Goal: Task Accomplishment & Management: Manage account settings

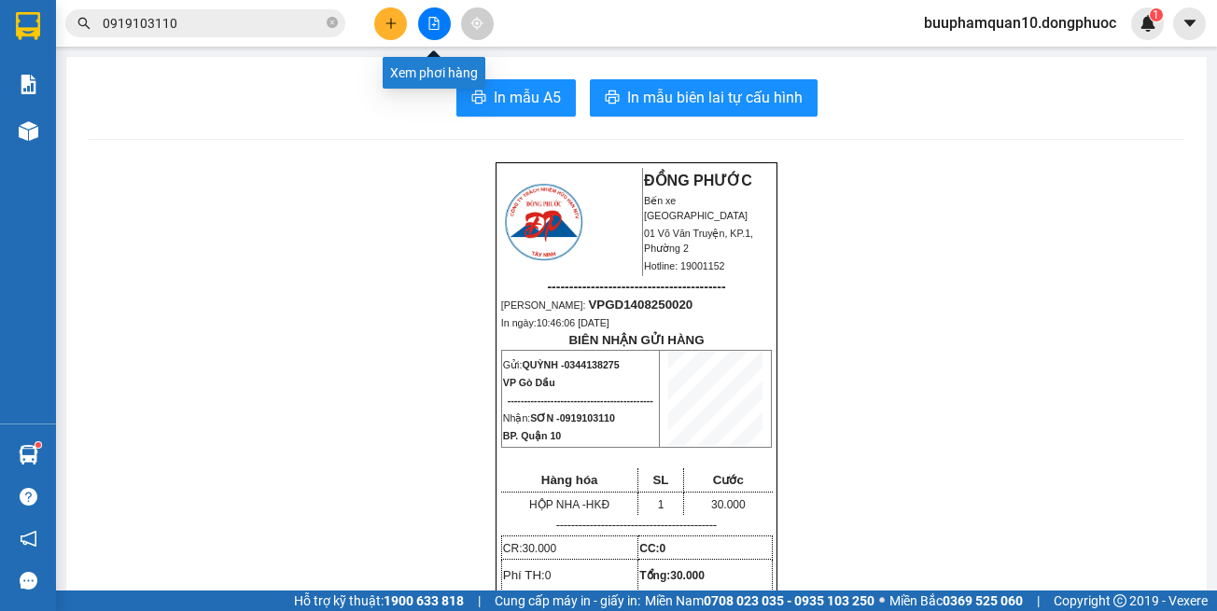
click at [434, 32] on button at bounding box center [434, 23] width 33 height 33
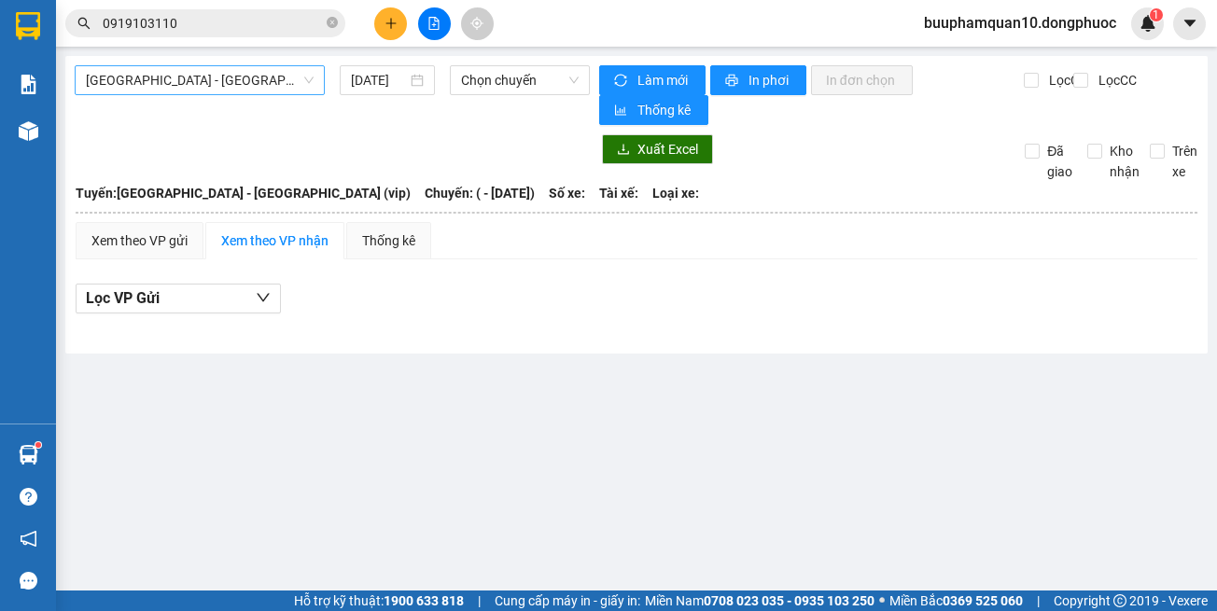
click at [173, 79] on span "[GEOGRAPHIC_DATA] - [GEOGRAPHIC_DATA] (vip)" at bounding box center [200, 80] width 228 height 28
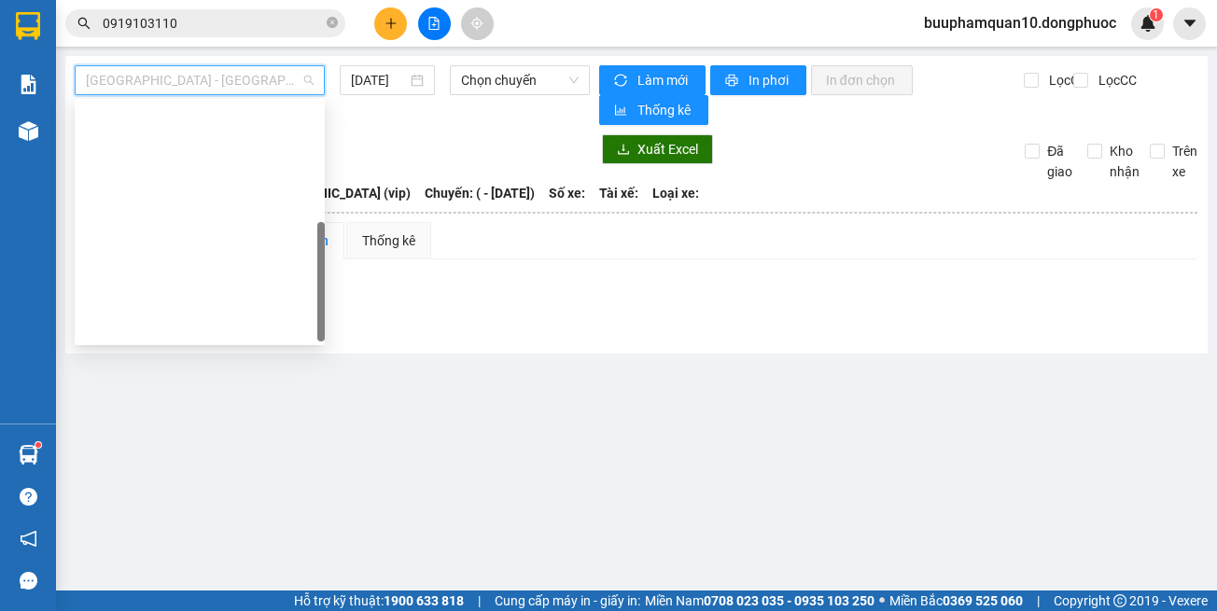
scroll to position [269, 0]
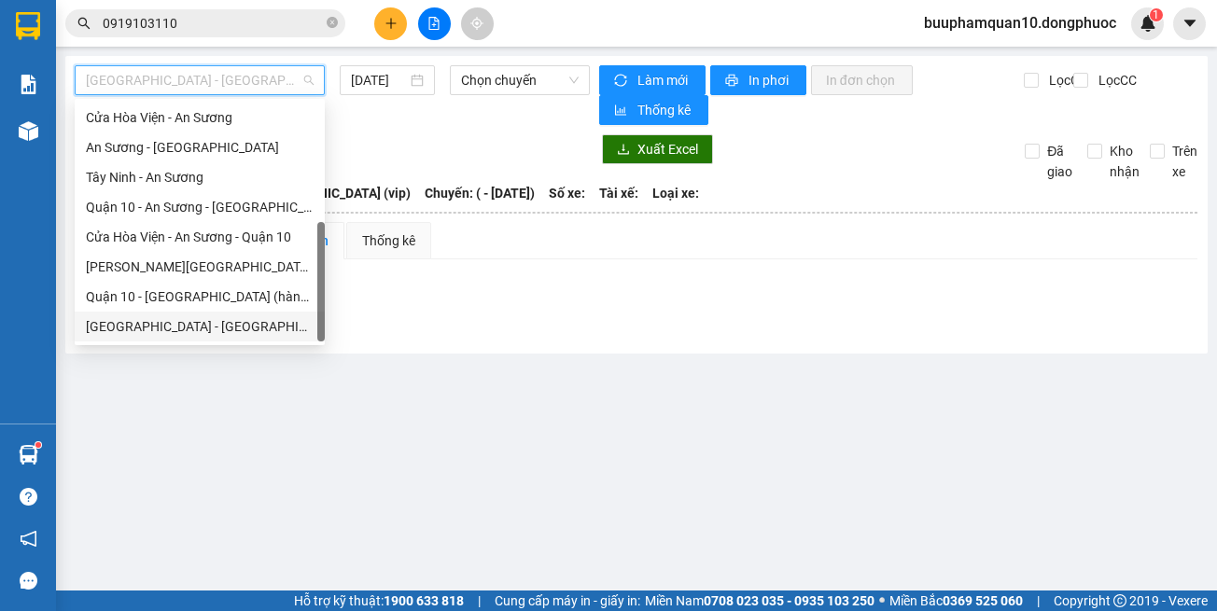
click at [222, 325] on div "Hồ Chí Minh - Tây Ninh (vip)" at bounding box center [200, 326] width 228 height 21
type input "14/08/2025"
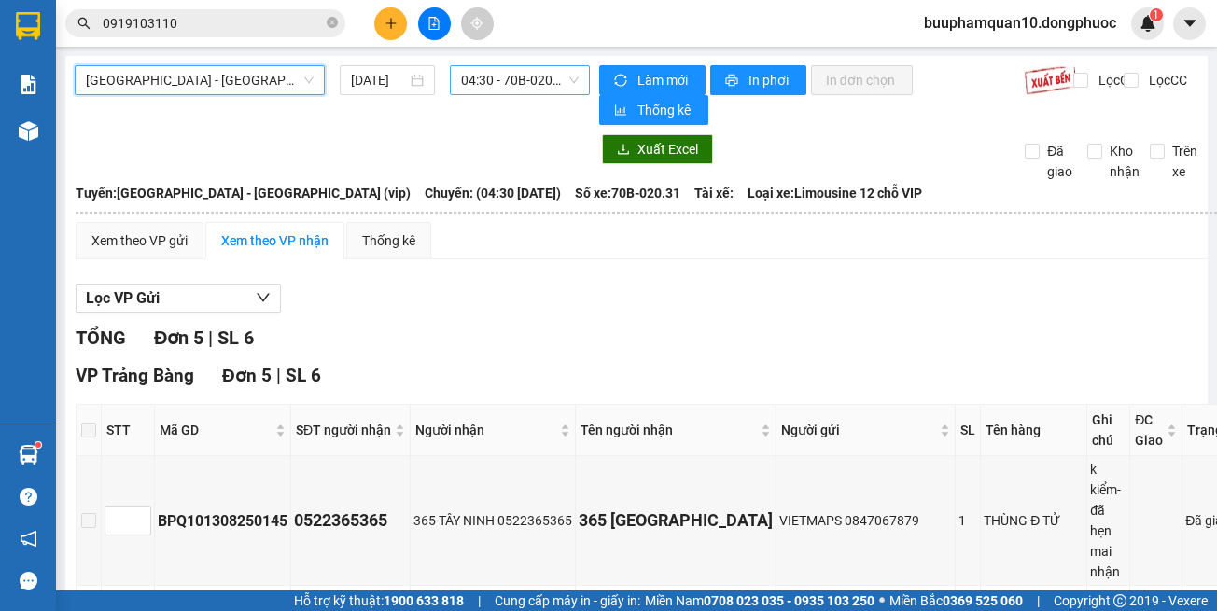
click at [508, 83] on span "04:30 - 70B-020.31" at bounding box center [520, 80] width 118 height 28
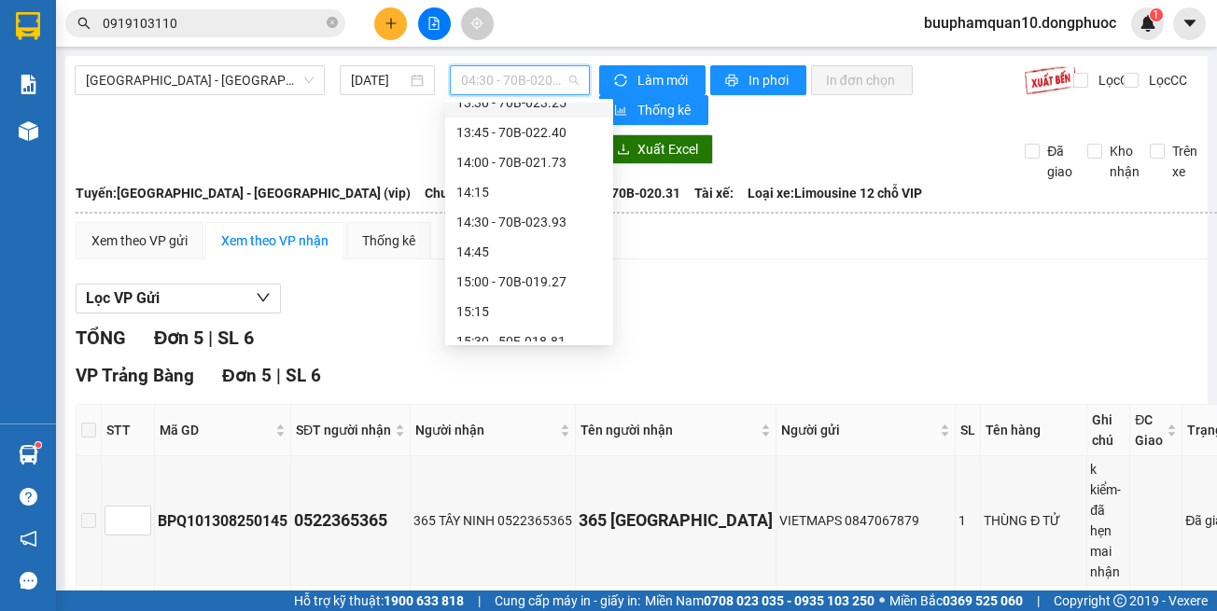
scroll to position [1213, 0]
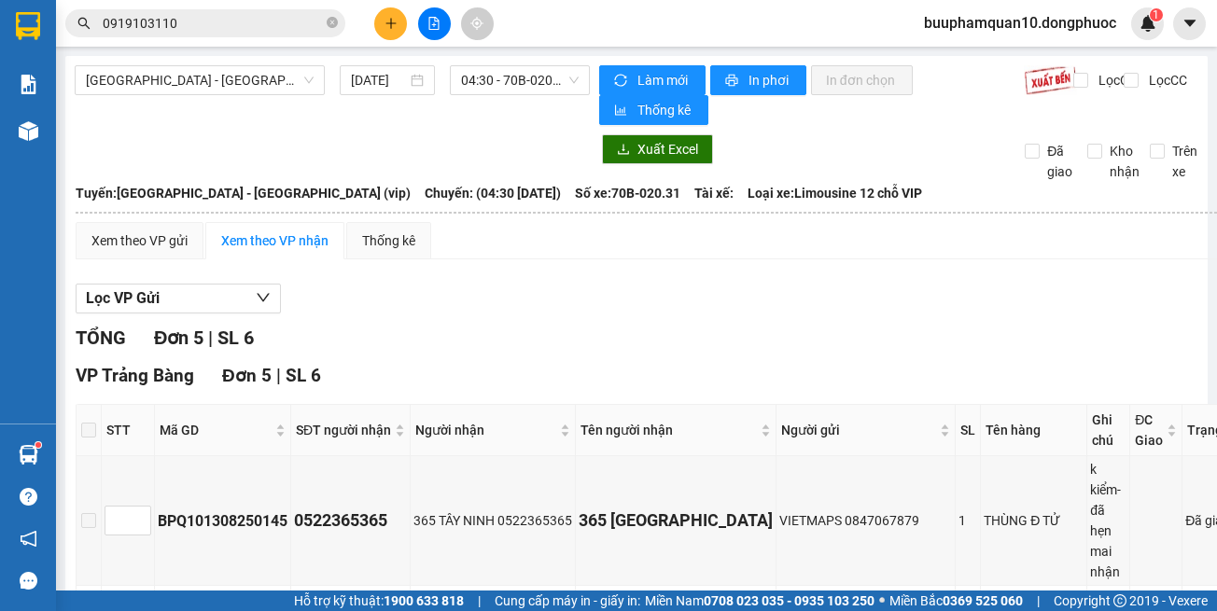
click at [393, 43] on div "Kết quả tìm kiếm ( 1 ) Bộ lọc Thuộc VP này Gửi 3 ngày gần nhất Mã ĐH Trạng thái…" at bounding box center [608, 23] width 1217 height 47
click at [379, 21] on button at bounding box center [390, 23] width 33 height 33
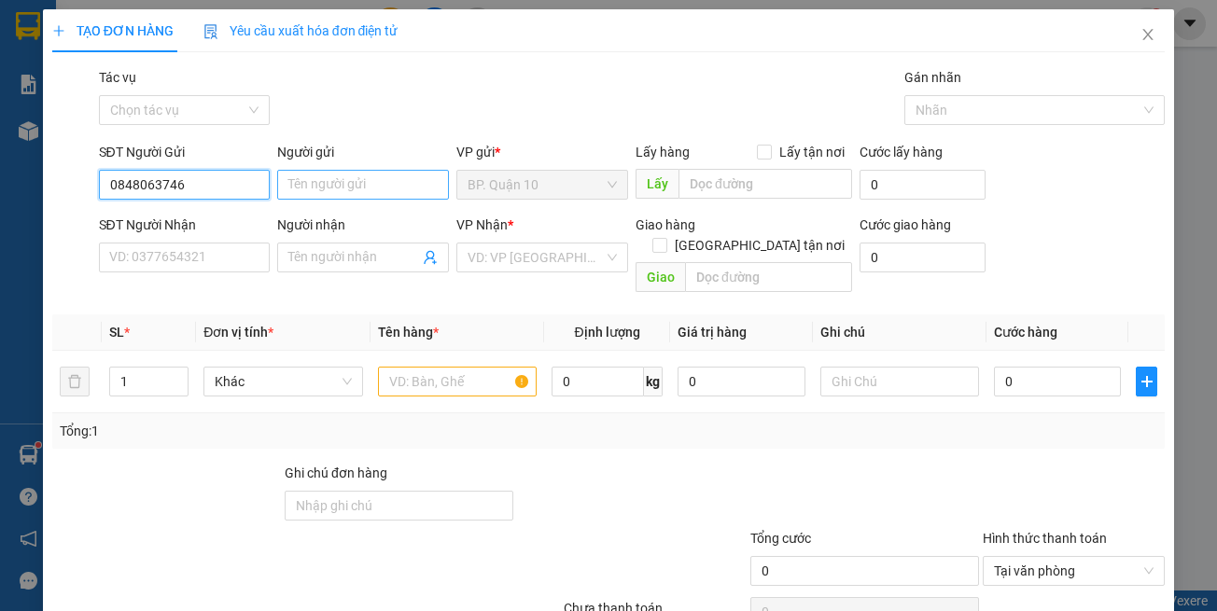
type input "0848063746"
click at [339, 175] on input "Người gửi" at bounding box center [363, 185] width 172 height 30
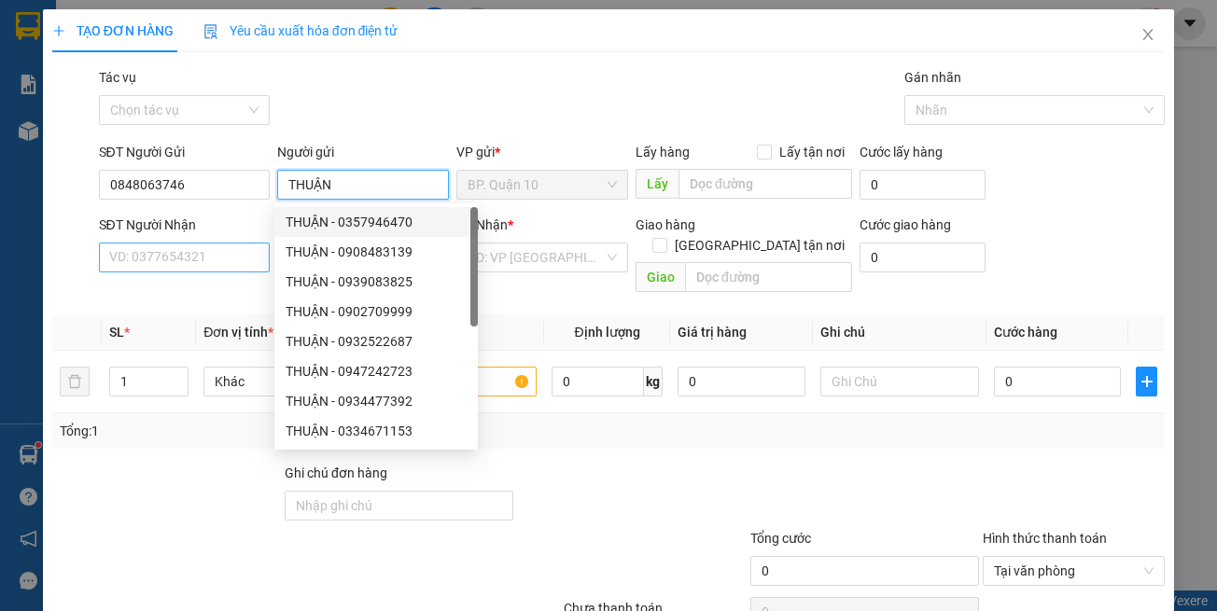
type input "THUẬN"
click at [222, 247] on input "SĐT Người Nhận" at bounding box center [185, 258] width 172 height 30
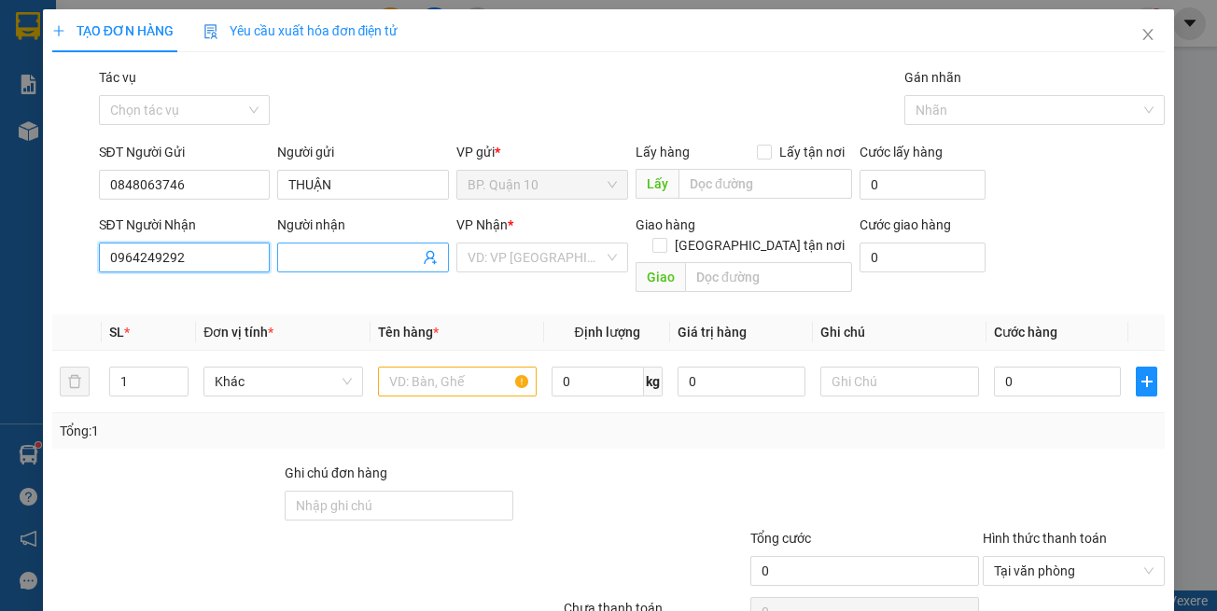
type input "0964249292"
click at [344, 257] on input "Người nhận" at bounding box center [353, 257] width 131 height 21
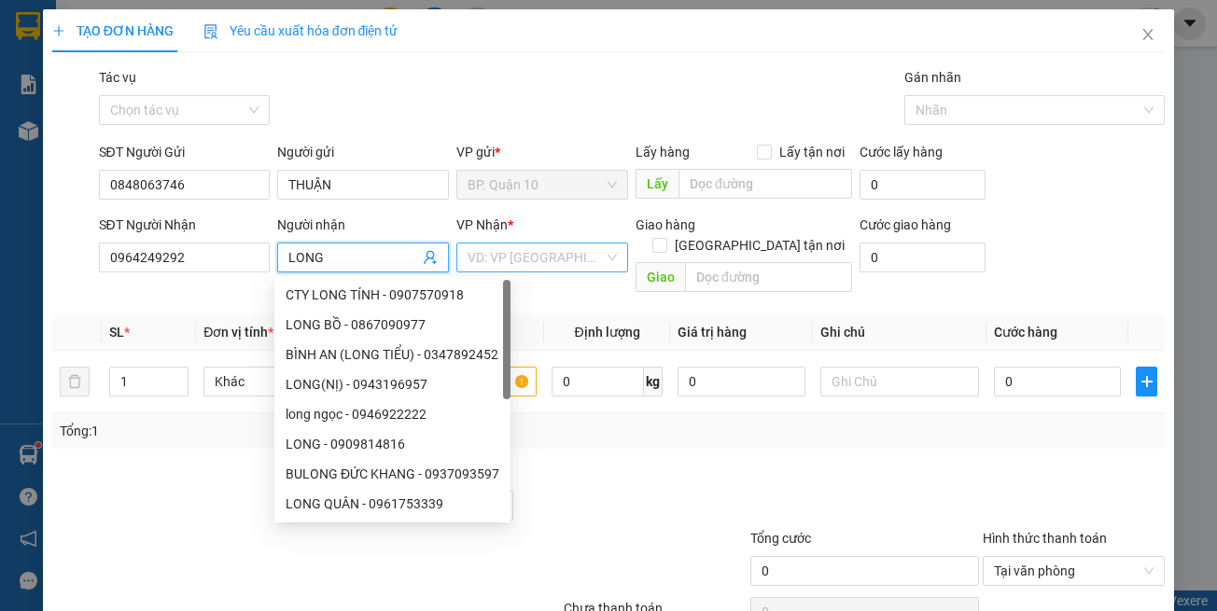
type input "LONG"
click at [511, 262] on input "search" at bounding box center [536, 258] width 136 height 28
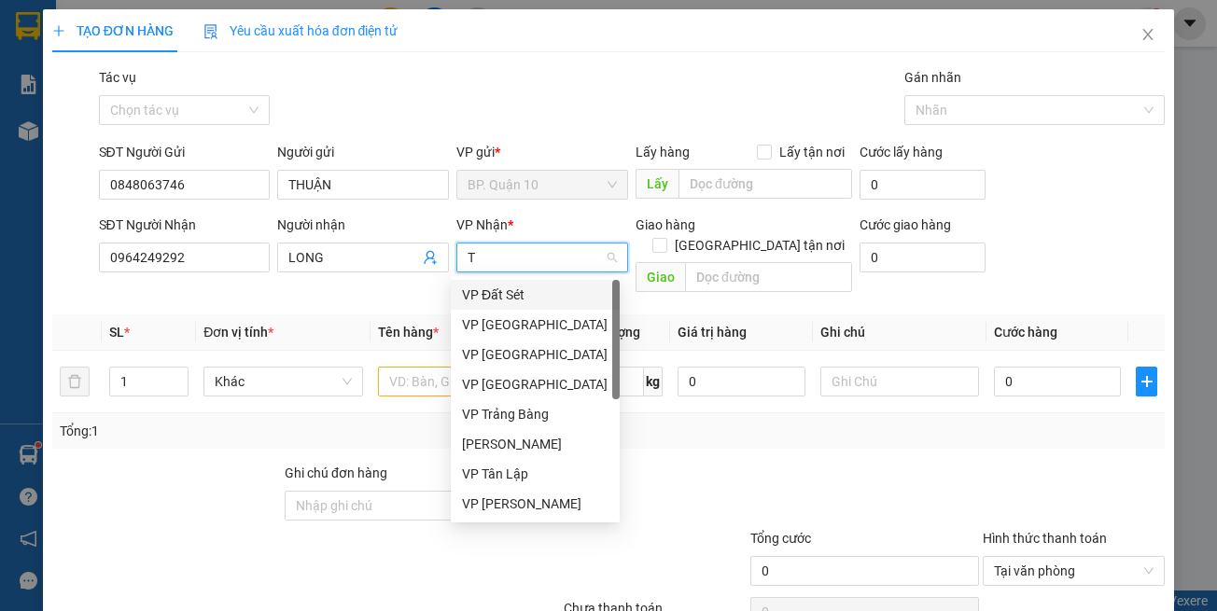
type input "TB"
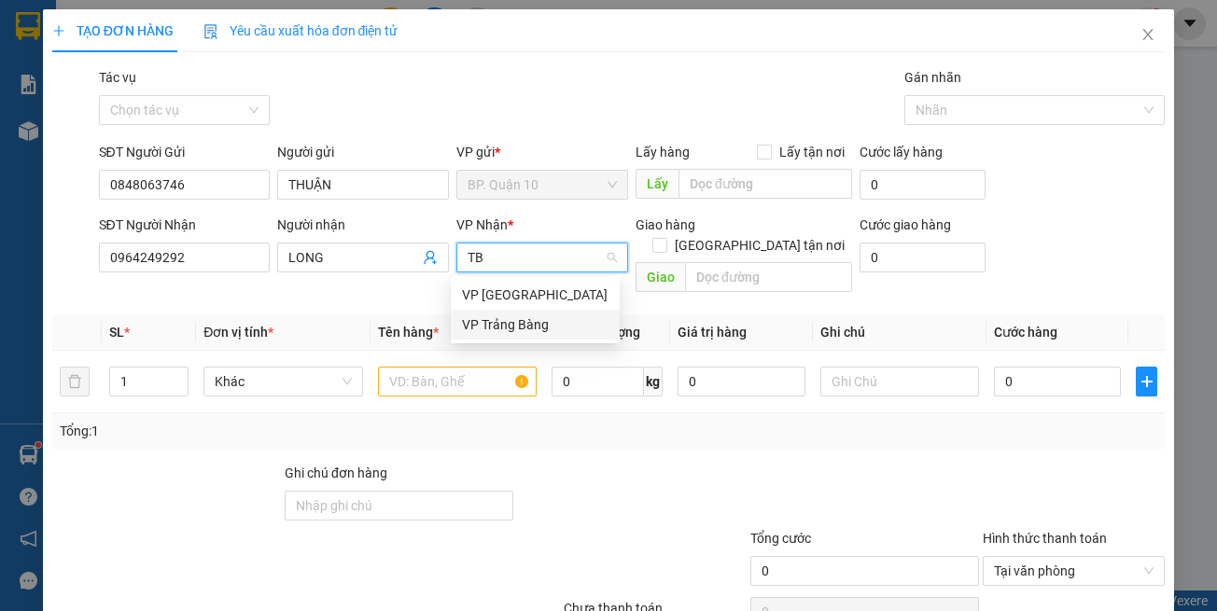
drag, startPoint x: 511, startPoint y: 321, endPoint x: 525, endPoint y: 384, distance: 64.1
click at [511, 323] on div "VP Trảng Bàng" at bounding box center [535, 325] width 147 height 21
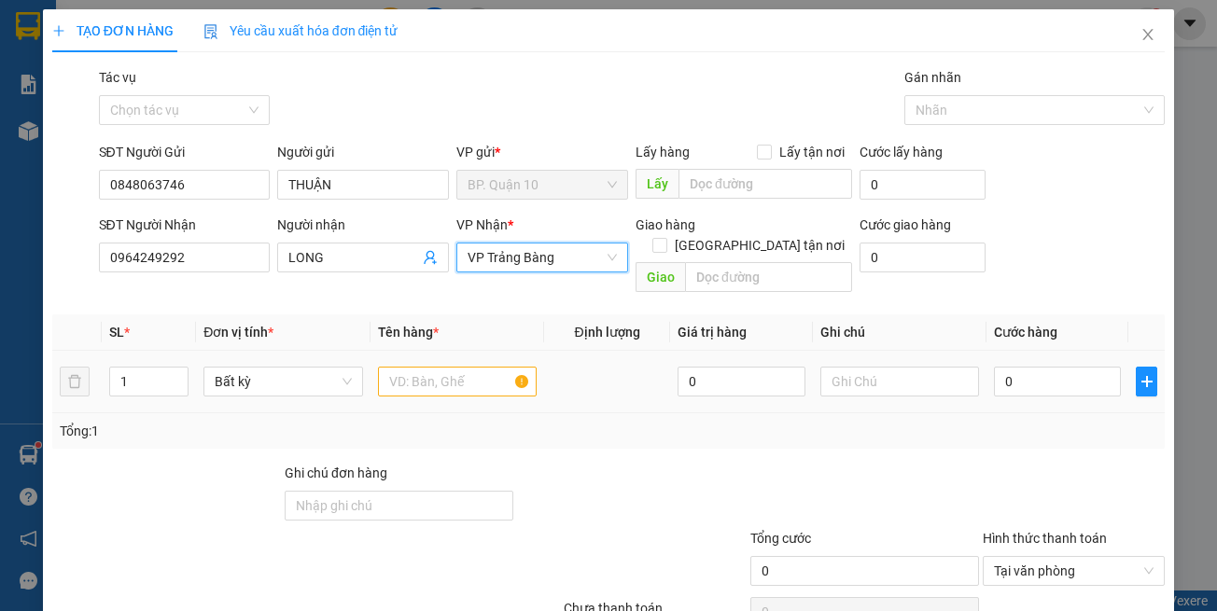
drag, startPoint x: 525, startPoint y: 384, endPoint x: 484, endPoint y: 364, distance: 45.5
click at [525, 382] on td at bounding box center [458, 382] width 174 height 63
click at [483, 367] on input "text" at bounding box center [457, 382] width 159 height 30
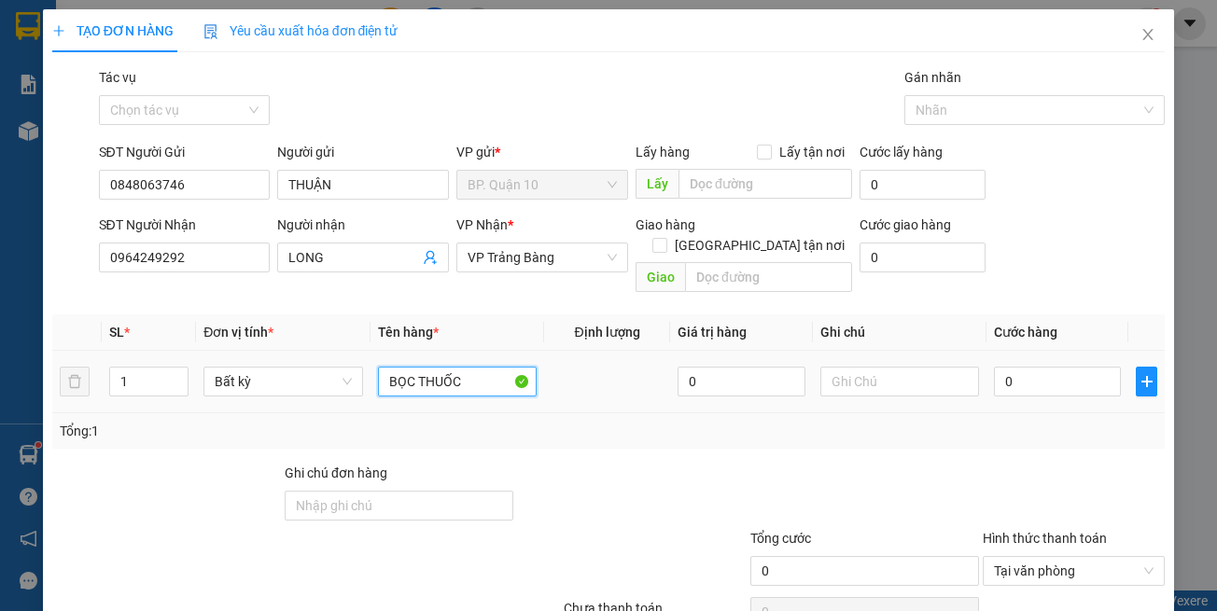
click at [483, 367] on input "BỌC THUỐC" at bounding box center [457, 382] width 159 height 30
paste input "text"
type input "BỌC THUỐC+ LK"
click at [823, 378] on div at bounding box center [899, 381] width 159 height 37
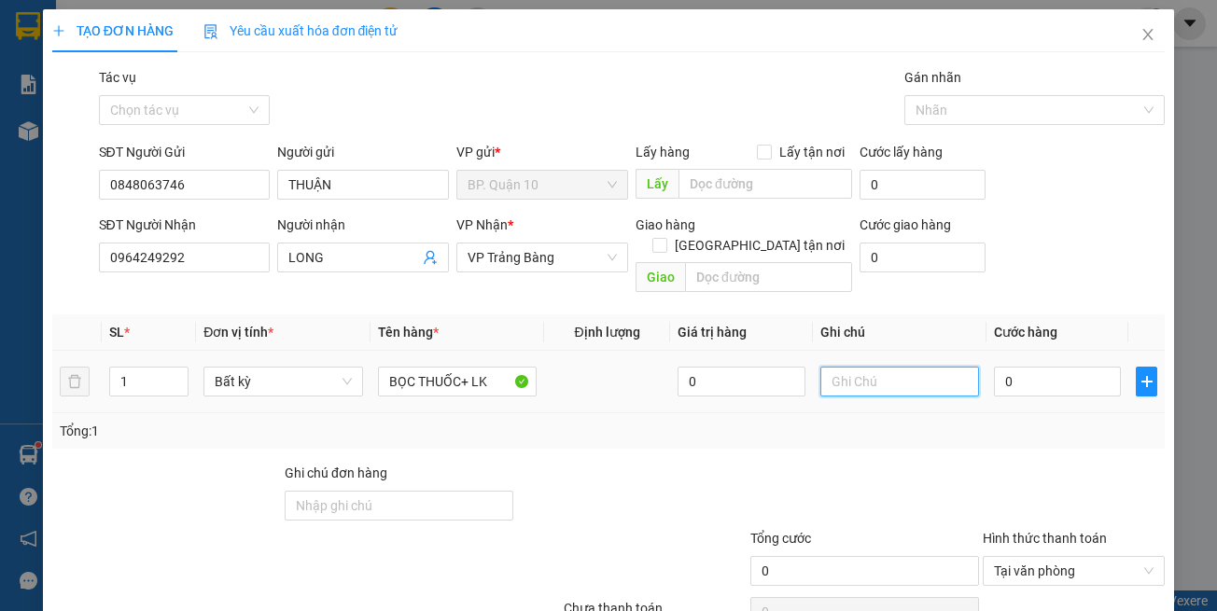
click at [838, 367] on input "text" at bounding box center [899, 382] width 159 height 30
type input "hàng k kiểm"
click at [1030, 367] on input "0" at bounding box center [1057, 382] width 127 height 30
type input "3"
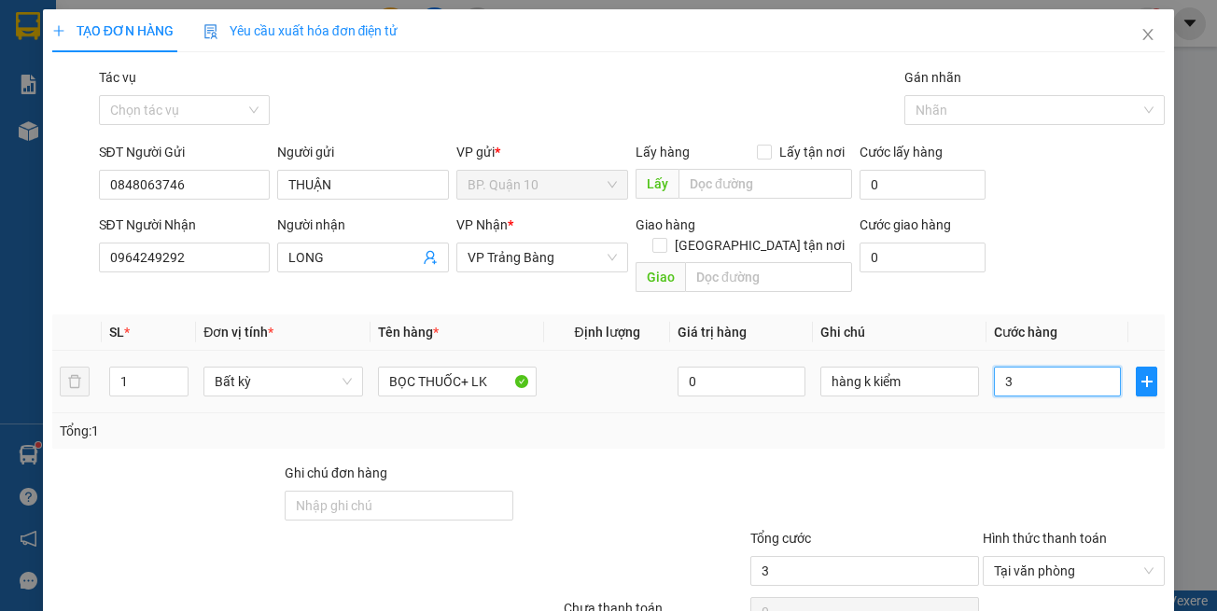
type input "30"
type input "30.000"
click at [1033, 421] on div "Tổng: 1" at bounding box center [609, 431] width 1099 height 21
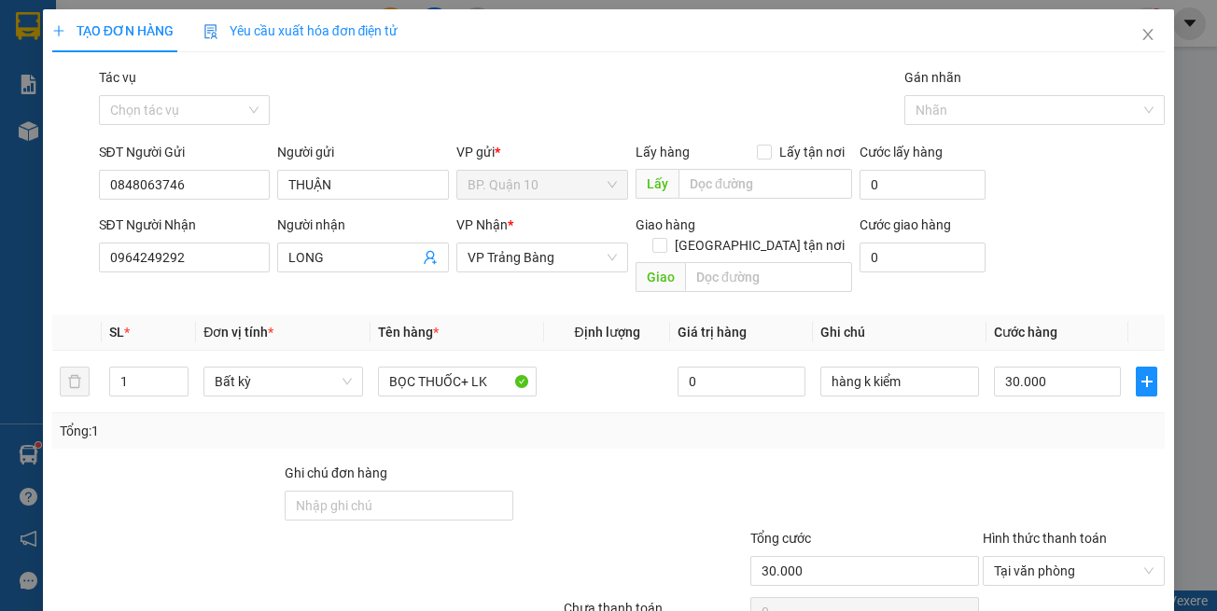
scroll to position [79, 0]
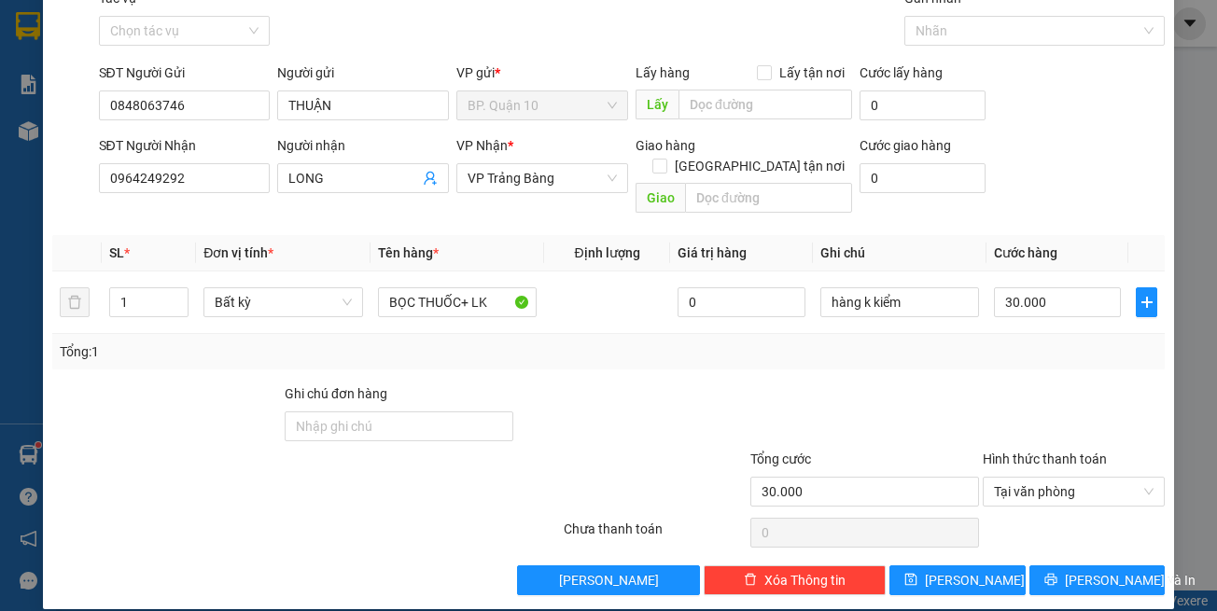
click at [1071, 542] on div "Transit Pickup Surcharge Ids Transit Deliver Surcharge Ids Transit Deliver Surc…" at bounding box center [608, 292] width 1113 height 608
click at [1071, 570] on span "[PERSON_NAME] và In" at bounding box center [1130, 580] width 131 height 21
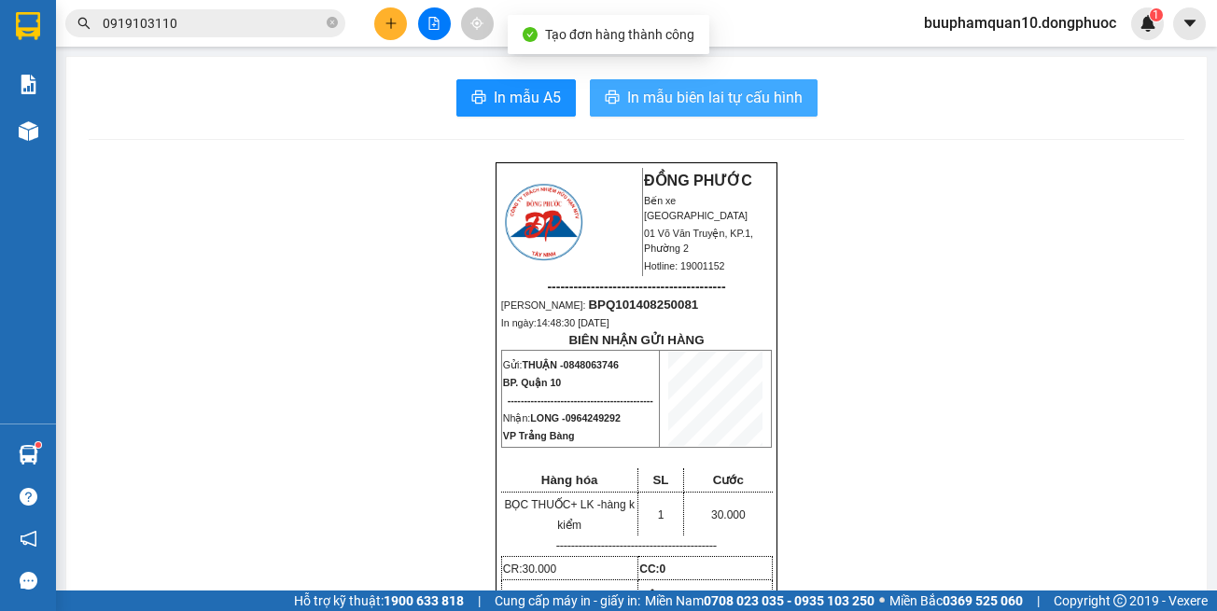
click at [768, 105] on span "In mẫu biên lai tự cấu hình" at bounding box center [714, 97] width 175 height 23
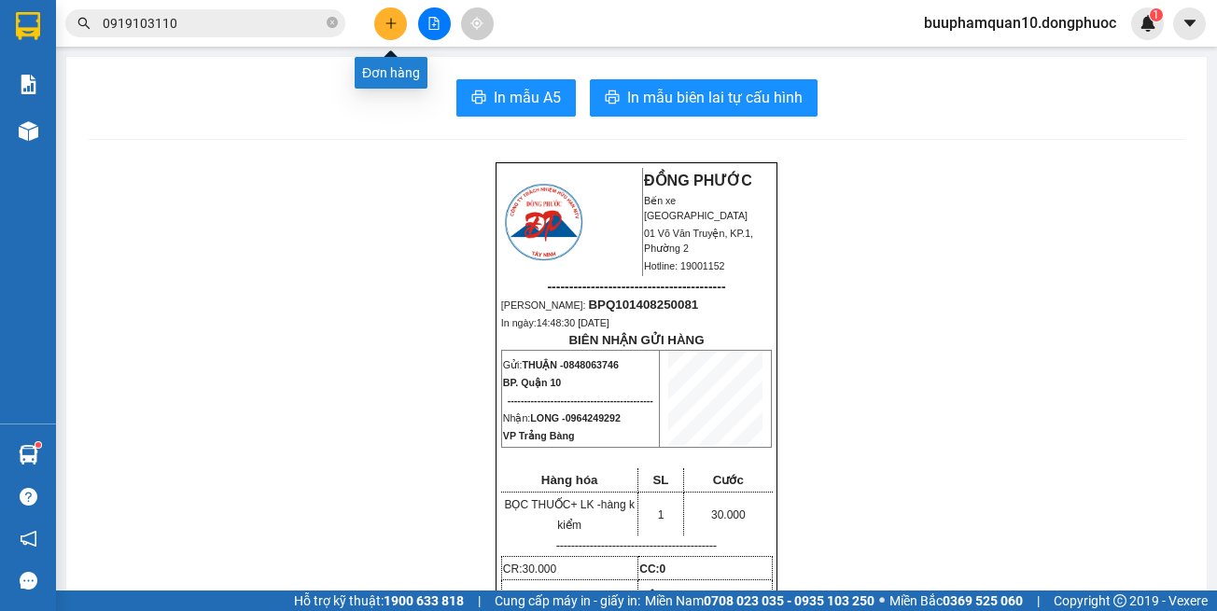
click at [387, 17] on icon "plus" at bounding box center [391, 23] width 13 height 13
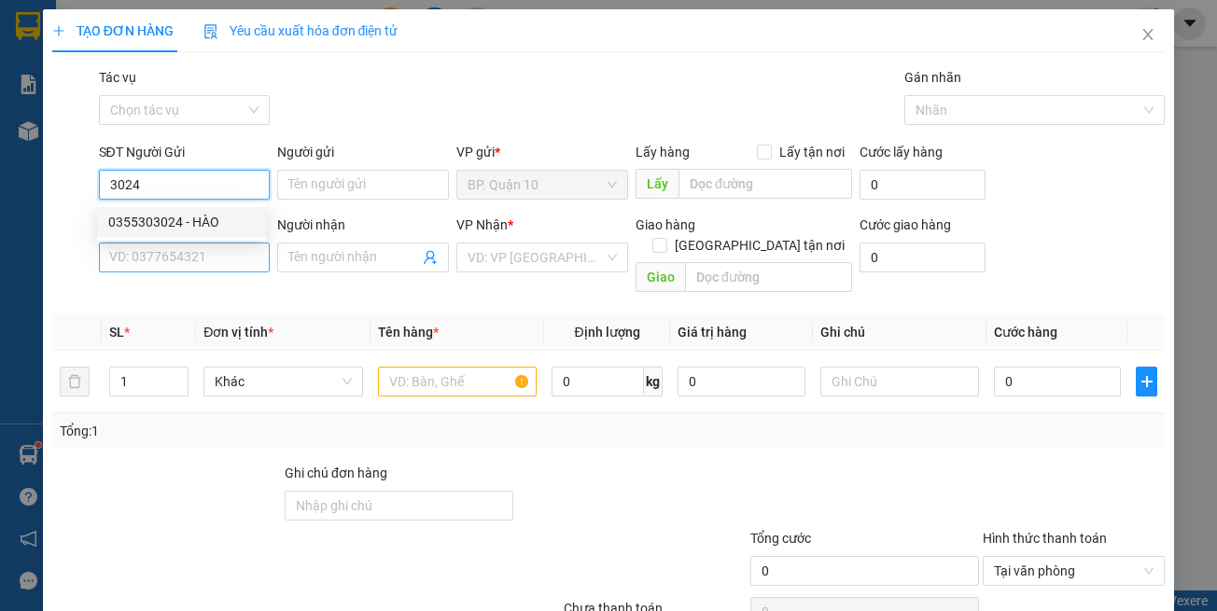
drag, startPoint x: 242, startPoint y: 228, endPoint x: 259, endPoint y: 268, distance: 43.5
click at [242, 230] on div "0355303024 - HÀO" at bounding box center [181, 222] width 147 height 21
type input "0355303024"
type input "HÀO"
type input "0348750025"
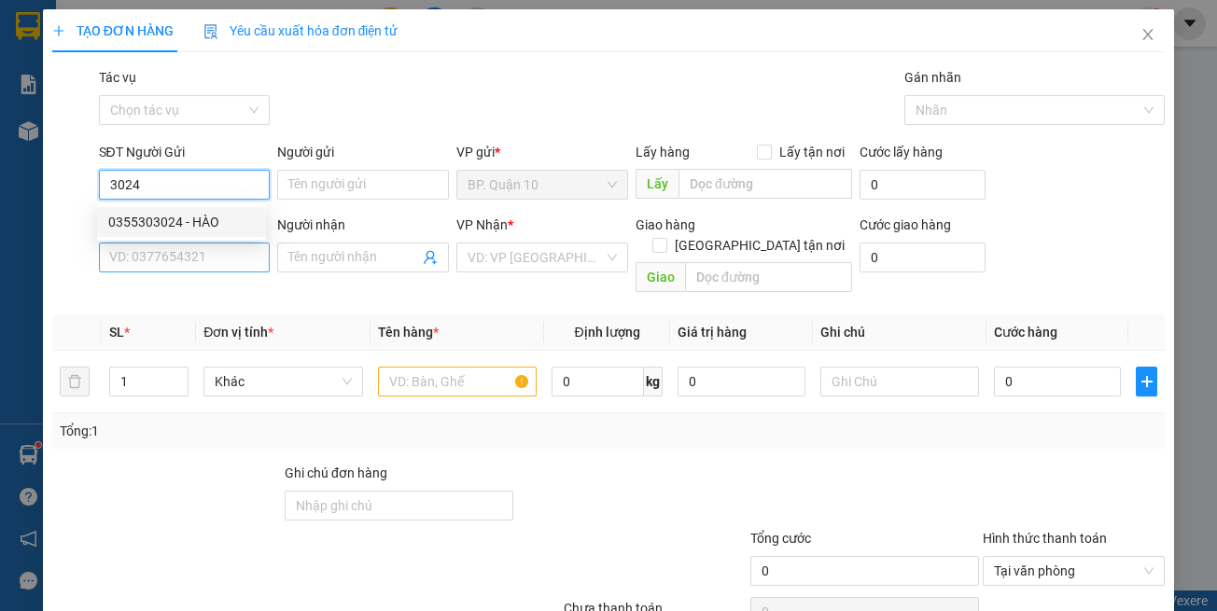
type input "MỸ VY"
type input "0355303024"
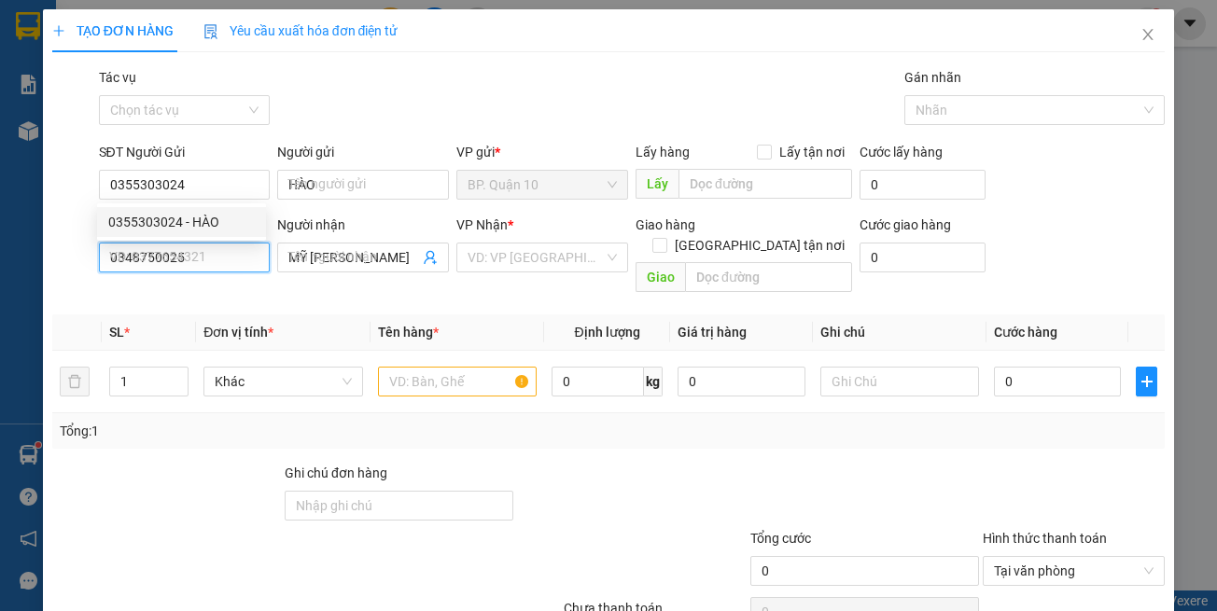
type input "30.000"
drag, startPoint x: 259, startPoint y: 268, endPoint x: 329, endPoint y: 273, distance: 70.2
click at [259, 268] on input "0348750025" at bounding box center [185, 258] width 172 height 30
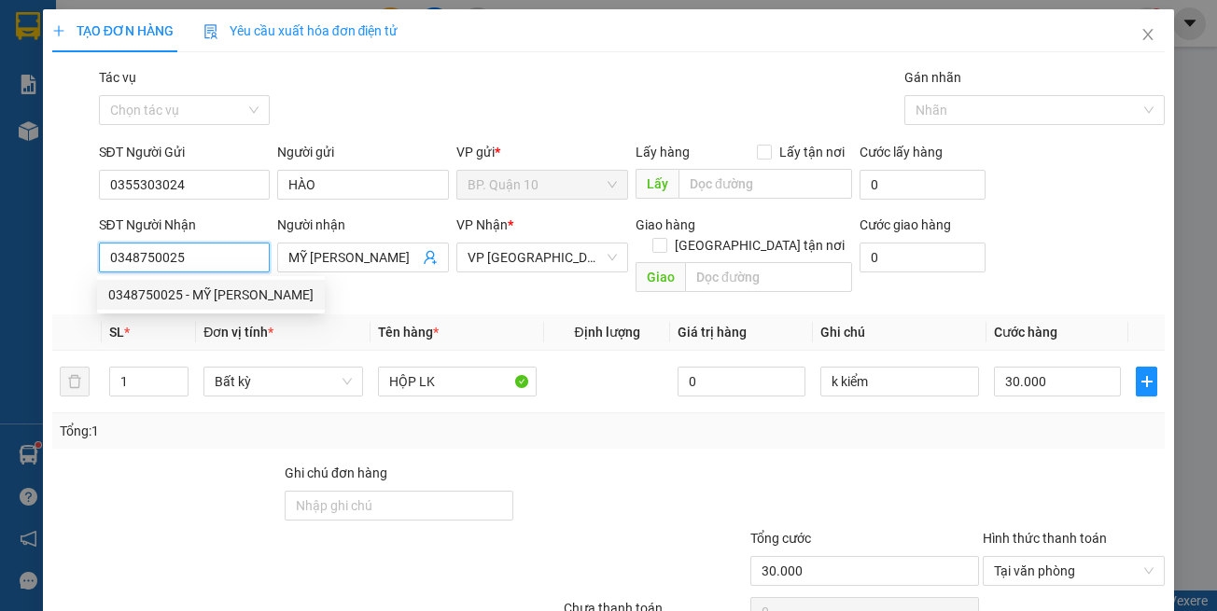
click at [234, 255] on input "0348750025" at bounding box center [185, 258] width 172 height 30
click at [234, 254] on input "0348750025" at bounding box center [185, 258] width 172 height 30
click at [245, 329] on div "0393988557 - CÔNG MINH" at bounding box center [210, 325] width 205 height 21
type input "0393988557"
type input "CÔNG MINH"
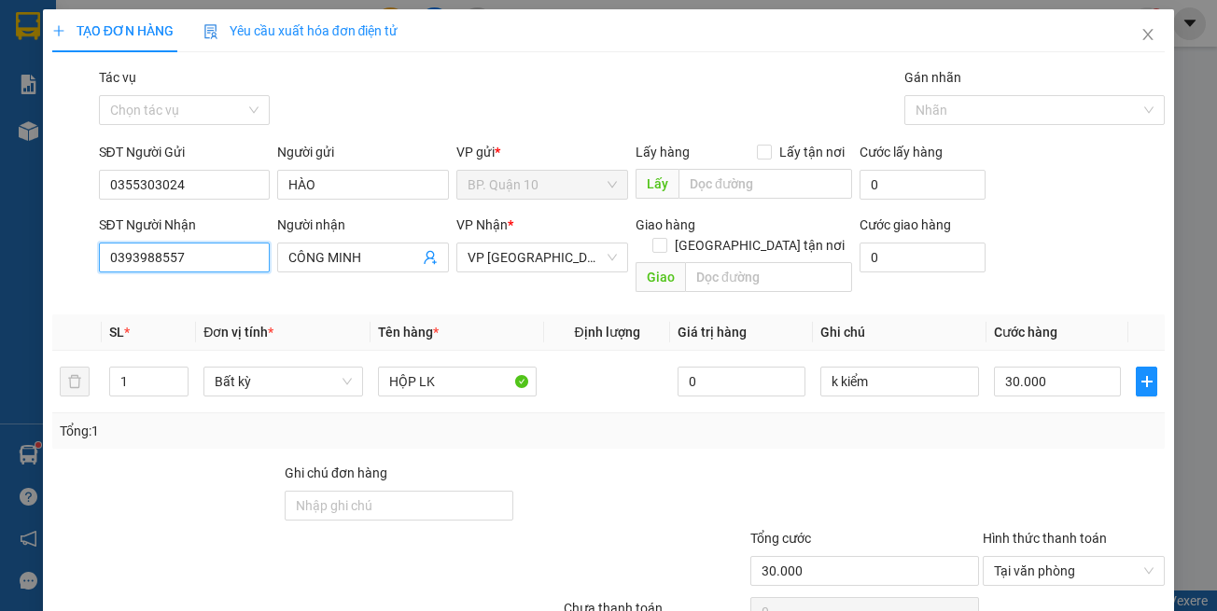
type input "0393988557"
click at [586, 463] on div at bounding box center [631, 495] width 232 height 65
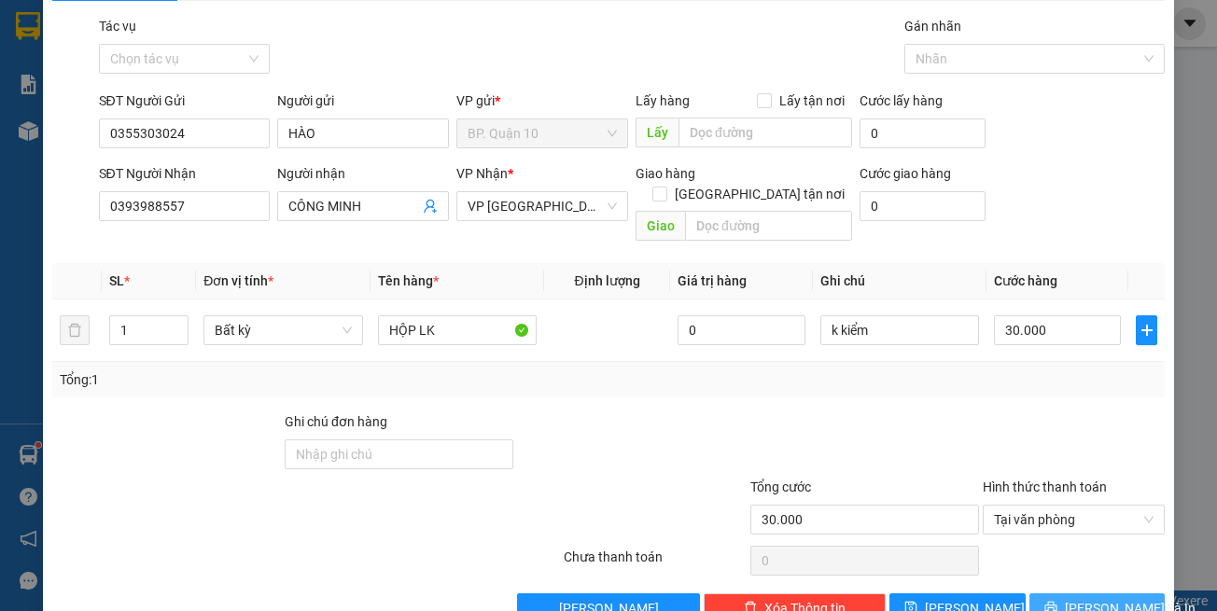
scroll to position [79, 0]
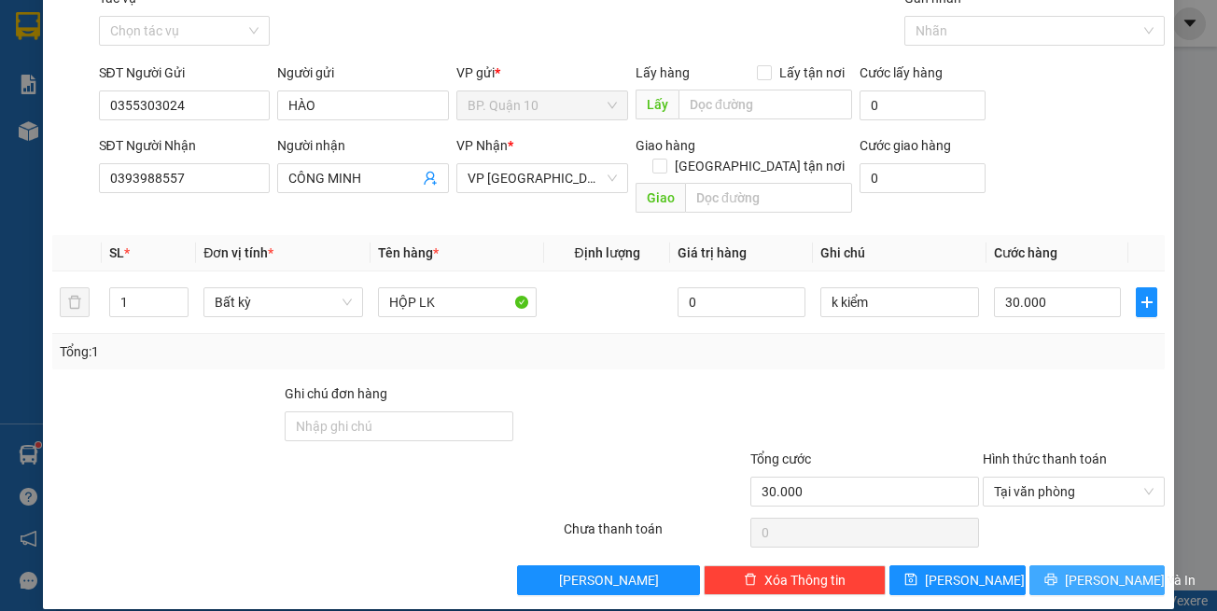
drag, startPoint x: 1078, startPoint y: 573, endPoint x: 1078, endPoint y: 562, distance: 11.2
click at [1078, 570] on button "[PERSON_NAME] và In" at bounding box center [1097, 581] width 136 height 30
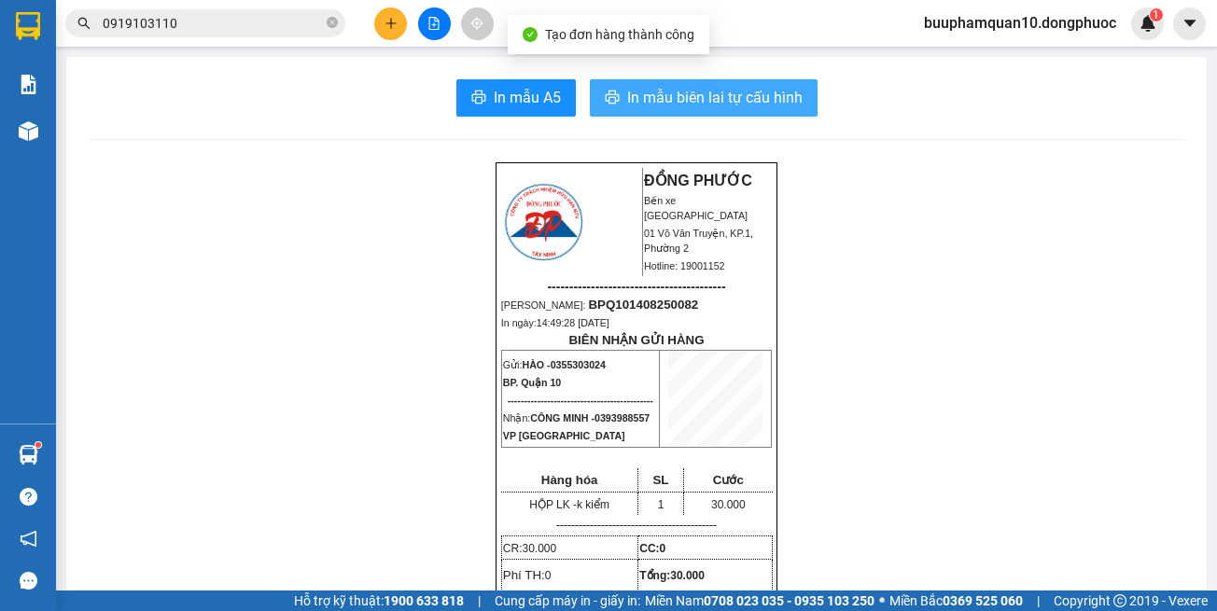
click at [700, 87] on span "In mẫu biên lai tự cấu hình" at bounding box center [714, 97] width 175 height 23
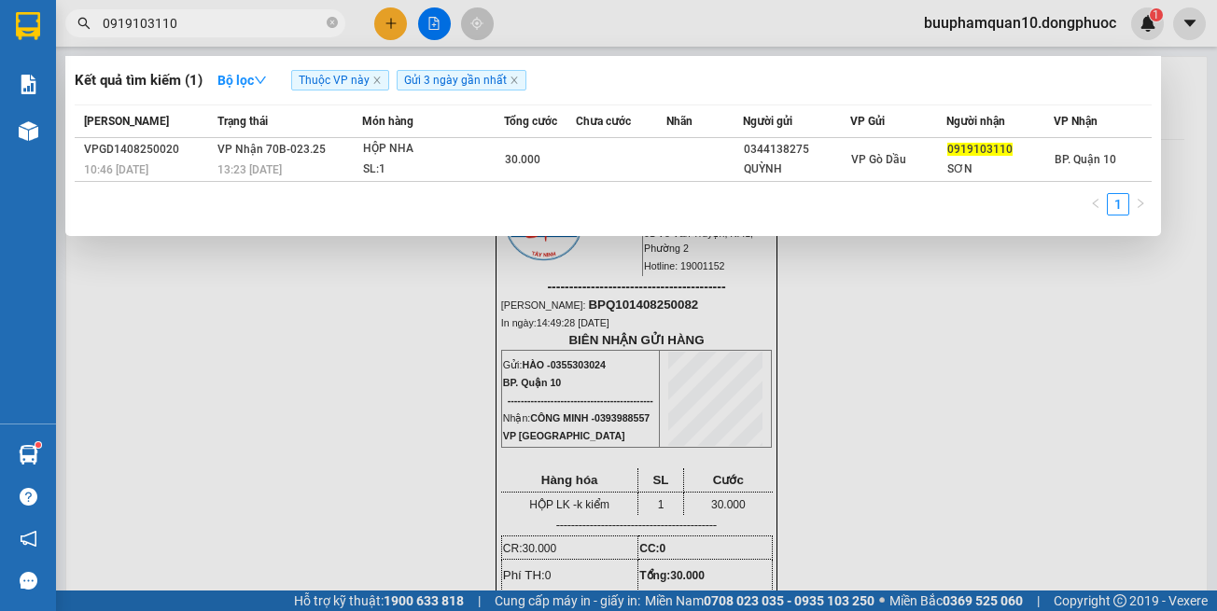
click at [301, 24] on input "0919103110" at bounding box center [213, 23] width 220 height 21
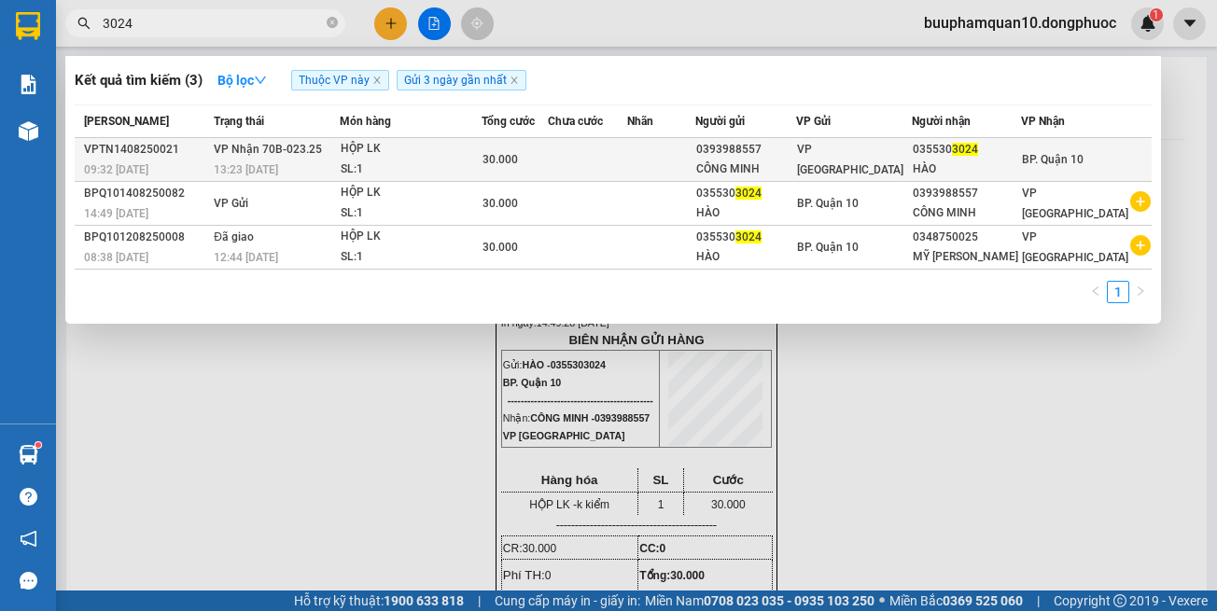
type input "3024"
click at [391, 151] on div "HỘP LK" at bounding box center [411, 149] width 140 height 21
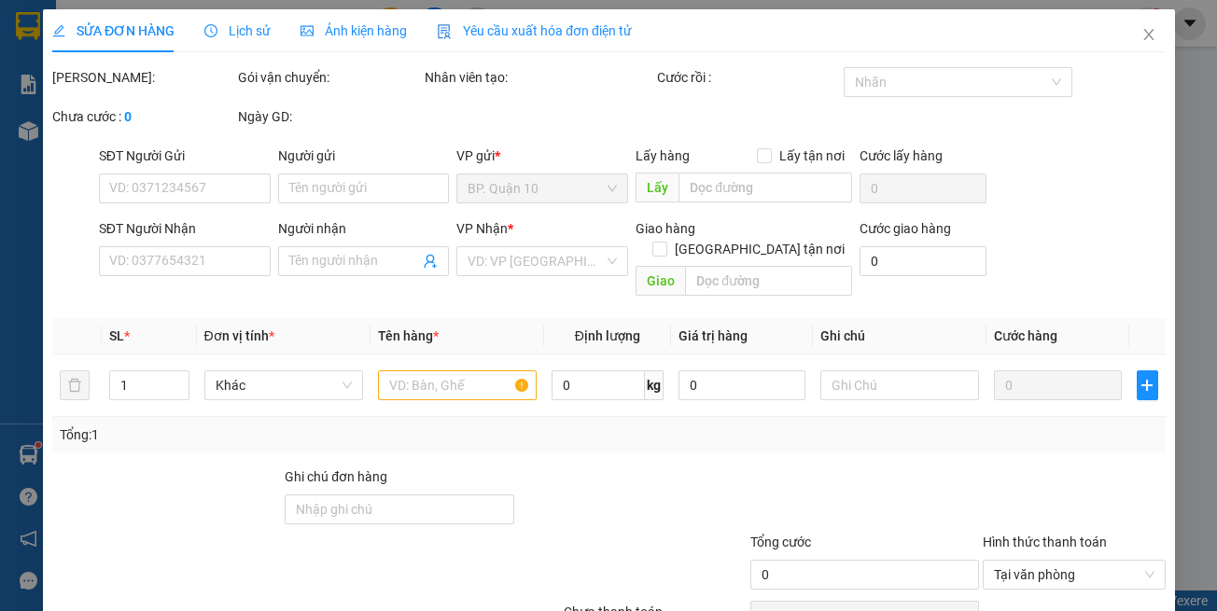
type input "0393988557"
type input "CÔNG MINH"
type input "0355303024"
type input "HÀO"
type input "30.000"
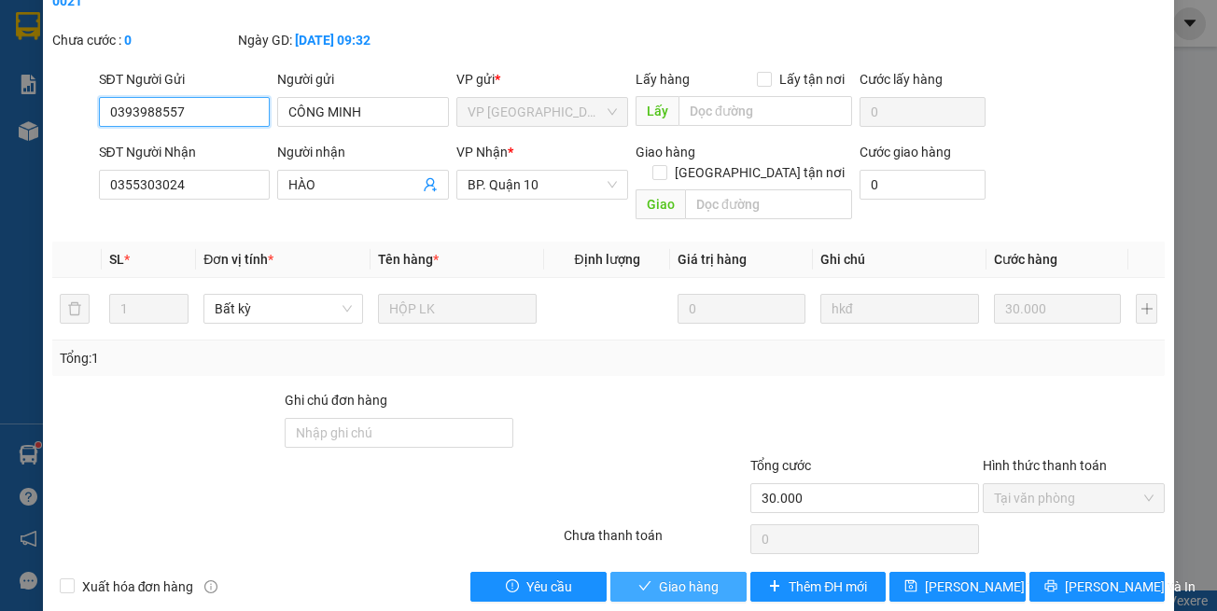
scroll to position [104, 0]
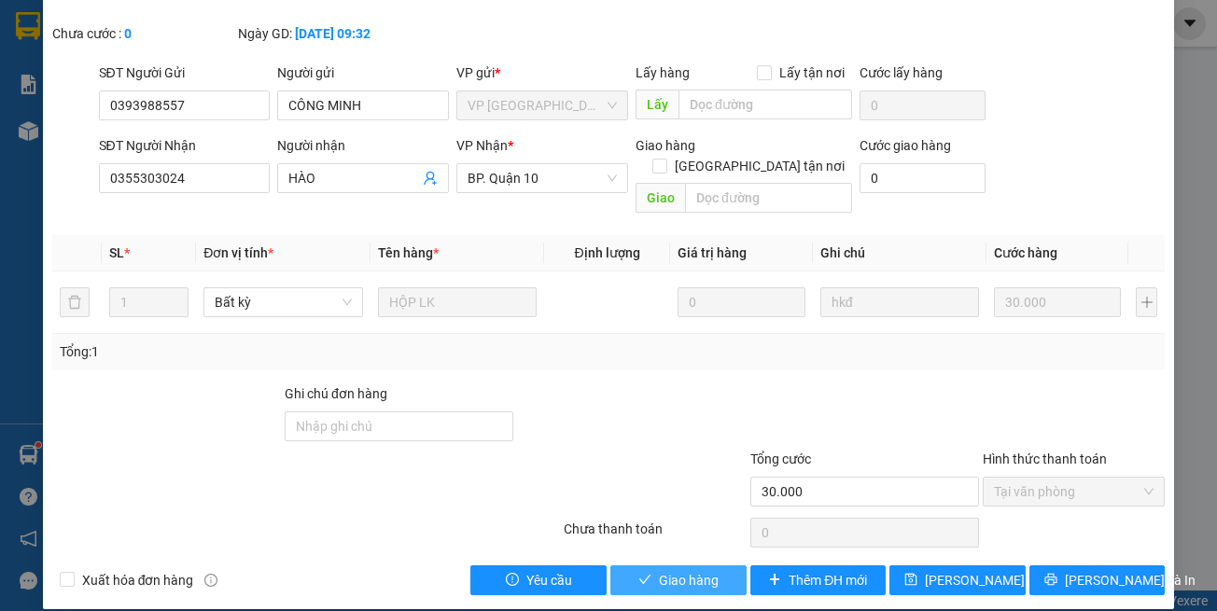
click at [689, 570] on span "Giao hàng" at bounding box center [689, 580] width 60 height 21
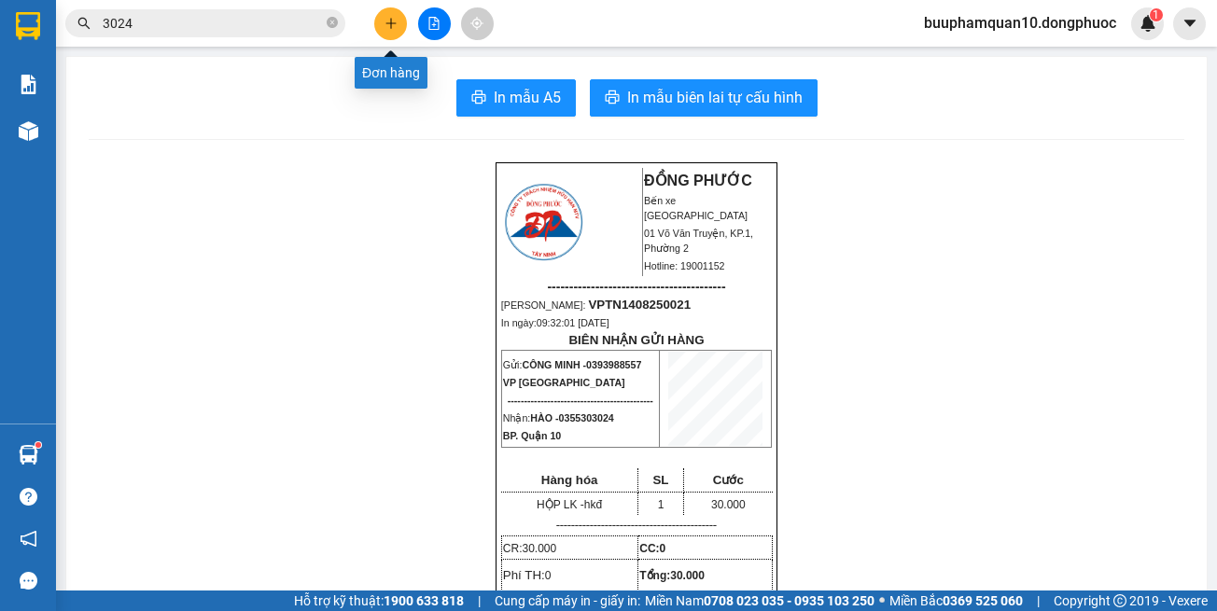
click at [397, 16] on button at bounding box center [390, 23] width 33 height 33
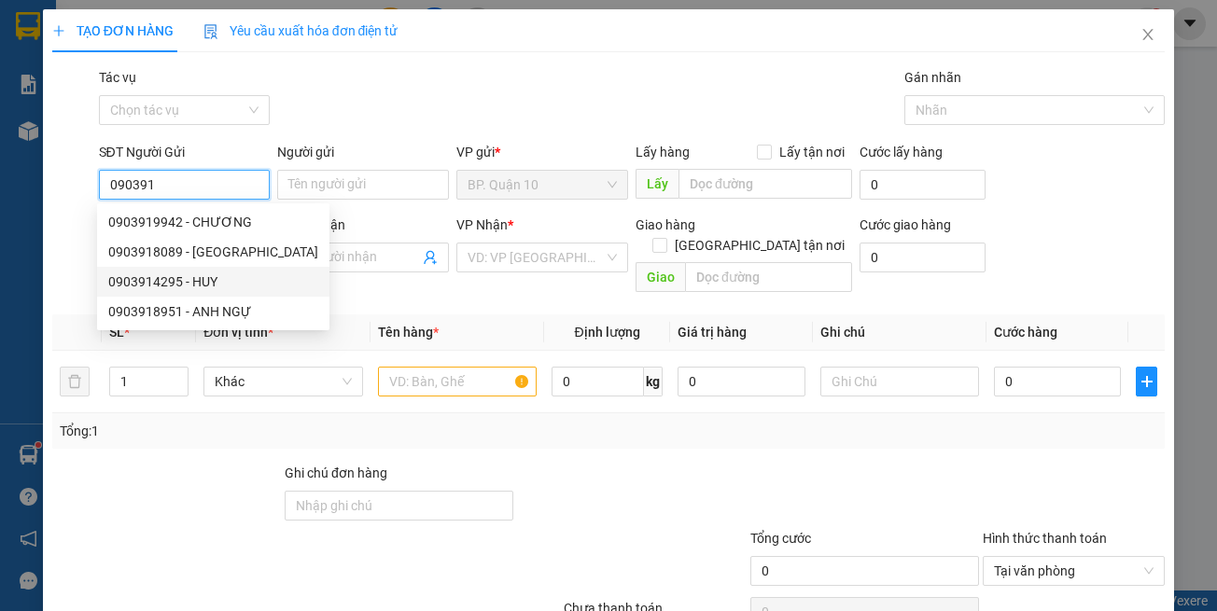
click at [219, 279] on div "0903914295 - HUY" at bounding box center [213, 282] width 210 height 21
type input "0903914295"
type input "HUY"
type input "0768708708"
type input "THIỆN"
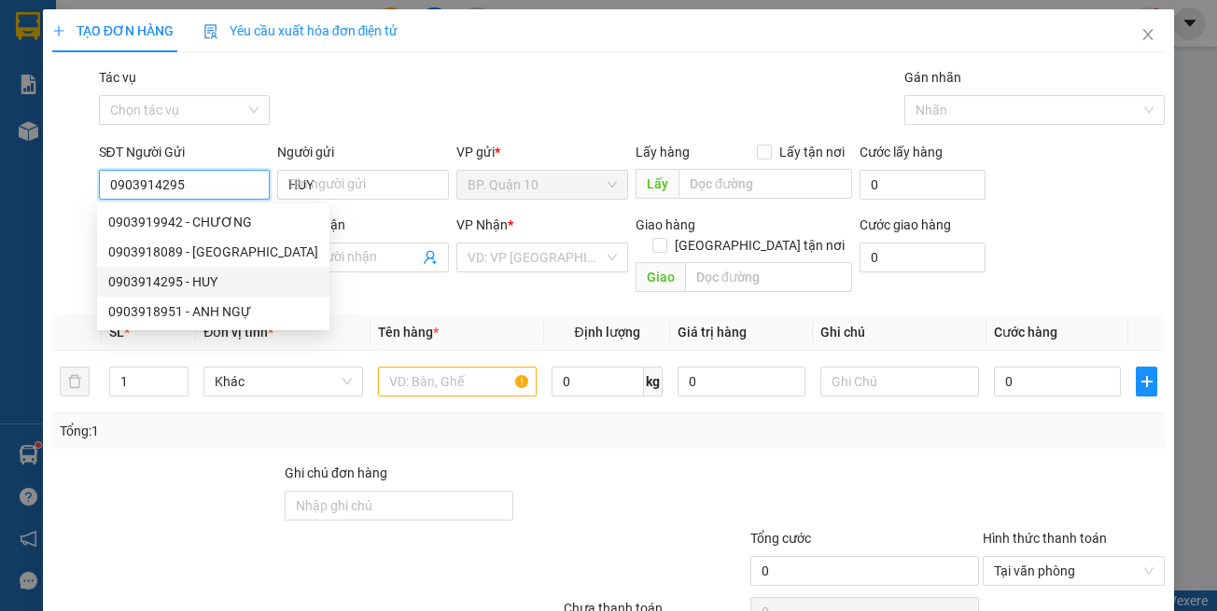
type input "30.000"
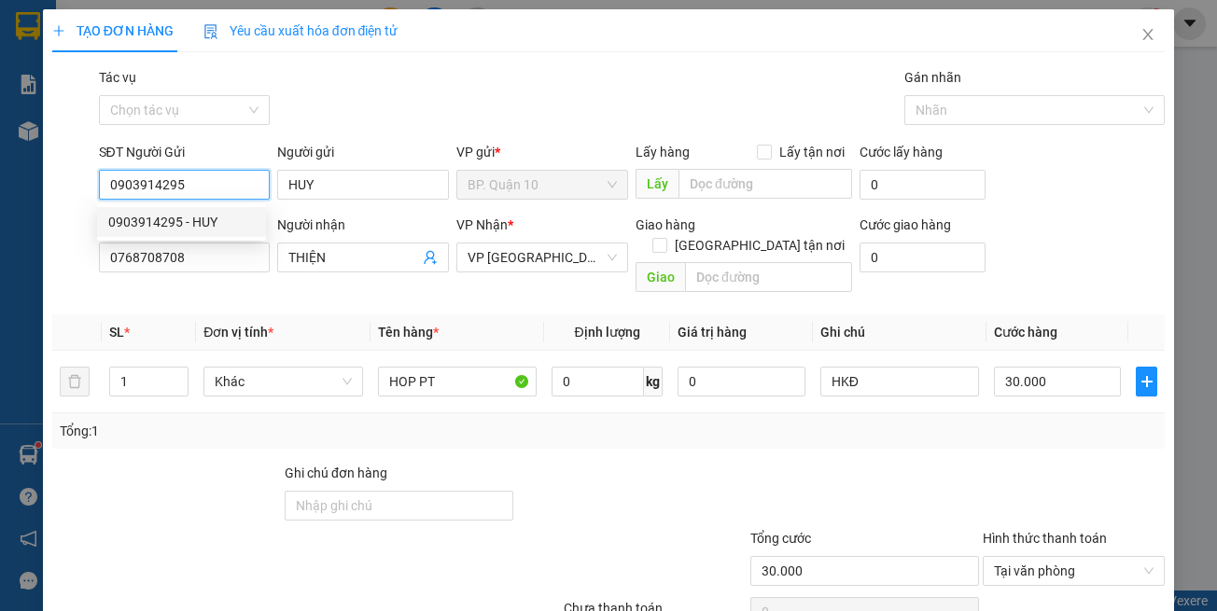
type input "0903914295"
click at [334, 315] on th "Đơn vị tính *" at bounding box center [283, 333] width 174 height 36
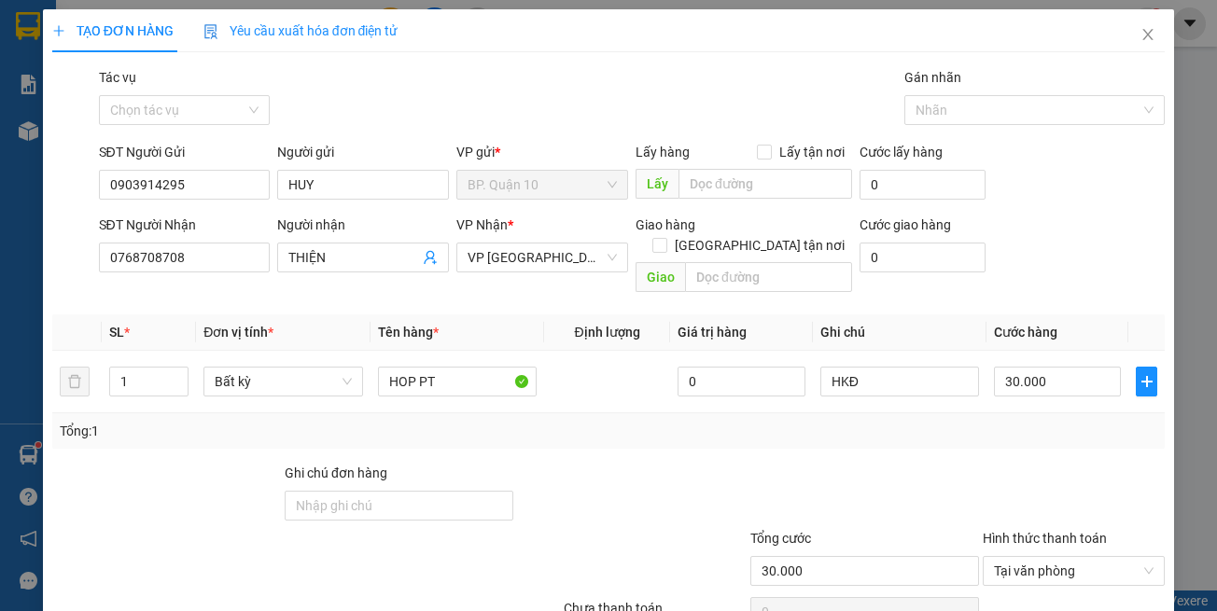
drag, startPoint x: 478, startPoint y: 316, endPoint x: 487, endPoint y: 396, distance: 79.9
click at [481, 323] on th "Tên hàng *" at bounding box center [458, 333] width 174 height 36
drag, startPoint x: 487, startPoint y: 396, endPoint x: 469, endPoint y: 363, distance: 37.6
click at [487, 413] on div "Tổng: 1" at bounding box center [608, 430] width 1113 height 35
drag, startPoint x: 466, startPoint y: 361, endPoint x: 0, endPoint y: 342, distance: 466.1
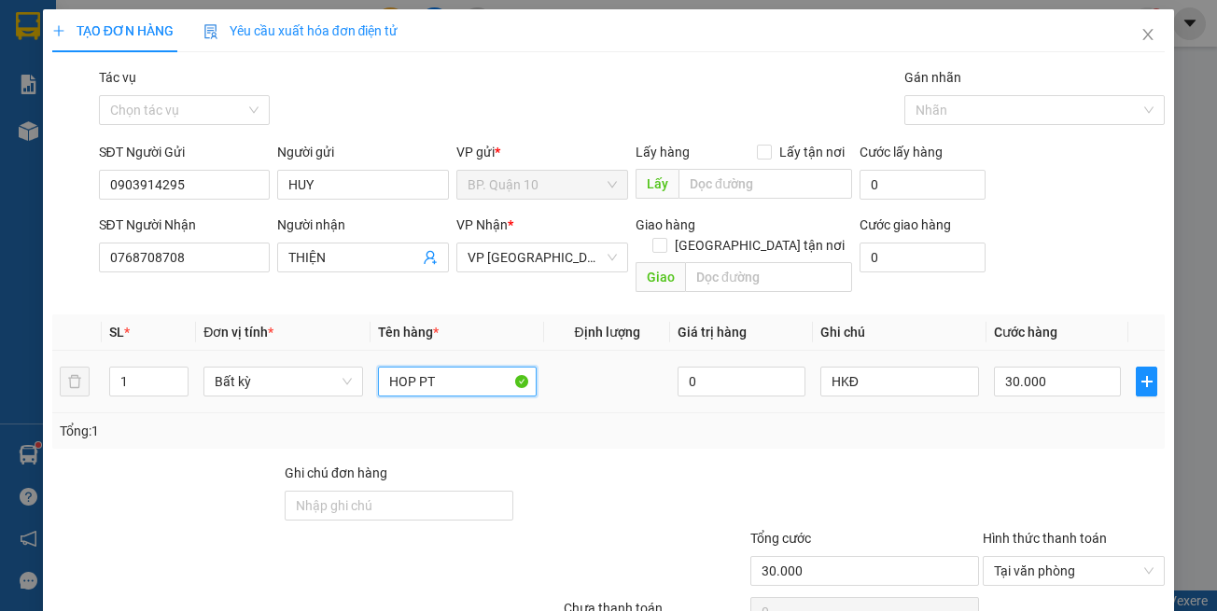
click at [0, 343] on div "TẠO ĐƠN HÀNG Yêu cầu xuất hóa đơn điện tử Transit Pickup Surcharge Ids Transit …" at bounding box center [608, 305] width 1217 height 611
type input "k"
type input "kiện cảng"
click at [998, 367] on input "30.000" at bounding box center [1057, 382] width 127 height 30
type input "1"
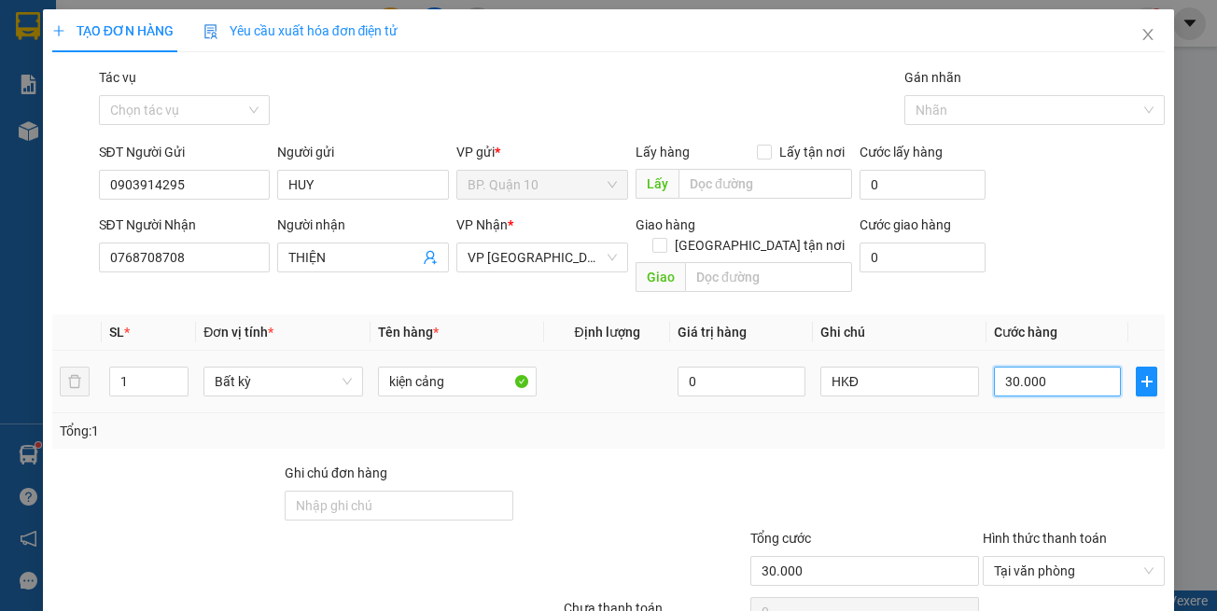
type input "1"
type input "12"
type input "120"
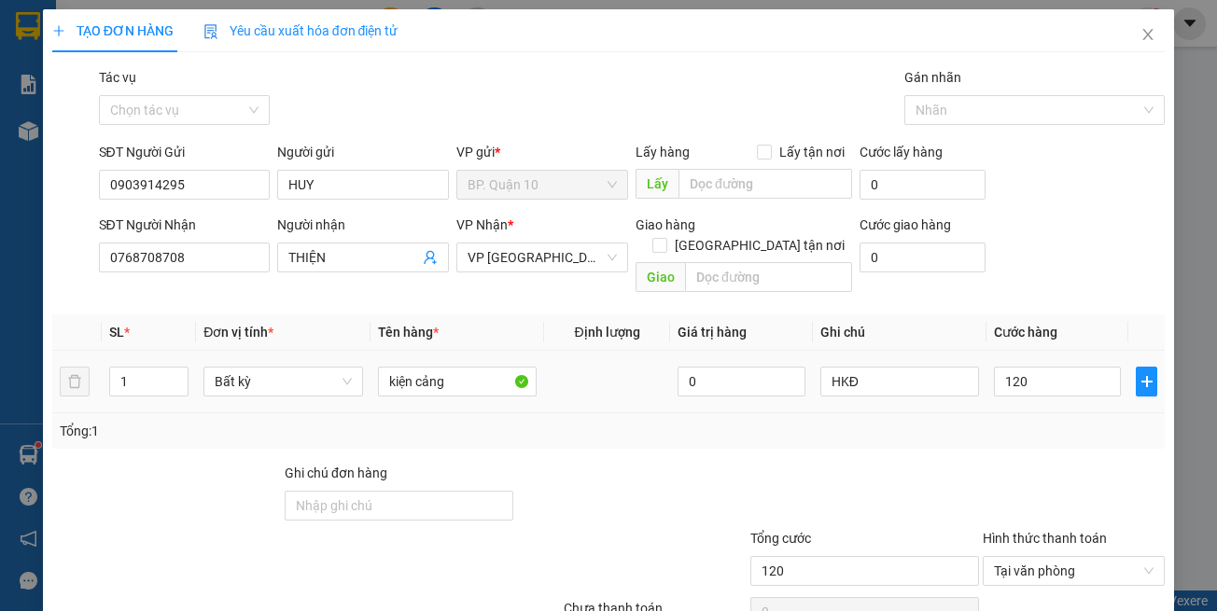
type input "120.000"
drag, startPoint x: 961, startPoint y: 454, endPoint x: 1043, endPoint y: 439, distance: 82.6
click at [982, 463] on div "Ghi chú đơn hàng" at bounding box center [608, 495] width 1117 height 65
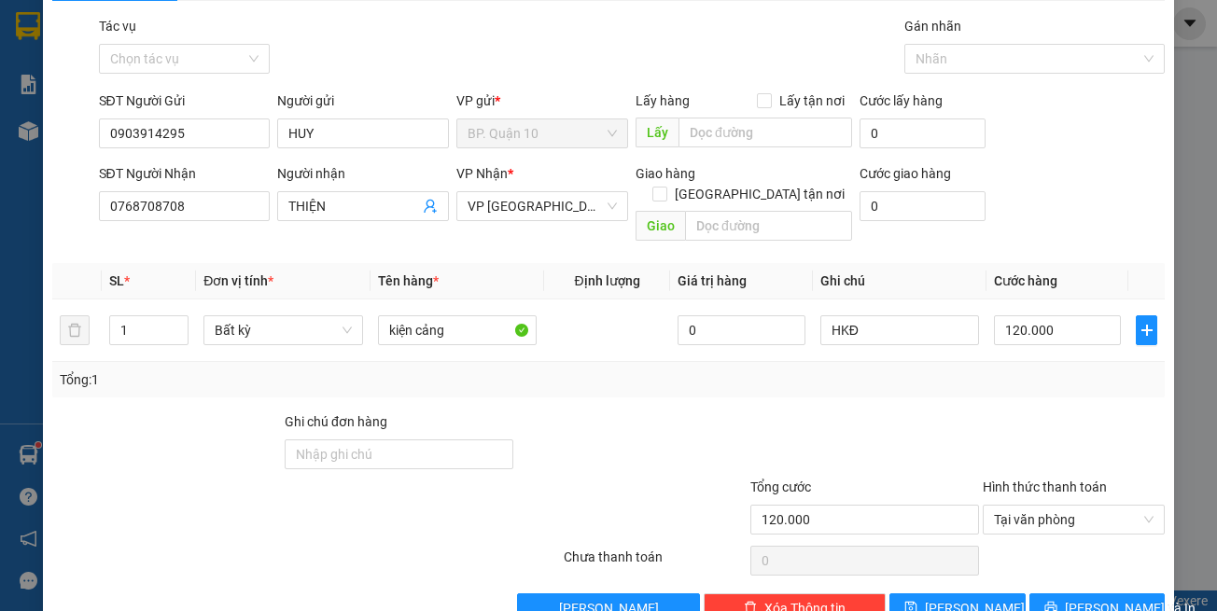
scroll to position [79, 0]
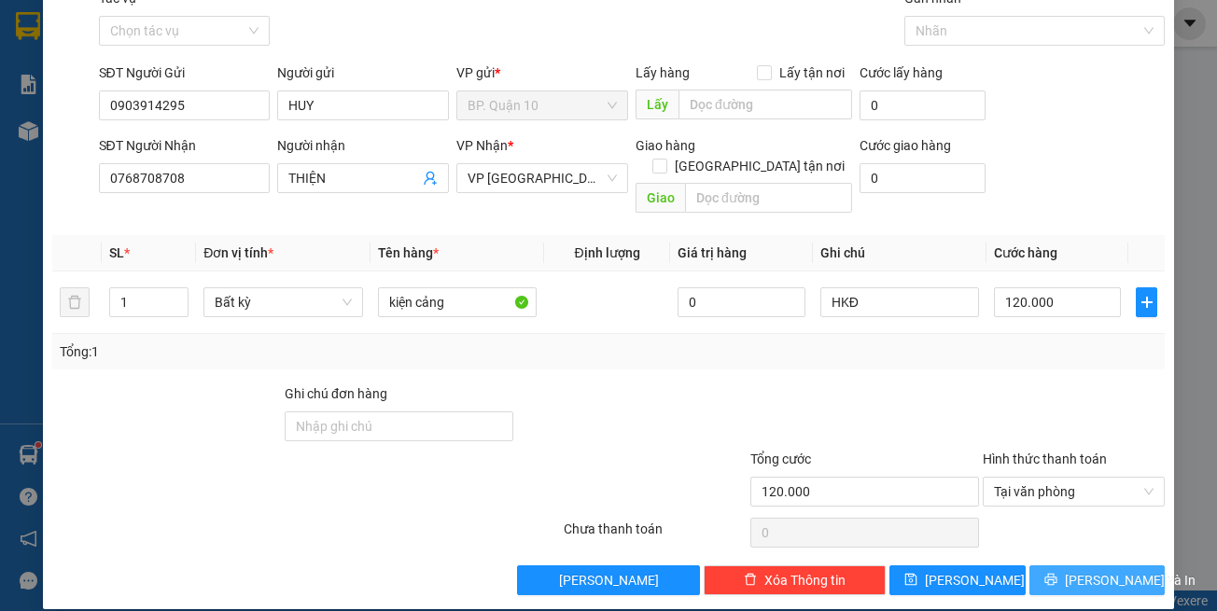
click at [1049, 566] on button "[PERSON_NAME] và In" at bounding box center [1097, 581] width 136 height 30
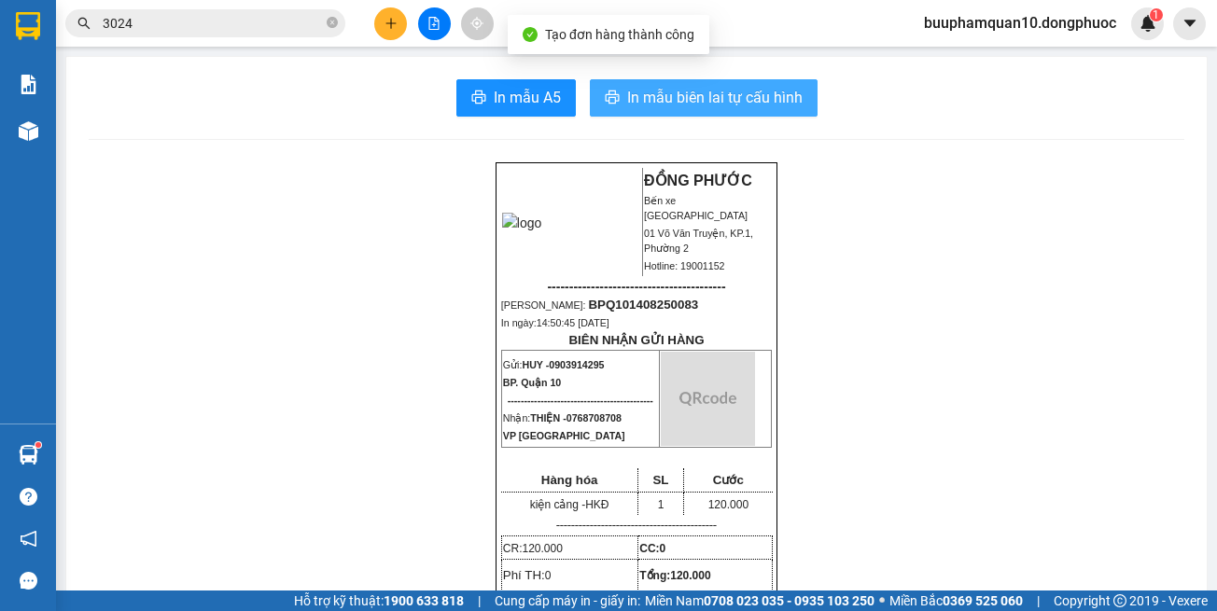
click at [747, 88] on span "In mẫu biên lai tự cấu hình" at bounding box center [714, 97] width 175 height 23
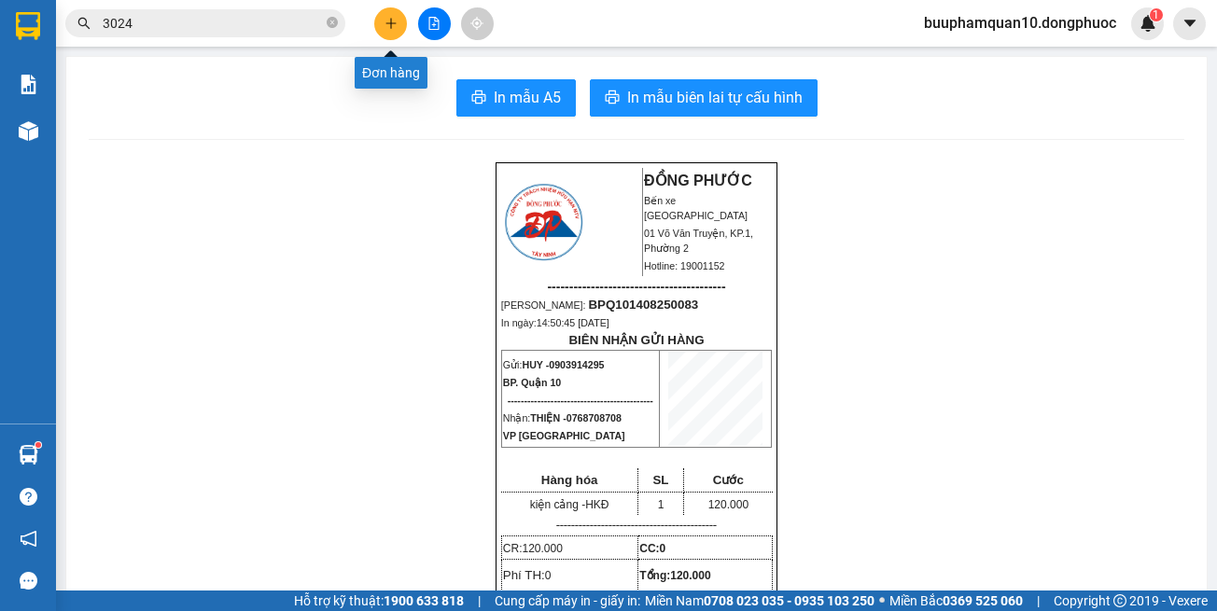
click at [395, 24] on icon "plus" at bounding box center [391, 23] width 13 height 13
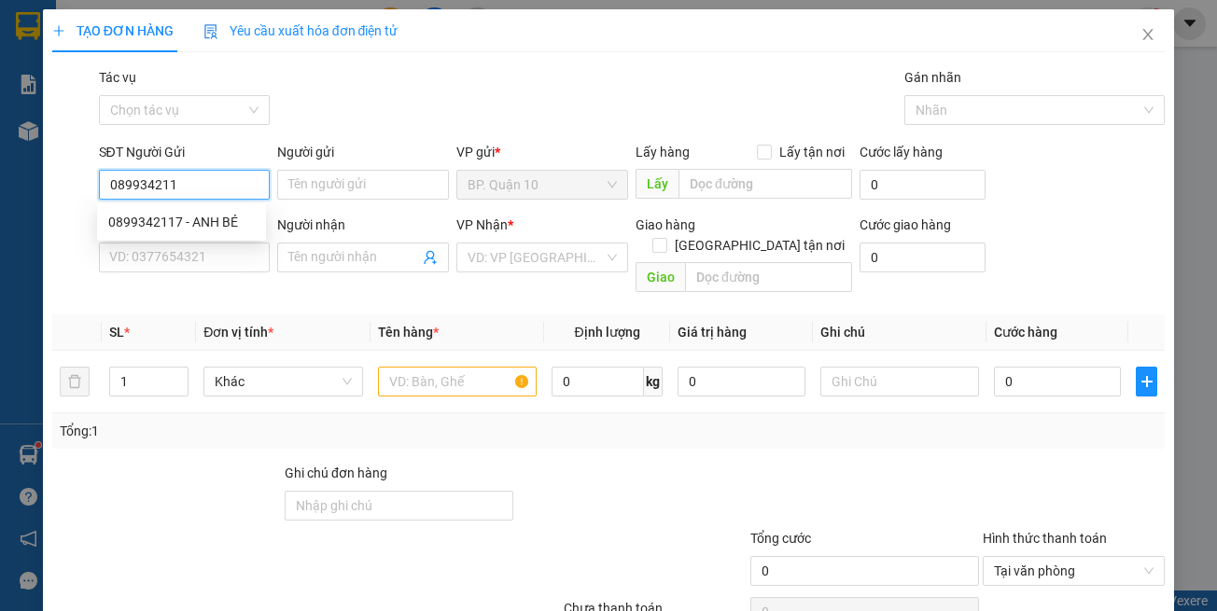
type input "0899342117"
drag, startPoint x: 203, startPoint y: 225, endPoint x: 224, endPoint y: 253, distance: 35.3
click at [203, 224] on div "0899342117 - ANH BÉ" at bounding box center [181, 222] width 147 height 21
type input "ANH BÉ"
type input "0977333377"
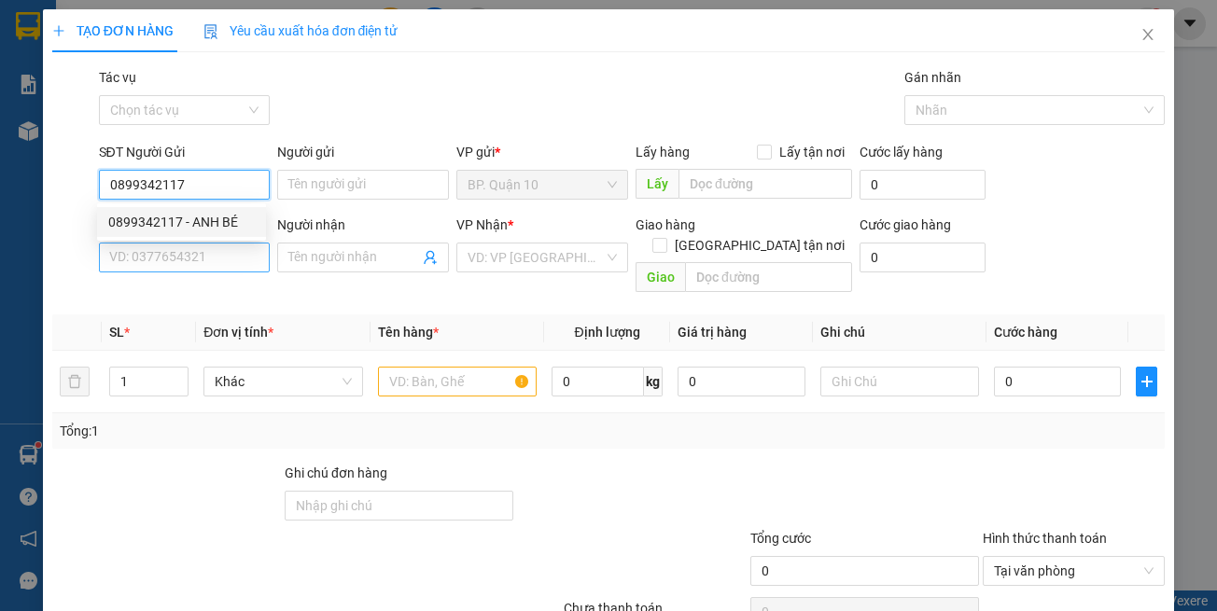
type input "TUẤN"
type input "30.000"
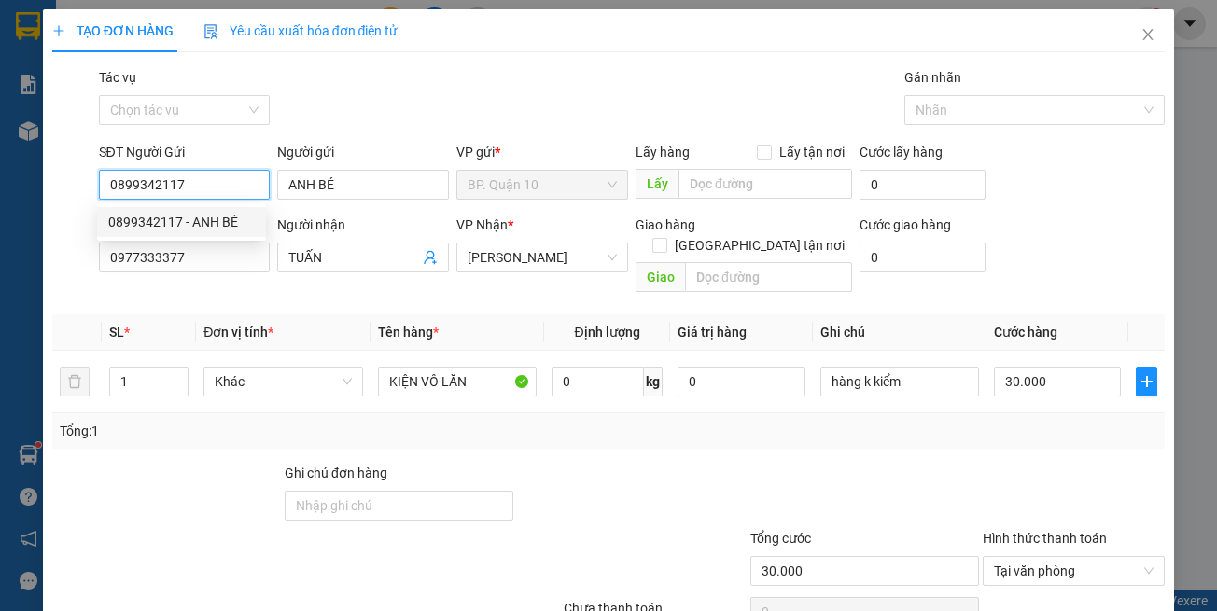
type input "0899342117"
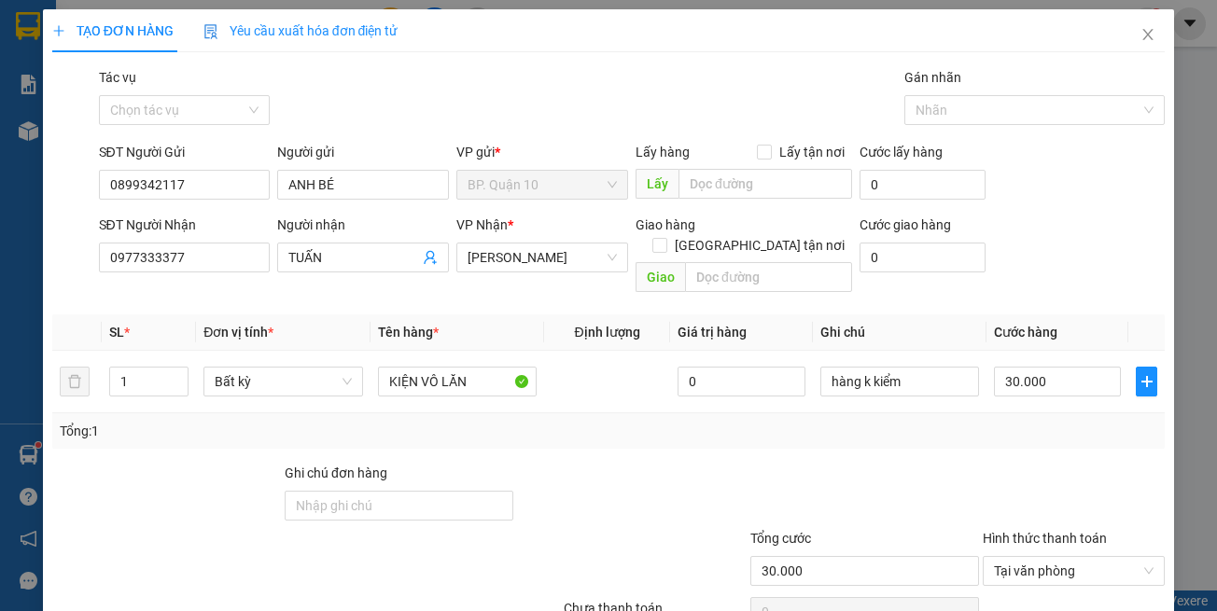
drag, startPoint x: 245, startPoint y: 283, endPoint x: 319, endPoint y: 259, distance: 77.3
click at [248, 283] on div "Transit Pickup Surcharge Ids Transit Deliver Surcharge Ids Transit Deliver Surc…" at bounding box center [608, 371] width 1113 height 608
click at [389, 288] on div "Transit Pickup Surcharge Ids Transit Deliver Surcharge Ids Transit Deliver Surc…" at bounding box center [608, 371] width 1113 height 608
drag, startPoint x: 439, startPoint y: 309, endPoint x: 469, endPoint y: 362, distance: 61.0
click at [438, 315] on th "Tên hàng *" at bounding box center [458, 333] width 174 height 36
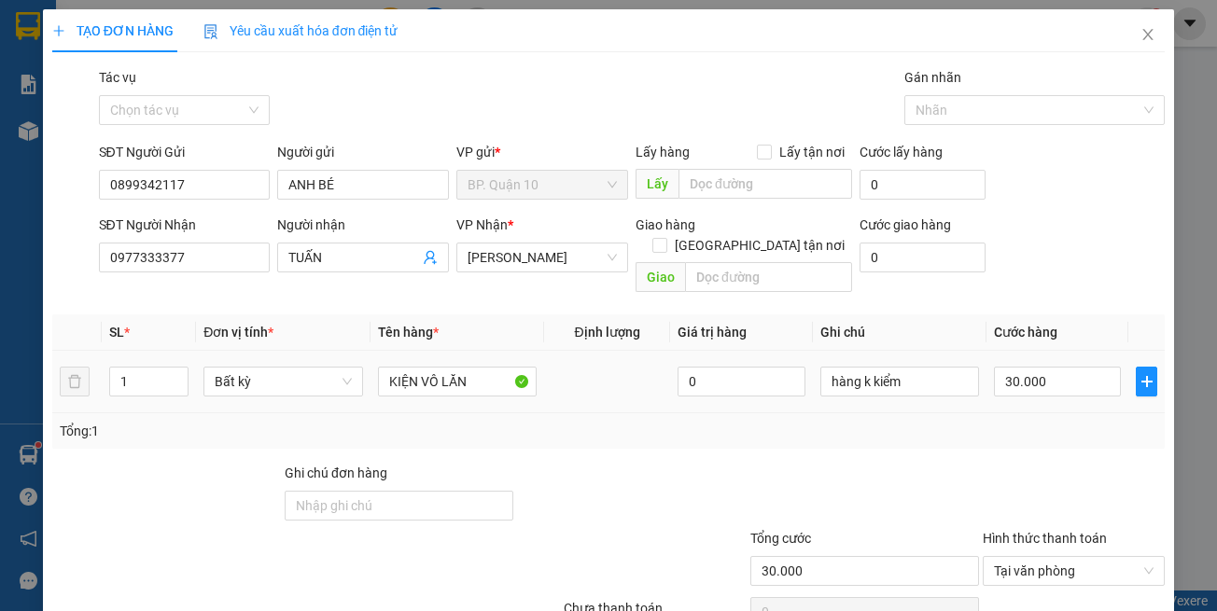
click at [483, 430] on div "Transit Pickup Surcharge Ids Transit Deliver Surcharge Ids Transit Deliver Surc…" at bounding box center [608, 371] width 1113 height 608
drag, startPoint x: 211, startPoint y: 345, endPoint x: 0, endPoint y: 261, distance: 227.0
click at [20, 318] on div "TẠO ĐƠN HÀNG Yêu cầu xuất hóa đơn điện tử Transit Pickup Surcharge Ids Transit …" at bounding box center [608, 305] width 1217 height 611
type input "t"
type input "TẤM DẸP PT"
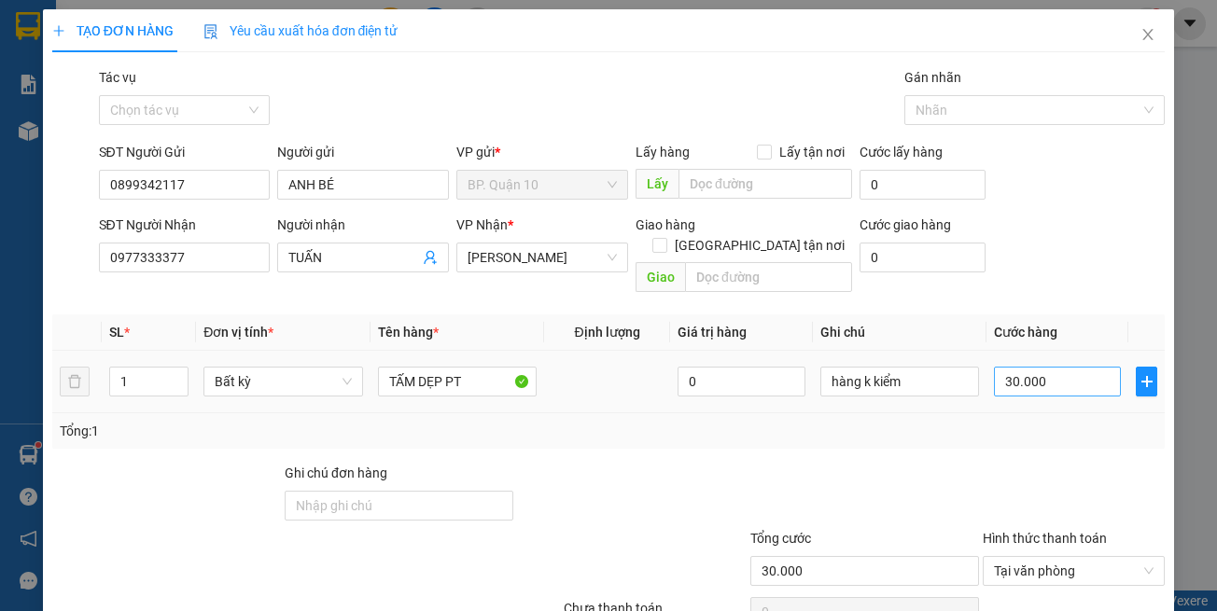
drag, startPoint x: 1029, startPoint y: 434, endPoint x: 1037, endPoint y: 362, distance: 72.3
click at [1030, 420] on div "Transit Pickup Surcharge Ids Transit Deliver Surcharge Ids Transit Deliver Surc…" at bounding box center [608, 371] width 1113 height 608
click at [1037, 367] on input "30.000" at bounding box center [1057, 382] width 127 height 30
click at [1035, 421] on div "Tổng: 1" at bounding box center [608, 430] width 1113 height 35
drag, startPoint x: 1068, startPoint y: 558, endPoint x: 1030, endPoint y: 493, distance: 75.2
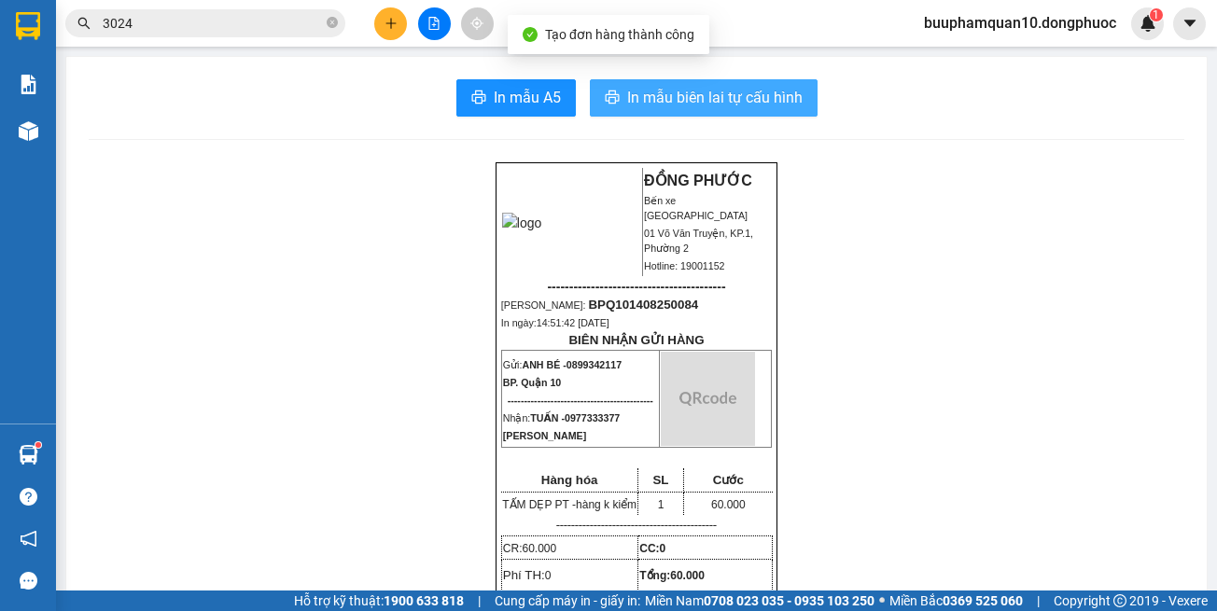
click at [727, 110] on button "In mẫu biên lai tự cấu hình" at bounding box center [704, 97] width 228 height 37
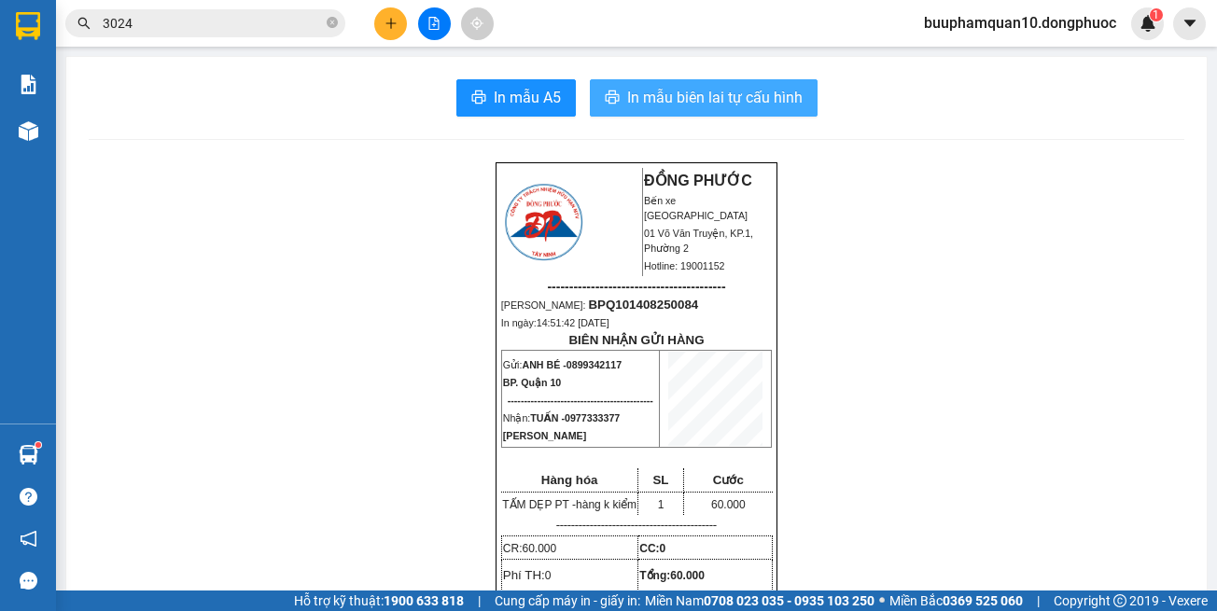
click at [743, 101] on span "In mẫu biên lai tự cấu hình" at bounding box center [714, 97] width 175 height 23
click at [395, 19] on icon "plus" at bounding box center [391, 23] width 13 height 13
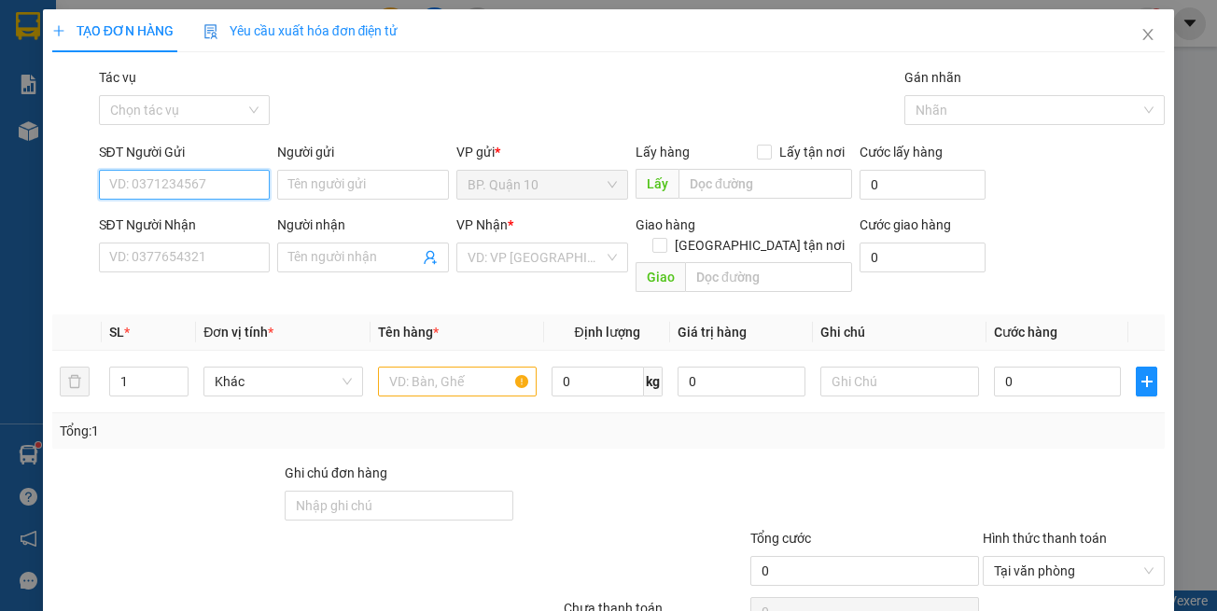
click at [189, 183] on input "SĐT Người Gửi" at bounding box center [185, 185] width 172 height 30
click at [189, 181] on input "SĐT Người Gửi" at bounding box center [185, 185] width 172 height 30
type input "0903737056"
click at [212, 227] on div "0903737056 - HIỀN" at bounding box center [181, 222] width 147 height 21
type input "HIỀN"
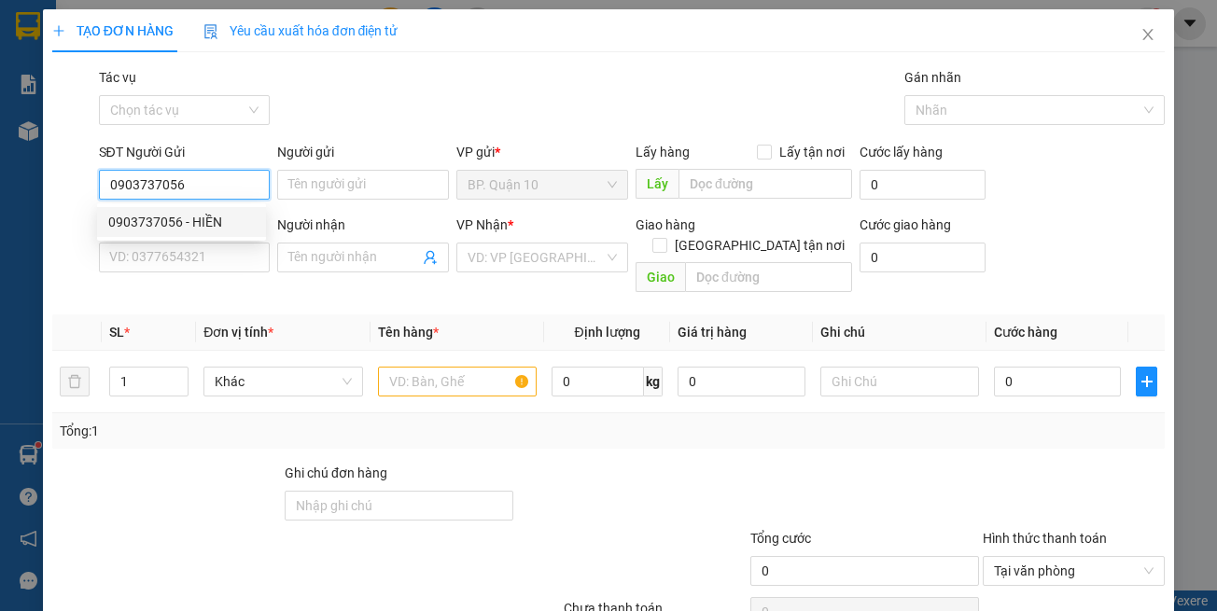
type input "0383113182"
type input "KIỀU"
type input "0903737056"
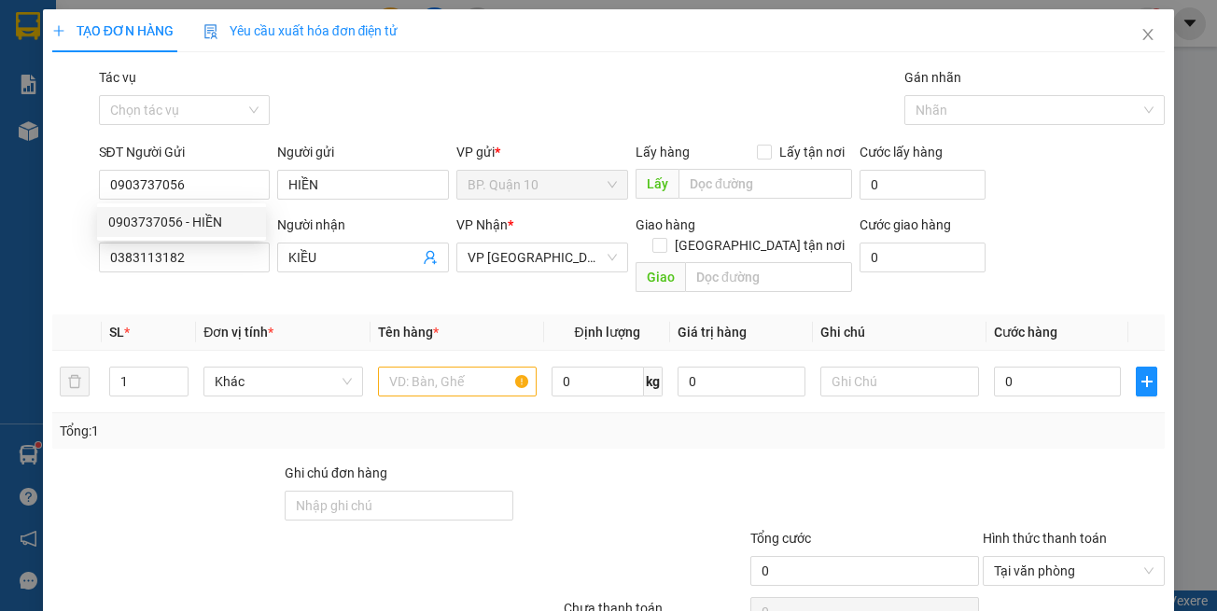
click at [270, 292] on div "Transit Pickup Surcharge Ids Transit Deliver Surcharge Ids Transit Deliver Surc…" at bounding box center [608, 371] width 1113 height 608
type input "140.000"
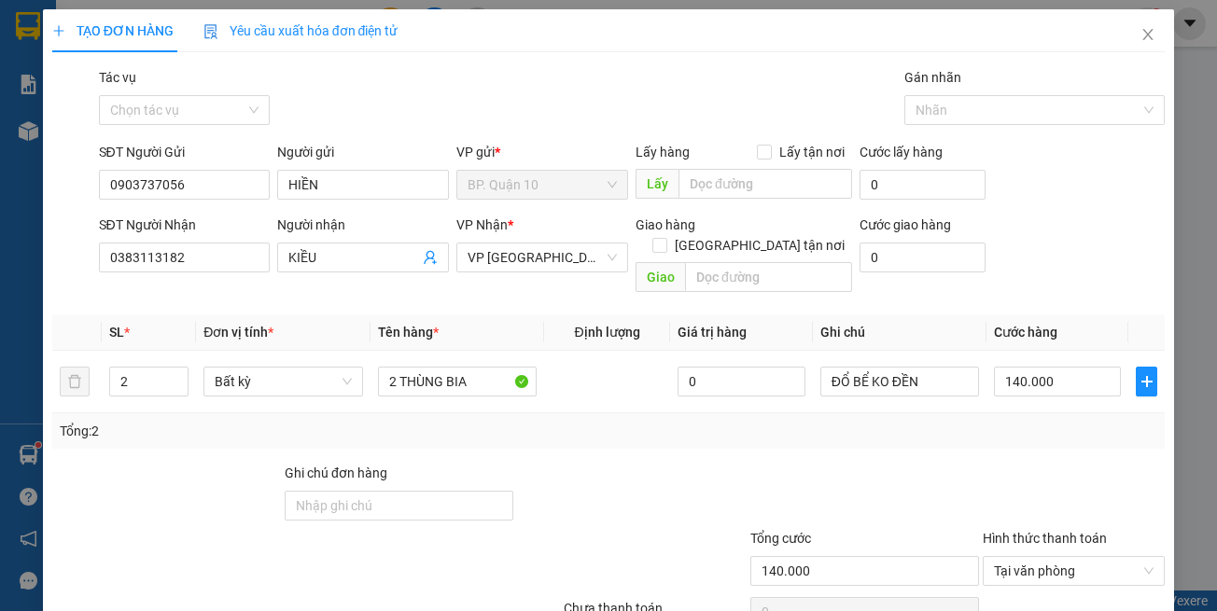
click at [450, 315] on th "Tên hàng *" at bounding box center [458, 333] width 174 height 36
drag, startPoint x: 373, startPoint y: 398, endPoint x: 231, endPoint y: 379, distance: 144.0
click at [368, 392] on div "SL * Đơn vị tính * Tên hàng * Định lượng Giá trị hàng Ghi chú Cước hàng 2 Bất k…" at bounding box center [608, 382] width 1113 height 134
type input "1"
click at [179, 385] on icon "down" at bounding box center [178, 388] width 7 height 7
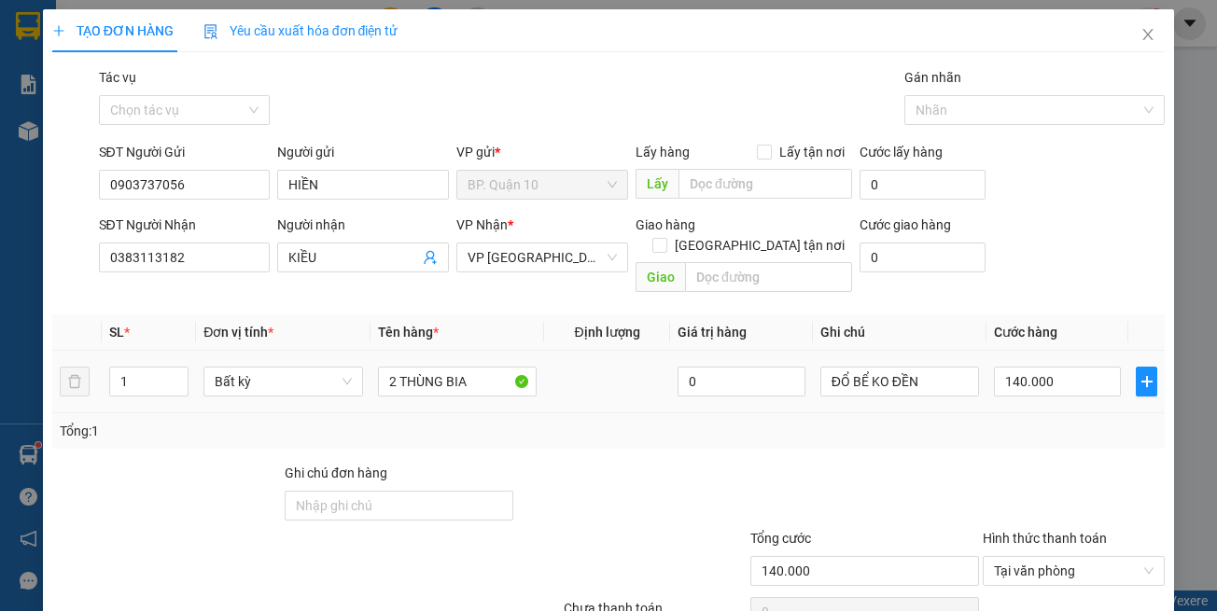
drag, startPoint x: 390, startPoint y: 390, endPoint x: 0, endPoint y: 441, distance: 393.5
click at [391, 390] on td "2 THÙNG BIA" at bounding box center [458, 382] width 174 height 63
type input "0"
drag, startPoint x: 492, startPoint y: 465, endPoint x: 403, endPoint y: 383, distance: 120.9
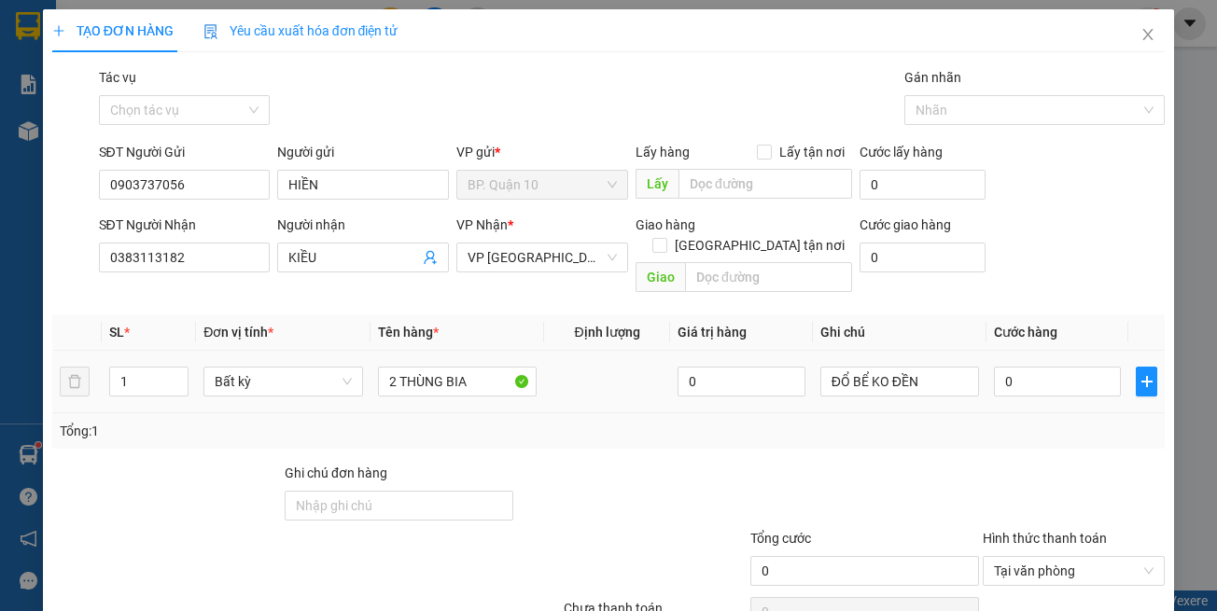
click at [490, 463] on div "Ghi chú đơn hàng" at bounding box center [399, 477] width 229 height 28
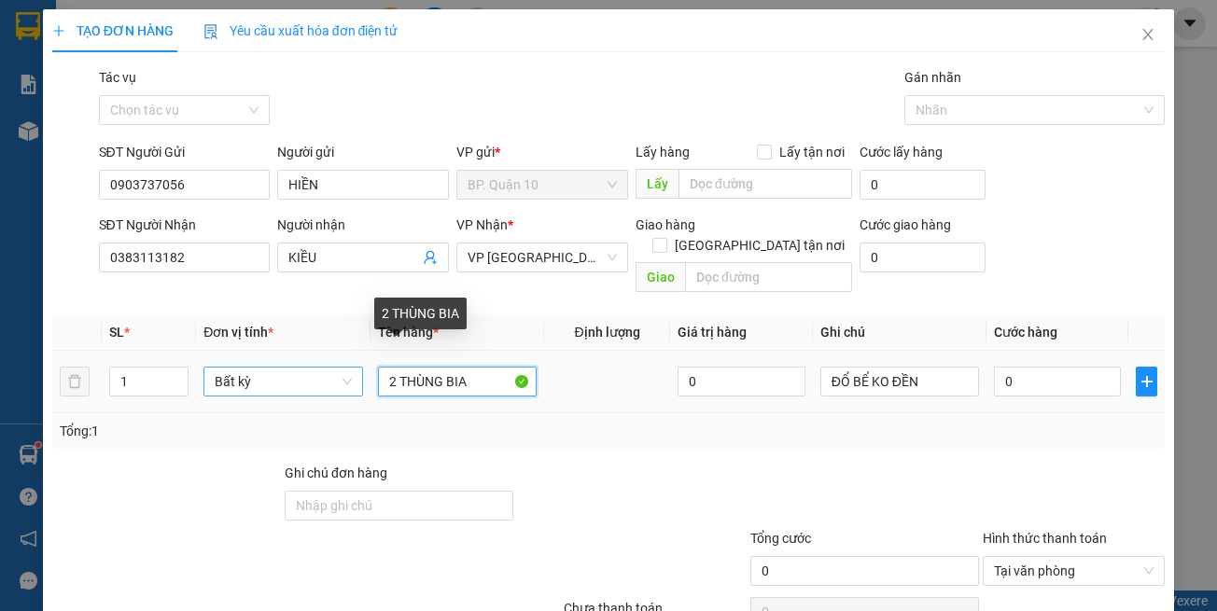
drag, startPoint x: 397, startPoint y: 360, endPoint x: 291, endPoint y: 357, distance: 105.5
click at [300, 357] on tr "1 Bất kỳ 2 THÙNG BIA 0 ĐỔ BỂ KO ĐỀN 0" at bounding box center [608, 382] width 1113 height 63
type input "THÙNG BIA"
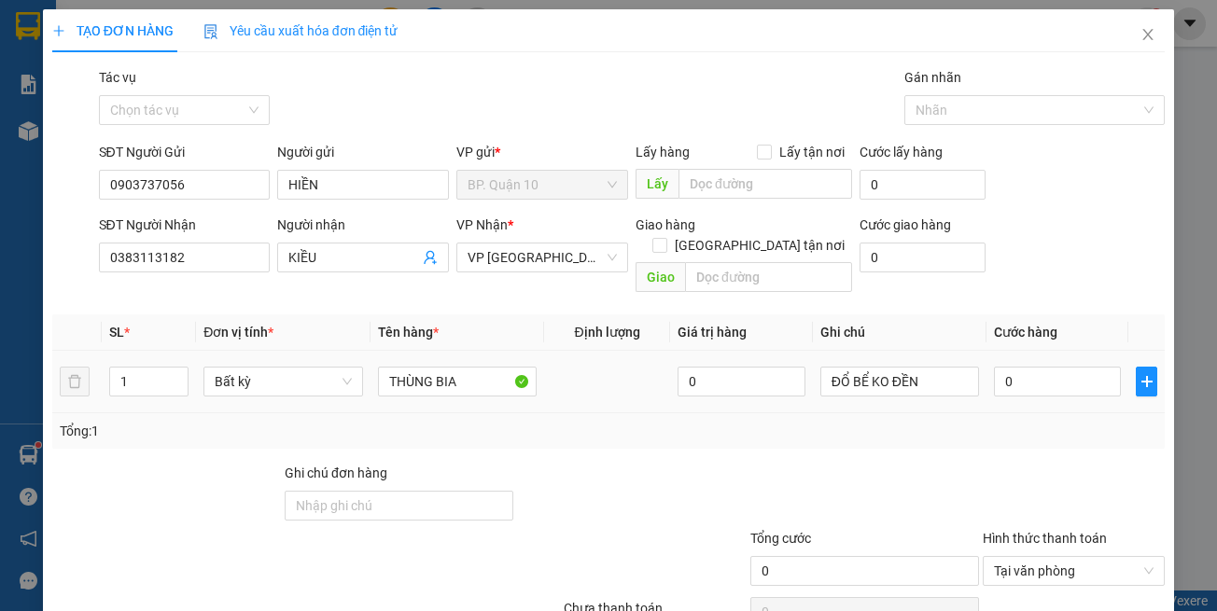
drag, startPoint x: 1099, startPoint y: 430, endPoint x: 593, endPoint y: 364, distance: 511.1
click at [1085, 426] on div "Transit Pickup Surcharge Ids Transit Deliver Surcharge Ids Transit Deliver Surc…" at bounding box center [608, 371] width 1113 height 608
click at [512, 421] on div "Tổng: 1" at bounding box center [609, 431] width 1099 height 21
drag, startPoint x: 502, startPoint y: 378, endPoint x: 528, endPoint y: 384, distance: 26.7
click at [528, 384] on td "THÙNG BIA" at bounding box center [458, 382] width 174 height 63
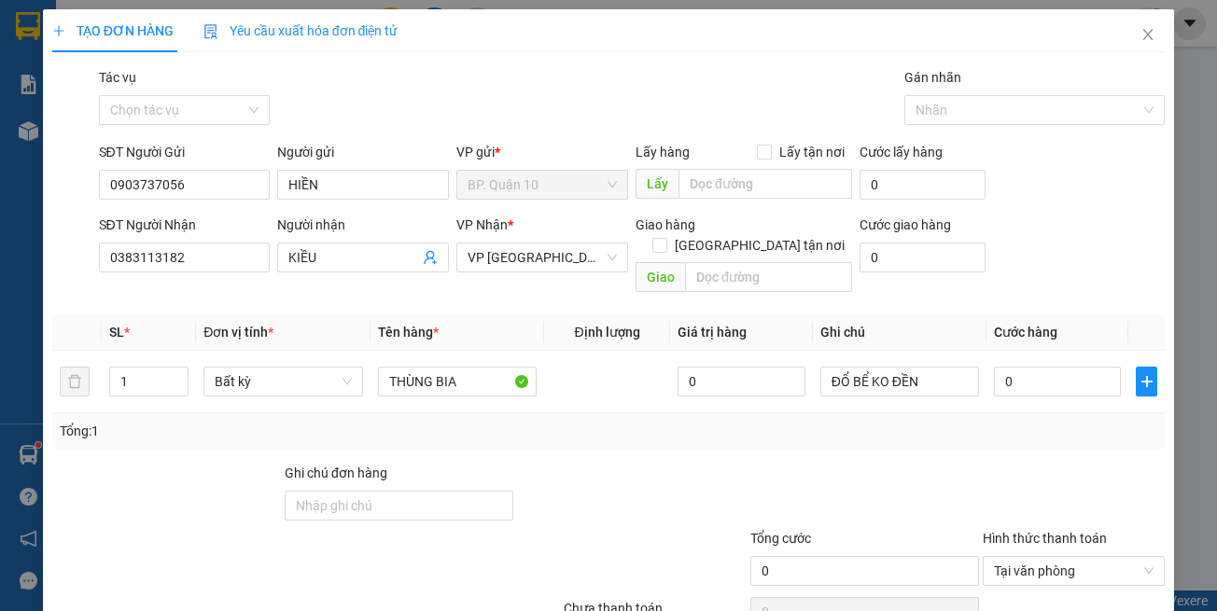
drag, startPoint x: 721, startPoint y: 410, endPoint x: 759, endPoint y: 395, distance: 41.1
click at [731, 421] on div "Tổng: 1" at bounding box center [609, 431] width 1099 height 21
drag, startPoint x: 1049, startPoint y: 352, endPoint x: 999, endPoint y: 370, distance: 53.4
click at [1047, 367] on input "0" at bounding box center [1057, 382] width 127 height 30
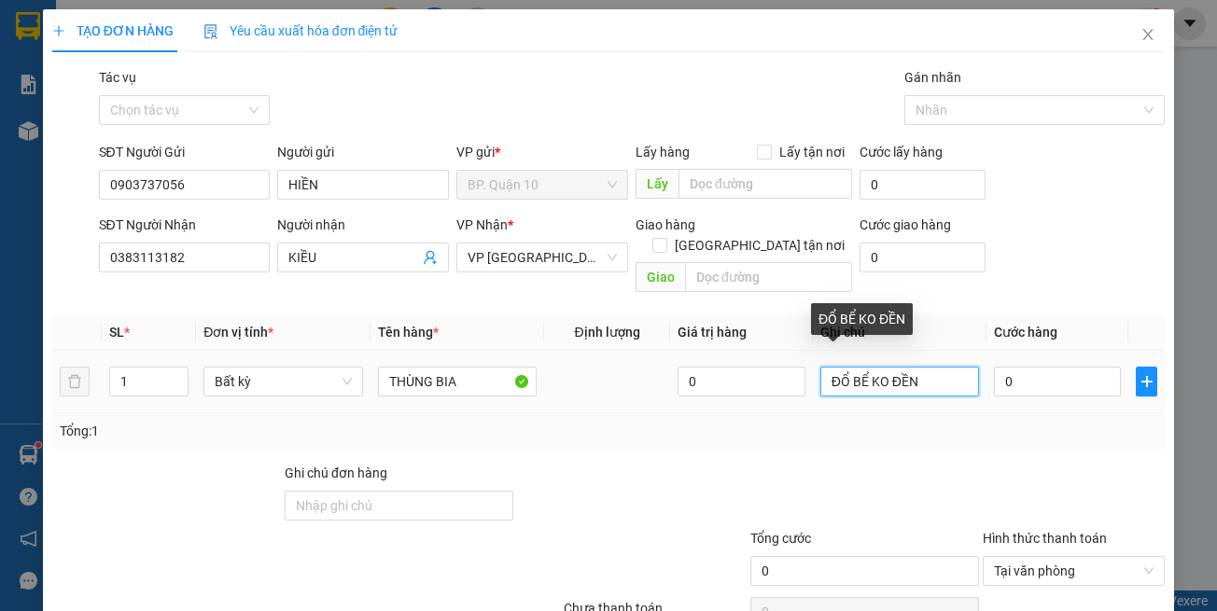
click at [928, 367] on input "ĐỔ BỂ KO ĐỀN" at bounding box center [899, 382] width 159 height 30
type input "ĐỔ BỂ KO ĐỀN-đã hẹn mai nhận"
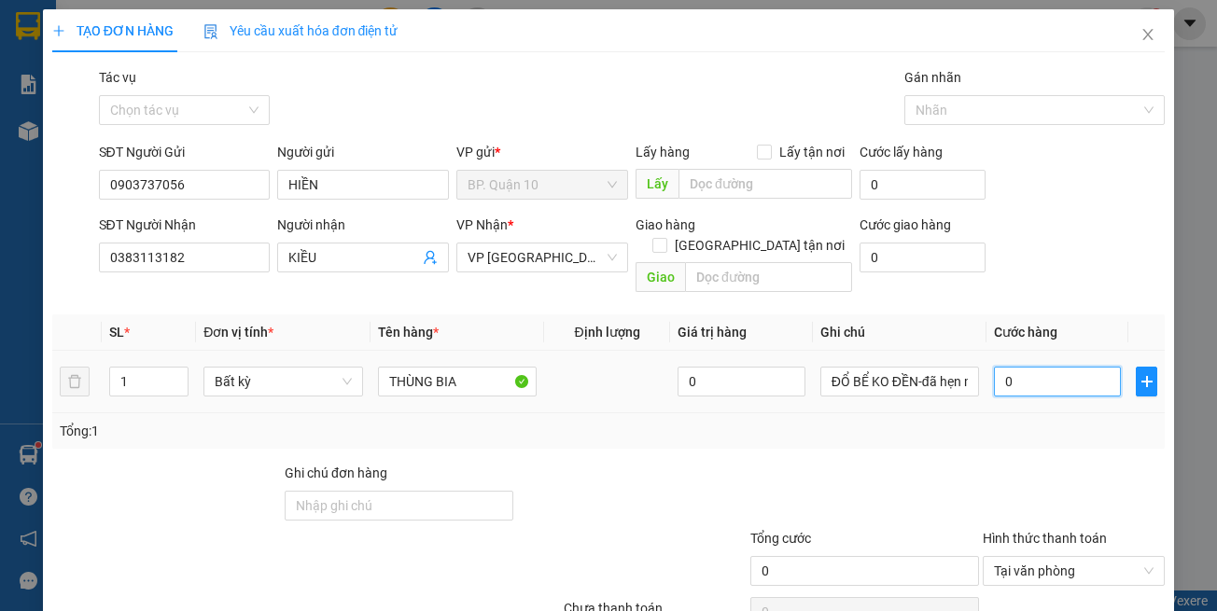
click at [1033, 367] on input "0" at bounding box center [1057, 382] width 127 height 30
type input "9"
type input "90"
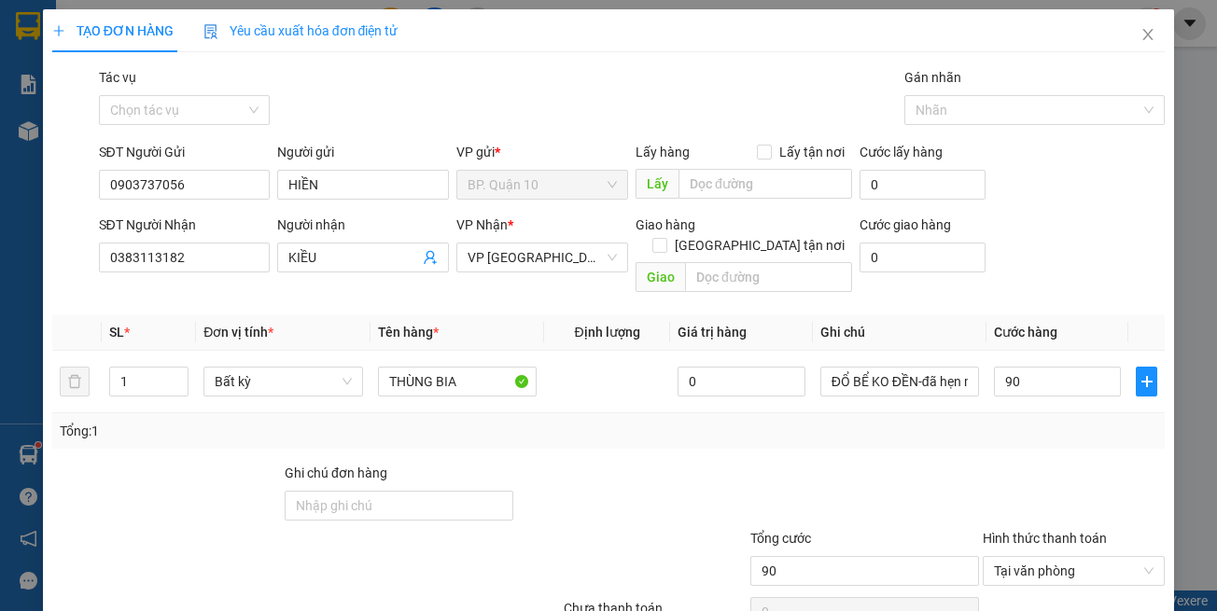
type input "90.000"
click at [1048, 441] on div "Transit Pickup Surcharge Ids Transit Deliver Surcharge Ids Transit Deliver Surc…" at bounding box center [608, 371] width 1113 height 608
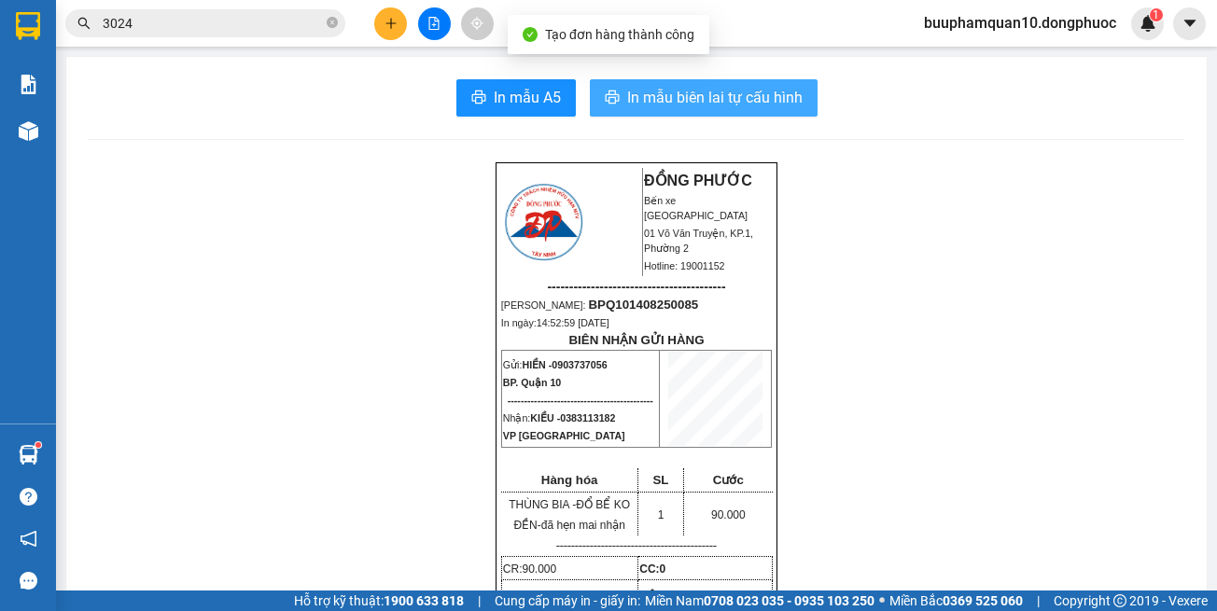
click at [735, 116] on button "In mẫu biên lai tự cấu hình" at bounding box center [704, 97] width 228 height 37
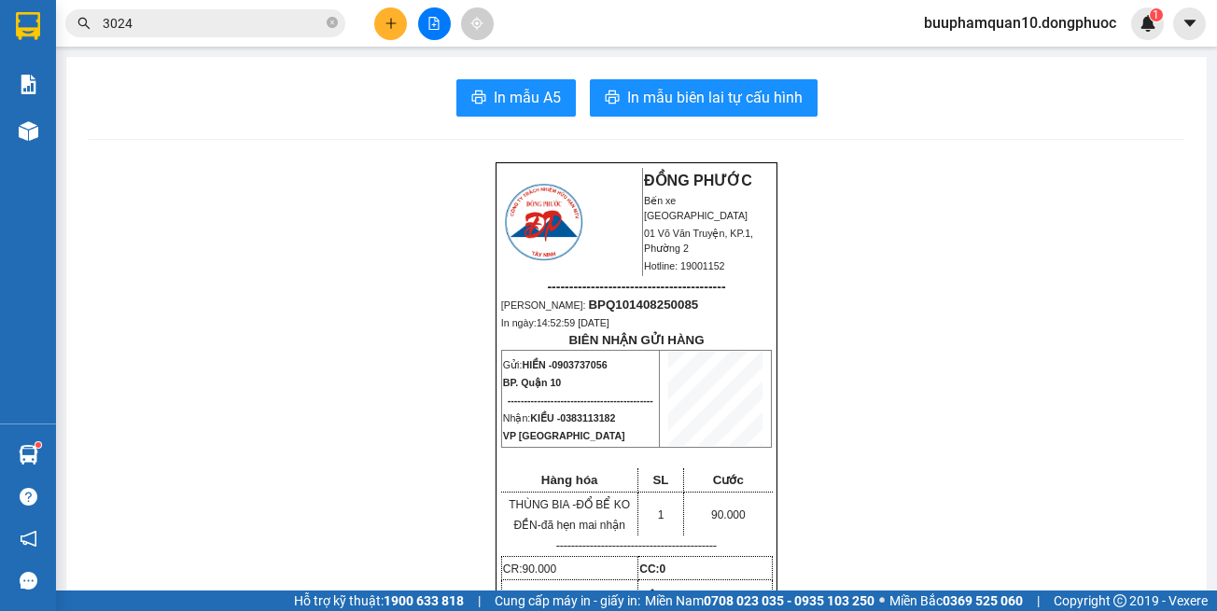
click at [49, 127] on div "Kho hàng mới" at bounding box center [28, 130] width 56 height 47
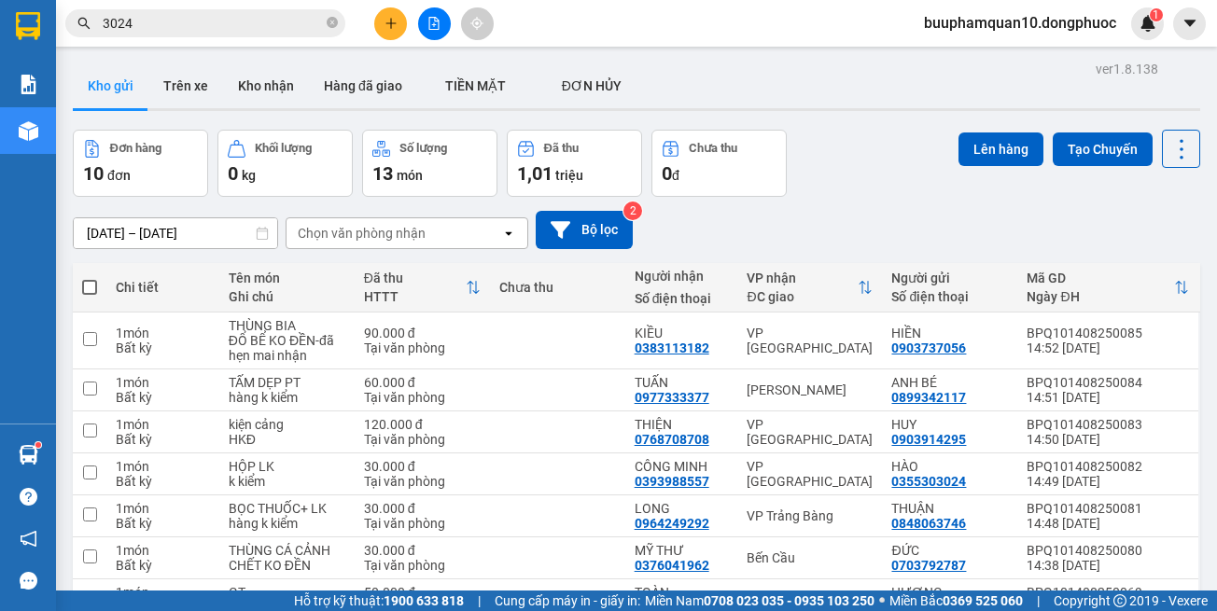
checkbox input "true"
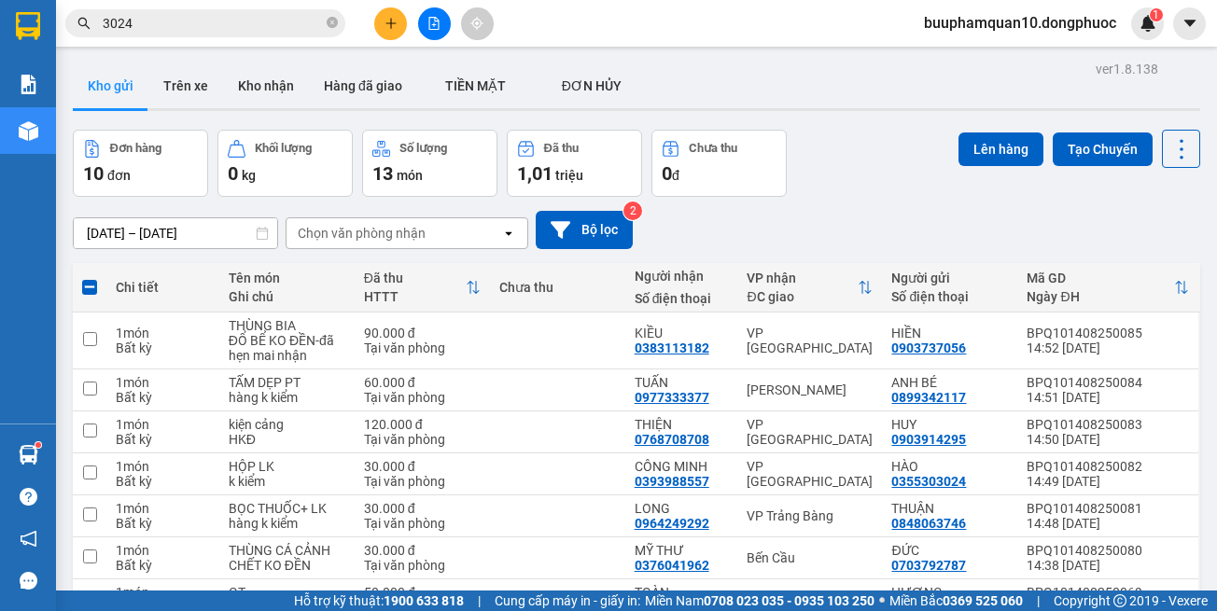
checkbox input "false"
click at [831, 593] on div "Bến Cầu" at bounding box center [810, 600] width 126 height 15
checkbox input "true"
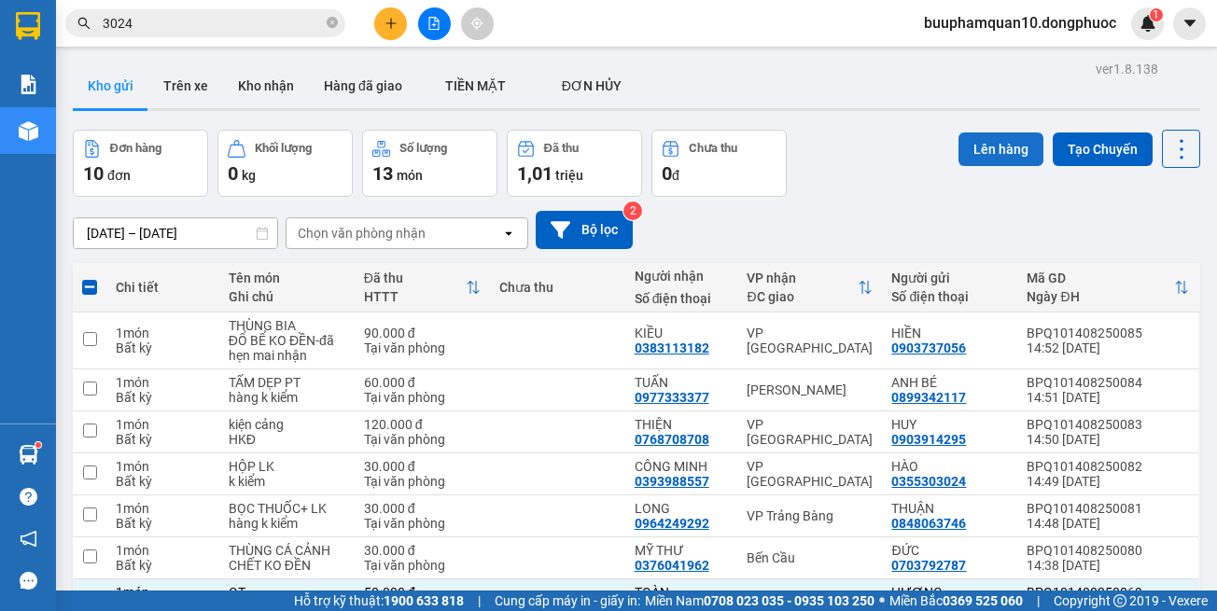
click at [963, 152] on button "Lên hàng" at bounding box center [1001, 150] width 85 height 34
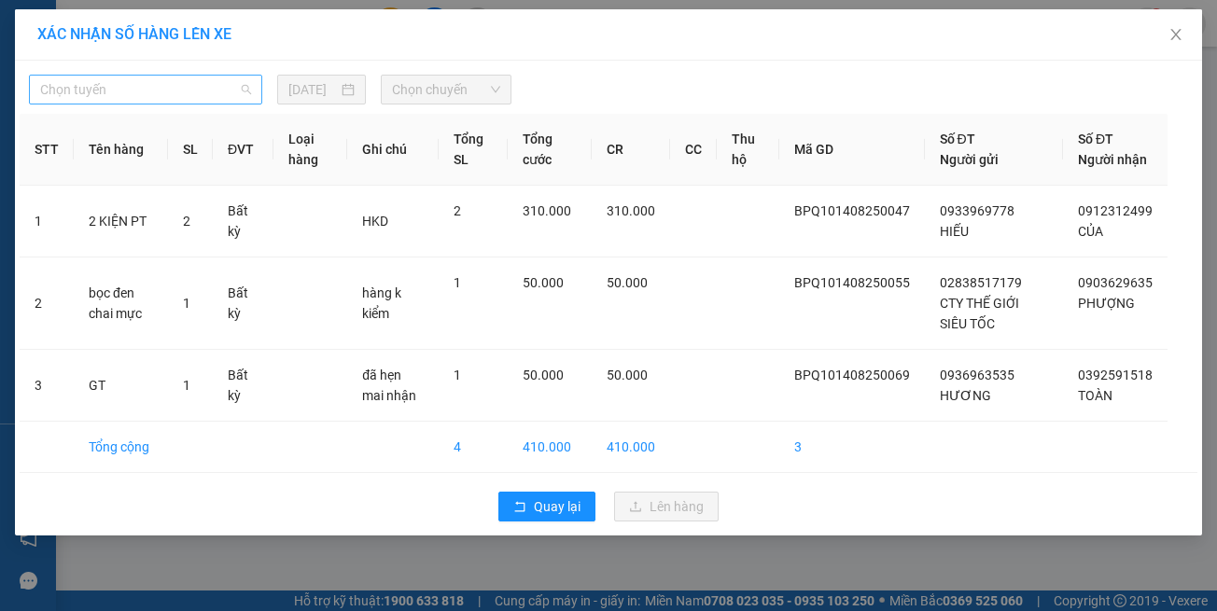
click at [201, 91] on span "Chọn tuyến" at bounding box center [145, 90] width 211 height 28
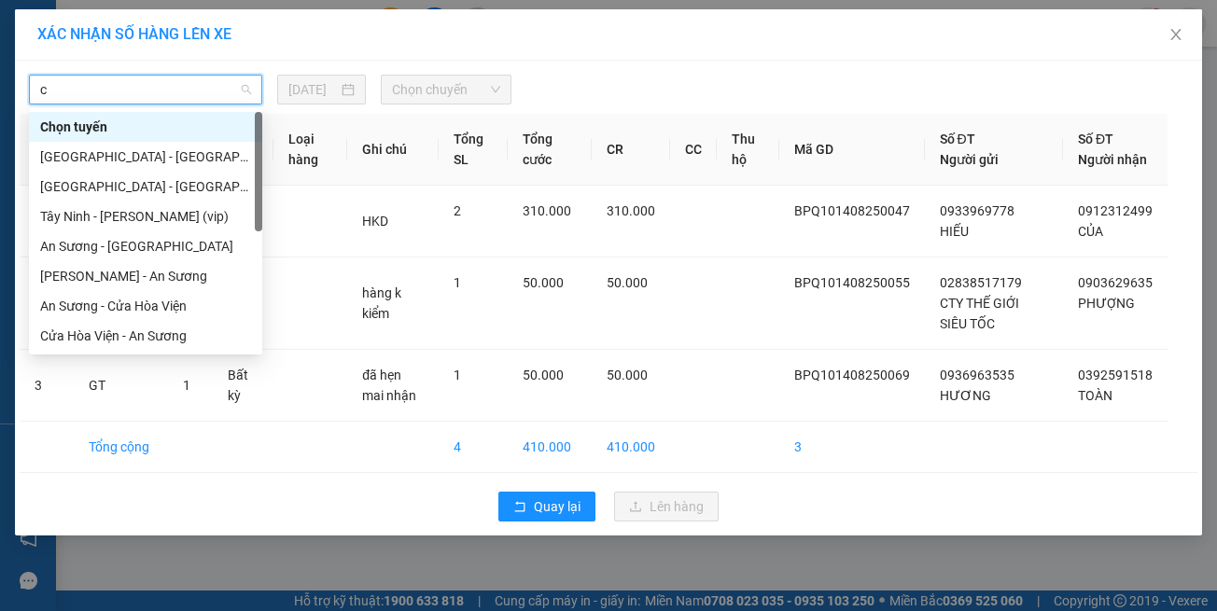
type input "ct"
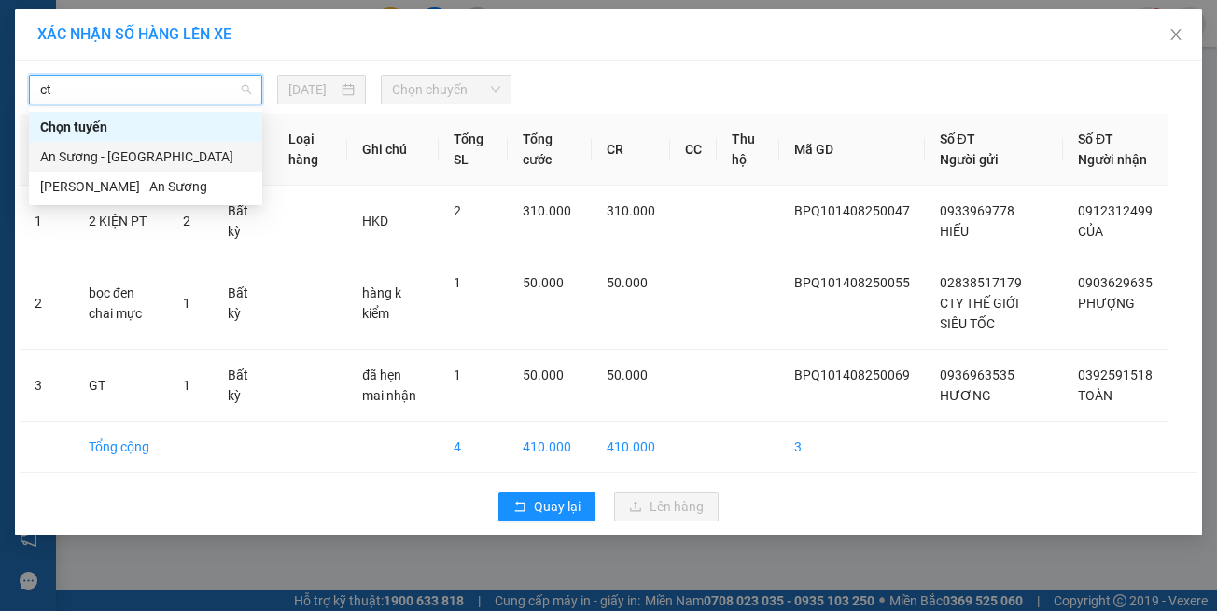
drag, startPoint x: 197, startPoint y: 167, endPoint x: 213, endPoint y: 152, distance: 21.8
click at [197, 166] on div "An Sương - Châu Thành" at bounding box center [145, 157] width 233 height 30
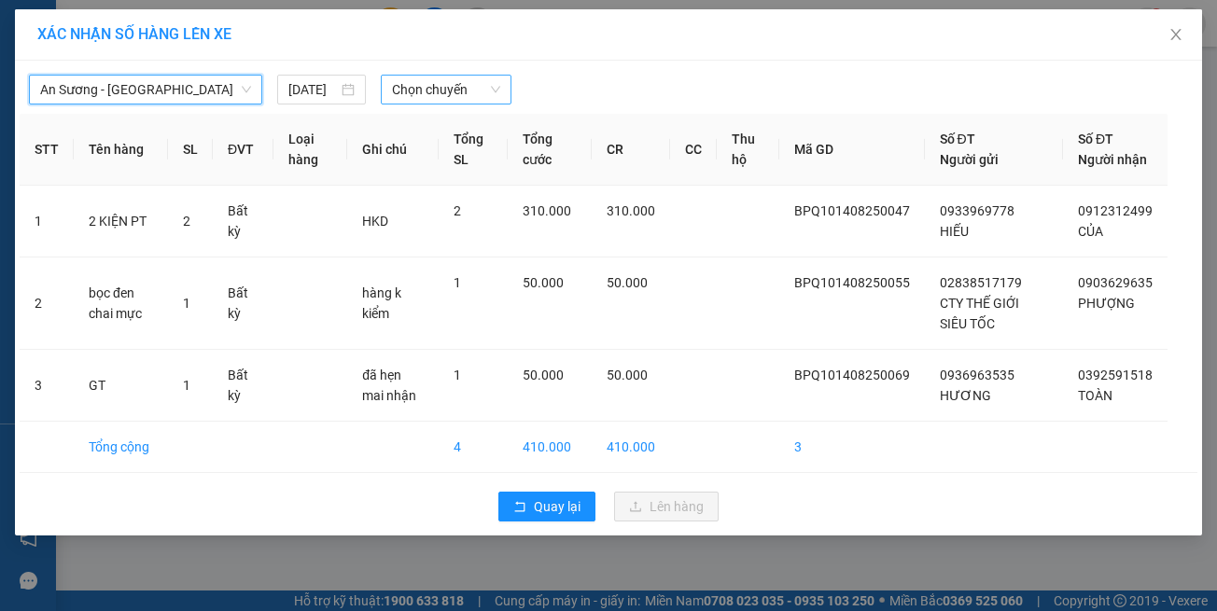
click at [429, 96] on span "Chọn chuyến" at bounding box center [445, 90] width 107 height 28
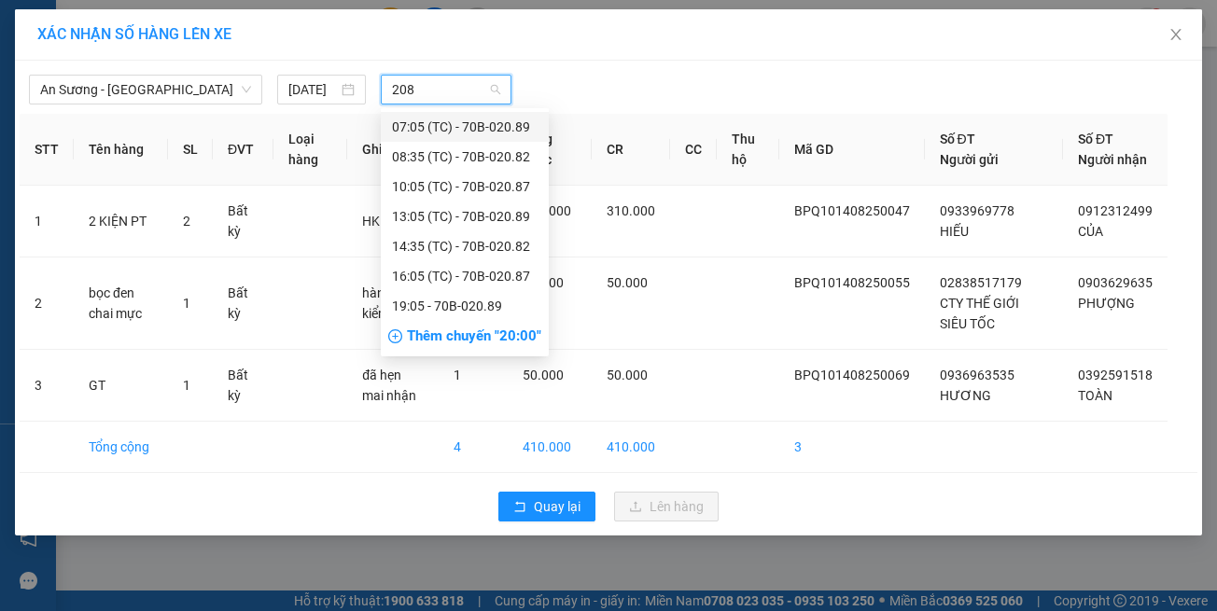
type input "2089"
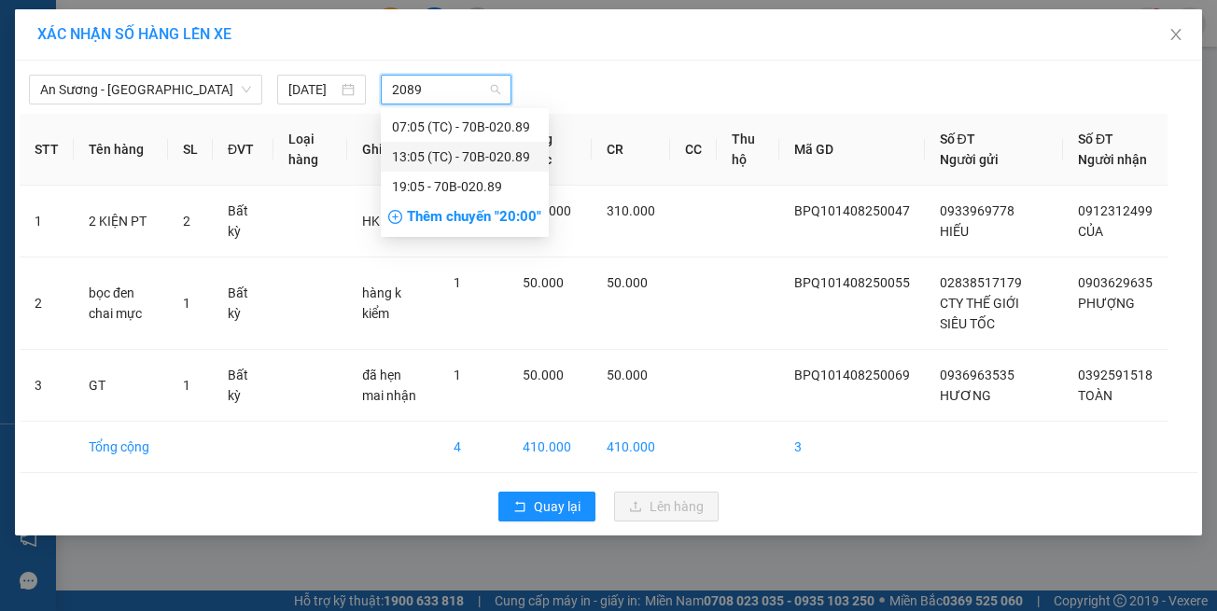
drag, startPoint x: 520, startPoint y: 161, endPoint x: 523, endPoint y: 188, distance: 27.2
click at [519, 161] on div "13:05 (TC) - 70B-020.89" at bounding box center [465, 157] width 146 height 21
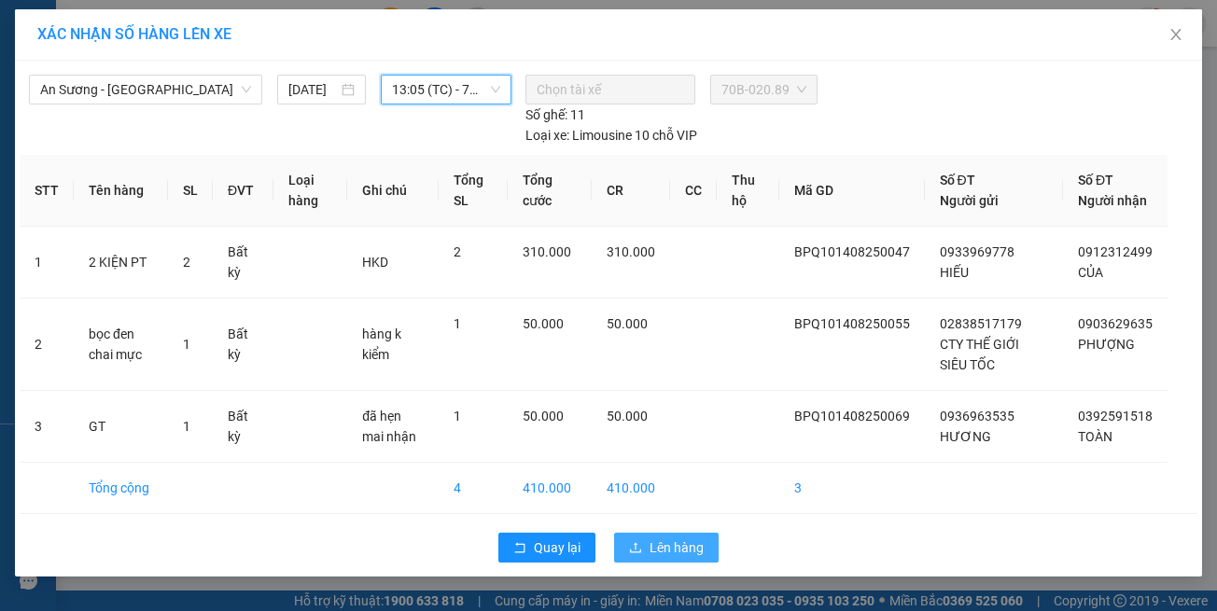
click at [679, 543] on span "Lên hàng" at bounding box center [677, 548] width 54 height 21
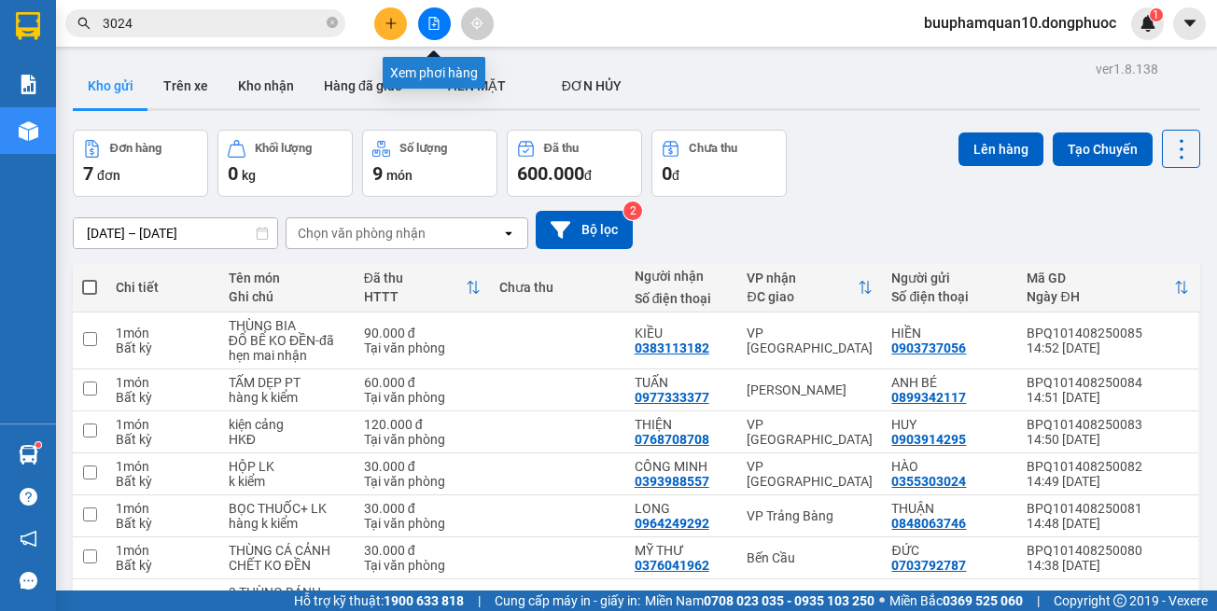
click at [441, 21] on button at bounding box center [434, 23] width 33 height 33
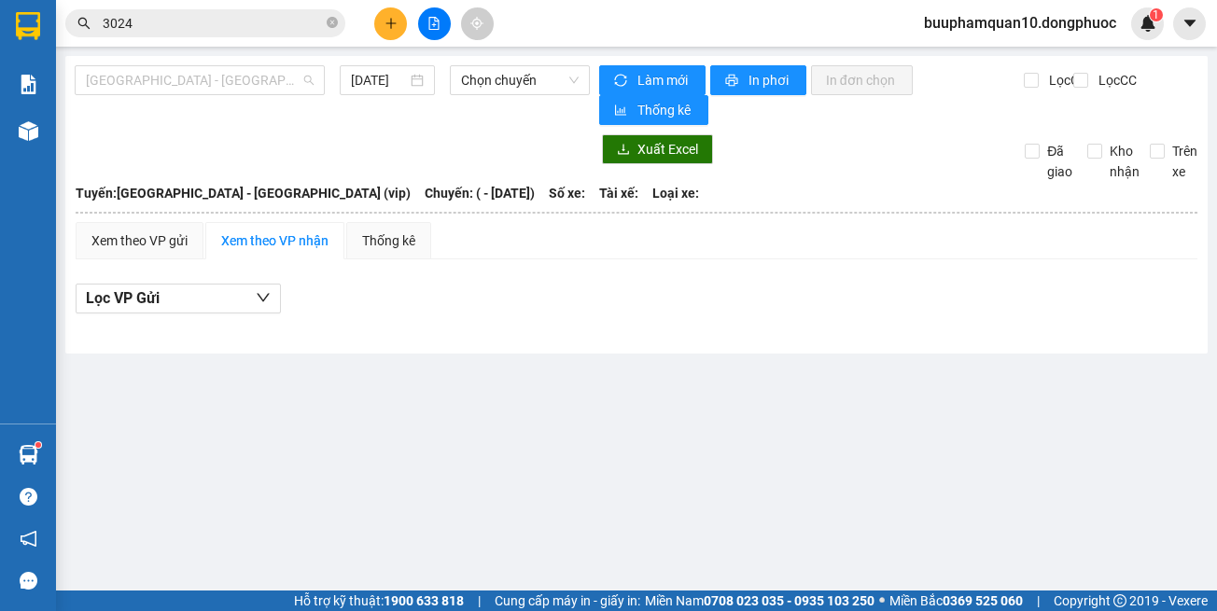
drag, startPoint x: 212, startPoint y: 73, endPoint x: 214, endPoint y: 111, distance: 38.3
click at [213, 74] on span "Hồ Chí Minh - Tây Ninh (vip)" at bounding box center [200, 80] width 228 height 28
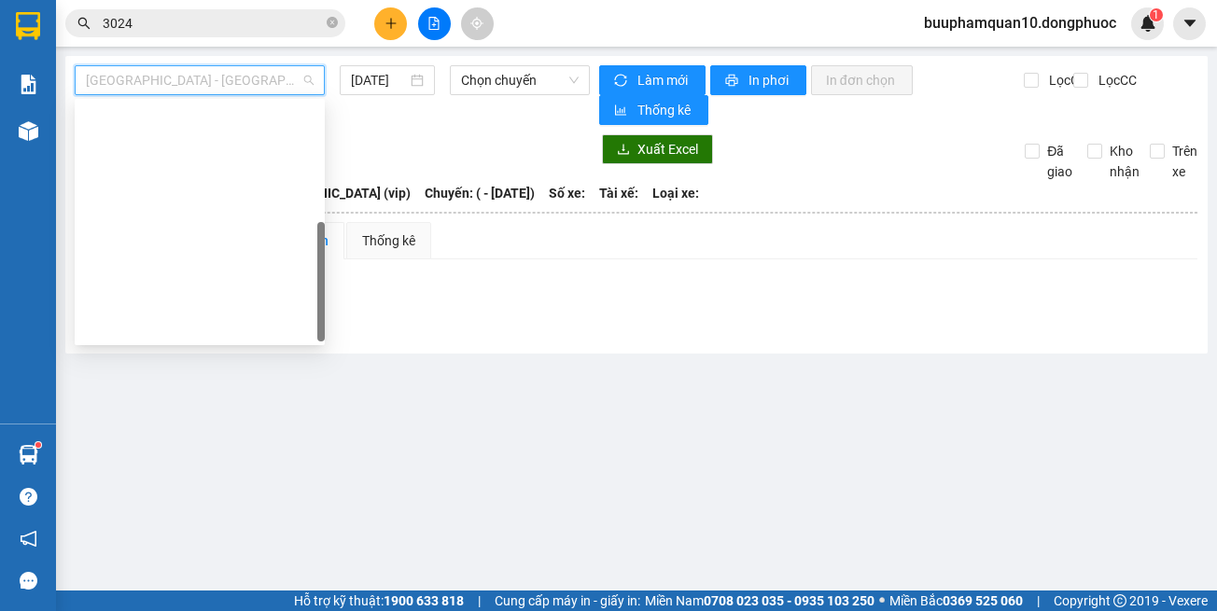
drag, startPoint x: 248, startPoint y: 337, endPoint x: 462, endPoint y: 138, distance: 291.9
click at [258, 581] on div "Hồ Chí Minh - Tây Ninh (vip)" at bounding box center [200, 596] width 250 height 30
type input "14/08/2025"
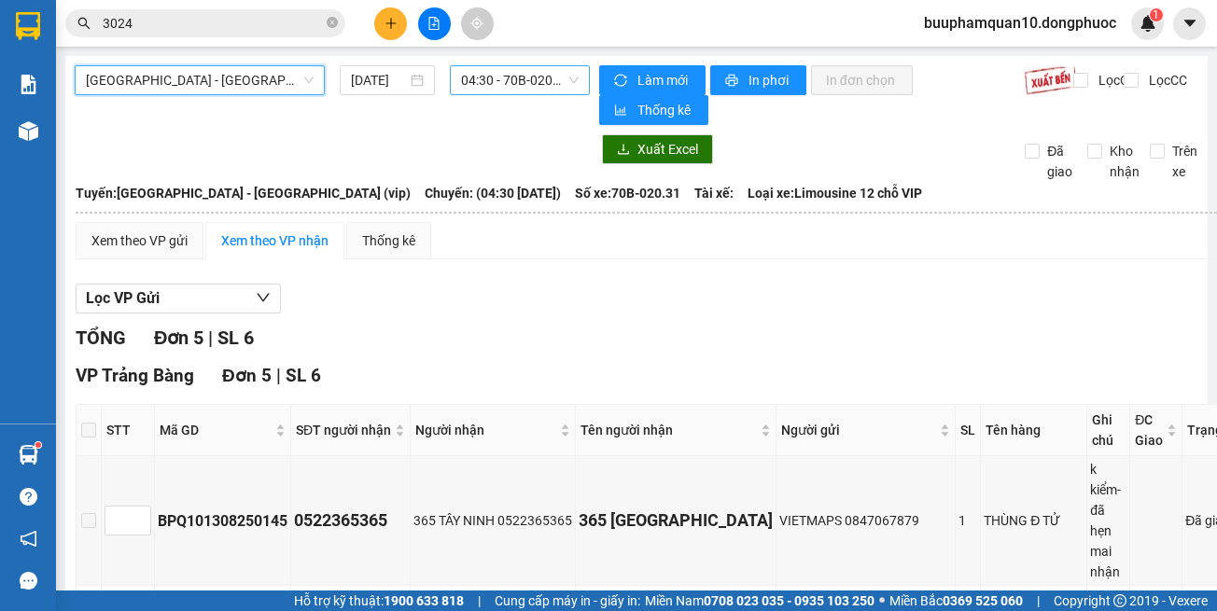
click at [489, 76] on span "04:30 - 70B-020.31" at bounding box center [520, 80] width 118 height 28
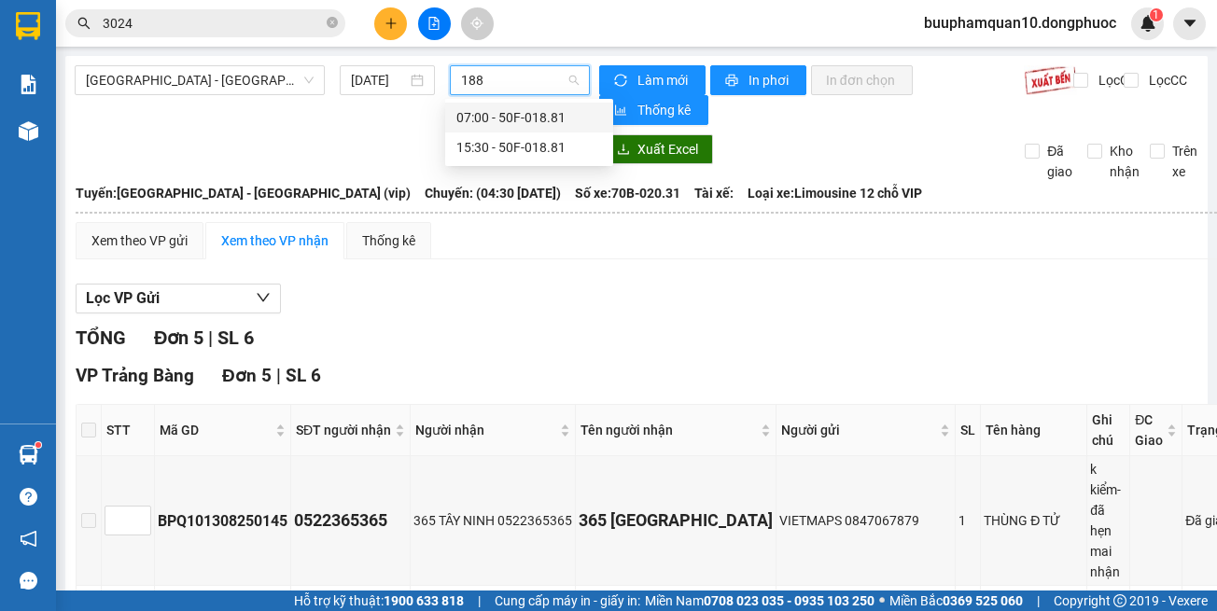
type input "1881"
click at [489, 143] on div "15:30 - 50F-018.81" at bounding box center [529, 147] width 146 height 21
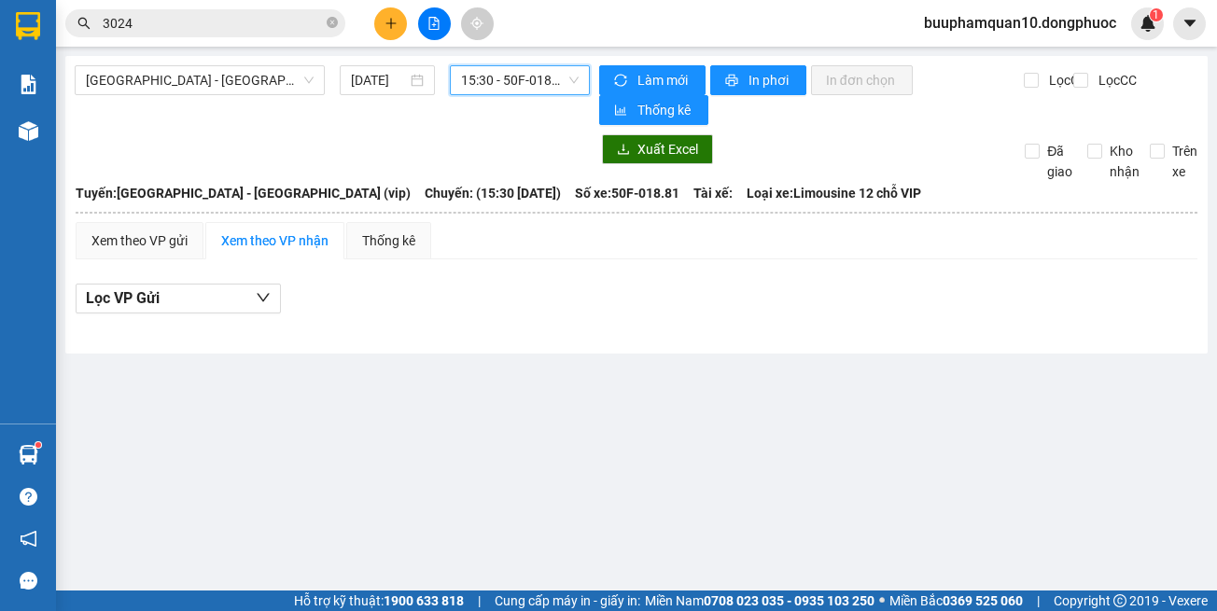
click at [534, 84] on span "15:30 - 50F-018.81" at bounding box center [520, 80] width 118 height 28
click at [521, 61] on div "Hồ Chí Minh - Tây Ninh (vip) 14/08/2025 15:30 - 50F-018.81 Làm mới In phơi In đ…" at bounding box center [636, 205] width 1142 height 298
click at [532, 66] on span "15:30 - 50F-018.81" at bounding box center [520, 80] width 118 height 28
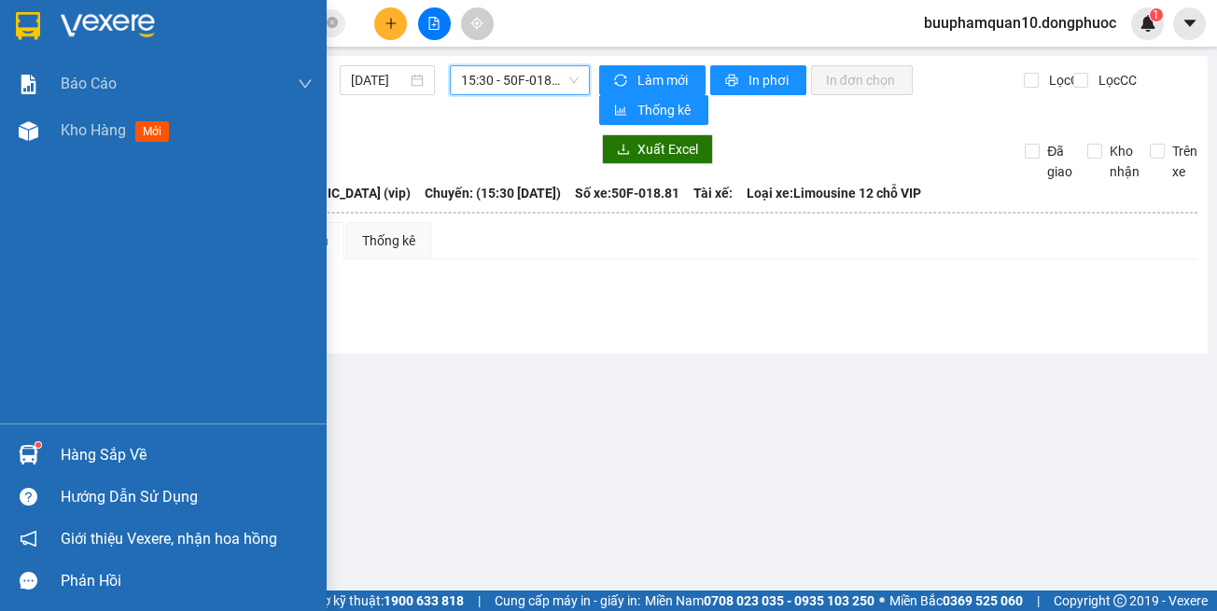
click at [41, 456] on div at bounding box center [28, 455] width 33 height 33
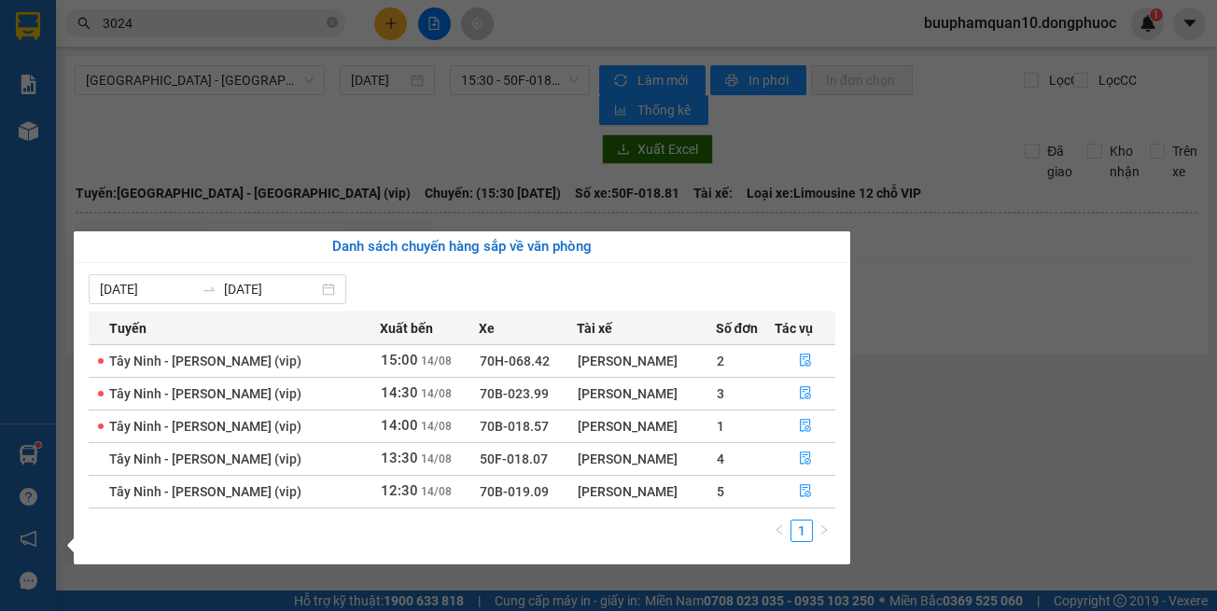
click at [967, 427] on section "Kết quả tìm kiếm ( 3 ) Bộ lọc Thuộc VP này Gửi 3 ngày gần nhất Mã ĐH Trạng thái…" at bounding box center [608, 305] width 1217 height 611
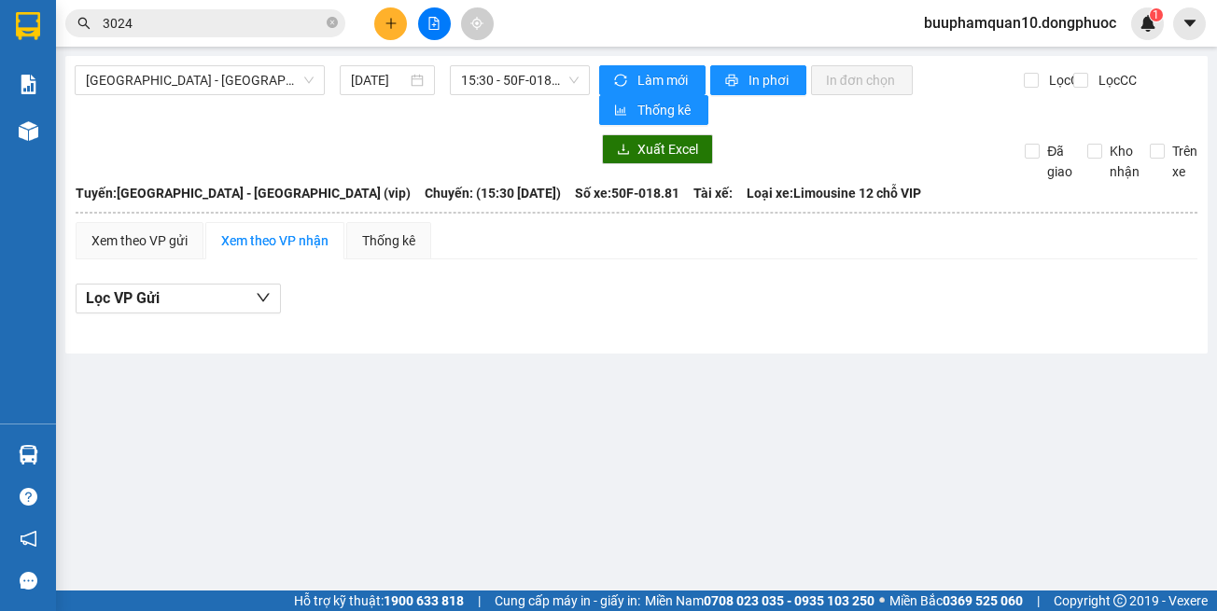
click at [255, 18] on input "3024" at bounding box center [213, 23] width 220 height 21
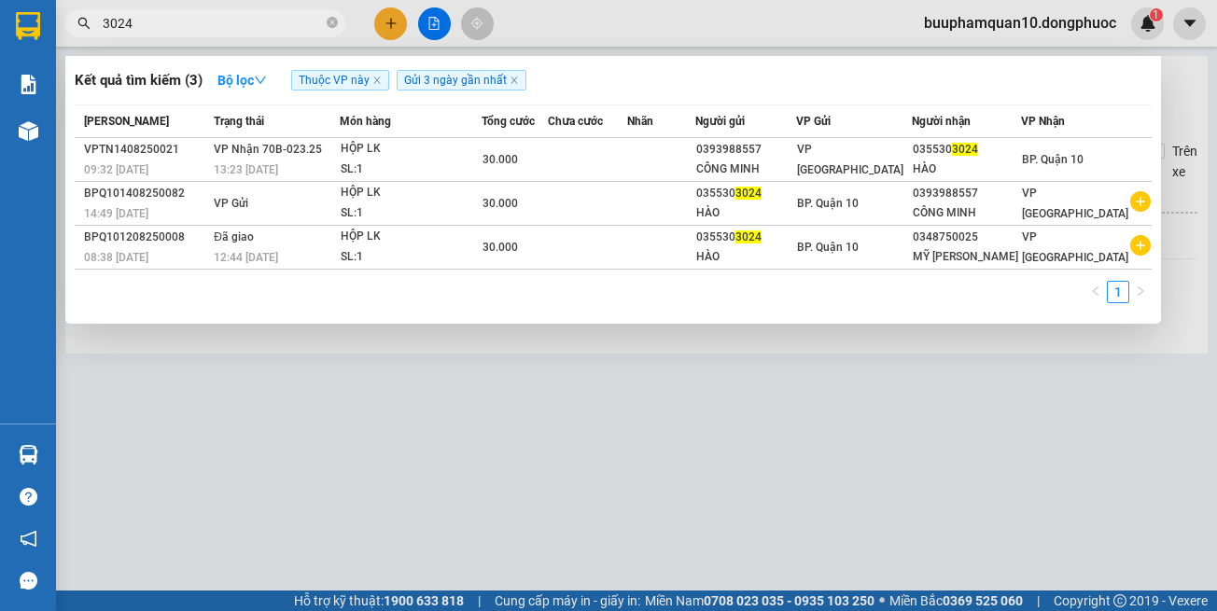
click at [255, 18] on input "3024" at bounding box center [213, 23] width 220 height 21
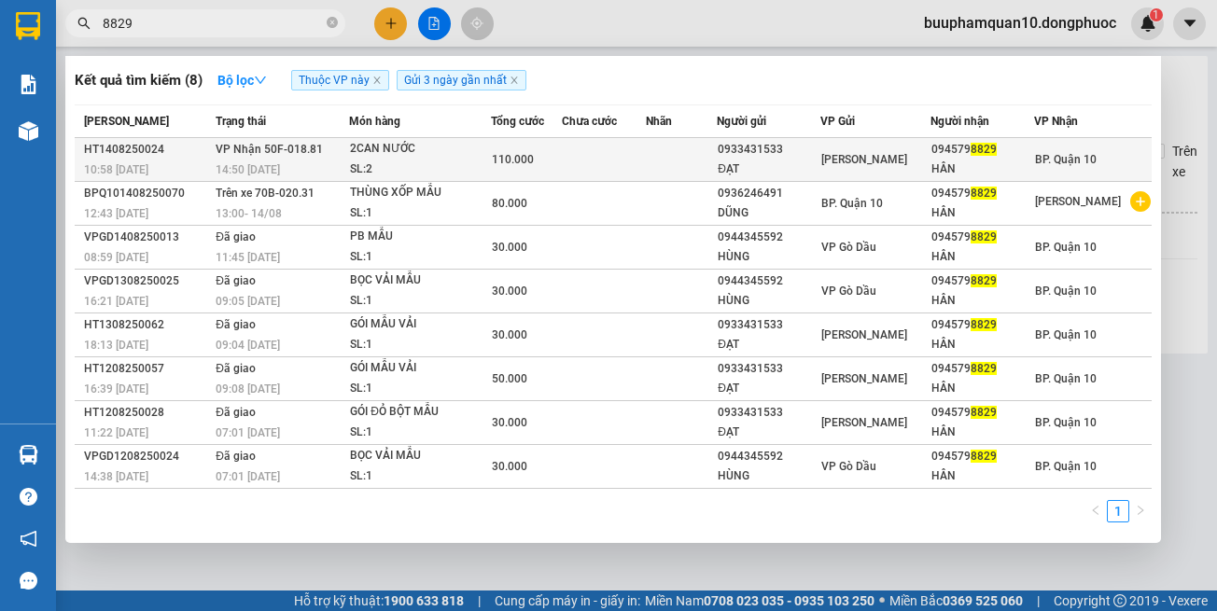
type input "8829"
click at [343, 178] on div "14:50 - 14/08" at bounding box center [282, 170] width 133 height 21
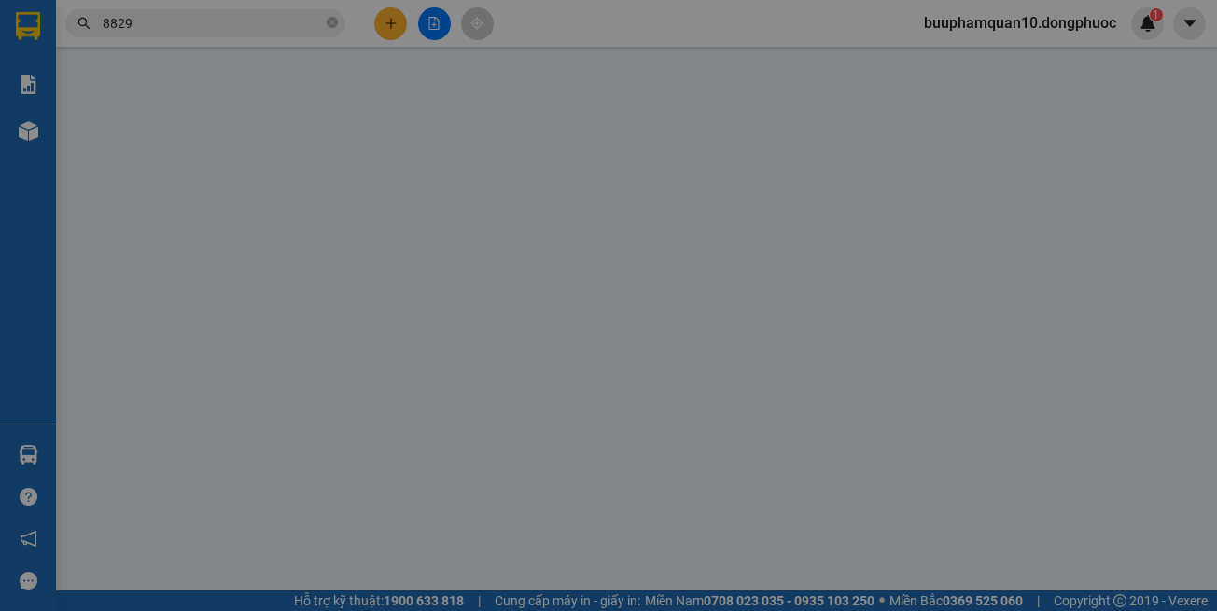
type input "0933431533"
type input "ĐẠT"
type input "0945798829"
type input "HÂN"
type input "110.000"
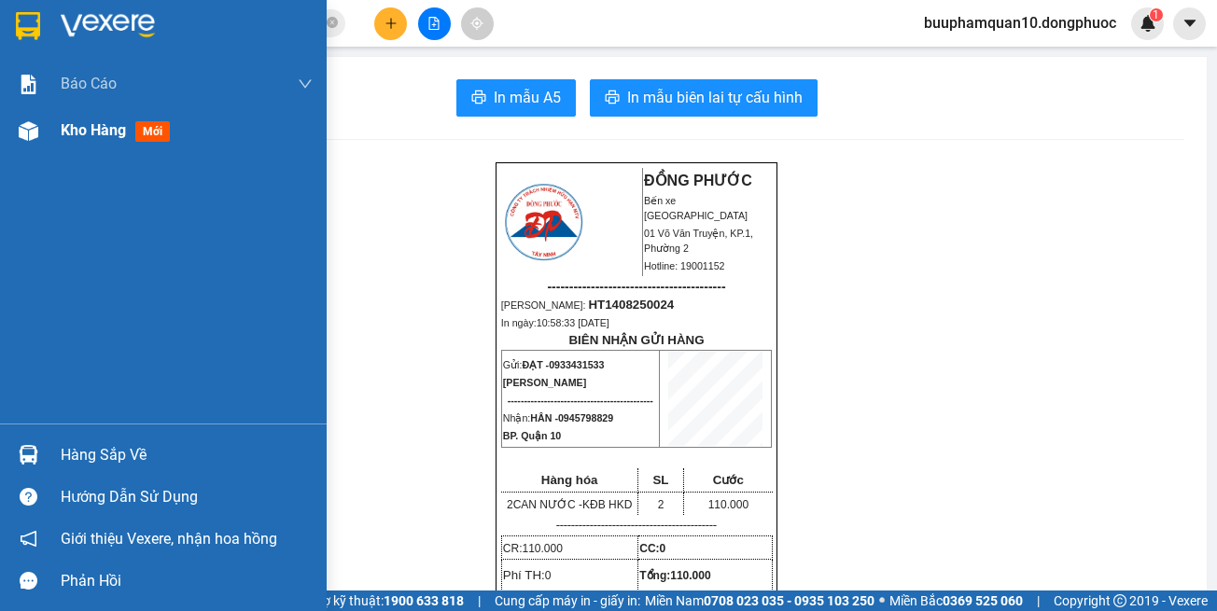
click at [117, 121] on span "Kho hàng" at bounding box center [93, 130] width 65 height 18
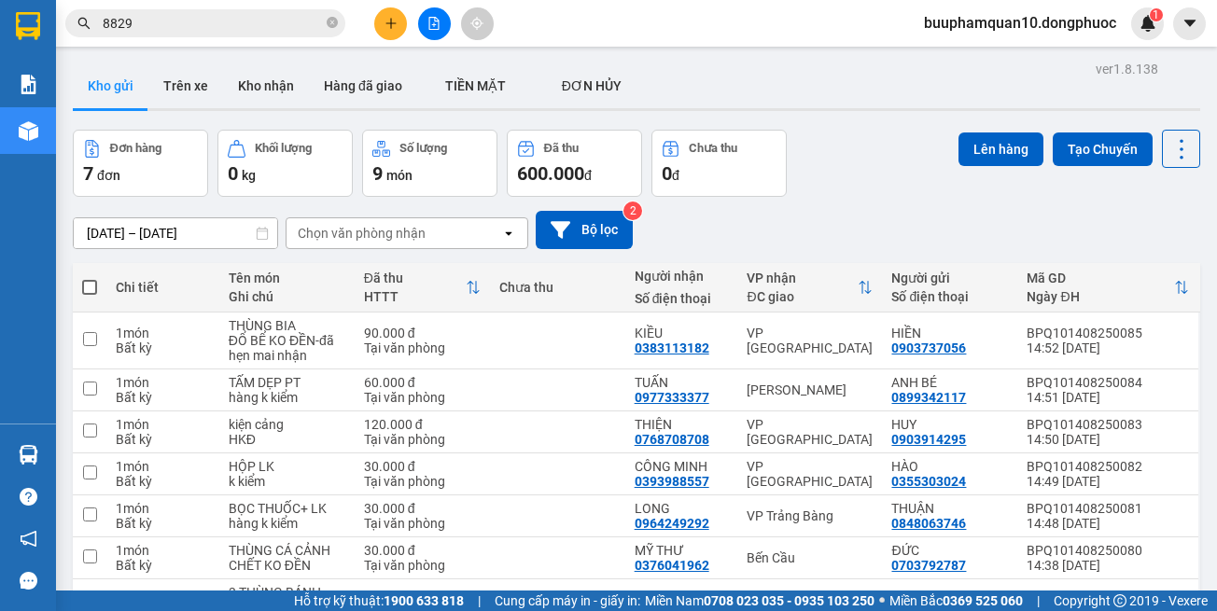
click at [413, 230] on div "Chọn văn phòng nhận" at bounding box center [362, 233] width 128 height 19
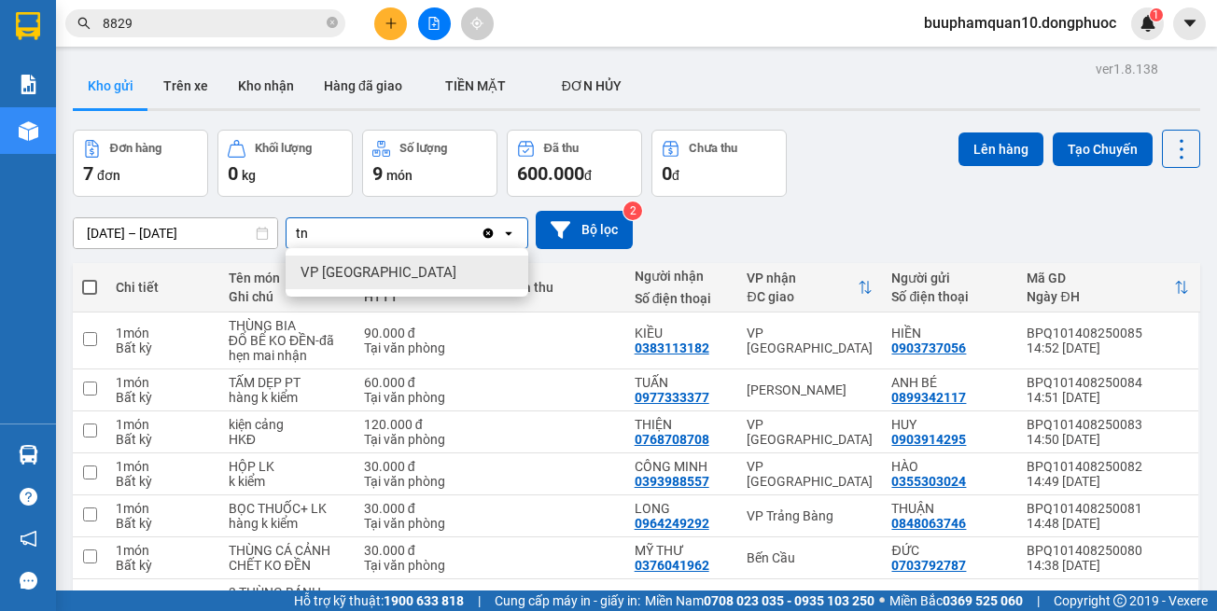
click at [394, 271] on div "VP [GEOGRAPHIC_DATA]" at bounding box center [407, 273] width 243 height 34
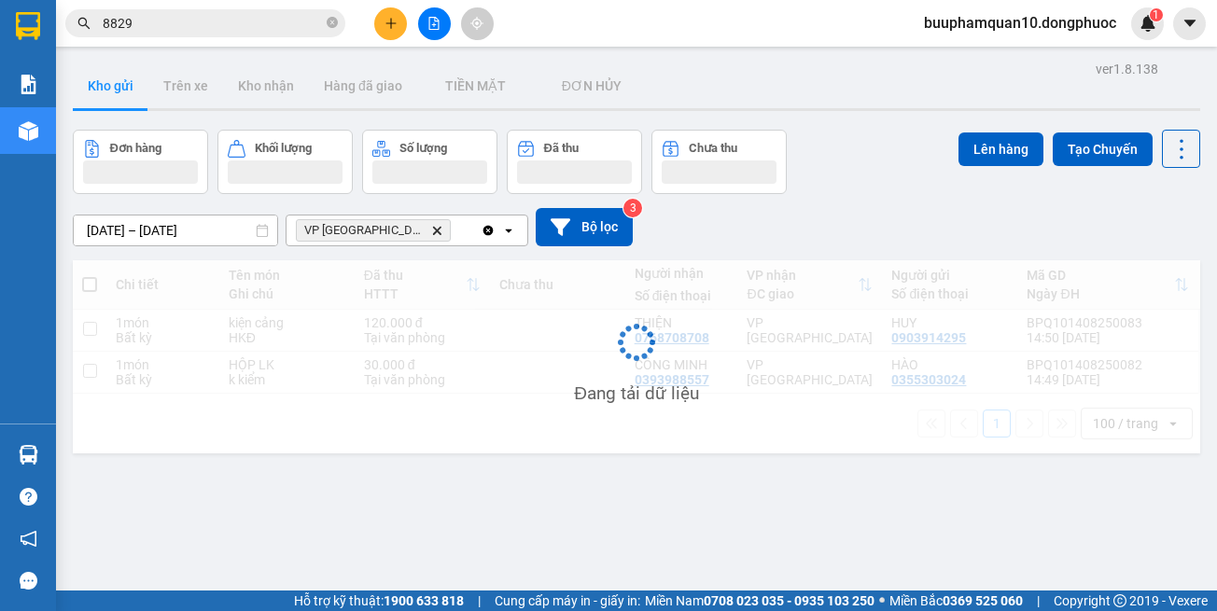
click at [428, 242] on div "VP Tây Ninh Delete" at bounding box center [384, 231] width 194 height 30
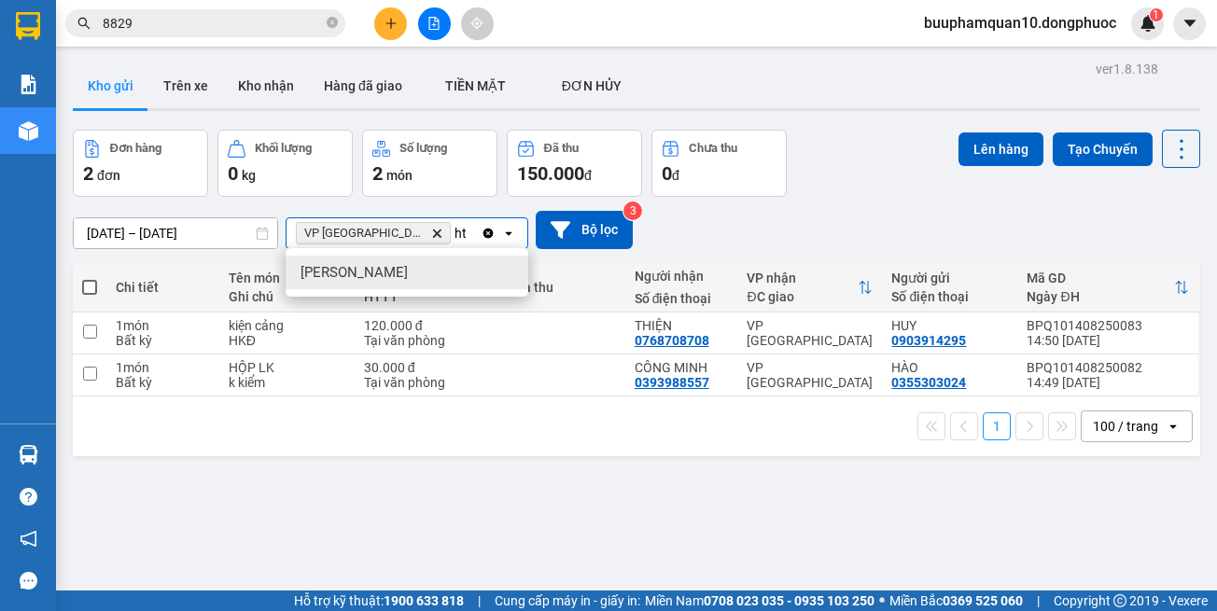
click at [414, 271] on div "Hòa Thành" at bounding box center [407, 273] width 243 height 34
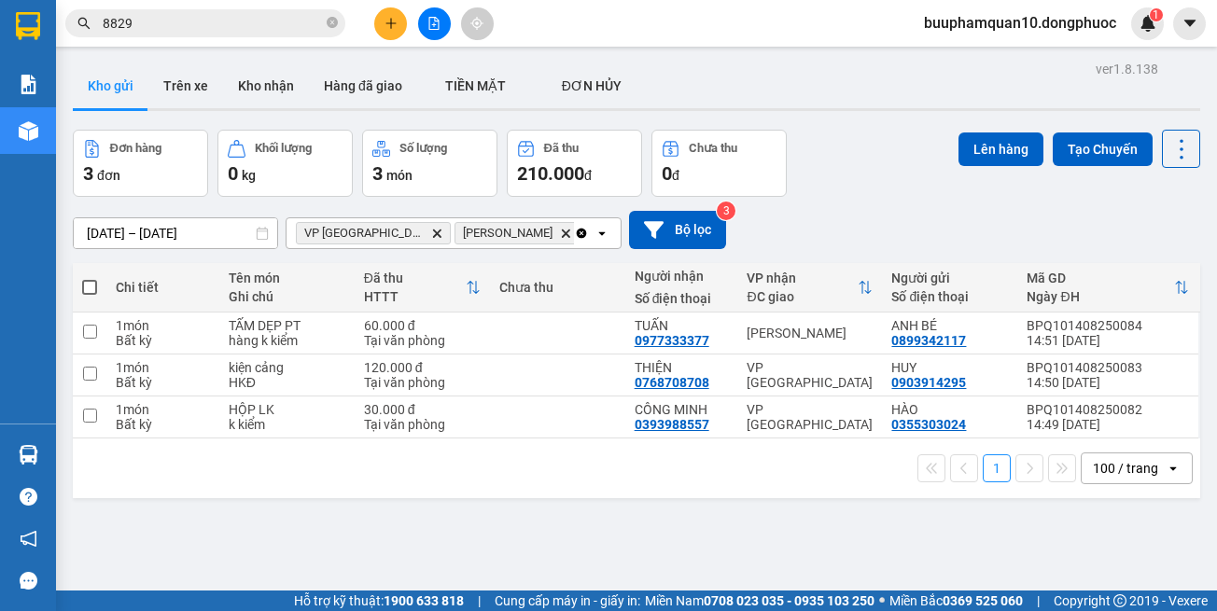
click at [495, 233] on div "VP Tây Ninh Delete Hòa Thành Delete" at bounding box center [430, 233] width 287 height 30
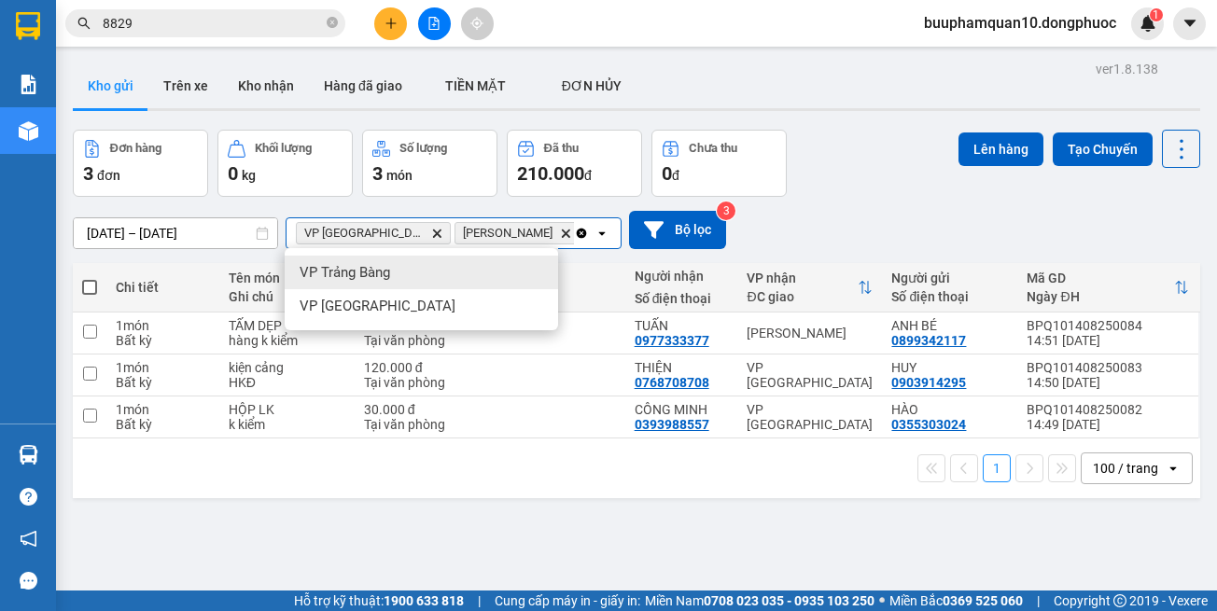
click at [483, 276] on div "VP Trảng Bàng" at bounding box center [421, 273] width 273 height 34
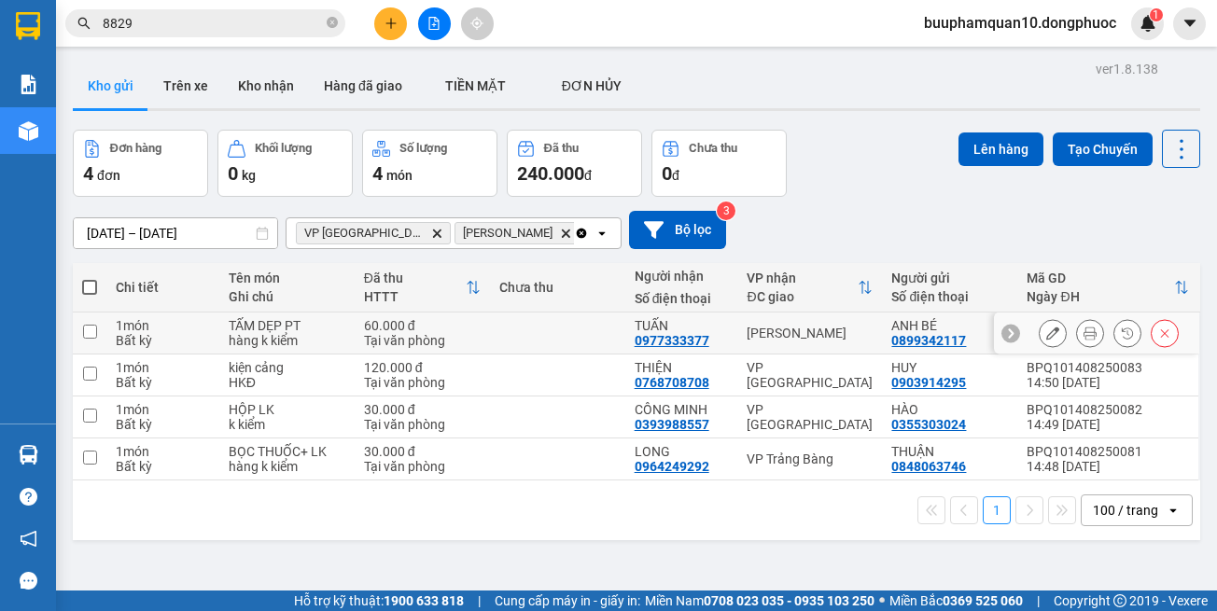
click at [833, 350] on td "[PERSON_NAME]" at bounding box center [809, 334] width 145 height 42
checkbox input "true"
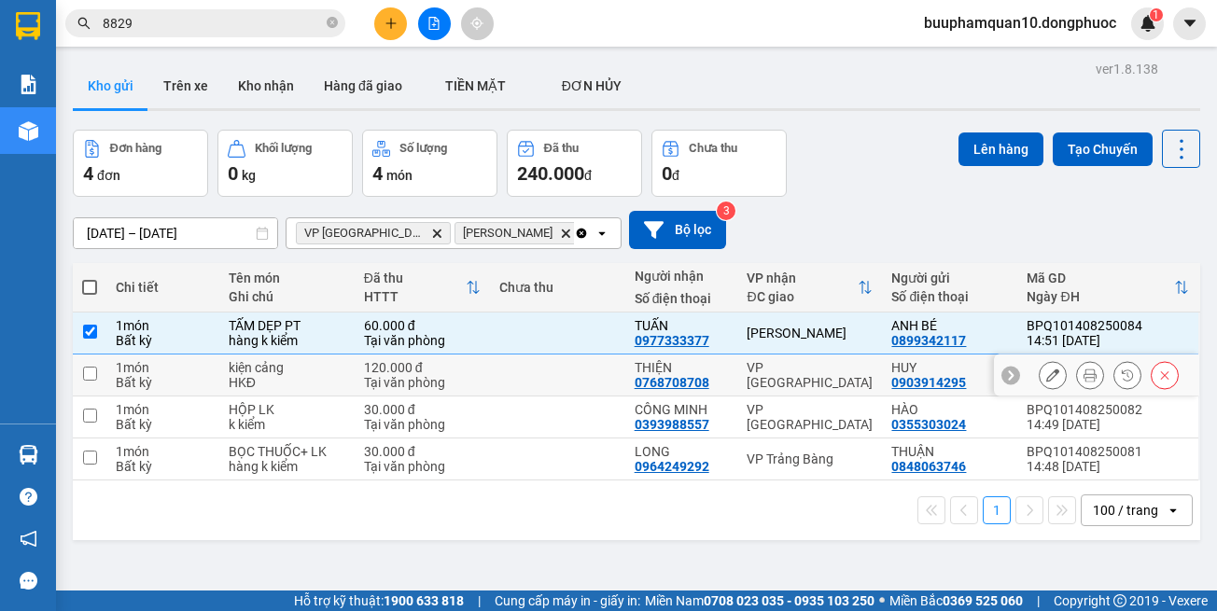
click at [833, 384] on td "VP [GEOGRAPHIC_DATA]" at bounding box center [809, 376] width 145 height 42
checkbox input "true"
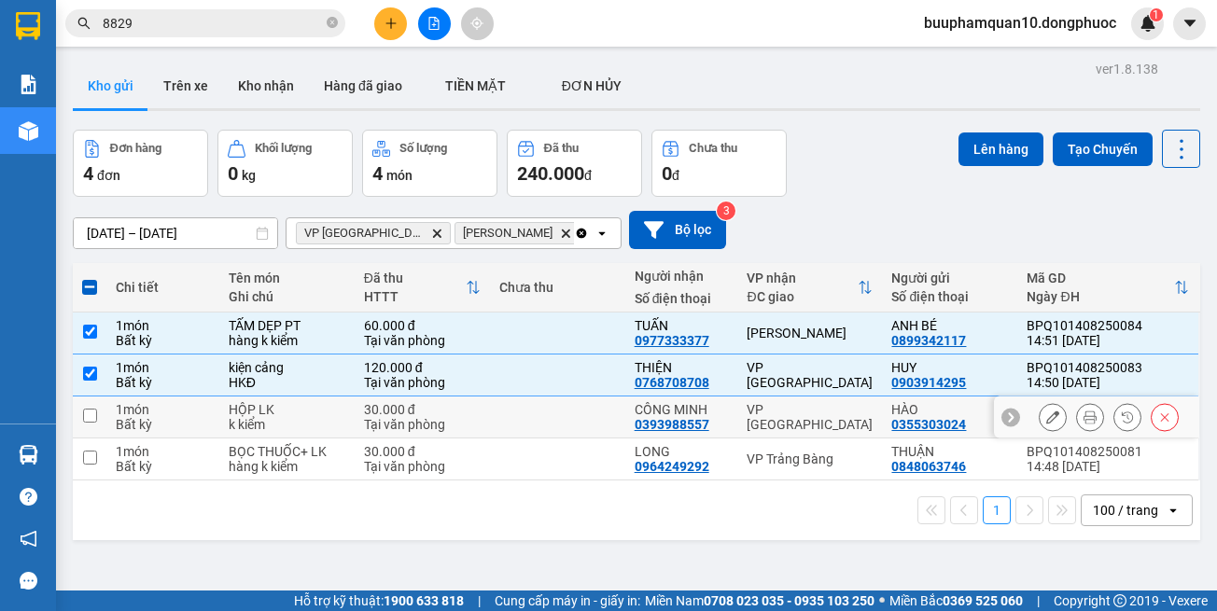
click at [836, 428] on td "VP [GEOGRAPHIC_DATA]" at bounding box center [809, 418] width 145 height 42
checkbox input "true"
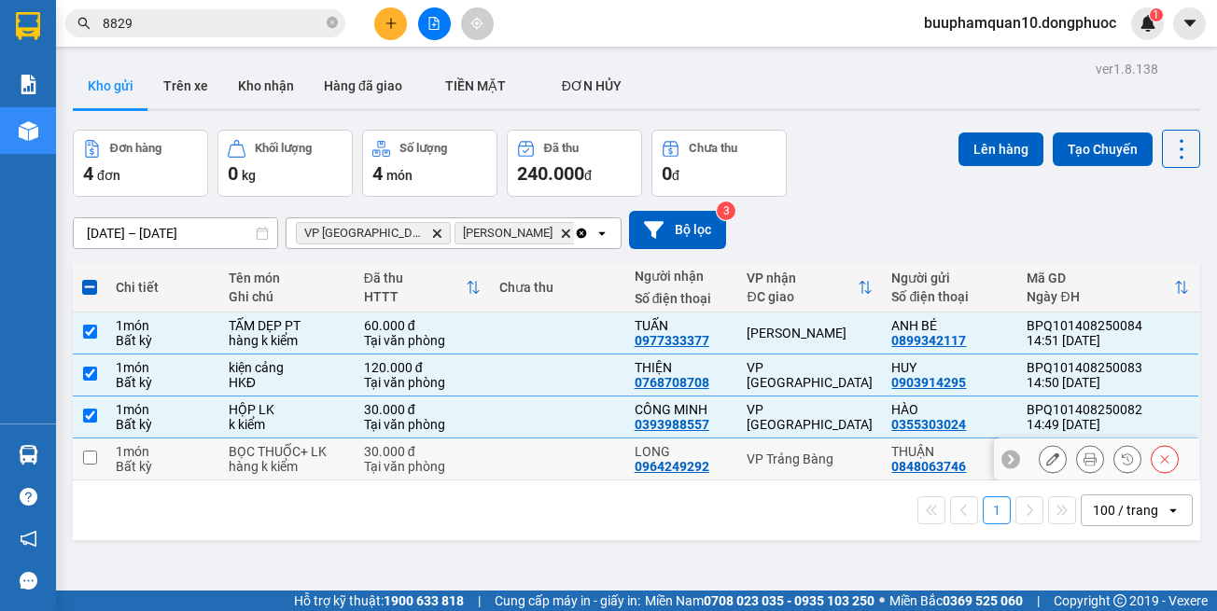
click at [835, 456] on div "VP Trảng Bàng" at bounding box center [810, 459] width 126 height 15
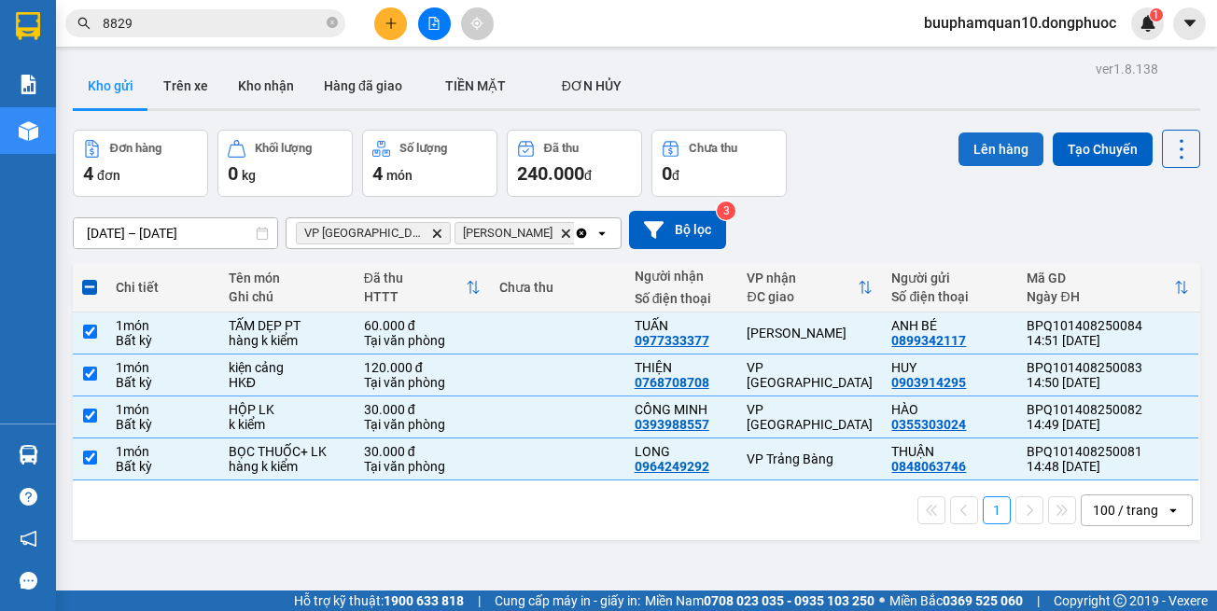
click at [963, 156] on button "Lên hàng" at bounding box center [1001, 150] width 85 height 34
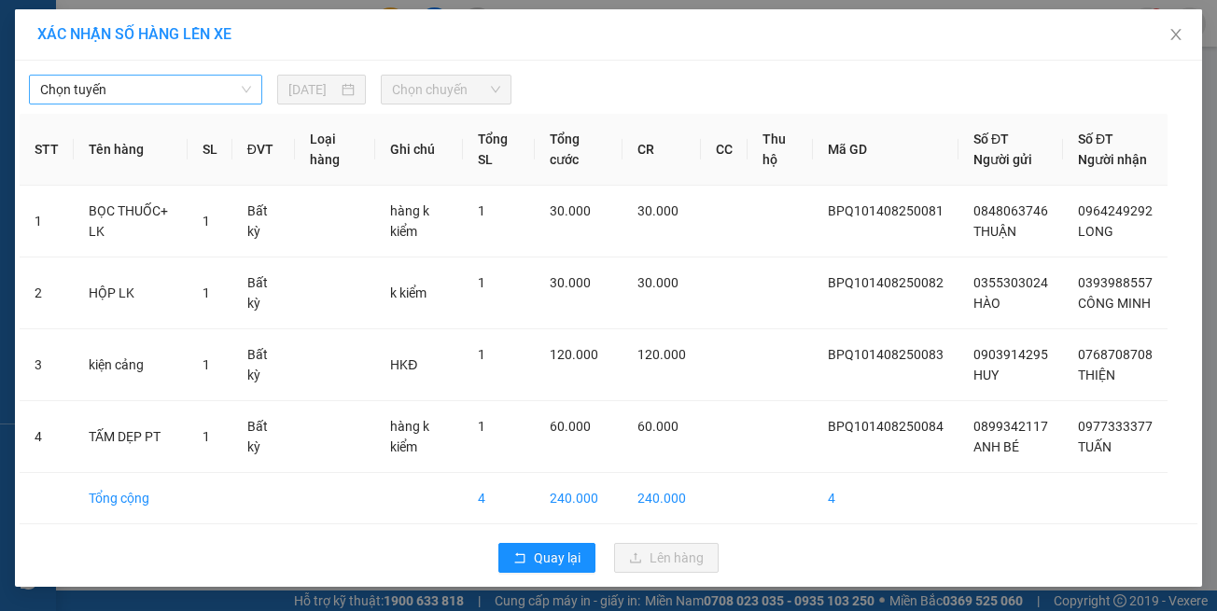
click at [230, 91] on span "Chọn tuyến" at bounding box center [145, 90] width 211 height 28
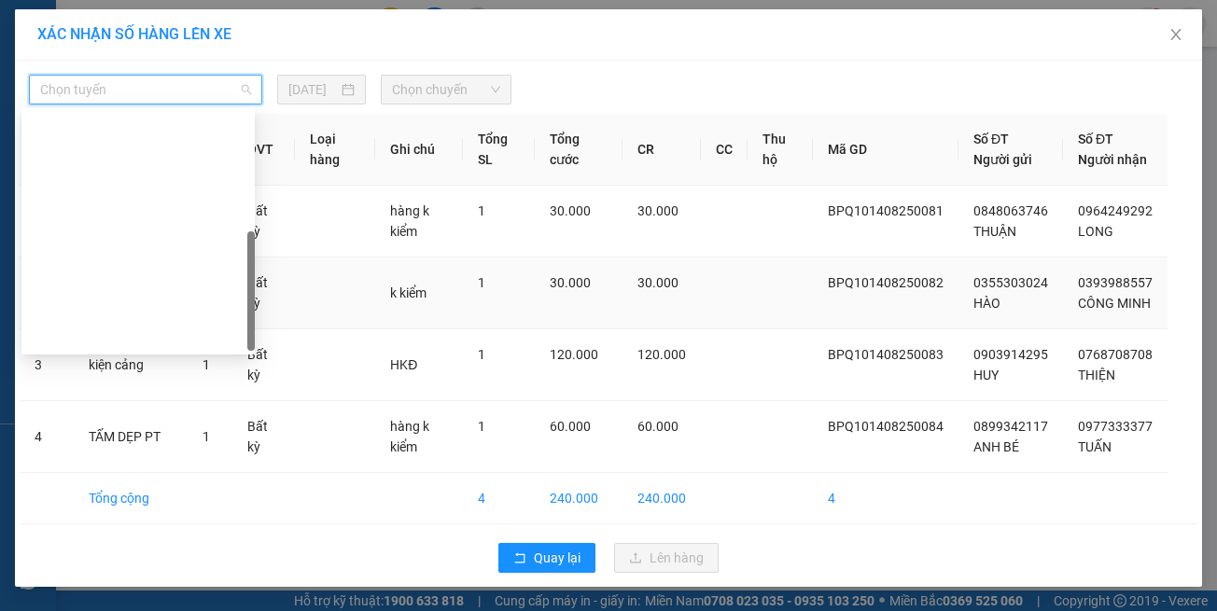
drag, startPoint x: 186, startPoint y: 351, endPoint x: 203, endPoint y: 335, distance: 23.8
click at [190, 347] on body "Kết quả tìm kiếm ( 8 ) Bộ lọc Thuộc VP này Gửi 3 ngày gần nhất Mã ĐH Trạng thái…" at bounding box center [608, 305] width 1217 height 611
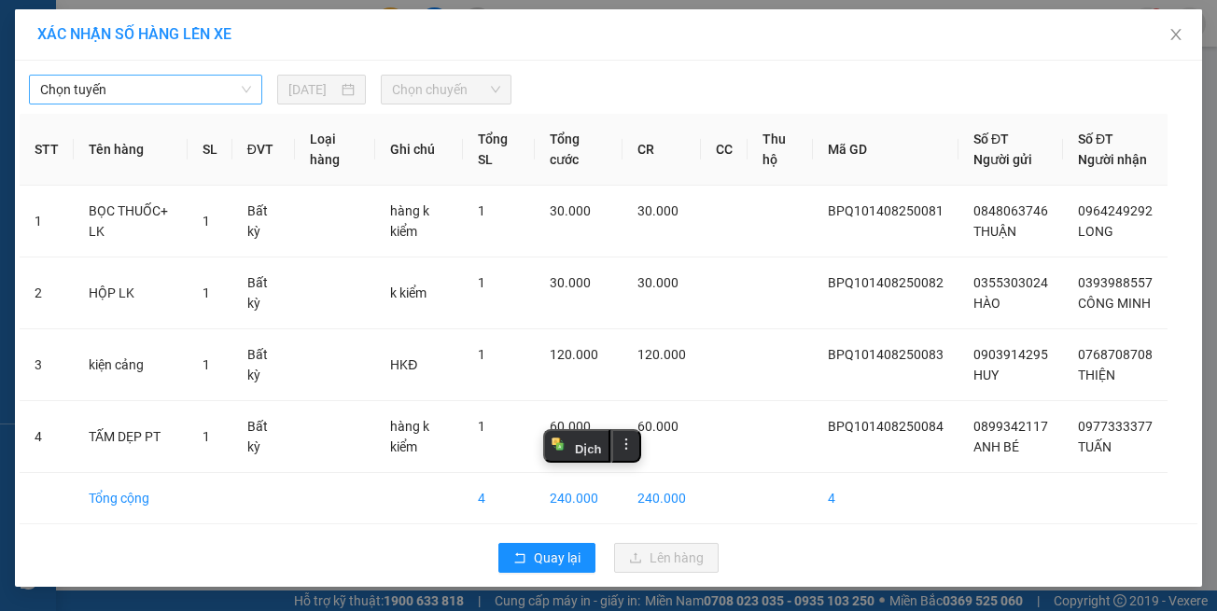
click at [168, 86] on span "Chọn tuyến" at bounding box center [145, 90] width 211 height 28
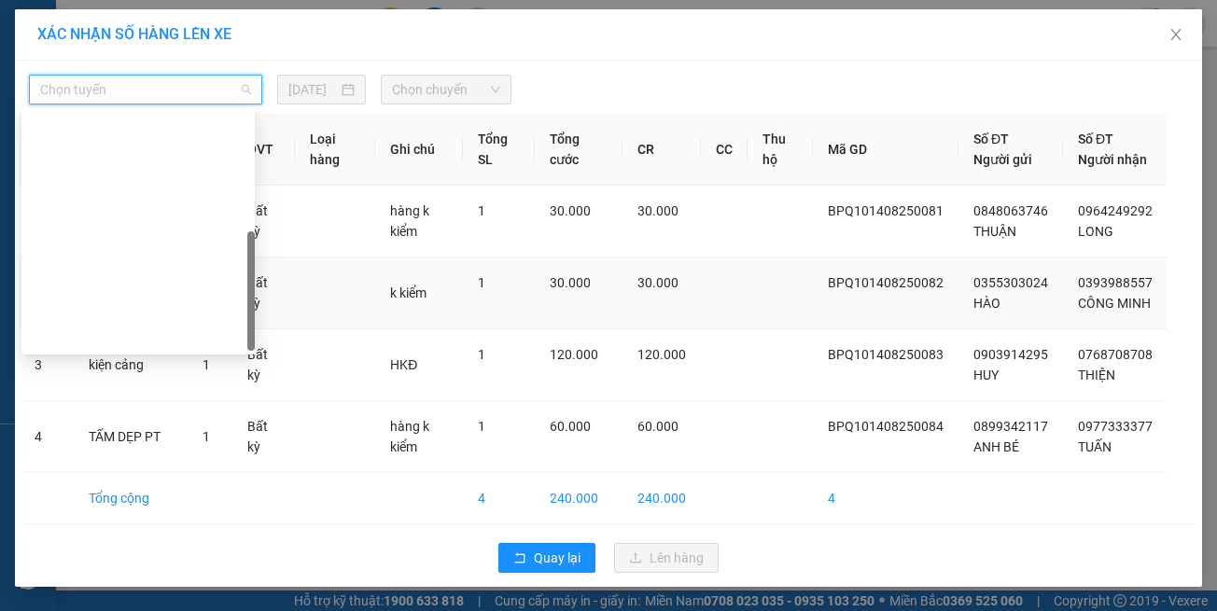
click at [158, 595] on div "Hồ Chí Minh - Tây Ninh (vip)" at bounding box center [138, 605] width 211 height 21
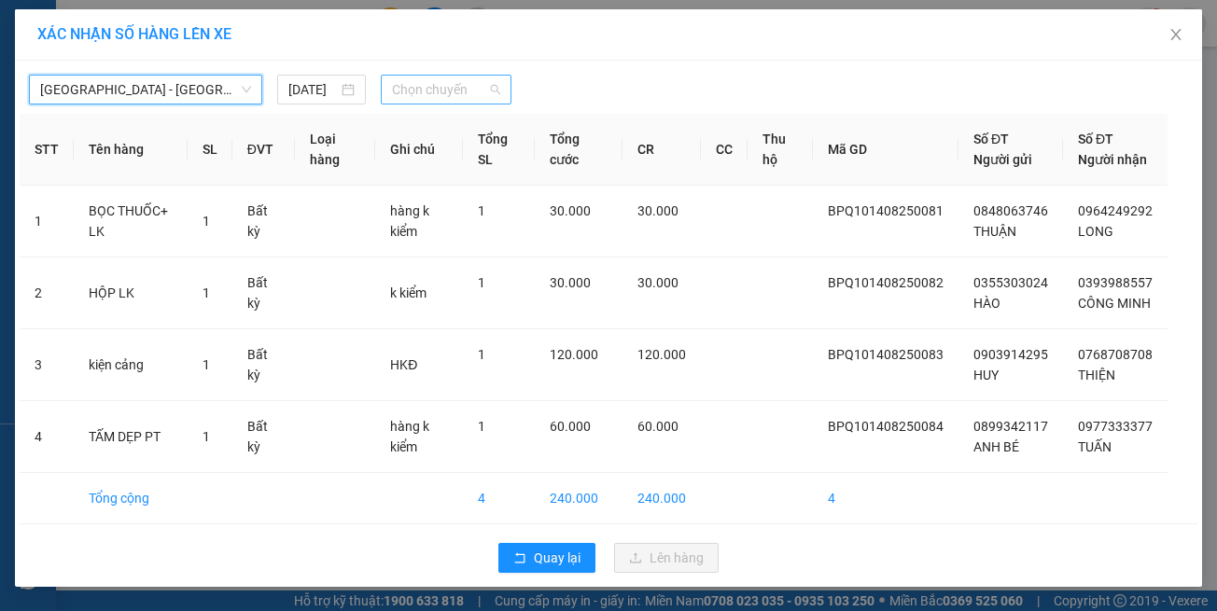
click at [451, 93] on span "Chọn chuyến" at bounding box center [445, 90] width 107 height 28
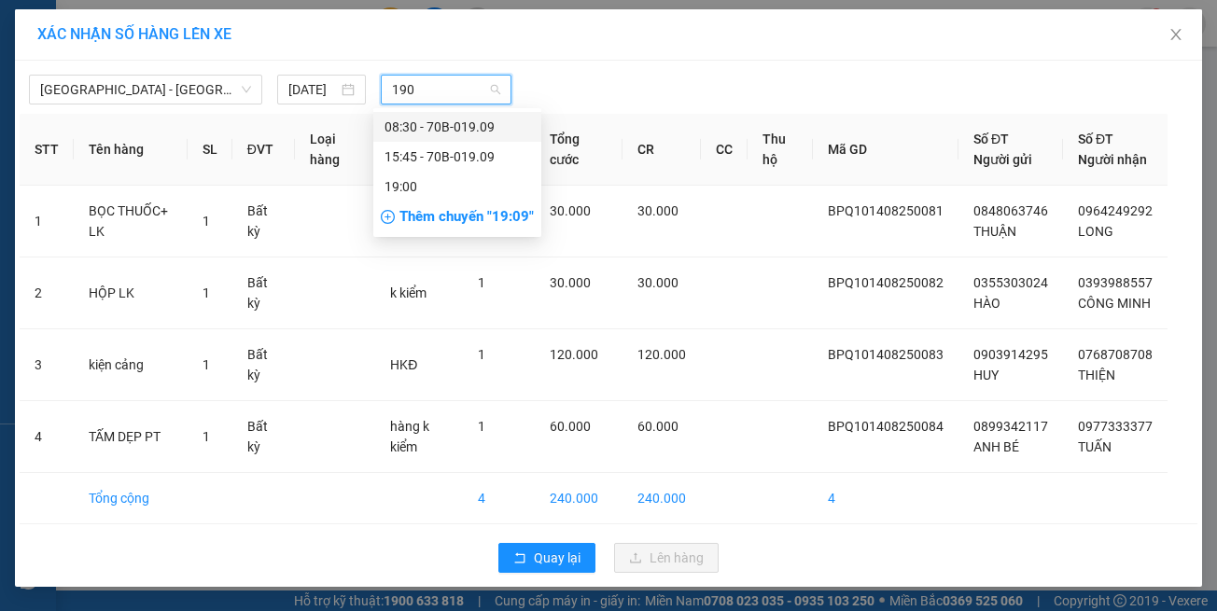
type input "19"
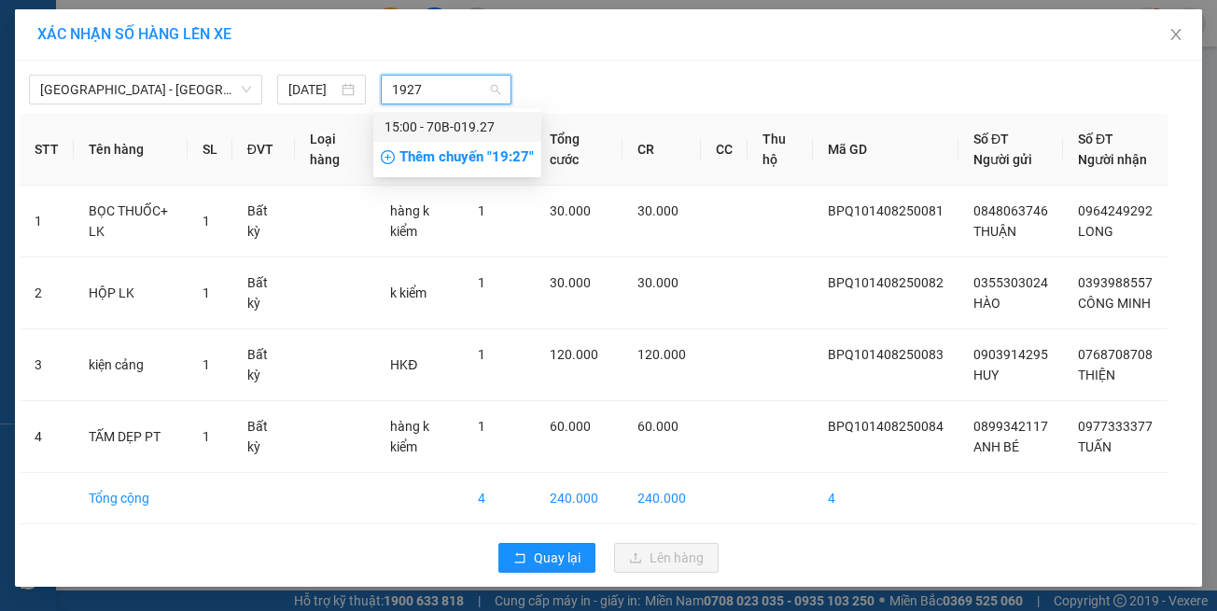
click at [448, 131] on div "15:00 - 70B-019.27" at bounding box center [458, 127] width 146 height 21
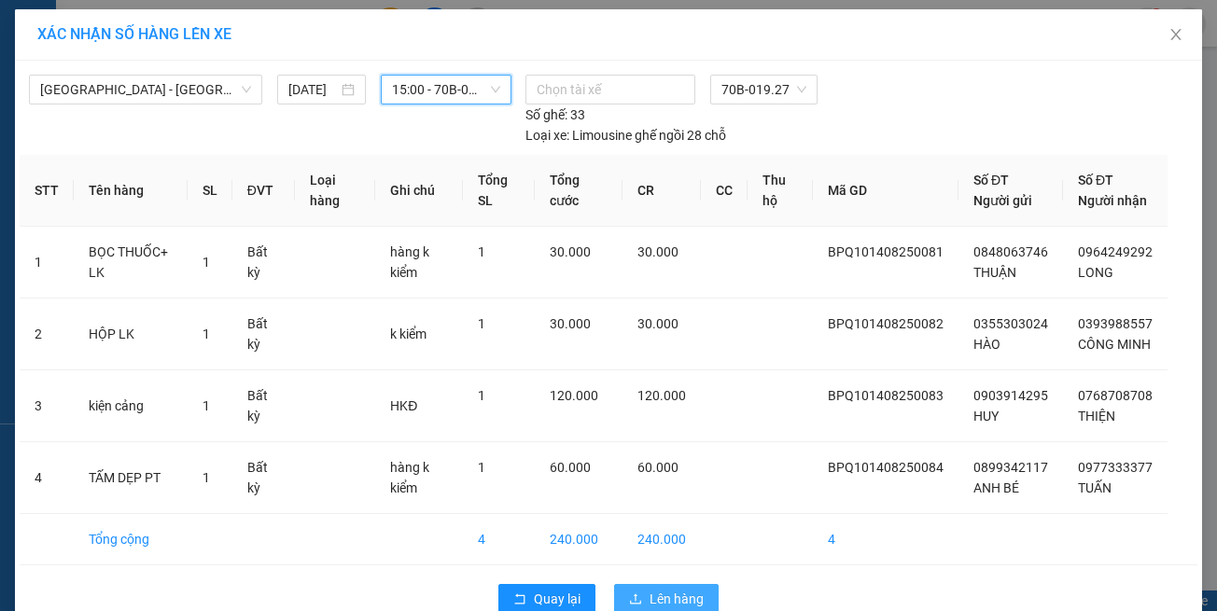
click at [686, 584] on button "Lên hàng" at bounding box center [666, 599] width 105 height 30
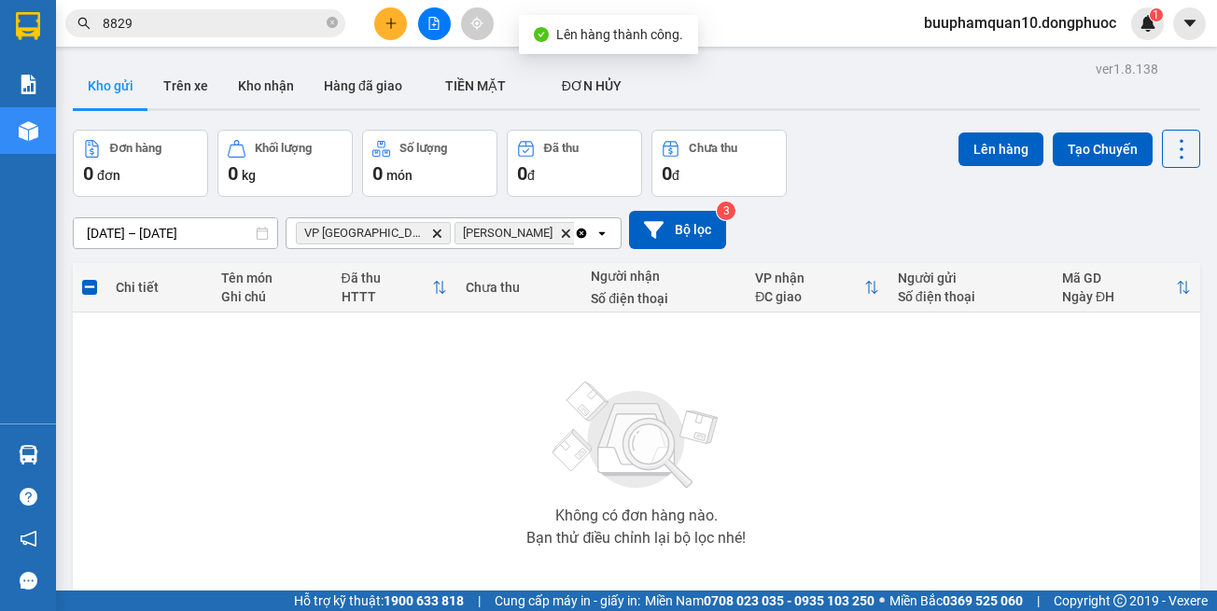
click at [382, 242] on span "VP Tây Ninh Delete" at bounding box center [373, 233] width 155 height 22
click at [431, 236] on icon "Delete" at bounding box center [436, 233] width 11 height 11
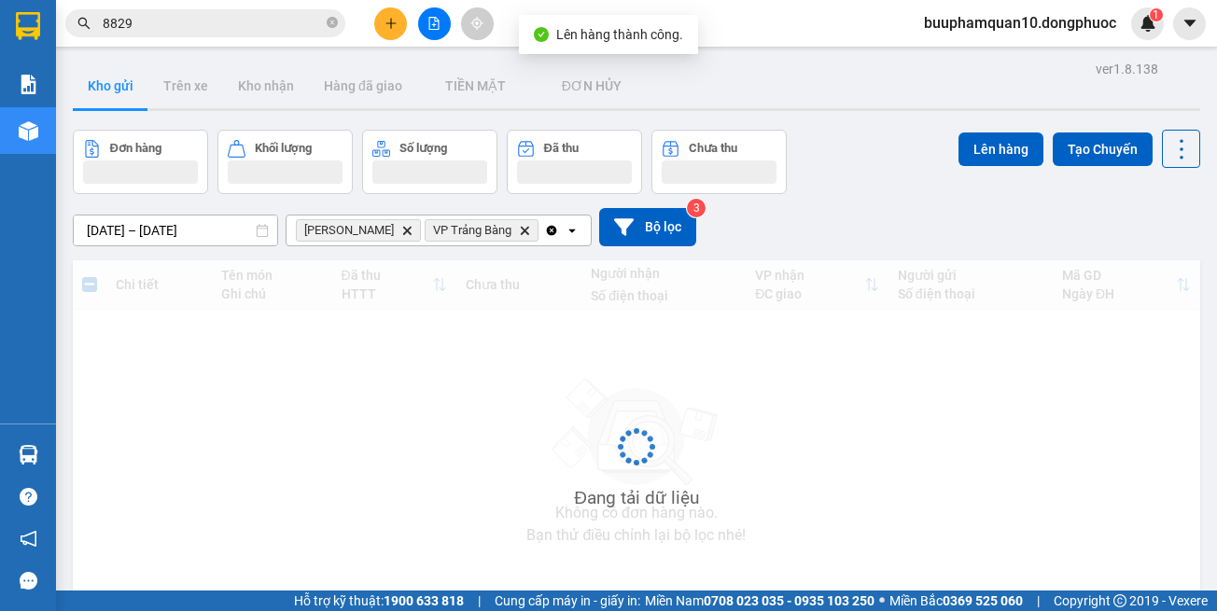
click at [384, 235] on span "Hòa Thành Delete" at bounding box center [358, 230] width 125 height 22
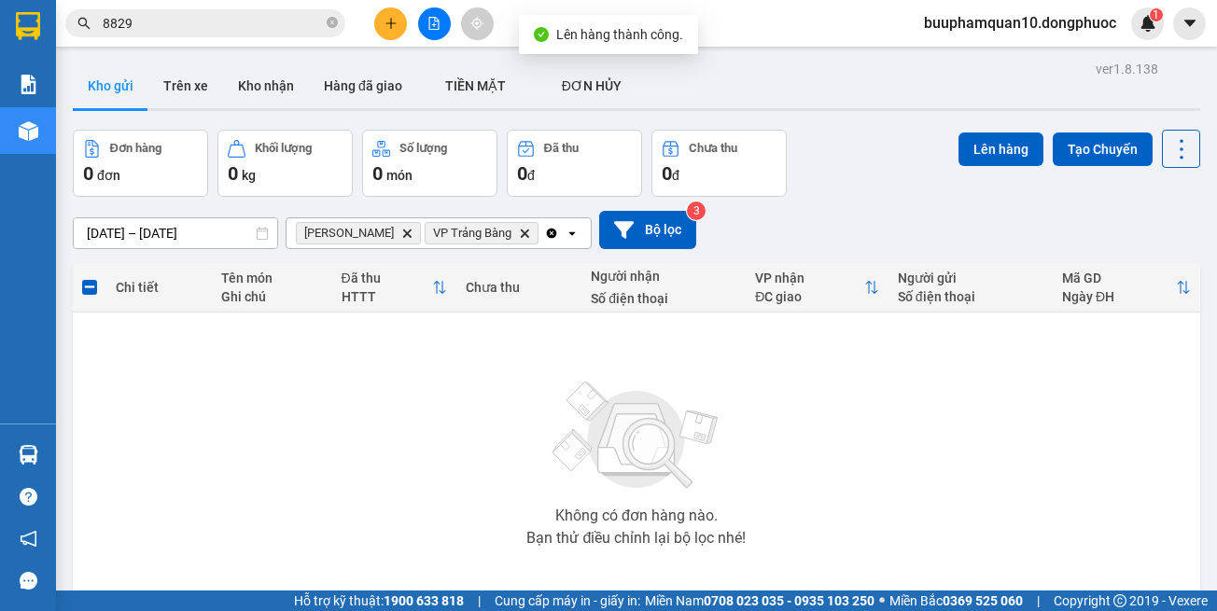
click at [401, 231] on icon "Delete" at bounding box center [406, 233] width 11 height 11
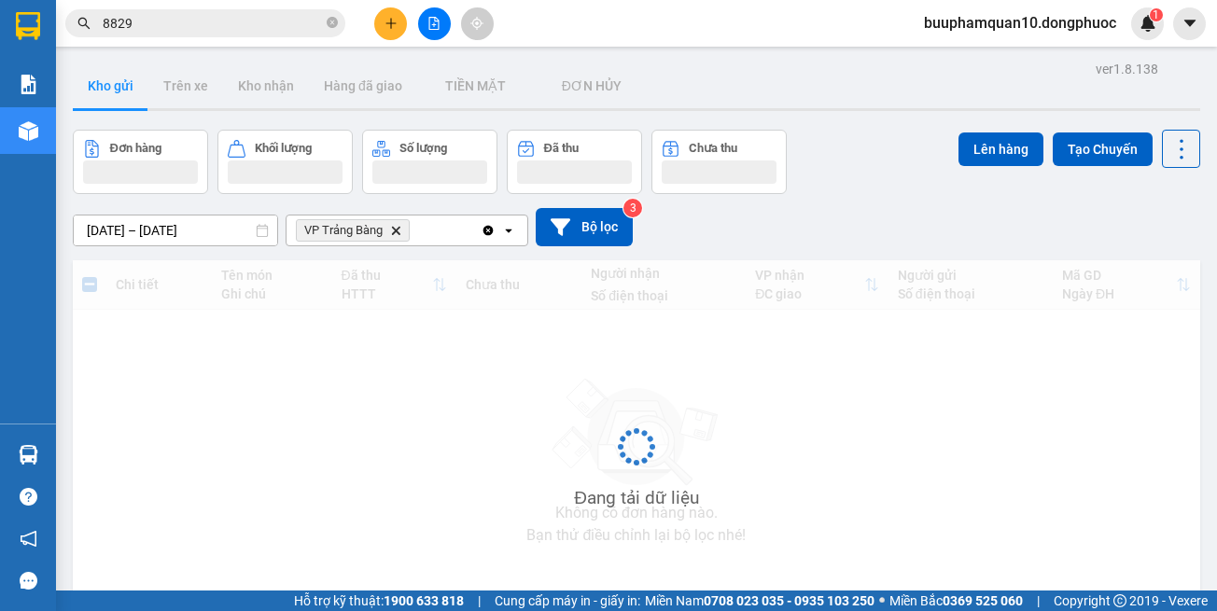
click at [371, 231] on span "VP Trảng Bàng" at bounding box center [343, 230] width 78 height 15
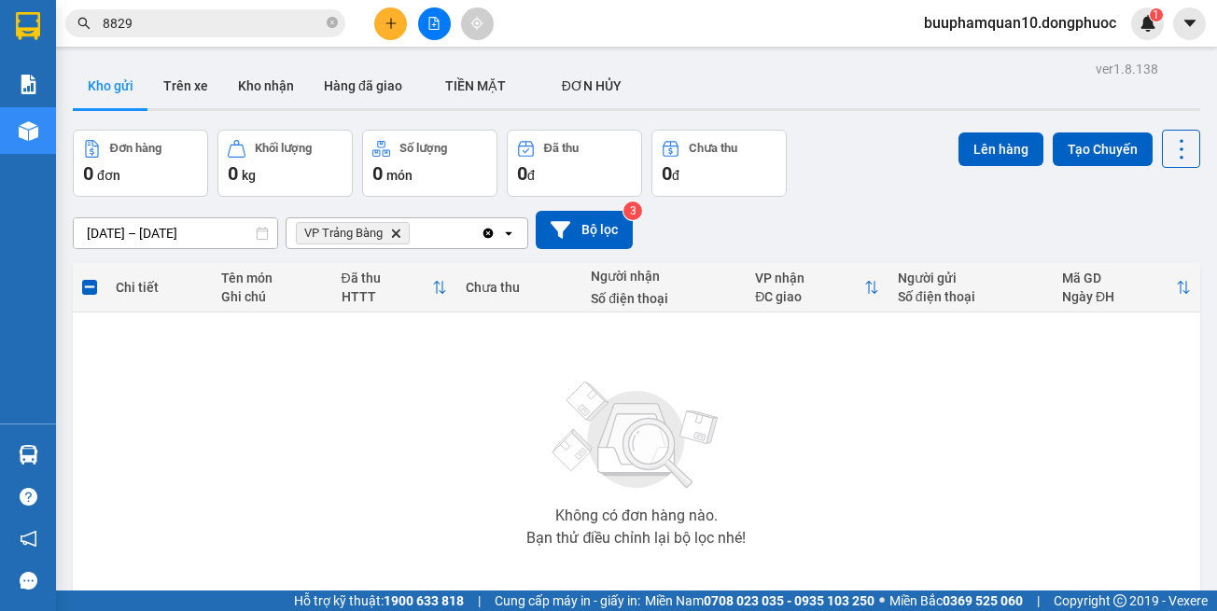
click at [399, 235] on icon "VP Trảng Bàng, close by backspace" at bounding box center [396, 233] width 8 height 8
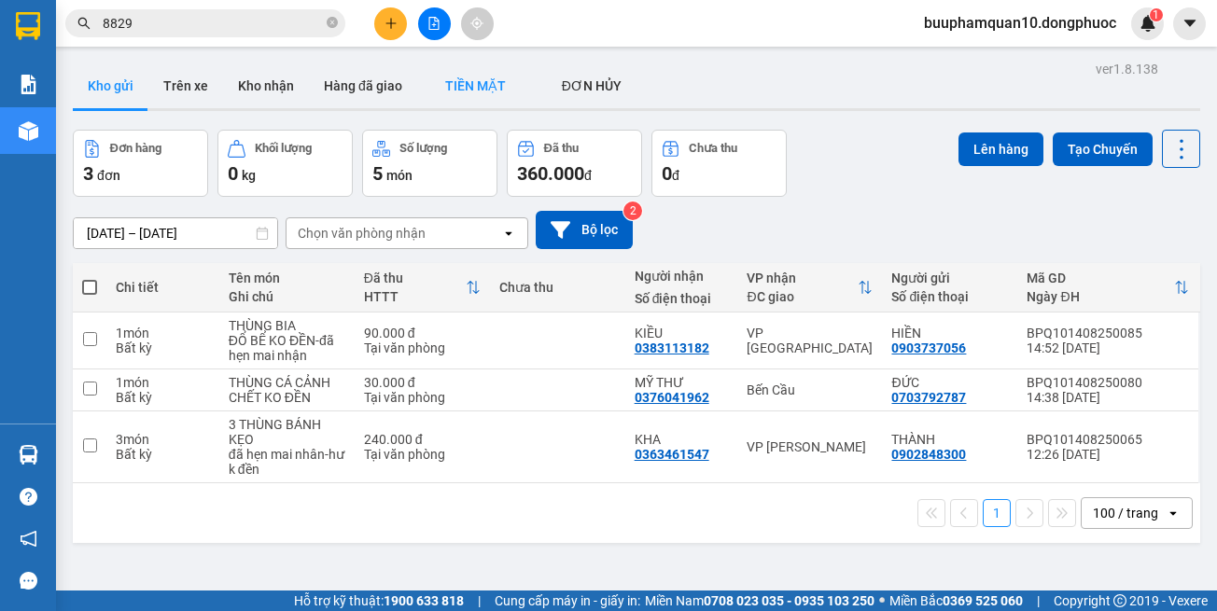
drag, startPoint x: 819, startPoint y: 541, endPoint x: 466, endPoint y: 105, distance: 560.7
click at [800, 513] on div "1 100 / trang open" at bounding box center [636, 513] width 1127 height 60
click at [395, 16] on button at bounding box center [390, 23] width 33 height 33
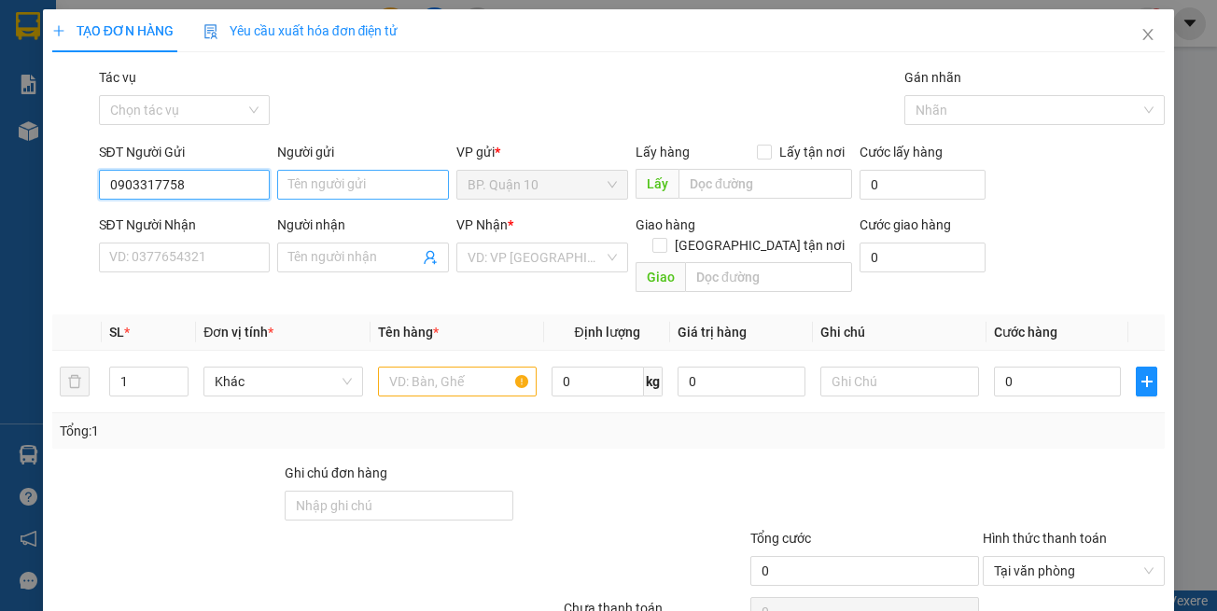
type input "0903317758"
click at [356, 178] on input "Người gửi" at bounding box center [363, 185] width 172 height 30
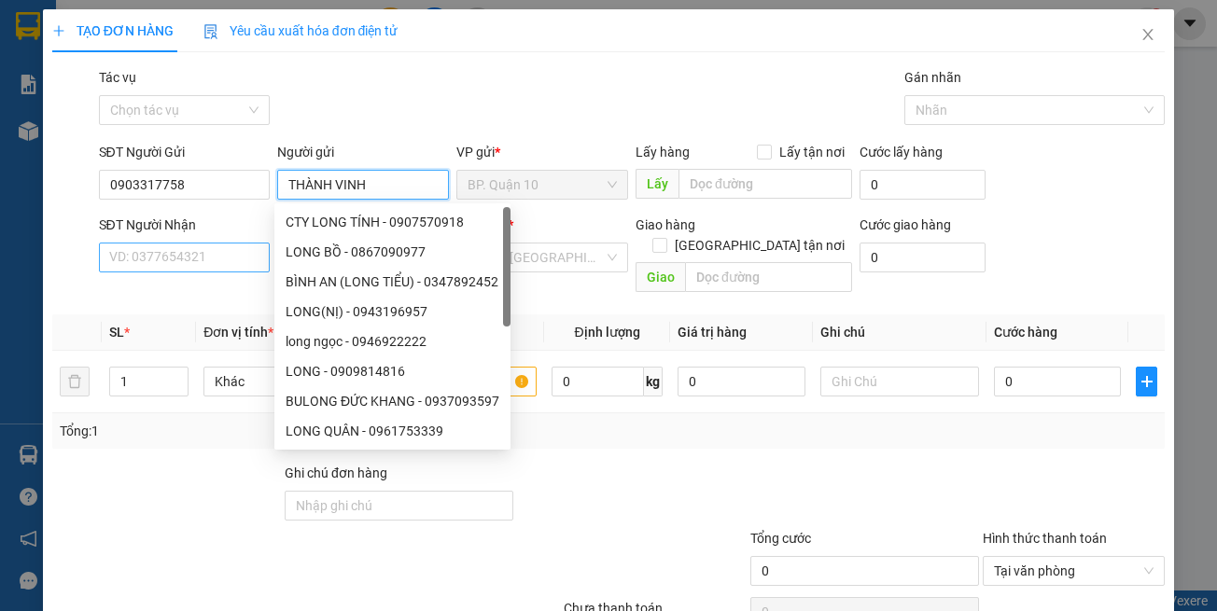
type input "THÀNH VINH"
click at [197, 262] on input "SĐT Người Nhận" at bounding box center [185, 258] width 172 height 30
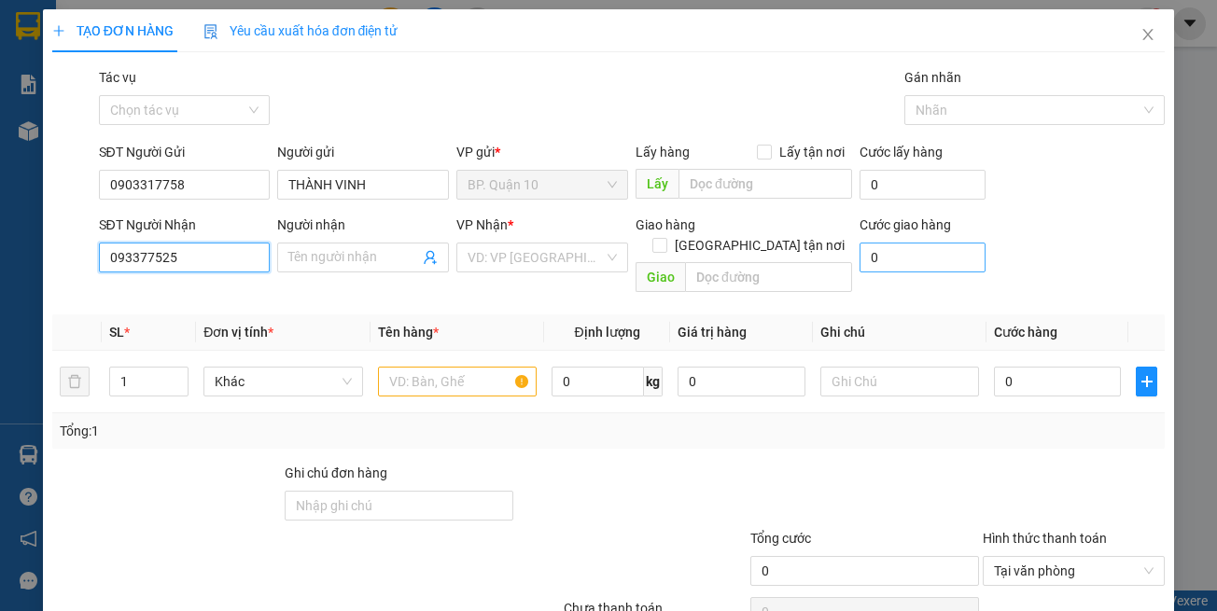
type input "0933775257"
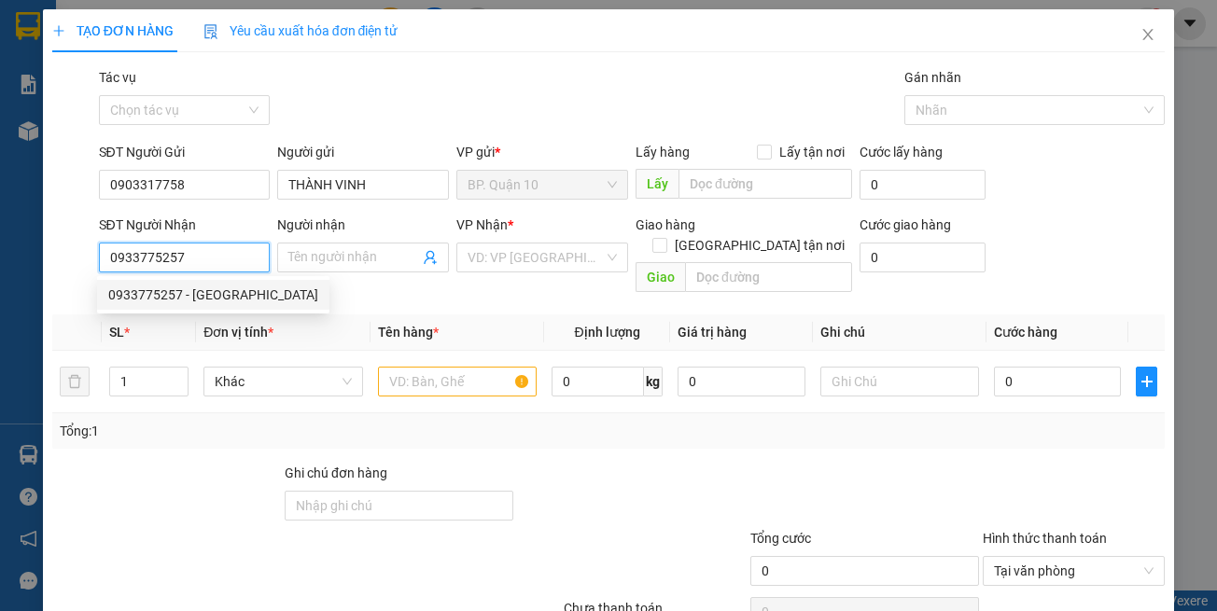
click at [224, 291] on div "0933775257 - HỒNG ANH" at bounding box center [213, 295] width 210 height 21
type input "HỒNG ANH"
type input "50.000"
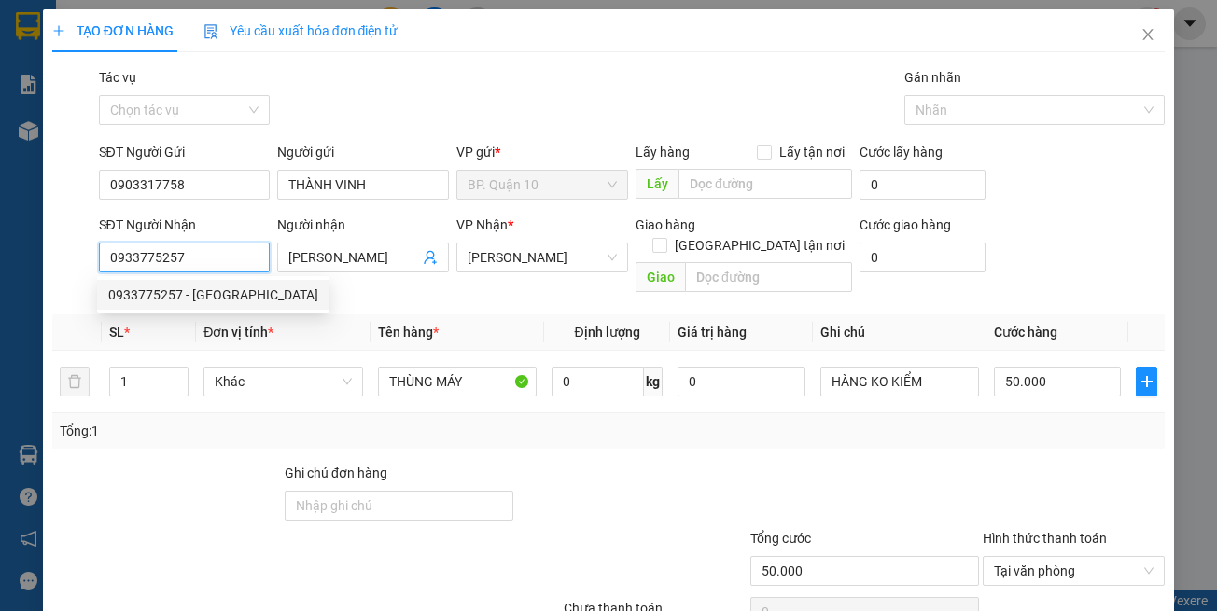
type input "0933775257"
drag, startPoint x: 400, startPoint y: 293, endPoint x: 430, endPoint y: 357, distance: 71.0
click at [402, 299] on div "Transit Pickup Surcharge Ids Transit Deliver Surcharge Ids Transit Deliver Surc…" at bounding box center [608, 371] width 1113 height 608
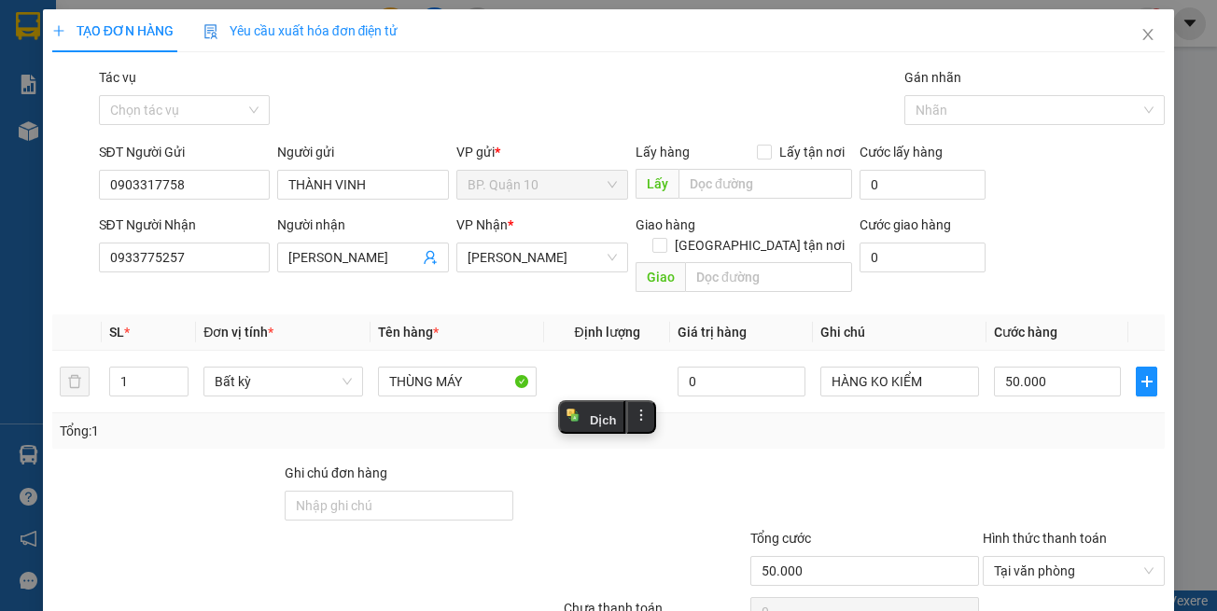
click at [425, 463] on div "Ghi chú đơn hàng" at bounding box center [399, 477] width 229 height 28
click at [514, 421] on div "Tổng: 1" at bounding box center [609, 431] width 1099 height 21
drag, startPoint x: 1043, startPoint y: 416, endPoint x: 1039, endPoint y: 403, distance: 13.9
click at [1043, 421] on div "Tổng: 1" at bounding box center [609, 431] width 1099 height 21
click at [1057, 371] on input "50.000" at bounding box center [1057, 382] width 127 height 30
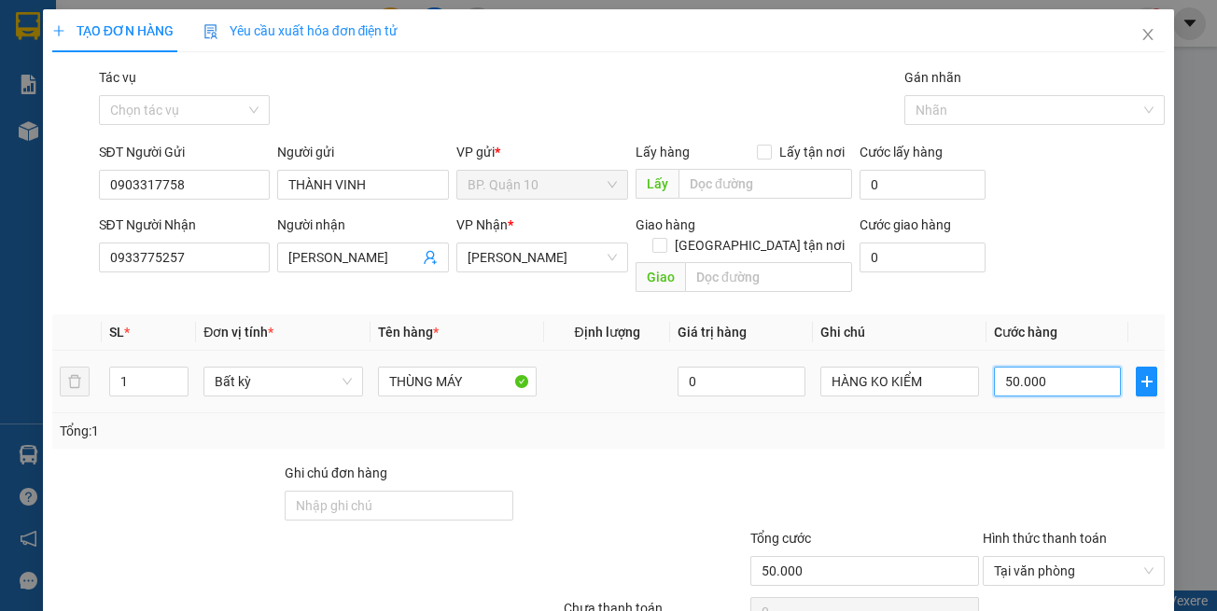
type input "3"
type input "30"
type input "30.000"
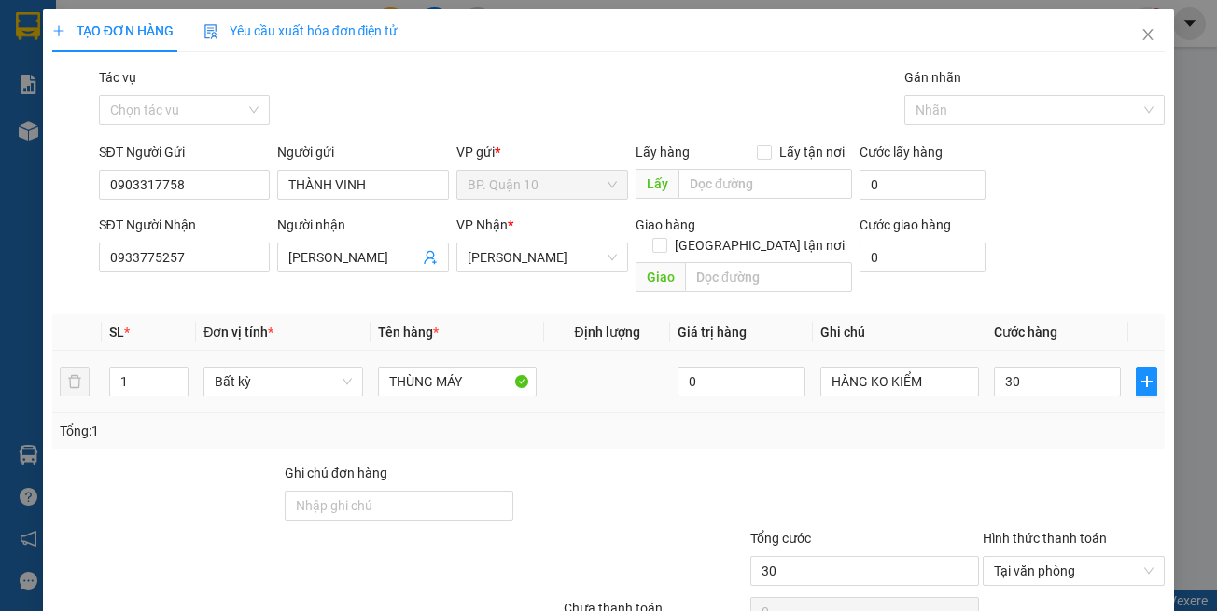
type input "30.000"
click at [947, 463] on div at bounding box center [865, 495] width 232 height 65
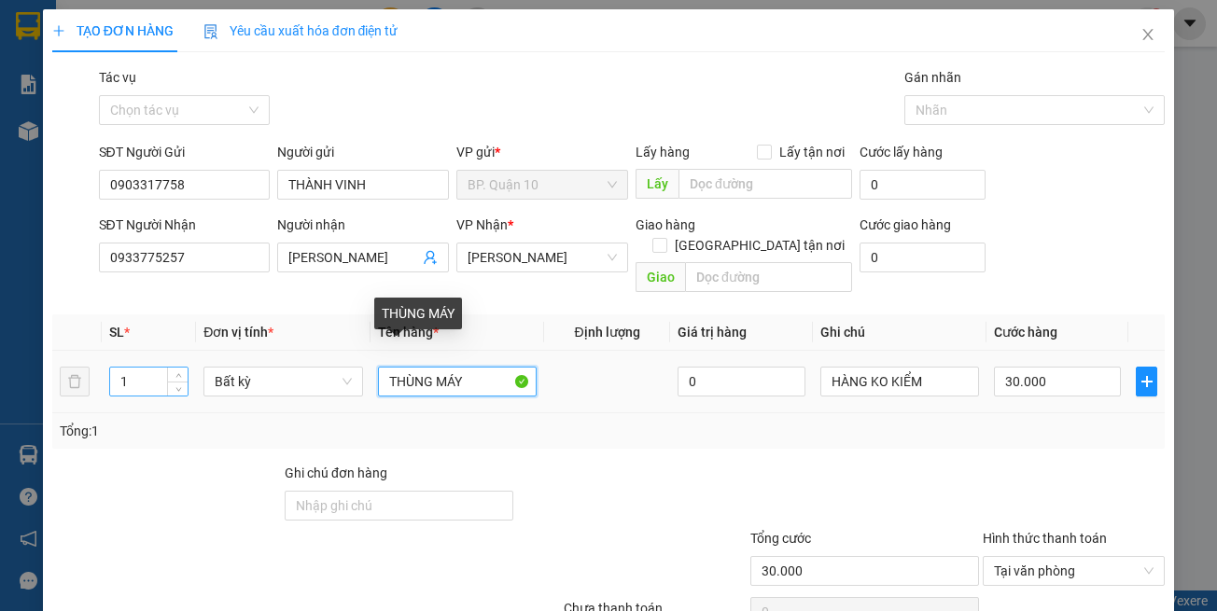
drag, startPoint x: 475, startPoint y: 364, endPoint x: 153, endPoint y: 371, distance: 322.1
click at [189, 375] on tr "1 Bất kỳ THÙNG MÁY 0 HÀNG KO KIỂM 30.000" at bounding box center [608, 382] width 1113 height 63
type input "HỘP ĐỒ ĐIÊN"
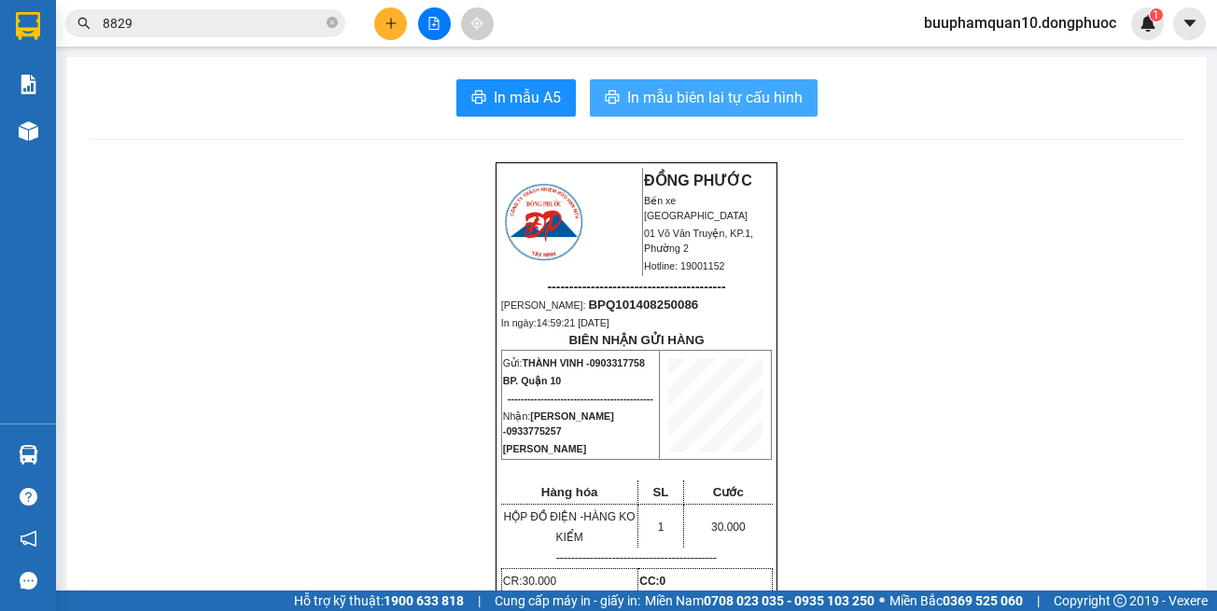
click at [610, 93] on icon "printer" at bounding box center [612, 97] width 15 height 15
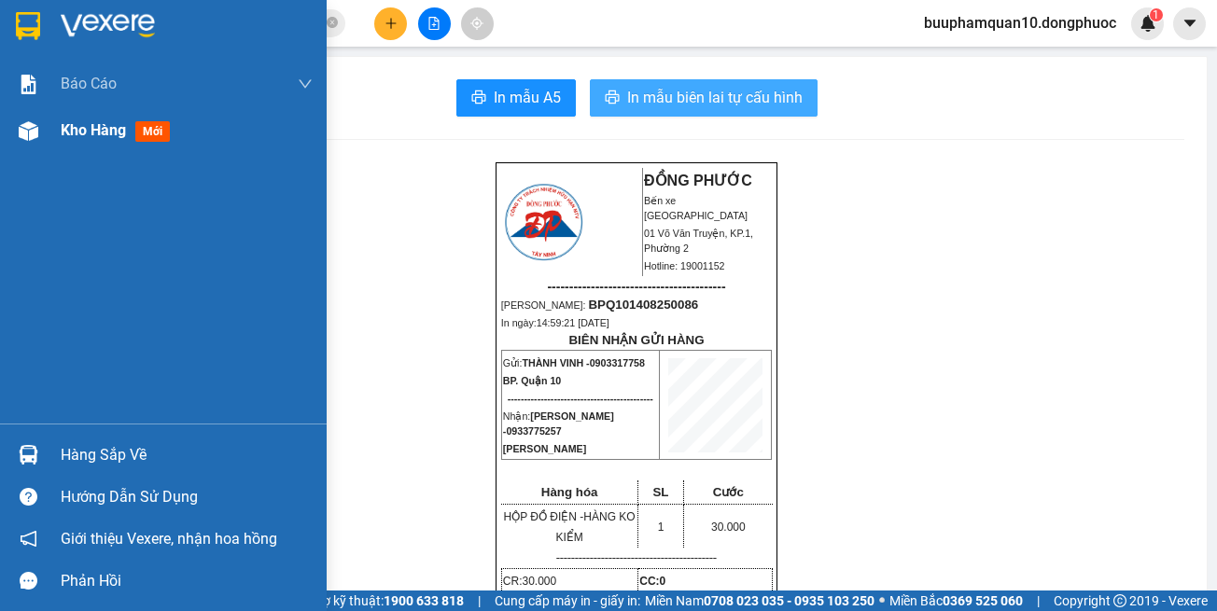
click at [91, 139] on span "Kho hàng" at bounding box center [93, 130] width 65 height 18
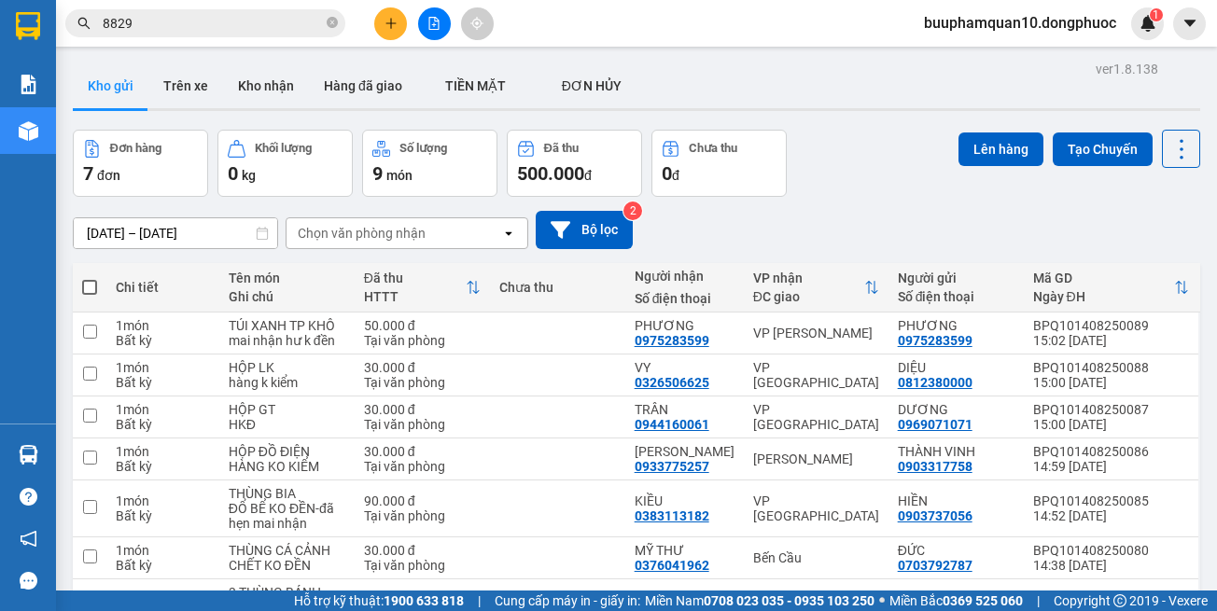
click at [371, 238] on div "Chọn văn phòng nhận" at bounding box center [362, 233] width 128 height 19
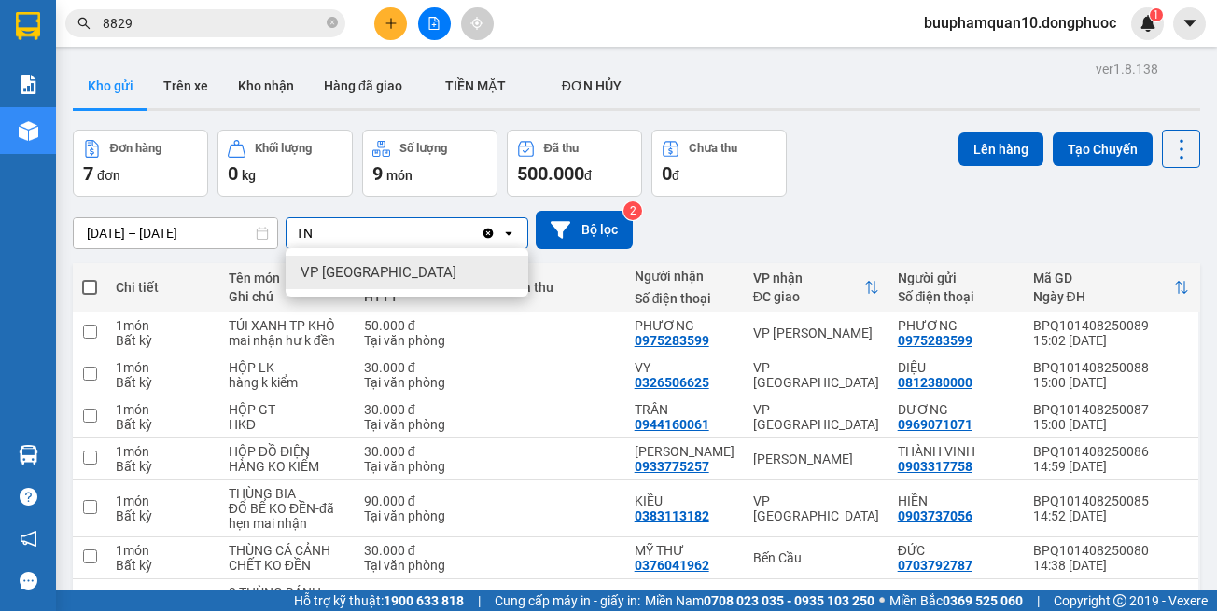
drag, startPoint x: 367, startPoint y: 267, endPoint x: 385, endPoint y: 254, distance: 22.0
click at [369, 266] on span "VP [GEOGRAPHIC_DATA]" at bounding box center [379, 272] width 156 height 19
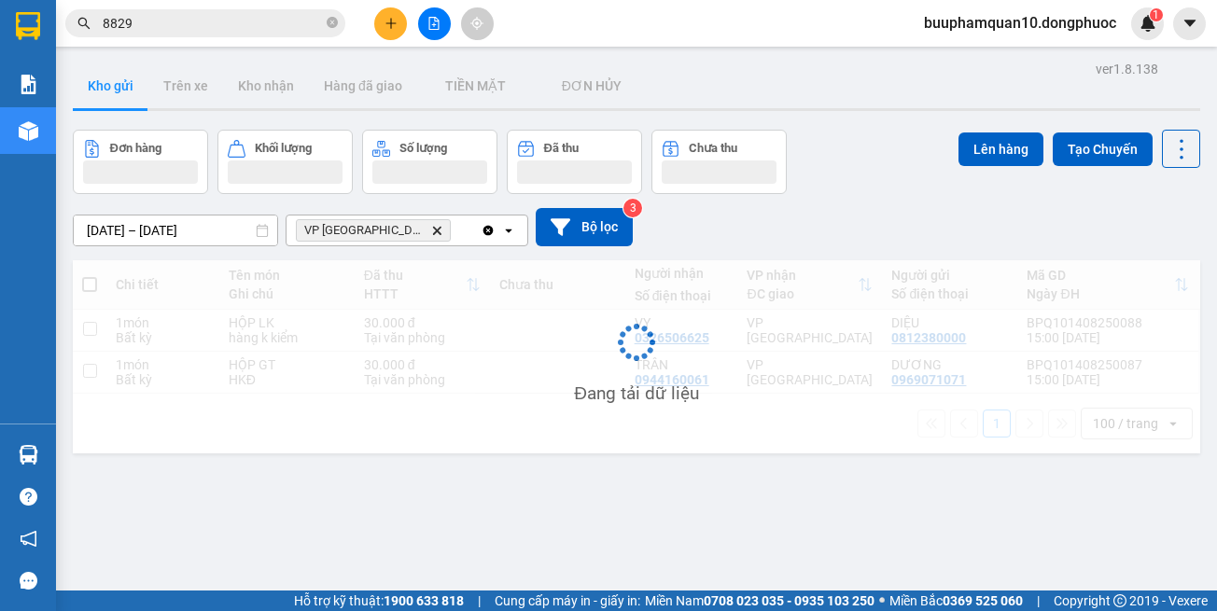
click at [438, 234] on div "VP Tây Ninh Delete" at bounding box center [384, 231] width 194 height 30
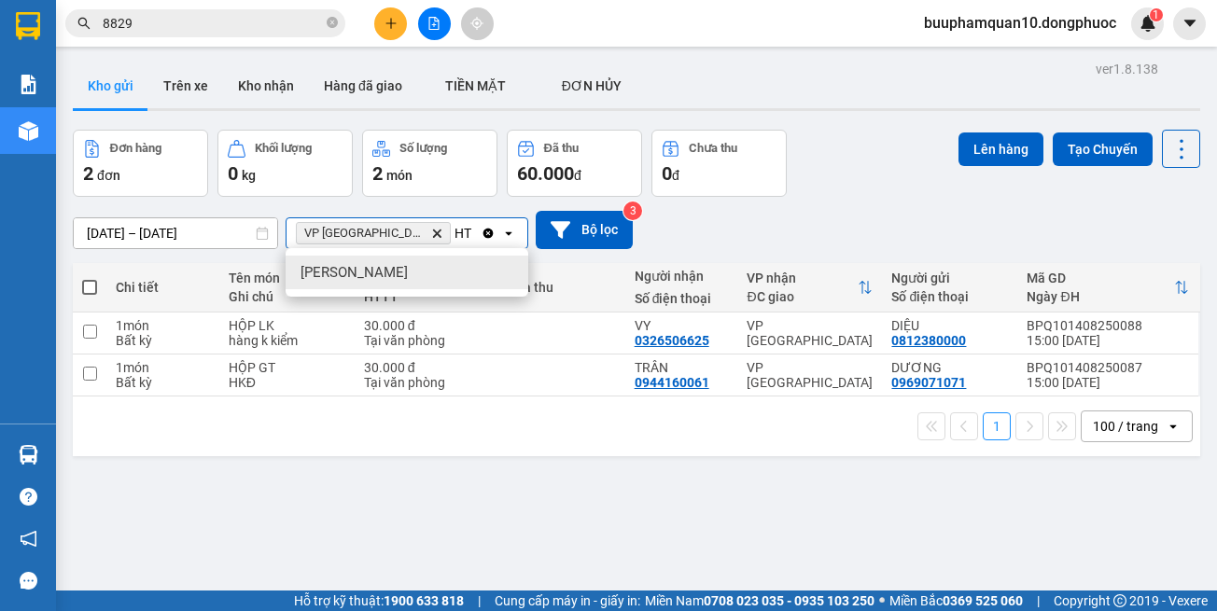
click at [404, 272] on div "[PERSON_NAME]" at bounding box center [407, 273] width 243 height 34
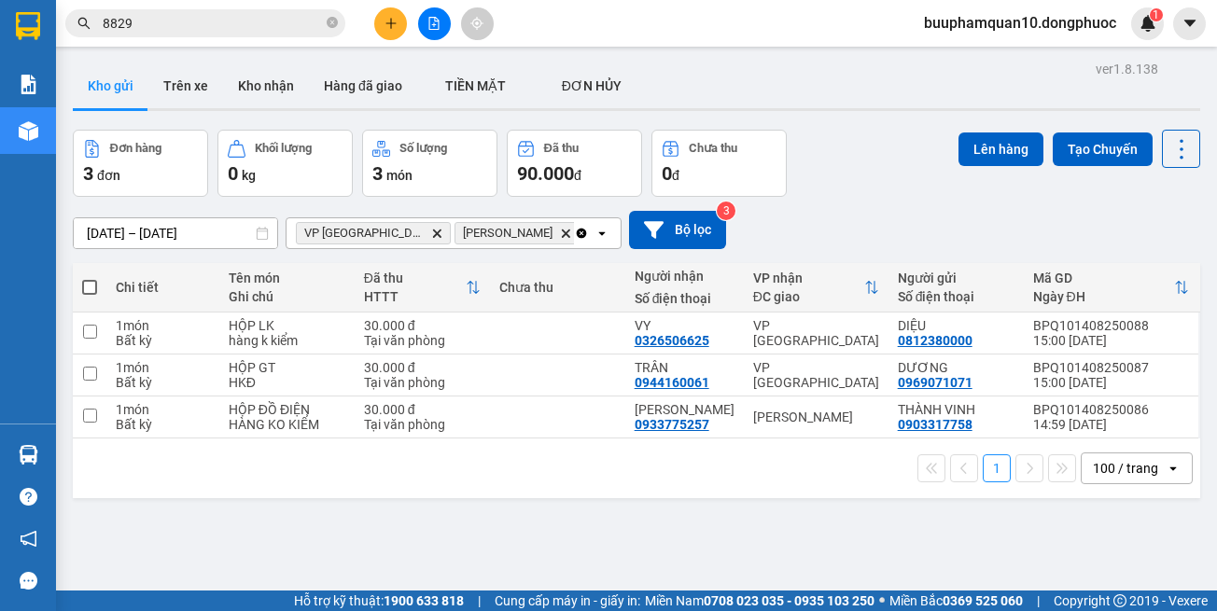
click at [583, 227] on input "Selected VP Tây Ninh, Hòa Thành." at bounding box center [584, 233] width 2 height 19
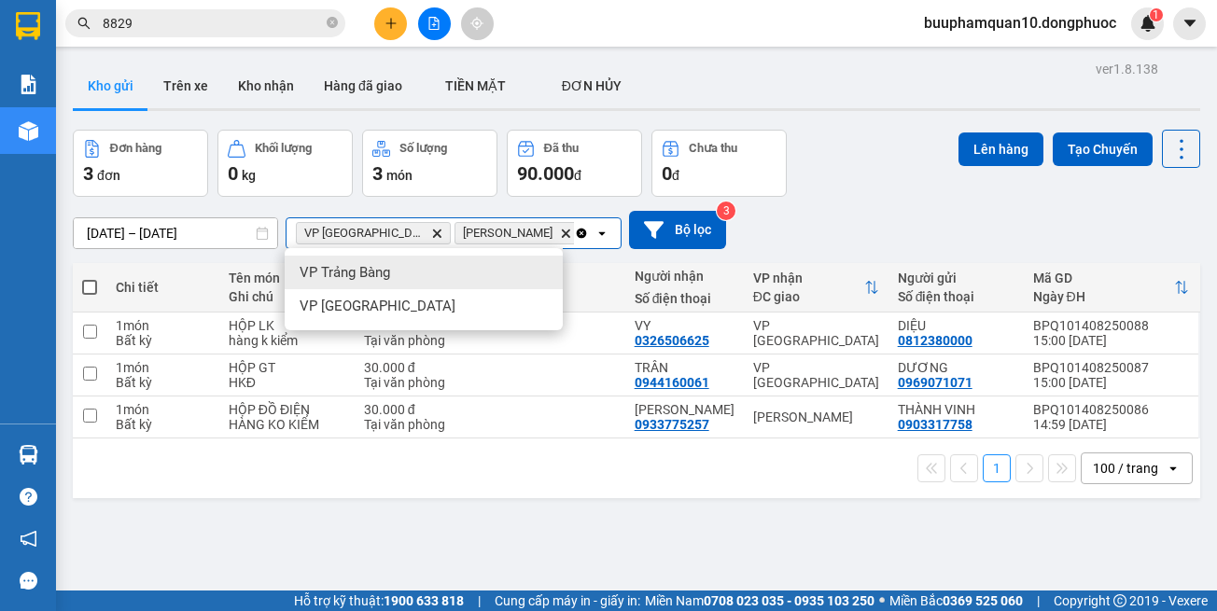
click at [472, 273] on div "VP Trảng Bàng" at bounding box center [424, 273] width 278 height 34
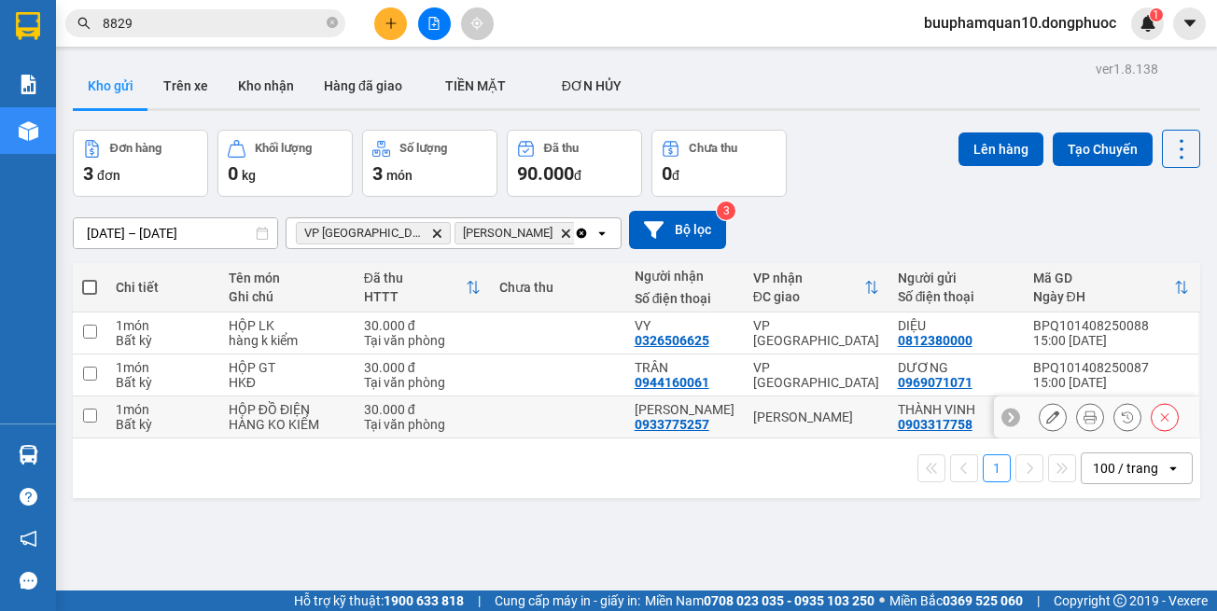
click at [791, 410] on div "[PERSON_NAME]" at bounding box center [816, 417] width 126 height 15
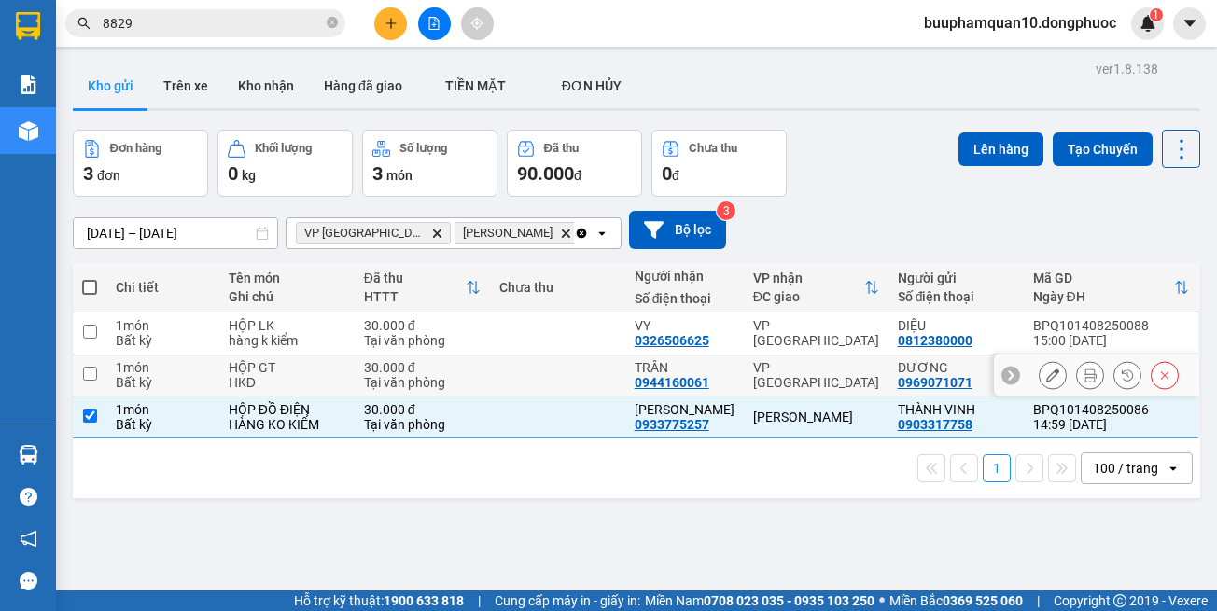
drag, startPoint x: 791, startPoint y: 383, endPoint x: 791, endPoint y: 368, distance: 15.0
click at [791, 378] on div "VP [GEOGRAPHIC_DATA]" at bounding box center [816, 375] width 126 height 30
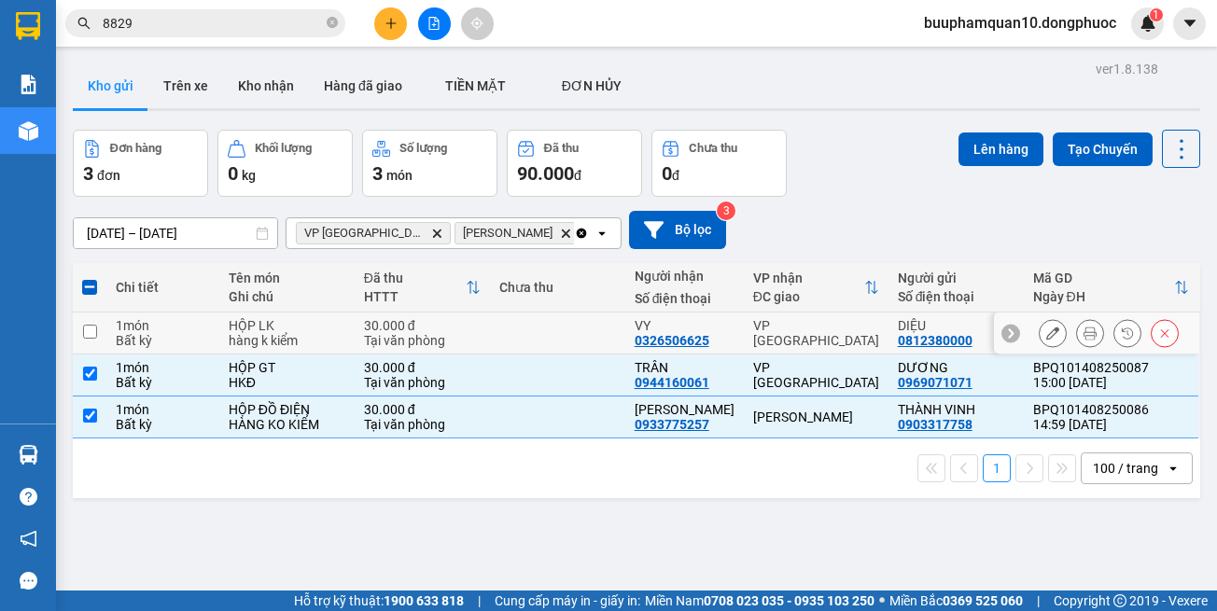
drag, startPoint x: 779, startPoint y: 334, endPoint x: 251, endPoint y: 257, distance: 533.9
click at [778, 329] on div "VP [GEOGRAPHIC_DATA]" at bounding box center [816, 333] width 126 height 30
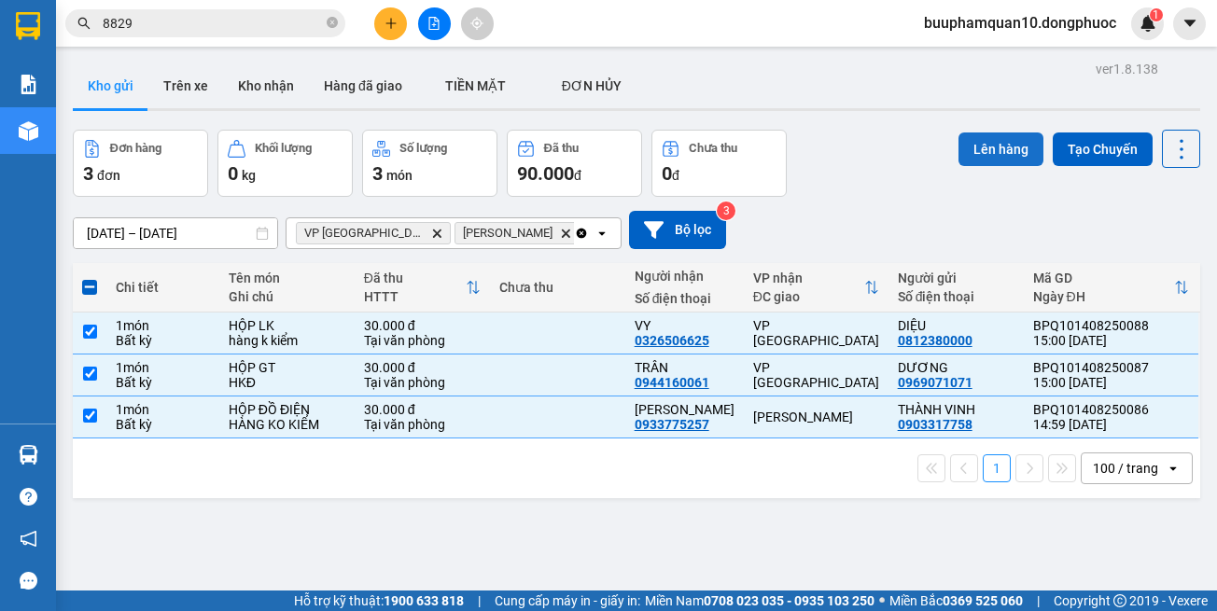
click at [997, 159] on button "Lên hàng" at bounding box center [1001, 150] width 85 height 34
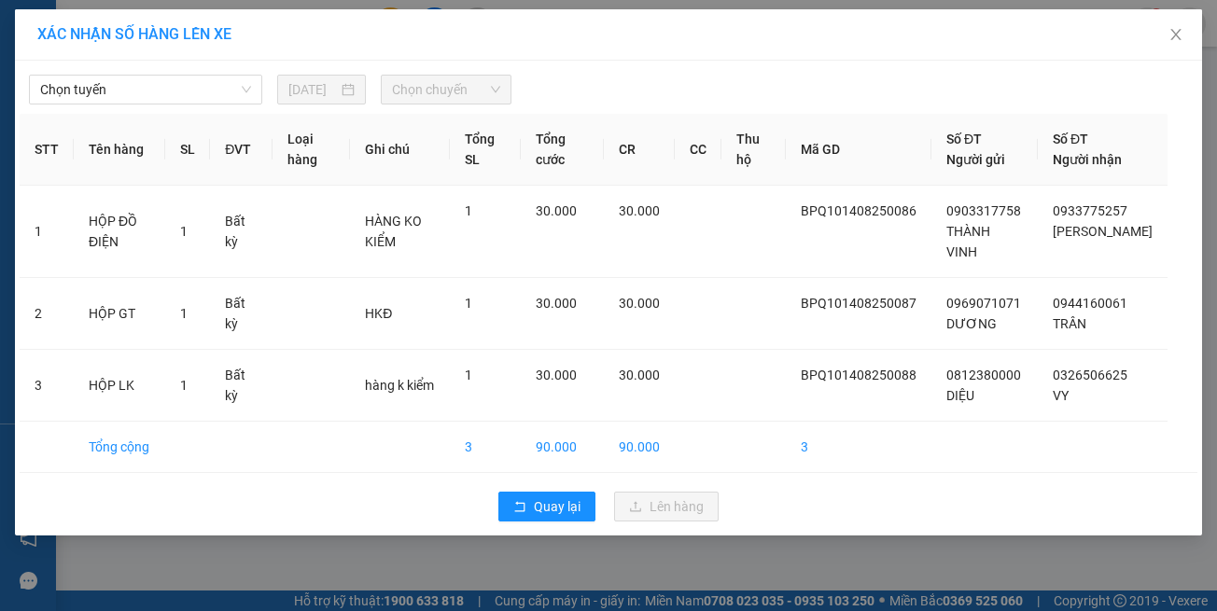
drag, startPoint x: 221, startPoint y: 100, endPoint x: 229, endPoint y: 107, distance: 10.6
click at [227, 107] on div "Chọn tuyến 14/08/2025 Chọn chuyến STT Tên hàng SL ĐVT Loại hàng Ghi chú Tổng SL…" at bounding box center [608, 298] width 1187 height 475
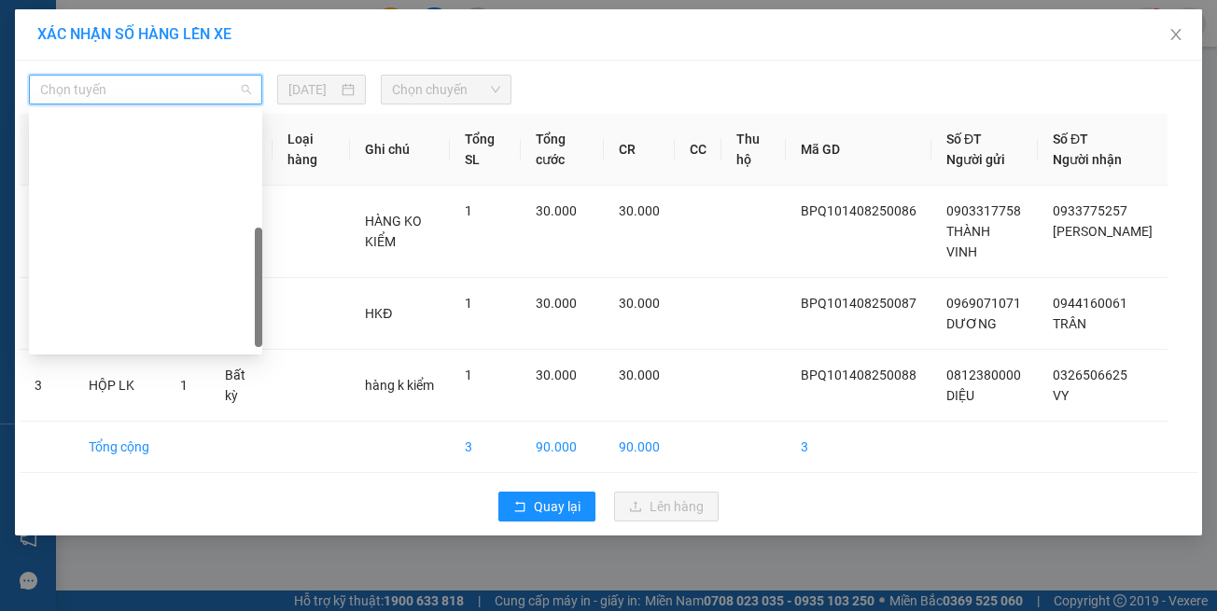
click at [211, 595] on div "Hồ Chí Minh - Tây Ninh (vip)" at bounding box center [145, 605] width 211 height 21
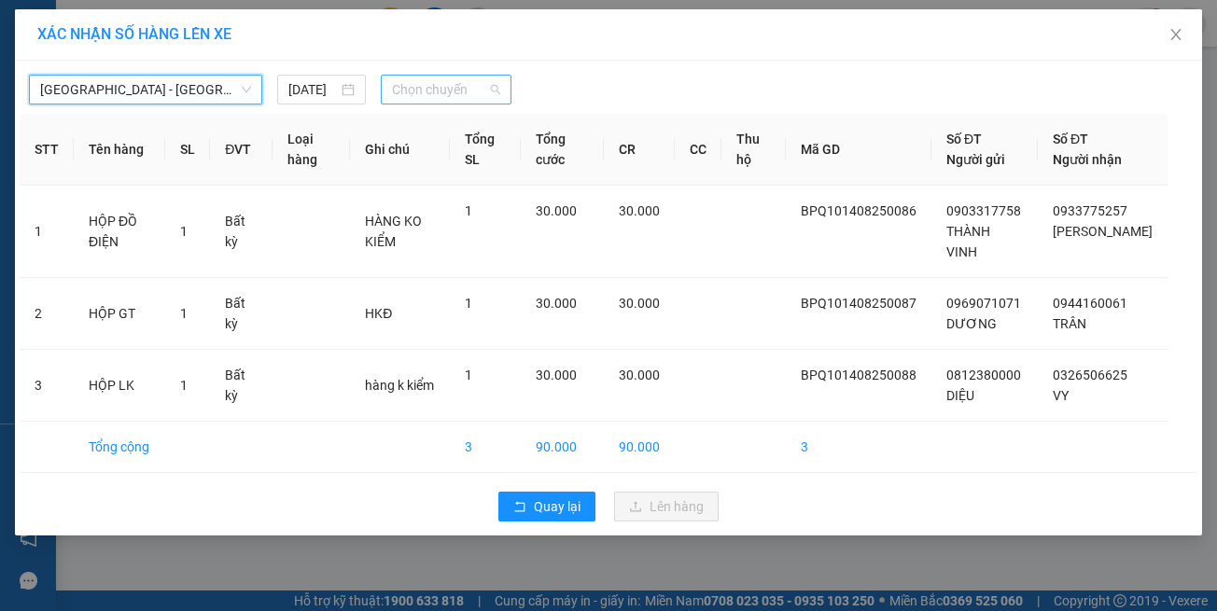
drag, startPoint x: 457, startPoint y: 76, endPoint x: 487, endPoint y: 91, distance: 33.4
click at [481, 77] on span "Chọn chuyến" at bounding box center [445, 90] width 107 height 28
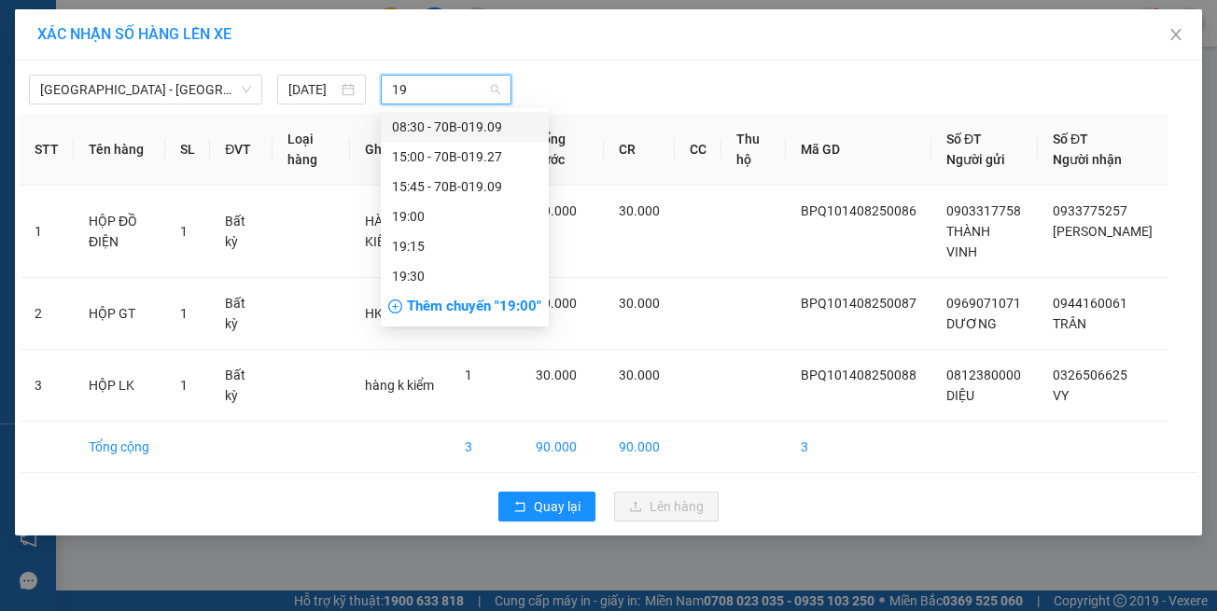
type input "192"
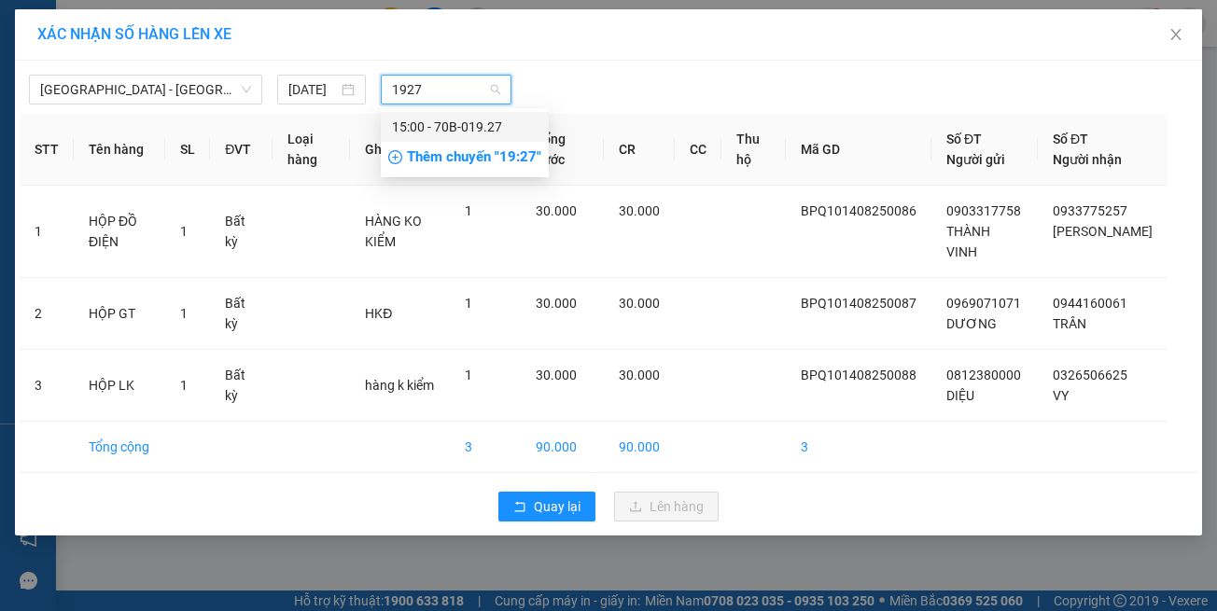
drag, startPoint x: 507, startPoint y: 131, endPoint x: 516, endPoint y: 159, distance: 29.5
click at [507, 132] on div "15:00 - 70B-019.27" at bounding box center [465, 127] width 146 height 21
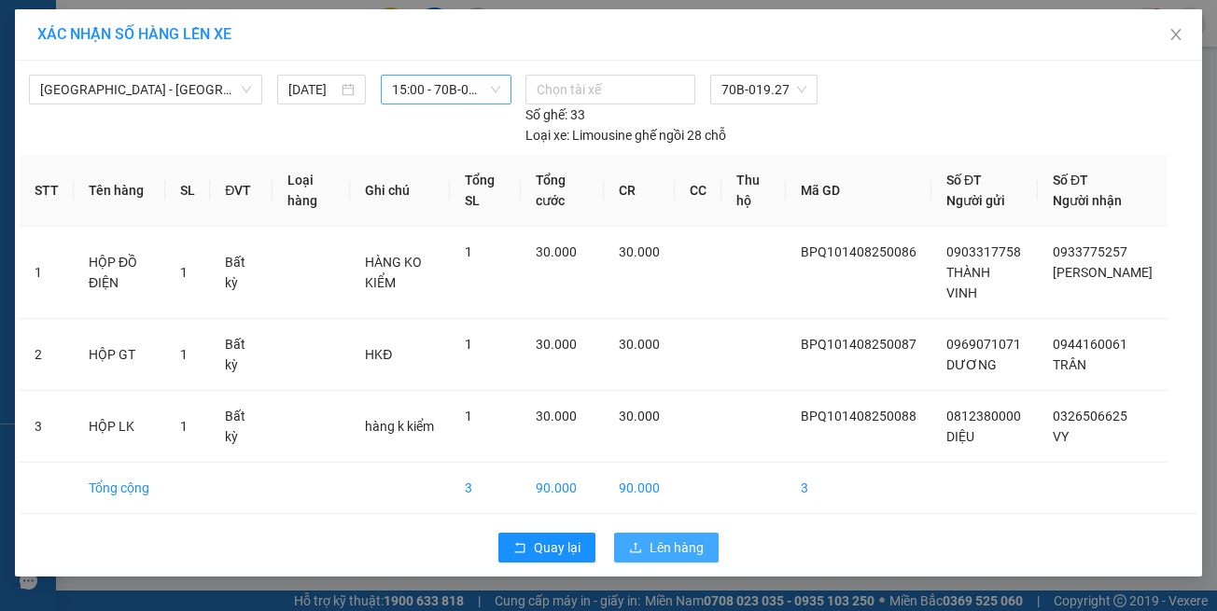
drag, startPoint x: 672, startPoint y: 553, endPoint x: 634, endPoint y: 541, distance: 39.9
click at [669, 553] on span "Lên hàng" at bounding box center [677, 548] width 54 height 21
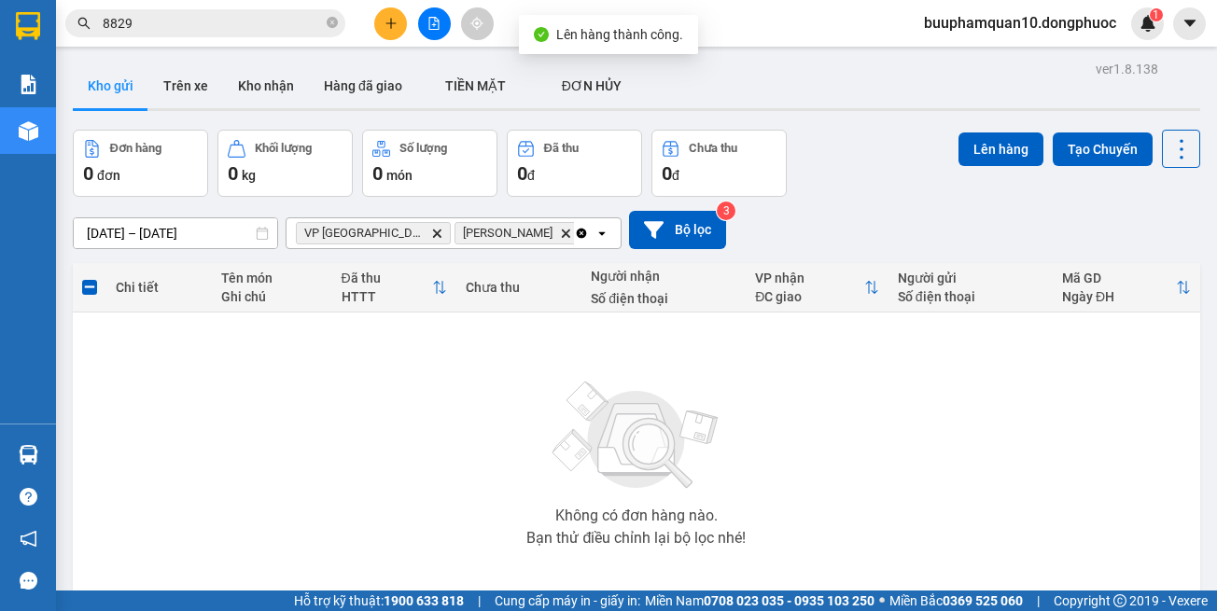
click at [433, 234] on icon "VP Tây Ninh, close by backspace" at bounding box center [437, 233] width 8 height 8
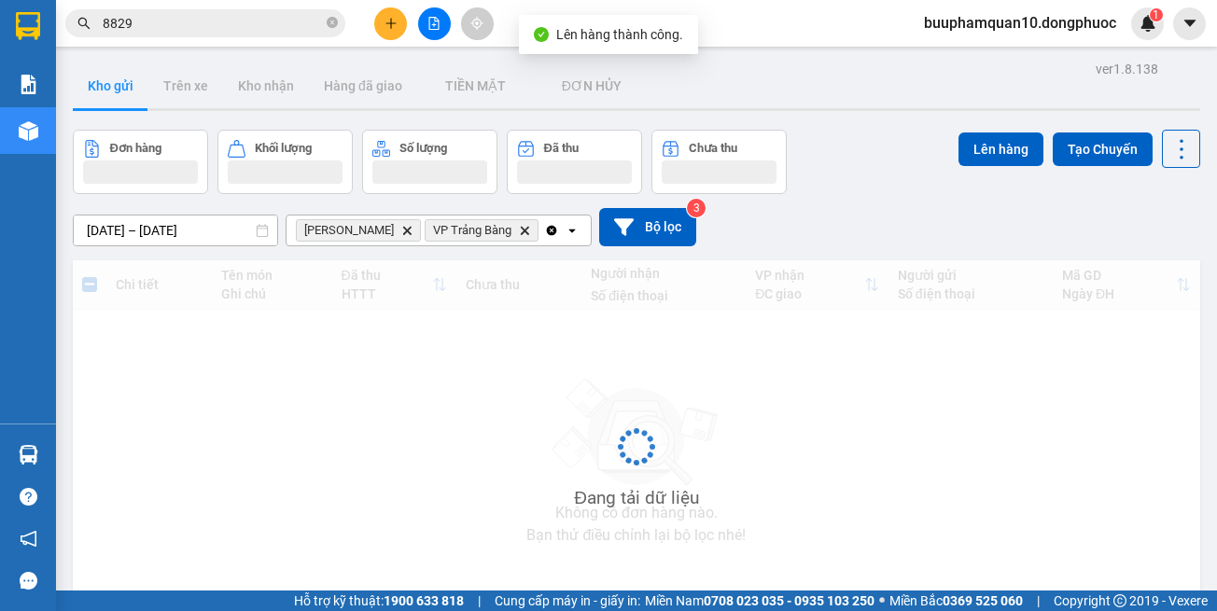
click at [401, 234] on icon "Delete" at bounding box center [406, 230] width 11 height 11
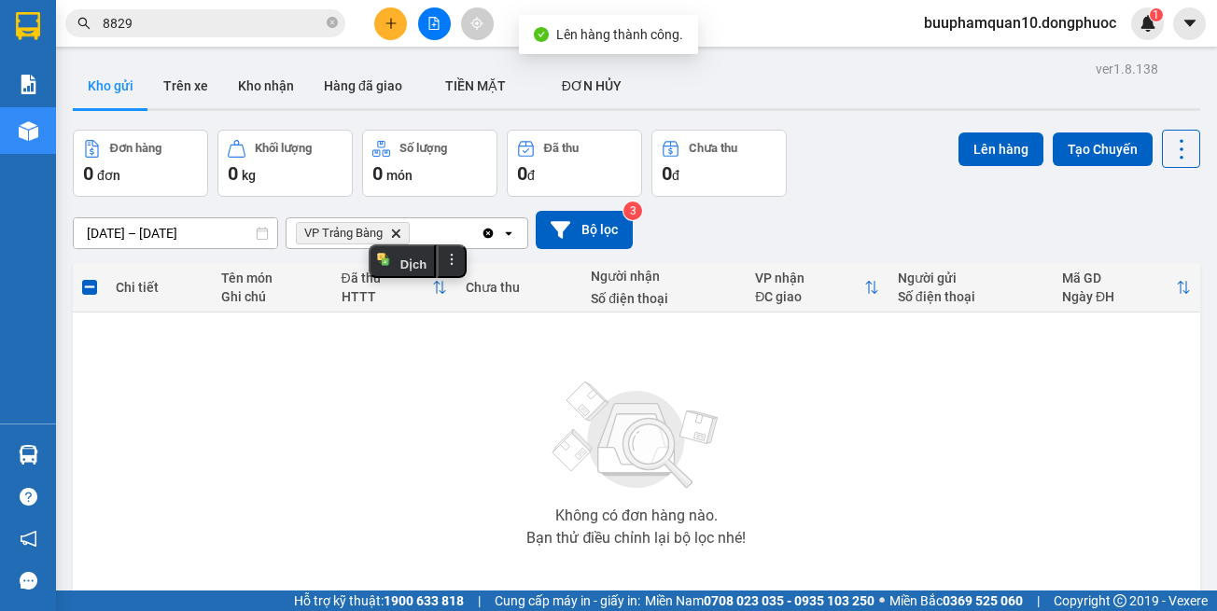
click at [392, 231] on icon "Delete" at bounding box center [395, 233] width 11 height 11
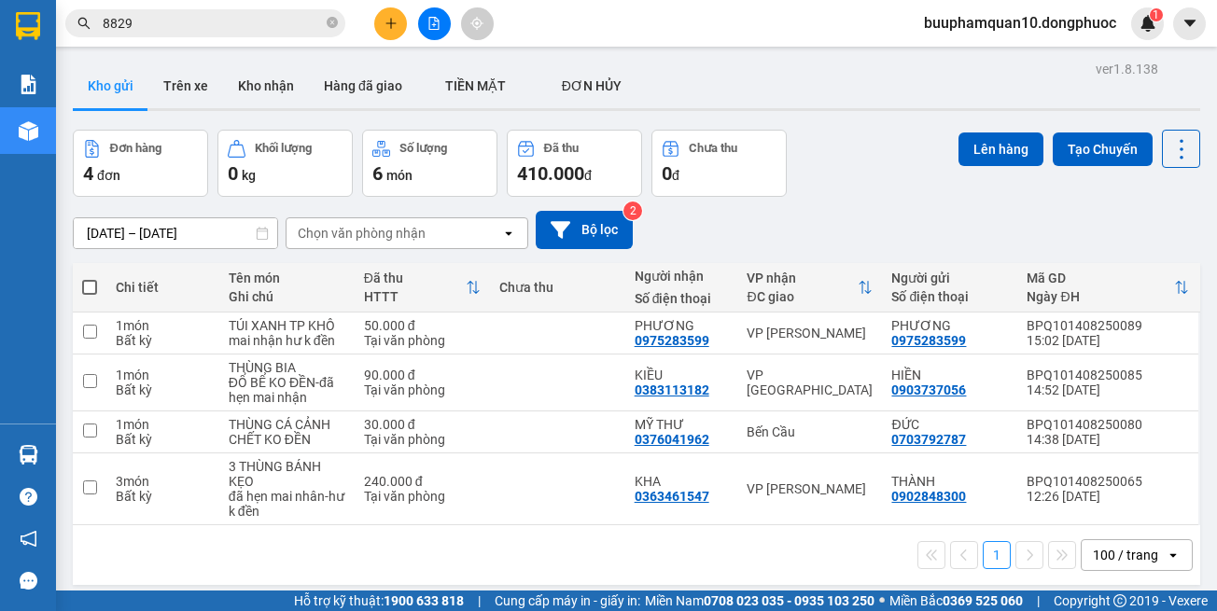
click at [248, 24] on input "8829" at bounding box center [213, 23] width 220 height 21
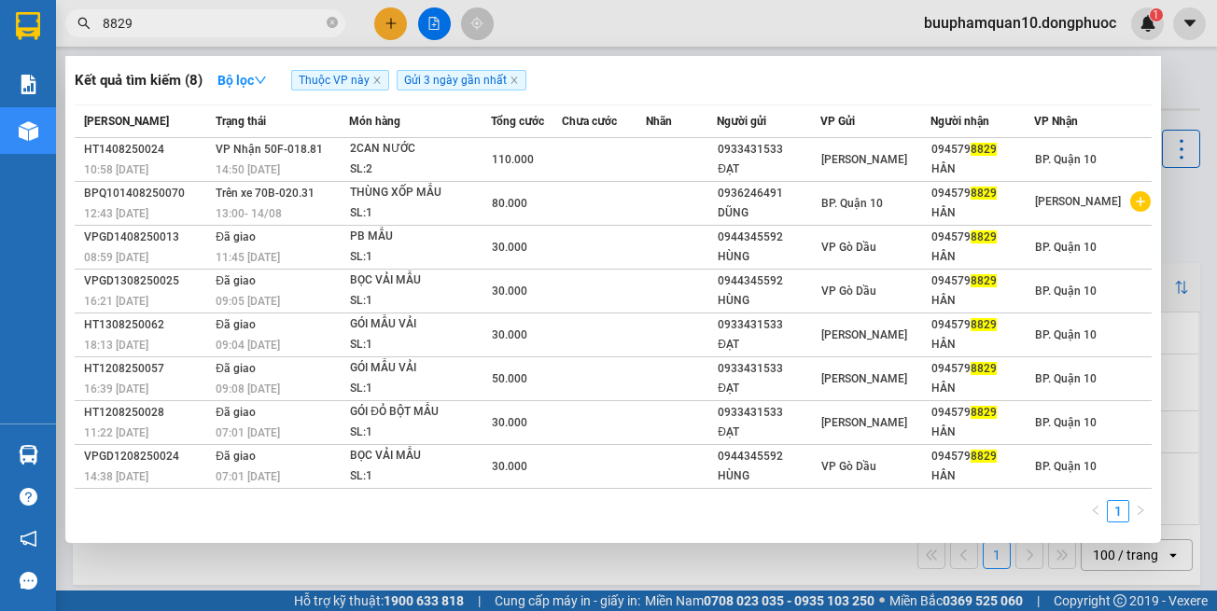
drag, startPoint x: 248, startPoint y: 24, endPoint x: 206, endPoint y: 109, distance: 94.7
click at [248, 25] on input "8829" at bounding box center [213, 23] width 220 height 21
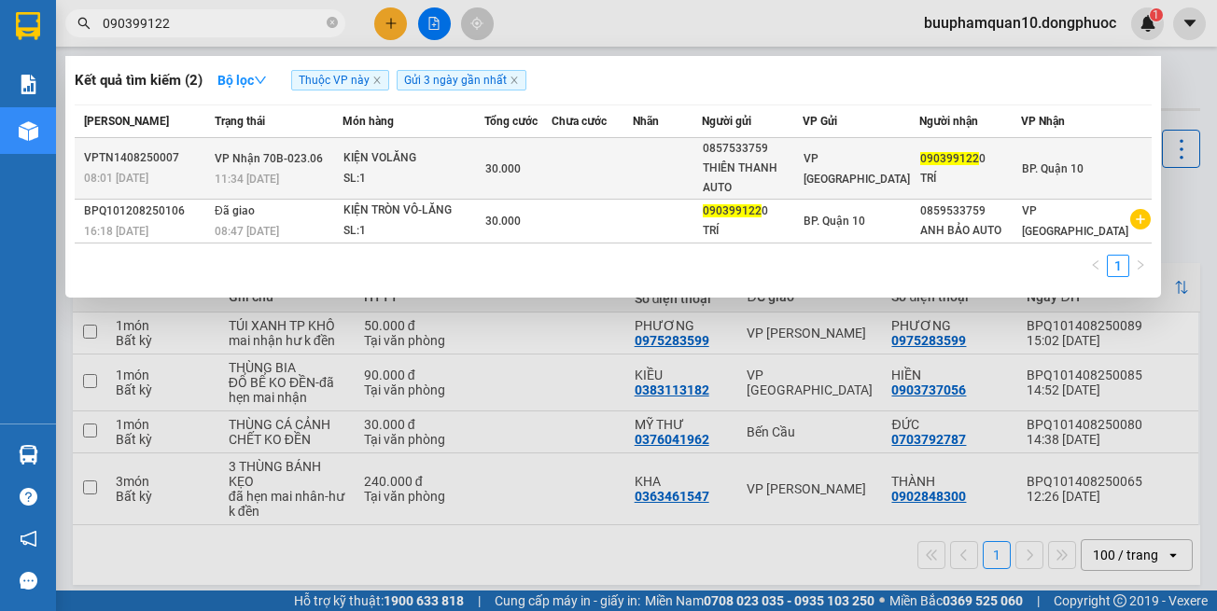
type input "090399122"
click at [381, 146] on td "KIỆN VOLĂNG SL: 1" at bounding box center [414, 169] width 142 height 62
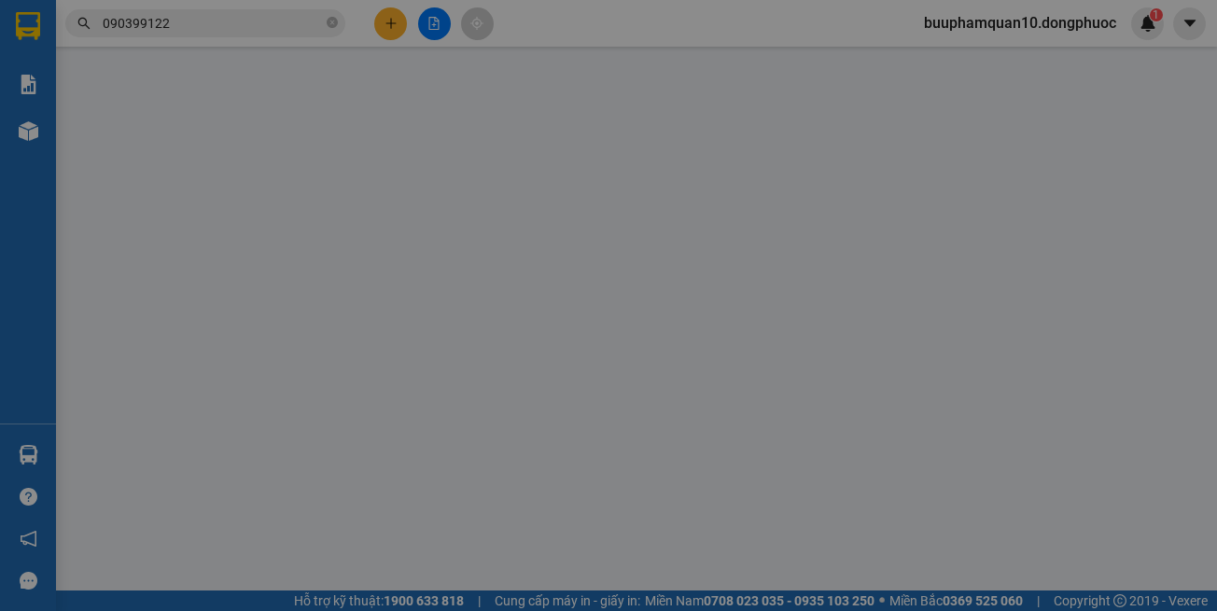
type input "0857533759"
type input "THIÊN THANH AUTO"
type input "0903991220"
type input "TRÍ"
type input "30.000"
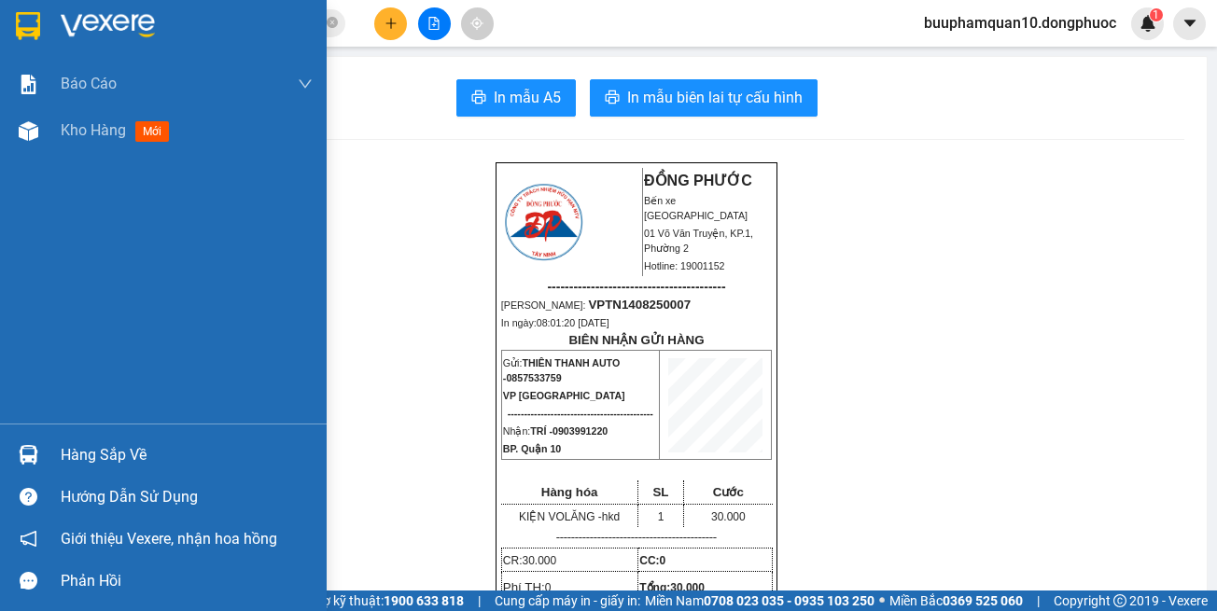
click at [34, 137] on img at bounding box center [29, 131] width 20 height 20
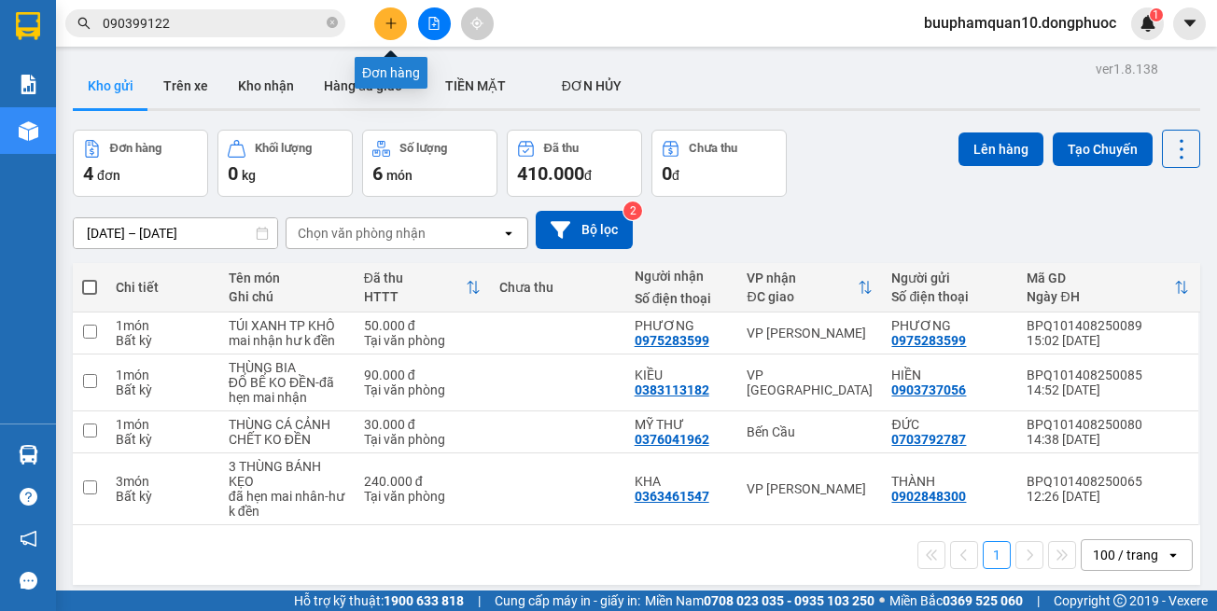
click at [388, 18] on icon "plus" at bounding box center [391, 23] width 13 height 13
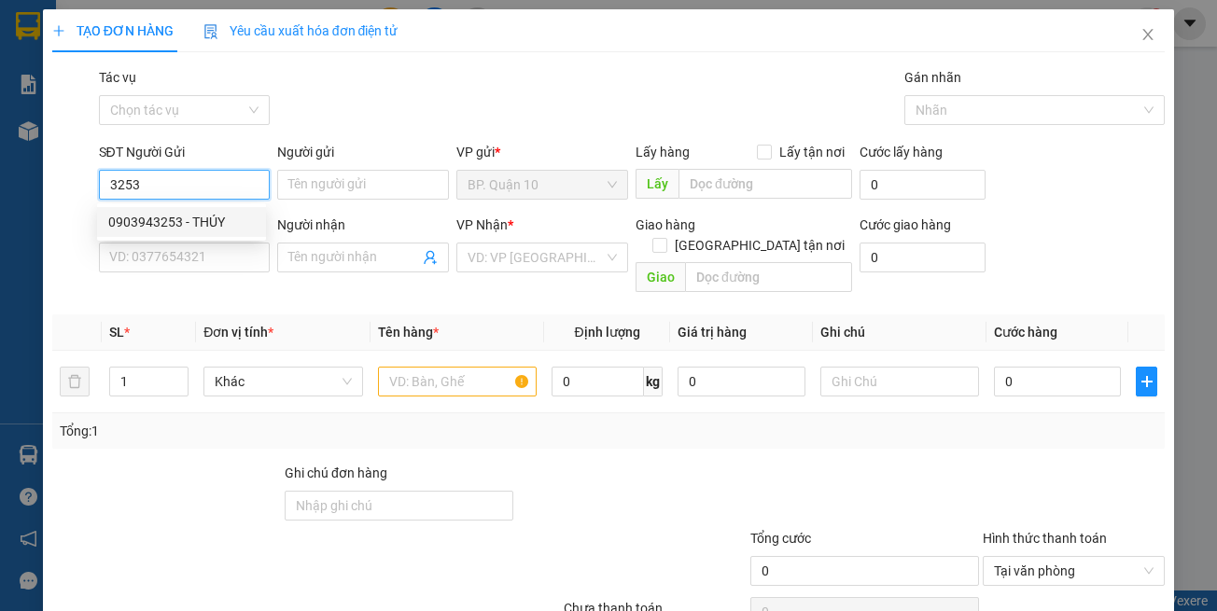
click at [205, 236] on div "0903943253 - THÚY" at bounding box center [181, 222] width 169 height 30
type input "0903943253"
type input "THÚY"
type input "0818183752"
type input "PHƯƠNG"
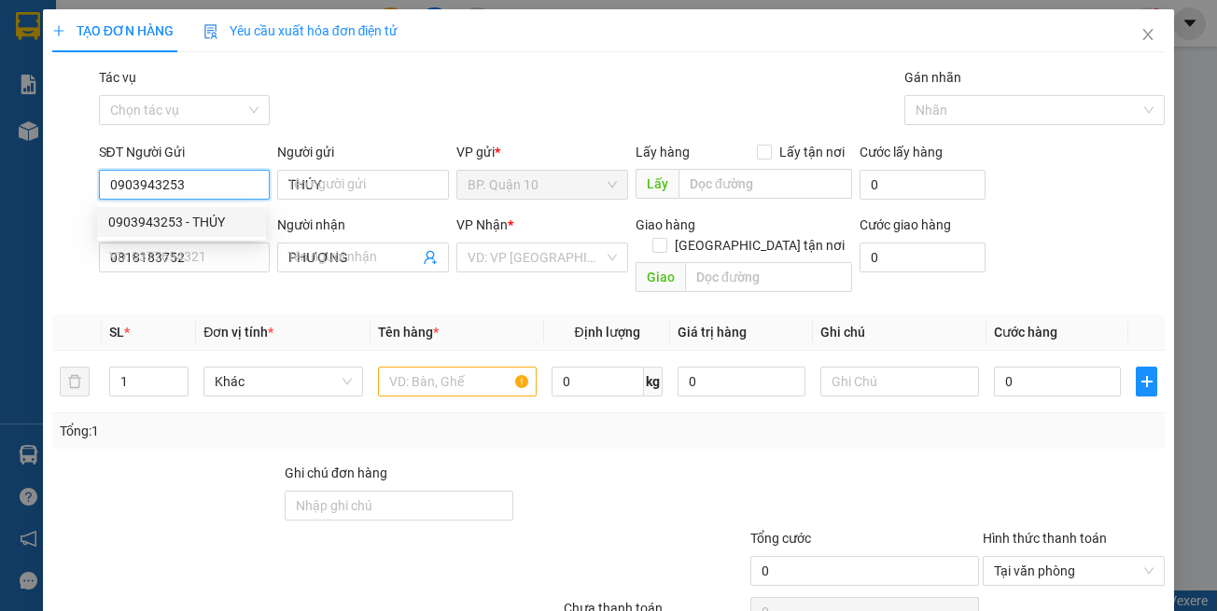
type input "30.000"
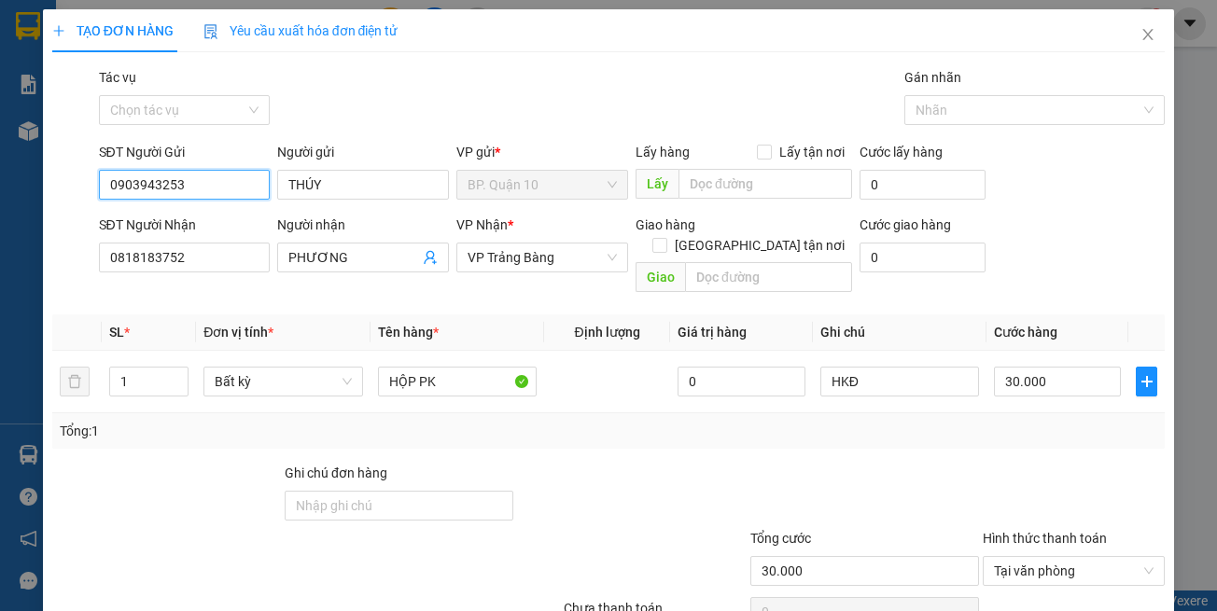
type input "0903943253"
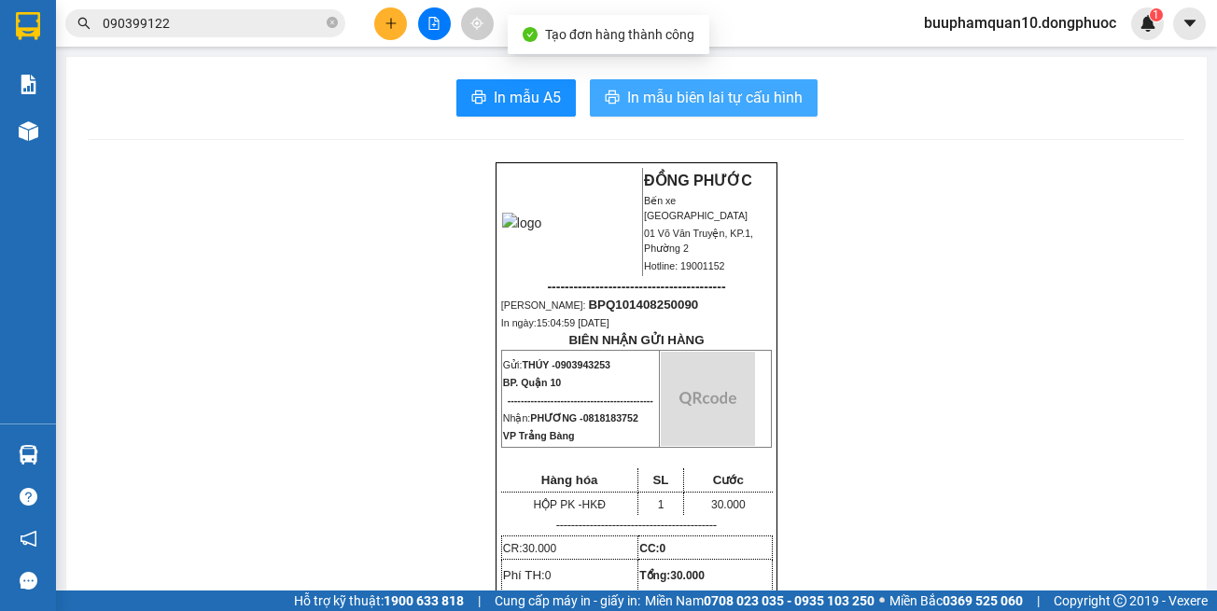
click at [704, 109] on span "In mẫu biên lai tự cấu hình" at bounding box center [714, 97] width 175 height 23
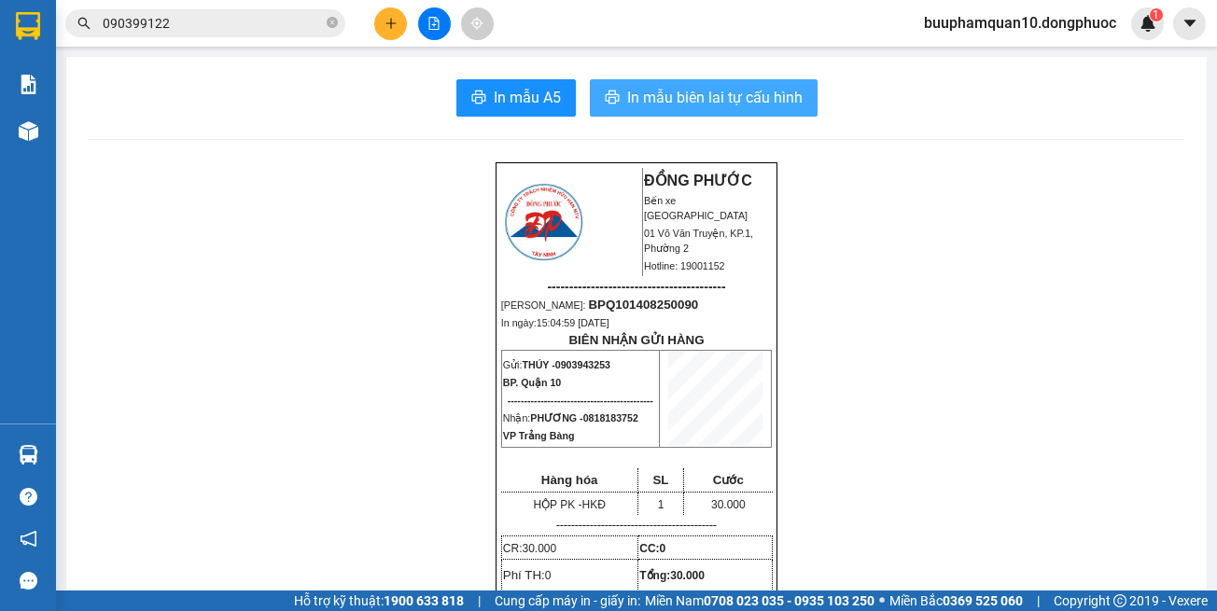
click at [726, 105] on span "In mẫu biên lai tự cấu hình" at bounding box center [714, 97] width 175 height 23
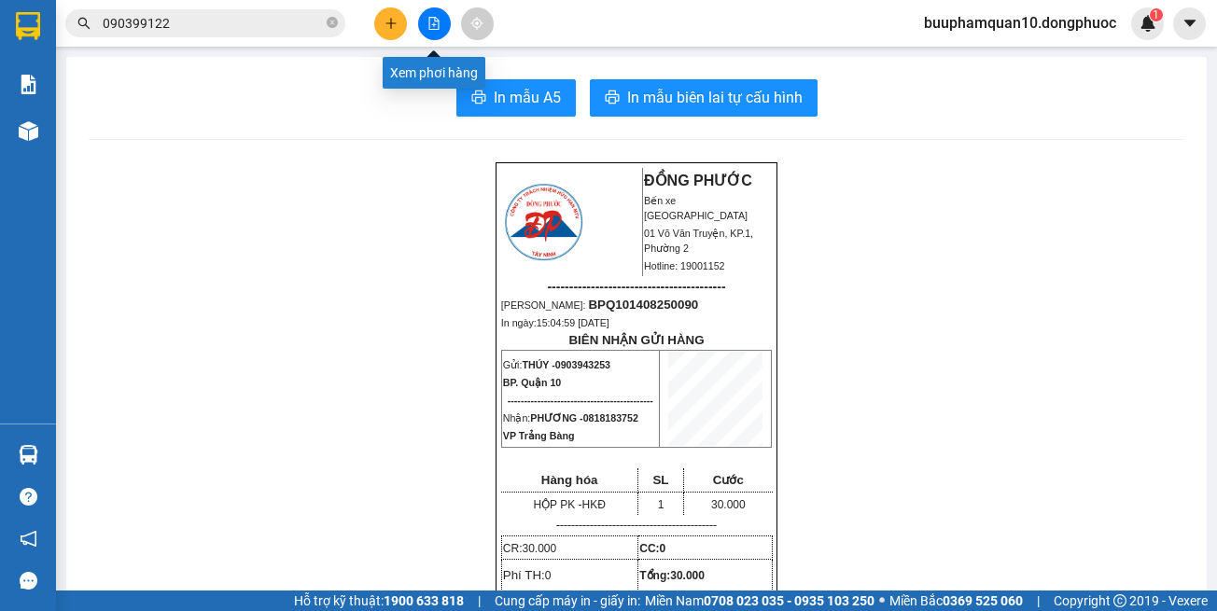
click at [433, 27] on icon "file-add" at bounding box center [433, 23] width 13 height 13
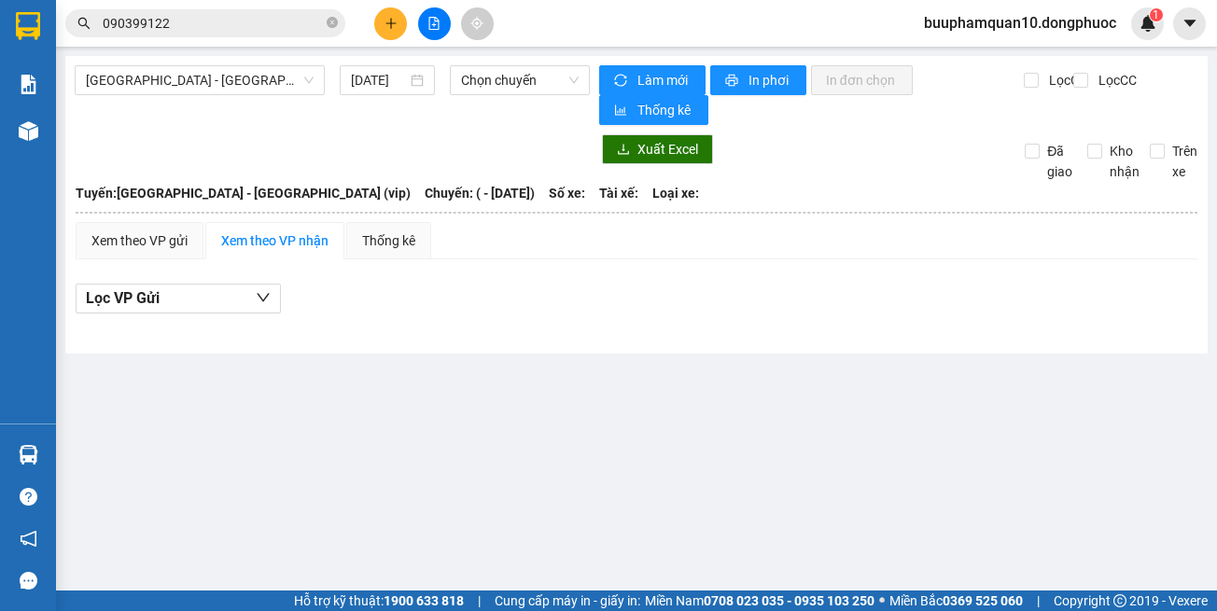
drag, startPoint x: 231, startPoint y: 87, endPoint x: 237, endPoint y: 98, distance: 13.0
click at [235, 87] on span "Hồ Chí Minh - Tây Ninh (vip)" at bounding box center [200, 80] width 228 height 28
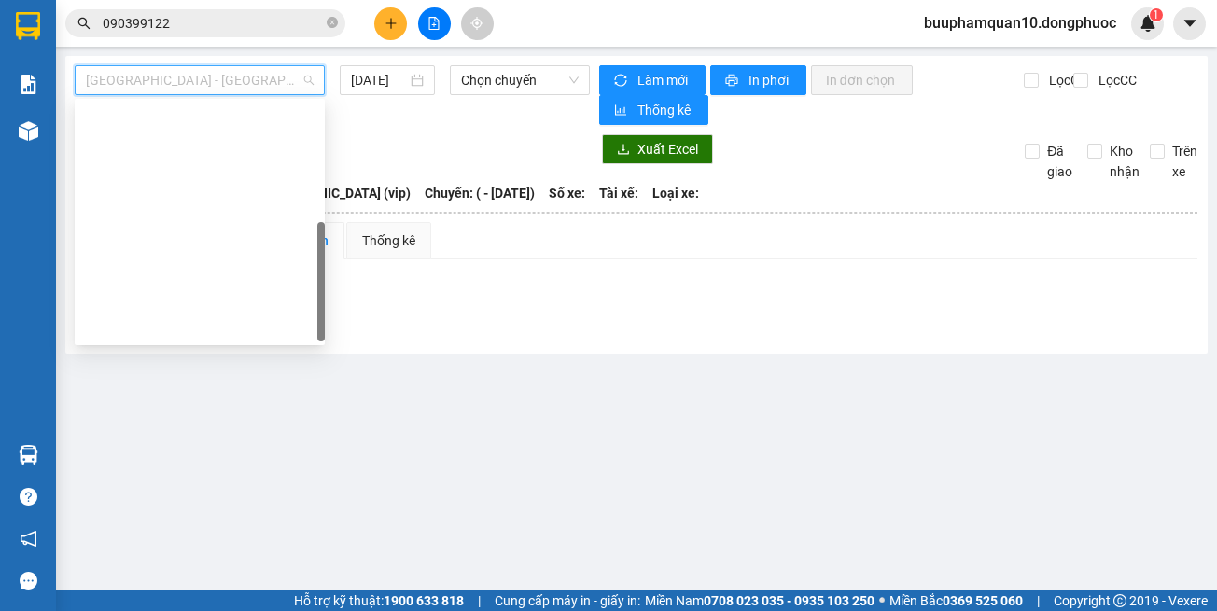
click at [236, 585] on div "Hồ Chí Minh - Tây Ninh (vip)" at bounding box center [200, 595] width 228 height 21
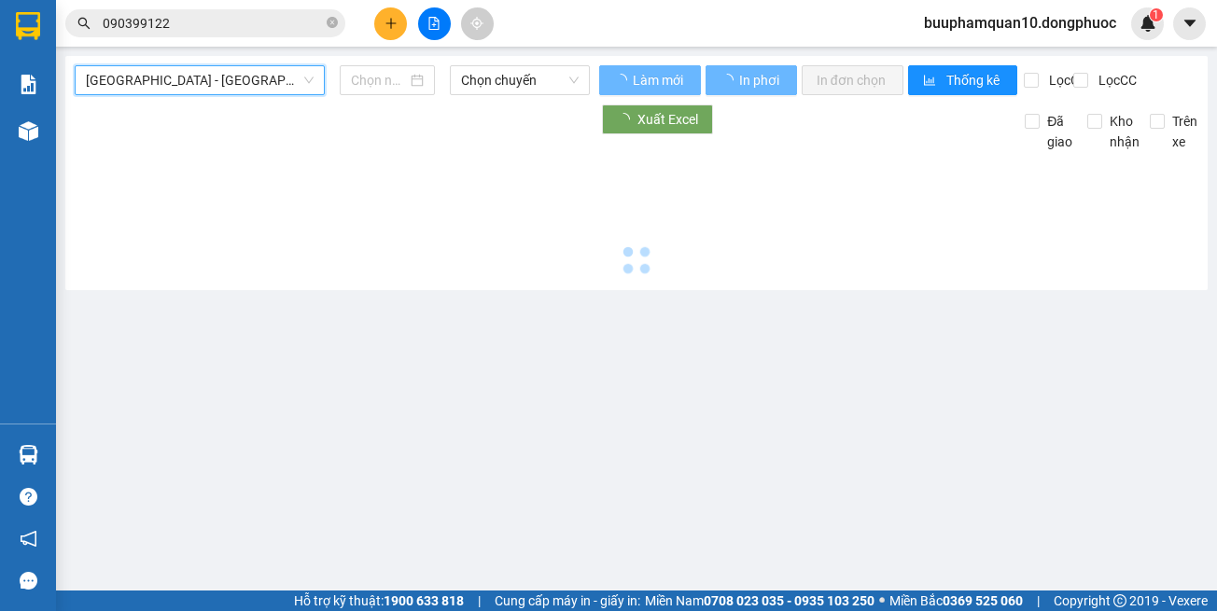
type input "[DATE]"
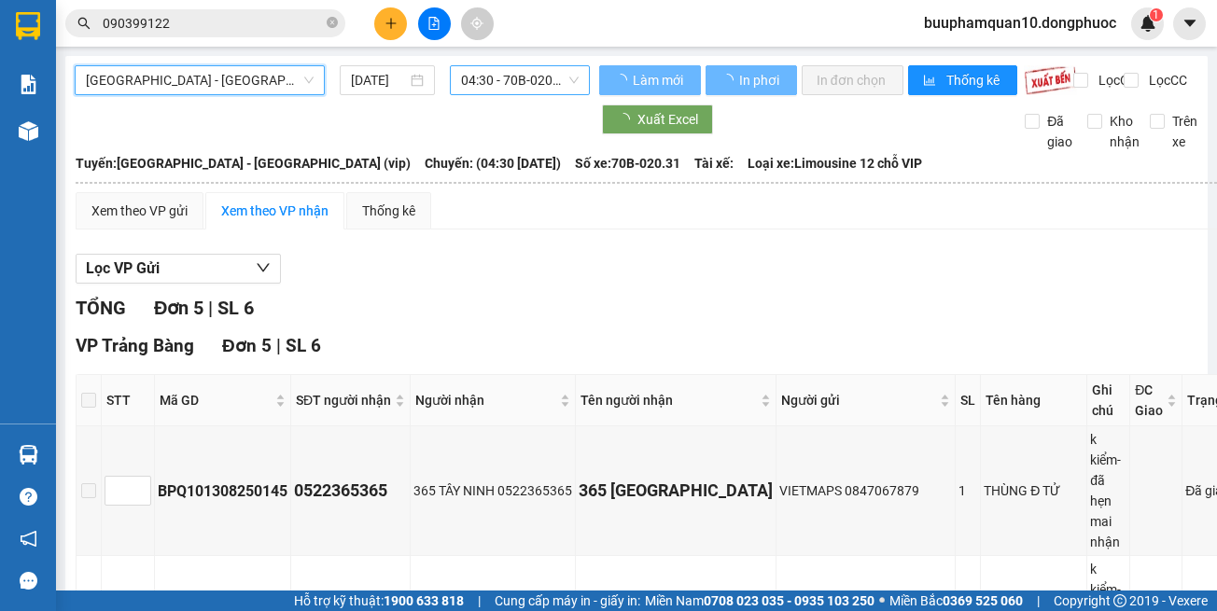
click at [470, 88] on span "04:30 - 70B-020.31" at bounding box center [520, 80] width 118 height 28
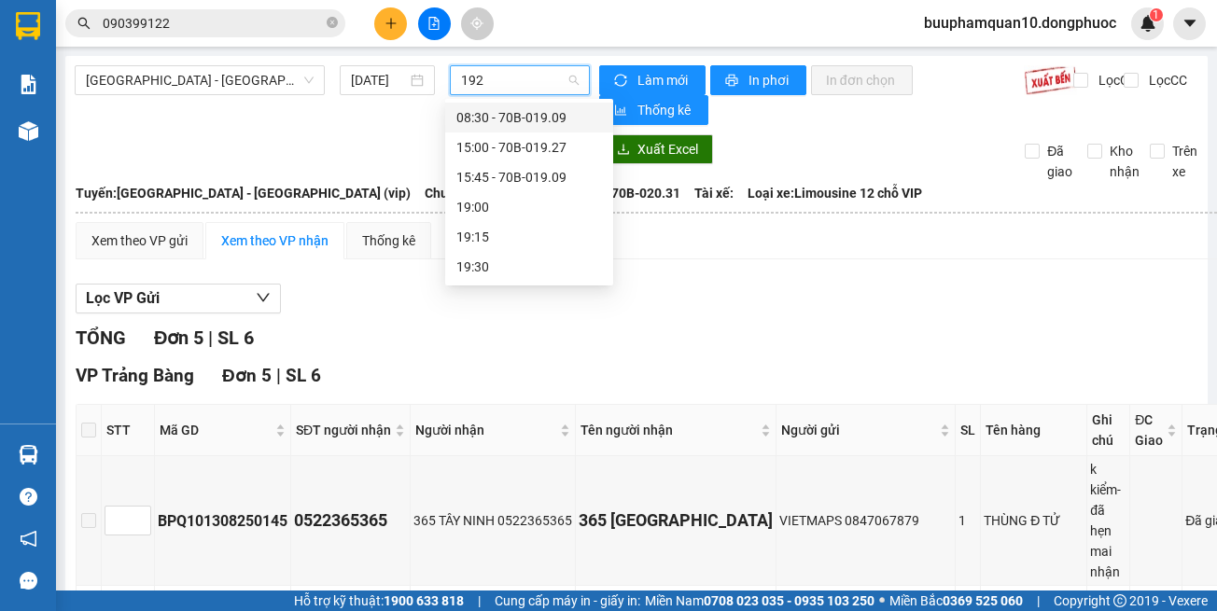
type input "1927"
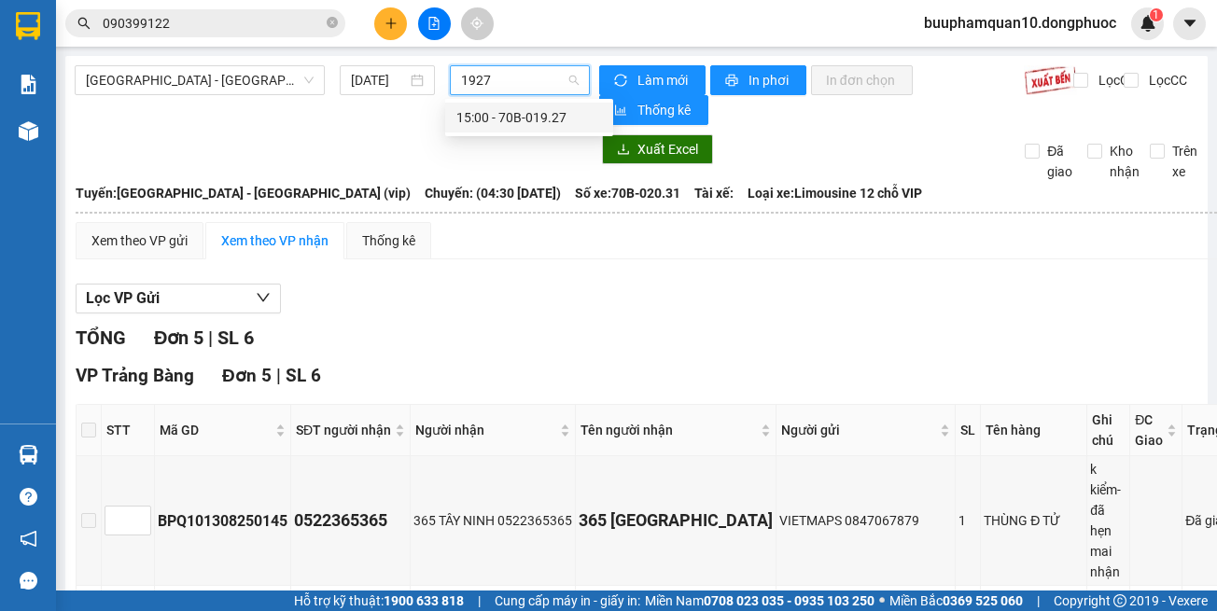
click at [489, 119] on div "15:00 - 70B-019.27" at bounding box center [529, 117] width 146 height 21
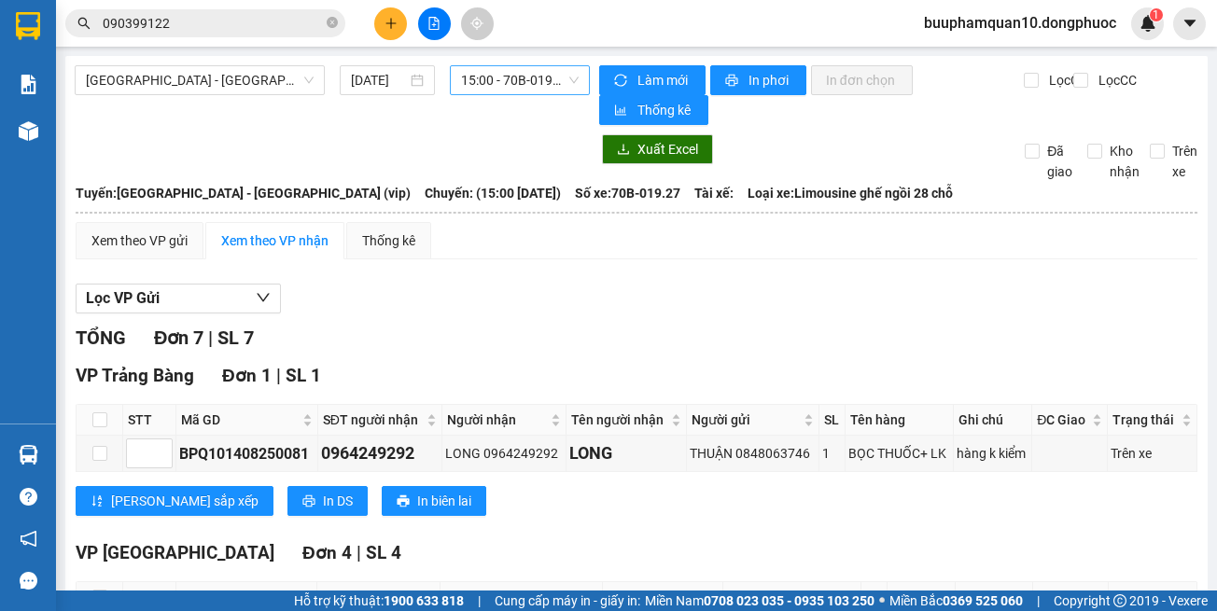
drag, startPoint x: 748, startPoint y: 302, endPoint x: 604, endPoint y: 309, distance: 143.9
click at [748, 301] on div "Lọc VP Gửi" at bounding box center [637, 299] width 1122 height 31
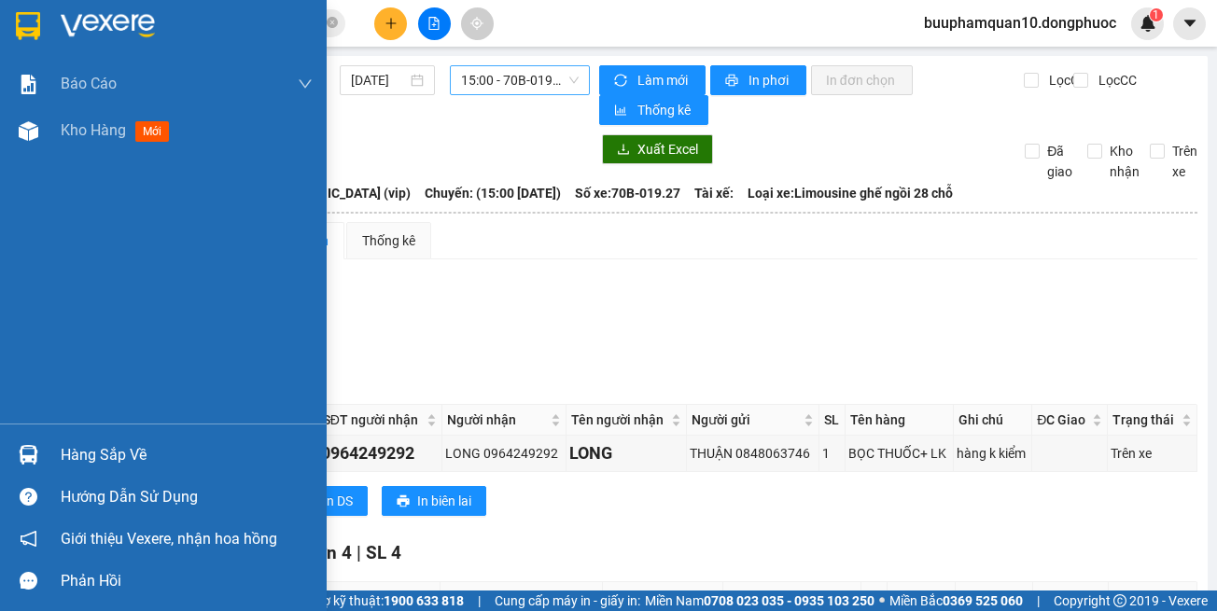
click at [71, 458] on div "Hàng sắp về" at bounding box center [187, 455] width 252 height 28
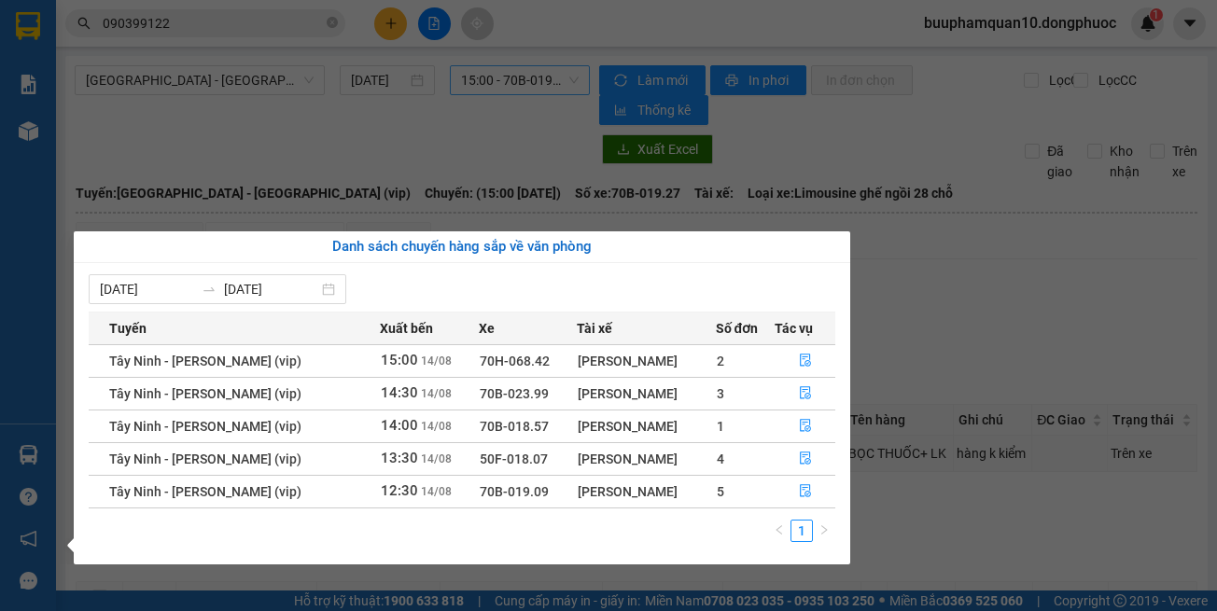
drag, startPoint x: 985, startPoint y: 528, endPoint x: 882, endPoint y: 372, distance: 186.6
click at [985, 525] on section "Kết quả tìm kiếm ( 2 ) Bộ lọc Thuộc VP này Gửi 3 ngày gần nhất Mã ĐH Trạng thái…" at bounding box center [608, 305] width 1217 height 611
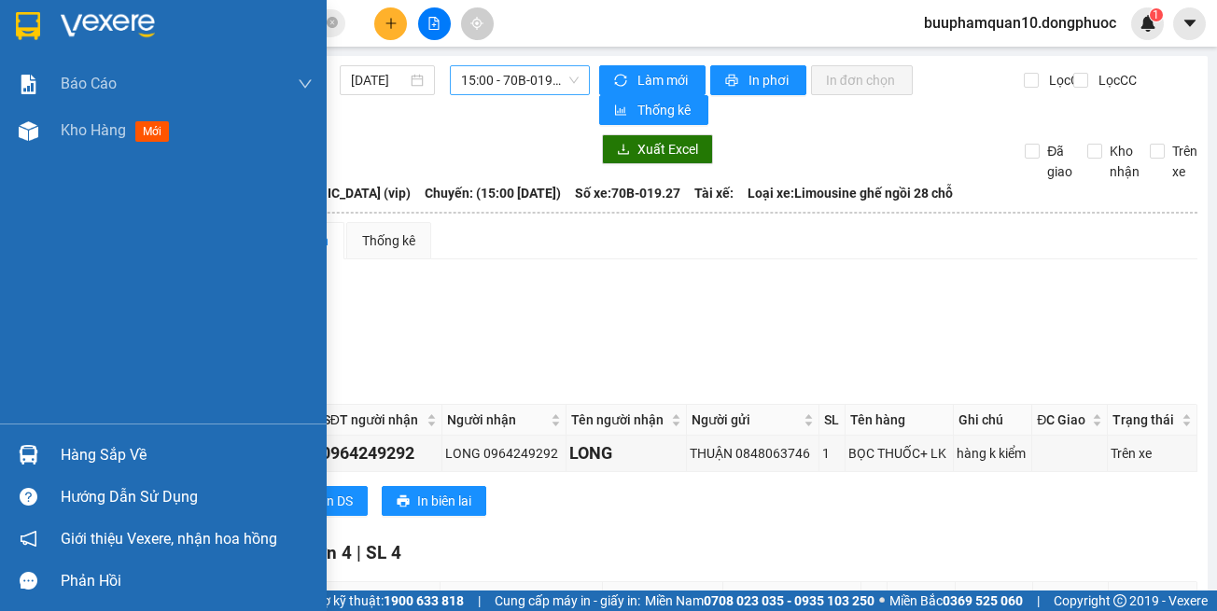
drag, startPoint x: 44, startPoint y: 466, endPoint x: 82, endPoint y: 452, distance: 40.7
click at [45, 465] on div "Hàng sắp về" at bounding box center [163, 455] width 327 height 42
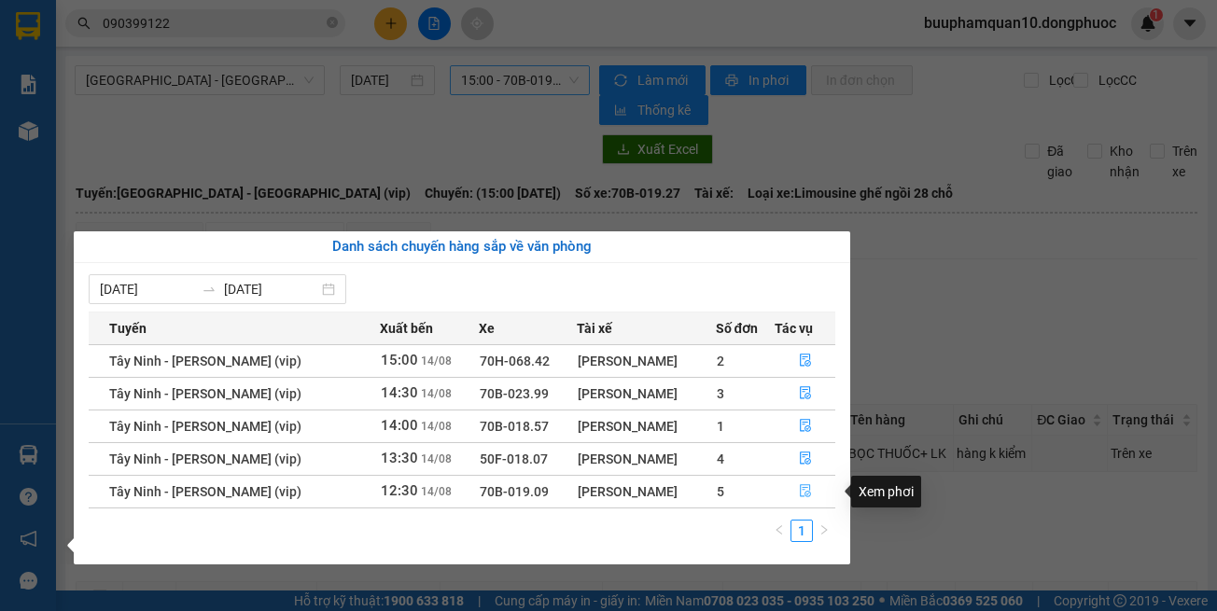
click at [816, 496] on button "button" at bounding box center [805, 492] width 59 height 30
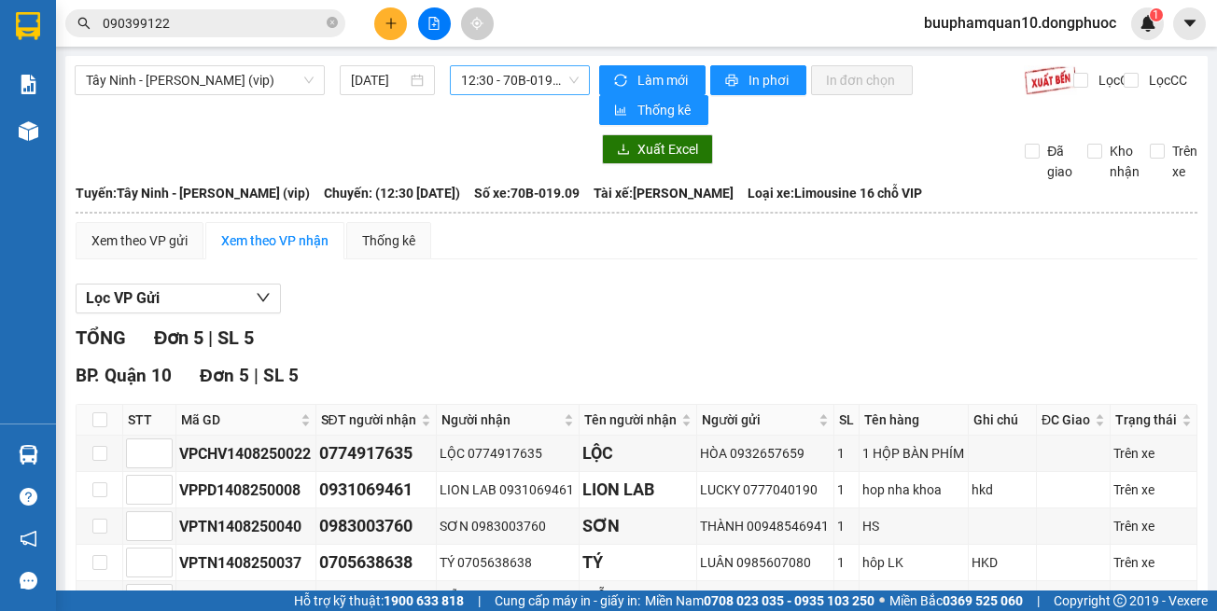
drag, startPoint x: 272, startPoint y: 83, endPoint x: 237, endPoint y: 213, distance: 134.2
click at [271, 83] on span "Tây Ninh - [PERSON_NAME] (vip)" at bounding box center [200, 80] width 228 height 28
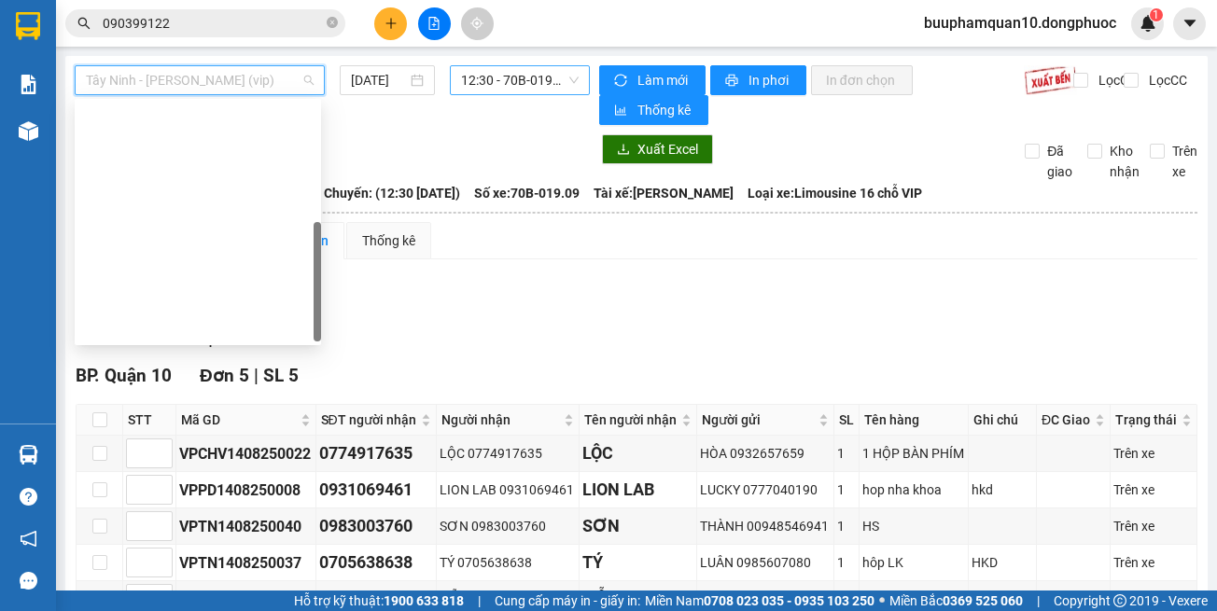
drag, startPoint x: 236, startPoint y: 333, endPoint x: 378, endPoint y: 126, distance: 251.1
click at [239, 585] on div "Hồ Chí Minh - Tây Ninh (vip)" at bounding box center [198, 595] width 224 height 21
type input "14/08/2025"
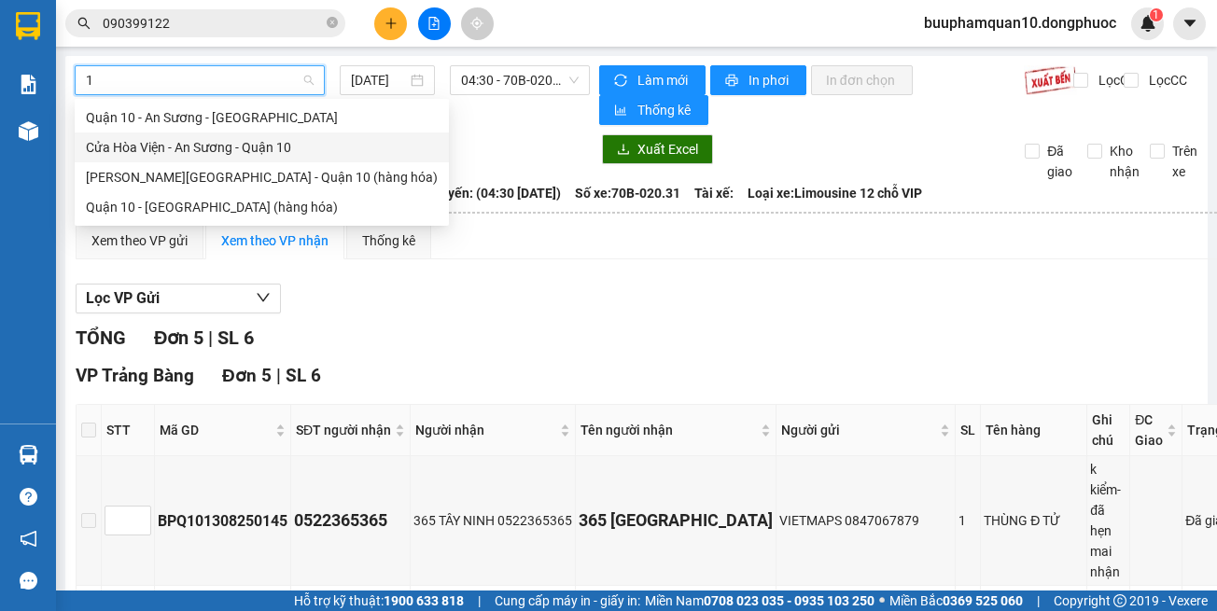
type input "1"
drag, startPoint x: 403, startPoint y: 153, endPoint x: 315, endPoint y: 92, distance: 107.4
click at [404, 151] on div at bounding box center [332, 149] width 515 height 30
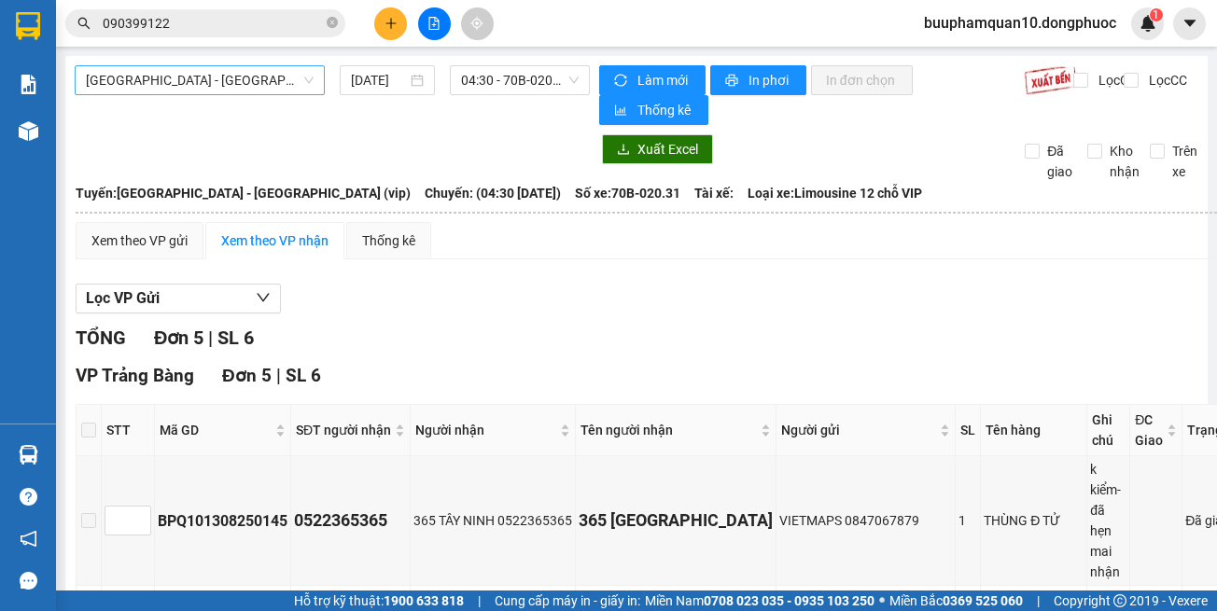
click at [247, 84] on span "Hồ Chí Minh - Tây Ninh (vip)" at bounding box center [200, 80] width 228 height 28
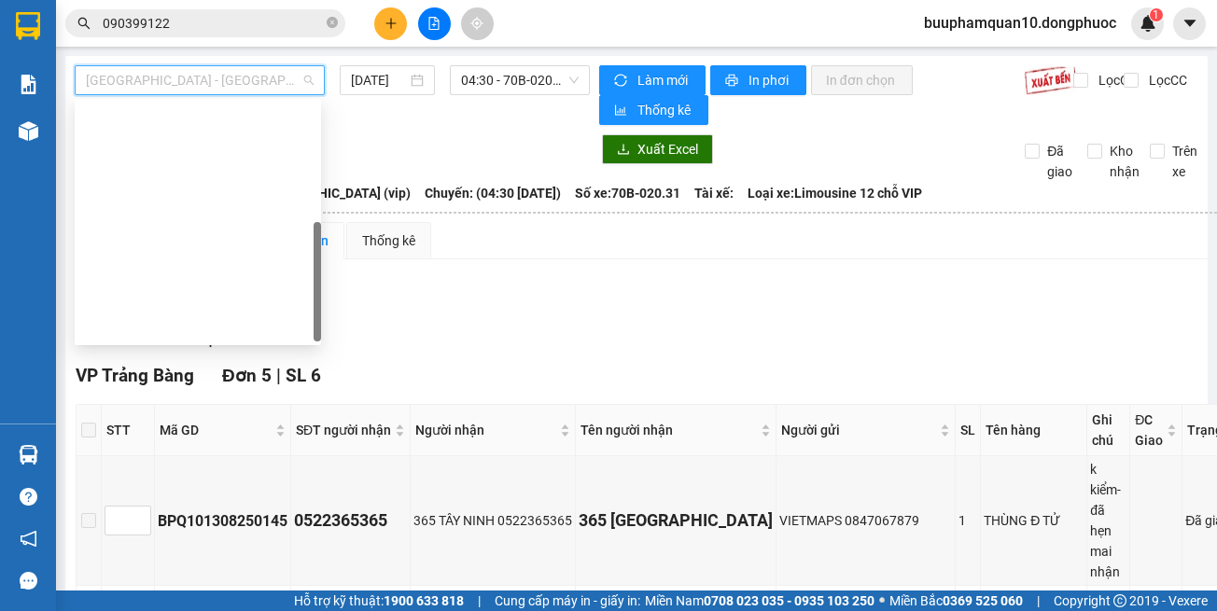
drag, startPoint x: 280, startPoint y: 322, endPoint x: 428, endPoint y: 154, distance: 224.2
click at [282, 585] on div "Hồ Chí Minh - Tây Ninh (vip)" at bounding box center [198, 595] width 224 height 21
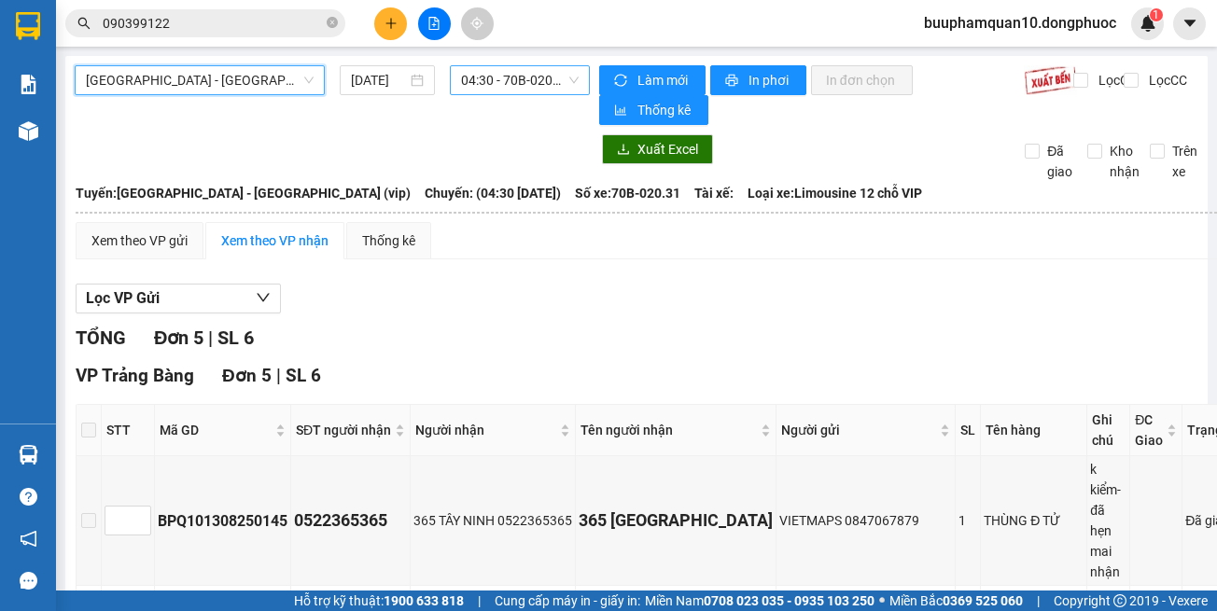
drag, startPoint x: 508, startPoint y: 76, endPoint x: 539, endPoint y: 63, distance: 34.3
click at [509, 75] on span "04:30 - 70B-020.31" at bounding box center [520, 80] width 118 height 28
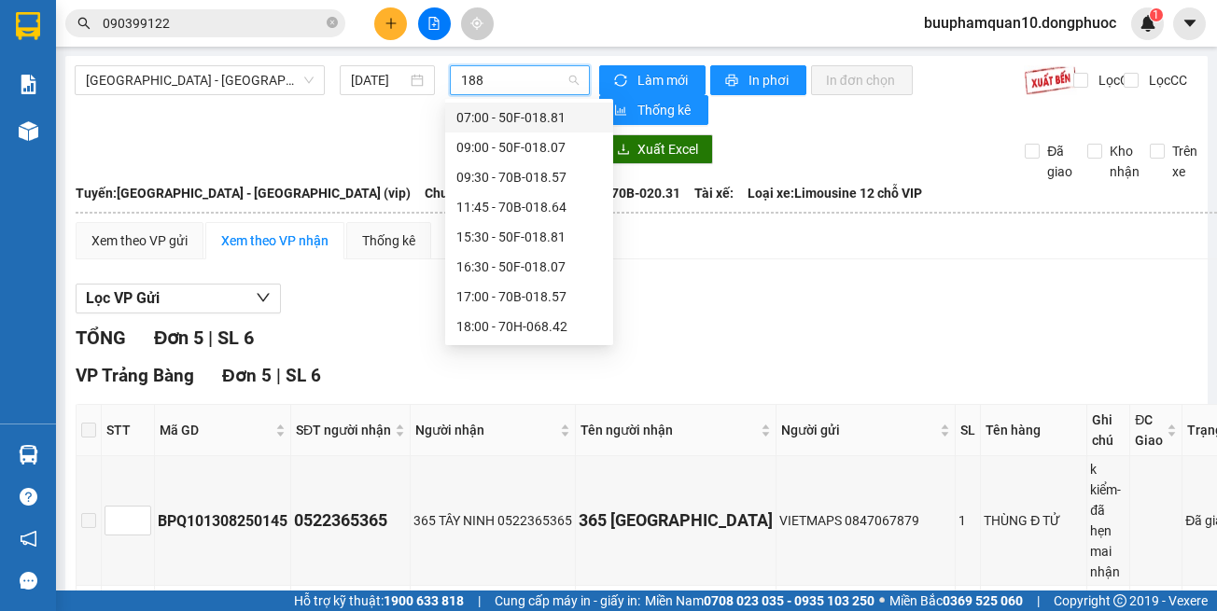
type input "1881"
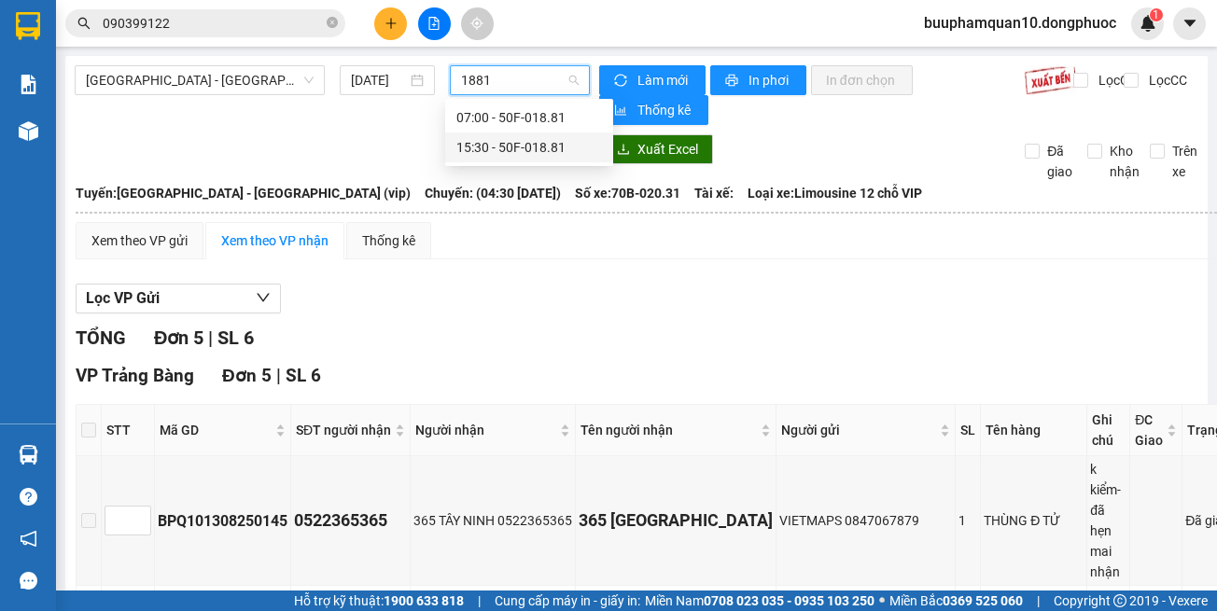
click at [576, 148] on div "15:30 - 50F-018.81" at bounding box center [529, 147] width 146 height 21
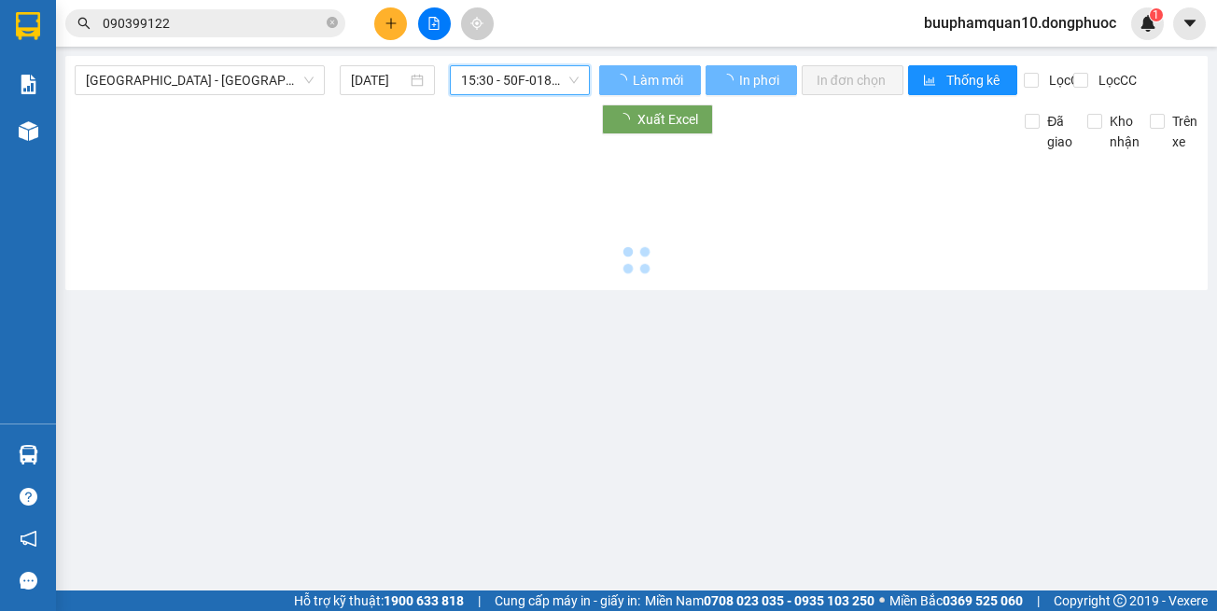
click at [534, 61] on div "Hồ Chí Minh - Tây Ninh (vip) 14/08/2025 15:30 15:30 - 50F-018.81 Làm mới In phơ…" at bounding box center [636, 173] width 1142 height 234
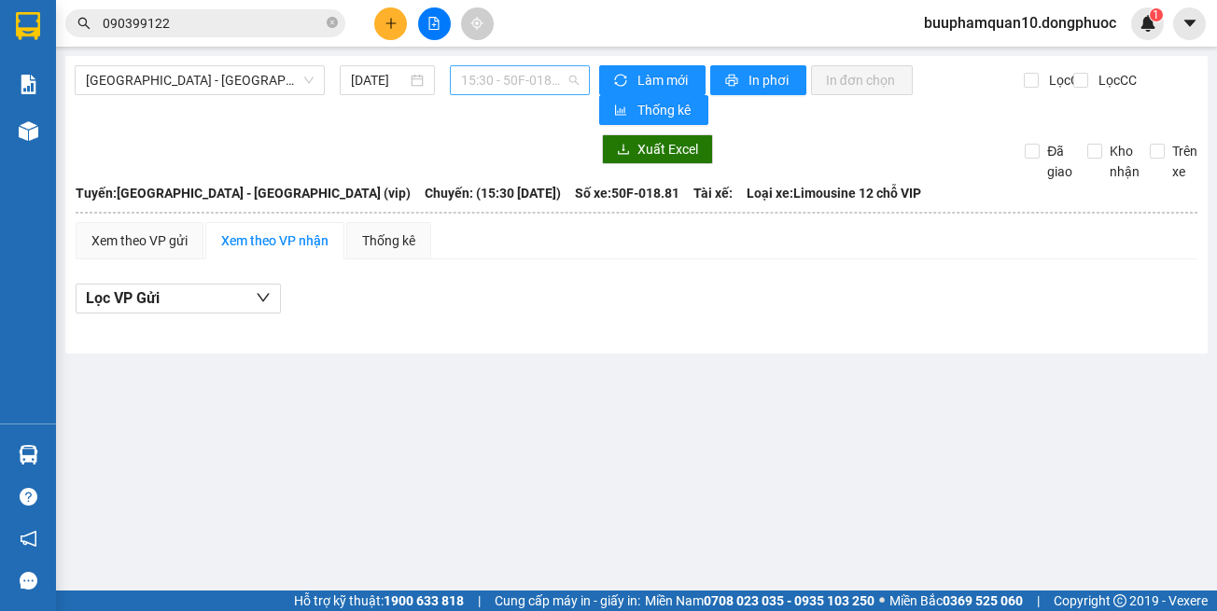
click at [541, 72] on span "15:30 - 50F-018.81" at bounding box center [520, 80] width 118 height 28
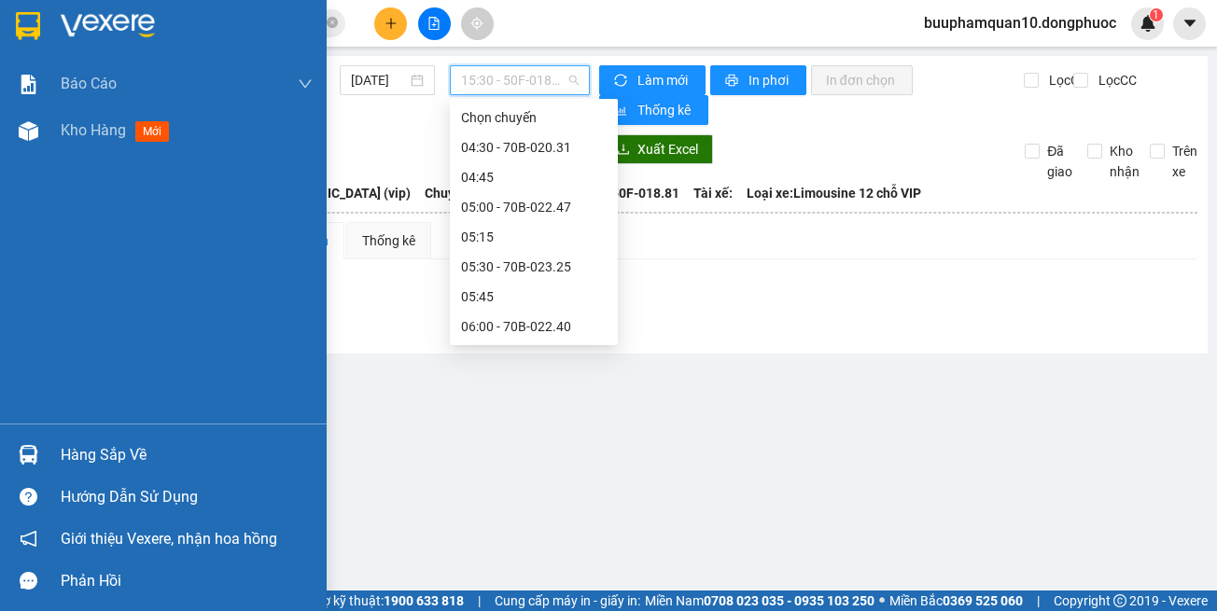
drag, startPoint x: 54, startPoint y: 456, endPoint x: 81, endPoint y: 446, distance: 28.9
click at [55, 455] on div "Hàng sắp về" at bounding box center [163, 455] width 327 height 42
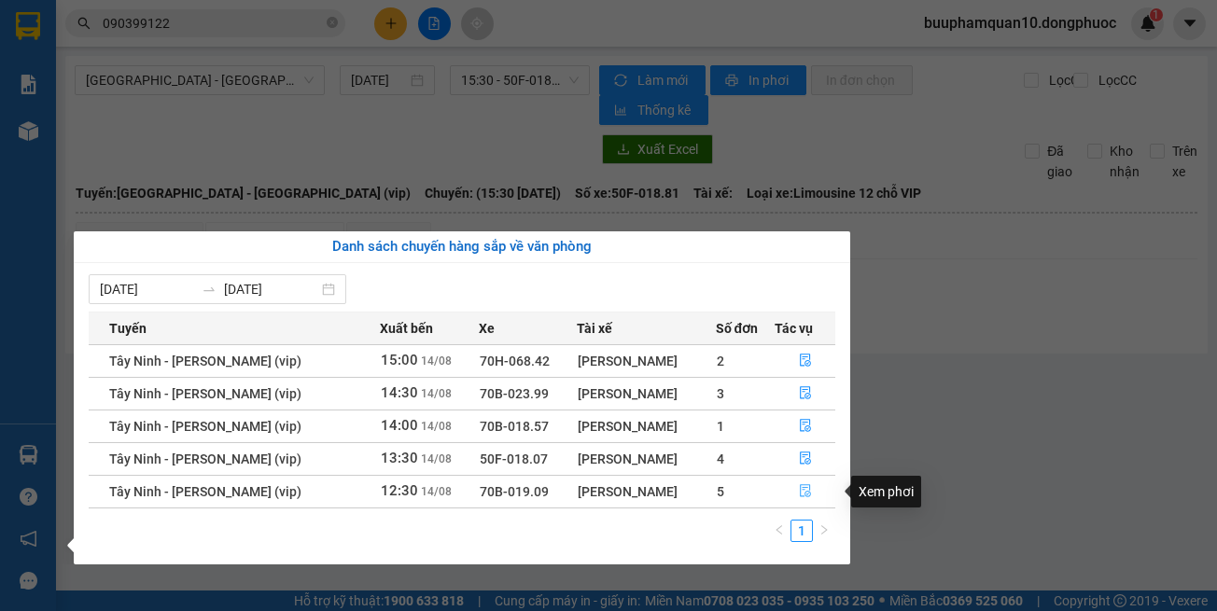
click at [808, 494] on icon "file-done" at bounding box center [805, 490] width 13 height 13
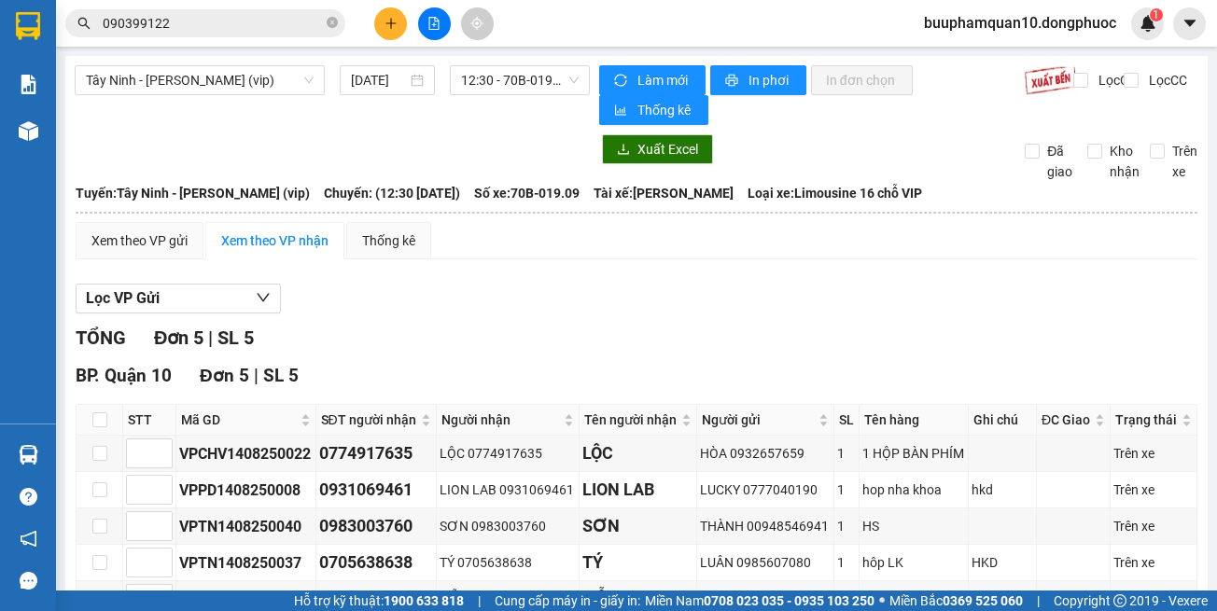
click at [824, 553] on div "TỔNG Đơn 5 | SL 5 BP. Quận 10 Đơn 5 | SL 5 STT Mã GD SĐT người nhận Người nhận …" at bounding box center [637, 504] width 1122 height 361
click at [383, 21] on button at bounding box center [390, 23] width 33 height 33
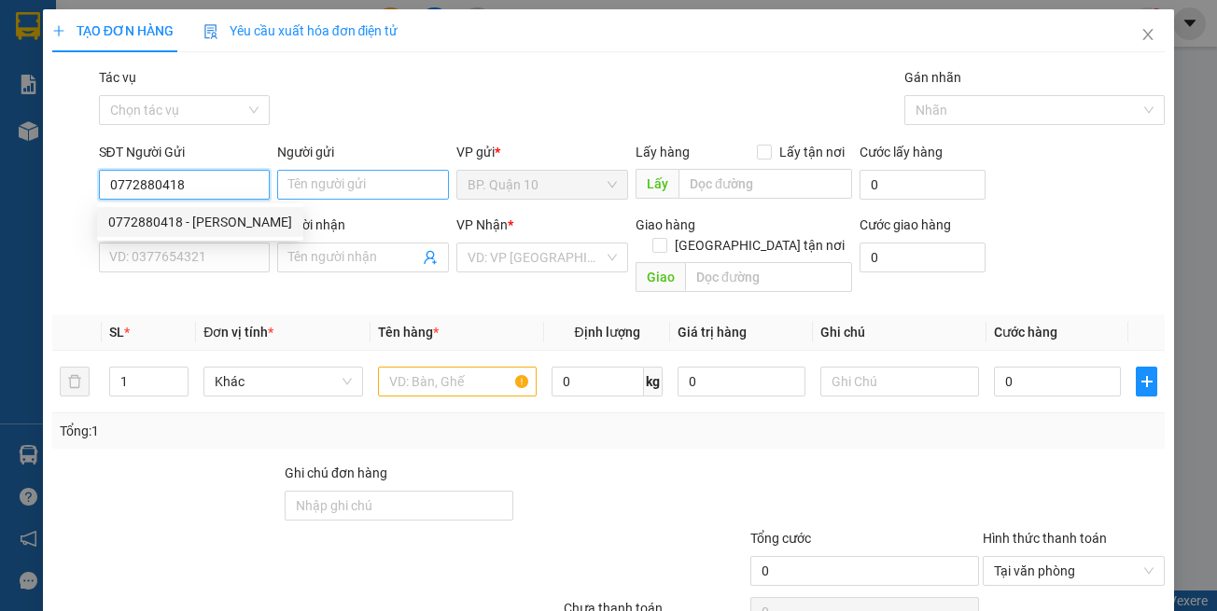
type input "0772880418"
click at [315, 184] on input "Người gửi" at bounding box center [363, 185] width 172 height 30
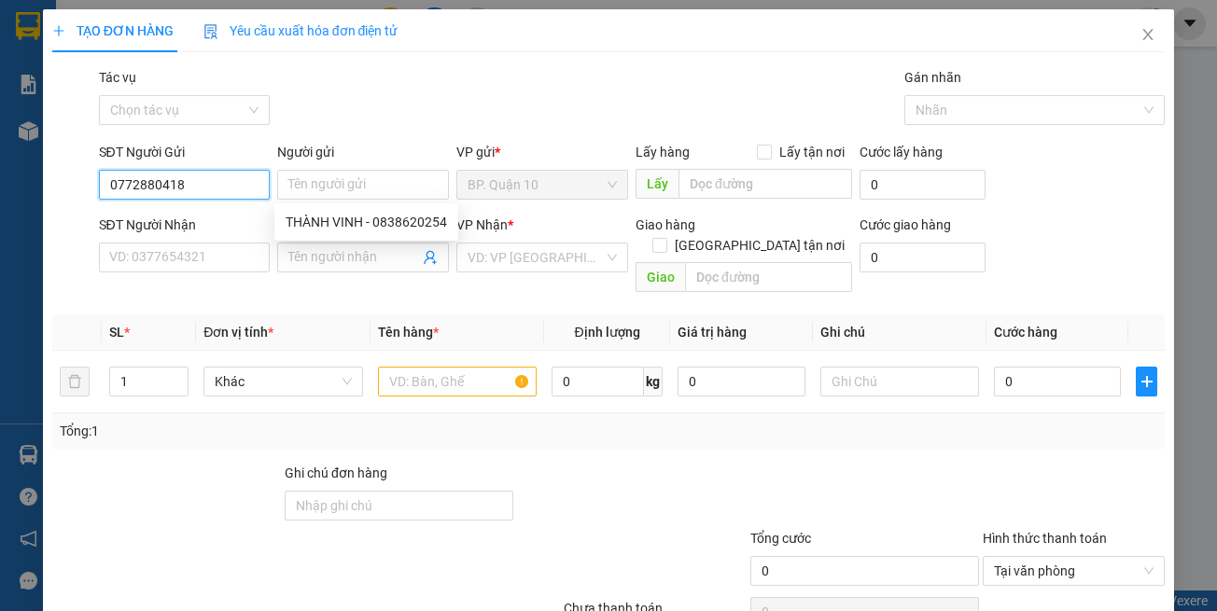
click at [228, 179] on input "0772880418" at bounding box center [185, 185] width 172 height 30
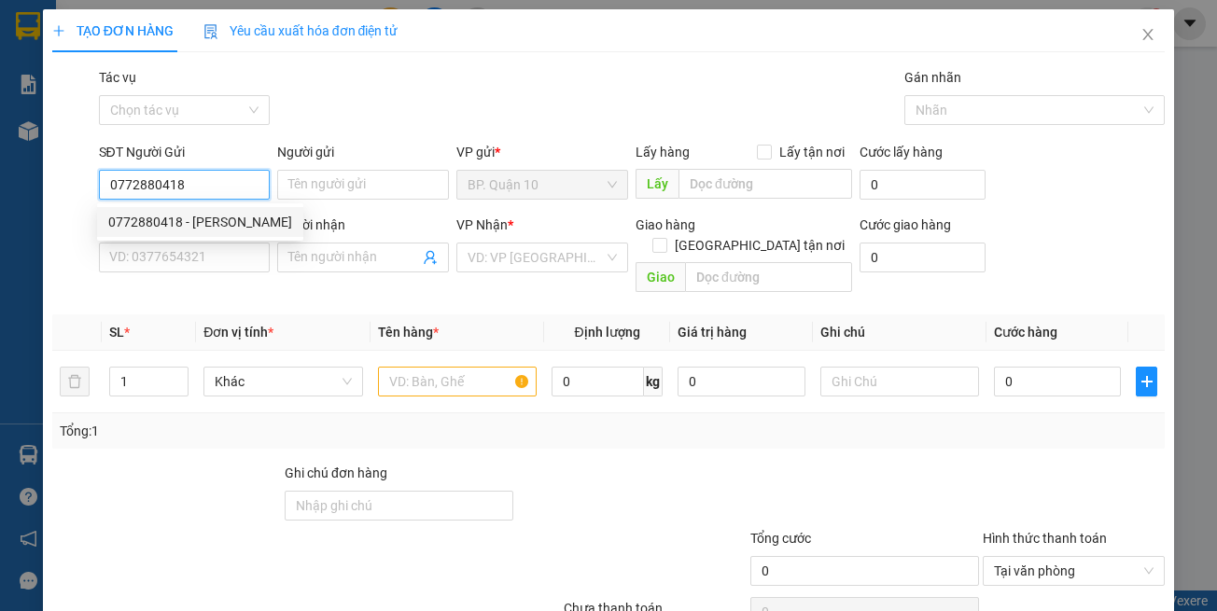
click at [237, 219] on div "0772880418 - C XUÂN" at bounding box center [200, 222] width 184 height 21
type input "C XUÂN"
type input "0364245729"
type input "QUANG"
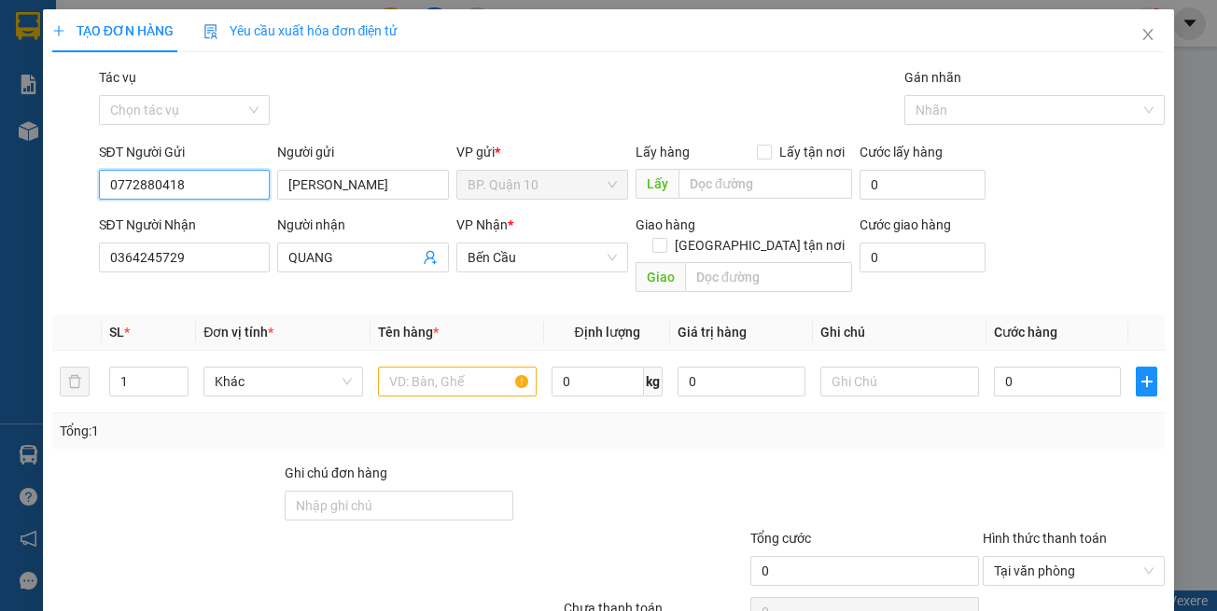
type input "160.000"
drag, startPoint x: 285, startPoint y: 281, endPoint x: 241, endPoint y: 250, distance: 53.6
click at [276, 273] on div "Transit Pickup Surcharge Ids Transit Deliver Surcharge Ids Transit Deliver Surc…" at bounding box center [608, 371] width 1113 height 608
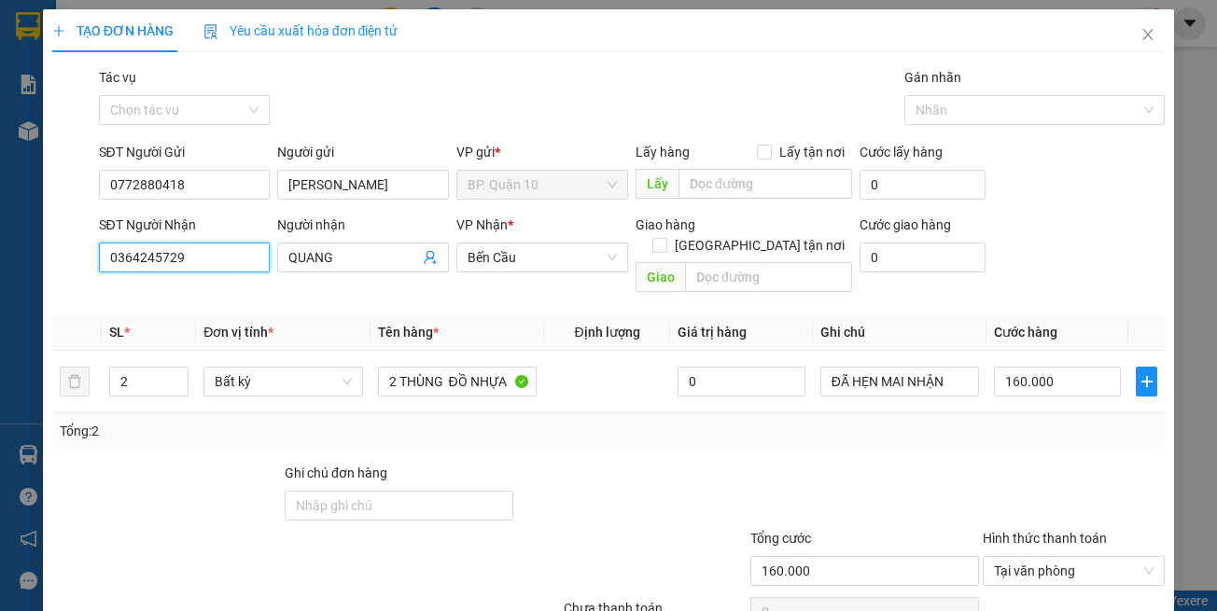
click at [225, 252] on input "0364245729" at bounding box center [185, 258] width 172 height 30
drag, startPoint x: 225, startPoint y: 252, endPoint x: 232, endPoint y: 259, distance: 9.9
click at [226, 253] on input "0364245729" at bounding box center [185, 258] width 172 height 30
type input "0989062452"
drag, startPoint x: 212, startPoint y: 288, endPoint x: 236, endPoint y: 292, distance: 24.6
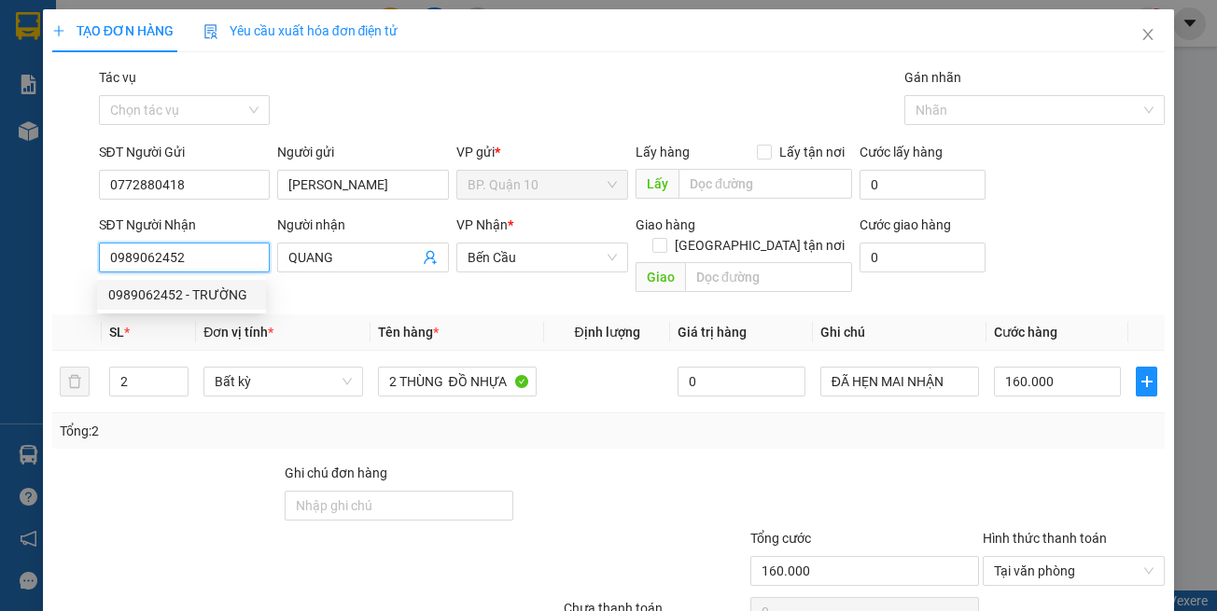
click at [213, 290] on div "0989062452 - TRƯỜNG" at bounding box center [181, 295] width 147 height 21
type input "TRƯỜNG"
type input "60.000"
type input "0989062452"
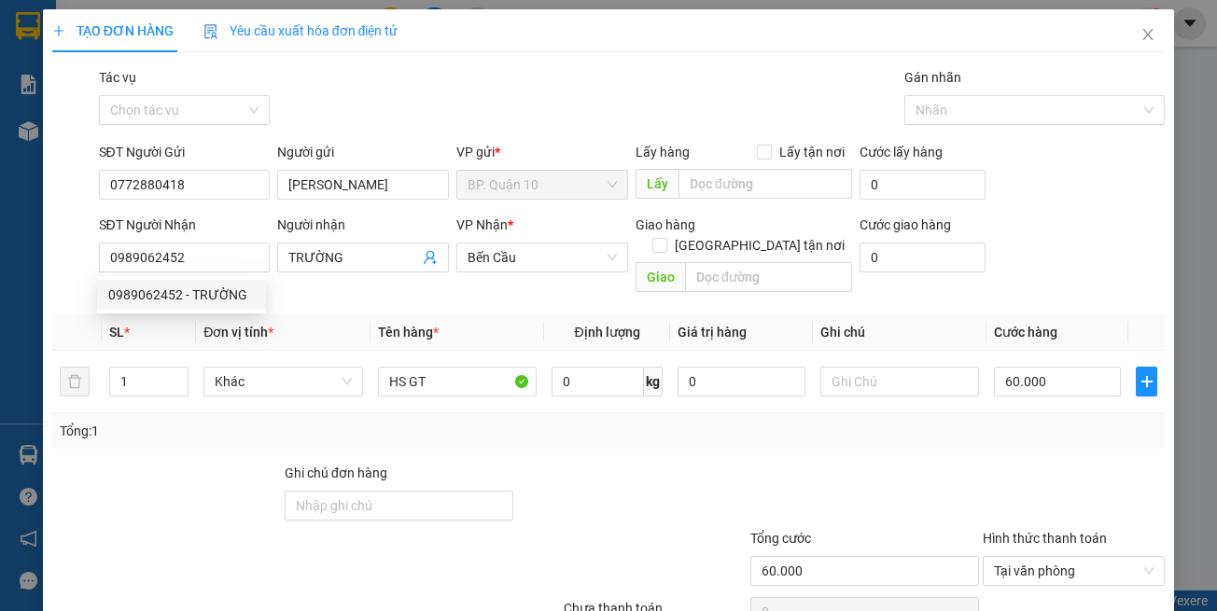
click at [472, 315] on th "Tên hàng *" at bounding box center [458, 333] width 174 height 36
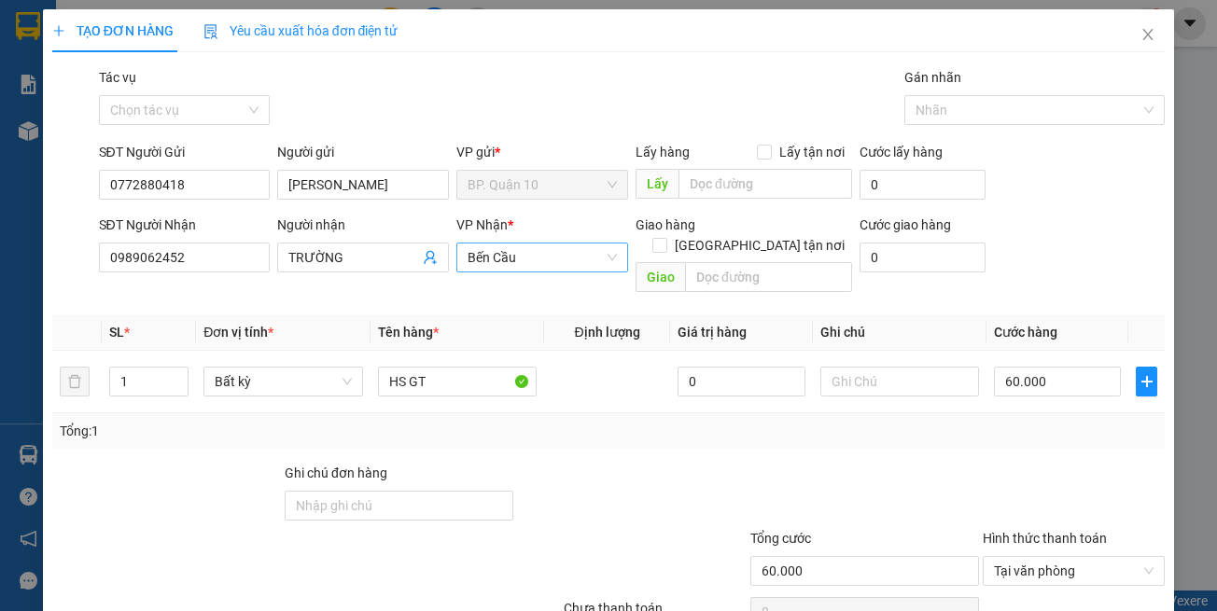
click at [499, 261] on span "Bến Cầu" at bounding box center [542, 258] width 149 height 28
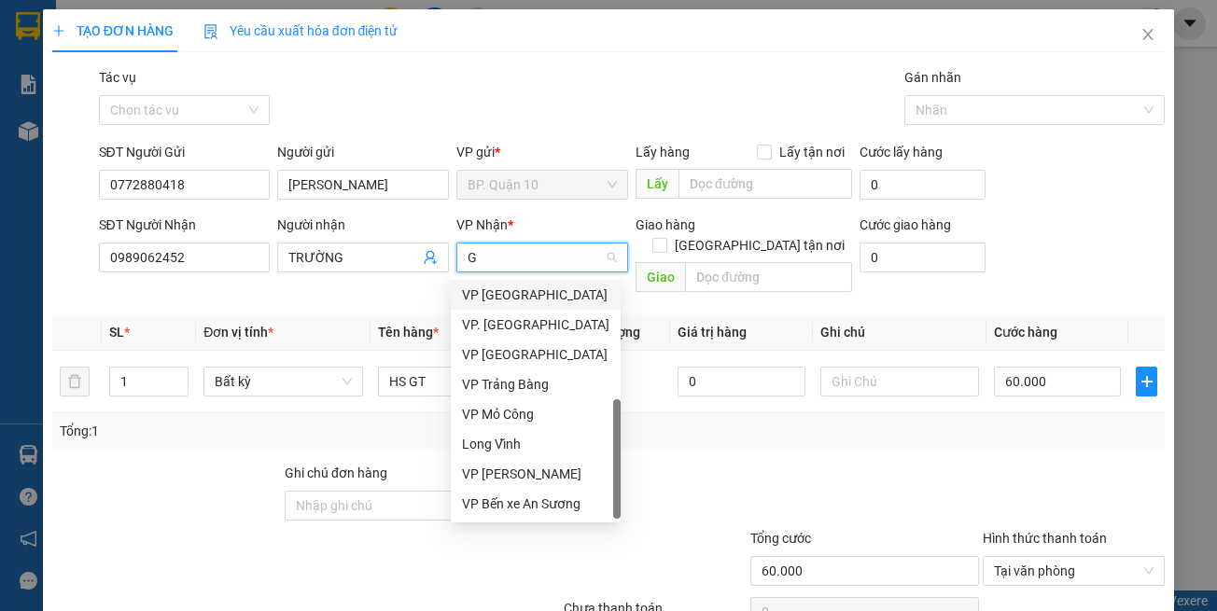
type input "GD"
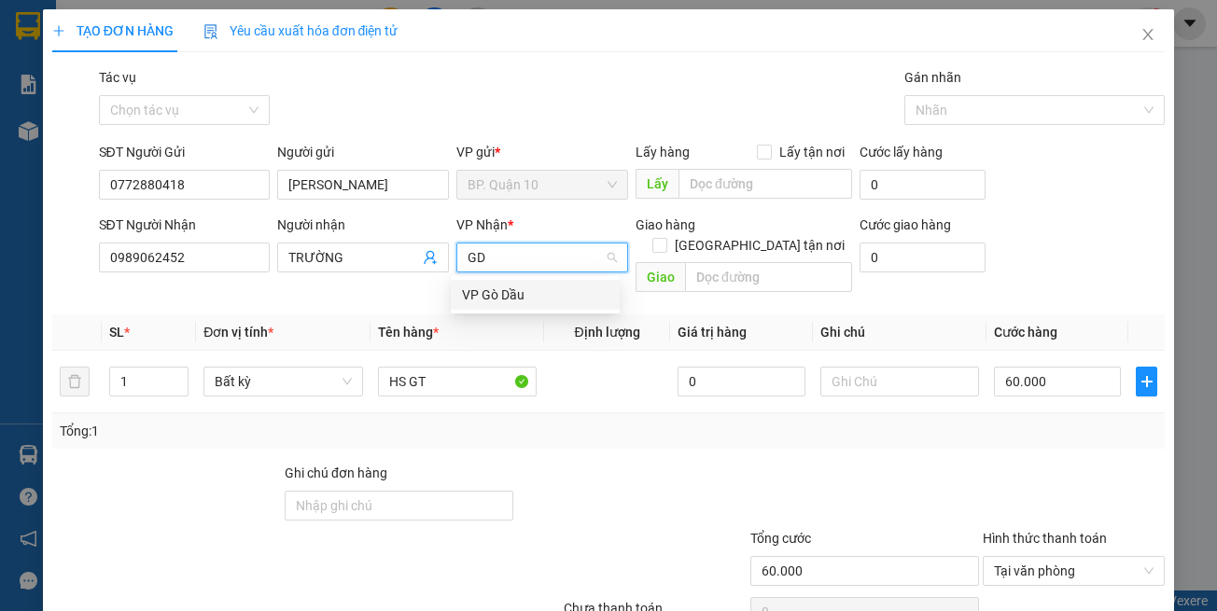
click at [493, 297] on div "VP Gò Dầu" at bounding box center [535, 295] width 147 height 21
click at [693, 463] on div at bounding box center [631, 495] width 232 height 65
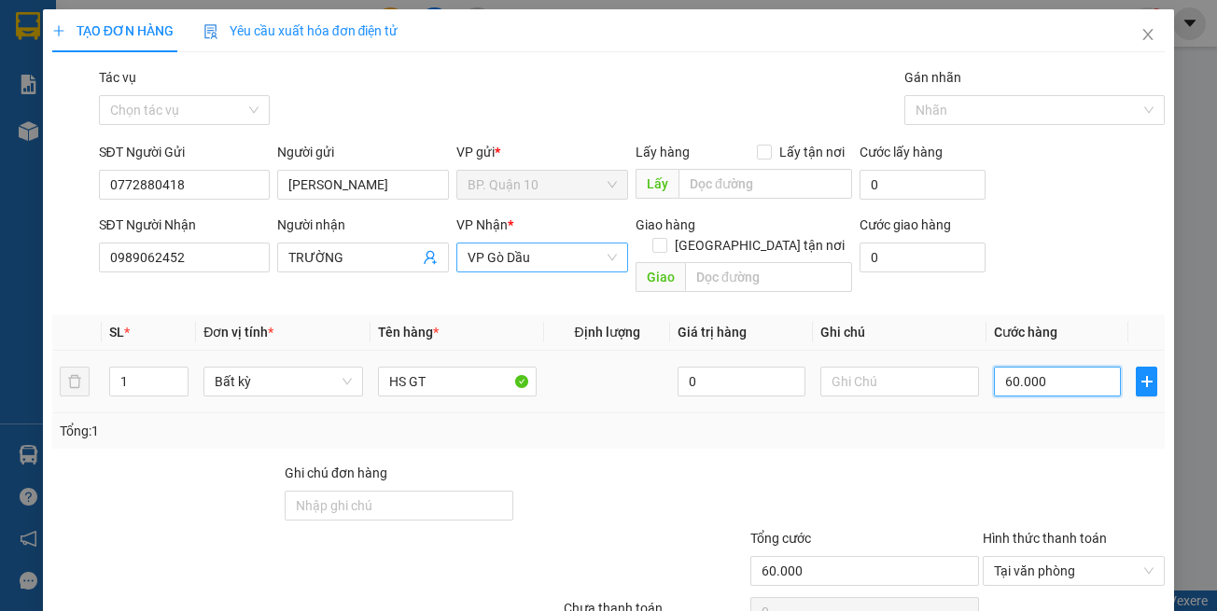
type input "3"
type input "30"
type input "30.000"
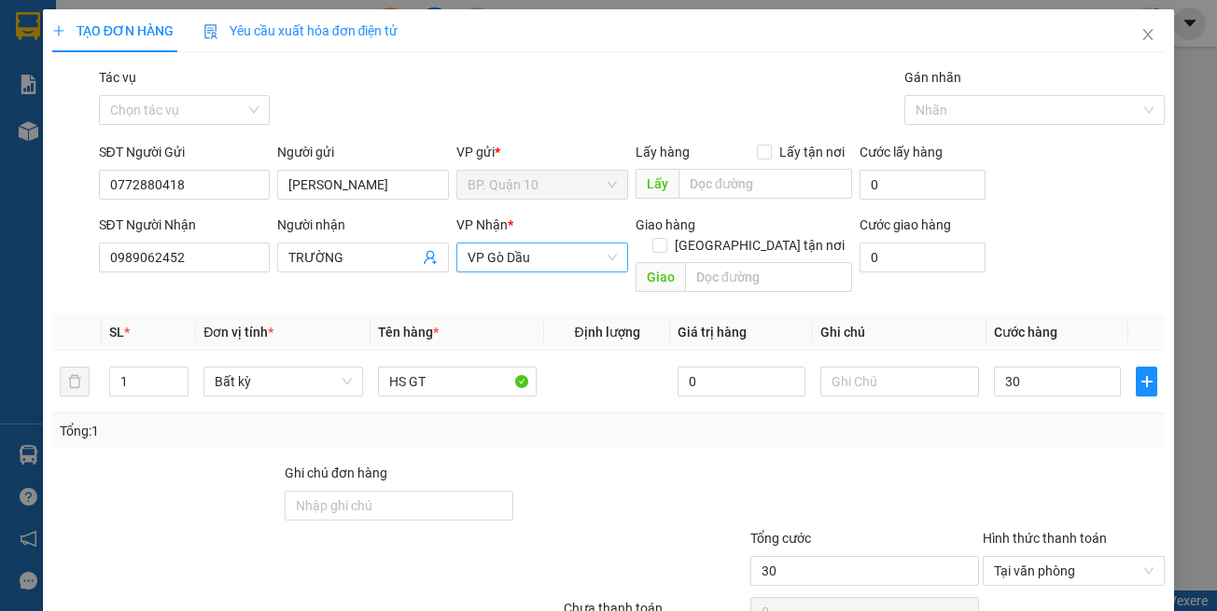
type input "30.000"
drag, startPoint x: 973, startPoint y: 477, endPoint x: 881, endPoint y: 401, distance: 119.4
click at [964, 463] on div "Ghi chú đơn hàng" at bounding box center [608, 495] width 1117 height 65
click at [864, 367] on input "text" at bounding box center [899, 382] width 159 height 30
type input "d"
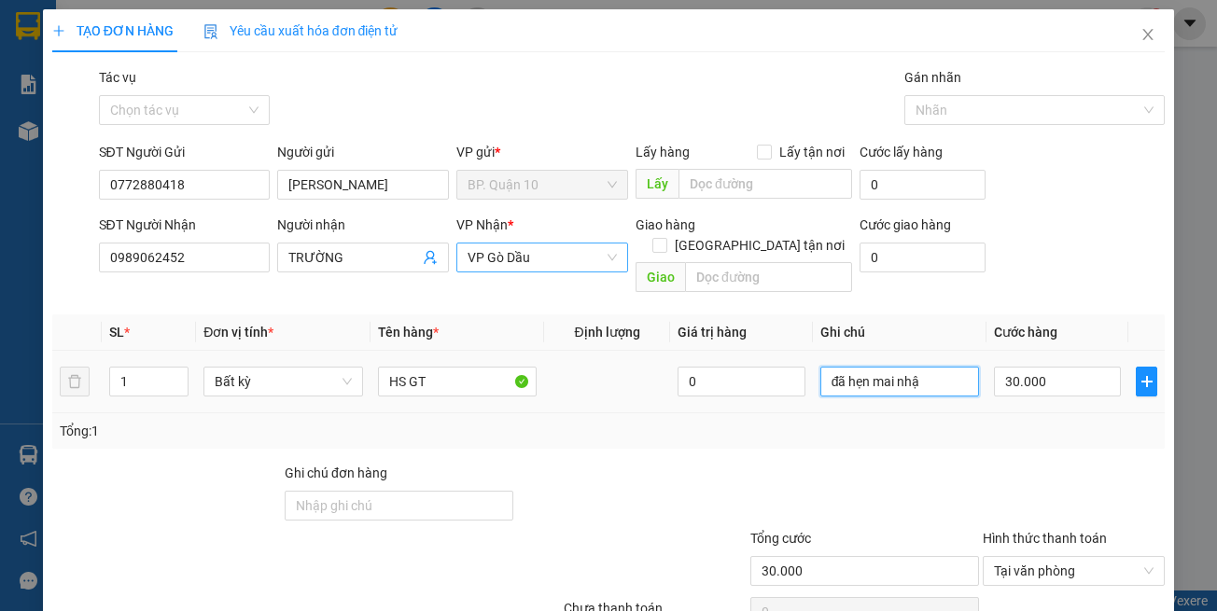
type input "đã hẹn mai nhận"
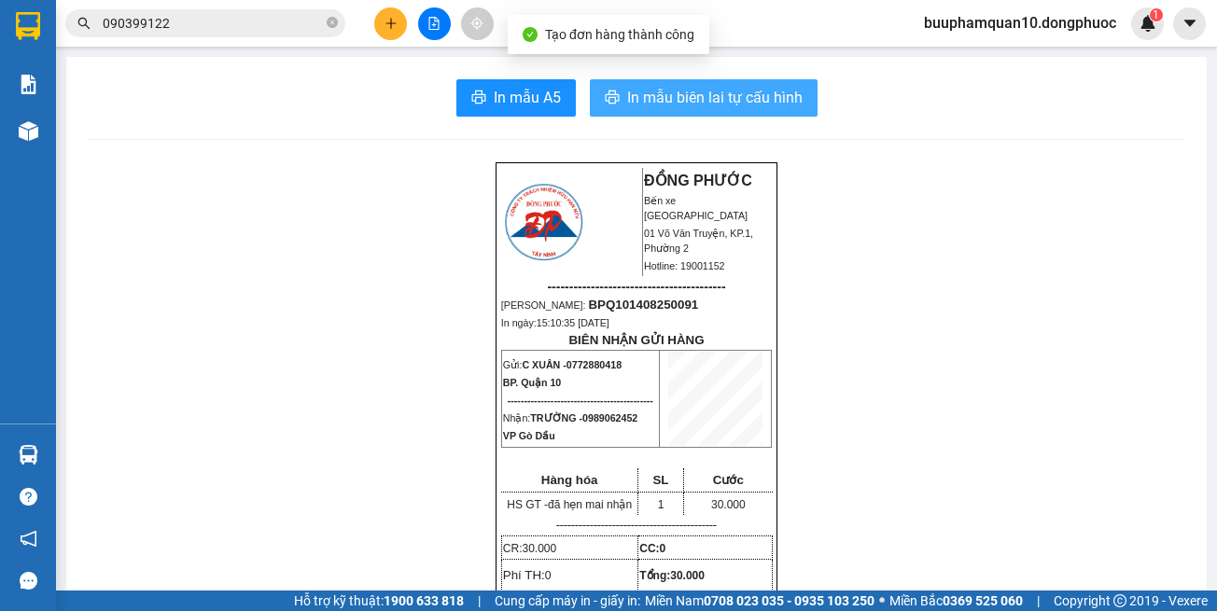
click at [668, 102] on span "In mẫu biên lai tự cấu hình" at bounding box center [714, 97] width 175 height 23
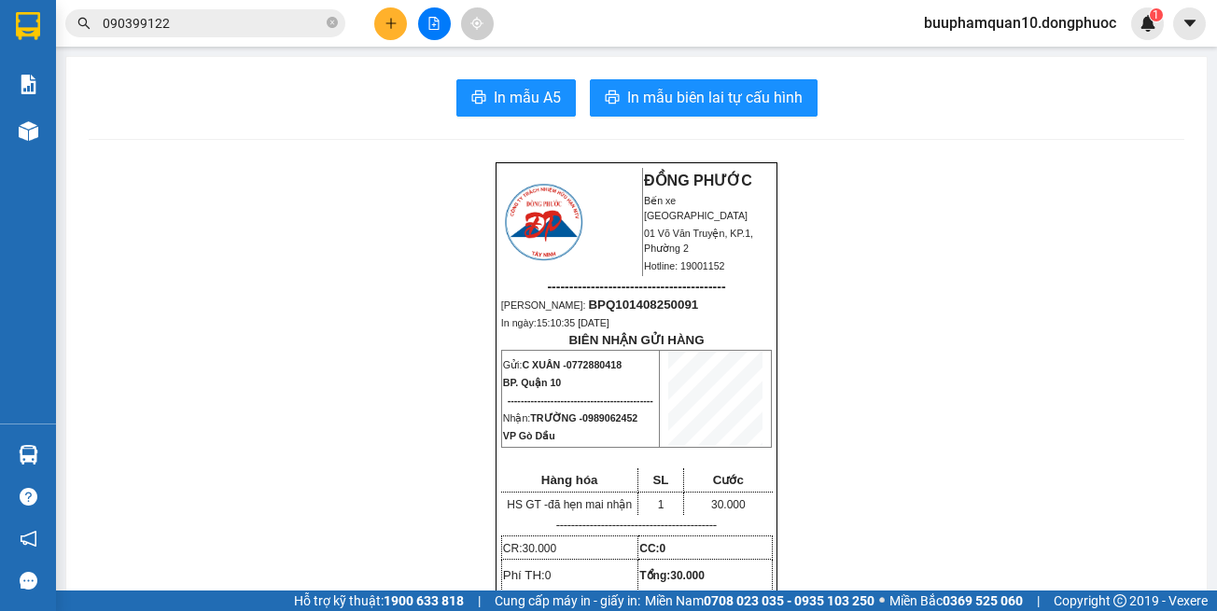
click at [395, 30] on button at bounding box center [390, 23] width 33 height 33
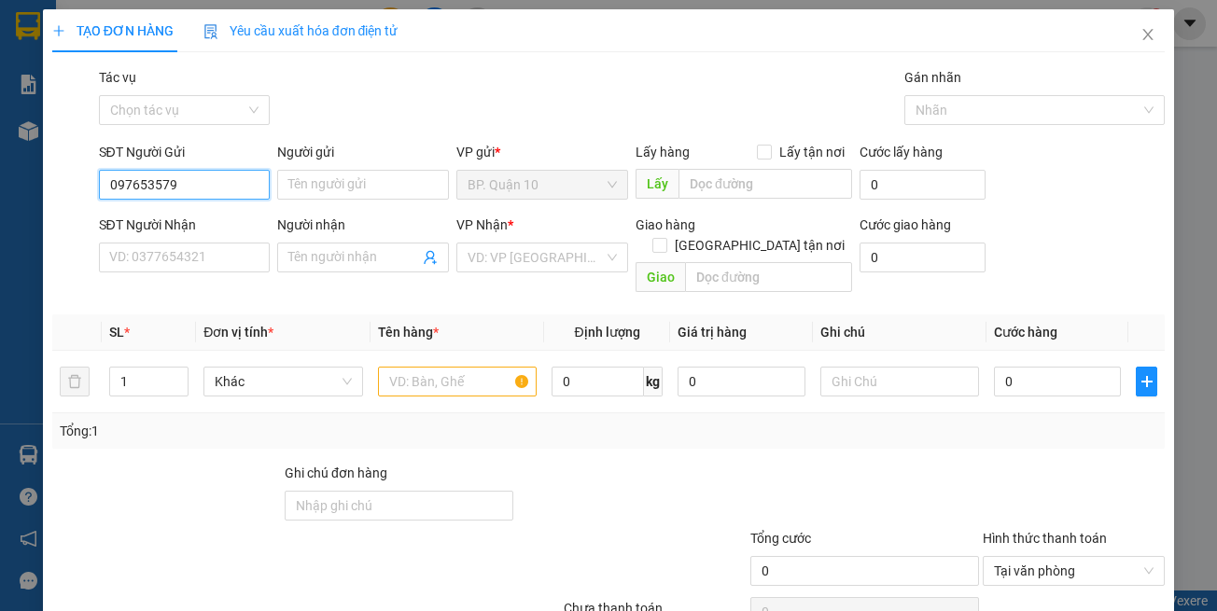
type input "0976535790"
drag, startPoint x: 218, startPoint y: 190, endPoint x: 0, endPoint y: 191, distance: 218.4
click at [0, 191] on div "TẠO ĐƠN HÀNG Yêu cầu xuất hóa đơn điện tử Transit Pickup Surcharge Ids Transit …" at bounding box center [608, 305] width 1217 height 611
click at [239, 176] on input "SĐT Người Gửi" at bounding box center [185, 185] width 172 height 30
click at [202, 192] on input "SĐT Người Gửi" at bounding box center [185, 185] width 172 height 30
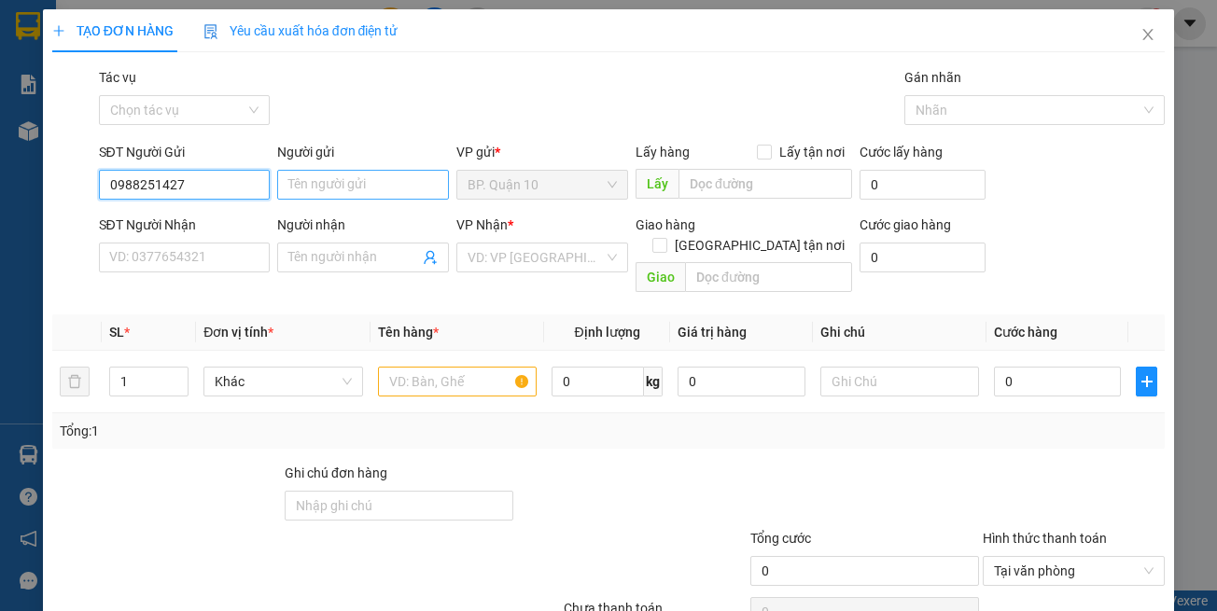
type input "0988251427"
click at [343, 186] on input "Người gửi" at bounding box center [363, 185] width 172 height 30
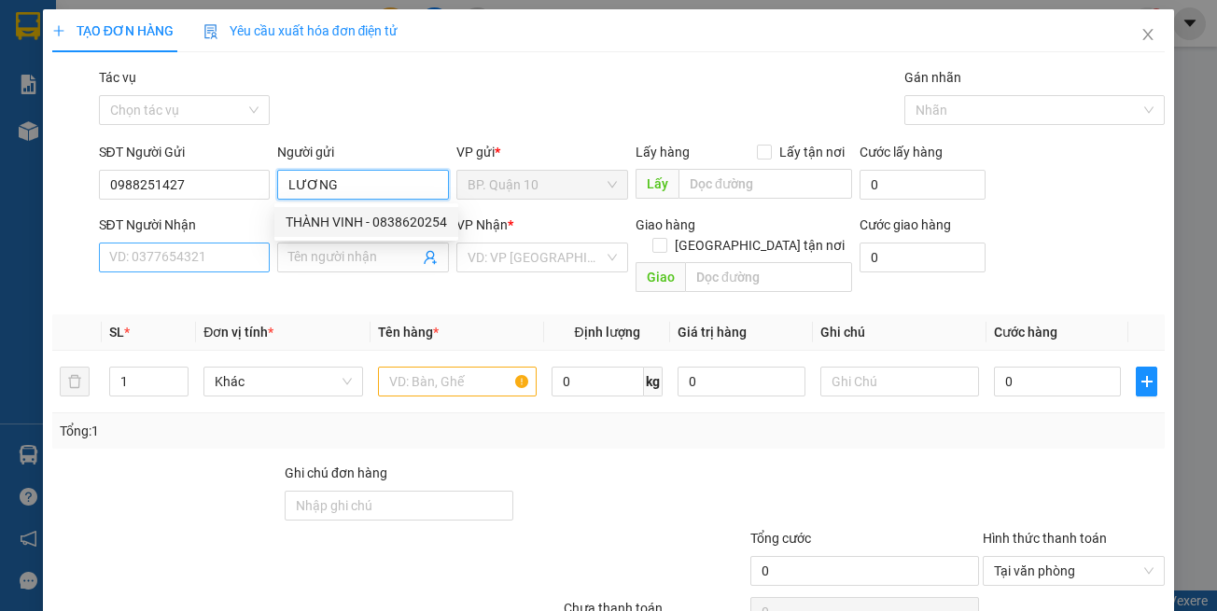
type input "LƯƠNG"
click at [146, 260] on input "SĐT Người Nhận" at bounding box center [185, 258] width 172 height 30
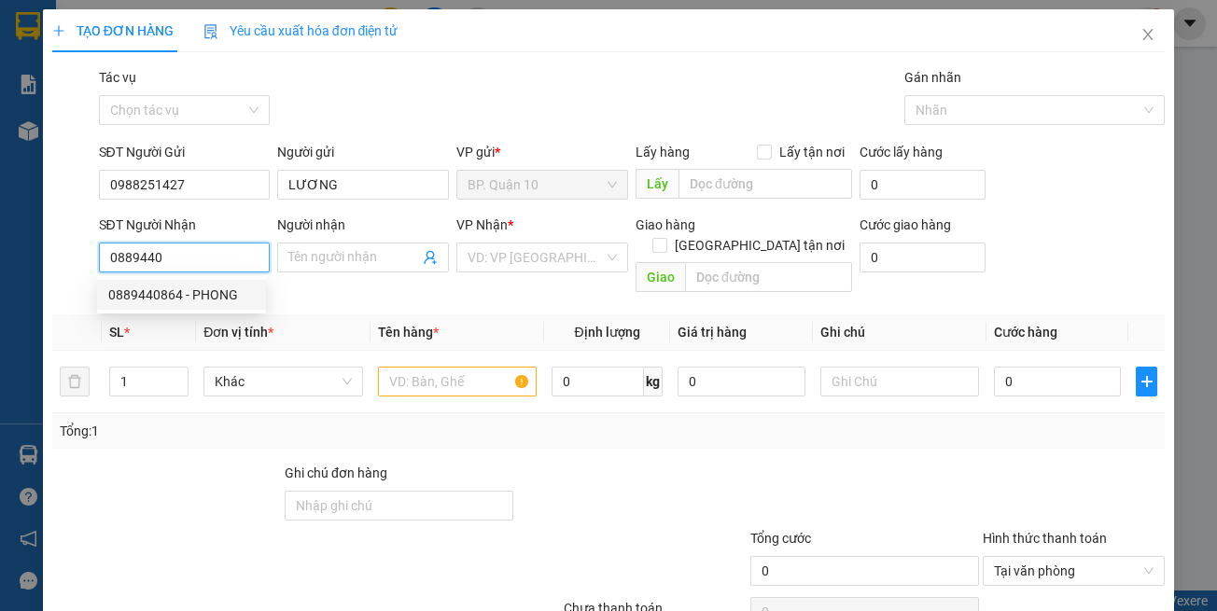
drag, startPoint x: 173, startPoint y: 300, endPoint x: 191, endPoint y: 300, distance: 18.7
click at [174, 300] on div "0889440864 - PHONG" at bounding box center [181, 295] width 147 height 21
type input "0889440864"
type input "PHONG"
type input "30.000"
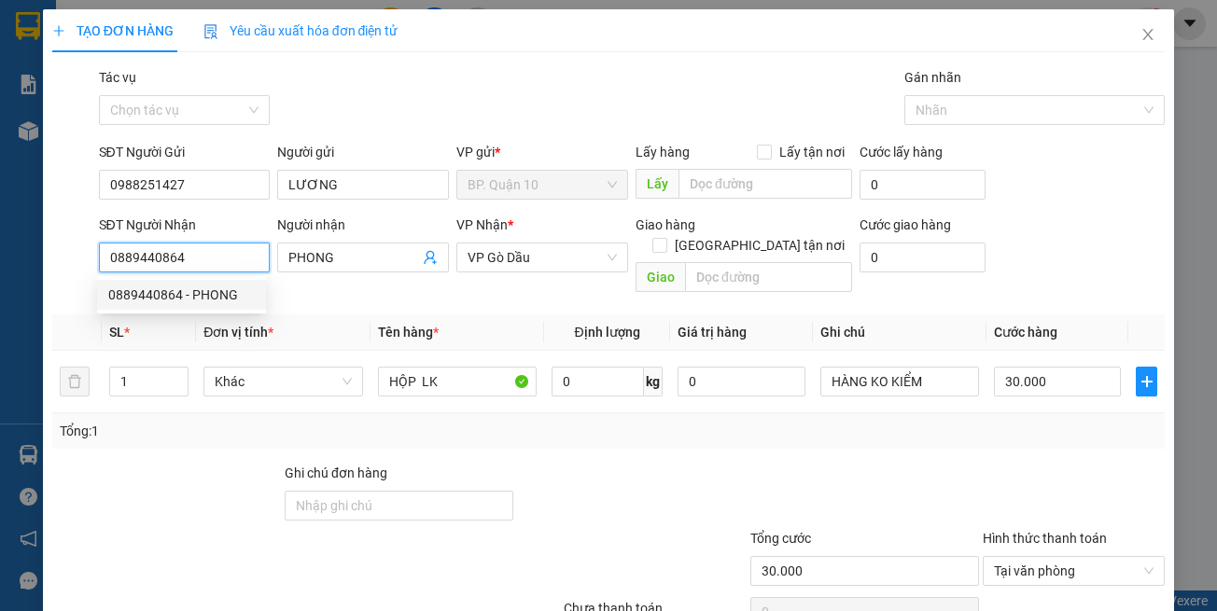
type input "0889440864"
click at [432, 315] on th "Tên hàng *" at bounding box center [458, 333] width 174 height 36
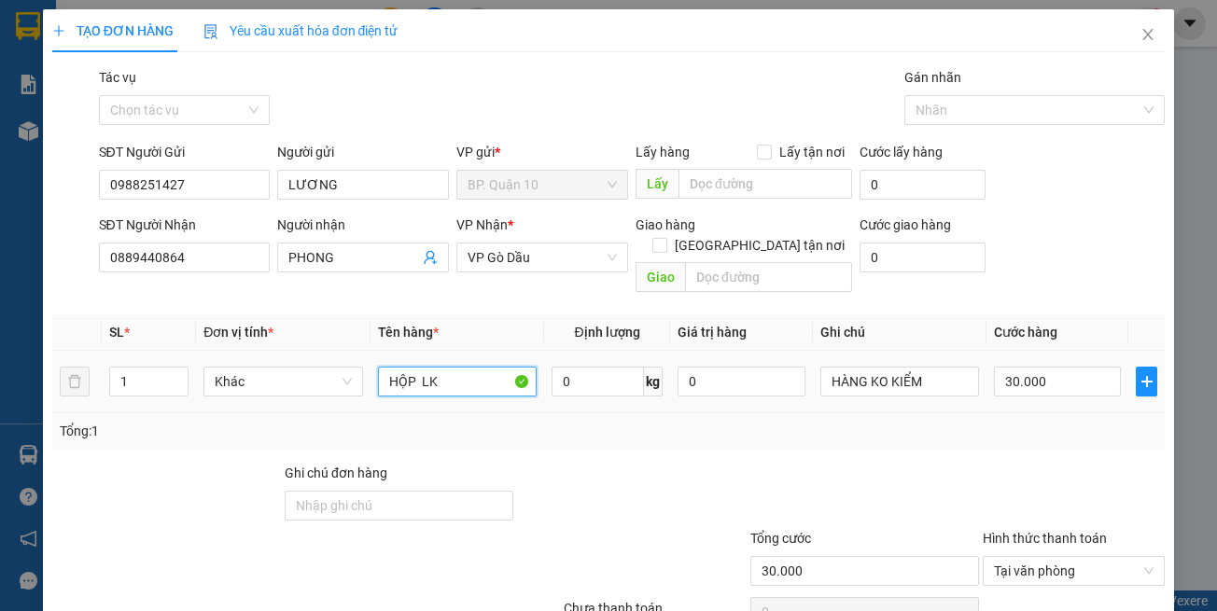
click at [446, 371] on input "HỘP LK" at bounding box center [457, 382] width 159 height 30
drag, startPoint x: 414, startPoint y: 366, endPoint x: 157, endPoint y: 364, distance: 257.6
click at [222, 366] on tr "1 Bất kỳ HỘP LK 0 HÀNG KO KIỂM 30.000" at bounding box center [608, 382] width 1113 height 63
type input "GÓI LK"
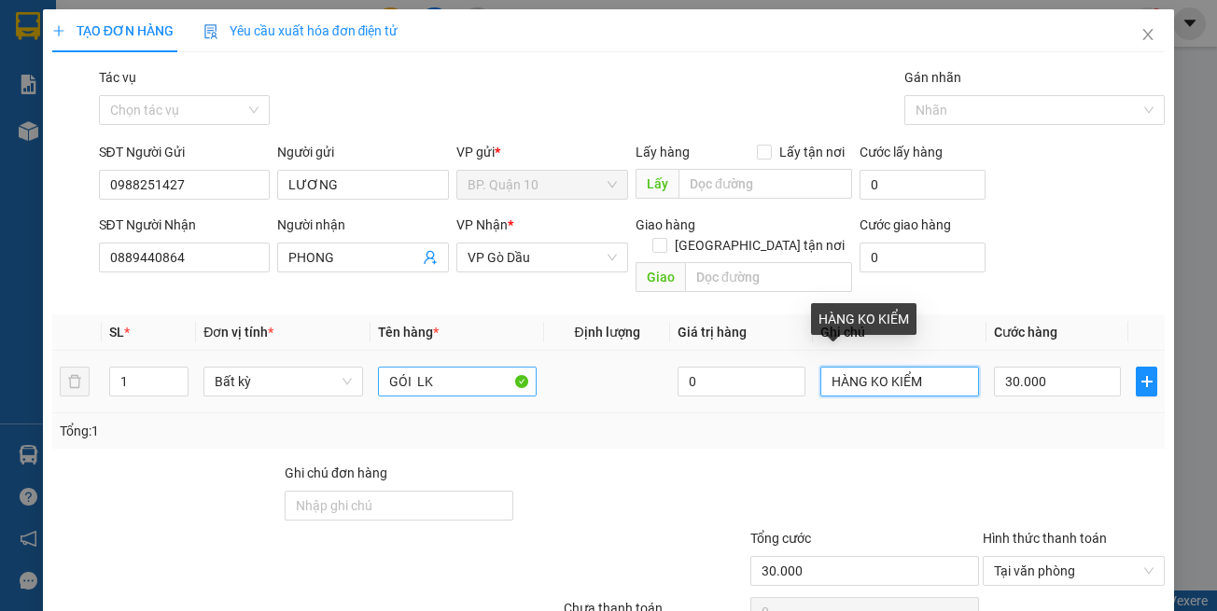
drag, startPoint x: 677, startPoint y: 362, endPoint x: 515, endPoint y: 362, distance: 161.5
click at [548, 362] on tr "1 Bất kỳ GÓI LK 0 HÀNG KO KIỂM 30.000" at bounding box center [608, 382] width 1113 height 63
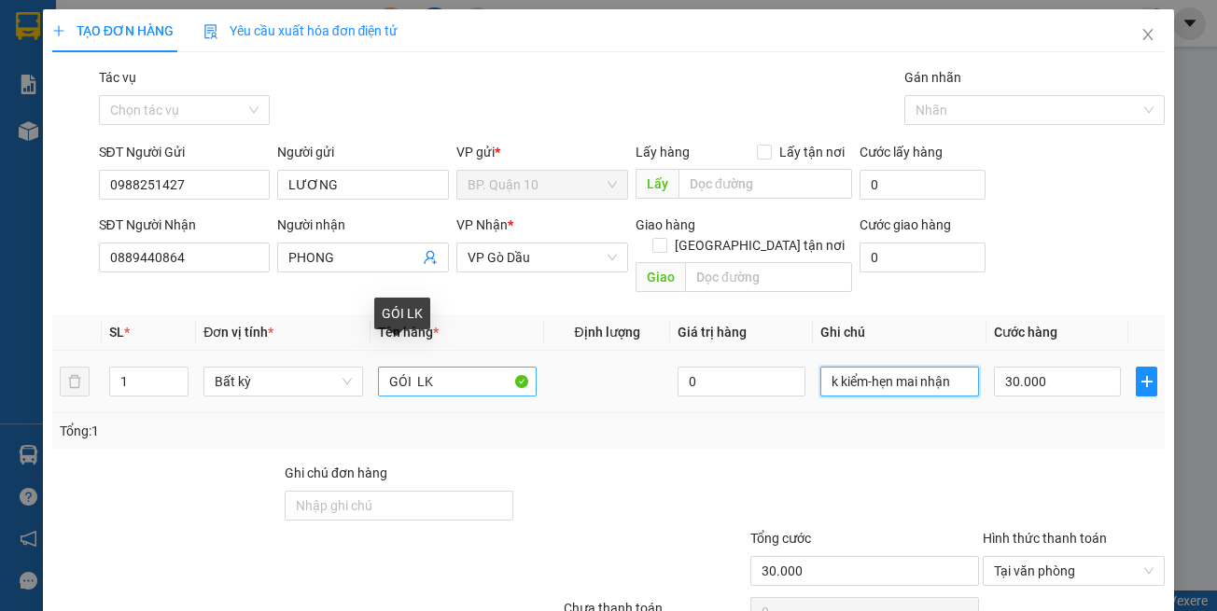
type input "k kiểm-hẹn mai nhận"
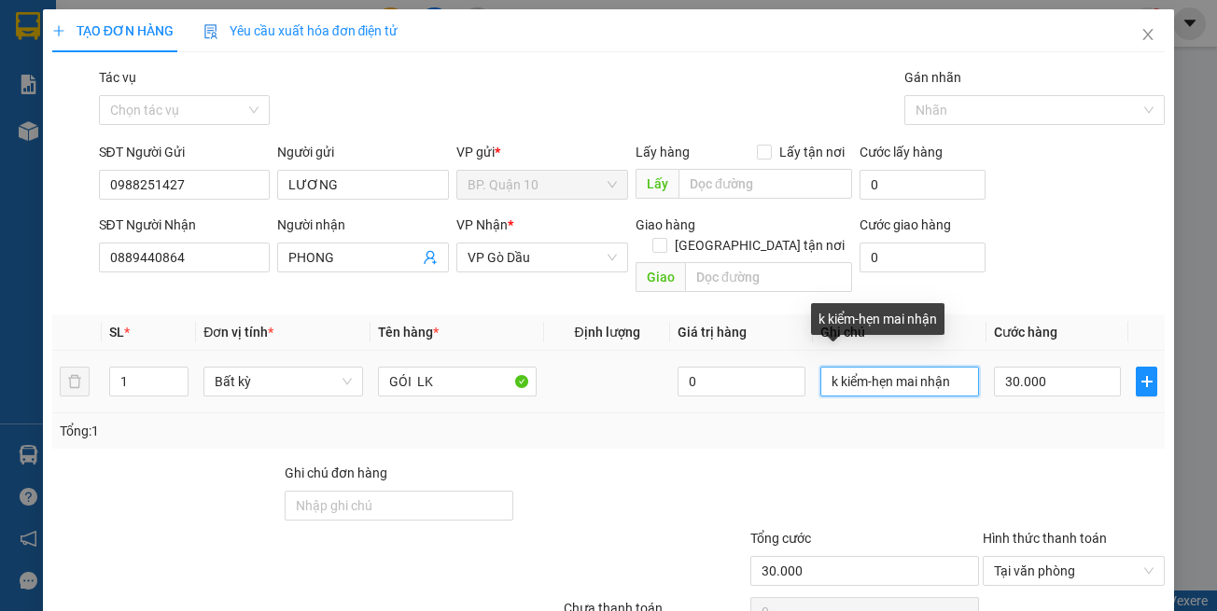
drag, startPoint x: 947, startPoint y: 365, endPoint x: 633, endPoint y: 347, distance: 315.0
click at [631, 351] on tr "1 Bất kỳ GÓI LK 0 k kiểm-hẹn mai nhận 30.000" at bounding box center [608, 382] width 1113 height 63
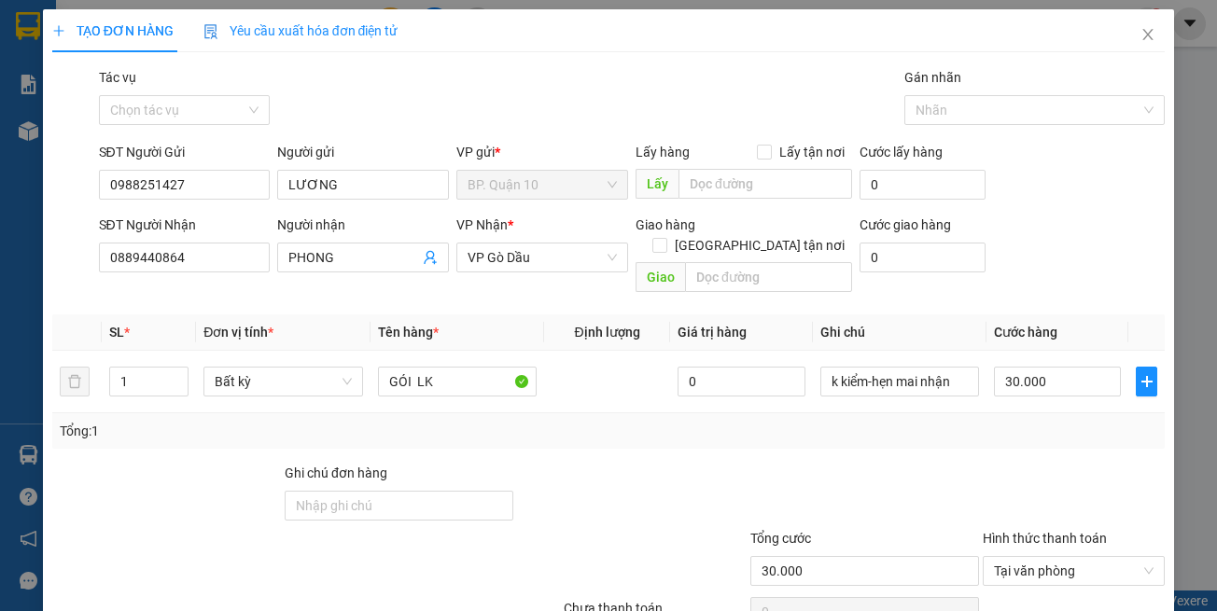
drag, startPoint x: 1008, startPoint y: 413, endPoint x: 1036, endPoint y: 447, distance: 44.5
click at [1021, 434] on div "Transit Pickup Surcharge Ids Transit Deliver Surcharge Ids Transit Deliver Surc…" at bounding box center [608, 371] width 1113 height 608
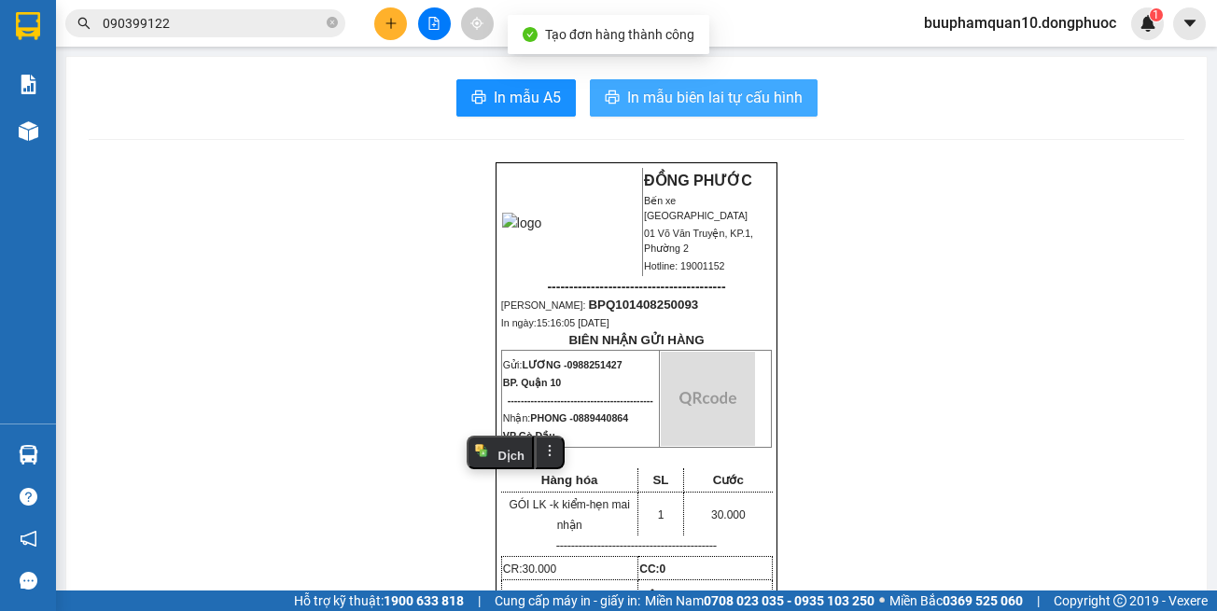
click at [729, 112] on button "In mẫu biên lai tự cấu hình" at bounding box center [704, 97] width 228 height 37
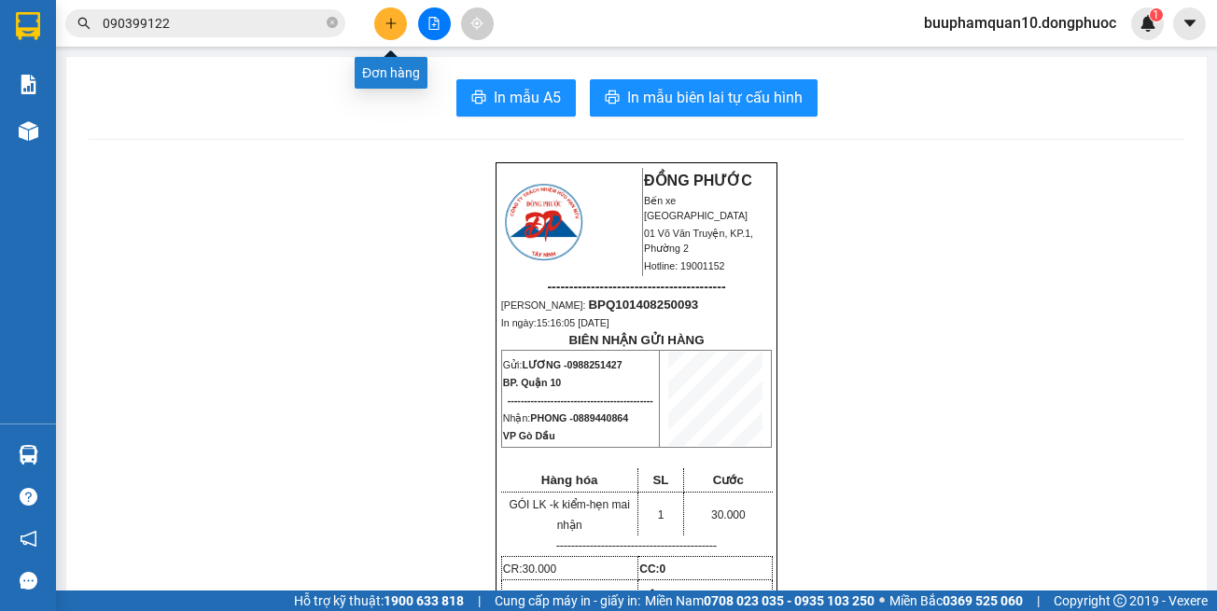
click at [387, 27] on icon "plus" at bounding box center [391, 23] width 13 height 13
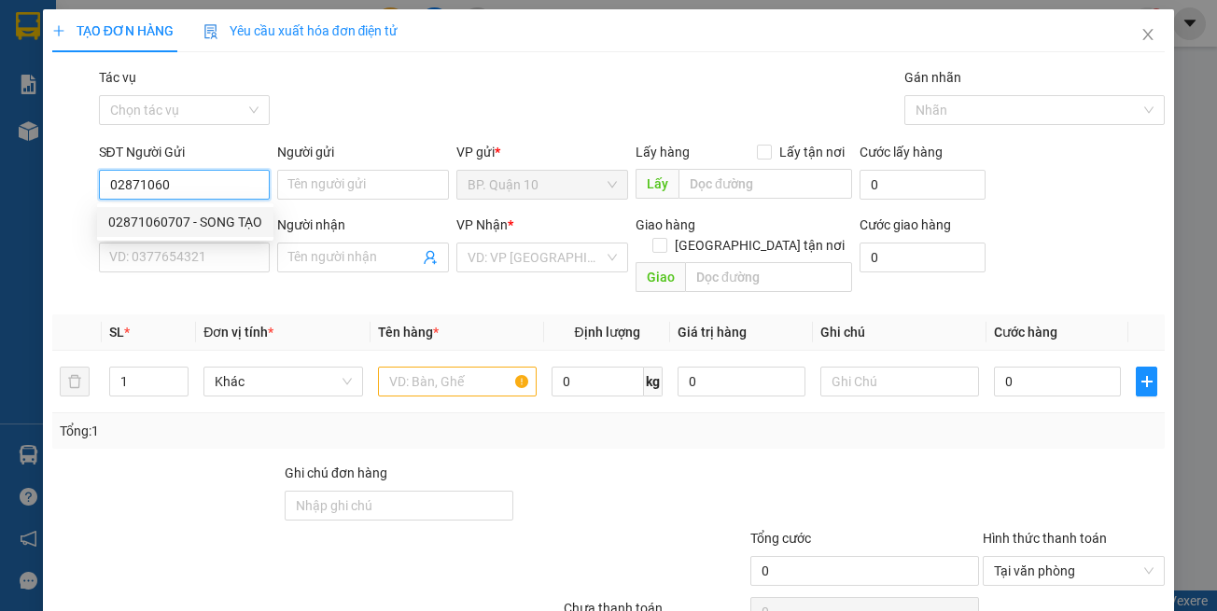
click at [187, 228] on div "02871060707 - SONG TẠO" at bounding box center [185, 222] width 154 height 21
type input "02871060707"
type input "SONG TẠO"
type input "0944444257"
type input "LÊ DUYẾN"
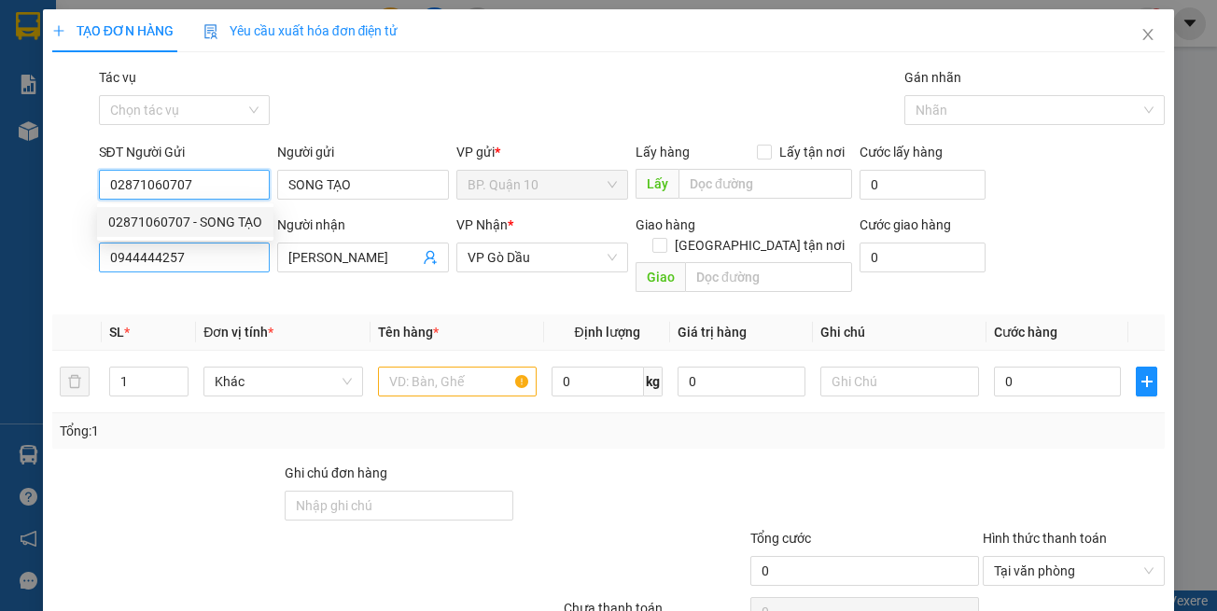
type input "02871060707"
click at [261, 257] on input "0944444257" at bounding box center [185, 258] width 172 height 30
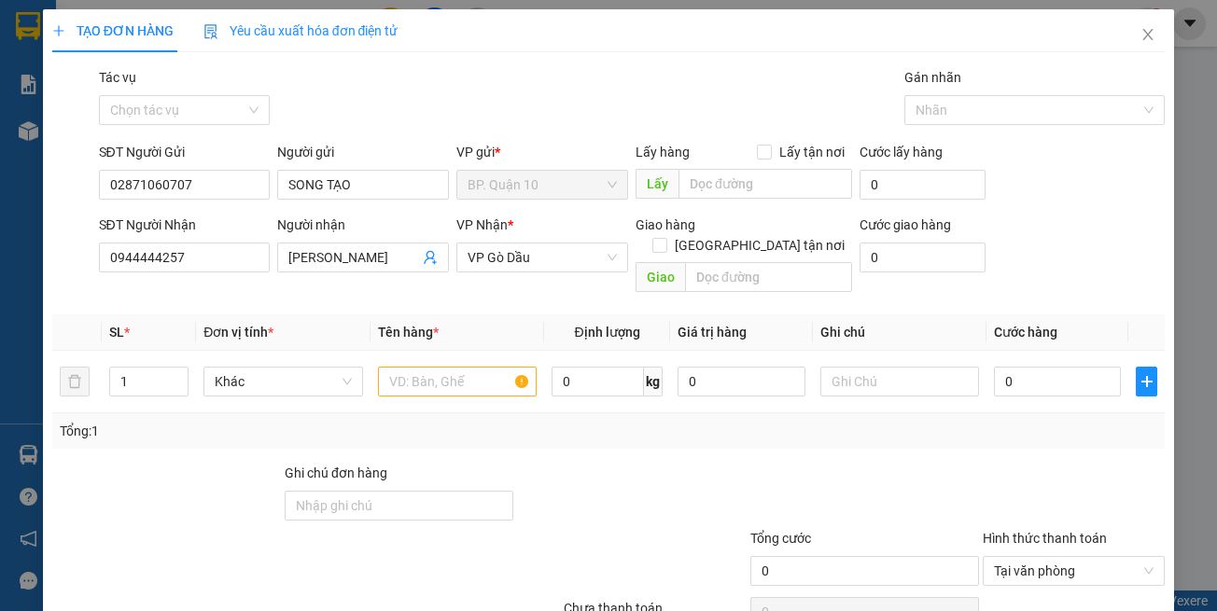
type input "40.000"
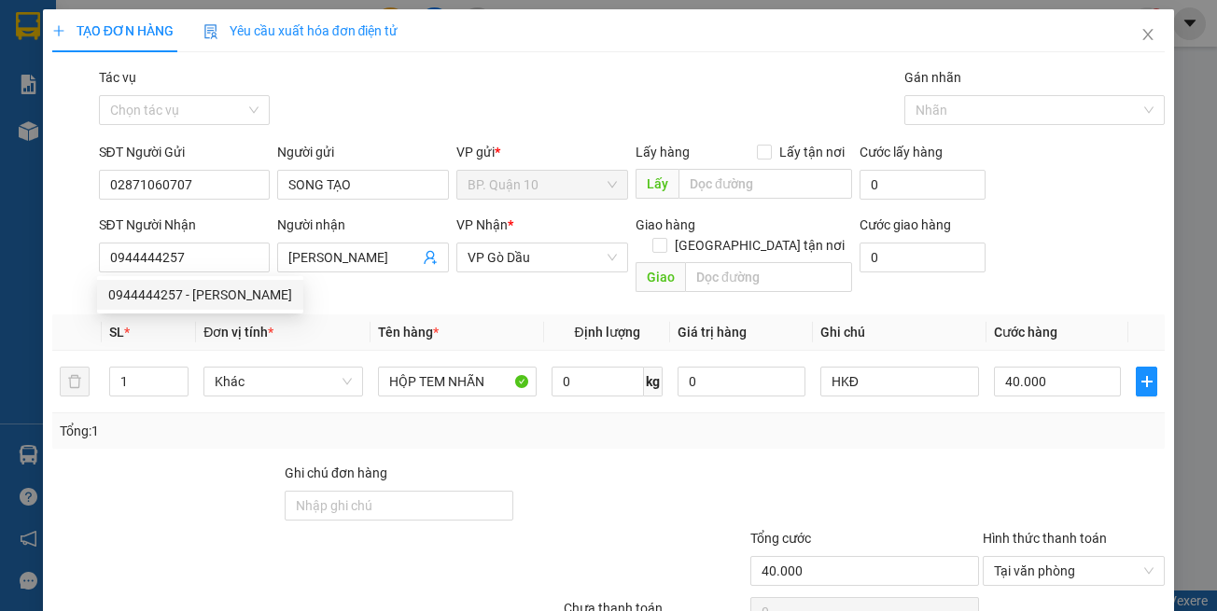
drag, startPoint x: 296, startPoint y: 303, endPoint x: 368, endPoint y: 275, distance: 77.1
click at [299, 315] on th "Đơn vị tính *" at bounding box center [283, 333] width 174 height 36
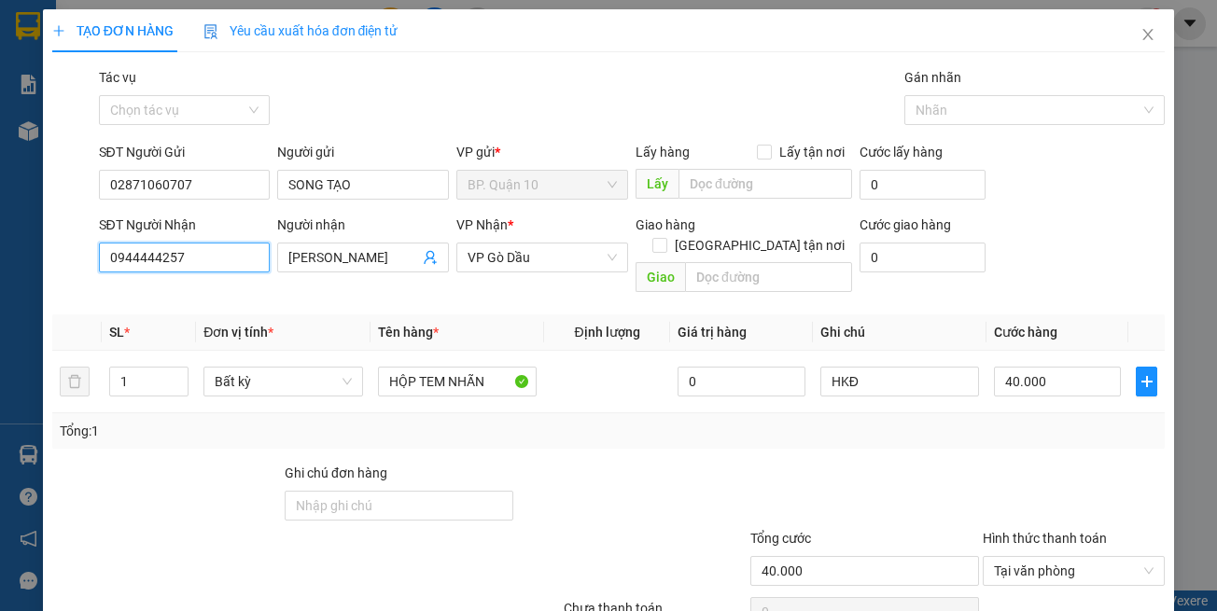
click at [242, 259] on input "0944444257" at bounding box center [185, 258] width 172 height 30
type input "0982555319"
drag, startPoint x: 374, startPoint y: 252, endPoint x: 136, endPoint y: 265, distance: 238.4
click at [163, 260] on div "SĐT Người Nhận 0982555319 Người nhận LÊ DUYẾN LÊ DUYẾN VP Nhận * VP Gò Dầu Giao…" at bounding box center [632, 258] width 1074 height 86
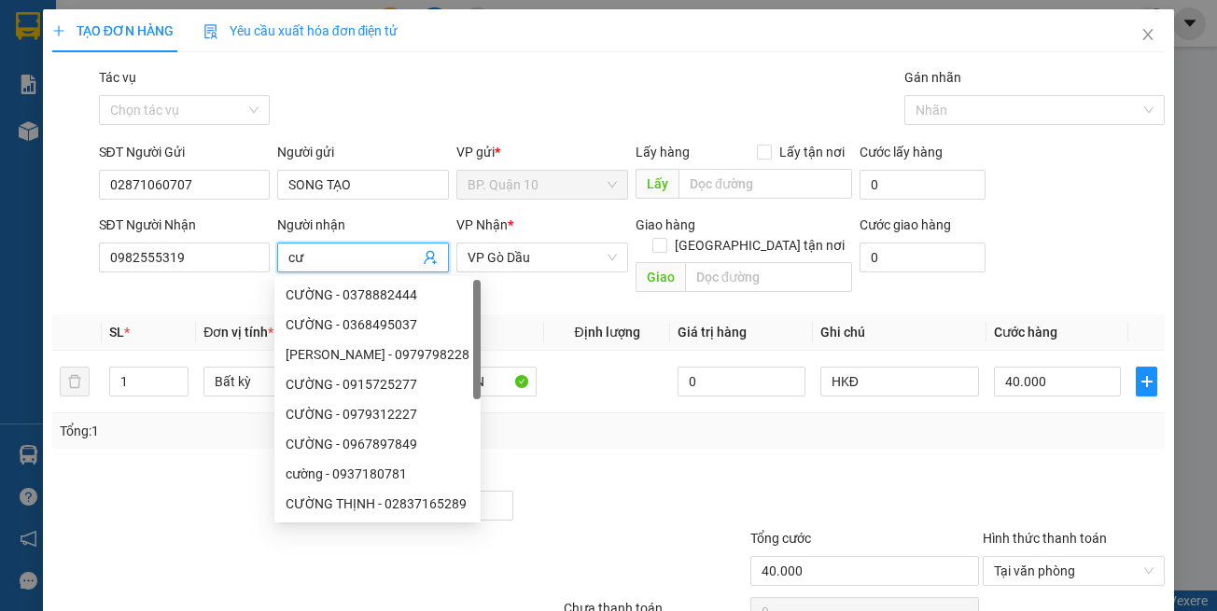
type input "c"
click at [517, 259] on span "VP Gò Dầu" at bounding box center [542, 258] width 149 height 28
type input "CƯỜNG"
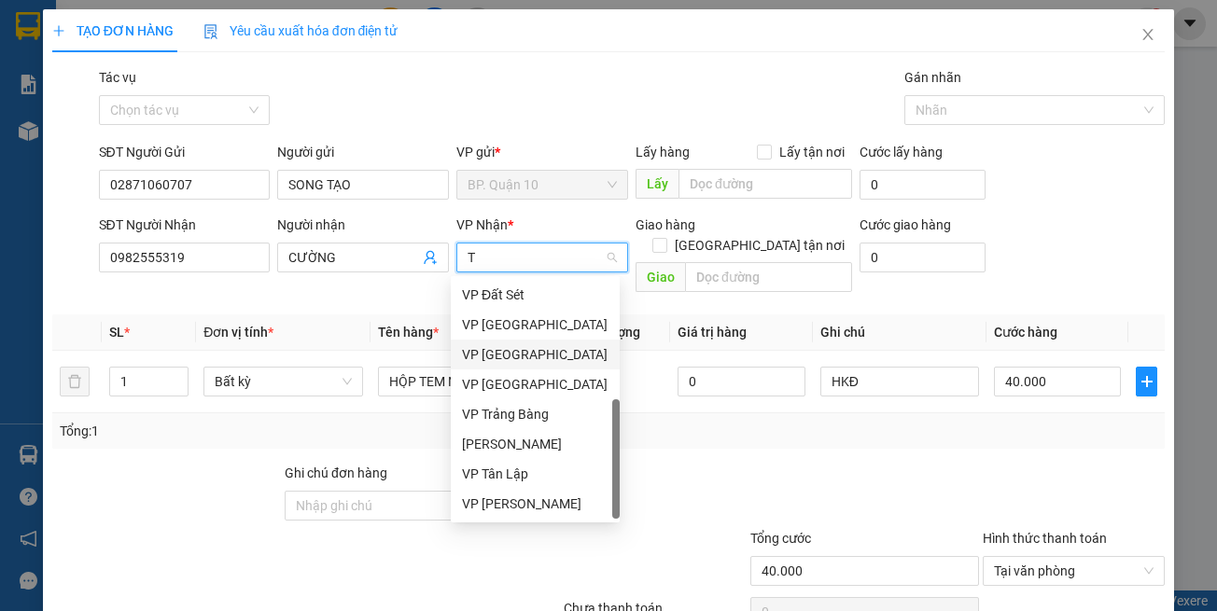
type input "TN"
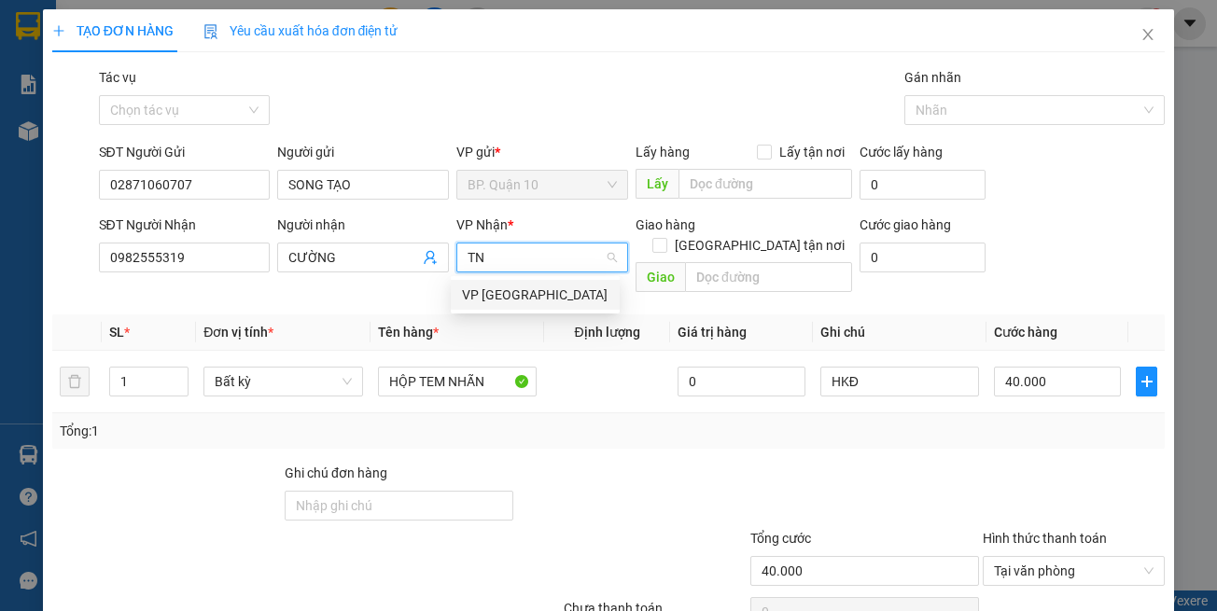
drag, startPoint x: 503, startPoint y: 298, endPoint x: 494, endPoint y: 334, distance: 37.6
click at [503, 299] on div "VP [GEOGRAPHIC_DATA]" at bounding box center [535, 295] width 147 height 21
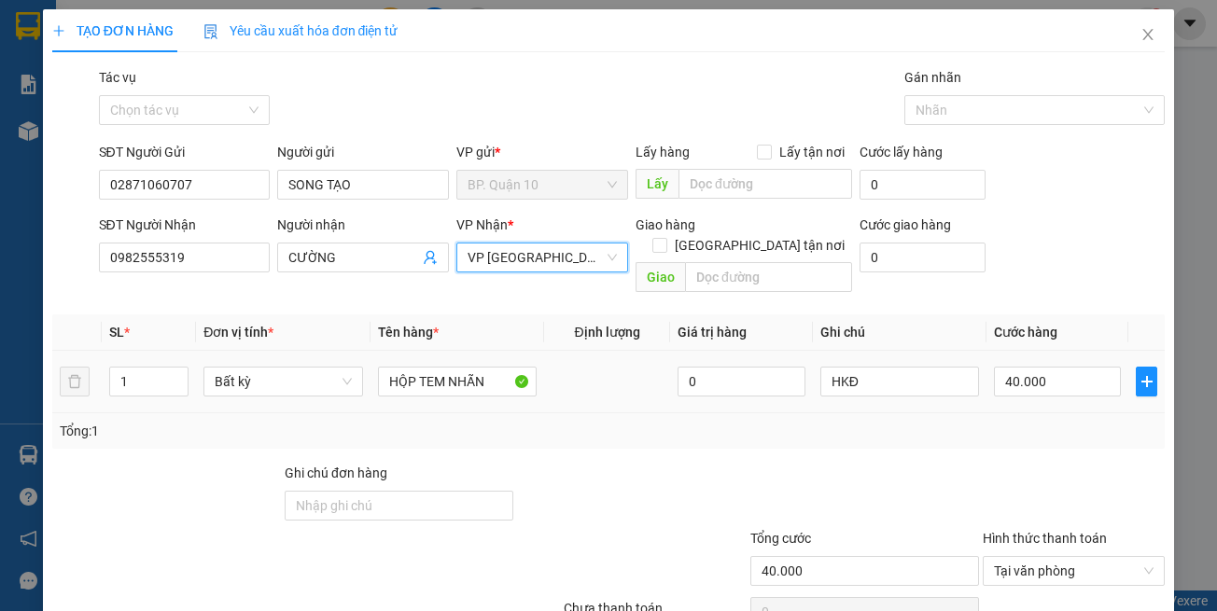
click at [481, 421] on div "Tổng: 1" at bounding box center [609, 431] width 1099 height 21
drag, startPoint x: 495, startPoint y: 356, endPoint x: 482, endPoint y: 360, distance: 13.9
click at [482, 367] on input "HỘP TEM NHÃN" at bounding box center [457, 382] width 159 height 30
click at [1042, 376] on div "40.000" at bounding box center [1057, 381] width 127 height 37
click at [1011, 367] on input "40.000" at bounding box center [1057, 382] width 127 height 30
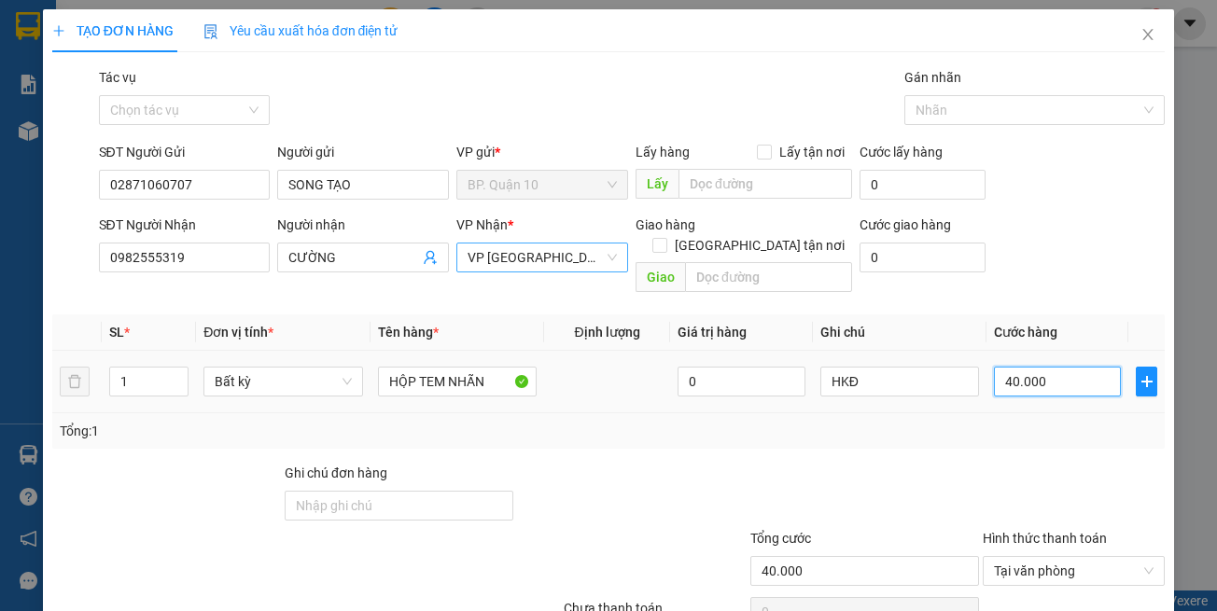
type input "5"
type input "50"
type input "50.000"
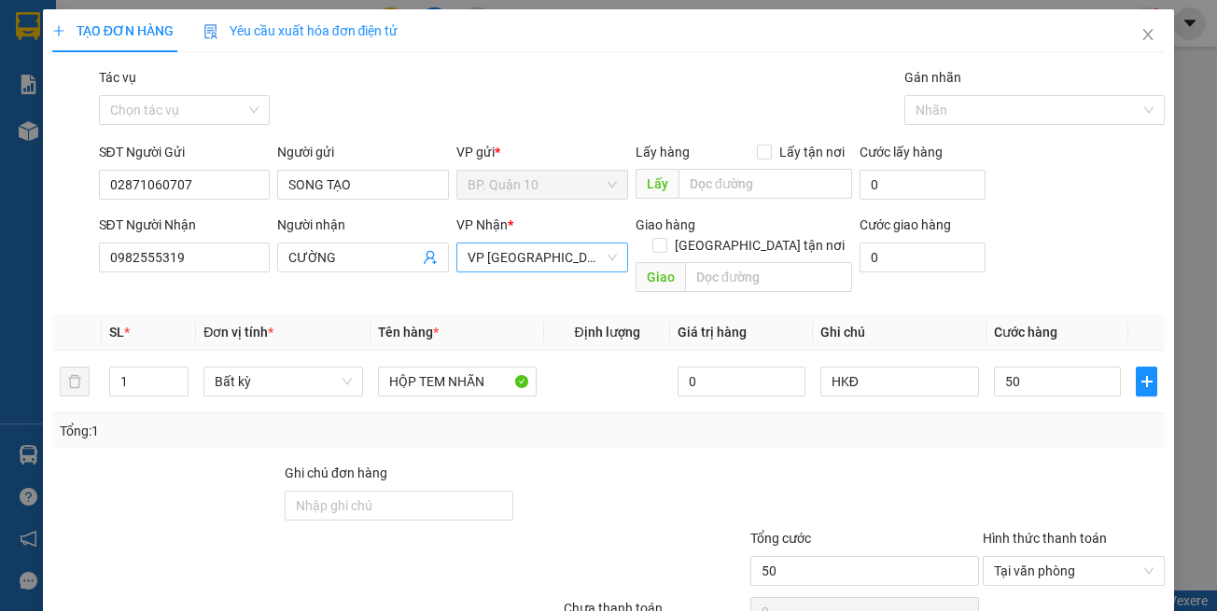
type input "50.000"
drag, startPoint x: 1000, startPoint y: 413, endPoint x: 1004, endPoint y: 396, distance: 17.4
click at [1002, 421] on div "Tổng: 1" at bounding box center [609, 431] width 1099 height 21
drag, startPoint x: 863, startPoint y: 411, endPoint x: 862, endPoint y: 368, distance: 42.9
click at [863, 421] on div "Tổng: 1" at bounding box center [609, 431] width 1099 height 21
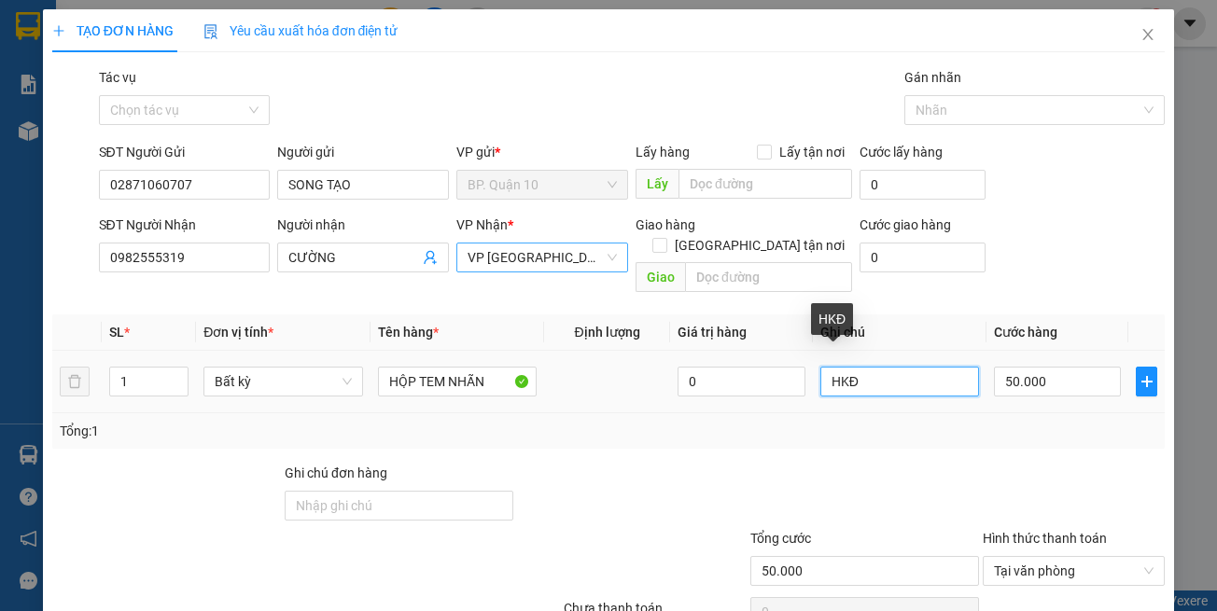
drag, startPoint x: 860, startPoint y: 354, endPoint x: 486, endPoint y: 311, distance: 375.8
click at [564, 315] on table "SL * Đơn vị tính * Tên hàng * Định lượng Giá trị hàng Ghi chú Cước hàng 1 Bất k…" at bounding box center [608, 364] width 1113 height 99
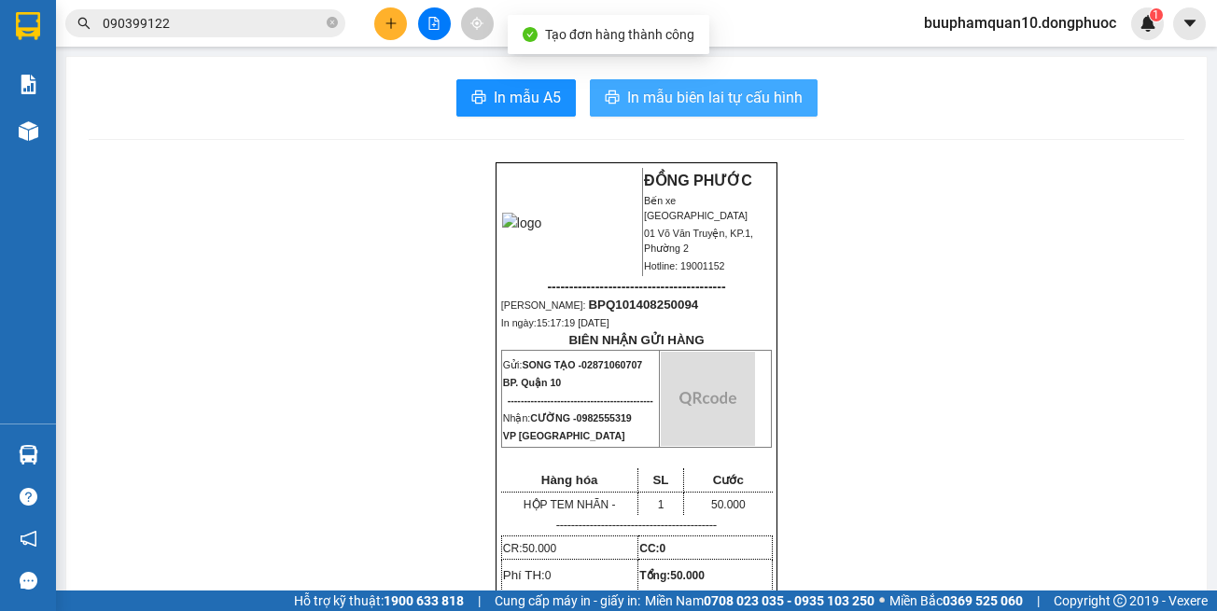
click at [681, 80] on button "In mẫu biên lai tự cấu hình" at bounding box center [704, 97] width 228 height 37
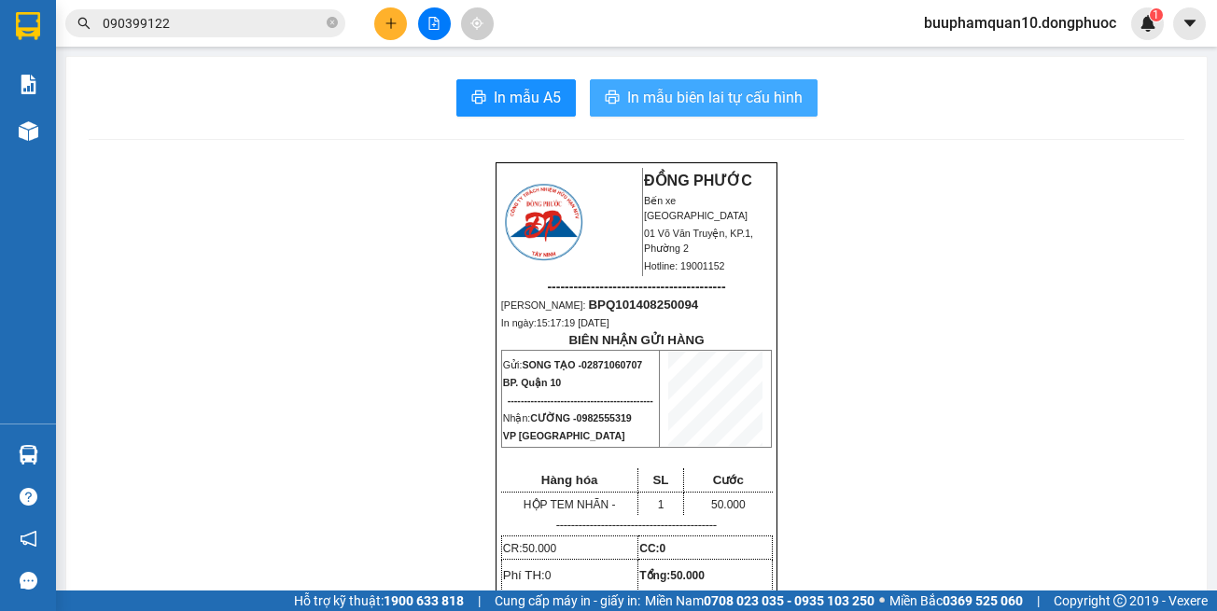
click at [716, 88] on span "In mẫu biên lai tự cấu hình" at bounding box center [714, 97] width 175 height 23
drag, startPoint x: 1018, startPoint y: 275, endPoint x: 995, endPoint y: 225, distance: 55.5
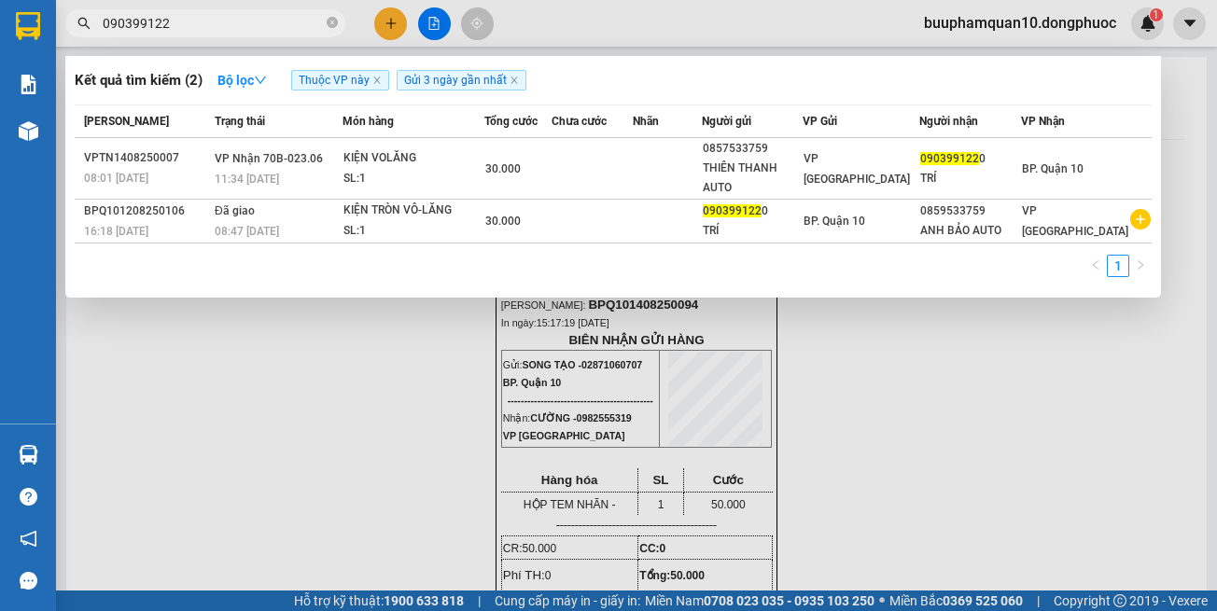
click at [188, 19] on input "090399122" at bounding box center [213, 23] width 220 height 21
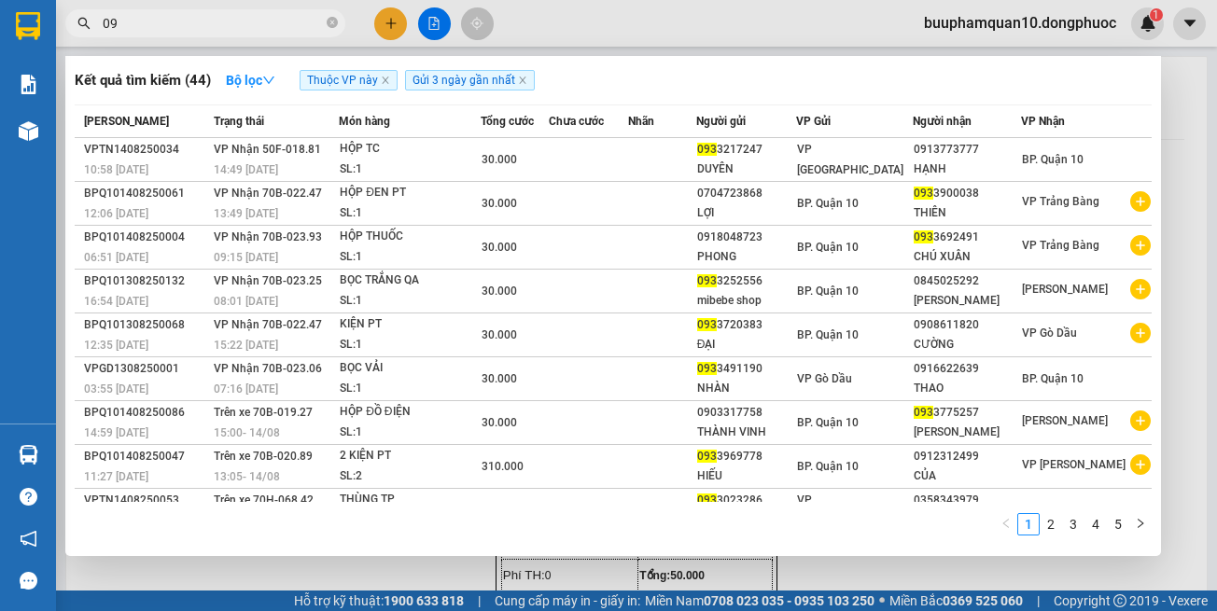
type input "0"
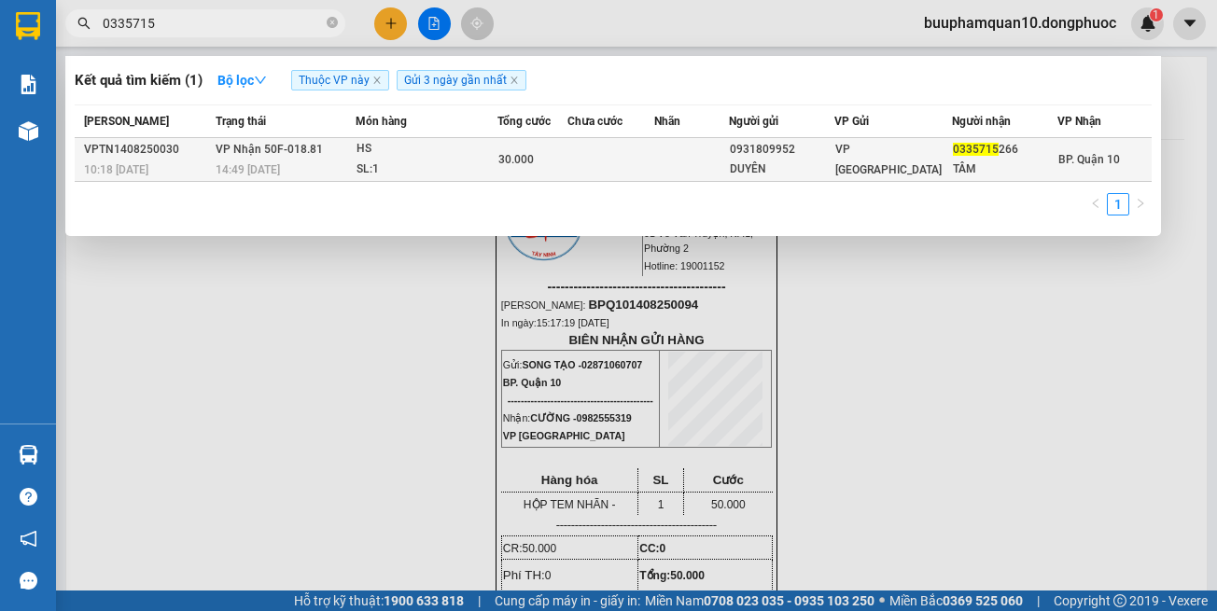
type input "0335715"
click at [822, 162] on div "DUYÊN" at bounding box center [782, 170] width 104 height 20
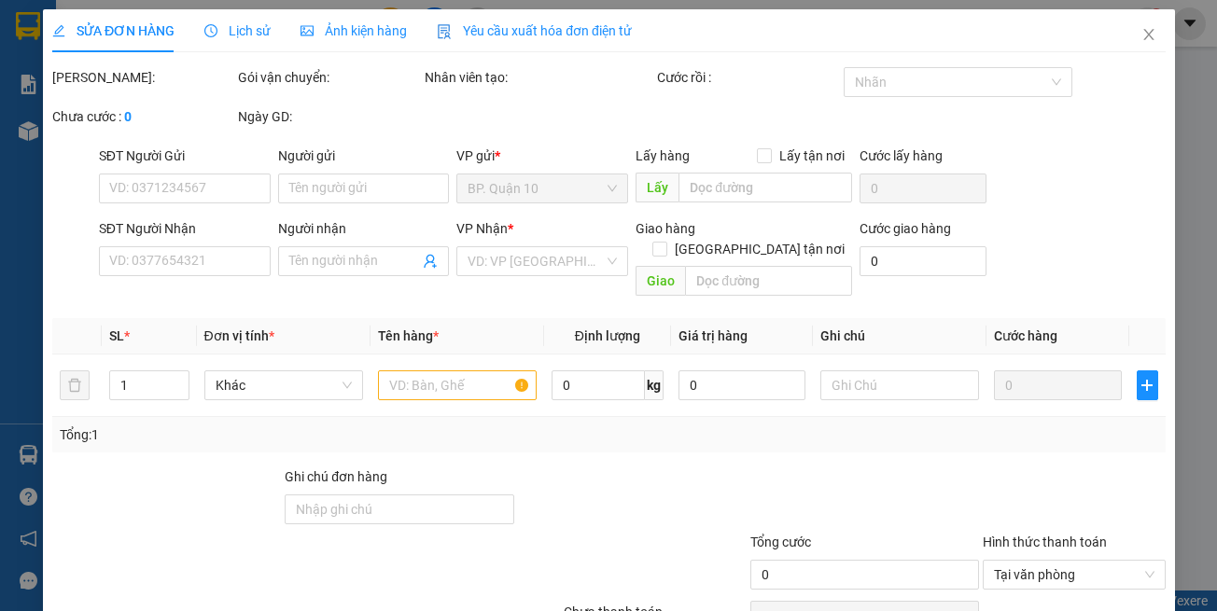
type input "0931809952"
type input "DUYÊN"
type input "0335715266"
type input "TÂM"
type input "30.000"
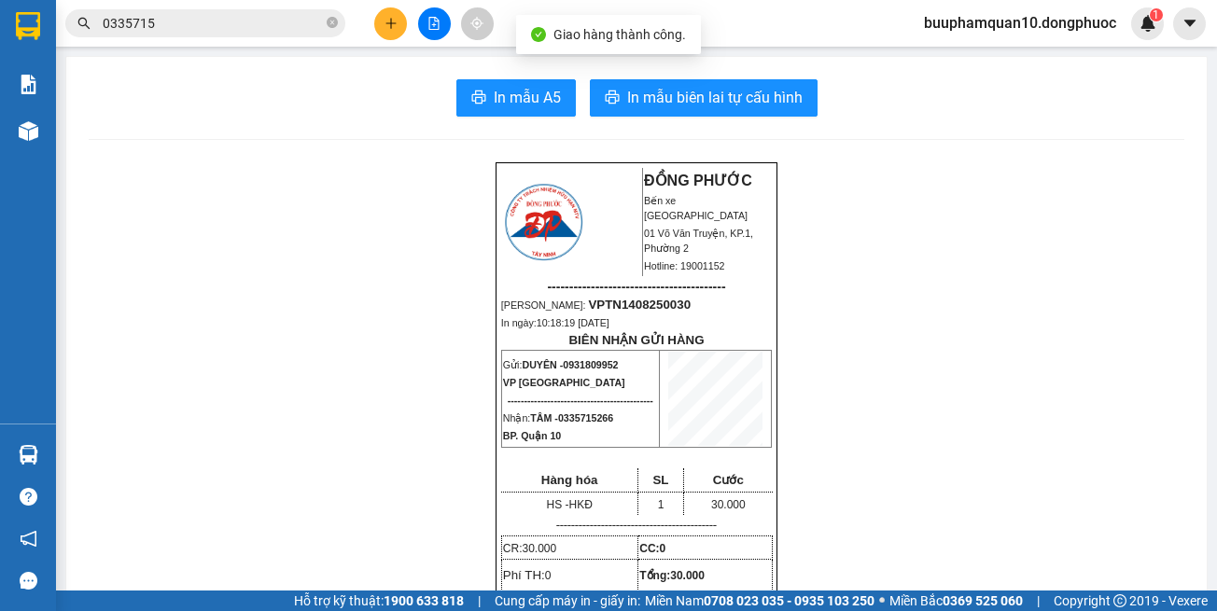
click at [388, 18] on icon "plus" at bounding box center [391, 23] width 13 height 13
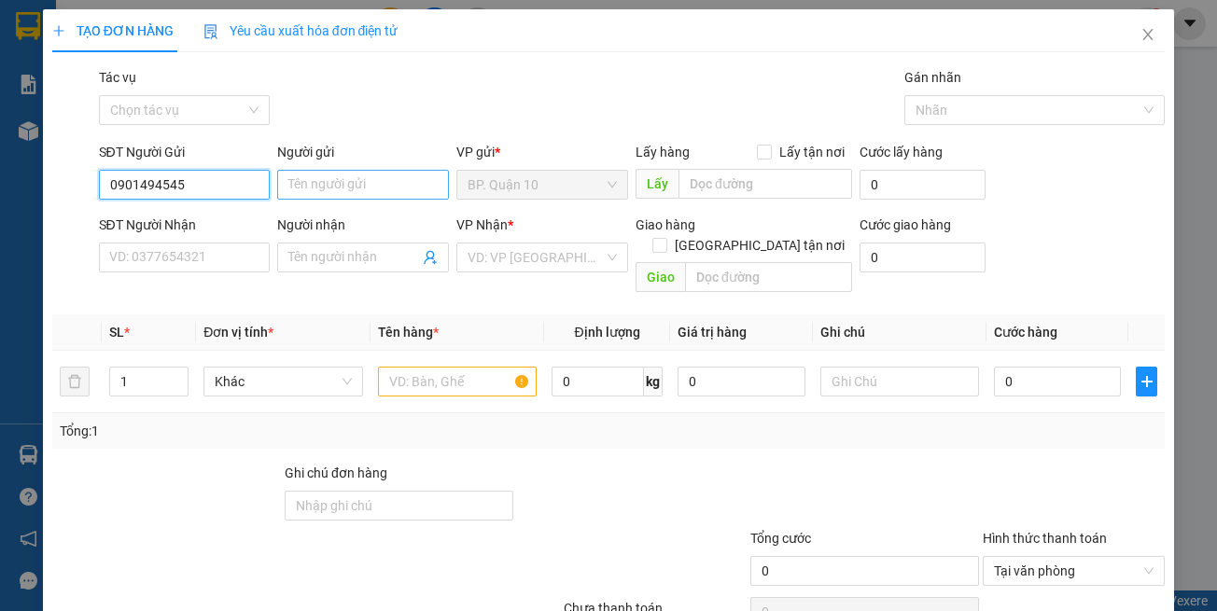
type input "0901494545"
click at [351, 181] on input "Người gửi" at bounding box center [363, 185] width 172 height 30
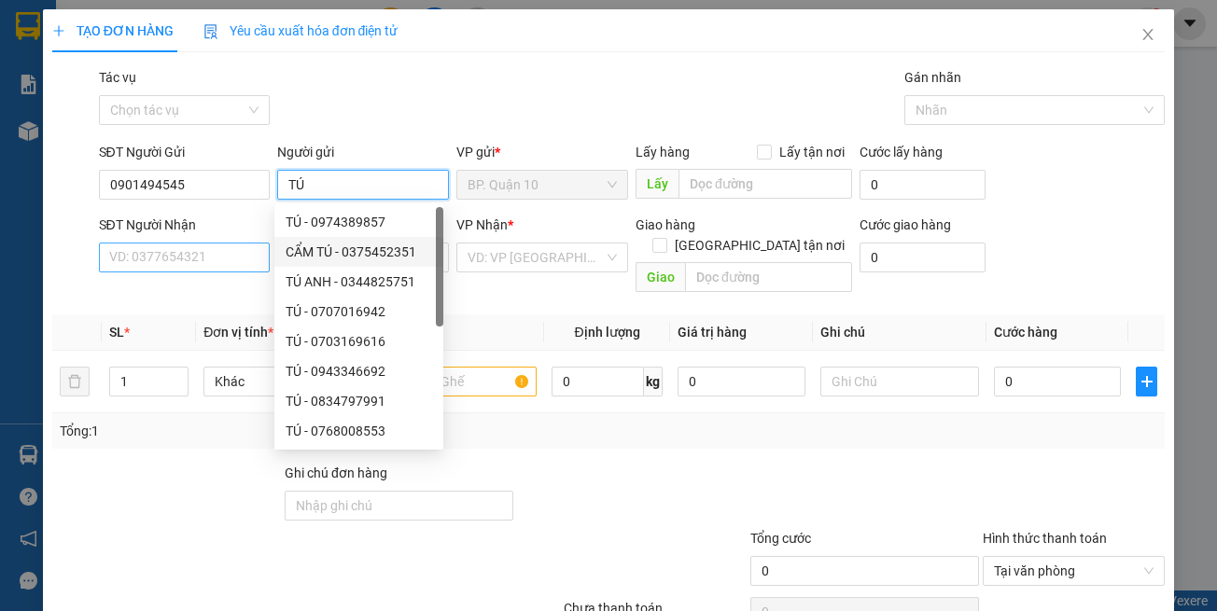
type input "TÚ"
click at [205, 254] on input "SĐT Người Nhận" at bounding box center [185, 258] width 172 height 30
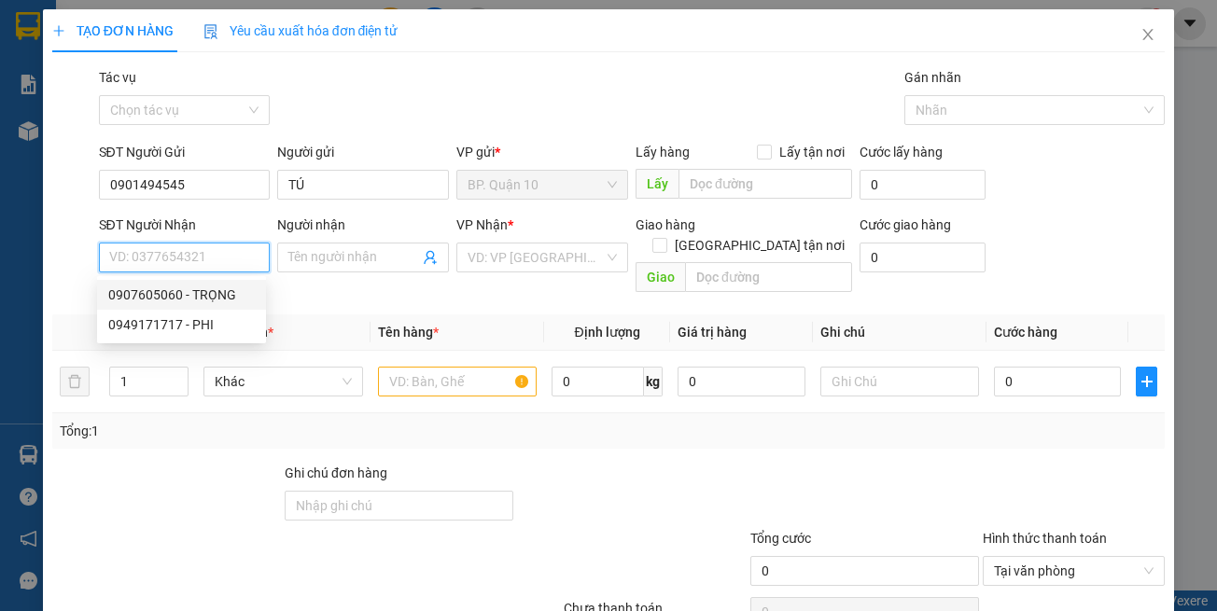
drag, startPoint x: 190, startPoint y: 294, endPoint x: 228, endPoint y: 292, distance: 37.4
click at [191, 294] on div "0907605060 - TRỌNG" at bounding box center [181, 295] width 147 height 21
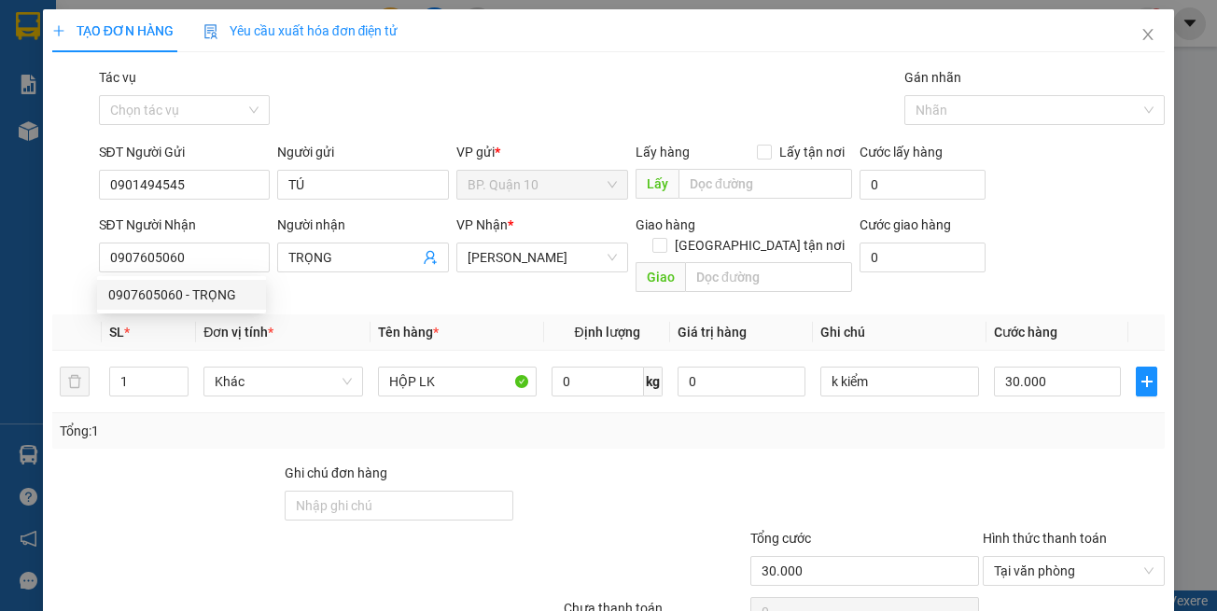
drag, startPoint x: 471, startPoint y: 322, endPoint x: 490, endPoint y: 329, distance: 20.1
click at [472, 322] on th "Tên hàng *" at bounding box center [458, 333] width 174 height 36
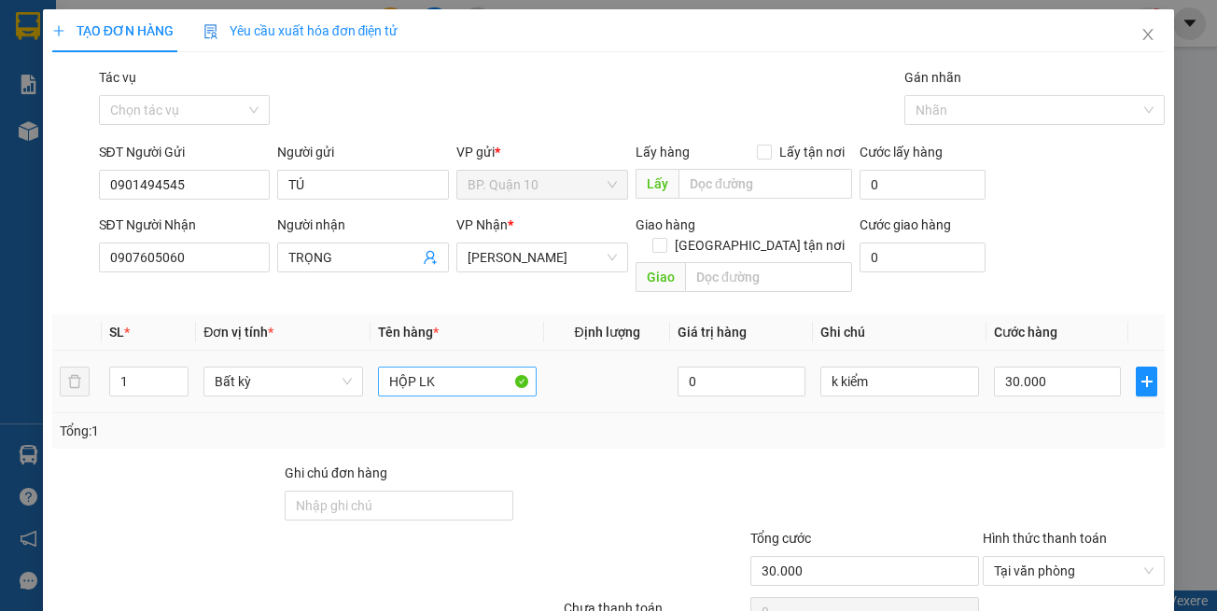
drag, startPoint x: 500, startPoint y: 406, endPoint x: 483, endPoint y: 370, distance: 40.1
click at [502, 413] on div "Tổng: 1" at bounding box center [608, 430] width 1113 height 35
click at [893, 367] on input "k kiểm" at bounding box center [899, 382] width 159 height 30
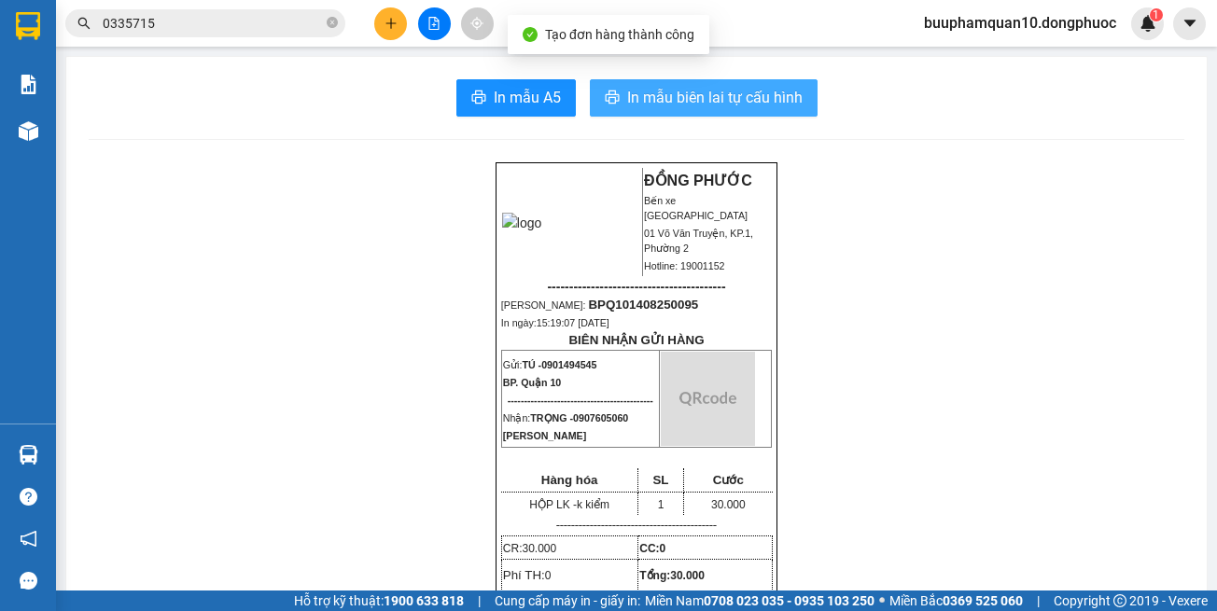
click at [723, 83] on button "In mẫu biên lai tự cấu hình" at bounding box center [704, 97] width 228 height 37
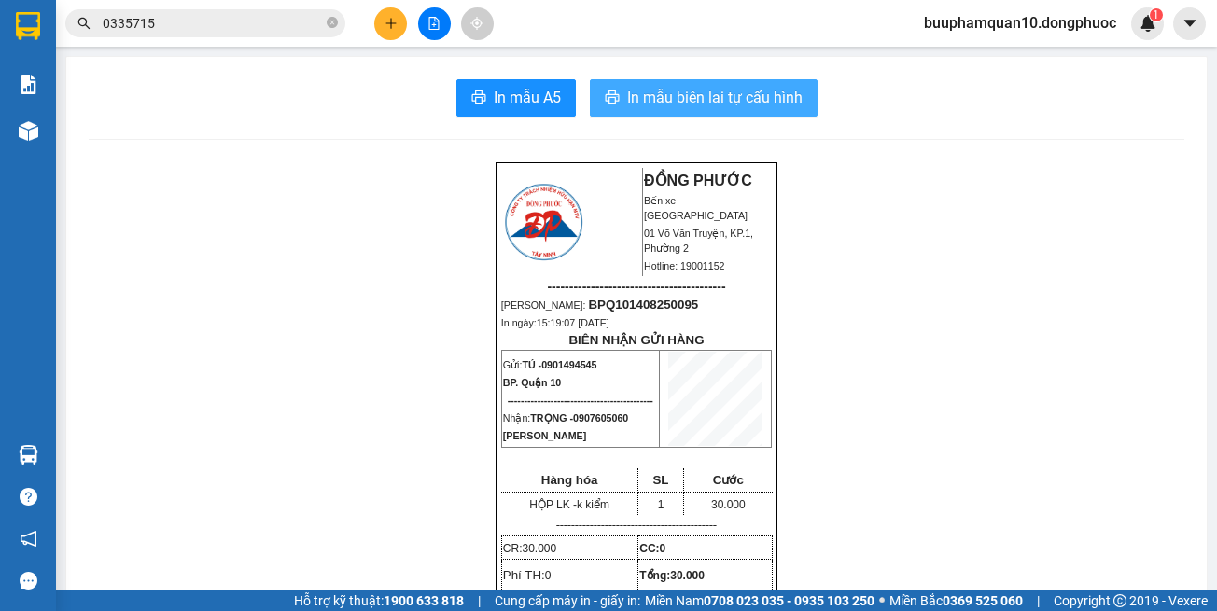
click at [683, 112] on button "In mẫu biên lai tự cấu hình" at bounding box center [704, 97] width 228 height 37
click at [590, 79] on button "In mẫu biên lai tự cấu hình" at bounding box center [704, 97] width 228 height 37
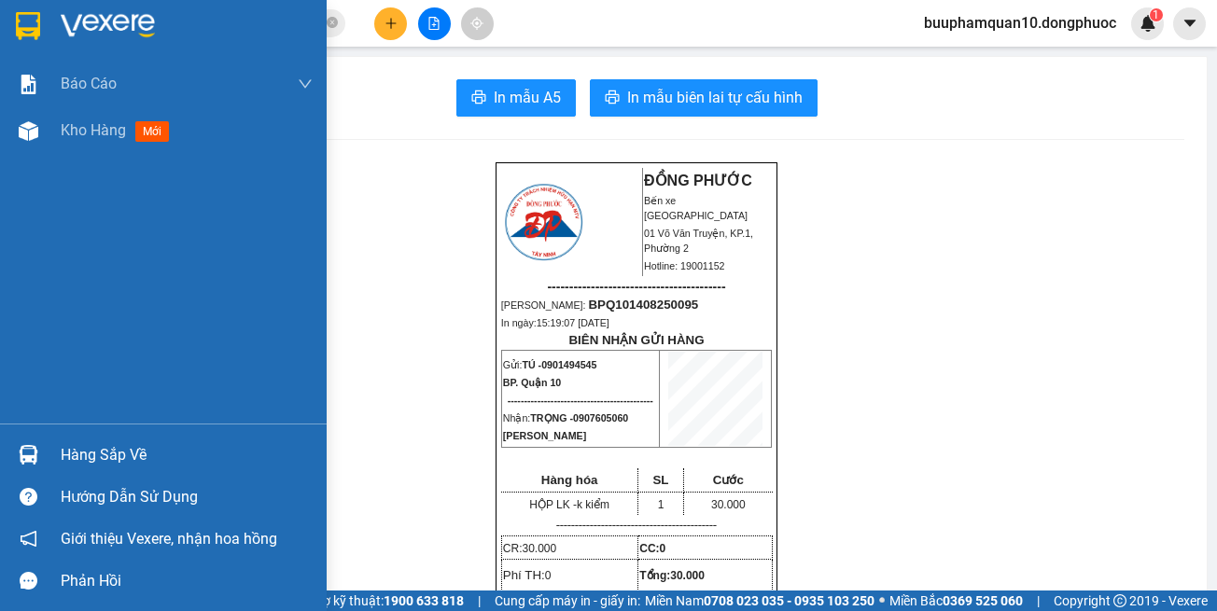
click at [30, 453] on img at bounding box center [29, 455] width 20 height 20
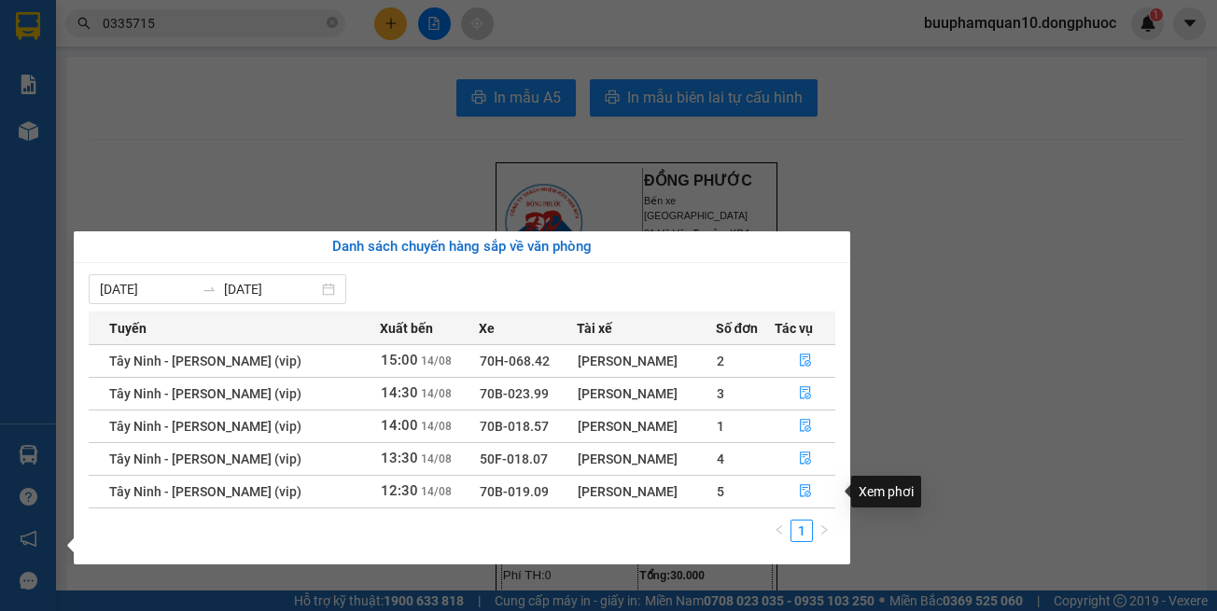
click at [975, 369] on section "Kết quả tìm kiếm ( 1 ) Bộ lọc Thuộc VP này Gửi 3 ngày gần nhất Mã ĐH Trạng thái…" at bounding box center [608, 305] width 1217 height 611
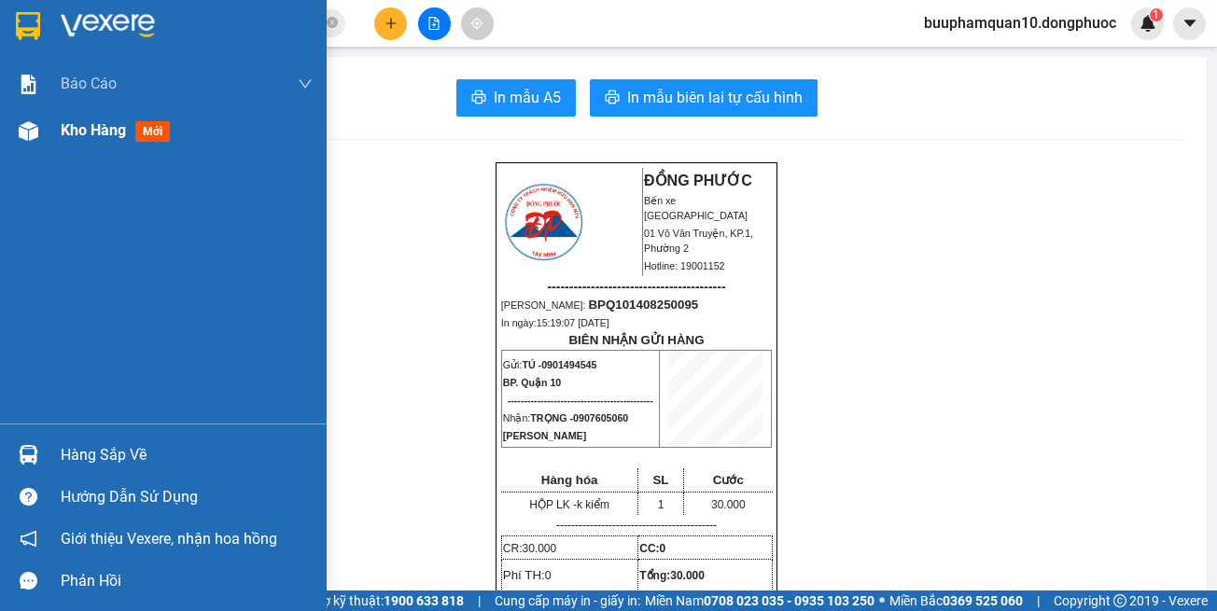
click at [99, 147] on div "Kho hàng mới" at bounding box center [187, 130] width 252 height 47
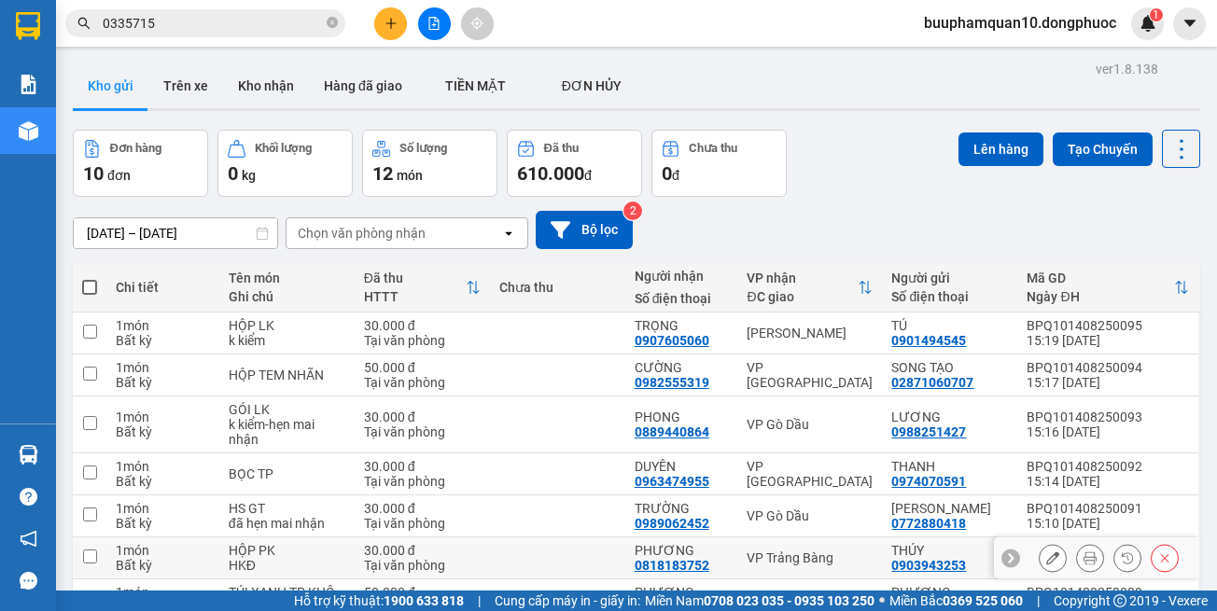
drag, startPoint x: 798, startPoint y: 367, endPoint x: 872, endPoint y: 286, distance: 109.7
click at [797, 551] on div "VP Trảng Bàng" at bounding box center [810, 558] width 126 height 15
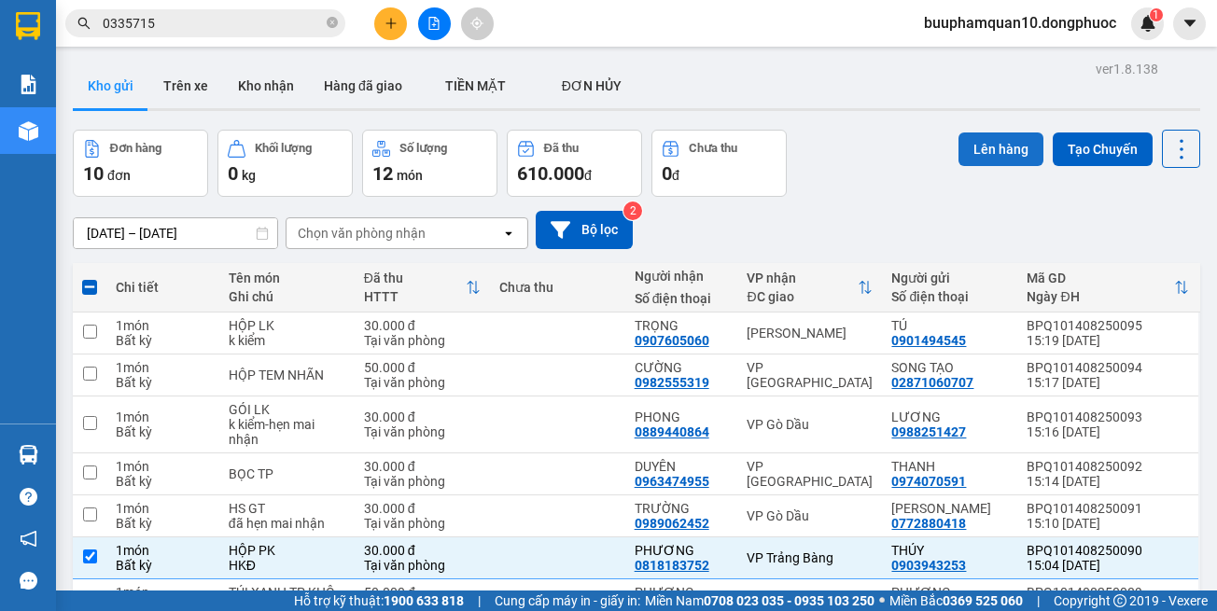
click at [1013, 154] on button "Lên hàng" at bounding box center [1001, 150] width 85 height 34
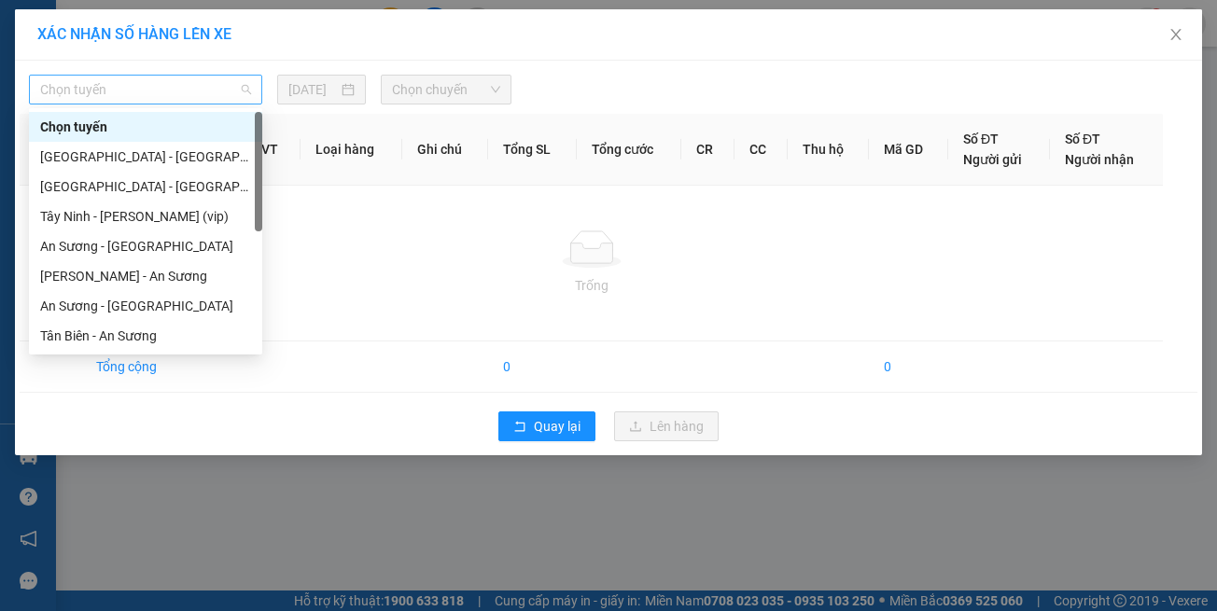
click at [147, 90] on span "Chọn tuyến" at bounding box center [145, 90] width 211 height 28
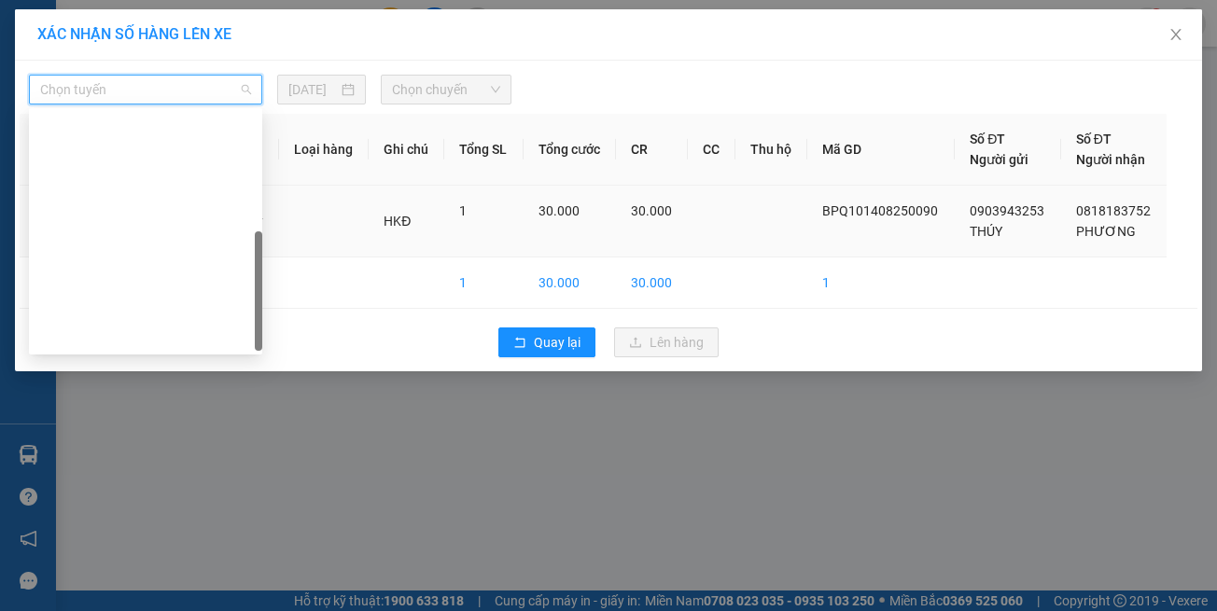
drag, startPoint x: 179, startPoint y: 339, endPoint x: 272, endPoint y: 202, distance: 165.4
click at [181, 595] on div "Hồ Chí Minh - Tây Ninh (vip)" at bounding box center [145, 605] width 211 height 21
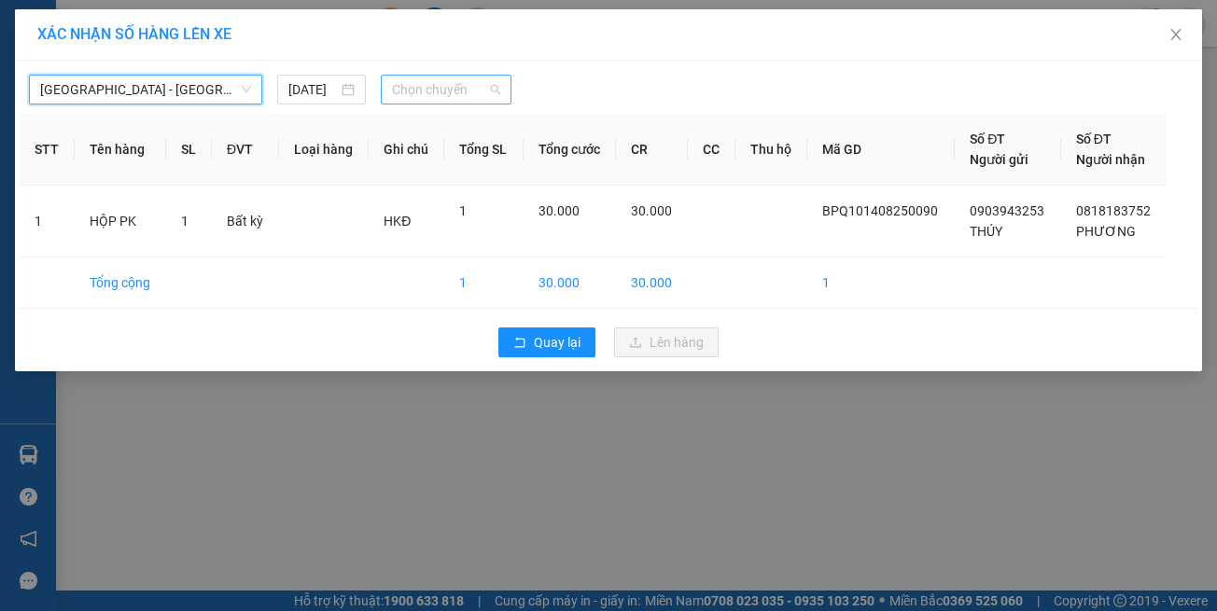
click at [428, 75] on div "Chọn chuyến" at bounding box center [446, 90] width 130 height 30
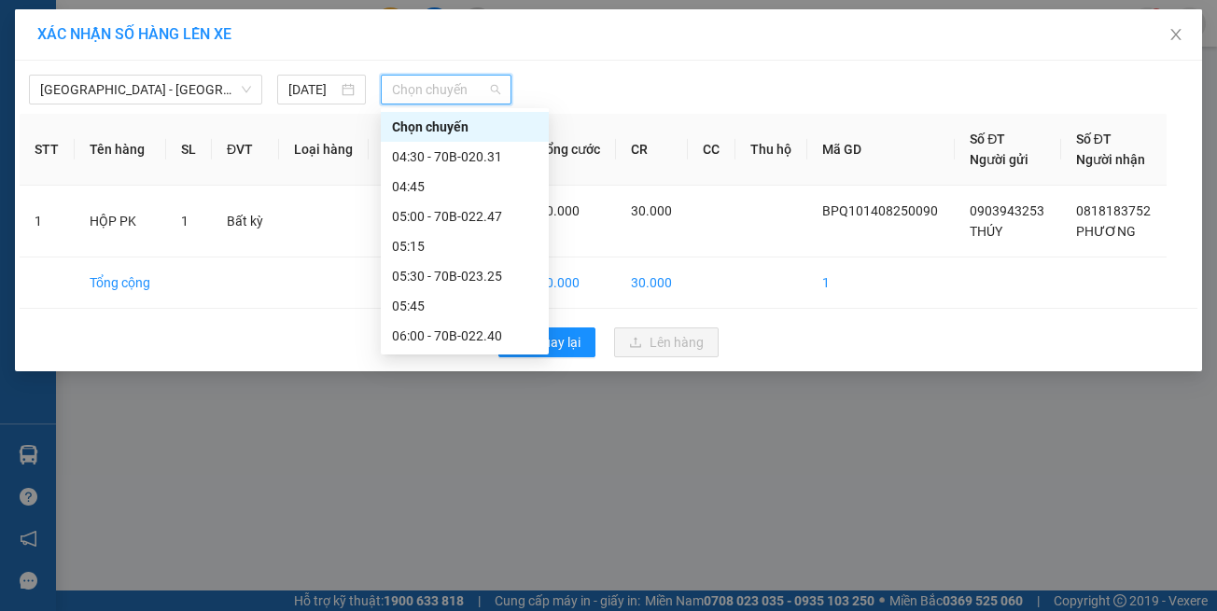
click at [428, 96] on span "Chọn chuyến" at bounding box center [445, 90] width 107 height 28
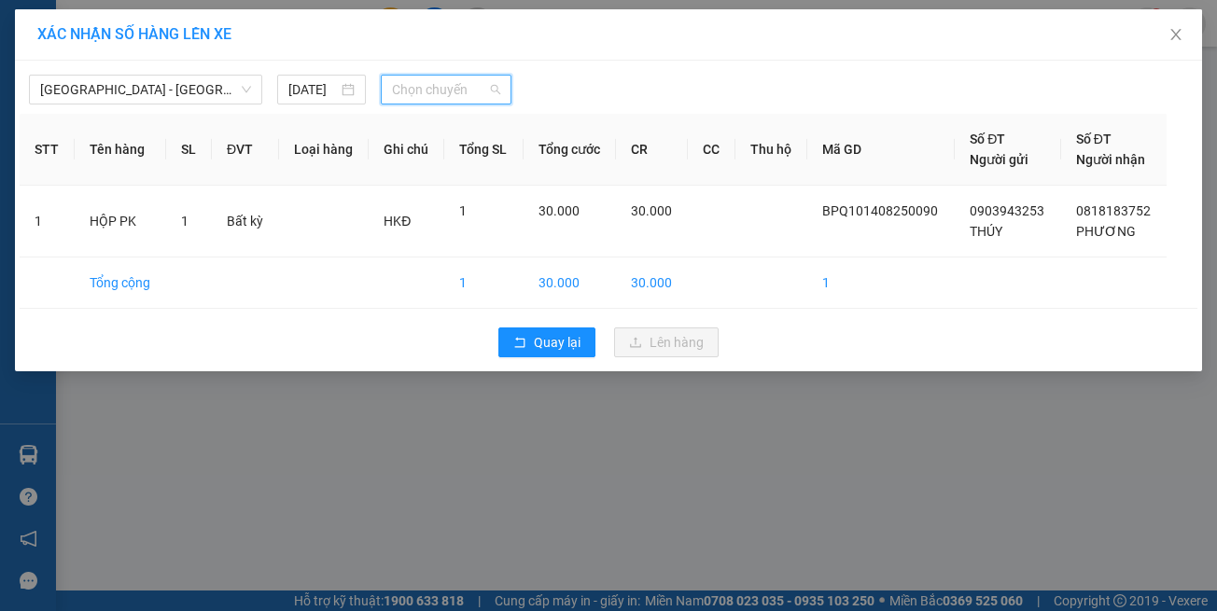
click at [423, 96] on span "Chọn chuyến" at bounding box center [445, 90] width 107 height 28
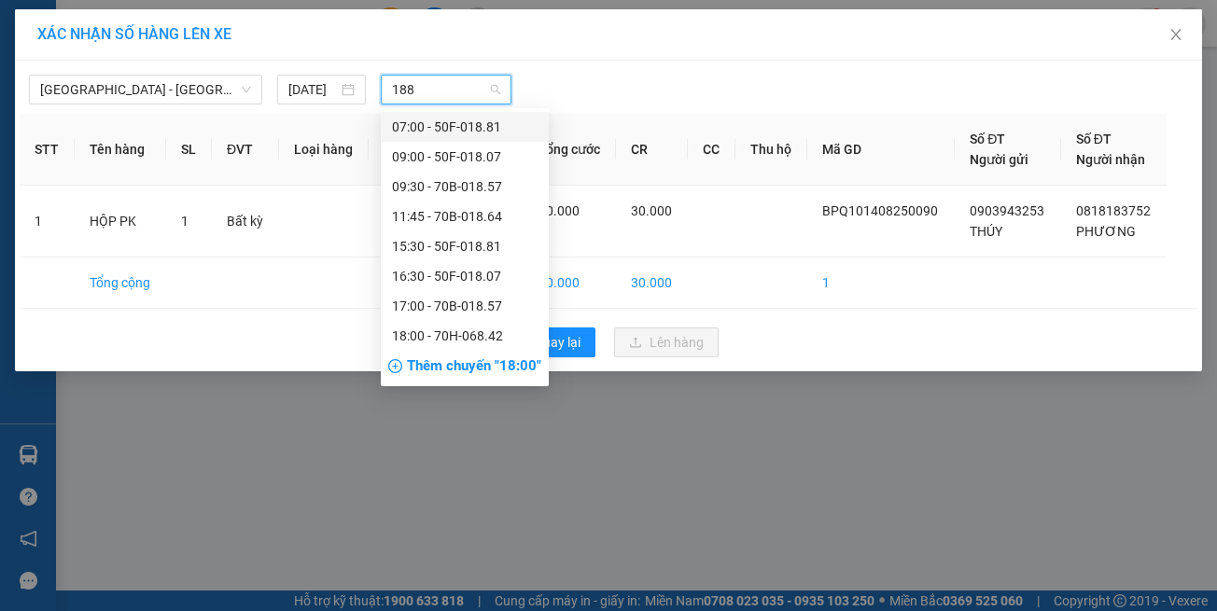
type input "1881"
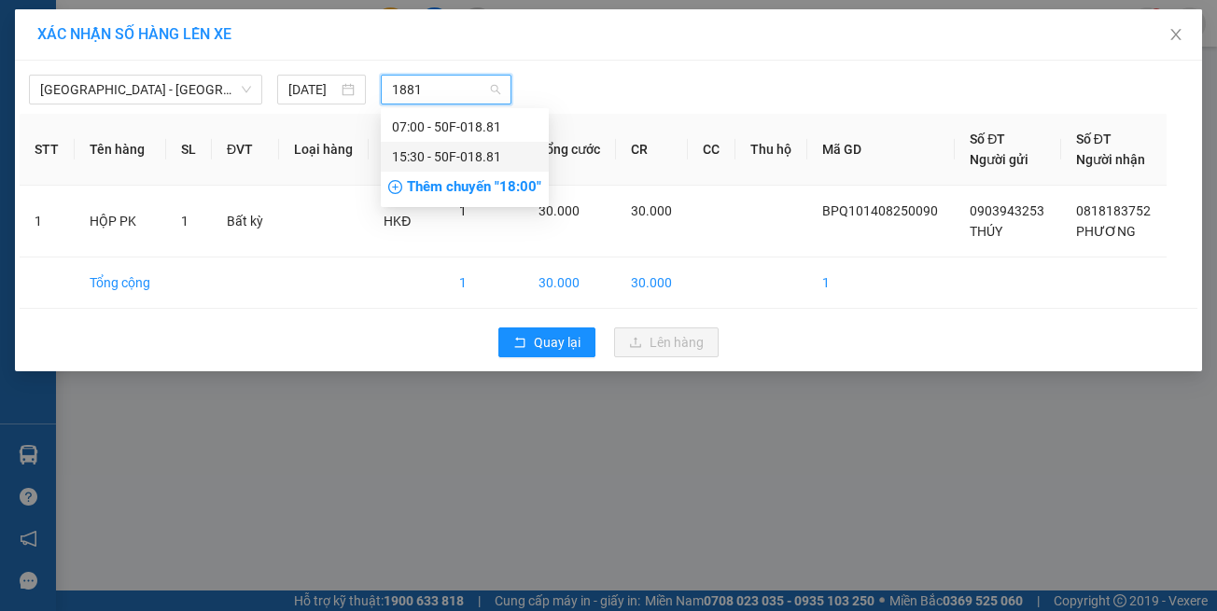
click at [468, 158] on div "15:30 - 50F-018.81" at bounding box center [465, 157] width 146 height 21
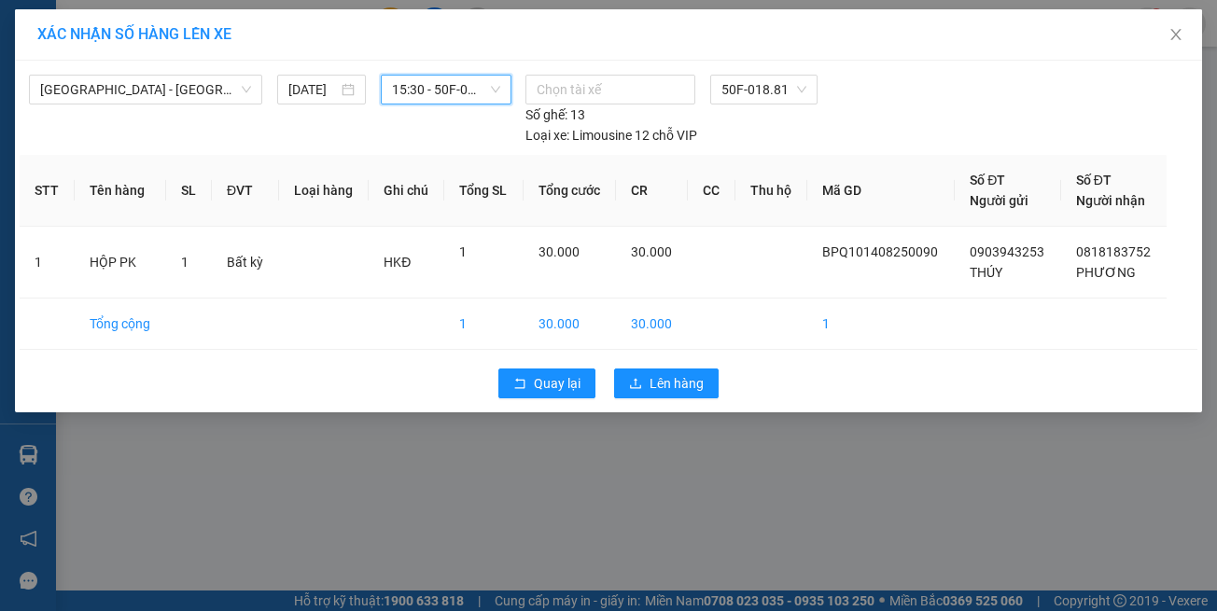
drag, startPoint x: 633, startPoint y: 335, endPoint x: 637, endPoint y: 357, distance: 22.0
click at [633, 359] on div "Quay lại Lên hàng" at bounding box center [609, 383] width 1178 height 49
click at [638, 377] on icon "upload" at bounding box center [635, 383] width 13 height 13
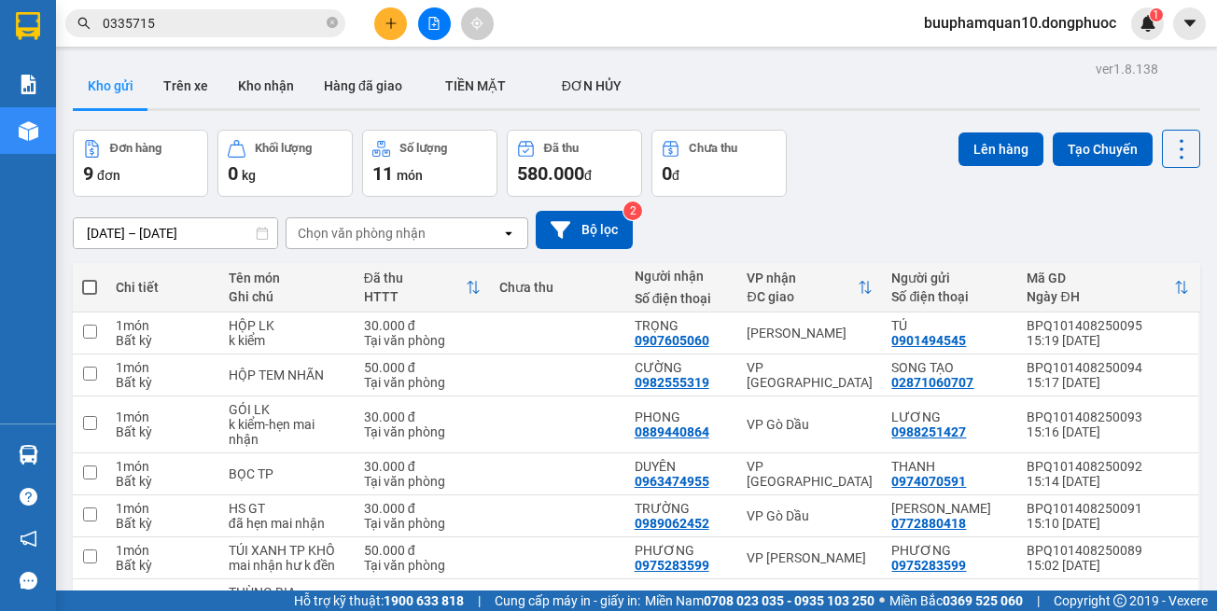
click at [230, 27] on input "0335715" at bounding box center [213, 23] width 220 height 21
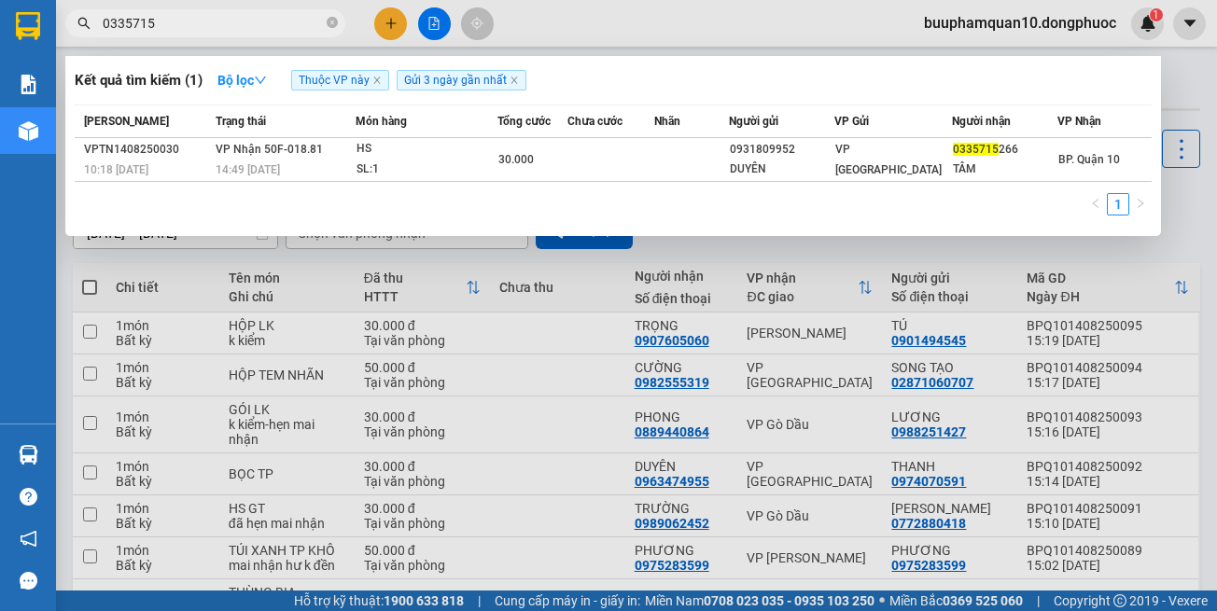
click at [230, 27] on input "0335715" at bounding box center [213, 23] width 220 height 21
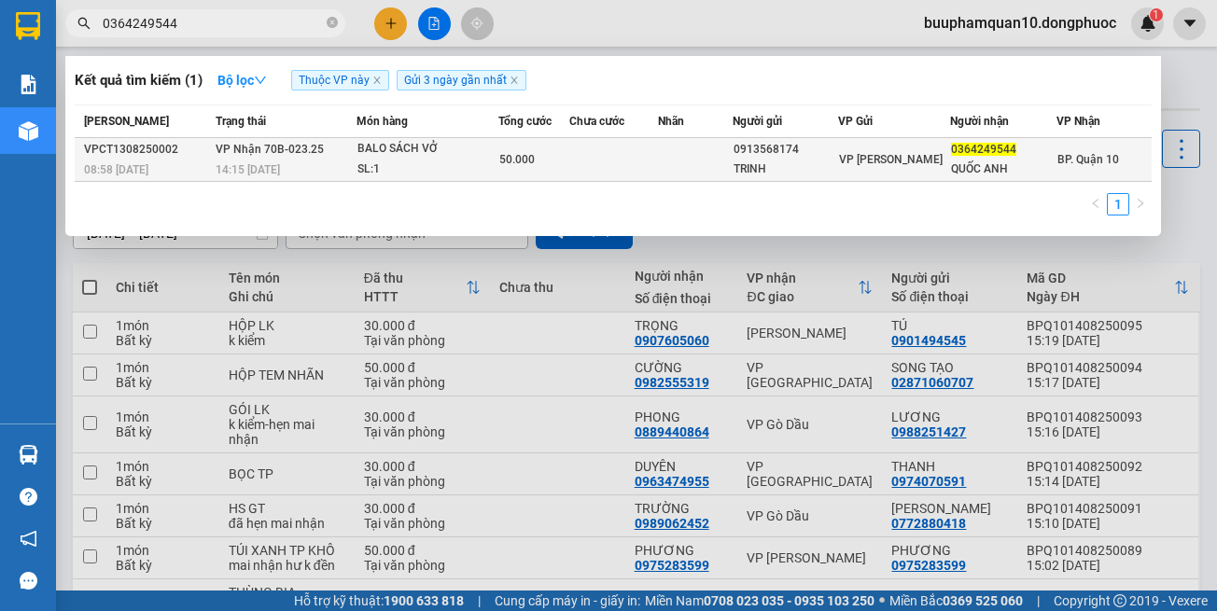
type input "0364249544"
click at [495, 140] on div "BALO SÁCH VỞ" at bounding box center [427, 149] width 140 height 21
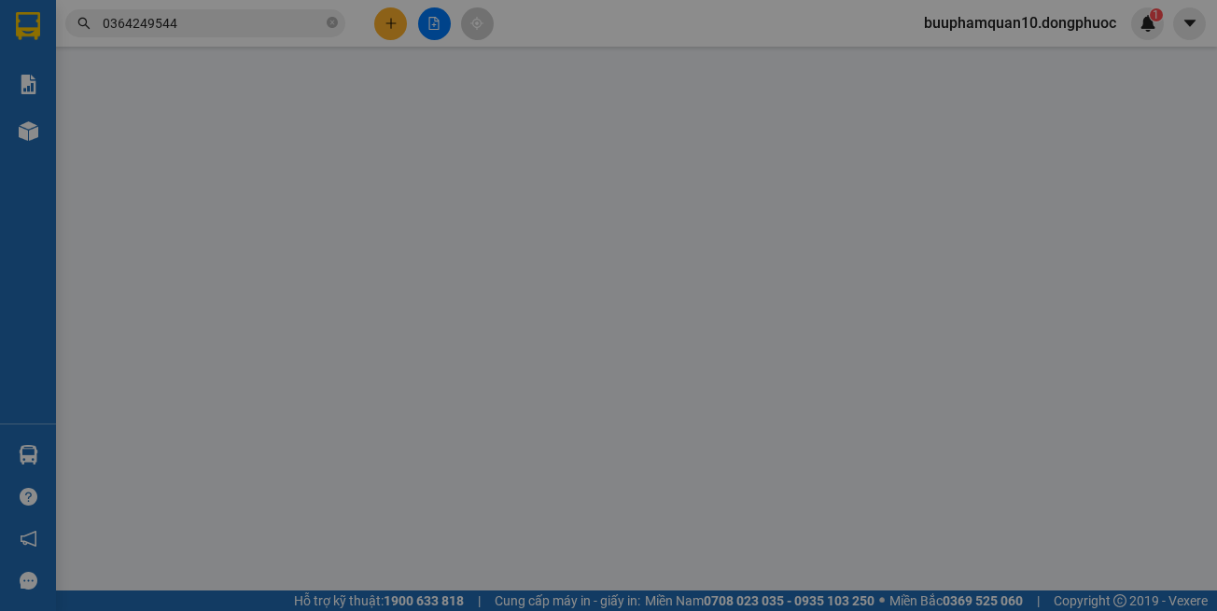
type input "0913568174"
type input "TRINH"
type input "0364249544"
type input "QUỐC ANH"
type input "50.000"
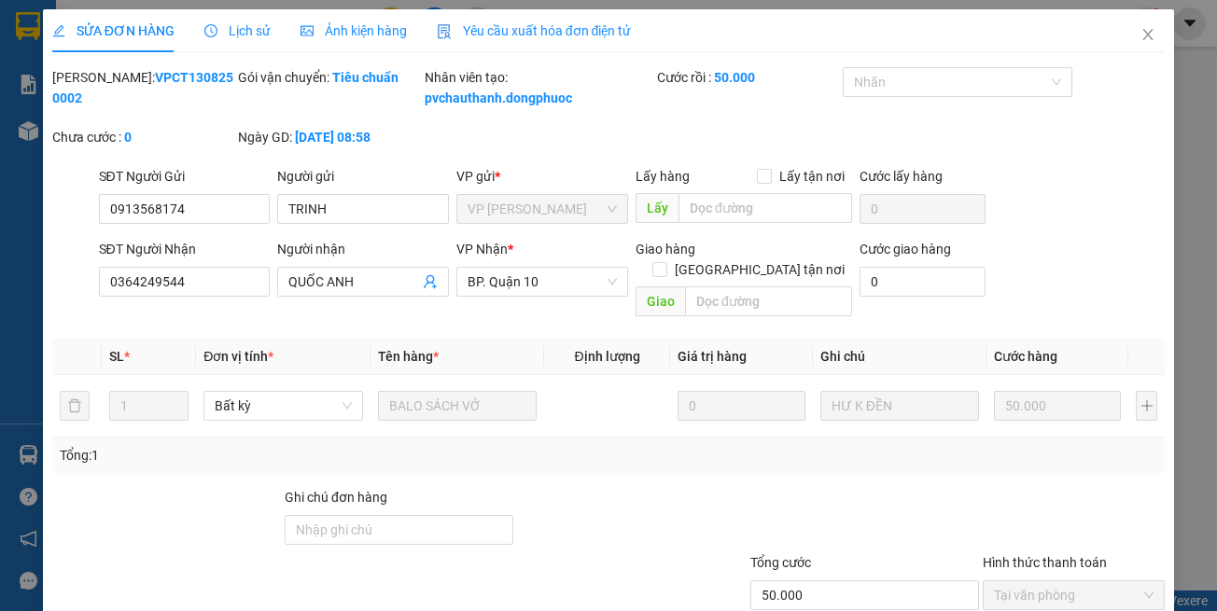
click at [621, 577] on div "SỬA ĐƠN HÀNG Lịch sử Ảnh kiện hàng Yêu cầu xuất hóa đơn điện tử Total Paid Fee …" at bounding box center [609, 361] width 1132 height 704
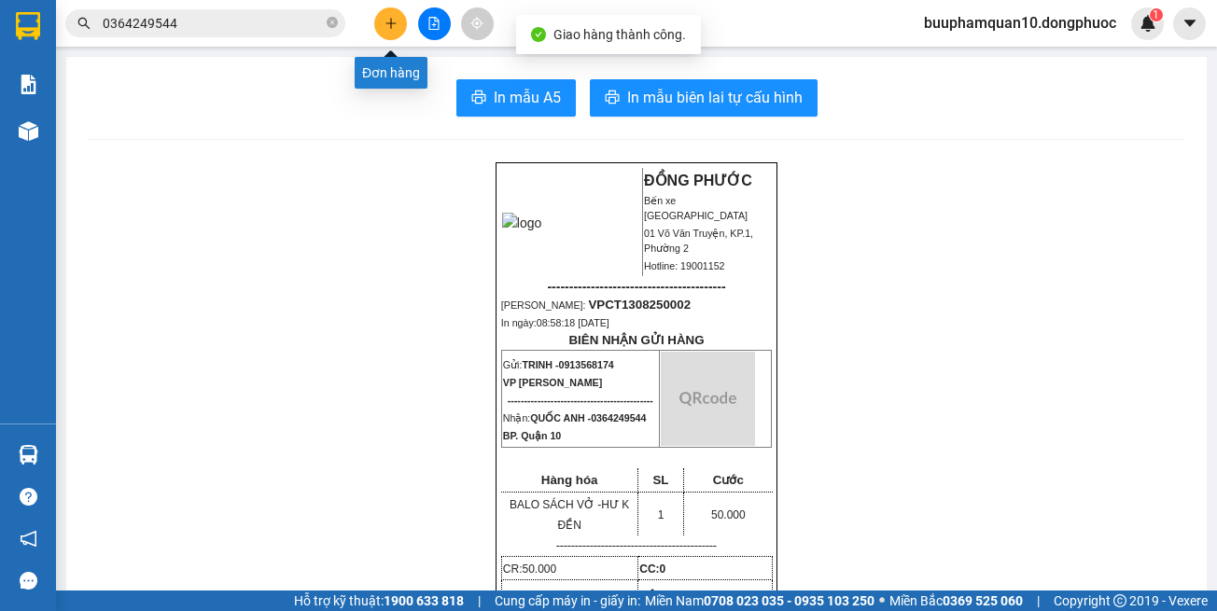
click at [385, 27] on icon "plus" at bounding box center [391, 23] width 13 height 13
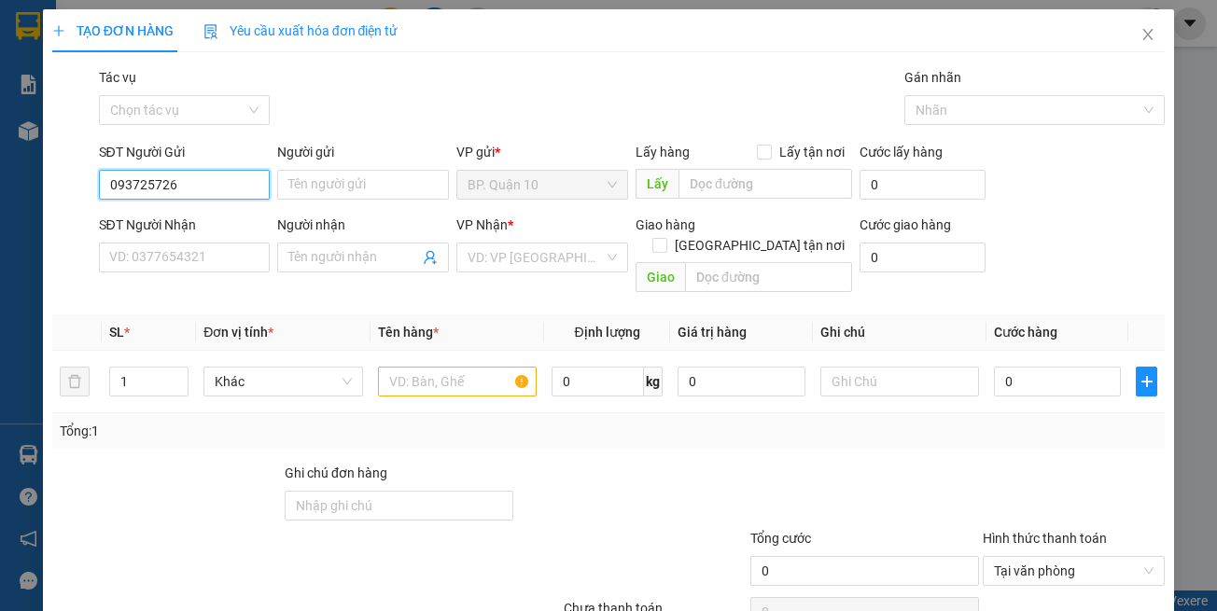
type input "0937257267"
click at [235, 212] on div "0937257267 - TRUNG CÔI" at bounding box center [183, 222] width 151 height 21
type input "TRUNG CÔI"
type input "0364876405"
type input "MINH NHỰT"
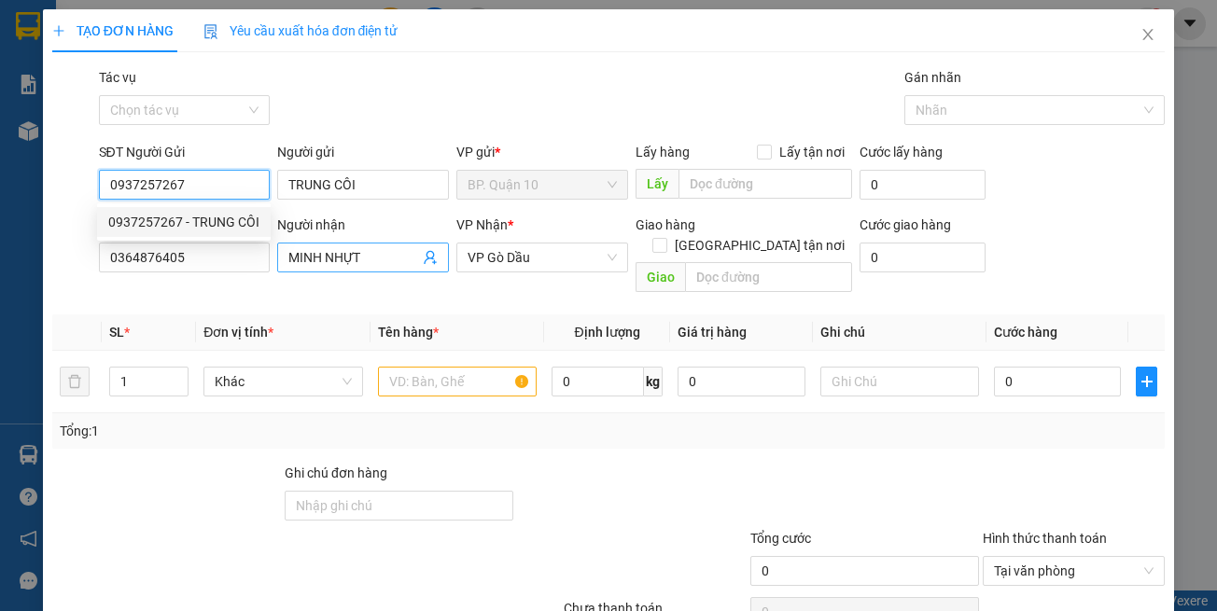
type input "30.000"
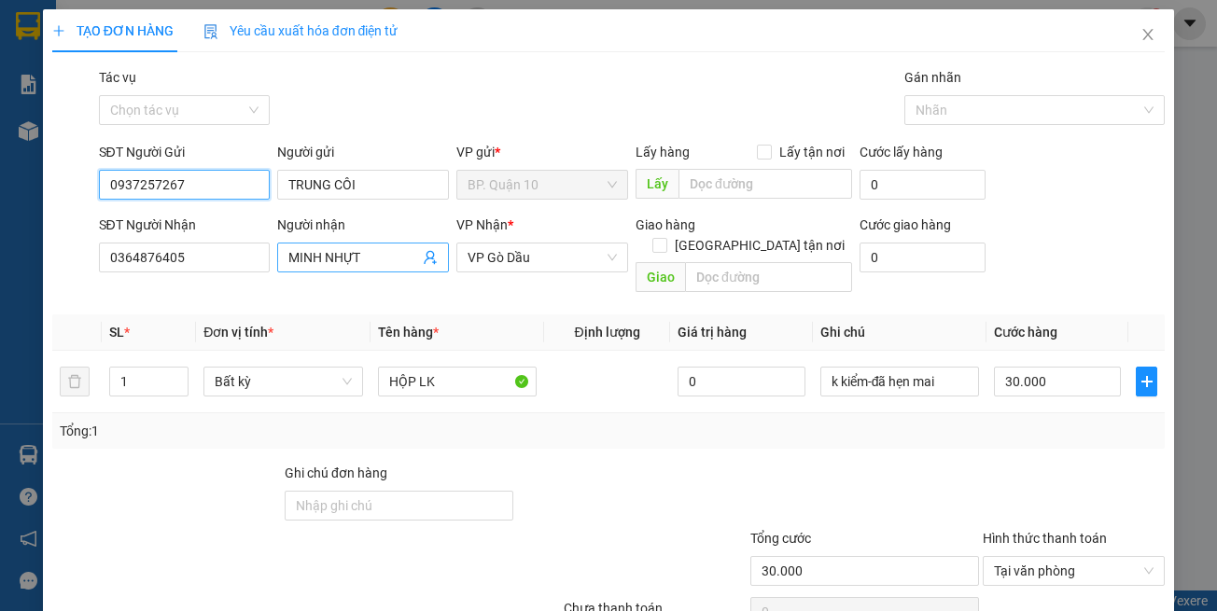
type input "0937257267"
click at [429, 260] on icon "user-add" at bounding box center [430, 258] width 12 height 14
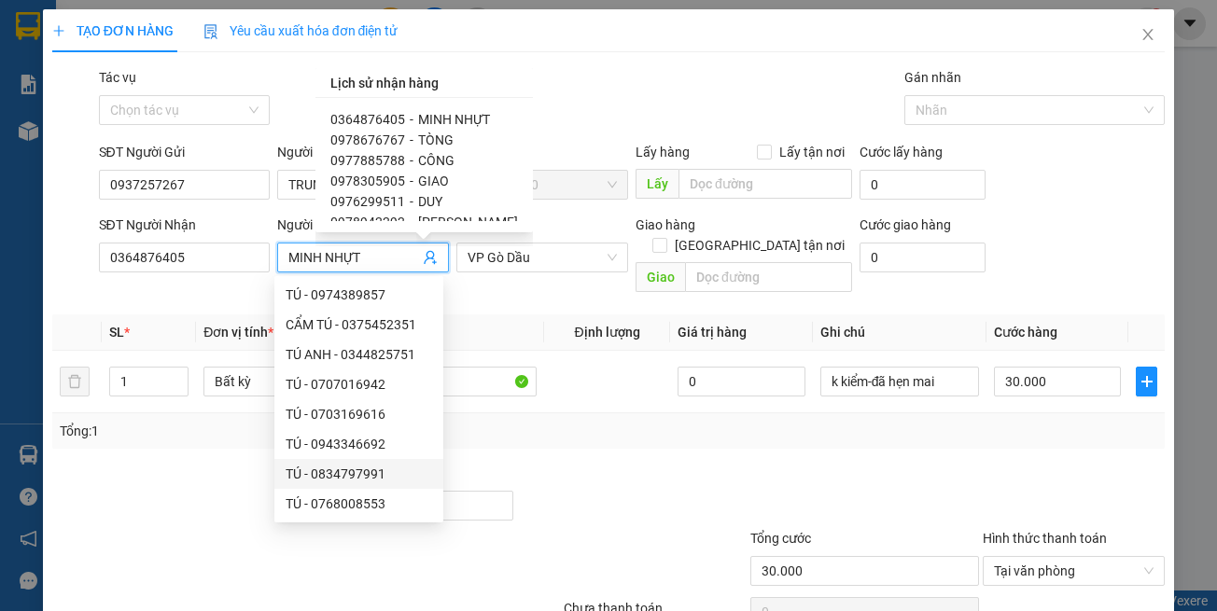
click at [413, 203] on div "0976299511 - DUY" at bounding box center [424, 201] width 188 height 21
type input "0976299511"
type input "DUY"
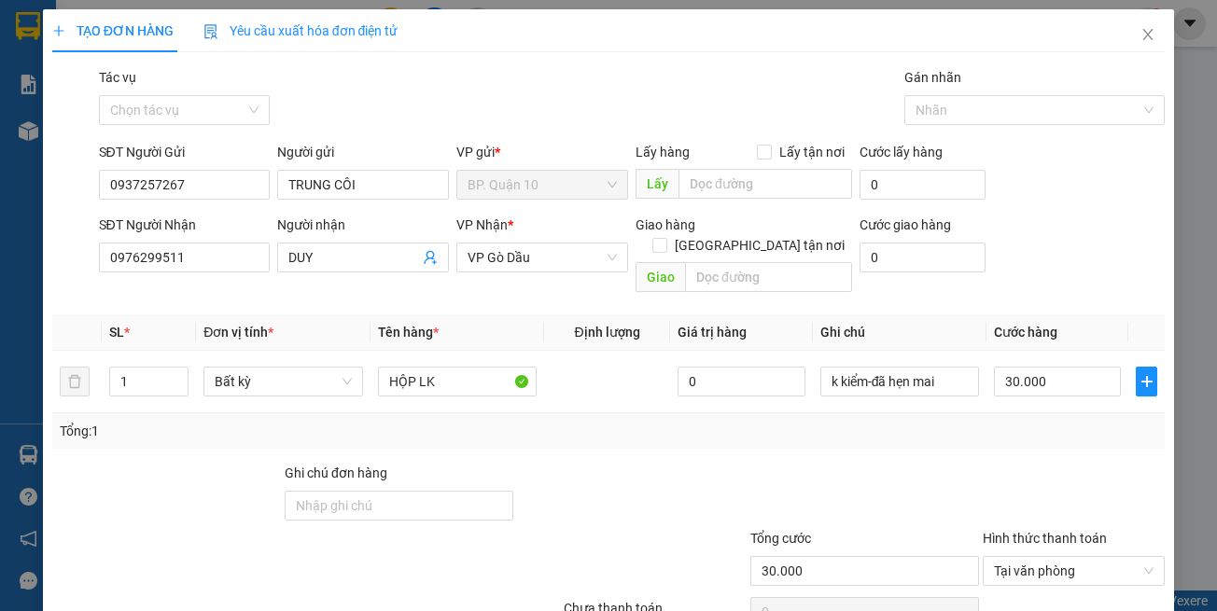
click at [512, 318] on th "Tên hàng *" at bounding box center [458, 333] width 174 height 36
click at [548, 440] on div "Transit Pickup Surcharge Ids Transit Deliver Surcharge Ids Transit Deliver Surc…" at bounding box center [608, 371] width 1113 height 608
click at [456, 421] on div "Tổng: 1" at bounding box center [266, 431] width 412 height 21
drag, startPoint x: 1019, startPoint y: 418, endPoint x: 1023, endPoint y: 408, distance: 10.9
click at [1020, 421] on div "Tổng: 1" at bounding box center [609, 431] width 1099 height 21
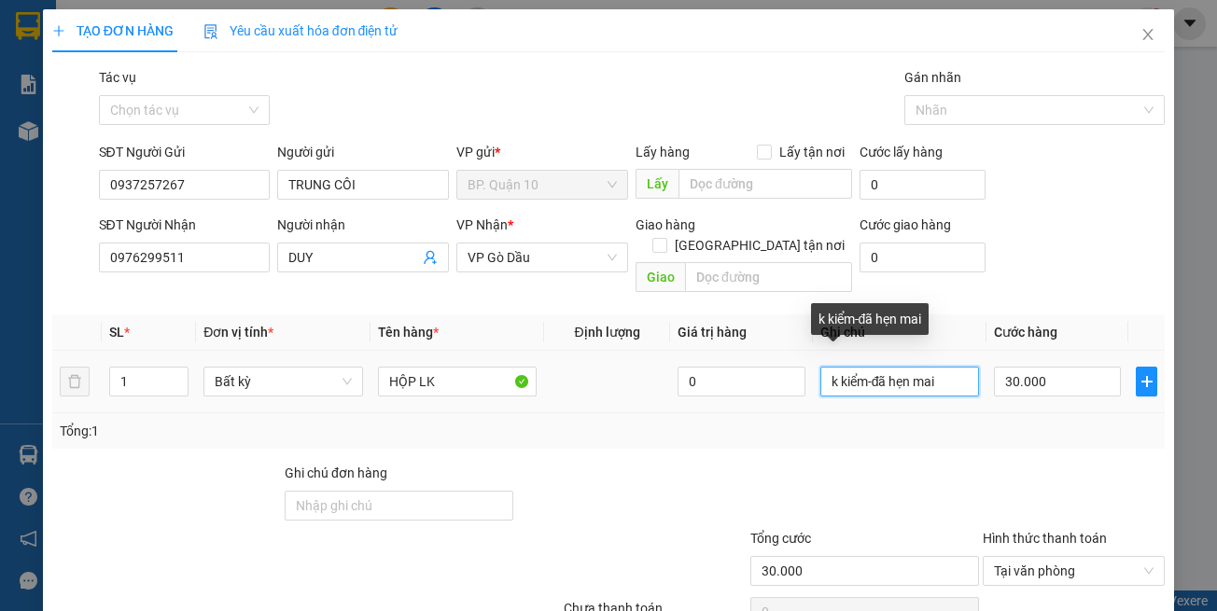
drag, startPoint x: 931, startPoint y: 359, endPoint x: 634, endPoint y: 367, distance: 296.9
click at [638, 367] on tr "1 Bất kỳ HỘP LK 0 k kiểm-đã hẹn mai 30.000" at bounding box center [608, 382] width 1113 height 63
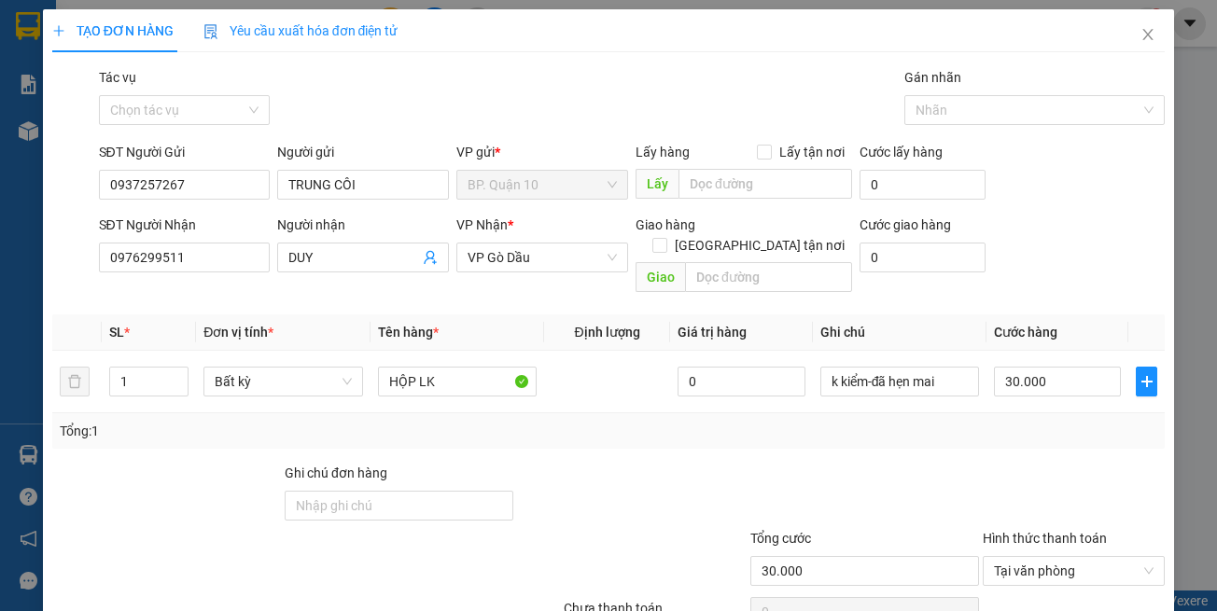
click at [1069, 536] on div "Transit Pickup Surcharge Ids Transit Deliver Surcharge Ids Transit Deliver Surc…" at bounding box center [608, 371] width 1113 height 608
drag, startPoint x: 1073, startPoint y: 563, endPoint x: 1065, endPoint y: 526, distance: 37.4
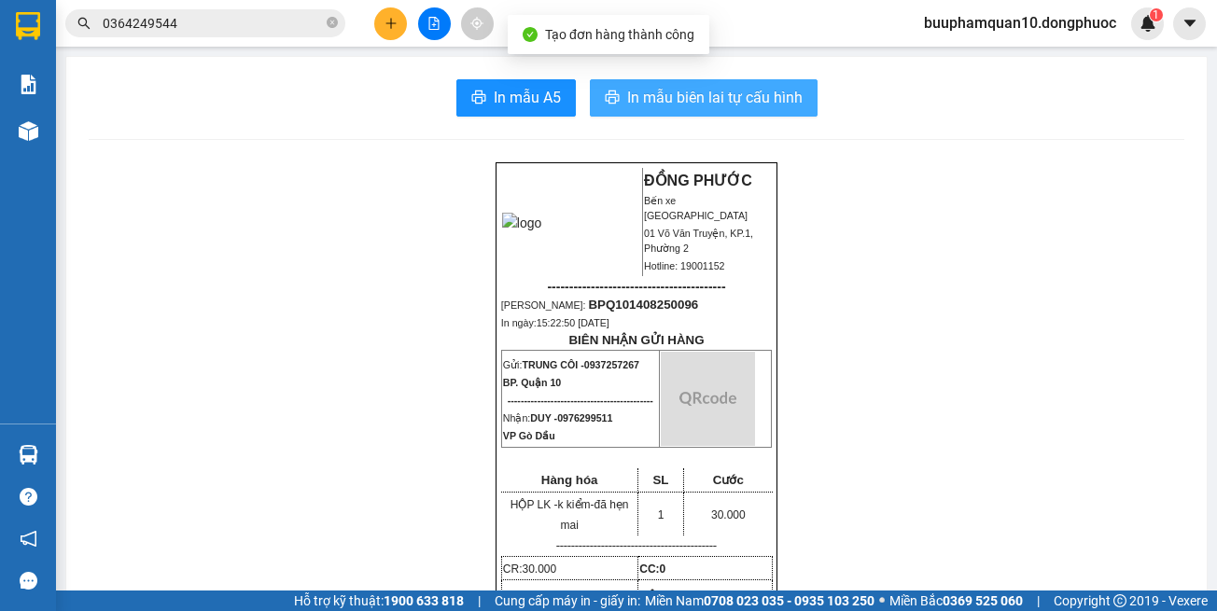
click at [729, 105] on span "In mẫu biên lai tự cấu hình" at bounding box center [714, 97] width 175 height 23
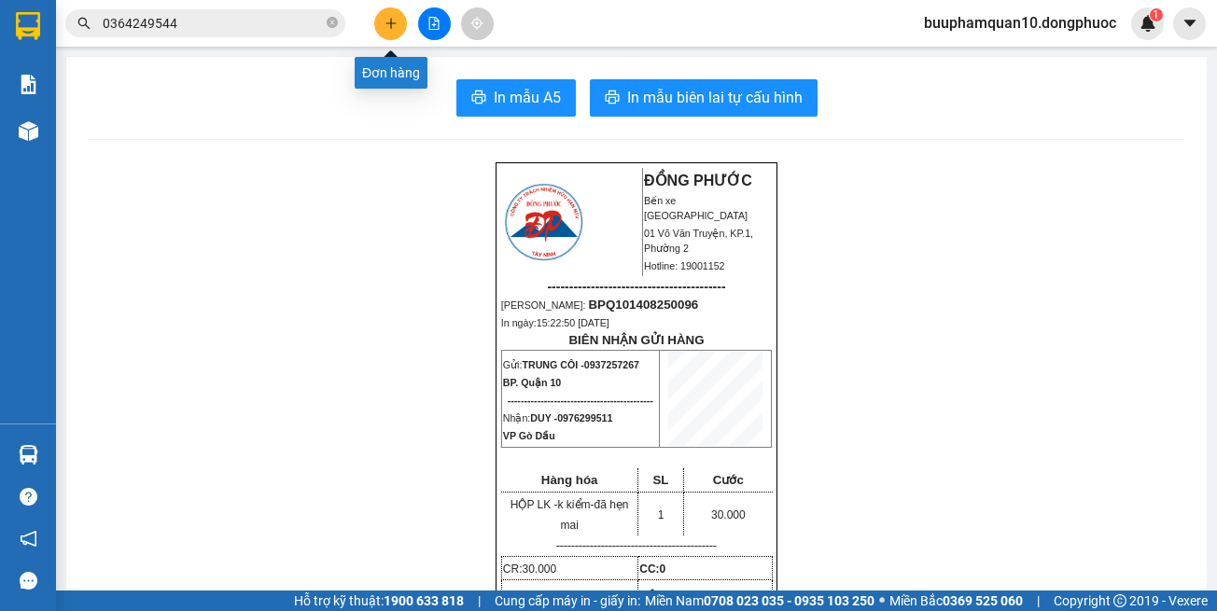
click at [393, 30] on button at bounding box center [390, 23] width 33 height 33
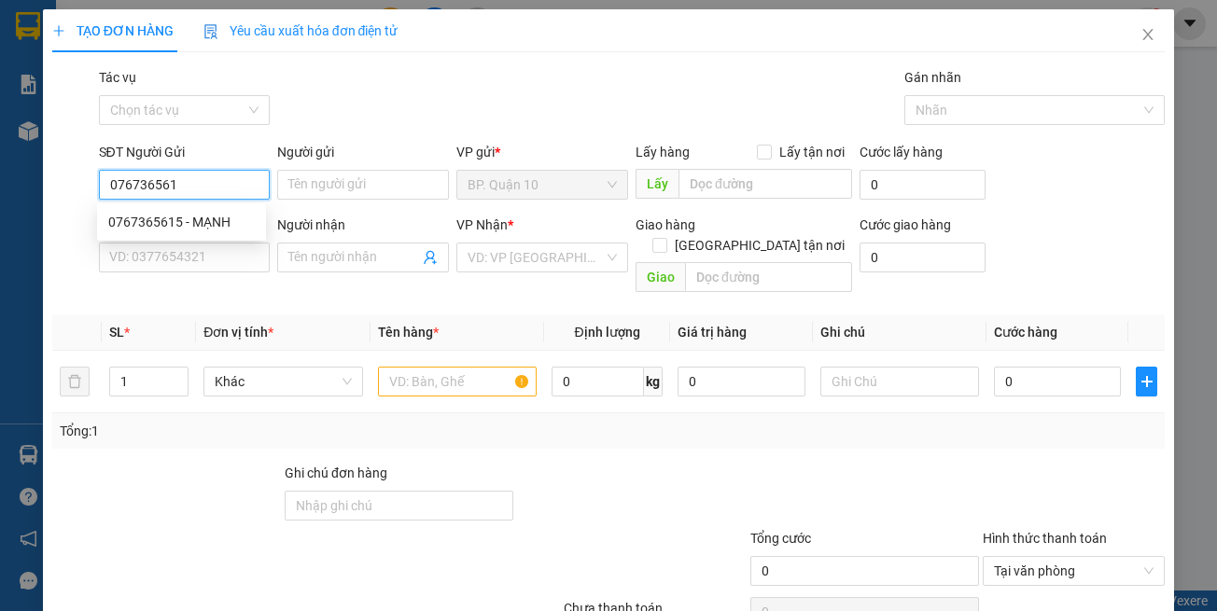
type input "0767365615"
drag, startPoint x: 211, startPoint y: 220, endPoint x: 249, endPoint y: 273, distance: 65.5
click at [211, 221] on div "0767365615 - MẠNH" at bounding box center [181, 222] width 147 height 21
type input "MẠNH"
click at [249, 273] on div "SĐT Người Nhận 0966192592 VD: 0377654321" at bounding box center [185, 247] width 172 height 65
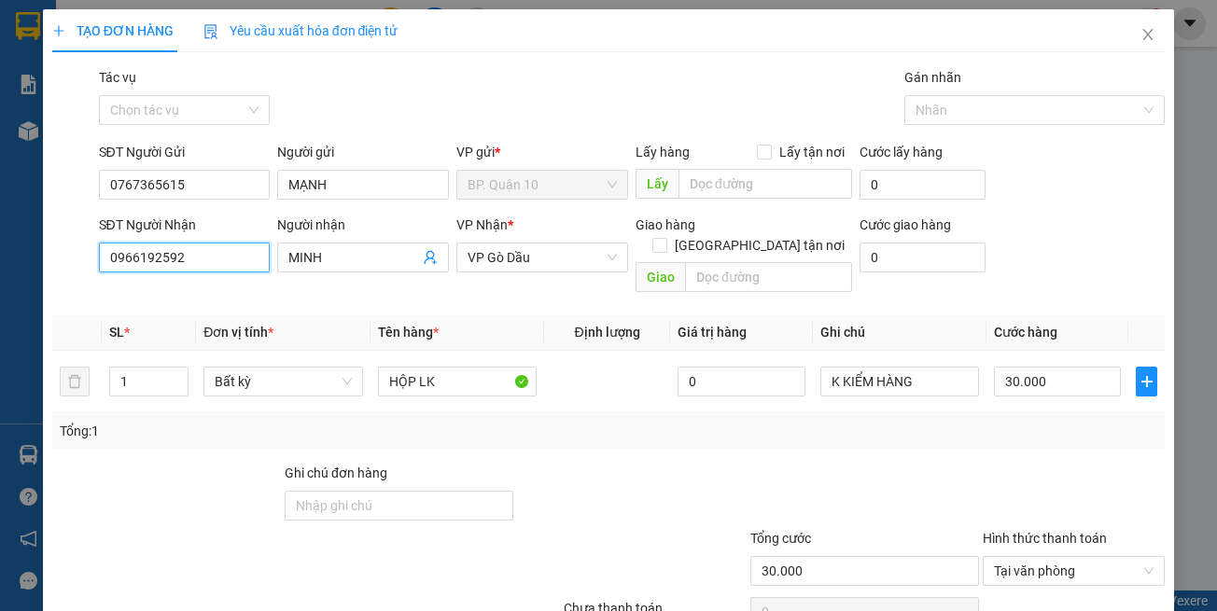
click at [238, 257] on input "0966192592" at bounding box center [185, 258] width 172 height 30
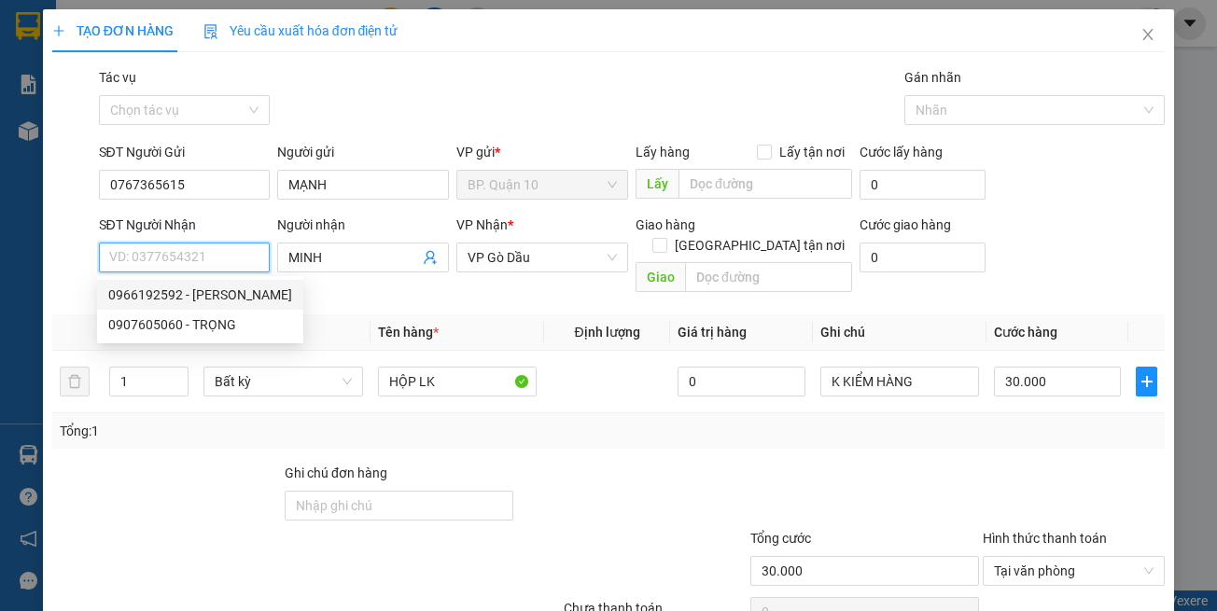
click at [200, 259] on input "SĐT Người Nhận" at bounding box center [185, 258] width 172 height 30
drag, startPoint x: 204, startPoint y: 297, endPoint x: 361, endPoint y: 299, distance: 156.8
click at [205, 295] on div "0902767242 - PHƯƠNG" at bounding box center [181, 295] width 147 height 21
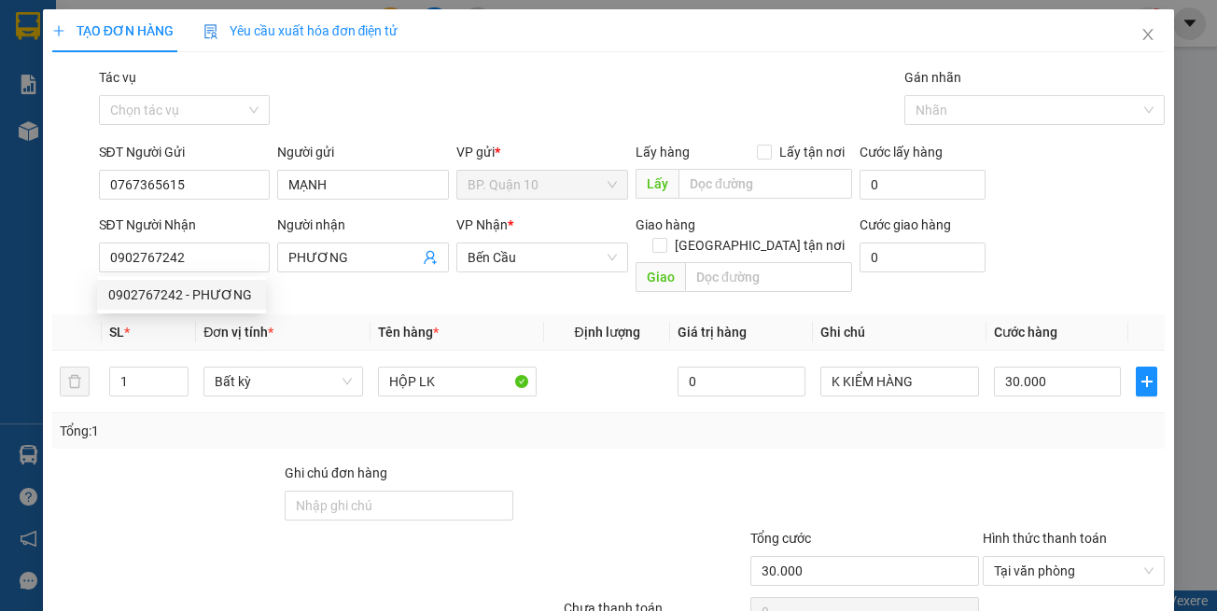
click at [454, 315] on th "Tên hàng *" at bounding box center [458, 333] width 174 height 36
click at [450, 421] on div "Tổng: 1" at bounding box center [266, 431] width 412 height 21
drag, startPoint x: 1041, startPoint y: 412, endPoint x: 1055, endPoint y: 377, distance: 37.3
click at [1044, 421] on div "Tổng: 1" at bounding box center [609, 431] width 1099 height 21
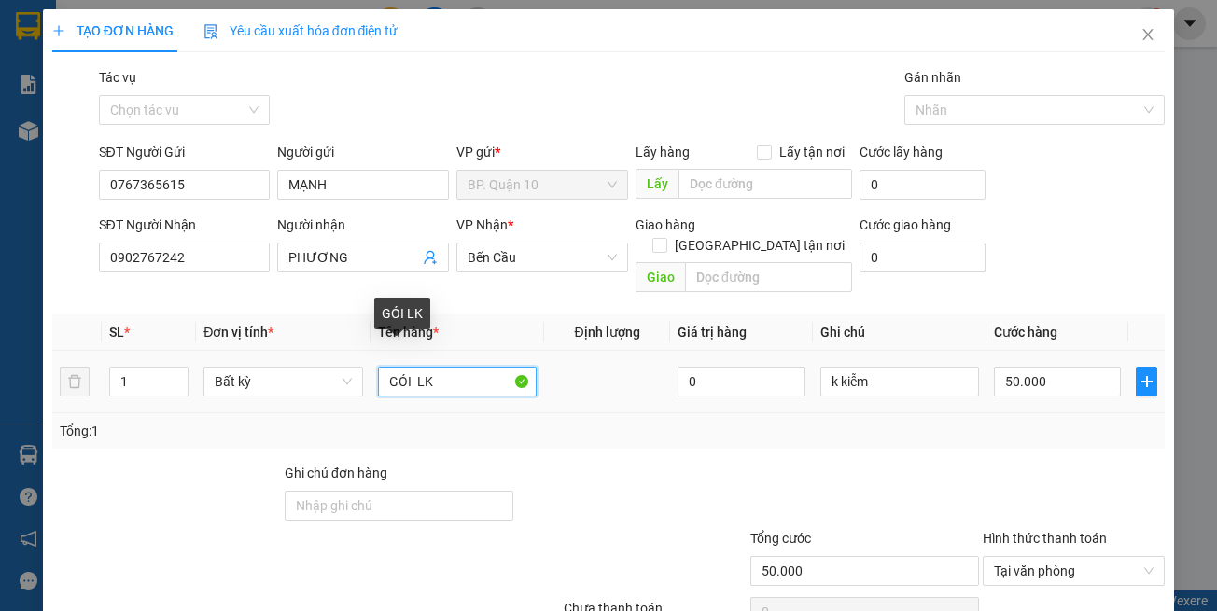
drag, startPoint x: 414, startPoint y: 354, endPoint x: 0, endPoint y: 347, distance: 414.4
click at [43, 353] on div "TẠO ĐƠN HÀNG Yêu cầu xuất hóa đơn điện tử Transit Pickup Surcharge Ids Transit …" at bounding box center [609, 348] width 1132 height 679
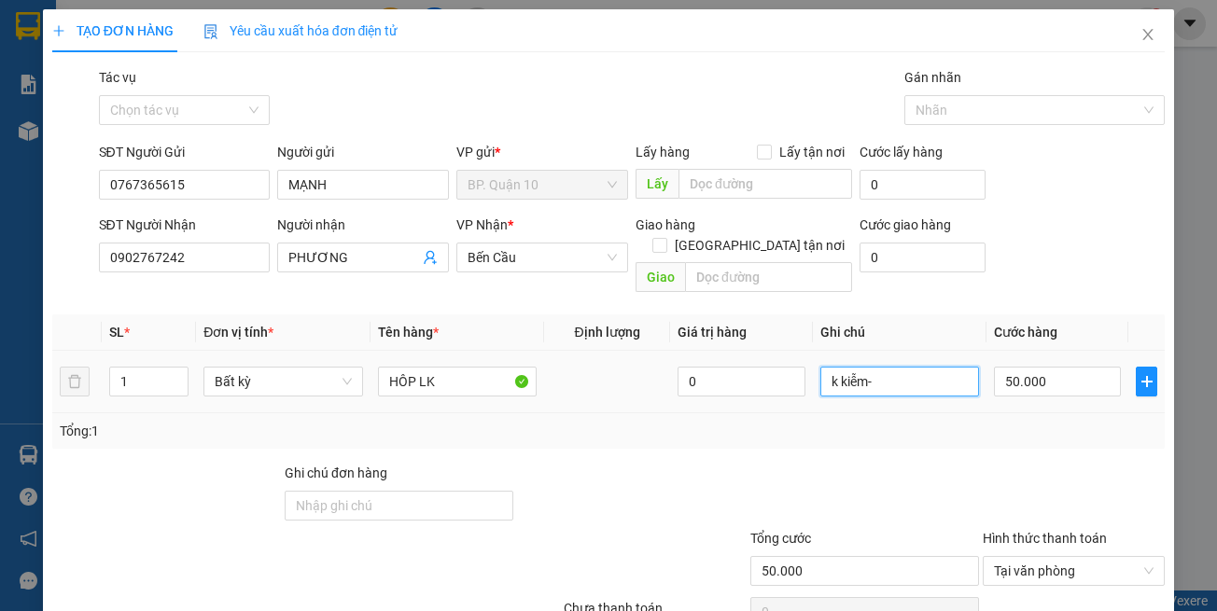
click at [895, 368] on input "k kiễm-" at bounding box center [899, 382] width 159 height 30
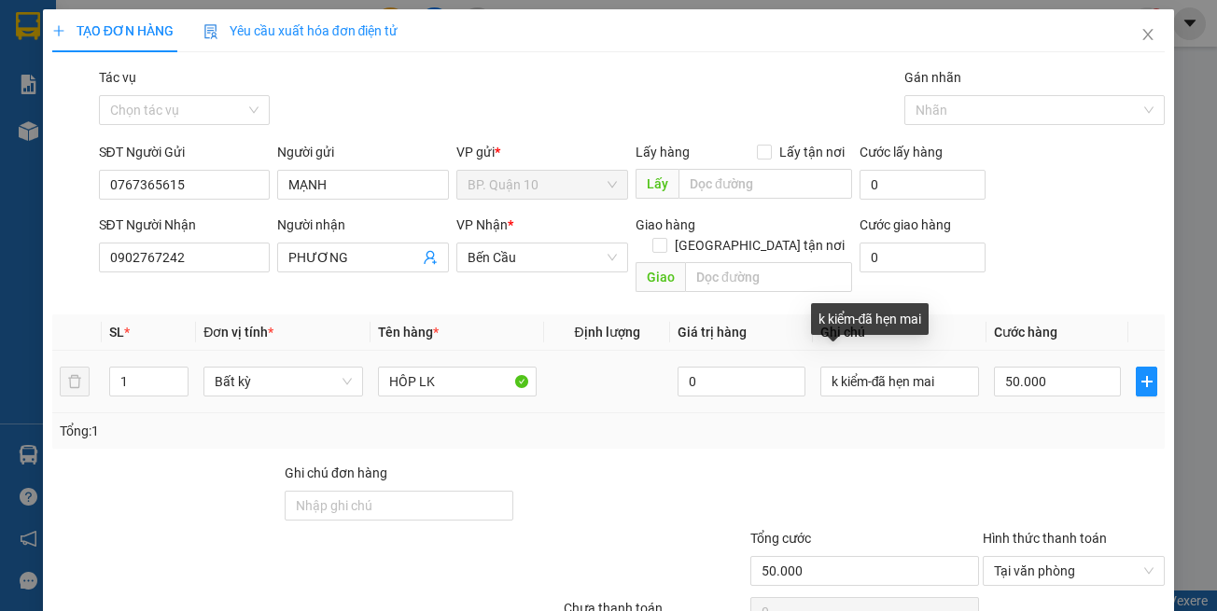
drag, startPoint x: 1027, startPoint y: 411, endPoint x: 1032, endPoint y: 380, distance: 31.3
click at [1029, 421] on div "Tổng: 1" at bounding box center [609, 431] width 1099 height 21
drag, startPoint x: 1057, startPoint y: 560, endPoint x: 1044, endPoint y: 540, distance: 23.1
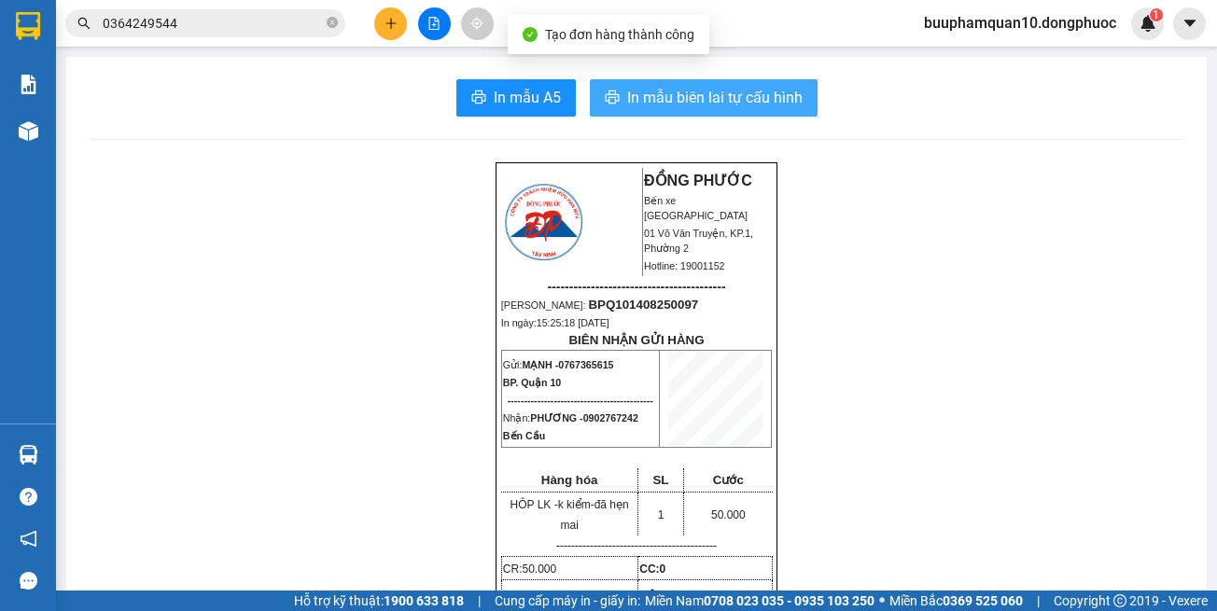
click at [614, 88] on button "In mẫu biên lai tự cấu hình" at bounding box center [704, 97] width 228 height 37
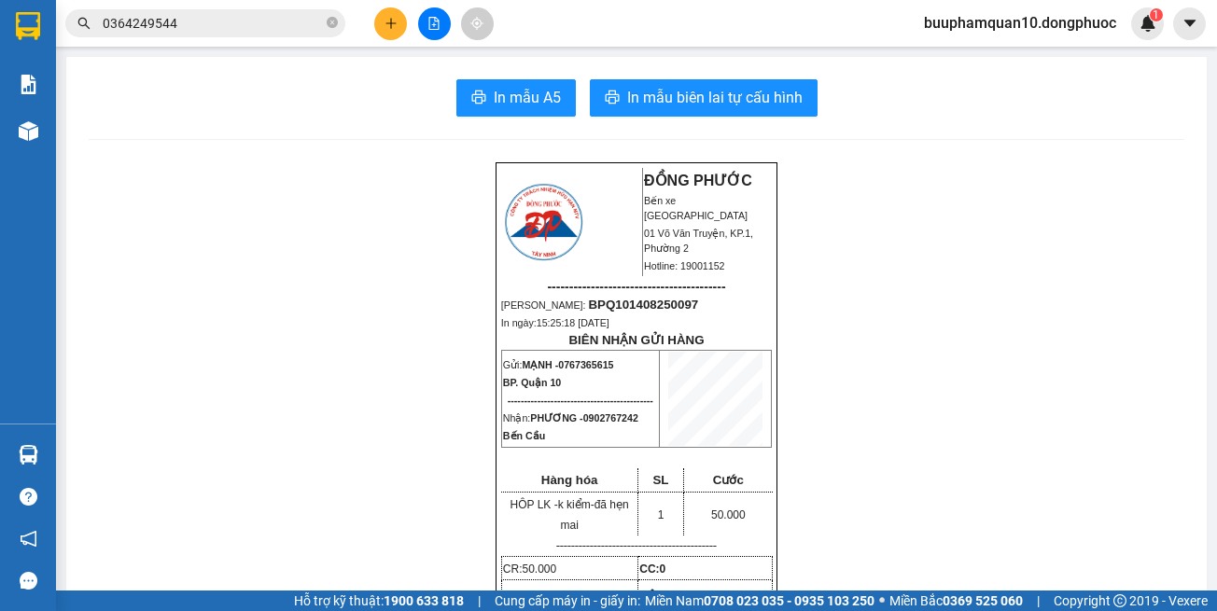
click at [204, 20] on input "0364249544" at bounding box center [213, 23] width 220 height 21
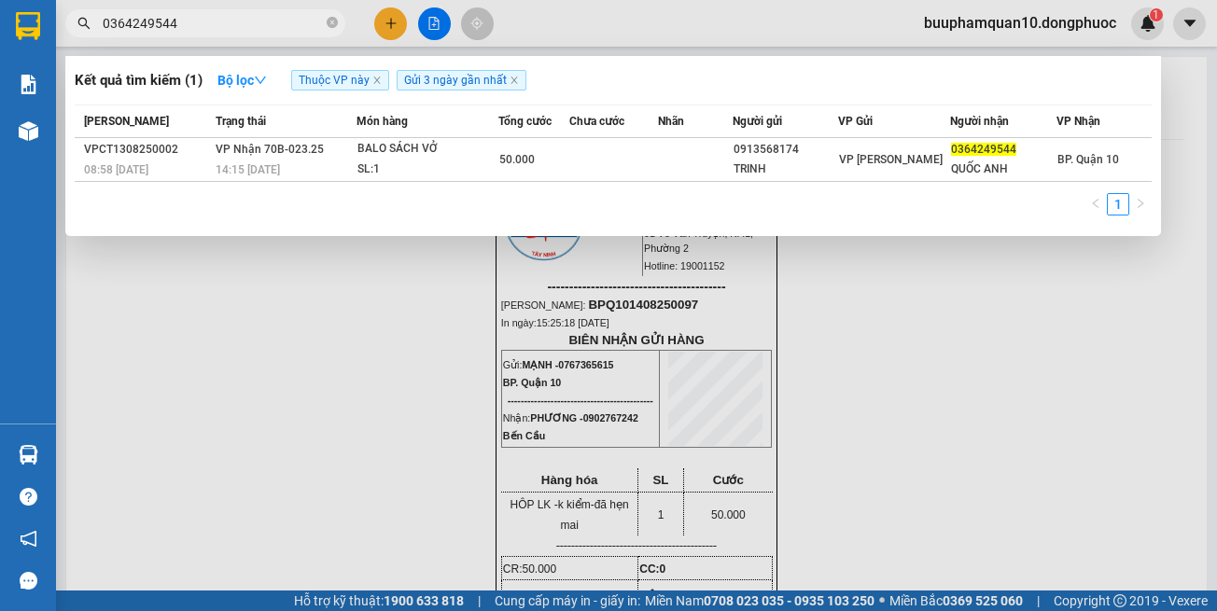
drag, startPoint x: 204, startPoint y: 20, endPoint x: 852, endPoint y: 269, distance: 694.0
click at [206, 21] on input "0364249544" at bounding box center [213, 23] width 220 height 21
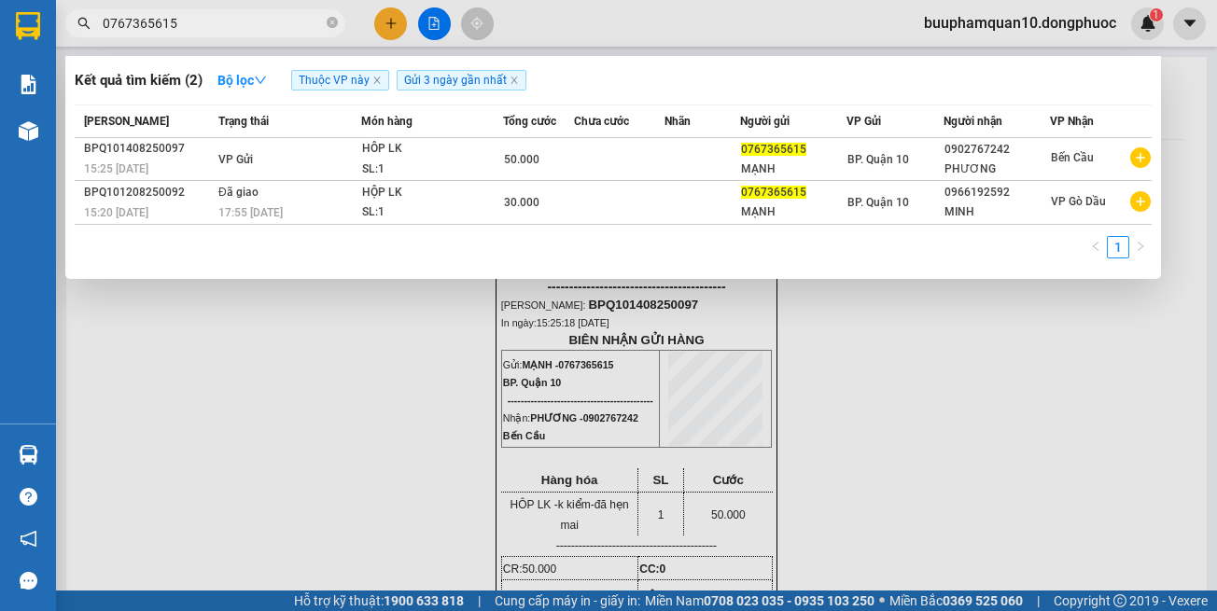
click at [247, 25] on input "0767365615" at bounding box center [213, 23] width 220 height 21
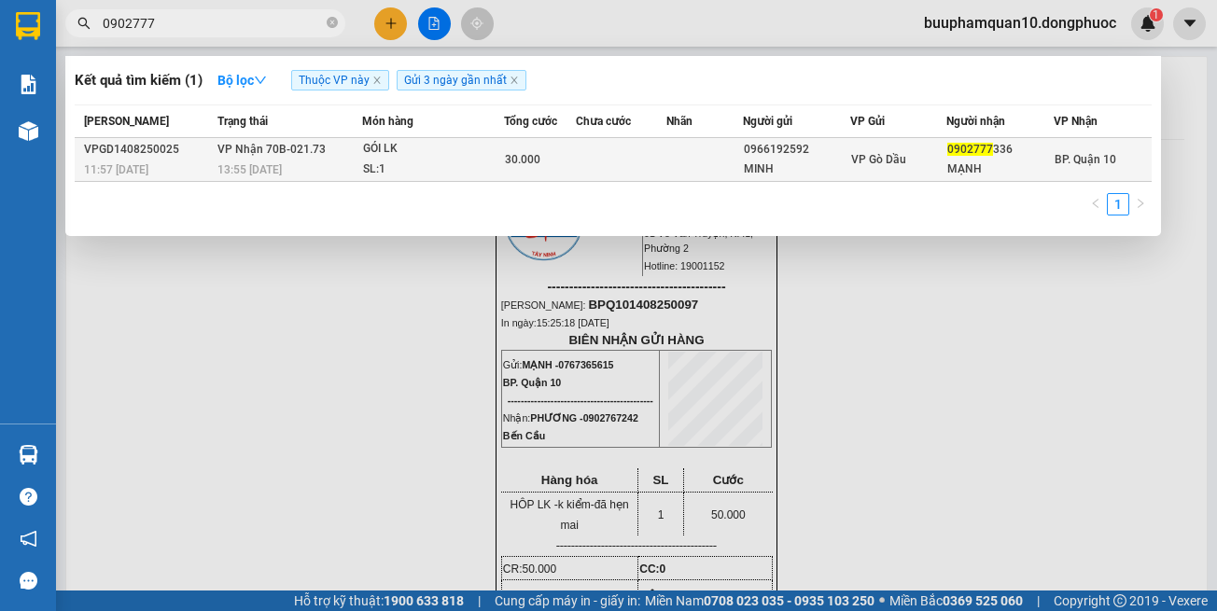
click at [365, 162] on div "SL: 1" at bounding box center [433, 170] width 140 height 21
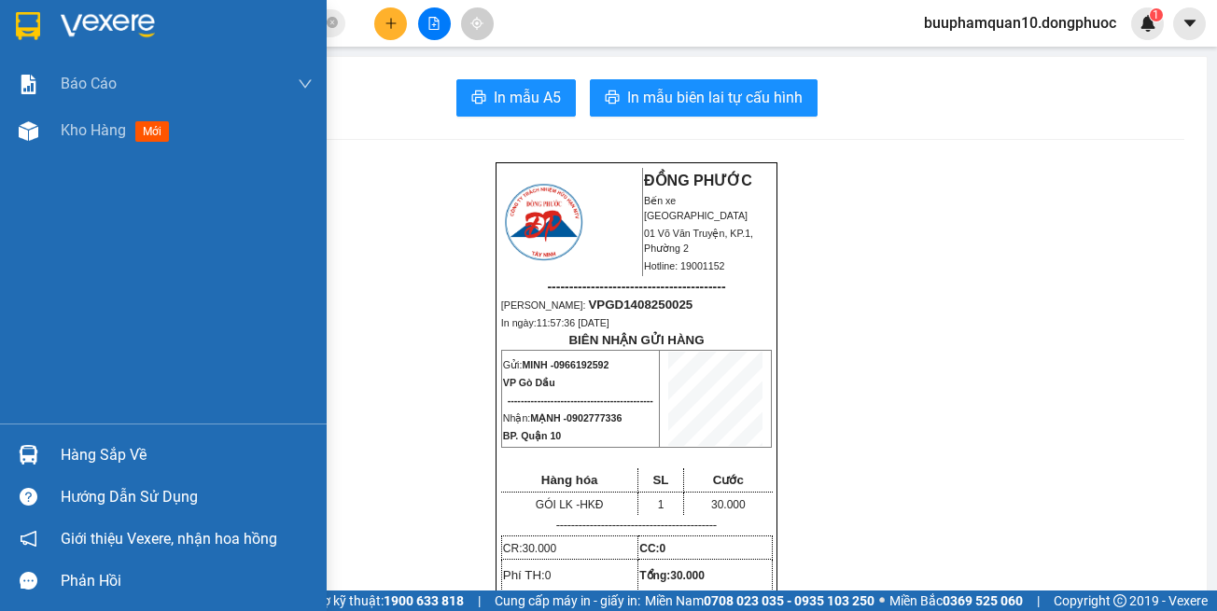
click at [114, 447] on div "Hàng sắp về" at bounding box center [187, 455] width 252 height 28
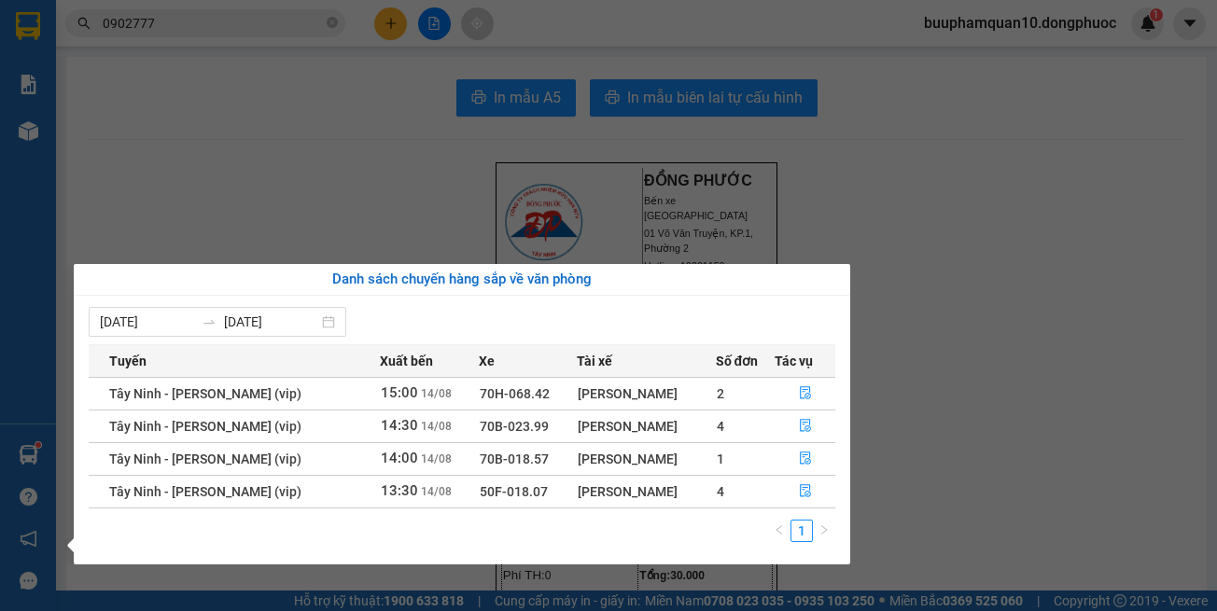
click at [869, 330] on section "Kết quả tìm kiếm ( 1 ) Bộ lọc Thuộc VP này Gửi 3 ngày gần nhất Mã ĐH Trạng thái…" at bounding box center [608, 305] width 1217 height 611
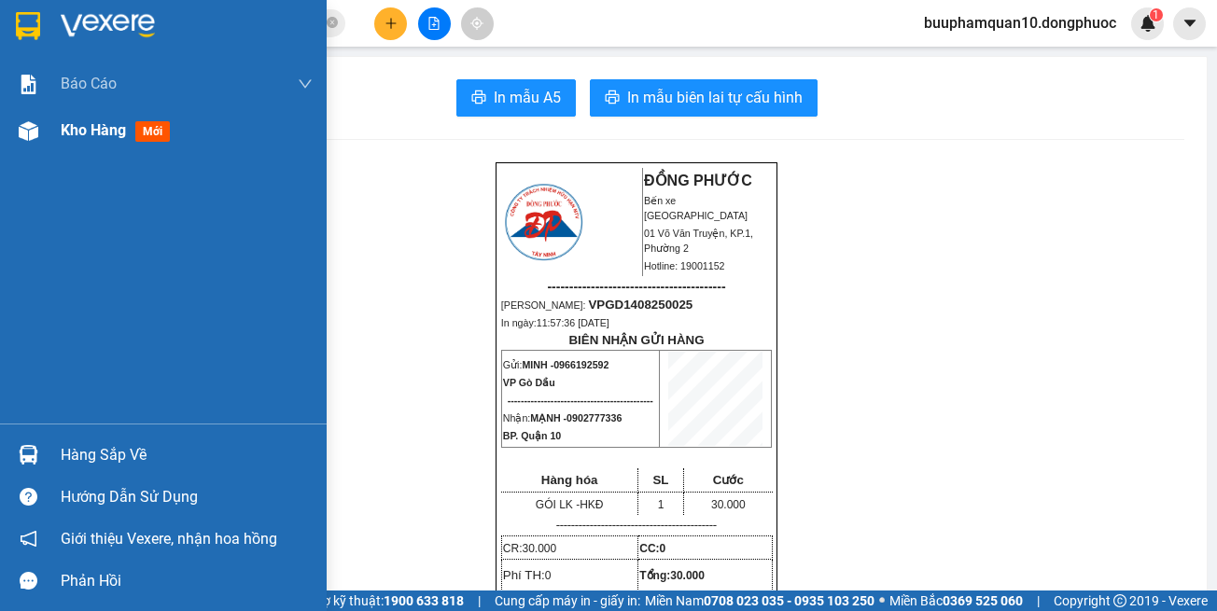
click at [40, 133] on div at bounding box center [28, 131] width 33 height 33
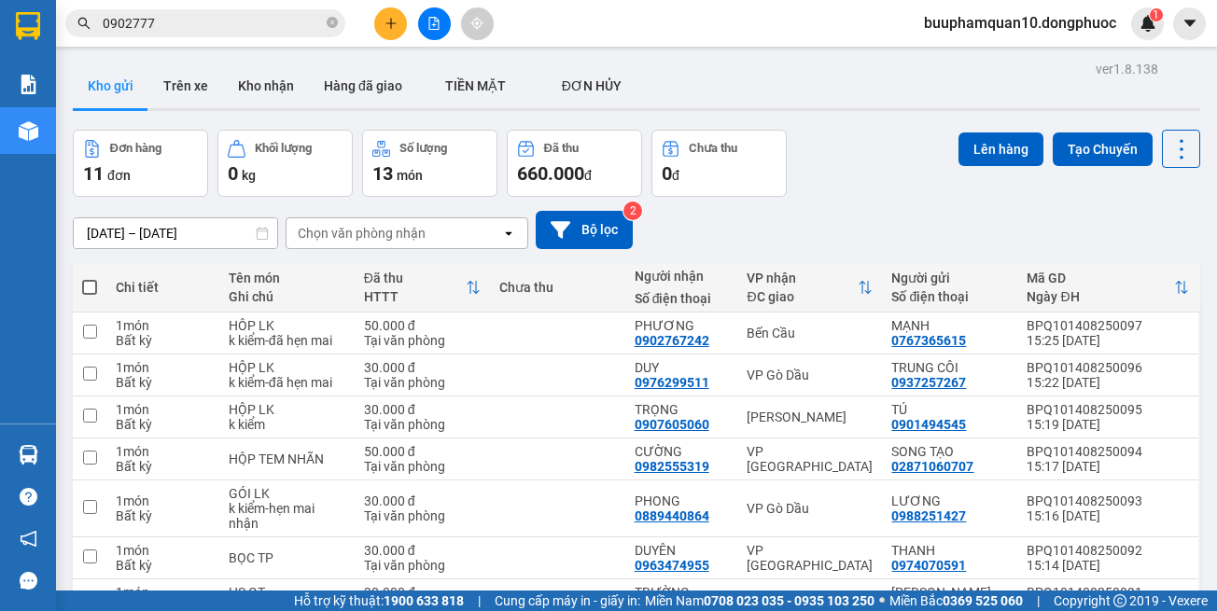
click at [413, 239] on div "Chọn văn phòng nhận" at bounding box center [362, 233] width 128 height 19
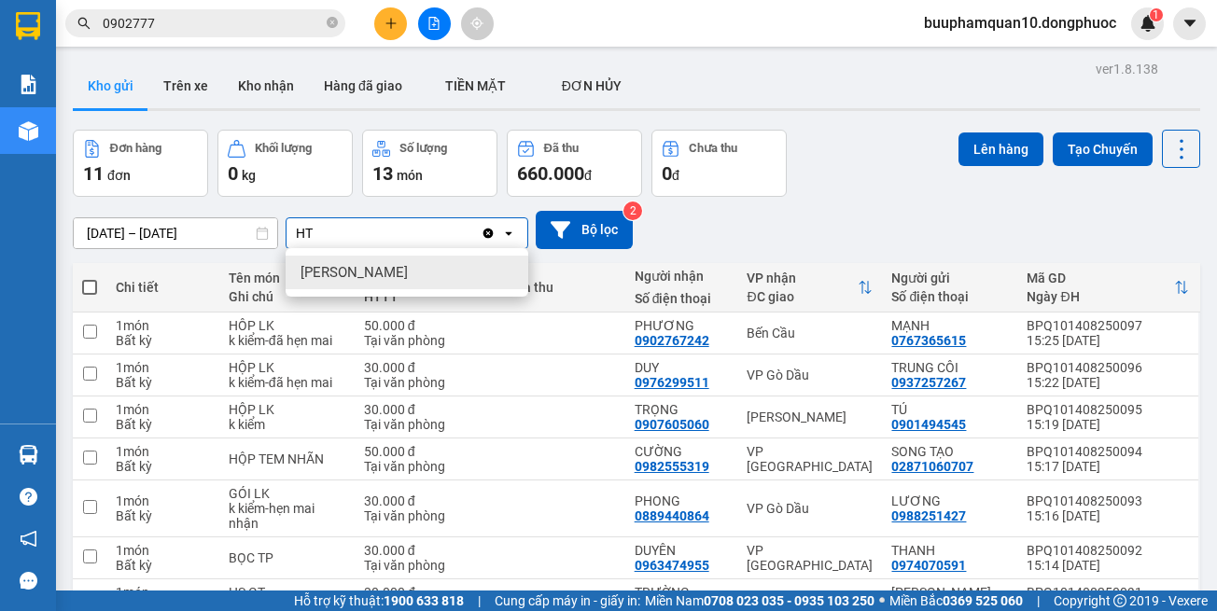
drag, startPoint x: 397, startPoint y: 269, endPoint x: 406, endPoint y: 252, distance: 19.2
click at [398, 269] on div "[PERSON_NAME]" at bounding box center [407, 273] width 243 height 34
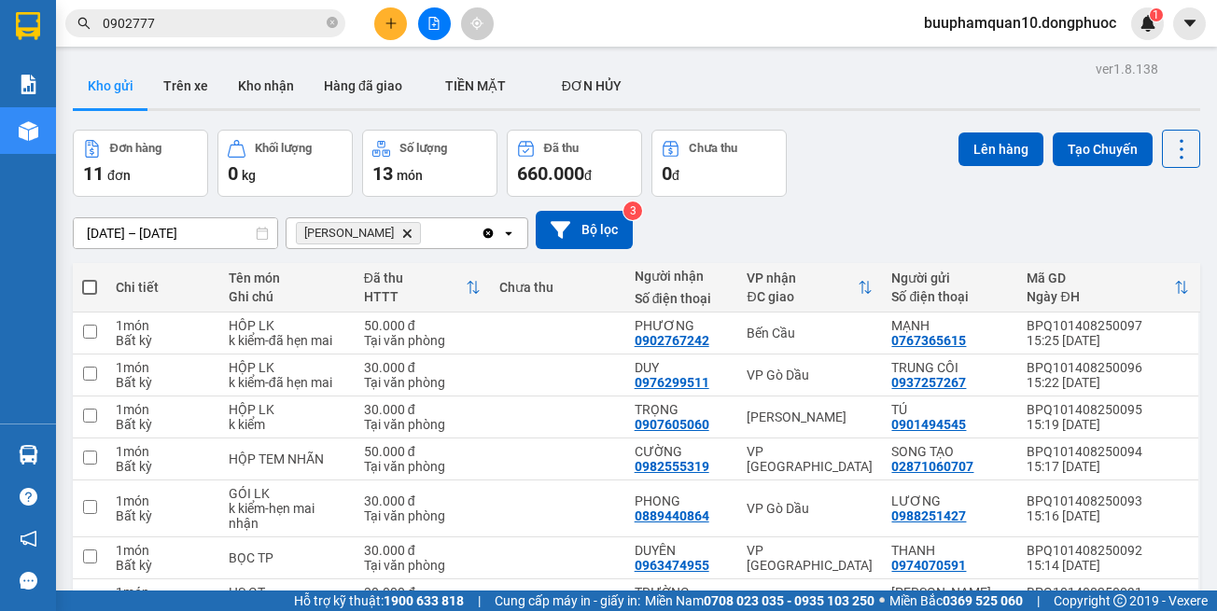
drag, startPoint x: 406, startPoint y: 252, endPoint x: 418, endPoint y: 231, distance: 23.8
click at [415, 231] on div "Hòa Thành Delete" at bounding box center [384, 233] width 194 height 30
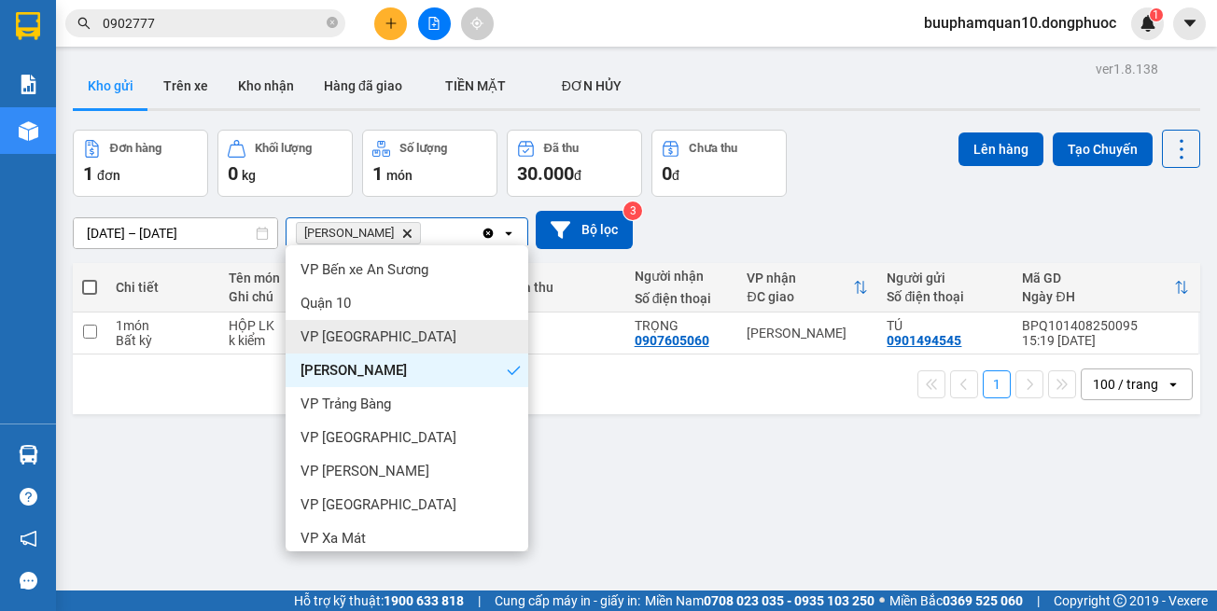
click at [403, 334] on div "VP [GEOGRAPHIC_DATA]" at bounding box center [407, 337] width 243 height 34
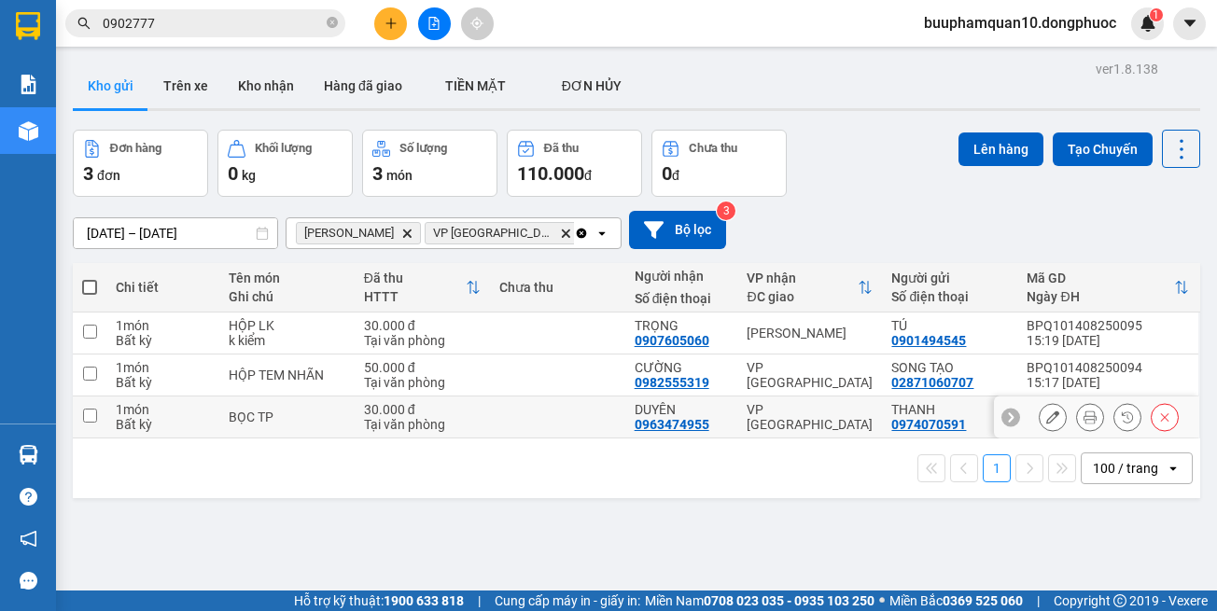
click at [763, 399] on td "VP [GEOGRAPHIC_DATA]" at bounding box center [809, 418] width 145 height 42
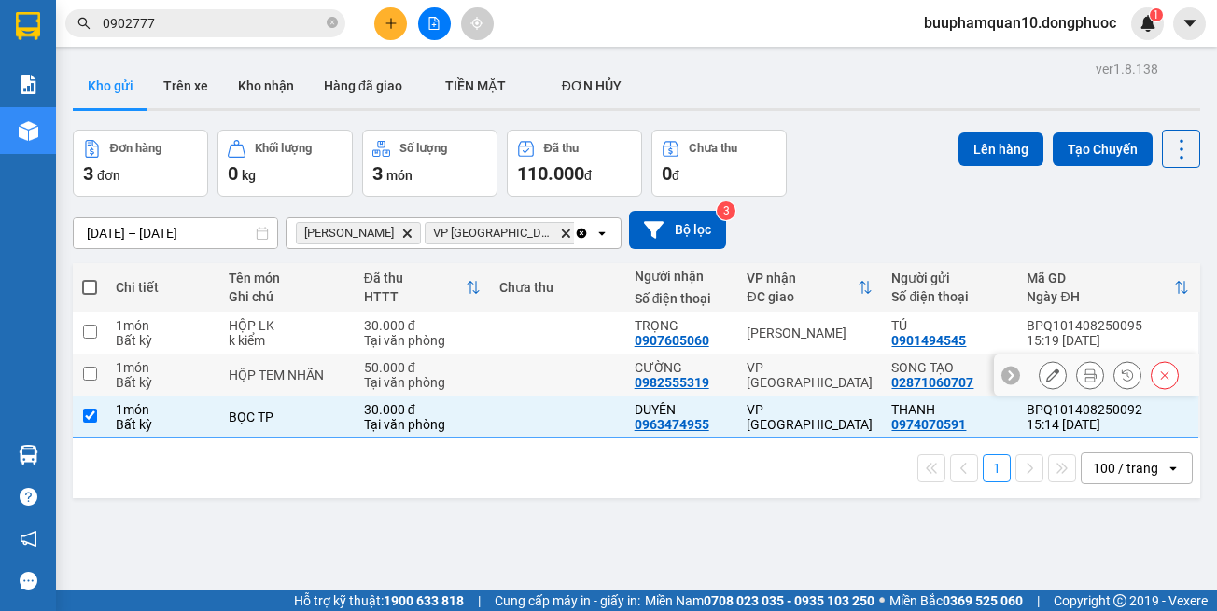
click at [764, 365] on td "VP [GEOGRAPHIC_DATA]" at bounding box center [809, 376] width 145 height 42
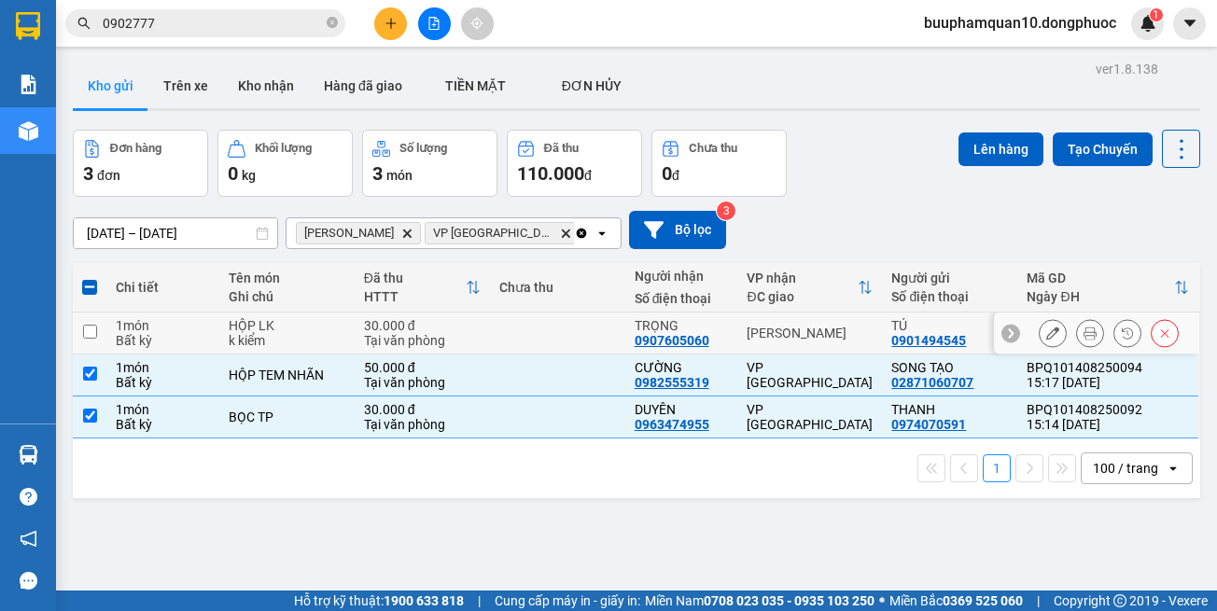
click at [763, 339] on div "[PERSON_NAME]" at bounding box center [810, 333] width 126 height 15
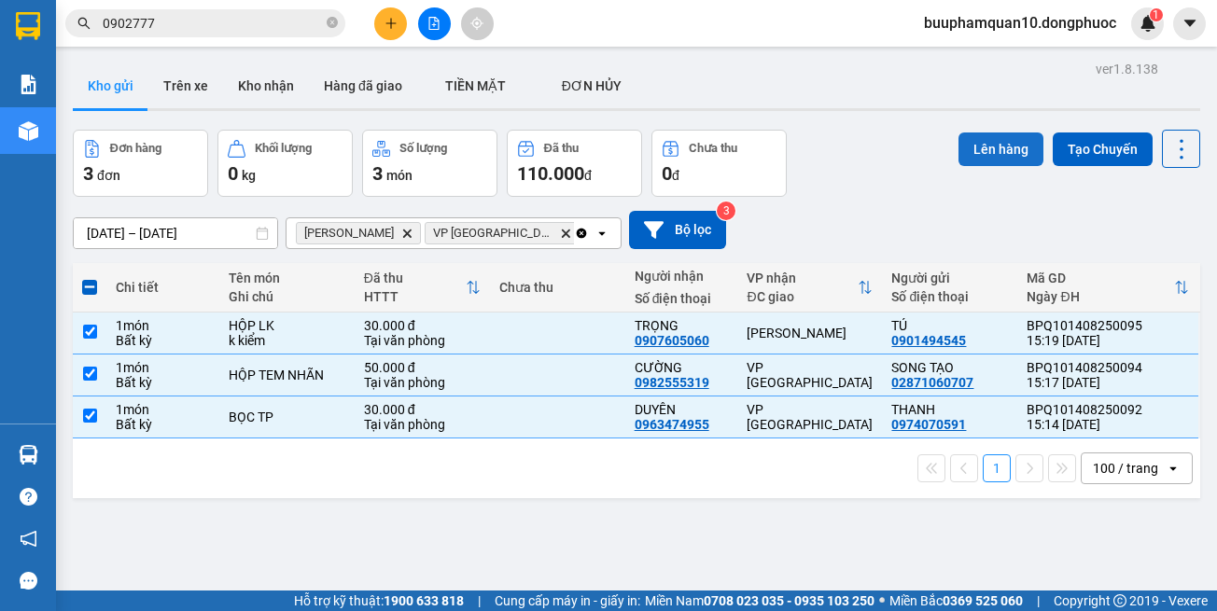
click at [975, 137] on button "Lên hàng" at bounding box center [1001, 150] width 85 height 34
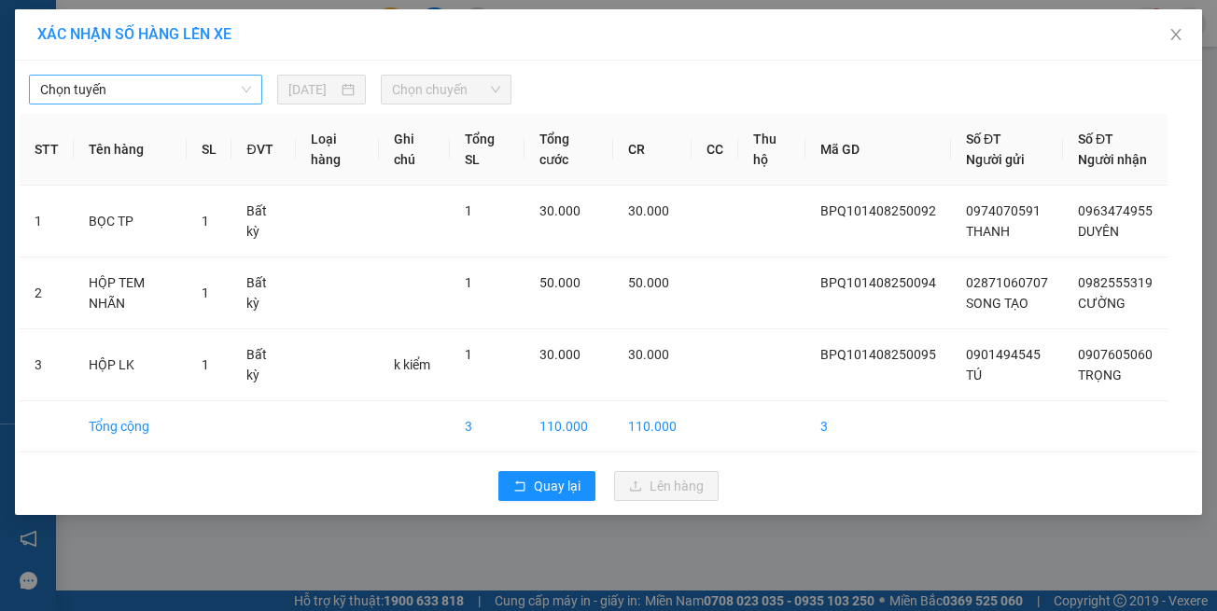
drag, startPoint x: 147, startPoint y: 85, endPoint x: 148, endPoint y: 104, distance: 18.8
click at [147, 87] on span "Chọn tuyến" at bounding box center [145, 90] width 211 height 28
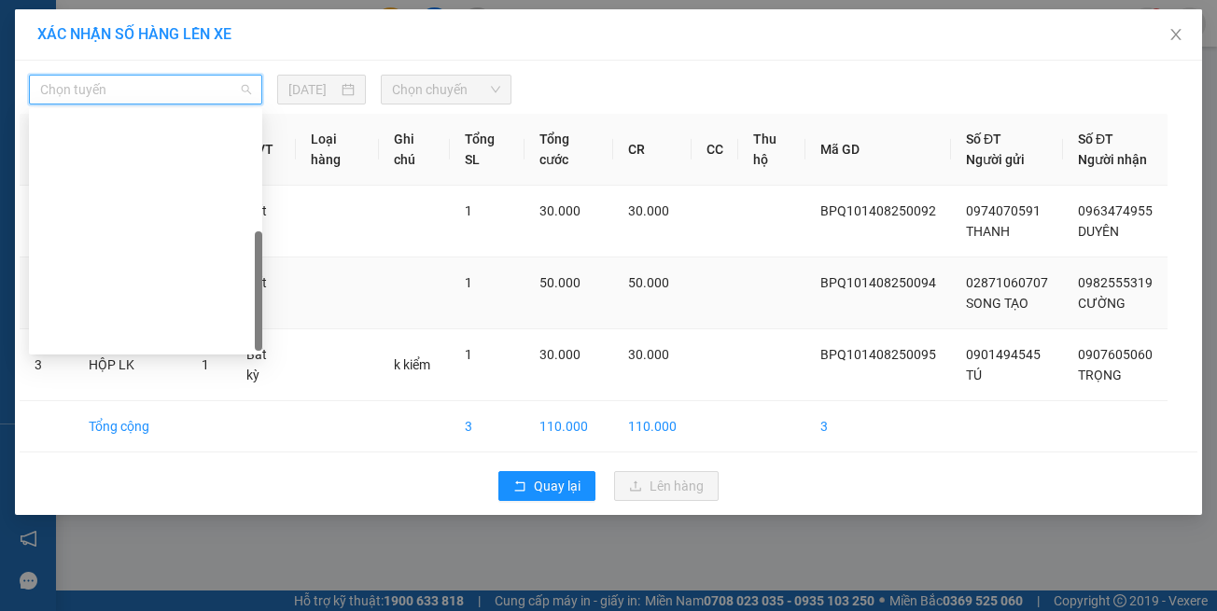
drag, startPoint x: 134, startPoint y: 330, endPoint x: 164, endPoint y: 309, distance: 36.8
click at [141, 595] on div "Hồ Chí Minh - Tây Ninh (vip)" at bounding box center [145, 605] width 211 height 21
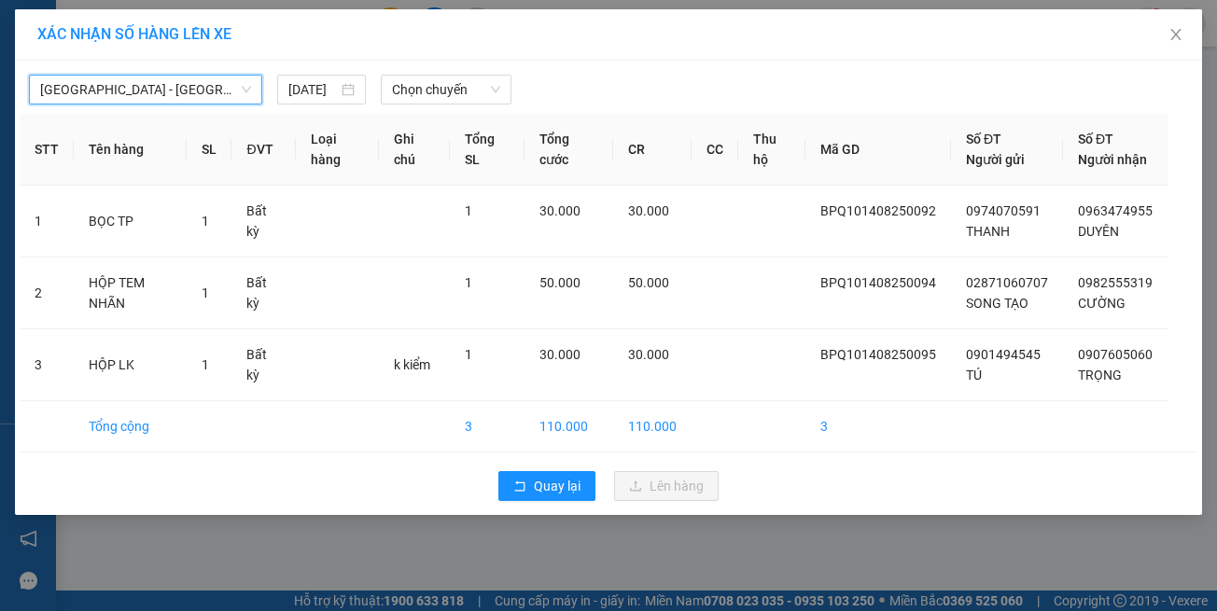
click at [414, 105] on div "Hồ Chí Minh - Tây Ninh (vip) Hồ Chí Minh - Tây Ninh (vip) 14/08/2025 Chọn chuyế…" at bounding box center [608, 288] width 1187 height 455
click at [416, 88] on span "Chọn chuyến" at bounding box center [445, 90] width 107 height 28
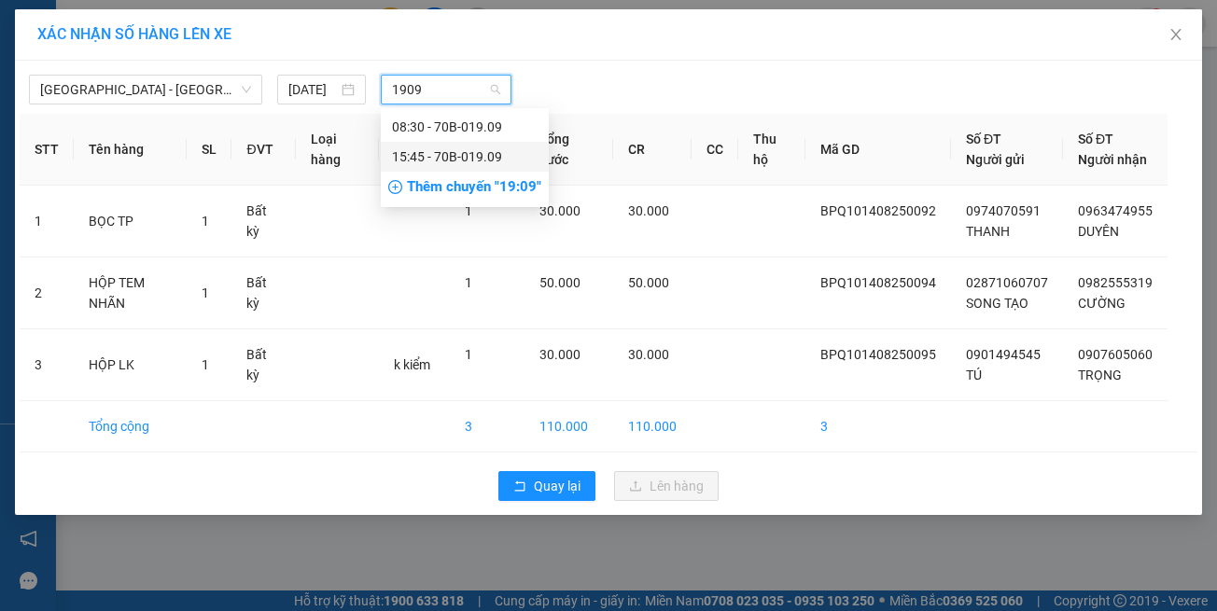
click at [421, 154] on div "15:45 - 70B-019.09" at bounding box center [465, 157] width 146 height 21
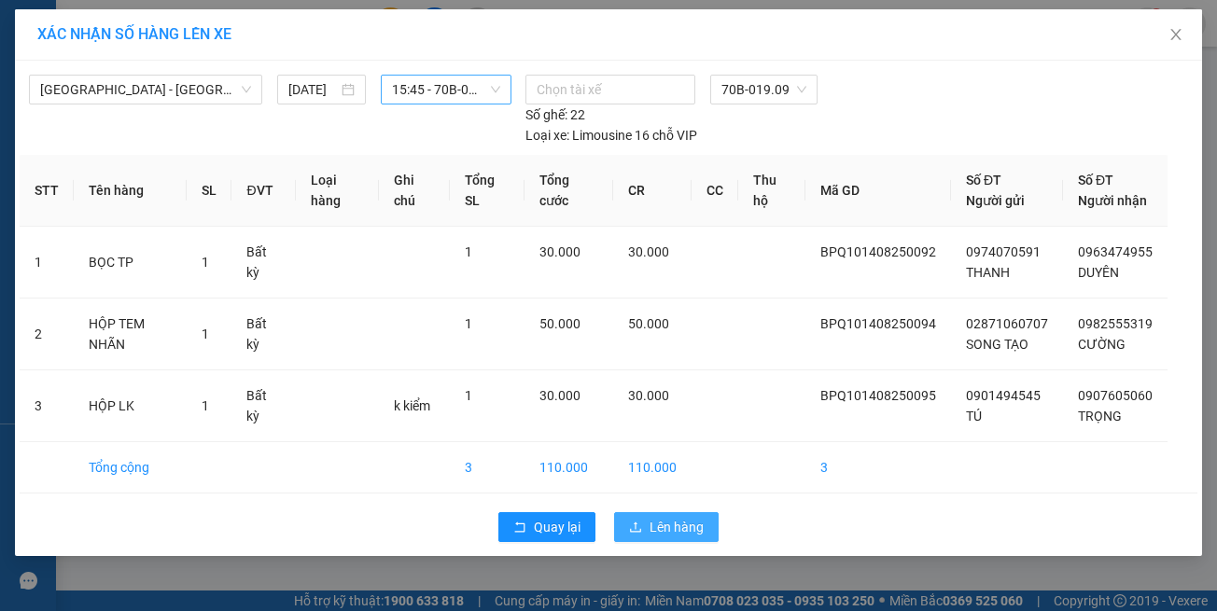
click at [648, 525] on button "Lên hàng" at bounding box center [666, 527] width 105 height 30
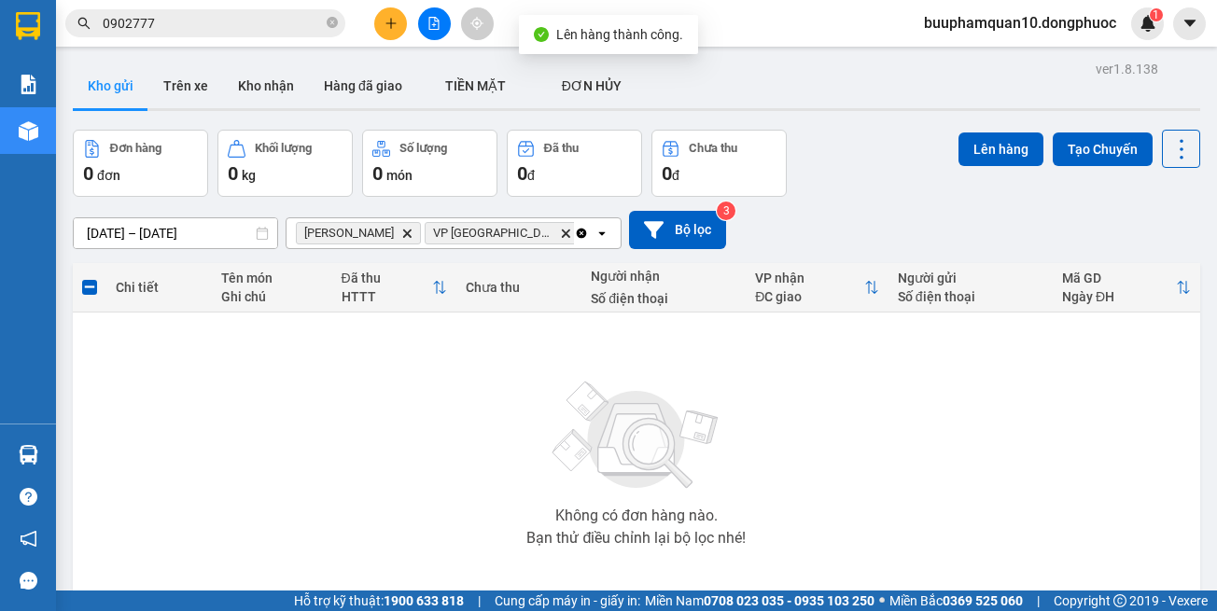
click at [401, 233] on icon "Delete" at bounding box center [406, 233] width 11 height 11
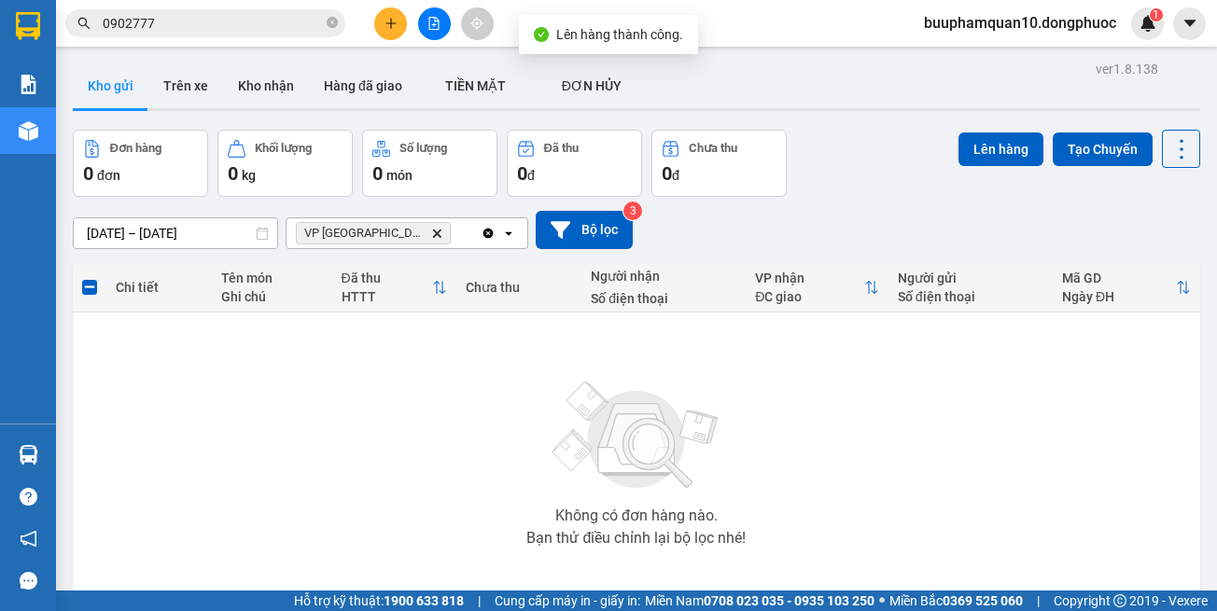
click at [431, 228] on icon "Delete" at bounding box center [436, 233] width 11 height 11
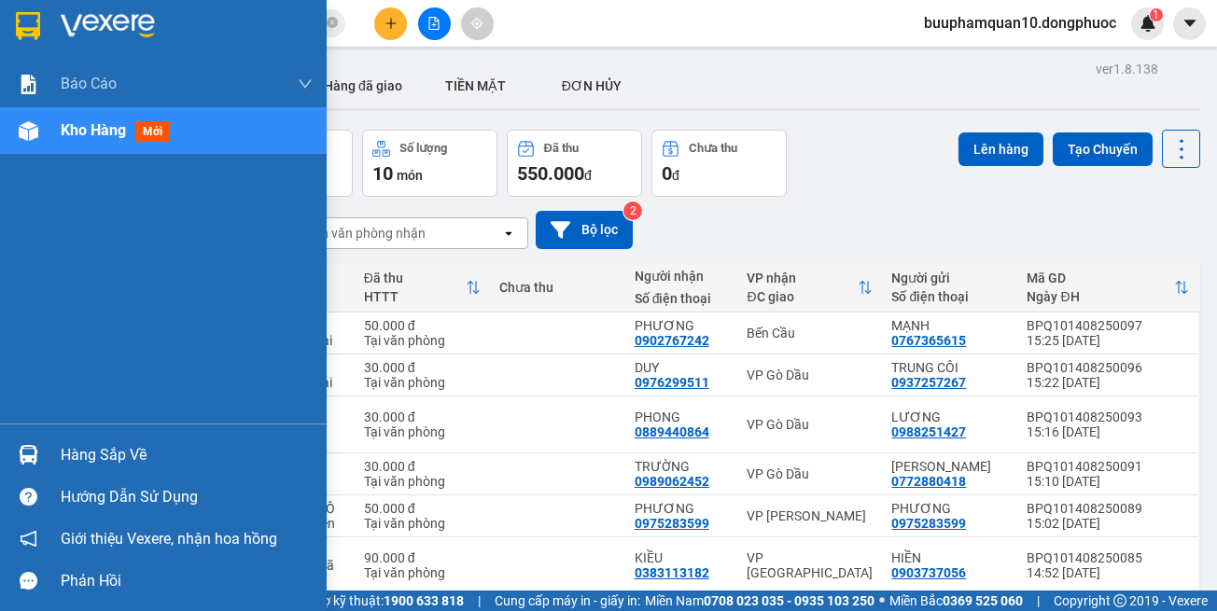
click at [28, 451] on img at bounding box center [29, 455] width 20 height 20
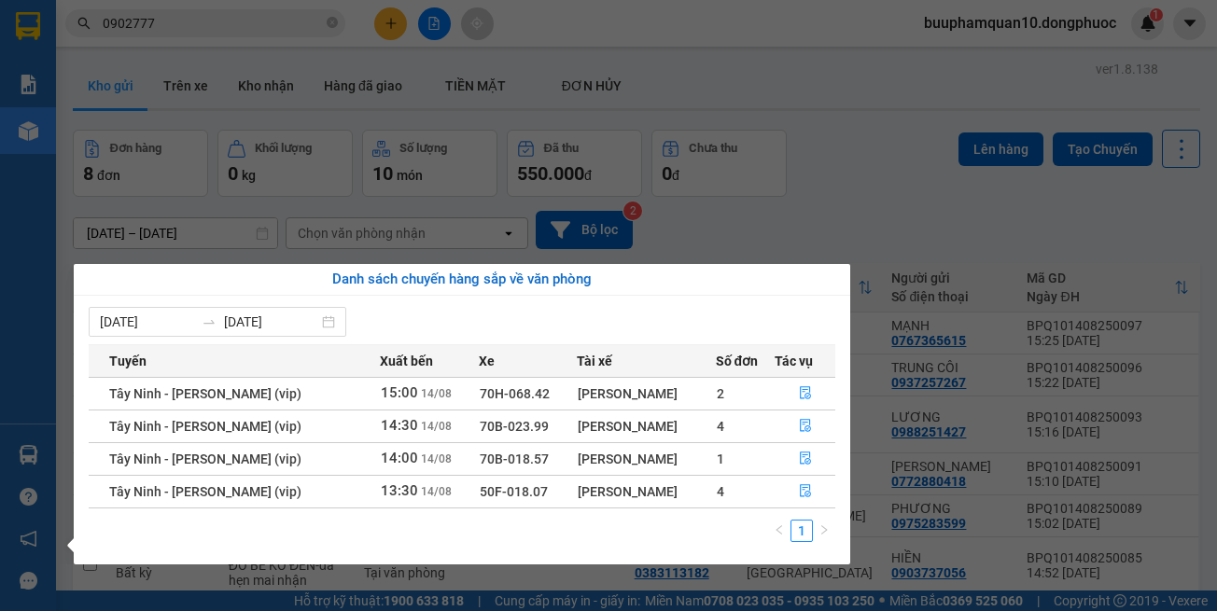
drag, startPoint x: 744, startPoint y: 158, endPoint x: 721, endPoint y: 141, distance: 28.0
click at [733, 147] on section "Kết quả tìm kiếm ( 1 ) Bộ lọc Thuộc VP này Gửi 3 ngày gần nhất Mã ĐH Trạng thái…" at bounding box center [608, 305] width 1217 height 611
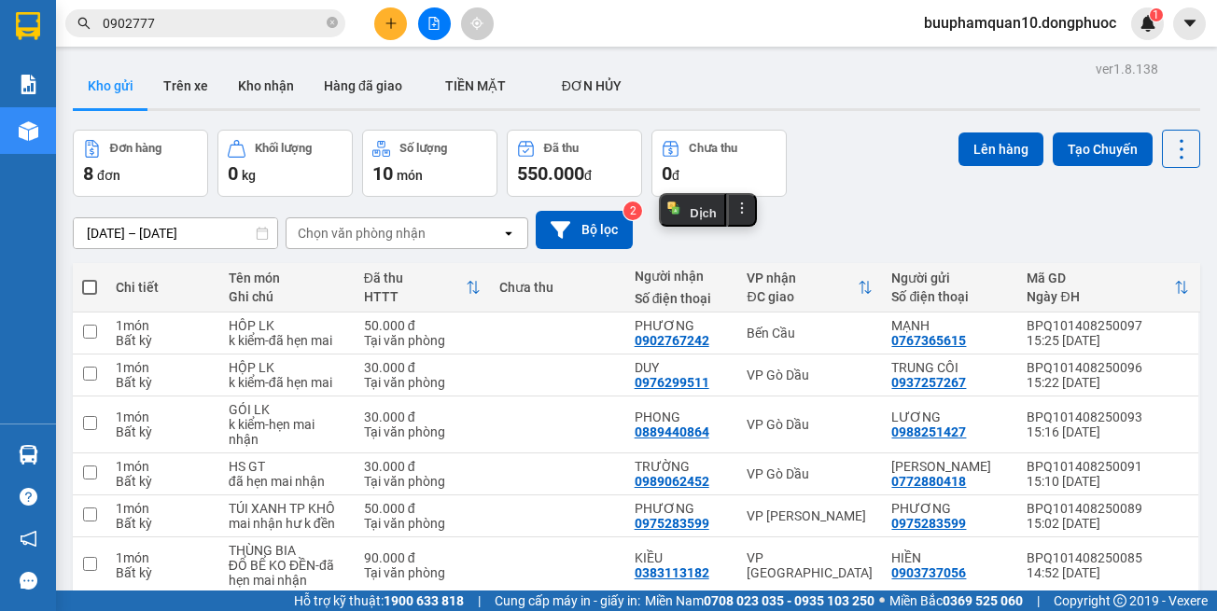
click at [435, 16] on button at bounding box center [434, 23] width 33 height 33
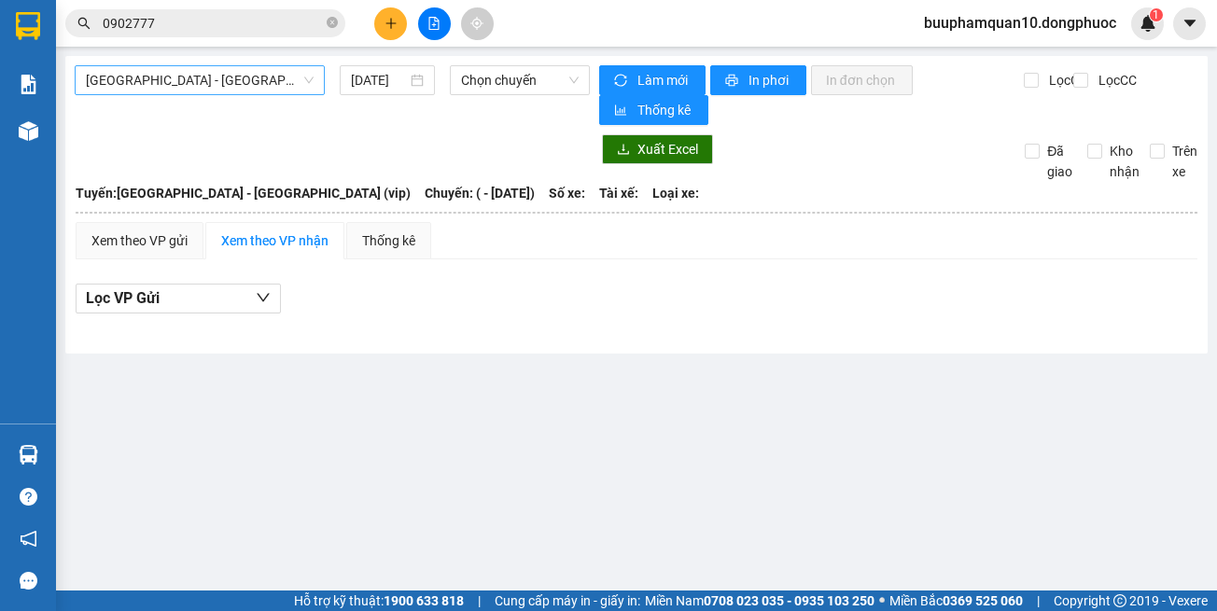
click at [248, 77] on span "Hồ Chí Minh - Tây Ninh (vip)" at bounding box center [200, 80] width 228 height 28
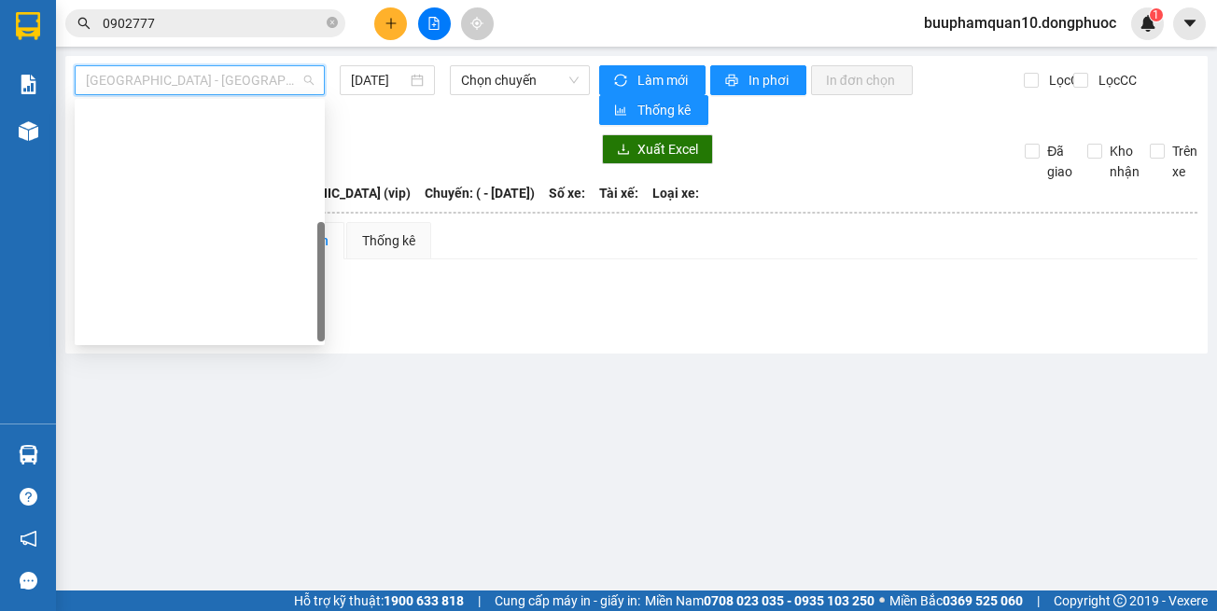
click at [277, 585] on div "Hồ Chí Minh - Tây Ninh (vip)" at bounding box center [200, 595] width 228 height 21
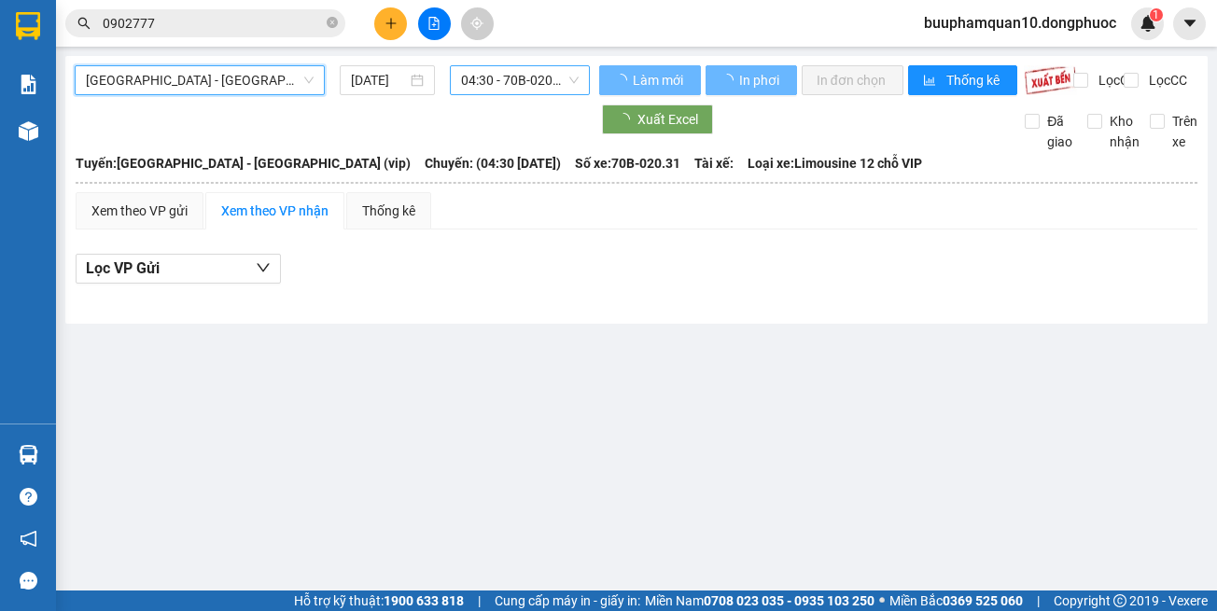
click at [502, 70] on span "04:30 - 70B-020.31" at bounding box center [520, 80] width 118 height 28
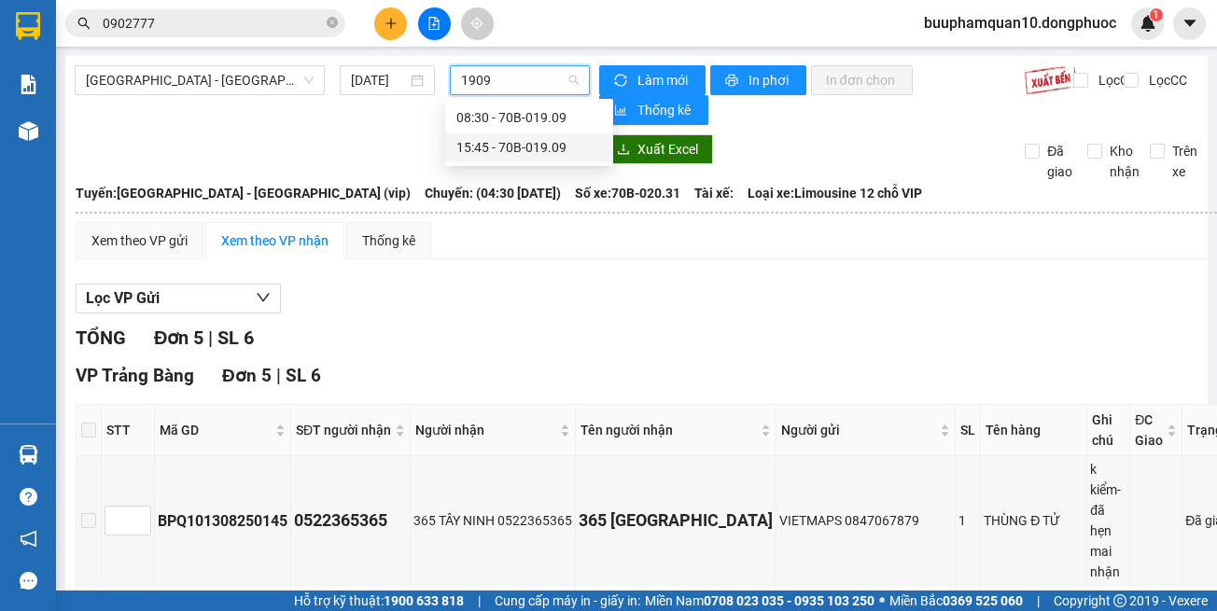
click at [495, 147] on div "15:45 - 70B-019.09" at bounding box center [529, 147] width 146 height 21
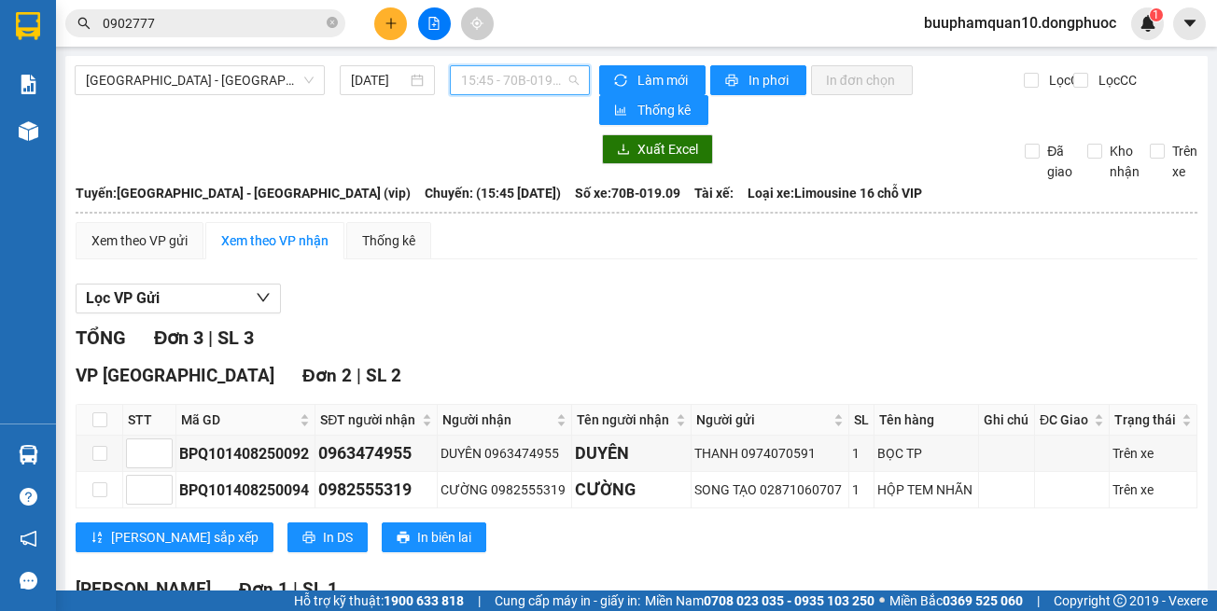
click at [502, 88] on span "15:45 - 70B-019.09" at bounding box center [520, 80] width 118 height 28
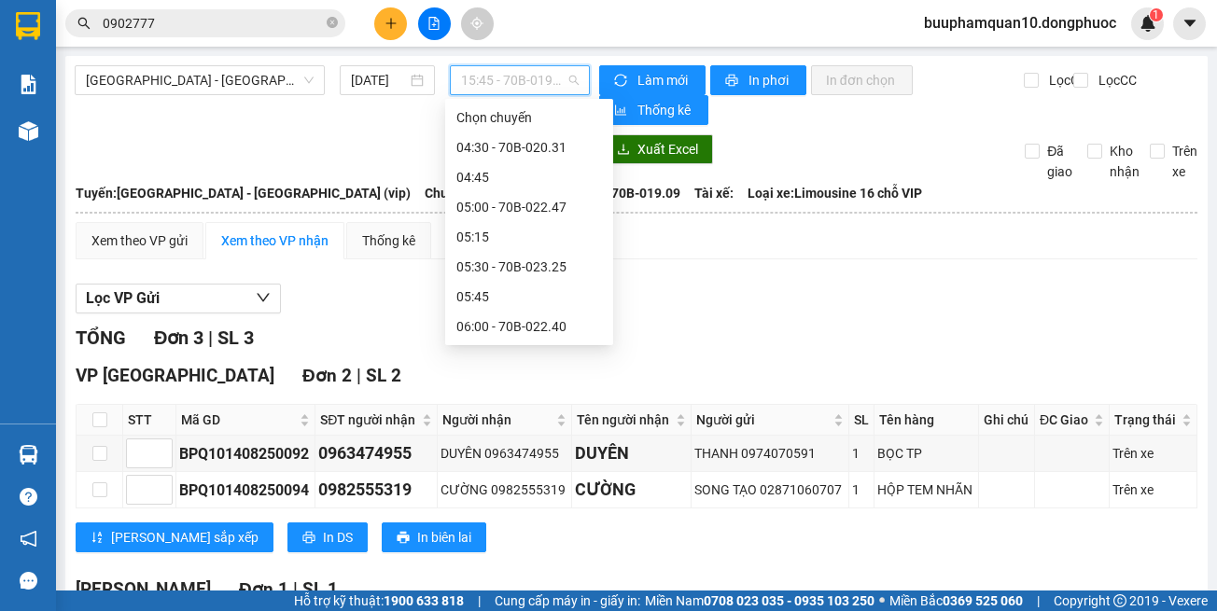
click at [679, 277] on div "Lọc VP Gửi TỔNG Đơn 3 | SL 3 VP Tây Ninh Đơn 2 | SL 2 STT Mã GD SĐT người nhận…" at bounding box center [637, 513] width 1122 height 479
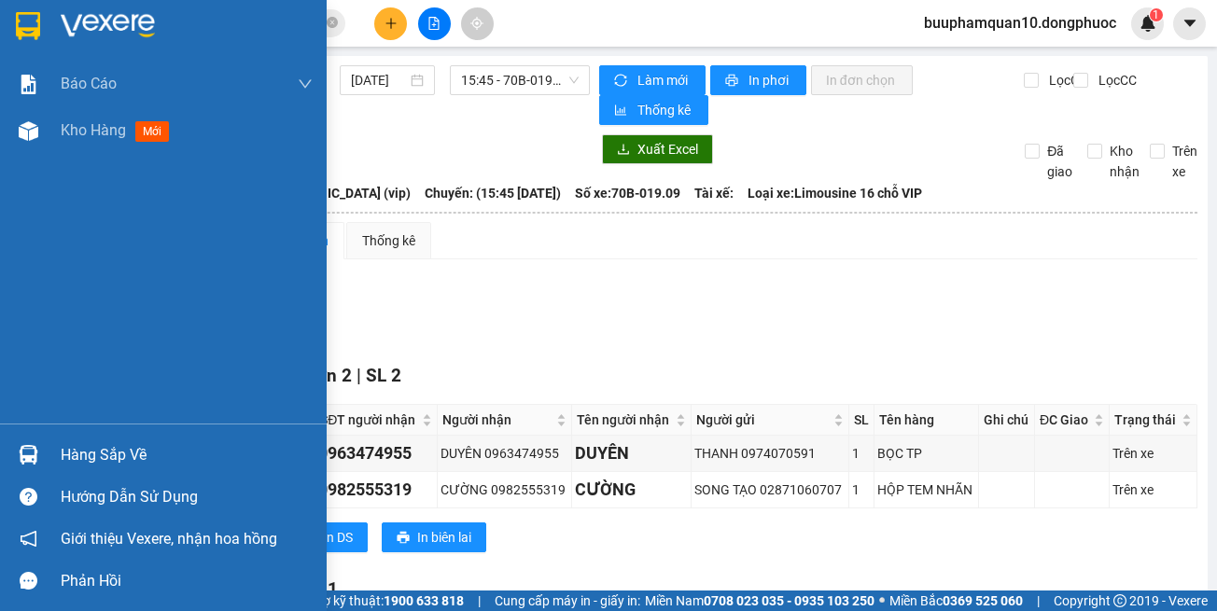
click at [77, 453] on div "Hàng sắp về" at bounding box center [187, 455] width 252 height 28
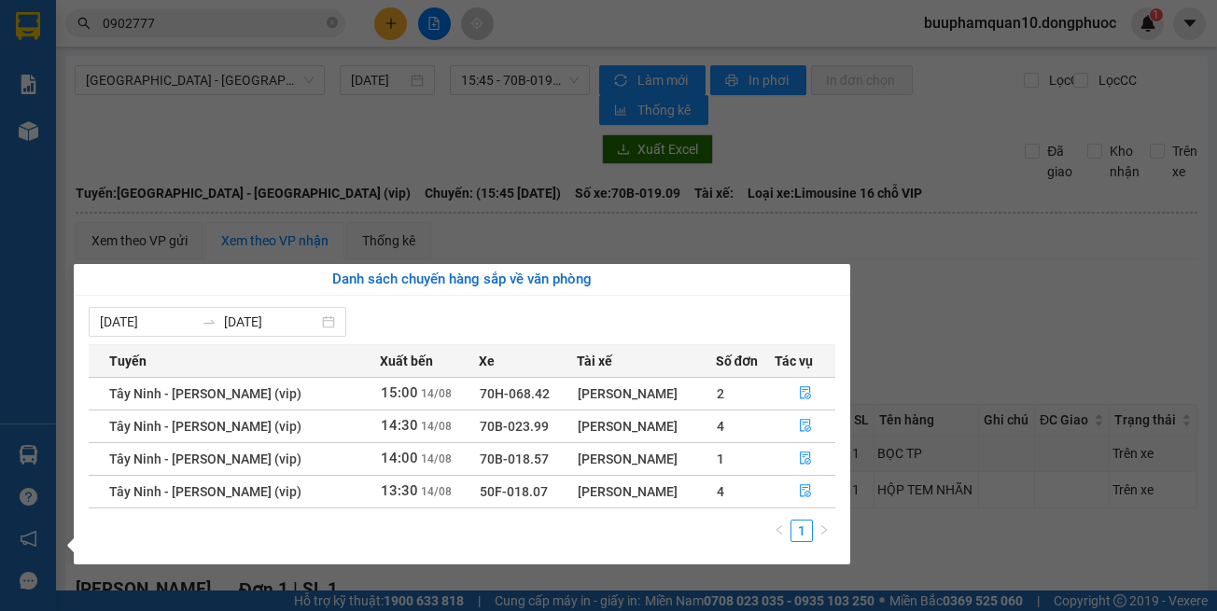
drag, startPoint x: 899, startPoint y: 537, endPoint x: 734, endPoint y: 329, distance: 265.0
click at [898, 530] on section "Kết quả tìm kiếm ( 1 ) Bộ lọc Thuộc VP này Gửi 3 ngày gần nhất Mã ĐH Trạng thái…" at bounding box center [608, 305] width 1217 height 611
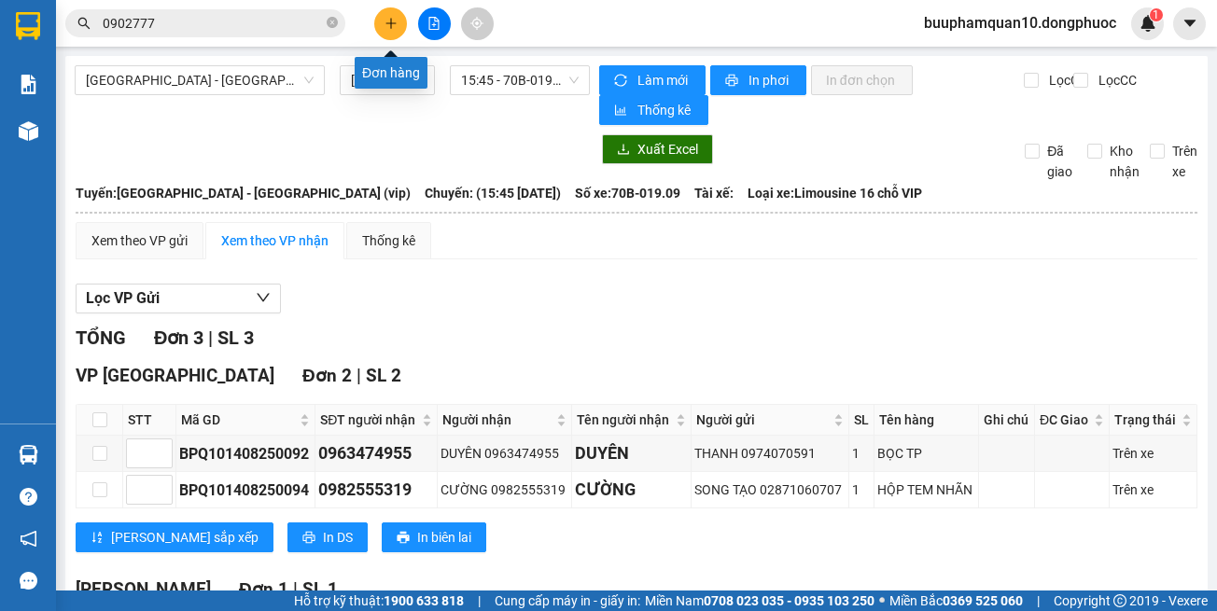
click at [395, 33] on button at bounding box center [390, 23] width 33 height 33
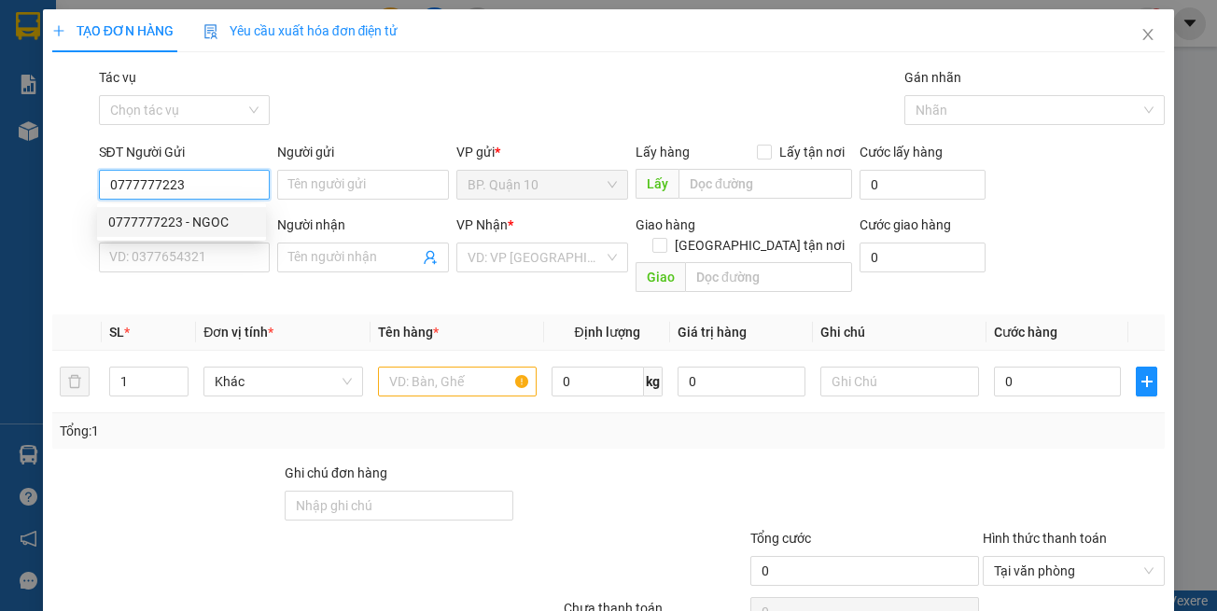
click at [231, 229] on div "0777777223 - NGOC" at bounding box center [181, 222] width 147 height 21
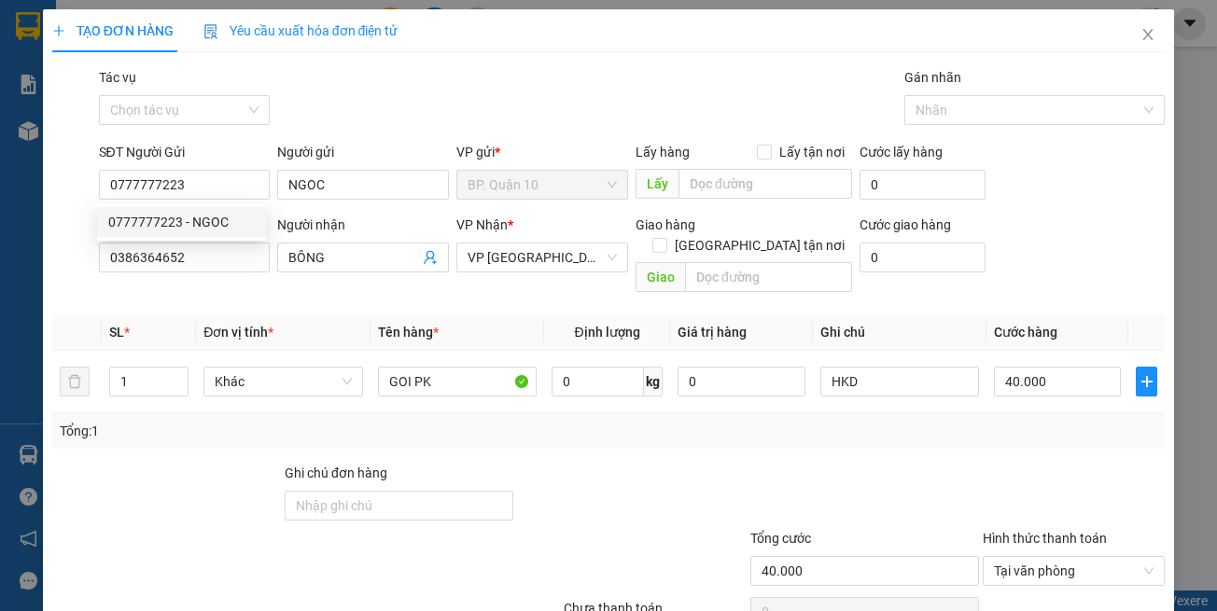
click at [222, 285] on div "Transit Pickup Surcharge Ids Transit Deliver Surcharge Ids Transit Deliver Surc…" at bounding box center [608, 371] width 1113 height 608
click at [229, 258] on input "0386364652" at bounding box center [185, 258] width 172 height 30
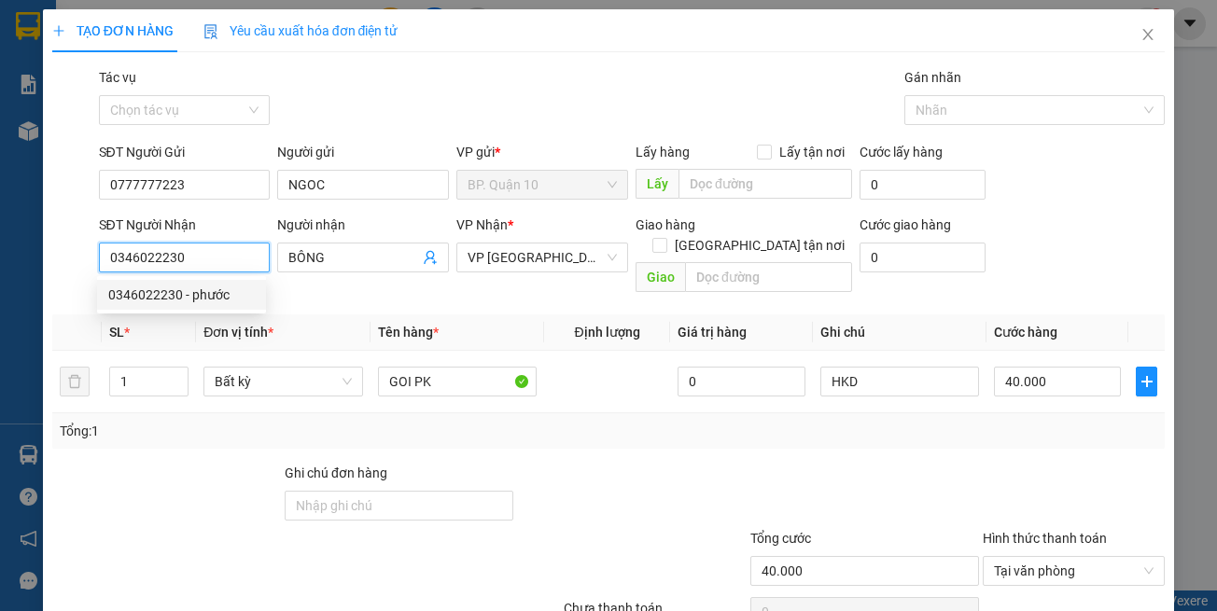
click at [225, 289] on div "0346022230 - phước" at bounding box center [181, 295] width 147 height 21
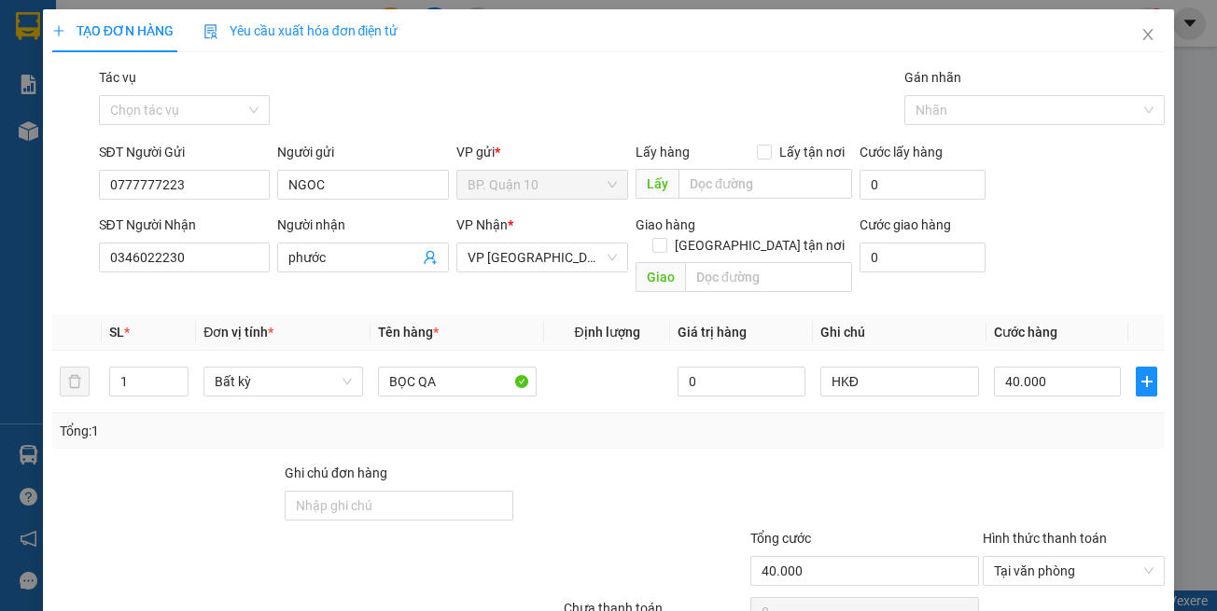
click at [432, 315] on th "Tên hàng *" at bounding box center [458, 333] width 174 height 36
click at [481, 413] on div "Tổng: 1" at bounding box center [608, 430] width 1113 height 35
drag, startPoint x: 442, startPoint y: 357, endPoint x: 3, endPoint y: 284, distance: 445.7
click at [219, 325] on table "SL * Đơn vị tính * Tên hàng * Định lượng Giá trị hàng Ghi chú Cước hàng 1 Bất k…" at bounding box center [608, 364] width 1113 height 99
click at [1008, 422] on div "Transit Pickup Surcharge Ids Transit Deliver Surcharge Ids Transit Deliver Surc…" at bounding box center [608, 371] width 1113 height 608
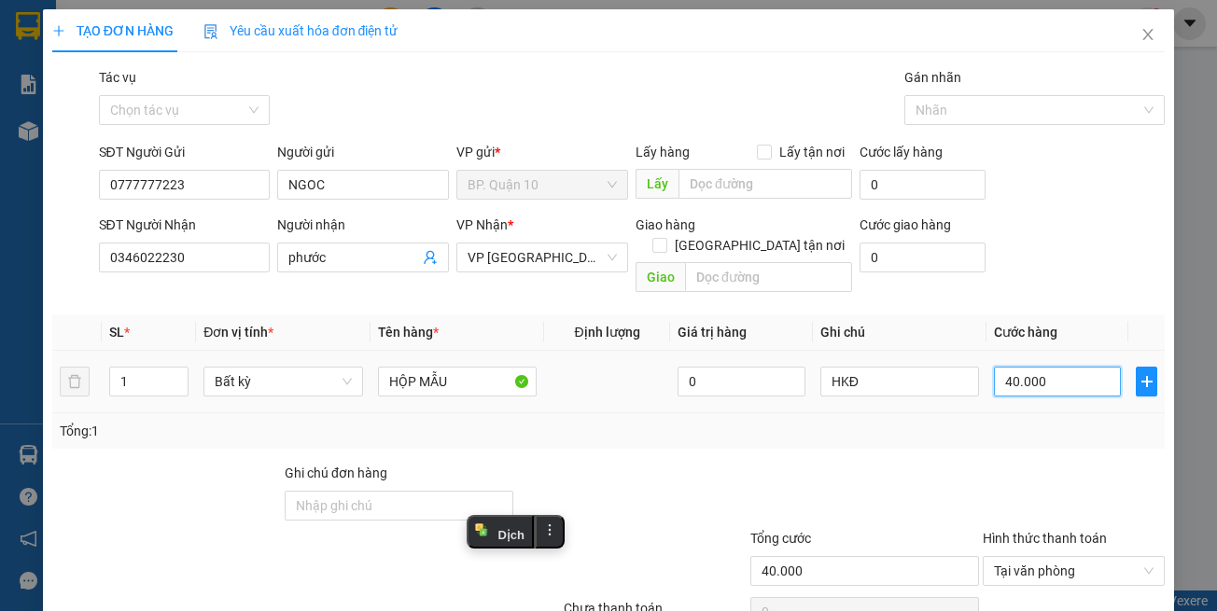
click at [1031, 370] on input "40.000" at bounding box center [1057, 382] width 127 height 30
drag, startPoint x: 978, startPoint y: 431, endPoint x: 976, endPoint y: 421, distance: 10.4
click at [978, 424] on div "Transit Pickup Surcharge Ids Transit Deliver Surcharge Ids Transit Deliver Surc…" at bounding box center [608, 371] width 1113 height 608
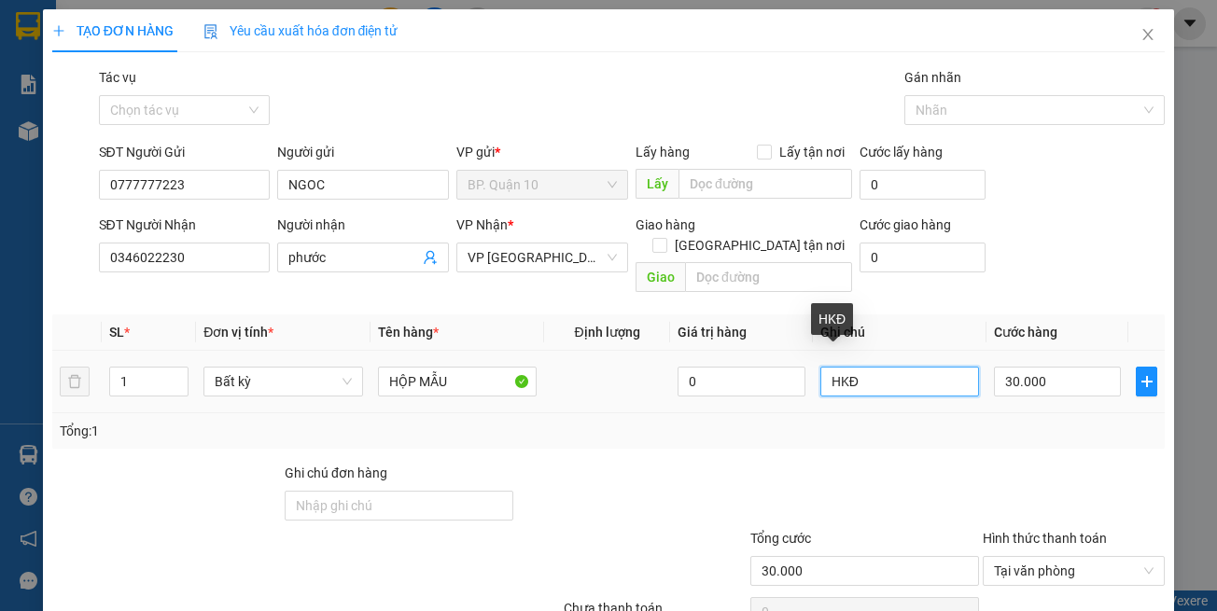
drag, startPoint x: 874, startPoint y: 364, endPoint x: 655, endPoint y: 369, distance: 218.4
click at [698, 369] on tr "1 Bất kỳ HỘP MẪU 0 HKĐ 30.000" at bounding box center [608, 382] width 1113 height 63
click at [1027, 473] on div at bounding box center [1074, 495] width 186 height 65
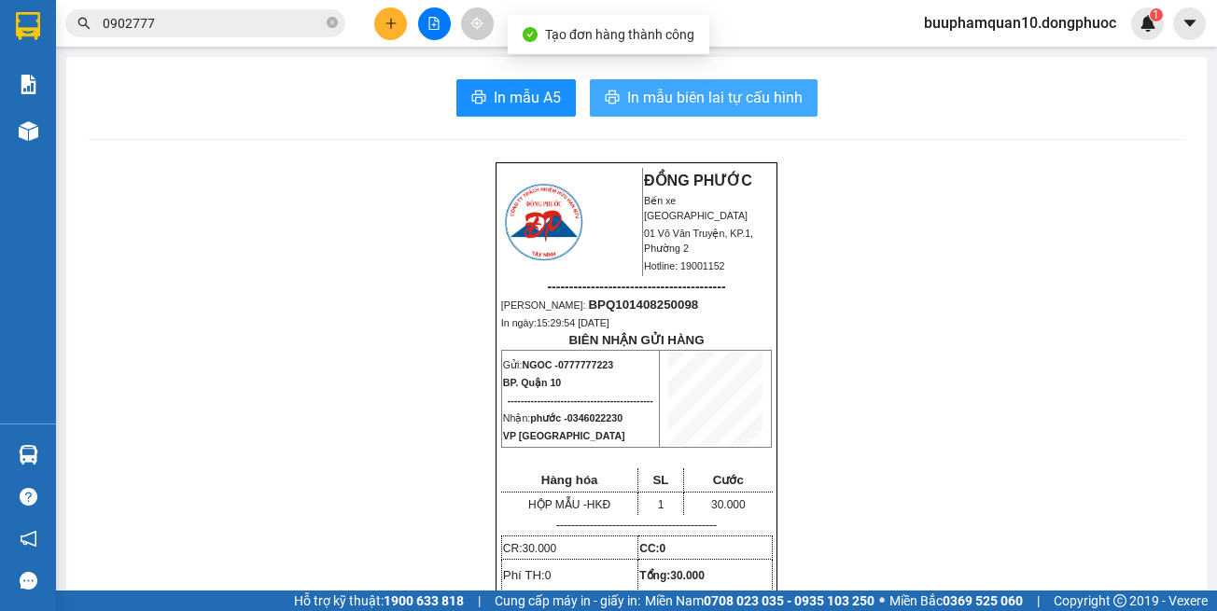
click at [735, 80] on button "In mẫu biên lai tự cấu hình" at bounding box center [704, 97] width 228 height 37
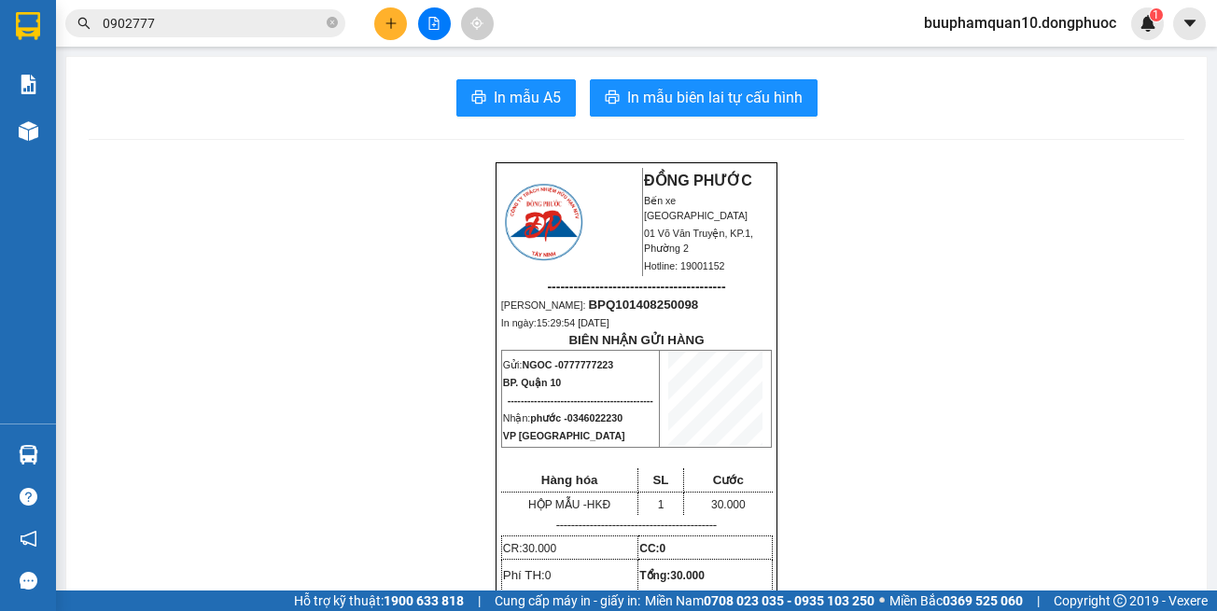
click at [335, 28] on icon "close-circle" at bounding box center [332, 22] width 11 height 11
click at [308, 35] on span at bounding box center [205, 23] width 280 height 28
drag, startPoint x: 350, startPoint y: 98, endPoint x: 372, endPoint y: 41, distance: 61.2
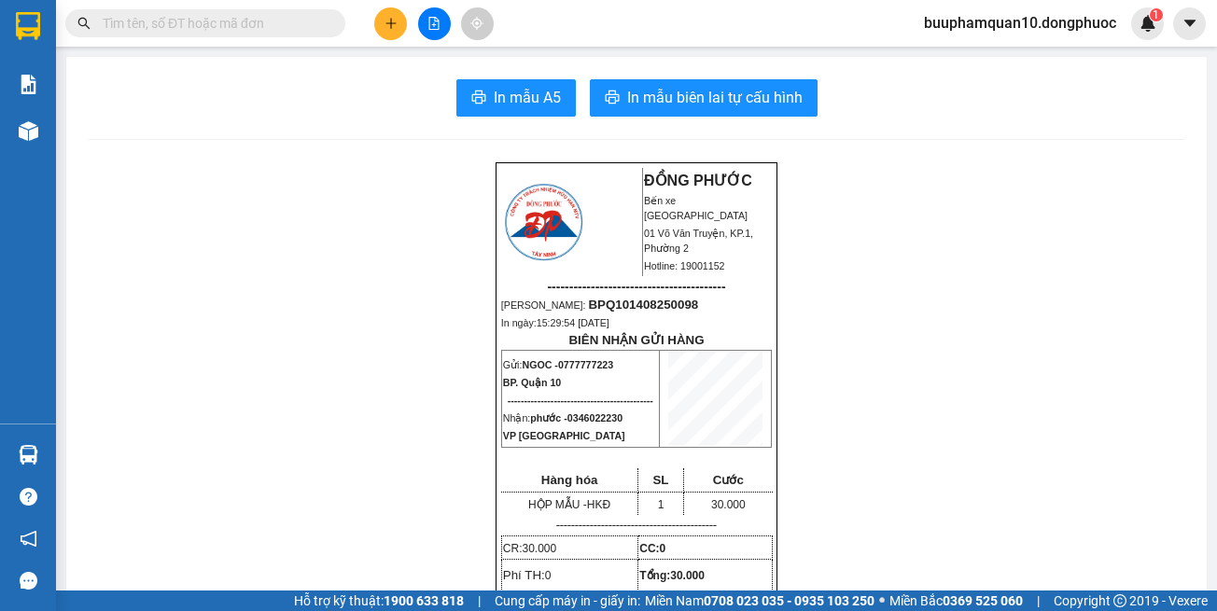
click at [352, 84] on div "In mẫu A5 In mẫu biên lai tự cấu hình" at bounding box center [637, 97] width 1096 height 37
click at [435, 19] on icon "file-add" at bounding box center [434, 23] width 10 height 13
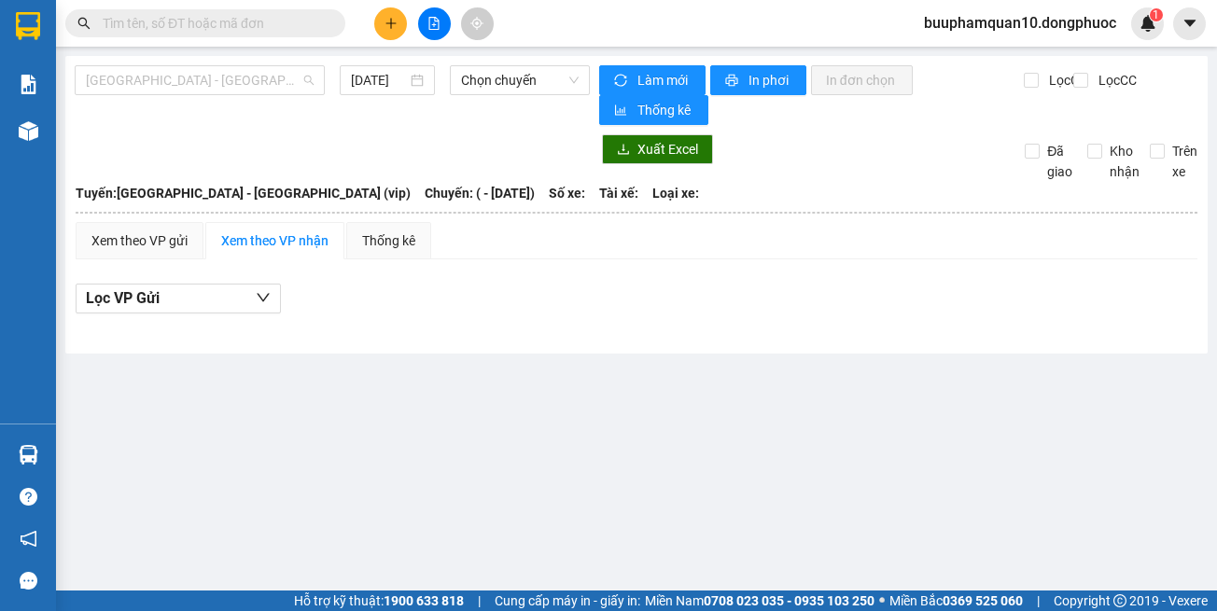
drag, startPoint x: 246, startPoint y: 84, endPoint x: 258, endPoint y: 114, distance: 31.9
click at [246, 85] on span "Hồ Chí Minh - Tây Ninh (vip)" at bounding box center [200, 80] width 228 height 28
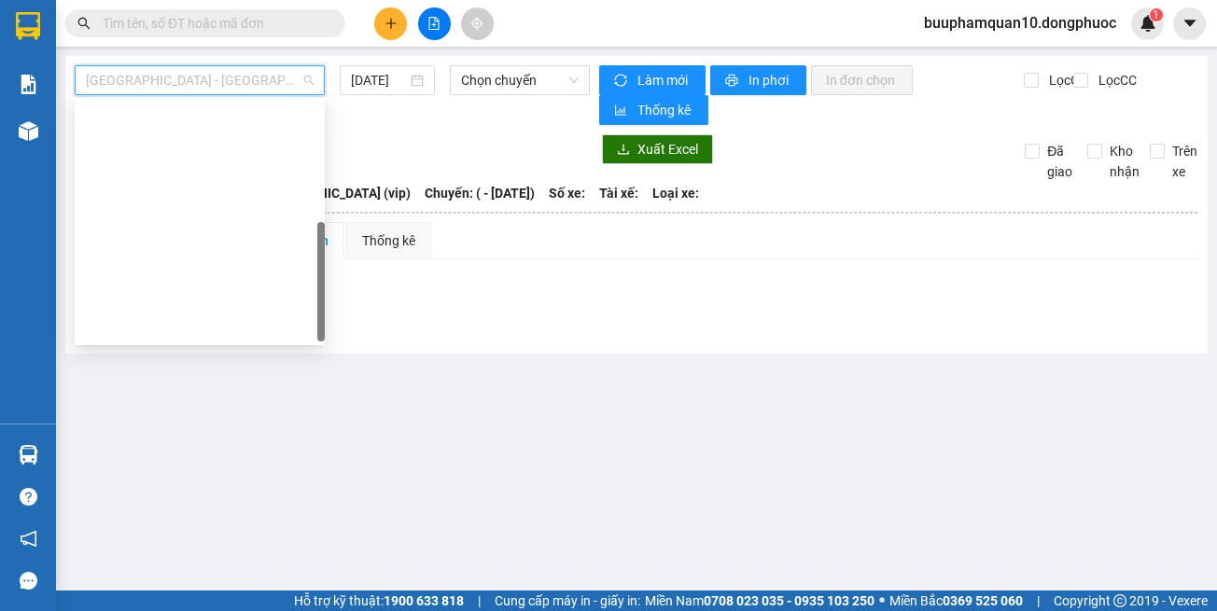
click at [259, 585] on div "Hồ Chí Minh - Tây Ninh (vip)" at bounding box center [200, 595] width 228 height 21
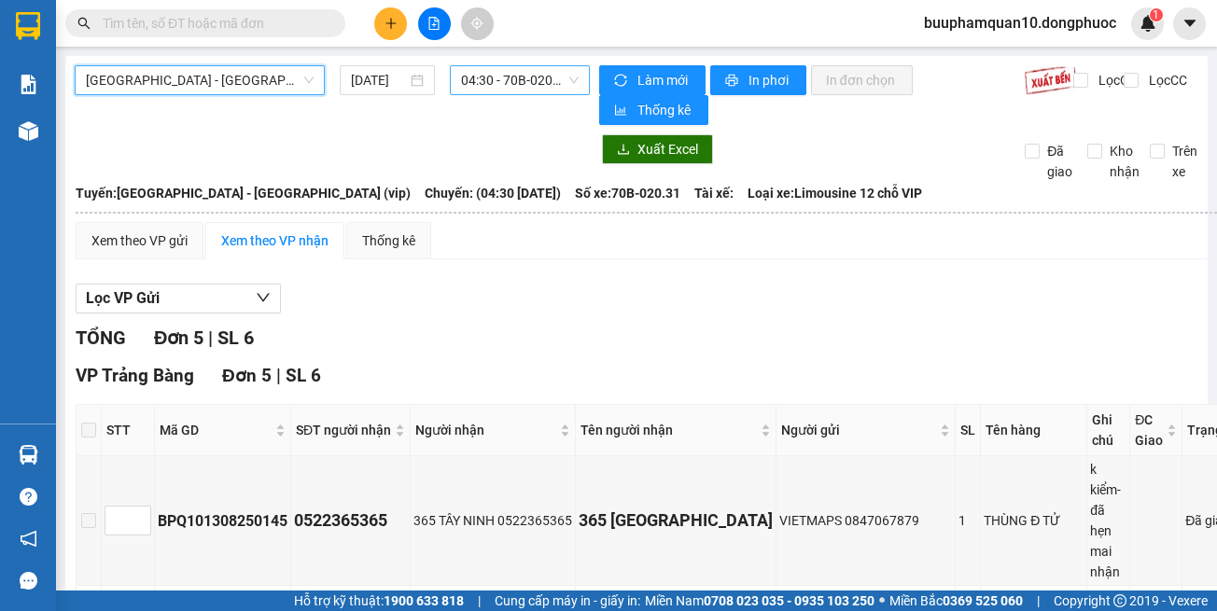
click at [541, 75] on span "04:30 - 70B-020.31" at bounding box center [520, 80] width 118 height 28
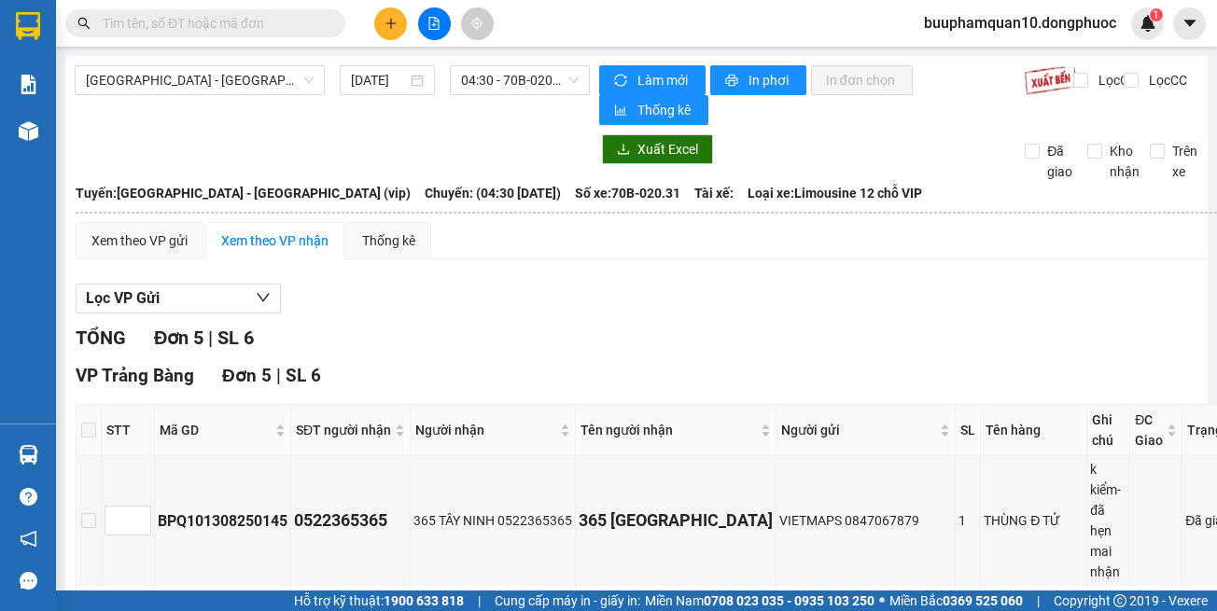
click at [974, 284] on div "Lọc VP Gửi" at bounding box center [672, 299] width 1193 height 31
click at [480, 76] on span "04:30 - 70B-020.31" at bounding box center [520, 80] width 118 height 28
drag, startPoint x: 238, startPoint y: 21, endPoint x: 236, endPoint y: 32, distance: 10.4
click at [239, 21] on input "text" at bounding box center [213, 23] width 220 height 21
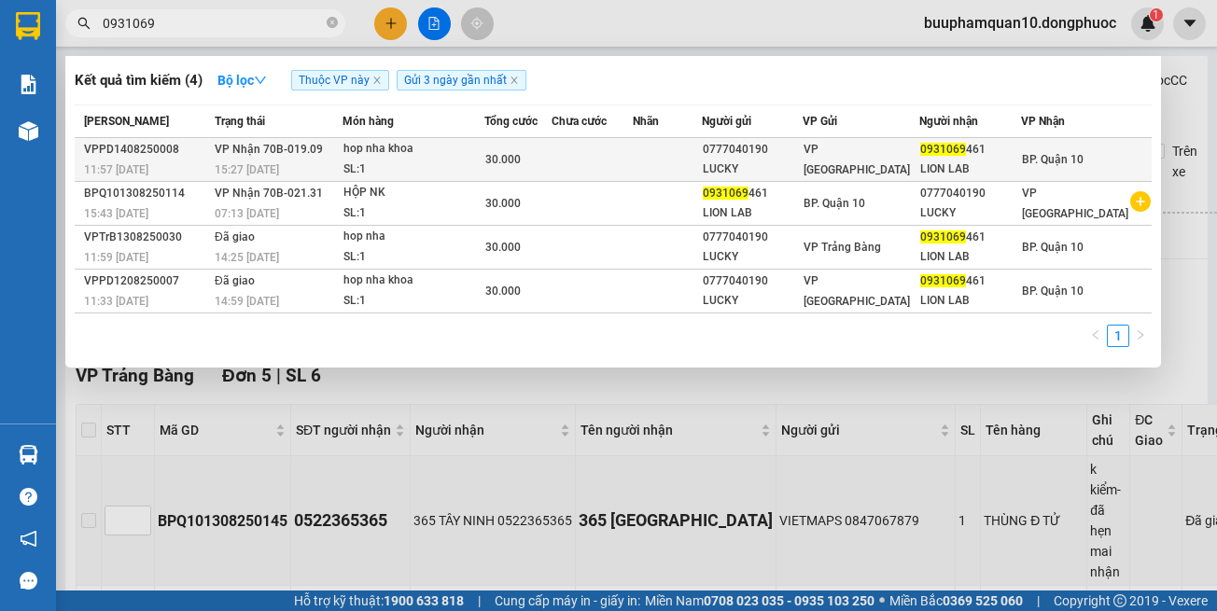
click at [164, 152] on div "VPPD1408250008" at bounding box center [146, 150] width 125 height 20
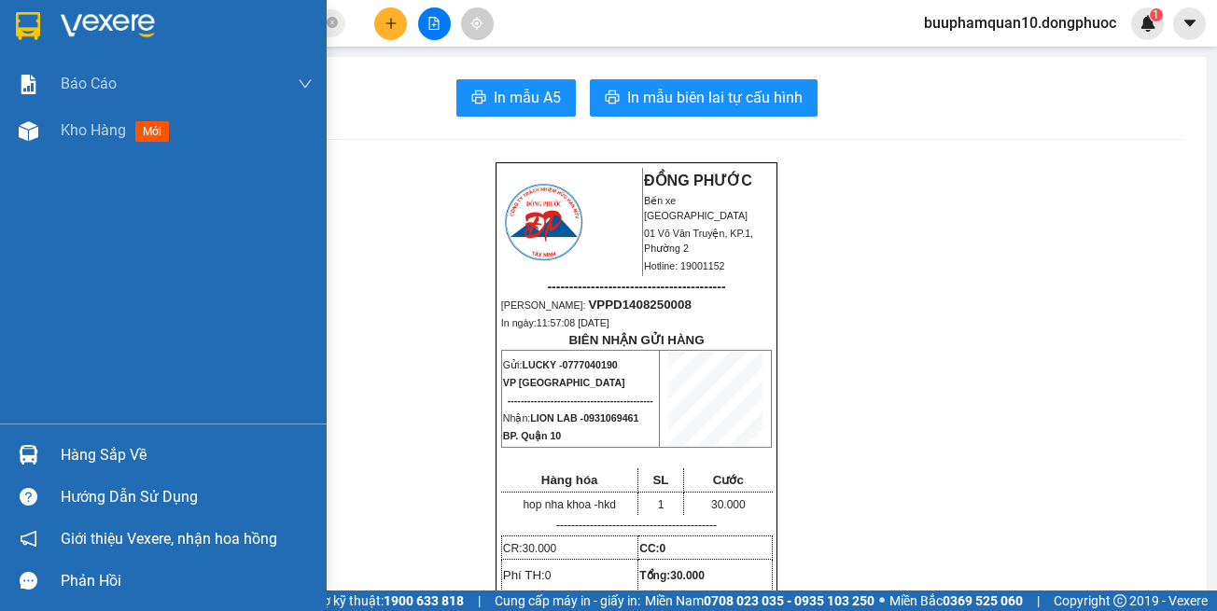
click at [106, 453] on div "Hàng sắp về" at bounding box center [187, 455] width 252 height 28
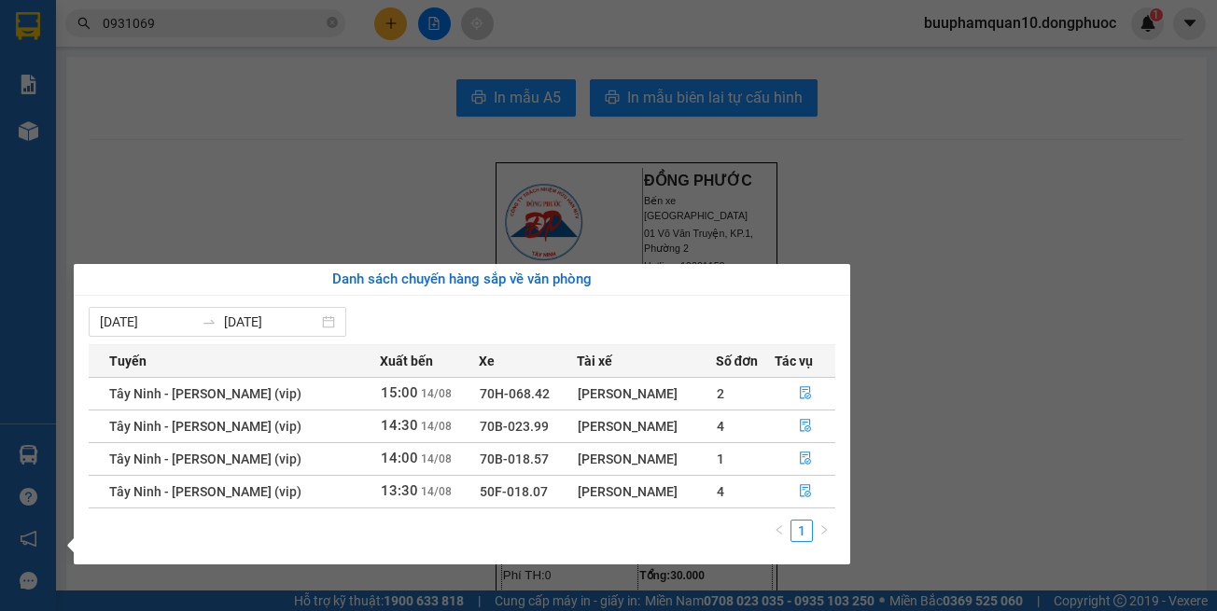
drag, startPoint x: 937, startPoint y: 422, endPoint x: 934, endPoint y: 408, distance: 14.3
click at [934, 408] on section "Kết quả tìm kiếm ( 4 ) Bộ lọc Thuộc VP này Gửi 3 ngày gần nhất Mã ĐH Trạng thái…" at bounding box center [608, 305] width 1217 height 611
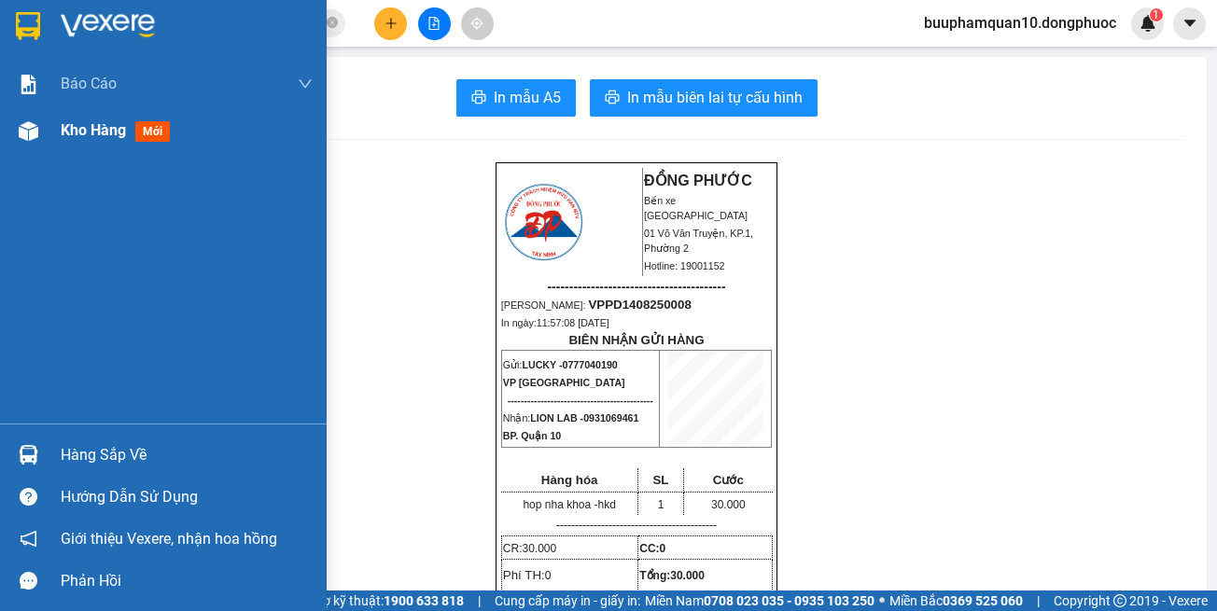
click at [47, 135] on div "Kho hàng mới" at bounding box center [163, 130] width 327 height 47
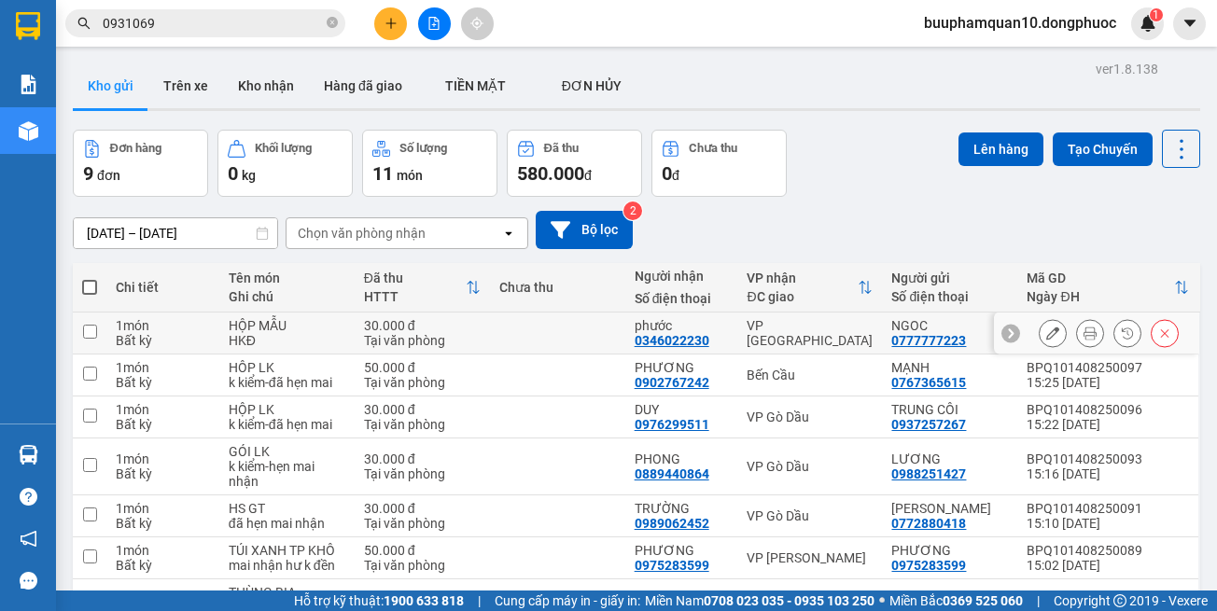
click at [804, 345] on td "VP [GEOGRAPHIC_DATA]" at bounding box center [809, 334] width 145 height 42
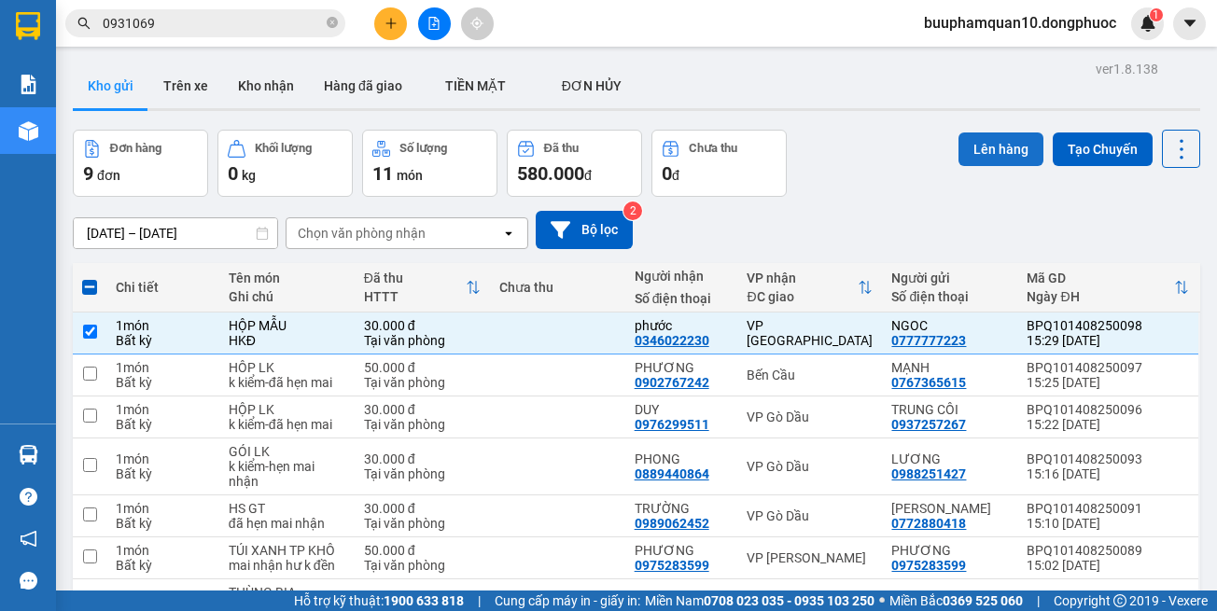
click at [998, 153] on button "Lên hàng" at bounding box center [1001, 150] width 85 height 34
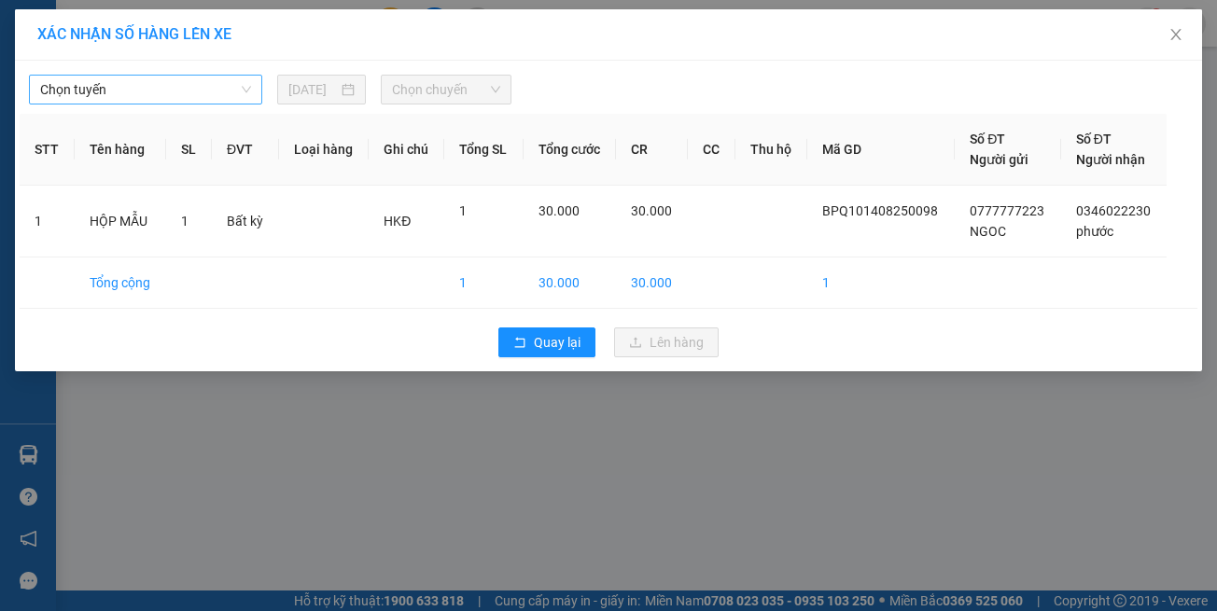
click at [219, 79] on span "Chọn tuyến" at bounding box center [145, 90] width 211 height 28
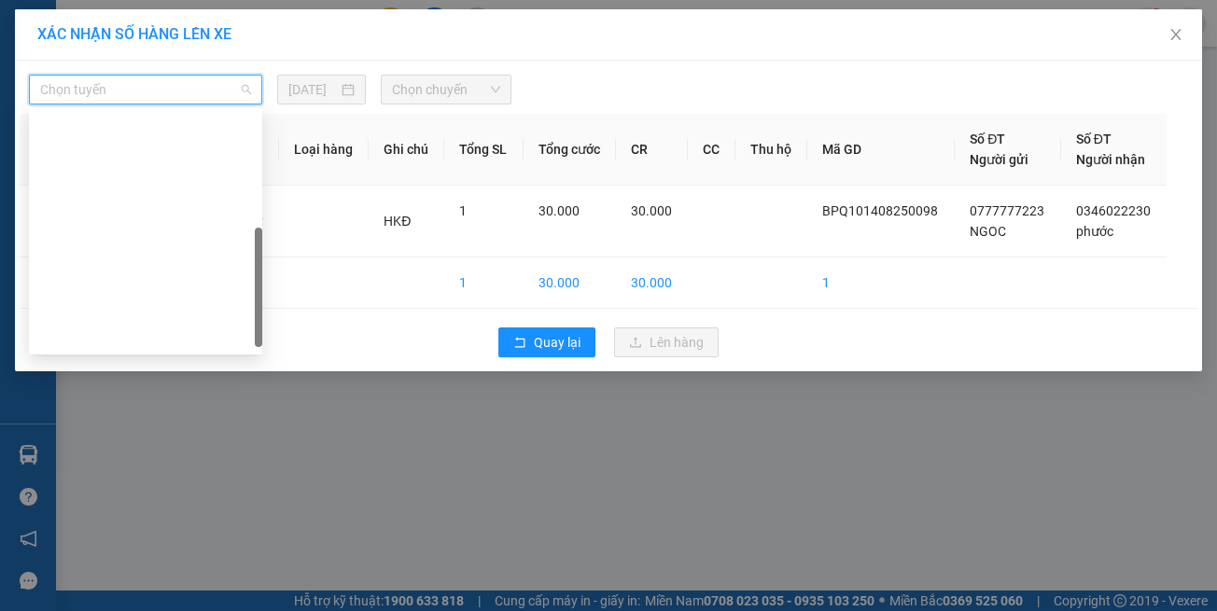
click at [195, 590] on div "Hồ Chí Minh - Tây Ninh (vip)" at bounding box center [145, 605] width 233 height 30
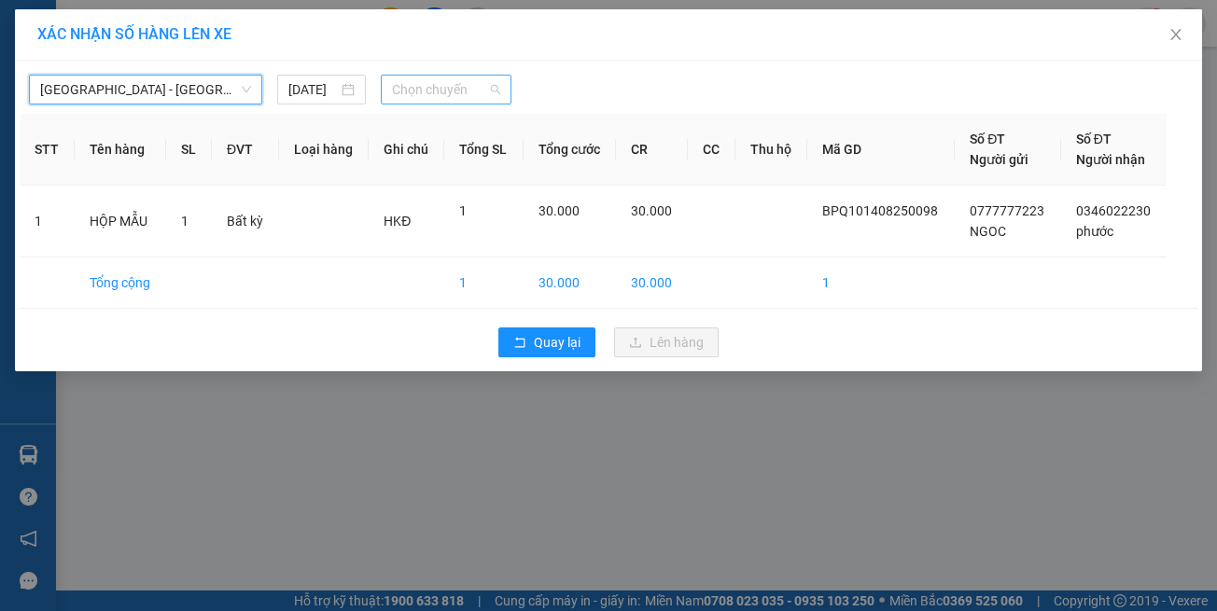
click at [401, 96] on span "Chọn chuyến" at bounding box center [445, 90] width 107 height 28
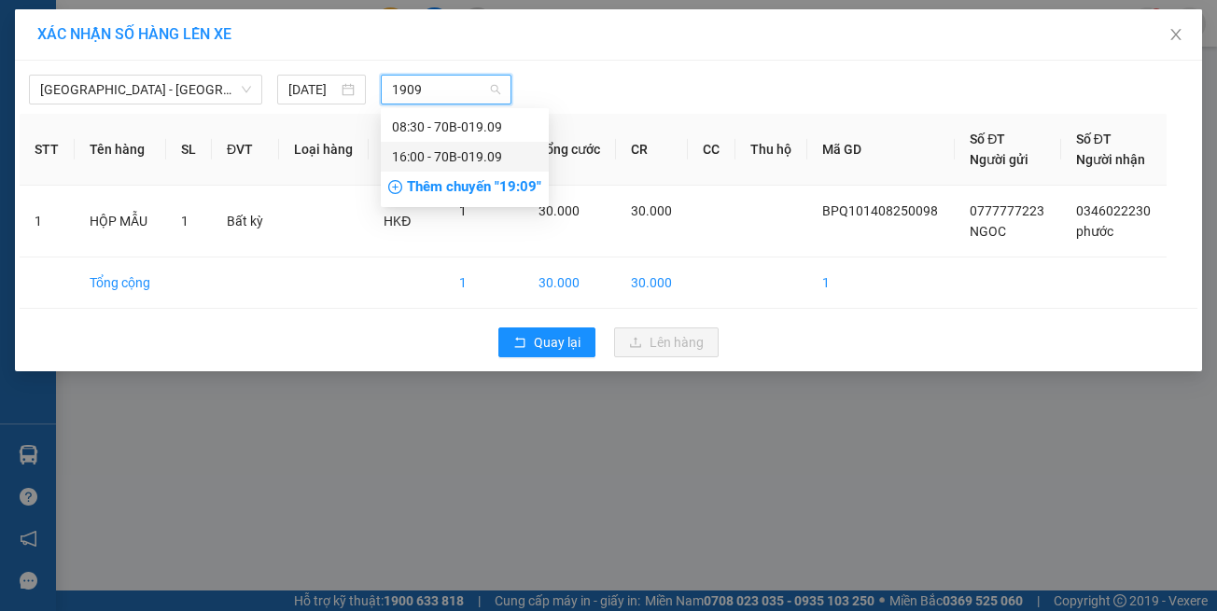
click at [428, 154] on div "16:00 - 70B-019.09" at bounding box center [465, 157] width 146 height 21
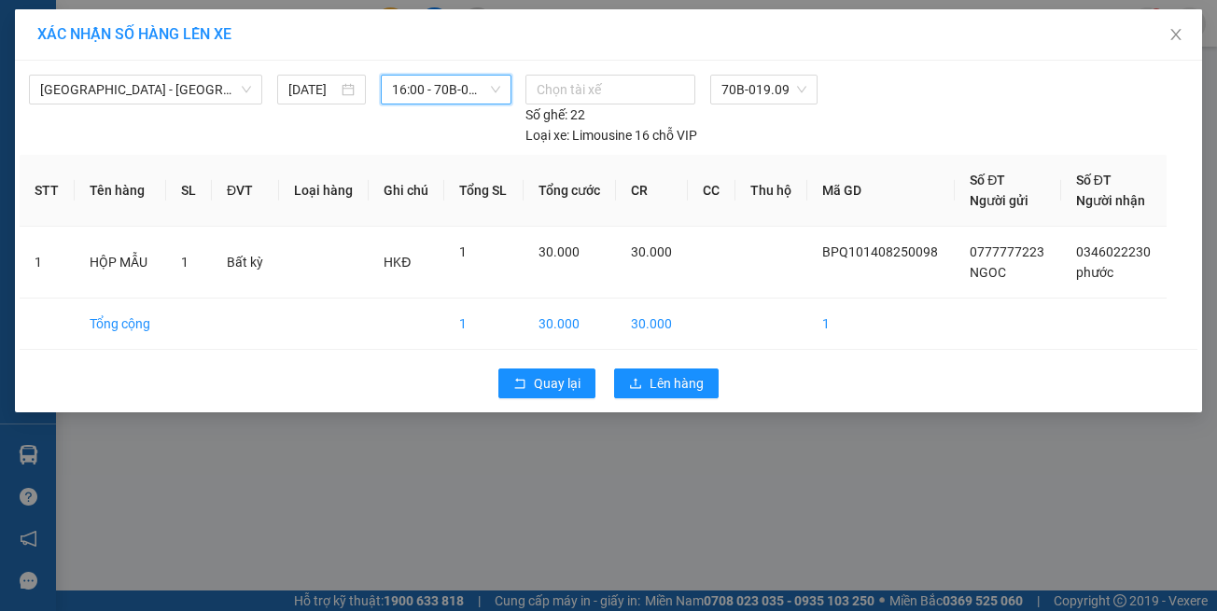
click at [451, 101] on span "16:00 - 70B-019.09" at bounding box center [445, 90] width 107 height 28
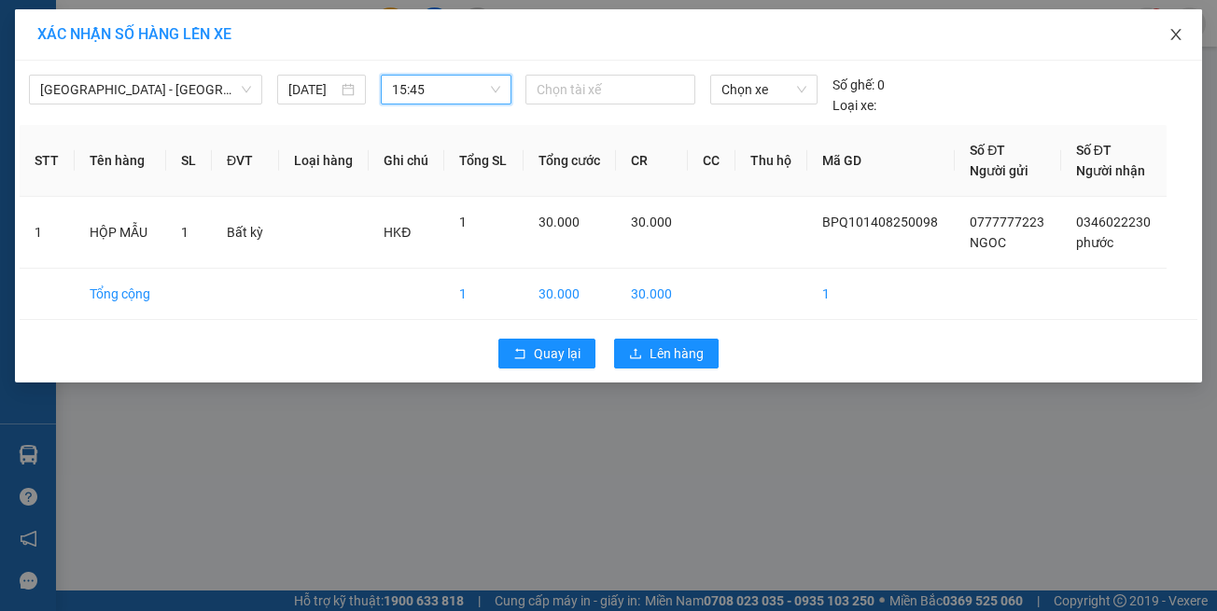
click at [1176, 41] on icon "close" at bounding box center [1176, 34] width 15 height 15
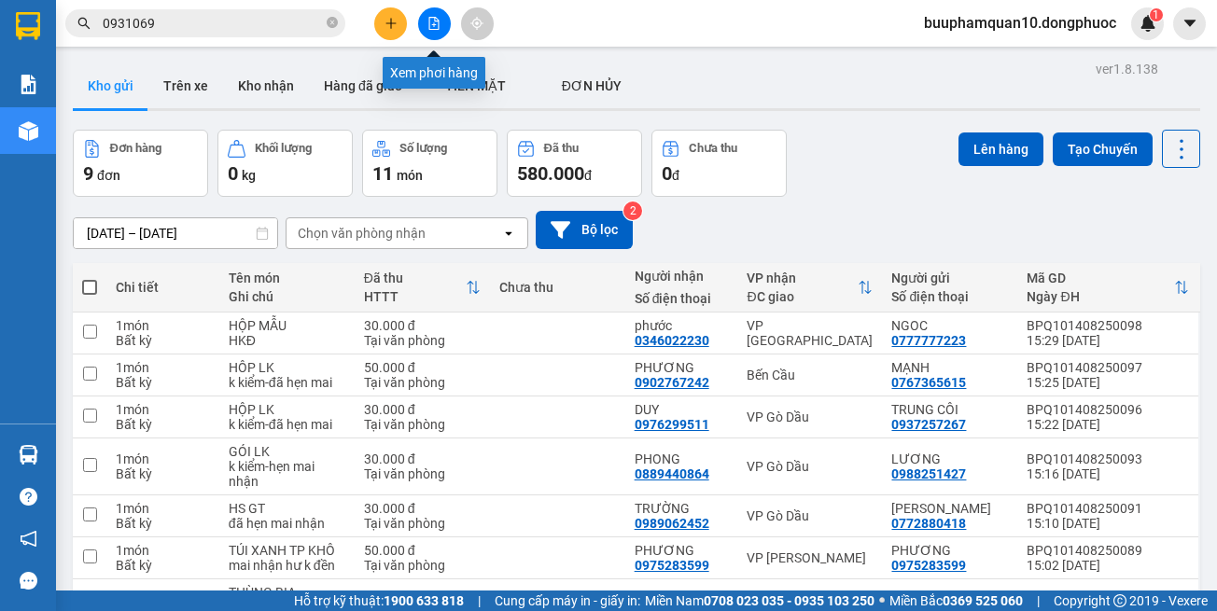
click at [431, 20] on icon "file-add" at bounding box center [433, 23] width 13 height 13
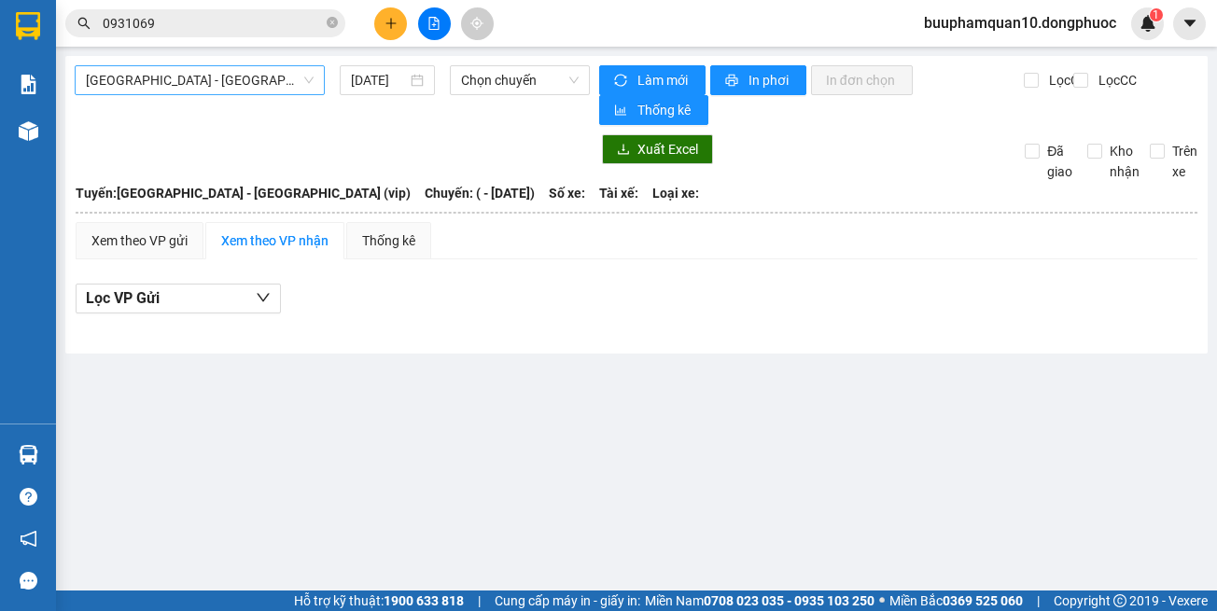
drag, startPoint x: 104, startPoint y: 78, endPoint x: 116, endPoint y: 89, distance: 15.9
click at [106, 77] on span "Hồ Chí Minh - Tây Ninh (vip)" at bounding box center [200, 80] width 228 height 28
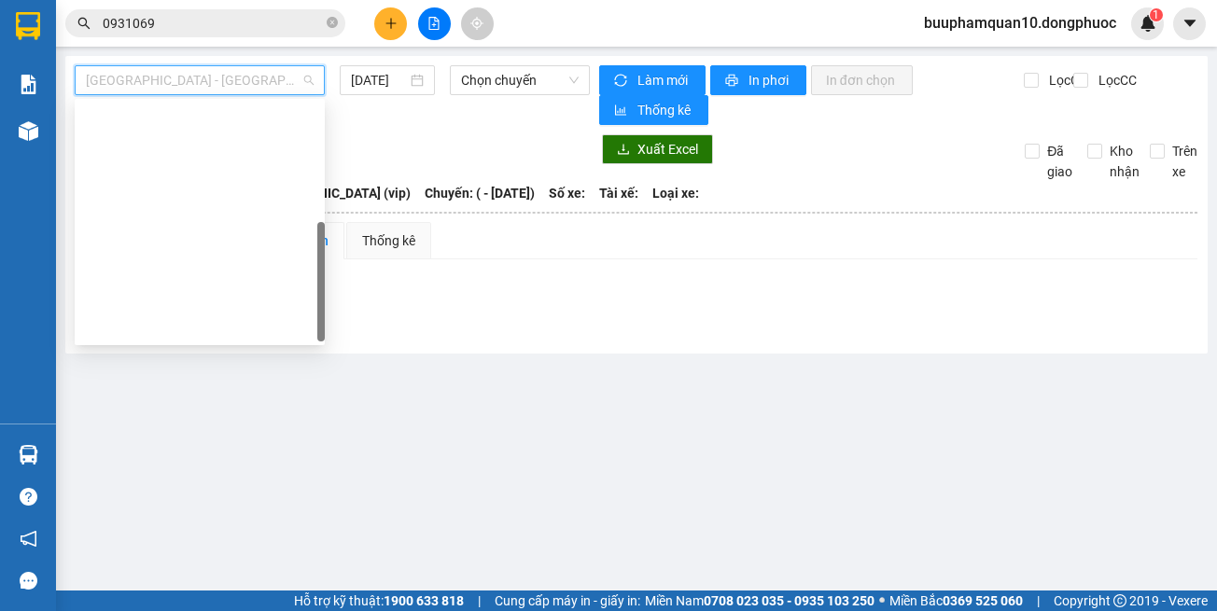
drag, startPoint x: 169, startPoint y: 326, endPoint x: 189, endPoint y: 300, distance: 33.2
click at [171, 585] on div "Hồ Chí Minh - Tây Ninh (vip)" at bounding box center [200, 595] width 228 height 21
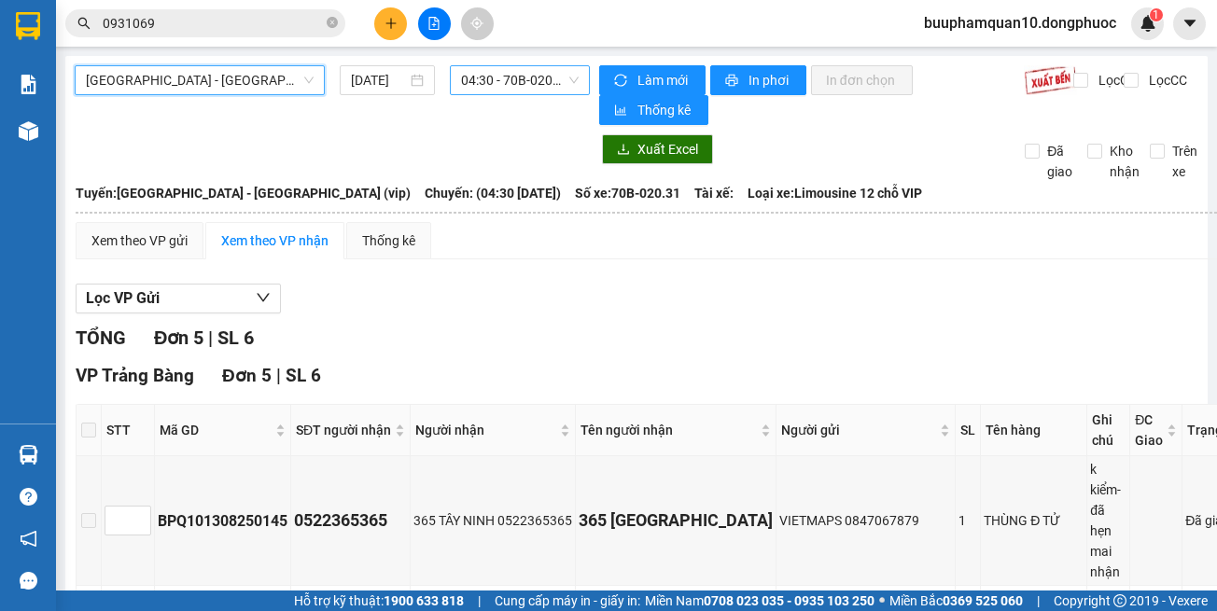
click at [471, 91] on span "04:30 - 70B-020.31" at bounding box center [520, 80] width 118 height 28
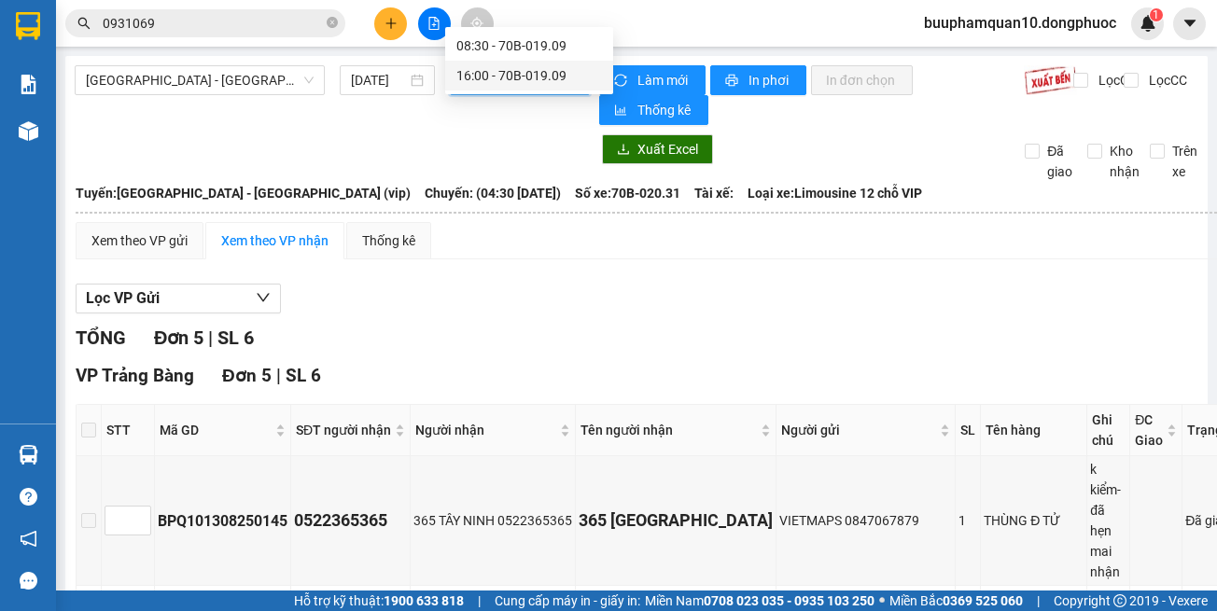
click at [484, 72] on div "16:00 - 70B-019.09" at bounding box center [529, 75] width 146 height 21
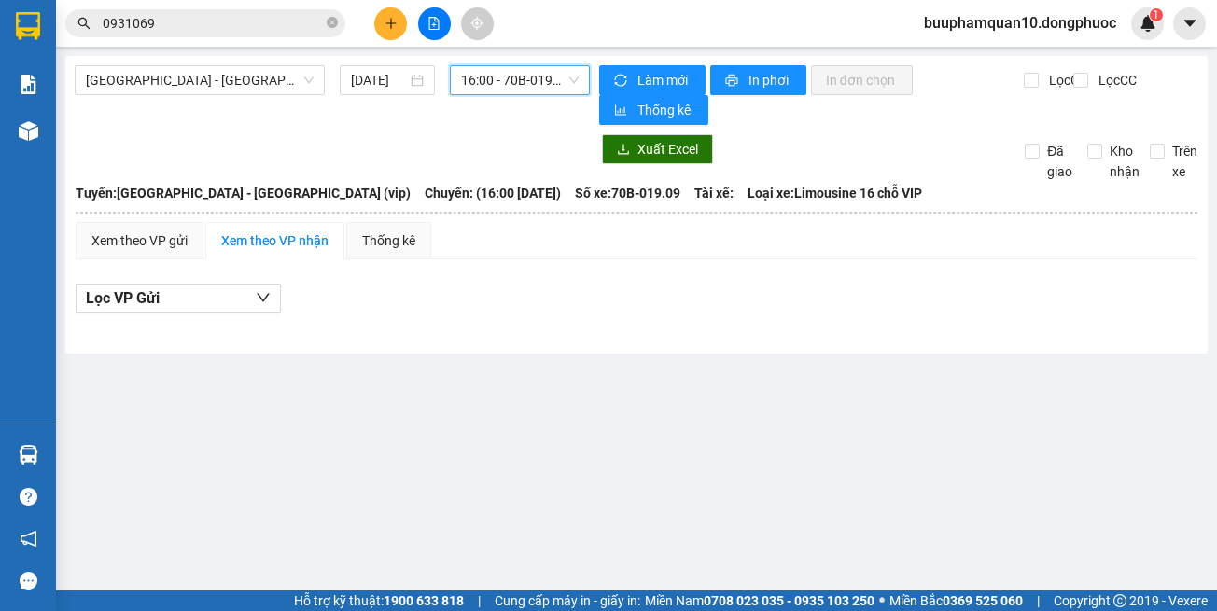
click at [517, 90] on span "16:00 - 70B-019.09" at bounding box center [520, 80] width 118 height 28
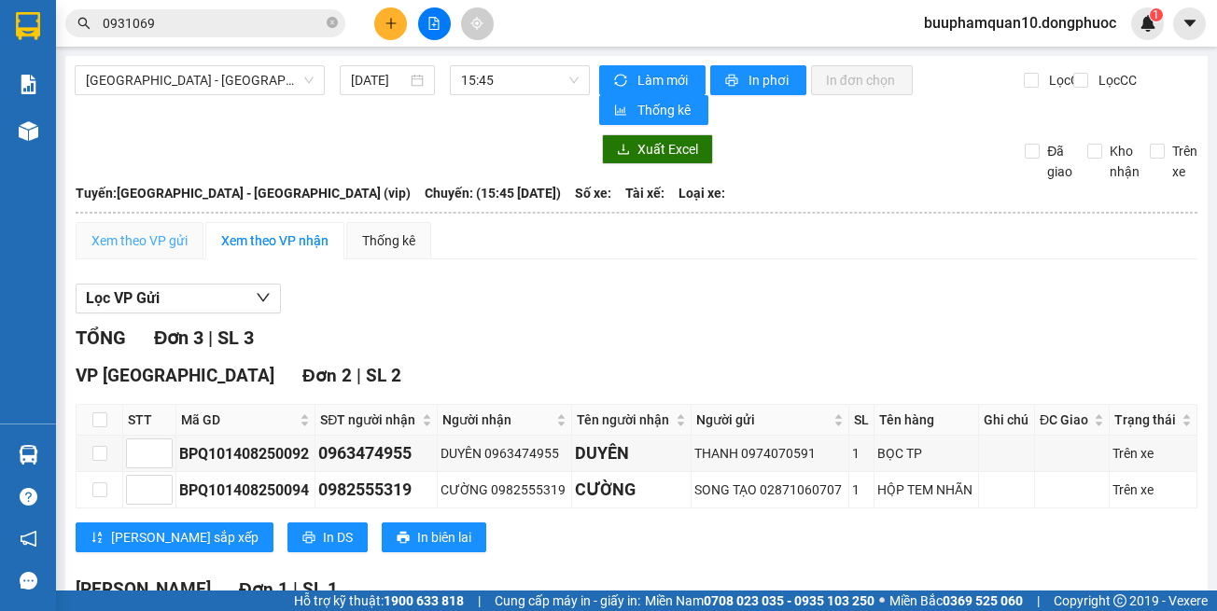
click at [148, 222] on div "Xem theo VP gửi" at bounding box center [140, 240] width 128 height 37
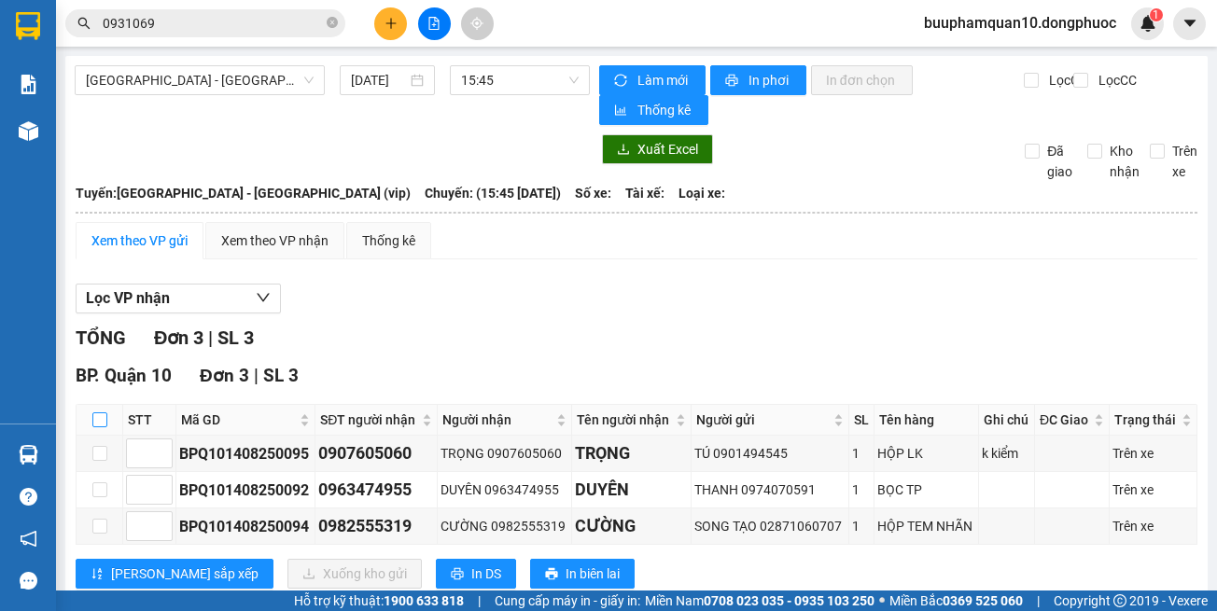
click at [96, 410] on label at bounding box center [99, 420] width 15 height 21
click at [96, 413] on input "checkbox" at bounding box center [99, 420] width 15 height 15
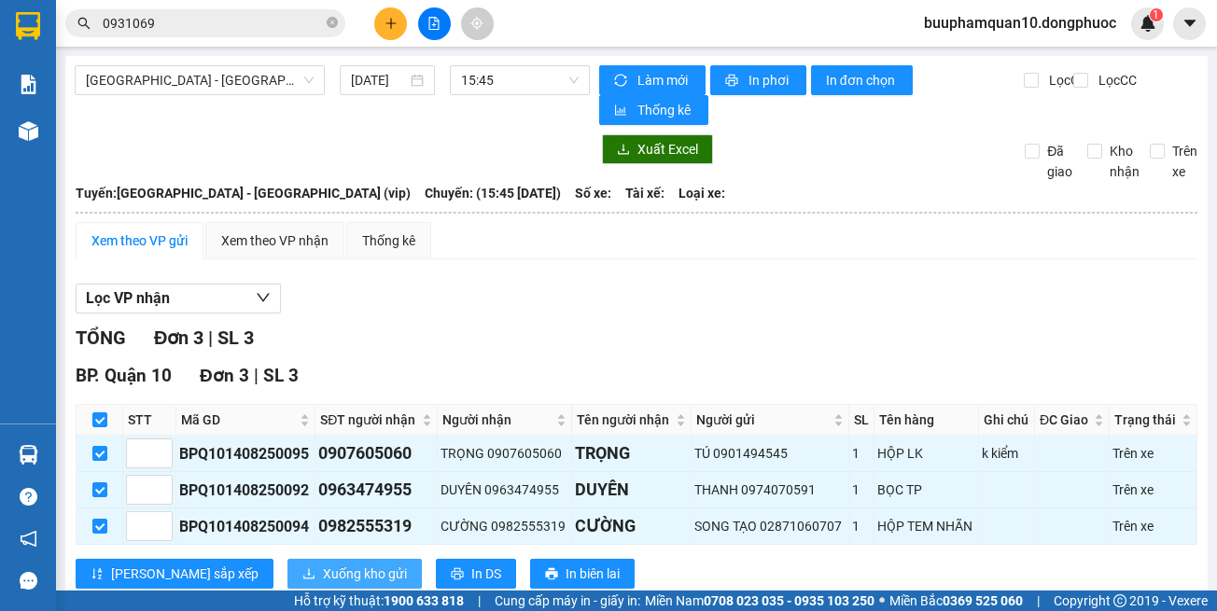
click at [323, 564] on span "Xuống kho gửi" at bounding box center [365, 574] width 84 height 21
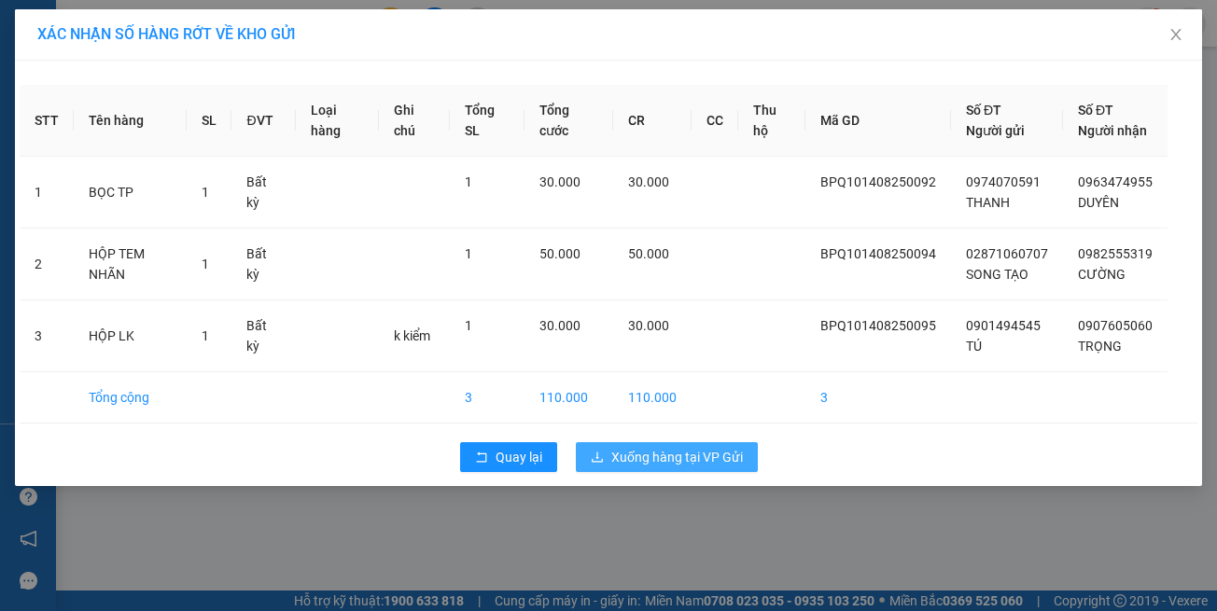
click at [655, 465] on button "Xuống hàng tại VP Gửi" at bounding box center [667, 457] width 182 height 30
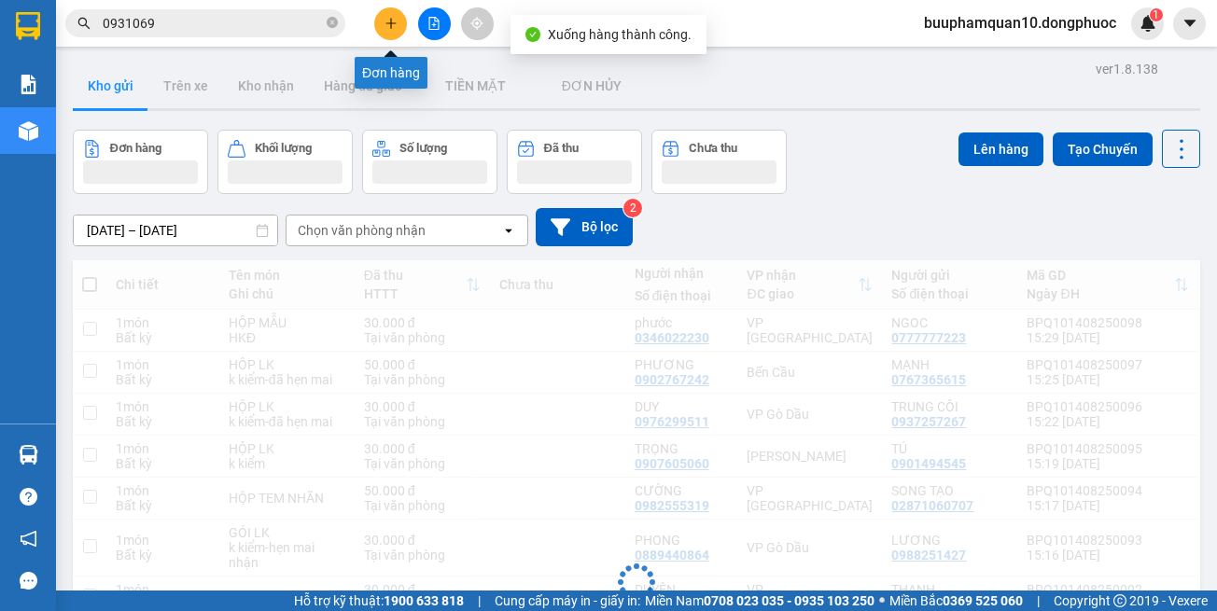
click at [385, 22] on icon "plus" at bounding box center [391, 23] width 13 height 13
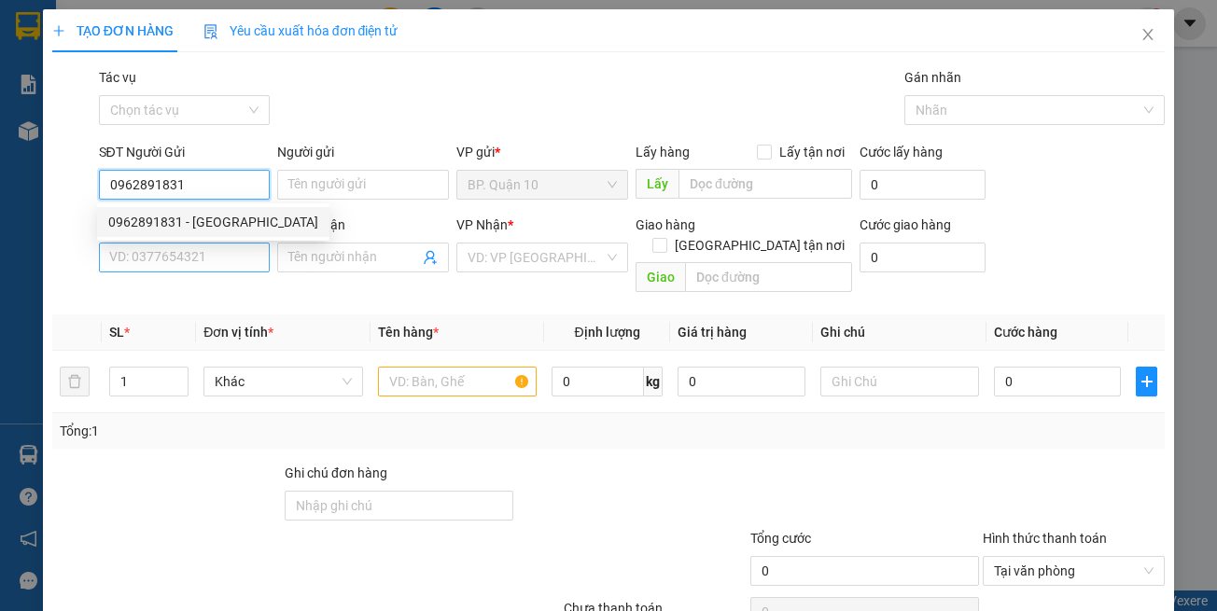
drag, startPoint x: 178, startPoint y: 225, endPoint x: 198, endPoint y: 251, distance: 32.7
click at [182, 226] on div "0962891831 - HOÀNG ANH" at bounding box center [213, 222] width 210 height 21
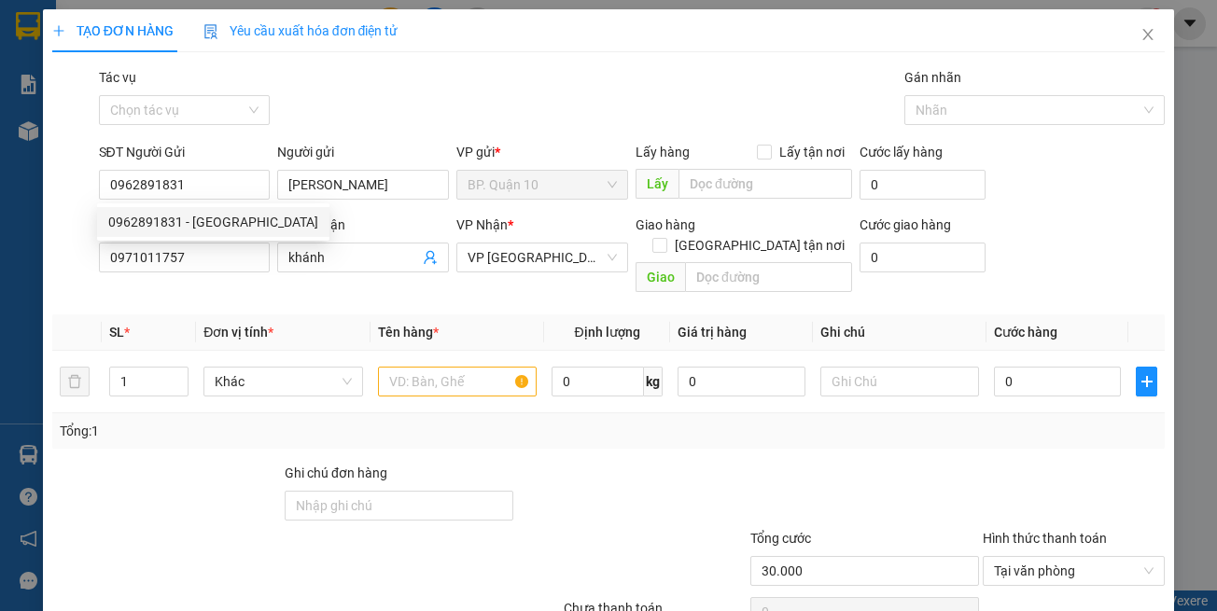
drag, startPoint x: 209, startPoint y: 293, endPoint x: 220, endPoint y: 270, distance: 25.9
click at [209, 291] on div "Transit Pickup Surcharge Ids Transit Deliver Surcharge Ids Transit Deliver Surc…" at bounding box center [608, 371] width 1113 height 608
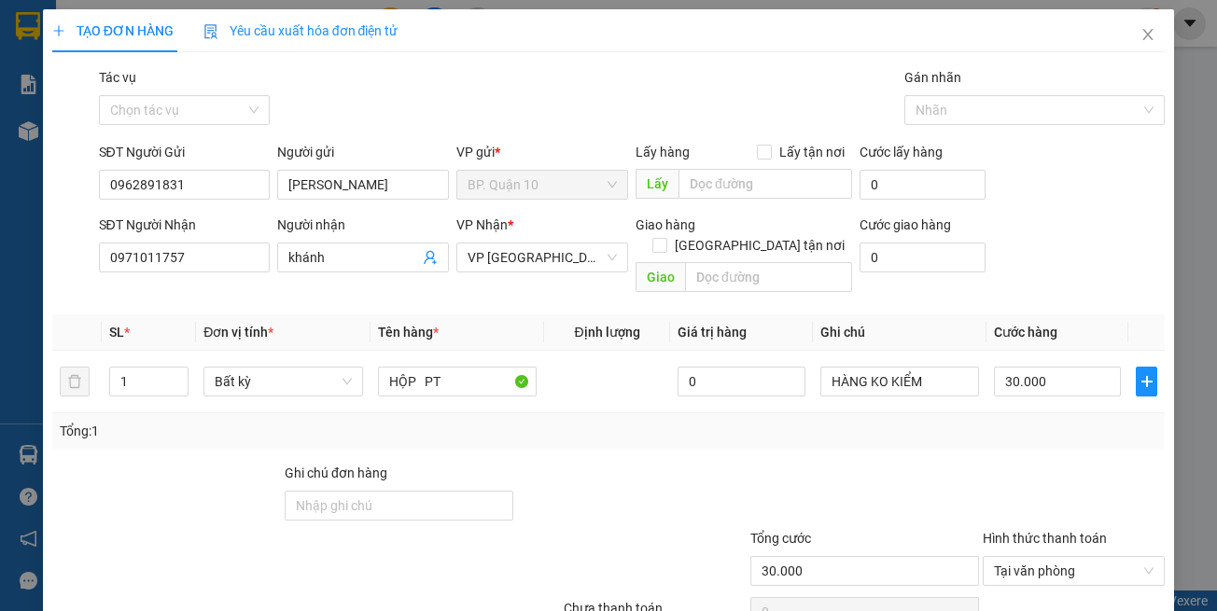
click at [497, 315] on th "Tên hàng *" at bounding box center [458, 333] width 174 height 36
click at [515, 463] on div at bounding box center [631, 495] width 232 height 65
click at [805, 463] on div at bounding box center [865, 495] width 232 height 65
drag, startPoint x: 1077, startPoint y: 566, endPoint x: 1062, endPoint y: 528, distance: 40.2
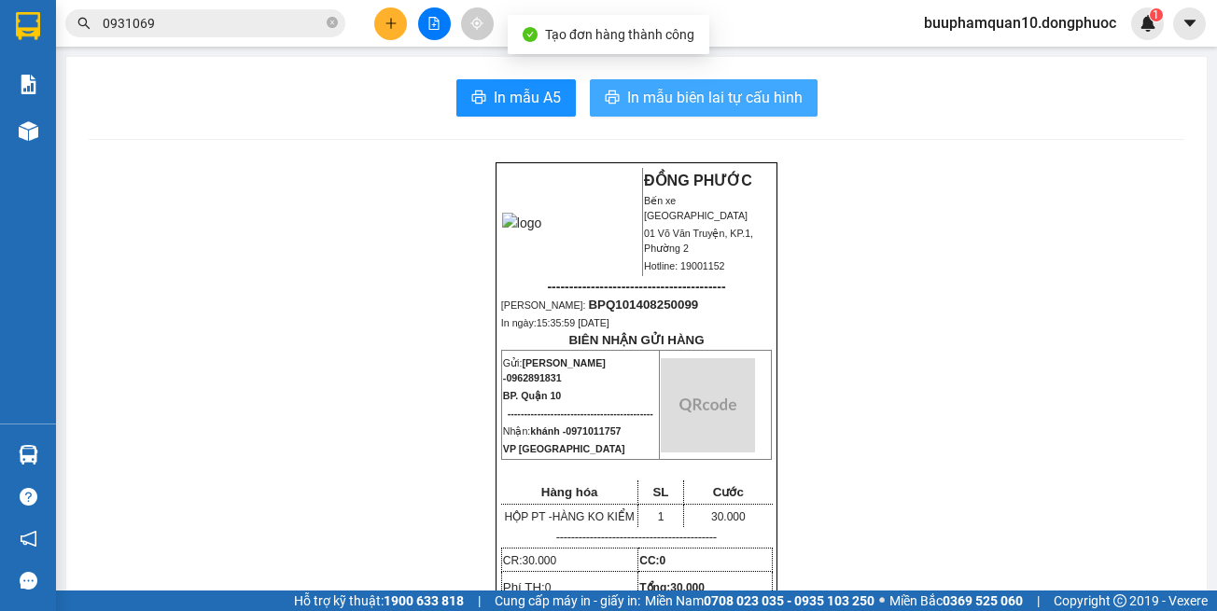
click at [772, 85] on button "In mẫu biên lai tự cấu hình" at bounding box center [704, 97] width 228 height 37
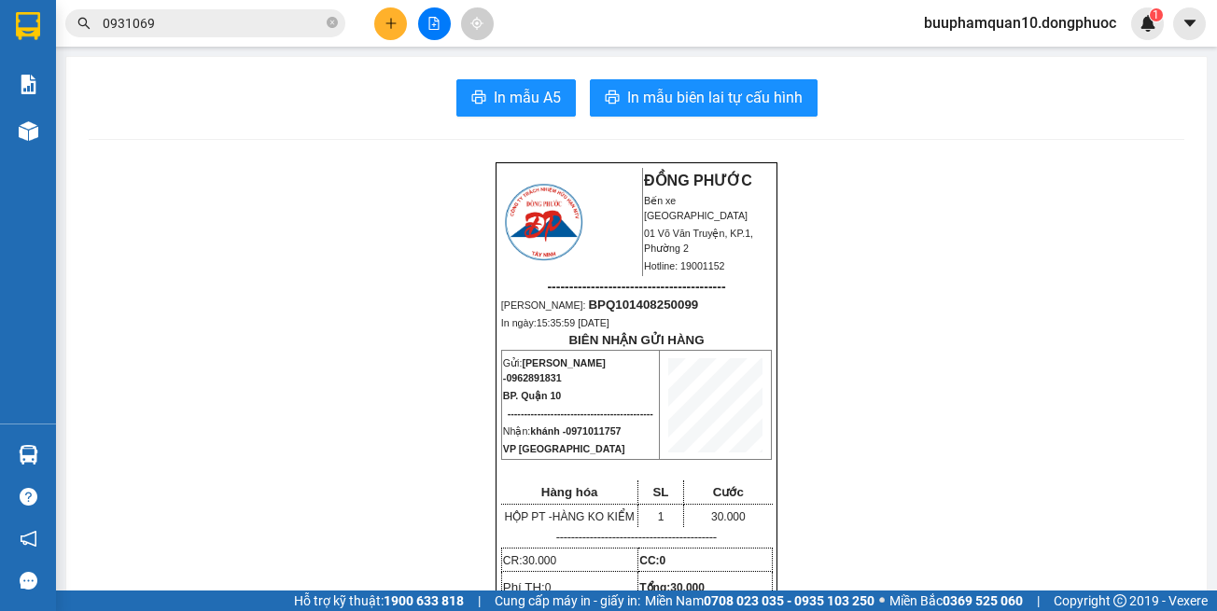
click at [669, 98] on span "In mẫu biên lai tự cấu hình" at bounding box center [714, 97] width 175 height 23
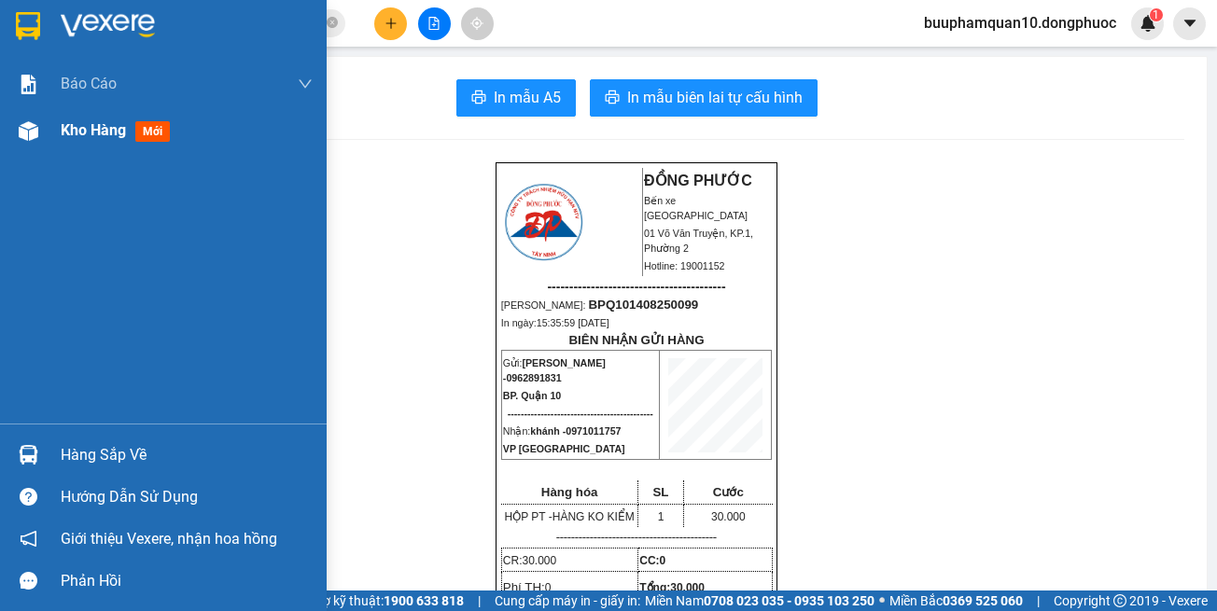
click at [91, 135] on span "Kho hàng" at bounding box center [93, 130] width 65 height 18
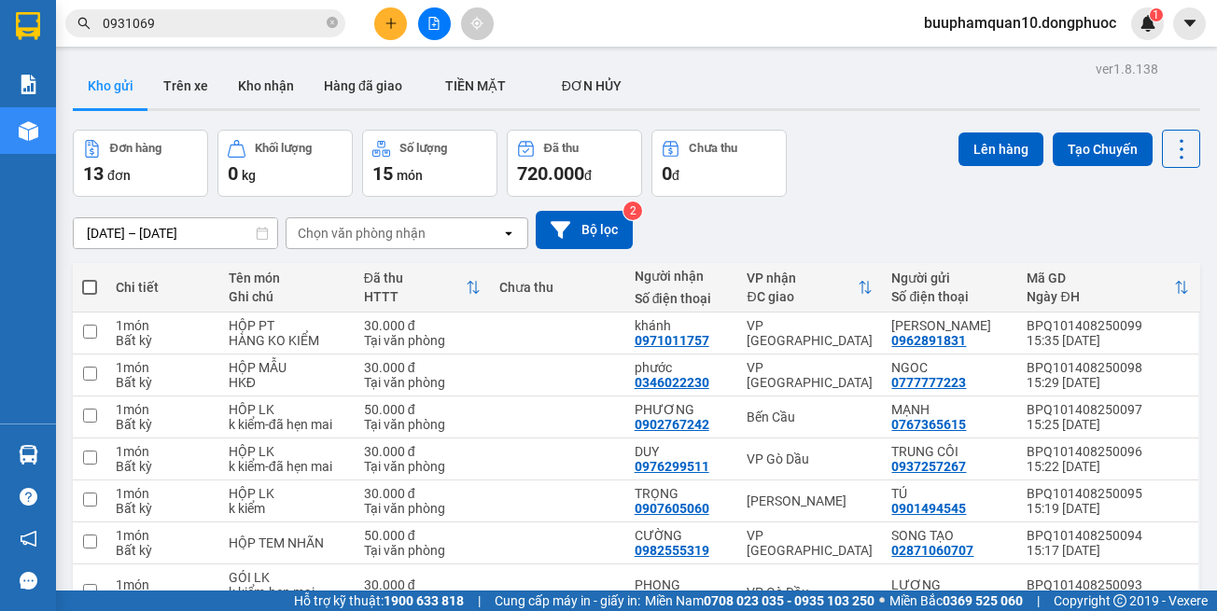
click at [428, 237] on div "Chọn văn phòng nhận" at bounding box center [394, 233] width 215 height 30
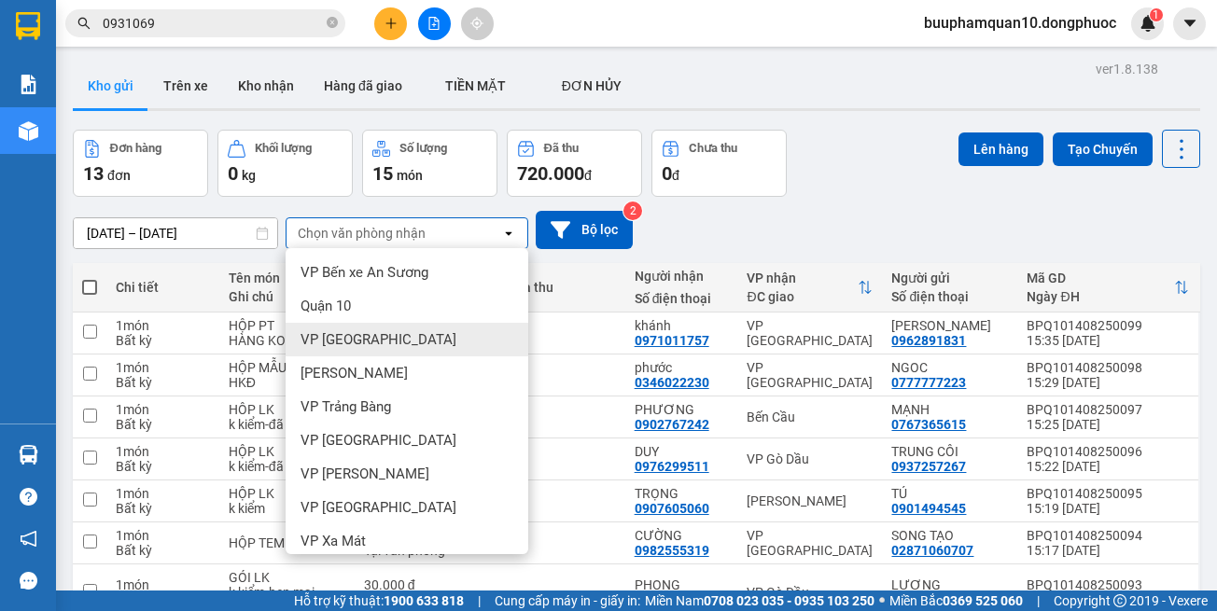
drag, startPoint x: 355, startPoint y: 348, endPoint x: 402, endPoint y: 259, distance: 101.5
click at [355, 344] on span "VP [GEOGRAPHIC_DATA]" at bounding box center [379, 339] width 156 height 19
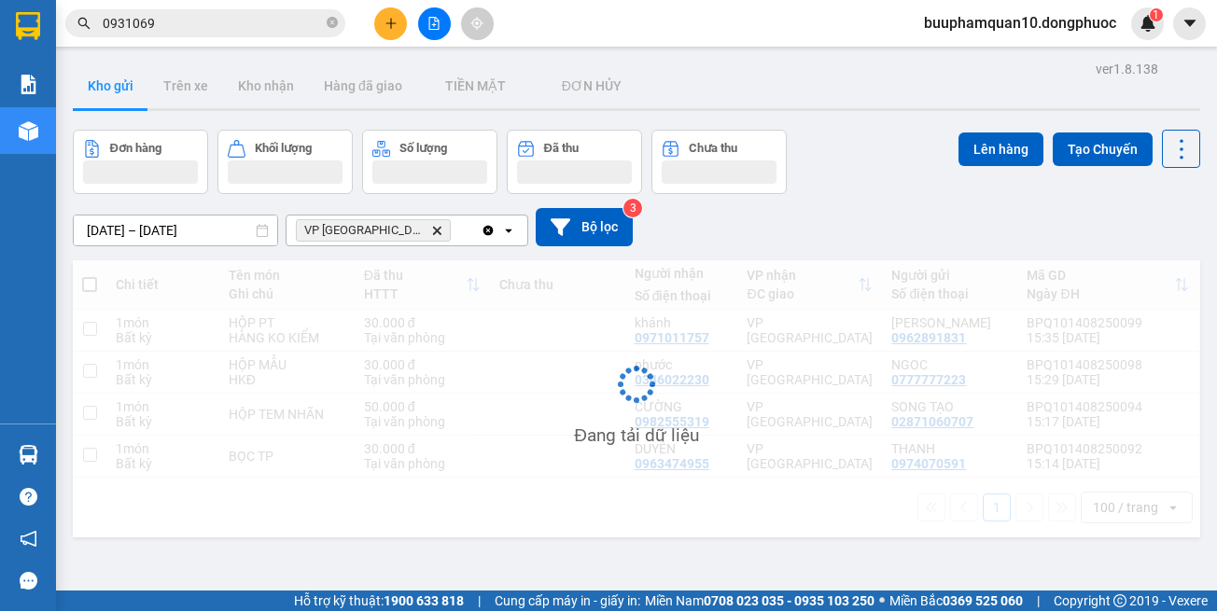
click at [428, 230] on div "VP Tây Ninh Delete" at bounding box center [384, 231] width 194 height 30
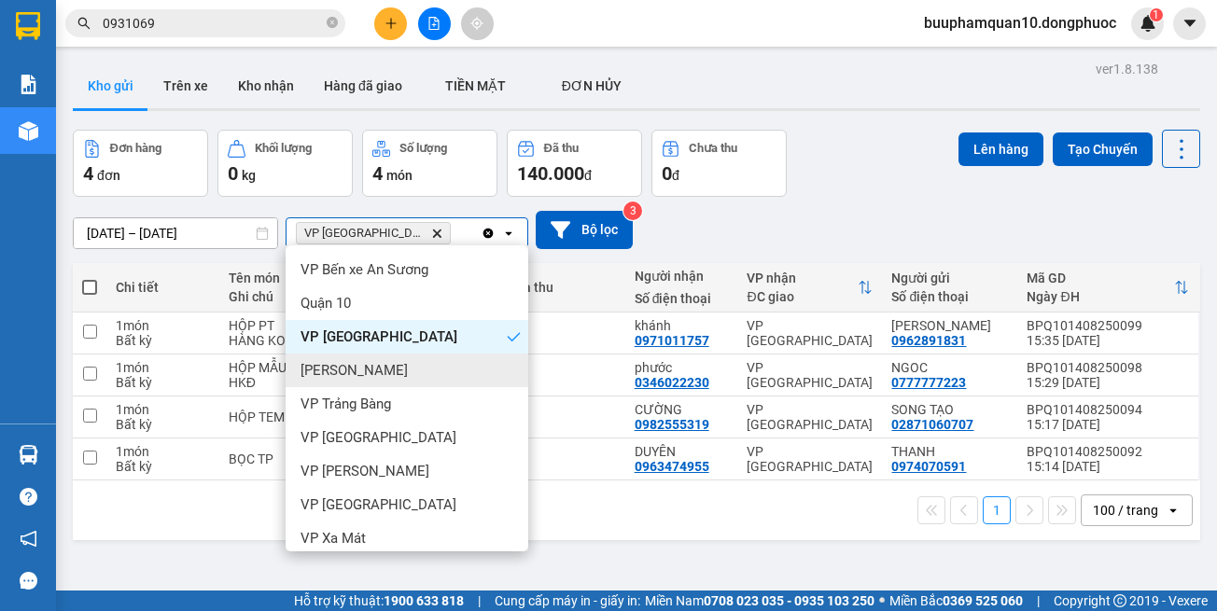
click at [399, 367] on div "[PERSON_NAME]" at bounding box center [407, 371] width 243 height 34
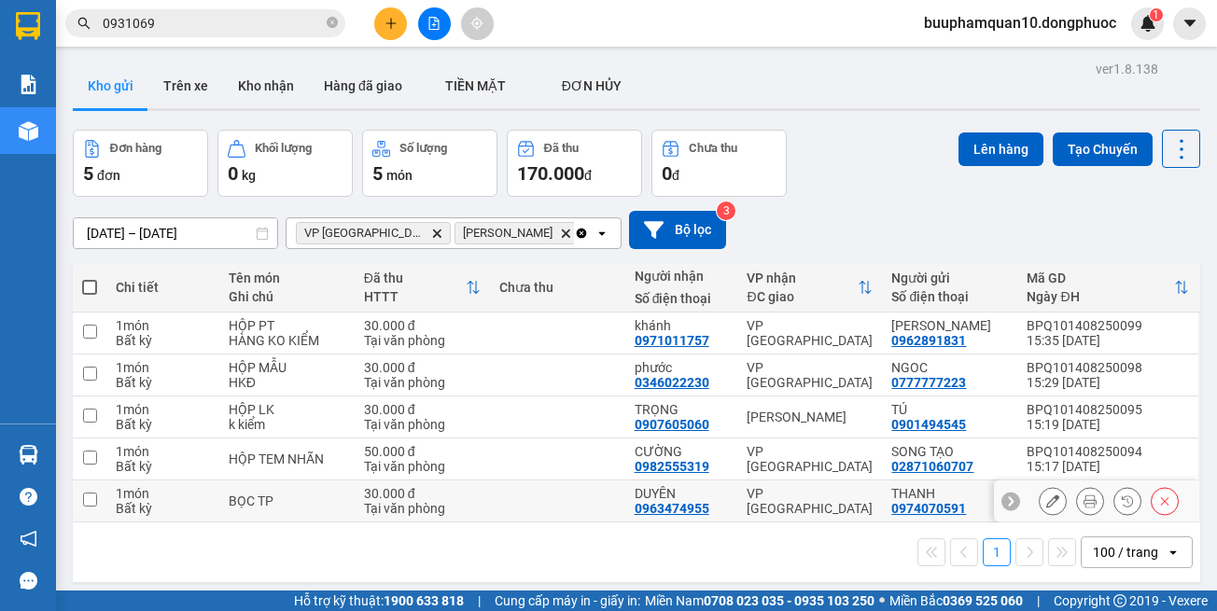
drag, startPoint x: 798, startPoint y: 496, endPoint x: 795, endPoint y: 482, distance: 14.3
click at [797, 494] on div "VP [GEOGRAPHIC_DATA]" at bounding box center [810, 501] width 126 height 30
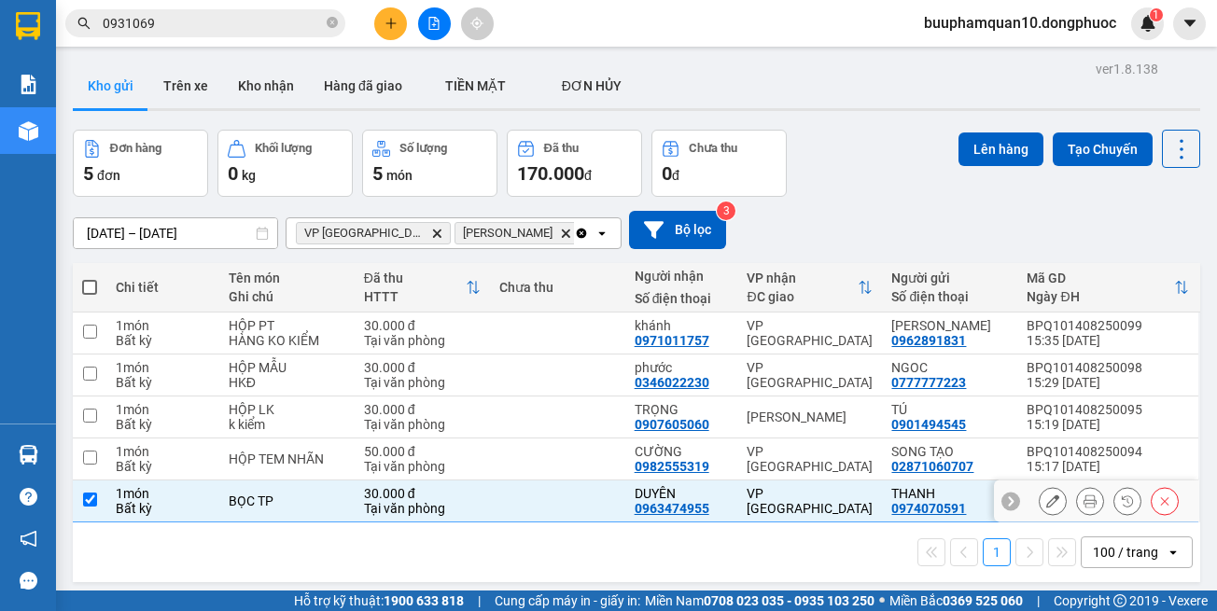
click at [788, 453] on div "VP [GEOGRAPHIC_DATA]" at bounding box center [810, 459] width 126 height 30
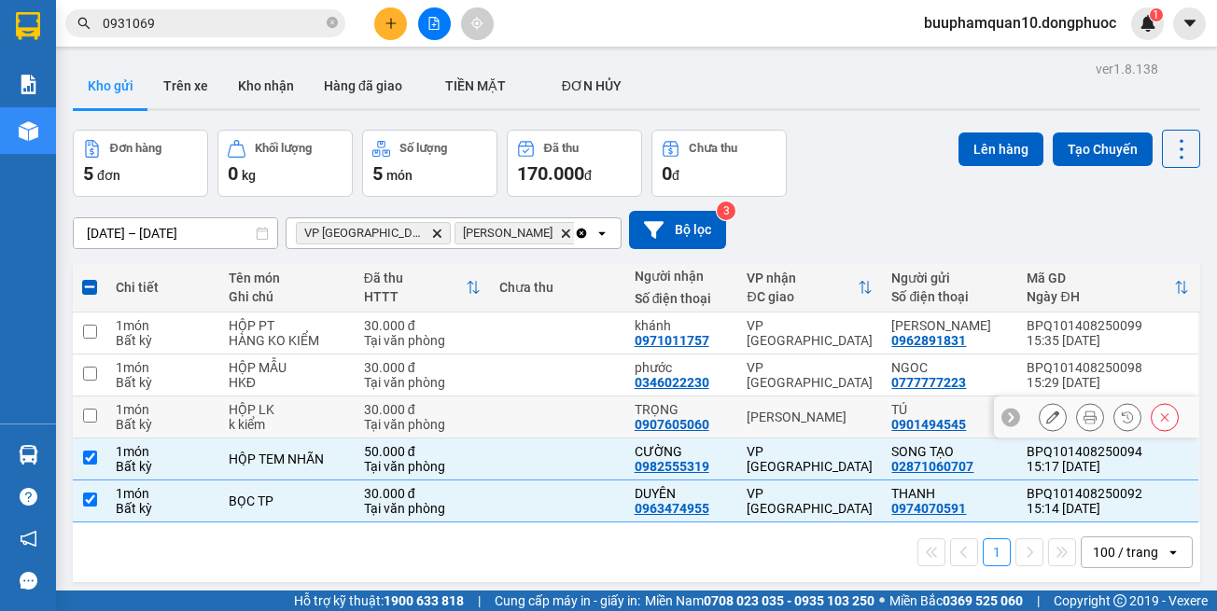
click at [787, 410] on div "[PERSON_NAME]" at bounding box center [810, 417] width 126 height 15
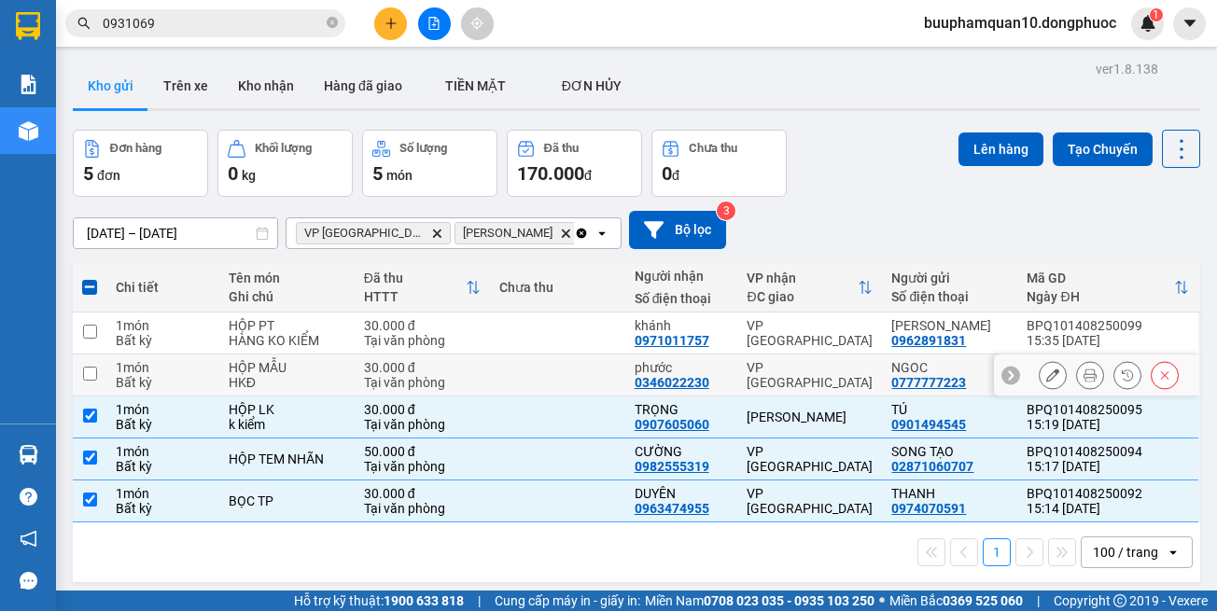
click at [781, 361] on td "VP [GEOGRAPHIC_DATA]" at bounding box center [809, 376] width 145 height 42
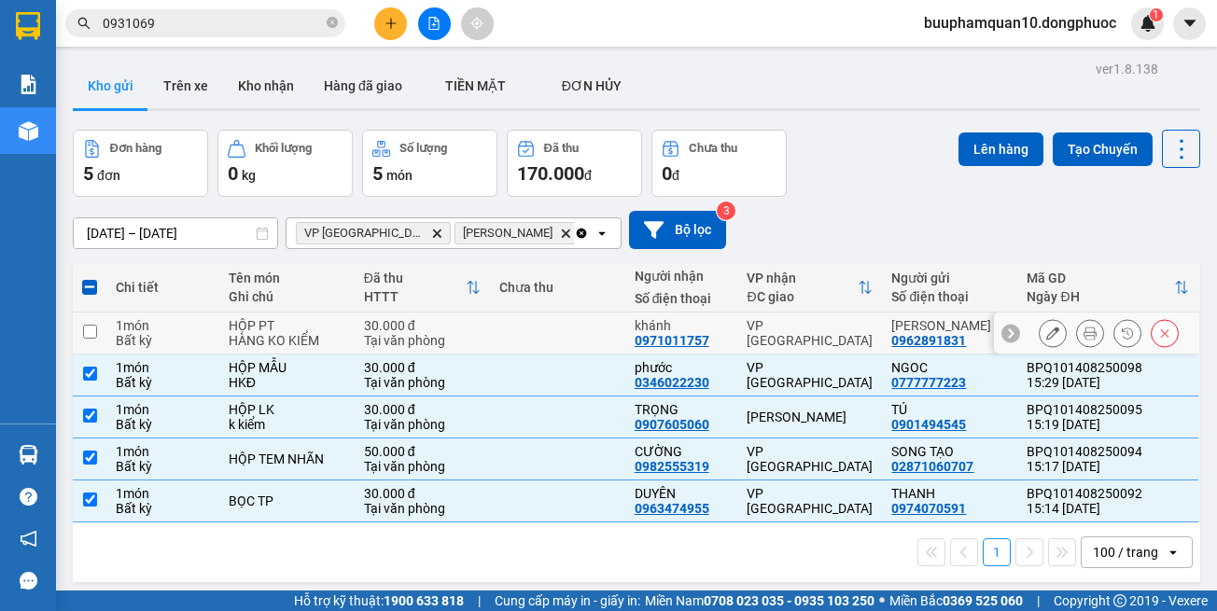
drag, startPoint x: 780, startPoint y: 329, endPoint x: 881, endPoint y: 206, distance: 159.2
click at [780, 325] on div "VP [GEOGRAPHIC_DATA]" at bounding box center [810, 333] width 126 height 30
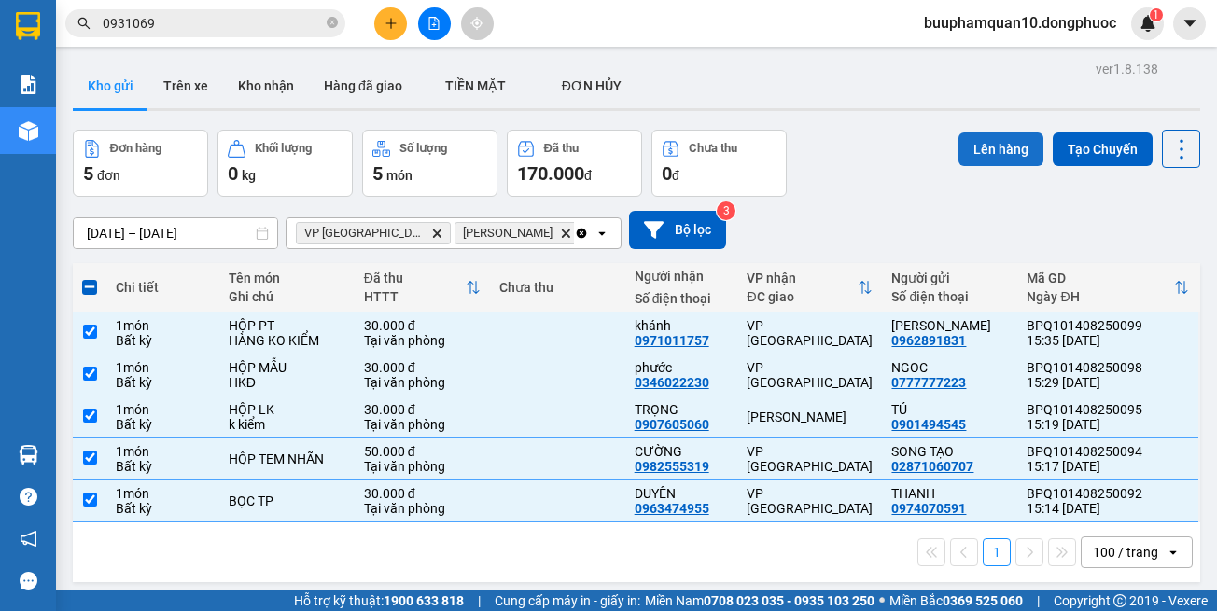
click at [968, 155] on button "Lên hàng" at bounding box center [1001, 150] width 85 height 34
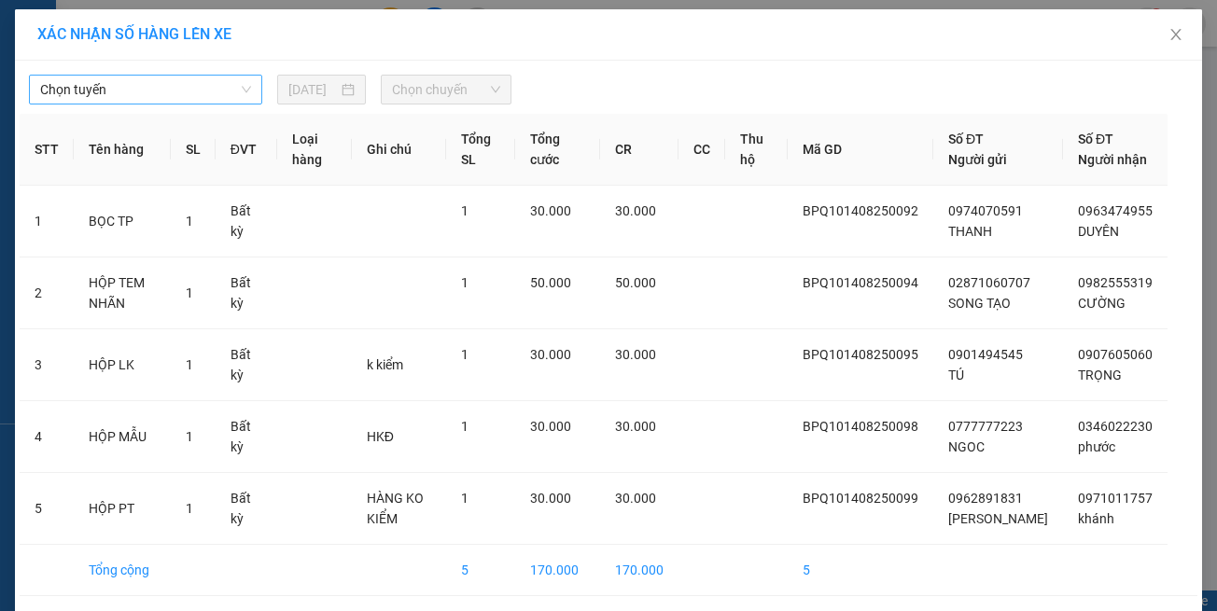
click at [144, 86] on span "Chọn tuyến" at bounding box center [145, 90] width 211 height 28
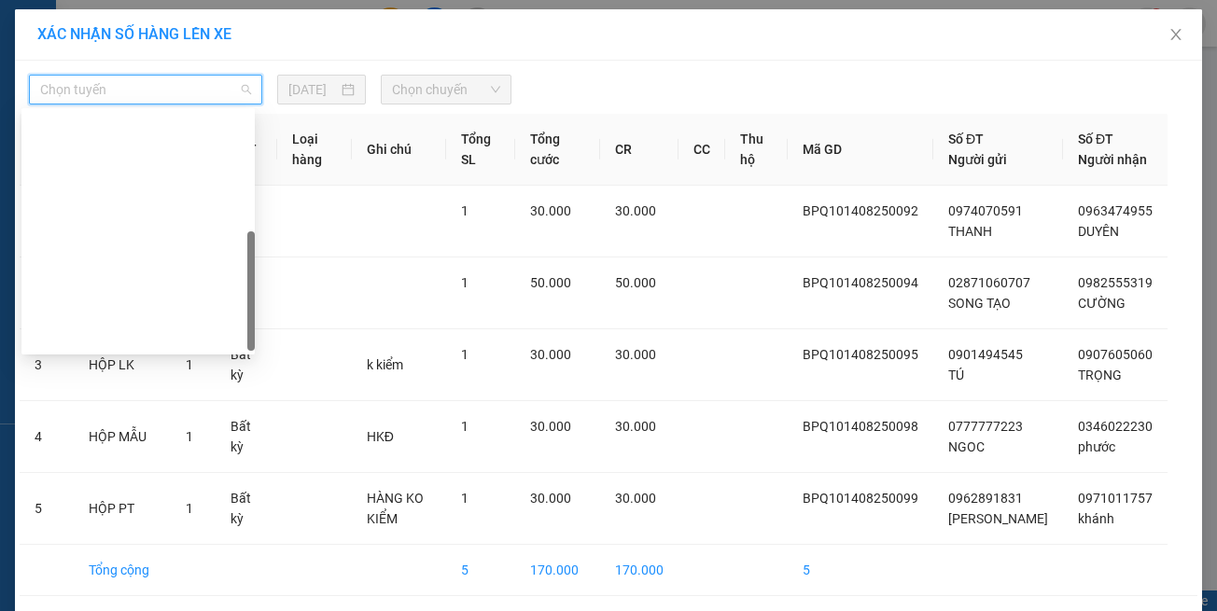
click at [171, 351] on body "Kết quả tìm kiếm ( 4 ) Bộ lọc Thuộc VP này Gửi 3 ngày gần nhất Mã ĐH Trạng thái…" at bounding box center [608, 305] width 1217 height 611
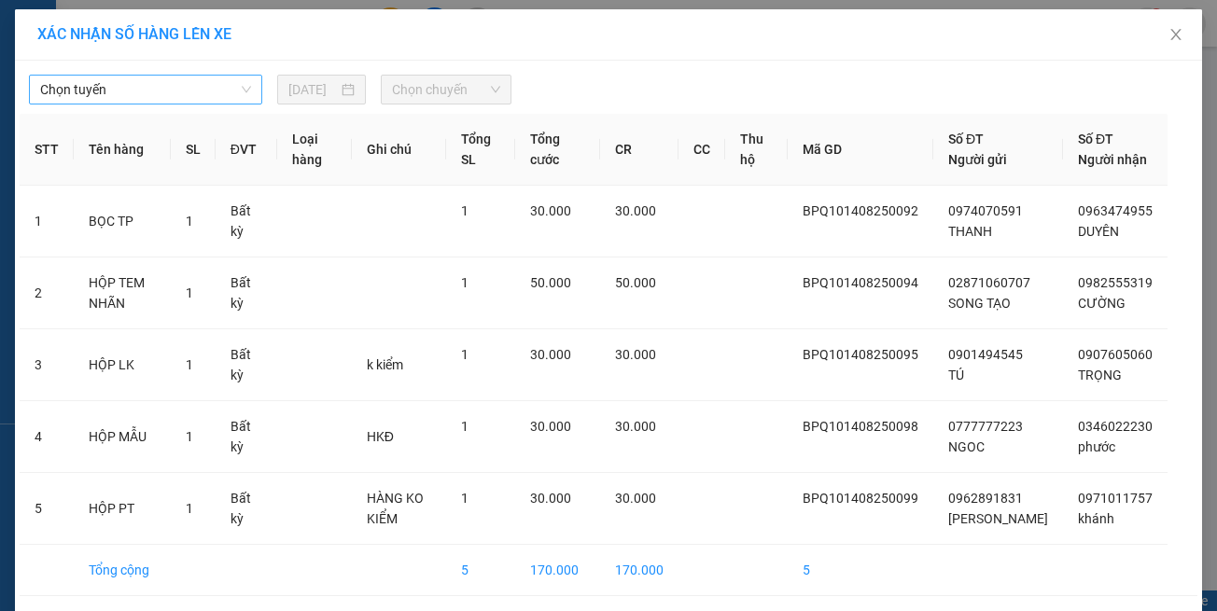
click at [135, 98] on span "Chọn tuyến" at bounding box center [145, 90] width 211 height 28
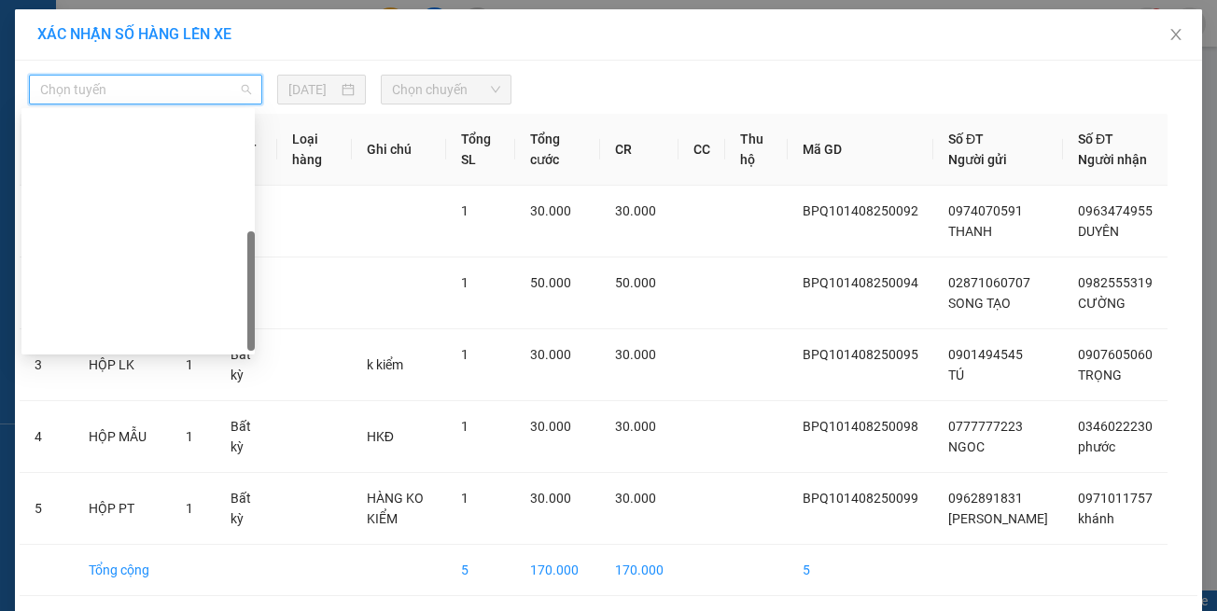
drag, startPoint x: 163, startPoint y: 334, endPoint x: 170, endPoint y: 316, distance: 18.9
click at [165, 595] on div "Hồ Chí Minh - Tây Ninh (vip)" at bounding box center [138, 605] width 211 height 21
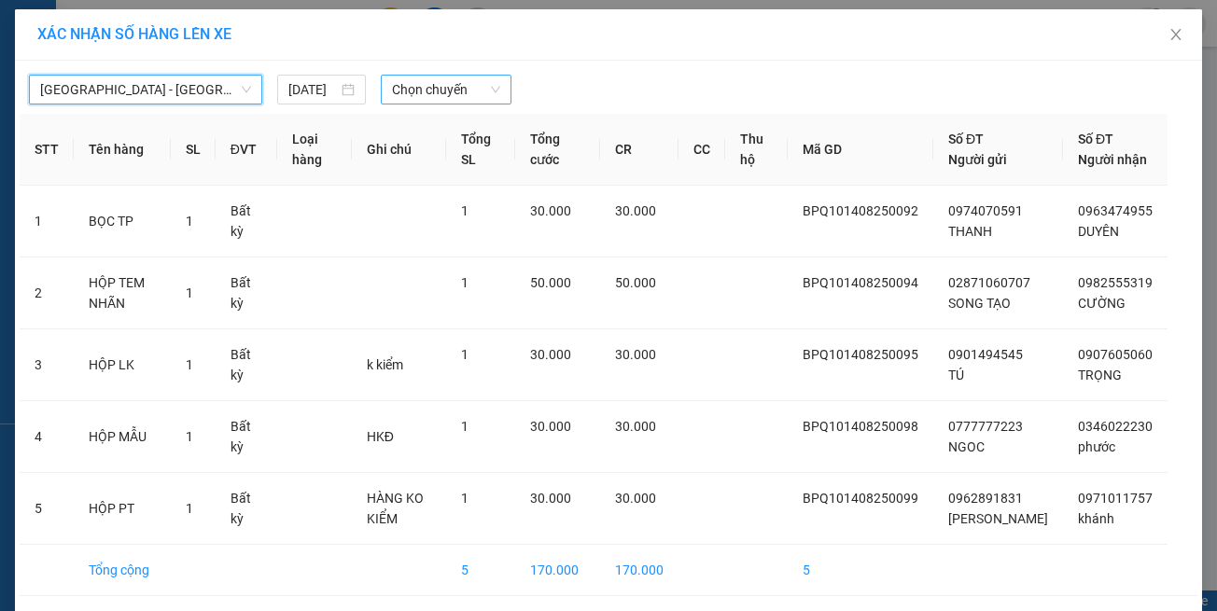
click at [427, 80] on span "Chọn chuyến" at bounding box center [445, 90] width 107 height 28
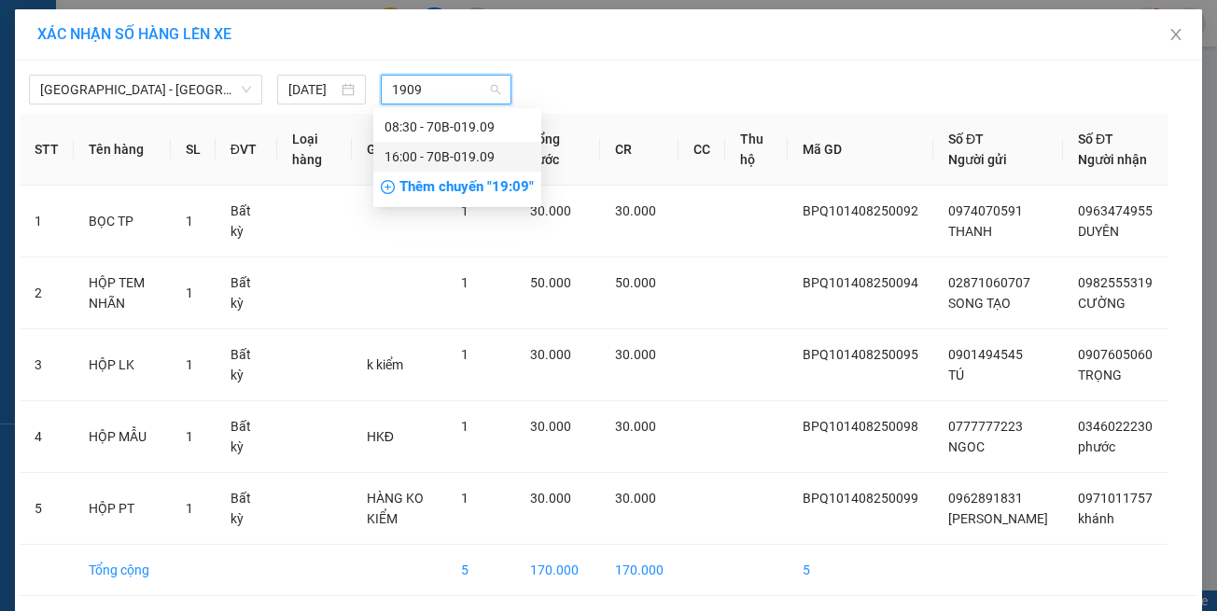
click at [435, 157] on div "16:00 - 70B-019.09" at bounding box center [458, 157] width 146 height 21
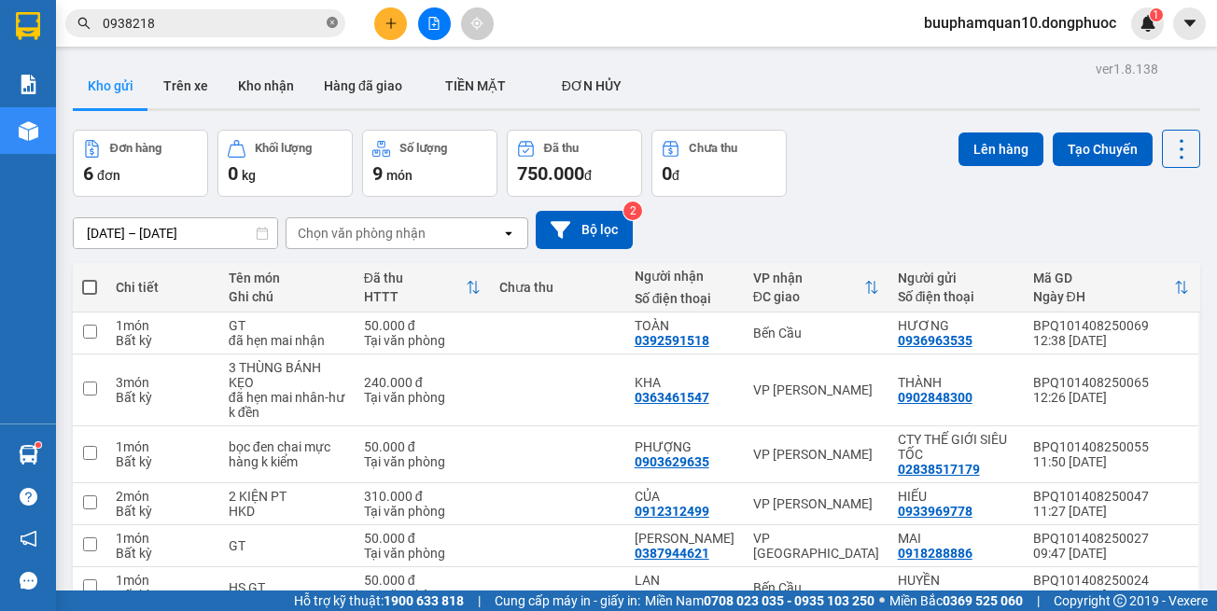
scroll to position [95, 0]
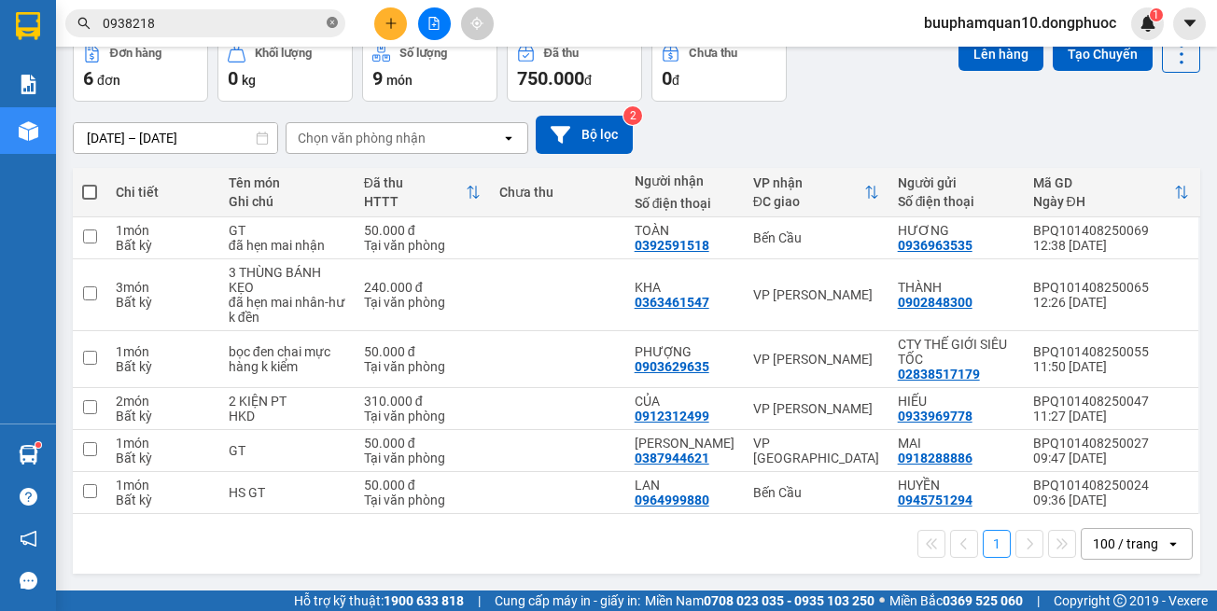
click at [329, 24] on icon "close-circle" at bounding box center [332, 22] width 11 height 11
click at [252, 22] on input "text" at bounding box center [213, 23] width 220 height 21
click at [315, 28] on input "text" at bounding box center [213, 23] width 220 height 21
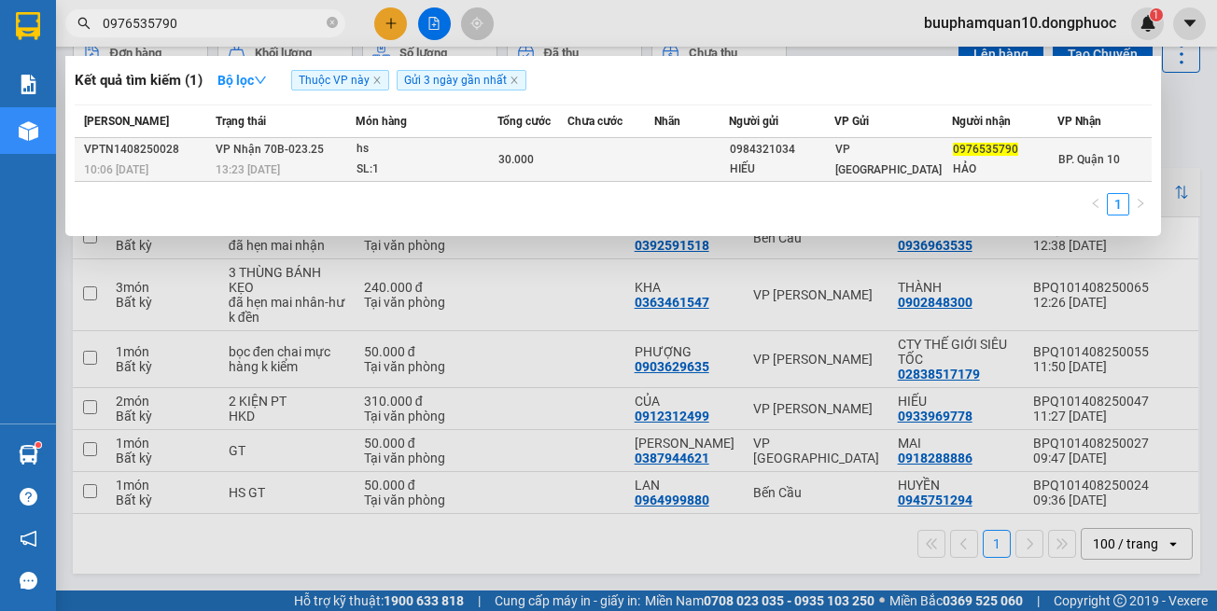
type input "0976535790"
click at [575, 153] on td at bounding box center [611, 160] width 88 height 44
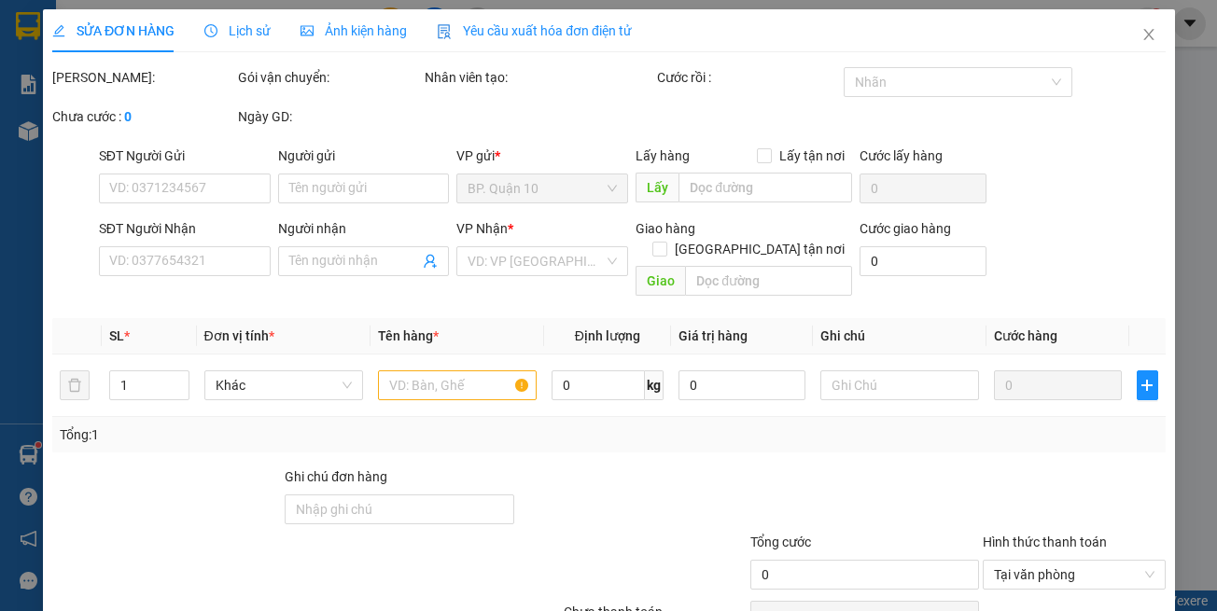
type input "0984321034"
type input "HIẾU"
type input "0976535790"
type input "HẢO"
type input "30.000"
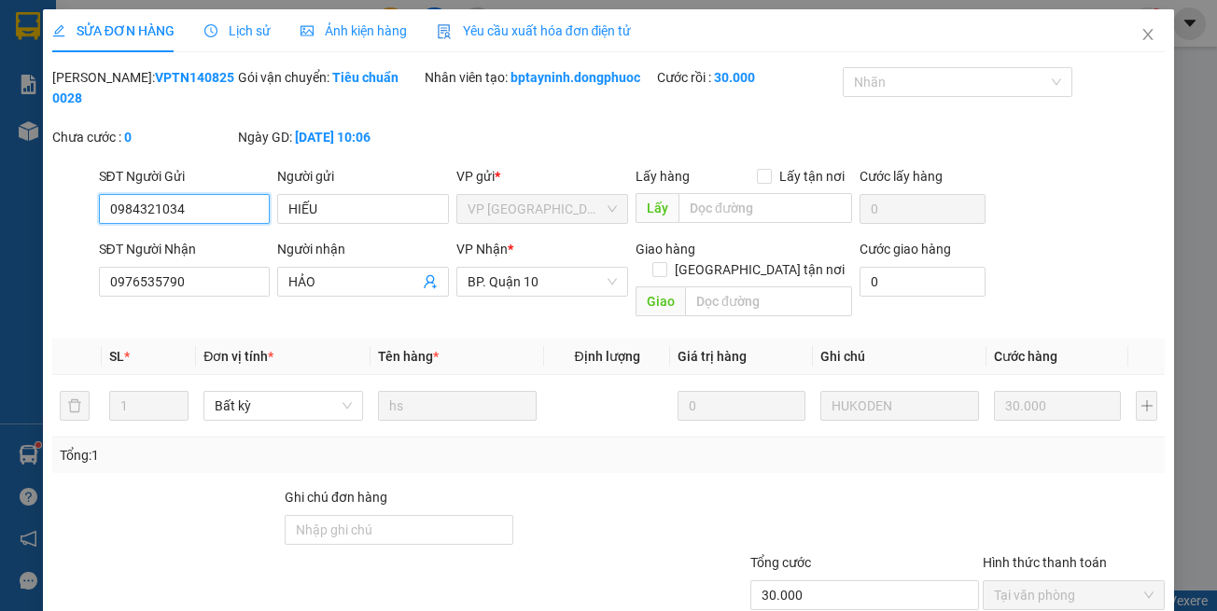
scroll to position [104, 0]
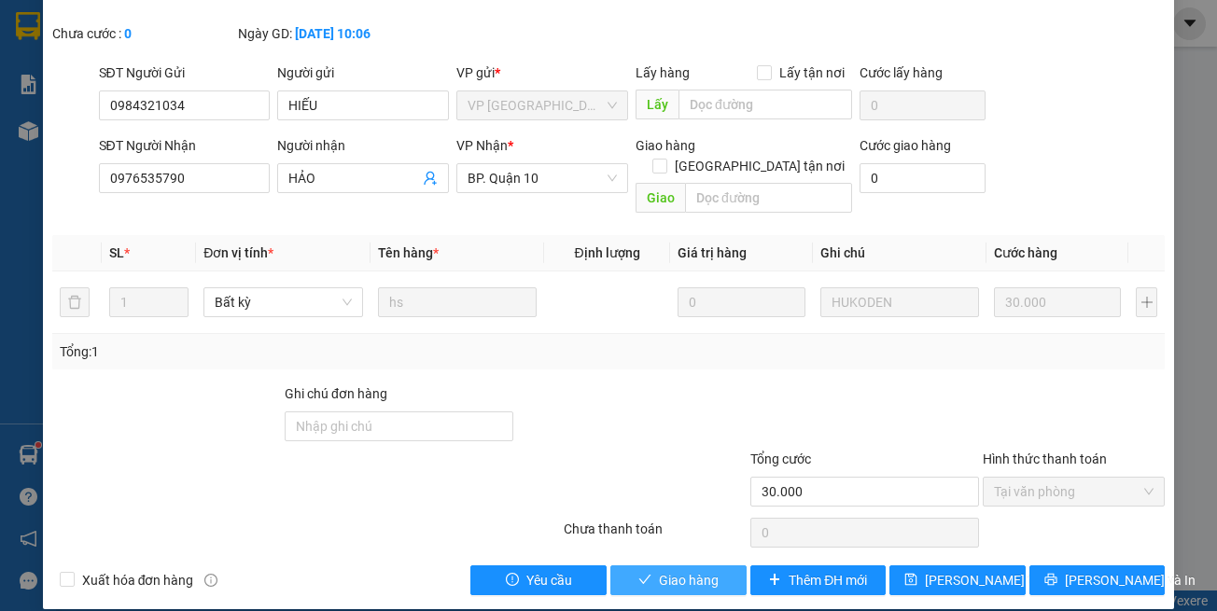
click at [686, 570] on span "Giao hàng" at bounding box center [689, 580] width 60 height 21
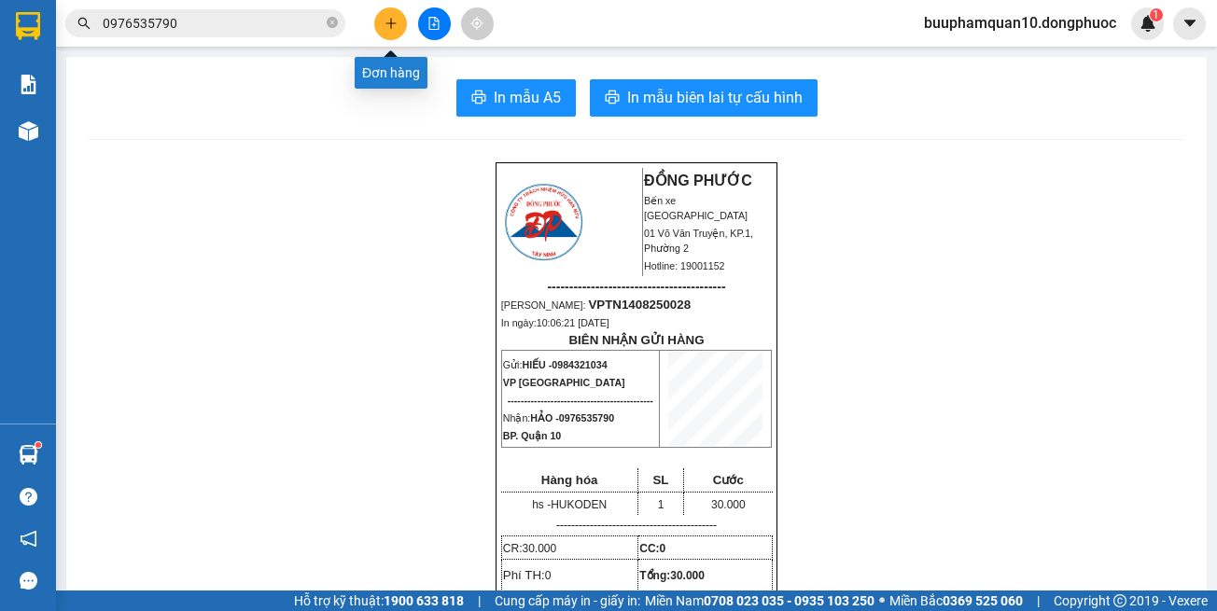
click at [395, 26] on icon "plus" at bounding box center [391, 23] width 13 height 13
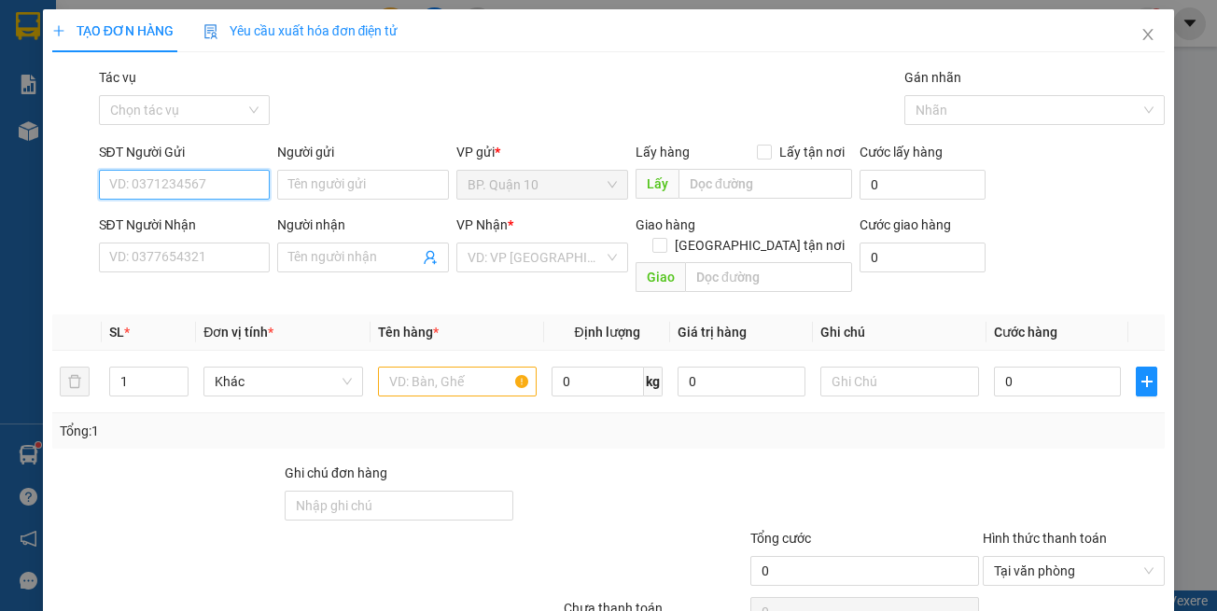
click at [174, 189] on input "SĐT Người Gửi" at bounding box center [185, 185] width 172 height 30
click at [217, 196] on input "SĐT Người Gửi" at bounding box center [185, 185] width 172 height 30
type input "0974070591"
click at [154, 222] on div "0974070591 - [PERSON_NAME]" at bounding box center [200, 222] width 184 height 21
type input "THANH"
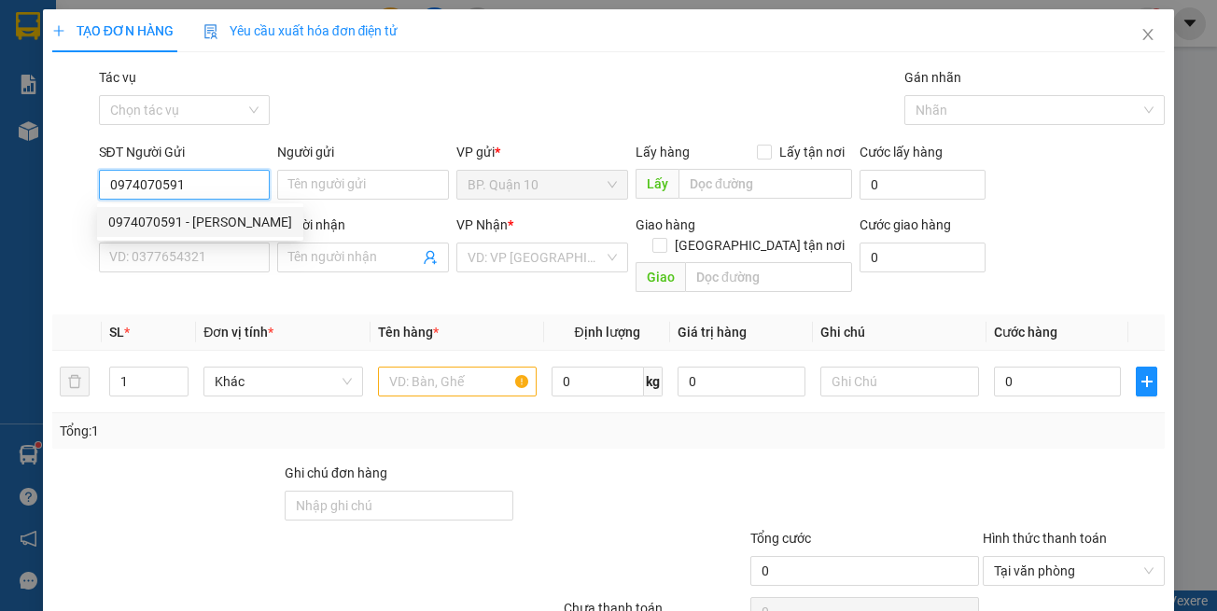
type input "0987162287"
type input "UYÊN"
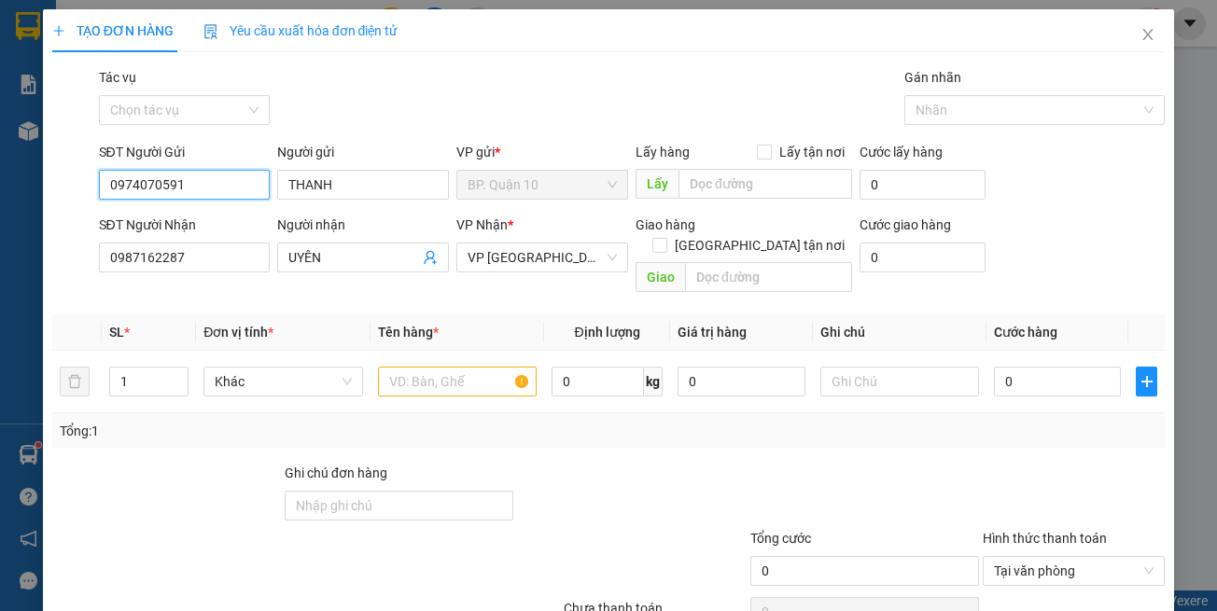
type input "40.000"
type input "0974070591"
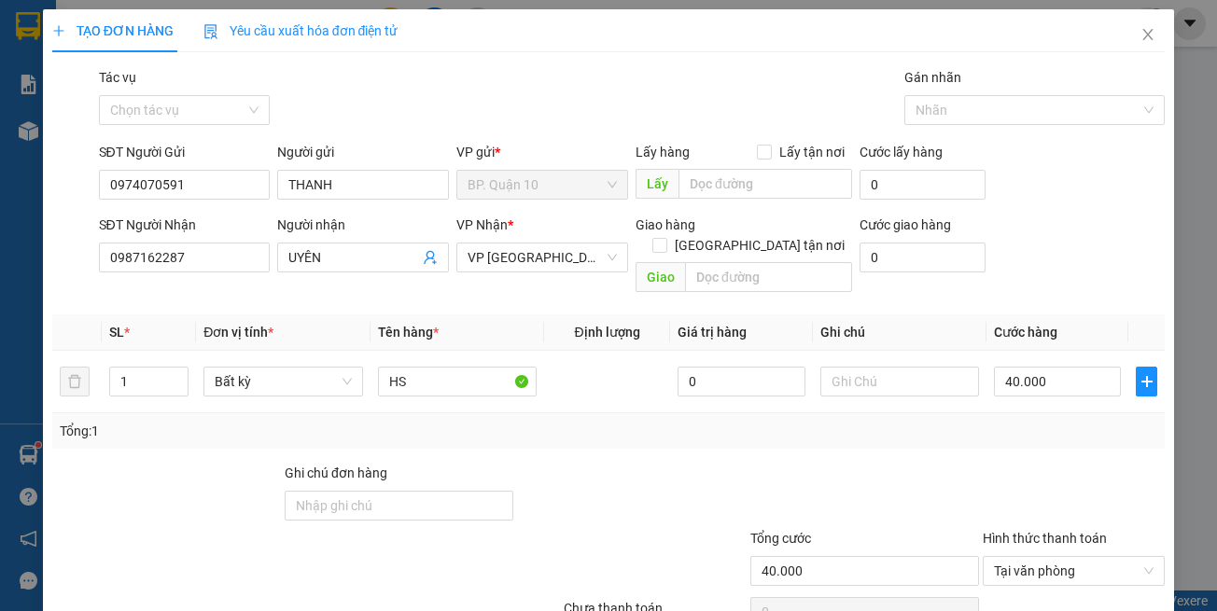
click at [346, 322] on th "Đơn vị tính *" at bounding box center [283, 333] width 174 height 36
click at [242, 254] on input "0987162287" at bounding box center [185, 258] width 172 height 30
type input "0963474955"
drag, startPoint x: 233, startPoint y: 279, endPoint x: 247, endPoint y: 277, distance: 14.1
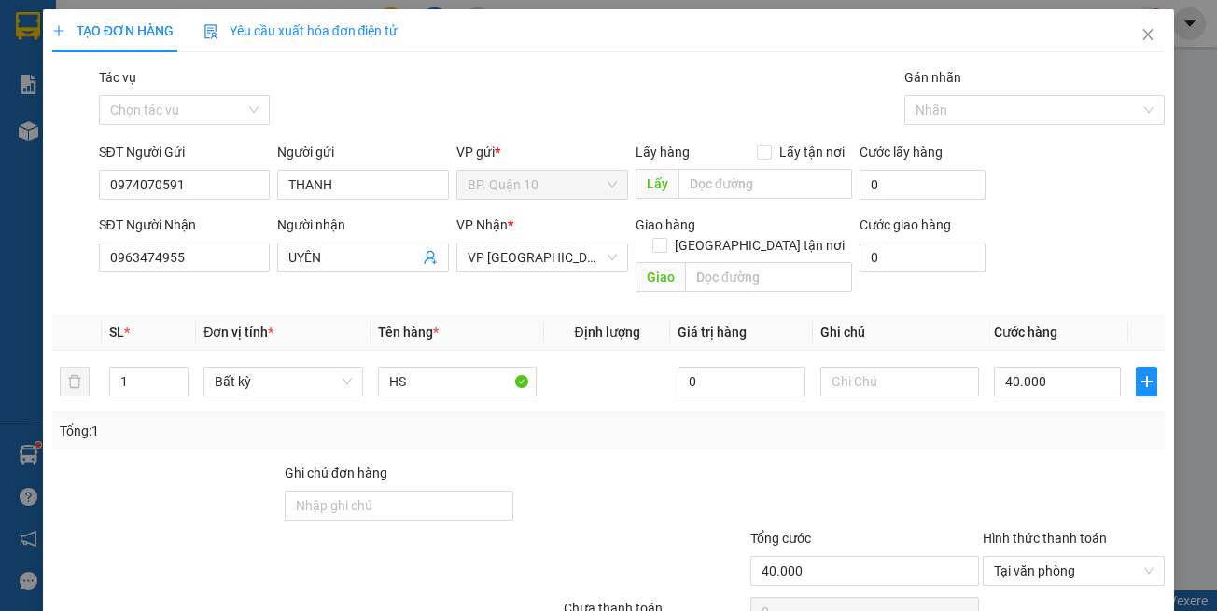
click at [239, 279] on div "SĐT Người Nhận 0963474955 0963474955" at bounding box center [185, 247] width 172 height 65
drag, startPoint x: 332, startPoint y: 256, endPoint x: 1, endPoint y: 245, distance: 331.5
click at [67, 245] on div "SĐT Người Nhận 0963474955 Người nhận UYÊN VP Nhận * VP Tây Ninh Giao hàng Giao …" at bounding box center [608, 258] width 1117 height 86
type input "d"
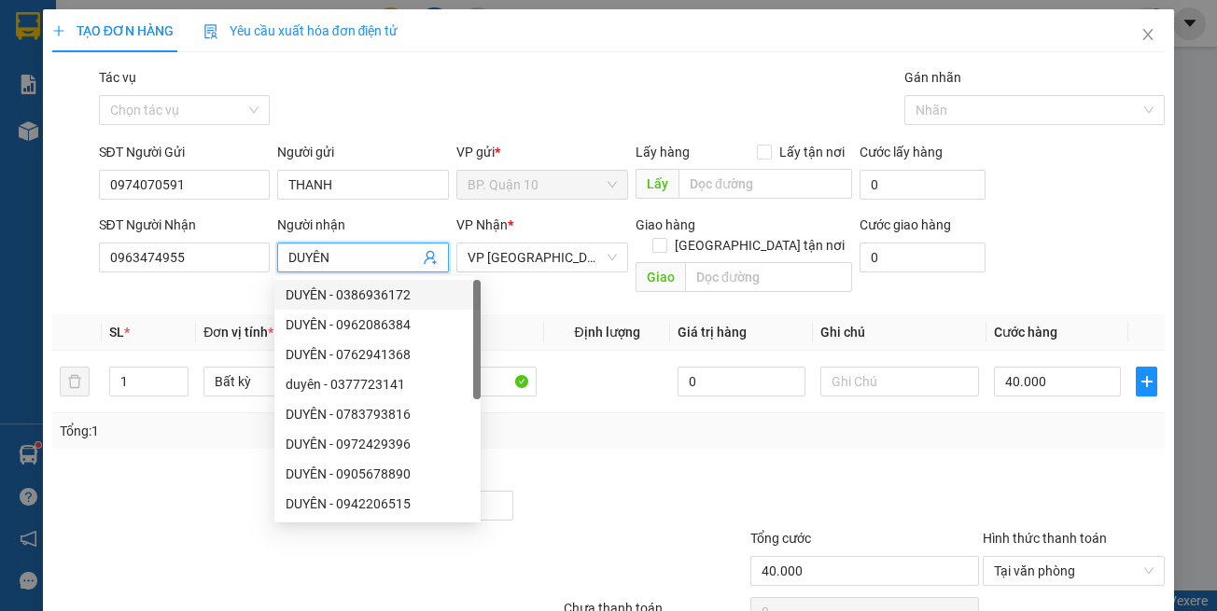
type input "DUYÊN"
click at [547, 315] on th "Định lượng" at bounding box center [607, 333] width 126 height 36
drag, startPoint x: 599, startPoint y: 448, endPoint x: 539, endPoint y: 399, distance: 78.3
click at [595, 438] on div "Transit Pickup Surcharge Ids Transit Deliver Surcharge Ids Transit Deliver Surc…" at bounding box center [608, 371] width 1113 height 608
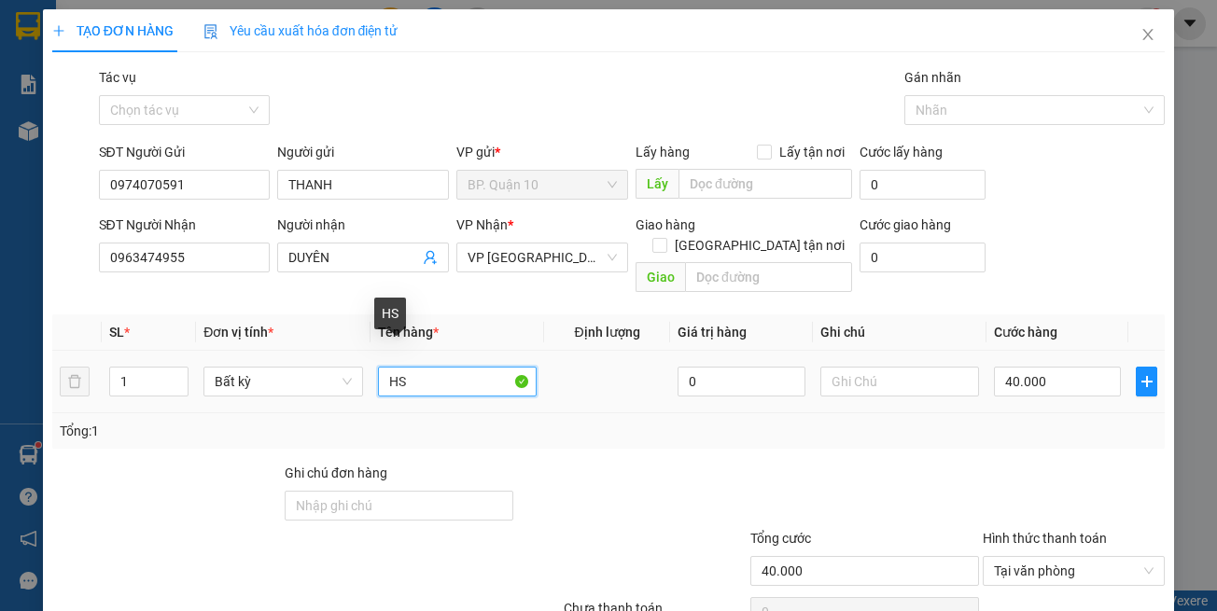
drag, startPoint x: 470, startPoint y: 368, endPoint x: 51, endPoint y: 329, distance: 420.9
click at [192, 351] on tr "1 Bất kỳ HS 0 40.000" at bounding box center [608, 382] width 1113 height 63
type input "BỌC TP"
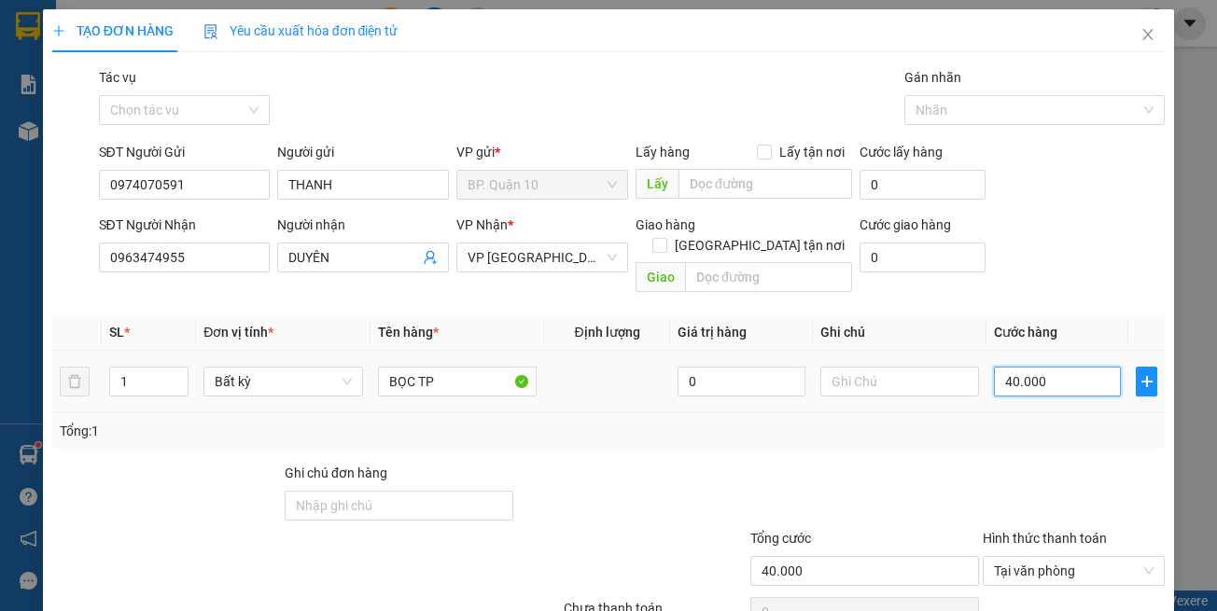
click at [1046, 367] on input "40.000" at bounding box center [1057, 382] width 127 height 30
type input "3"
type input "30"
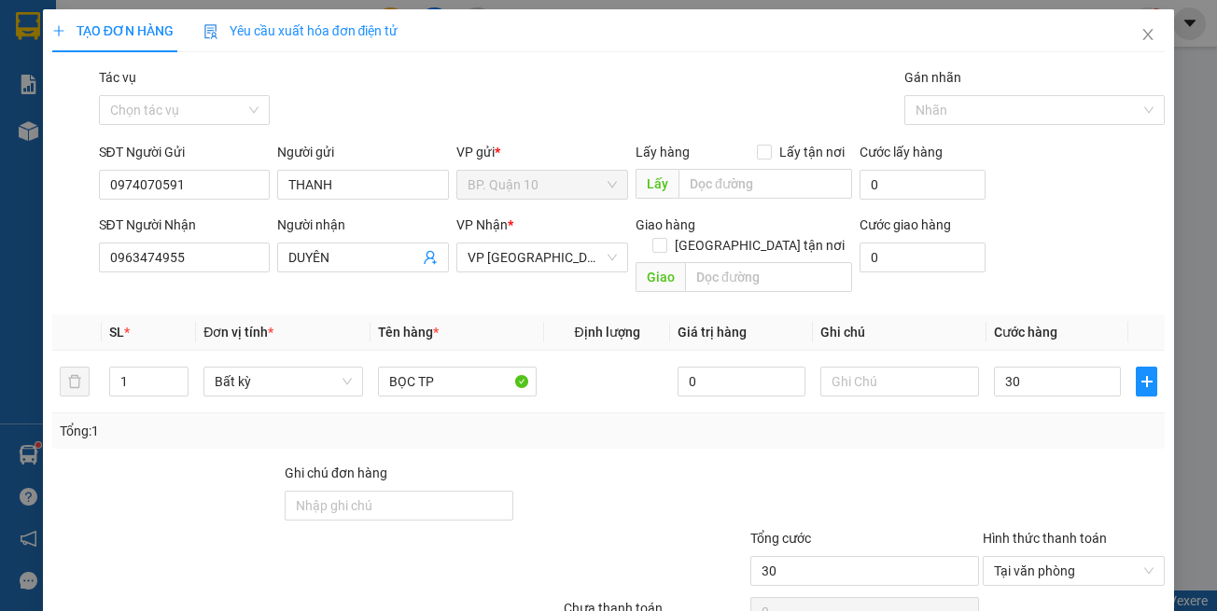
click at [903, 425] on div "Transit Pickup Surcharge Ids Transit Deliver Surcharge Ids Transit Deliver Surc…" at bounding box center [608, 371] width 1113 height 608
type input "30.000"
click at [889, 367] on input "text" at bounding box center [899, 382] width 159 height 30
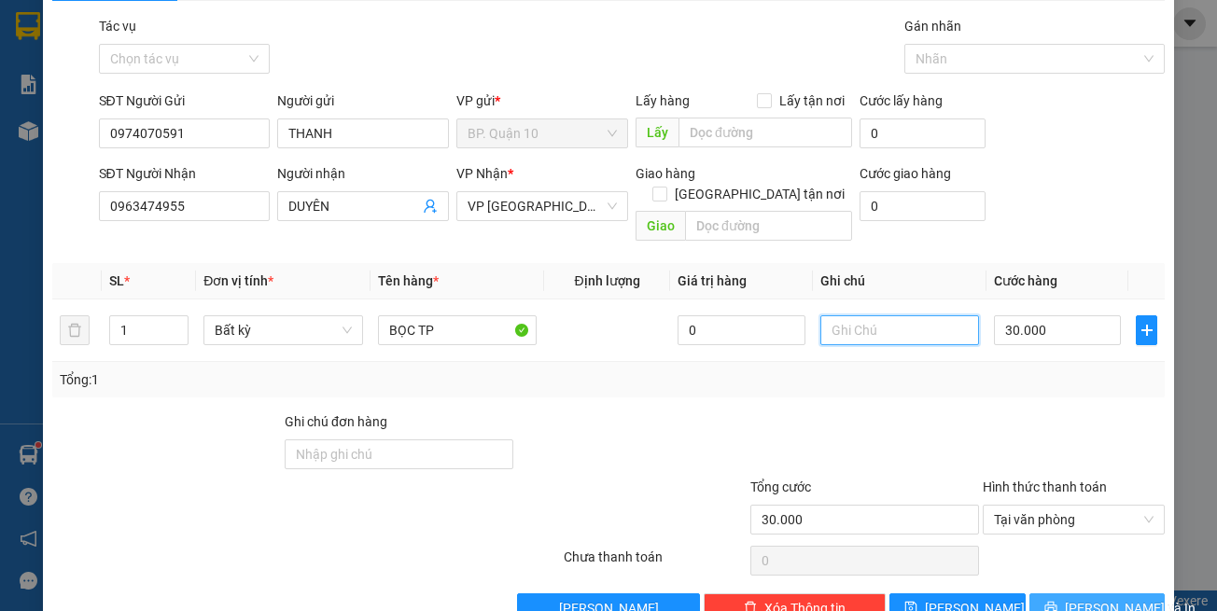
scroll to position [79, 0]
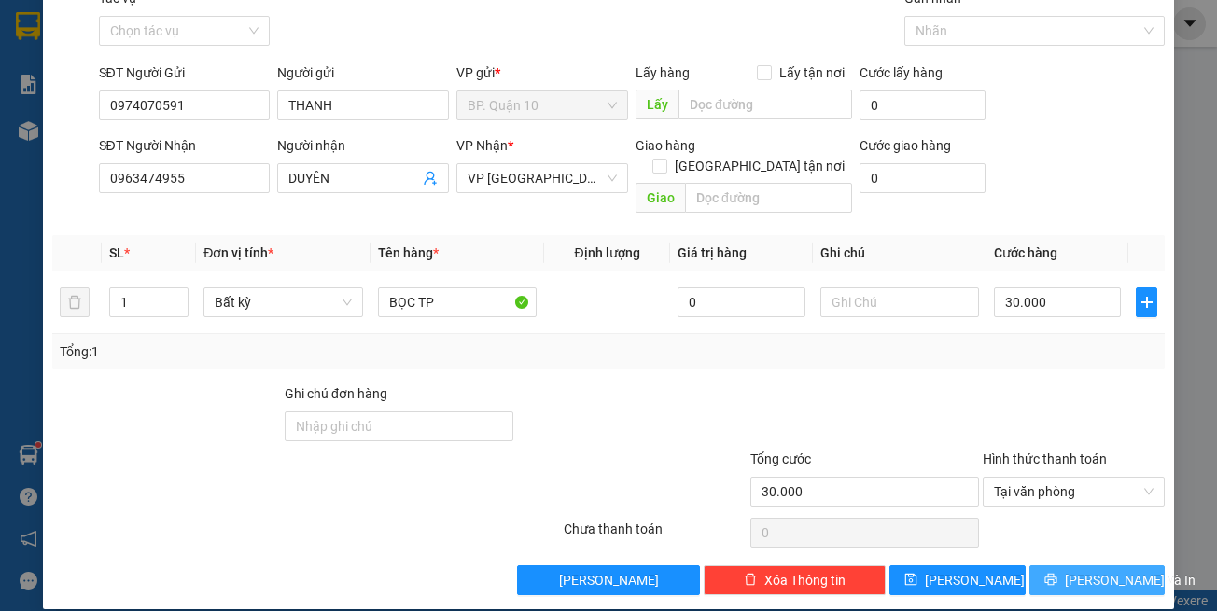
drag, startPoint x: 1050, startPoint y: 572, endPoint x: 1050, endPoint y: 557, distance: 14.9
click at [1050, 566] on button "[PERSON_NAME] và In" at bounding box center [1097, 581] width 136 height 30
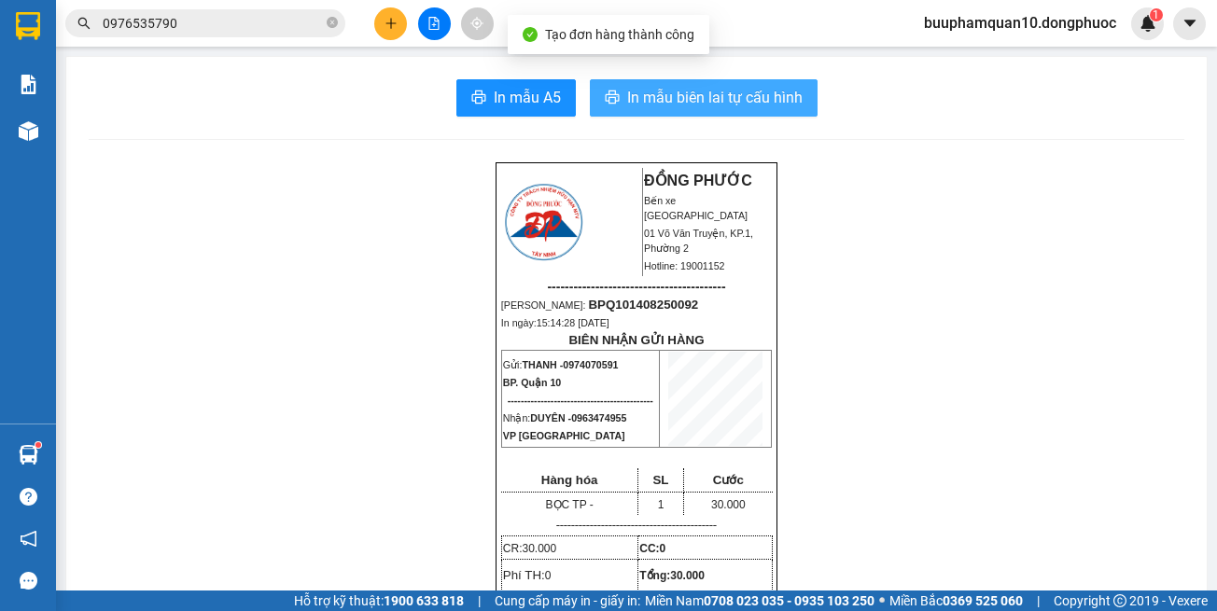
click at [718, 96] on span "In mẫu biên lai tự cấu hình" at bounding box center [714, 97] width 175 height 23
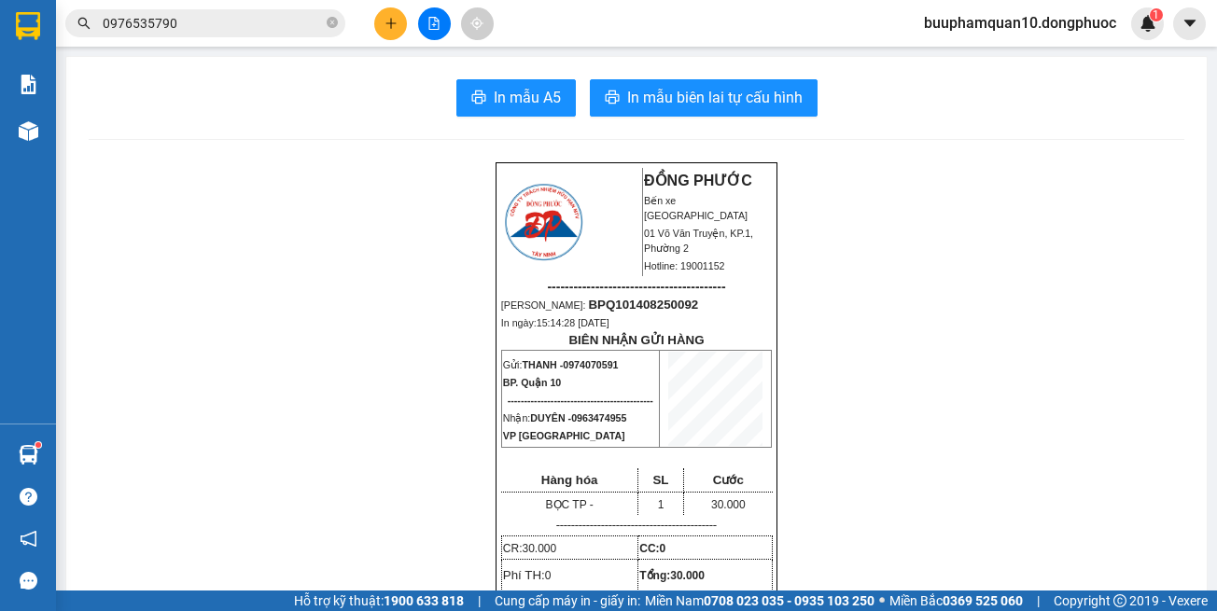
drag, startPoint x: 957, startPoint y: 458, endPoint x: 949, endPoint y: 442, distance: 17.5
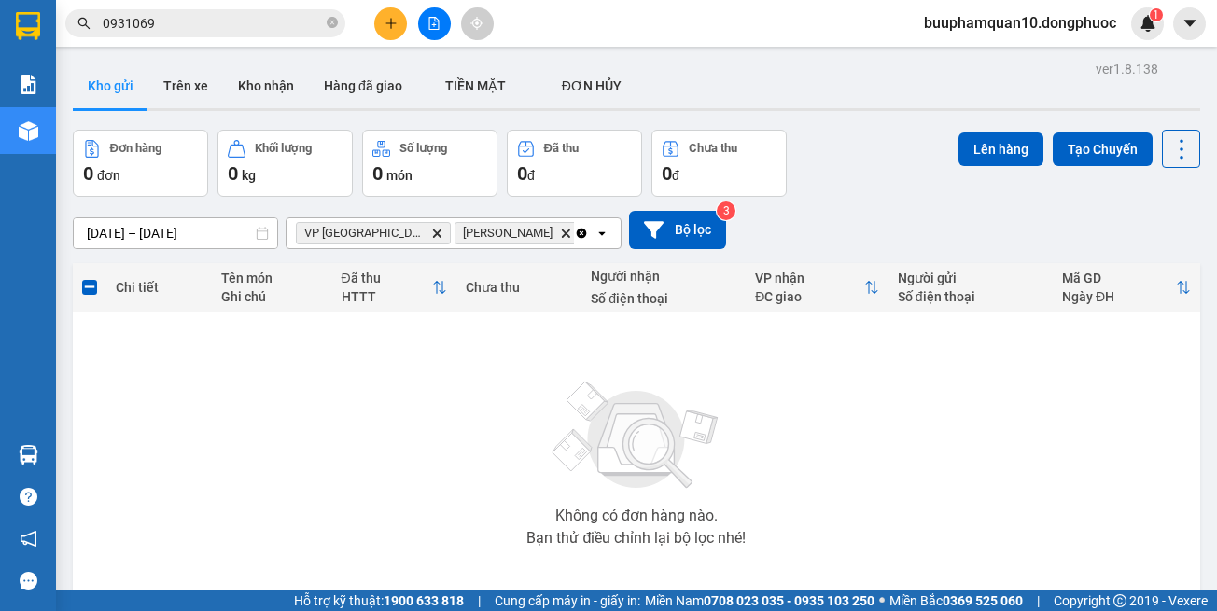
click at [431, 234] on icon "Delete" at bounding box center [436, 233] width 11 height 11
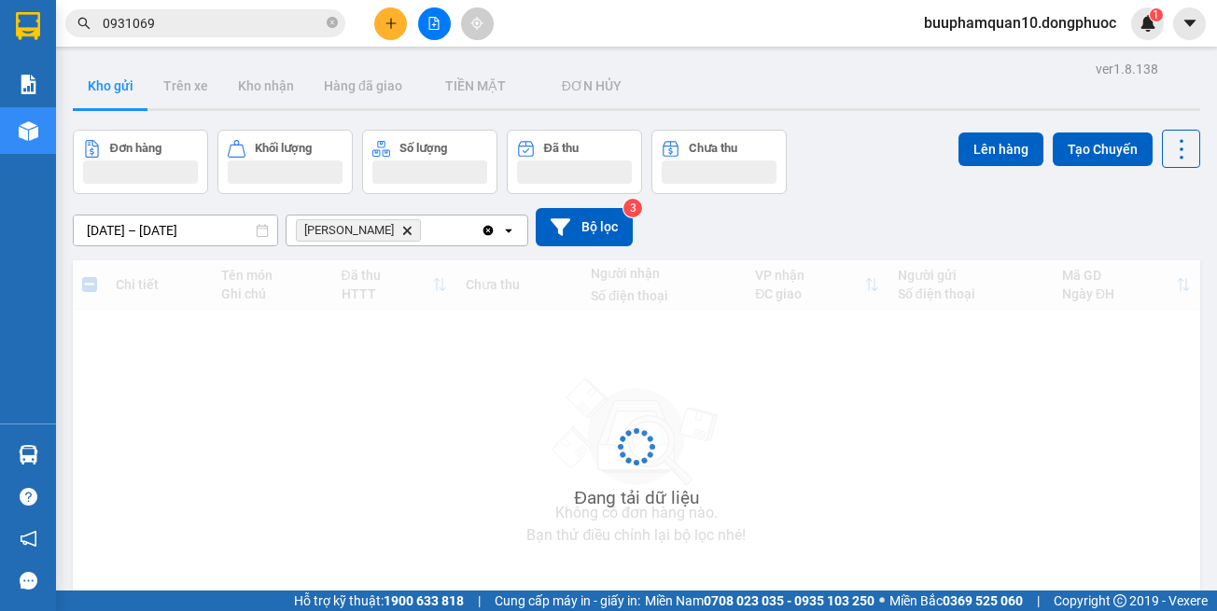
click at [401, 231] on icon "Delete" at bounding box center [406, 230] width 11 height 11
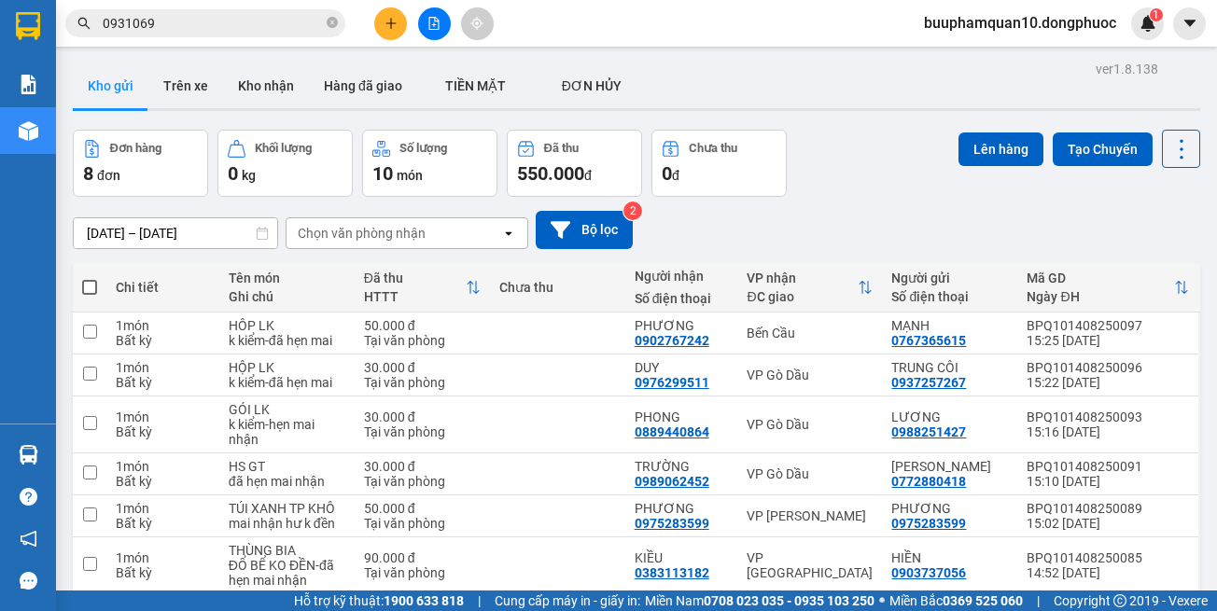
click at [436, 28] on icon "file-add" at bounding box center [433, 23] width 13 height 13
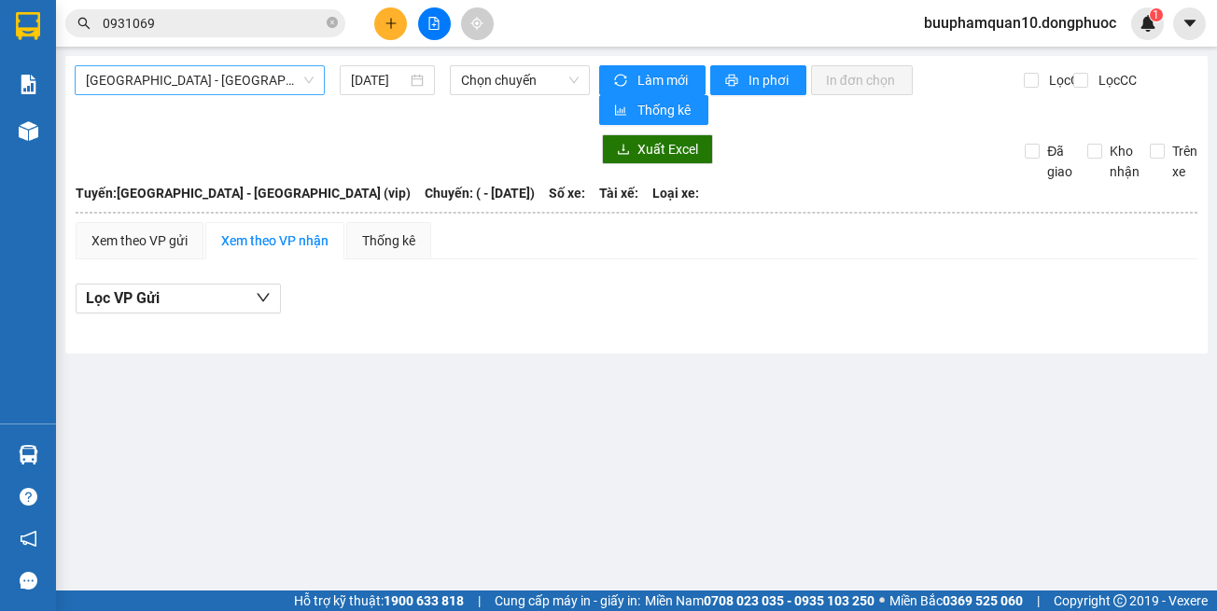
click at [273, 77] on span "Hồ Chí Minh - Tây Ninh (vip)" at bounding box center [200, 80] width 228 height 28
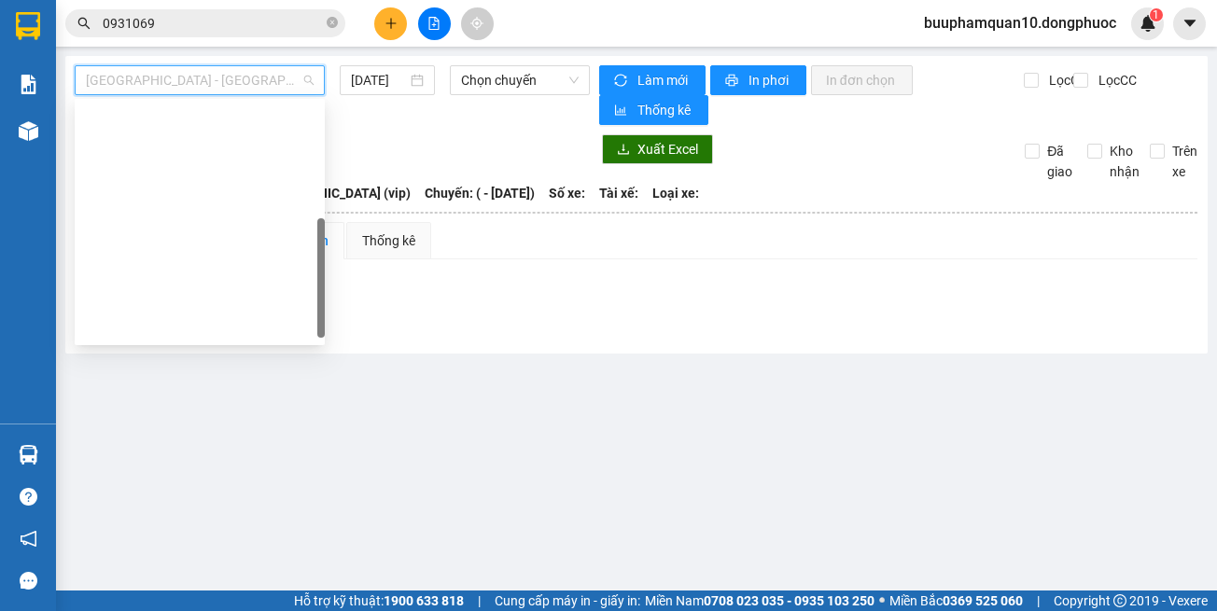
scroll to position [269, 0]
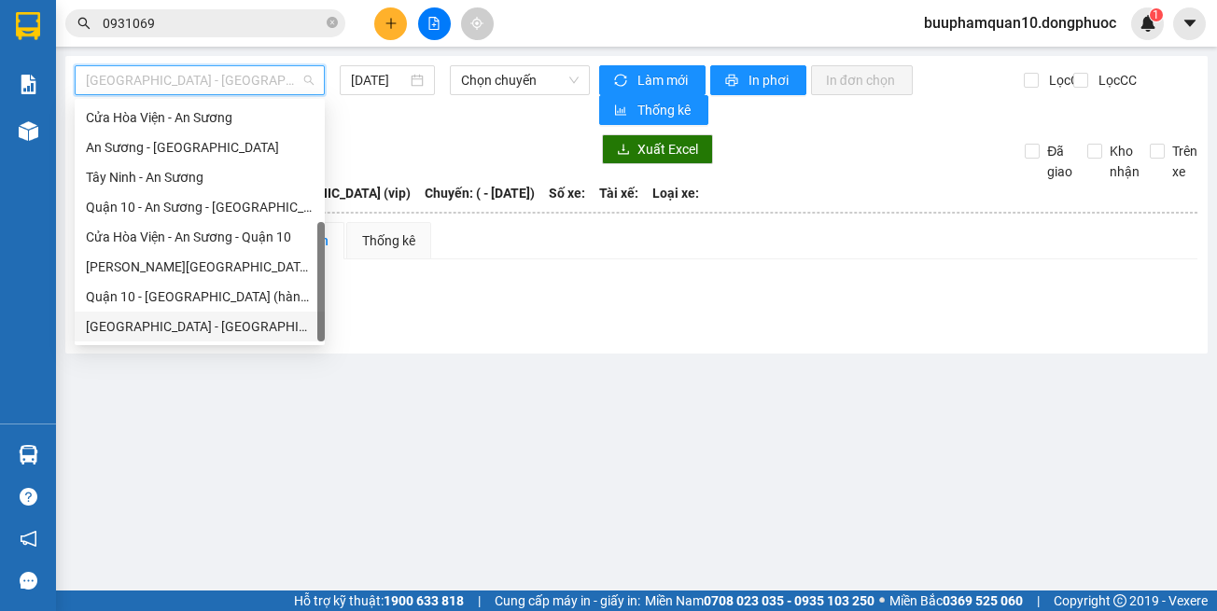
click at [204, 321] on div "Hồ Chí Minh - Tây Ninh (vip)" at bounding box center [200, 326] width 228 height 21
type input "14/08/2025"
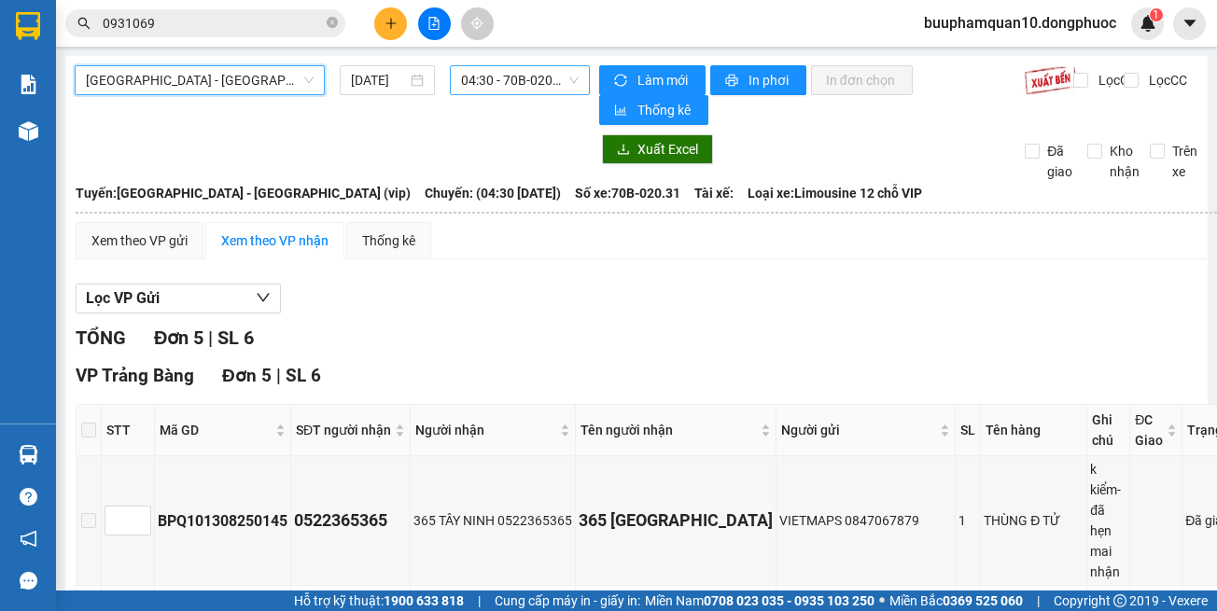
click at [506, 73] on span "04:30 - 70B-020.31" at bounding box center [520, 80] width 118 height 28
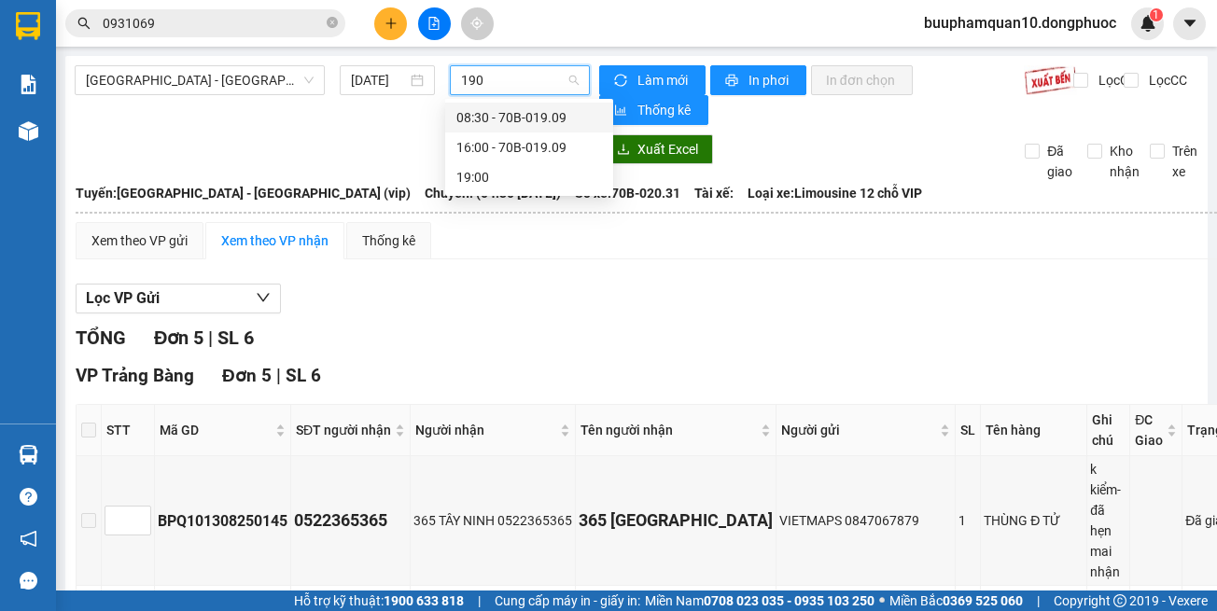
type input "1909"
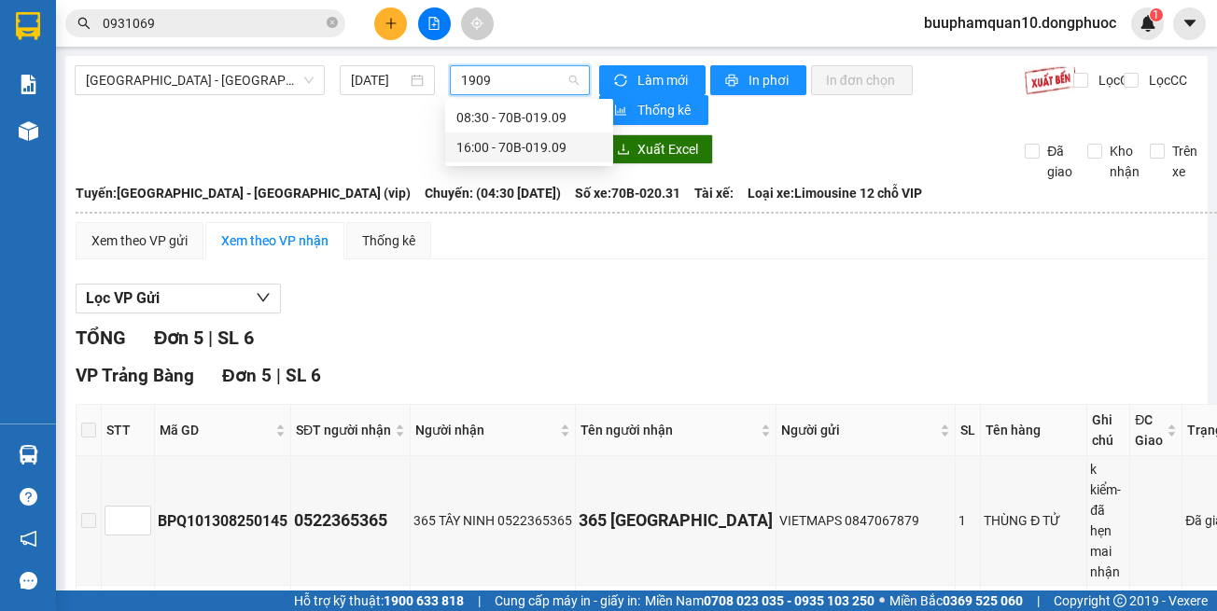
click at [528, 150] on div "16:00 - 70B-019.09" at bounding box center [529, 147] width 146 height 21
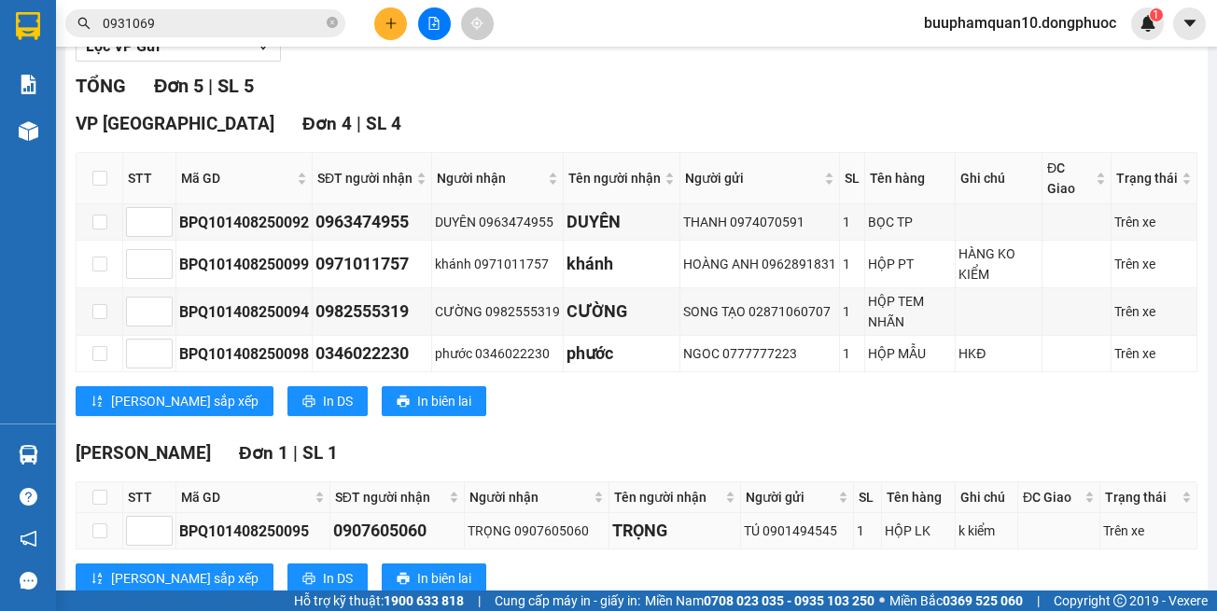
scroll to position [307, 0]
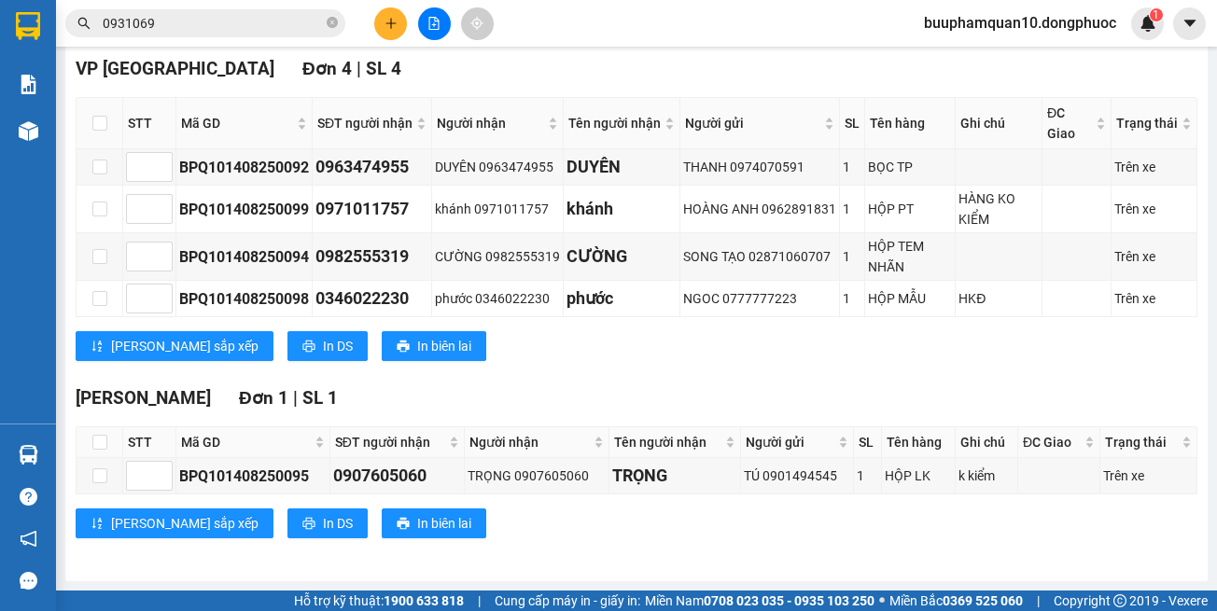
drag, startPoint x: 739, startPoint y: 564, endPoint x: 737, endPoint y: 529, distance: 34.6
click at [741, 564] on div "Hồ Chí Minh - Tây Ninh (vip) 14/08/2025 16:00 - 70B-019.09 Làm mới In phơi In đ…" at bounding box center [636, 165] width 1142 height 833
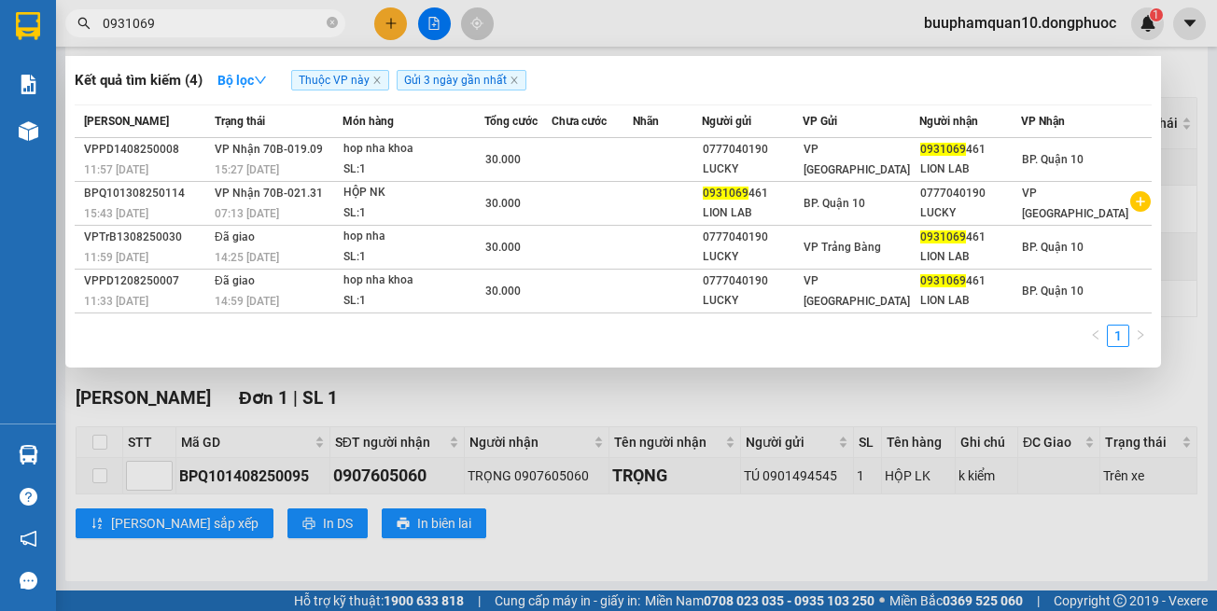
click at [238, 21] on input "0931069" at bounding box center [213, 23] width 220 height 21
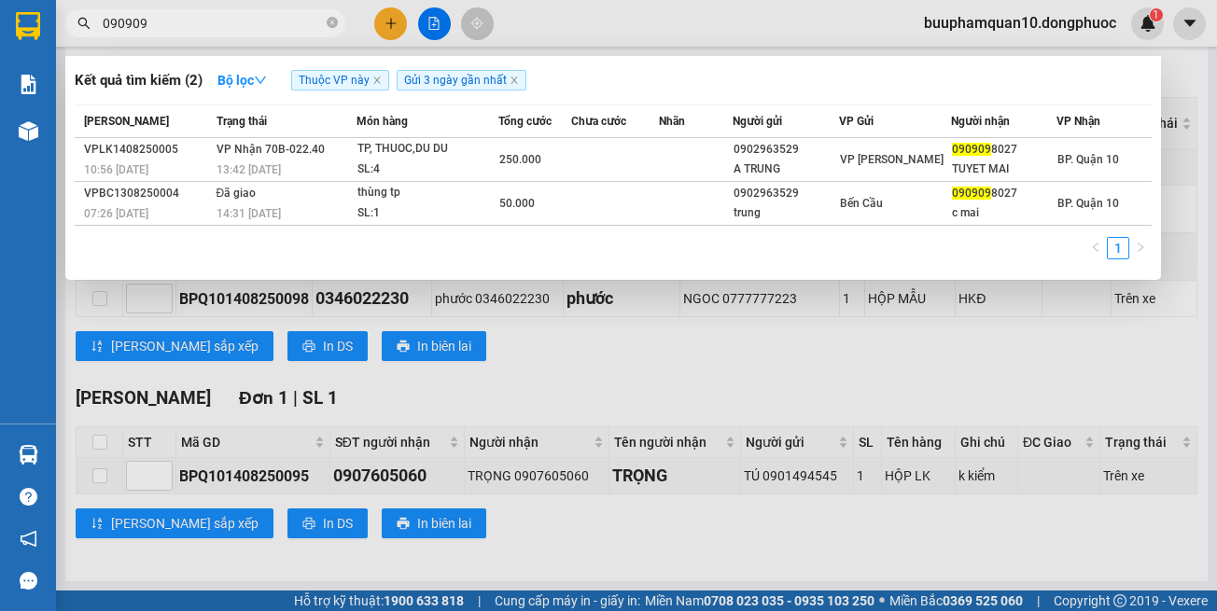
type input "090909"
drag, startPoint x: 645, startPoint y: 386, endPoint x: 633, endPoint y: 356, distance: 33.1
click at [642, 373] on div at bounding box center [608, 305] width 1217 height 611
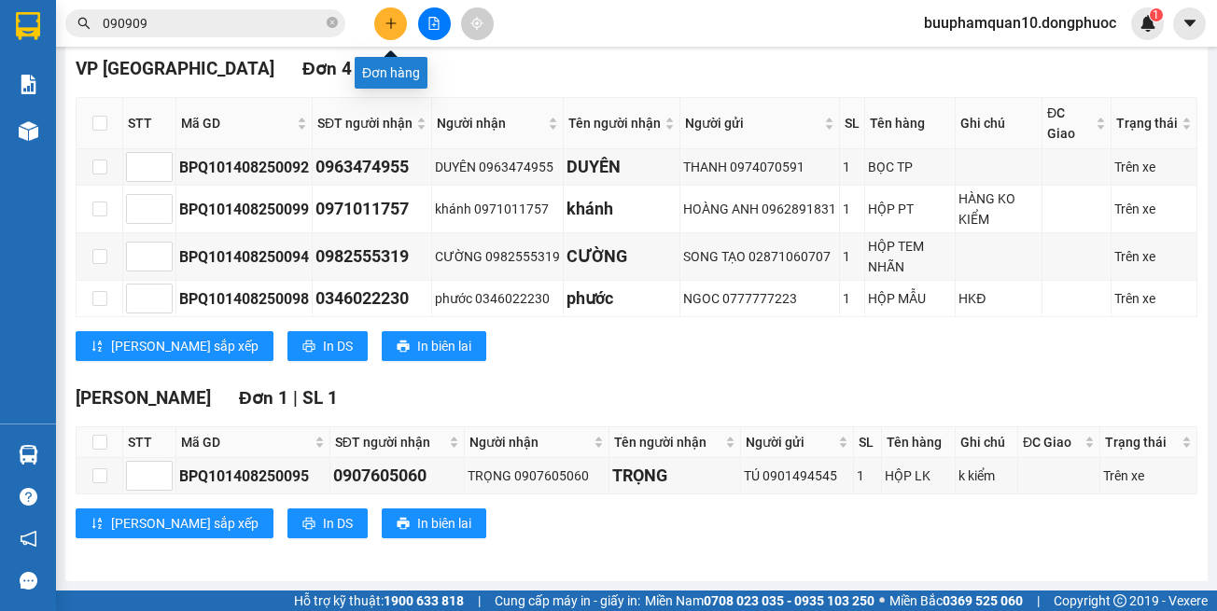
click at [397, 26] on icon "plus" at bounding box center [391, 23] width 13 height 13
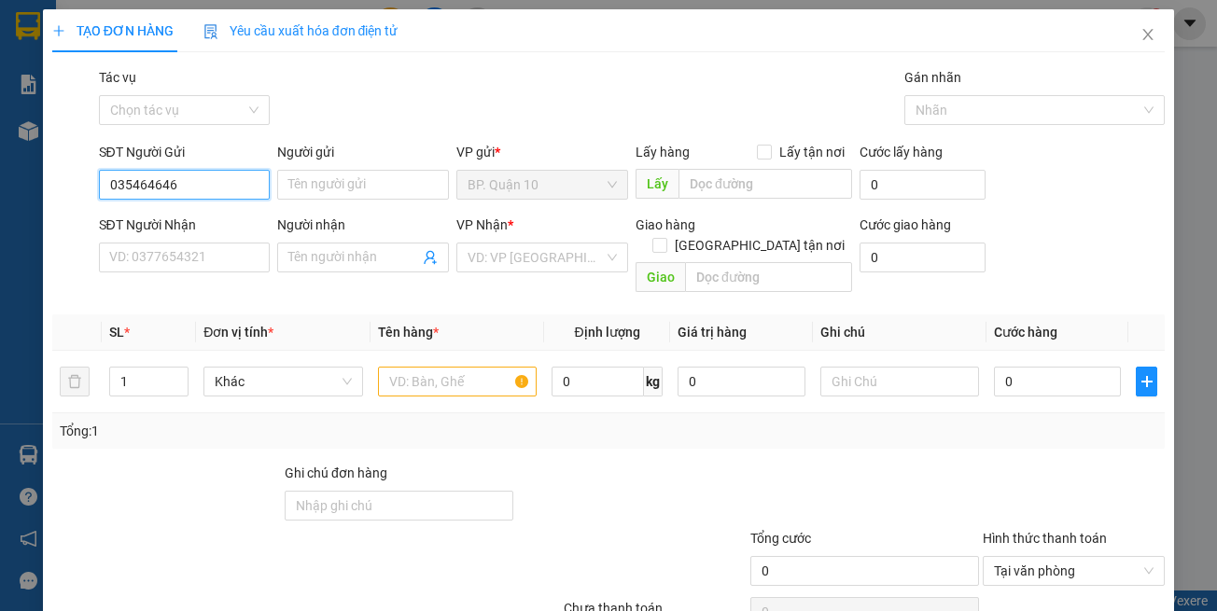
type input "0354646464"
click at [215, 215] on div "0354646464 - HÂN" at bounding box center [181, 222] width 147 height 21
type input "HÂN"
type input "0926222266"
type input "NHUNG"
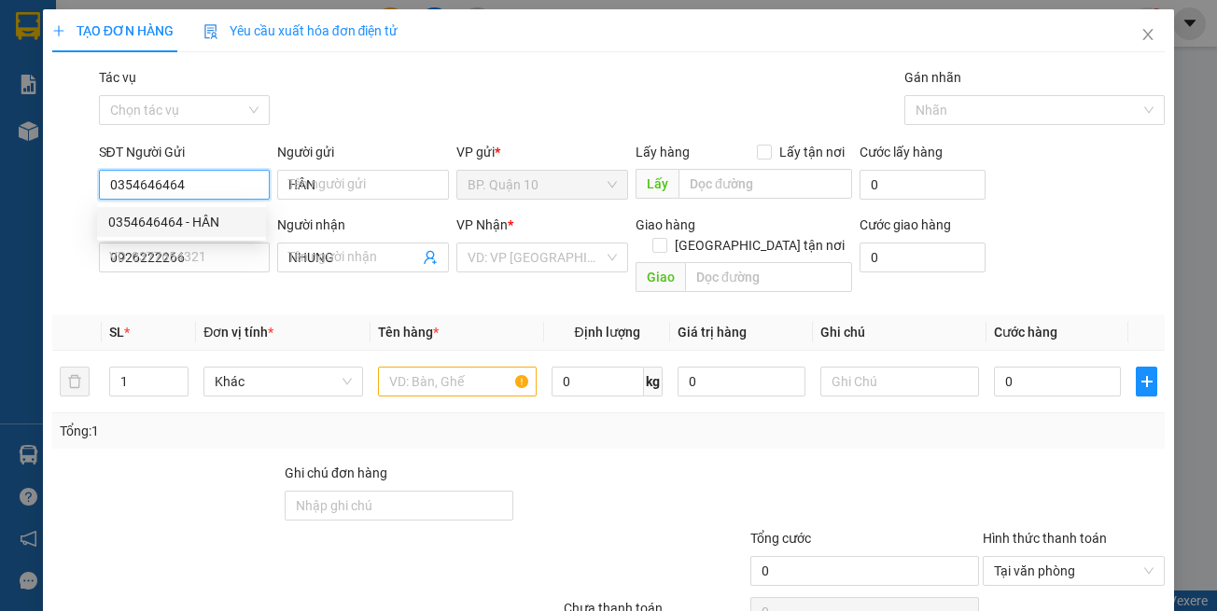
type input "30.000"
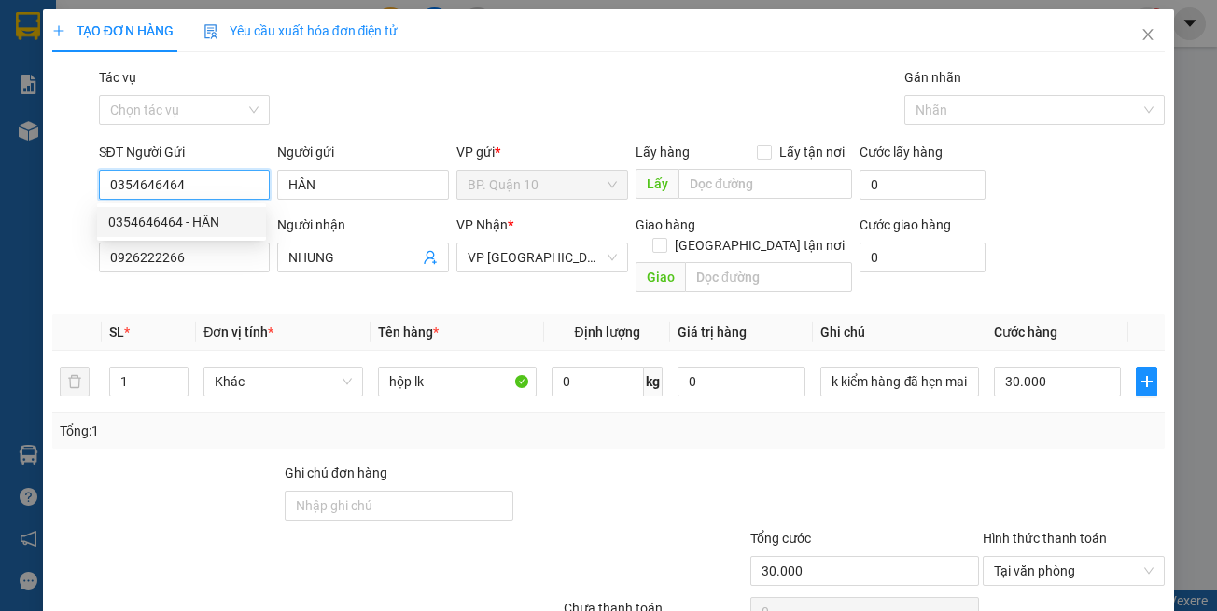
type input "0354646464"
click at [275, 277] on div "Transit Pickup Surcharge Ids Transit Deliver Surcharge Ids Transit Deliver Surc…" at bounding box center [608, 371] width 1113 height 608
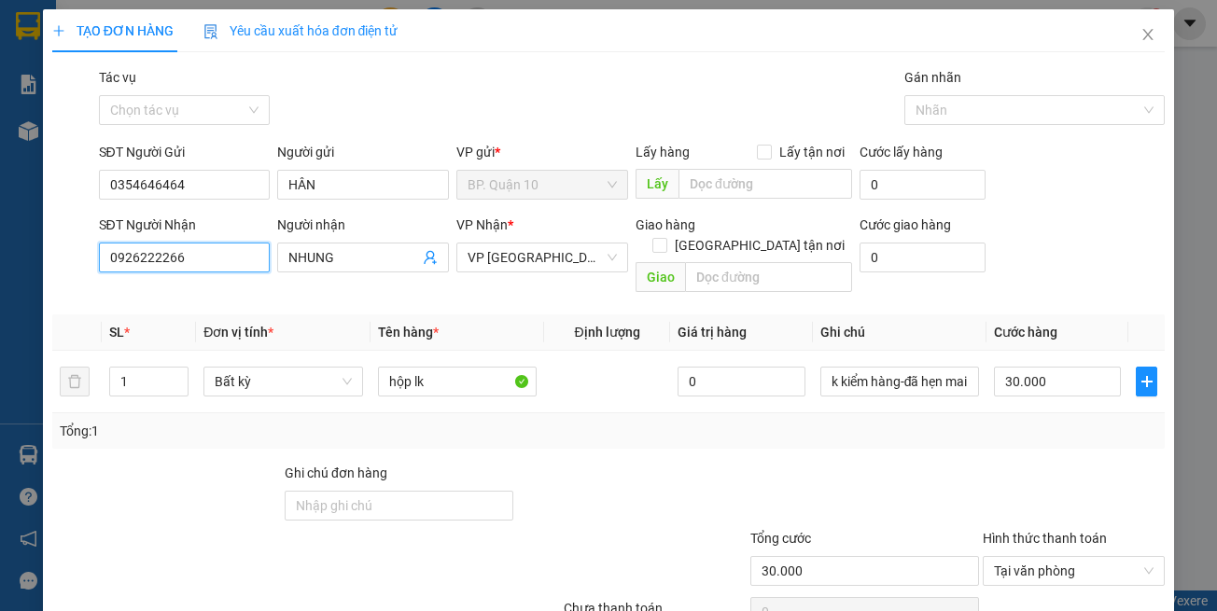
click at [255, 254] on input "0926222266" at bounding box center [185, 258] width 172 height 30
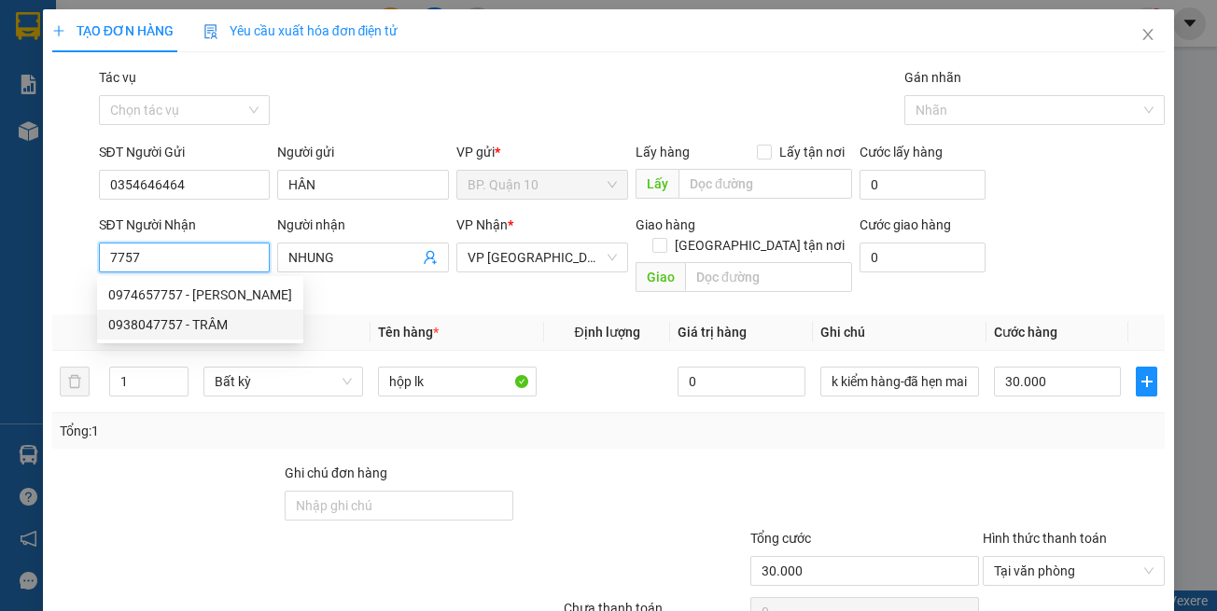
click at [186, 303] on div "0974657757 - THẾ ANH" at bounding box center [200, 295] width 184 height 21
type input "0974657757"
type input "THẾ ANH"
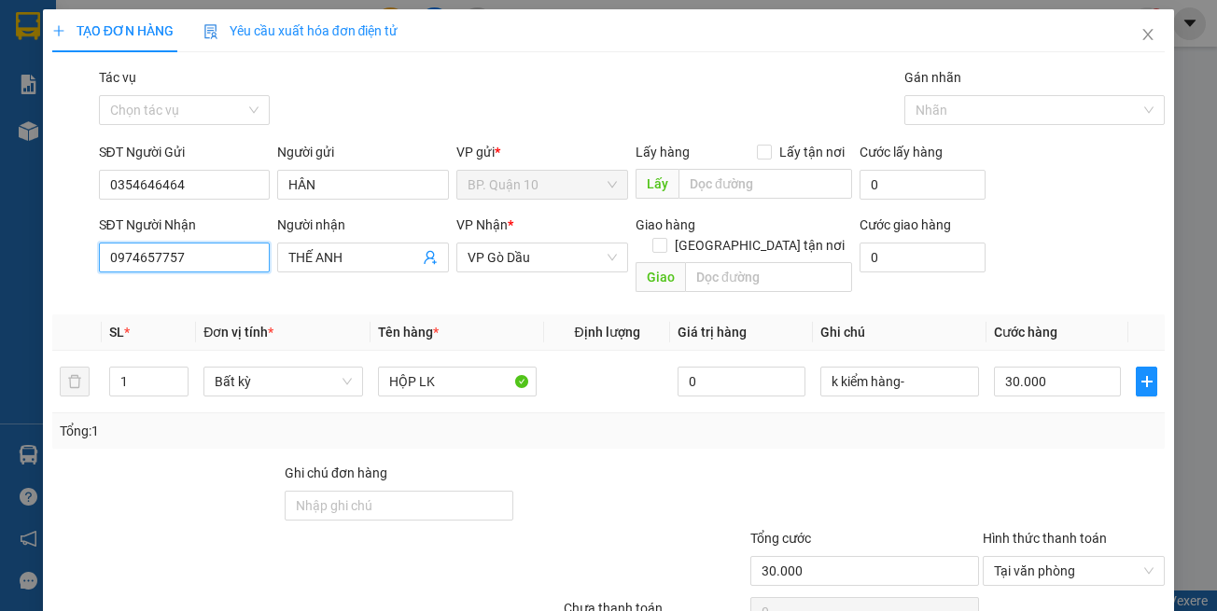
type input "0974657757"
click at [446, 324] on th "Tên hàng *" at bounding box center [458, 333] width 174 height 36
drag, startPoint x: 953, startPoint y: 415, endPoint x: 923, endPoint y: 372, distance: 52.3
click at [950, 421] on div "Tổng: 1" at bounding box center [609, 431] width 1099 height 21
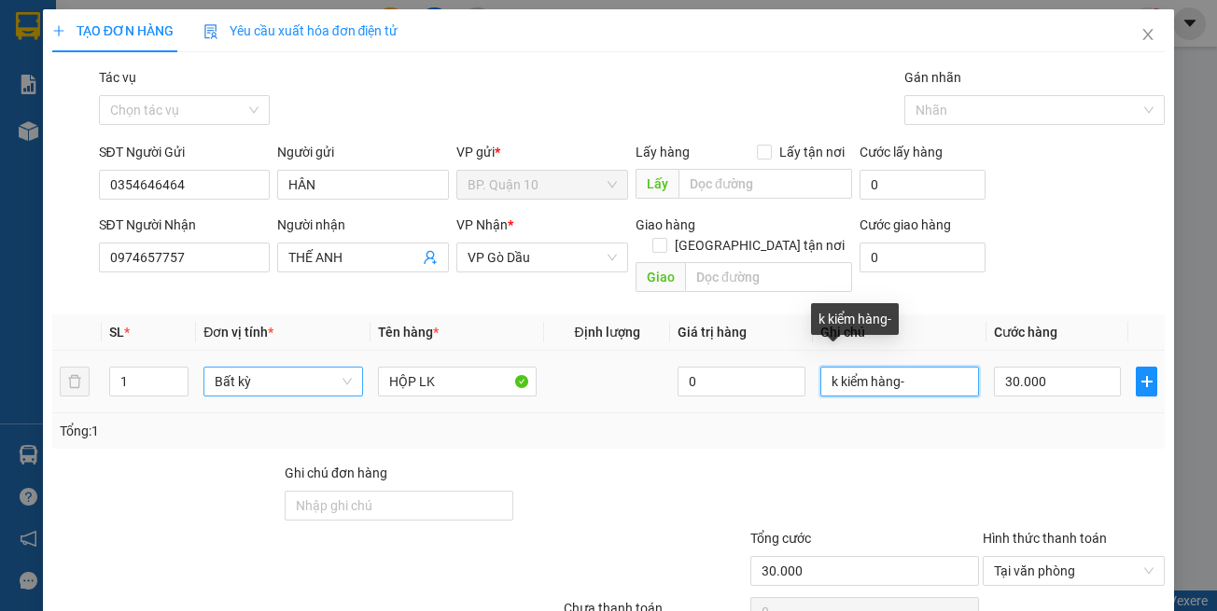
drag, startPoint x: 914, startPoint y: 365, endPoint x: 289, endPoint y: 366, distance: 624.4
click at [512, 362] on tr "1 Bất kỳ HỘP LK 0 k kiểm hàng- 30.000" at bounding box center [608, 382] width 1113 height 63
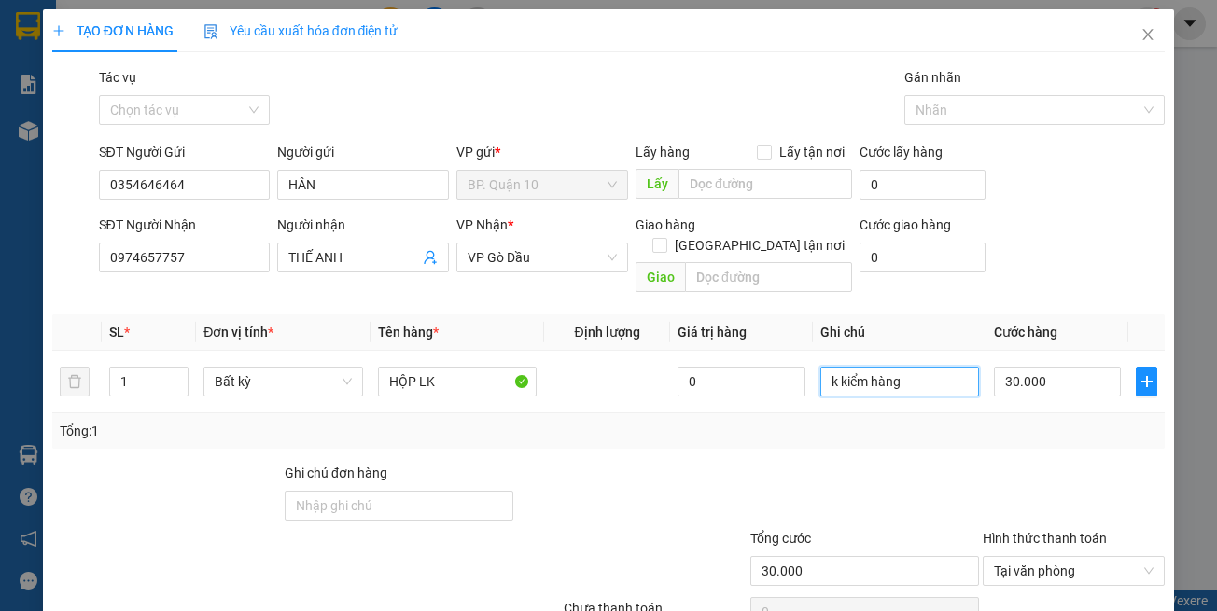
paste input "-đã hẹn mai"
type input "k kiểm-đã hẹn mai"
drag, startPoint x: 973, startPoint y: 447, endPoint x: 1005, endPoint y: 436, distance: 34.5
click at [981, 463] on div at bounding box center [1074, 495] width 186 height 65
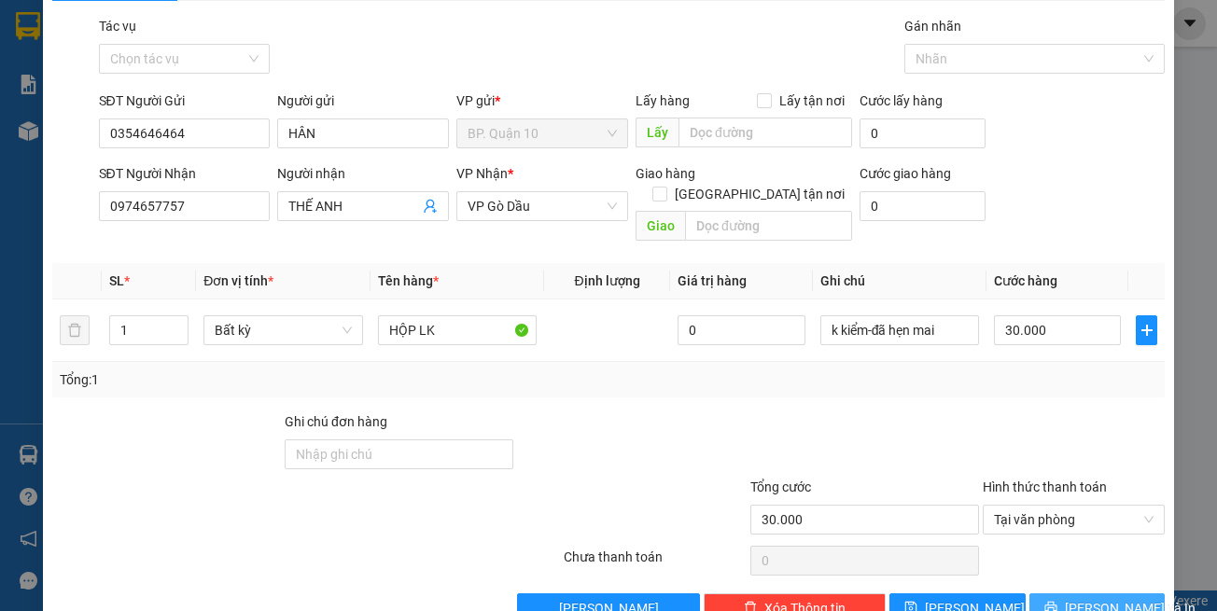
scroll to position [79, 0]
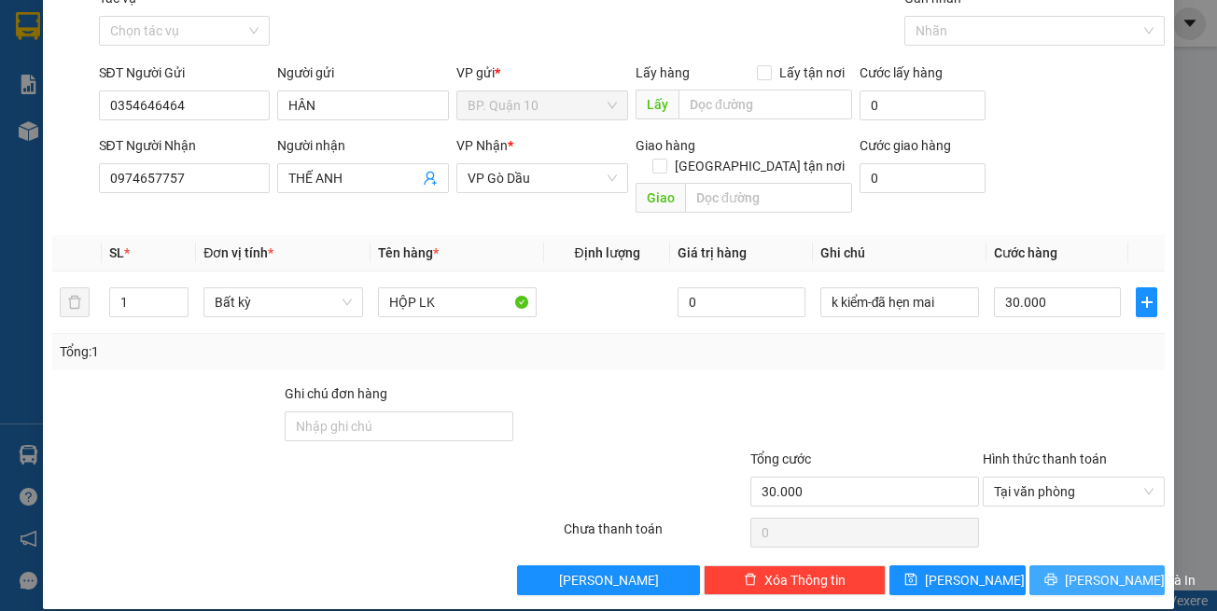
click at [1075, 570] on span "[PERSON_NAME] và In" at bounding box center [1130, 580] width 131 height 21
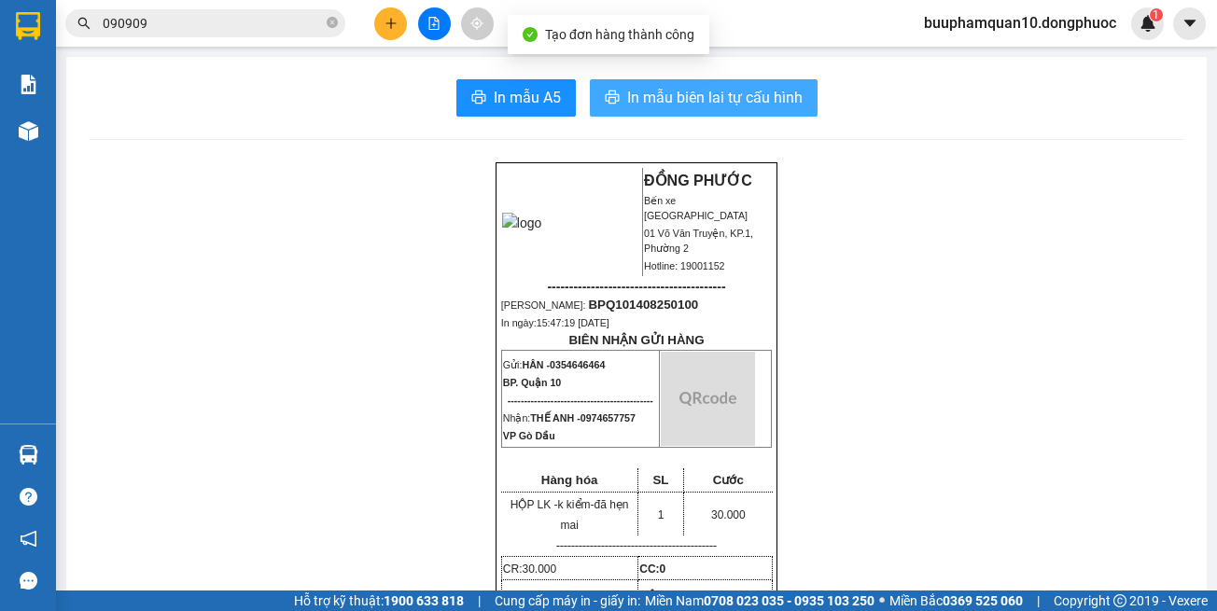
click at [702, 113] on button "In mẫu biên lai tự cấu hình" at bounding box center [704, 97] width 228 height 37
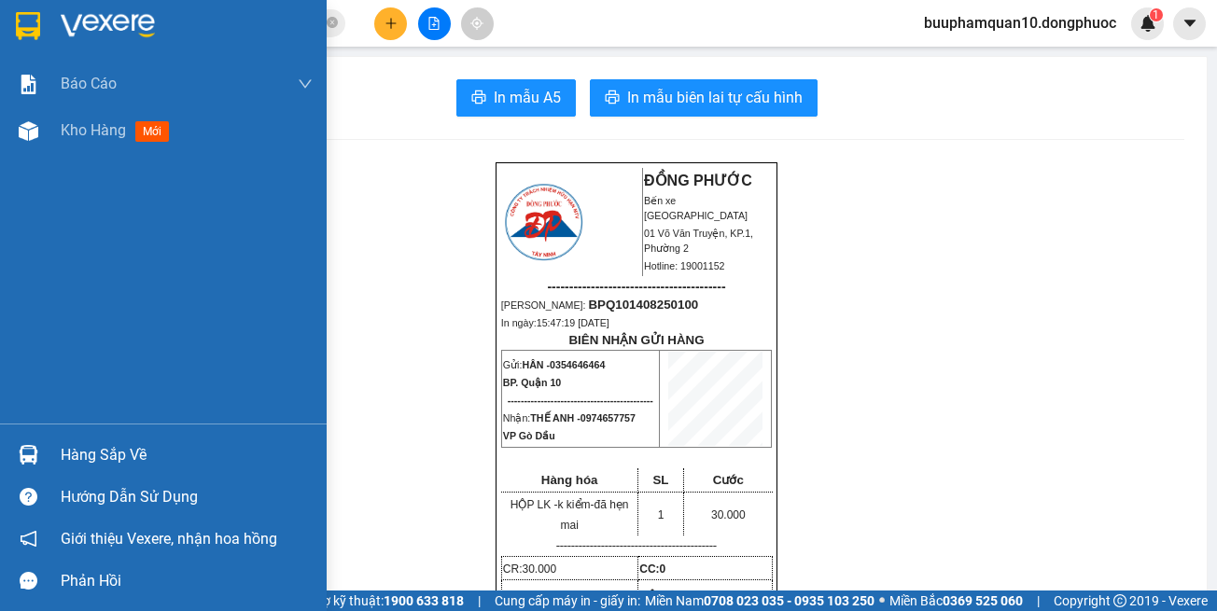
drag, startPoint x: 32, startPoint y: 147, endPoint x: 1012, endPoint y: 603, distance: 1081.0
click at [31, 147] on div at bounding box center [28, 131] width 33 height 33
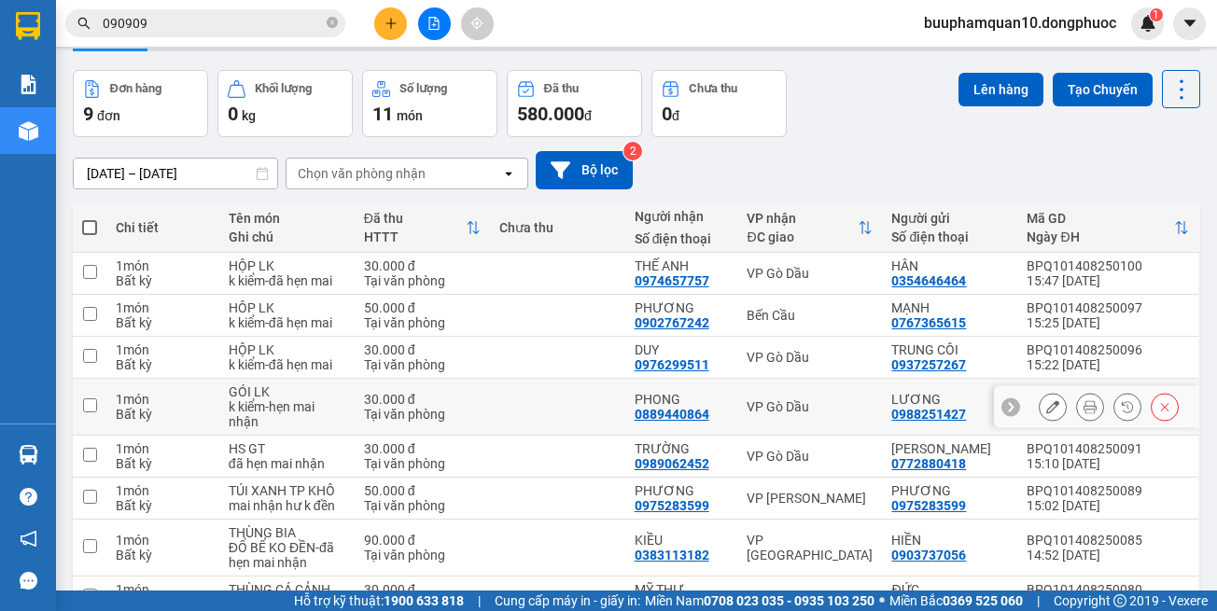
scroll to position [236, 0]
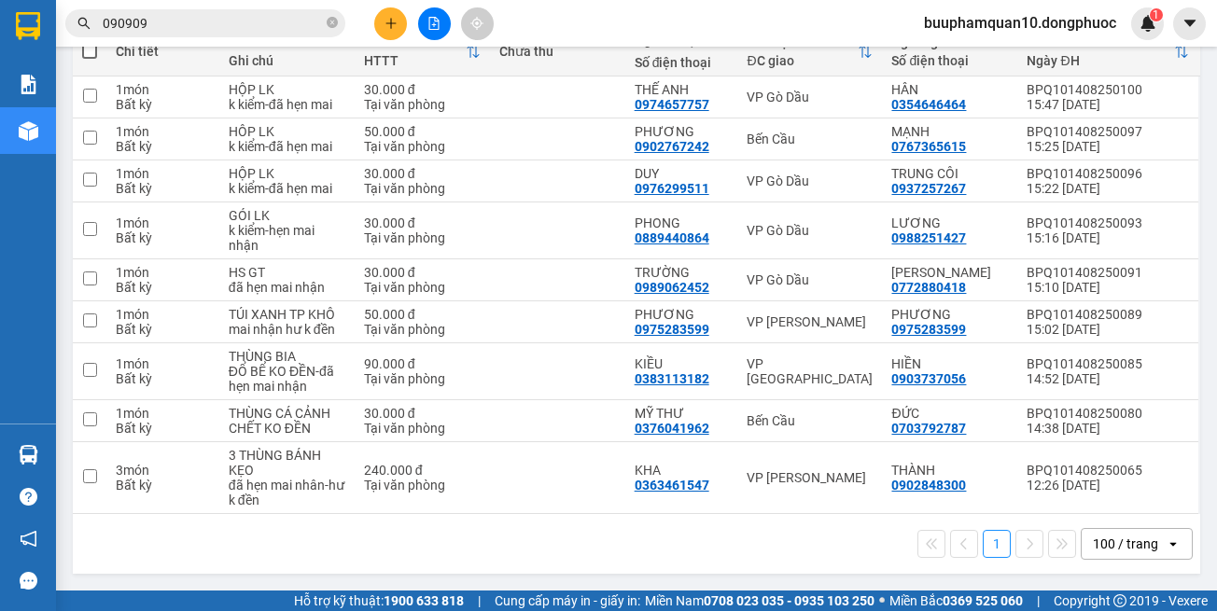
drag, startPoint x: 770, startPoint y: 565, endPoint x: 765, endPoint y: 543, distance: 22.0
click at [765, 543] on div "1 100 / trang open" at bounding box center [636, 544] width 1127 height 60
click at [777, 481] on div "VP [PERSON_NAME]" at bounding box center [810, 477] width 126 height 15
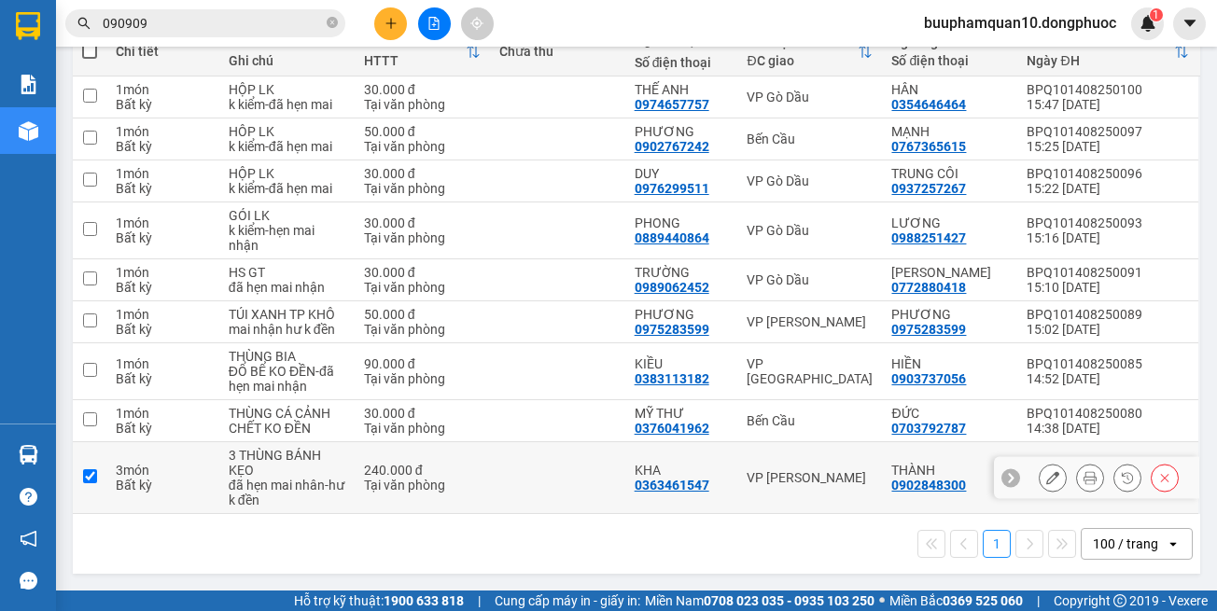
checkbox input "true"
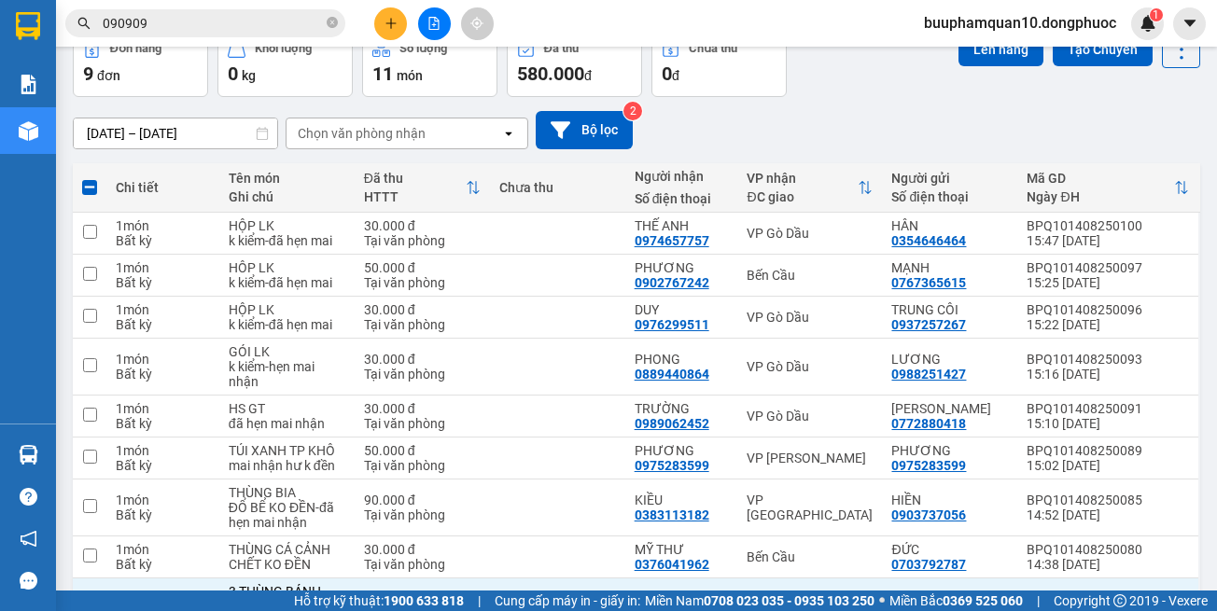
scroll to position [0, 0]
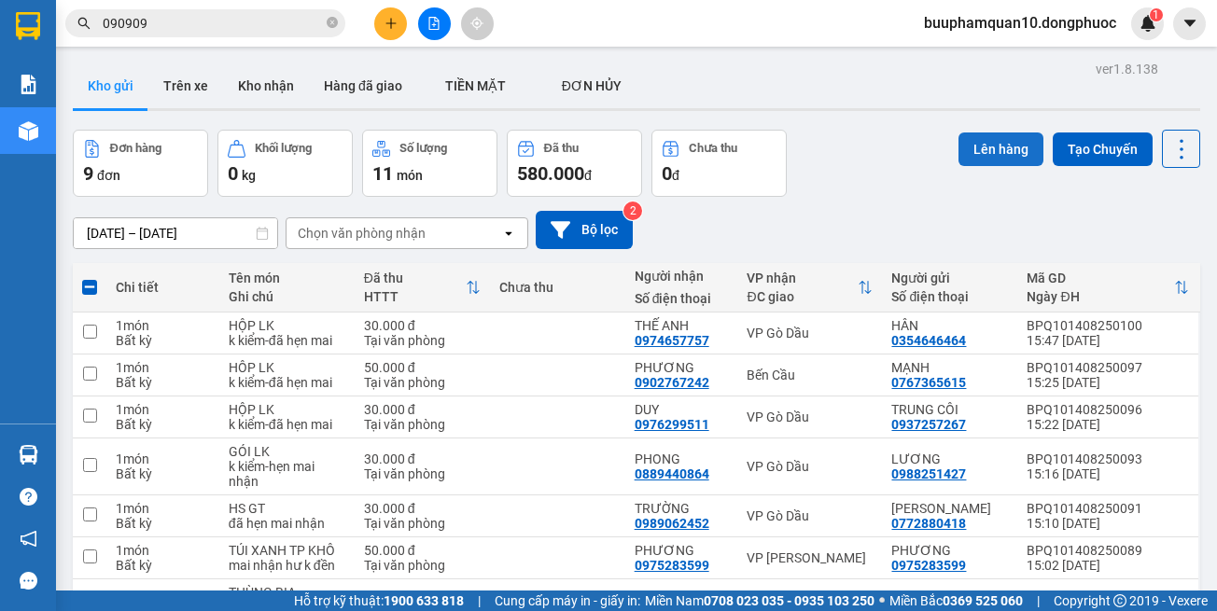
click at [1006, 141] on button "Lên hàng" at bounding box center [1001, 150] width 85 height 34
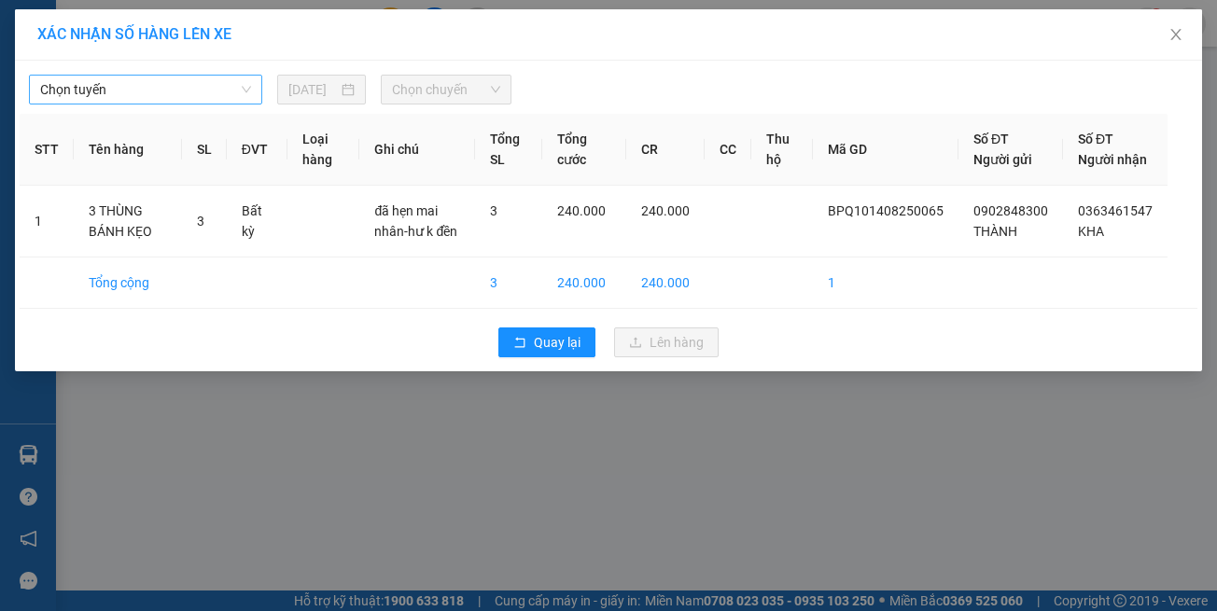
click at [89, 99] on span "Chọn tuyến" at bounding box center [145, 90] width 211 height 28
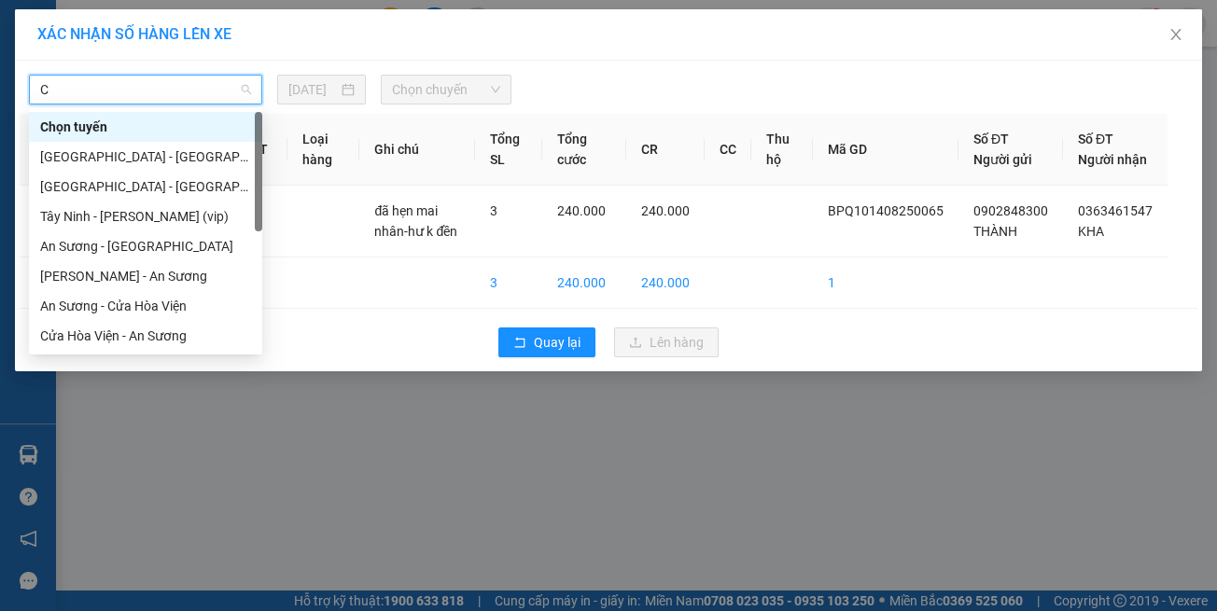
type input "CT"
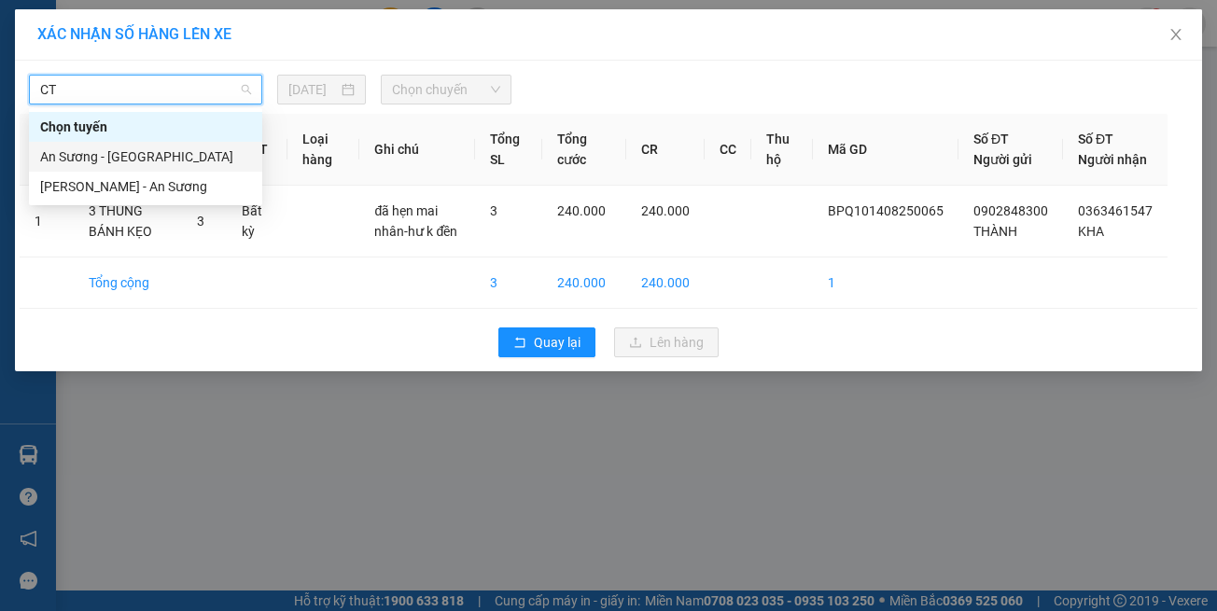
click at [98, 147] on div "An Sương - Châu Thành" at bounding box center [145, 157] width 211 height 21
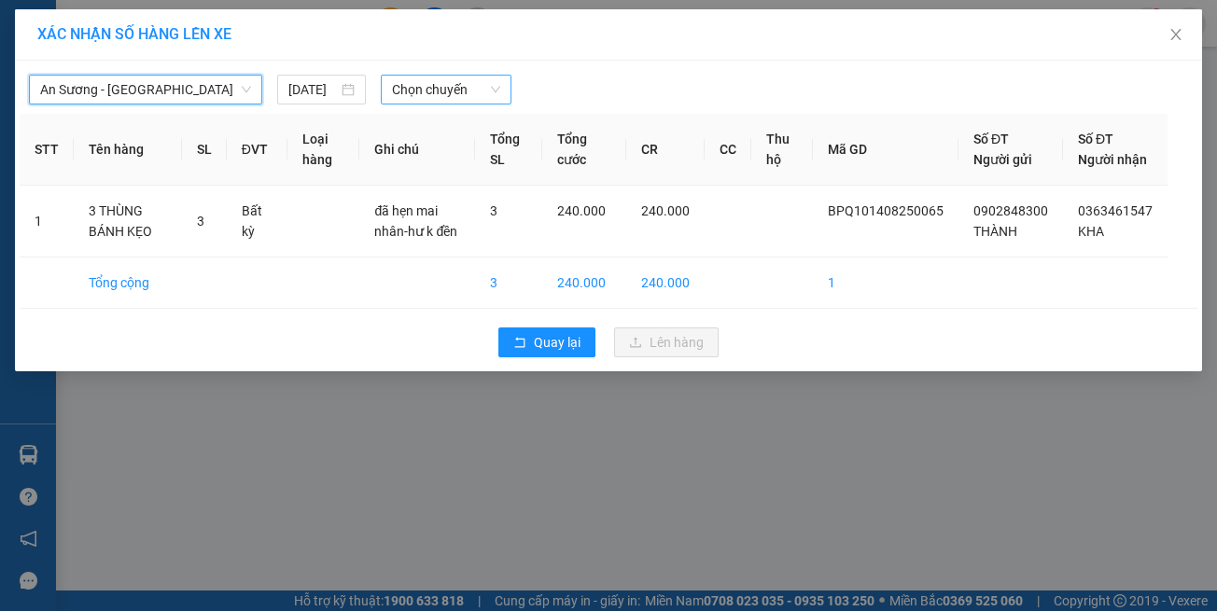
click at [505, 92] on div "Chọn chuyến" at bounding box center [446, 90] width 130 height 30
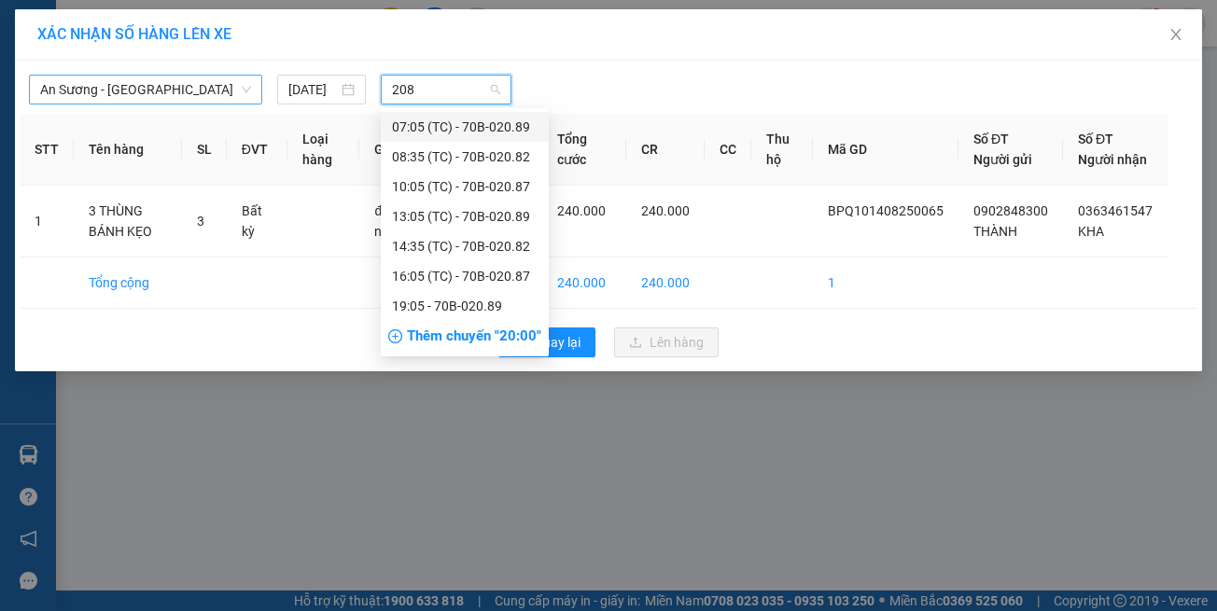
type input "2082"
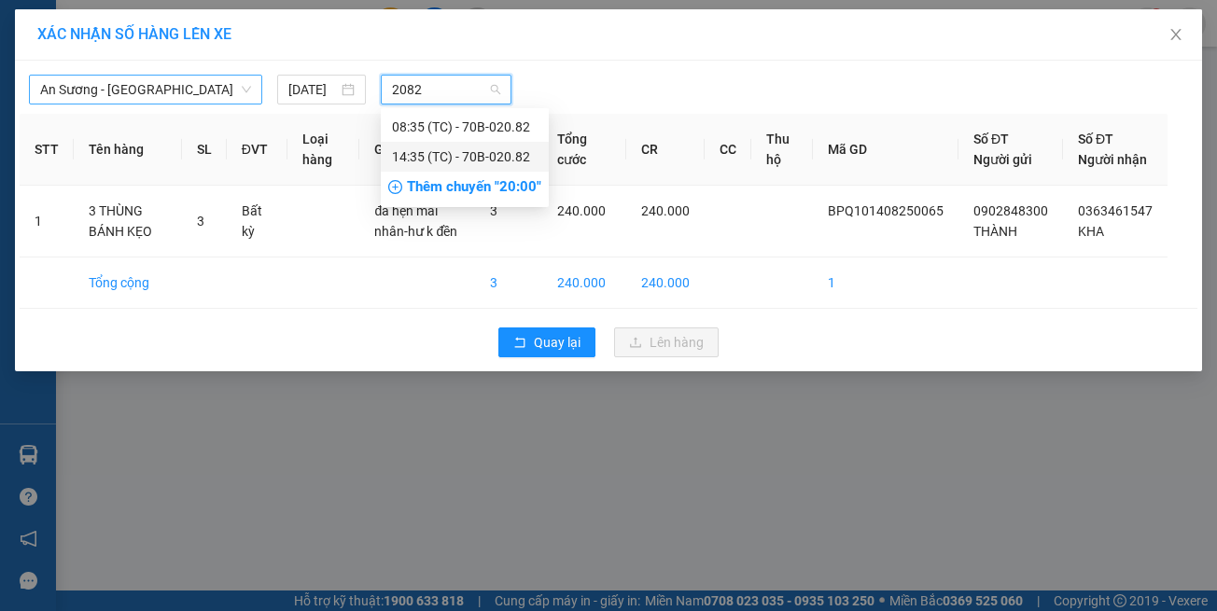
click at [502, 159] on div "14:35 (TC) - 70B-020.82" at bounding box center [465, 157] width 146 height 21
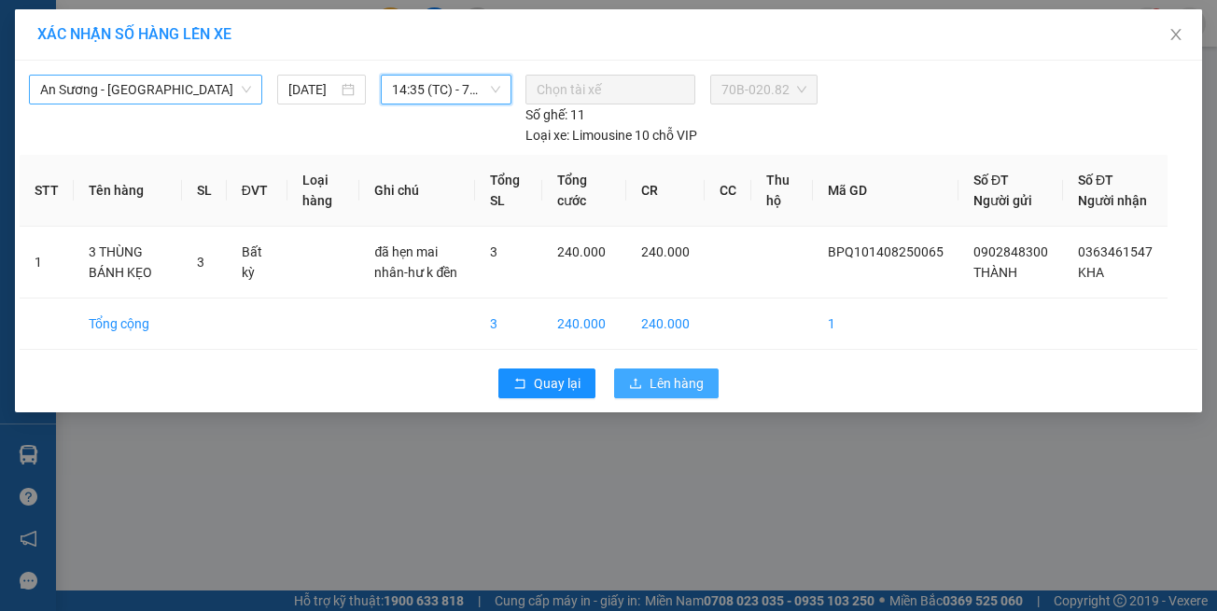
click at [671, 373] on span "Lên hàng" at bounding box center [677, 383] width 54 height 21
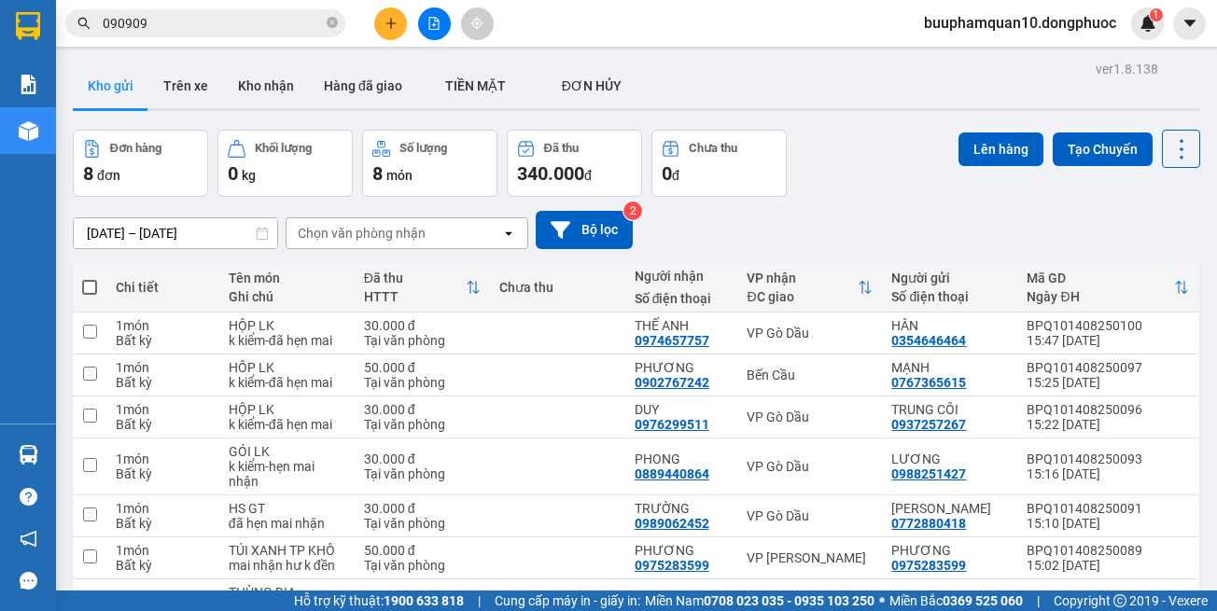
drag, startPoint x: 336, startPoint y: 26, endPoint x: 319, endPoint y: 23, distance: 17.0
click at [335, 25] on icon "close-circle" at bounding box center [332, 22] width 11 height 11
click at [312, 22] on input "text" at bounding box center [213, 23] width 220 height 21
click at [888, 231] on div "12/08/2025 – 14/08/2025 Press the down arrow key to interact with the calendar …" at bounding box center [636, 230] width 1127 height 38
click at [390, 21] on icon "plus" at bounding box center [391, 23] width 13 height 13
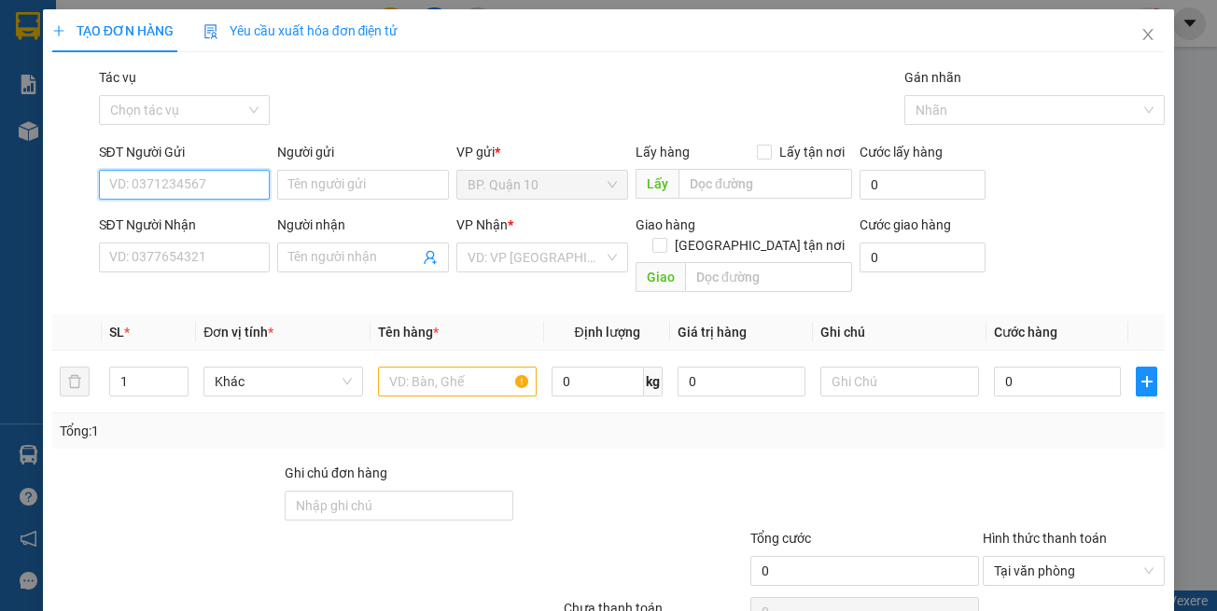
click at [235, 189] on input "SĐT Người Gửi" at bounding box center [185, 185] width 172 height 30
click at [163, 231] on div "0867890739 - KIM" at bounding box center [200, 222] width 184 height 21
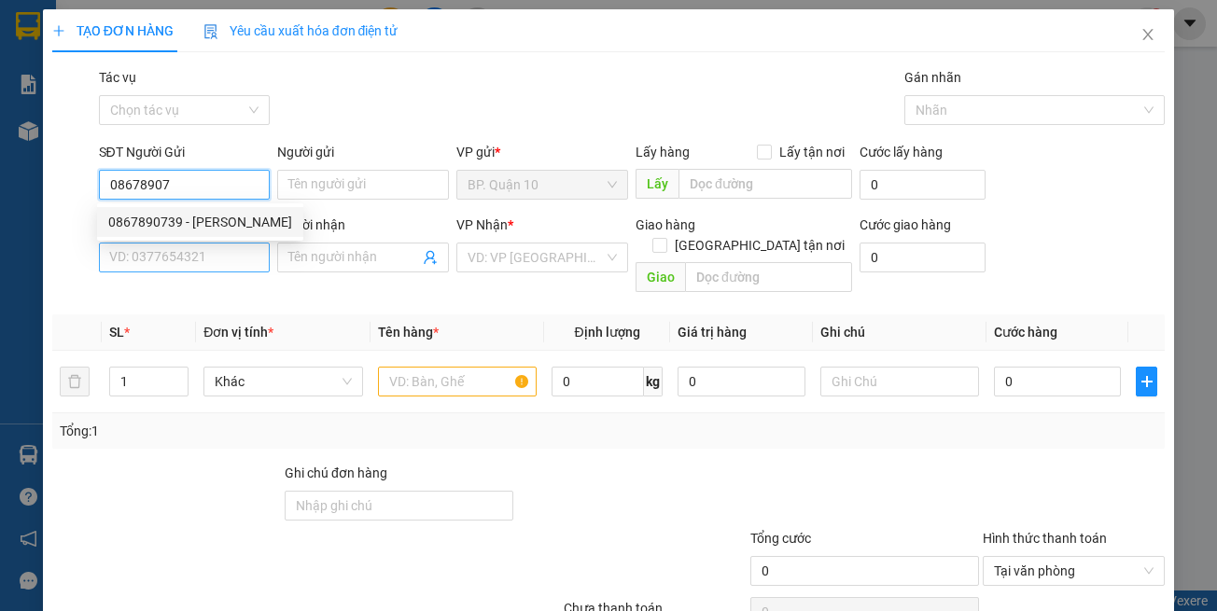
type input "0867890739"
type input "KIM"
type input "0907909666"
type input "THẾ ANH"
type input "30.000"
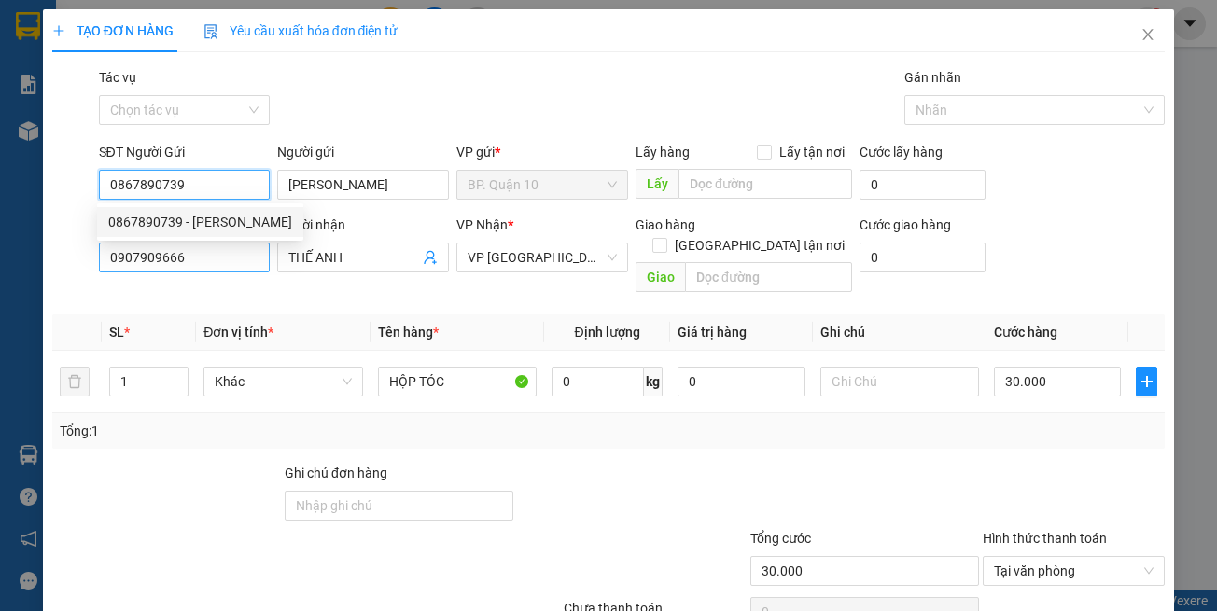
type input "0867890739"
click at [213, 268] on input "0907909666" at bounding box center [185, 258] width 172 height 30
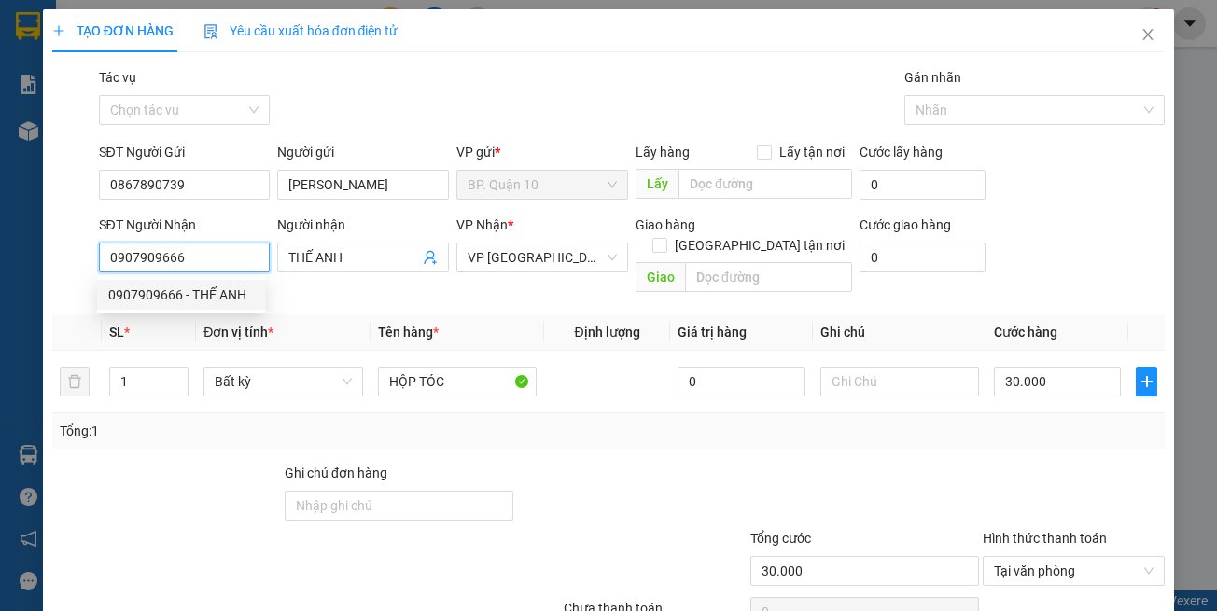
click at [213, 292] on div "0907909666 - THẾ ANH" at bounding box center [181, 295] width 147 height 21
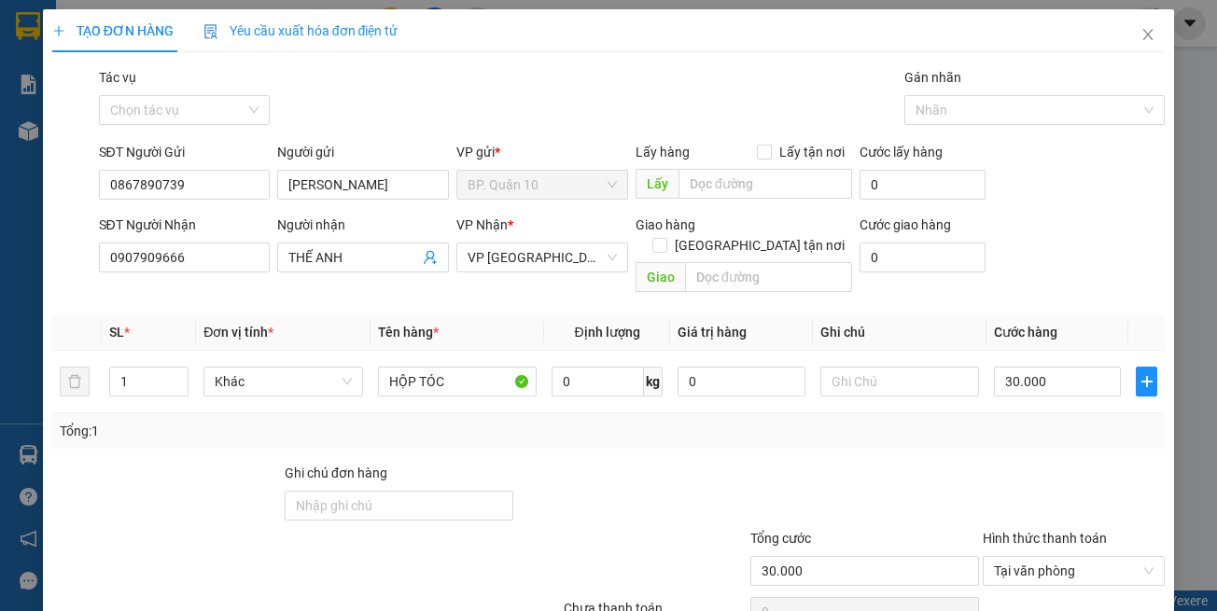
drag, startPoint x: 726, startPoint y: 461, endPoint x: 824, endPoint y: 456, distance: 98.1
click at [734, 463] on div at bounding box center [631, 495] width 232 height 65
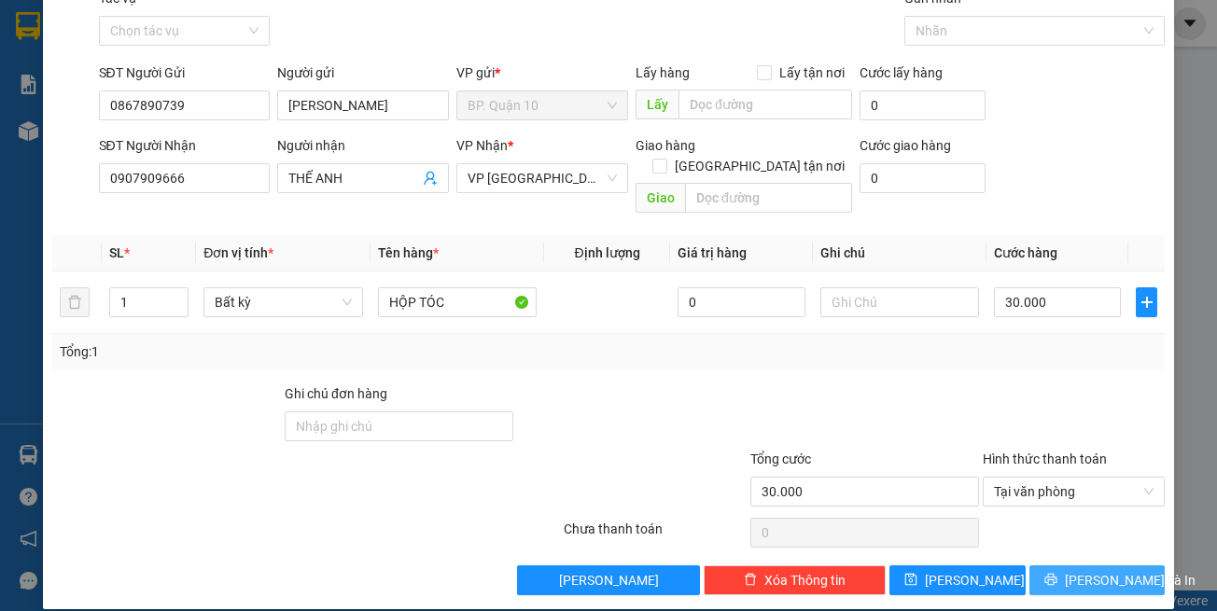
click at [1063, 566] on button "[PERSON_NAME] và In" at bounding box center [1097, 581] width 136 height 30
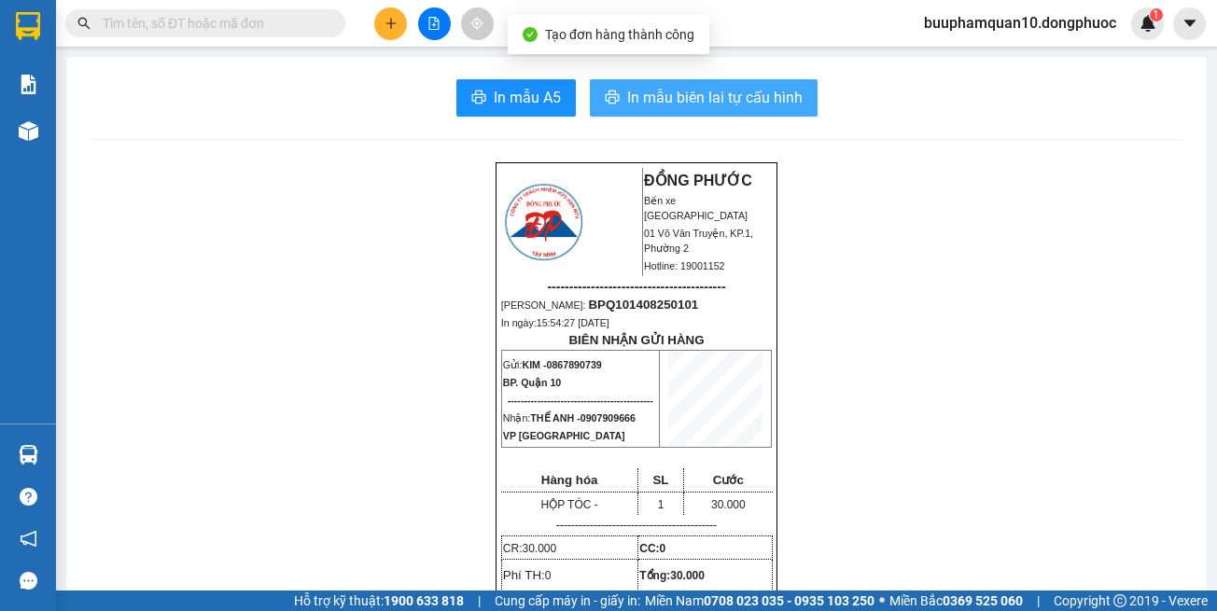
click at [763, 114] on button "In mẫu biên lai tự cấu hình" at bounding box center [704, 97] width 228 height 37
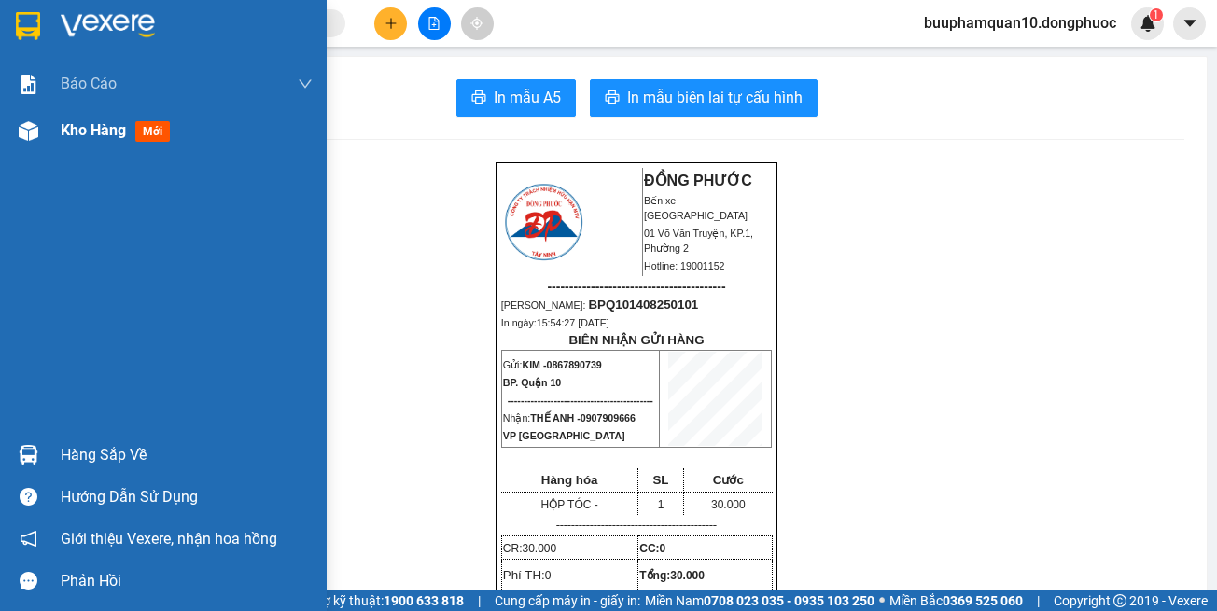
click at [5, 127] on div "Kho hàng mới" at bounding box center [163, 130] width 327 height 47
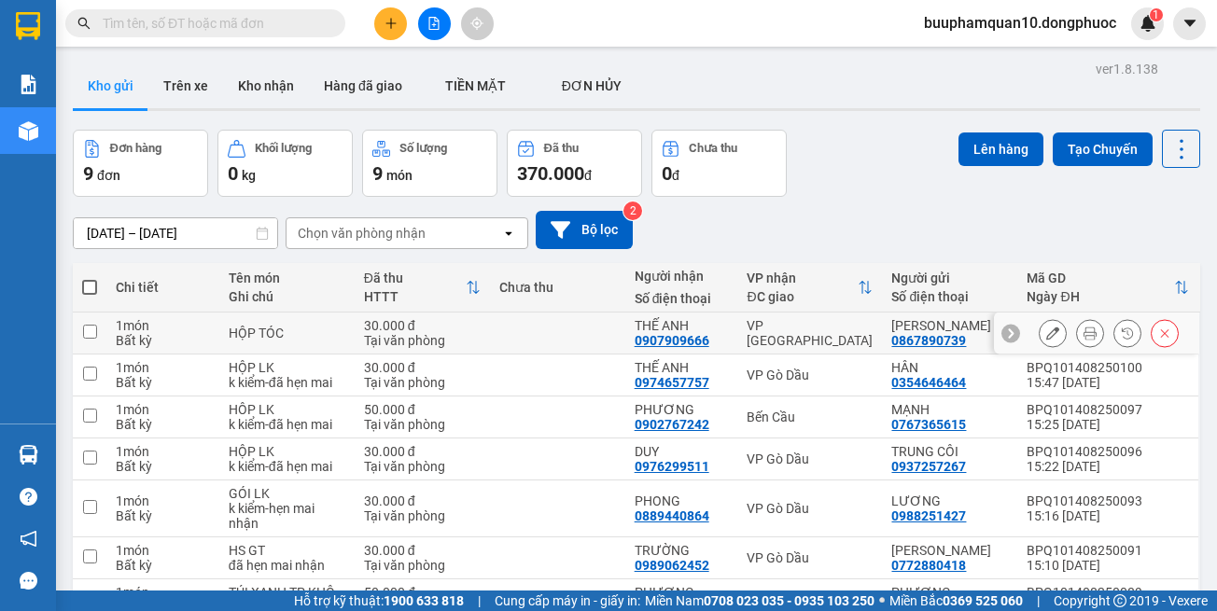
drag, startPoint x: 810, startPoint y: 337, endPoint x: 880, endPoint y: 226, distance: 131.3
click at [811, 331] on div "VP [GEOGRAPHIC_DATA]" at bounding box center [810, 333] width 126 height 30
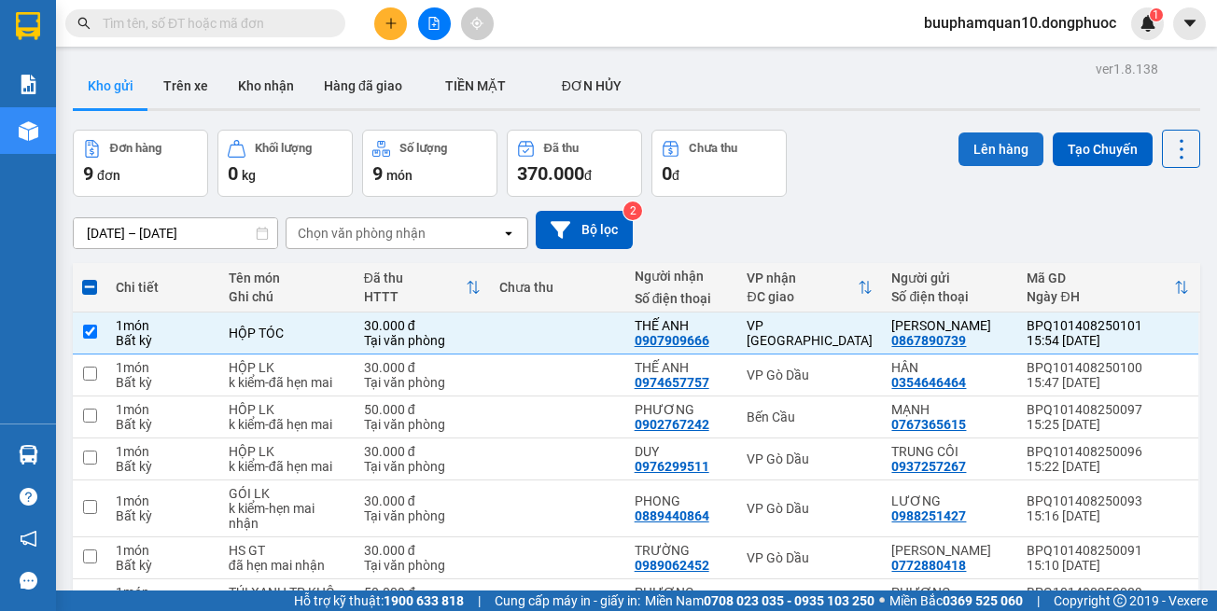
click at [959, 140] on button "Lên hàng" at bounding box center [1001, 150] width 85 height 34
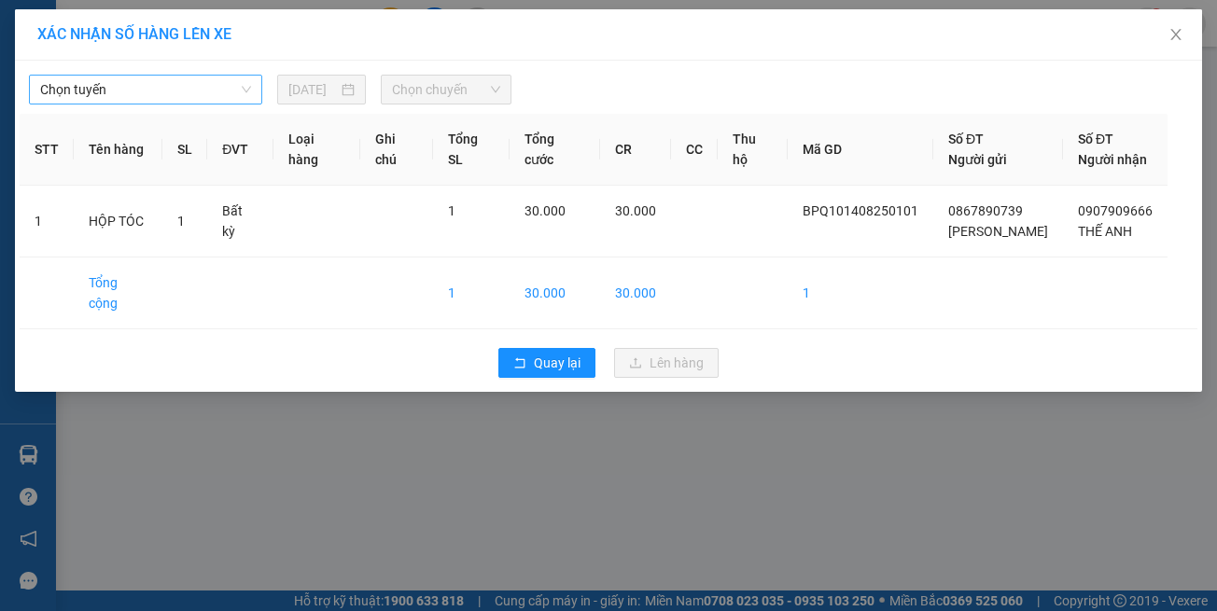
click at [109, 92] on span "Chọn tuyến" at bounding box center [145, 90] width 211 height 28
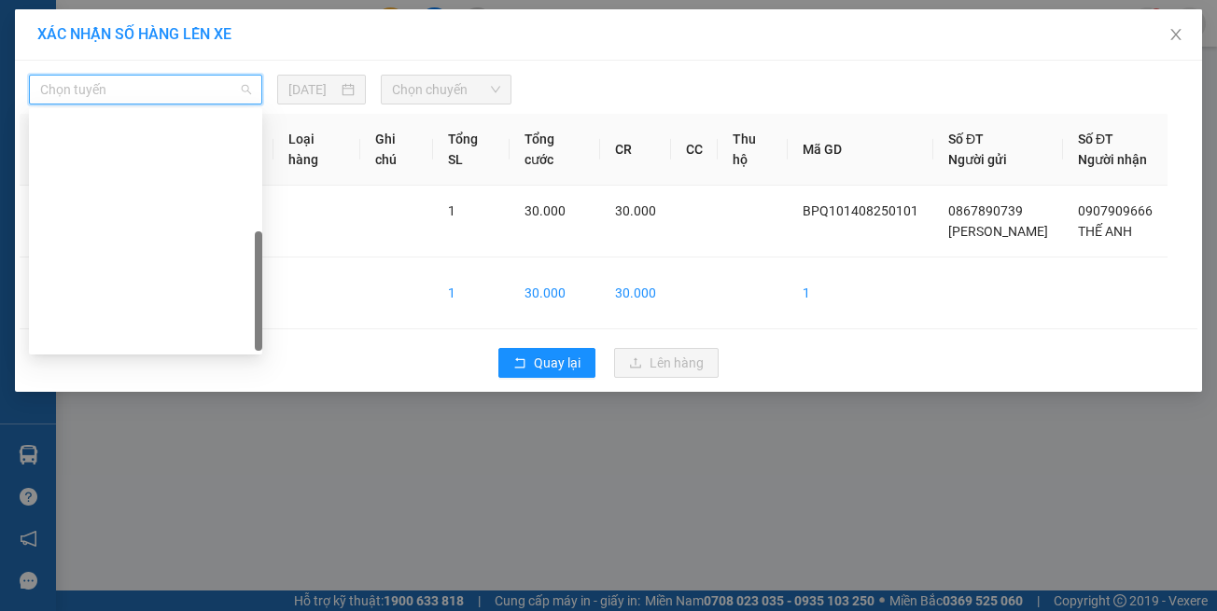
drag, startPoint x: 139, startPoint y: 334, endPoint x: 404, endPoint y: 156, distance: 319.4
click at [148, 595] on div "Hồ Chí Minh - Tây Ninh (vip)" at bounding box center [145, 605] width 211 height 21
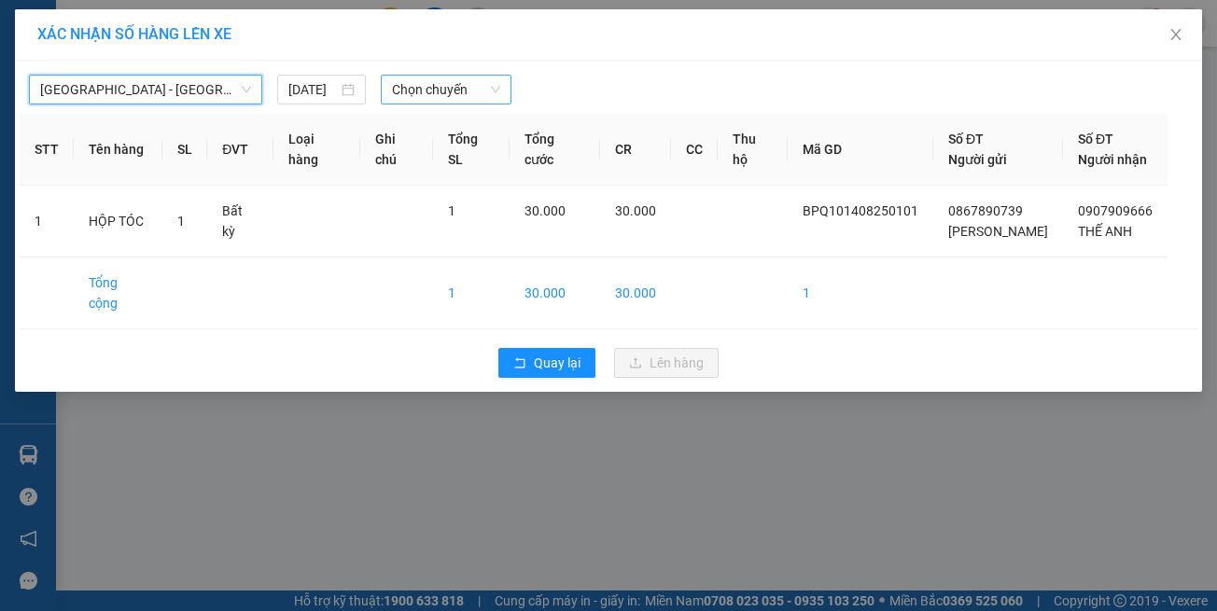
click at [476, 84] on span "Chọn chuyến" at bounding box center [445, 90] width 107 height 28
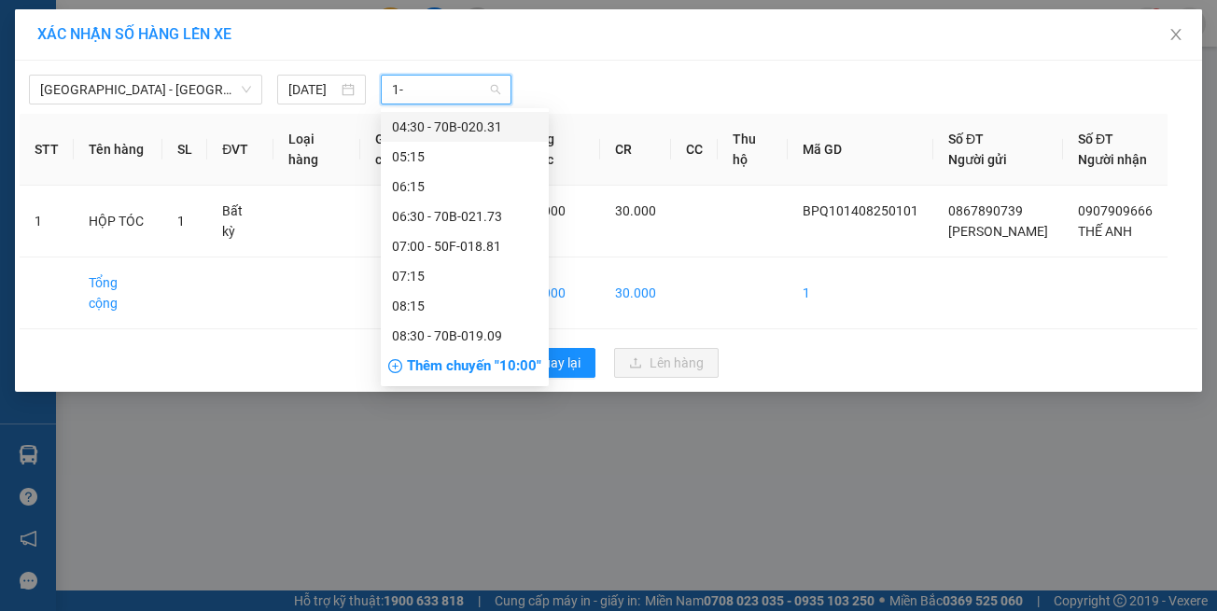
type input "1"
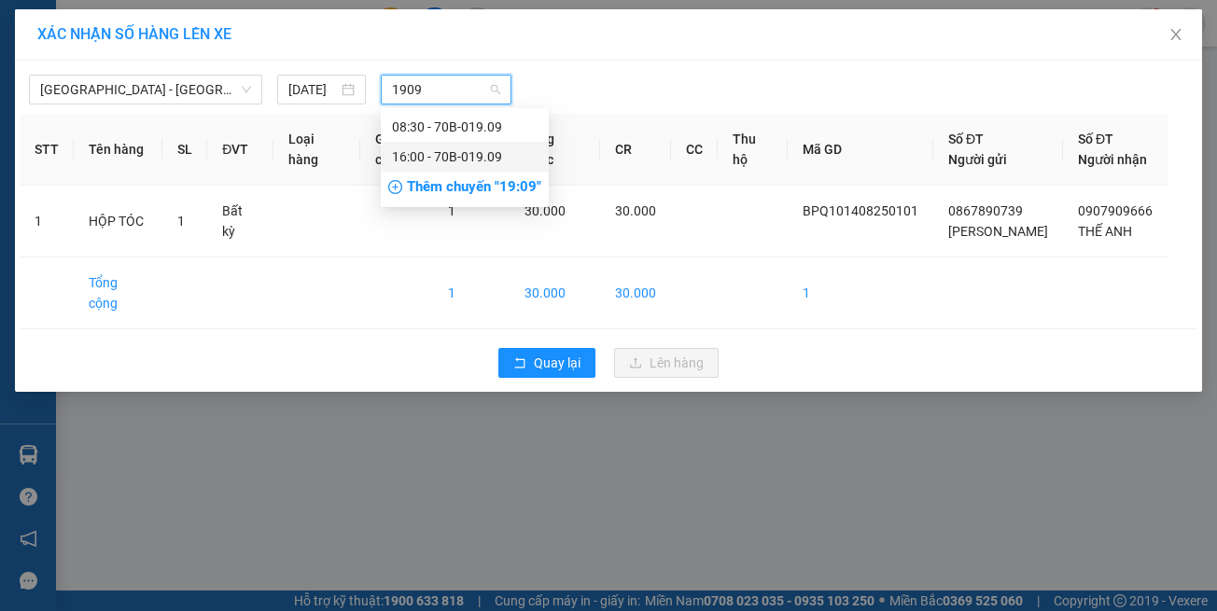
click at [466, 163] on div "16:00 - 70B-019.09" at bounding box center [465, 157] width 146 height 21
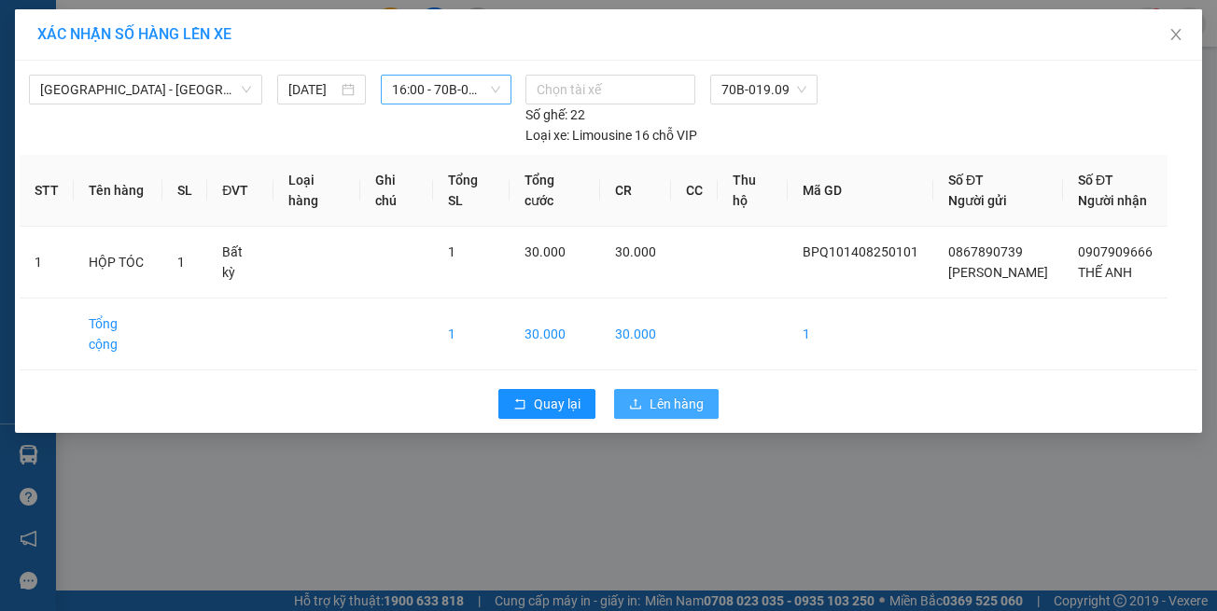
drag, startPoint x: 661, startPoint y: 360, endPoint x: 371, endPoint y: 322, distance: 292.8
click at [661, 394] on span "Lên hàng" at bounding box center [677, 404] width 54 height 21
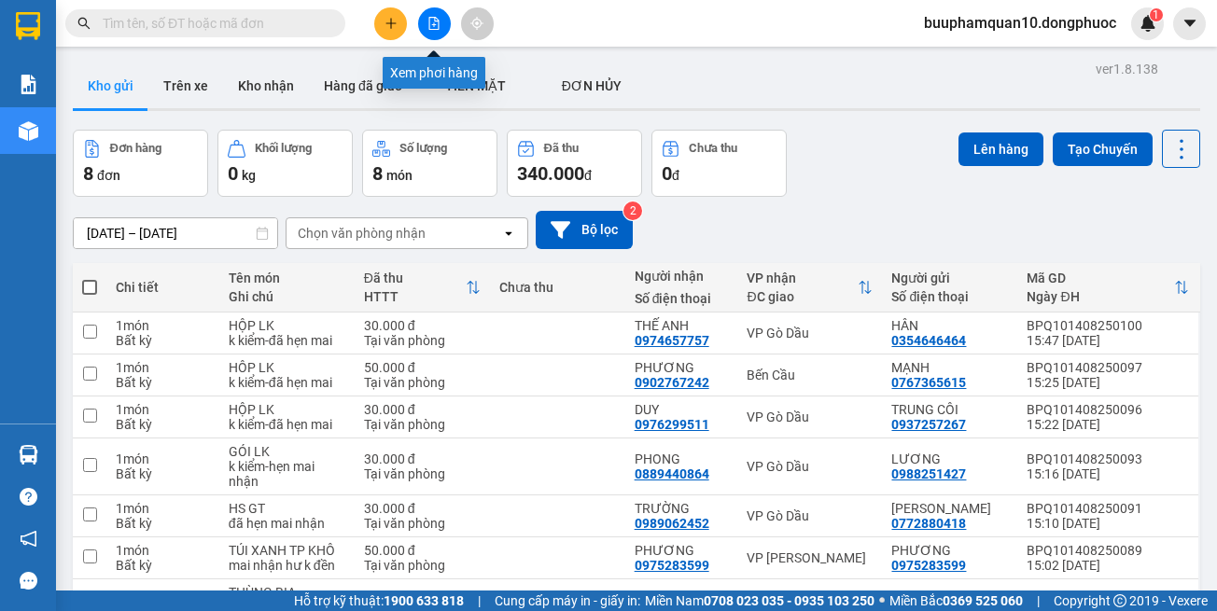
click at [424, 18] on button at bounding box center [434, 23] width 33 height 33
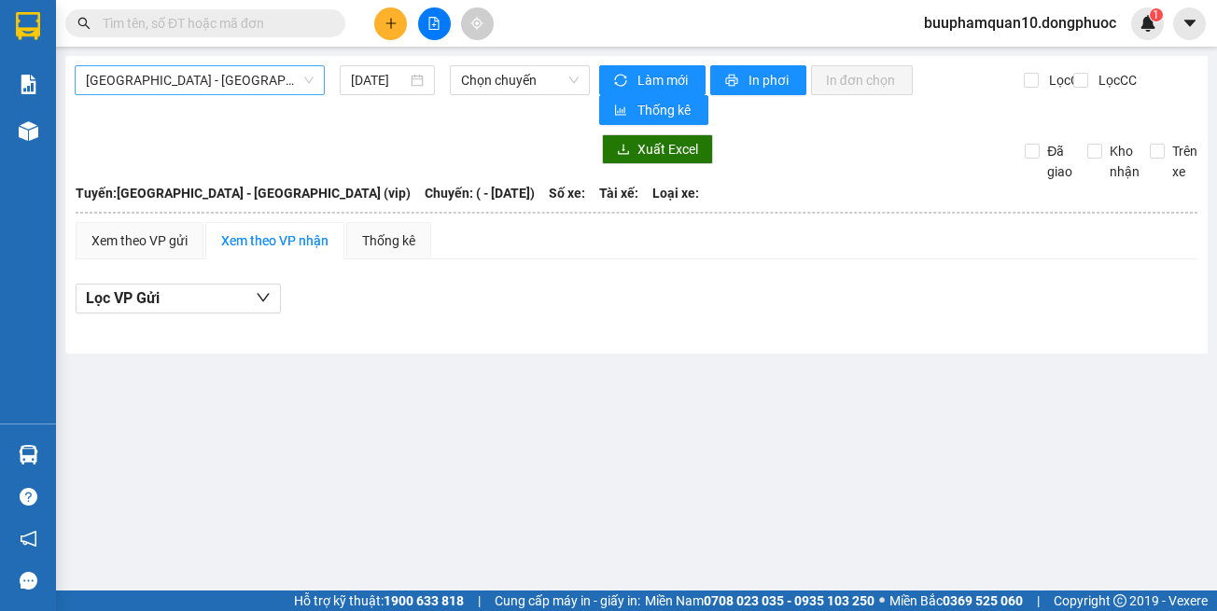
click at [226, 90] on span "Hồ Chí Minh - Tây Ninh (vip)" at bounding box center [200, 80] width 228 height 28
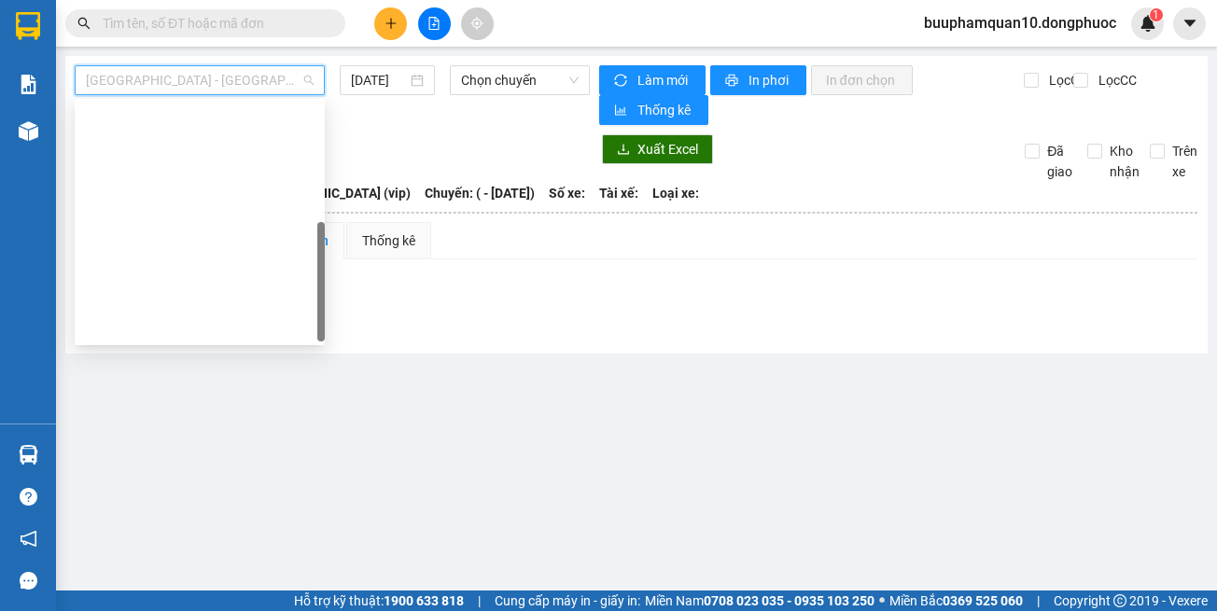
click at [250, 585] on div "Hồ Chí Minh - Tây Ninh (vip)" at bounding box center [200, 595] width 228 height 21
type input "14/08/2025"
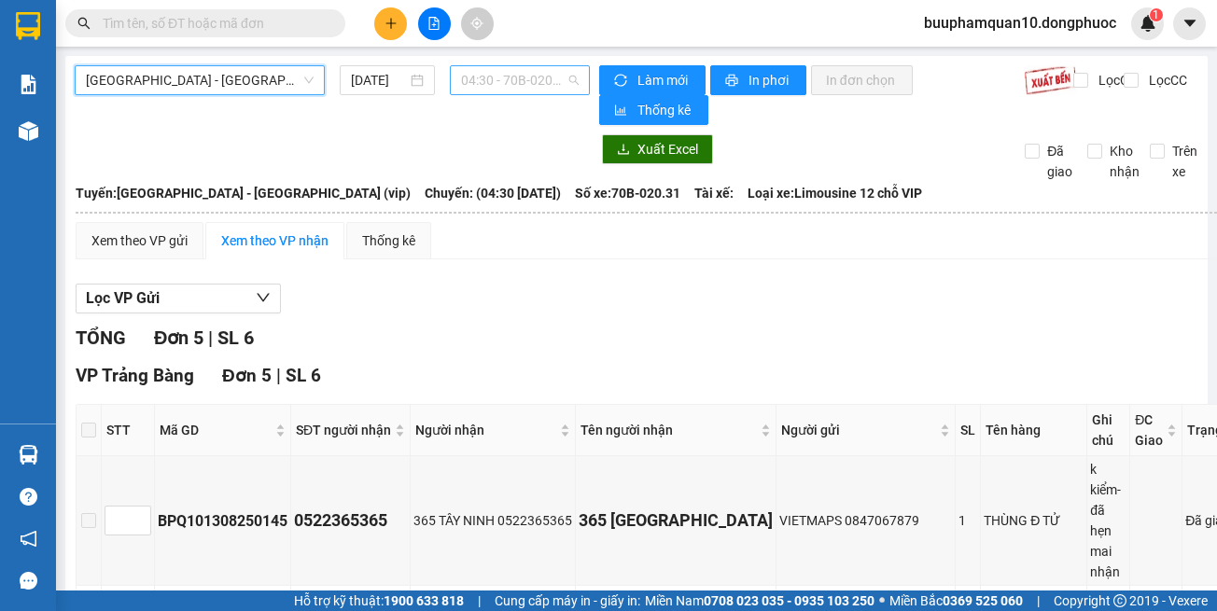
click at [552, 87] on span "04:30 - 70B-020.31" at bounding box center [520, 80] width 118 height 28
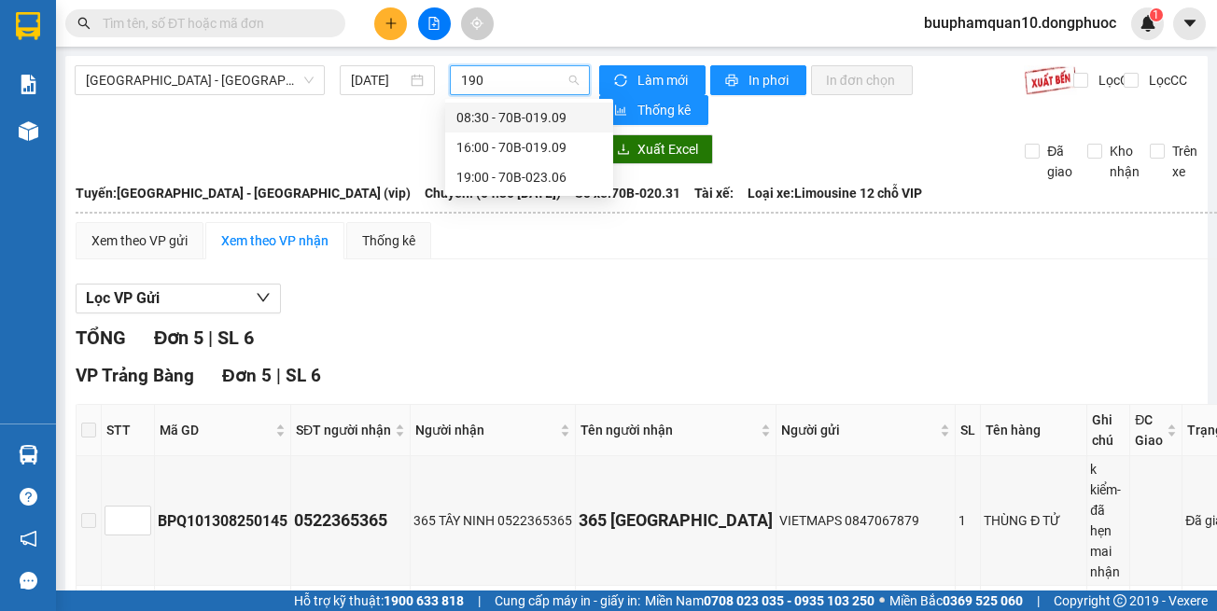
type input "1909"
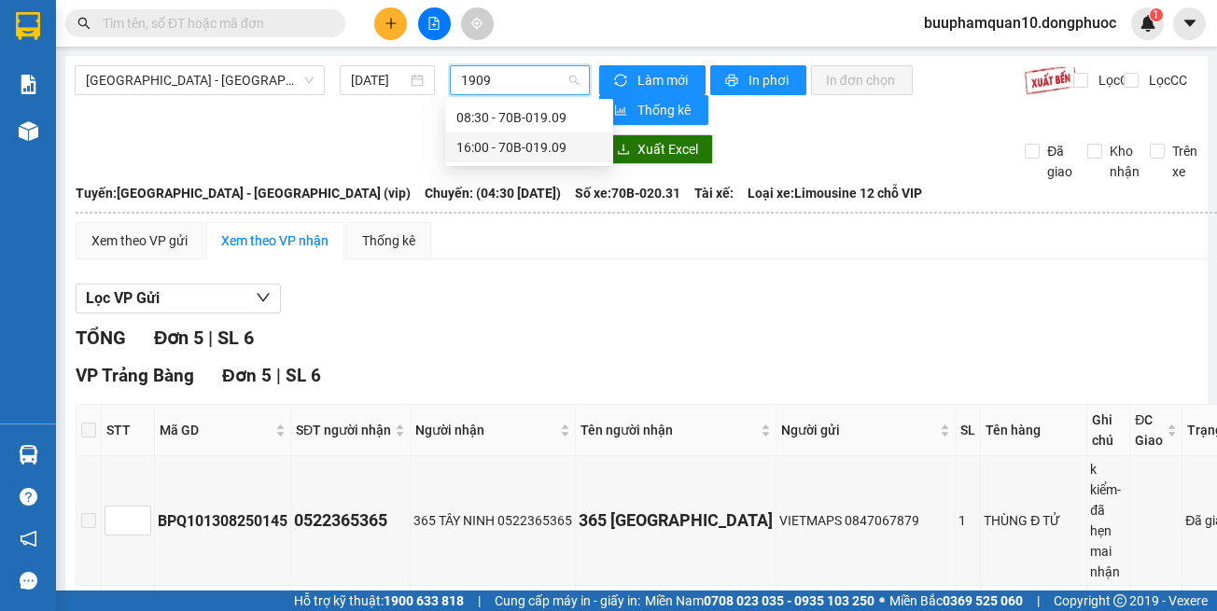
click at [527, 137] on div "16:00 - 70B-019.09" at bounding box center [529, 147] width 146 height 21
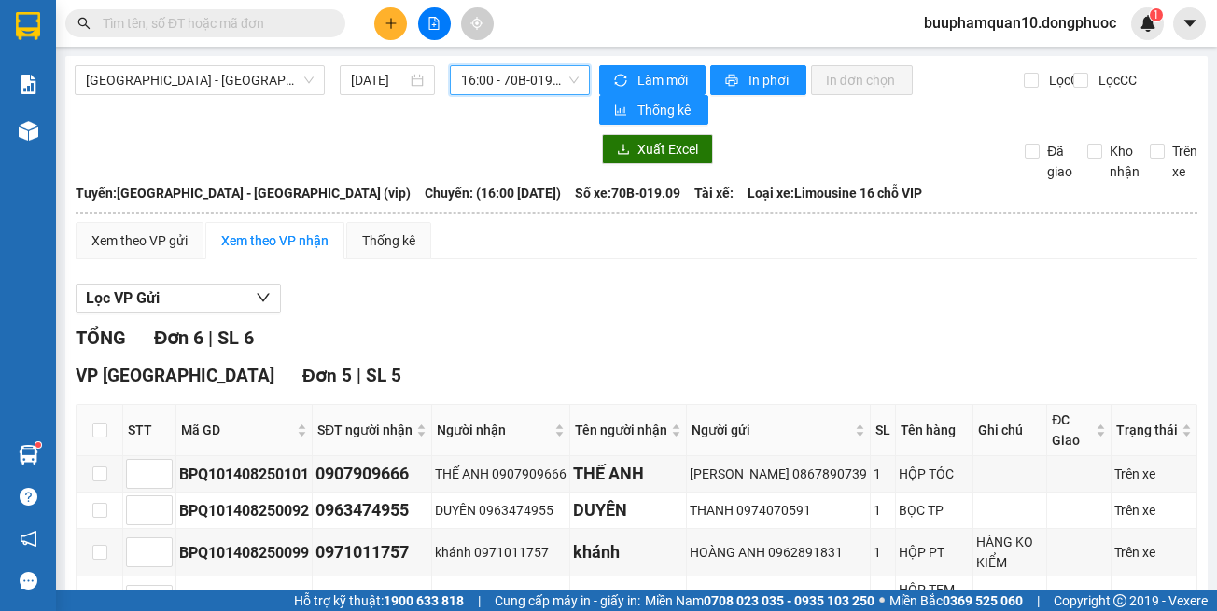
click at [381, 21] on button at bounding box center [390, 23] width 33 height 33
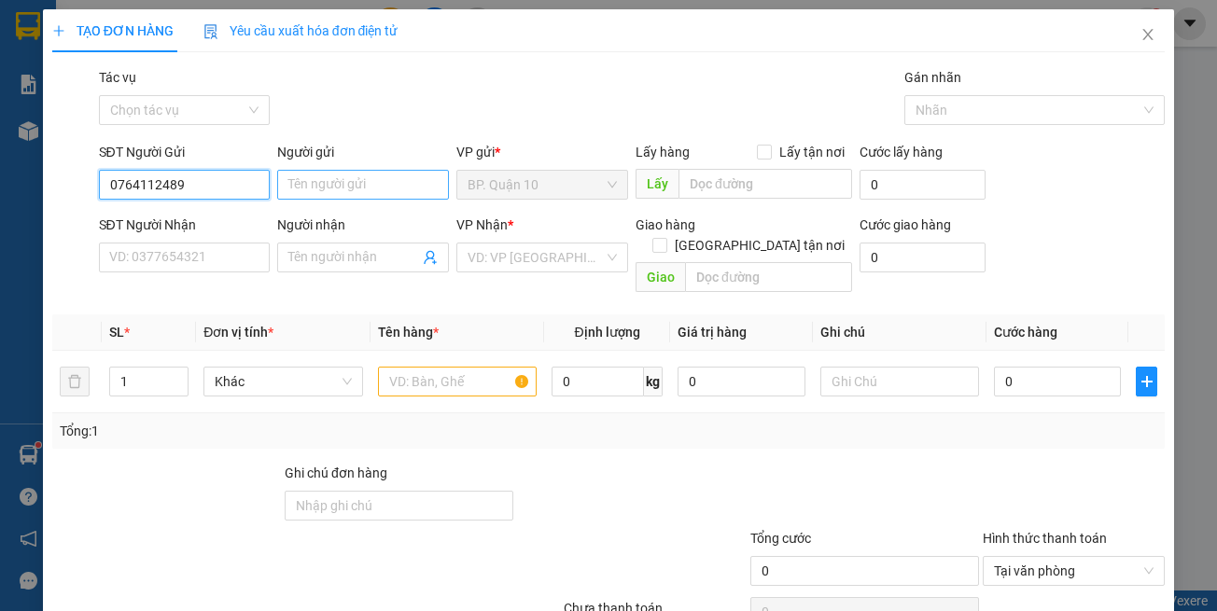
type input "0764112489"
click at [369, 180] on input "Người gửi" at bounding box center [363, 185] width 172 height 30
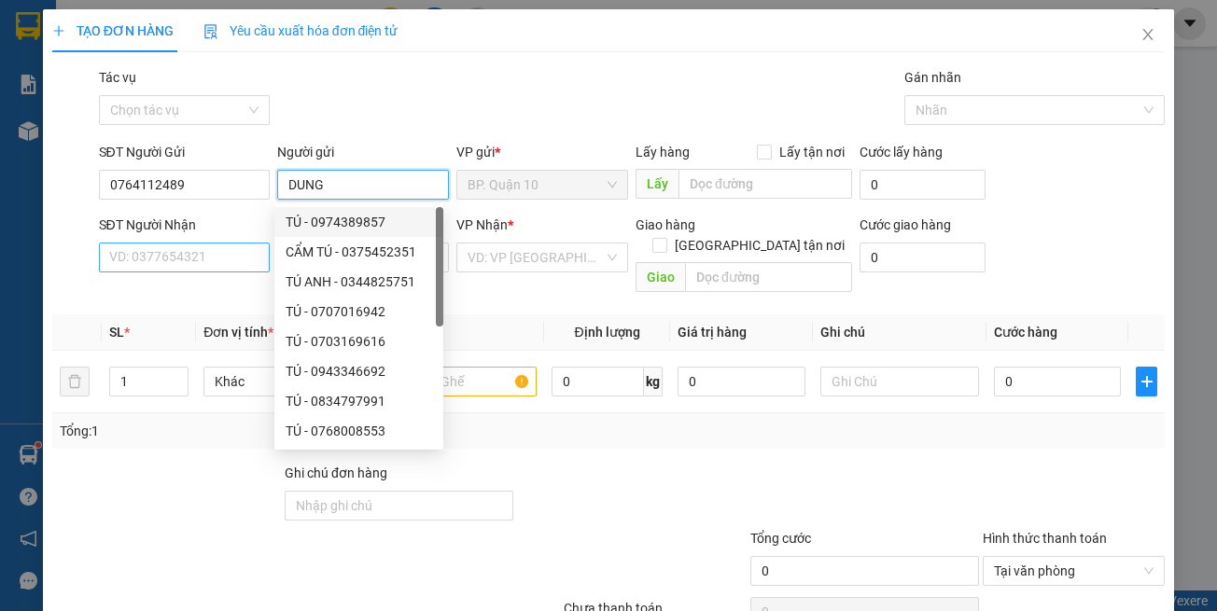
type input "DUNG"
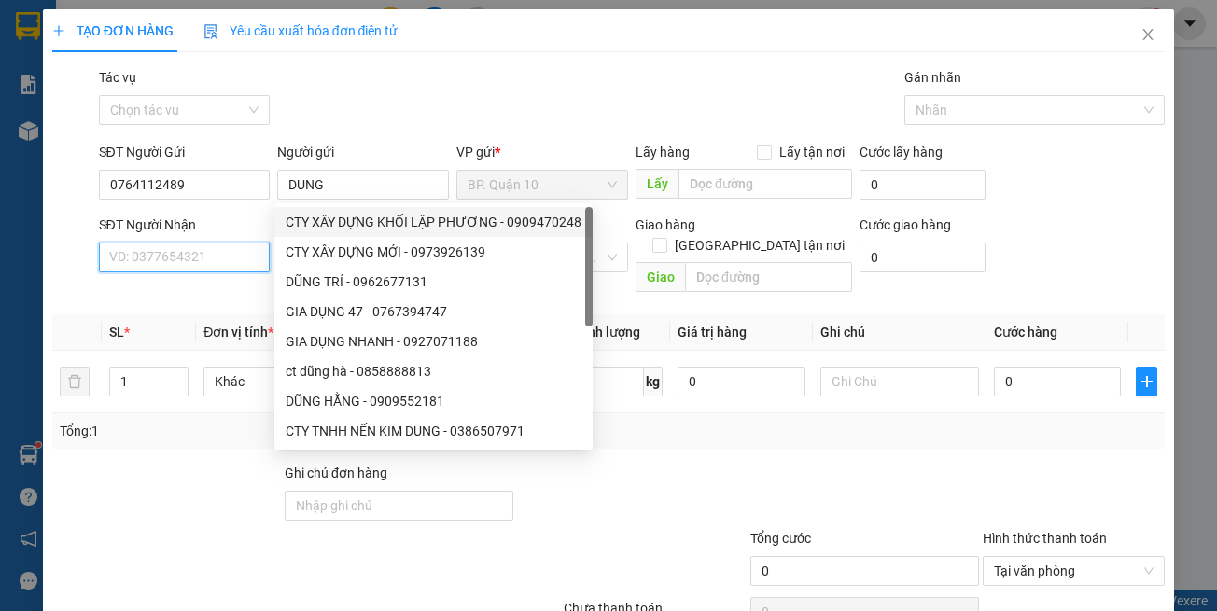
click at [185, 250] on input "SĐT Người Nhận" at bounding box center [185, 258] width 172 height 30
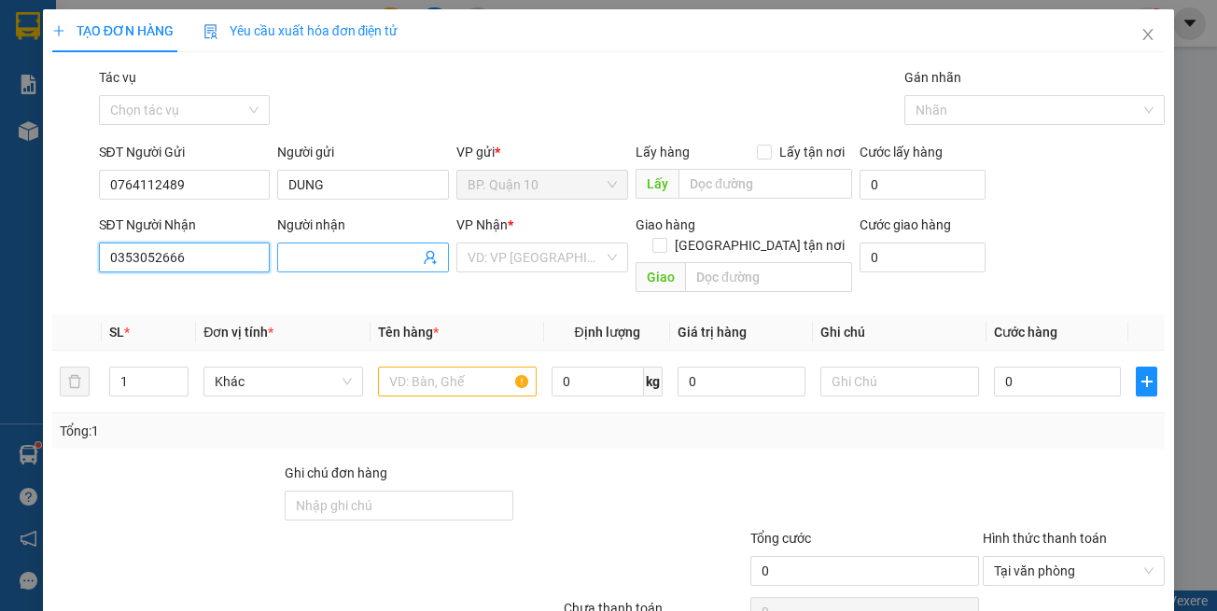
type input "0353052666"
click at [327, 255] on input "Người nhận" at bounding box center [353, 257] width 131 height 21
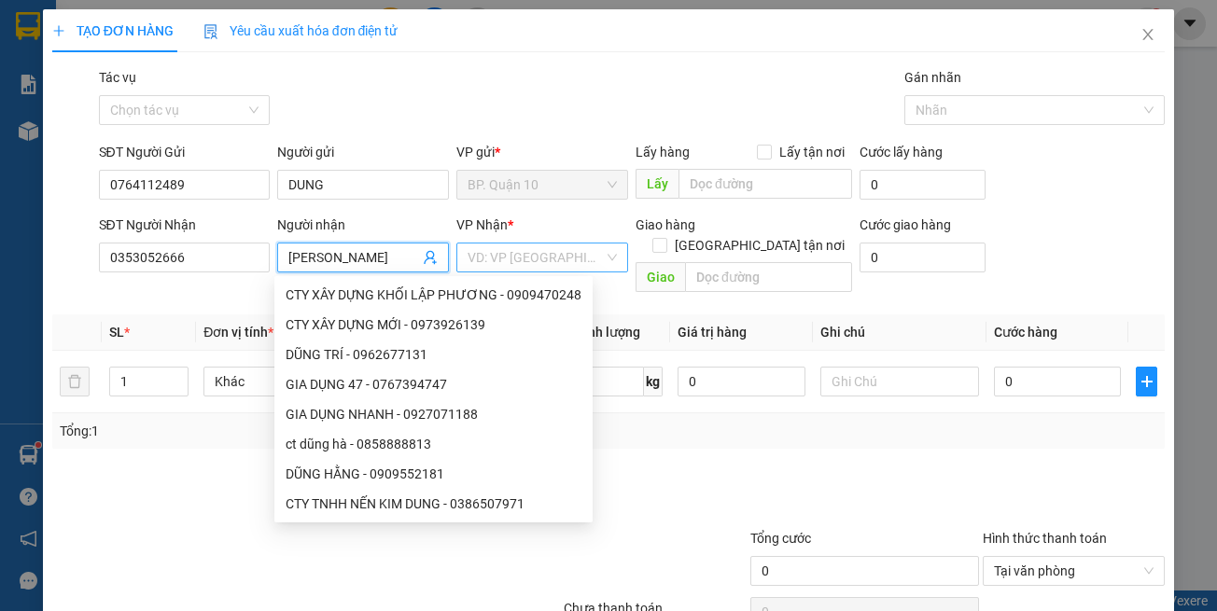
type input "KIM LIÊN"
click at [528, 259] on input "search" at bounding box center [536, 258] width 136 height 28
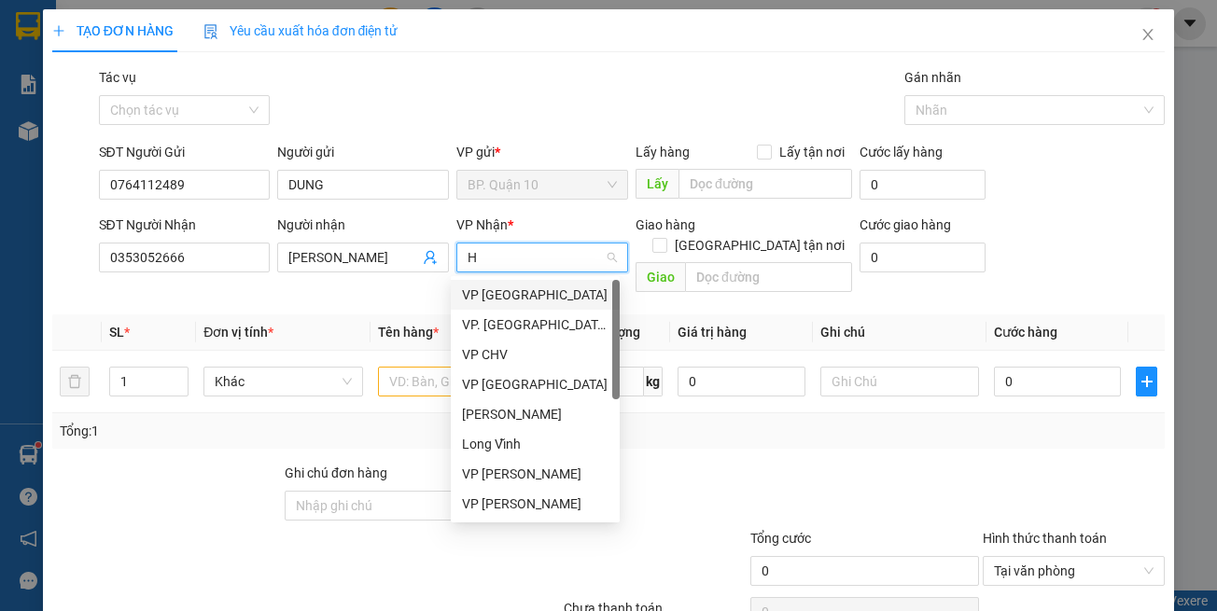
type input "HT"
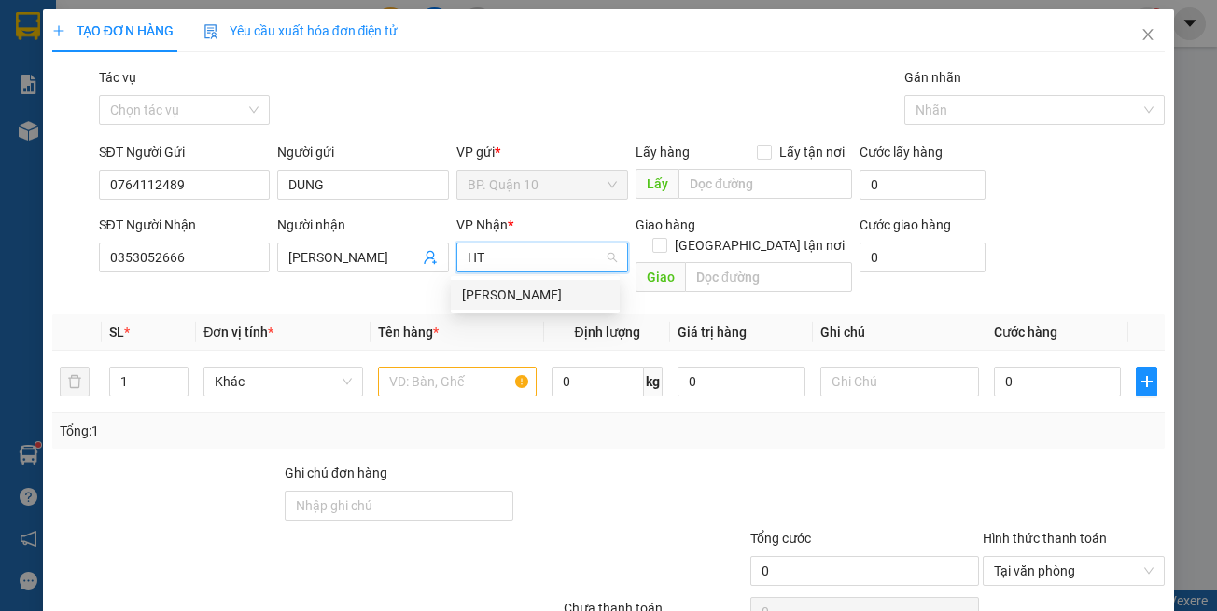
click at [516, 289] on div "Hòa Thành" at bounding box center [535, 295] width 147 height 21
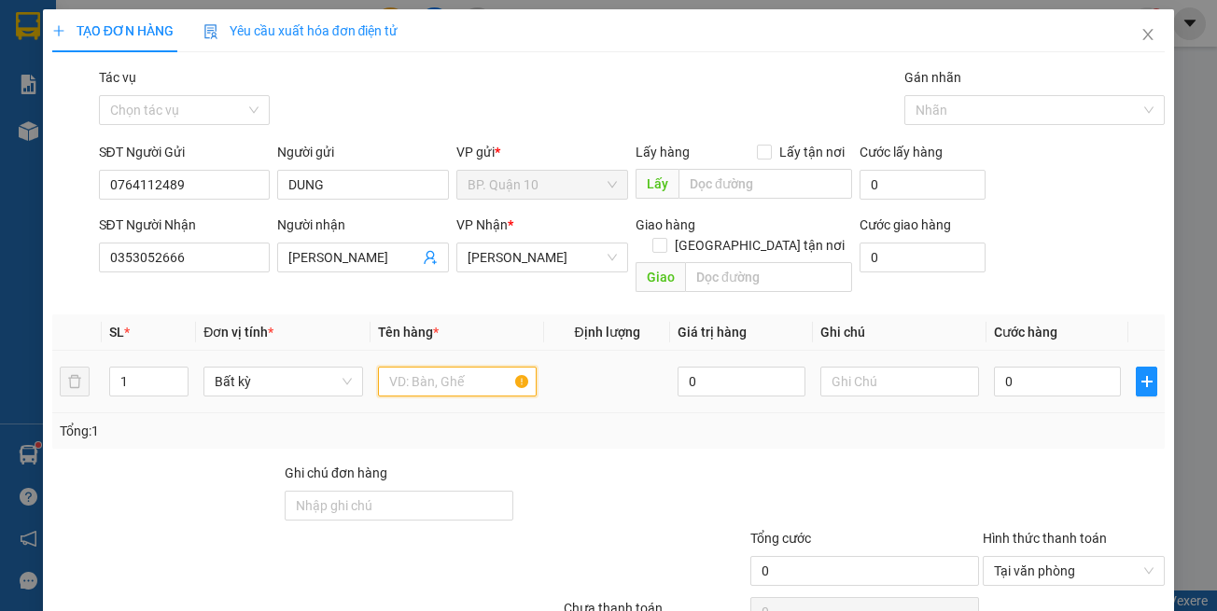
click at [466, 367] on input "text" at bounding box center [457, 382] width 159 height 30
type input "THÙNG GIA DỤNG"
click at [1009, 421] on div "Tổng: 1" at bounding box center [609, 431] width 1099 height 21
click at [1012, 377] on div "0" at bounding box center [1057, 381] width 127 height 37
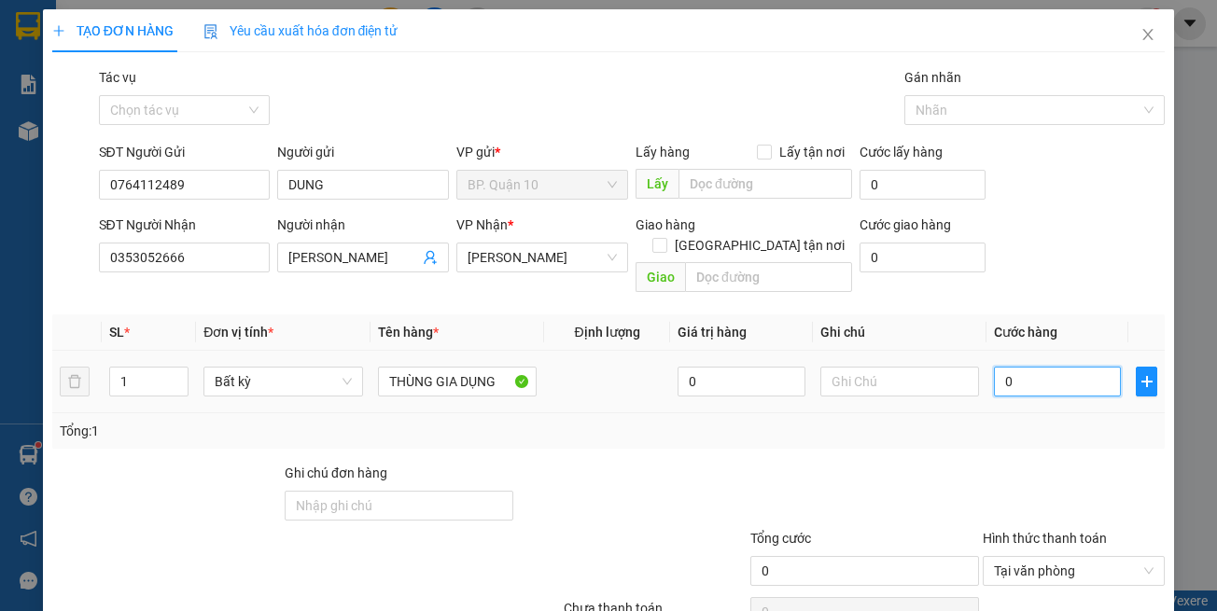
click at [1014, 373] on input "0" at bounding box center [1057, 382] width 127 height 30
type input "7"
type input "70"
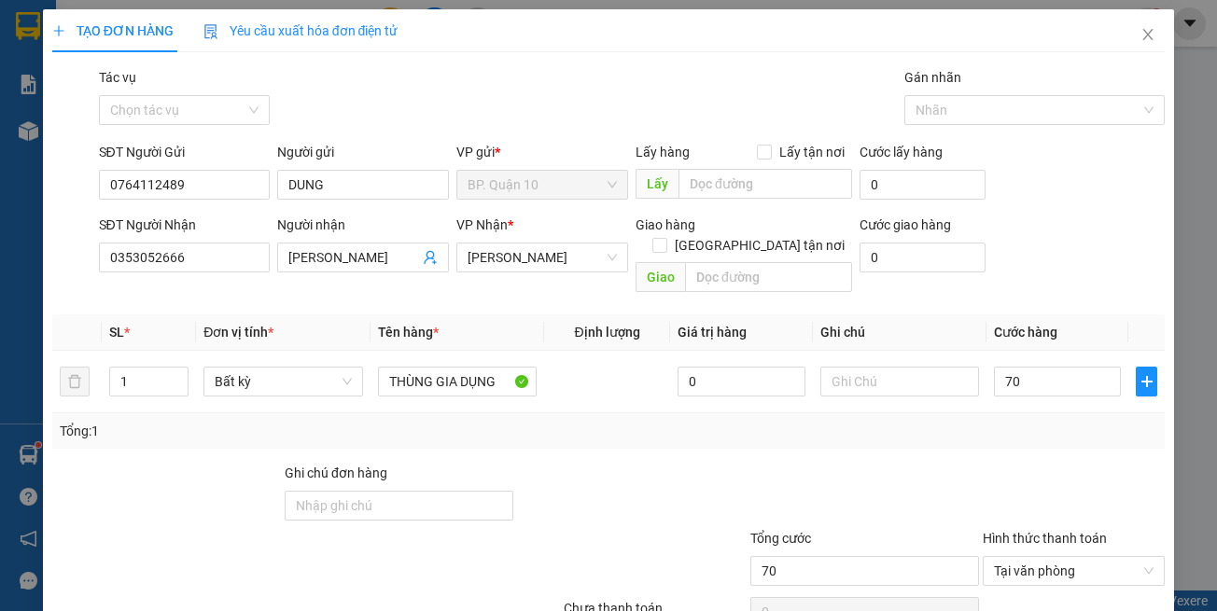
type input "70.000"
click at [941, 437] on div "Transit Pickup Surcharge Ids Transit Deliver Surcharge Ids Transit Deliver Surc…" at bounding box center [608, 371] width 1113 height 608
click at [894, 367] on input "text" at bounding box center [899, 382] width 159 height 30
paste input "k kiểm-đã hẹn mai"
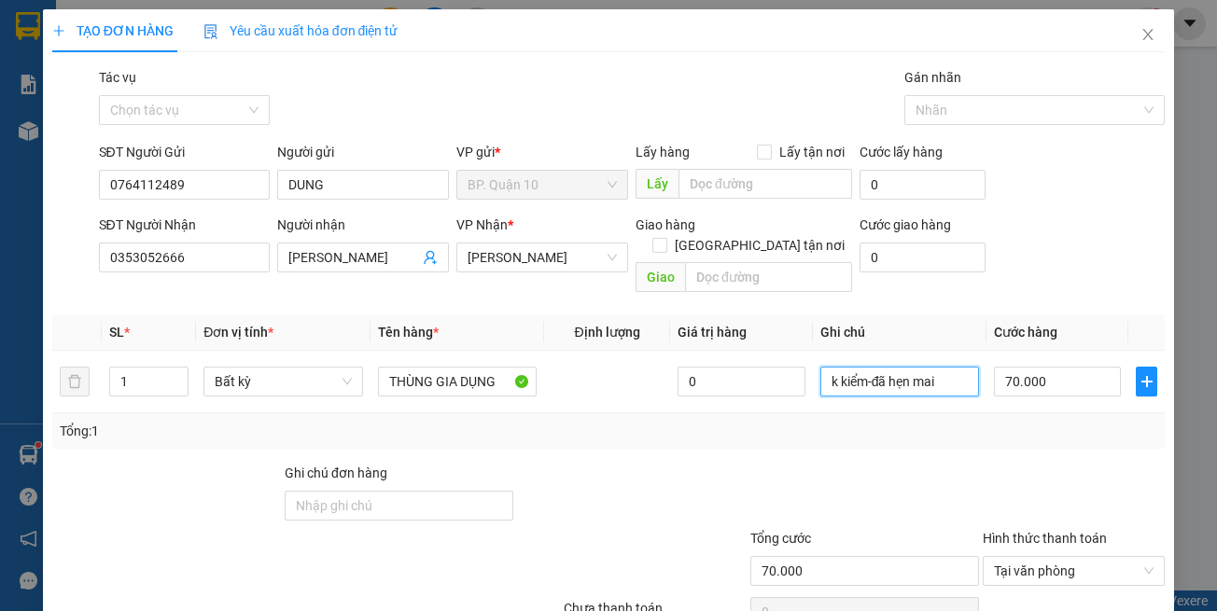
type input "k kiểm-đã hẹn mai"
click at [954, 421] on div "Tổng: 1" at bounding box center [609, 431] width 1099 height 21
click at [759, 463] on div at bounding box center [865, 495] width 232 height 65
click at [573, 432] on div "Transit Pickup Surcharge Ids Transit Deliver Surcharge Ids Transit Deliver Surc…" at bounding box center [608, 371] width 1113 height 608
click at [651, 465] on div at bounding box center [631, 495] width 232 height 65
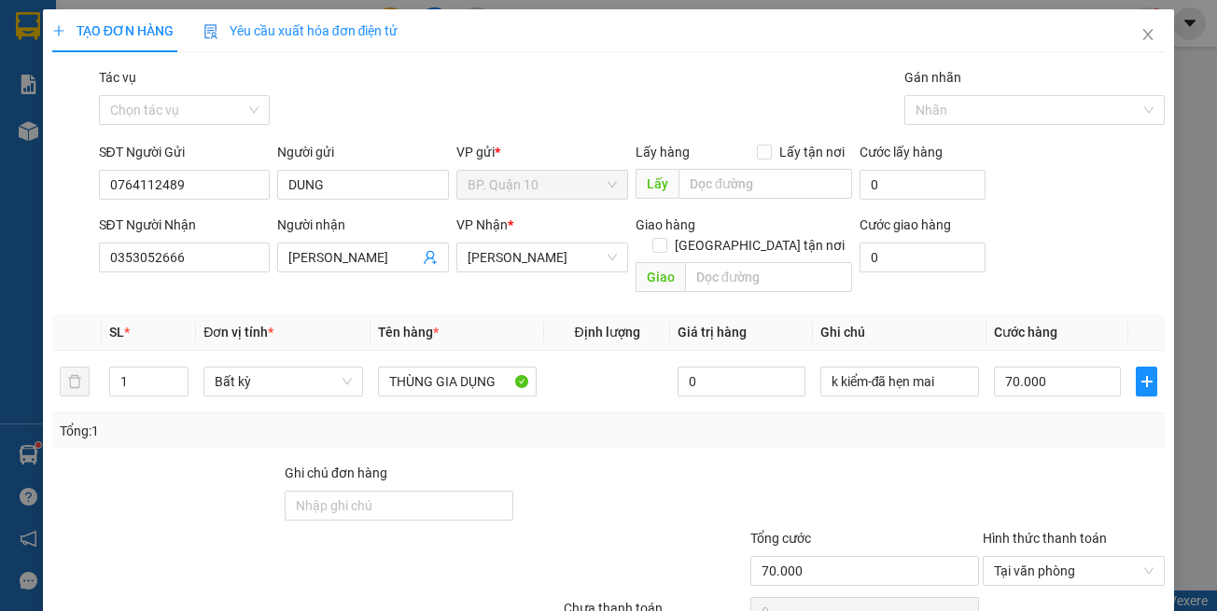
click at [848, 463] on div at bounding box center [865, 495] width 232 height 65
click at [932, 463] on div at bounding box center [865, 495] width 232 height 65
click at [864, 463] on div at bounding box center [865, 495] width 232 height 65
click at [1056, 358] on div "Transit Pickup Surcharge Ids Transit Deliver Surcharge Ids Transit Deliver Surc…" at bounding box center [608, 371] width 1113 height 608
click at [1060, 367] on input "70.000" at bounding box center [1057, 382] width 127 height 30
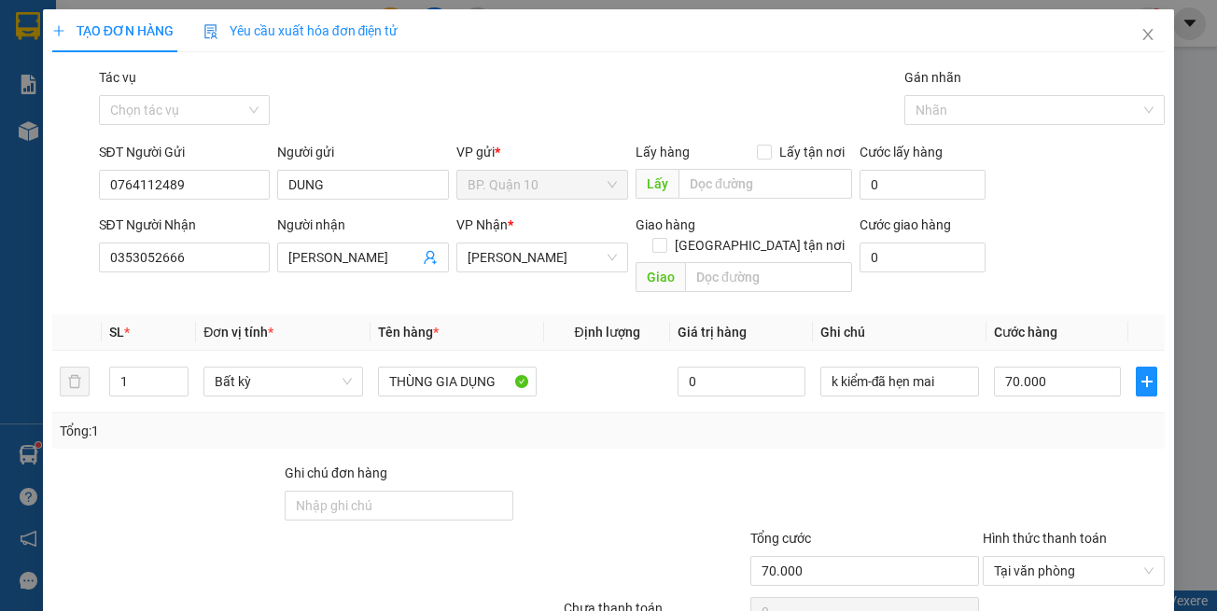
click at [904, 528] on div "Tổng cước" at bounding box center [864, 542] width 229 height 28
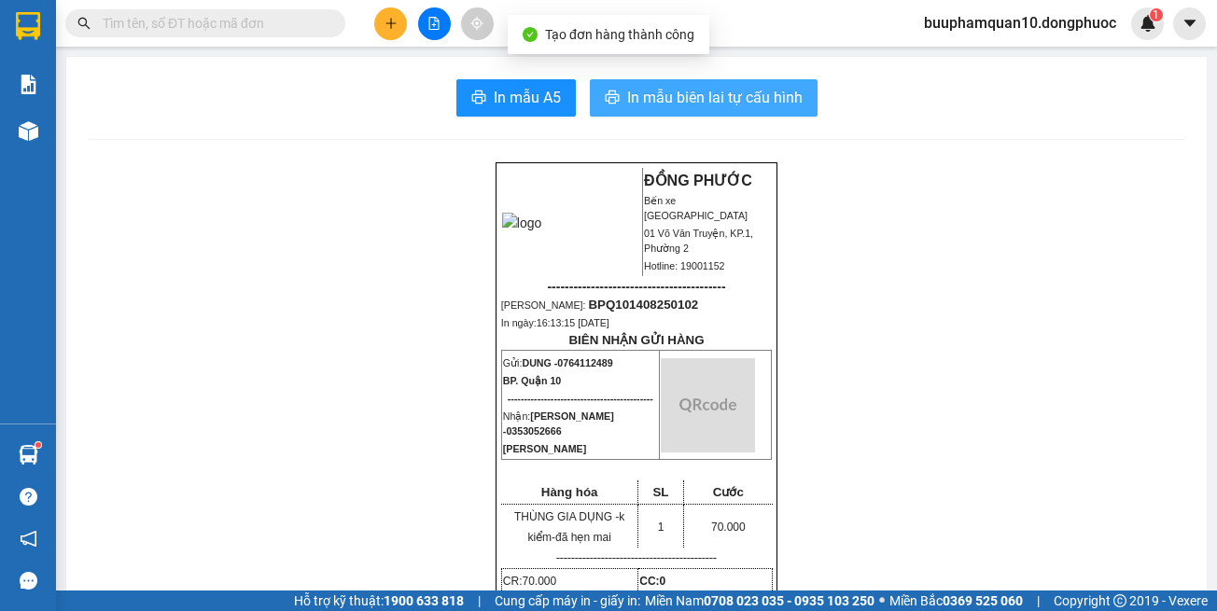
click at [742, 108] on span "In mẫu biên lai tự cấu hình" at bounding box center [714, 97] width 175 height 23
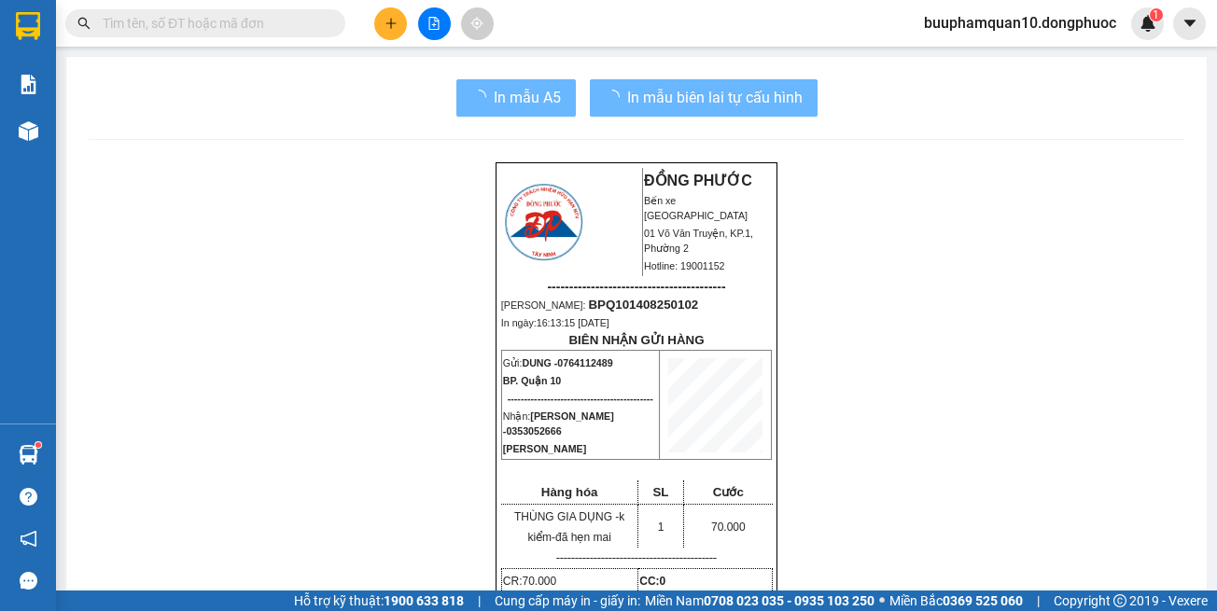
click at [756, 420] on td at bounding box center [715, 405] width 112 height 109
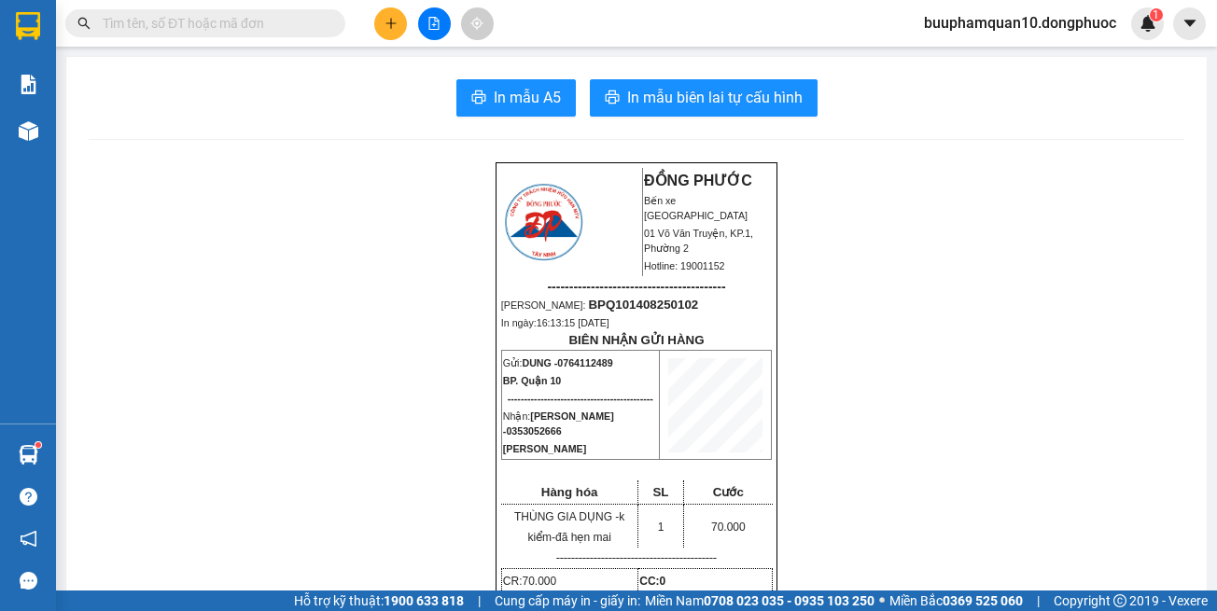
click at [270, 34] on span at bounding box center [205, 23] width 280 height 28
click at [286, 30] on input "text" at bounding box center [213, 23] width 220 height 21
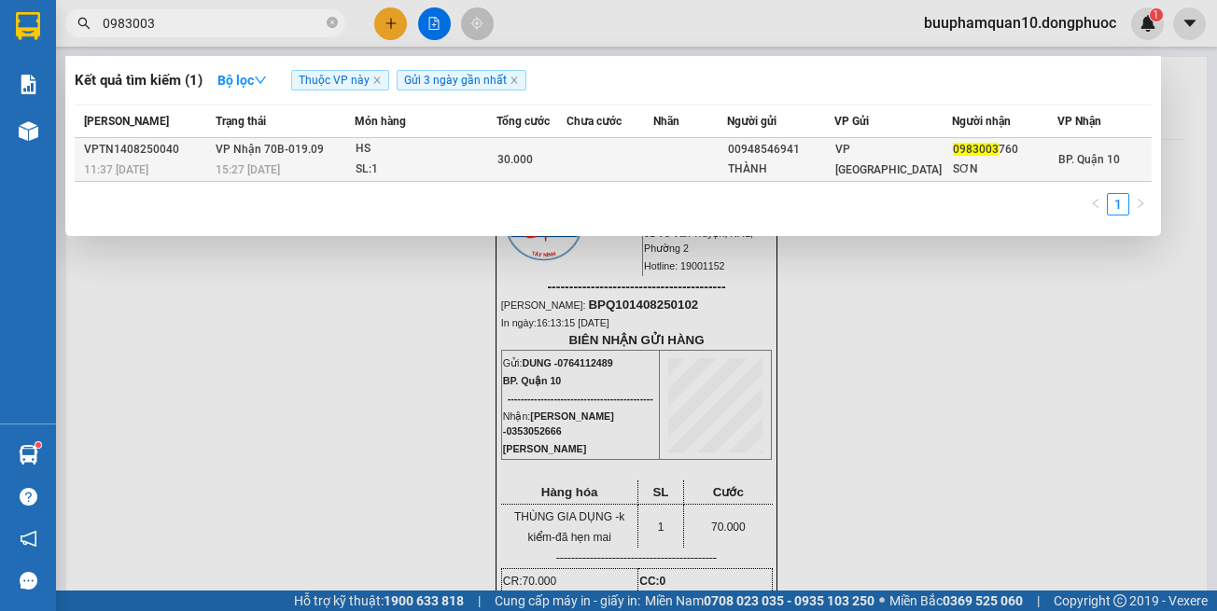
type input "0983003"
click at [355, 155] on td "VP Nhận 70B-019.09 15:27 - 14/08" at bounding box center [283, 160] width 144 height 44
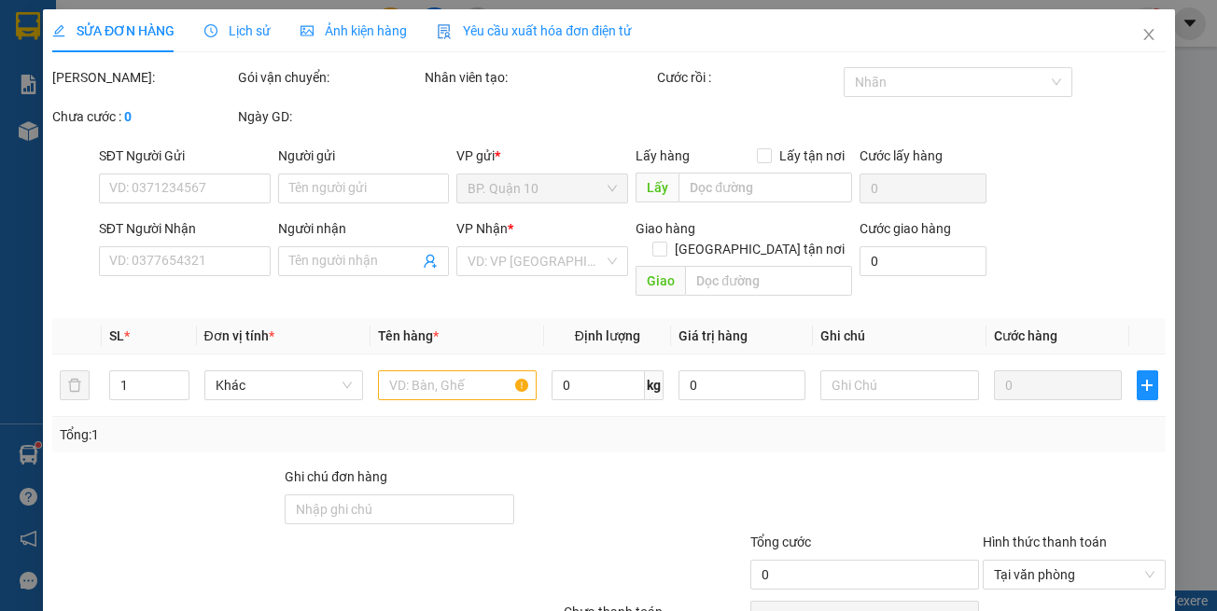
type input "00948546941"
type input "THÀNH"
type input "0983003760"
type input "SƠN"
type input "30.000"
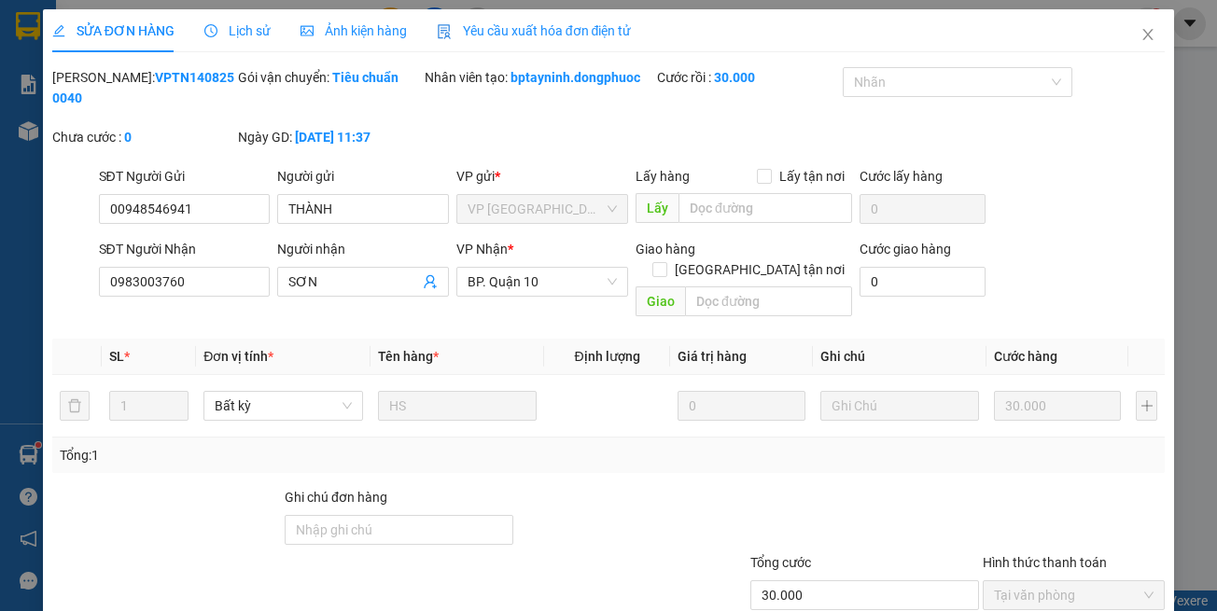
click at [648, 544] on div "Total Paid Fee 30.000 Total UnPaid Fee 0 Cash Collection Total Fee Mã ĐH: VPTN1…" at bounding box center [608, 383] width 1113 height 632
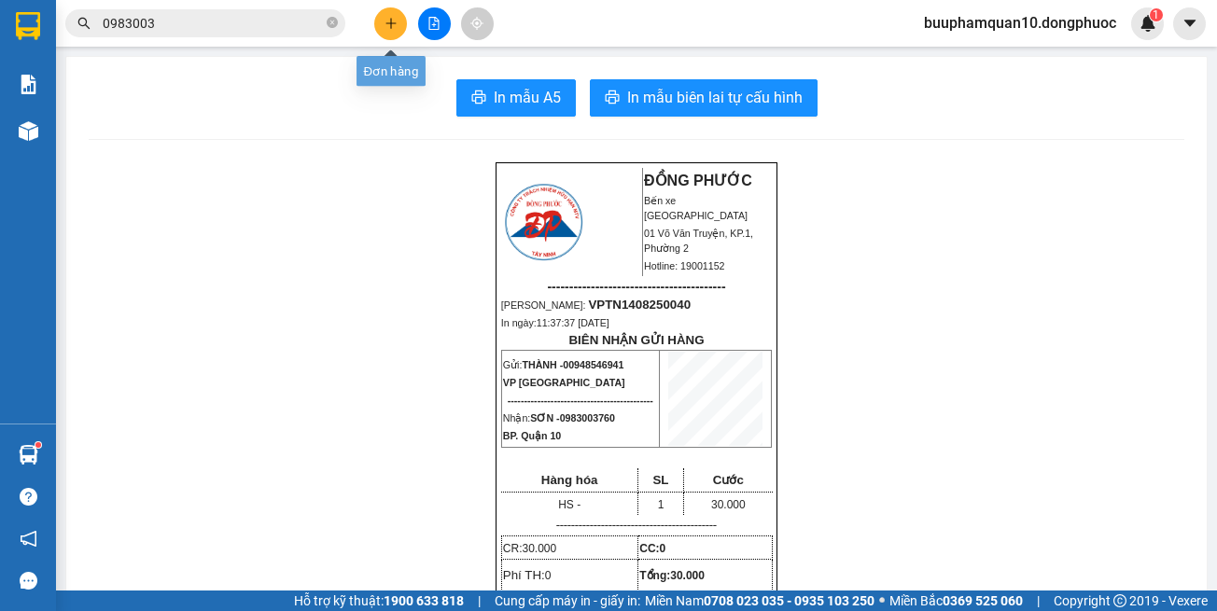
click at [385, 23] on icon "plus" at bounding box center [391, 23] width 13 height 13
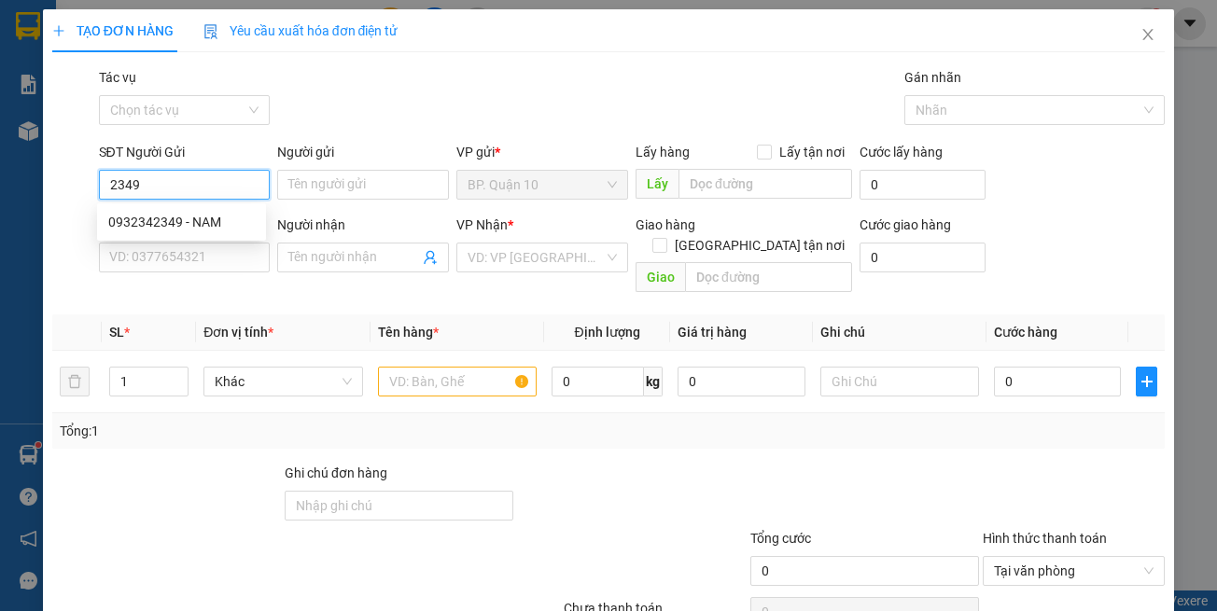
click at [224, 218] on div "0932342349 - NAM" at bounding box center [181, 222] width 147 height 21
type input "0932342349"
type input "NAM"
type input "0908141308"
type input "THANH"
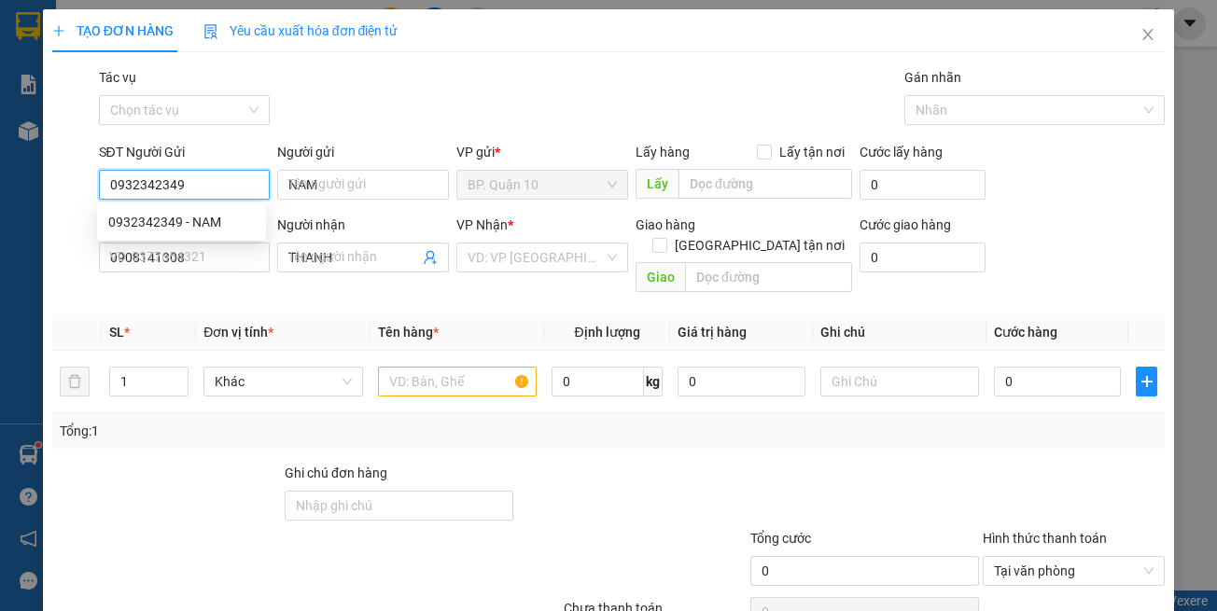
type input "0932342349"
type input "30.000"
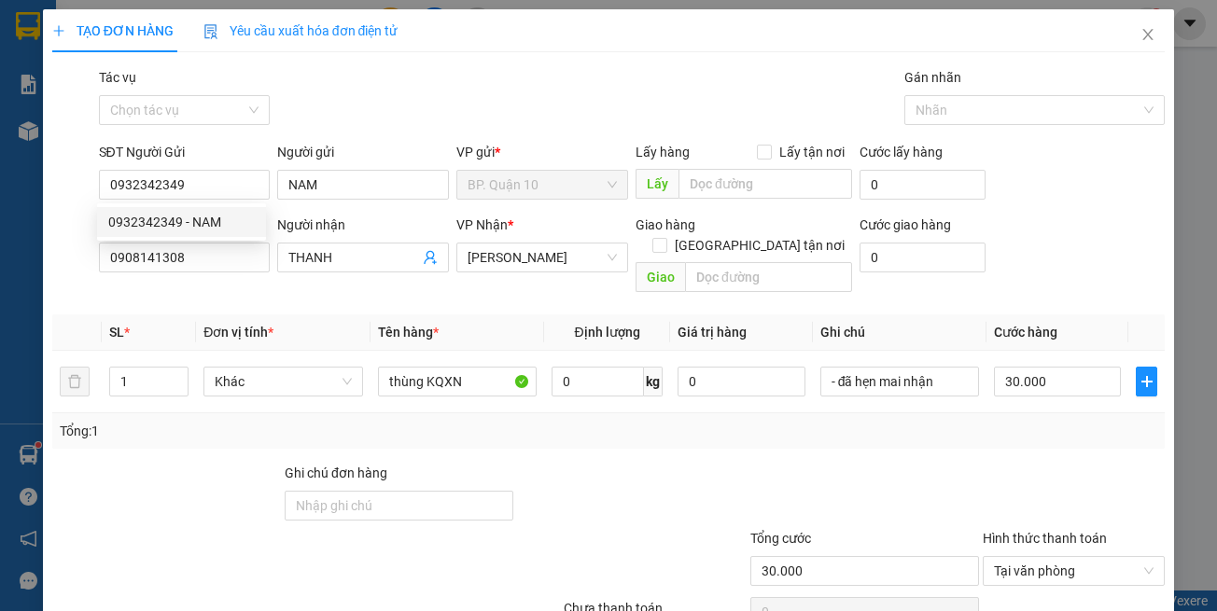
click at [269, 278] on div "SĐT Người Nhận 0908141308" at bounding box center [184, 258] width 179 height 86
drag, startPoint x: 671, startPoint y: 469, endPoint x: 672, endPoint y: 460, distance: 9.4
click at [672, 463] on div at bounding box center [631, 495] width 232 height 65
click at [909, 392] on td "- đã hẹn mai nhận" at bounding box center [900, 382] width 174 height 63
drag, startPoint x: 1093, startPoint y: 550, endPoint x: 1091, endPoint y: 539, distance: 10.4
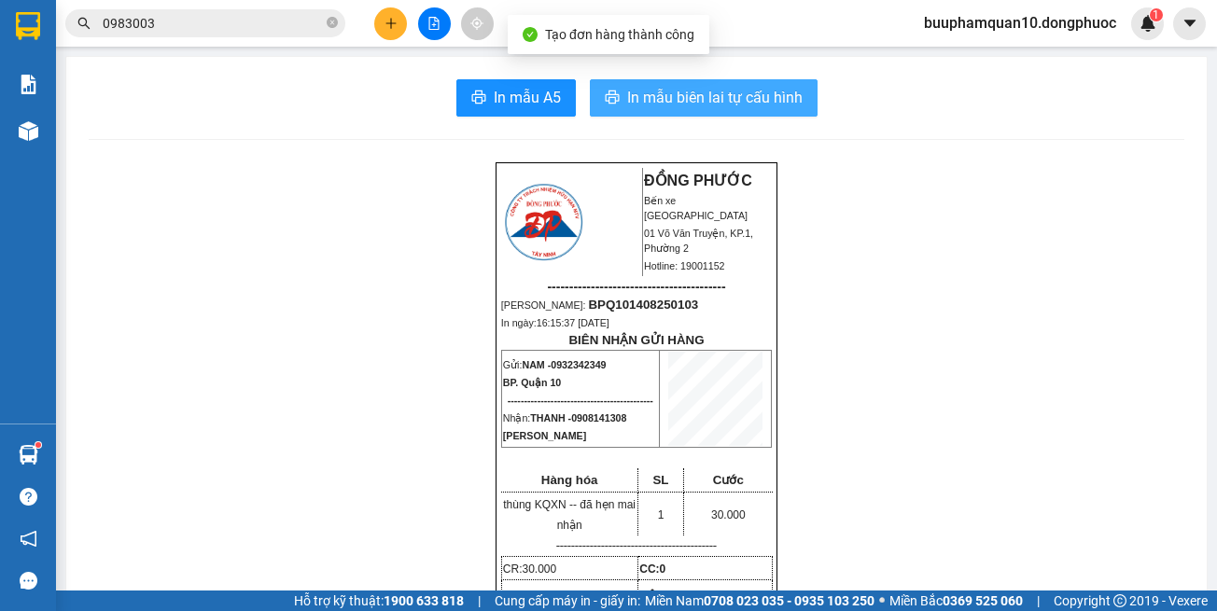
click at [684, 101] on span "In mẫu biên lai tự cấu hình" at bounding box center [714, 97] width 175 height 23
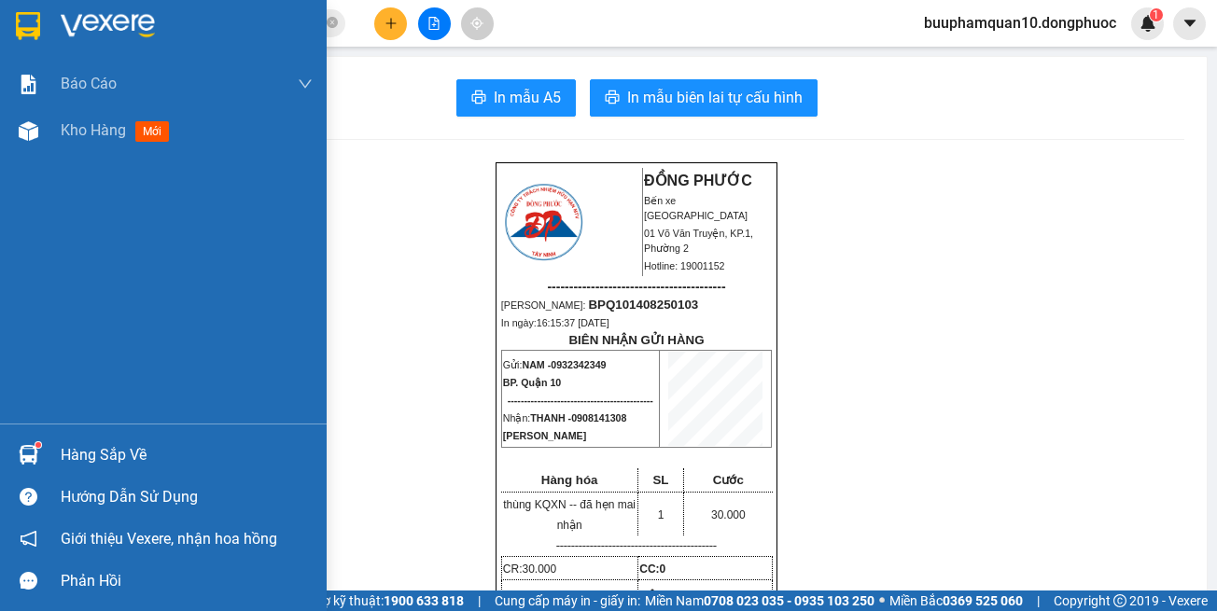
click at [150, 462] on div "Hàng sắp về" at bounding box center [187, 455] width 252 height 28
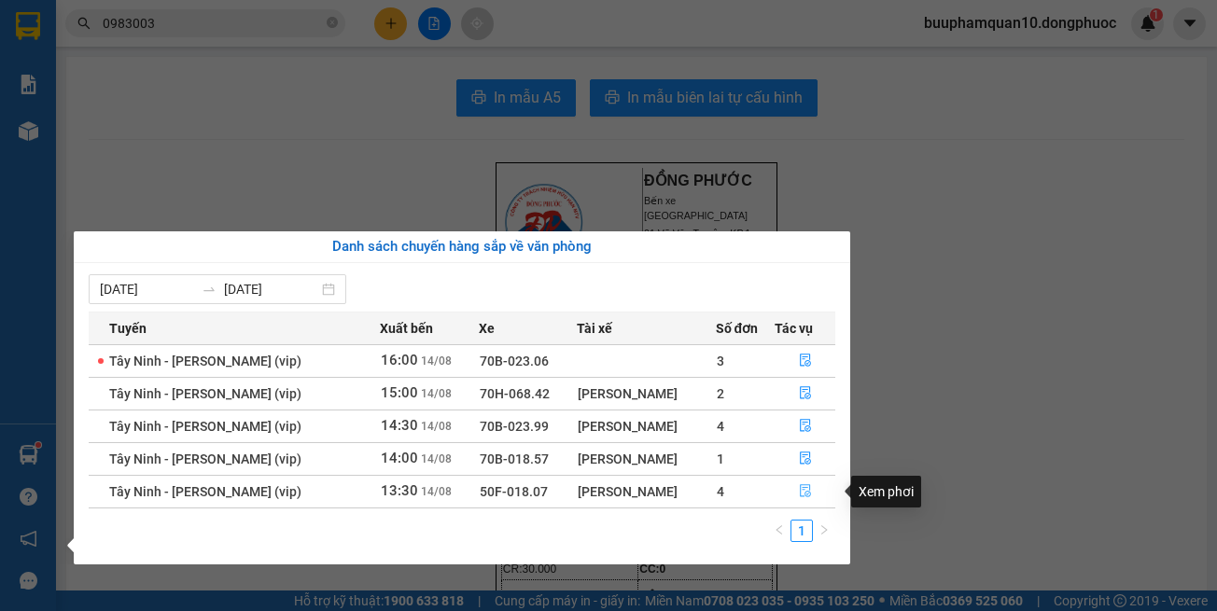
click at [819, 491] on button "button" at bounding box center [805, 492] width 59 height 30
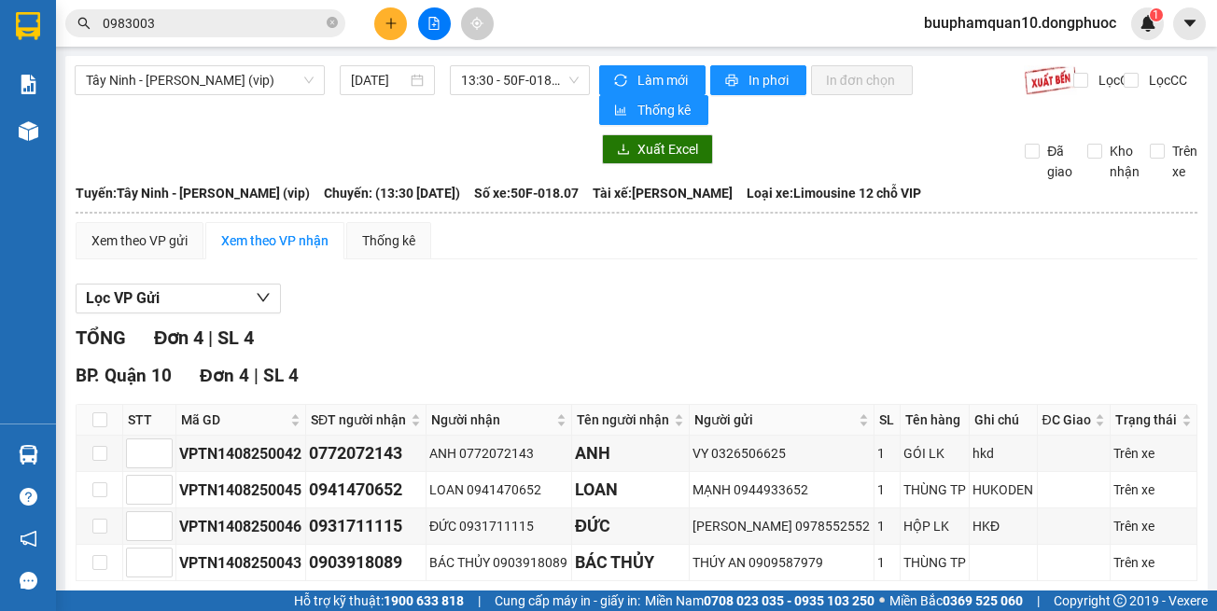
click at [99, 405] on th at bounding box center [100, 420] width 47 height 31
click at [99, 413] on input "checkbox" at bounding box center [99, 420] width 15 height 15
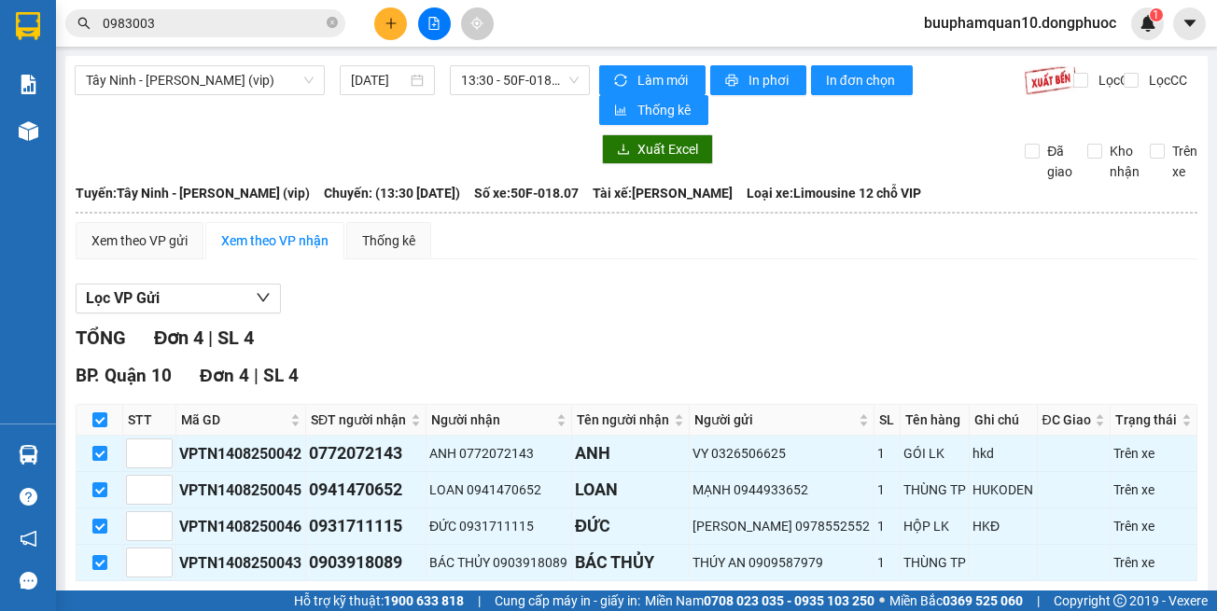
click at [323, 600] on span "Nhập kho nhận" at bounding box center [367, 610] width 89 height 21
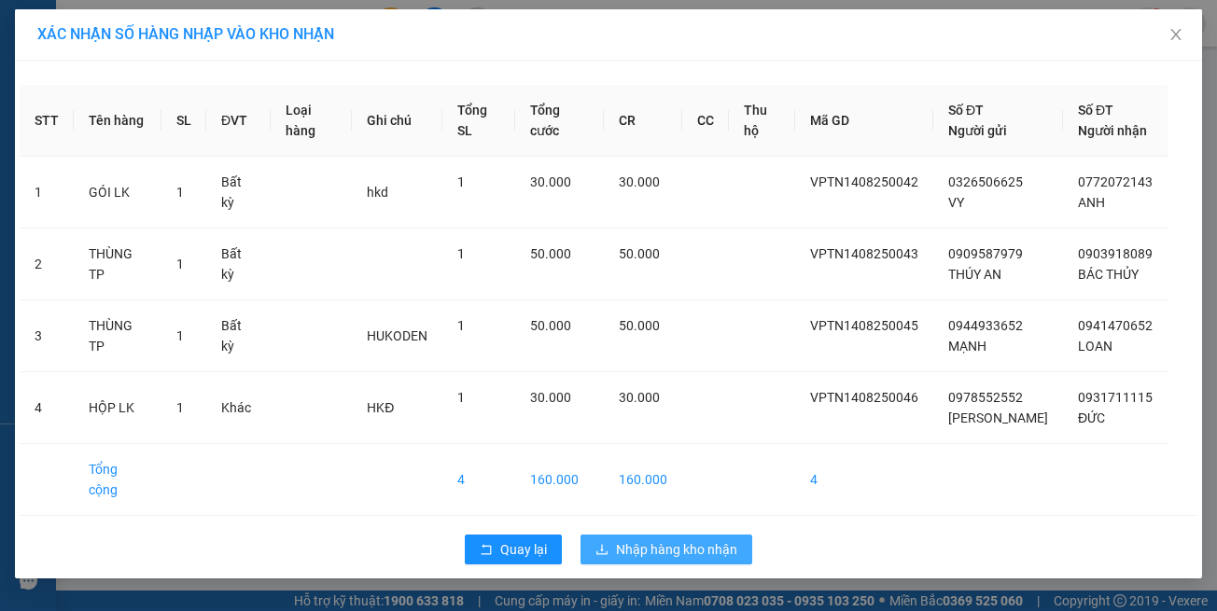
click at [623, 539] on span "Nhập hàng kho nhận" at bounding box center [676, 549] width 121 height 21
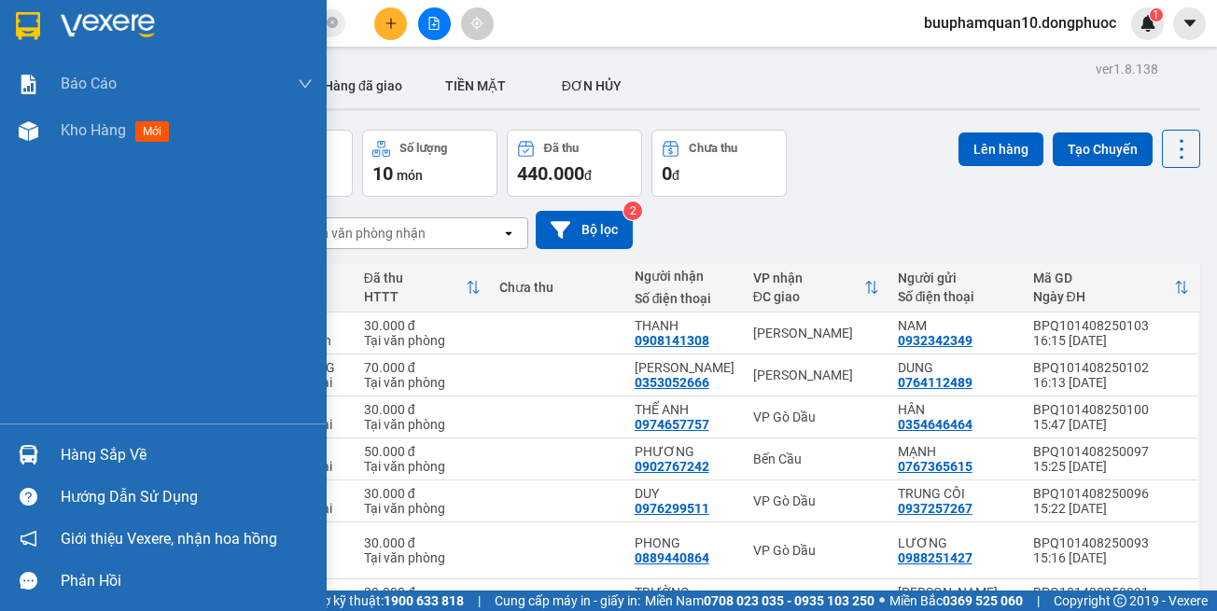
drag, startPoint x: 52, startPoint y: 456, endPoint x: 58, endPoint y: 441, distance: 16.8
click at [52, 454] on div "Hàng sắp về" at bounding box center [163, 455] width 327 height 42
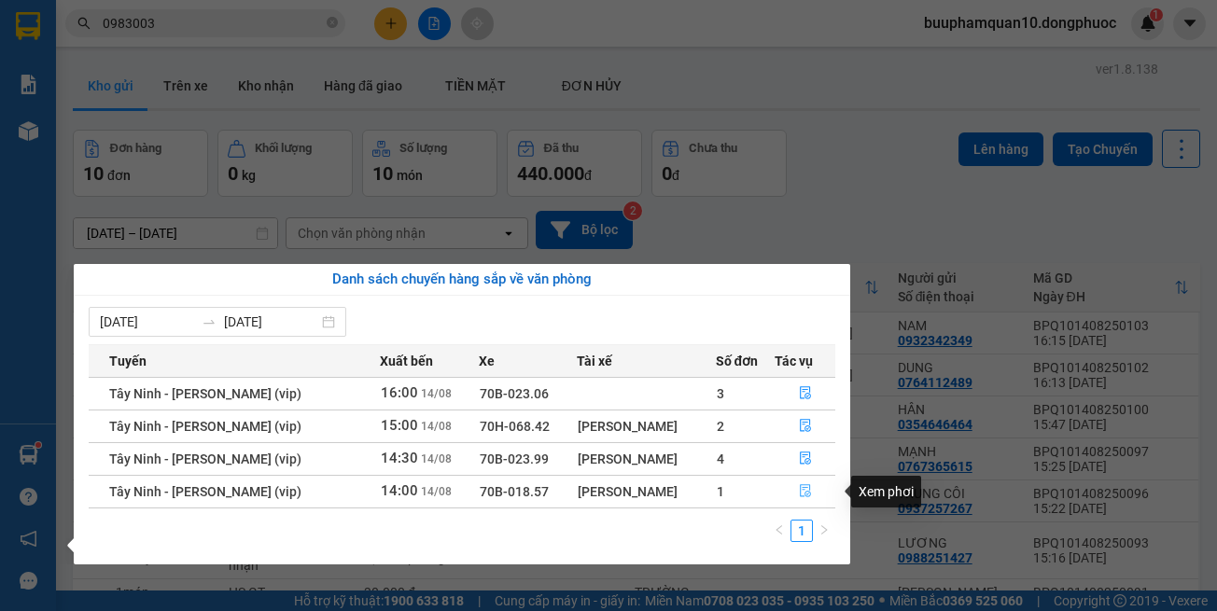
click at [791, 488] on button "button" at bounding box center [805, 492] width 59 height 30
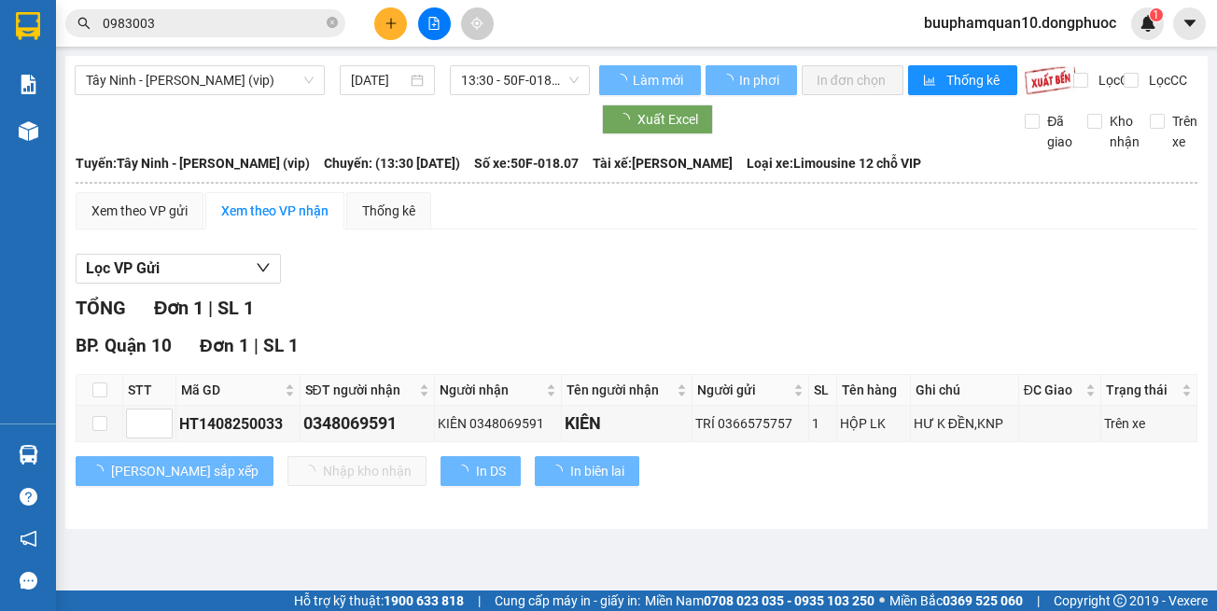
click at [929, 529] on div "Tây Ninh - Hồ Chí Minh (vip) 14/08/2025 13:30 - 50F-018.07 Làm mới In phơi In đ…" at bounding box center [636, 292] width 1142 height 473
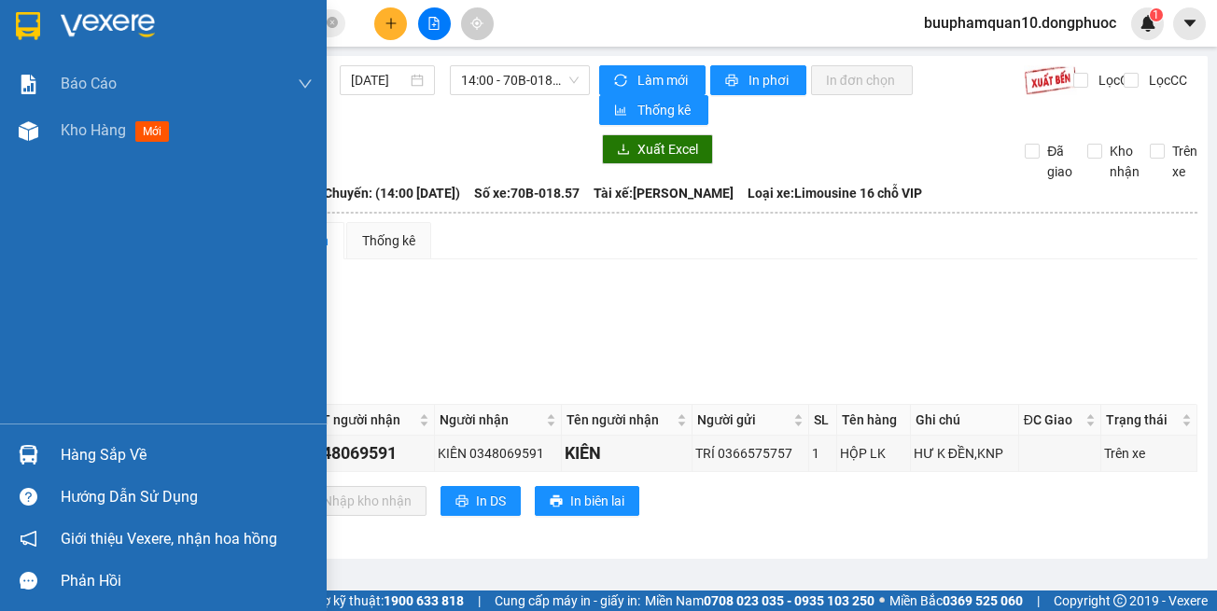
drag, startPoint x: 17, startPoint y: 454, endPoint x: 32, endPoint y: 431, distance: 26.9
click at [18, 453] on div at bounding box center [28, 455] width 33 height 33
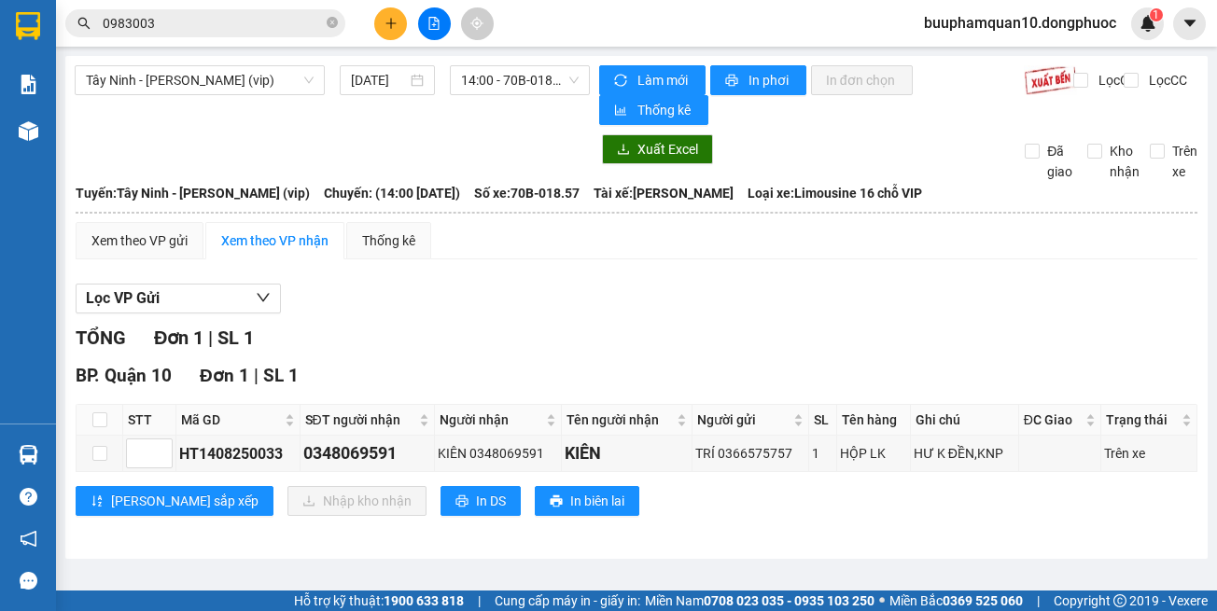
click at [973, 352] on section "Kết quả tìm kiếm ( 1 ) Bộ lọc Thuộc VP này Gửi 3 ngày gần nhất Mã ĐH Trạng thái…" at bounding box center [608, 305] width 1217 height 611
click at [396, 26] on icon "plus" at bounding box center [391, 23] width 13 height 13
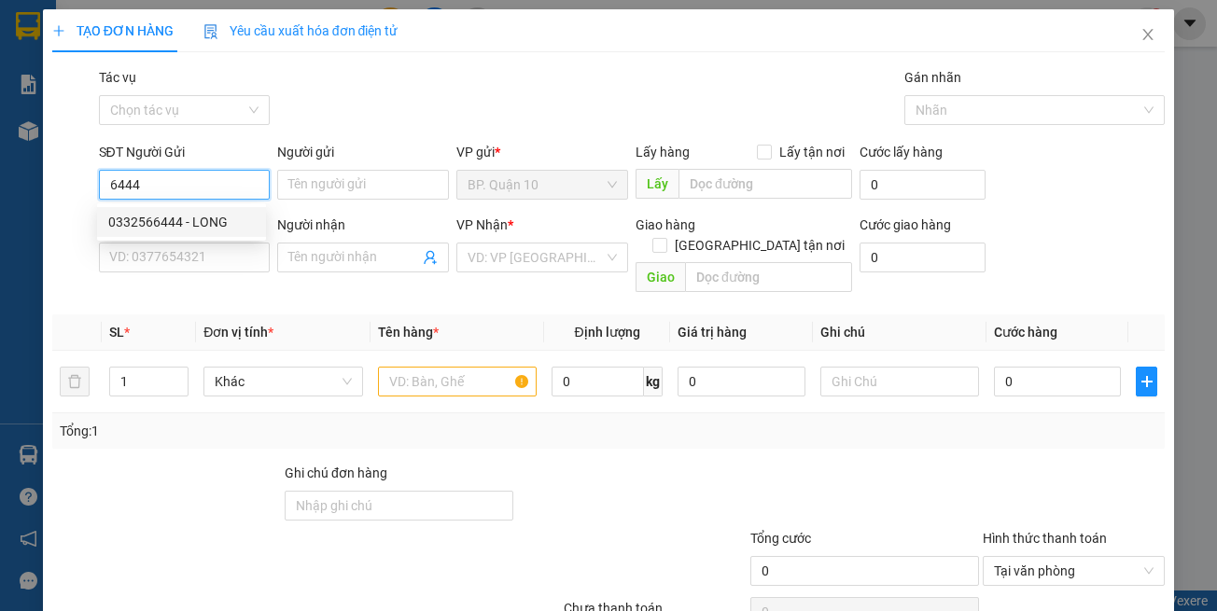
click at [182, 218] on div "0332566444 - LONG" at bounding box center [181, 222] width 147 height 21
type input "0332566444"
type input "LONG"
type input "0918859555"
type input "PHÚC"
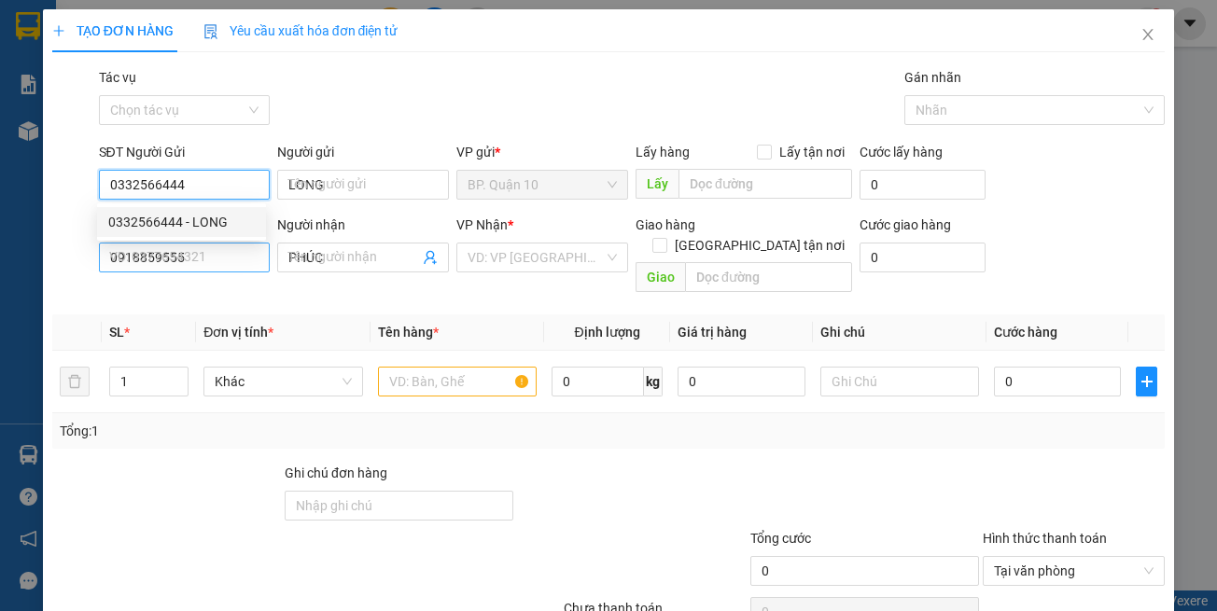
type input "40.000"
type input "0332566444"
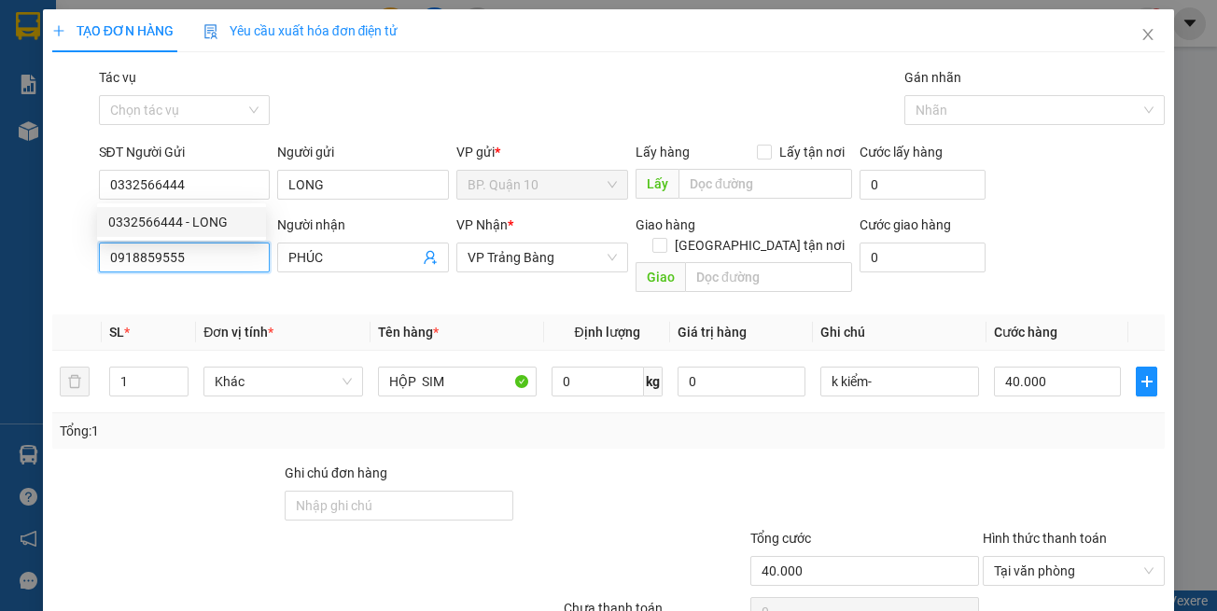
drag, startPoint x: 244, startPoint y: 266, endPoint x: 245, endPoint y: 250, distance: 16.0
click at [244, 267] on input "0918859555" at bounding box center [185, 258] width 172 height 30
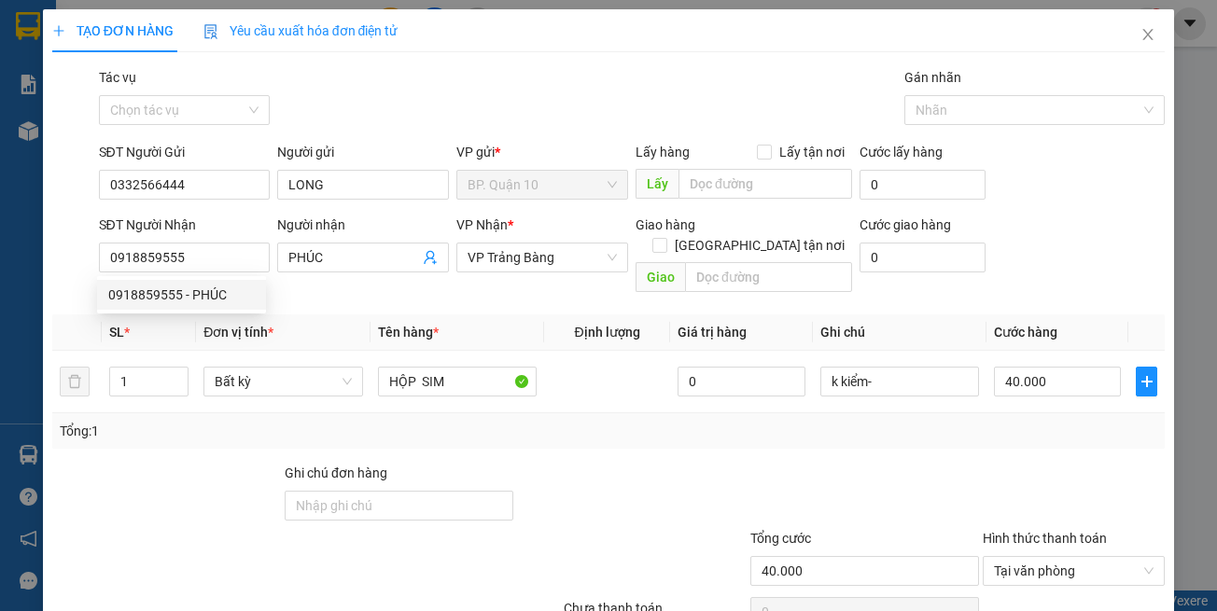
drag, startPoint x: 735, startPoint y: 452, endPoint x: 930, endPoint y: 399, distance: 201.3
click at [750, 463] on div "Ghi chú đơn hàng" at bounding box center [608, 495] width 1117 height 65
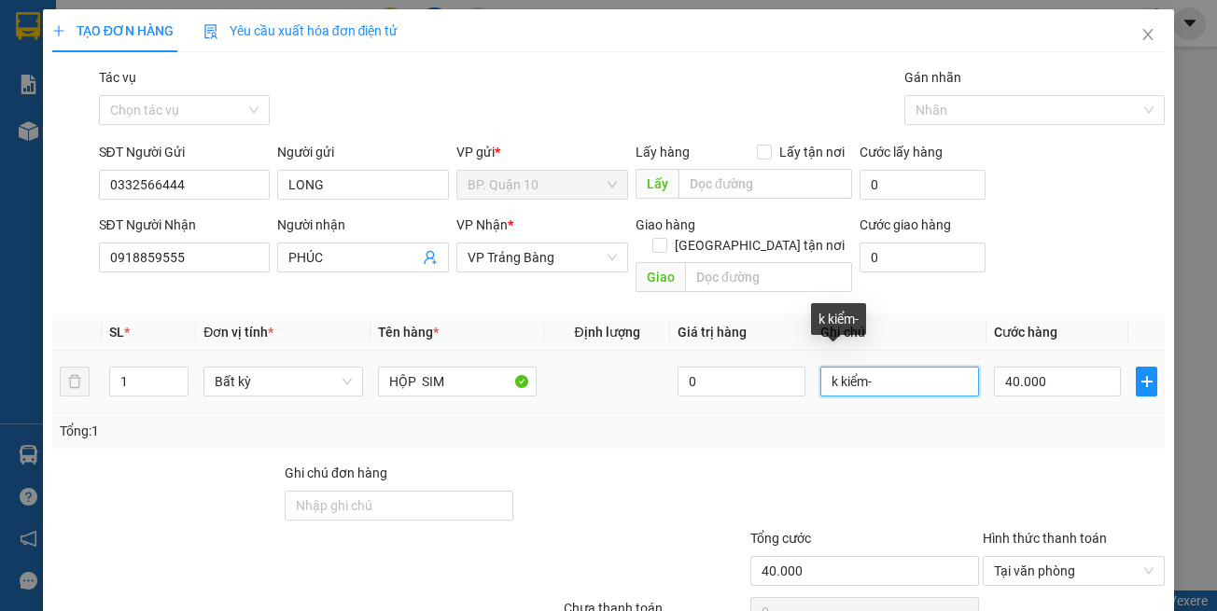
drag, startPoint x: 892, startPoint y: 360, endPoint x: 385, endPoint y: 345, distance: 507.0
click at [623, 351] on tr "1 Bất kỳ HỘP SIM 0 k kiểm- 40.000" at bounding box center [608, 382] width 1113 height 63
paste input "đã hẹn mai"
type input "k kiểm-đã hẹn mai"
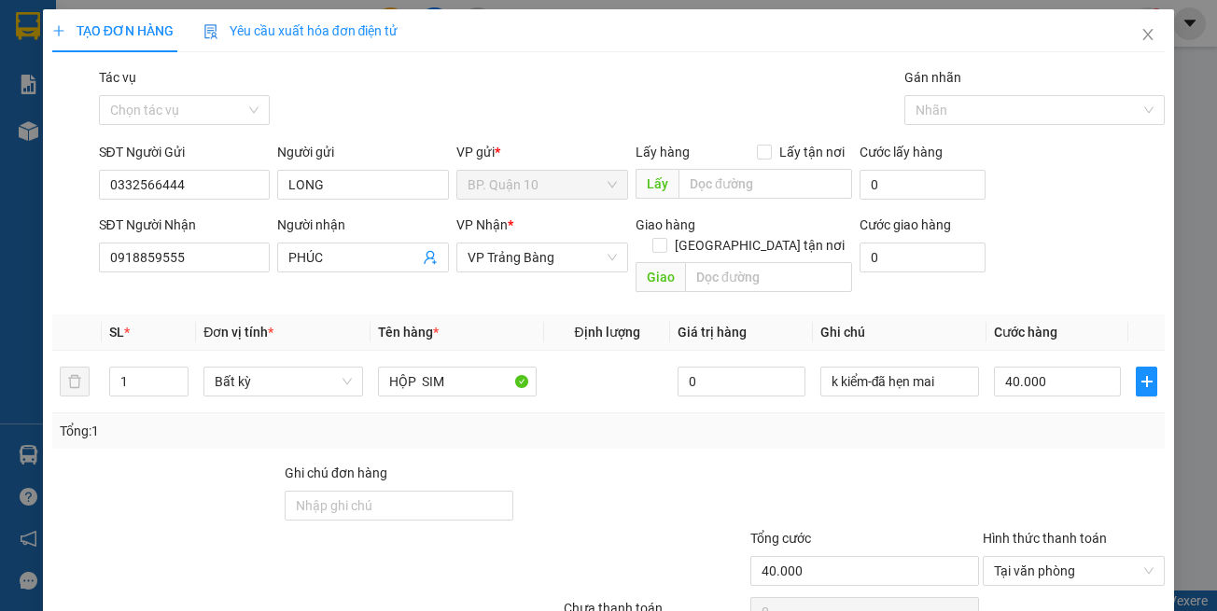
click at [1014, 421] on div "Tổng: 1" at bounding box center [609, 431] width 1099 height 21
click at [1018, 367] on input "40.000" at bounding box center [1057, 382] width 127 height 30
type input "3"
type input "30"
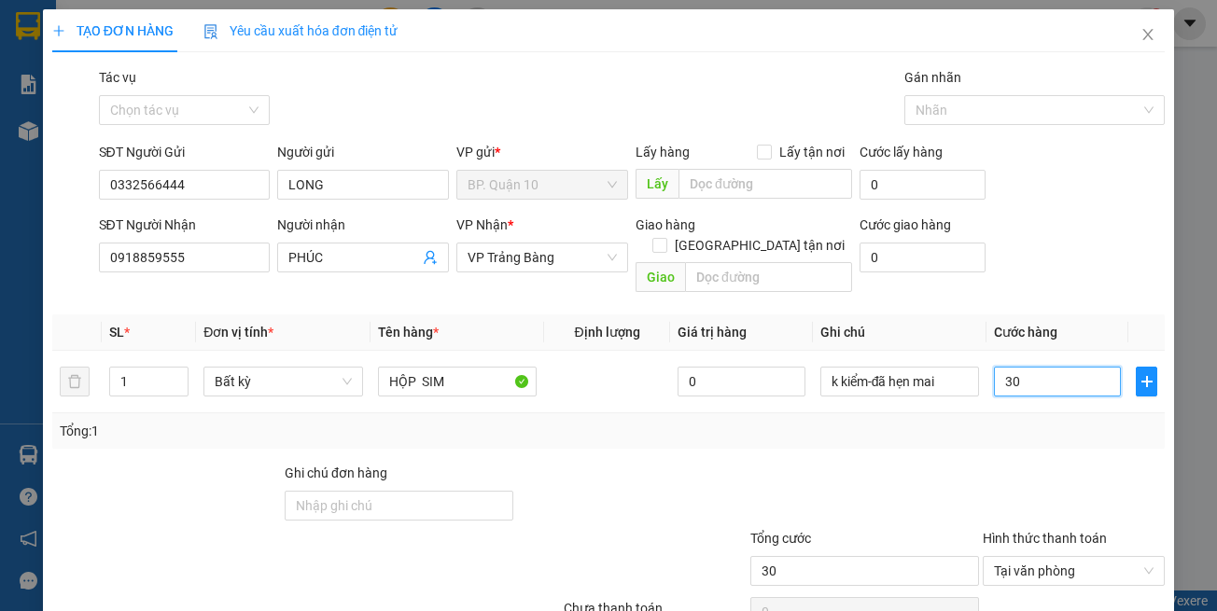
type input "30"
type input "30.000"
click at [1039, 463] on div at bounding box center [1074, 495] width 186 height 65
drag, startPoint x: 1055, startPoint y: 571, endPoint x: 1043, endPoint y: 523, distance: 49.8
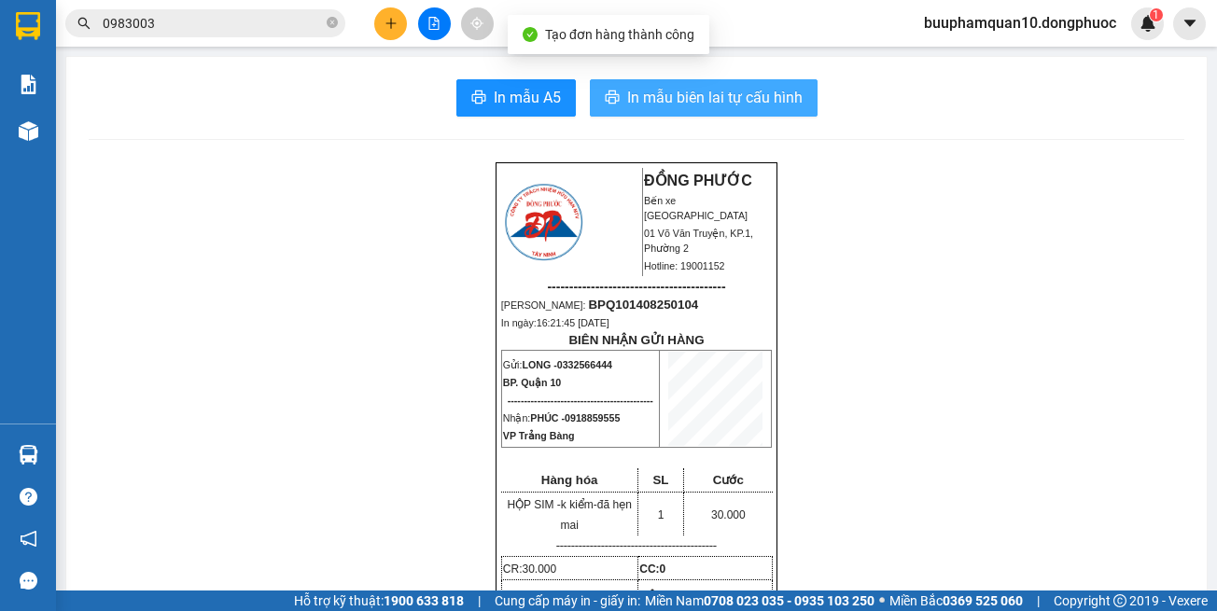
click at [679, 113] on button "In mẫu biên lai tự cấu hình" at bounding box center [704, 97] width 228 height 37
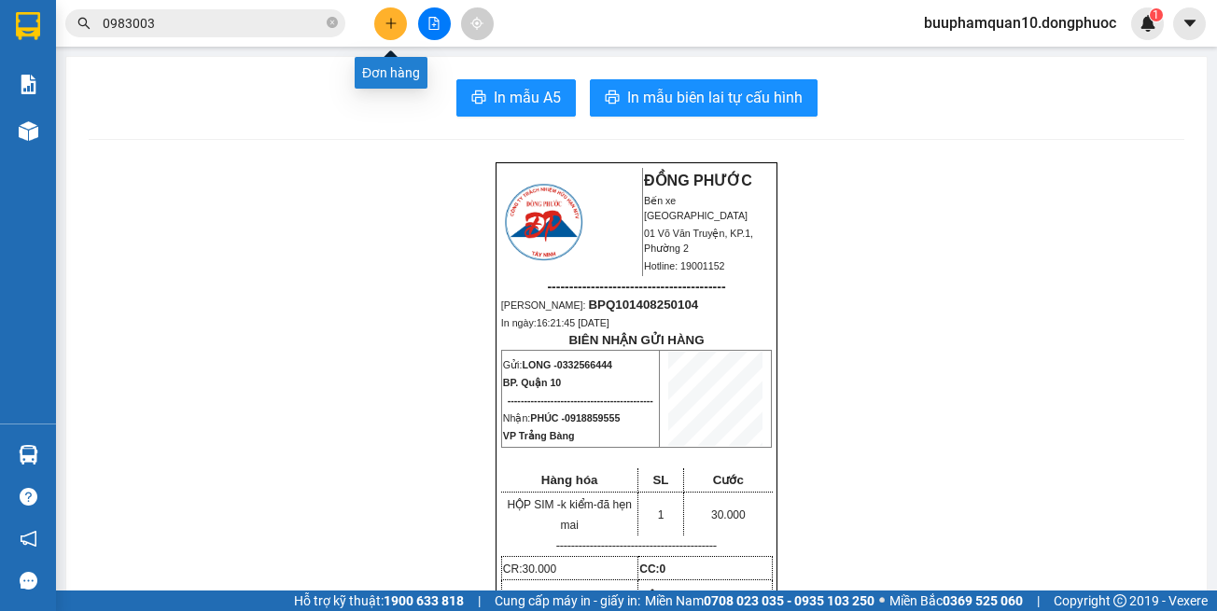
click at [392, 25] on icon "plus" at bounding box center [391, 23] width 13 height 13
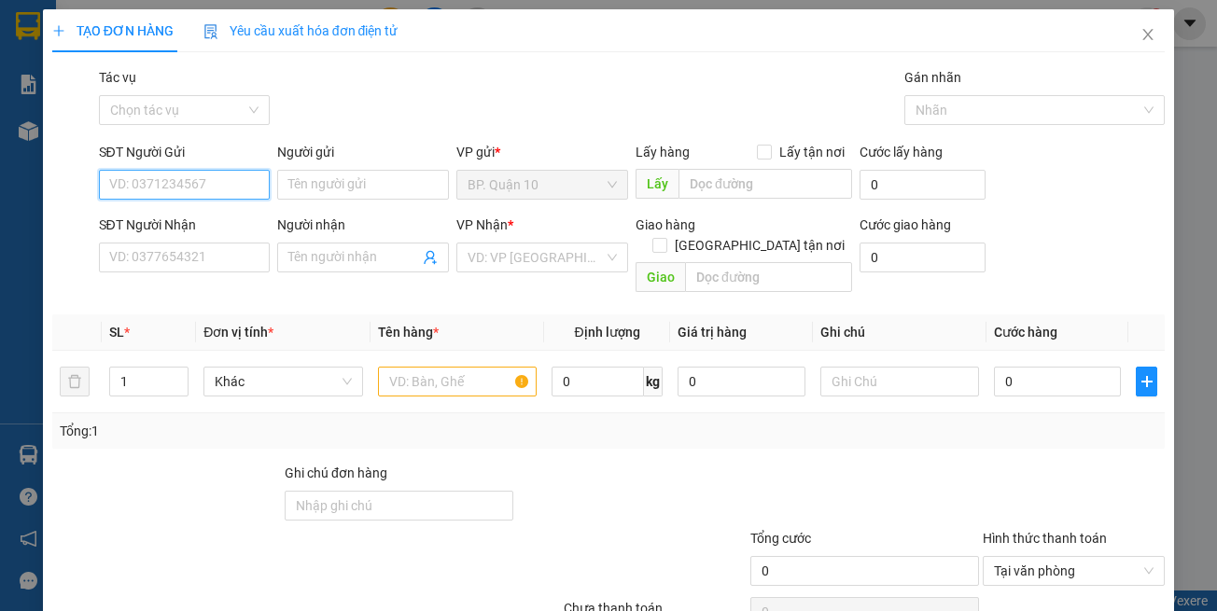
click at [187, 194] on input "SĐT Người Gửi" at bounding box center [185, 185] width 172 height 30
click at [194, 217] on div "0708723349 - DUNG" at bounding box center [181, 222] width 147 height 21
type input "0708723349"
type input "DUNG"
type input "0768972165"
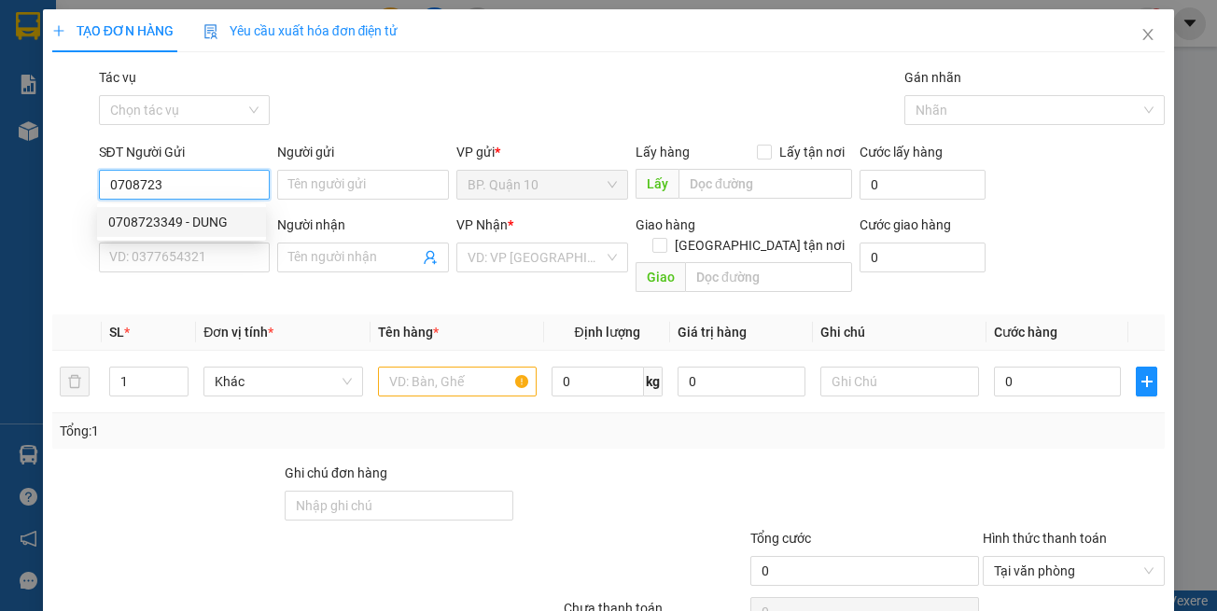
type input "NHỰT"
type input "140.000"
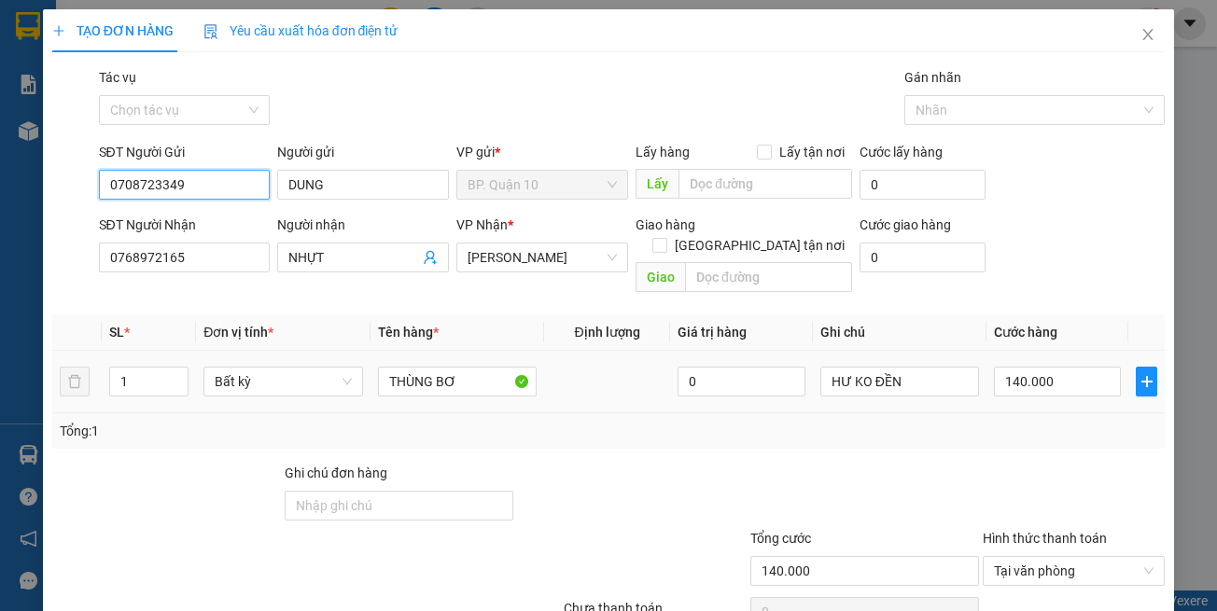
type input "0708723349"
click at [499, 433] on div "Transit Pickup Surcharge Ids Transit Deliver Surcharge Ids Transit Deliver Surc…" at bounding box center [608, 371] width 1113 height 608
click at [208, 287] on div "Transit Pickup Surcharge Ids Transit Deliver Surcharge Ids Transit Deliver Surc…" at bounding box center [608, 371] width 1113 height 608
click at [567, 417] on div "Tổng: 1" at bounding box center [608, 430] width 1113 height 35
drag, startPoint x: 793, startPoint y: 414, endPoint x: 767, endPoint y: 411, distance: 26.4
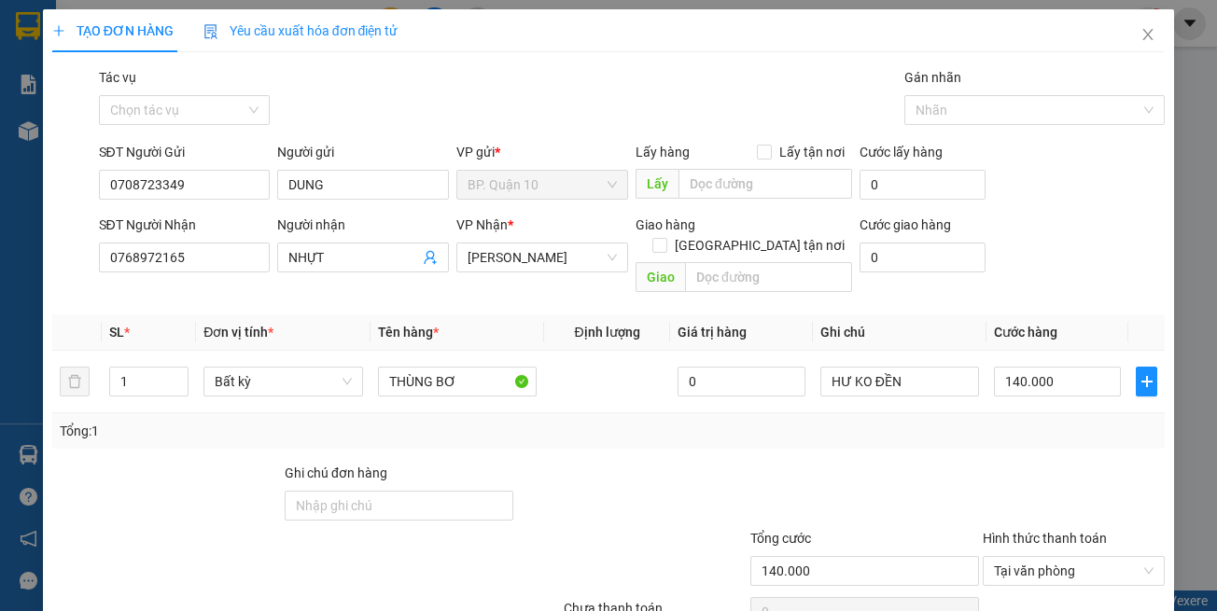
click at [767, 421] on div "Tổng: 1" at bounding box center [609, 431] width 1099 height 21
click at [315, 287] on div "Transit Pickup Surcharge Ids Transit Deliver Surcharge Ids Transit Deliver Surc…" at bounding box center [608, 371] width 1113 height 608
drag, startPoint x: 695, startPoint y: 431, endPoint x: 749, endPoint y: 408, distance: 58.1
click at [696, 427] on div "Transit Pickup Surcharge Ids Transit Deliver Surcharge Ids Transit Deliver Surc…" at bounding box center [608, 371] width 1113 height 608
click at [740, 421] on div "Tổng: 1" at bounding box center [609, 431] width 1099 height 21
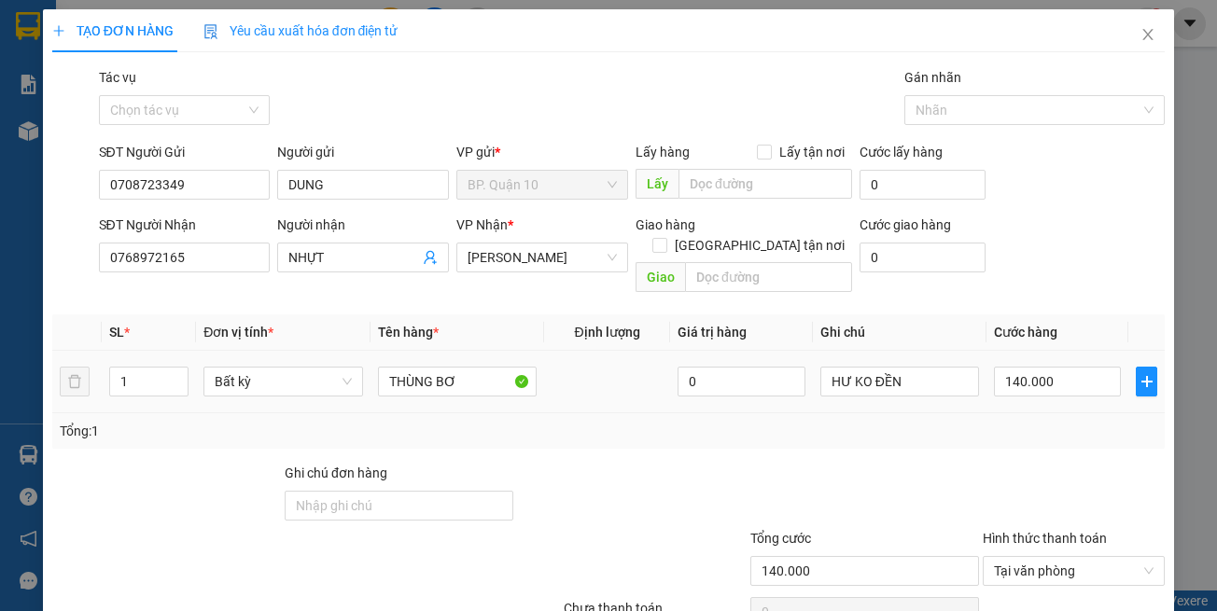
drag, startPoint x: 929, startPoint y: 397, endPoint x: 927, endPoint y: 382, distance: 15.0
click at [929, 413] on div "Tổng: 1" at bounding box center [608, 430] width 1113 height 35
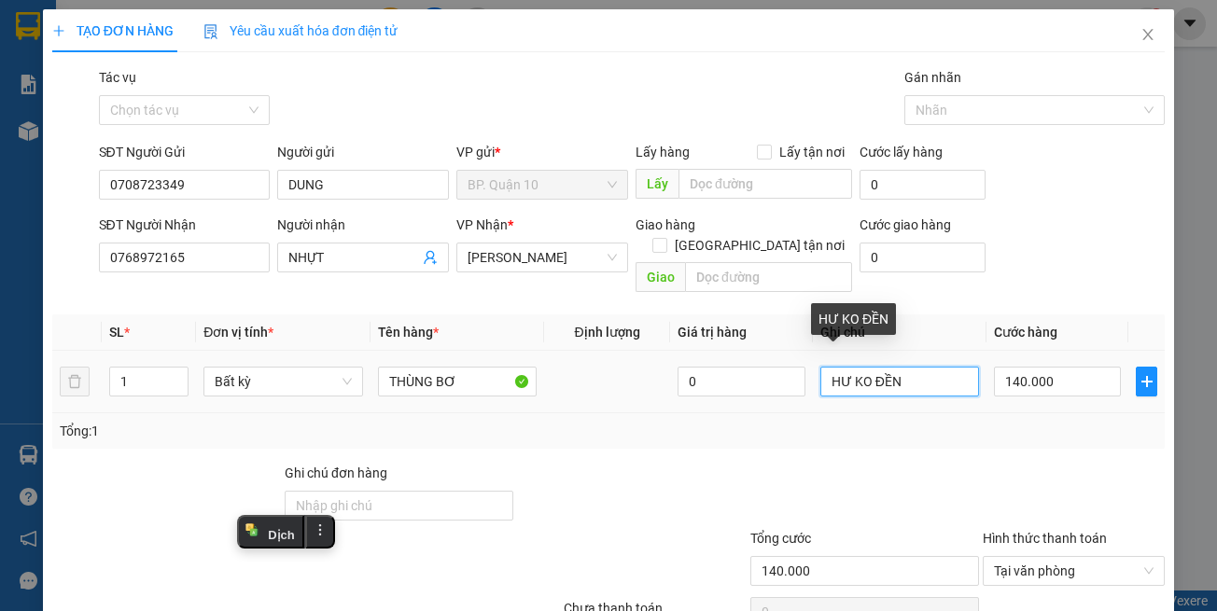
drag, startPoint x: 786, startPoint y: 363, endPoint x: 445, endPoint y: 334, distance: 341.9
click at [601, 363] on tr "1 Bất kỳ THÙNG BƠ 0 HƯ KO ĐỀN 140.000" at bounding box center [608, 382] width 1113 height 63
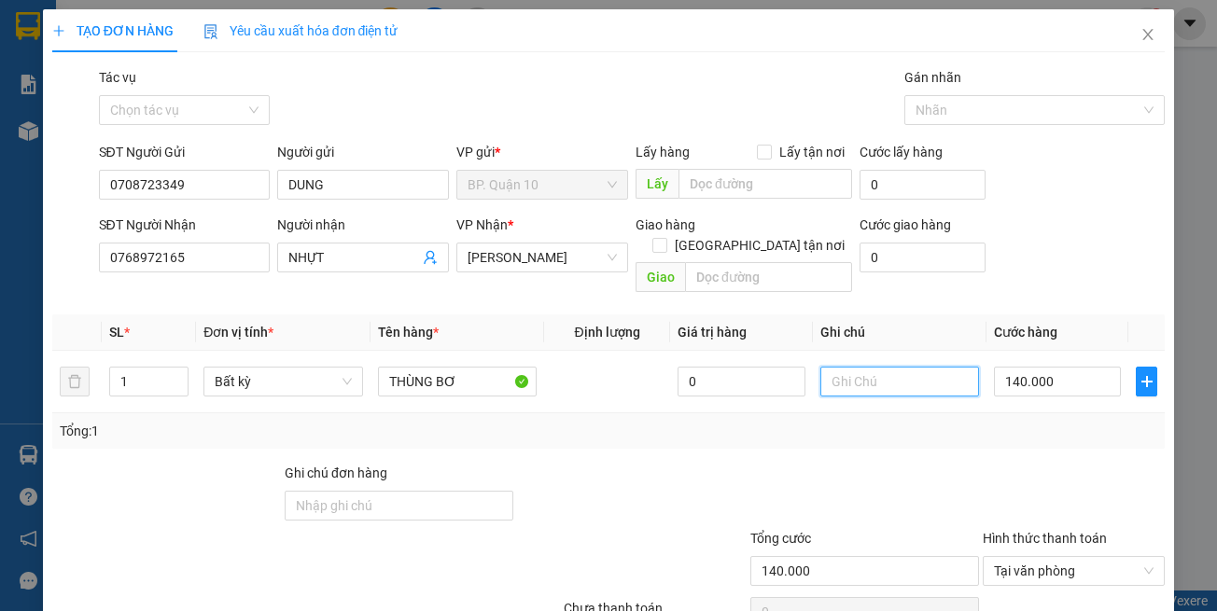
paste input "k kiểm-đã hẹn mai"
type input "k kiểm-đã hẹn mai-hư k đền"
drag, startPoint x: 1046, startPoint y: 434, endPoint x: 1046, endPoint y: 369, distance: 65.3
click at [1046, 422] on div "Transit Pickup Surcharge Ids Transit Deliver Surcharge Ids Transit Deliver Surc…" at bounding box center [608, 371] width 1113 height 608
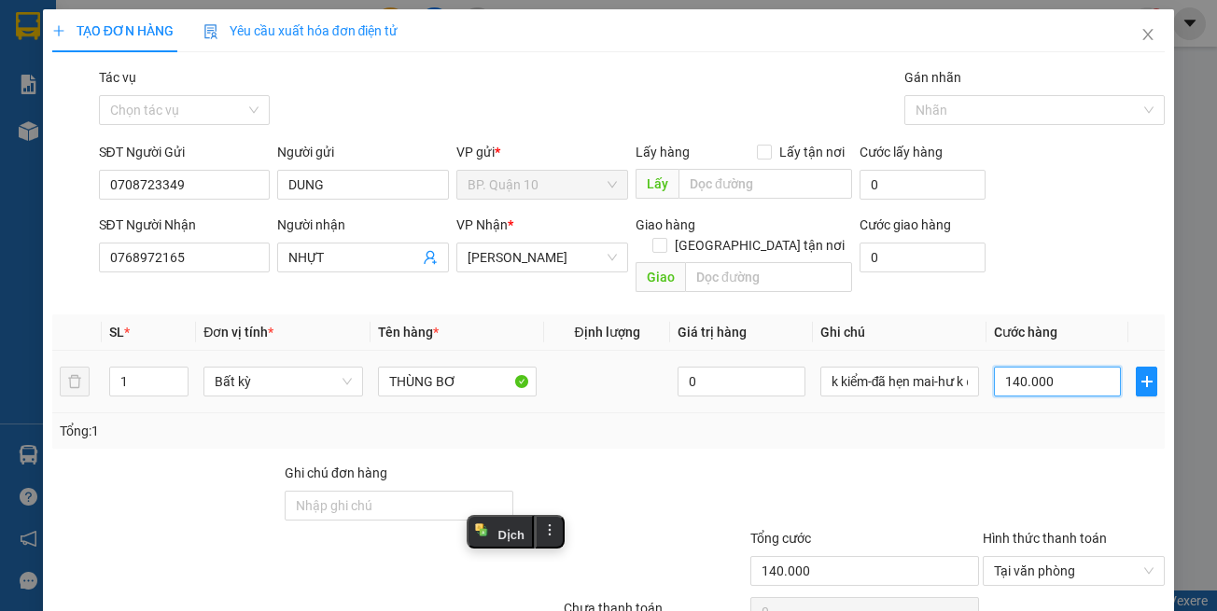
click at [1042, 367] on input "140.000" at bounding box center [1057, 382] width 127 height 30
type input "1"
click at [1050, 463] on div at bounding box center [1074, 495] width 186 height 65
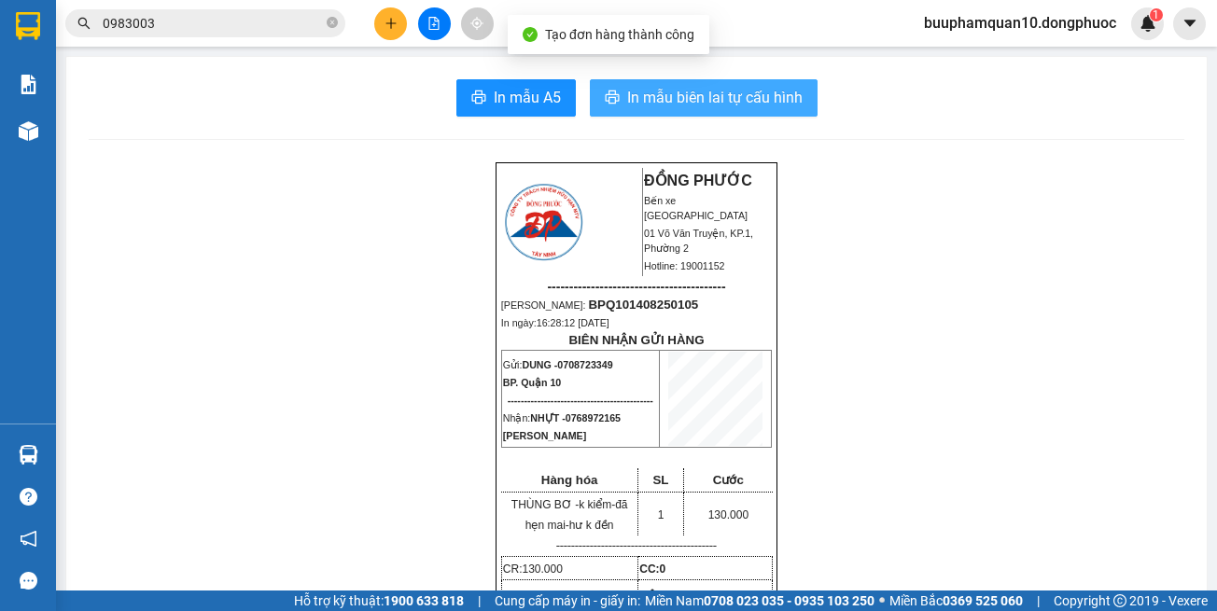
click at [665, 98] on span "In mẫu biên lai tự cấu hình" at bounding box center [714, 97] width 175 height 23
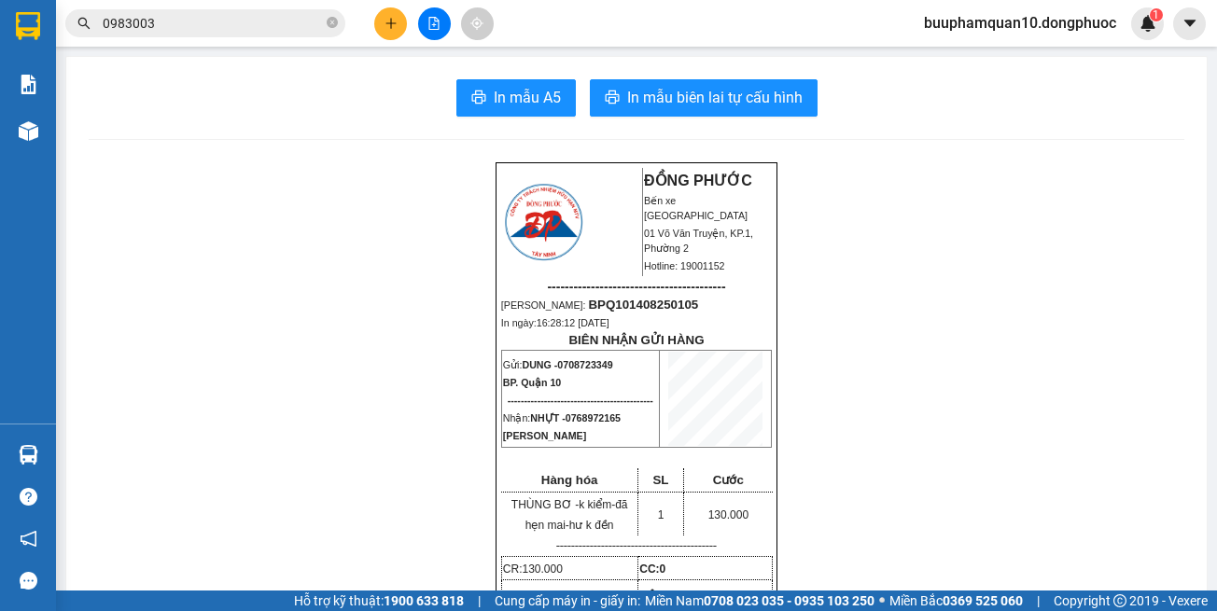
click at [385, 20] on icon "plus" at bounding box center [391, 23] width 13 height 13
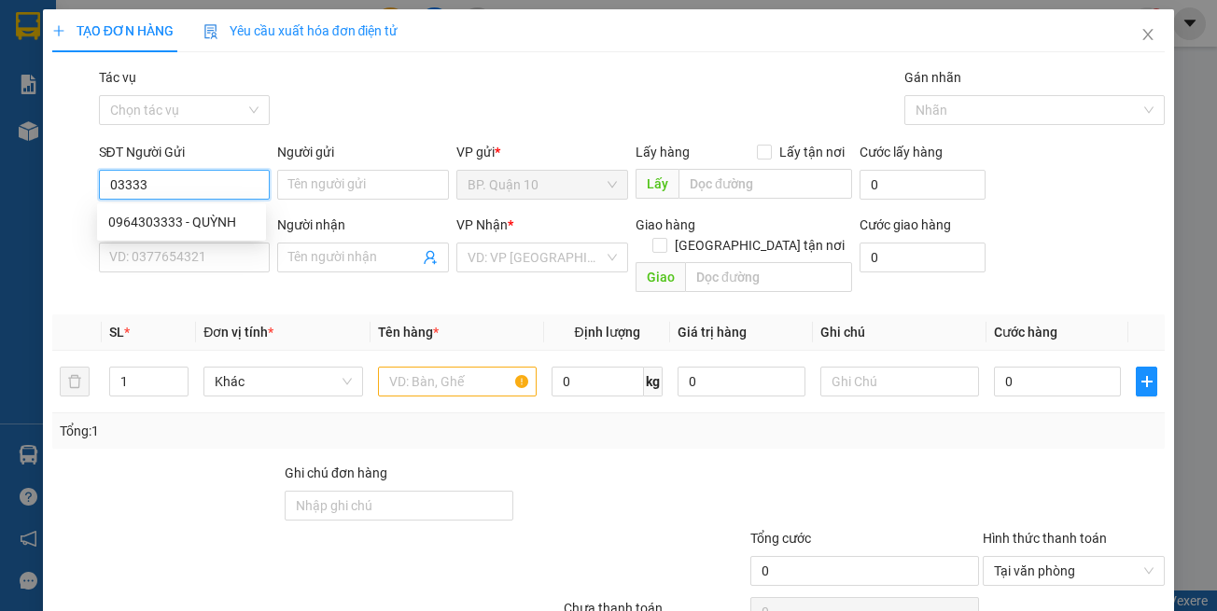
click at [197, 215] on div "0964303333 - QUỲNH" at bounding box center [181, 222] width 147 height 21
type input "0964303333"
type input "QUỲNH"
type input "0906172721"
type input "VINH"
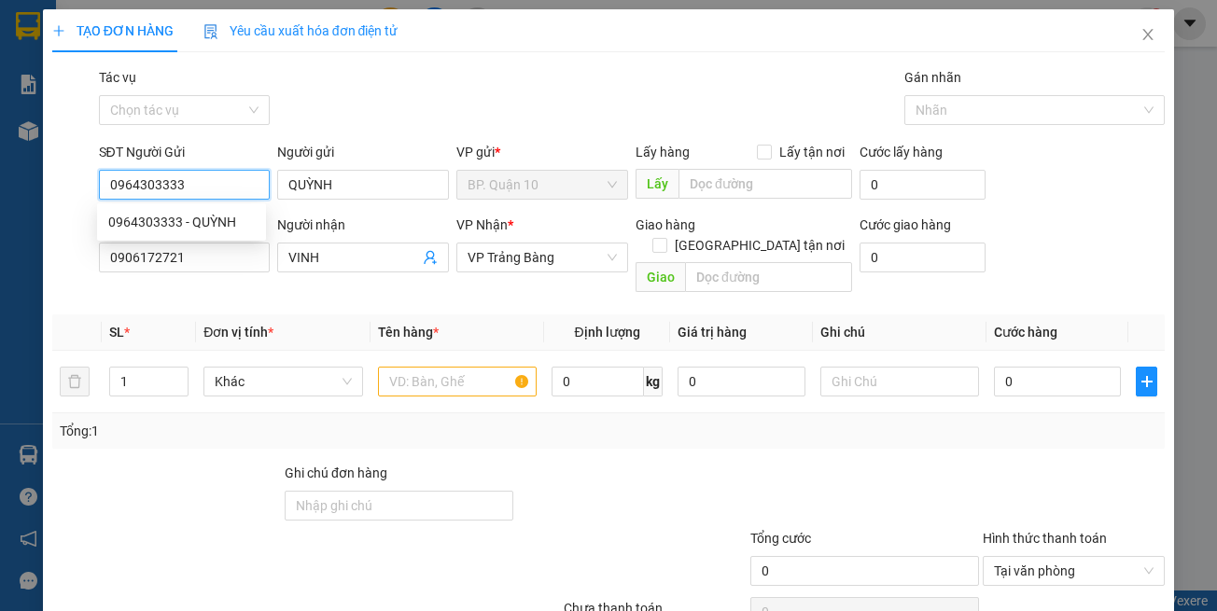
type input "0964303333"
type input "30.000"
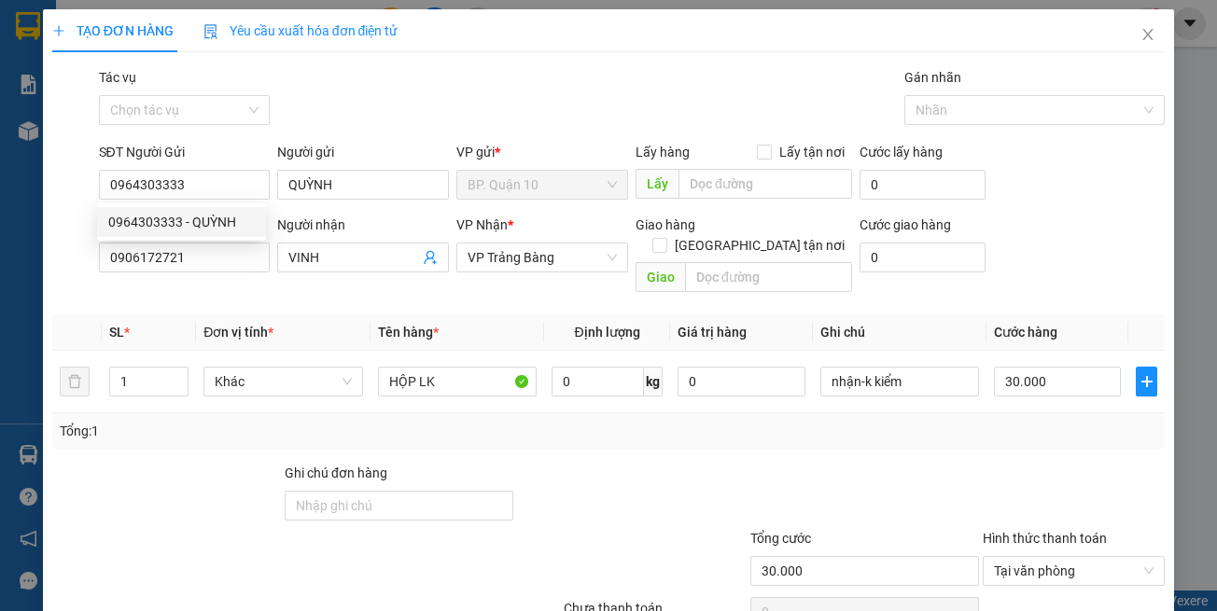
click at [235, 284] on div "Transit Pickup Surcharge Ids Transit Deliver Surcharge Ids Transit Deliver Surc…" at bounding box center [608, 371] width 1113 height 608
drag, startPoint x: 696, startPoint y: 469, endPoint x: 724, endPoint y: 452, distance: 33.1
click at [715, 463] on div at bounding box center [631, 495] width 232 height 65
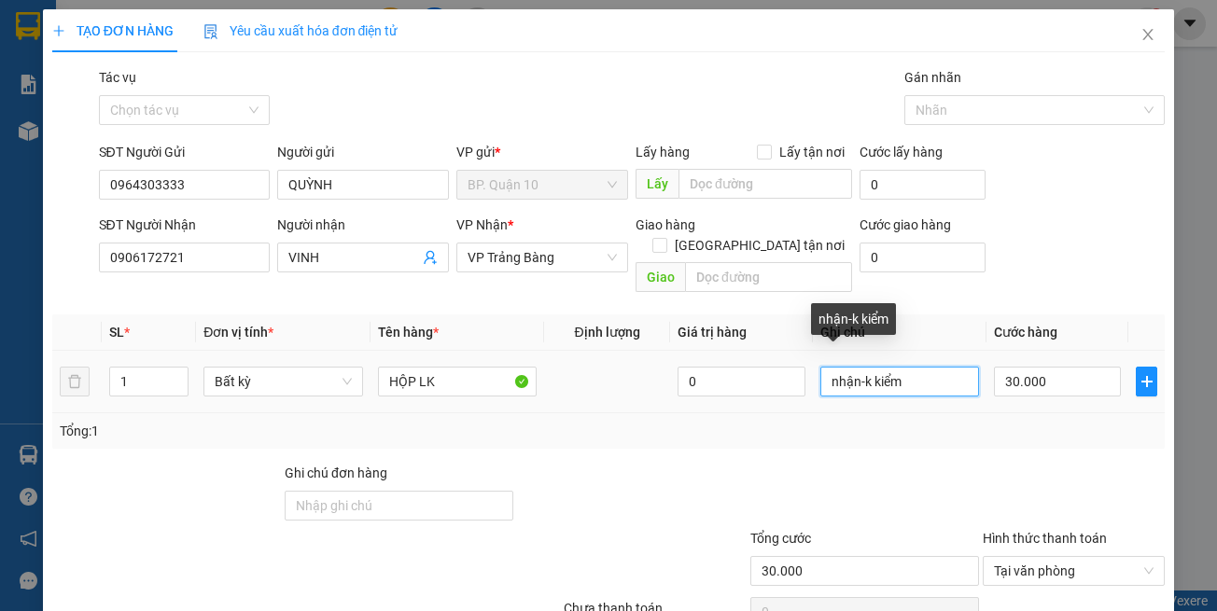
drag, startPoint x: 911, startPoint y: 366, endPoint x: 399, endPoint y: 388, distance: 512.9
click at [399, 388] on tr "1 Bất kỳ HỘP LK 0 nhận-k kiểm 30.000" at bounding box center [608, 382] width 1113 height 63
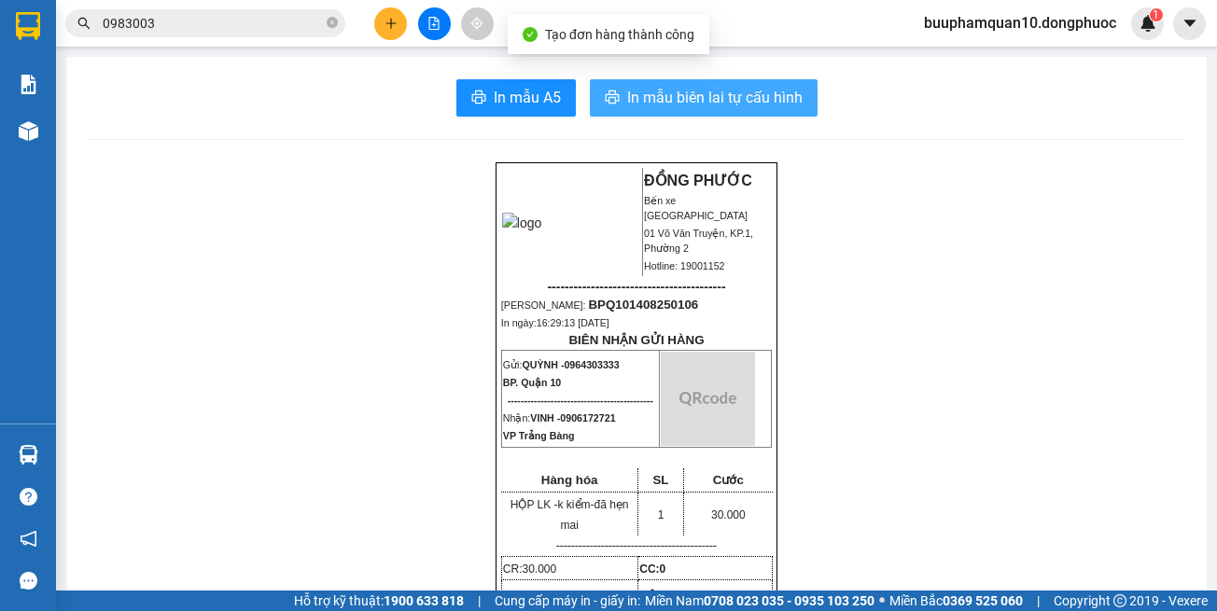
click at [715, 105] on span "In mẫu biên lai tự cấu hình" at bounding box center [714, 97] width 175 height 23
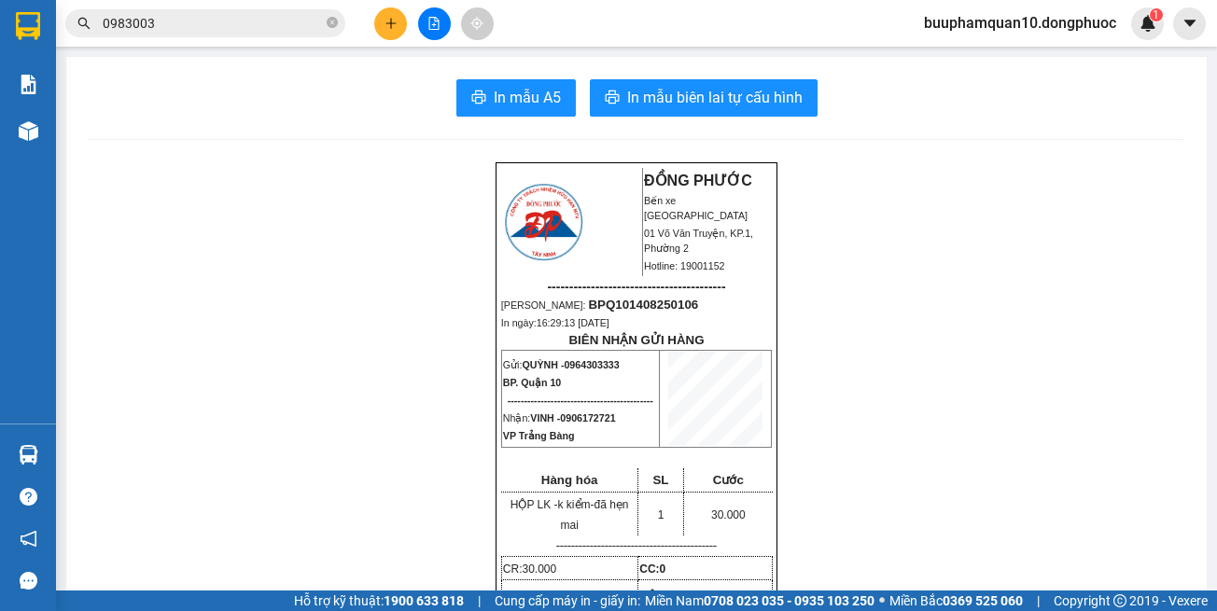
click at [391, 26] on icon "plus" at bounding box center [391, 23] width 13 height 13
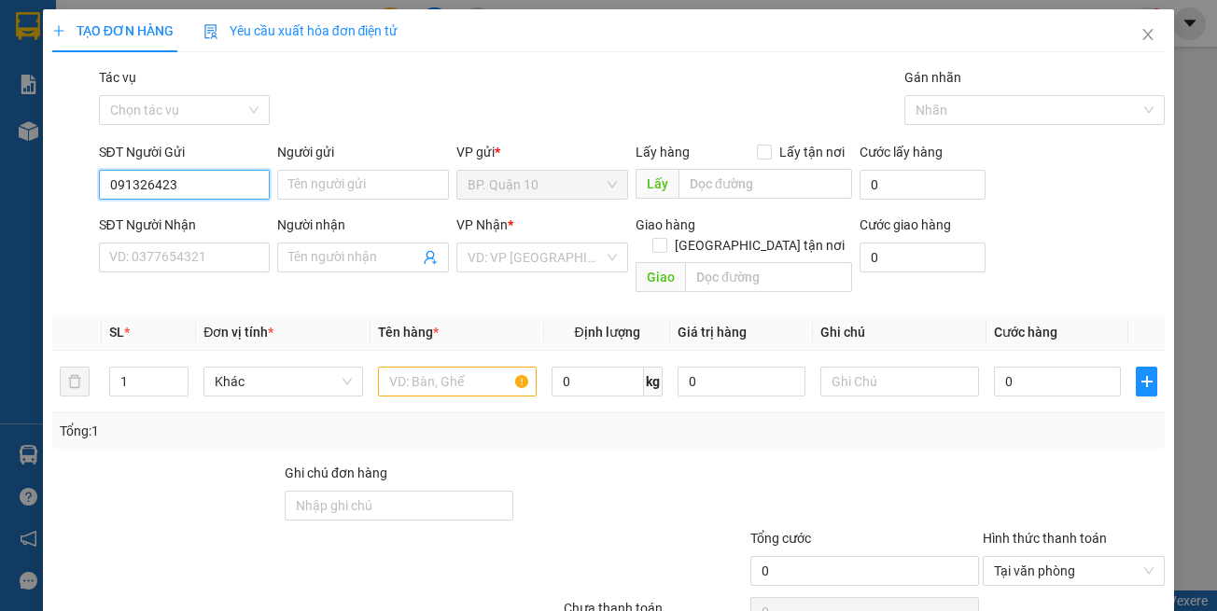
type input "0913264232"
click at [230, 224] on div "0913264232 - DŨNG" at bounding box center [181, 222] width 147 height 21
type input "DŨNG"
type input "0385374358"
type input "phát huy"
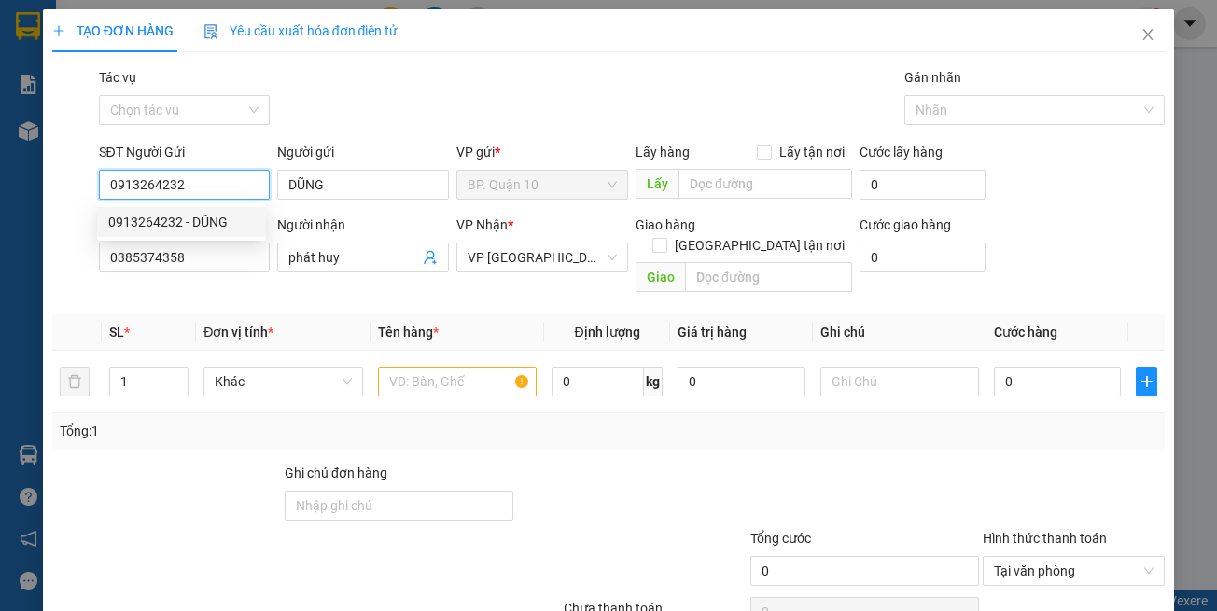
type input "30.000"
type input "0913264232"
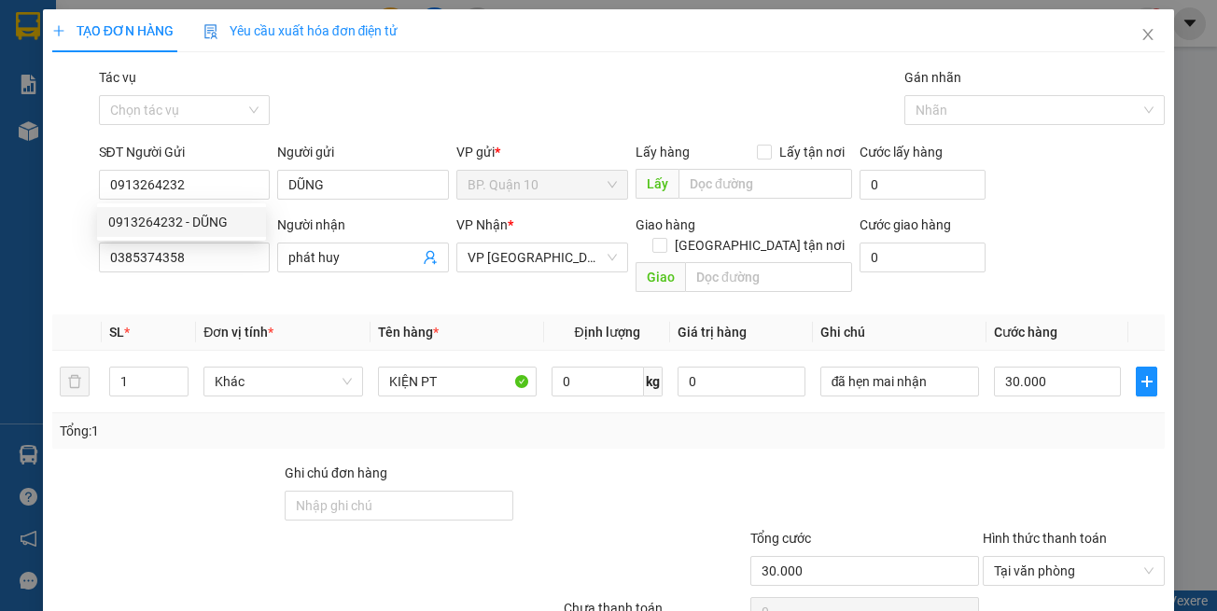
drag, startPoint x: 283, startPoint y: 278, endPoint x: 294, endPoint y: 269, distance: 14.6
click at [283, 277] on div "Người nhận phát huy" at bounding box center [363, 247] width 172 height 65
drag, startPoint x: 514, startPoint y: 315, endPoint x: 530, endPoint y: 438, distance: 124.2
click at [514, 316] on th "Tên hàng *" at bounding box center [458, 333] width 174 height 36
click at [527, 463] on div at bounding box center [631, 495] width 232 height 65
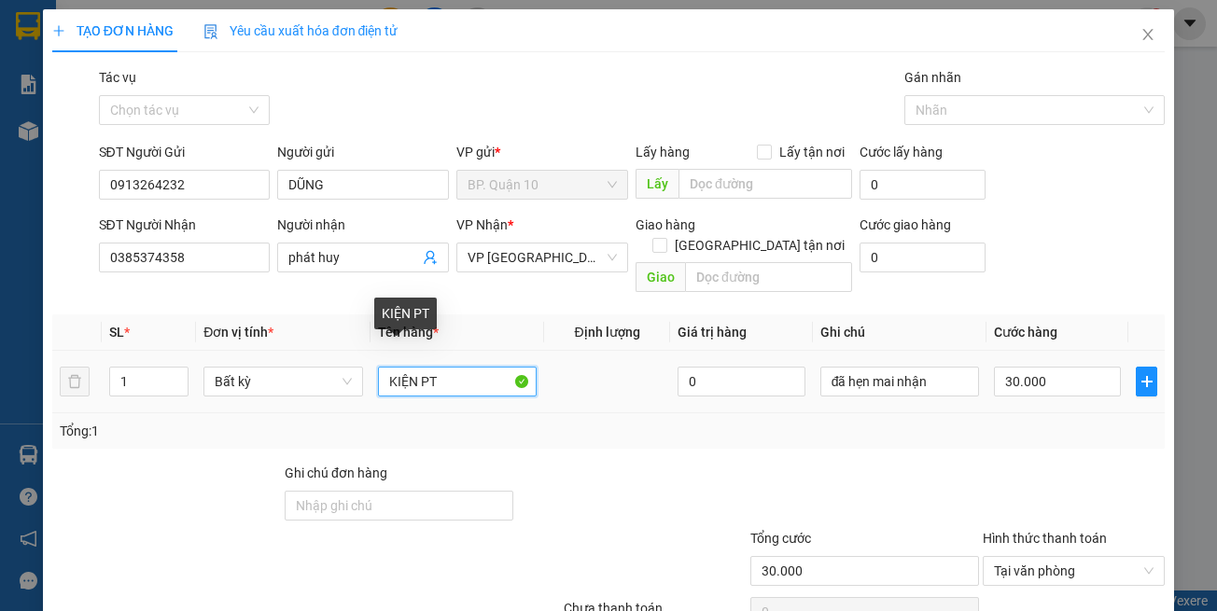
drag, startPoint x: 446, startPoint y: 358, endPoint x: 6, endPoint y: 353, distance: 440.6
click at [27, 361] on div "TẠO ĐƠN HÀNG Yêu cầu xuất hóa đơn điện tử Transit Pickup Surcharge Ids Transit …" at bounding box center [608, 305] width 1217 height 611
type input "h"
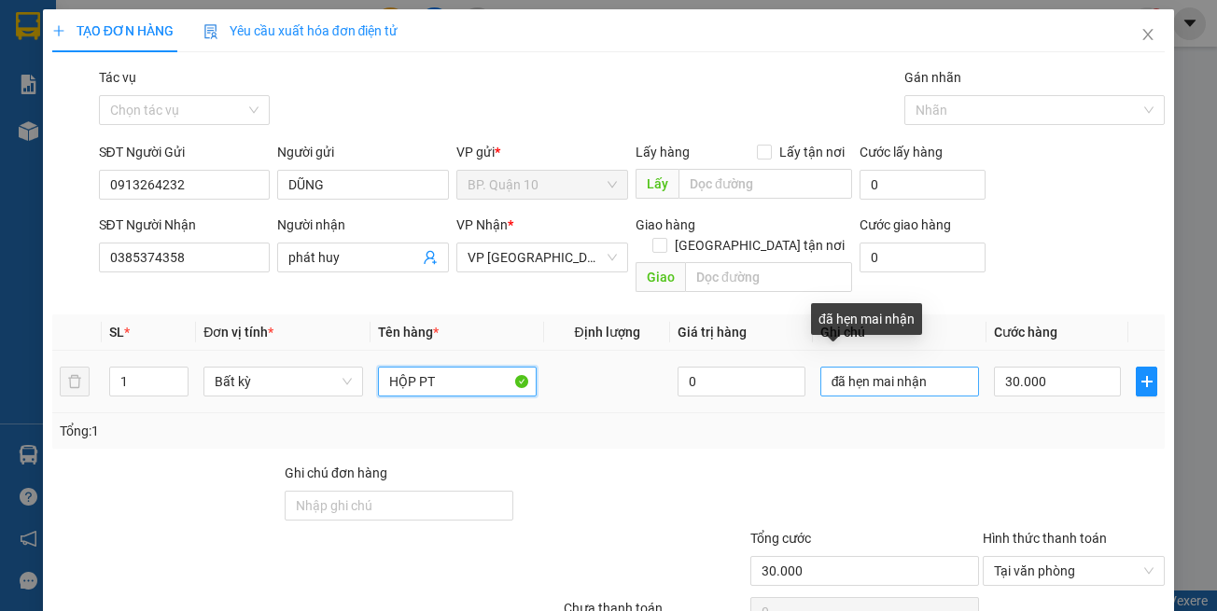
type input "HỘP PT"
drag, startPoint x: 938, startPoint y: 365, endPoint x: 289, endPoint y: 386, distance: 649.0
click at [401, 390] on tr "1 Bất kỳ HỘP PT 0 đã hẹn mai nhận 30.000" at bounding box center [608, 382] width 1113 height 63
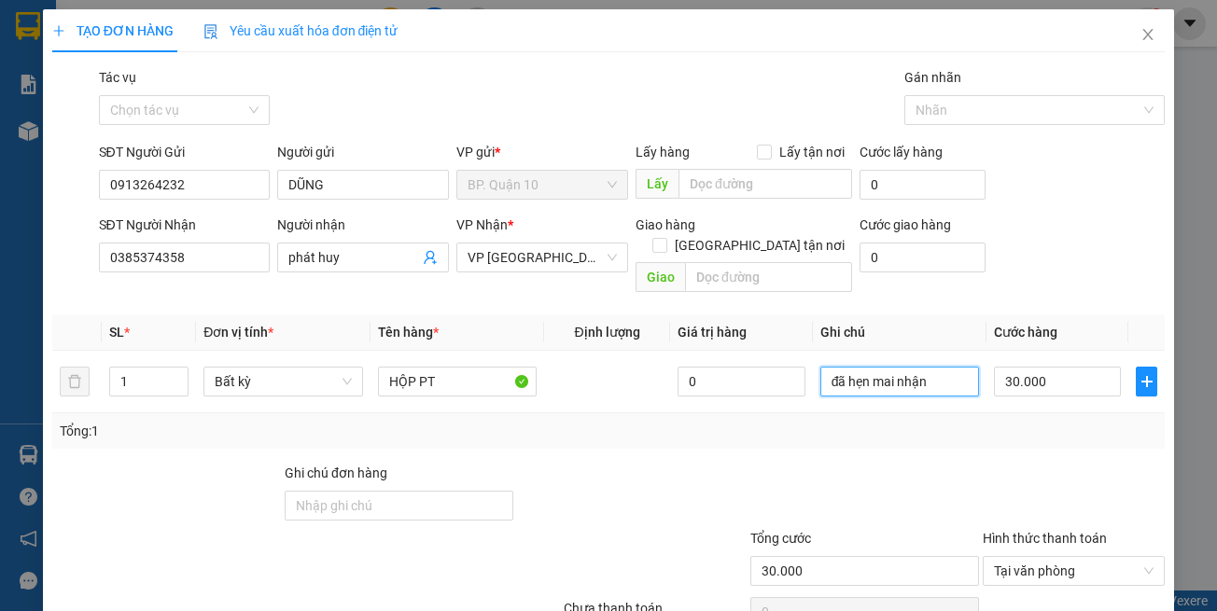
paste input "k kiểm-đã hẹn mai"
type input "k kiểm-đã hẹn mai"
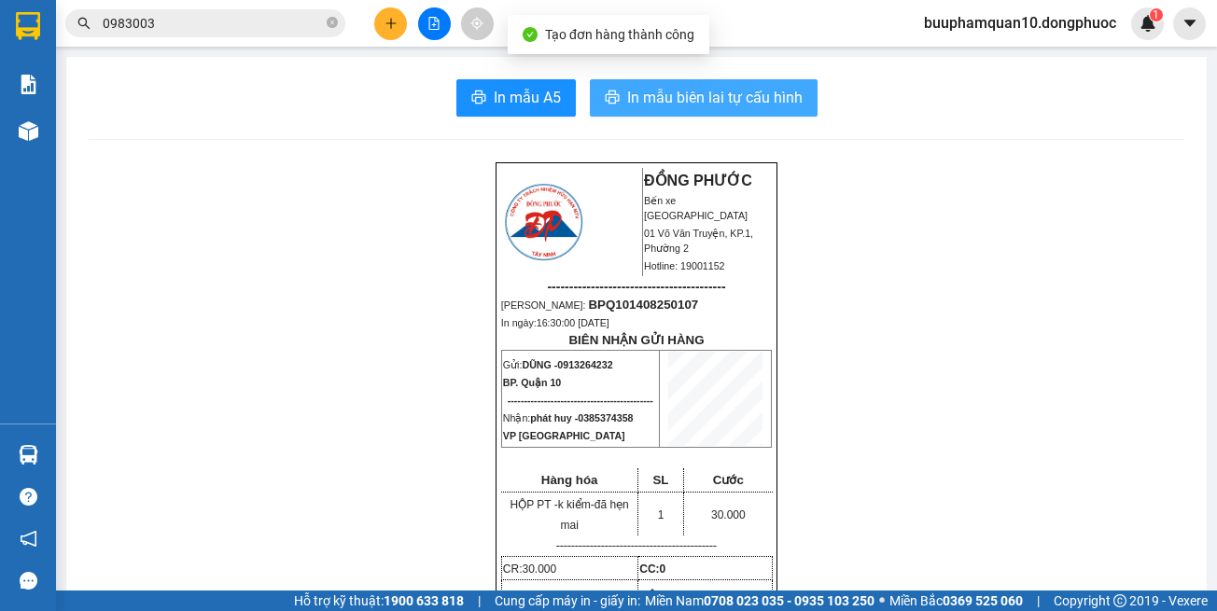
click at [659, 92] on span "In mẫu biên lai tự cấu hình" at bounding box center [714, 97] width 175 height 23
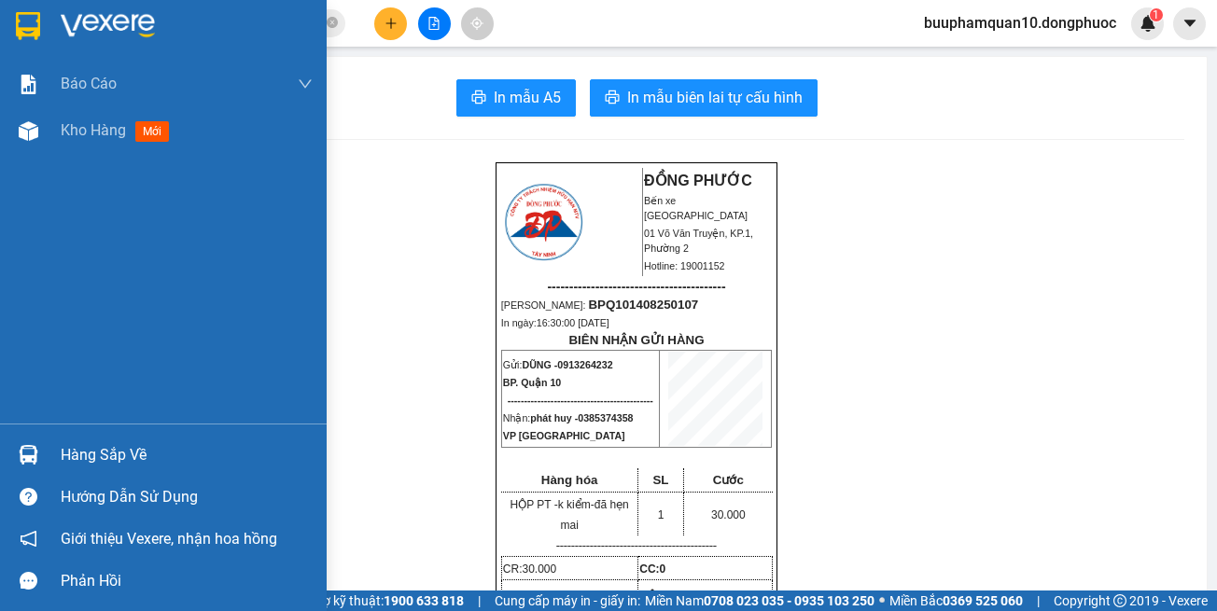
click at [111, 454] on div "Hàng sắp về" at bounding box center [187, 455] width 252 height 28
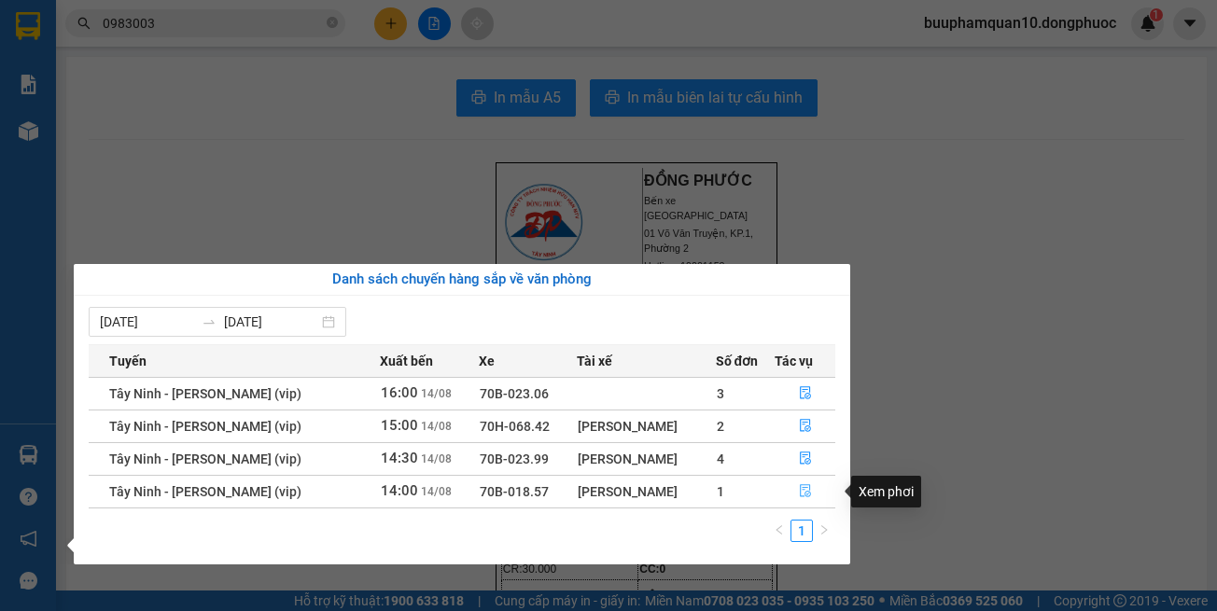
click at [808, 489] on icon "file-done" at bounding box center [805, 490] width 13 height 13
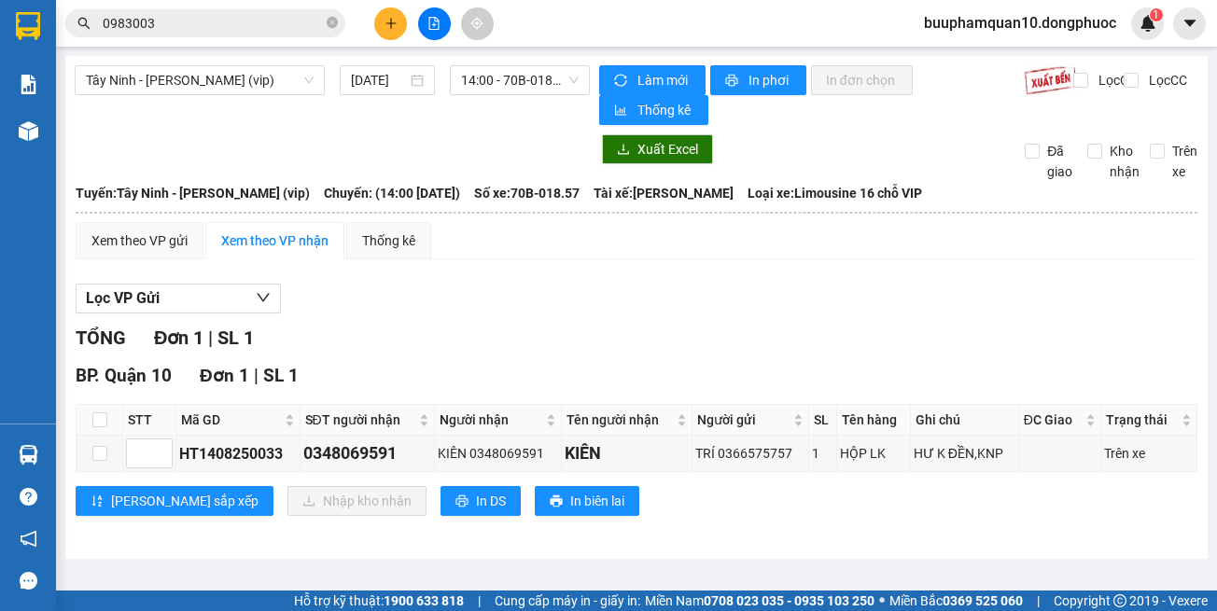
click at [897, 506] on div "Lưu sắp xếp Nhập kho nhận In DS In biên lai" at bounding box center [637, 501] width 1122 height 30
click at [385, 7] on button at bounding box center [390, 23] width 33 height 33
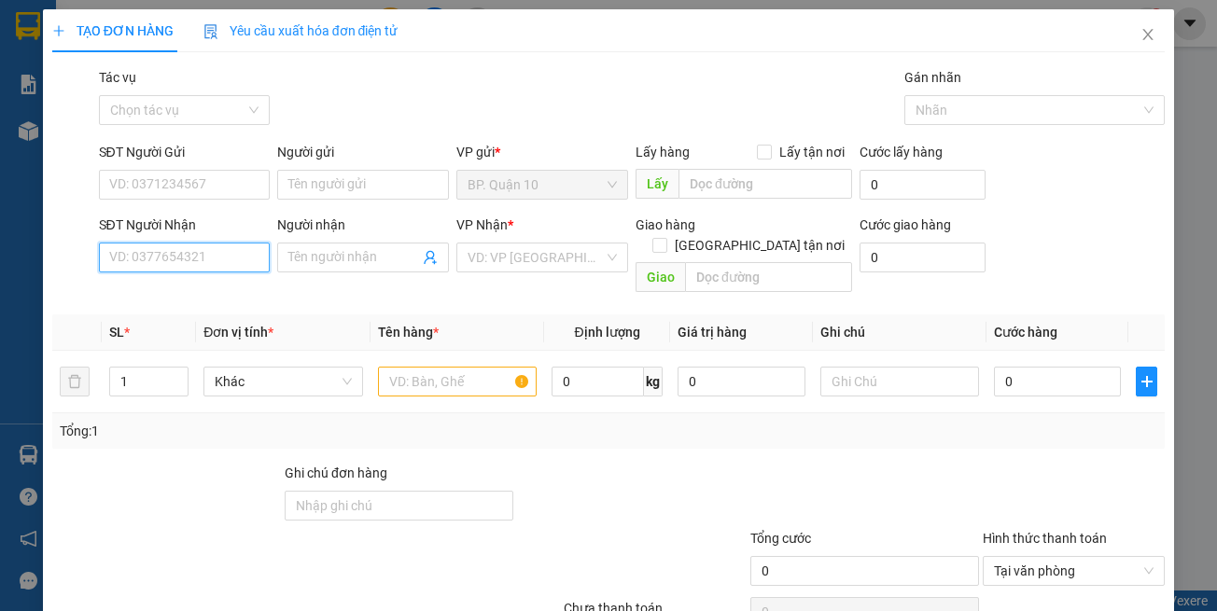
click at [259, 252] on input "SĐT Người Nhận" at bounding box center [185, 258] width 172 height 30
type input "0911100770"
drag, startPoint x: 232, startPoint y: 290, endPoint x: 354, endPoint y: 289, distance: 121.3
click at [232, 291] on div "0911100770 - DUY" at bounding box center [181, 295] width 147 height 21
type input "DUY"
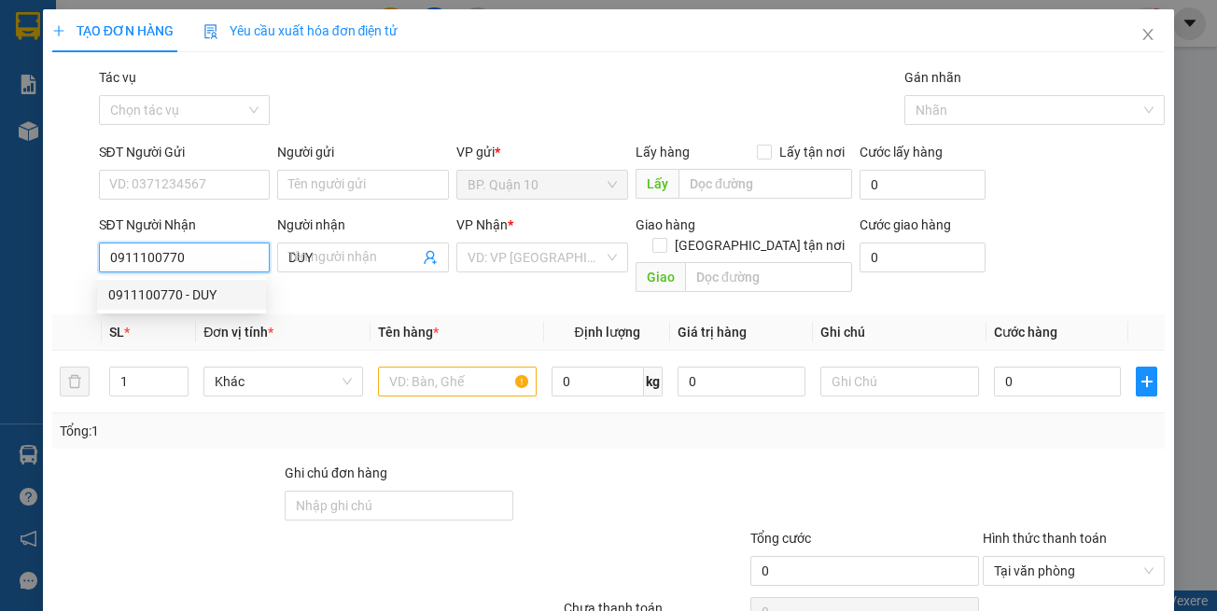
type input "50.000"
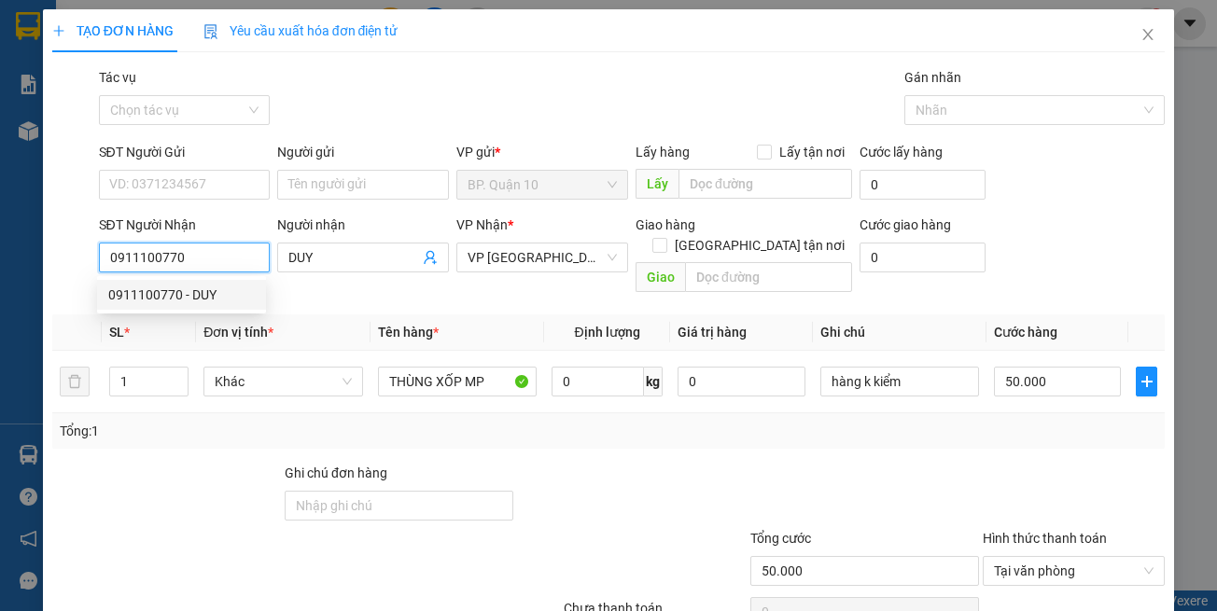
type input "0911100770"
click at [376, 286] on div "Transit Pickup Surcharge Ids Transit Deliver Surcharge Ids Transit Deliver Surc…" at bounding box center [608, 371] width 1113 height 608
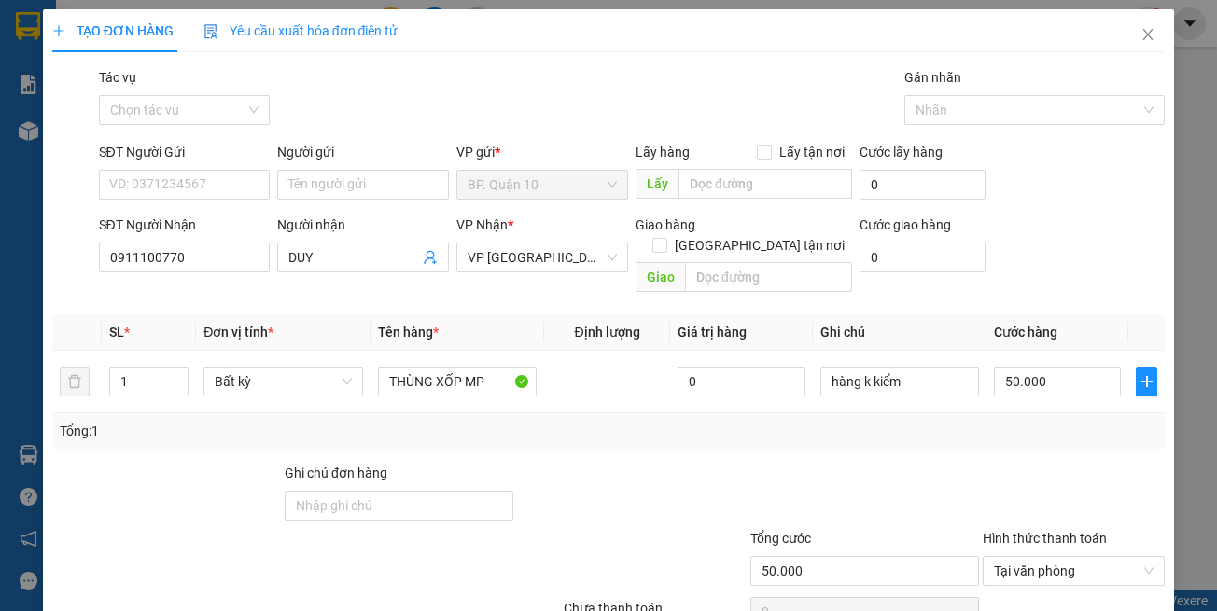
drag, startPoint x: 477, startPoint y: 427, endPoint x: 382, endPoint y: 314, distance: 148.4
click at [464, 413] on div "Tổng: 1" at bounding box center [608, 430] width 1113 height 35
click at [217, 170] on input "SĐT Người Gửi" at bounding box center [185, 185] width 172 height 30
type input "0817623456"
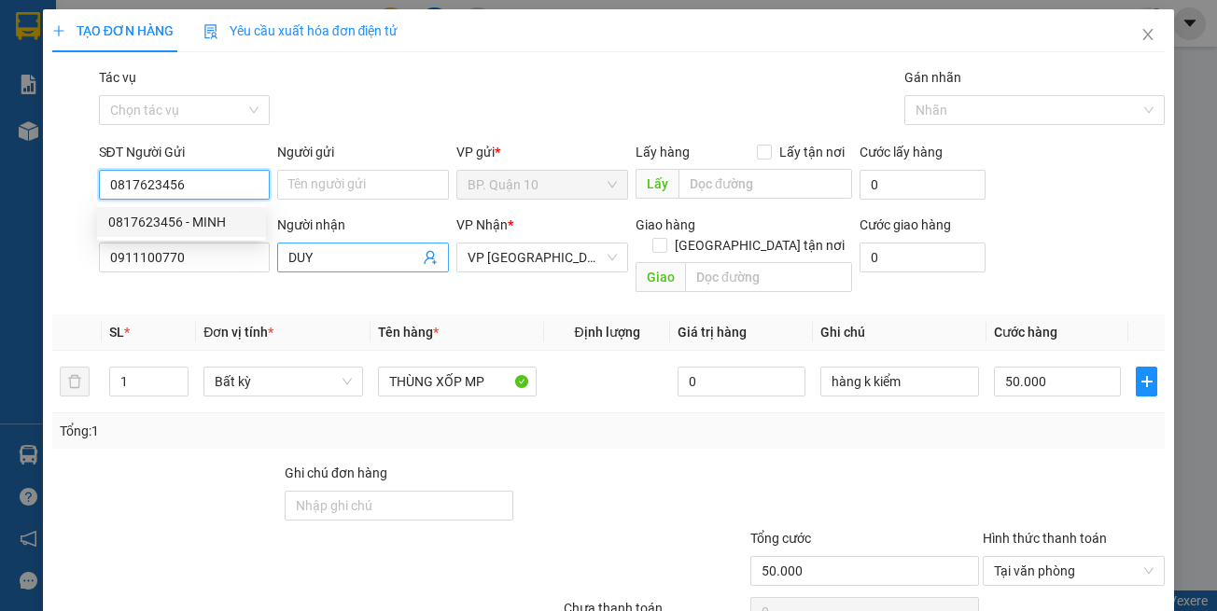
drag, startPoint x: 197, startPoint y: 224, endPoint x: 299, endPoint y: 249, distance: 104.8
click at [198, 225] on div "0817623456 - MINH" at bounding box center [181, 222] width 147 height 21
type input "MINH"
type input "40.000"
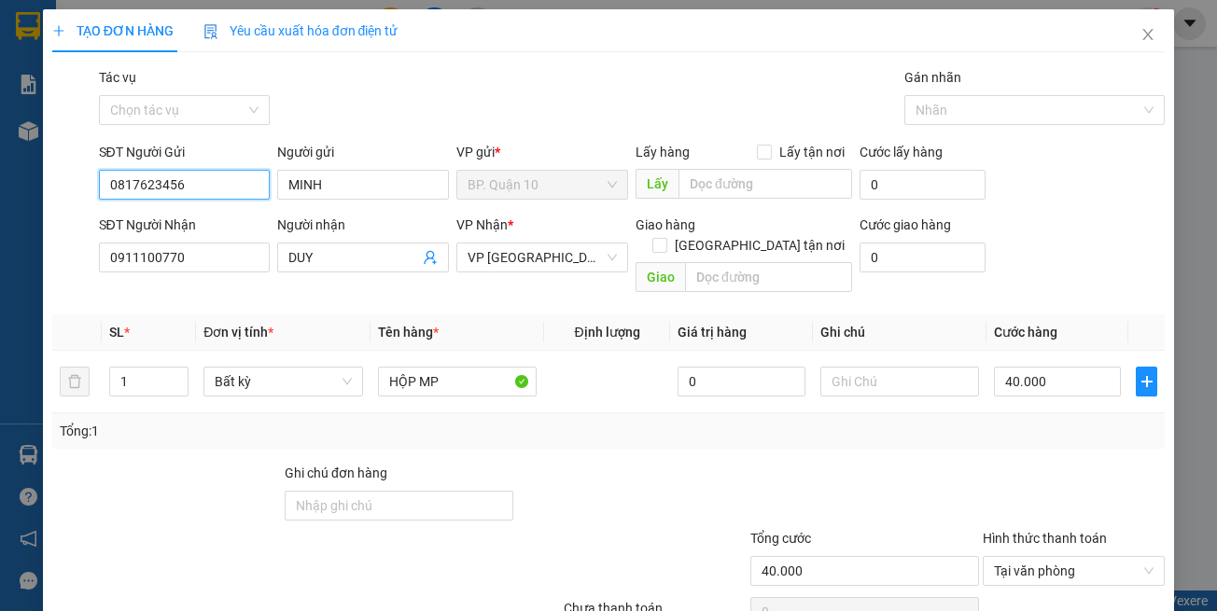
type input "0817623456"
drag, startPoint x: 530, startPoint y: 295, endPoint x: 531, endPoint y: 404, distance: 109.2
click at [530, 315] on th "Tên hàng *" at bounding box center [458, 333] width 174 height 36
drag, startPoint x: 539, startPoint y: 441, endPoint x: 832, endPoint y: 382, distance: 298.2
click at [541, 440] on div "Transit Pickup Surcharge Ids Transit Deliver Surcharge Ids Transit Deliver Surc…" at bounding box center [608, 371] width 1113 height 608
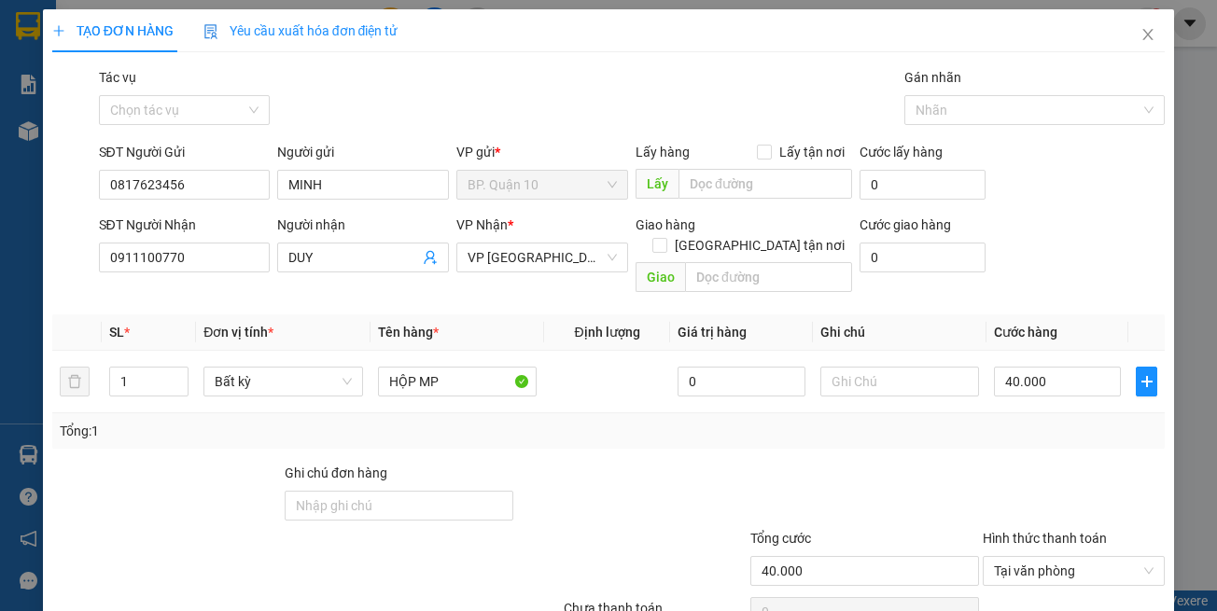
click at [978, 413] on div "Tổng: 1" at bounding box center [608, 430] width 1113 height 35
click at [901, 367] on input "text" at bounding box center [899, 382] width 159 height 30
paste input "k kiểm-đã hẹn mai"
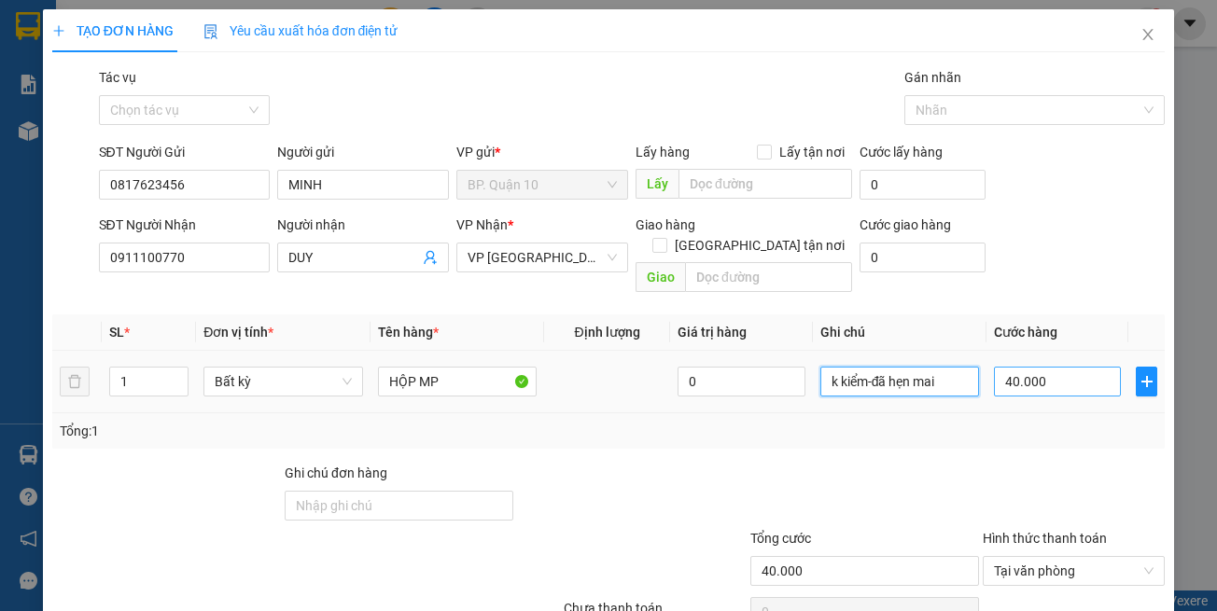
type input "k kiểm-đã hẹn mai"
click at [1005, 371] on input "40.000" at bounding box center [1057, 382] width 127 height 30
type input "3"
type input "30"
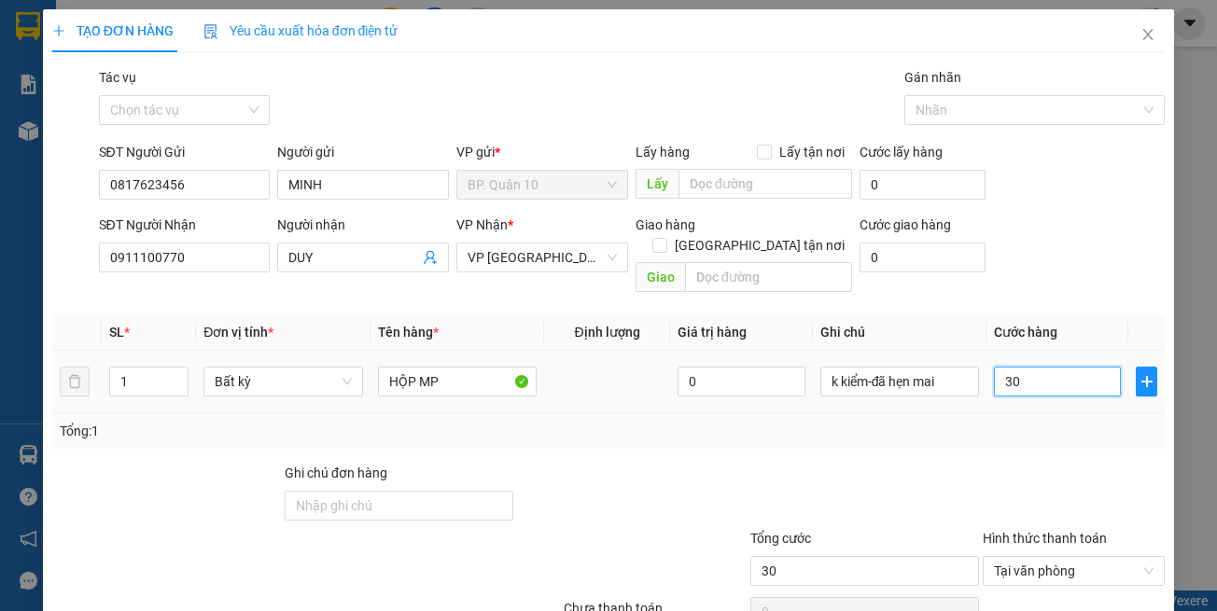
type input "30"
type input "30.000"
click at [993, 387] on td "30.000" at bounding box center [1058, 382] width 142 height 63
drag, startPoint x: 847, startPoint y: 432, endPoint x: 845, endPoint y: 385, distance: 46.7
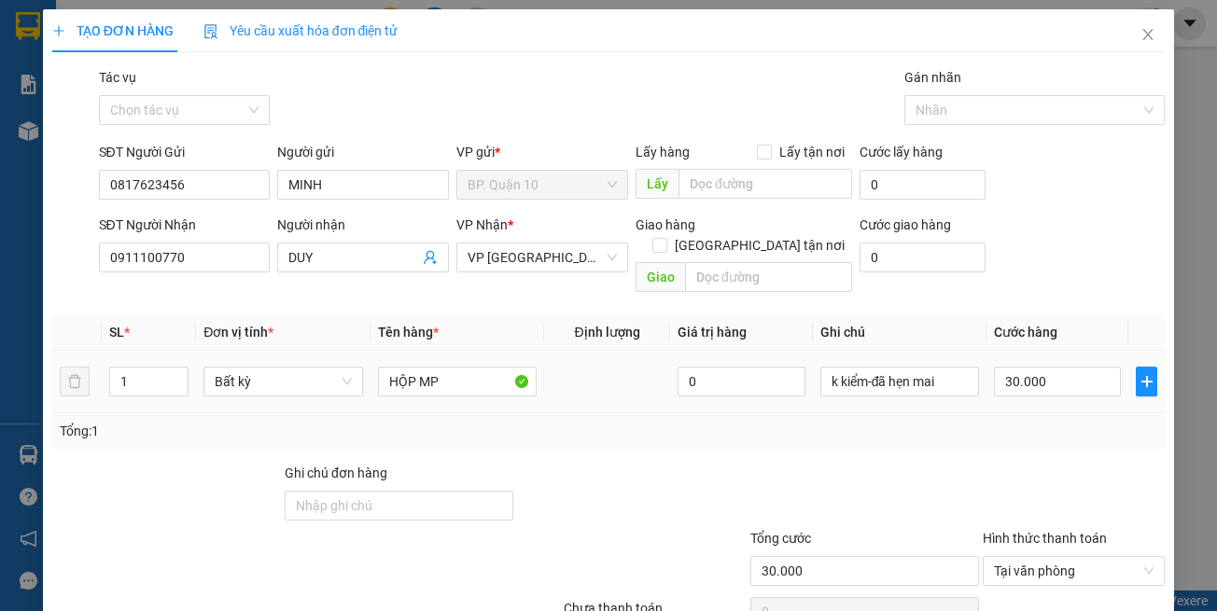
click at [849, 427] on div "Transit Pickup Surcharge Ids Transit Deliver Surcharge Ids Transit Deliver Surc…" at bounding box center [608, 371] width 1113 height 608
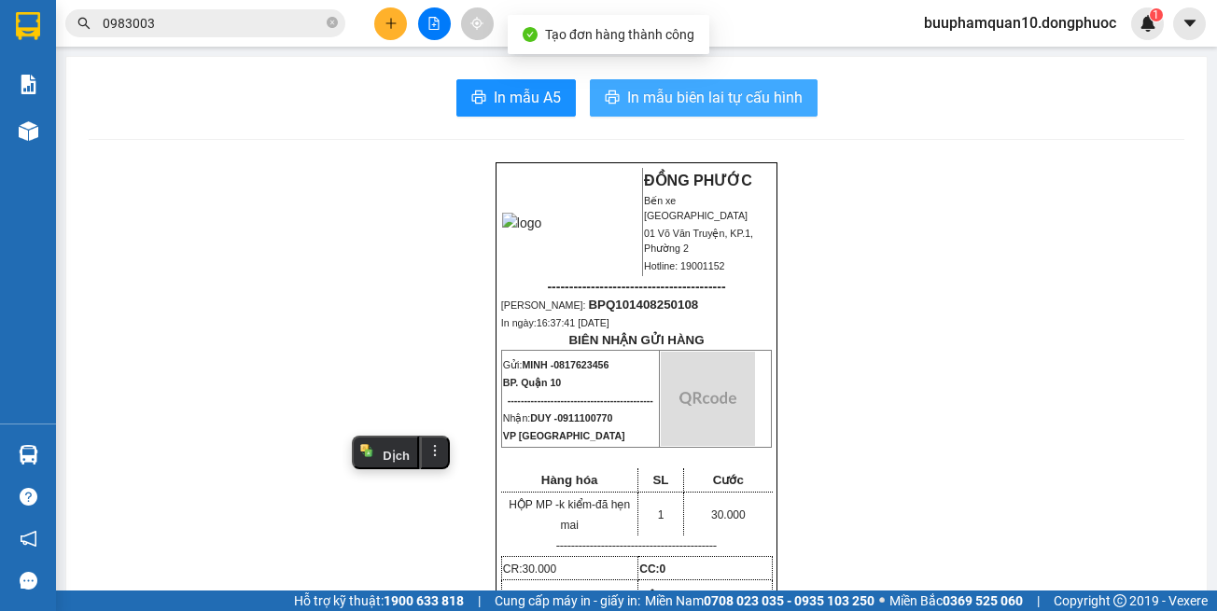
click at [725, 105] on span "In mẫu biên lai tự cấu hình" at bounding box center [714, 97] width 175 height 23
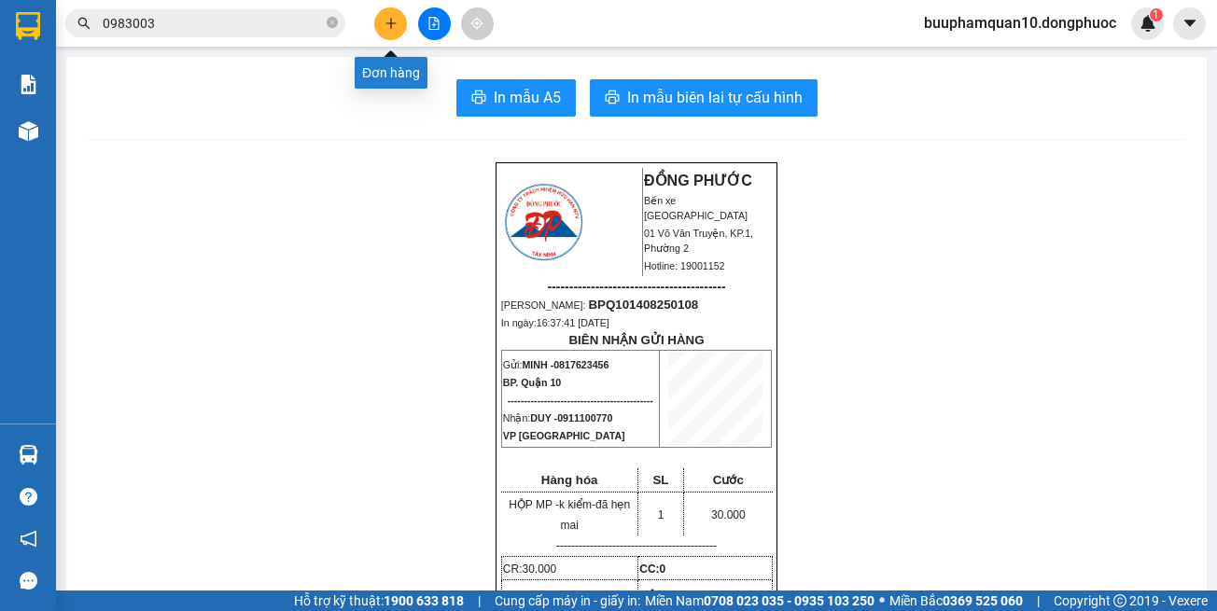
click at [401, 21] on button at bounding box center [390, 23] width 33 height 33
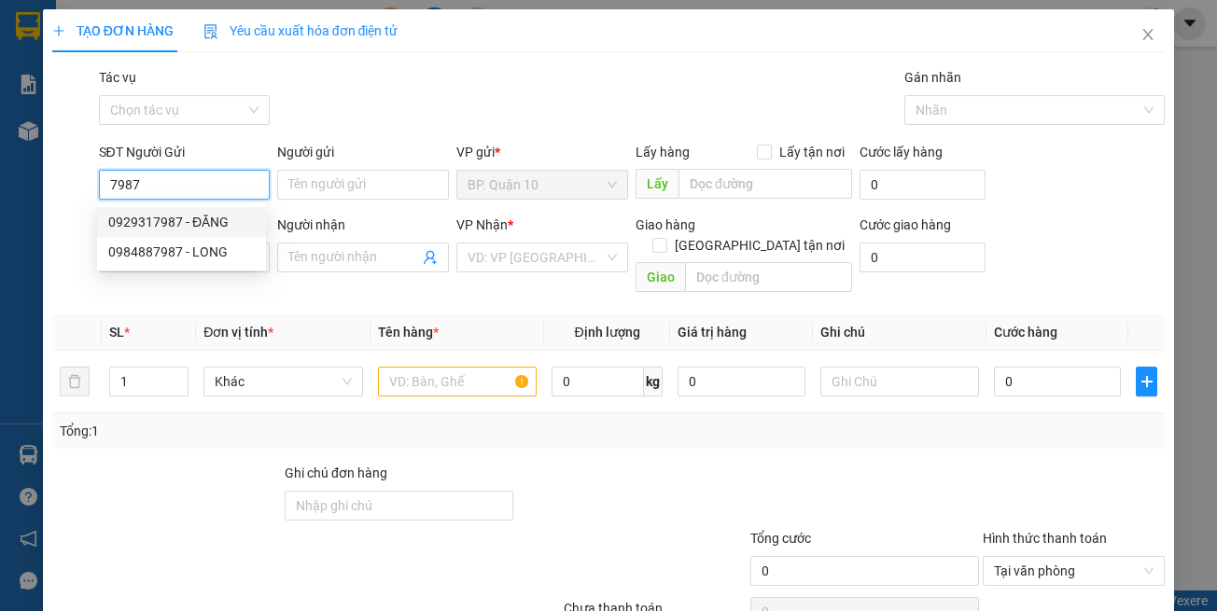
drag, startPoint x: 233, startPoint y: 225, endPoint x: 287, endPoint y: 300, distance: 92.2
click at [234, 224] on div "0929317987 - ĐĂNG" at bounding box center [181, 222] width 147 height 21
type input "0929317987"
type input "ĐĂNG"
type input "0858318595"
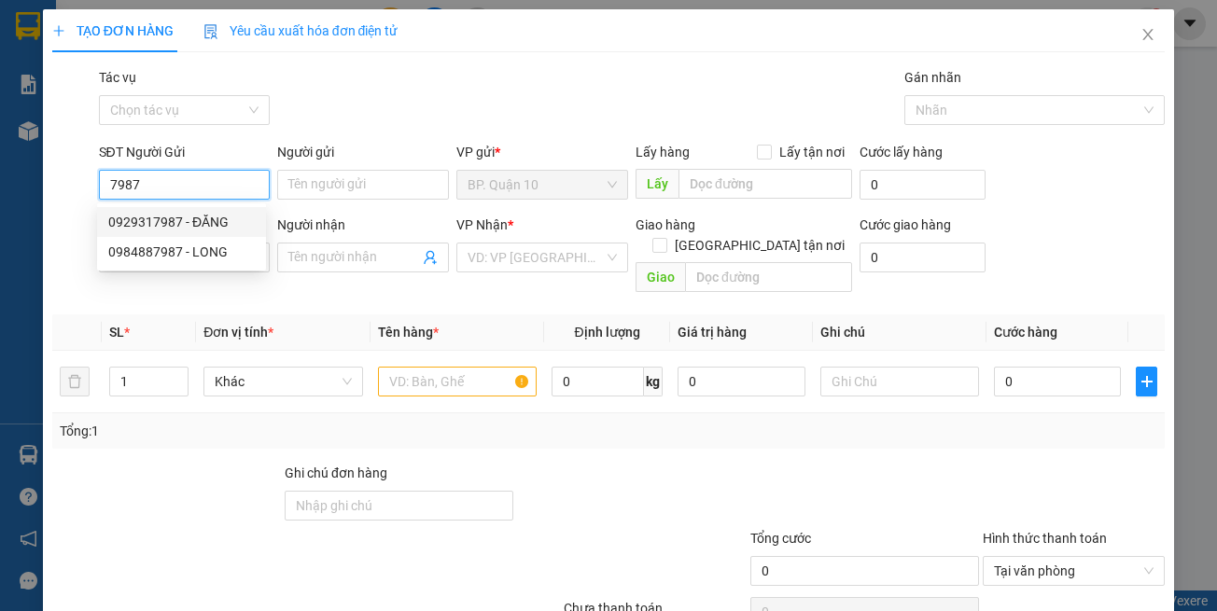
type input "CƯỜNG"
type input "0929317987"
type input "30.000"
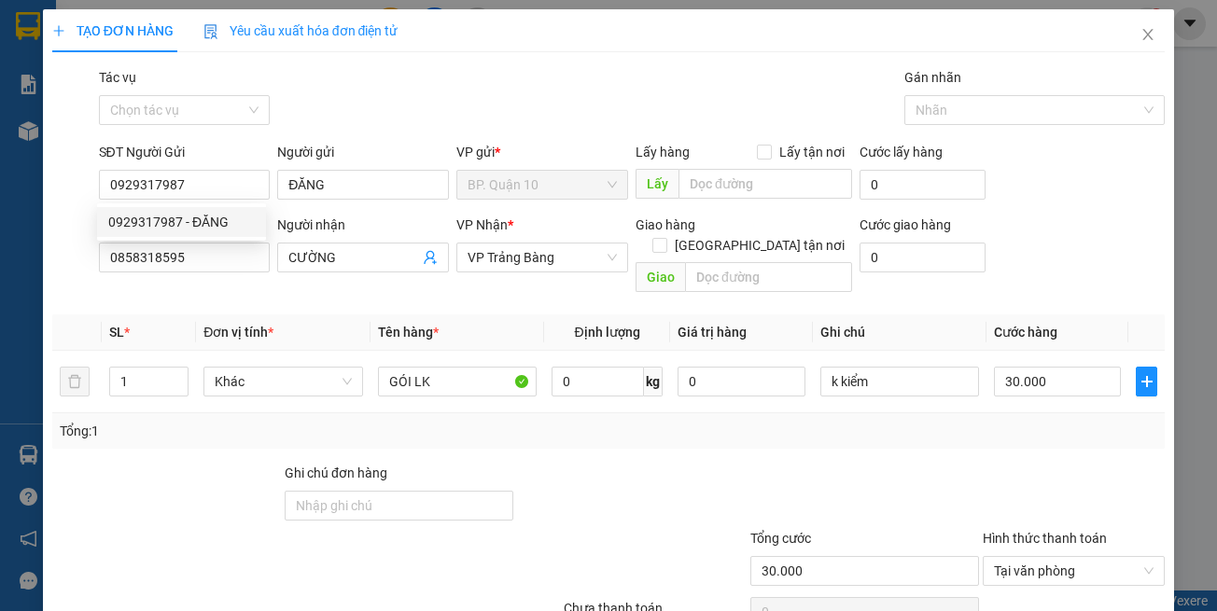
click at [287, 315] on th "Đơn vị tính *" at bounding box center [283, 333] width 174 height 36
click at [206, 256] on input "0858318595" at bounding box center [185, 258] width 172 height 30
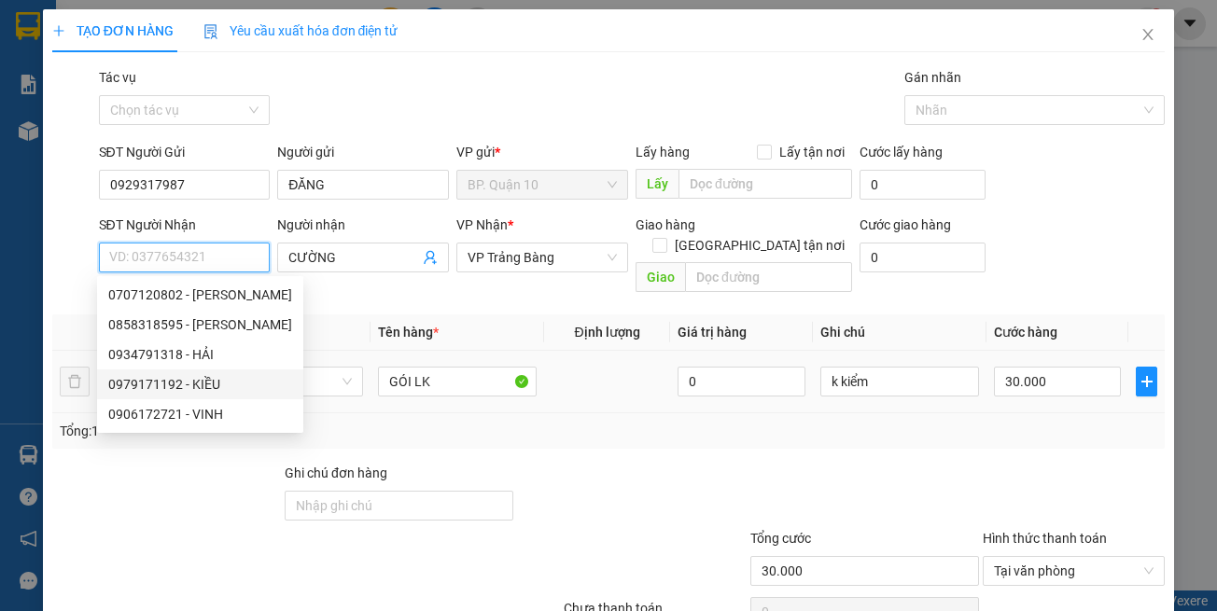
drag, startPoint x: 231, startPoint y: 379, endPoint x: 244, endPoint y: 376, distance: 13.4
click at [231, 380] on div "0979171192 - KIỀU" at bounding box center [200, 384] width 184 height 21
type input "0979171192"
type input "KIỀU"
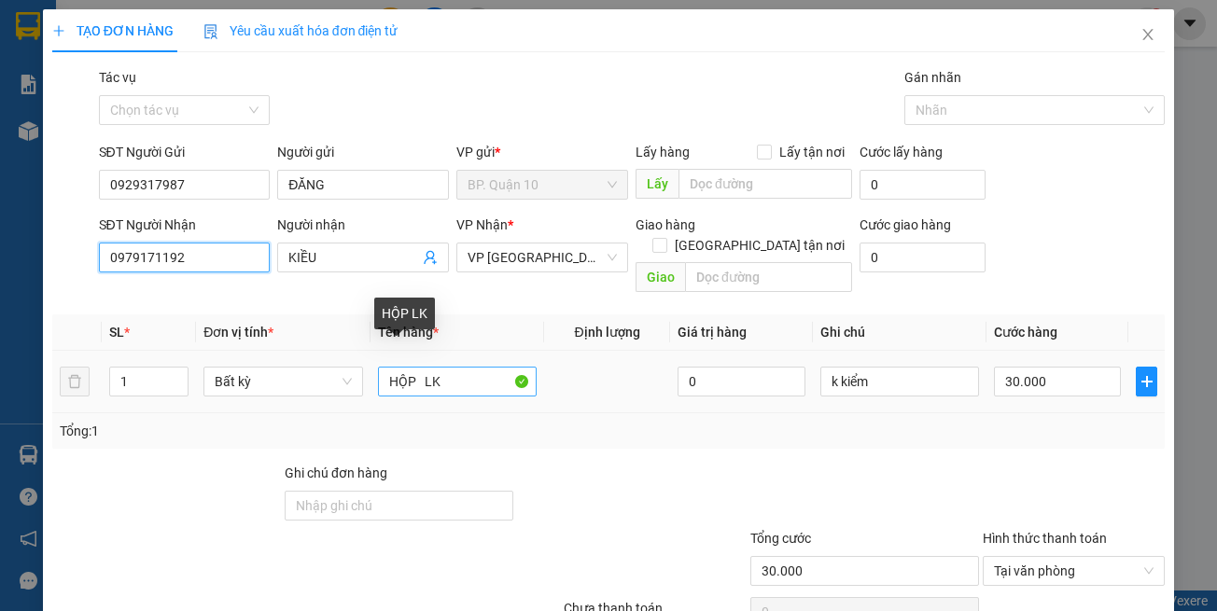
type input "0979171192"
drag, startPoint x: 417, startPoint y: 355, endPoint x: 16, endPoint y: 354, distance: 401.3
click at [99, 354] on tr "1 Bất kỳ HỘP LK 0 k kiểm 30.000" at bounding box center [608, 382] width 1113 height 63
type input "LK"
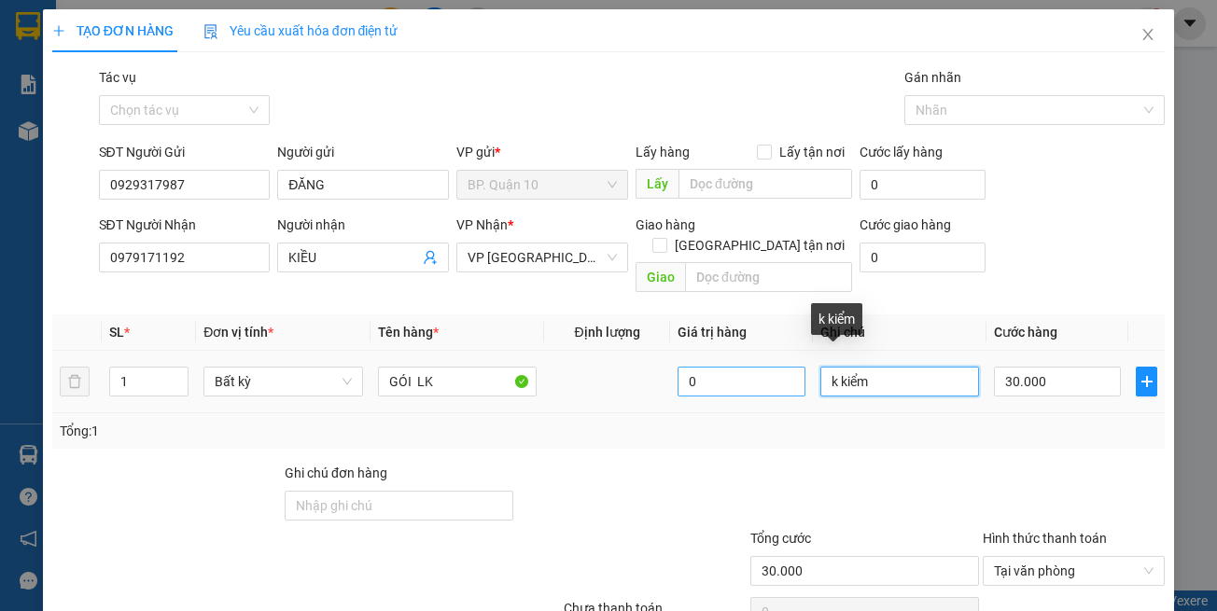
drag, startPoint x: 877, startPoint y: 364, endPoint x: 696, endPoint y: 364, distance: 181.1
click at [696, 364] on tr "1 Bất kỳ GÓI LK 0 k kiểm 30.000" at bounding box center [608, 382] width 1113 height 63
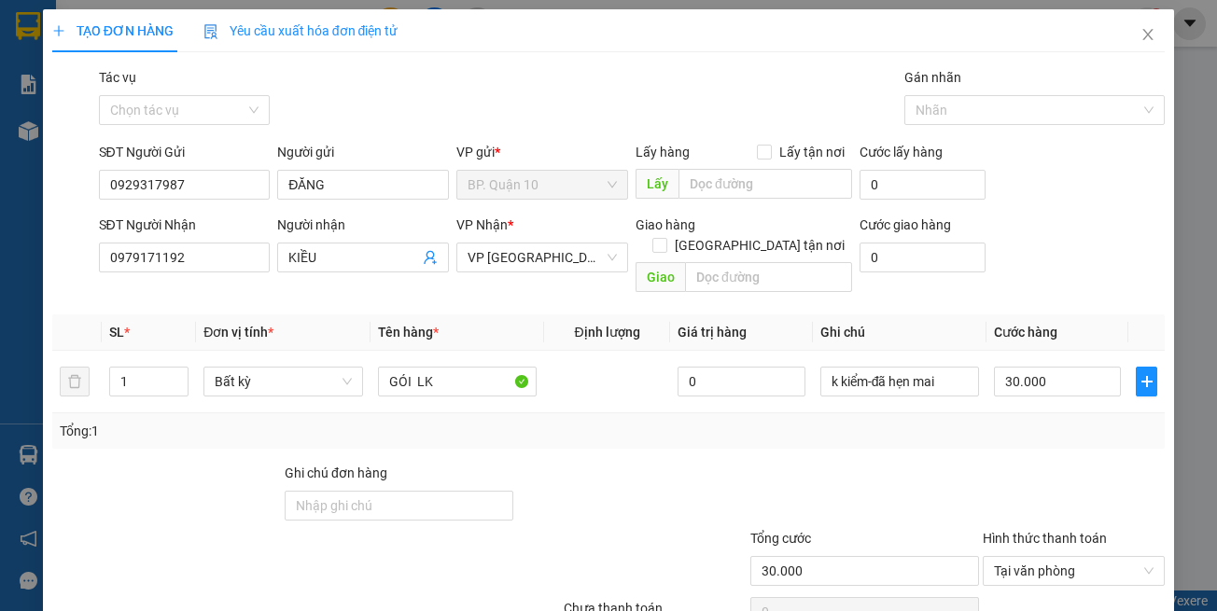
click at [993, 438] on div "Transit Pickup Surcharge Ids Transit Deliver Surcharge Ids Transit Deliver Surc…" at bounding box center [608, 371] width 1113 height 608
drag, startPoint x: 1051, startPoint y: 560, endPoint x: 970, endPoint y: 437, distance: 147.5
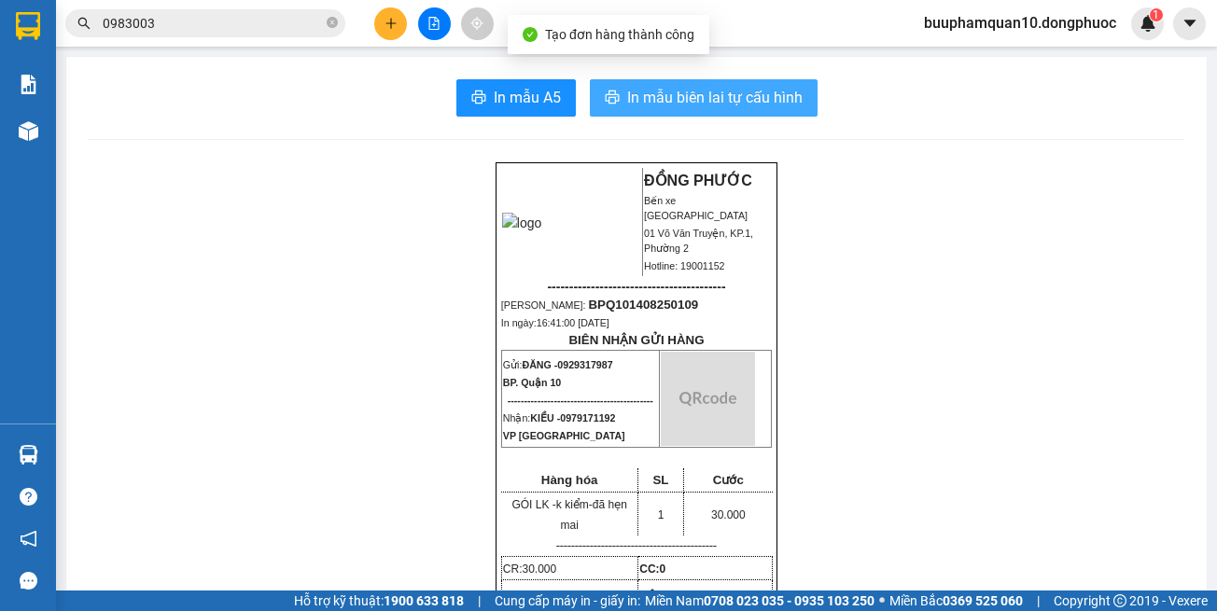
click at [676, 98] on span "In mẫu biên lai tự cấu hình" at bounding box center [714, 97] width 175 height 23
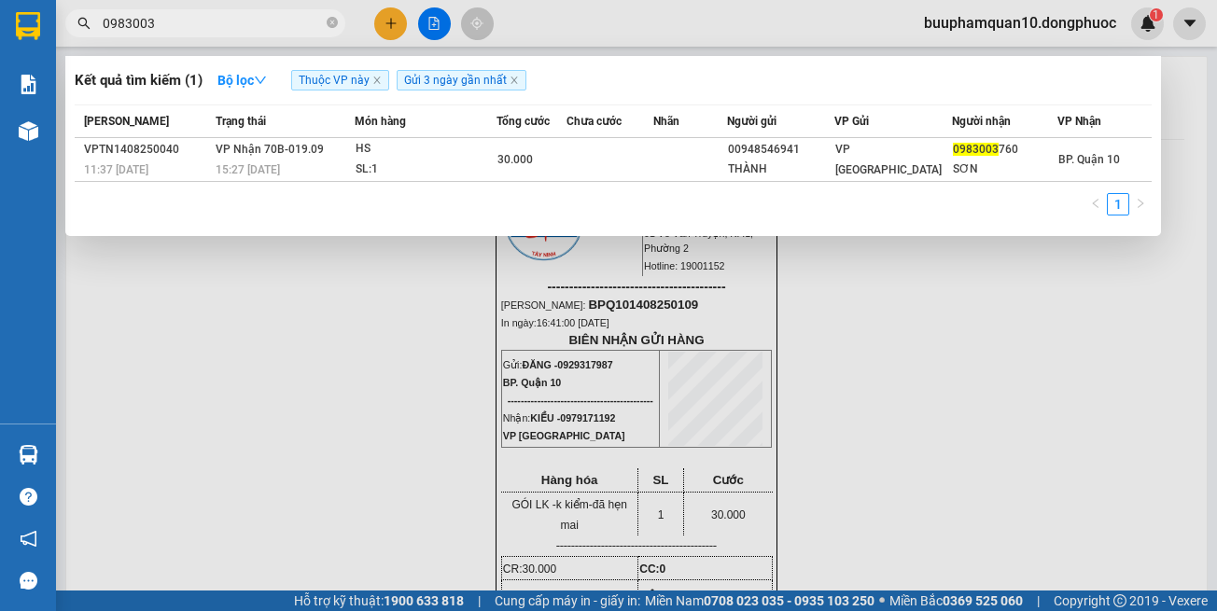
click at [266, 21] on input "0983003" at bounding box center [213, 23] width 220 height 21
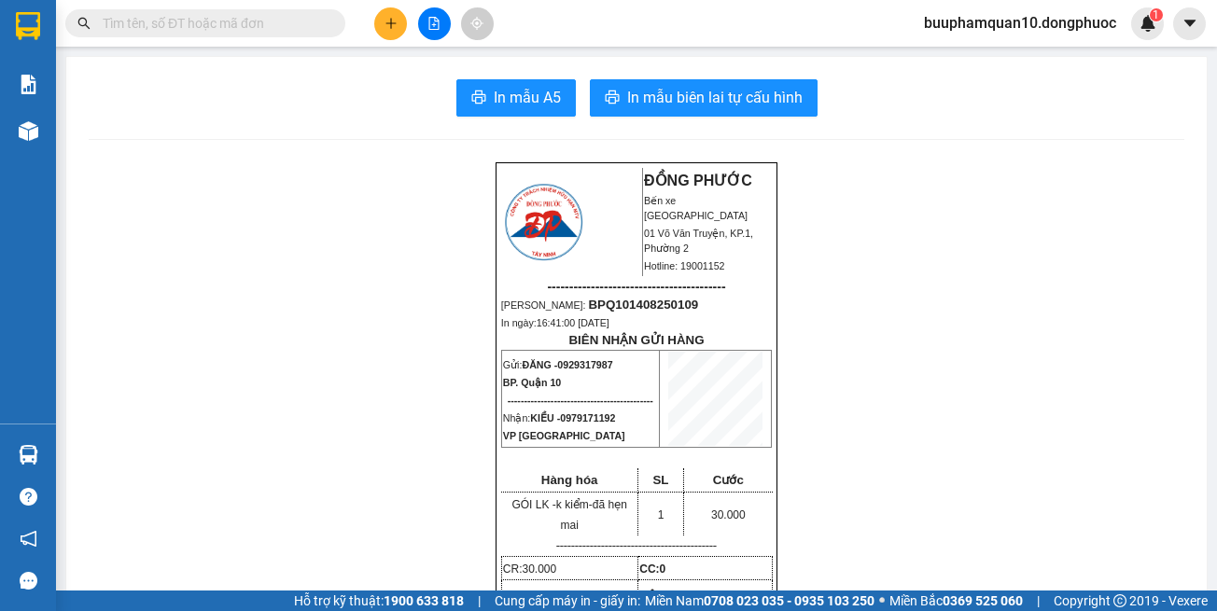
click at [237, 28] on input "text" at bounding box center [213, 23] width 220 height 21
click at [381, 22] on button at bounding box center [390, 23] width 33 height 33
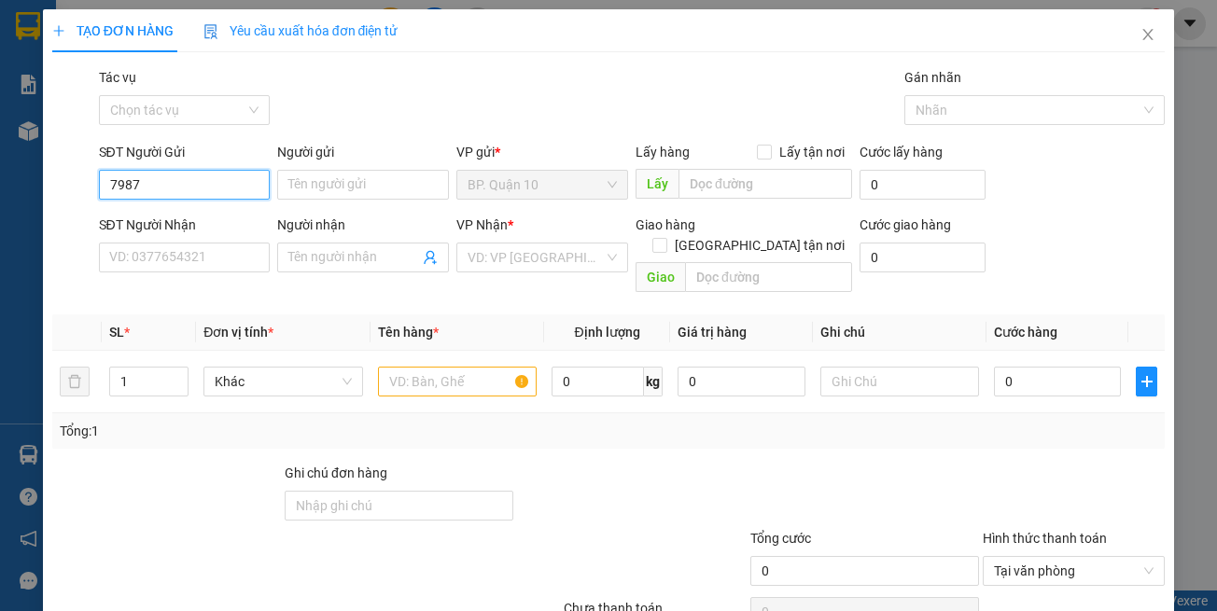
click at [181, 189] on input "7987" at bounding box center [185, 185] width 172 height 30
click at [184, 223] on div "0929317987 - ĐĂNG" at bounding box center [181, 222] width 147 height 21
type input "0929317987"
type input "ĐĂNG"
type input "0979171192"
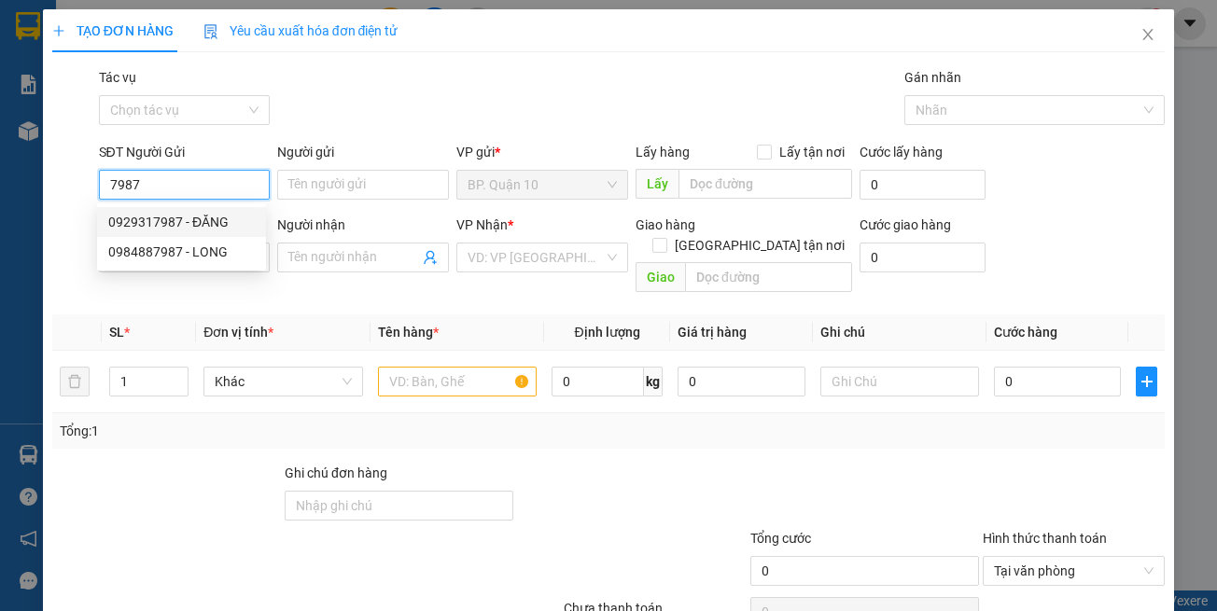
type input "KIỀU"
type input "30.000"
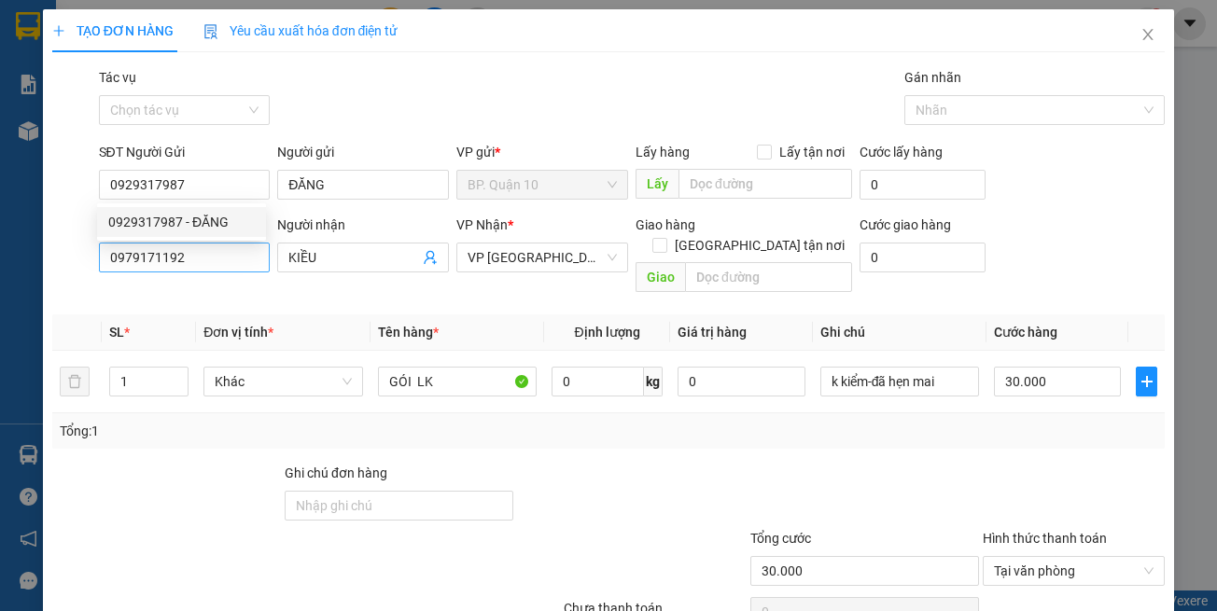
click at [259, 315] on th "Đơn vị tính *" at bounding box center [283, 333] width 174 height 36
click at [637, 463] on div at bounding box center [631, 495] width 232 height 65
click at [205, 252] on input "0979171192" at bounding box center [185, 258] width 172 height 30
click at [205, 253] on input "0979171192" at bounding box center [185, 258] width 172 height 30
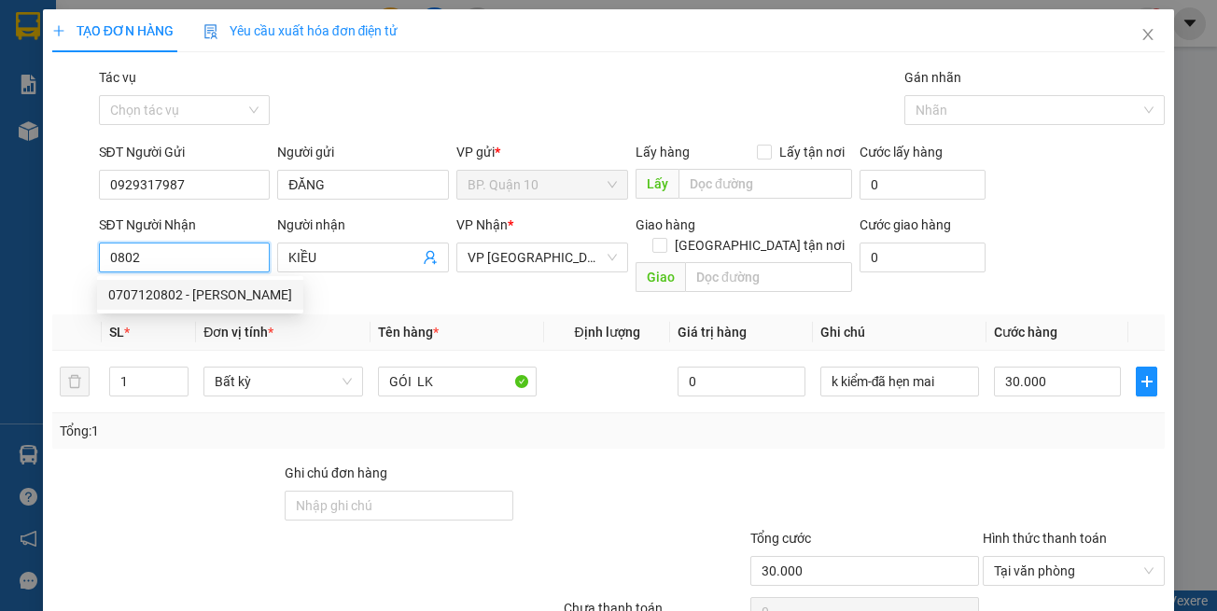
drag, startPoint x: 123, startPoint y: 297, endPoint x: 387, endPoint y: 315, distance: 264.7
click at [140, 291] on div "0707120802 - XUÂN TRƯỜNG" at bounding box center [200, 295] width 184 height 21
type input "0707120802"
type input "XUÂN TRƯỜNG"
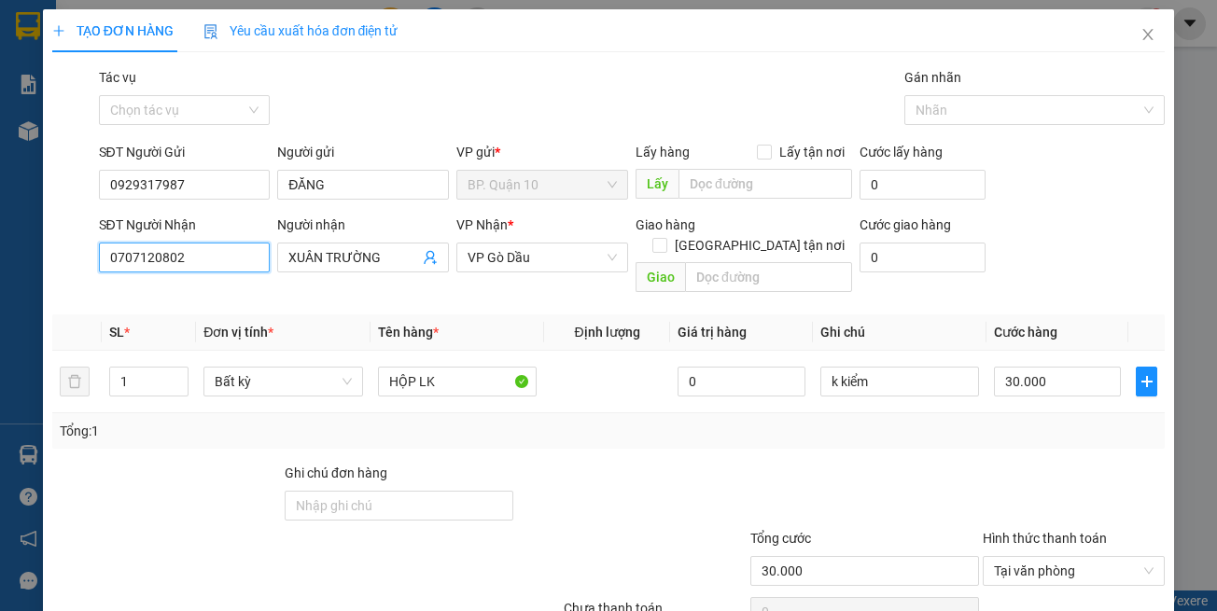
type input "0707120802"
click at [544, 315] on th "Định lượng" at bounding box center [607, 333] width 126 height 36
click at [598, 463] on div at bounding box center [631, 495] width 232 height 65
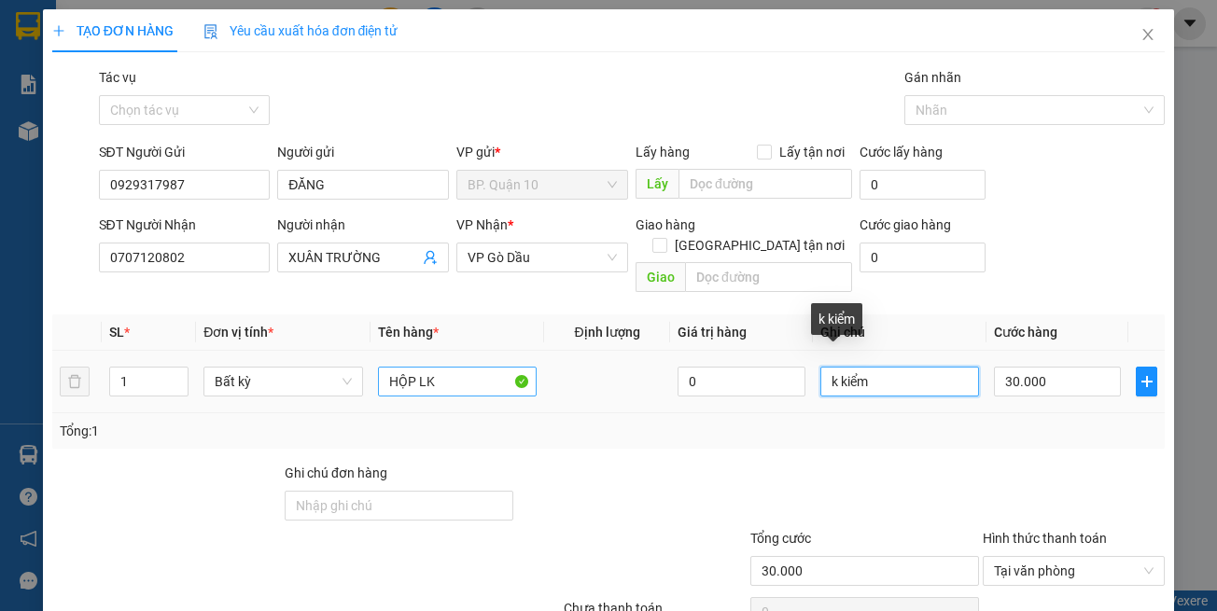
drag, startPoint x: 895, startPoint y: 358, endPoint x: 455, endPoint y: 353, distance: 440.6
click at [485, 353] on tr "1 Bất kỳ HỘP LK 0 k kiểm 30.000" at bounding box center [608, 382] width 1113 height 63
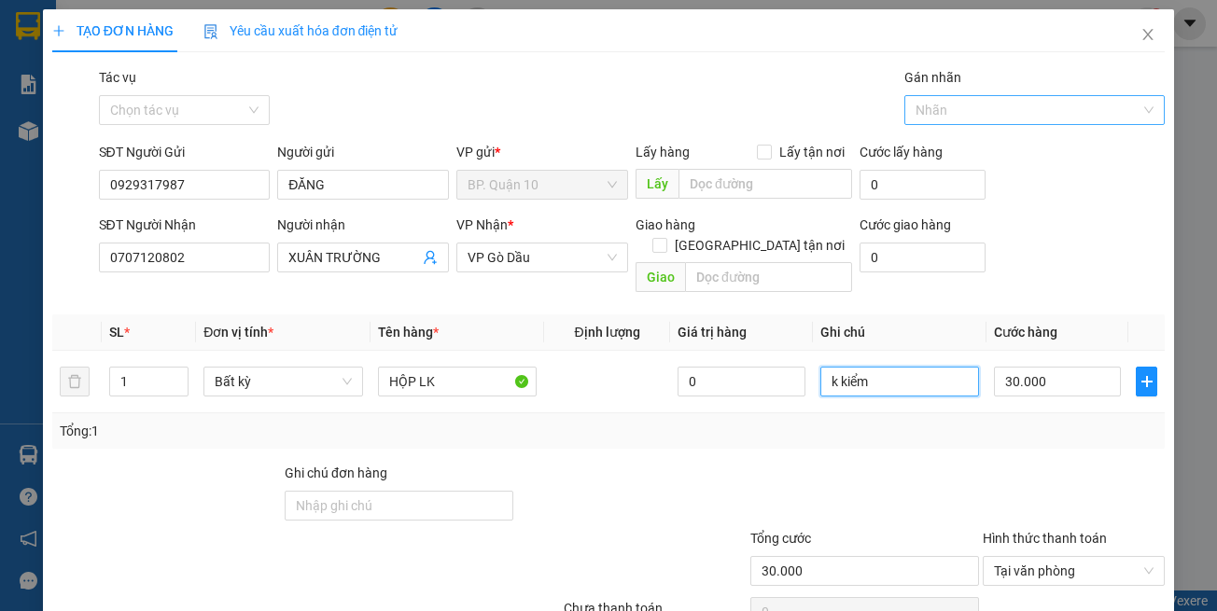
paste input "-đã hẹn mai"
type input "k kiểm-đã hẹn mai"
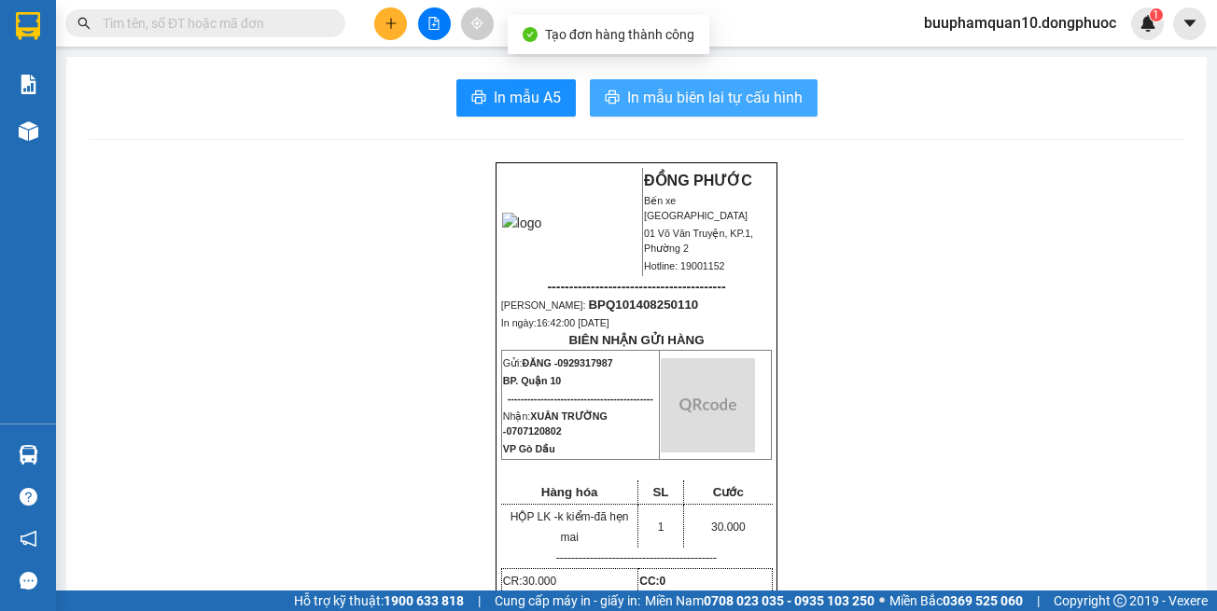
click at [711, 107] on span "In mẫu biên lai tự cấu hình" at bounding box center [714, 97] width 175 height 23
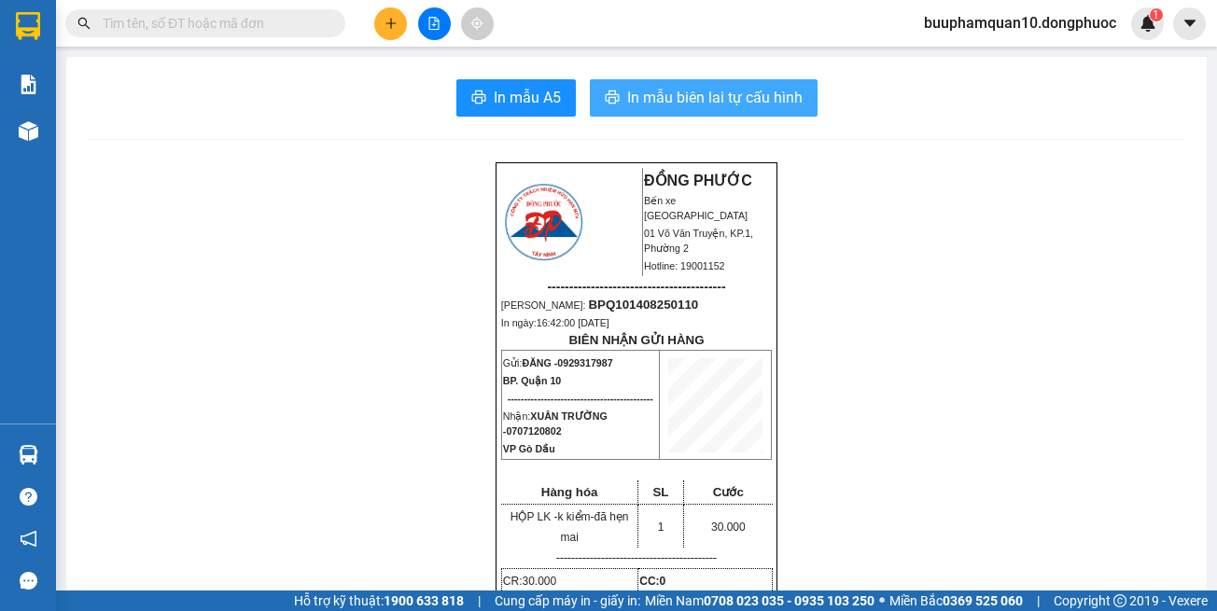
click at [692, 103] on span "In mẫu biên lai tự cấu hình" at bounding box center [714, 97] width 175 height 23
click at [286, 30] on input "text" at bounding box center [213, 23] width 220 height 21
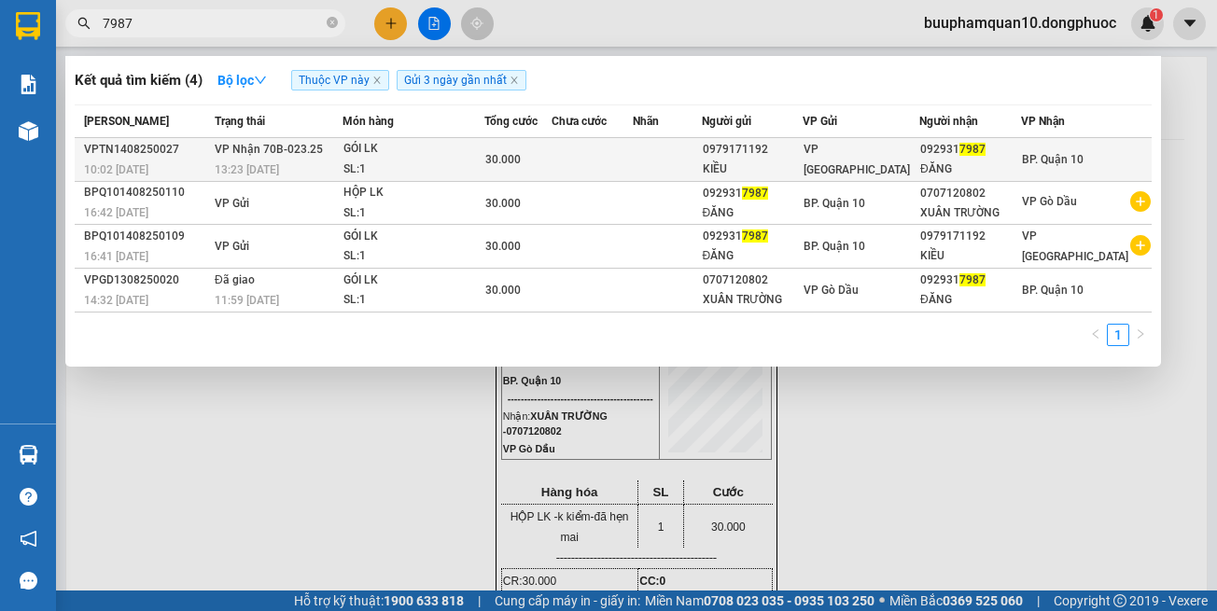
type input "7987"
click at [410, 155] on div "GÓI LK" at bounding box center [413, 149] width 140 height 21
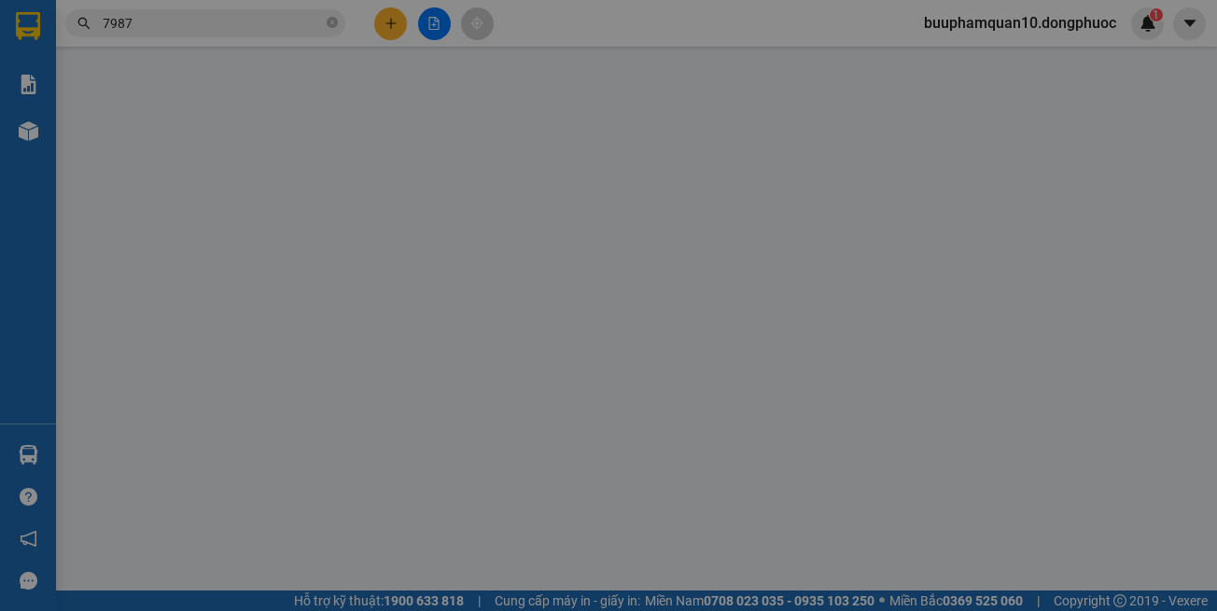
type input "0979171192"
type input "KIỀU"
type input "0929317987"
type input "ĐĂNG"
type input "30.000"
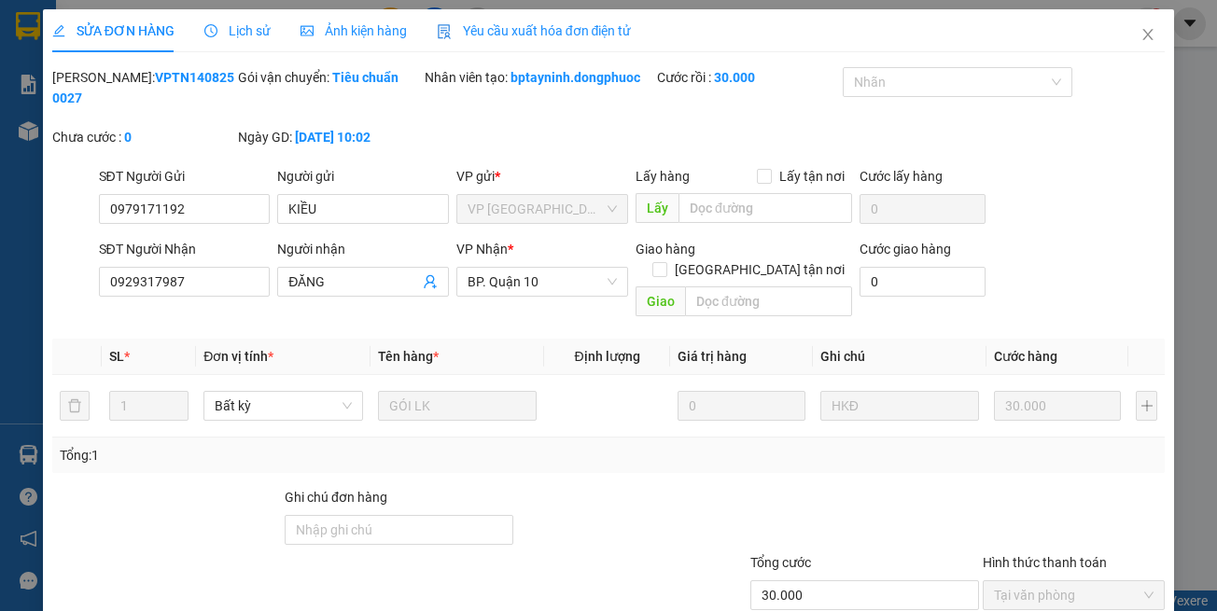
drag, startPoint x: 664, startPoint y: 554, endPoint x: 732, endPoint y: 469, distance: 109.6
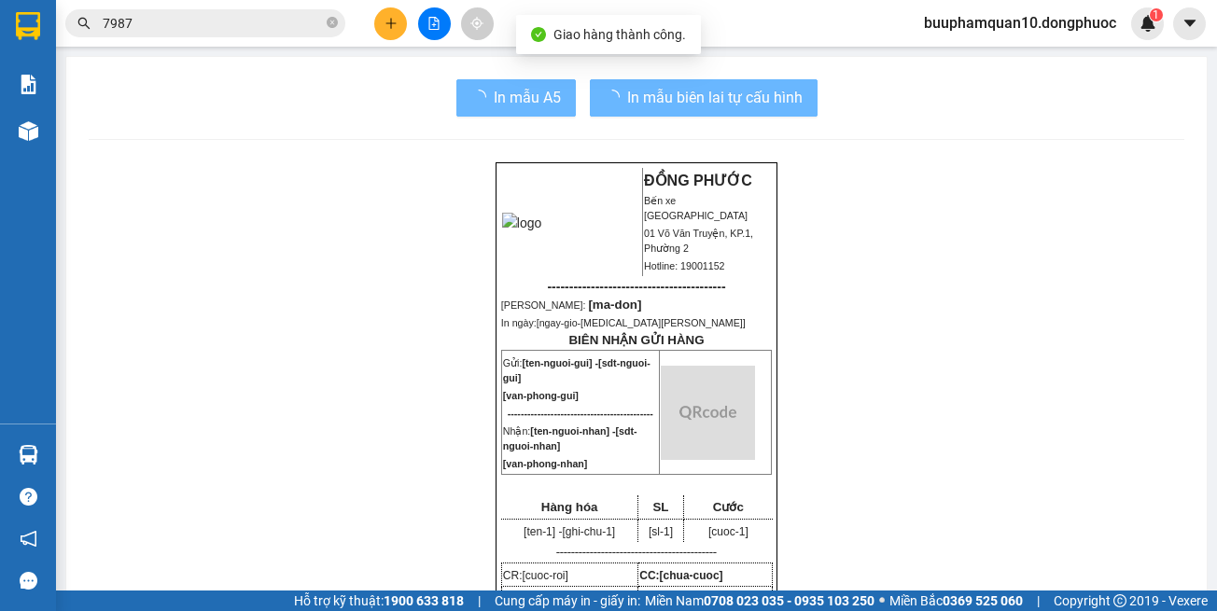
click at [743, 444] on img at bounding box center [708, 413] width 94 height 94
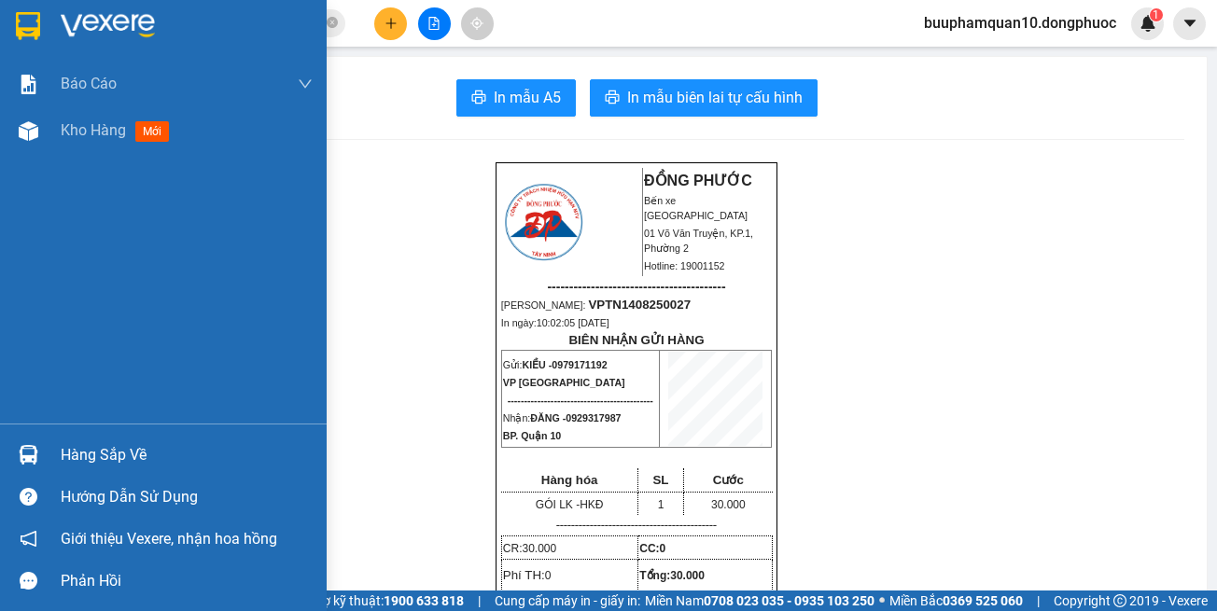
click at [49, 449] on div "Hàng sắp về" at bounding box center [163, 455] width 327 height 42
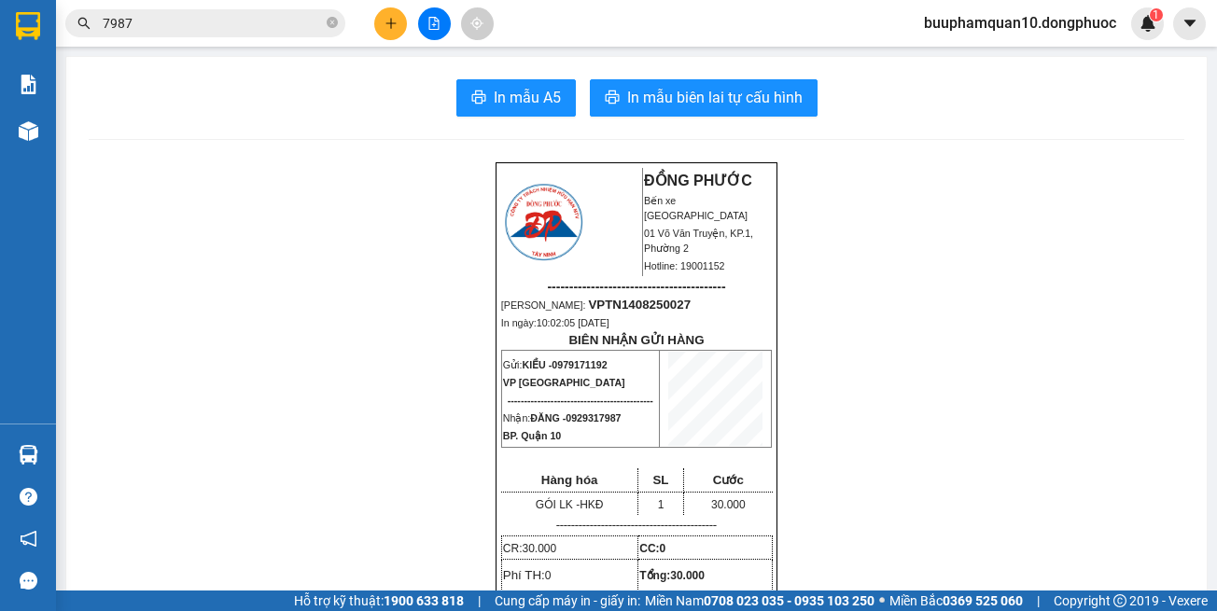
drag, startPoint x: 894, startPoint y: 343, endPoint x: 511, endPoint y: 65, distance: 473.3
click at [888, 338] on section "Kết quả tìm kiếm ( 4 ) Bộ lọc Thuộc VP này Gửi 3 ngày gần nhất Mã ĐH Trạng thái…" at bounding box center [608, 305] width 1217 height 611
click at [332, 21] on icon "close-circle" at bounding box center [332, 22] width 11 height 11
click at [281, 31] on input "text" at bounding box center [213, 23] width 220 height 21
drag, startPoint x: 316, startPoint y: 124, endPoint x: 336, endPoint y: 81, distance: 47.2
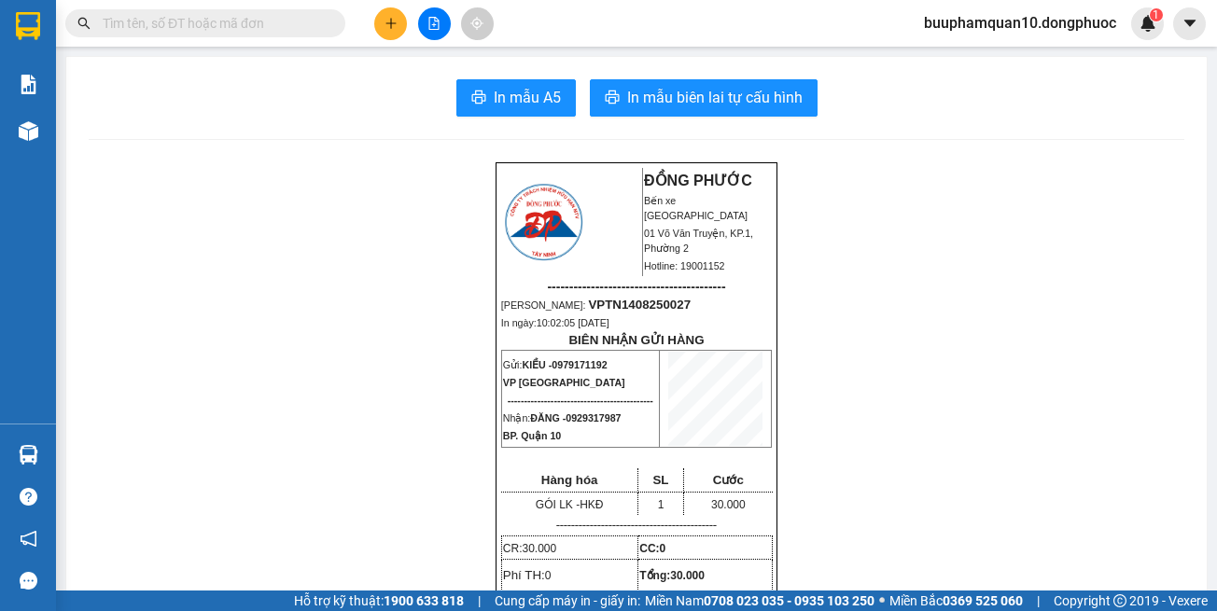
click at [380, 25] on button at bounding box center [390, 23] width 33 height 33
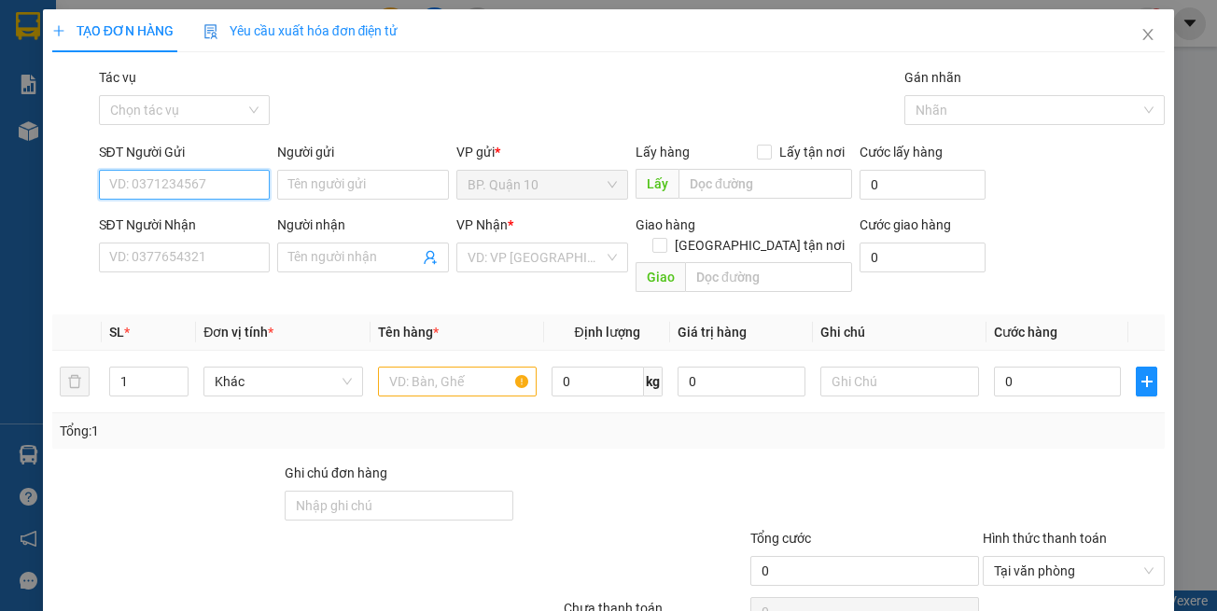
click at [197, 184] on input "SĐT Người Gửi" at bounding box center [185, 185] width 172 height 30
click at [189, 185] on input "SĐT Người Gửi" at bounding box center [185, 185] width 172 height 30
type input "0707251093"
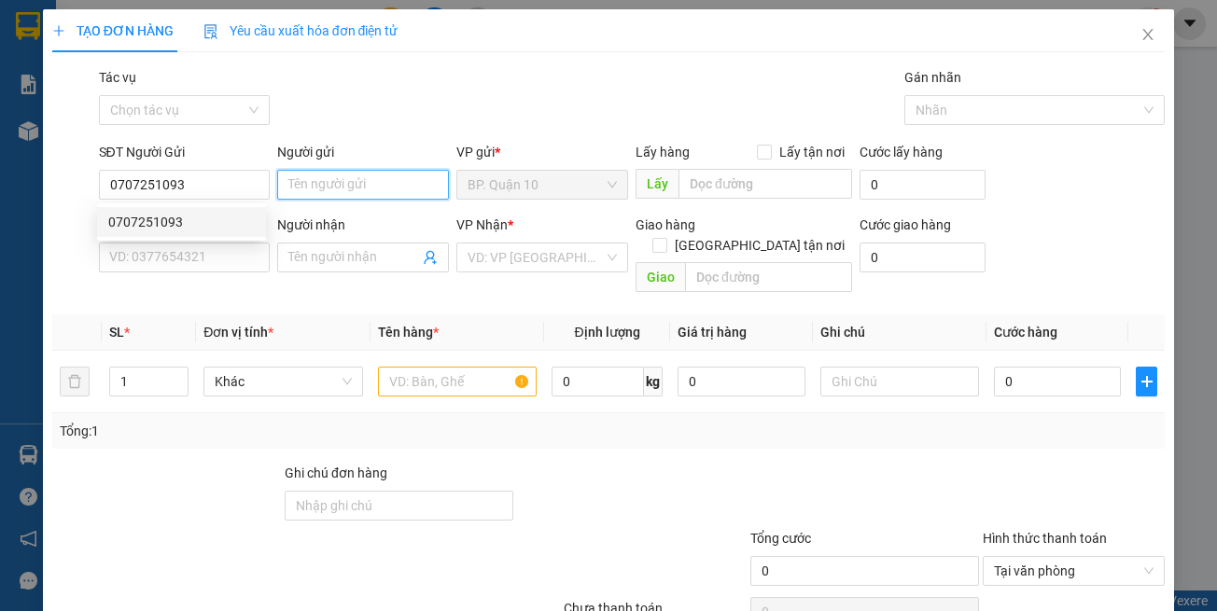
click at [341, 179] on input "Người gửi" at bounding box center [363, 185] width 172 height 30
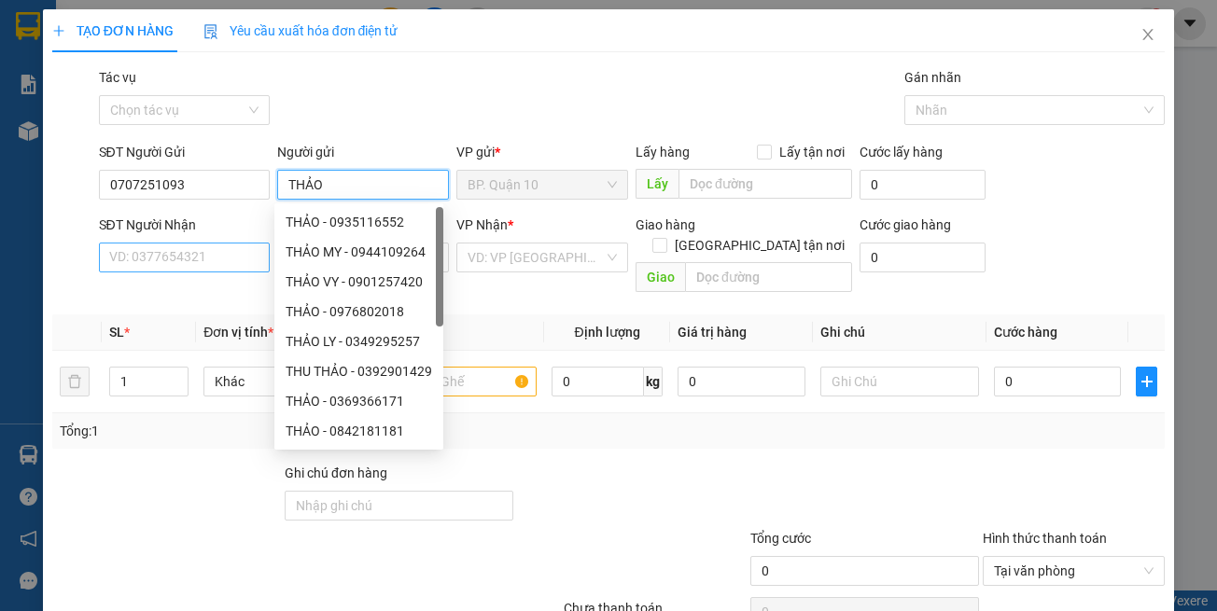
type input "THẢO"
click at [220, 249] on input "SĐT Người Nhận" at bounding box center [185, 258] width 172 height 30
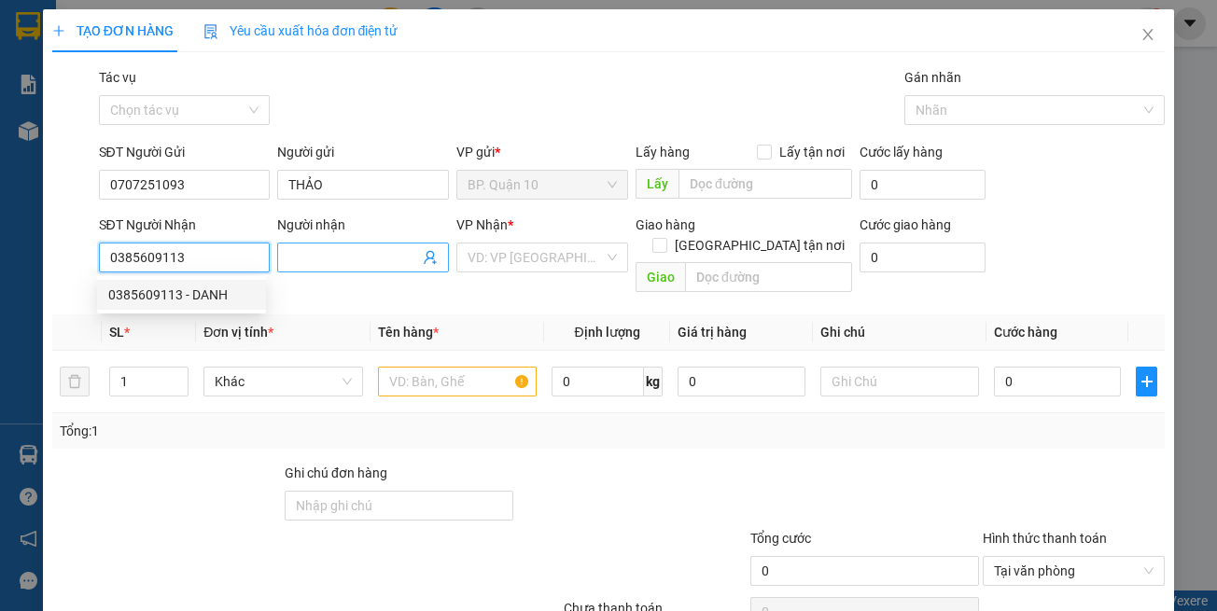
type input "0385609113"
click at [315, 257] on input "Người nhận" at bounding box center [353, 257] width 131 height 21
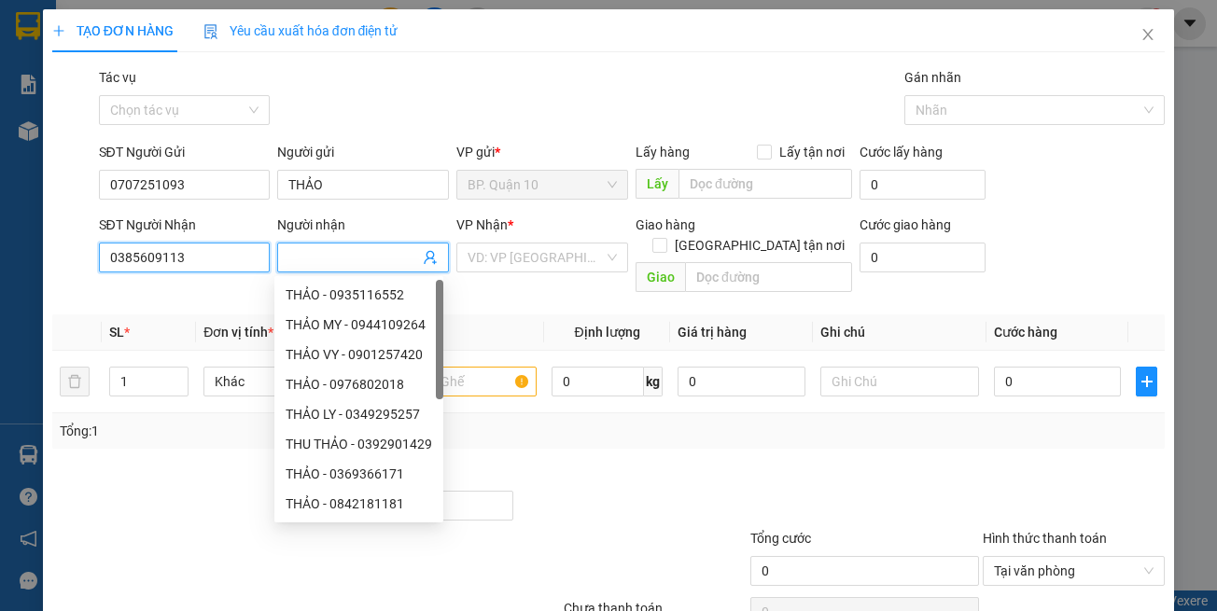
click at [214, 249] on input "0385609113" at bounding box center [185, 258] width 172 height 30
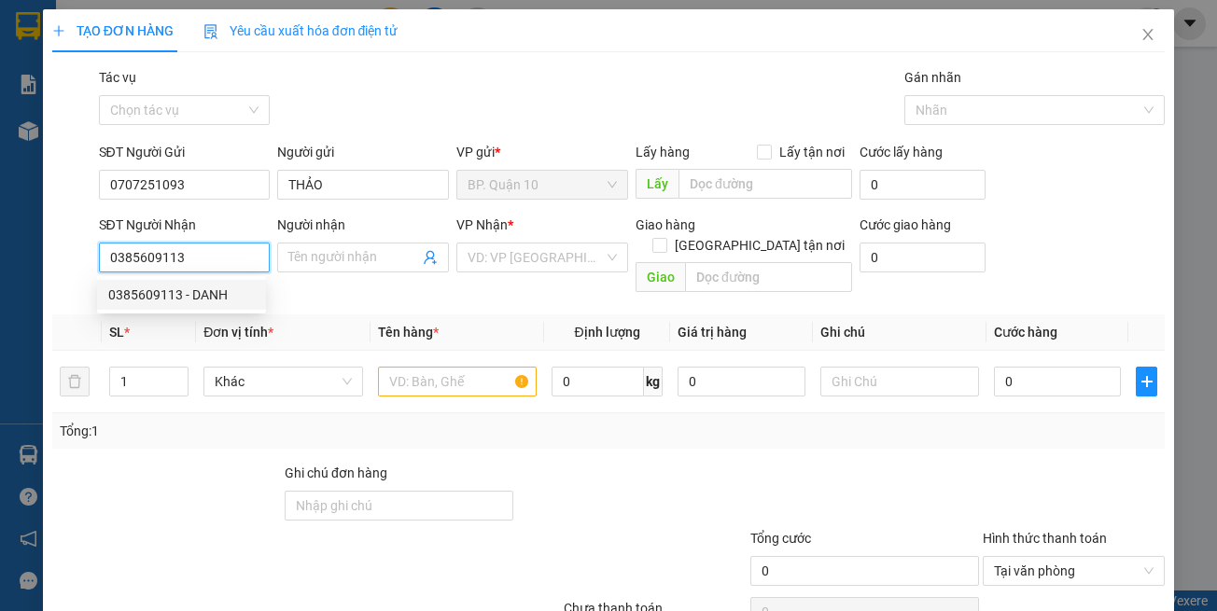
drag, startPoint x: 238, startPoint y: 293, endPoint x: 535, endPoint y: 296, distance: 296.8
click at [246, 295] on div "0385609113 - DANH" at bounding box center [181, 295] width 147 height 21
type input "DANH"
type input "50.000"
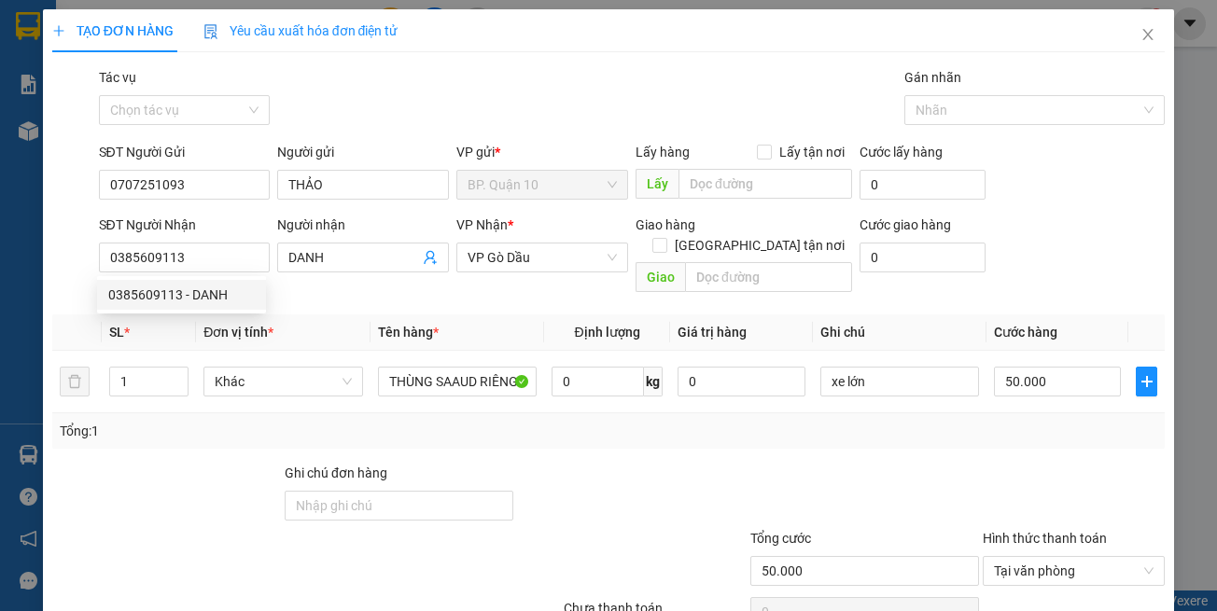
click at [535, 315] on th "Tên hàng *" at bounding box center [458, 333] width 174 height 36
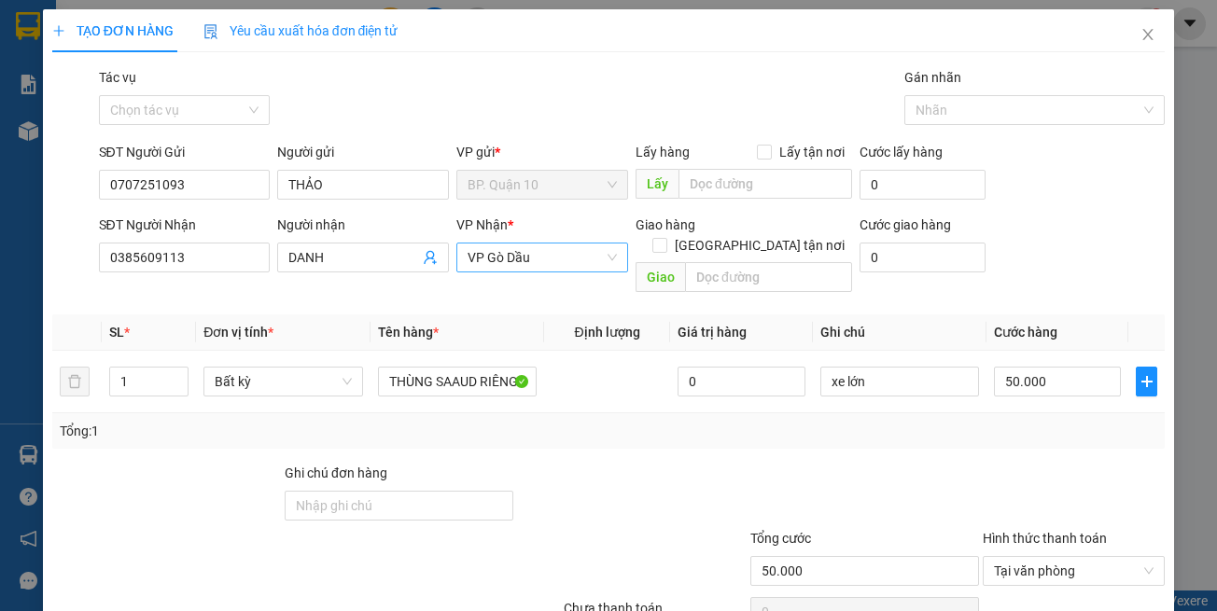
click at [514, 245] on span "VP Gò Dầu" at bounding box center [542, 258] width 149 height 28
type input "BC"
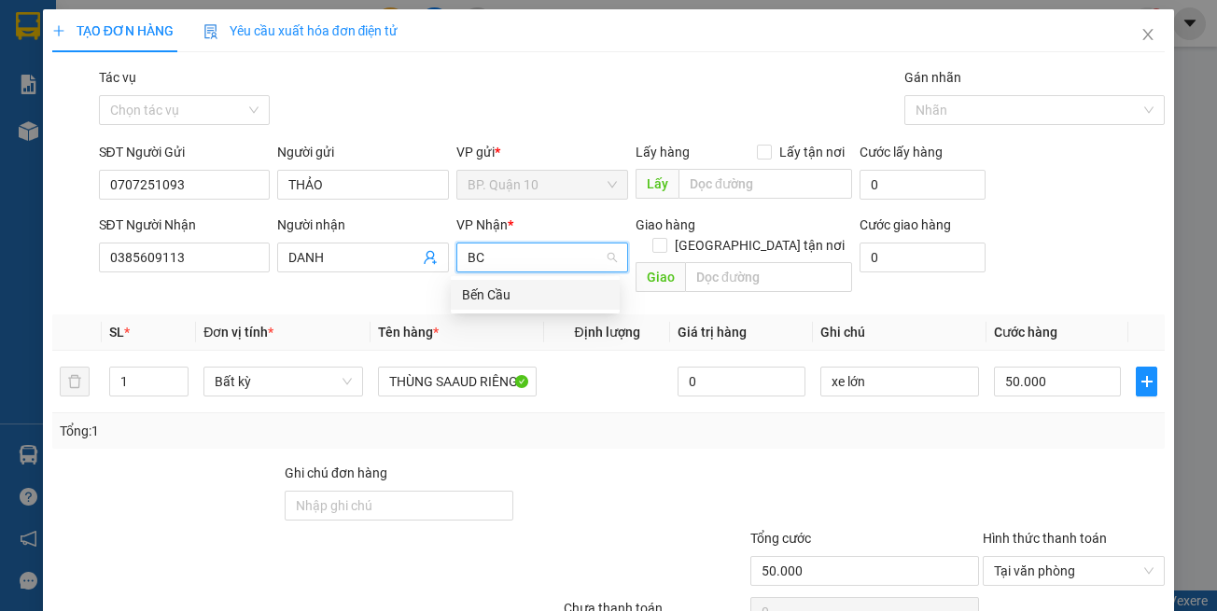
click at [518, 301] on div "Bến Cầu" at bounding box center [535, 295] width 147 height 21
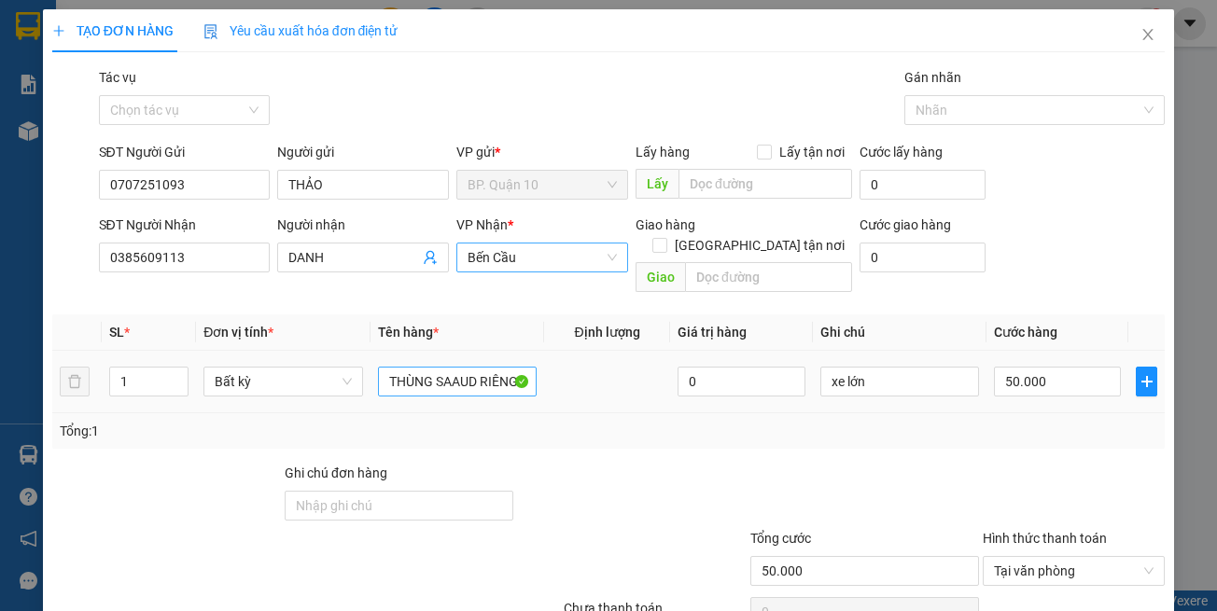
drag, startPoint x: 516, startPoint y: 386, endPoint x: 429, endPoint y: 348, distance: 94.9
click at [513, 384] on td "THÙNG SAAUD RIÊNG 2 TRÁI" at bounding box center [458, 382] width 174 height 63
drag, startPoint x: 378, startPoint y: 357, endPoint x: 1039, endPoint y: 404, distance: 662.5
click at [921, 403] on div "SL * Đơn vị tính * Tên hàng * Định lượng Giá trị hàng Ghi chú Cước hàng 1 Bất k…" at bounding box center [608, 382] width 1113 height 134
type input "HỘP SẦU RIÊNG (2 trái )"
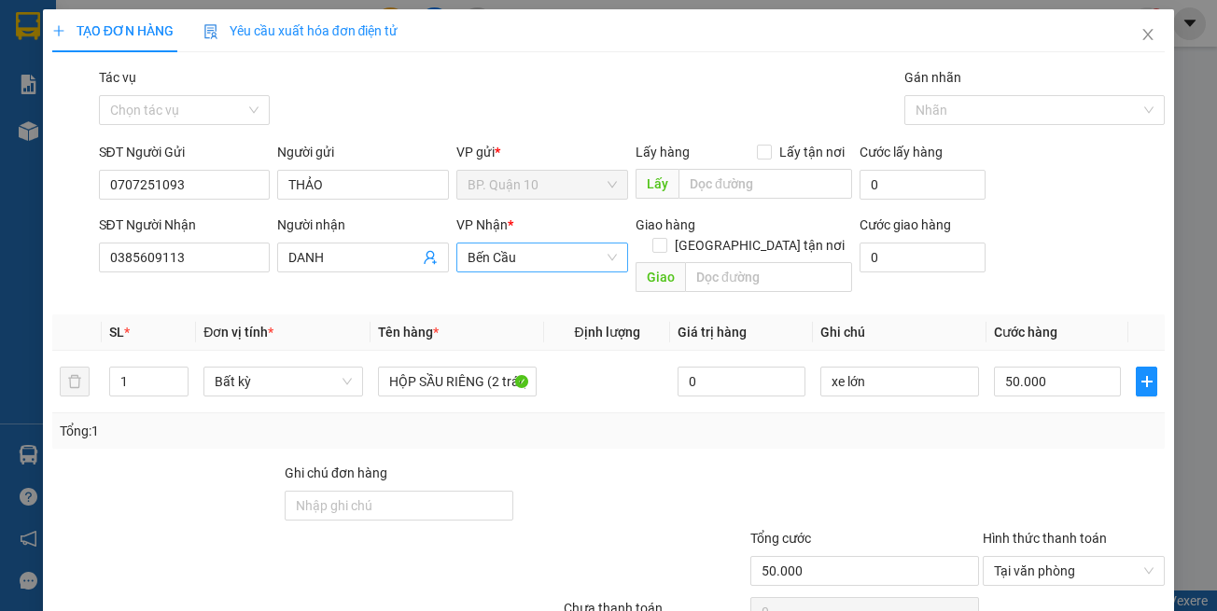
drag, startPoint x: 820, startPoint y: 415, endPoint x: 833, endPoint y: 396, distance: 23.6
click at [822, 421] on div "Tổng: 1" at bounding box center [609, 431] width 1099 height 21
drag, startPoint x: 875, startPoint y: 353, endPoint x: 563, endPoint y: 360, distance: 311.8
click at [612, 357] on tr "1 Bất kỳ HỘP SẦU RIÊNG (2 trái ) 0 xe lớn 50.000" at bounding box center [608, 382] width 1113 height 63
type input "D"
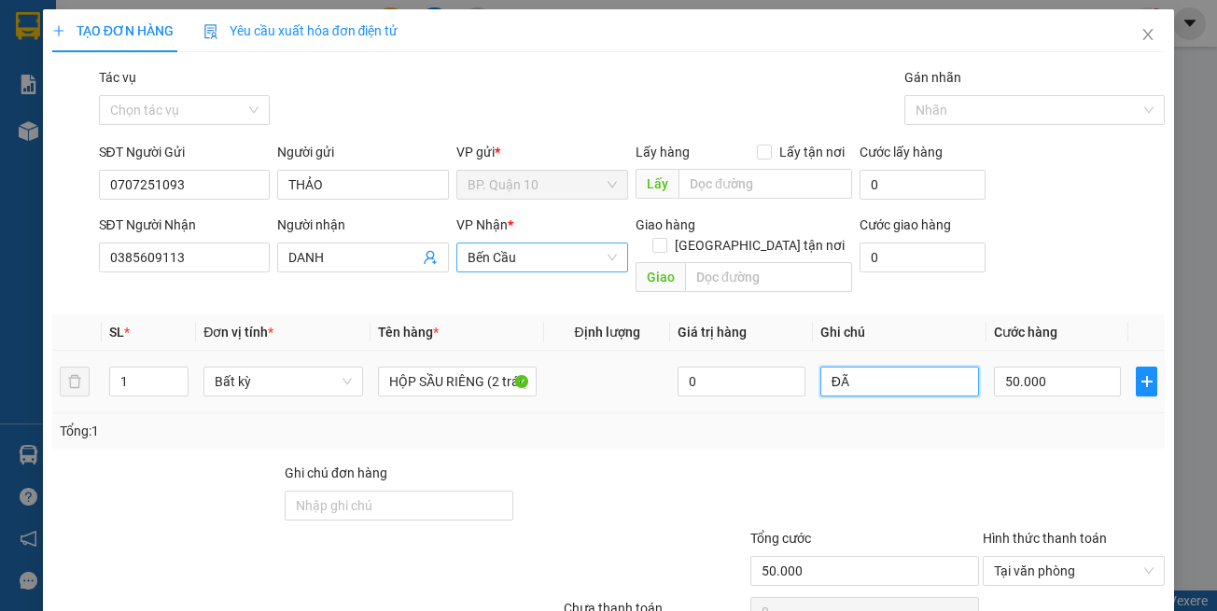
type input "Đ"
type input "d"
type input "đã hẹn mai nhận"
click at [1030, 422] on div "Tổng: 1" at bounding box center [608, 430] width 1113 height 35
click at [1025, 421] on div "Tổng: 1" at bounding box center [609, 431] width 1099 height 21
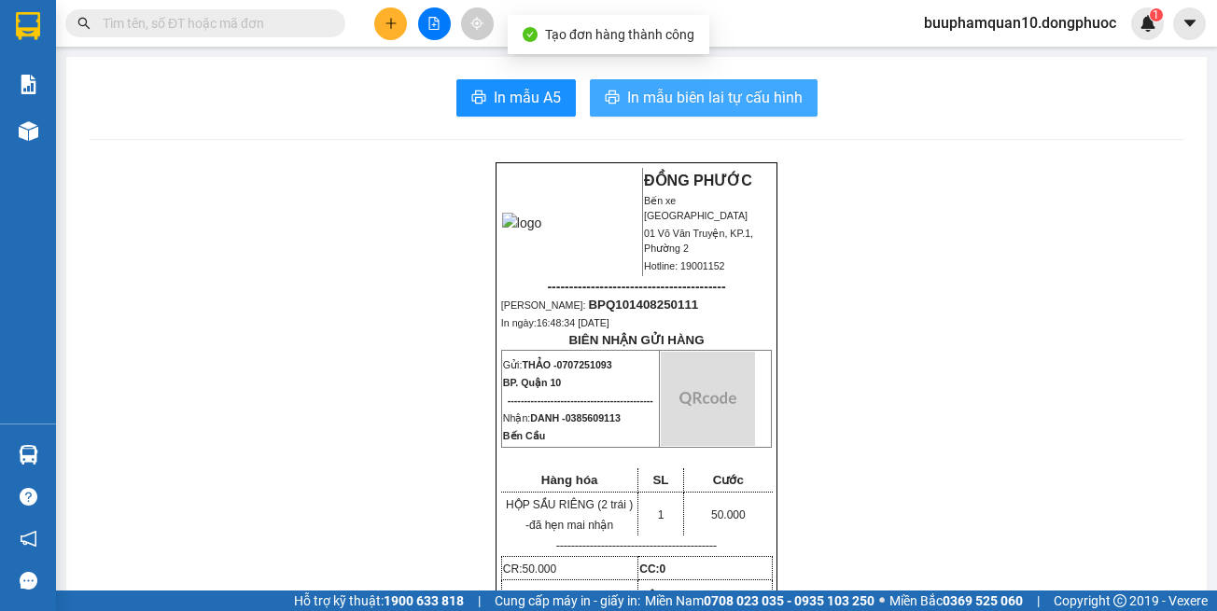
click at [692, 99] on span "In mẫu biên lai tự cấu hình" at bounding box center [714, 97] width 175 height 23
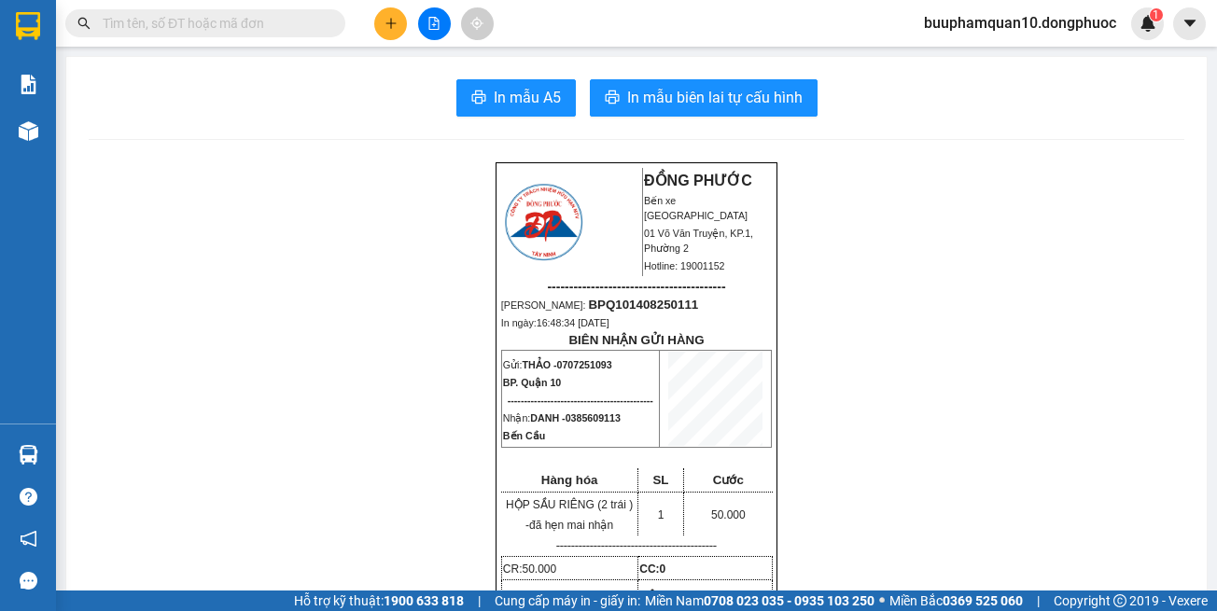
click at [243, 24] on input "text" at bounding box center [213, 23] width 220 height 21
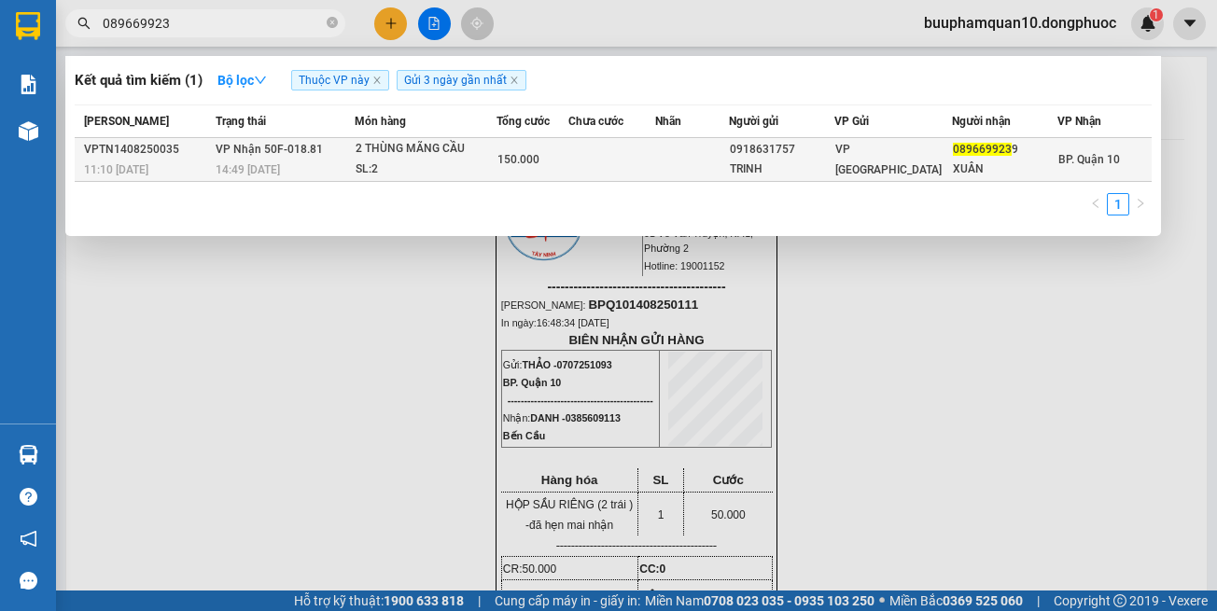
type input "089669923"
click at [519, 168] on div "150.000" at bounding box center [532, 159] width 70 height 21
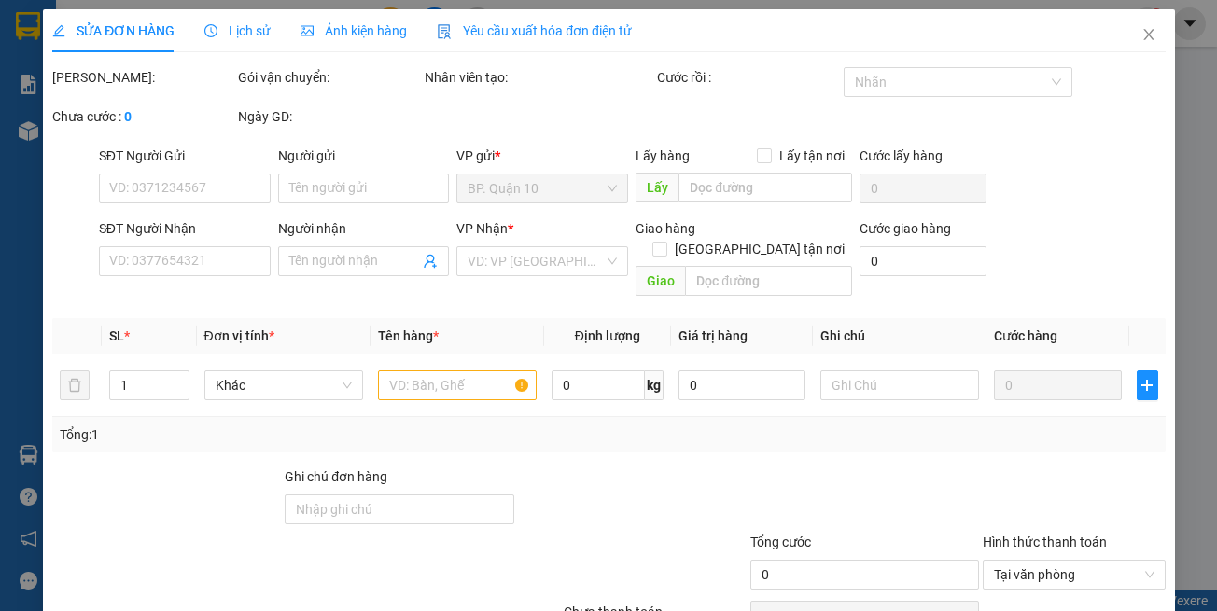
type input "0918631757"
type input "TRINH"
type input "0896699239"
type input "XUÂN"
type input "150.000"
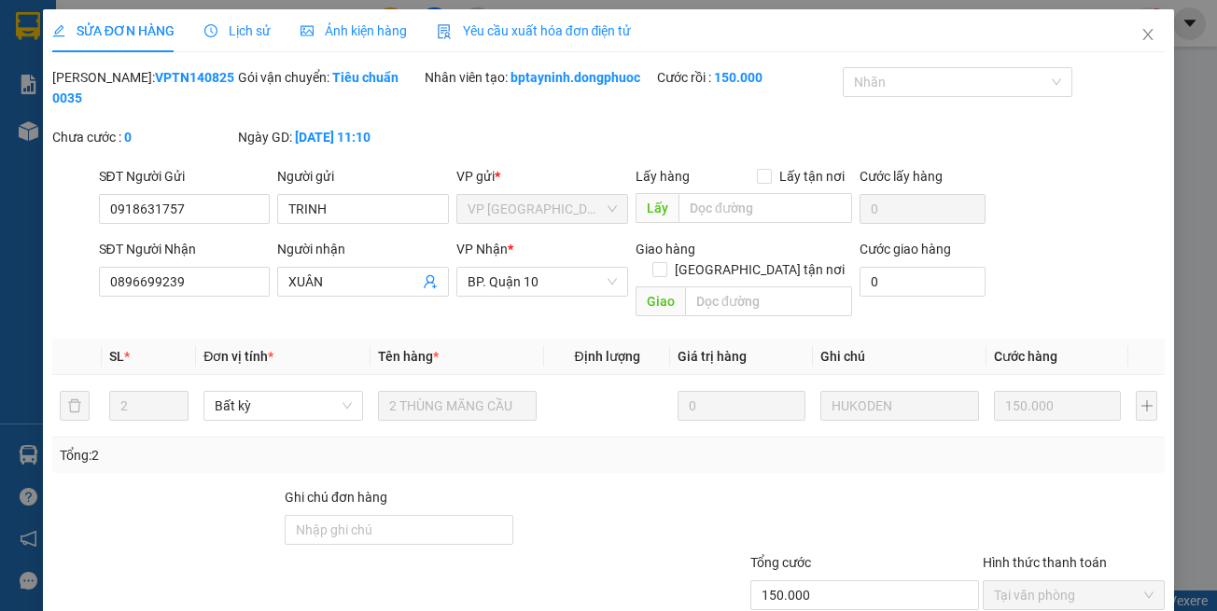
drag, startPoint x: 678, startPoint y: 371, endPoint x: 687, endPoint y: 368, distance: 10.1
click at [679, 487] on div at bounding box center [631, 519] width 232 height 65
click at [654, 445] on div "Tổng: 2" at bounding box center [609, 455] width 1099 height 21
click at [671, 463] on div "Total Paid Fee 150.000 Total UnPaid Fee 0 Cash Collection Total Fee Mã ĐH: VPTN…" at bounding box center [608, 383] width 1113 height 632
click at [511, 339] on th "Tên hàng *" at bounding box center [458, 357] width 174 height 36
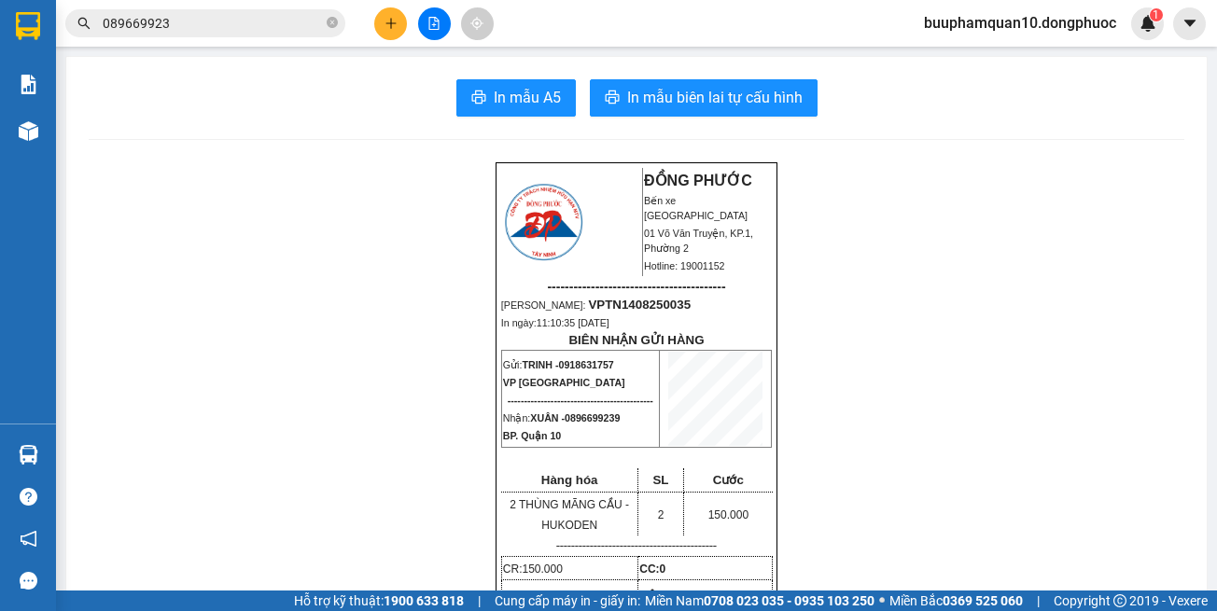
click at [394, 19] on icon "plus" at bounding box center [391, 23] width 13 height 13
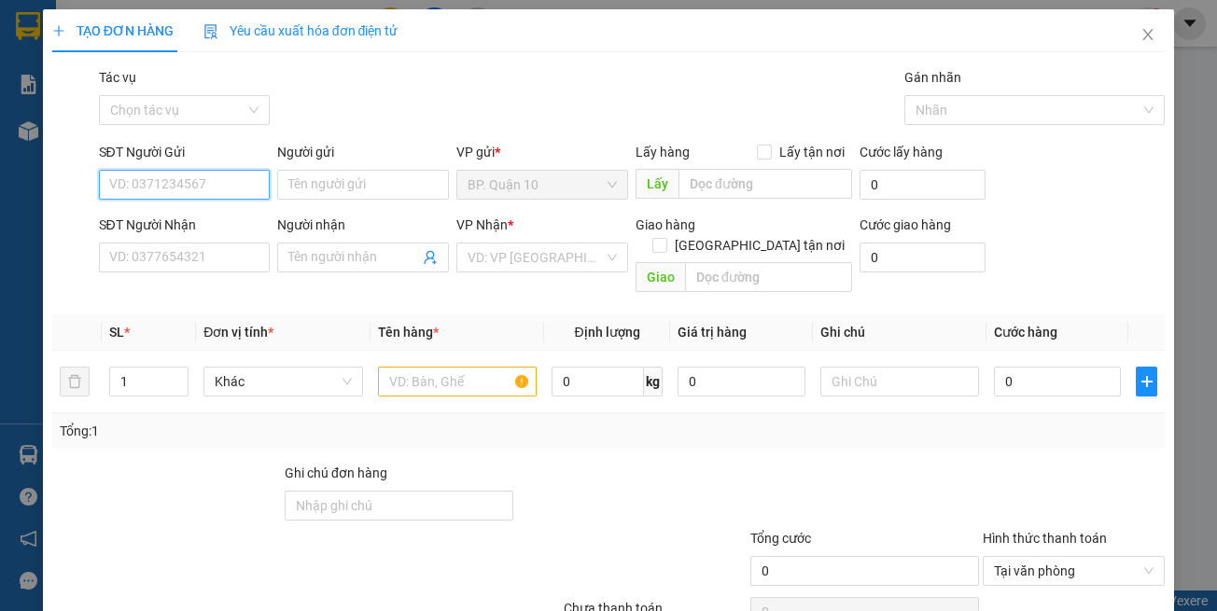
click at [220, 178] on input "SĐT Người Gửi" at bounding box center [185, 185] width 172 height 30
type input "0398086944"
click at [299, 180] on input "Người gửi" at bounding box center [363, 185] width 172 height 30
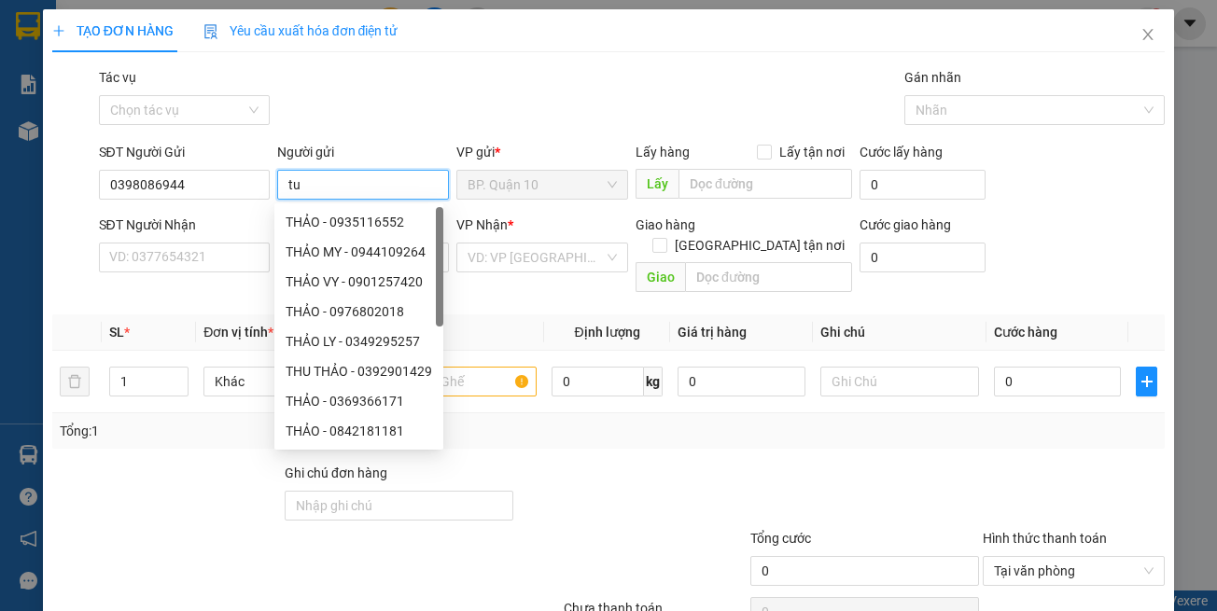
type input "t"
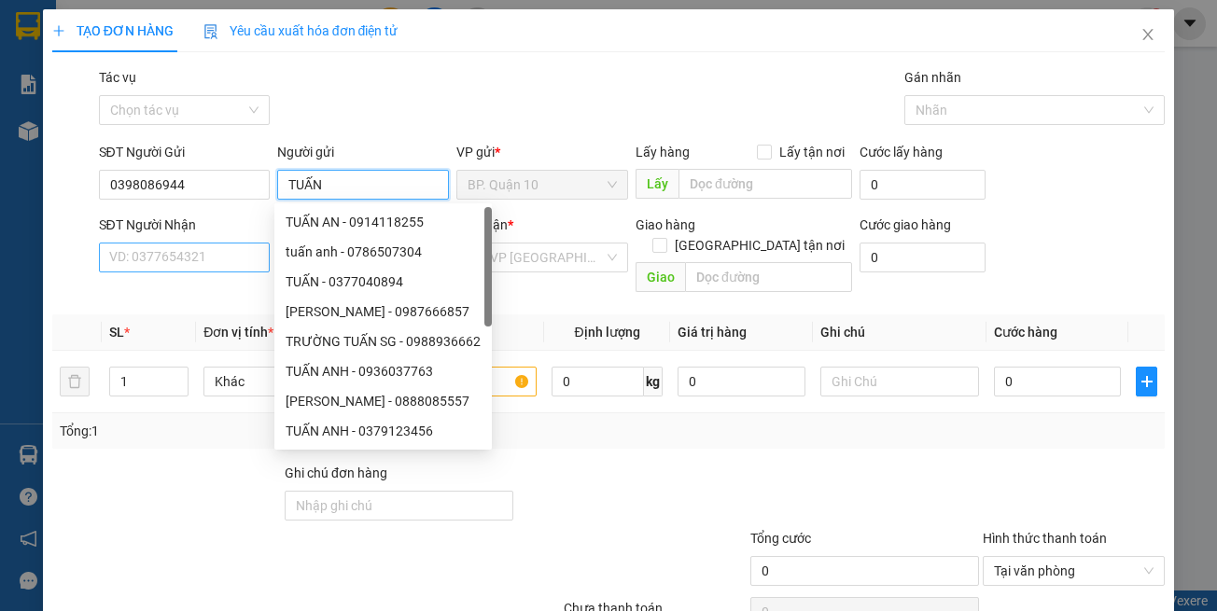
type input "TUẤN"
click at [203, 251] on input "SĐT Người Nhận" at bounding box center [185, 258] width 172 height 30
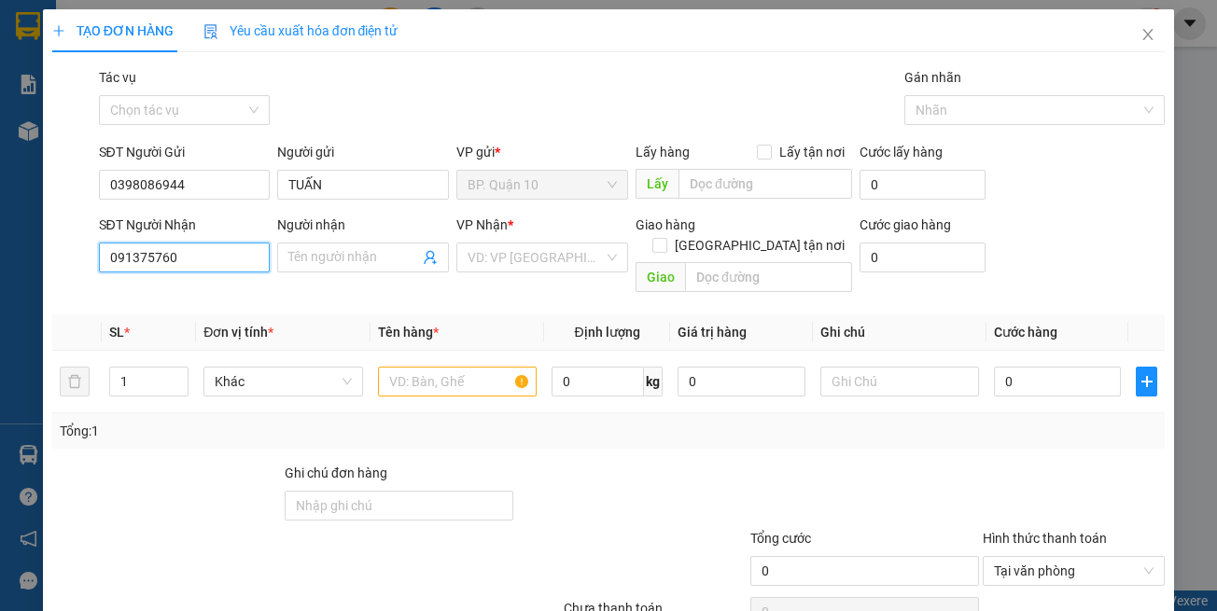
type input "0913757602"
drag, startPoint x: 221, startPoint y: 303, endPoint x: 509, endPoint y: 295, distance: 287.6
click at [221, 302] on div "0913757602 - MINH" at bounding box center [181, 295] width 147 height 21
type input "MINH"
type input "80.000"
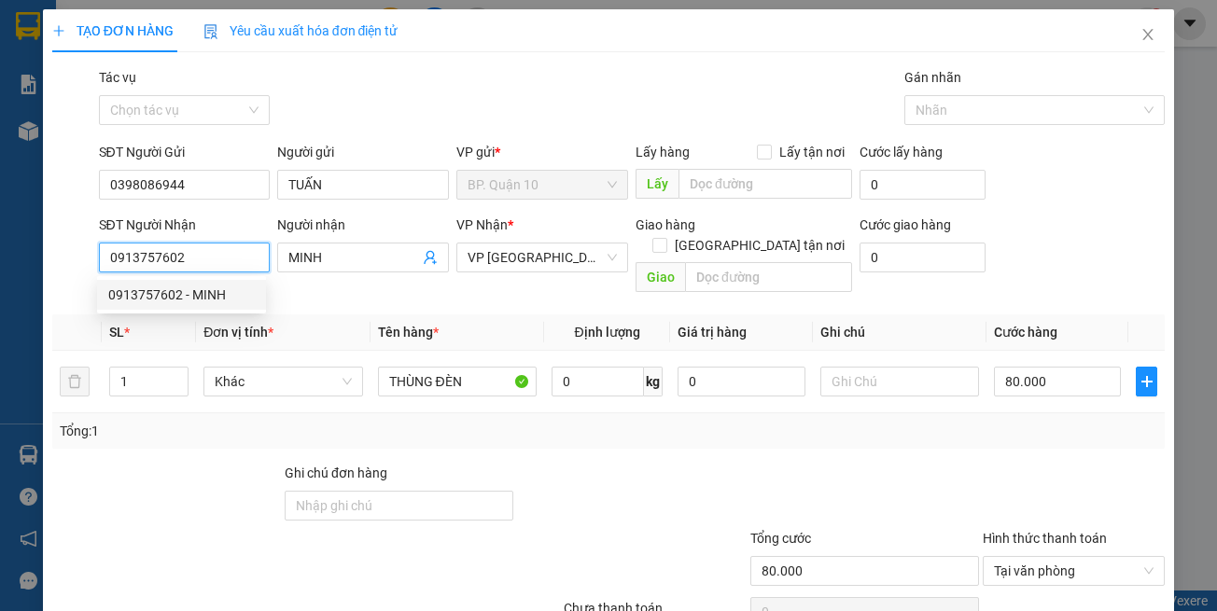
type input "0913757602"
click at [509, 315] on th "Tên hàng *" at bounding box center [458, 333] width 174 height 36
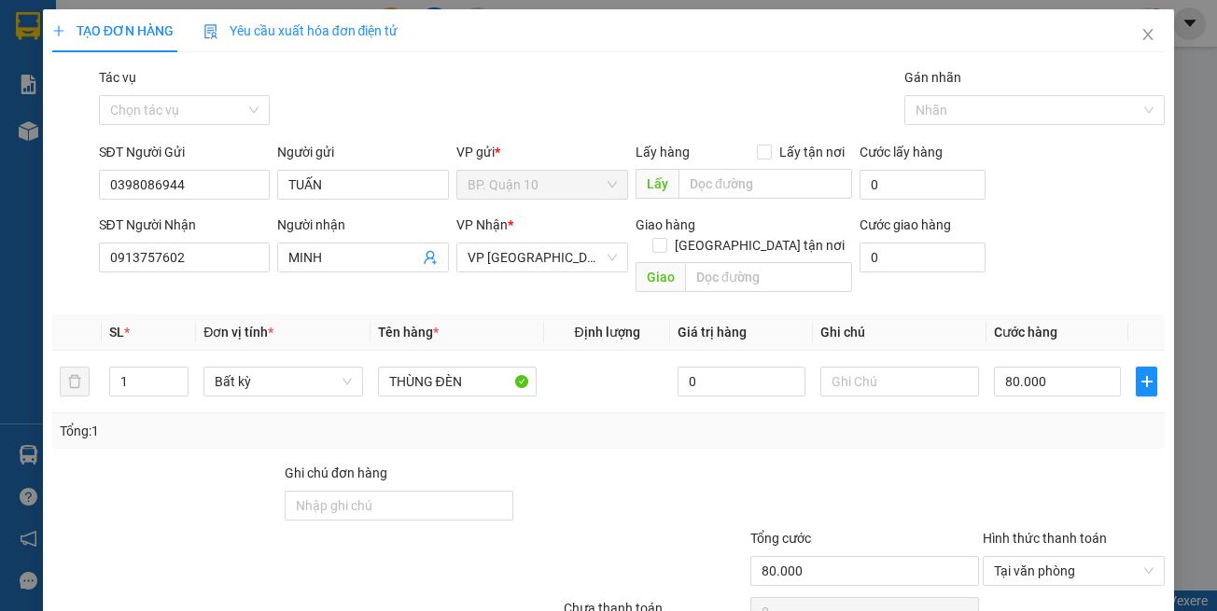
click at [485, 425] on div "Tổng: 1" at bounding box center [608, 430] width 1113 height 35
drag, startPoint x: 478, startPoint y: 360, endPoint x: 150, endPoint y: 304, distance: 332.3
click at [283, 351] on tr "1 Bất kỳ THÙNG ĐÈN 0 80.000" at bounding box center [608, 382] width 1113 height 63
type input "BỌC NHỎ GT"
click at [1103, 418] on div "Transit Pickup Surcharge Ids Transit Deliver Surcharge Ids Transit Deliver Surc…" at bounding box center [608, 371] width 1113 height 608
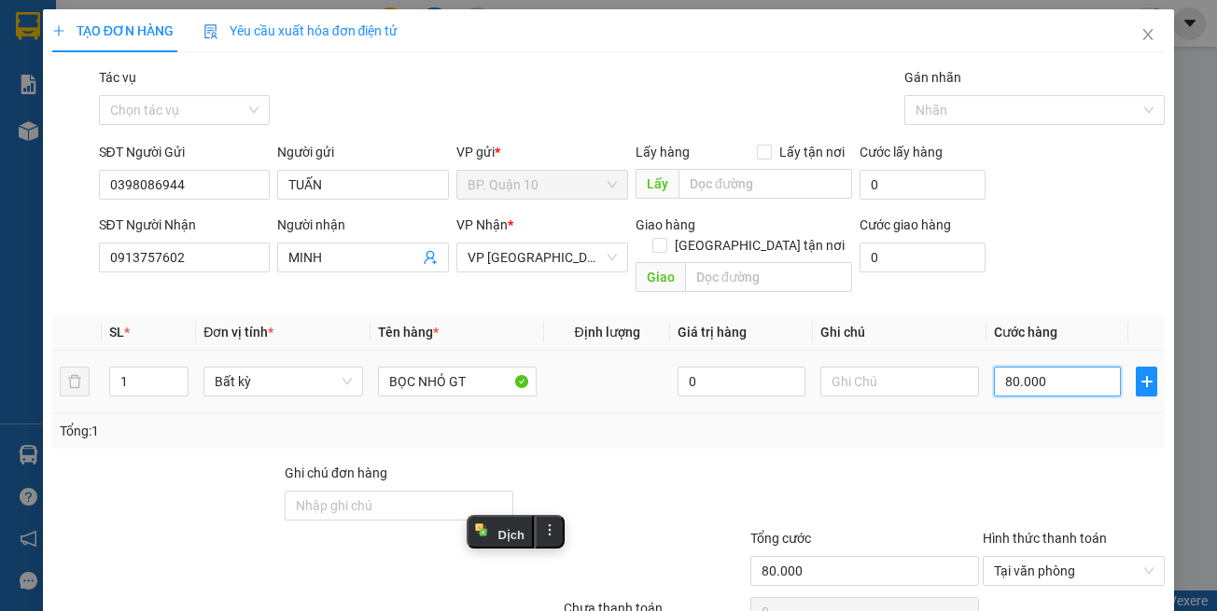
click at [1057, 367] on input "80.000" at bounding box center [1057, 382] width 127 height 30
type input "3"
type input "30"
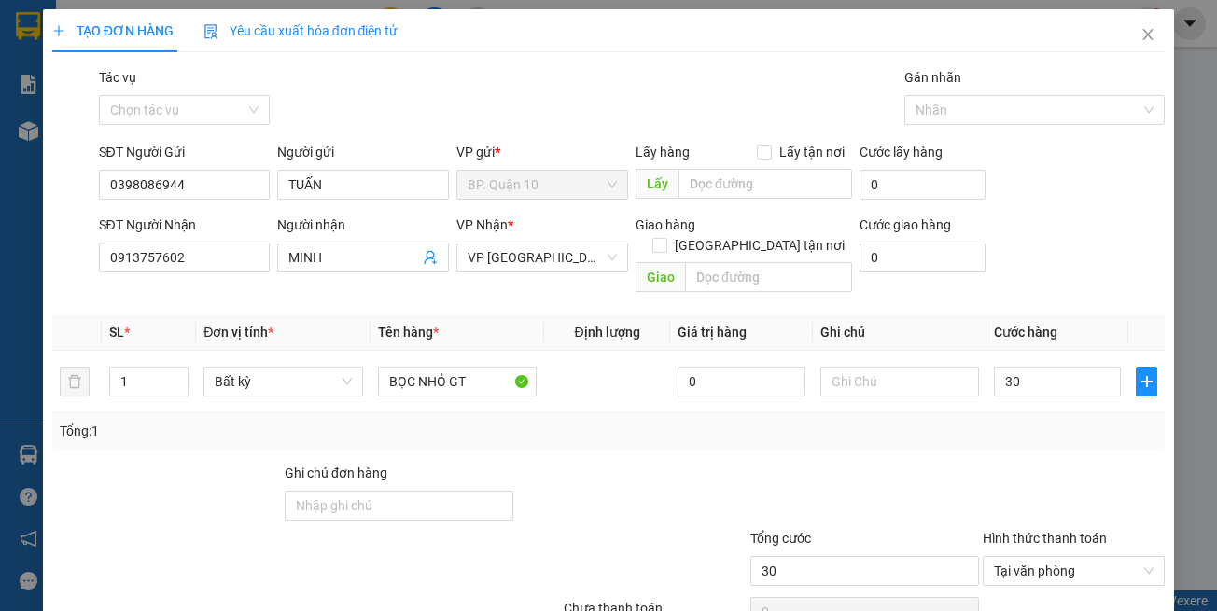
type input "30.000"
drag, startPoint x: 817, startPoint y: 447, endPoint x: 821, endPoint y: 421, distance: 26.5
click at [818, 463] on div at bounding box center [865, 495] width 232 height 65
click at [836, 367] on input "text" at bounding box center [899, 382] width 159 height 30
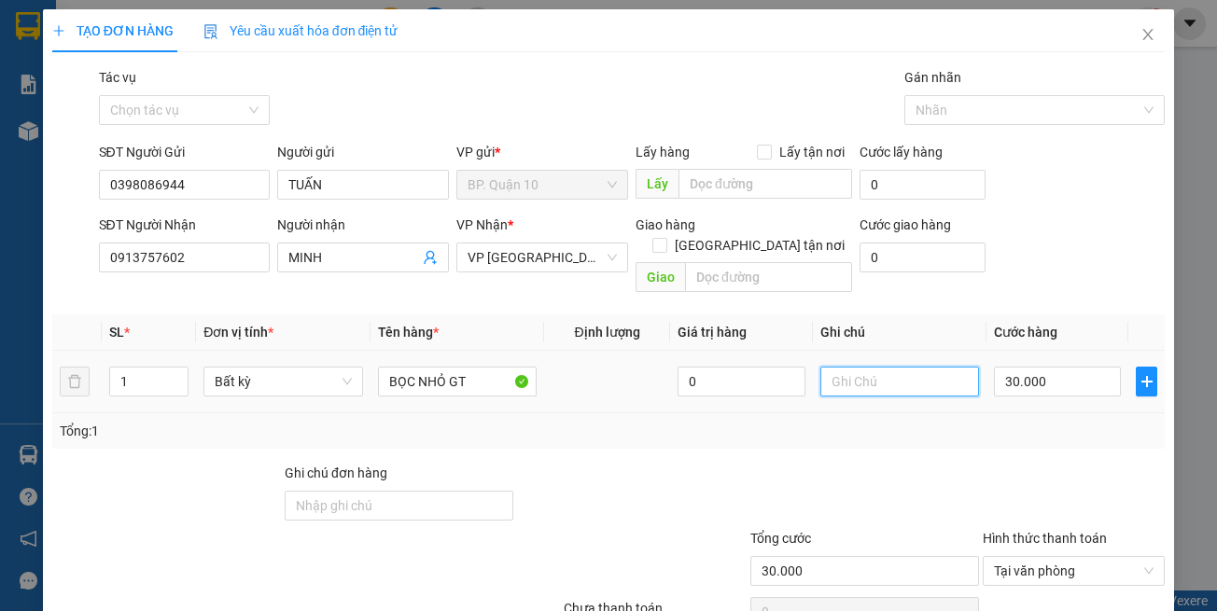
paste input "k kiểm-đã hẹn mai"
type input "k kiểm-đã hẹn mai"
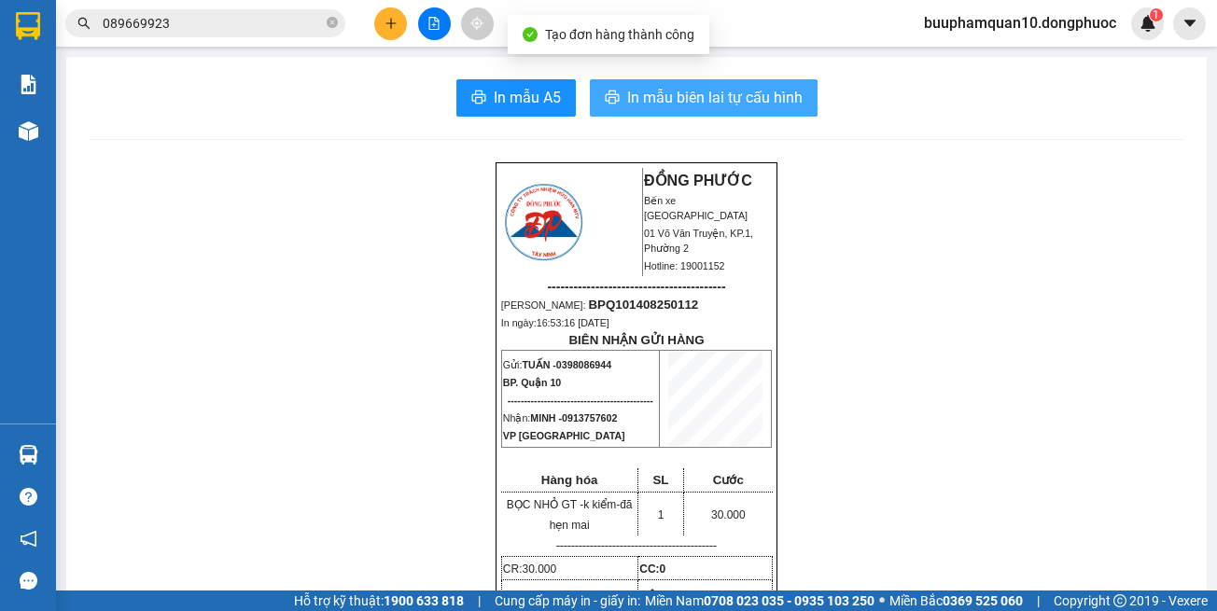
click at [730, 105] on span "In mẫu biên lai tự cấu hình" at bounding box center [714, 97] width 175 height 23
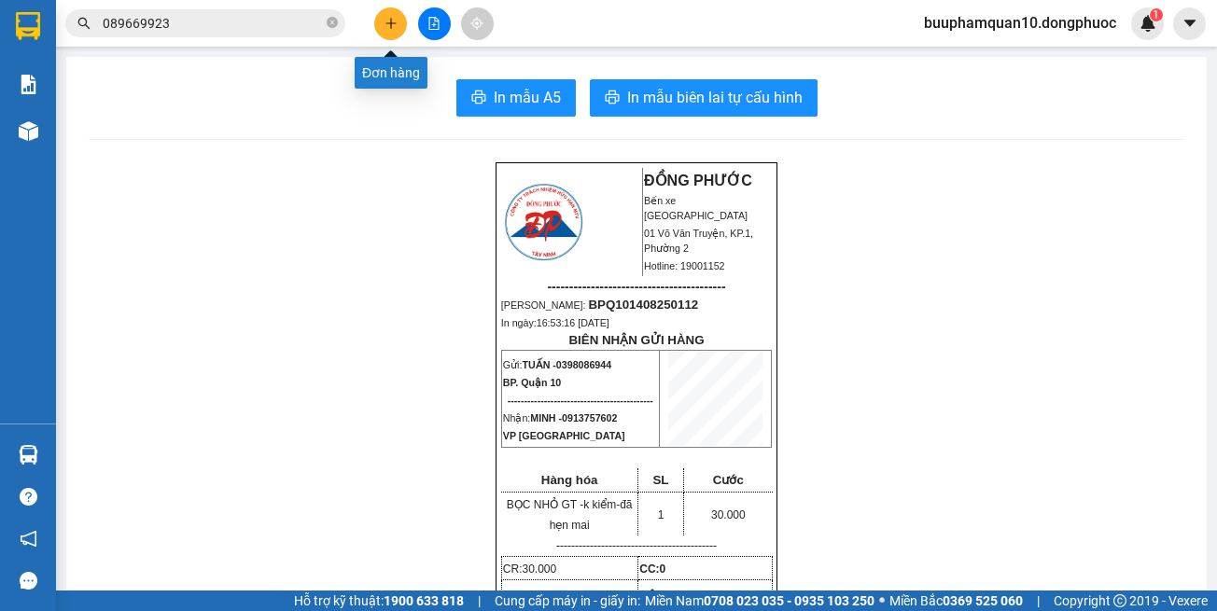
click at [382, 21] on button at bounding box center [390, 23] width 33 height 33
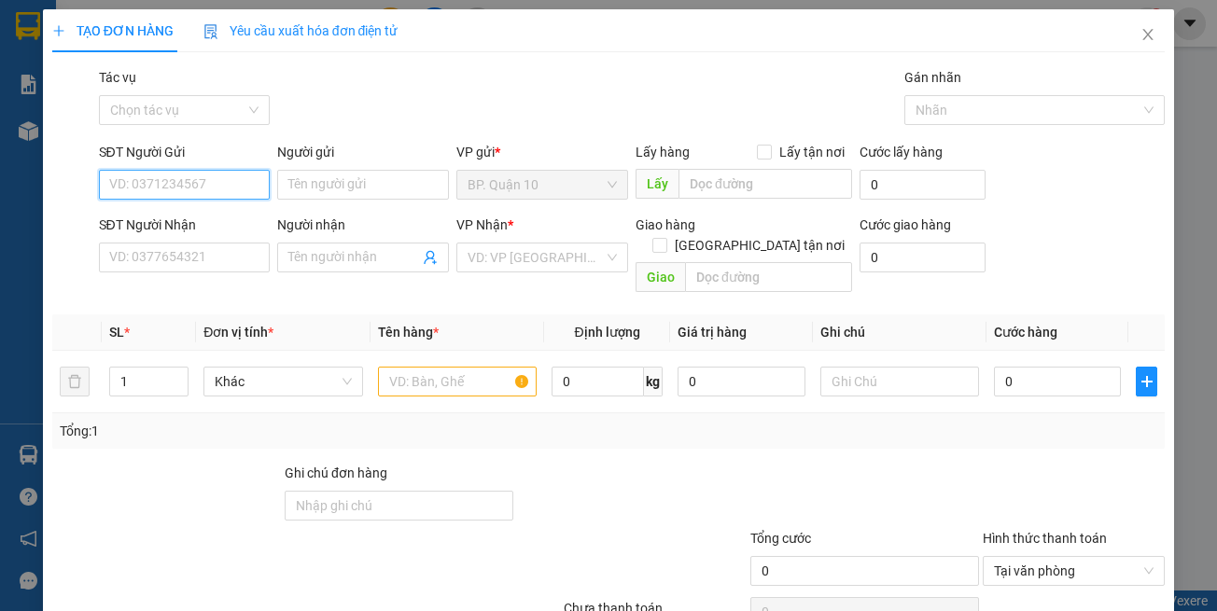
click at [181, 189] on input "SĐT Người Gửi" at bounding box center [185, 185] width 172 height 30
type input "0911665050"
click at [245, 217] on div "0911665050 - NINH" at bounding box center [181, 222] width 147 height 21
type input "NINH"
type input "0913302400"
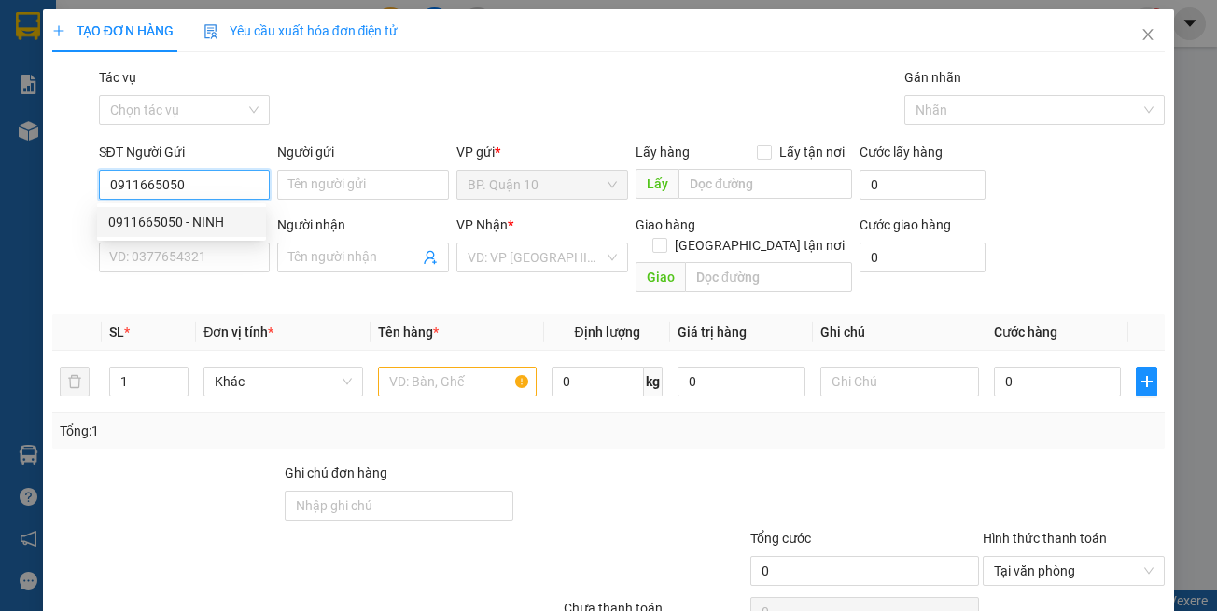
type input "LONG"
type input "30.000"
type input "0911665050"
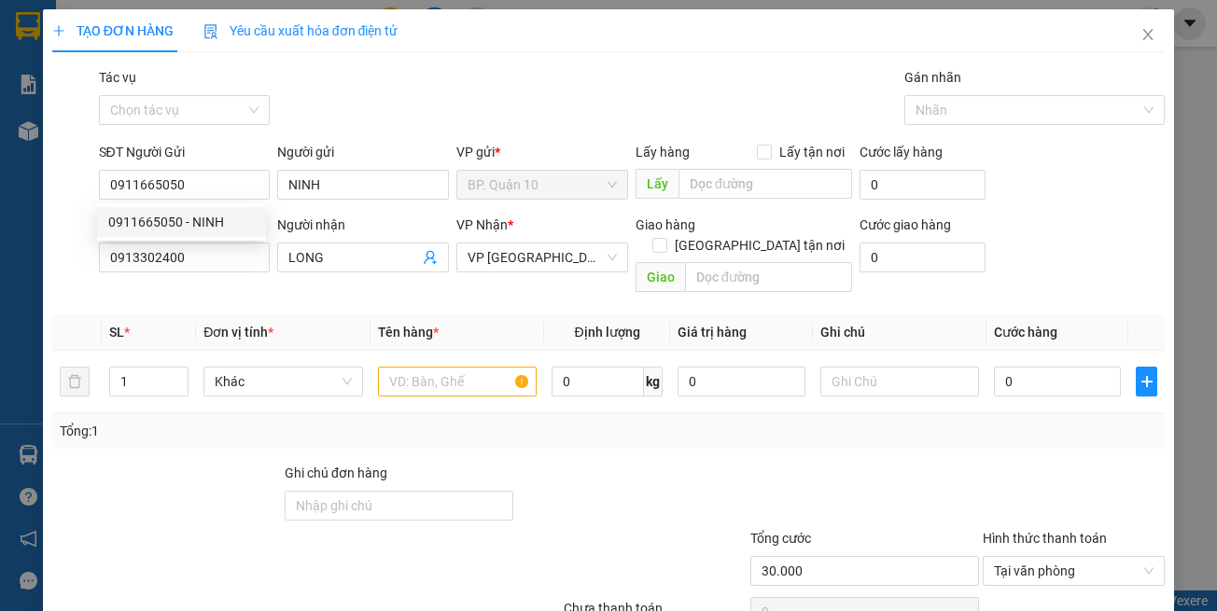
click at [281, 315] on th "Đơn vị tính *" at bounding box center [283, 333] width 174 height 36
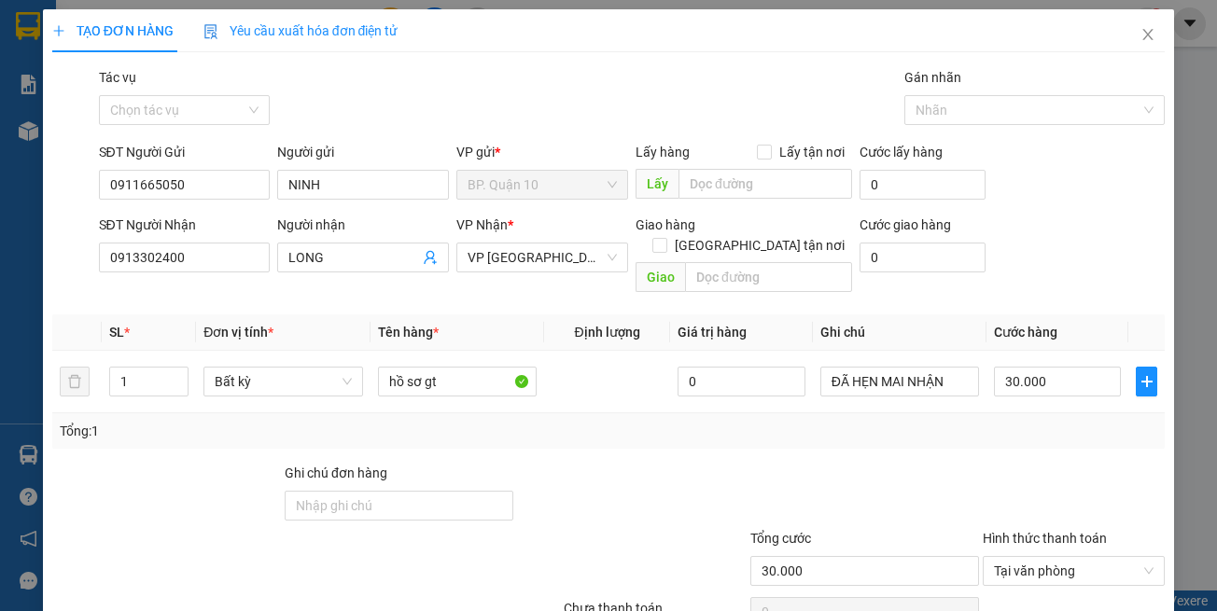
click at [499, 431] on div "Transit Pickup Surcharge Ids Transit Deliver Surcharge Ids Transit Deliver Surc…" at bounding box center [608, 371] width 1113 height 608
drag, startPoint x: 968, startPoint y: 455, endPoint x: 979, endPoint y: 392, distance: 64.4
click at [981, 463] on div at bounding box center [1074, 495] width 186 height 65
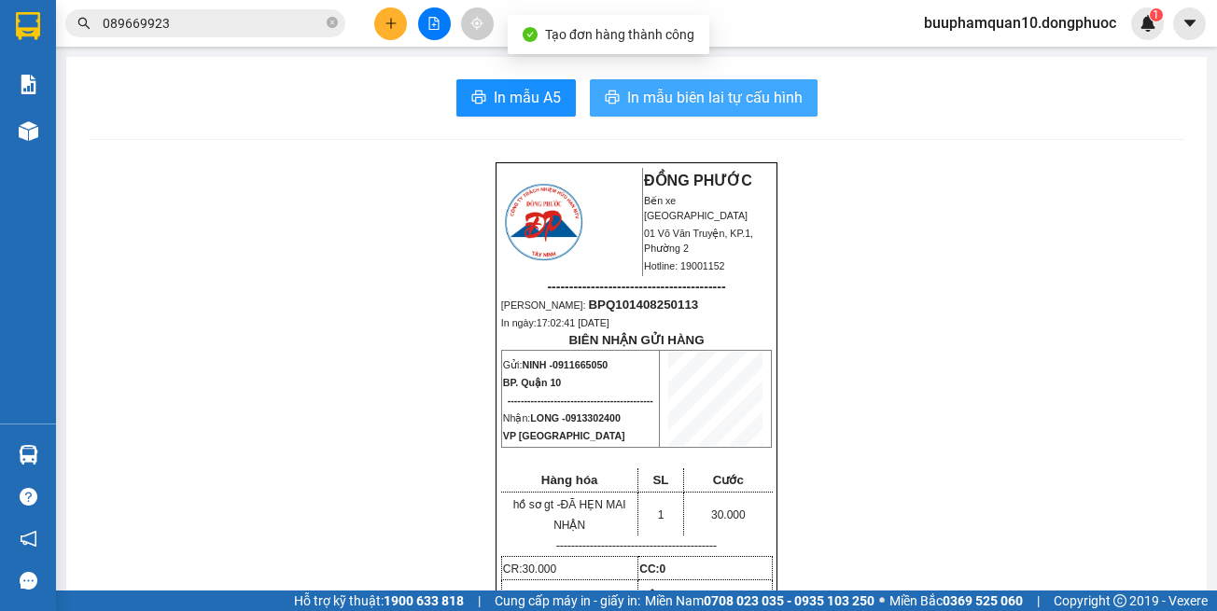
drag, startPoint x: 734, startPoint y: 87, endPoint x: 773, endPoint y: 105, distance: 43.4
click at [734, 88] on span "In mẫu biên lai tự cấu hình" at bounding box center [714, 97] width 175 height 23
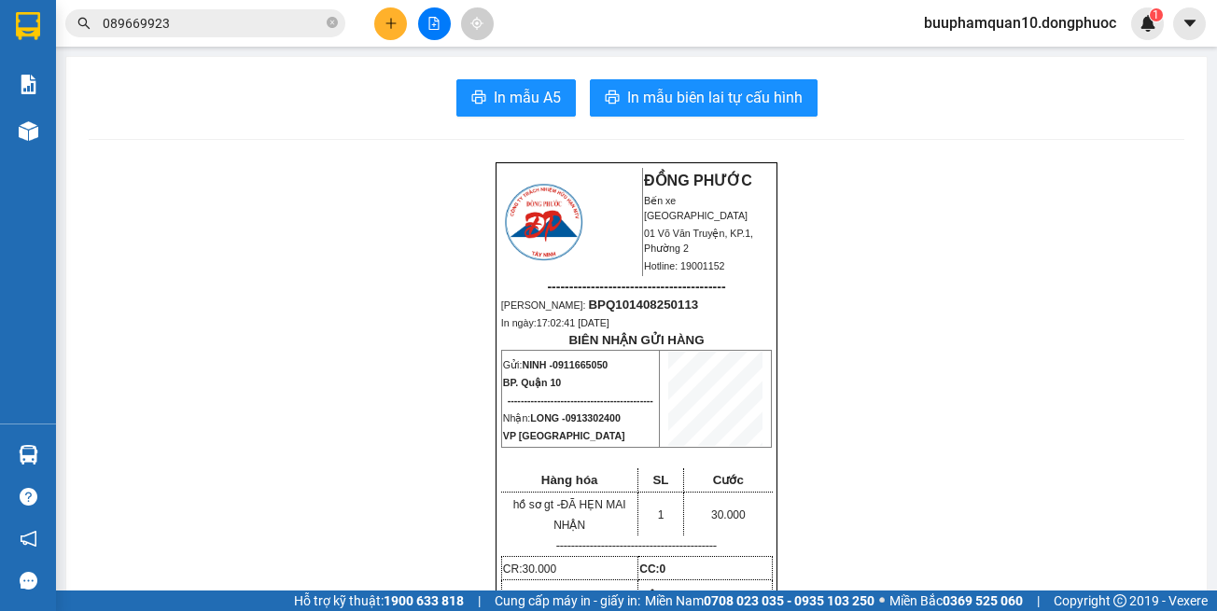
click at [236, 18] on input "089669923" at bounding box center [213, 23] width 220 height 21
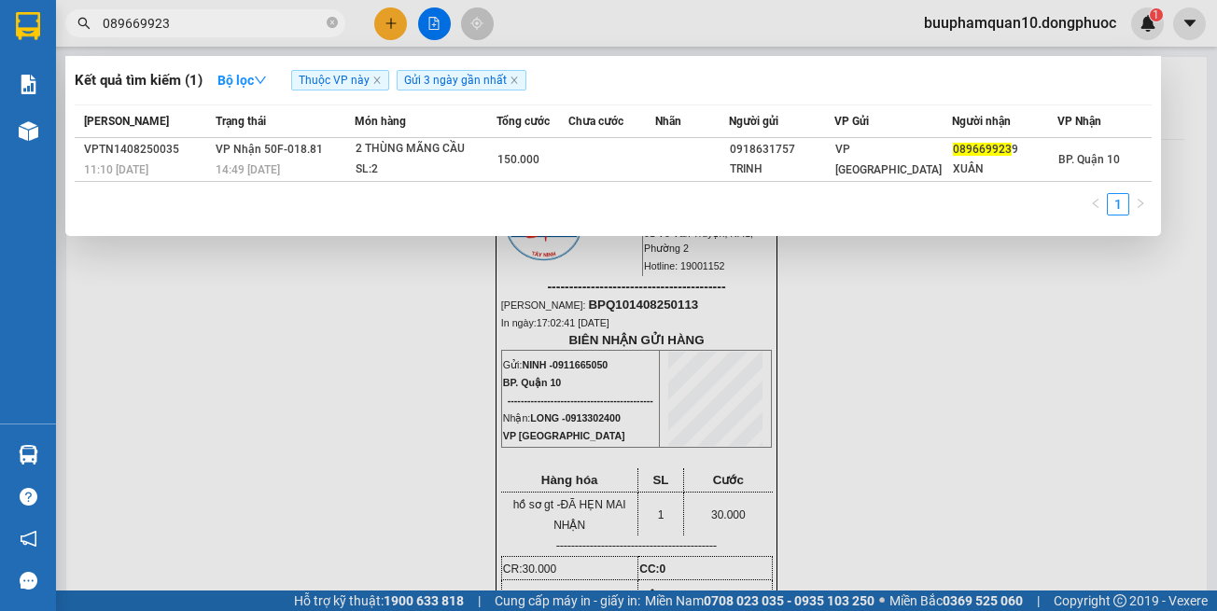
drag, startPoint x: 236, startPoint y: 18, endPoint x: 233, endPoint y: 7, distance: 10.6
click at [231, 18] on input "089669923" at bounding box center [213, 23] width 220 height 21
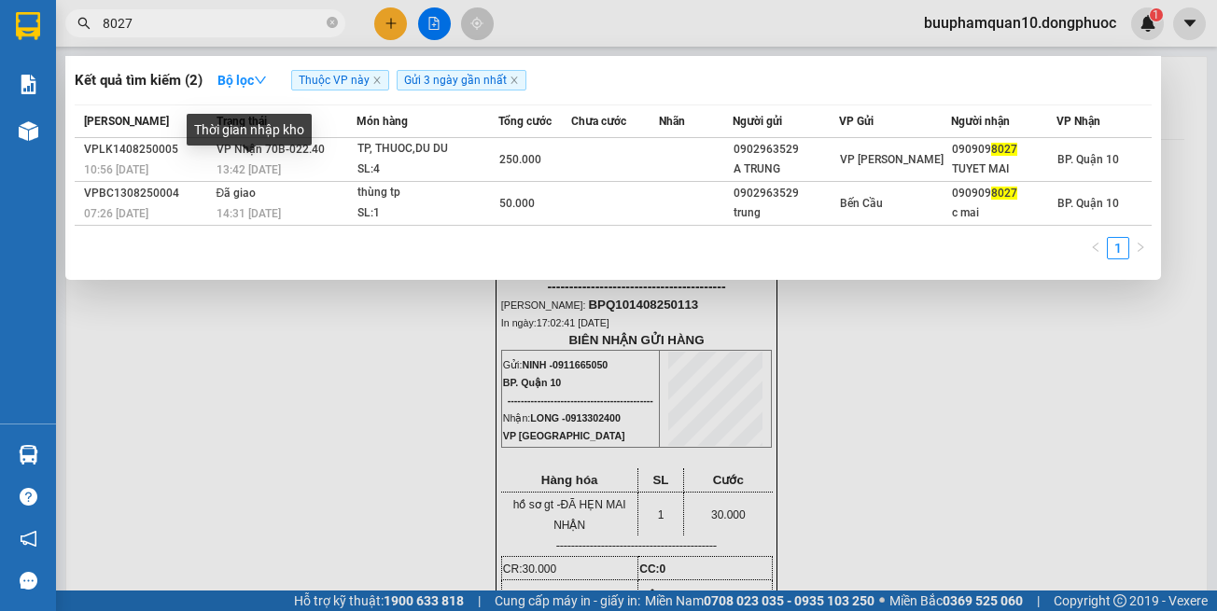
type input "8027"
click at [288, 153] on div "Thời gian nhập kho" at bounding box center [249, 136] width 125 height 45
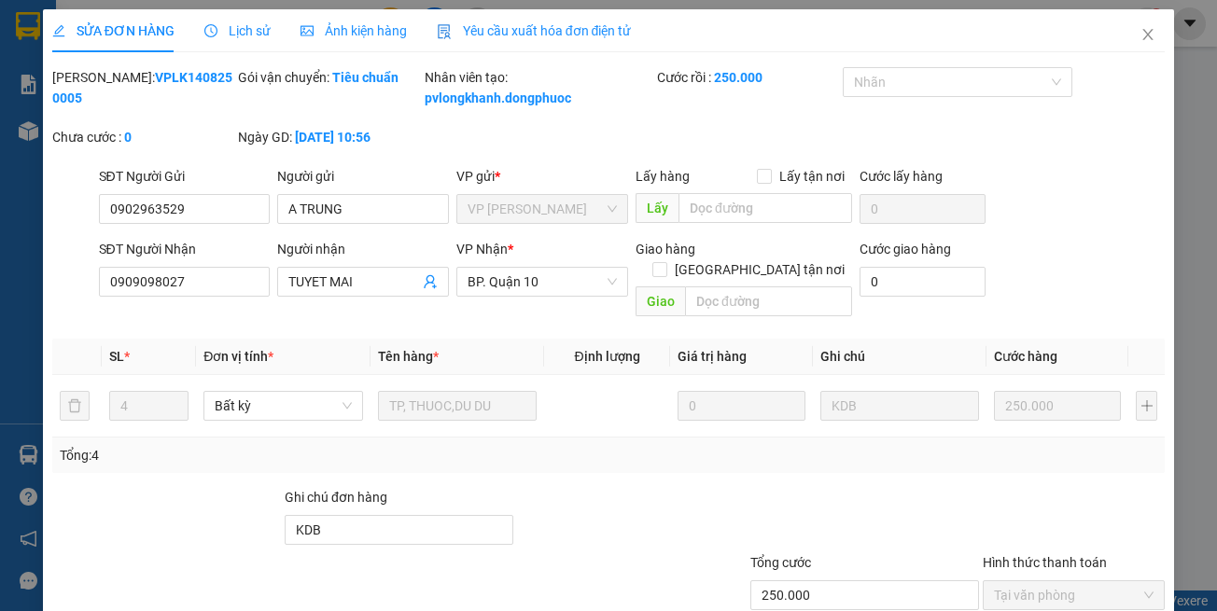
drag, startPoint x: 656, startPoint y: 561, endPoint x: 665, endPoint y: 527, distance: 34.6
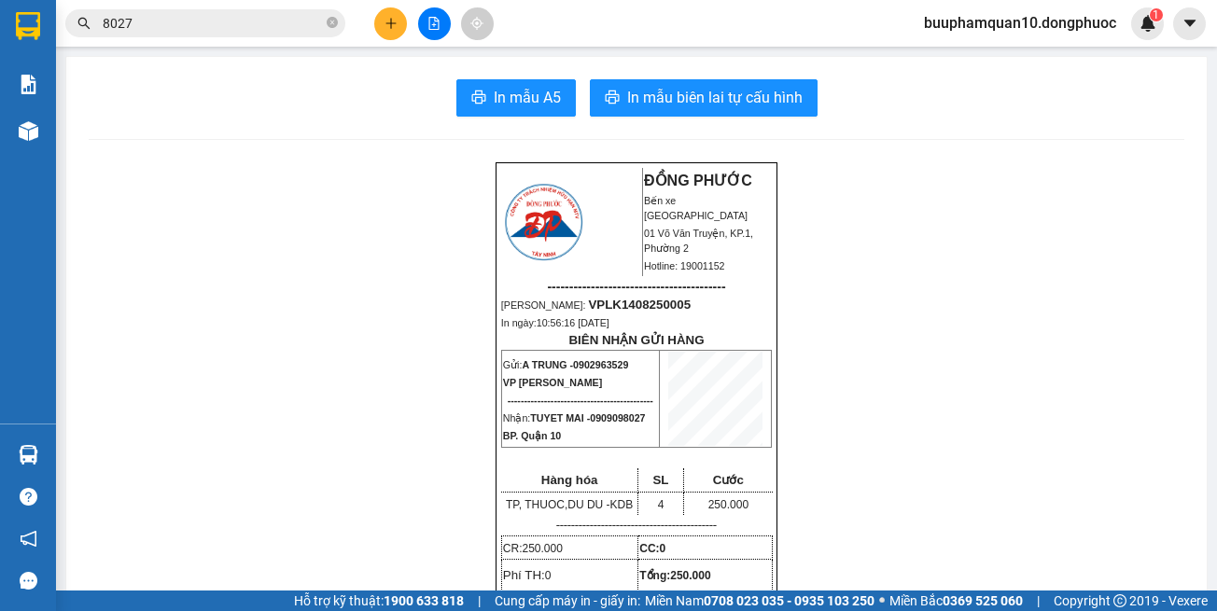
click at [227, 13] on input "8027" at bounding box center [213, 23] width 220 height 21
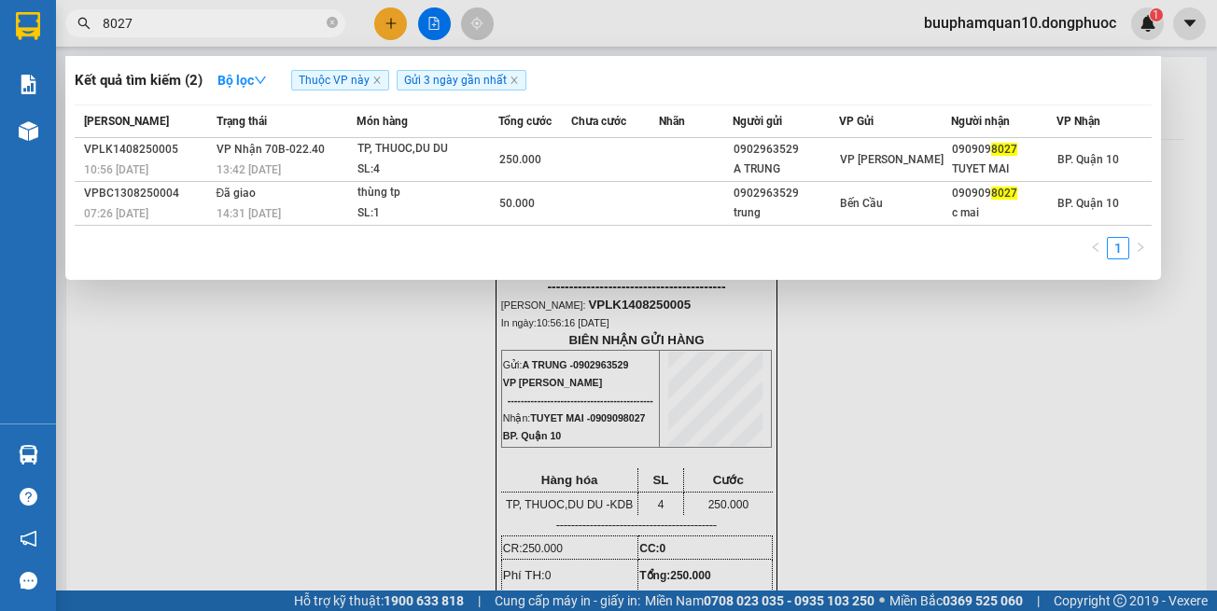
click at [227, 13] on input "8027" at bounding box center [213, 23] width 220 height 21
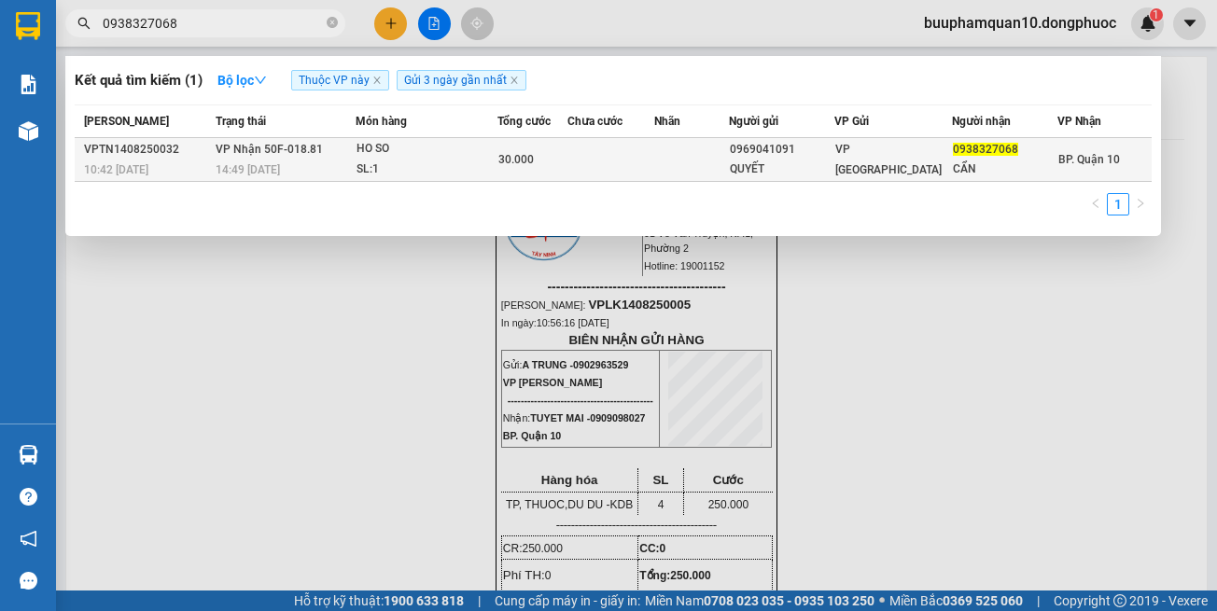
type input "0938327068"
click at [549, 161] on div "30.000" at bounding box center [532, 159] width 68 height 21
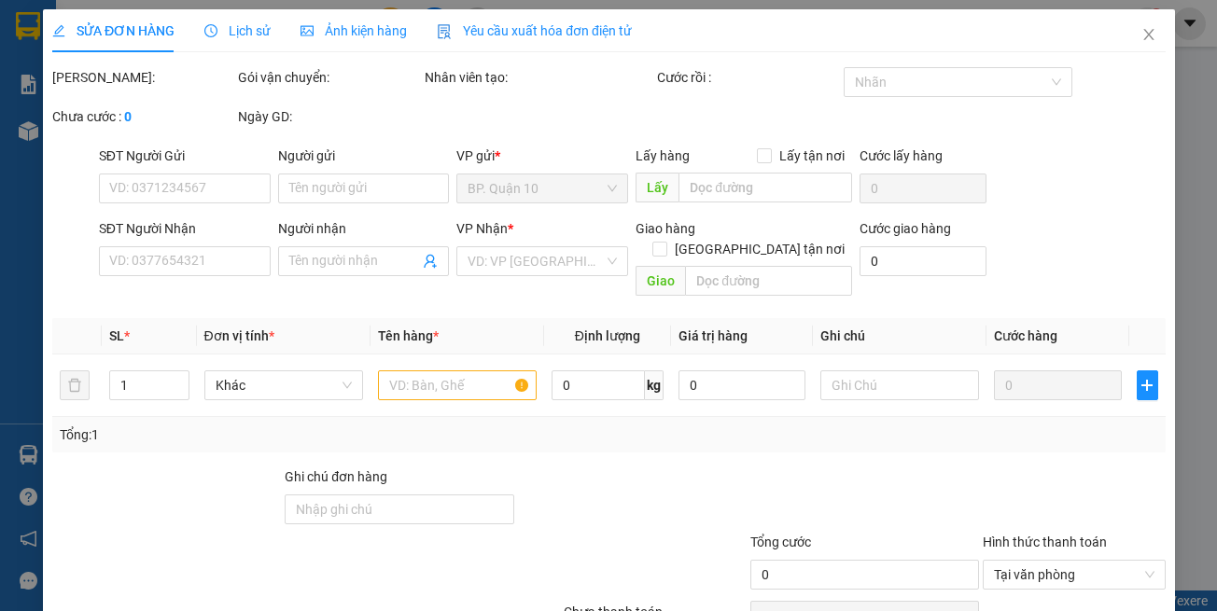
type input "0969041091"
type input "QUYẾT"
type input "0938327068"
type input "CẨN"
type input "30.000"
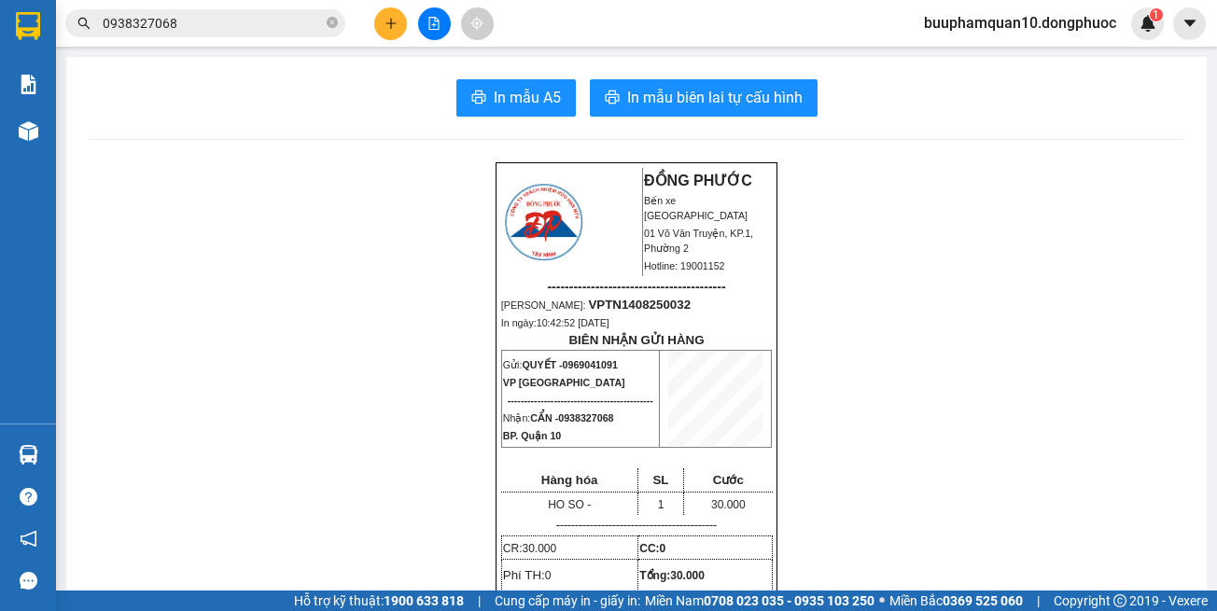
drag, startPoint x: 315, startPoint y: 35, endPoint x: 315, endPoint y: 18, distance: 17.8
click at [315, 34] on span "0938327068" at bounding box center [205, 23] width 280 height 28
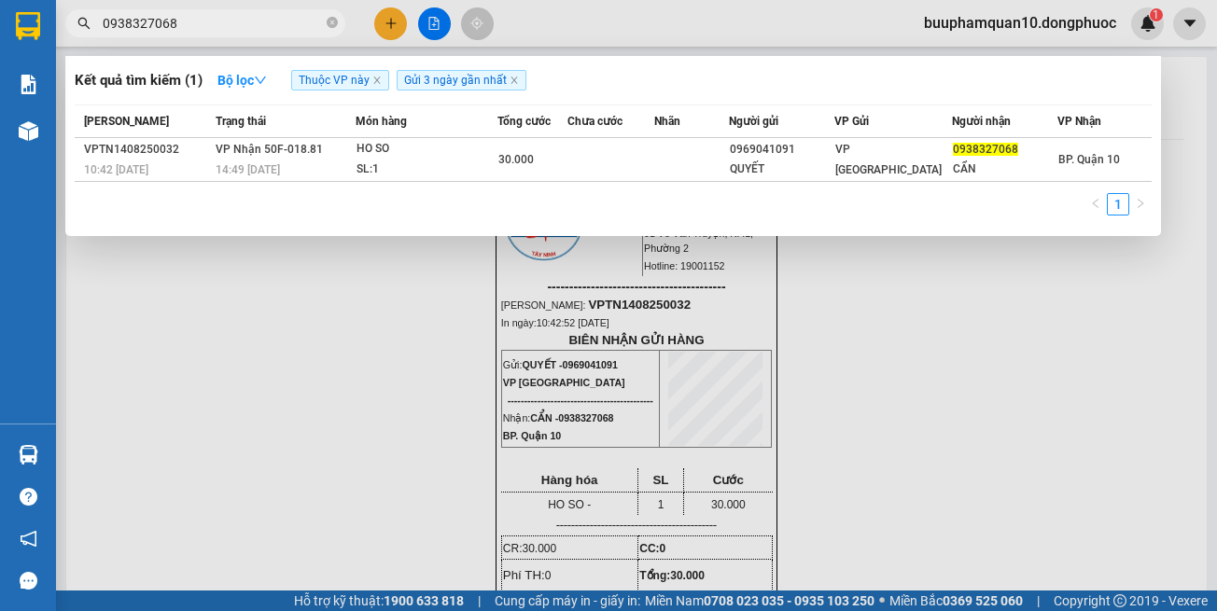
click at [315, 17] on input "0938327068" at bounding box center [213, 23] width 220 height 21
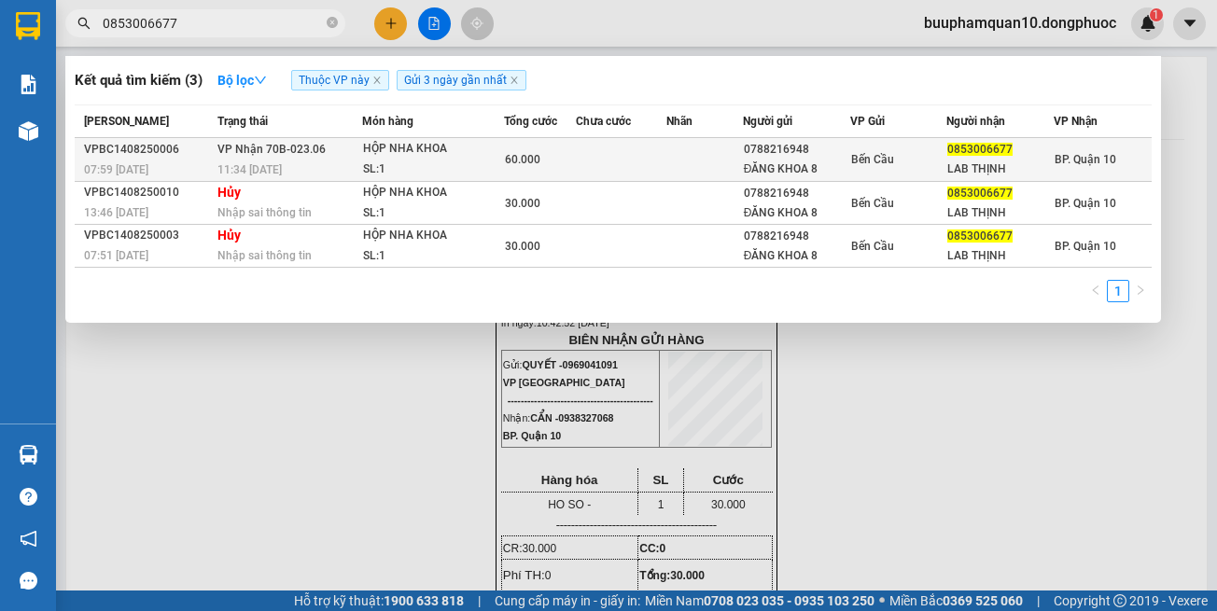
type input "0853006677"
click at [582, 161] on td at bounding box center [621, 160] width 91 height 44
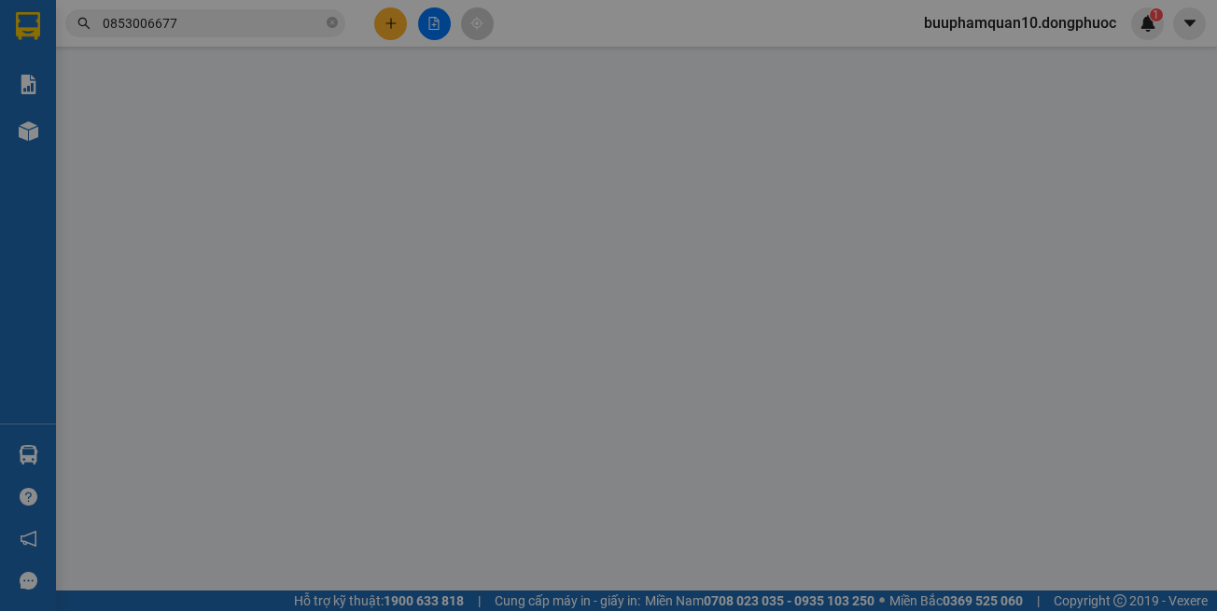
type input "0788216948"
type input "ĐĂNG KHOA 8"
type input "0853006677"
type input "LAB THỊNH"
type input "Kdb"
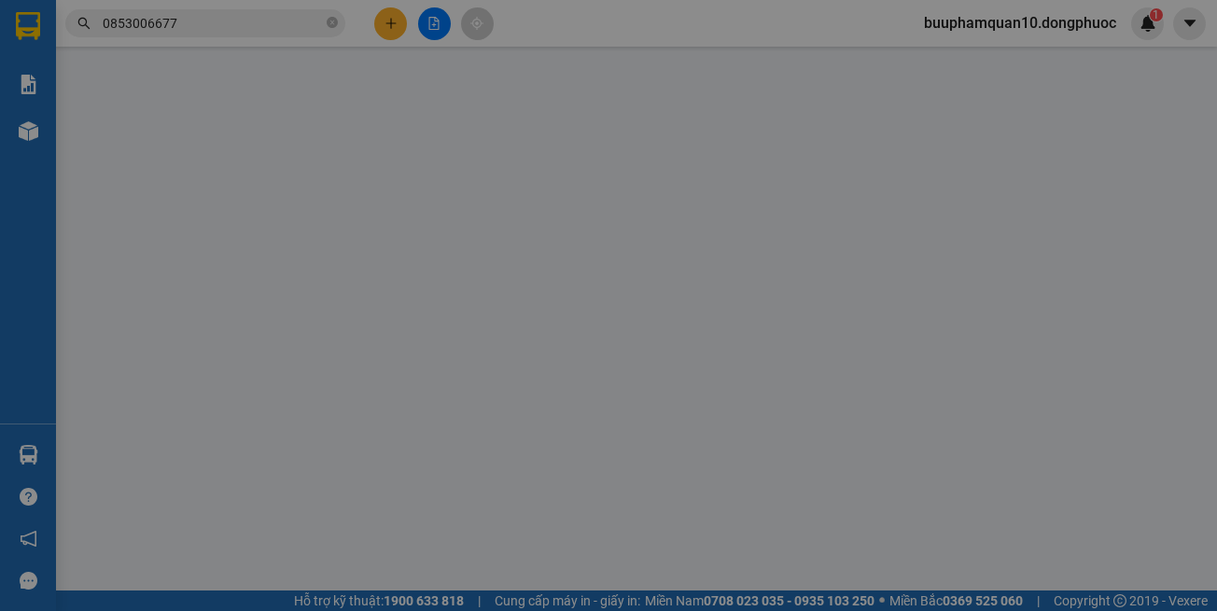
type input "60.000"
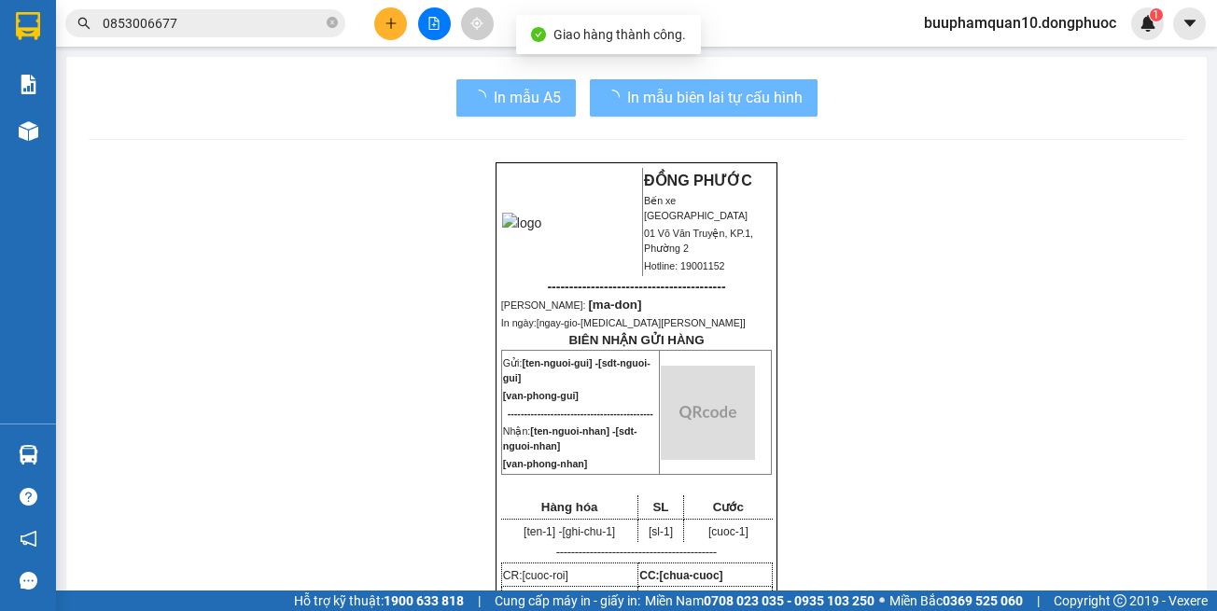
click at [661, 460] on img at bounding box center [708, 413] width 94 height 94
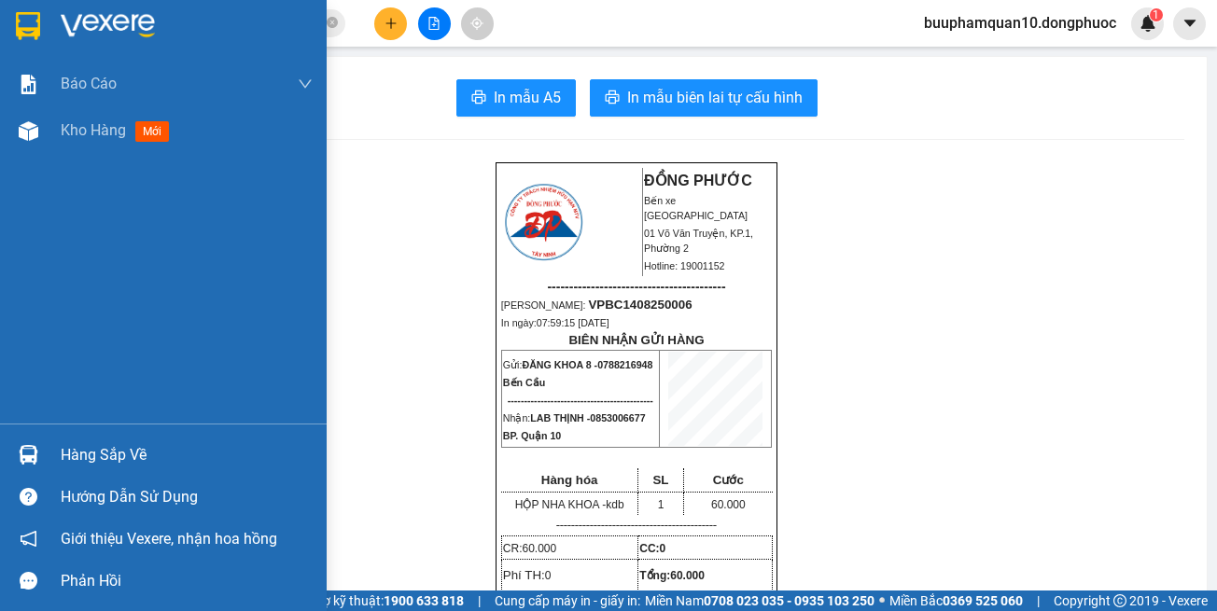
drag, startPoint x: 67, startPoint y: 440, endPoint x: 102, endPoint y: 432, distance: 35.3
click at [67, 439] on div "Hàng sắp về" at bounding box center [163, 455] width 327 height 42
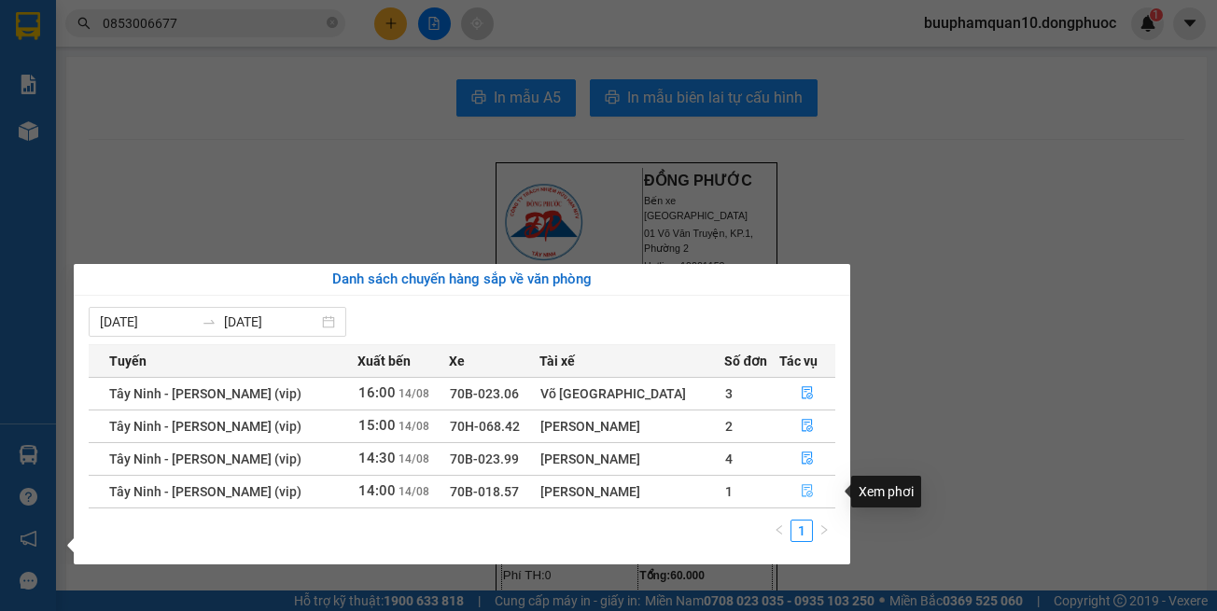
click at [820, 489] on button "button" at bounding box center [807, 492] width 54 height 30
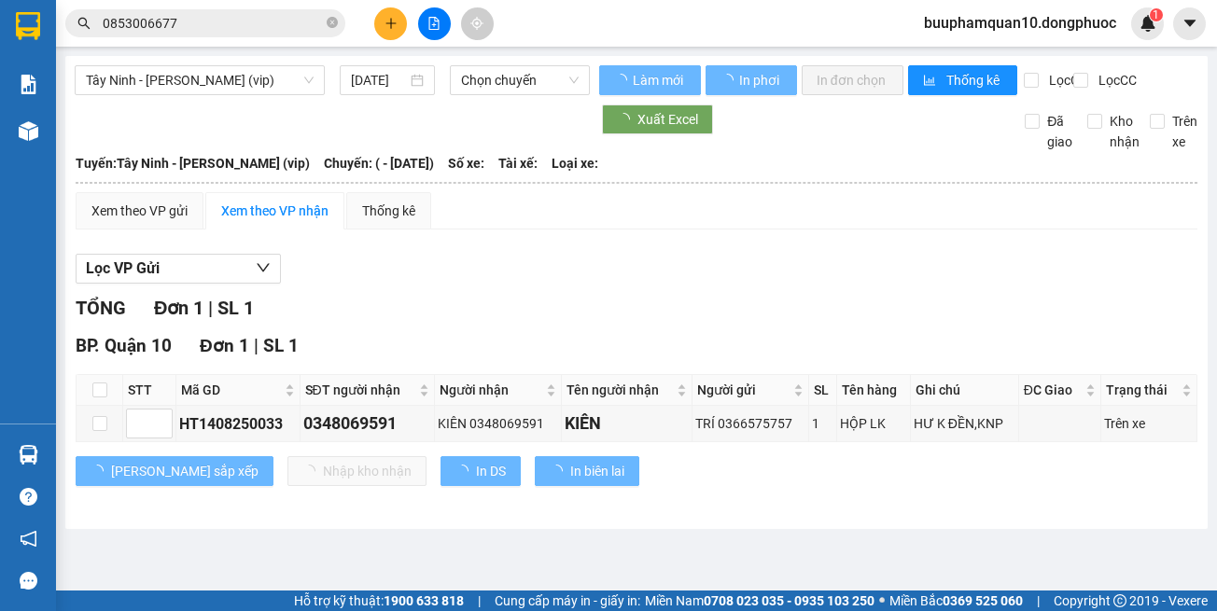
drag, startPoint x: 856, startPoint y: 524, endPoint x: 864, endPoint y: 497, distance: 27.4
click at [861, 510] on div "TỔNG Đơn 1 | SL 1 BP. Quận 10 Đơn 1 | SL 1 STT Mã GD SĐT người nhận Người nhận …" at bounding box center [637, 402] width 1122 height 216
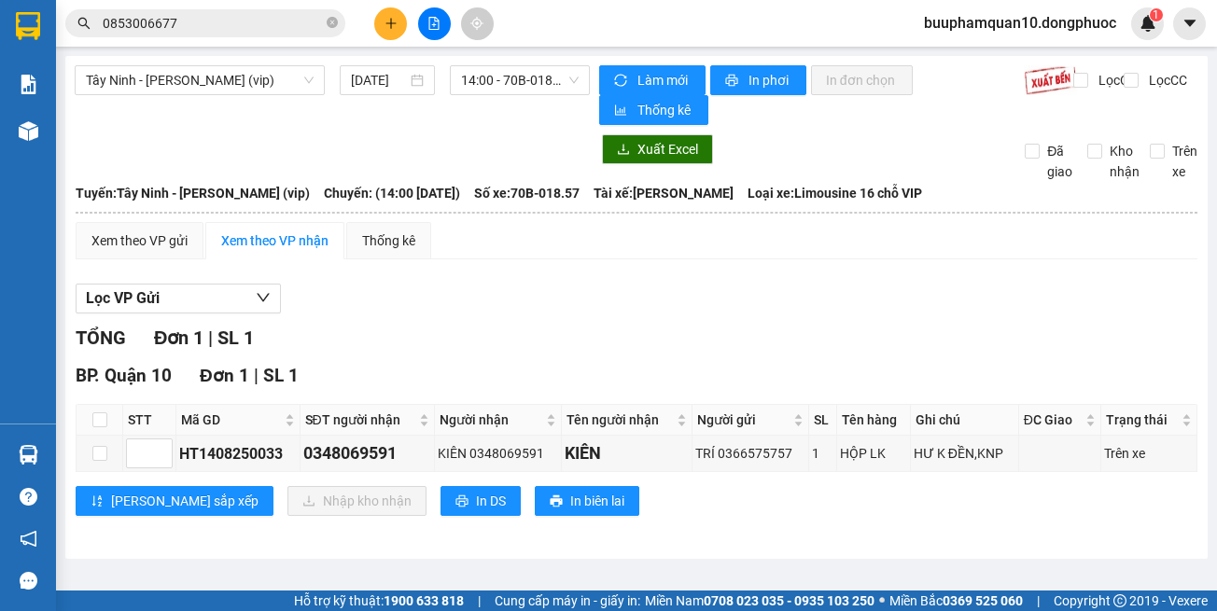
click at [383, 27] on button at bounding box center [390, 23] width 33 height 33
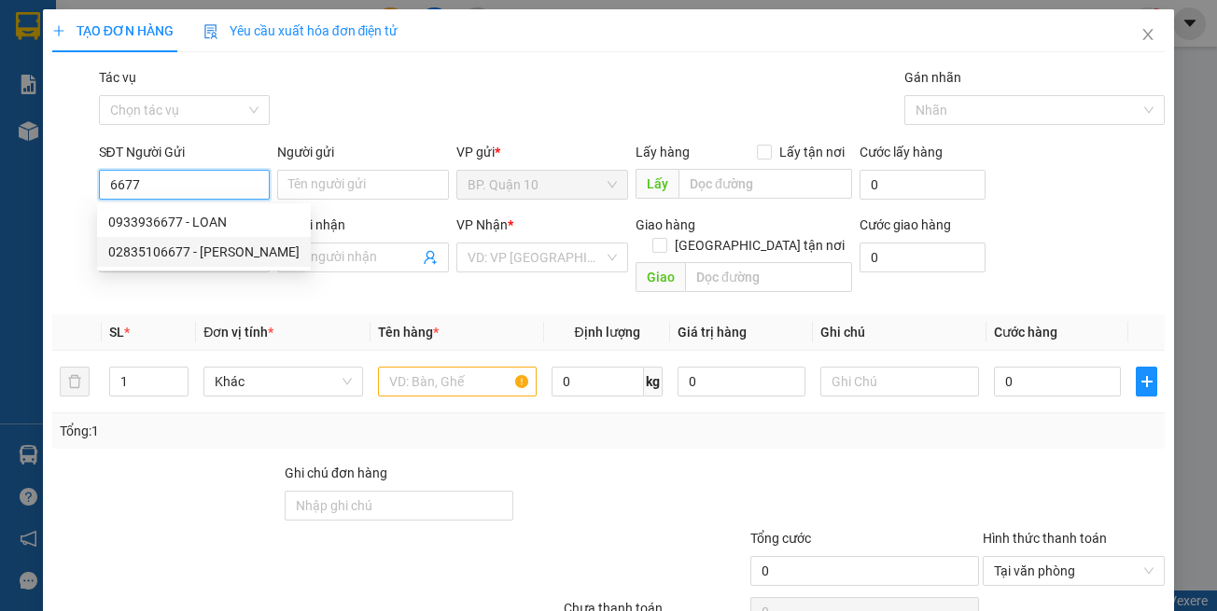
click at [220, 259] on div "02835106677 - KHẮC DUY" at bounding box center [203, 252] width 191 height 21
type input "02835106677"
type input "KHẮC DUY"
type input "0908700278"
type input "PHƯƠNG"
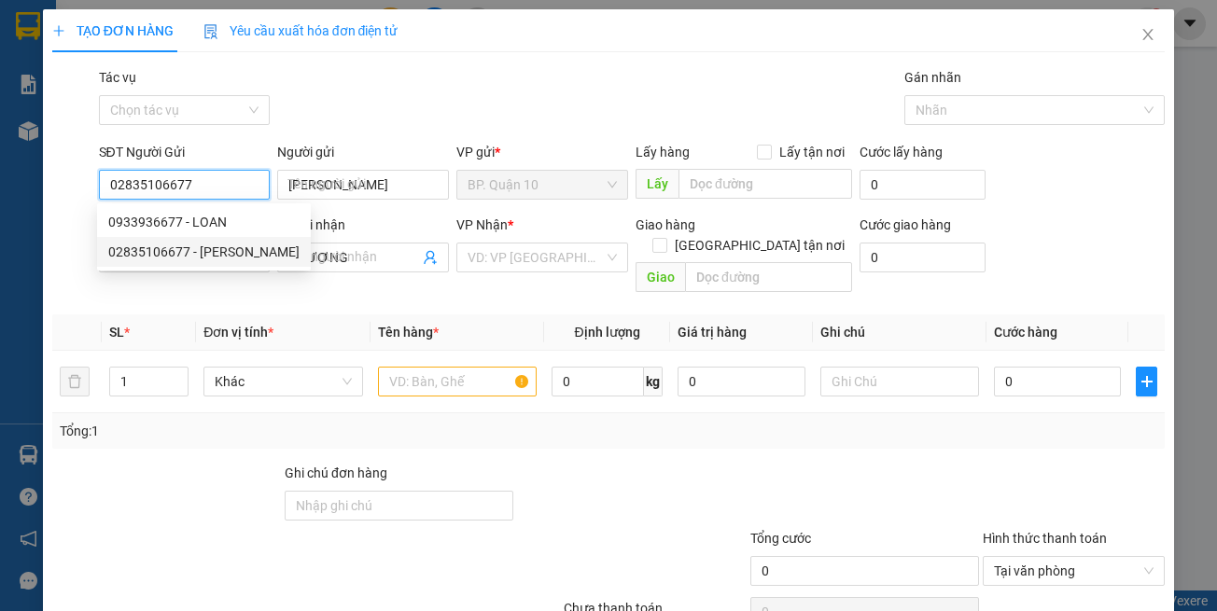
type input "30.000"
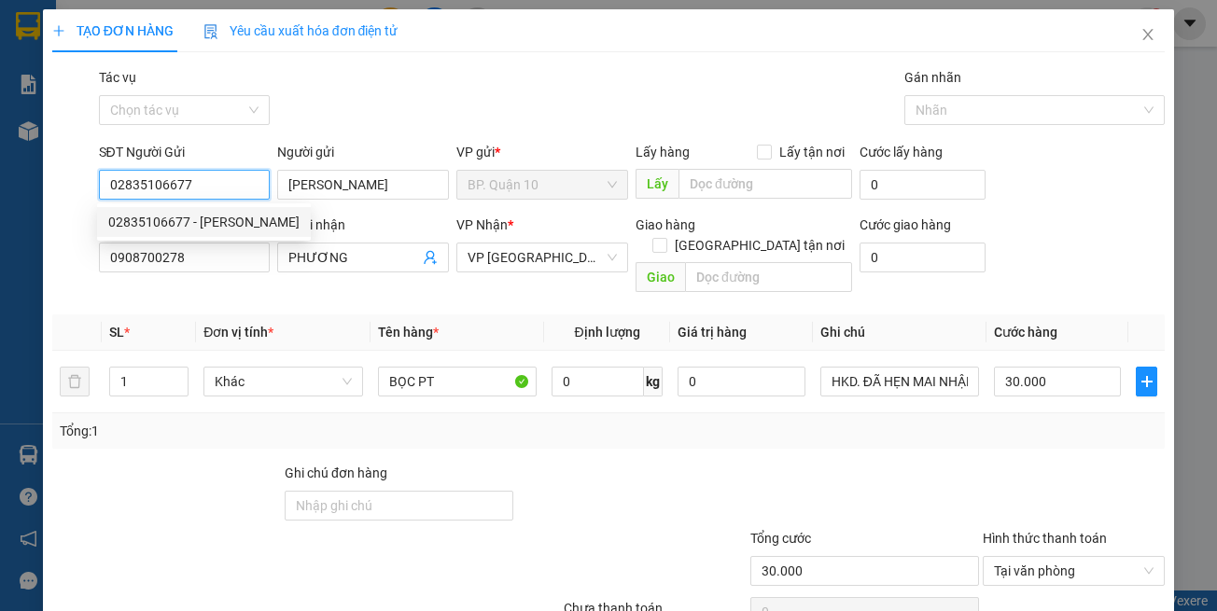
type input "02835106677"
drag, startPoint x: 214, startPoint y: 298, endPoint x: 206, endPoint y: 266, distance: 32.6
click at [213, 292] on div "Transit Pickup Surcharge Ids Transit Deliver Surcharge Ids Transit Deliver Surc…" at bounding box center [608, 371] width 1113 height 608
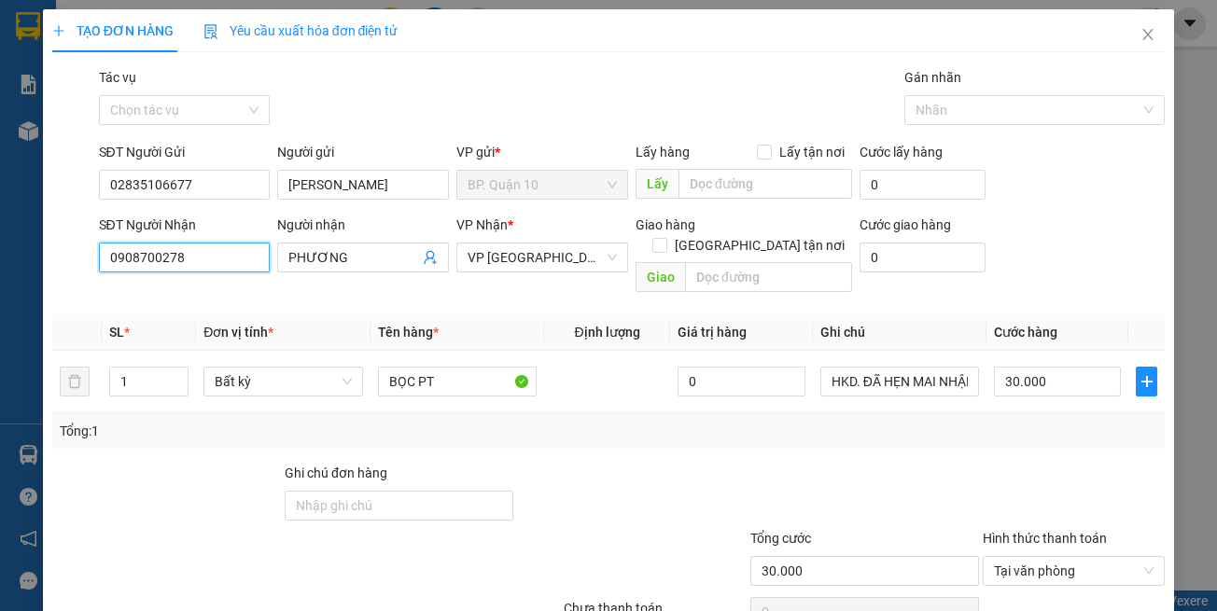
click at [208, 258] on input "0908700278" at bounding box center [185, 258] width 172 height 30
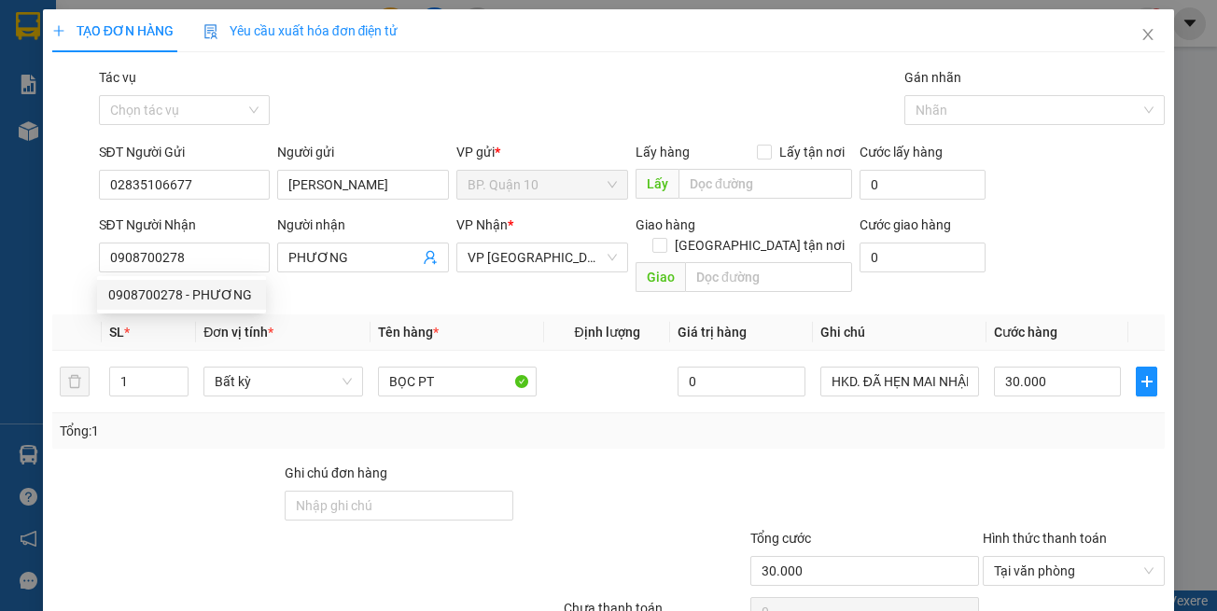
drag, startPoint x: 329, startPoint y: 277, endPoint x: 381, endPoint y: 277, distance: 52.3
click at [329, 276] on div "Người nhận PHƯƠNG" at bounding box center [363, 247] width 172 height 65
click at [497, 315] on th "Tên hàng *" at bounding box center [458, 333] width 174 height 36
click at [532, 484] on div at bounding box center [631, 495] width 232 height 65
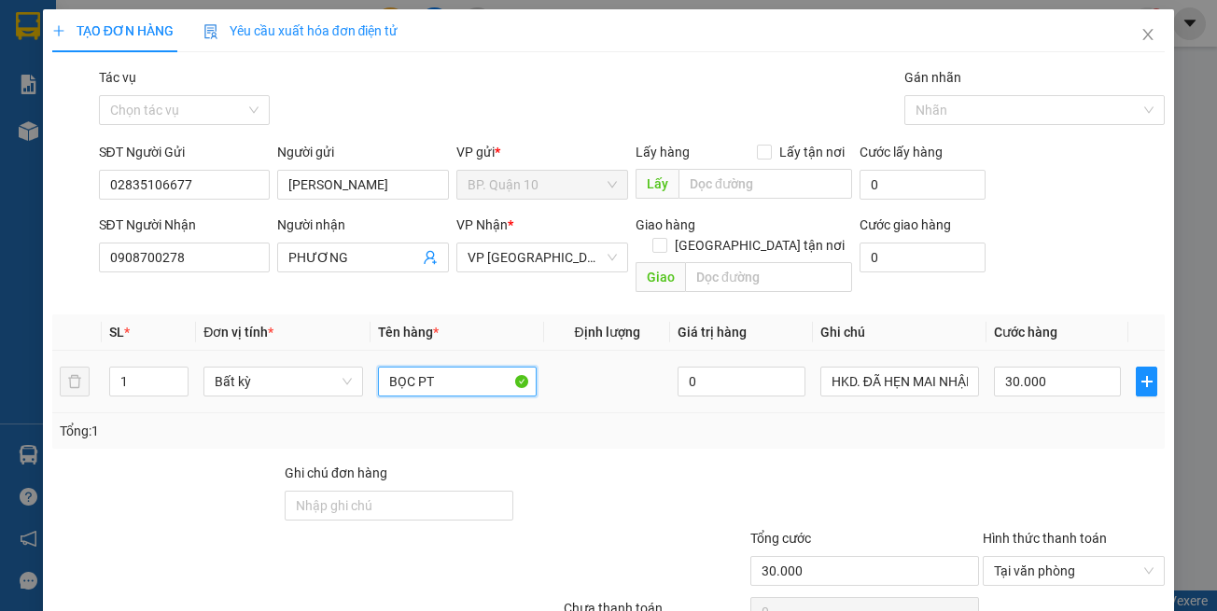
drag, startPoint x: 429, startPoint y: 362, endPoint x: 209, endPoint y: 315, distance: 225.3
click at [239, 319] on table "SL * Đơn vị tính * Tên hàng * Định lượng Giá trị hàng Ghi chú Cước hàng 1 Bất k…" at bounding box center [608, 364] width 1113 height 99
type input "BỌC THÙNG PT"
drag, startPoint x: 973, startPoint y: 469, endPoint x: 996, endPoint y: 401, distance: 71.7
click at [973, 435] on div "Transit Pickup Surcharge Ids Transit Deliver Surcharge Ids Transit Deliver Surc…" at bounding box center [608, 371] width 1113 height 608
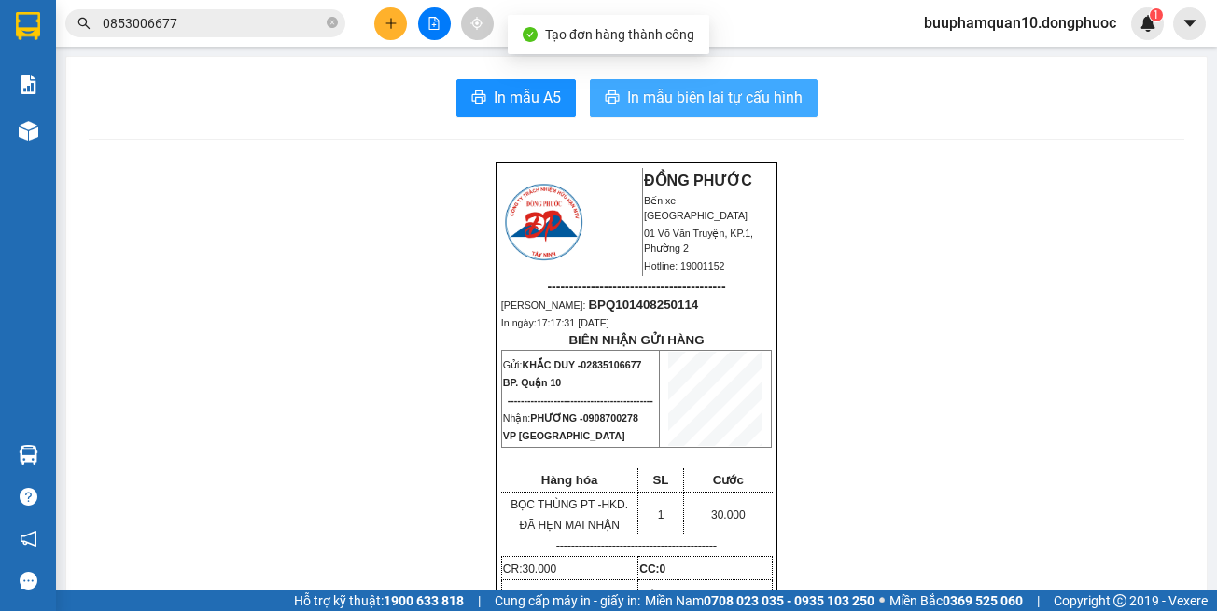
drag, startPoint x: 686, startPoint y: 88, endPoint x: 675, endPoint y: 73, distance: 18.7
click at [684, 82] on button "In mẫu biên lai tự cấu hình" at bounding box center [704, 97] width 228 height 37
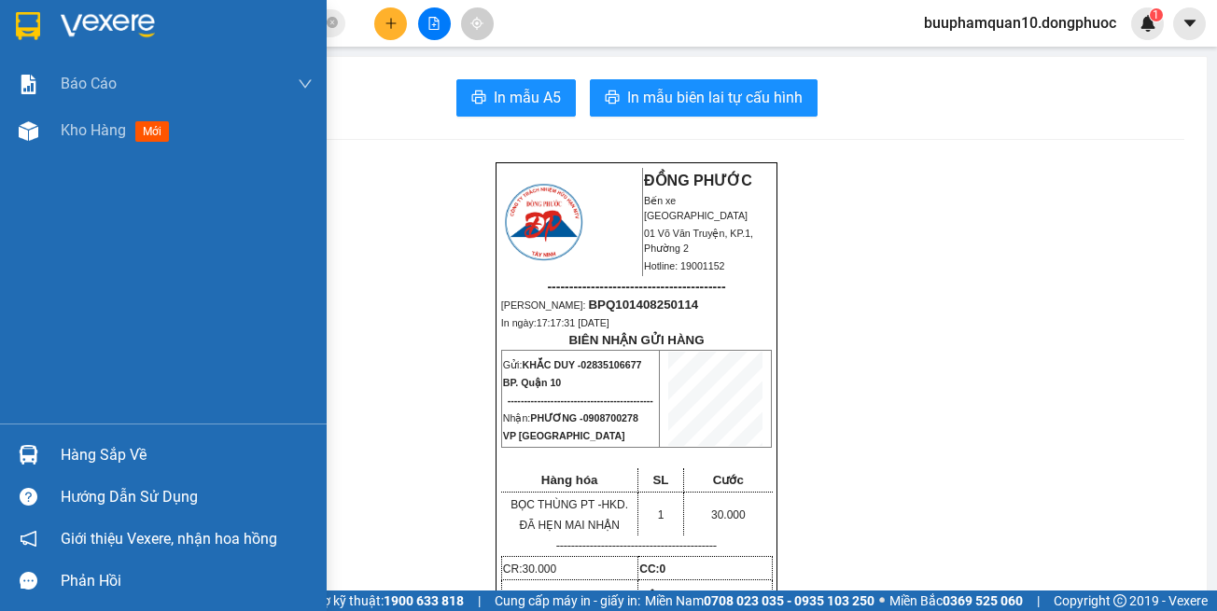
click at [64, 460] on div "Hàng sắp về" at bounding box center [187, 455] width 252 height 28
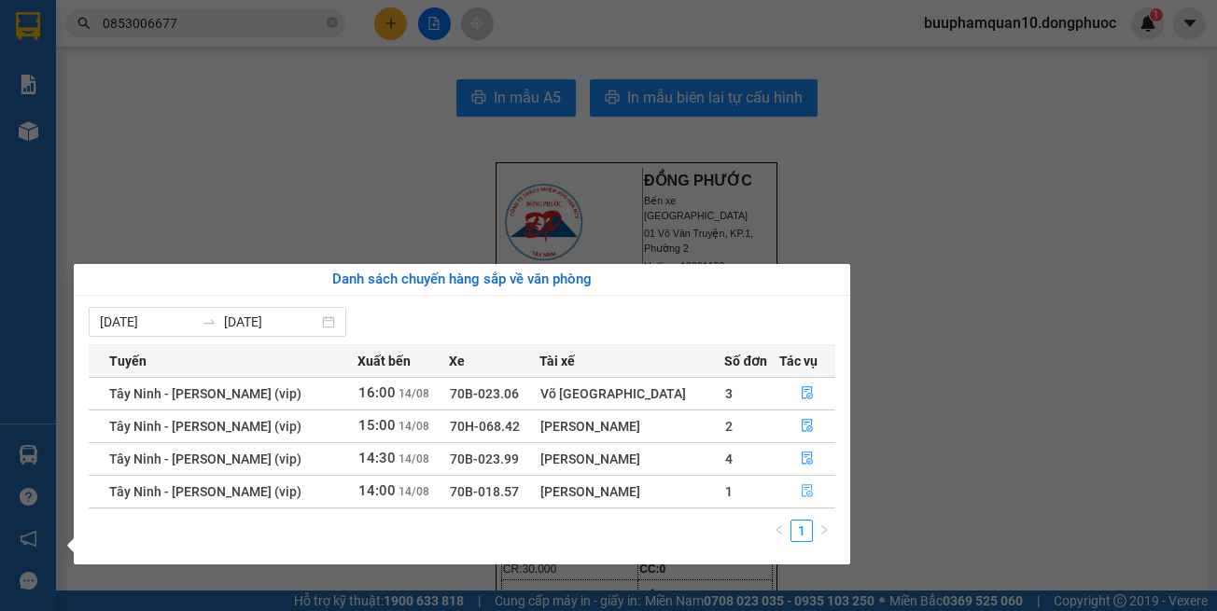
click at [804, 488] on icon "file-done" at bounding box center [807, 491] width 11 height 13
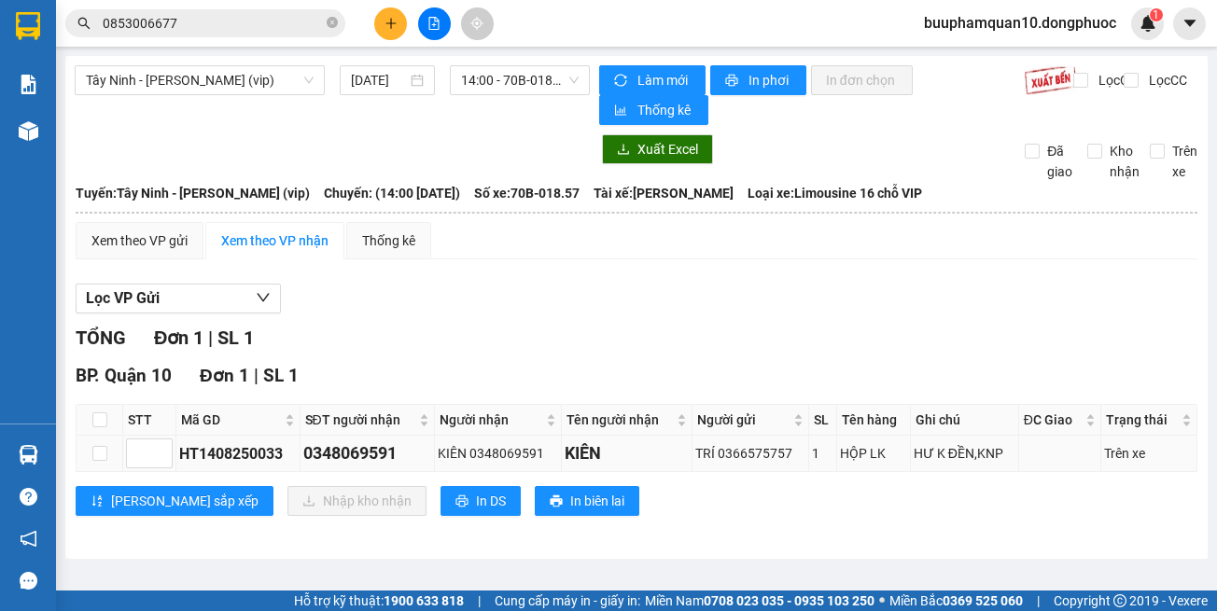
drag, startPoint x: 967, startPoint y: 544, endPoint x: 896, endPoint y: 462, distance: 108.5
click at [965, 539] on div "Tây Ninh - Hồ Chí Minh (vip) 14/08/2025 14:00 - 70B-018.57 Làm mới In phơi In đ…" at bounding box center [636, 307] width 1142 height 503
click at [387, 22] on icon "plus" at bounding box center [391, 23] width 13 height 13
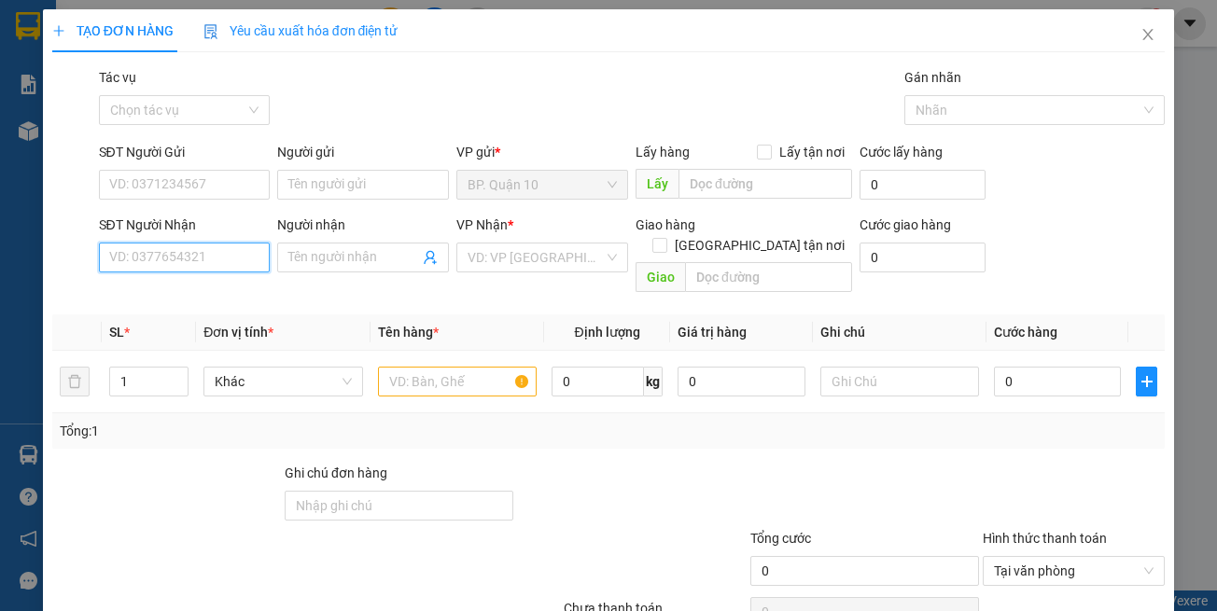
click at [240, 255] on input "SĐT Người Nhận" at bounding box center [185, 258] width 172 height 30
type input "0918553979"
drag, startPoint x: 225, startPoint y: 288, endPoint x: 225, endPoint y: 261, distance: 27.1
click at [225, 287] on div "0918553979 - ĐÔNG" at bounding box center [181, 295] width 147 height 21
type input "ĐÔNG"
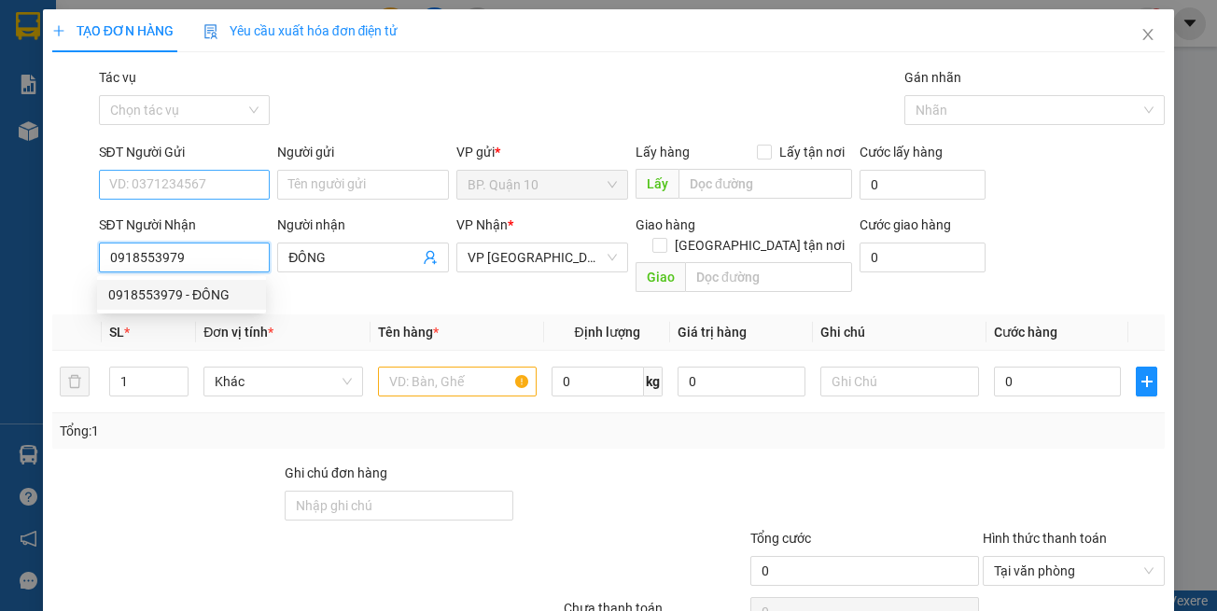
type input "30.000"
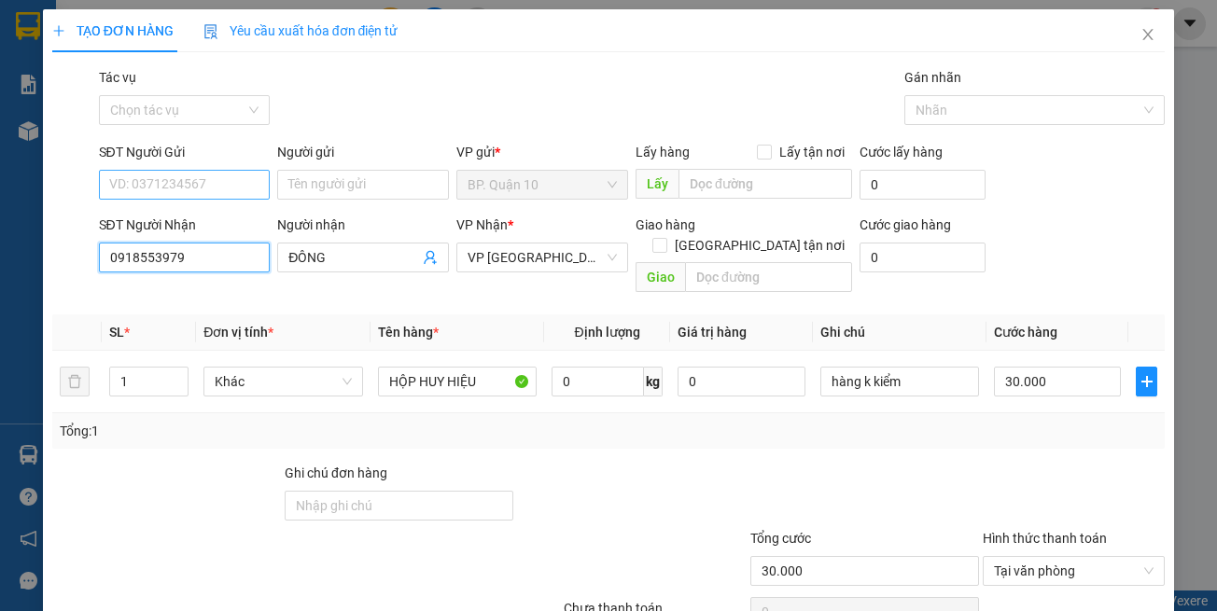
type input "0918553979"
click at [206, 176] on input "SĐT Người Gửi" at bounding box center [185, 185] width 172 height 30
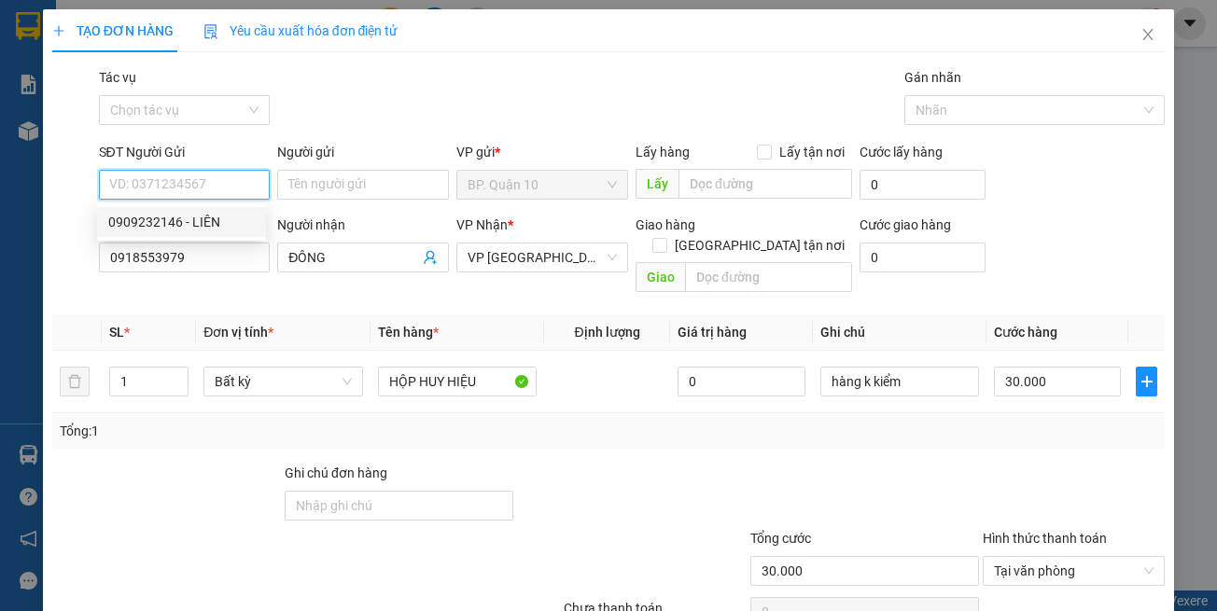
drag, startPoint x: 237, startPoint y: 225, endPoint x: 282, endPoint y: 231, distance: 45.3
click at [237, 225] on div "0909232146 - LIÊN" at bounding box center [181, 222] width 147 height 21
type input "0909232146"
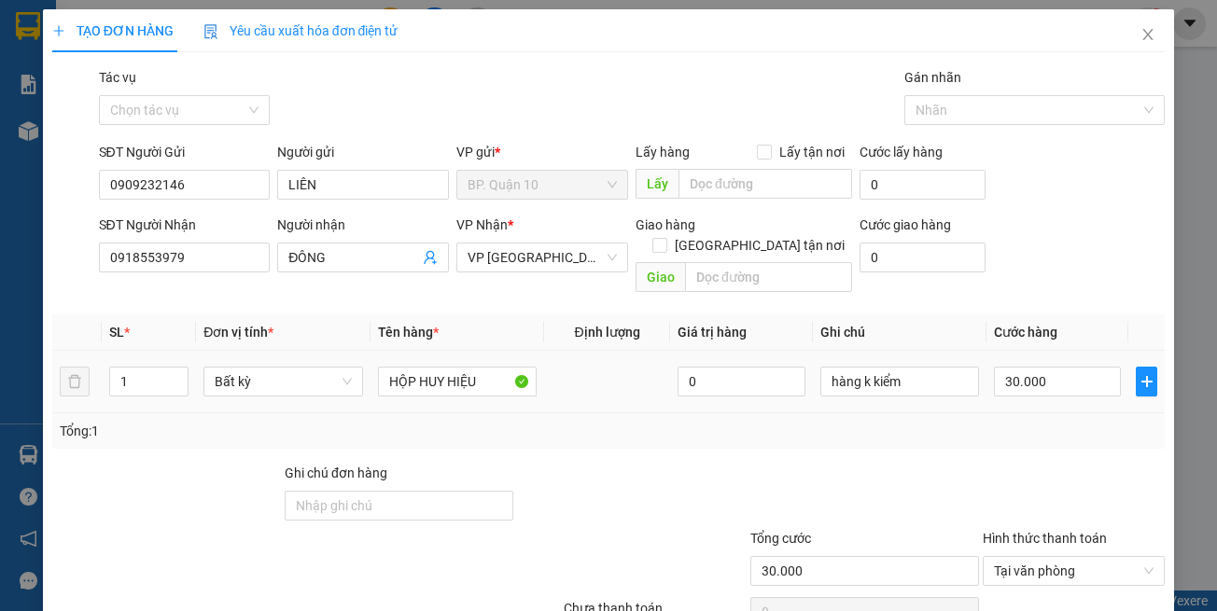
drag, startPoint x: 693, startPoint y: 418, endPoint x: 794, endPoint y: 388, distance: 106.0
click at [697, 421] on div "Tổng: 1" at bounding box center [609, 431] width 1099 height 21
drag, startPoint x: 735, startPoint y: 371, endPoint x: 579, endPoint y: 371, distance: 155.9
click at [593, 371] on tr "1 Bất kỳ HỘP HUY HIỆU 0 hàng k kiểm 30.000" at bounding box center [608, 382] width 1113 height 63
drag, startPoint x: 1099, startPoint y: 582, endPoint x: 1099, endPoint y: 573, distance: 9.4
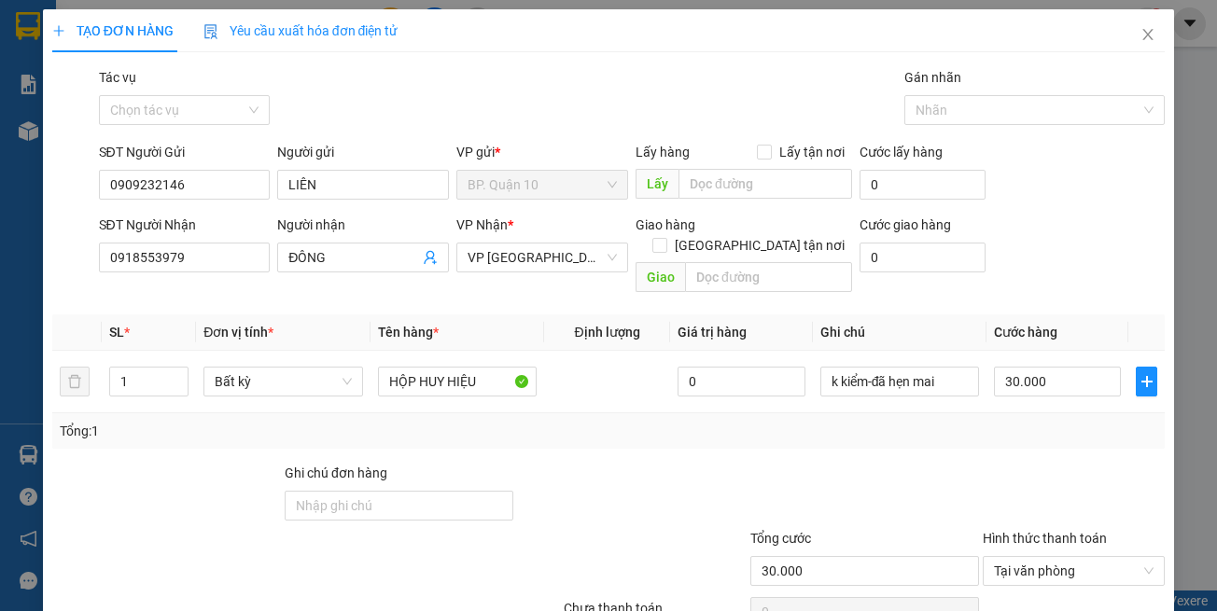
click at [1099, 581] on div "TẠO ĐƠN HÀNG Yêu cầu xuất hóa đơn điện tử Transit Pickup Surcharge Ids Transit …" at bounding box center [609, 348] width 1132 height 679
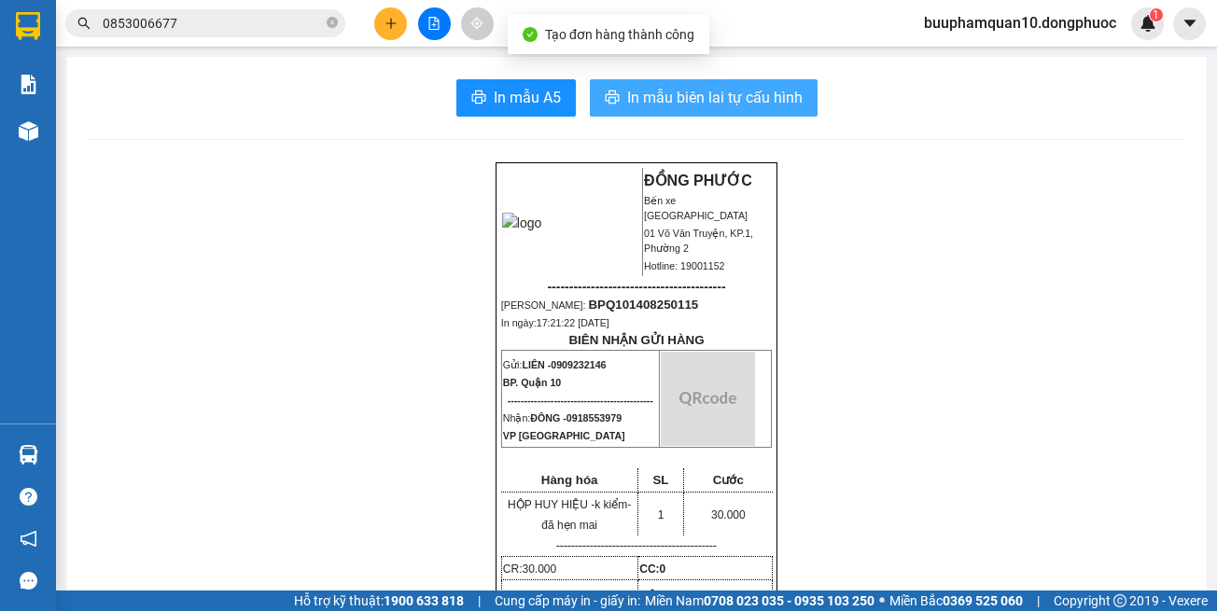
click at [731, 84] on button "In mẫu biên lai tự cấu hình" at bounding box center [704, 97] width 228 height 37
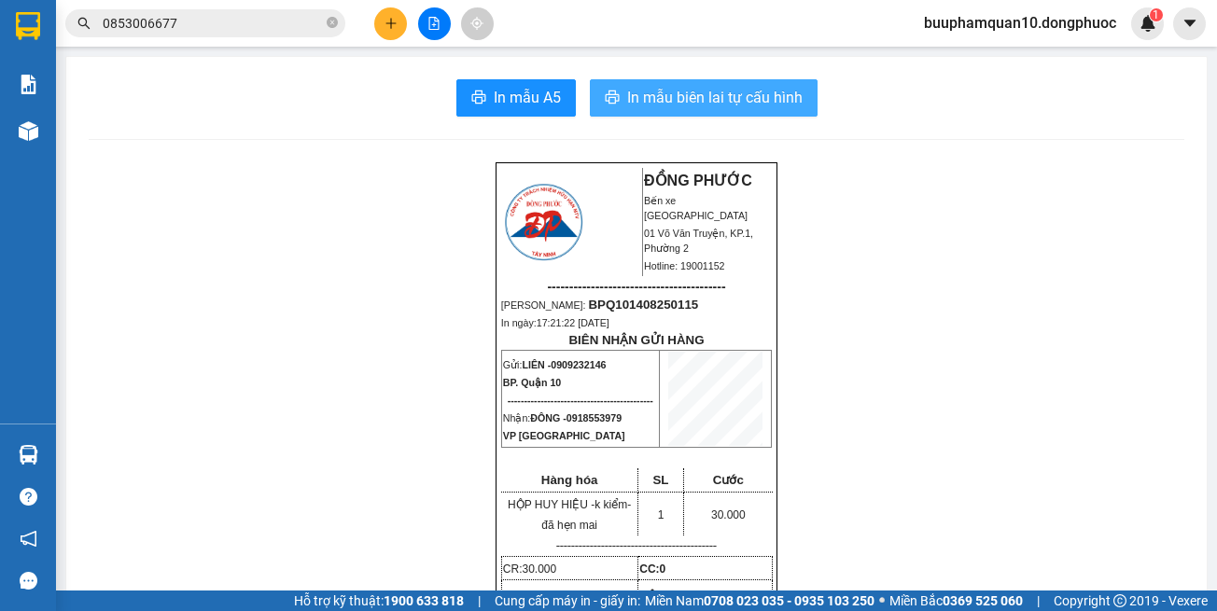
click at [732, 96] on span "In mẫu biên lai tự cấu hình" at bounding box center [714, 97] width 175 height 23
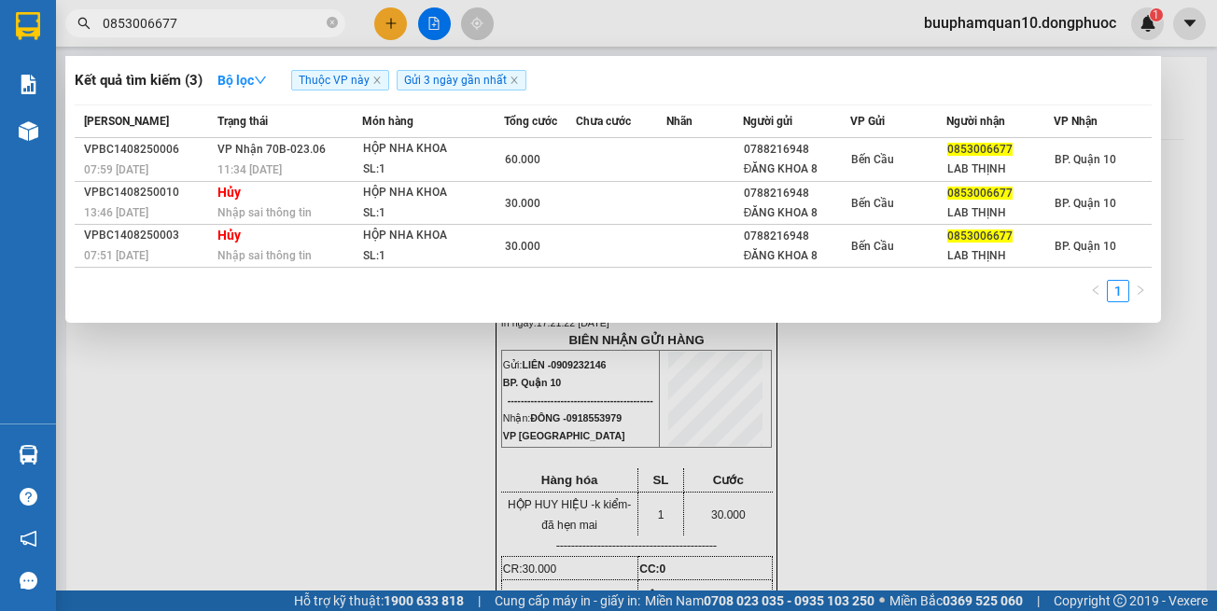
click at [275, 35] on span "0853006677" at bounding box center [205, 23] width 280 height 28
click at [282, 23] on input "0853006677" at bounding box center [213, 23] width 220 height 21
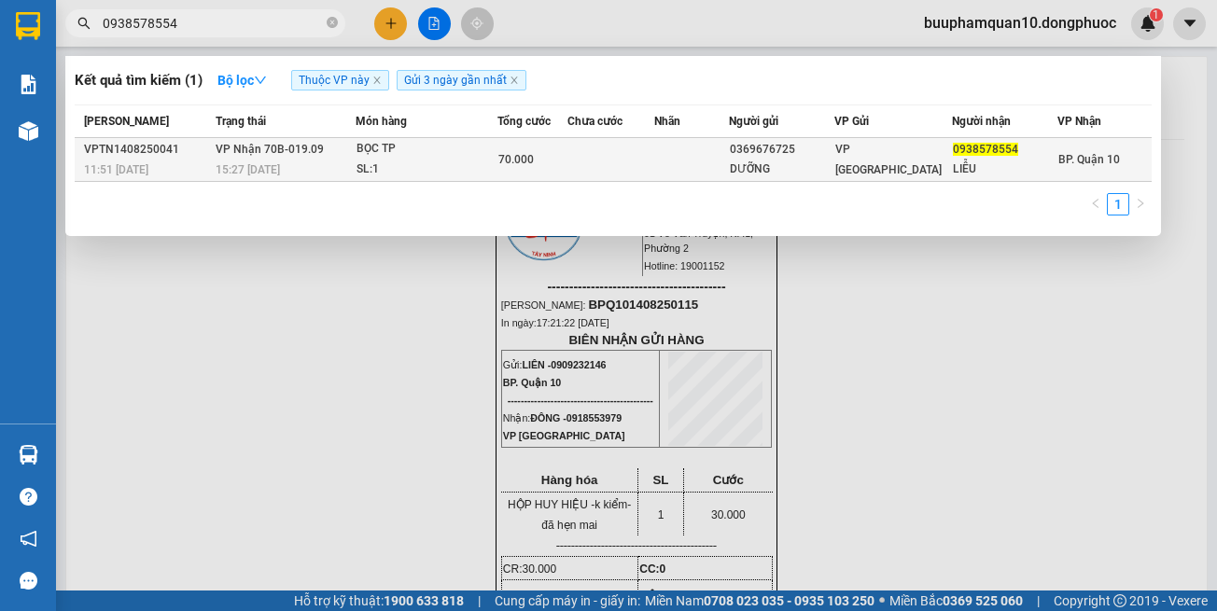
click at [297, 155] on span "VP Nhận 70B-019.09" at bounding box center [270, 149] width 108 height 13
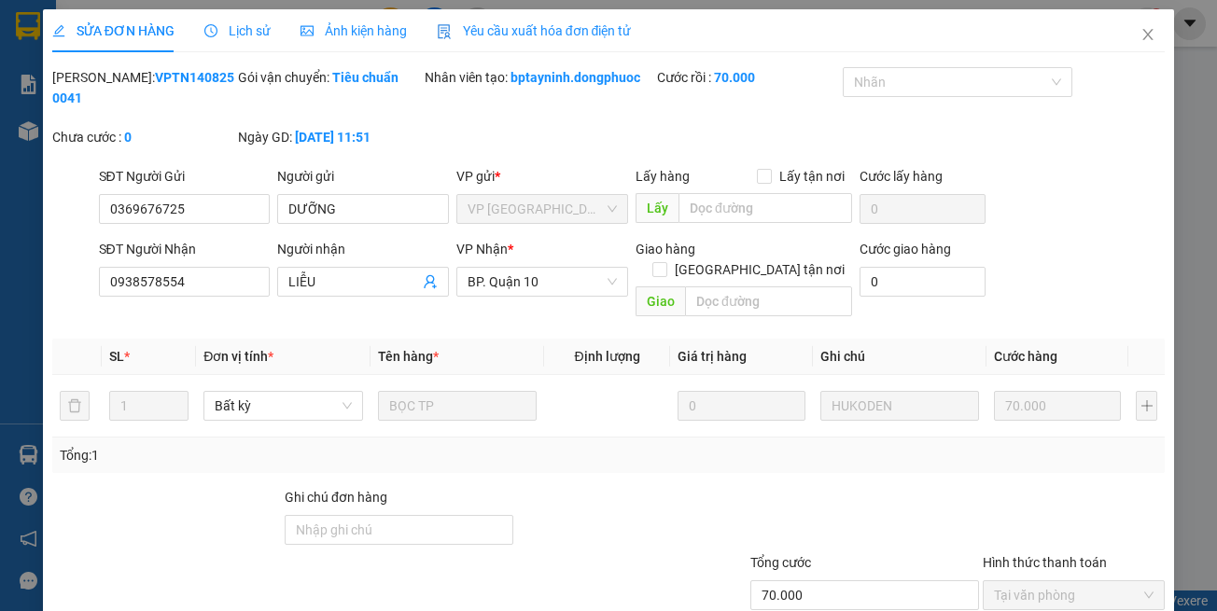
drag, startPoint x: 691, startPoint y: 553, endPoint x: 535, endPoint y: 586, distance: 159.4
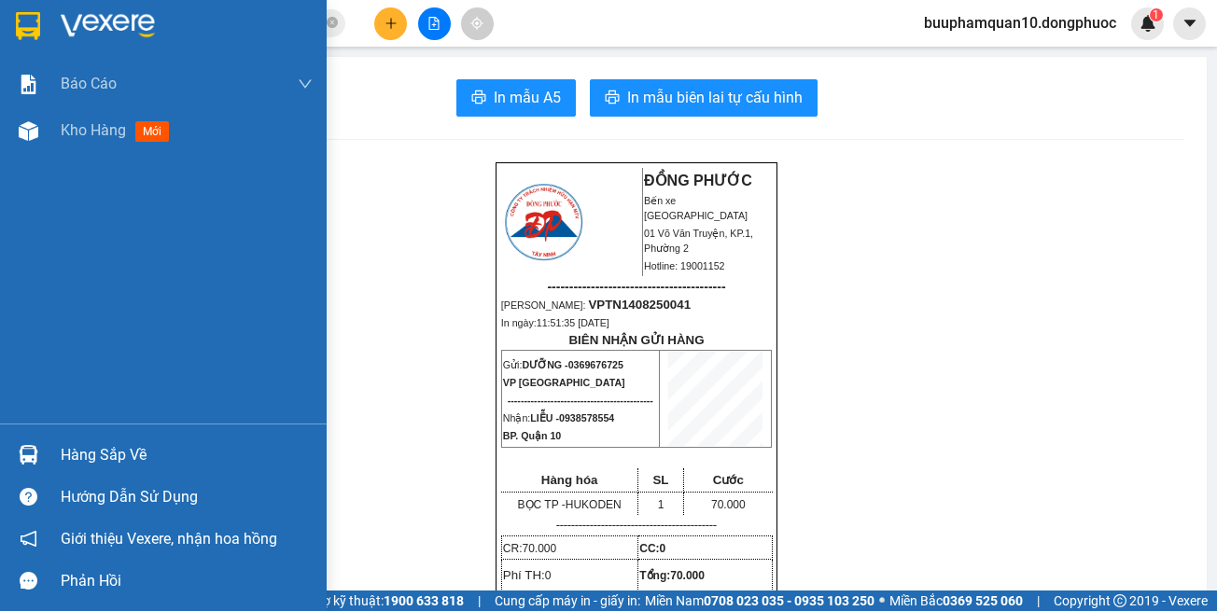
click at [43, 441] on div at bounding box center [28, 455] width 33 height 33
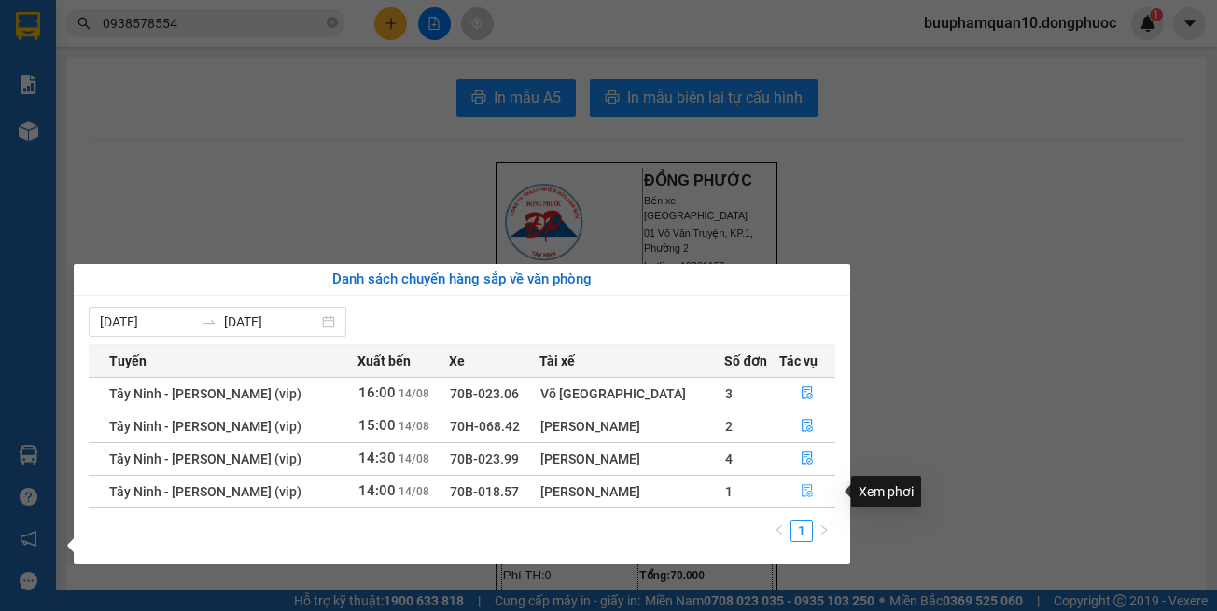
click at [802, 492] on icon "file-done" at bounding box center [807, 491] width 11 height 13
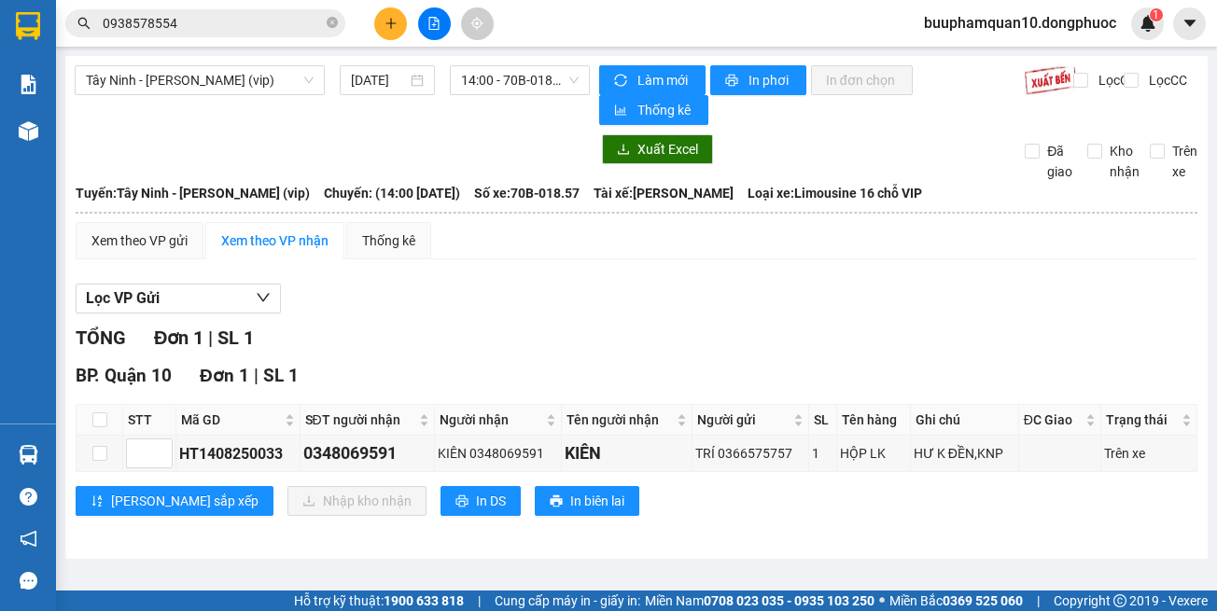
click at [929, 493] on div "Lưu sắp xếp Nhập kho nhận In DS In biên lai" at bounding box center [637, 501] width 1122 height 30
click at [391, 21] on icon "plus" at bounding box center [390, 23] width 1 height 10
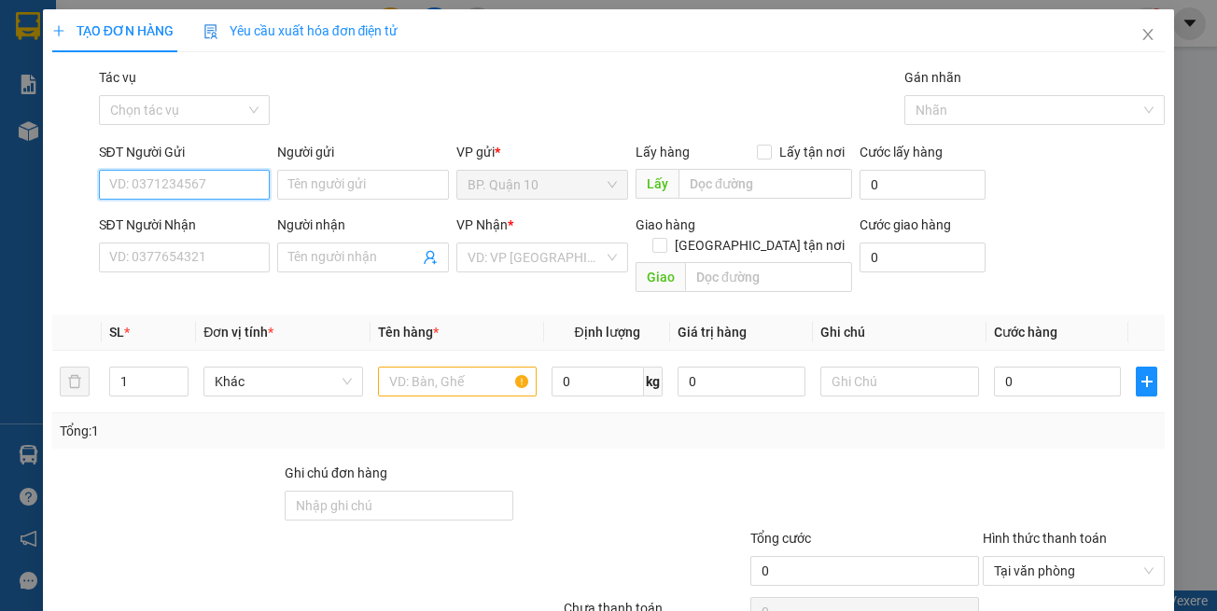
click at [234, 175] on input "SĐT Người Gửi" at bounding box center [185, 185] width 172 height 30
drag, startPoint x: 228, startPoint y: 221, endPoint x: 244, endPoint y: 221, distance: 15.9
click at [230, 221] on div "0918121116 - PHƯƠNG" at bounding box center [181, 222] width 147 height 21
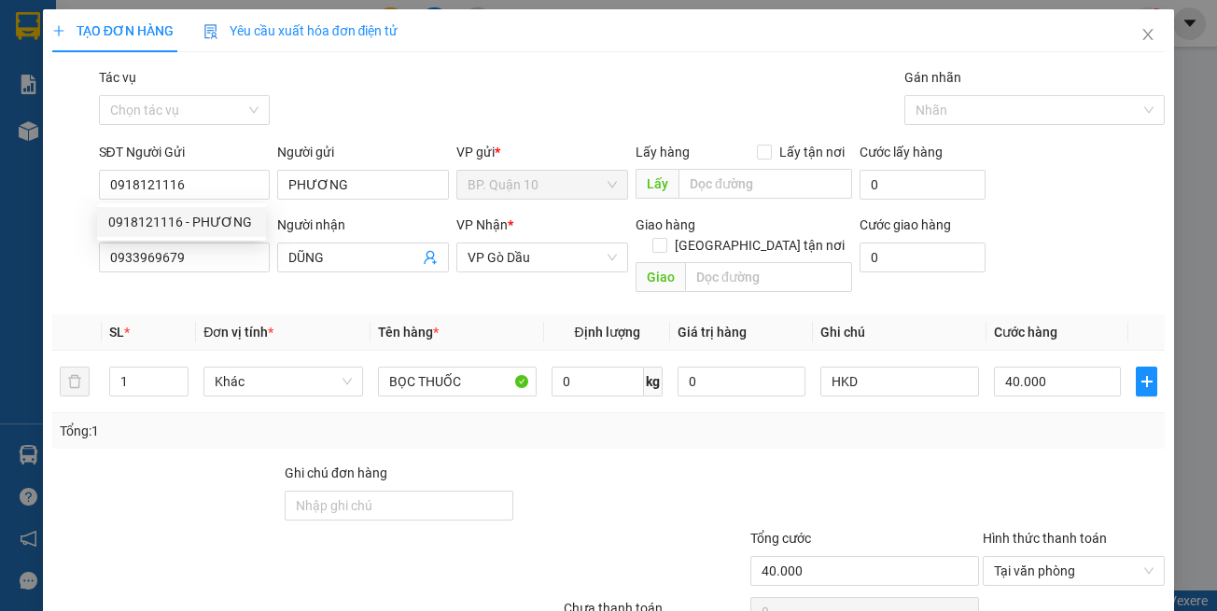
click at [345, 275] on div "Người nhận DŨNG" at bounding box center [363, 247] width 172 height 65
drag, startPoint x: 495, startPoint y: 288, endPoint x: 494, endPoint y: 330, distance: 42.0
click at [495, 289] on div "Transit Pickup Surcharge Ids Transit Deliver Surcharge Ids Transit Deliver Surc…" at bounding box center [608, 371] width 1113 height 608
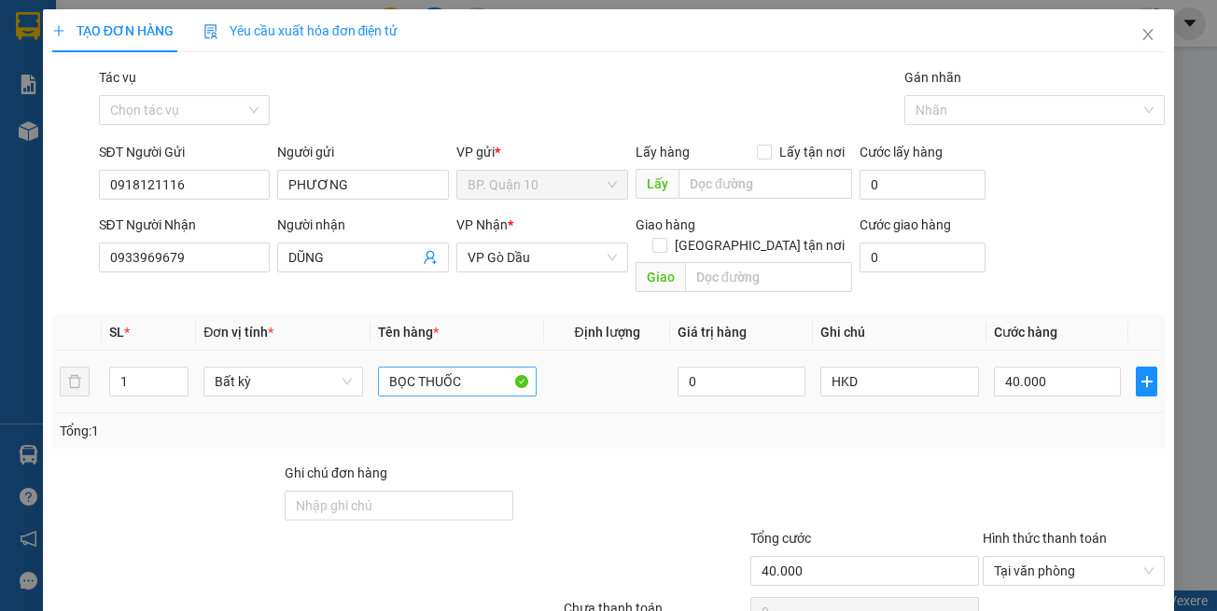
drag, startPoint x: 496, startPoint y: 385, endPoint x: 494, endPoint y: 372, distance: 12.3
click at [496, 384] on td "BỌC THUỐC" at bounding box center [458, 382] width 174 height 63
drag, startPoint x: 490, startPoint y: 358, endPoint x: 187, endPoint y: 404, distance: 306.8
click at [192, 401] on div "SL * Đơn vị tính * Tên hàng * Định lượng Giá trị hàng Ghi chú Cước hàng 1 Bất k…" at bounding box center [608, 382] width 1113 height 134
click at [680, 371] on tr "1 Bất kỳ BỌC TRÁI CÂY 0 HKD 40.000" at bounding box center [608, 382] width 1113 height 63
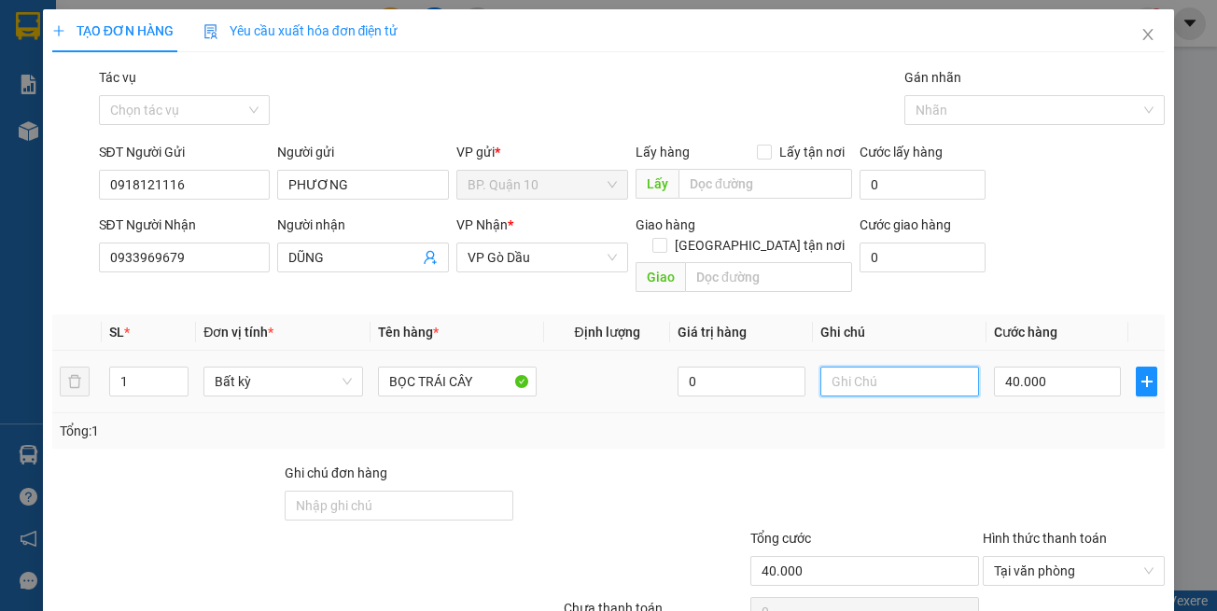
paste input "k kiểm-đã hẹn mai"
drag, startPoint x: 857, startPoint y: 365, endPoint x: 440, endPoint y: 369, distance: 417.2
click at [447, 368] on tr "1 Bất kỳ BỌC TRÁI CÂY 0 k kiểm-đã hẹn mai 40.000" at bounding box center [608, 382] width 1113 height 63
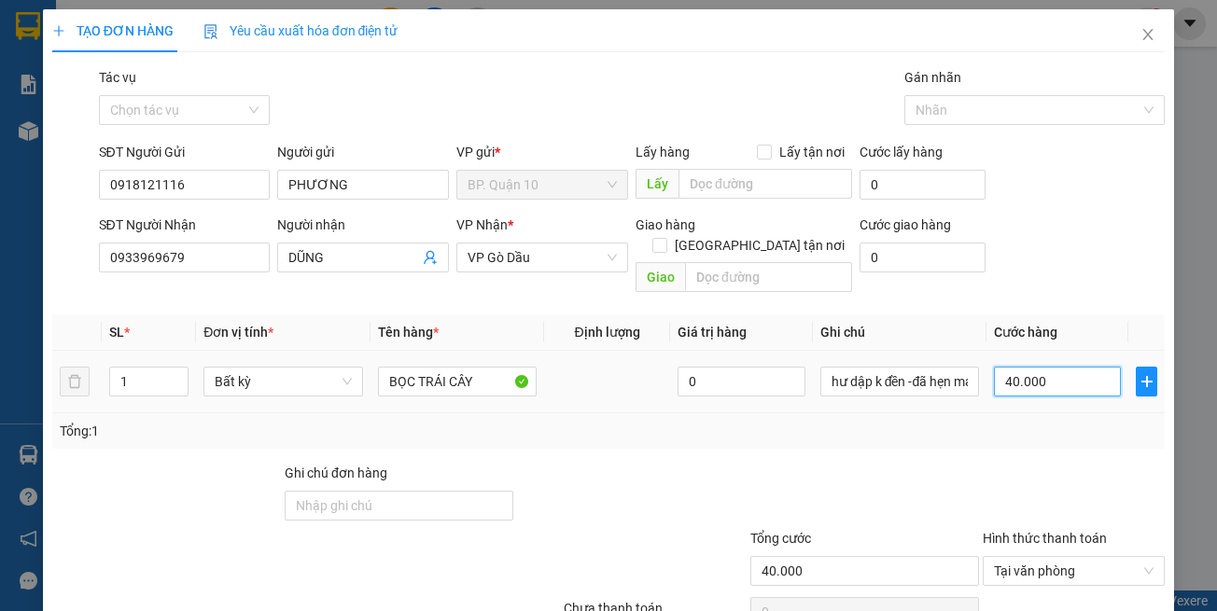
click at [996, 368] on input "40.000" at bounding box center [1057, 382] width 127 height 30
drag, startPoint x: 973, startPoint y: 465, endPoint x: 1042, endPoint y: 508, distance: 81.3
click at [981, 465] on div at bounding box center [1074, 495] width 186 height 65
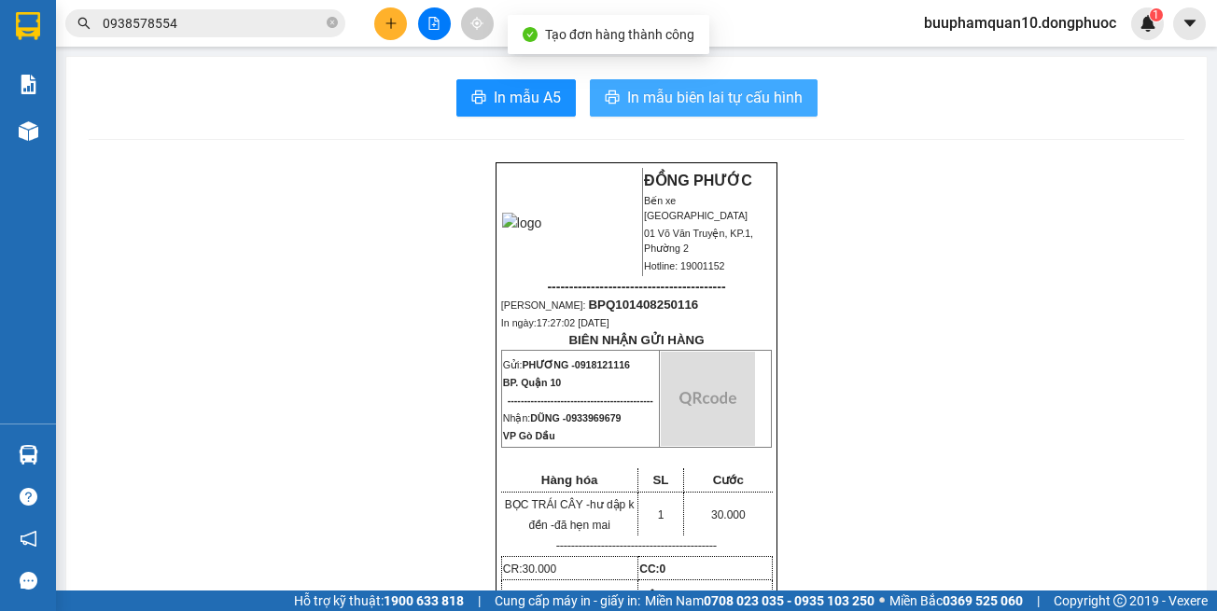
click at [663, 105] on span "In mẫu biên lai tự cấu hình" at bounding box center [714, 97] width 175 height 23
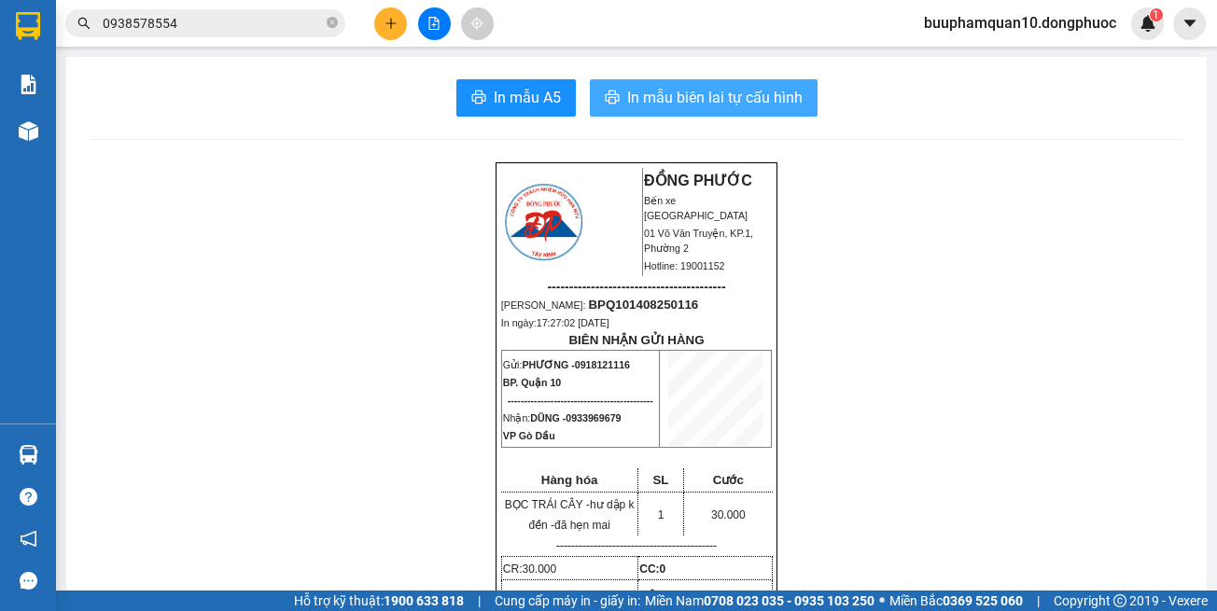
click at [707, 104] on span "In mẫu biên lai tự cấu hình" at bounding box center [714, 97] width 175 height 23
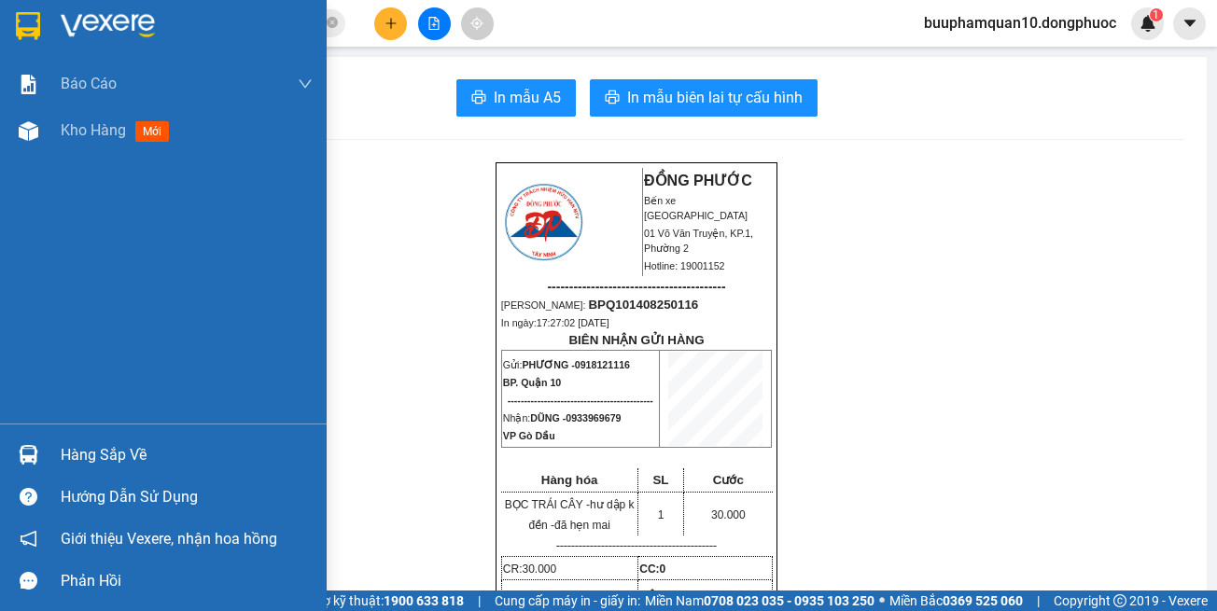
drag, startPoint x: 147, startPoint y: 455, endPoint x: 155, endPoint y: 448, distance: 11.2
click at [147, 454] on div "Hàng sắp về" at bounding box center [187, 455] width 252 height 28
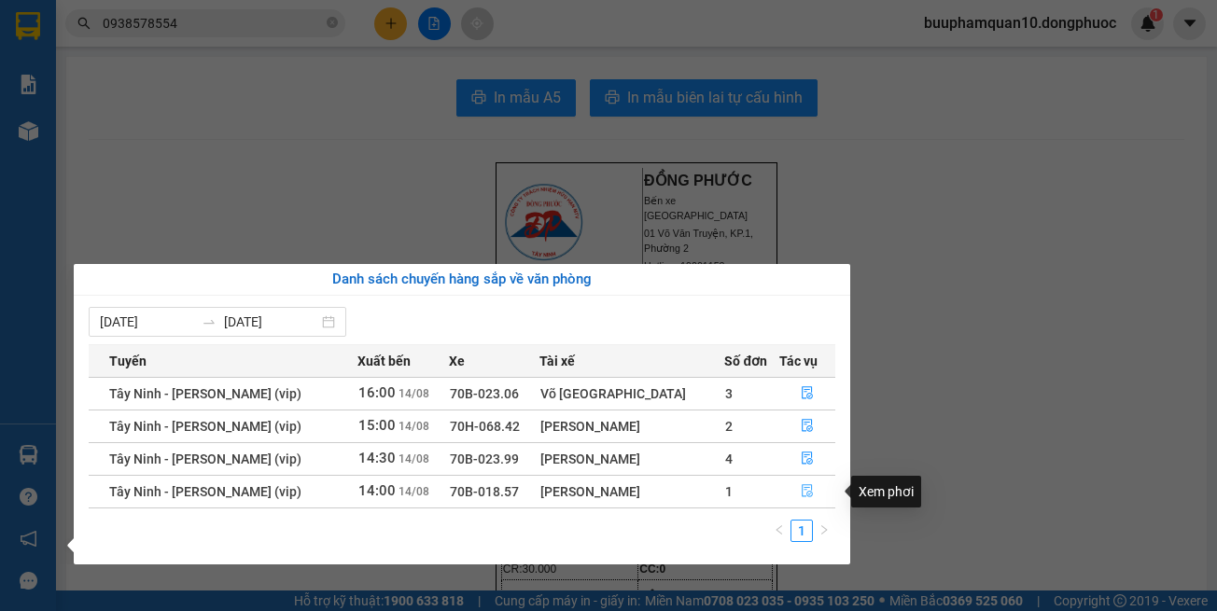
click at [801, 494] on icon "file-done" at bounding box center [807, 490] width 13 height 13
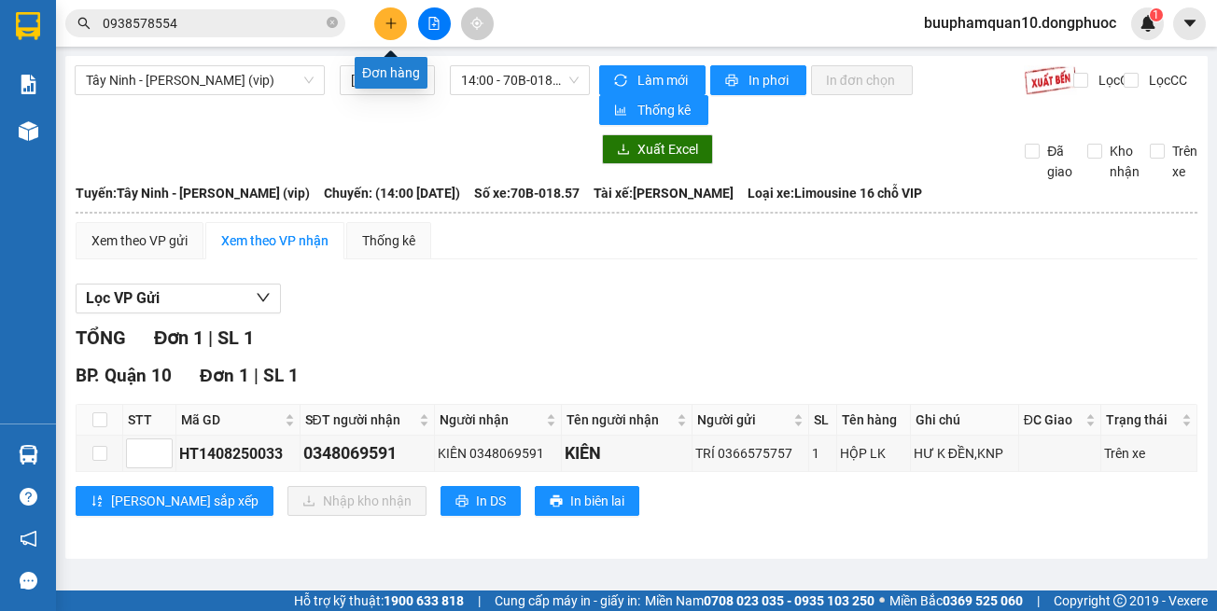
click at [377, 24] on button at bounding box center [390, 23] width 33 height 33
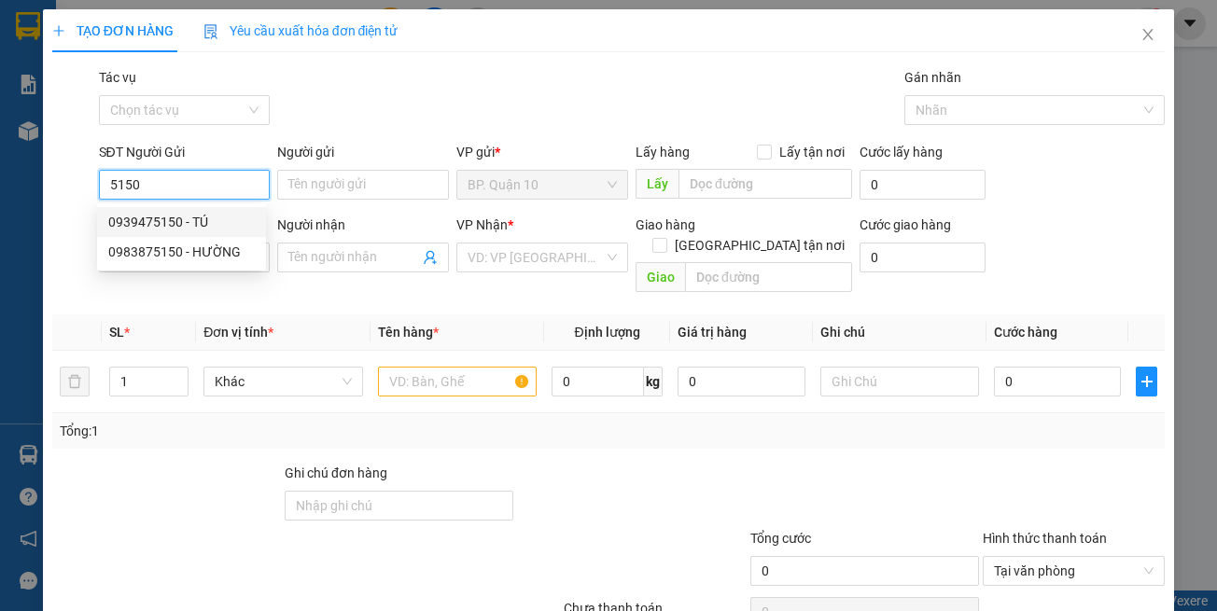
click at [233, 227] on div "0939475150 - TÚ" at bounding box center [181, 222] width 147 height 21
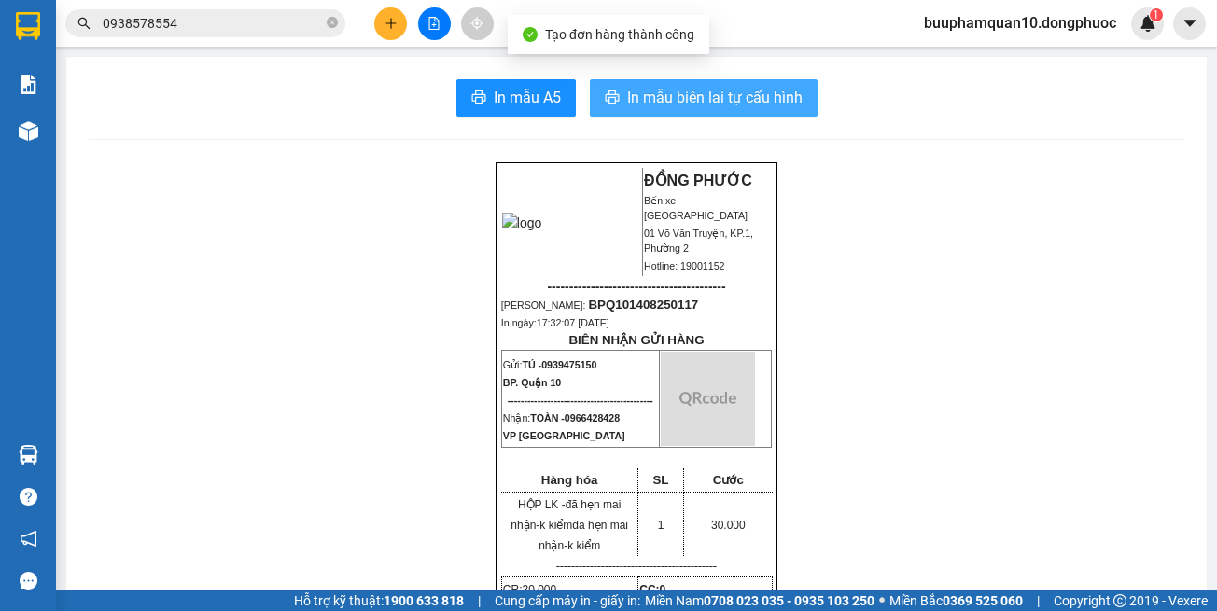
click at [650, 85] on button "In mẫu biên lai tự cấu hình" at bounding box center [704, 97] width 228 height 37
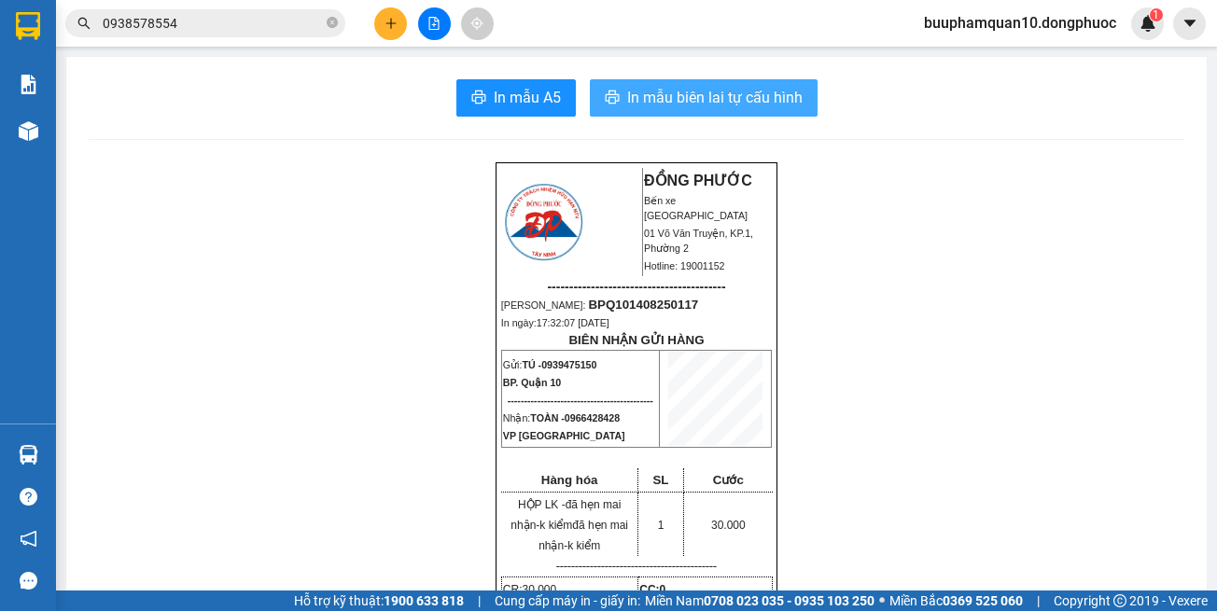
click at [712, 109] on span "In mẫu biên lai tự cấu hình" at bounding box center [714, 97] width 175 height 23
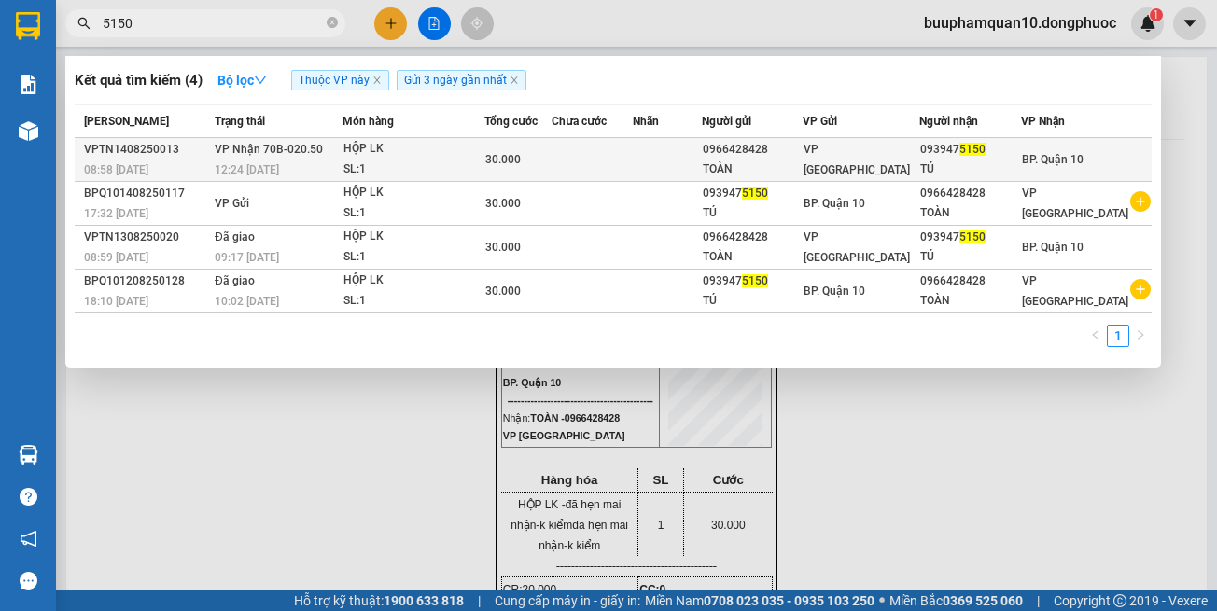
click at [311, 154] on span "VP Nhận 70B-020.50" at bounding box center [269, 149] width 108 height 13
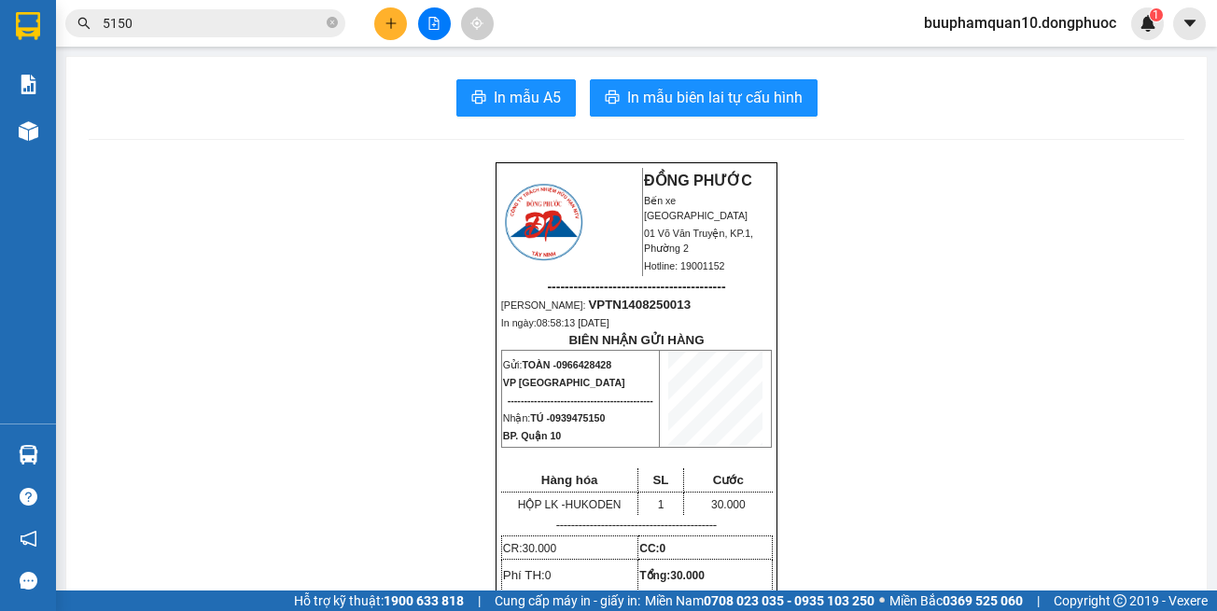
click at [262, 14] on input "5150" at bounding box center [213, 23] width 220 height 21
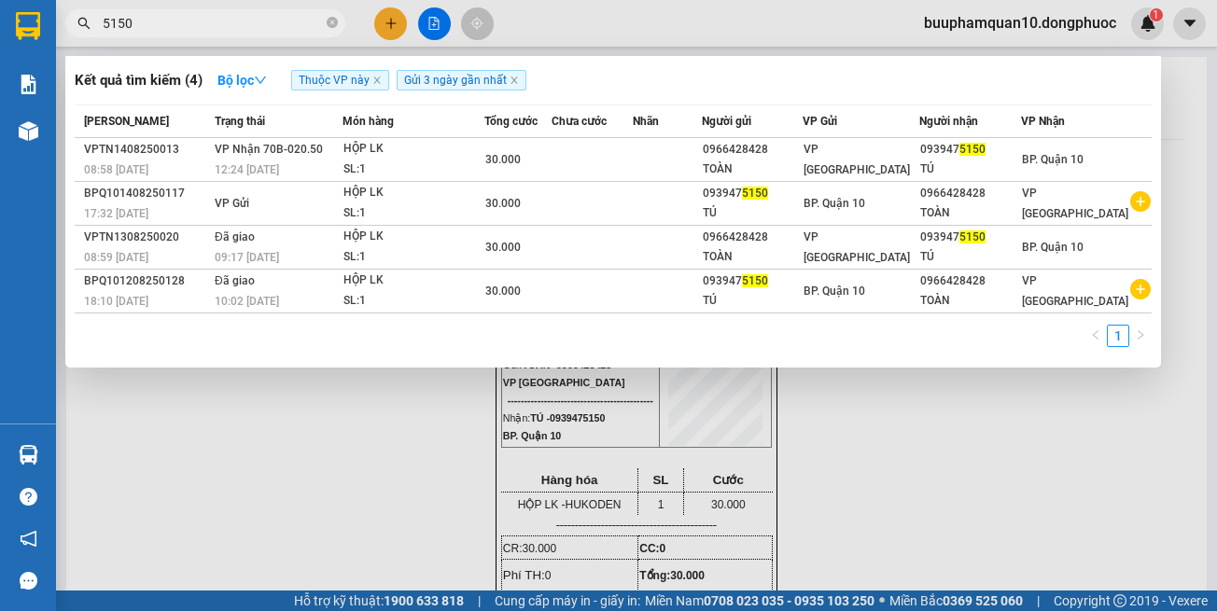
click at [262, 14] on input "5150" at bounding box center [213, 23] width 220 height 21
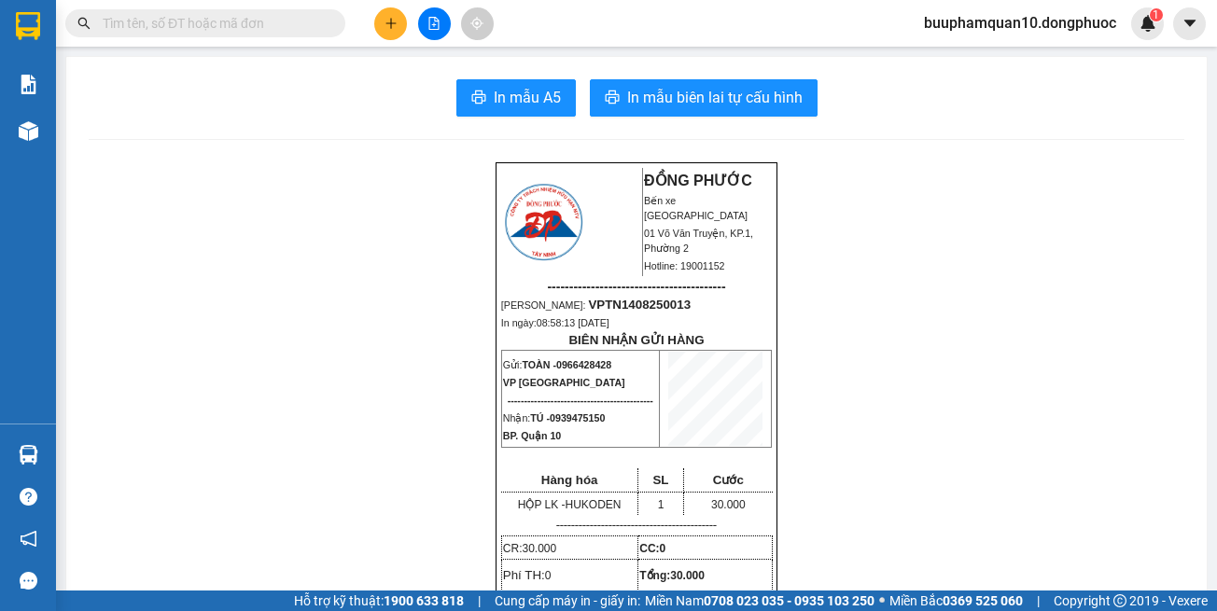
drag, startPoint x: 263, startPoint y: 50, endPoint x: 267, endPoint y: 32, distance: 19.0
click at [265, 42] on section "Kết quả tìm kiếm ( 4 ) Bộ lọc Thuộc VP này Gửi 3 ngày gần nhất Mã ĐH Trạng thái…" at bounding box center [608, 305] width 1217 height 611
click at [272, 27] on input "text" at bounding box center [213, 23] width 220 height 21
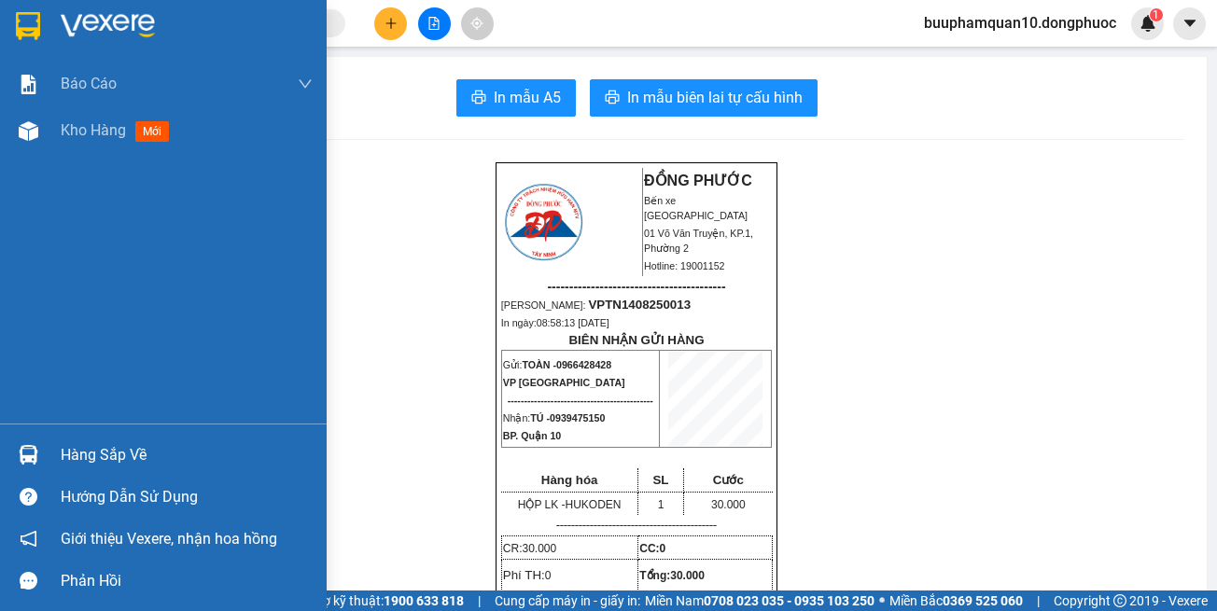
click at [123, 456] on div "Hàng sắp về" at bounding box center [187, 455] width 252 height 28
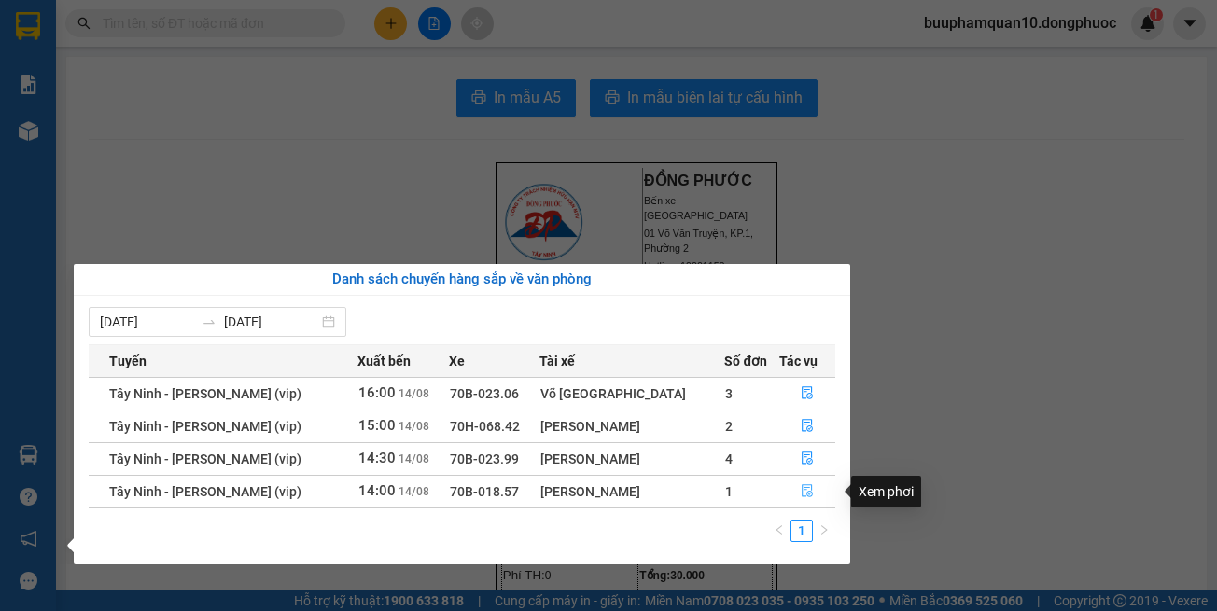
click at [808, 489] on icon "file-done" at bounding box center [807, 490] width 13 height 13
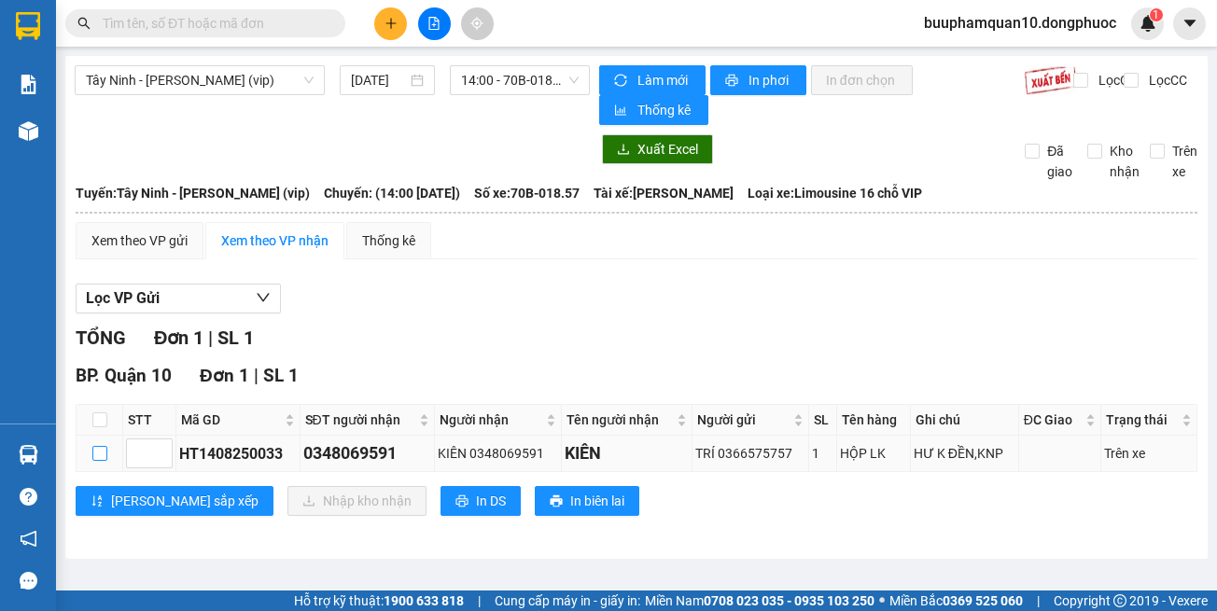
click at [102, 450] on input "checkbox" at bounding box center [99, 453] width 15 height 15
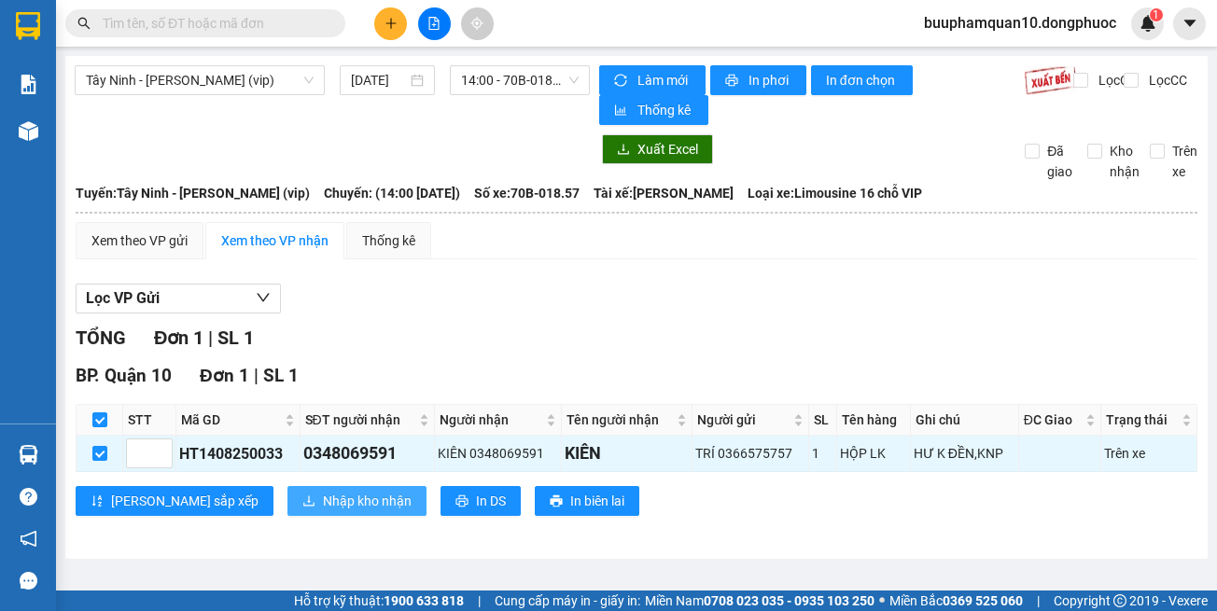
click at [287, 512] on button "Nhập kho nhận" at bounding box center [356, 501] width 139 height 30
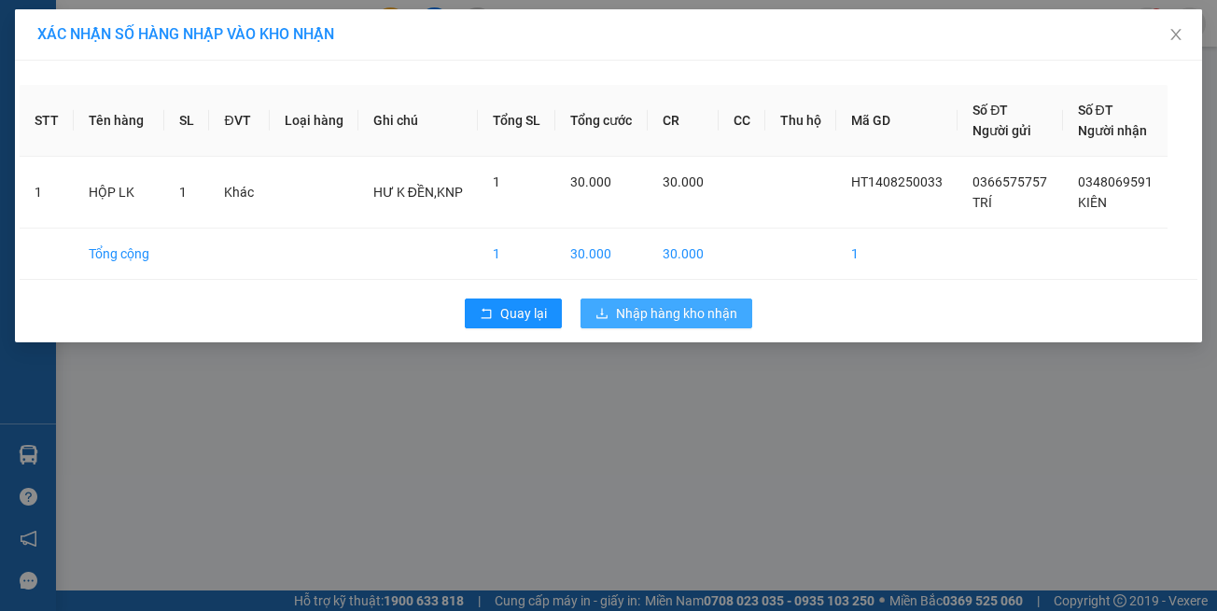
drag, startPoint x: 698, startPoint y: 312, endPoint x: 644, endPoint y: 291, distance: 57.9
click at [696, 312] on span "Nhập hàng kho nhận" at bounding box center [676, 313] width 121 height 21
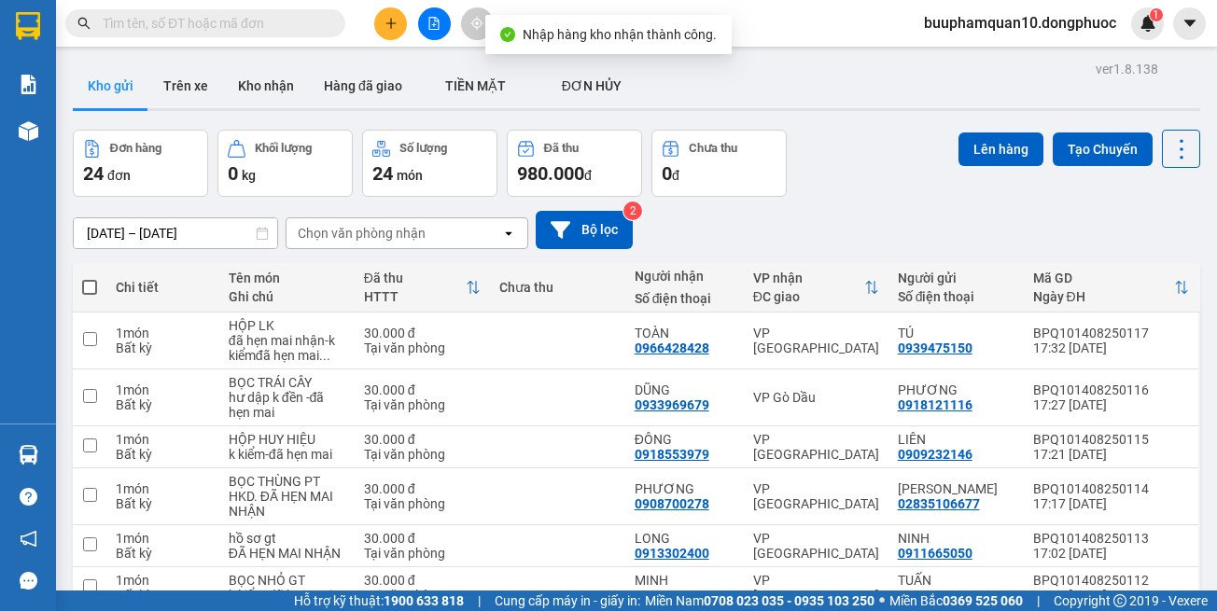
click at [265, 25] on input "text" at bounding box center [213, 23] width 220 height 21
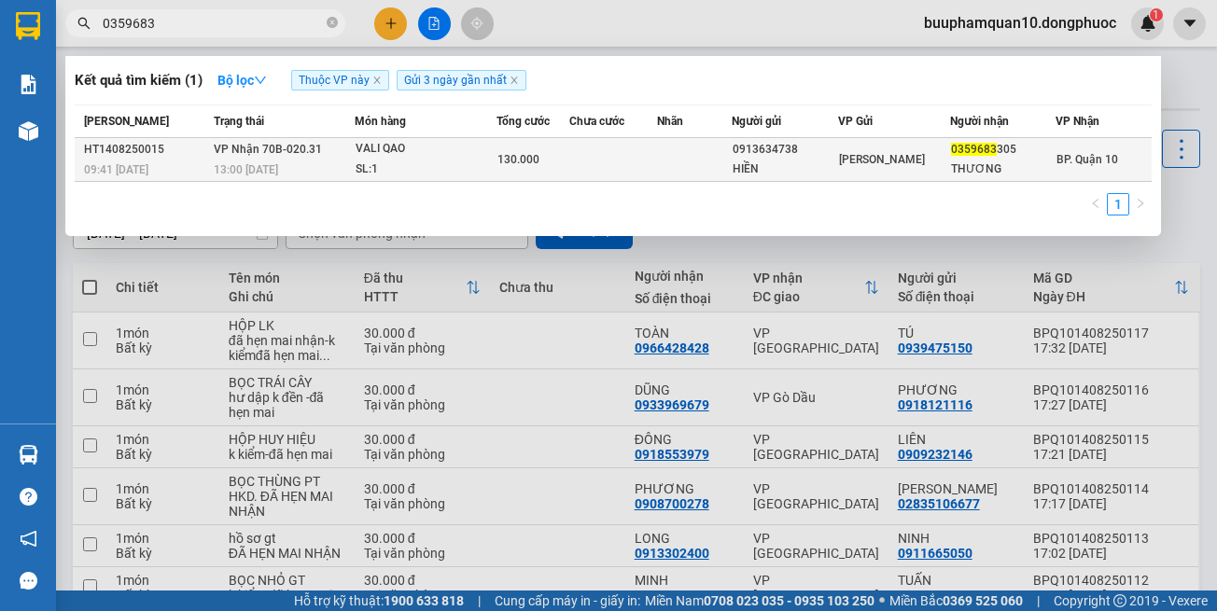
click at [476, 149] on div "VALI QAO" at bounding box center [426, 149] width 140 height 21
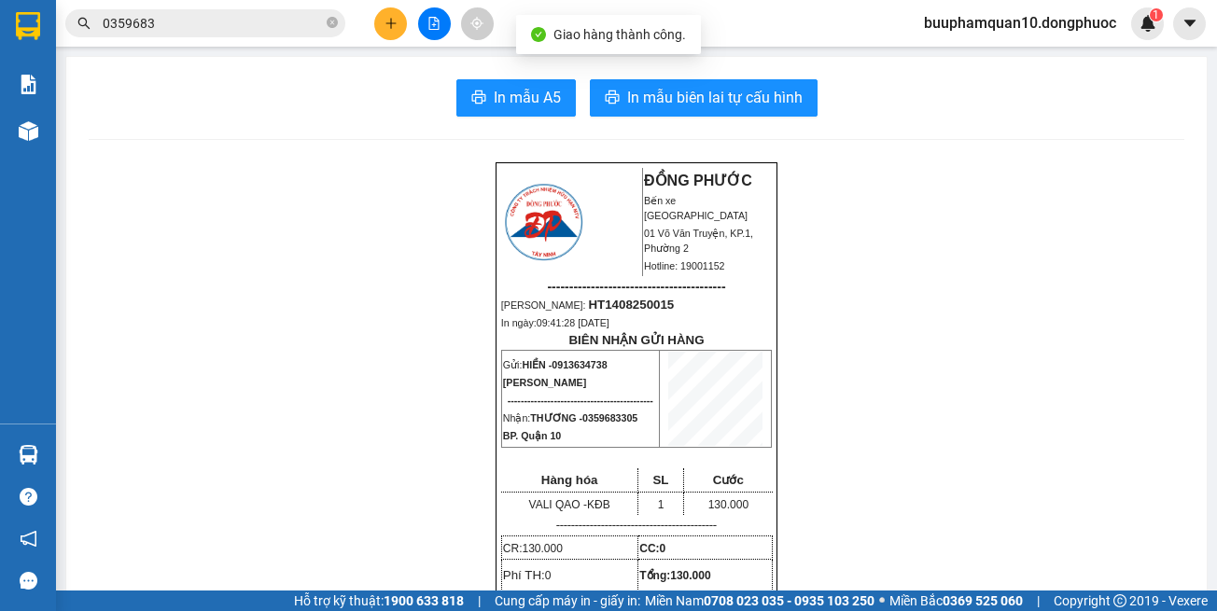
click at [381, 21] on button at bounding box center [390, 23] width 33 height 33
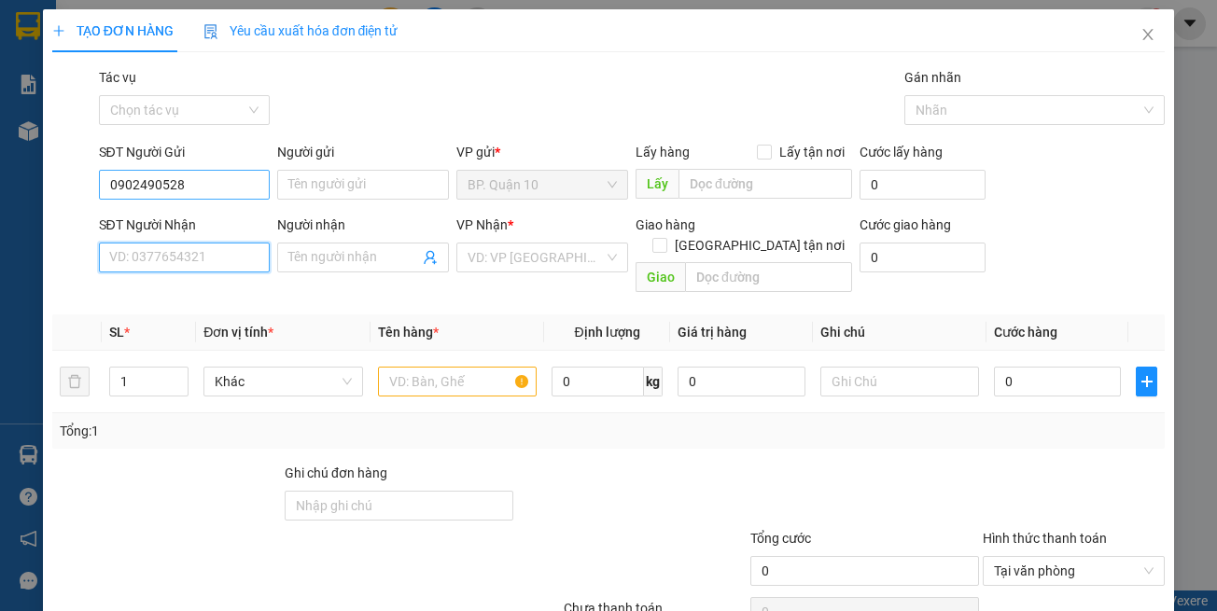
drag, startPoint x: 219, startPoint y: 252, endPoint x: 217, endPoint y: 197, distance: 55.1
click at [220, 251] on input "SĐT Người Nhận" at bounding box center [185, 258] width 172 height 30
click at [217, 178] on input "0902490528" at bounding box center [185, 185] width 172 height 30
drag, startPoint x: 217, startPoint y: 256, endPoint x: 222, endPoint y: 209, distance: 46.9
click at [217, 254] on input "SĐT Người Nhận" at bounding box center [185, 258] width 172 height 30
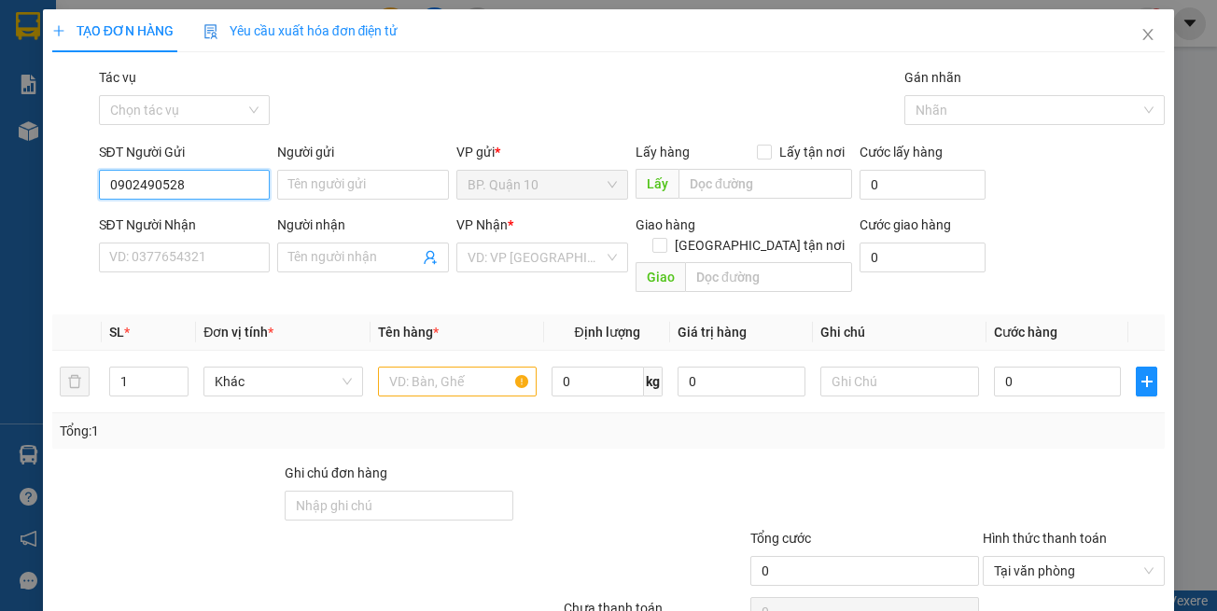
click at [224, 187] on input "0902490528" at bounding box center [185, 185] width 172 height 30
click at [229, 217] on div "0902490582 - SHOP SOUINTAGE" at bounding box center [203, 222] width 191 height 21
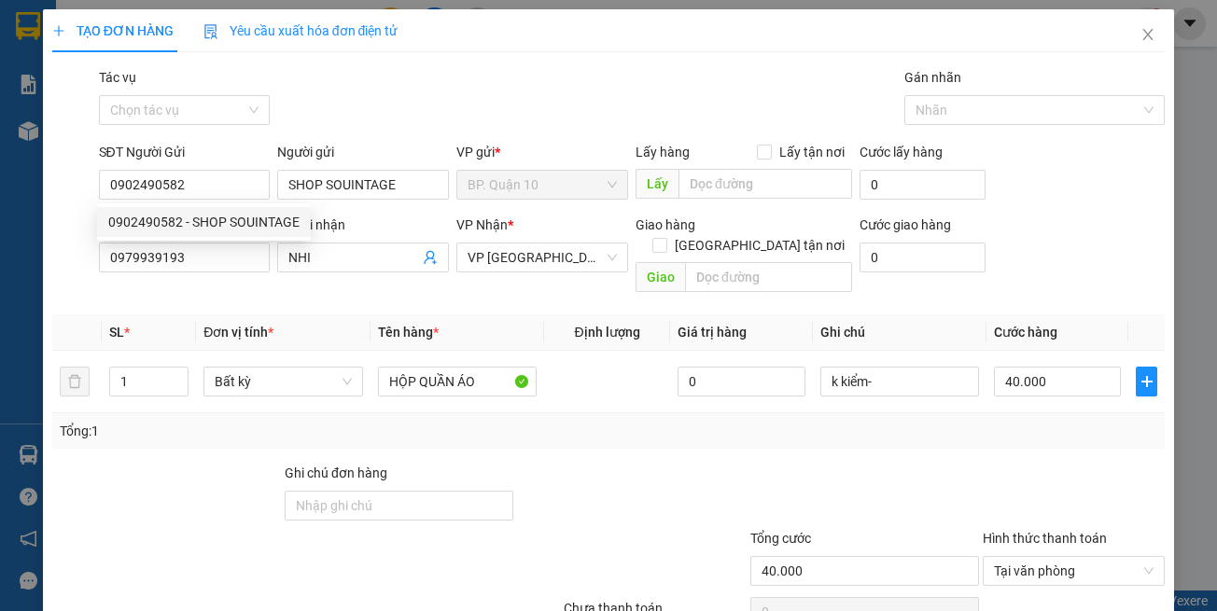
click at [318, 274] on div "Người nhận NHI" at bounding box center [363, 247] width 172 height 65
drag, startPoint x: 508, startPoint y: 412, endPoint x: 891, endPoint y: 376, distance: 385.2
click at [524, 421] on div "Tổng: 1" at bounding box center [609, 431] width 1099 height 21
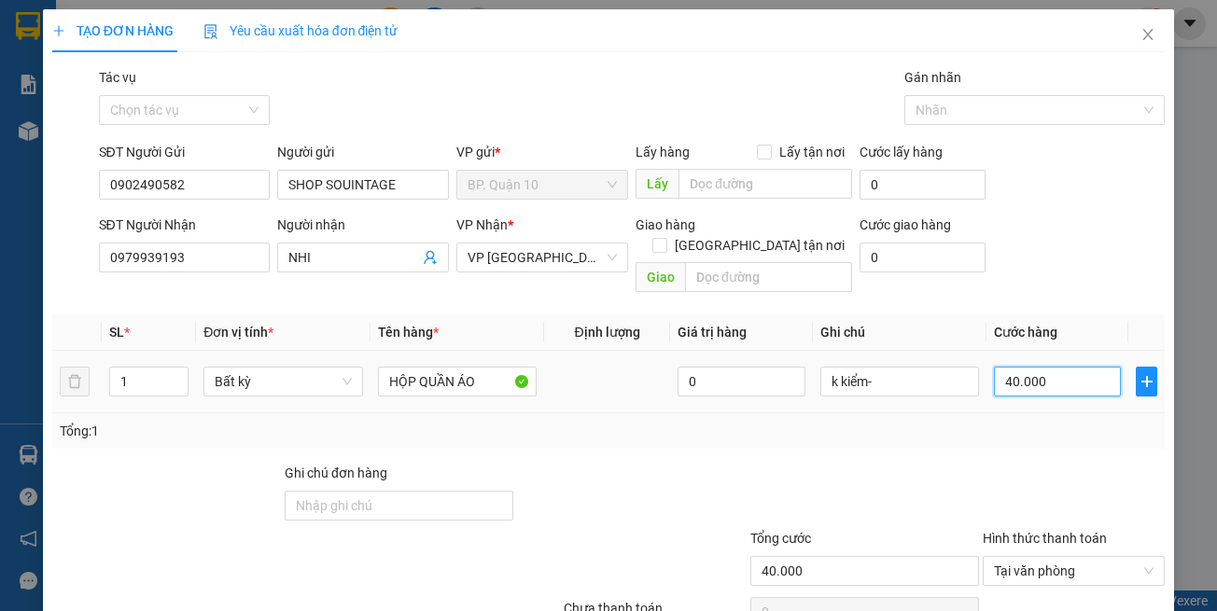
click at [1012, 367] on input "40.000" at bounding box center [1057, 382] width 127 height 30
click at [935, 421] on div "Tổng: 1" at bounding box center [609, 431] width 1099 height 21
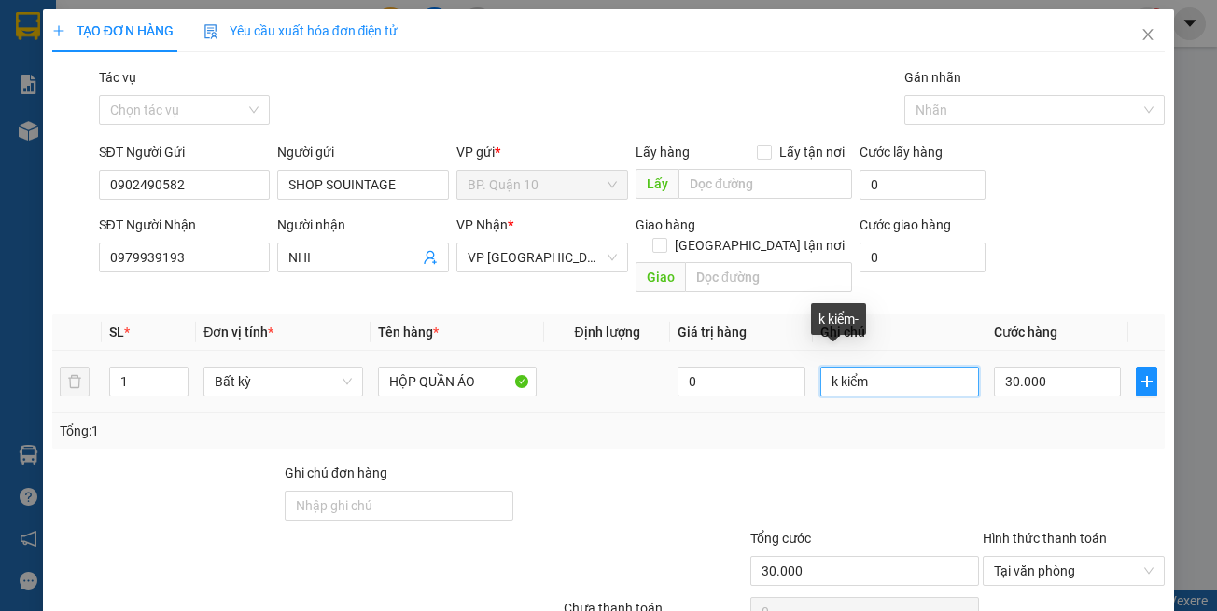
drag, startPoint x: 921, startPoint y: 370, endPoint x: 684, endPoint y: 390, distance: 238.0
click at [688, 389] on tr "1 Bất kỳ HỘP QUẦN ÁO 0 k kiểm- 30.000" at bounding box center [608, 382] width 1113 height 63
paste input "k kiểm-đã hẹn mai"
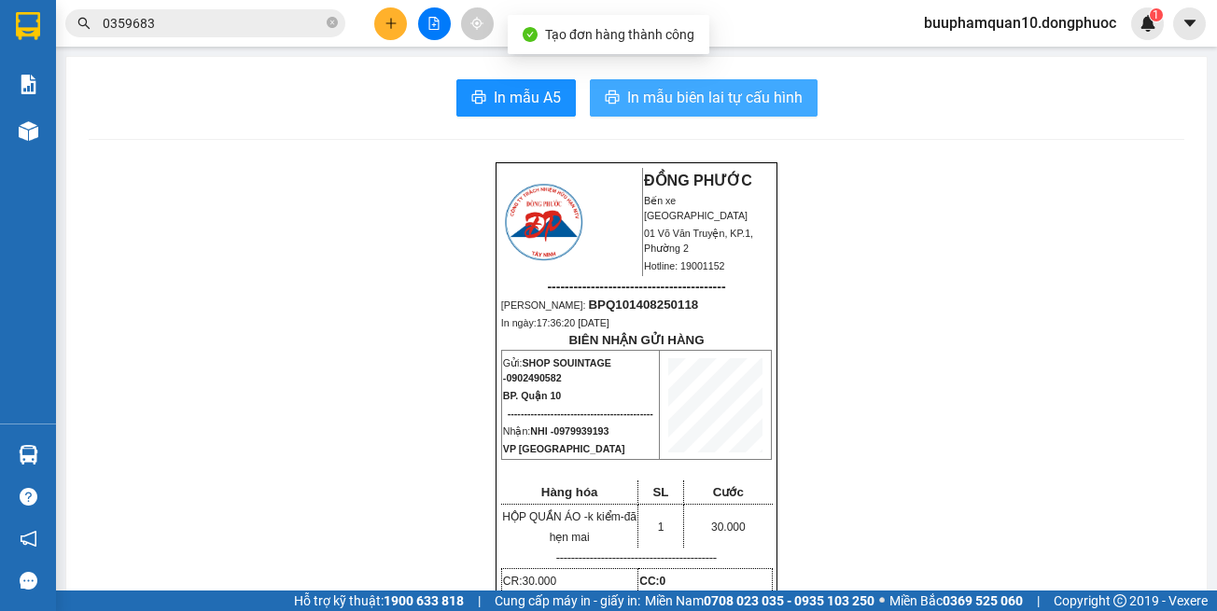
click at [762, 106] on span "In mẫu biên lai tự cấu hình" at bounding box center [714, 97] width 175 height 23
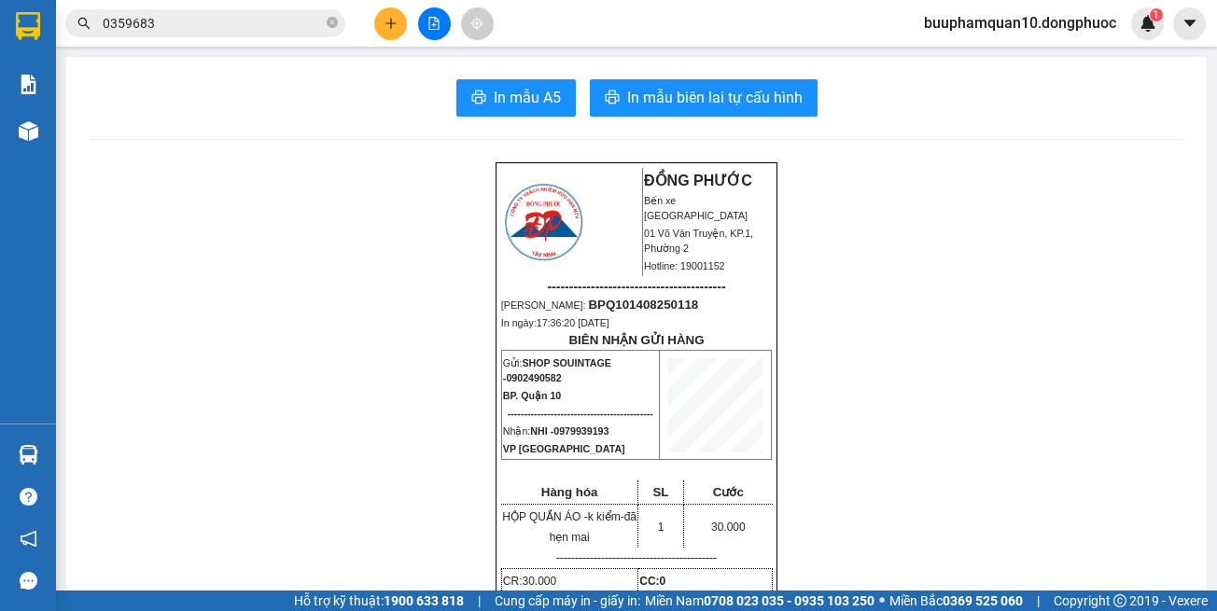
click at [384, 12] on button at bounding box center [390, 23] width 33 height 33
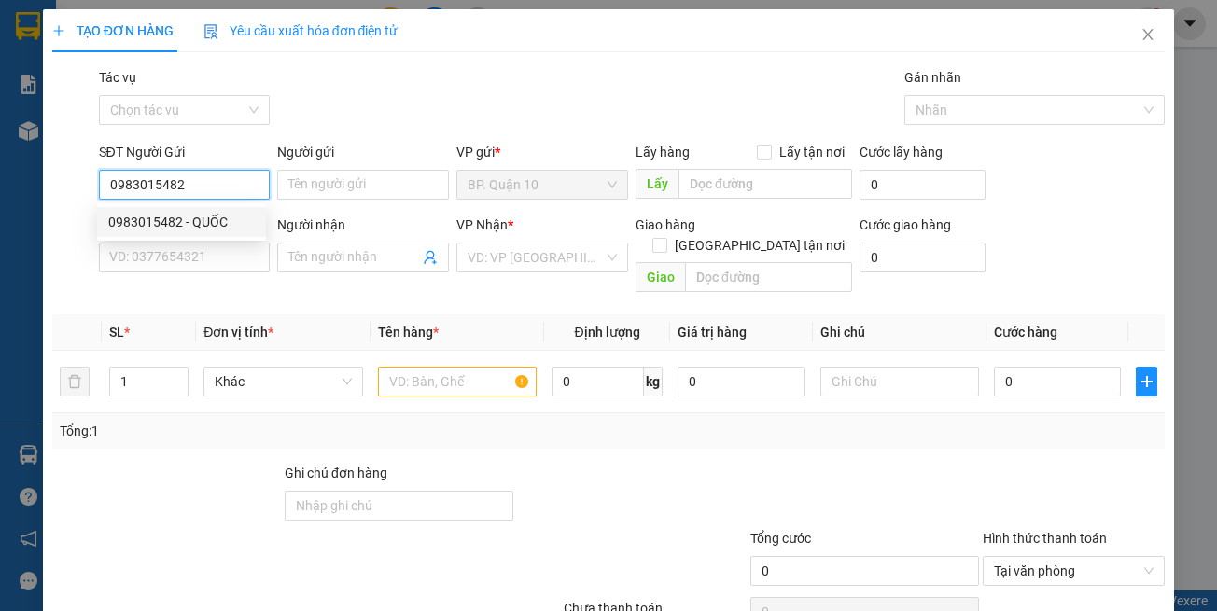
click at [195, 222] on div "0983015482 - QUỐC" at bounding box center [181, 222] width 147 height 21
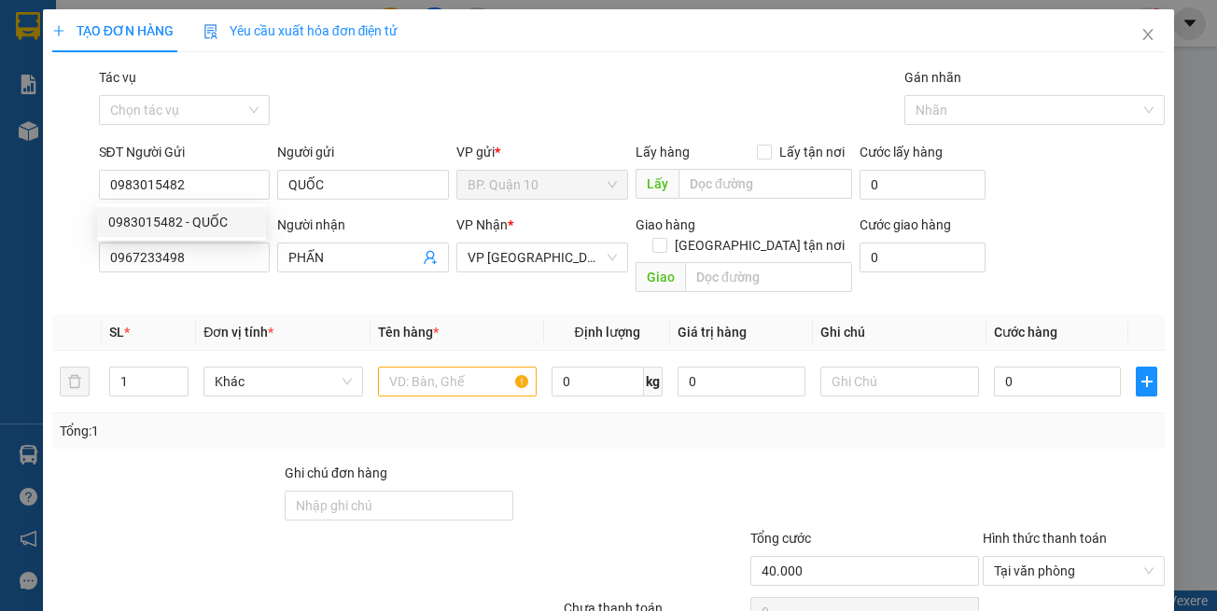
click at [339, 275] on div "Người nhận PHẤN" at bounding box center [363, 247] width 172 height 65
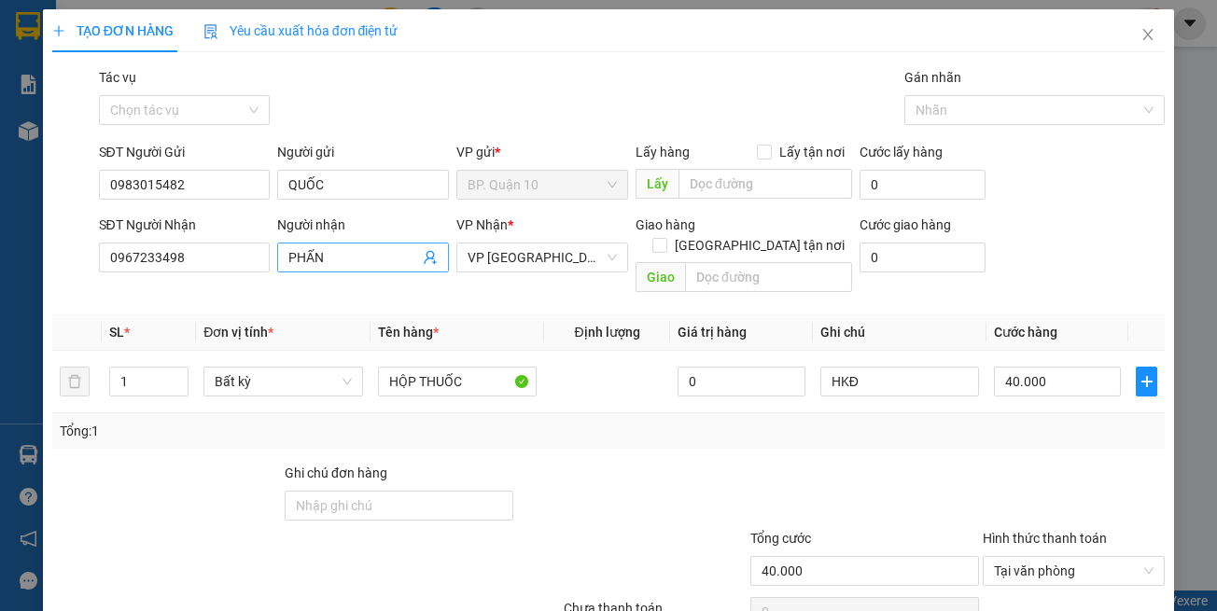
click at [423, 256] on icon "user-add" at bounding box center [430, 257] width 15 height 15
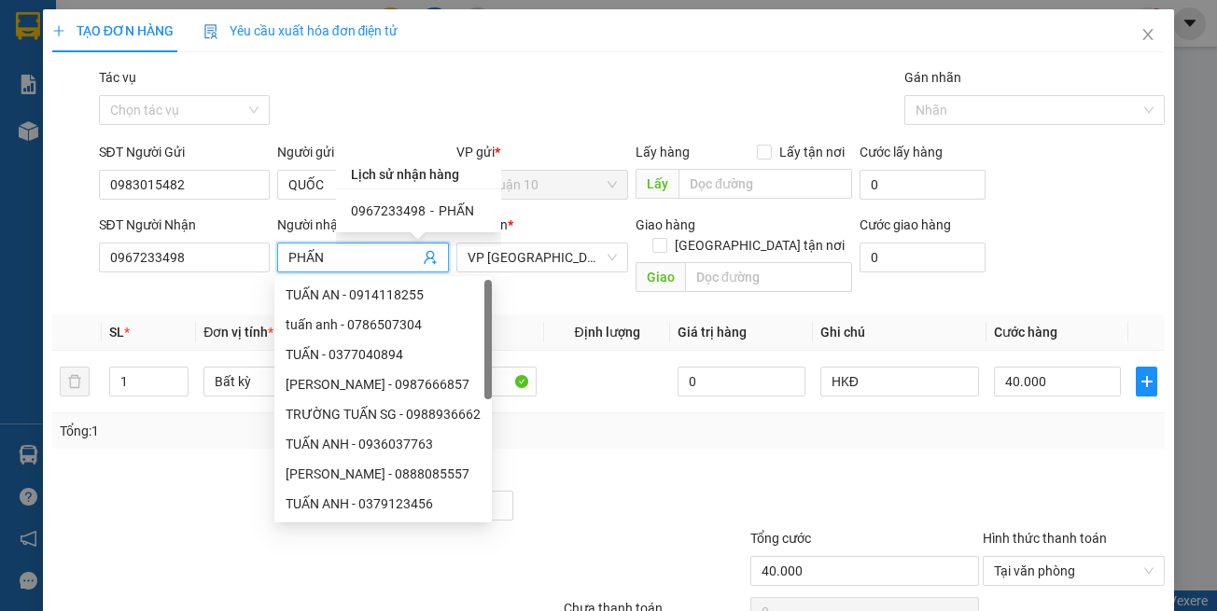
drag, startPoint x: 429, startPoint y: 203, endPoint x: 505, endPoint y: 291, distance: 115.8
click at [438, 205] on div "0967233498 - PHẤN" at bounding box center [418, 211] width 135 height 21
click at [506, 351] on td "HỘP THUỐC" at bounding box center [458, 382] width 174 height 63
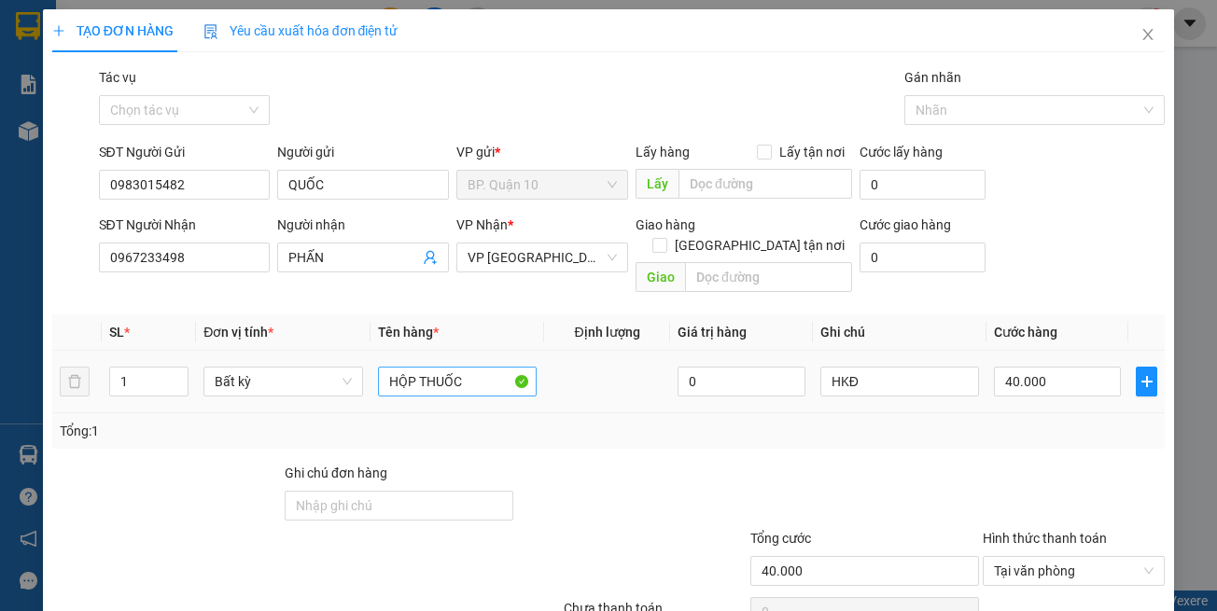
drag, startPoint x: 542, startPoint y: 435, endPoint x: 494, endPoint y: 373, distance: 78.4
click at [543, 431] on div "Transit Pickup Surcharge Ids Transit Deliver Surcharge Ids Transit Deliver Surc…" at bounding box center [608, 371] width 1113 height 608
drag, startPoint x: 570, startPoint y: 399, endPoint x: 457, endPoint y: 377, distance: 115.1
click at [567, 421] on div "Tổng: 1" at bounding box center [609, 431] width 1099 height 21
drag, startPoint x: 413, startPoint y: 357, endPoint x: 0, endPoint y: 276, distance: 420.3
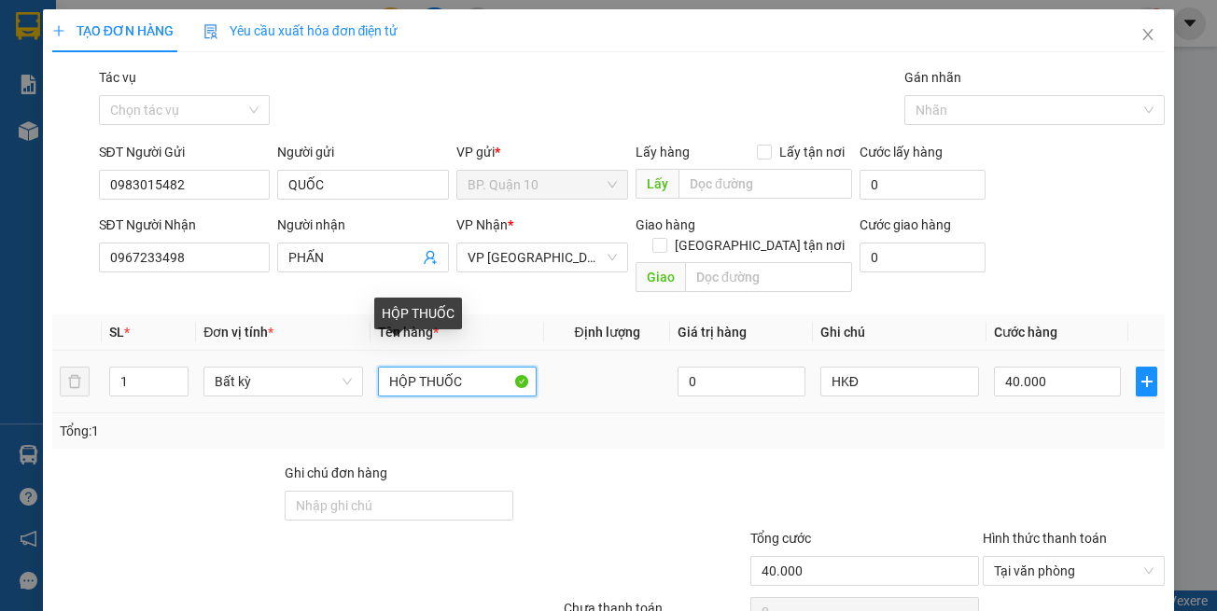
click at [61, 315] on table "SL * Đơn vị tính * Tên hàng * Định lượng Giá trị hàng Ghi chú Cước hàng 1 Bất k…" at bounding box center [608, 364] width 1113 height 99
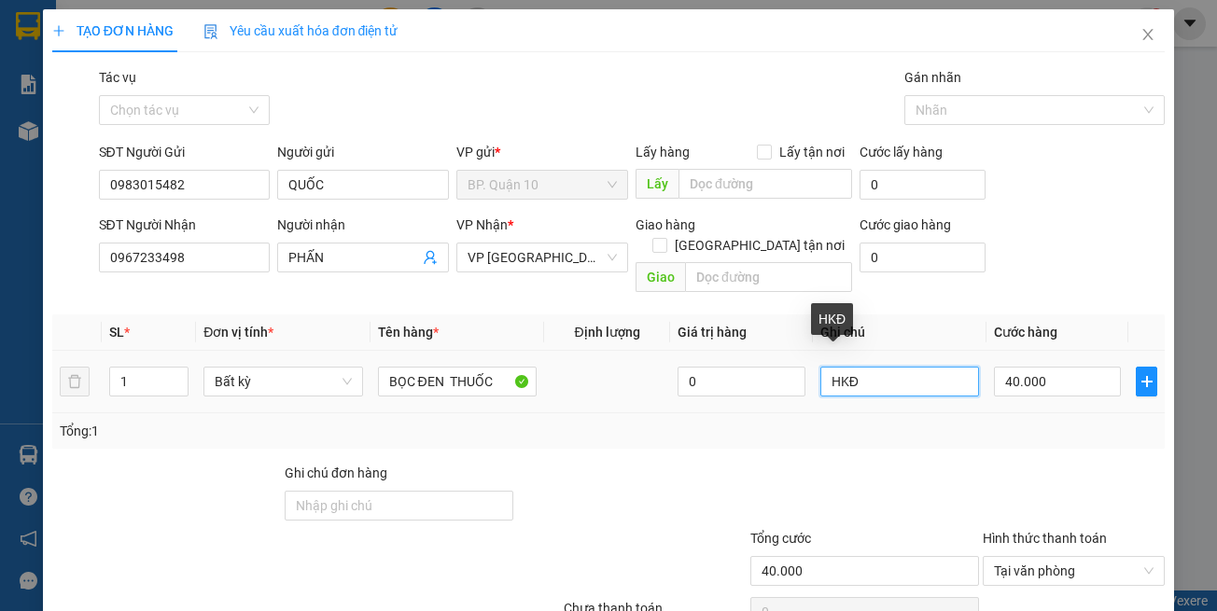
click at [924, 367] on input "HKĐ" at bounding box center [899, 382] width 159 height 30
paste input "k kiểm-đã hẹn mai"
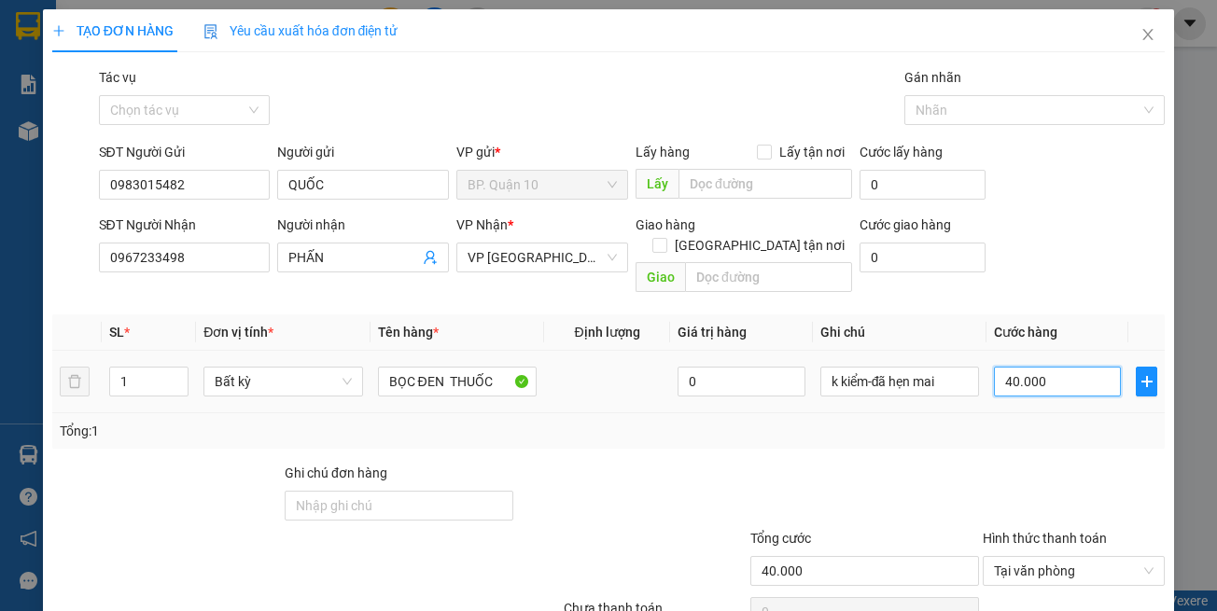
click at [1041, 367] on input "40.000" at bounding box center [1057, 382] width 127 height 30
click at [1042, 427] on div "Tổng: 1" at bounding box center [608, 430] width 1113 height 35
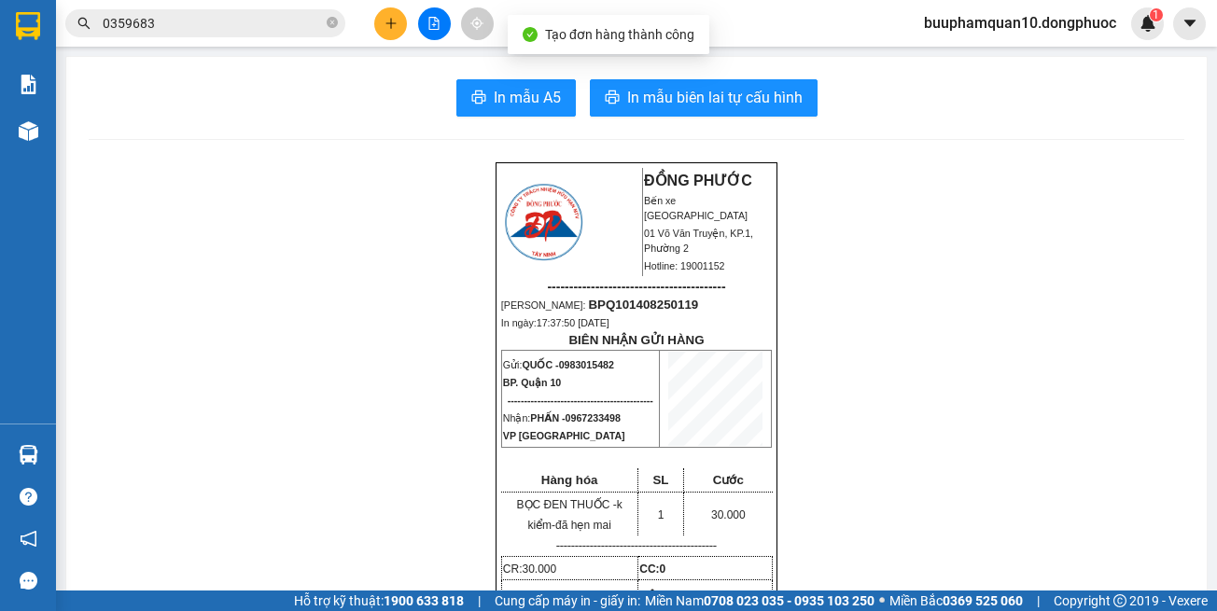
click at [758, 83] on button "In mẫu biên lai tự cấu hình" at bounding box center [704, 97] width 228 height 37
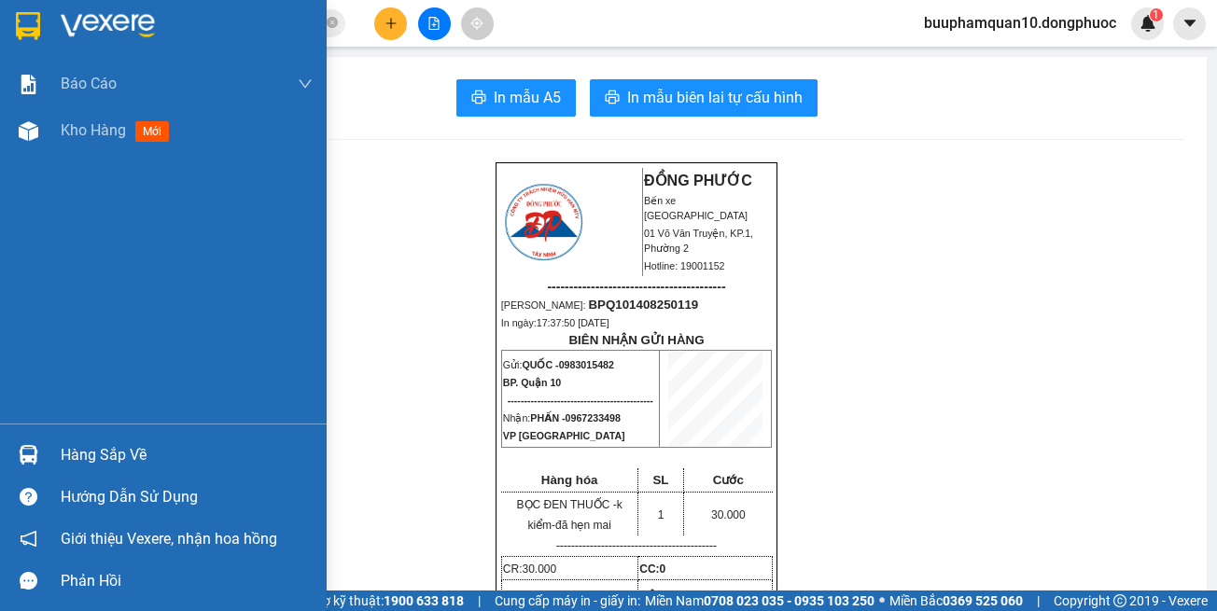
drag, startPoint x: 107, startPoint y: 449, endPoint x: 111, endPoint y: 440, distance: 10.1
click at [110, 445] on div "Hàng sắp về" at bounding box center [187, 455] width 252 height 28
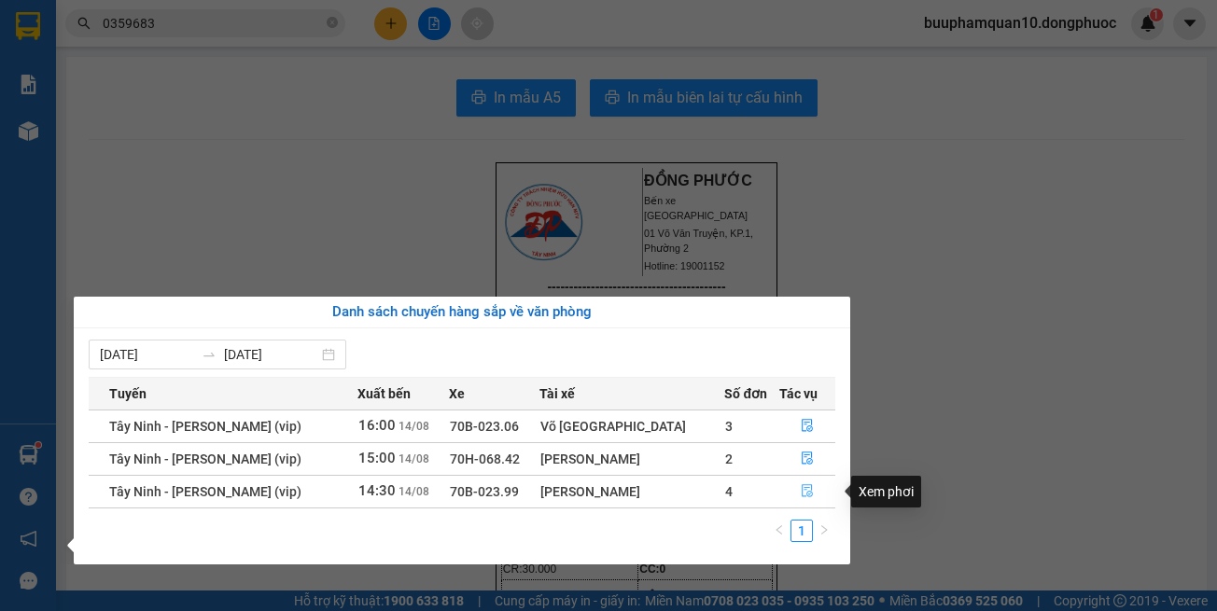
click at [806, 495] on icon "file-done" at bounding box center [807, 490] width 13 height 13
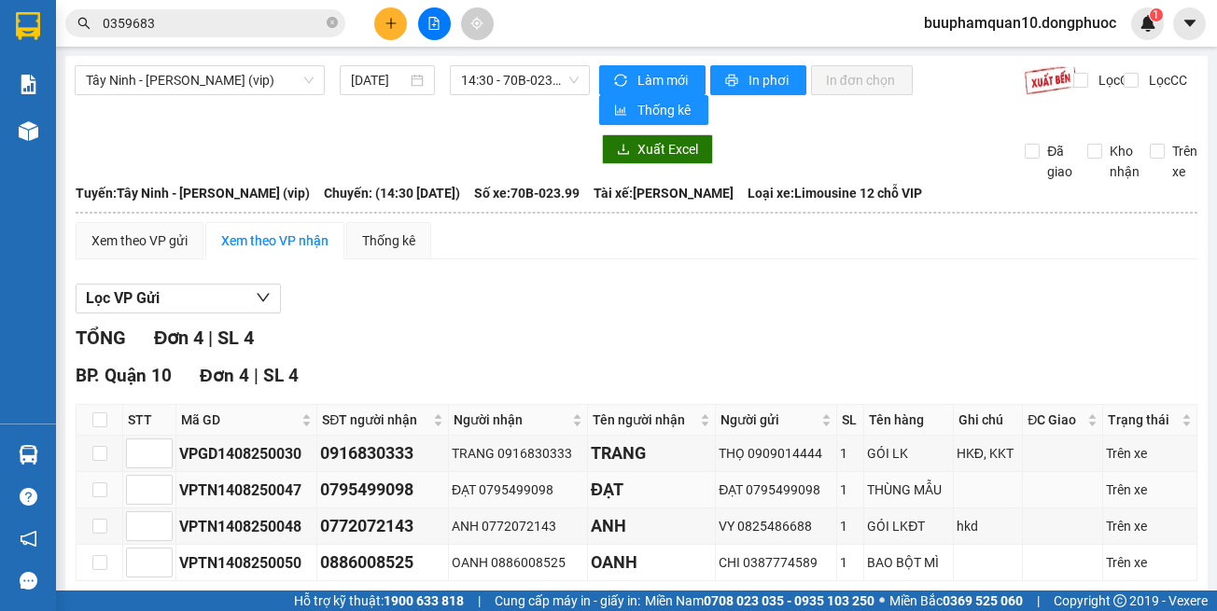
drag, startPoint x: 901, startPoint y: 543, endPoint x: 776, endPoint y: 398, distance: 191.9
click at [901, 541] on div "BP. Quận 10 Đơn 4 | SL 4 STT Mã GD SĐT người nhận Người nhận Tên người nhận Ngư…" at bounding box center [637, 500] width 1122 height 277
click at [1041, 274] on div "Lọc VP Gửi TỔNG Đơn 4 | SL 4 BP. Quận 10 Đơn 4 | SL 4 STT Mã GD SĐT người nhận…" at bounding box center [637, 461] width 1122 height 374
click at [104, 413] on input "checkbox" at bounding box center [99, 420] width 15 height 15
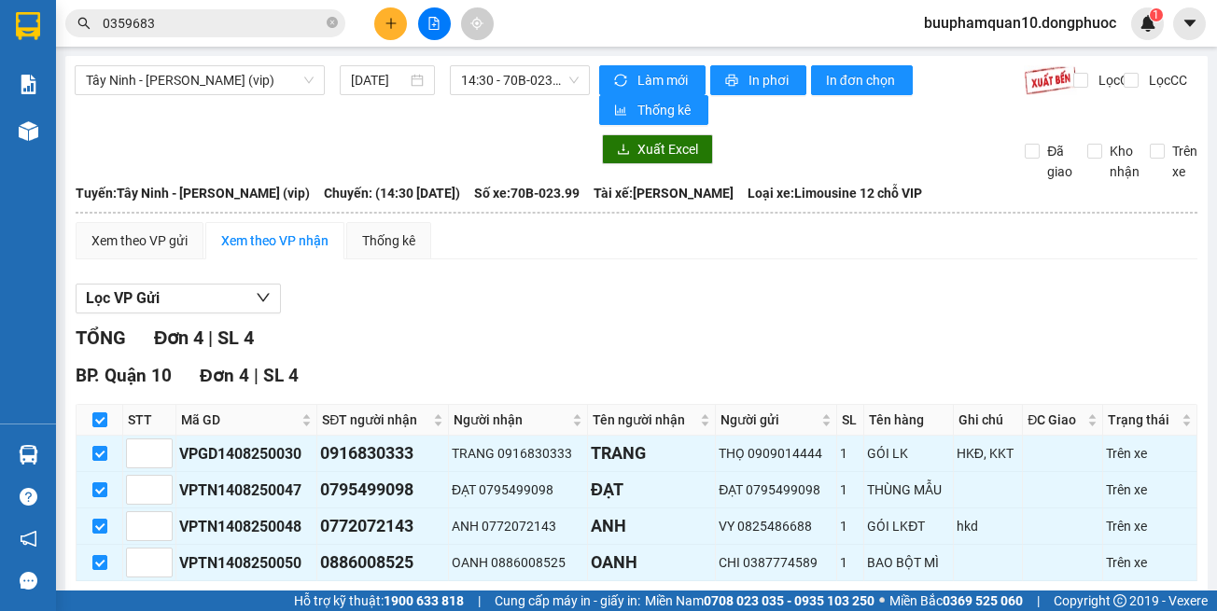
click at [323, 600] on span "Nhập kho nhận" at bounding box center [367, 610] width 89 height 21
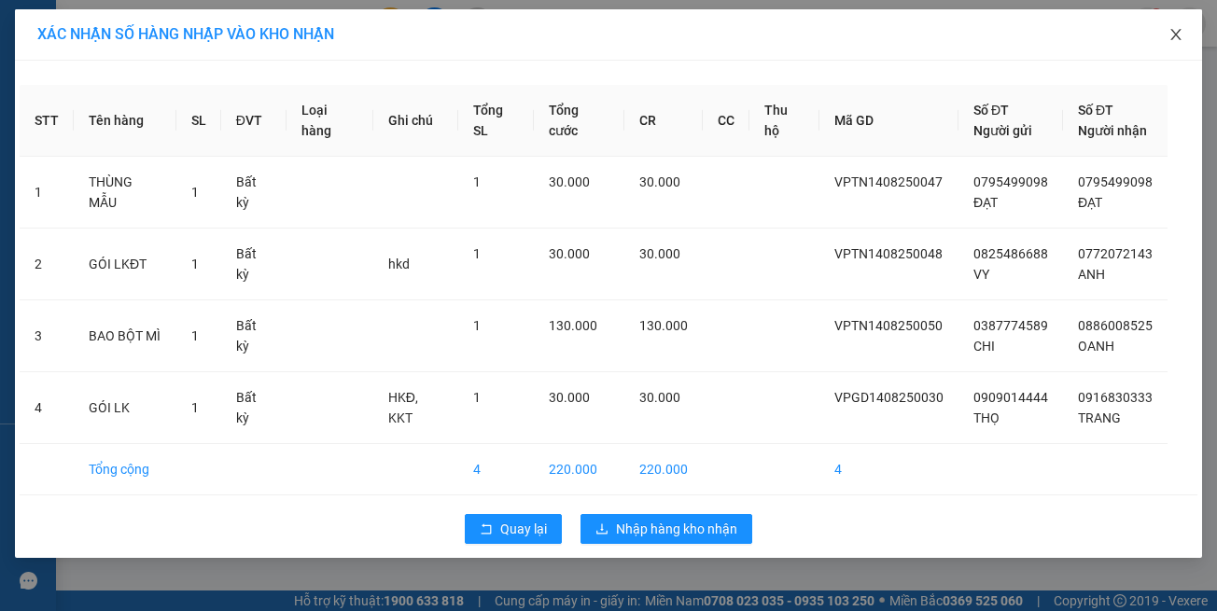
click at [1165, 35] on span "Close" at bounding box center [1176, 35] width 52 height 52
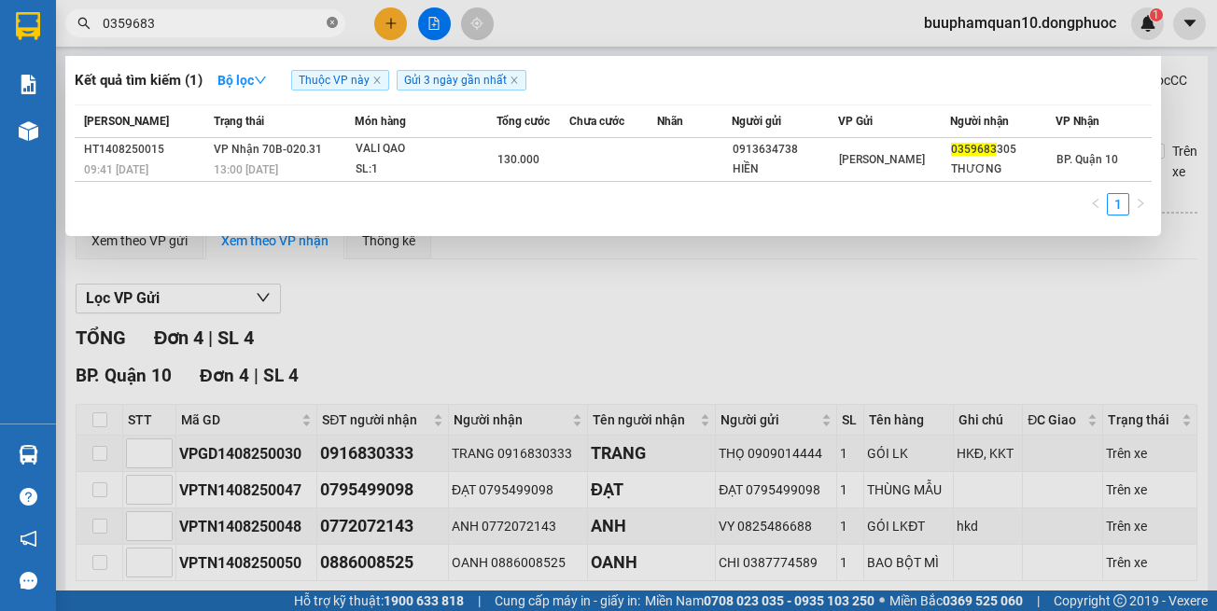
click at [330, 24] on icon "close-circle" at bounding box center [332, 22] width 11 height 11
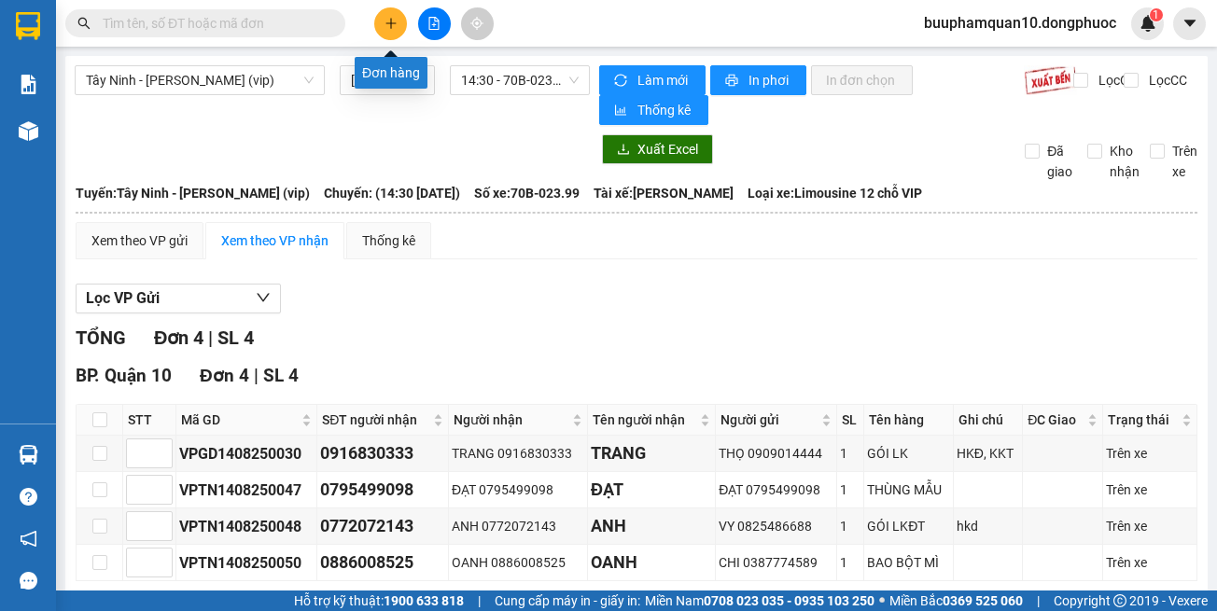
click at [385, 21] on icon "plus" at bounding box center [391, 23] width 13 height 13
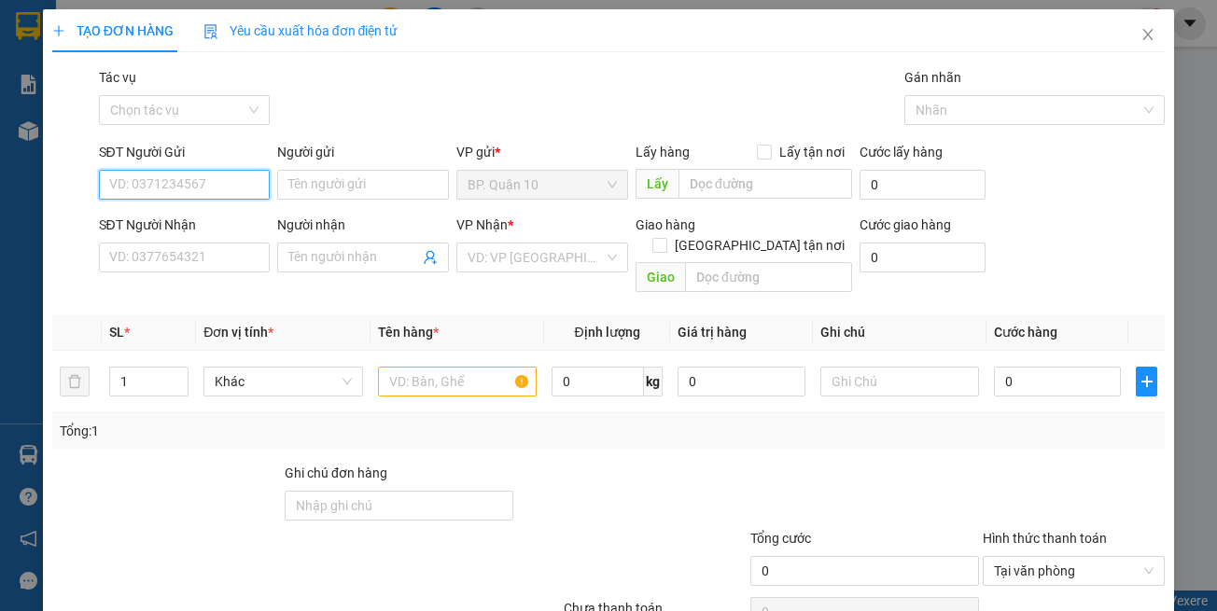
click at [175, 189] on input "SĐT Người Gửi" at bounding box center [185, 185] width 172 height 30
click at [256, 230] on div "0947901168 - KIM PHƯƠNG" at bounding box center [200, 222] width 184 height 21
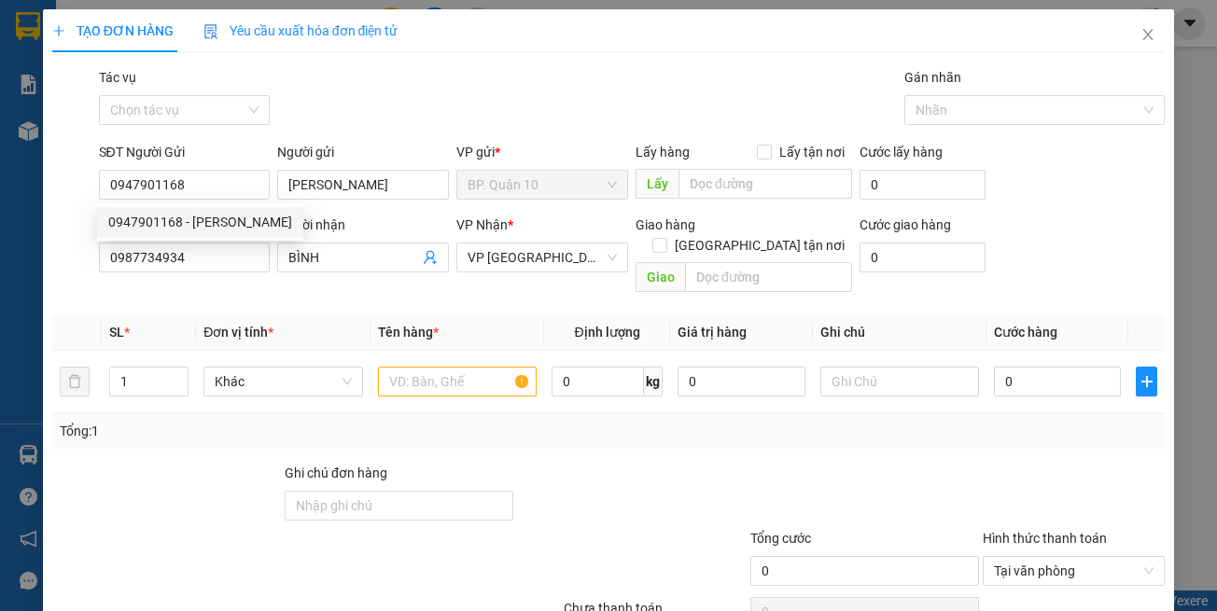
click at [267, 289] on div "Transit Pickup Surcharge Ids Transit Deliver Surcharge Ids Transit Deliver Surc…" at bounding box center [608, 371] width 1113 height 608
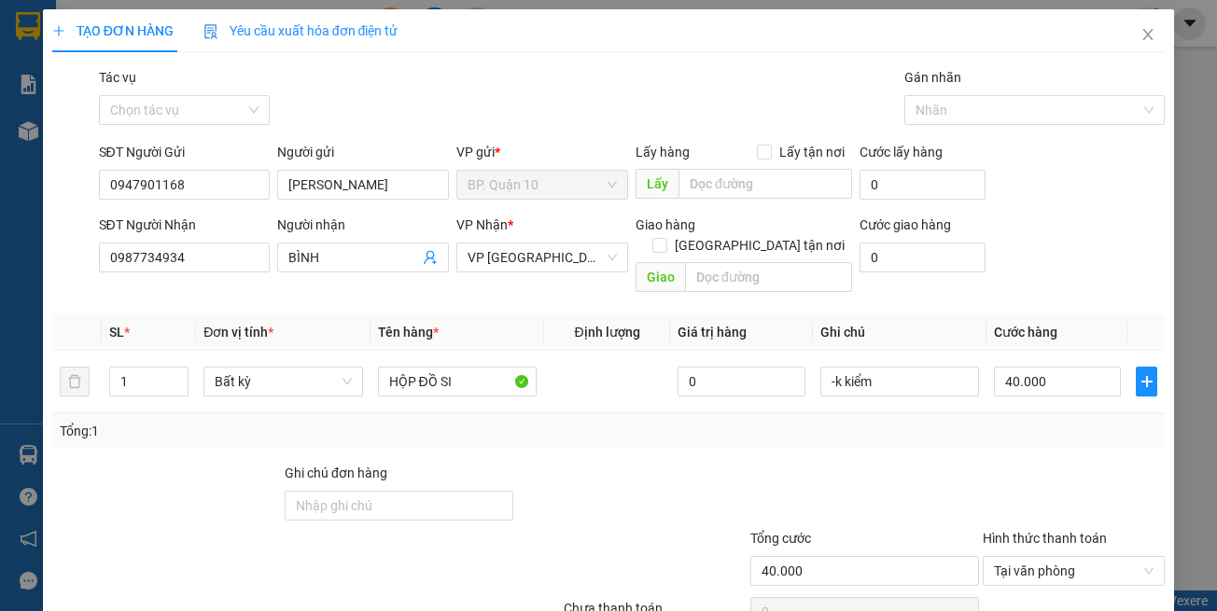
click at [460, 320] on th "Tên hàng *" at bounding box center [458, 333] width 174 height 36
click at [488, 421] on div "Tổng: 1" at bounding box center [609, 431] width 1099 height 21
click at [982, 424] on div "Tổng: 1" at bounding box center [608, 430] width 1113 height 35
drag, startPoint x: 896, startPoint y: 358, endPoint x: 637, endPoint y: 371, distance: 258.8
click at [637, 371] on tr "1 Bất kỳ HỘP ĐỒ SI 0 -k kiểm 40.000" at bounding box center [608, 382] width 1113 height 63
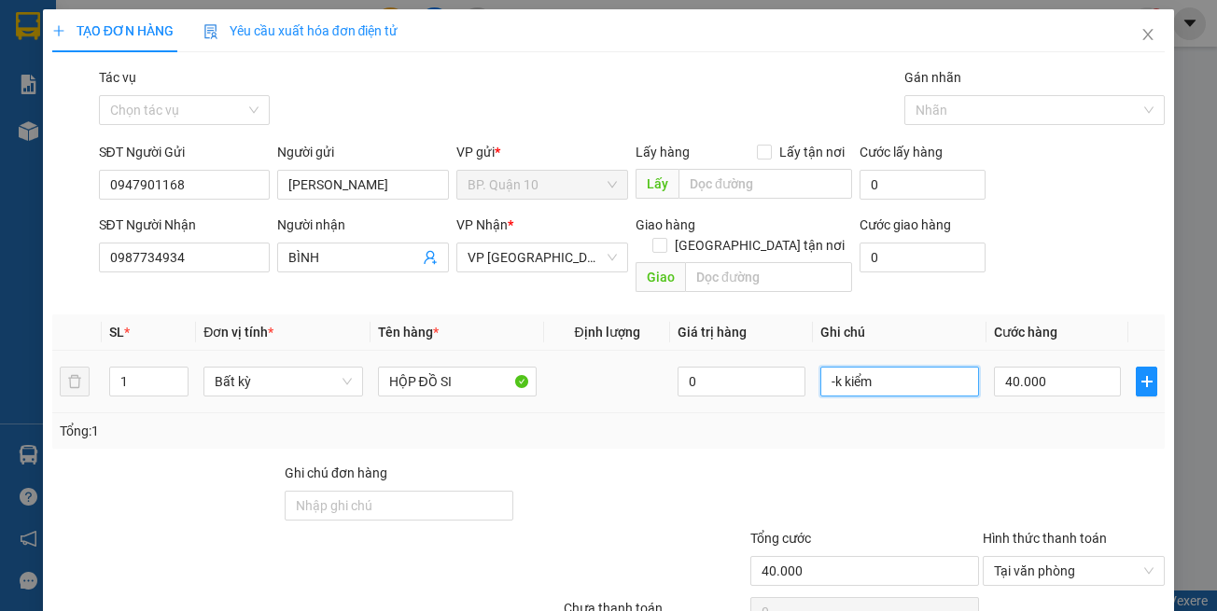
paste input "k kiểm-đã hẹn mai"
click at [1045, 372] on input "40.000" at bounding box center [1057, 382] width 127 height 30
click at [1015, 440] on div "Transit Pickup Surcharge Ids Transit Deliver Surcharge Ids Transit Deliver Surc…" at bounding box center [608, 371] width 1113 height 608
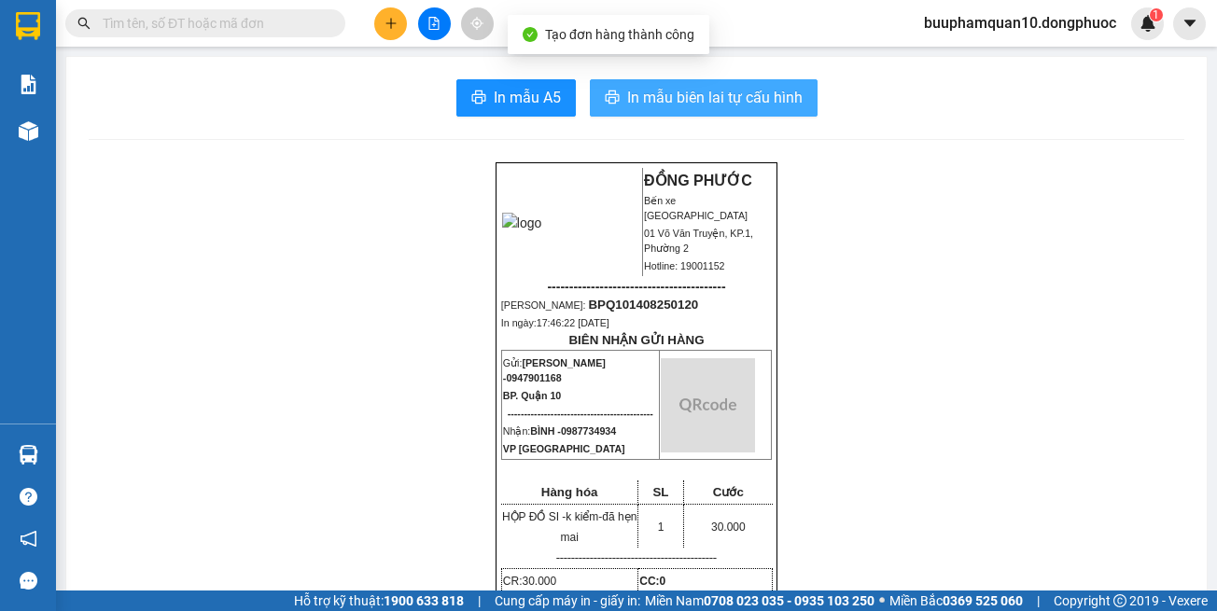
click at [735, 115] on button "In mẫu biên lai tự cấu hình" at bounding box center [704, 97] width 228 height 37
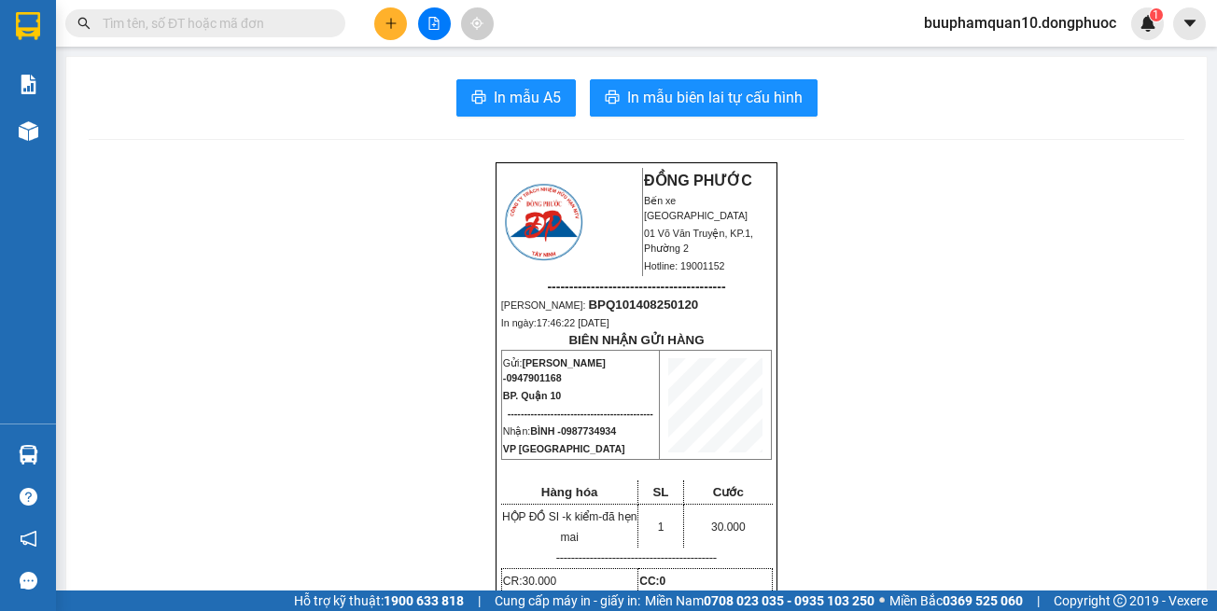
click at [398, 33] on button at bounding box center [390, 23] width 33 height 33
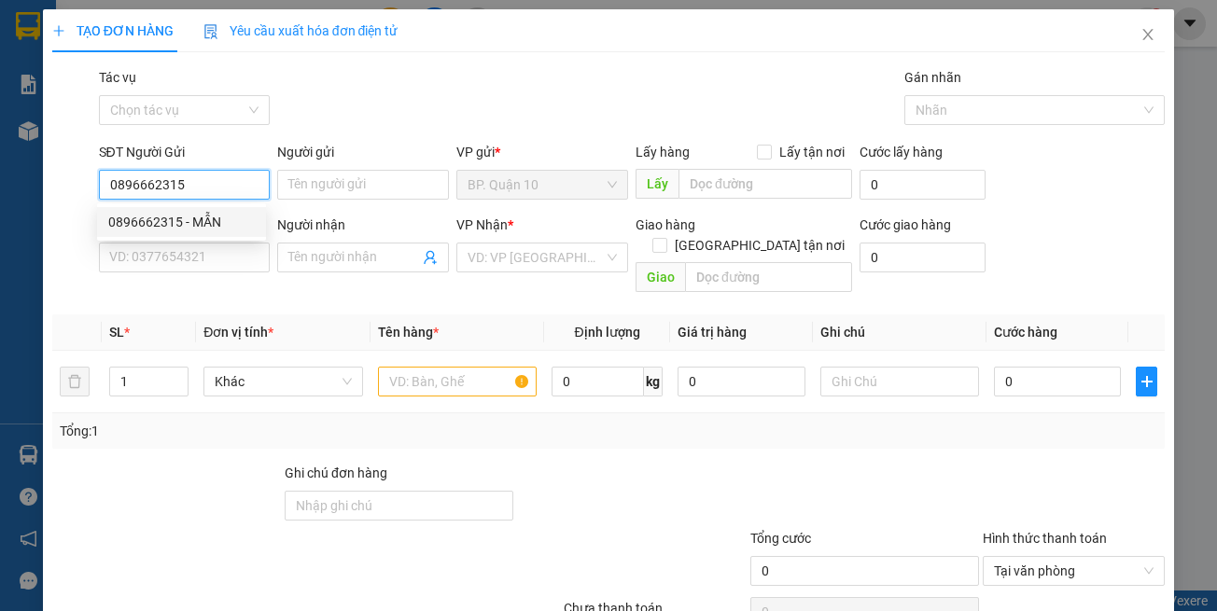
click at [181, 222] on div "0896662315 - MẪN" at bounding box center [181, 222] width 147 height 21
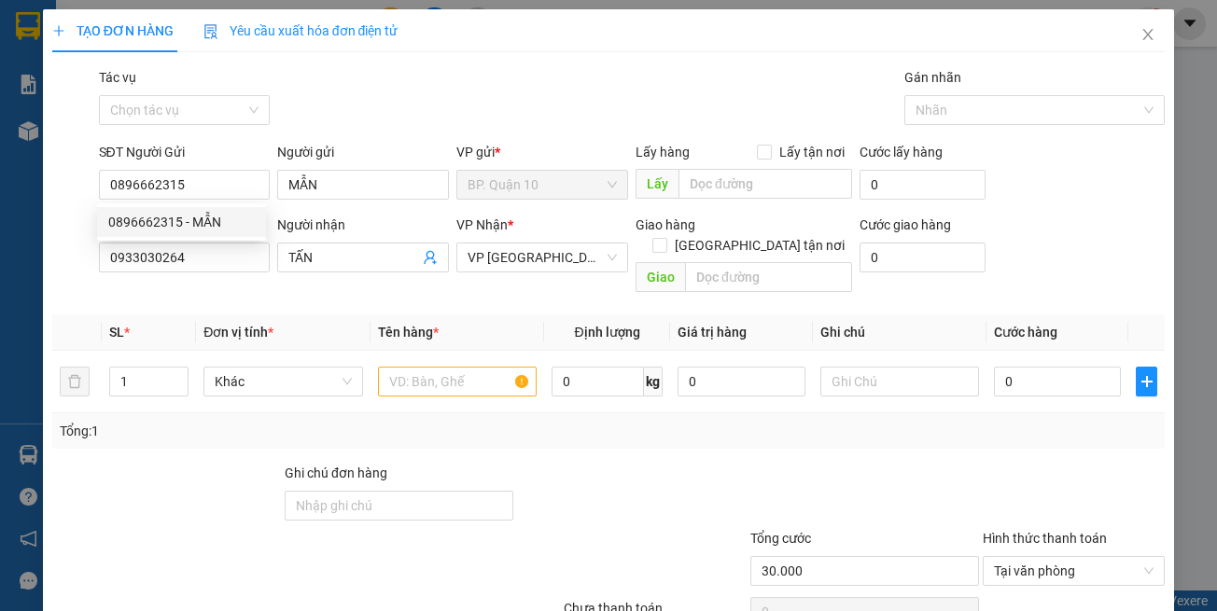
drag, startPoint x: 265, startPoint y: 279, endPoint x: 288, endPoint y: 287, distance: 24.8
click at [266, 281] on div "Transit Pickup Surcharge Ids Transit Deliver Surcharge Ids Transit Deliver Surc…" at bounding box center [608, 371] width 1113 height 608
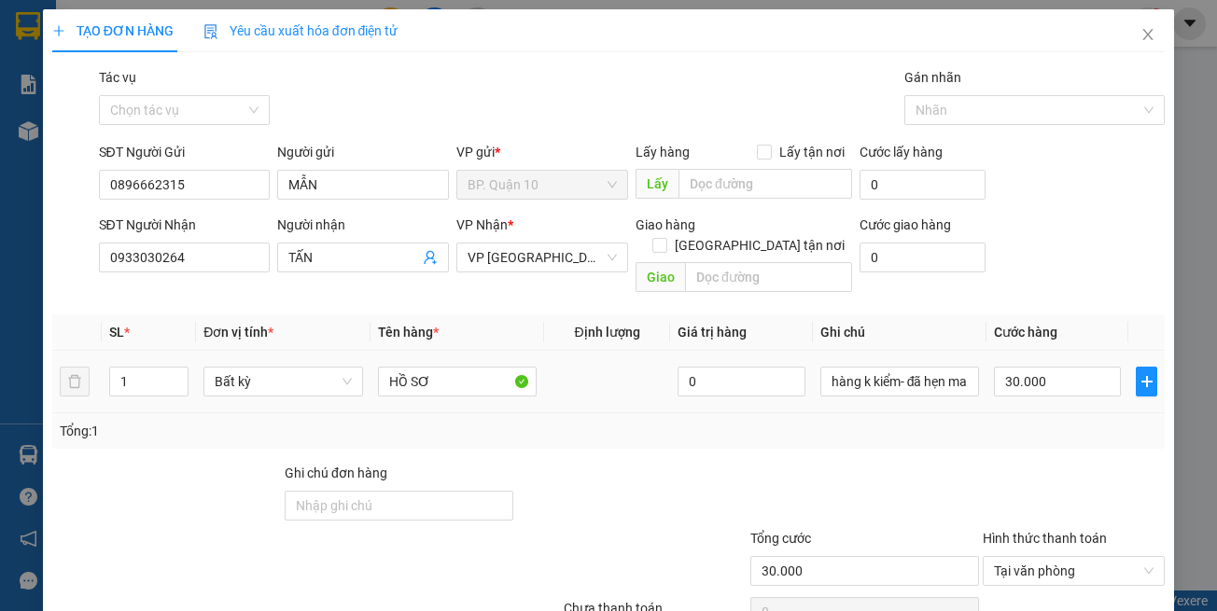
drag, startPoint x: 526, startPoint y: 402, endPoint x: 607, endPoint y: 404, distance: 80.3
click at [527, 421] on div "Tổng: 1" at bounding box center [609, 431] width 1099 height 21
click at [1042, 421] on div "Tổng: 1" at bounding box center [609, 431] width 1099 height 21
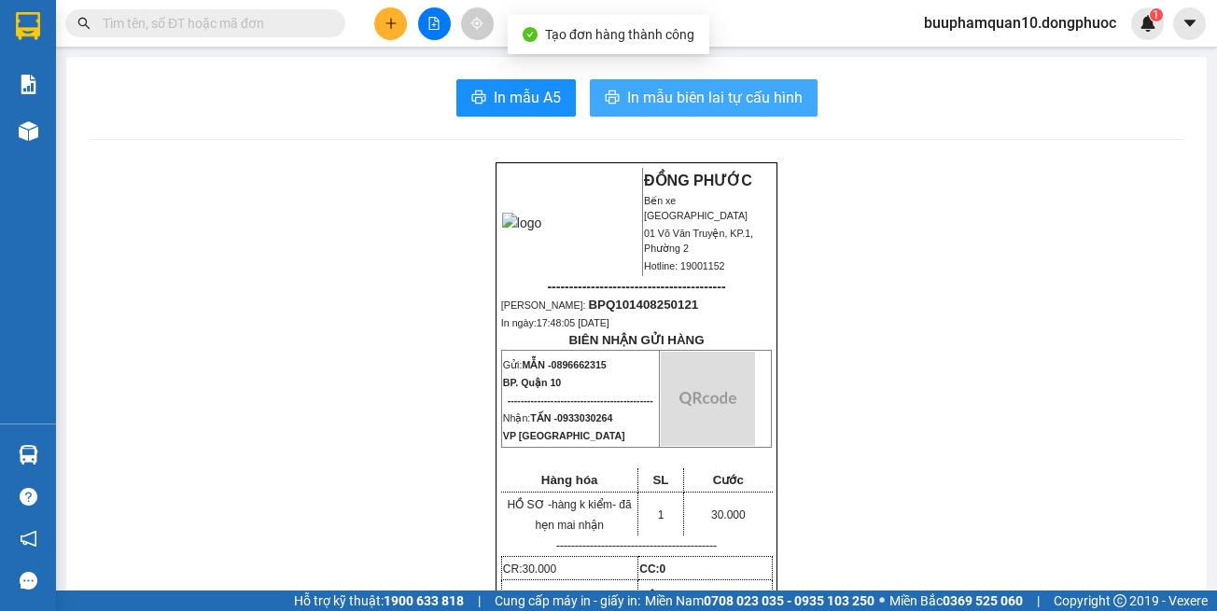
click at [719, 103] on span "In mẫu biên lai tự cấu hình" at bounding box center [714, 97] width 175 height 23
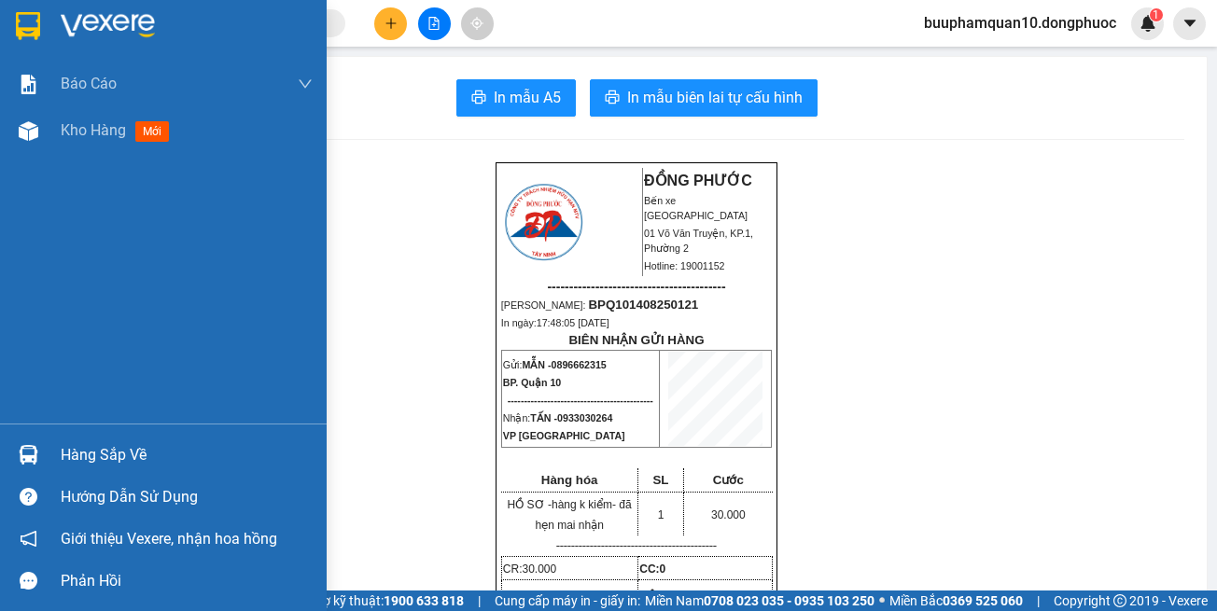
click at [115, 462] on div "Hàng sắp về" at bounding box center [187, 455] width 252 height 28
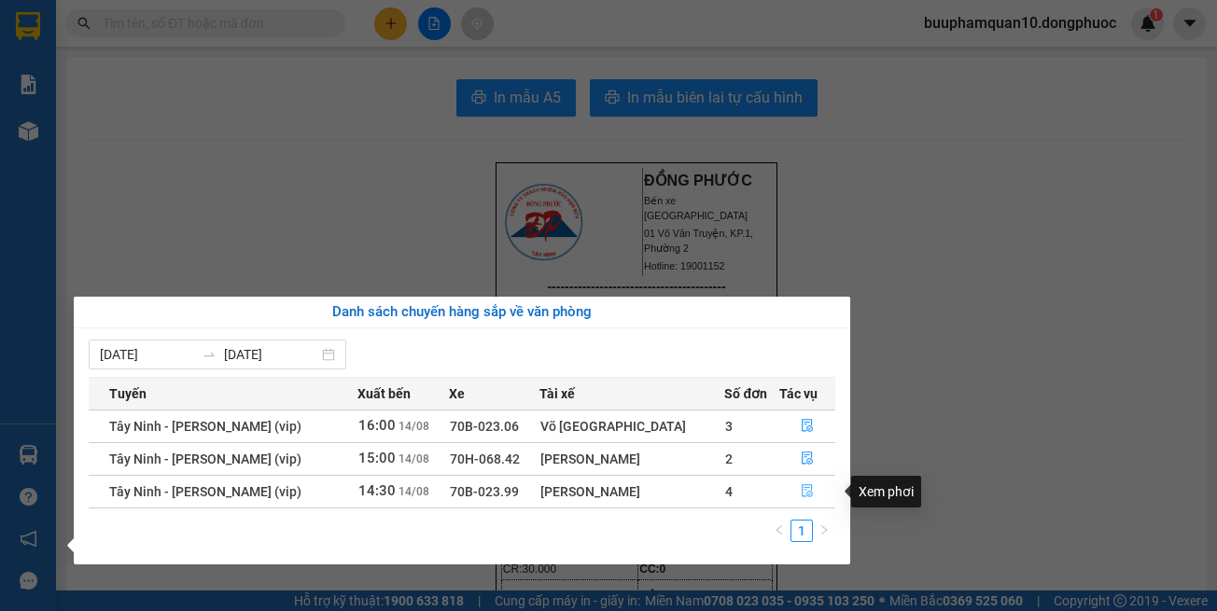
click at [801, 491] on icon "file-done" at bounding box center [807, 490] width 13 height 13
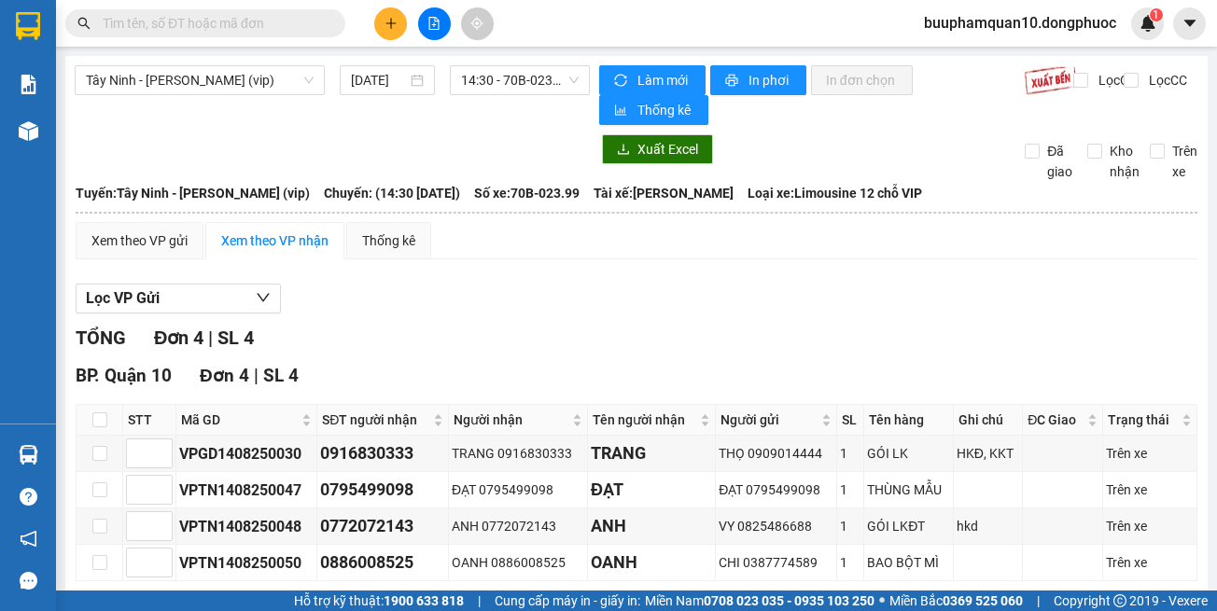
drag, startPoint x: 901, startPoint y: 568, endPoint x: 889, endPoint y: 526, distance: 43.7
click at [894, 545] on div "Tây Ninh - Hồ Chí Minh (vip) 14/08/2025 14:30 - 70B-023.99 Làm mới In phơi In đ…" at bounding box center [636, 362] width 1142 height 612
click at [402, 25] on button at bounding box center [390, 23] width 33 height 33
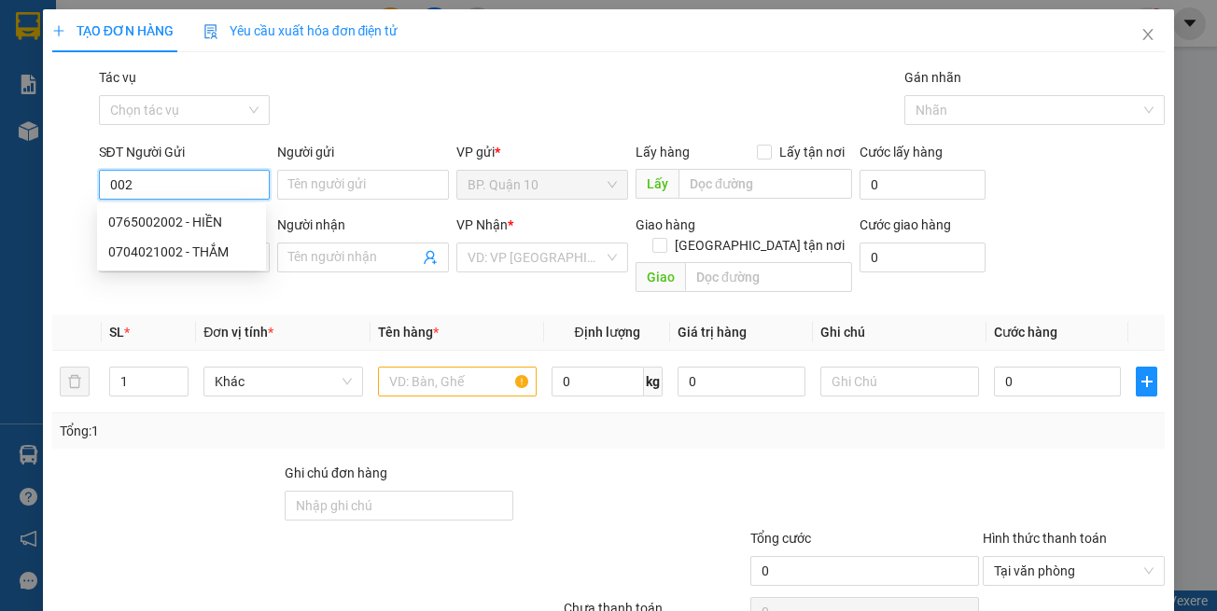
drag, startPoint x: 212, startPoint y: 231, endPoint x: 221, endPoint y: 238, distance: 12.0
click at [212, 231] on div "0765002002 - HIỀN" at bounding box center [181, 222] width 147 height 21
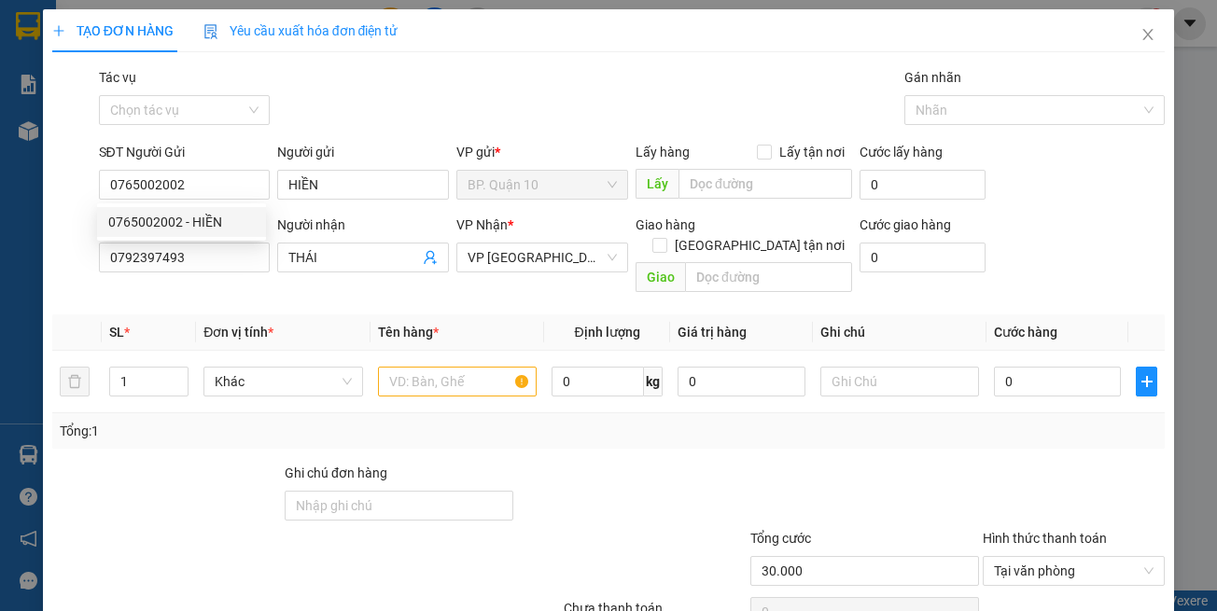
click at [354, 315] on th "Đơn vị tính *" at bounding box center [283, 333] width 174 height 36
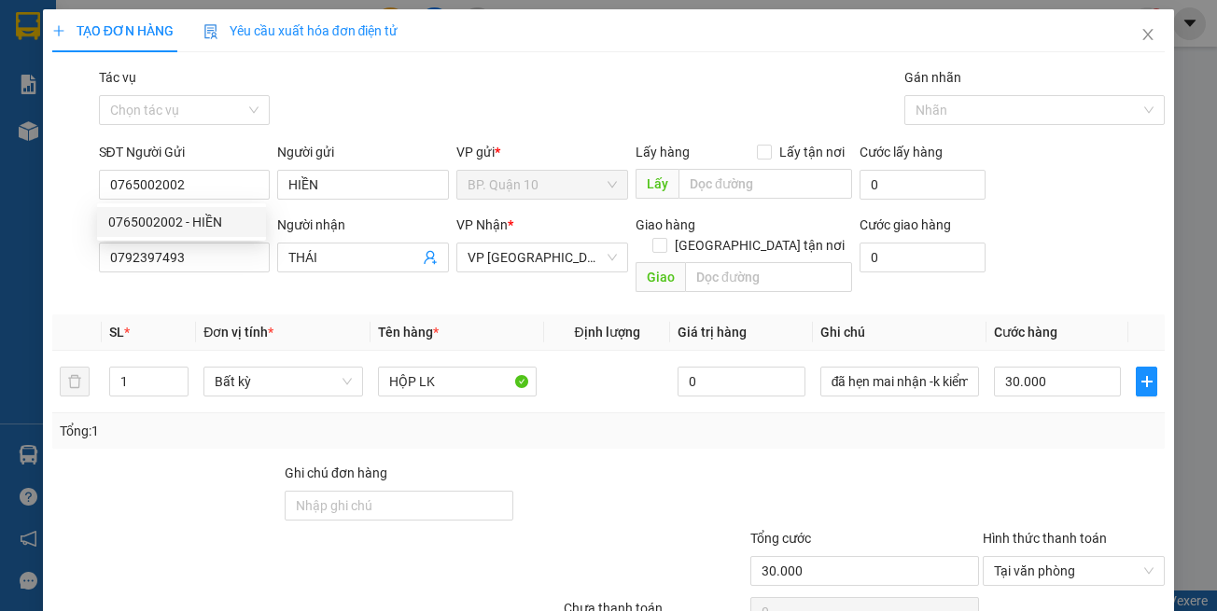
click at [510, 315] on th "Tên hàng *" at bounding box center [458, 333] width 174 height 36
drag, startPoint x: 874, startPoint y: 455, endPoint x: 949, endPoint y: 391, distance: 99.3
click at [890, 435] on div "Transit Pickup Surcharge Ids Transit Deliver Surcharge Ids Transit Deliver Surc…" at bounding box center [608, 371] width 1113 height 608
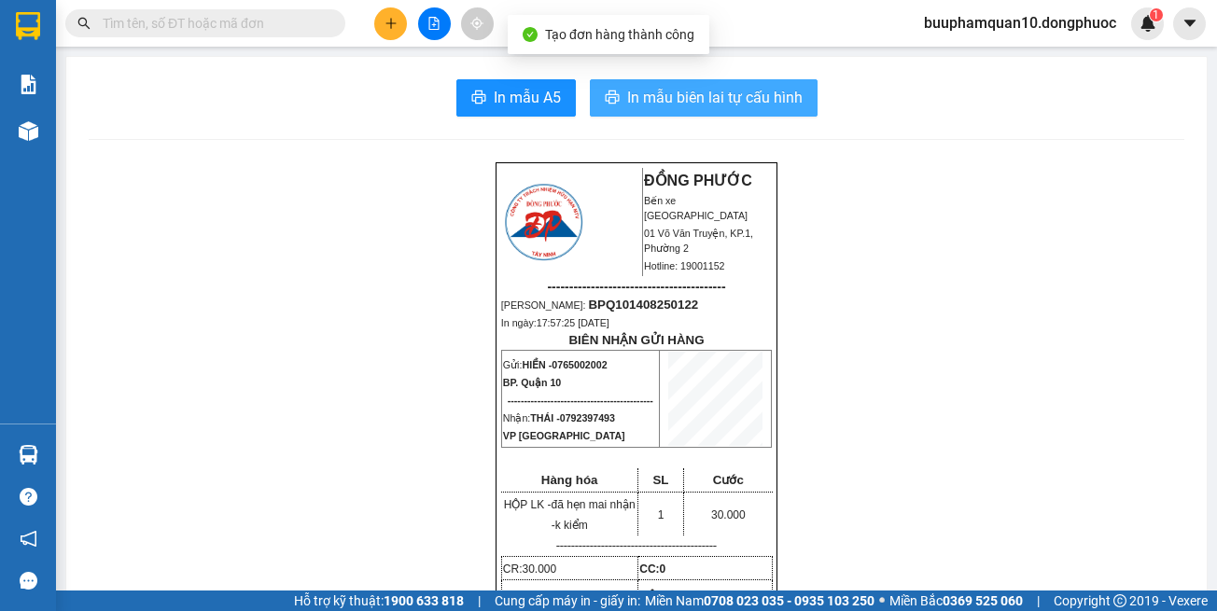
click at [793, 85] on button "In mẫu biên lai tự cấu hình" at bounding box center [704, 97] width 228 height 37
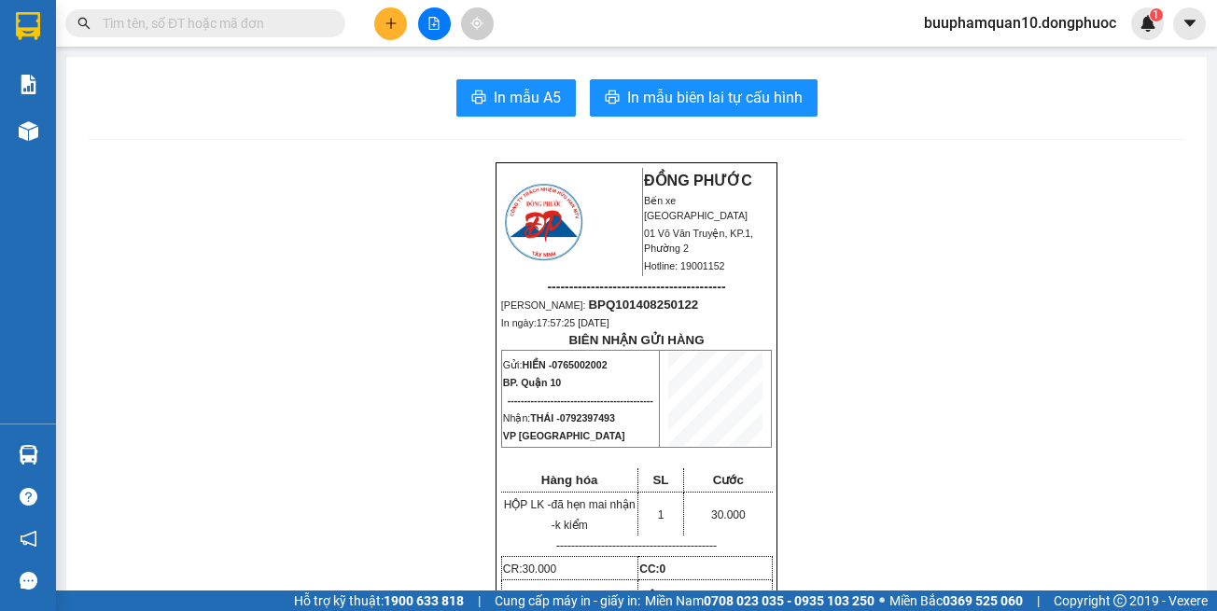
click at [267, 27] on input "text" at bounding box center [213, 23] width 220 height 21
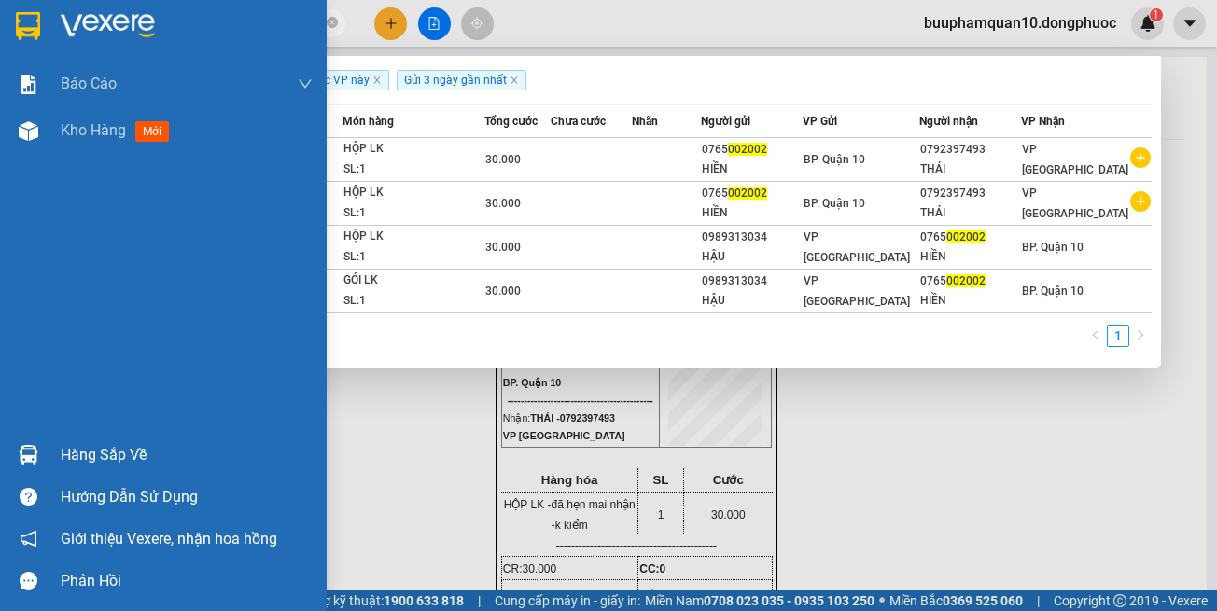
drag, startPoint x: 48, startPoint y: 448, endPoint x: 119, endPoint y: 431, distance: 73.8
click at [49, 444] on div "Hàng sắp về" at bounding box center [163, 455] width 327 height 42
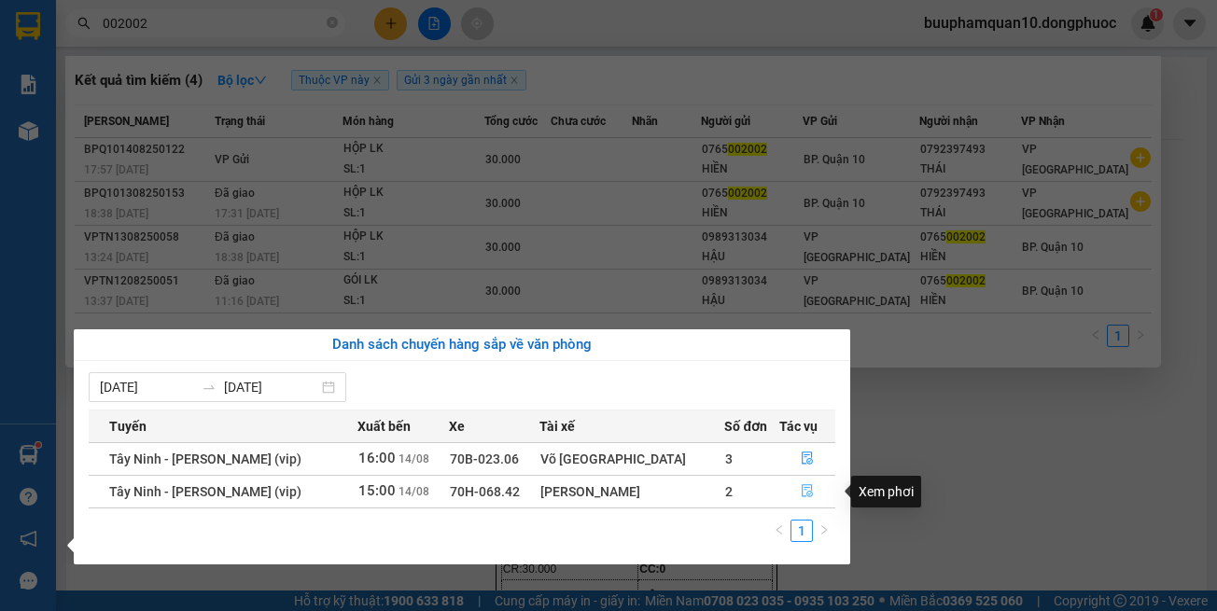
click at [801, 487] on icon "file-done" at bounding box center [807, 490] width 13 height 13
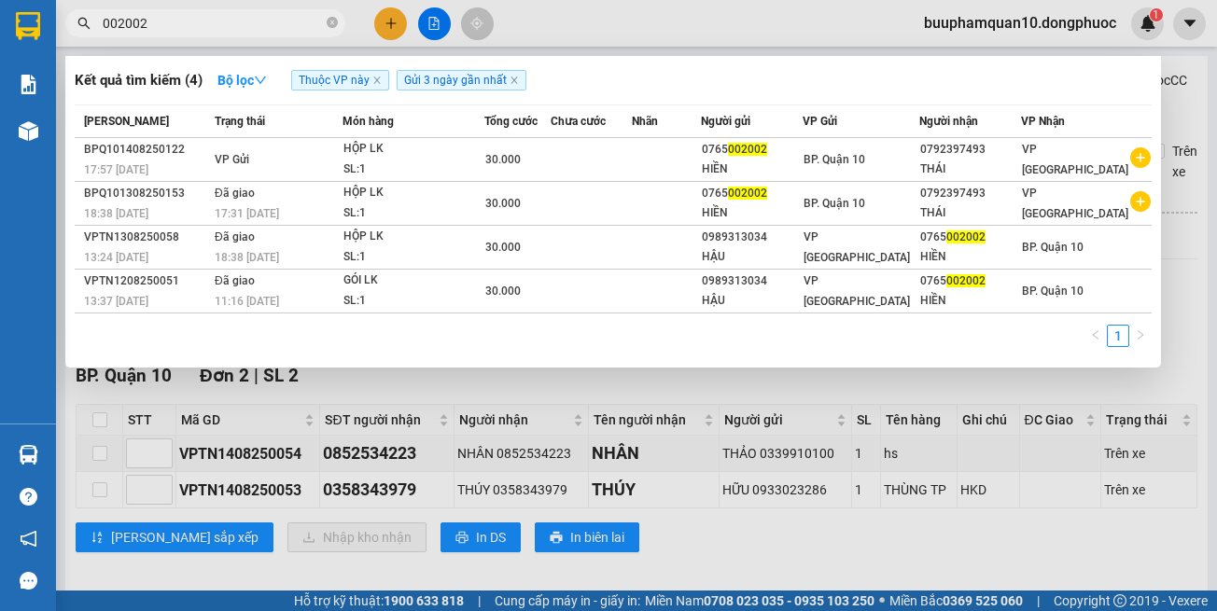
click at [1015, 418] on div at bounding box center [608, 305] width 1217 height 611
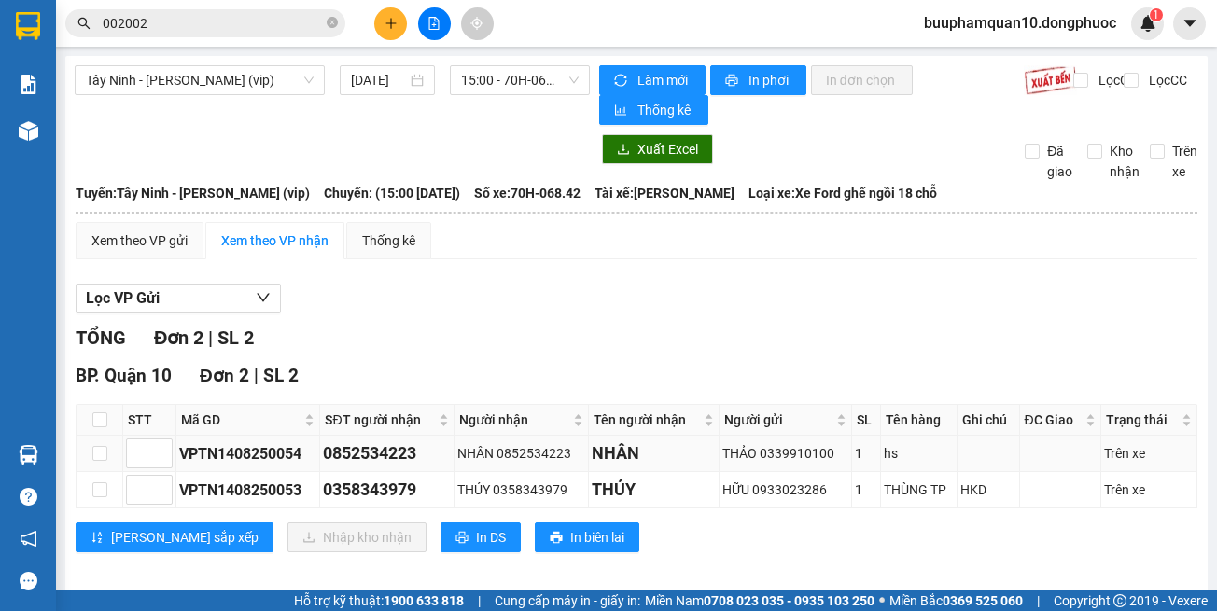
drag, startPoint x: 875, startPoint y: 553, endPoint x: 830, endPoint y: 466, distance: 98.9
click at [876, 551] on div "BP. Quận 10 Đơn 2 | SL 2 STT Mã GD SĐT người nhận Người nhận Tên người nhận Ngư…" at bounding box center [637, 464] width 1122 height 204
drag, startPoint x: 100, startPoint y: 423, endPoint x: 107, endPoint y: 431, distance: 11.2
click at [99, 423] on input "checkbox" at bounding box center [99, 420] width 15 height 15
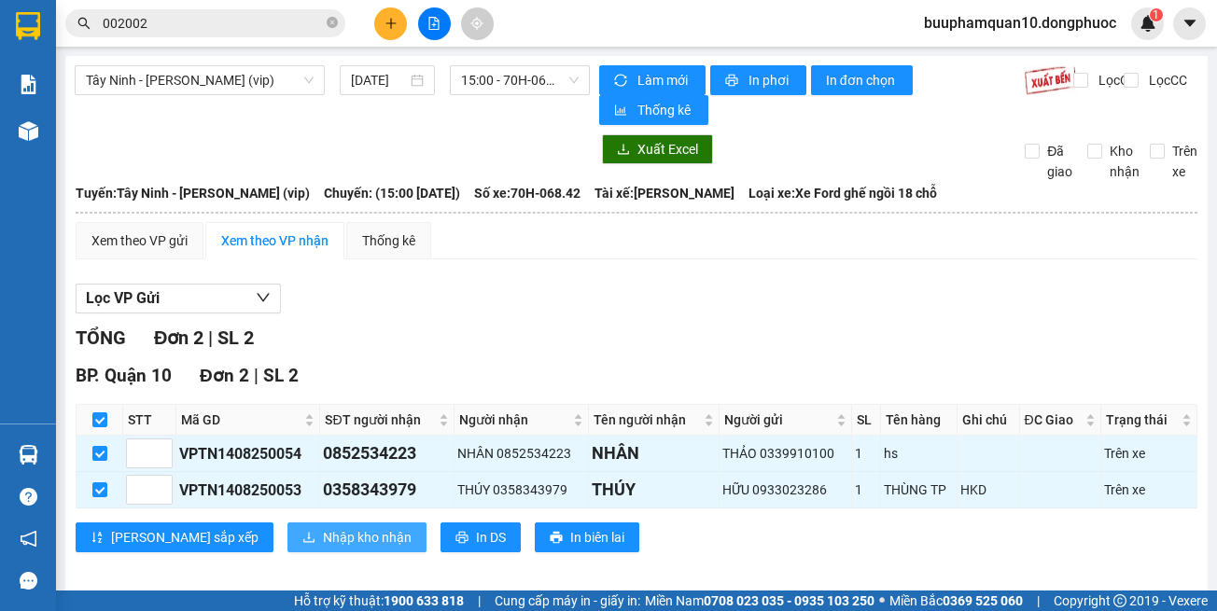
click at [323, 537] on span "Nhập kho nhận" at bounding box center [367, 537] width 89 height 21
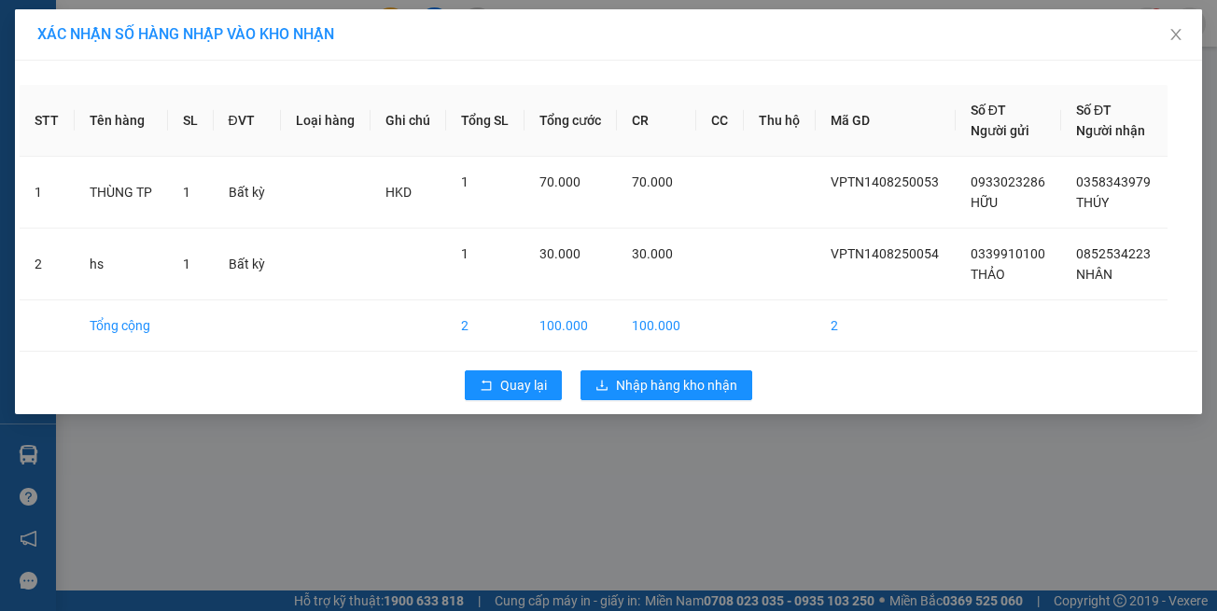
drag, startPoint x: 705, startPoint y: 539, endPoint x: 412, endPoint y: 25, distance: 591.1
click at [705, 538] on div "XÁC NHẬN SỐ HÀNG NHẬP VÀO KHO NHẬN STT Tên hàng SL ĐVT Loại hàng Ghi chú Tổng S…" at bounding box center [608, 305] width 1217 height 611
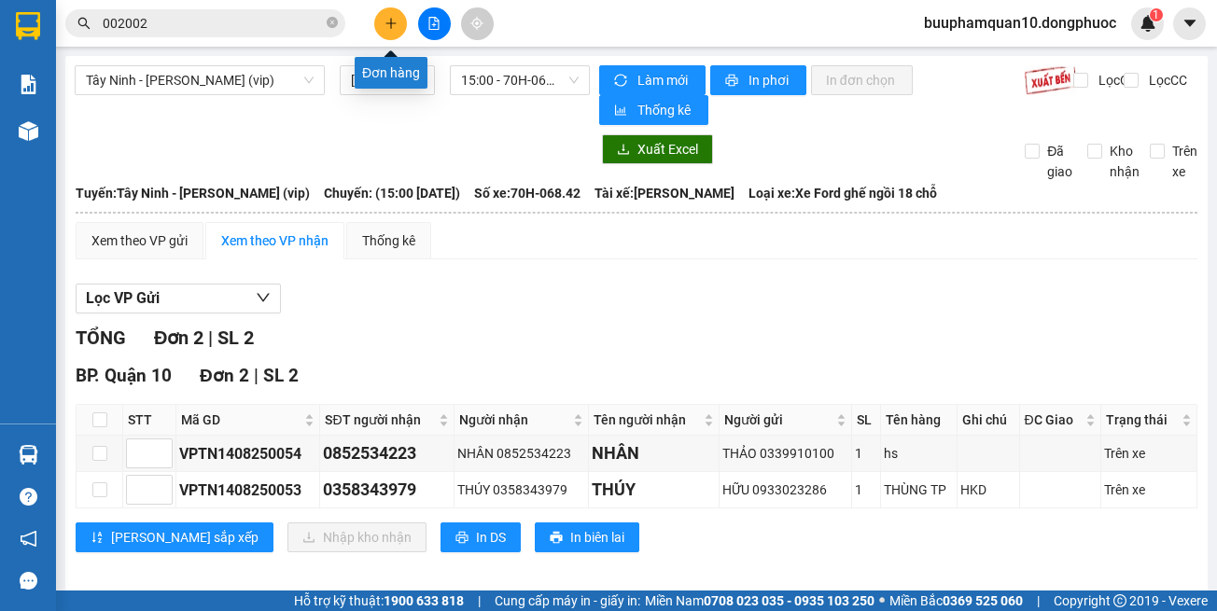
click at [396, 33] on button at bounding box center [390, 23] width 33 height 33
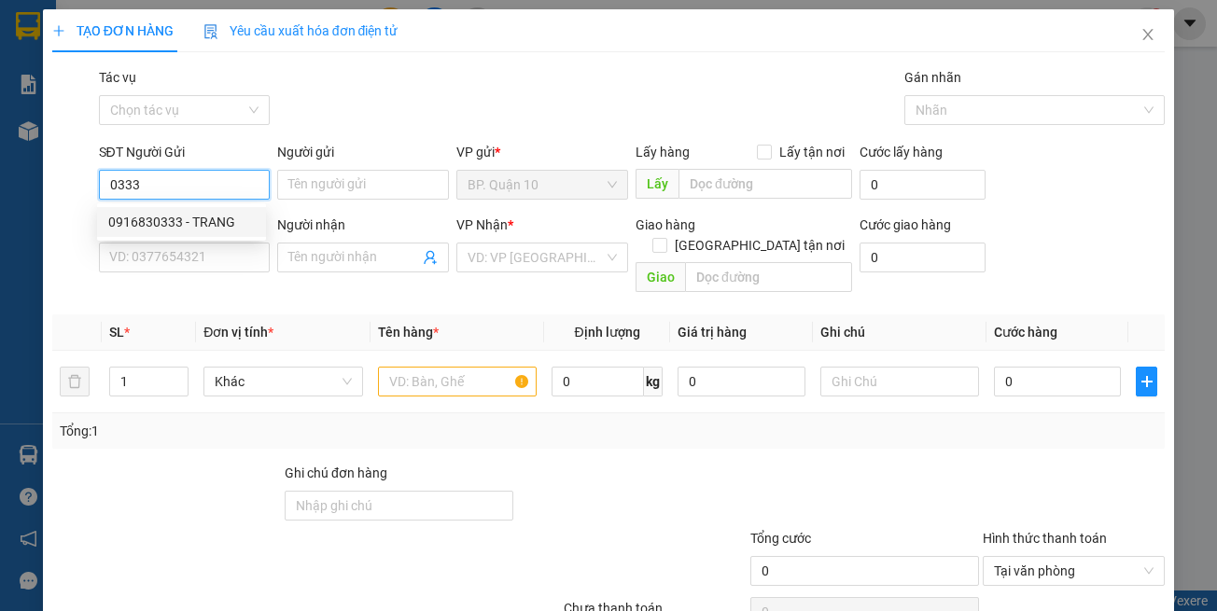
click at [168, 221] on div "0916830333 - TRANG" at bounding box center [181, 222] width 147 height 21
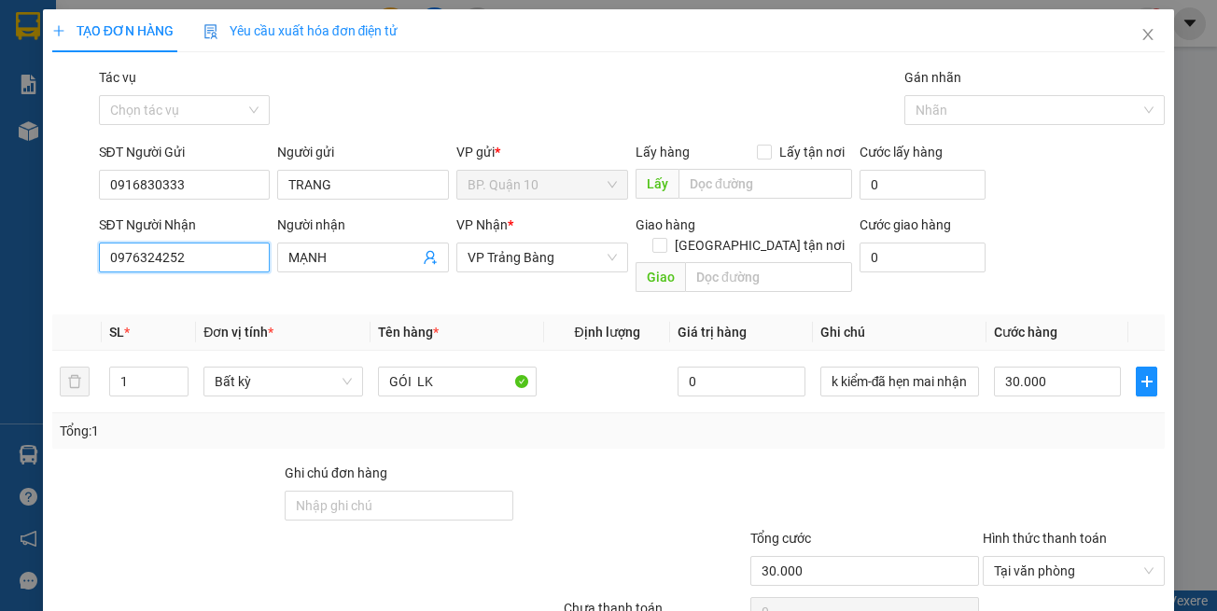
click at [233, 256] on input "0976324252" at bounding box center [185, 258] width 172 height 30
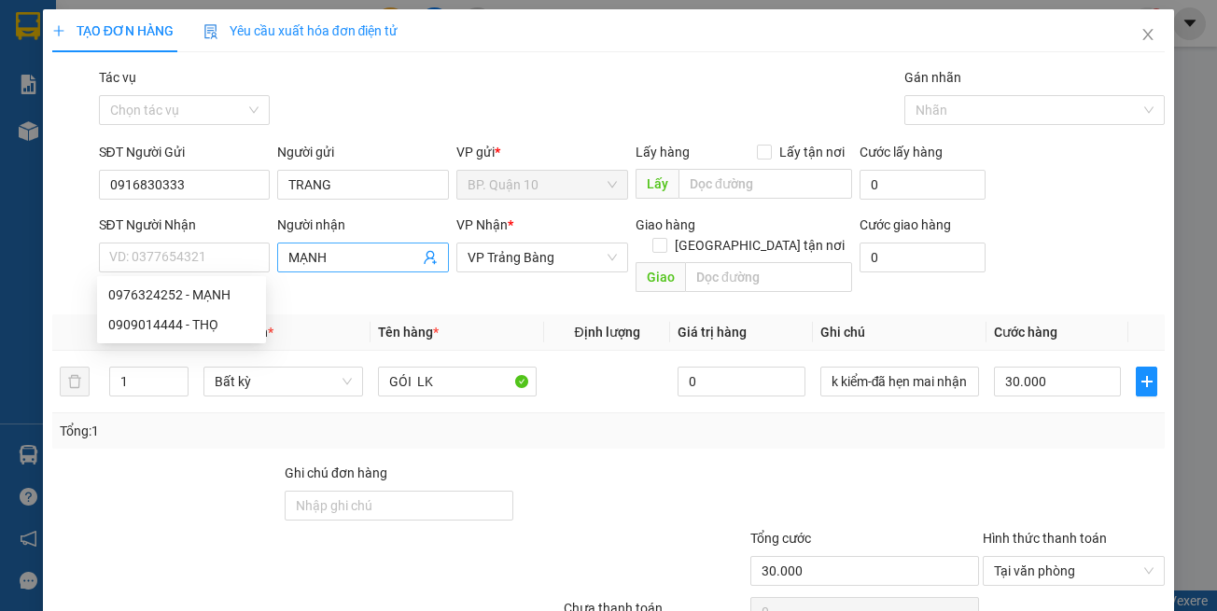
click at [425, 256] on icon "user-add" at bounding box center [430, 257] width 15 height 15
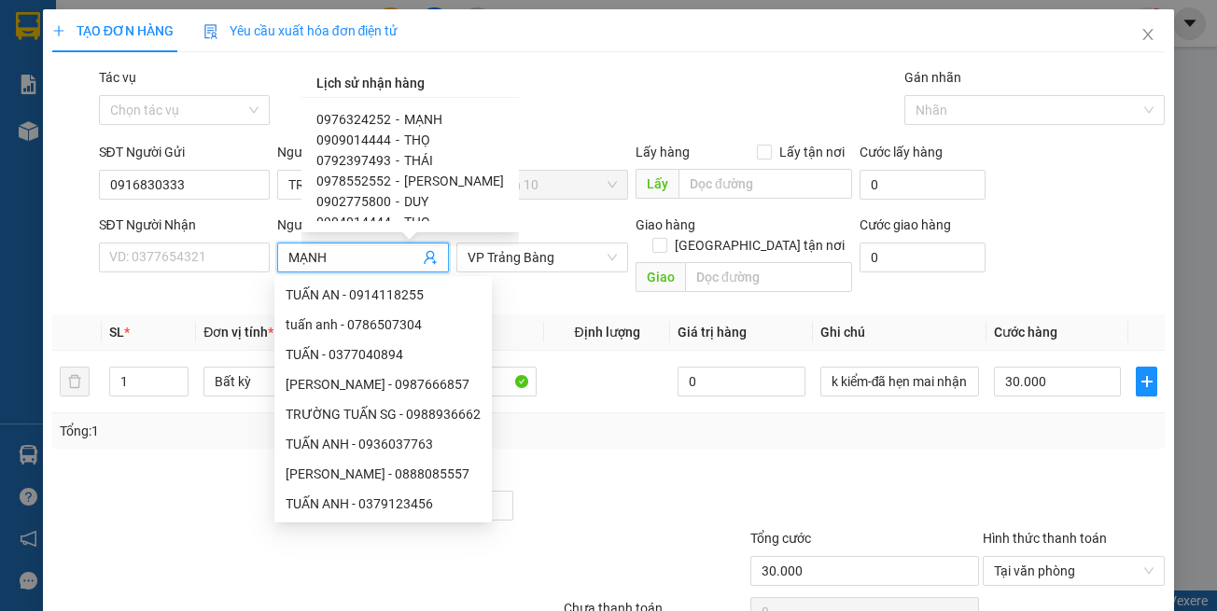
click at [452, 178] on span "DUY HUỲNH" at bounding box center [454, 181] width 100 height 15
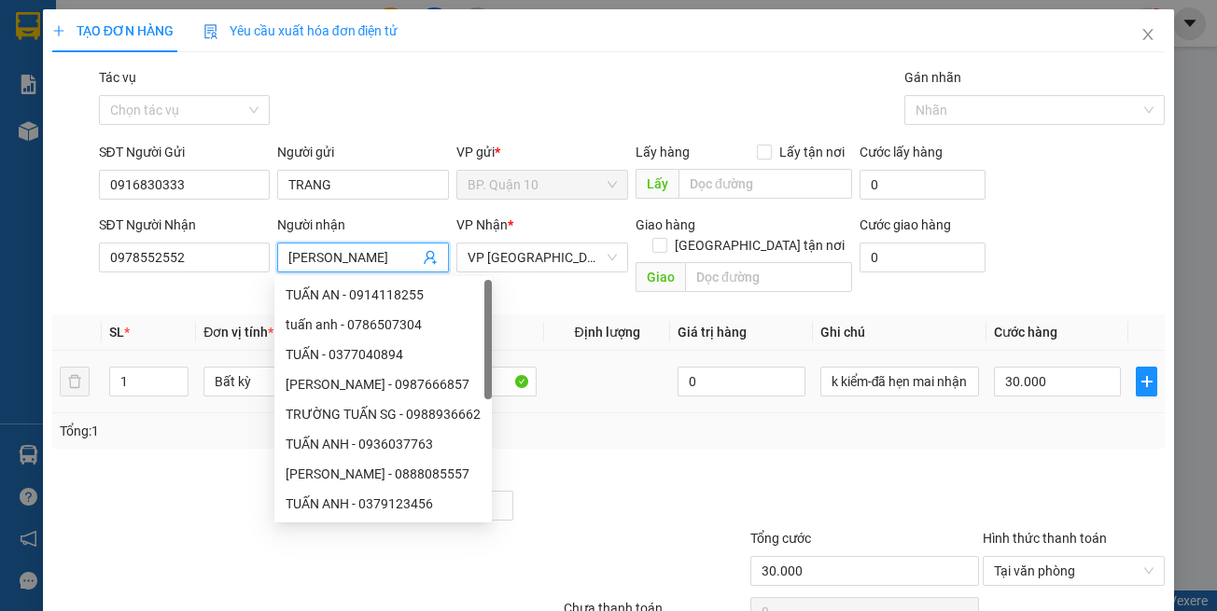
click at [580, 356] on td at bounding box center [607, 382] width 126 height 63
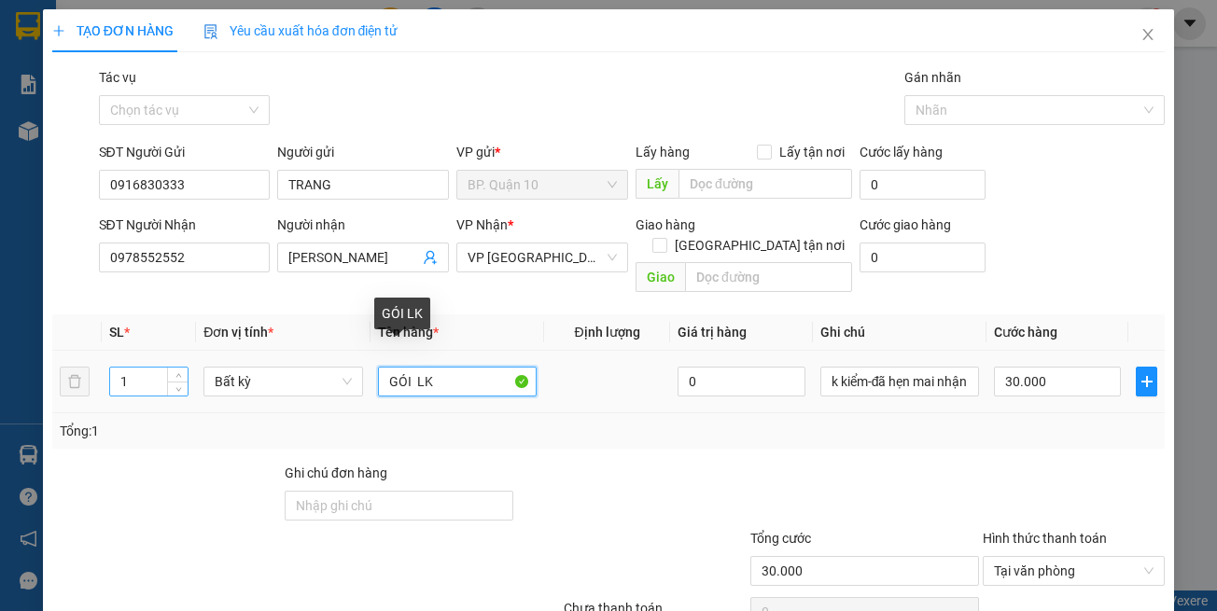
drag, startPoint x: 415, startPoint y: 363, endPoint x: 187, endPoint y: 358, distance: 228.7
click at [181, 365] on tr "1 Bất kỳ GÓI LK 0 k kiểm-đã hẹn mai nhận 30.000" at bounding box center [608, 382] width 1113 height 63
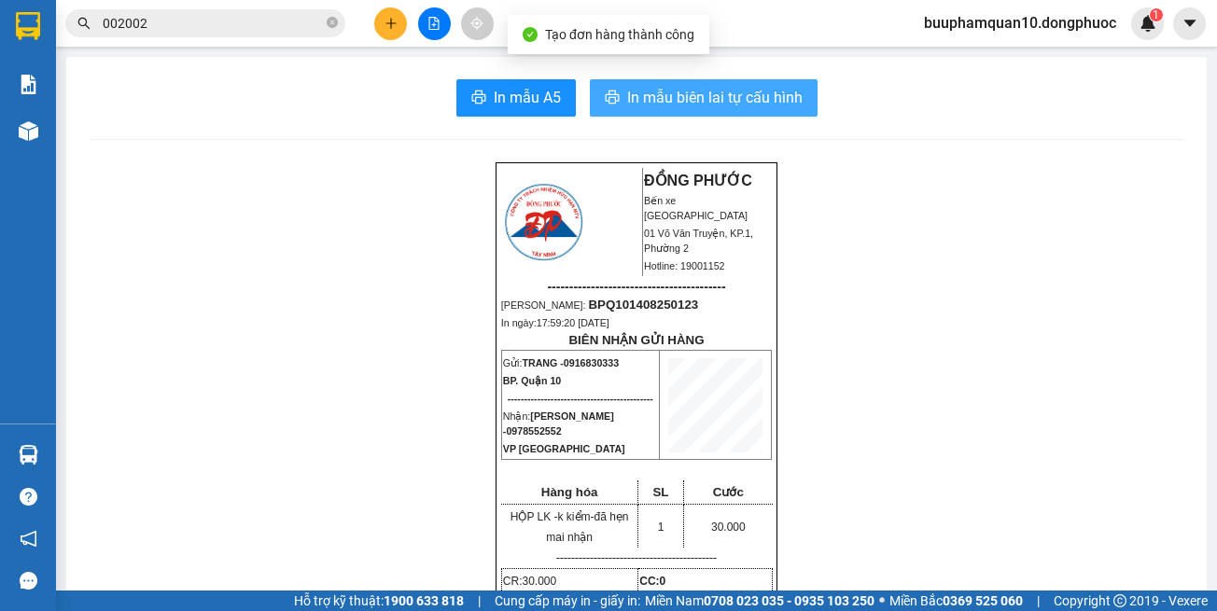
click at [731, 110] on button "In mẫu biên lai tự cấu hình" at bounding box center [704, 97] width 228 height 37
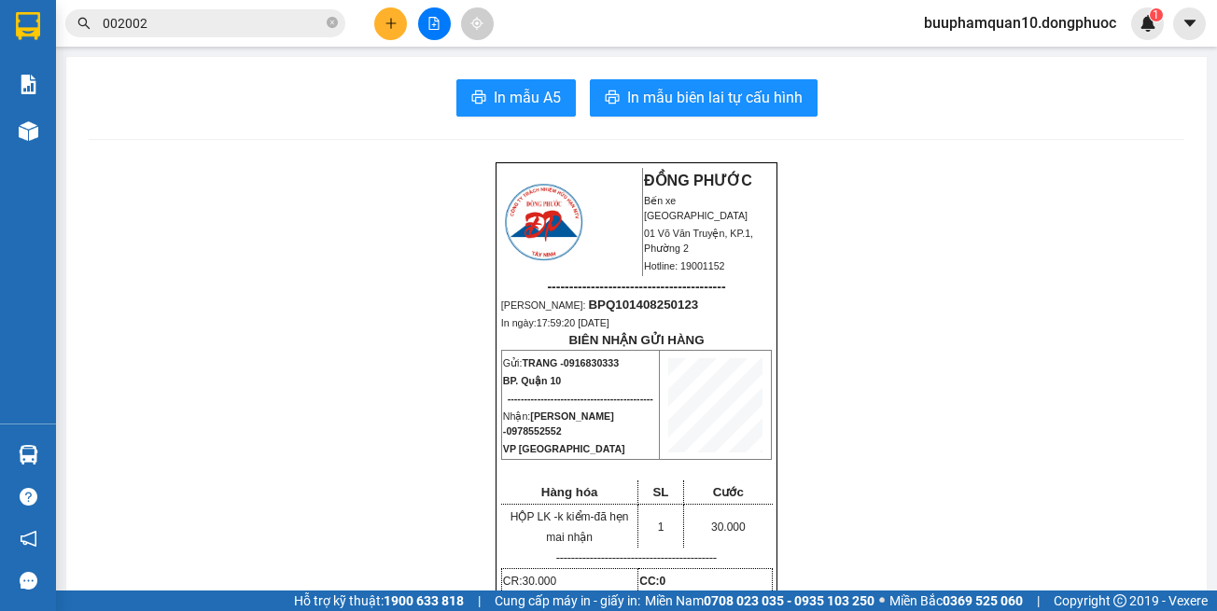
click at [249, 20] on input "002002" at bounding box center [213, 23] width 220 height 21
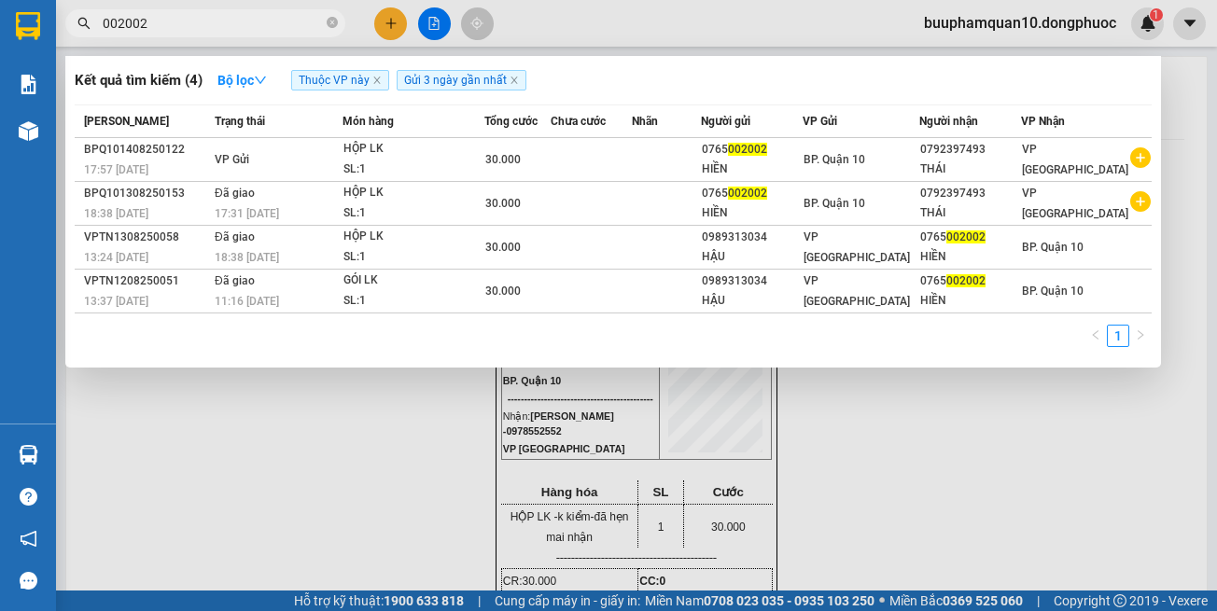
click at [249, 20] on input "002002" at bounding box center [213, 23] width 220 height 21
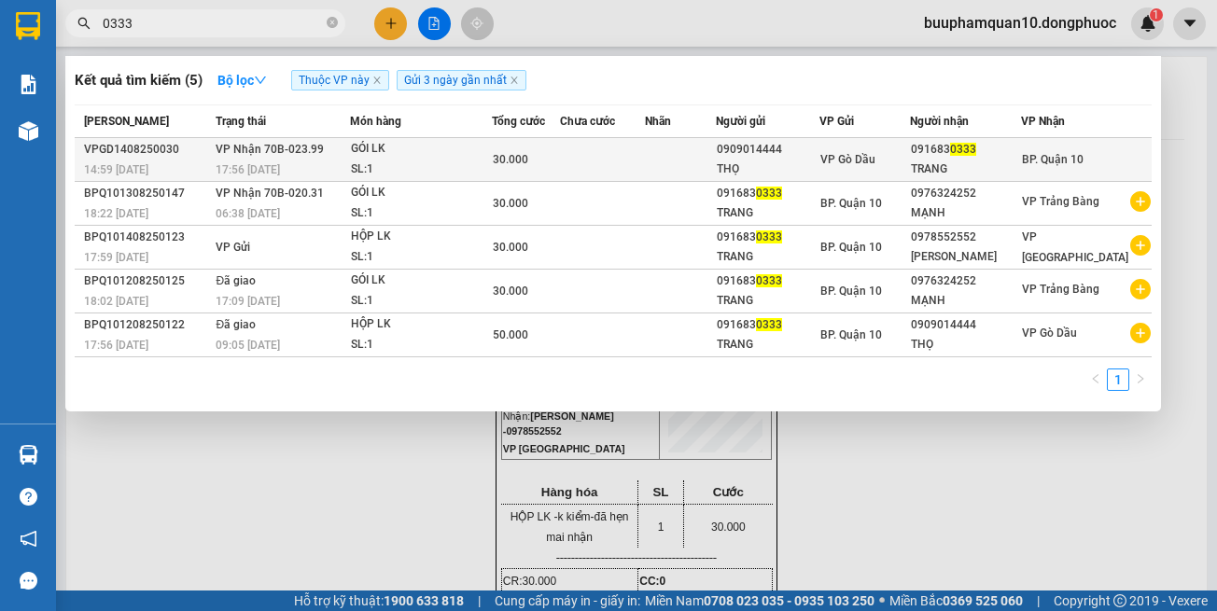
click at [334, 161] on div "17:56 [DATE]" at bounding box center [282, 170] width 133 height 21
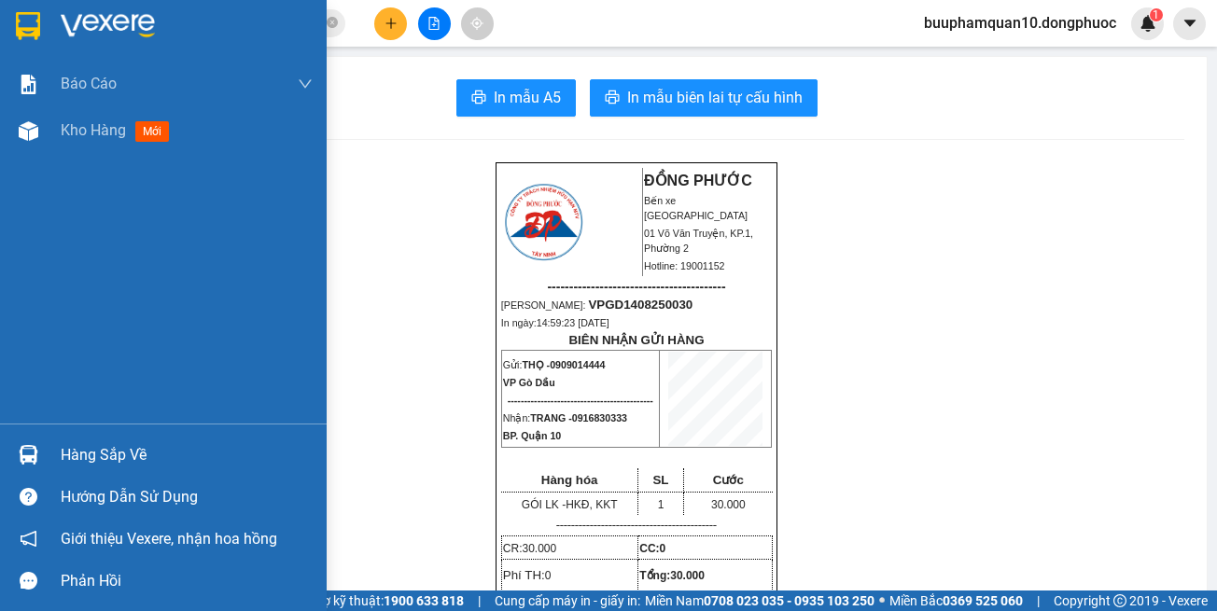
click at [29, 457] on img at bounding box center [29, 455] width 20 height 20
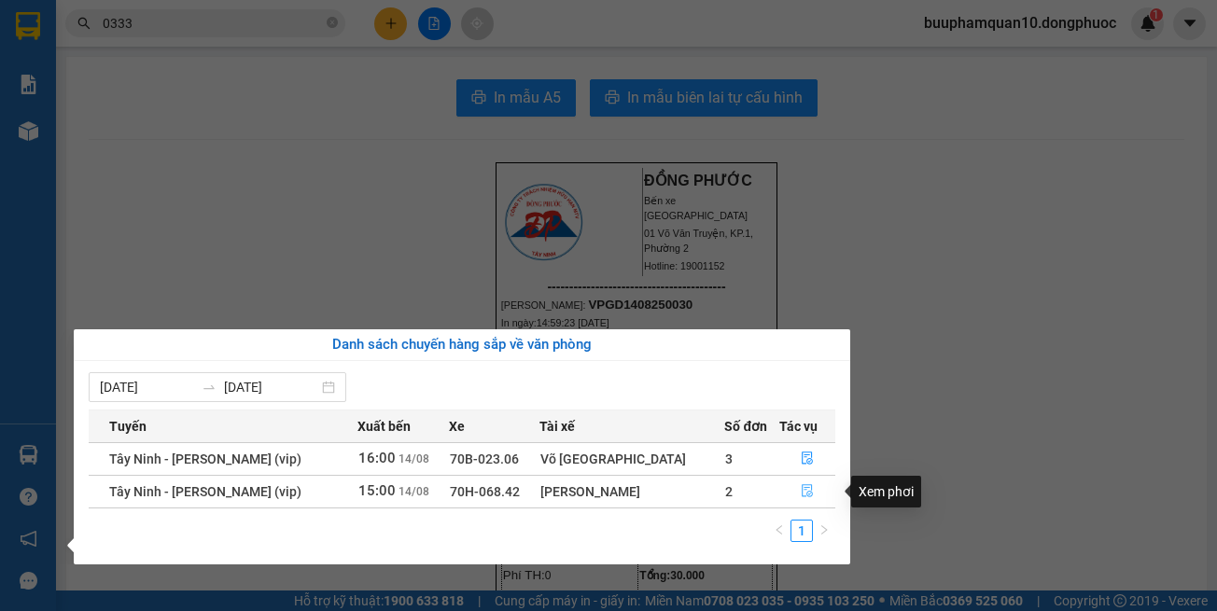
click at [805, 501] on button "button" at bounding box center [807, 492] width 54 height 30
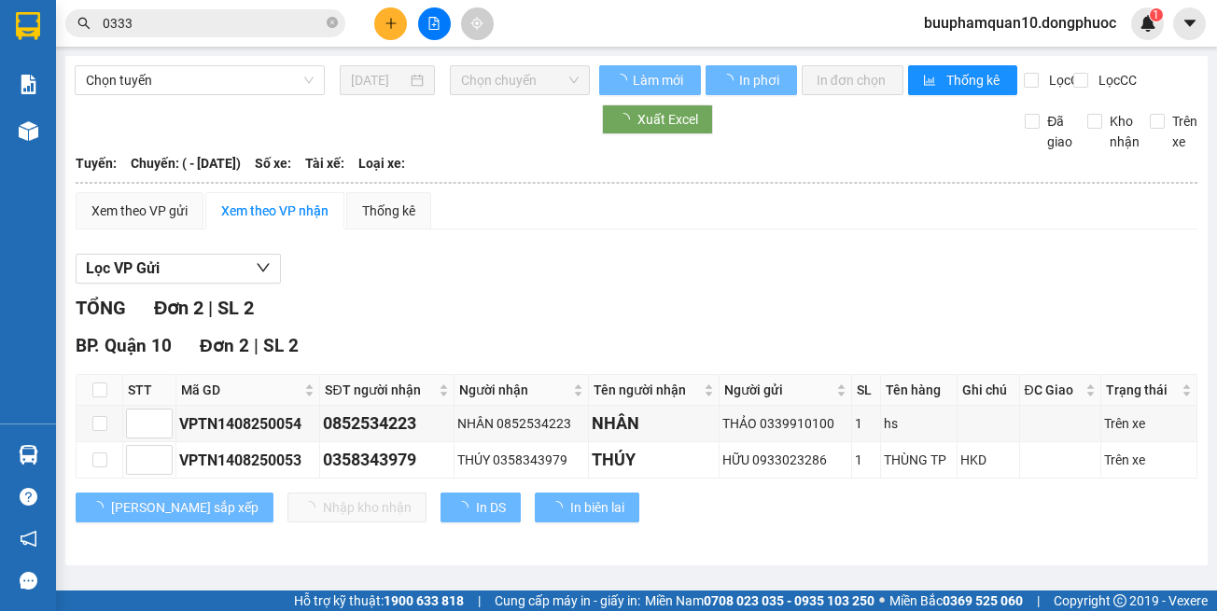
drag, startPoint x: 811, startPoint y: 542, endPoint x: 809, endPoint y: 530, distance: 12.3
click at [811, 537] on div "BP. Quận 10 Đơn 2 | SL 2 STT Mã GD SĐT người nhận Người nhận Tên người nhận Ngư…" at bounding box center [637, 434] width 1122 height 204
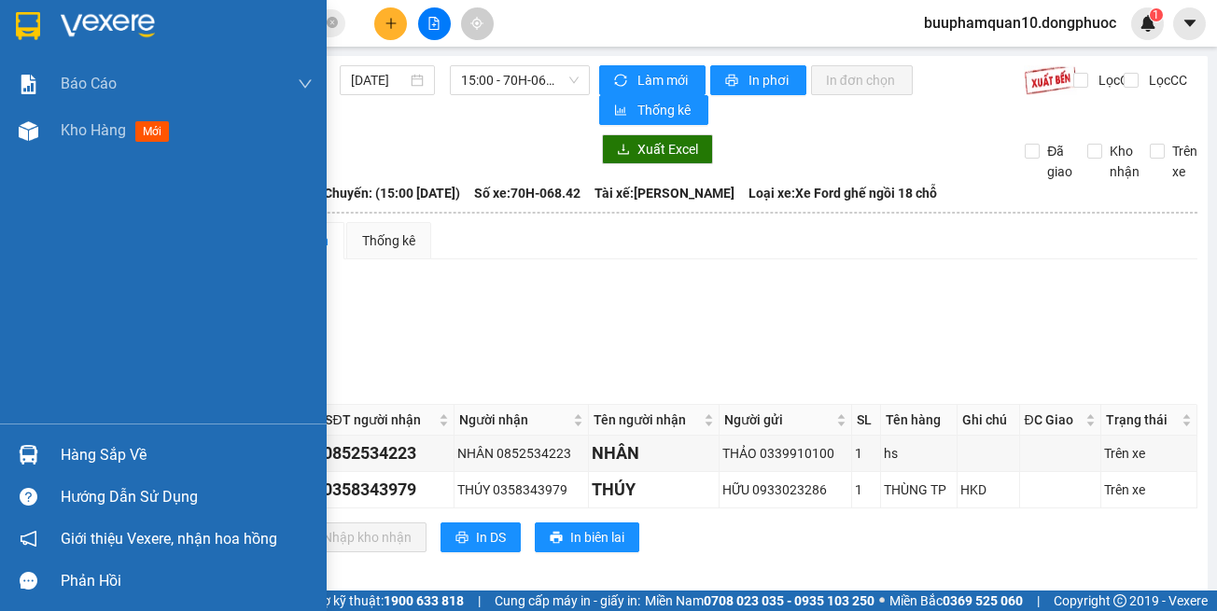
click at [42, 455] on div at bounding box center [28, 455] width 33 height 33
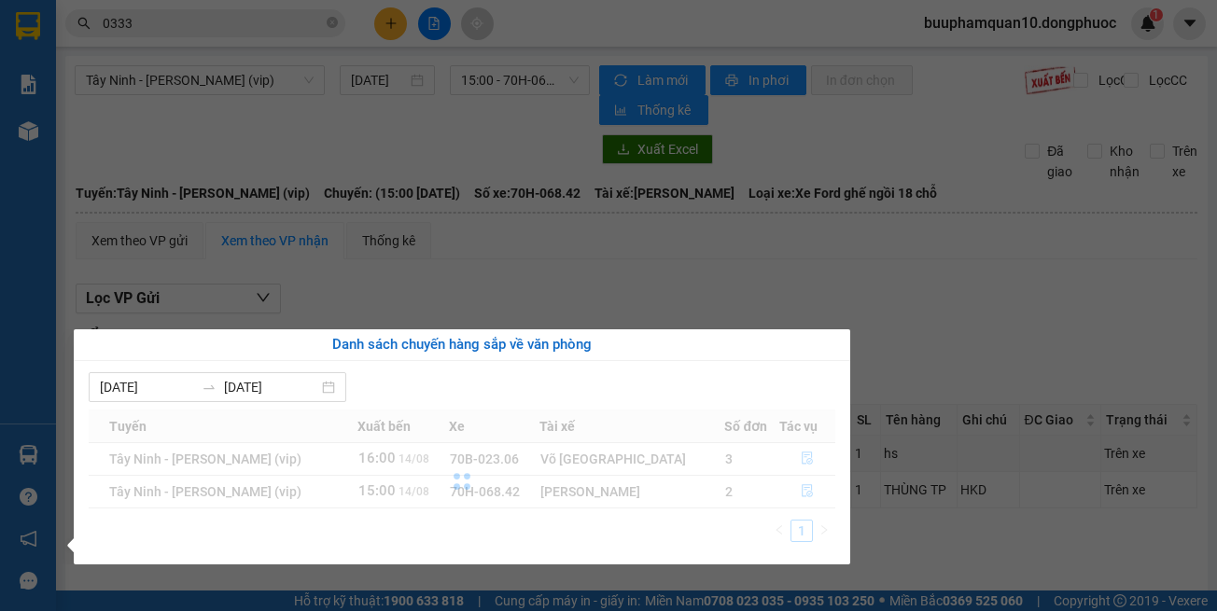
click at [807, 458] on div at bounding box center [462, 482] width 747 height 144
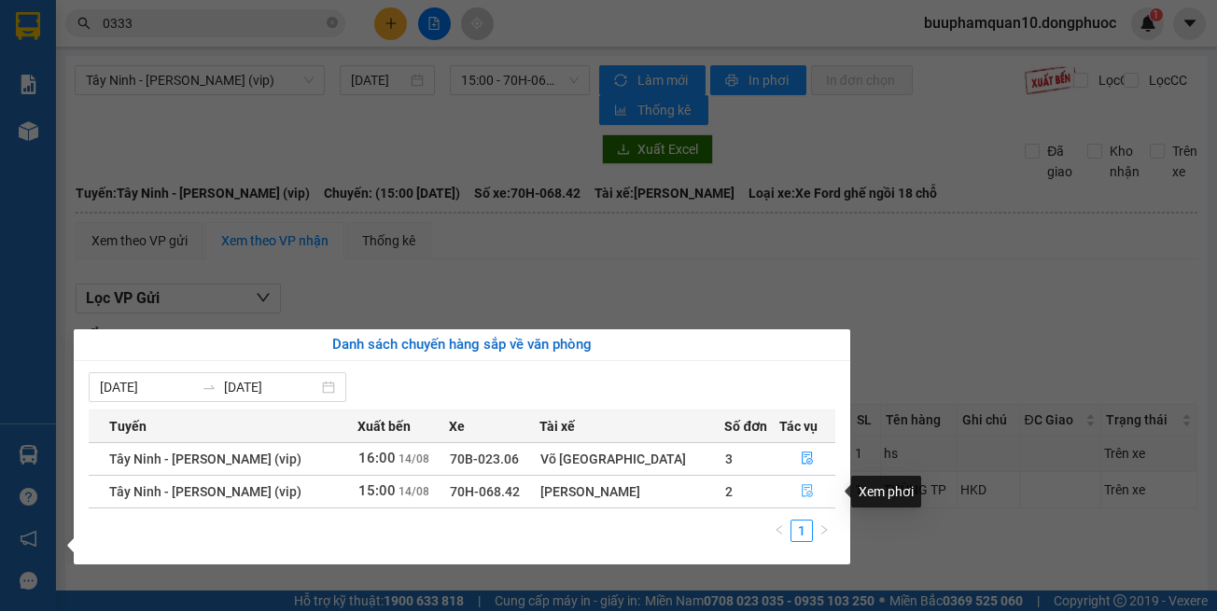
click at [810, 505] on button "button" at bounding box center [807, 492] width 54 height 30
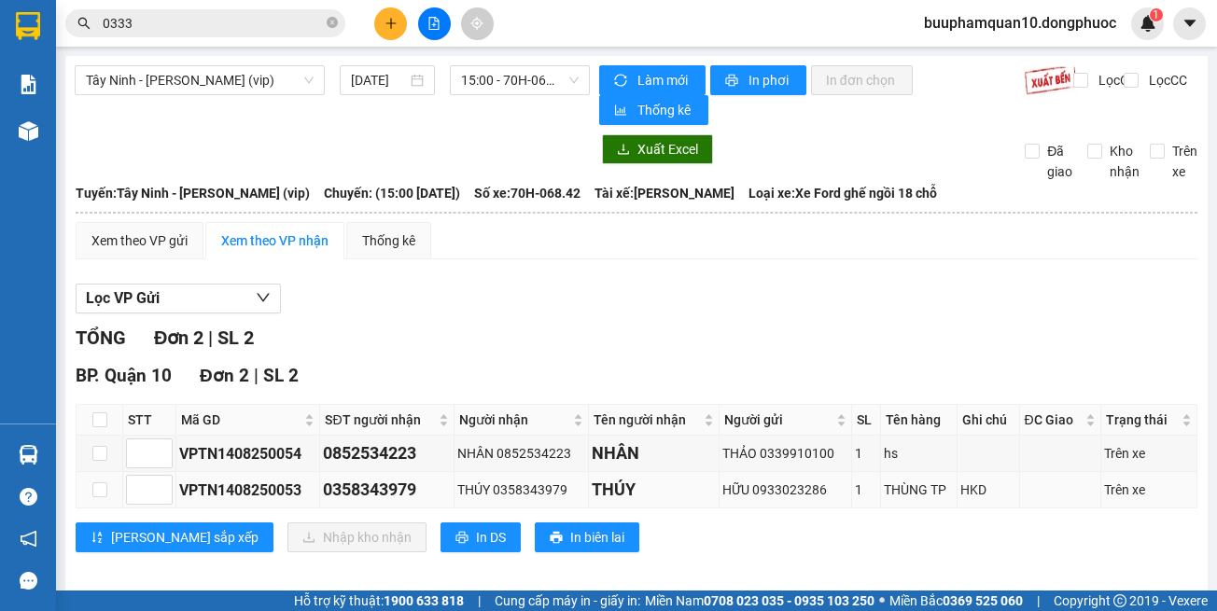
drag, startPoint x: 822, startPoint y: 528, endPoint x: 769, endPoint y: 479, distance: 72.6
click at [822, 524] on div "Lưu sắp xếp Nhập kho nhận In DS In biên lai" at bounding box center [637, 538] width 1122 height 30
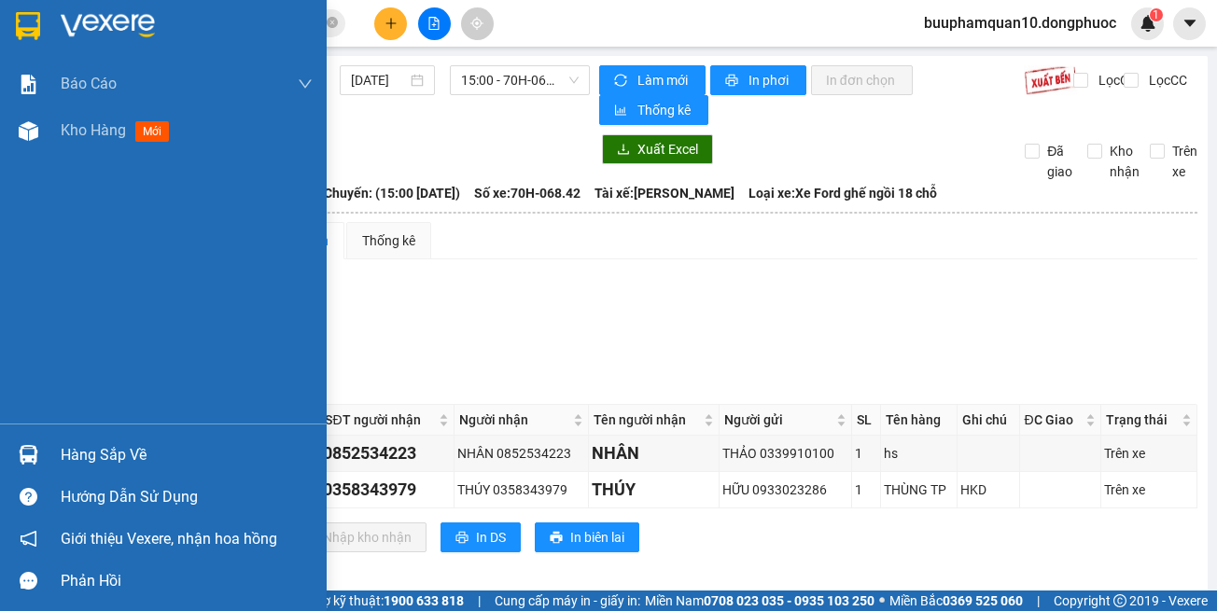
click at [43, 451] on div at bounding box center [28, 455] width 33 height 33
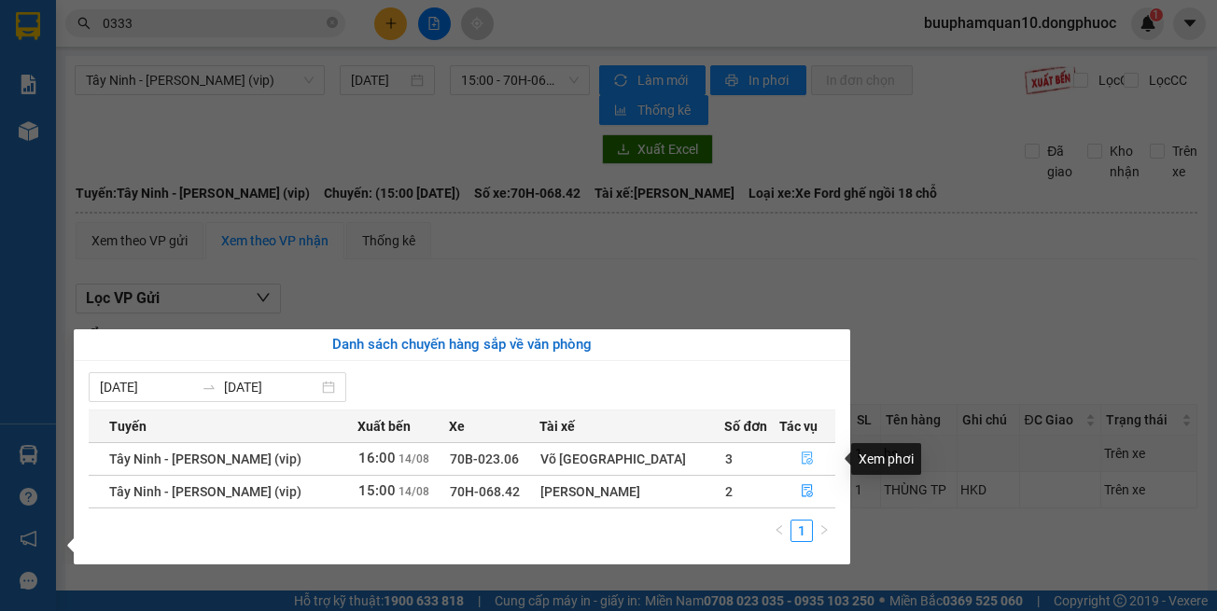
click at [801, 454] on icon "file-done" at bounding box center [807, 458] width 13 height 13
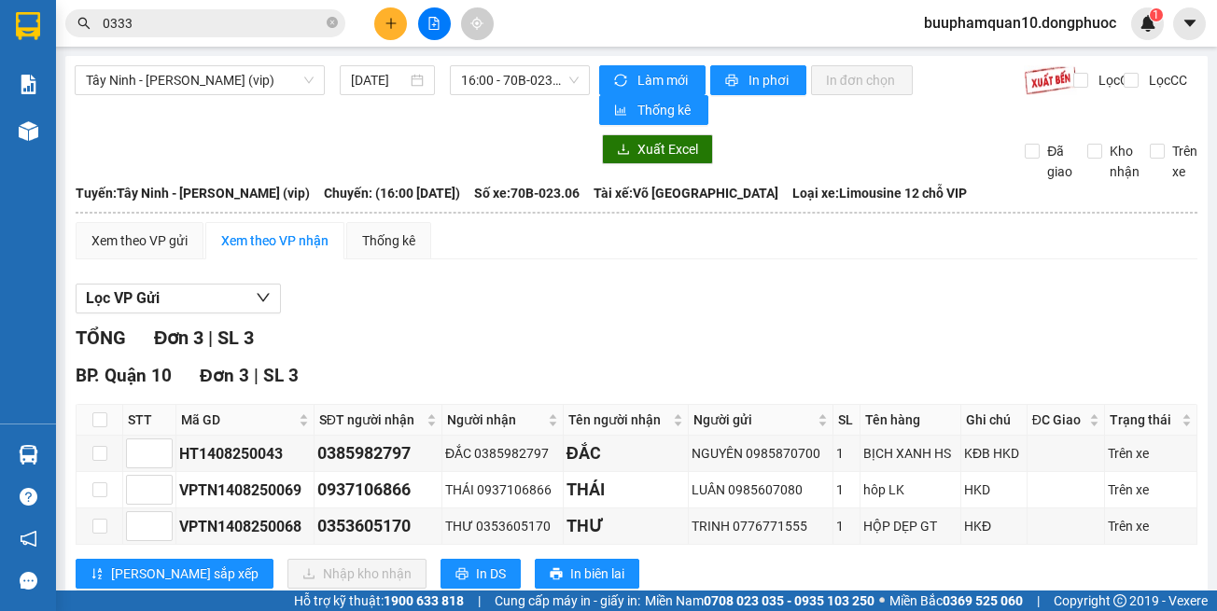
click at [822, 559] on div "Lưu sắp xếp Nhập kho nhận In DS In biên lai" at bounding box center [637, 574] width 1122 height 30
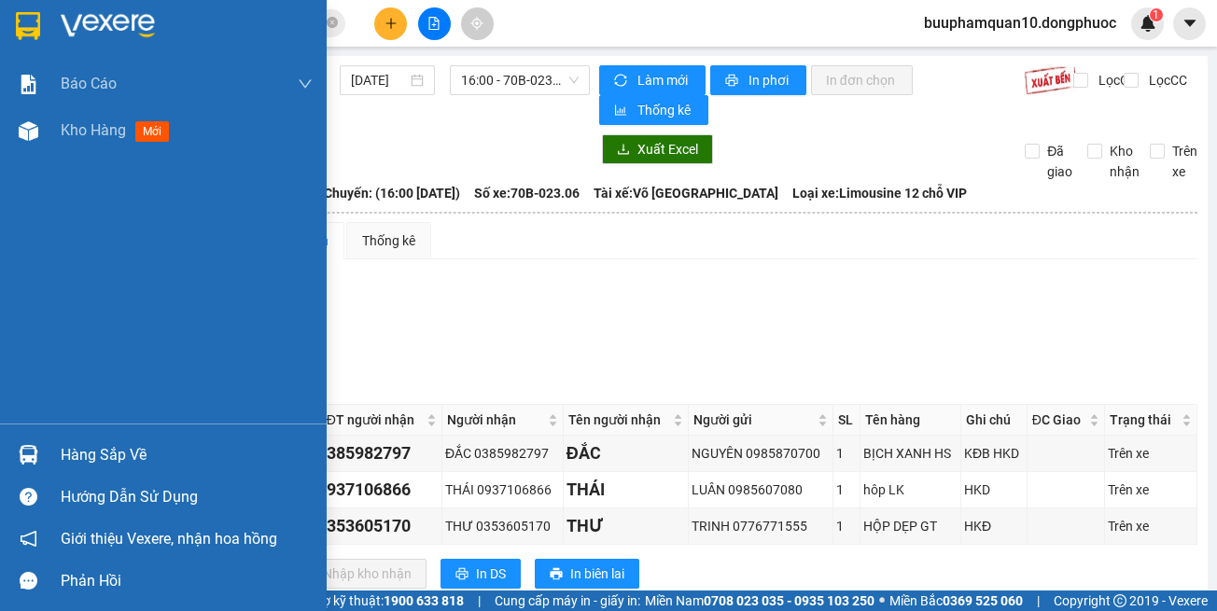
click at [27, 439] on div at bounding box center [28, 455] width 33 height 33
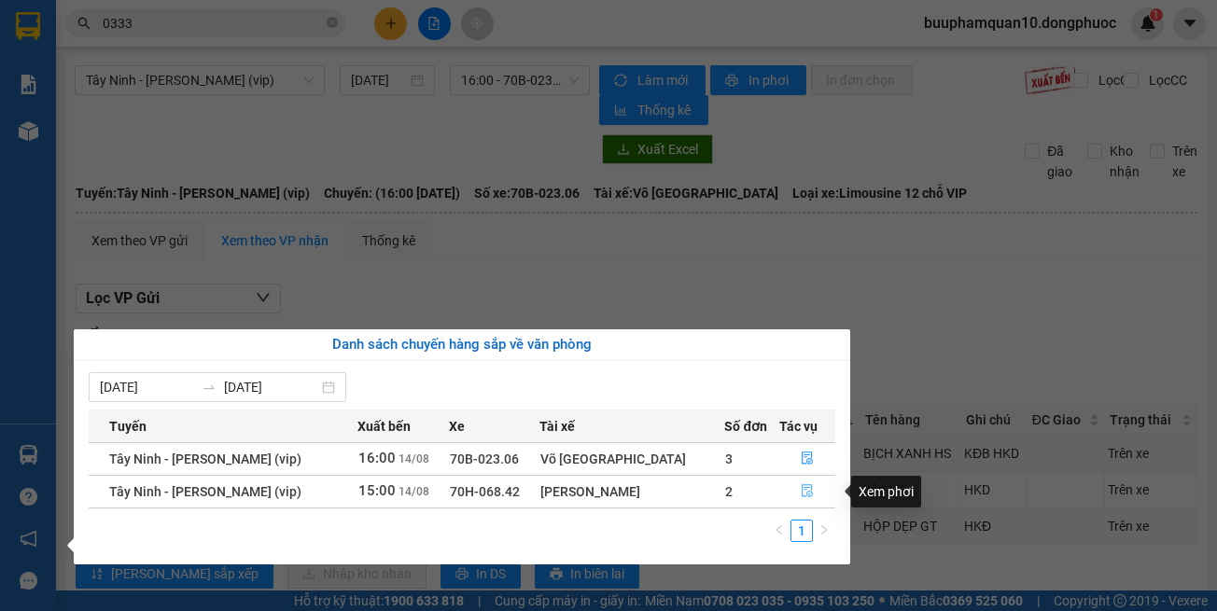
drag, startPoint x: 807, startPoint y: 487, endPoint x: 811, endPoint y: 498, distance: 11.8
click at [807, 489] on icon "file-done" at bounding box center [807, 490] width 13 height 13
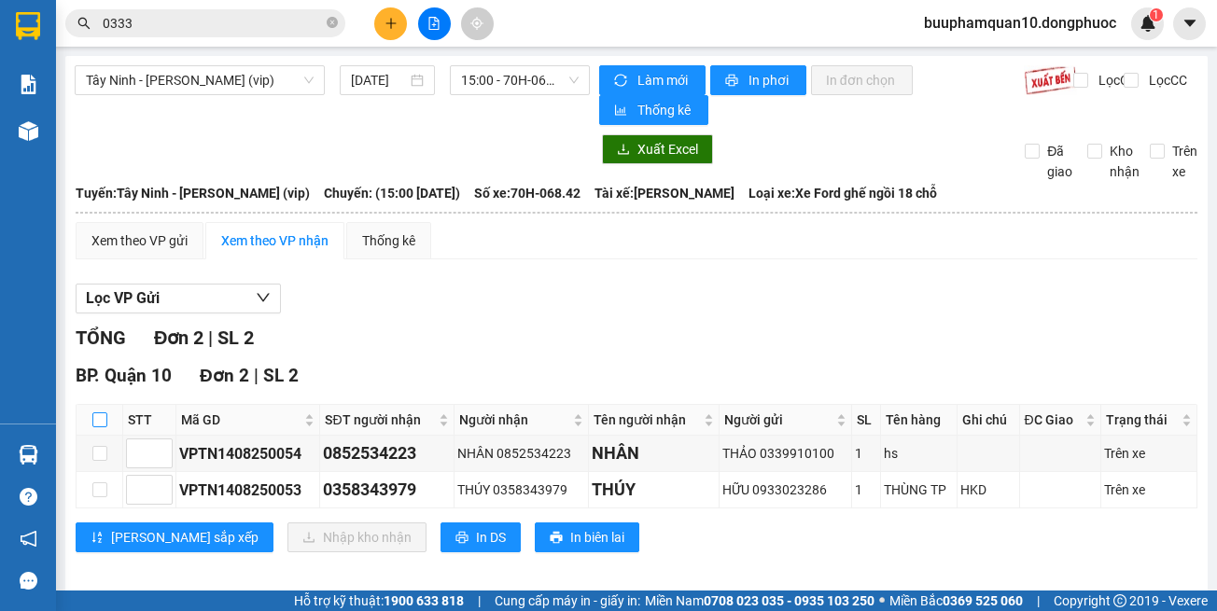
drag, startPoint x: 96, startPoint y: 404, endPoint x: 123, endPoint y: 418, distance: 30.5
click at [97, 413] on input "checkbox" at bounding box center [99, 420] width 15 height 15
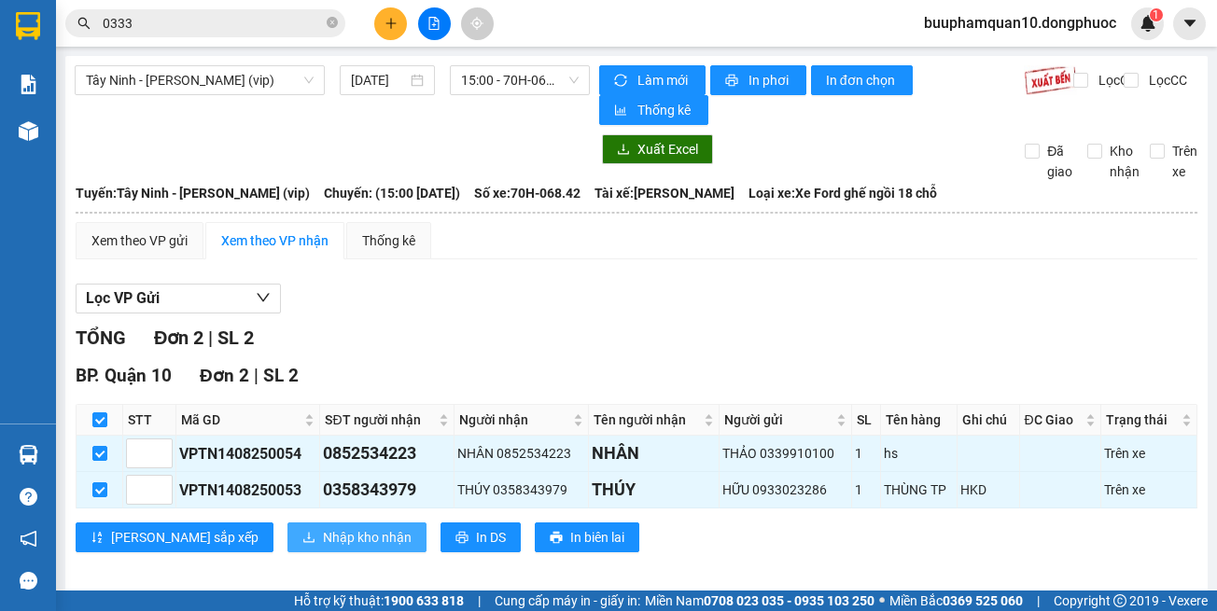
click at [323, 527] on span "Nhập kho nhận" at bounding box center [367, 537] width 89 height 21
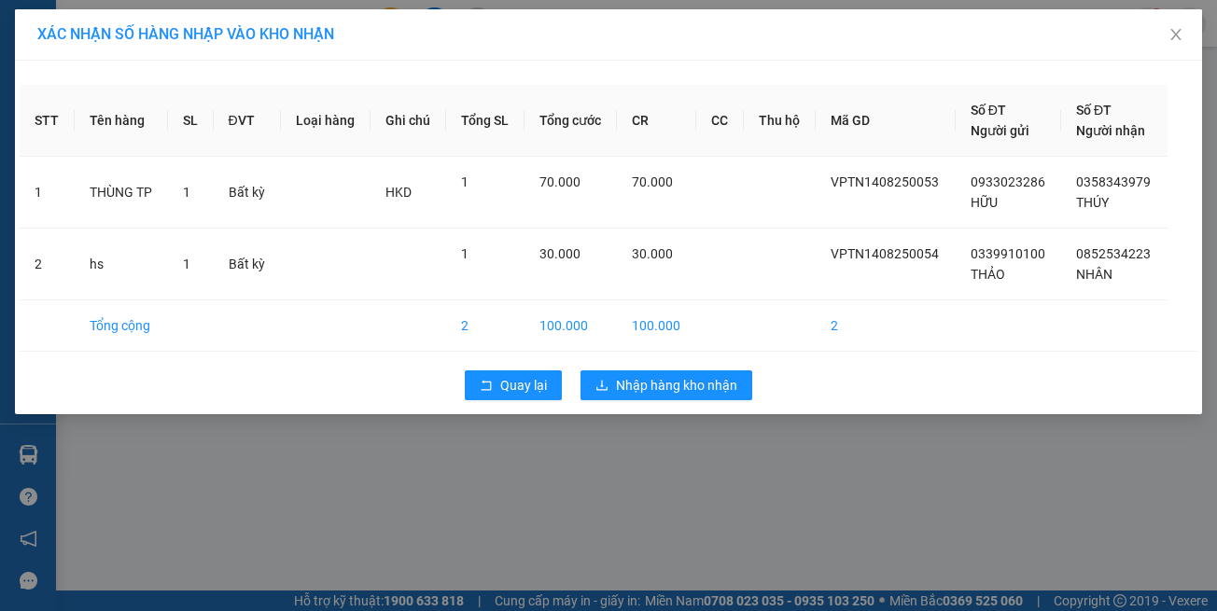
click at [764, 563] on div "XÁC NHẬN SỐ HÀNG NHẬP VÀO KHO NHẬN STT Tên hàng SL ĐVT Loại hàng Ghi chú Tổng S…" at bounding box center [608, 305] width 1217 height 611
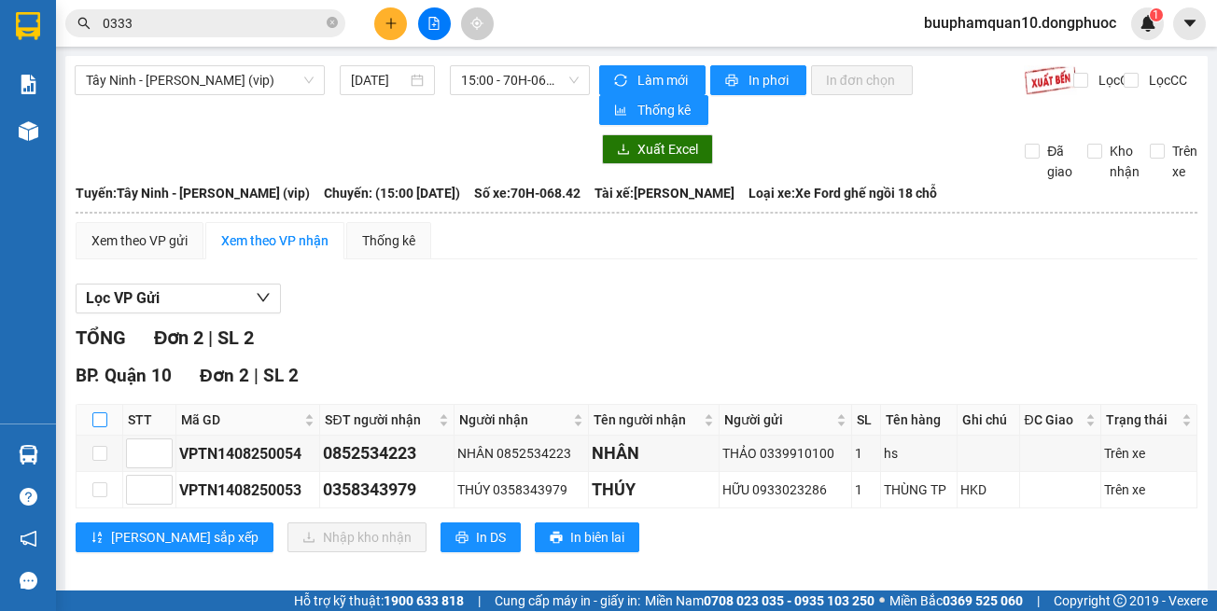
click at [100, 421] on input "checkbox" at bounding box center [99, 420] width 15 height 15
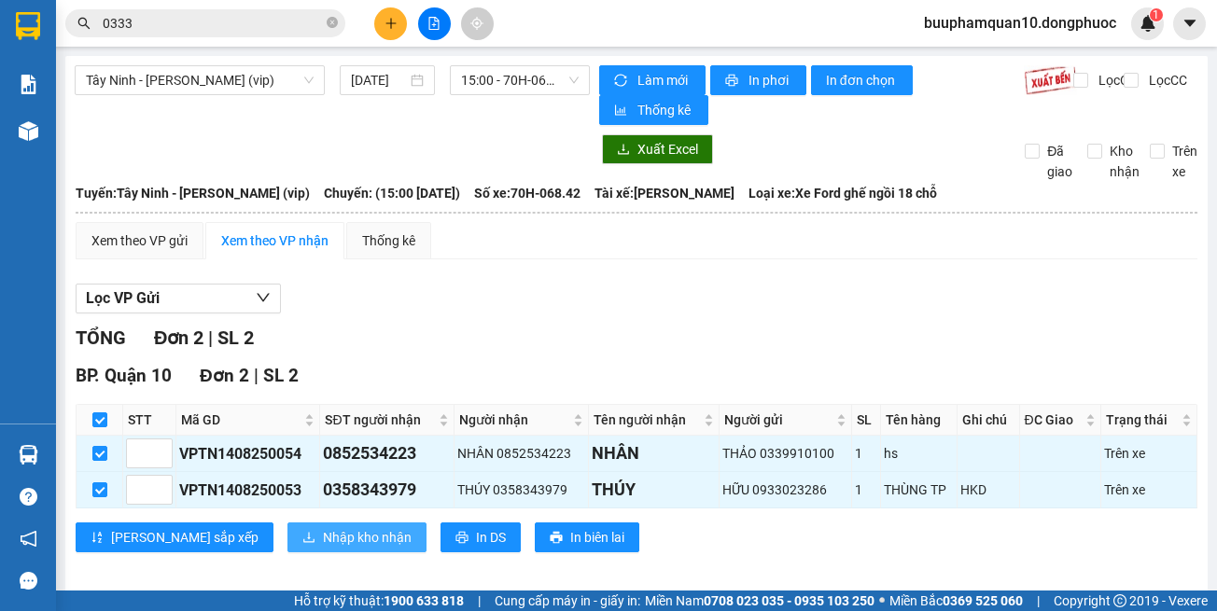
click at [323, 545] on span "Nhập kho nhận" at bounding box center [367, 537] width 89 height 21
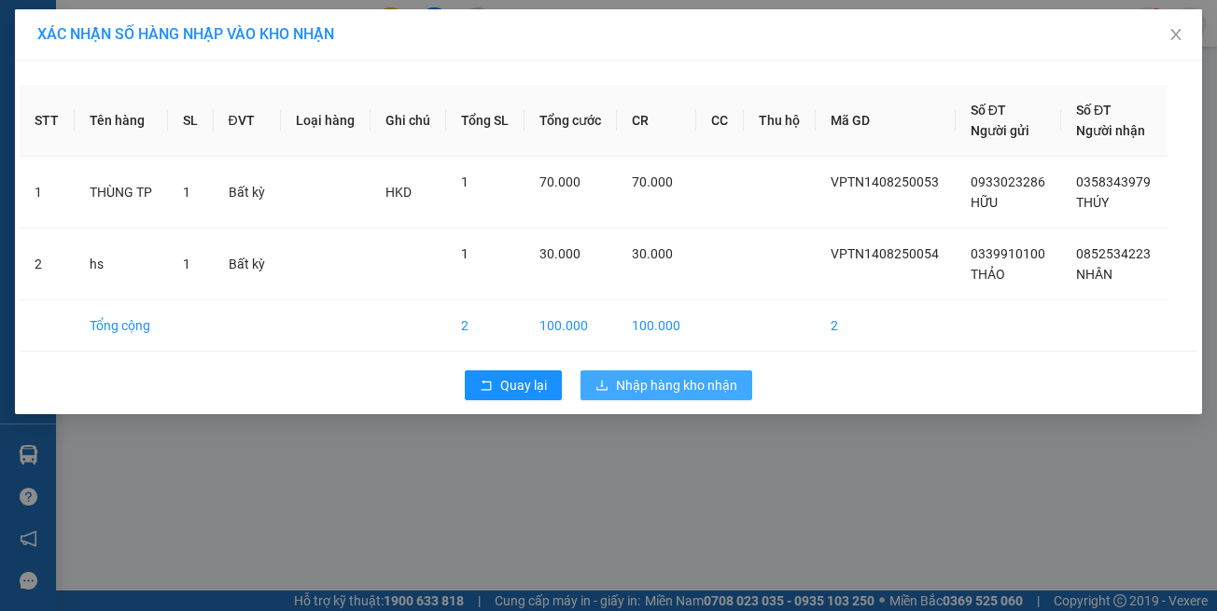
click at [644, 394] on span "Nhập hàng kho nhận" at bounding box center [676, 385] width 121 height 21
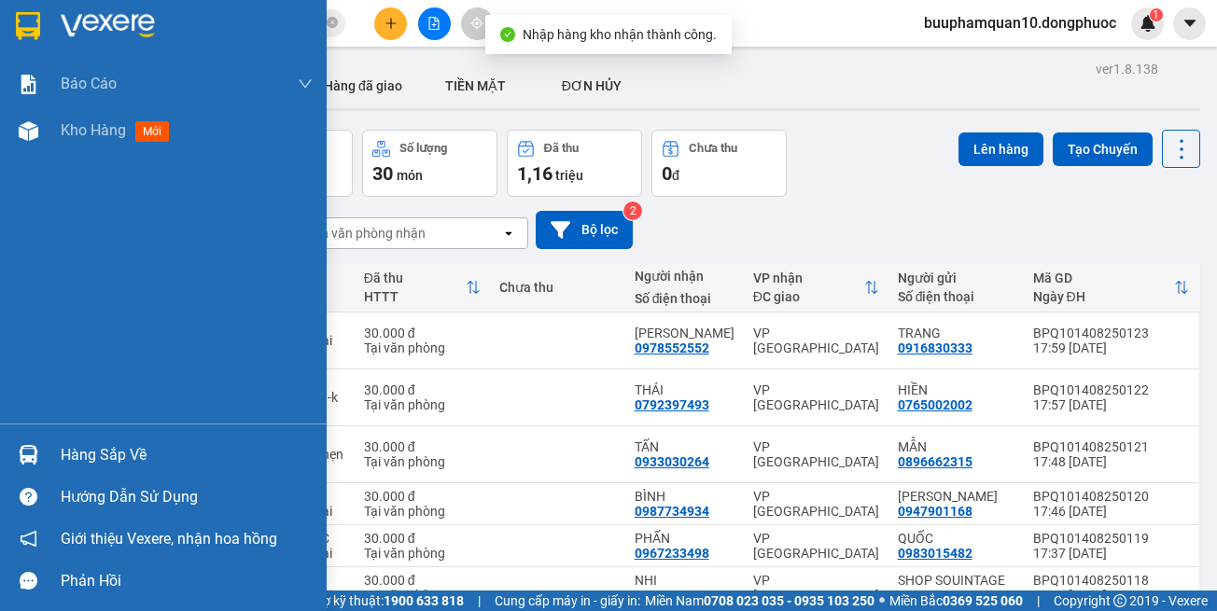
click at [49, 455] on div "Hàng sắp về" at bounding box center [163, 455] width 327 height 42
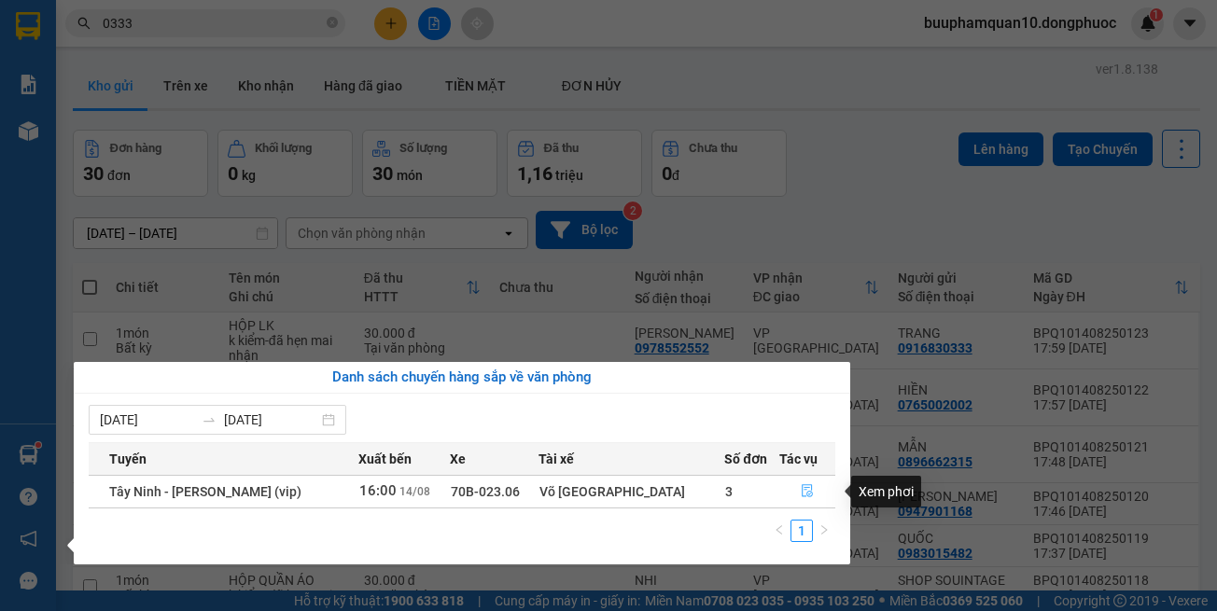
click at [821, 494] on button "button" at bounding box center [807, 492] width 54 height 30
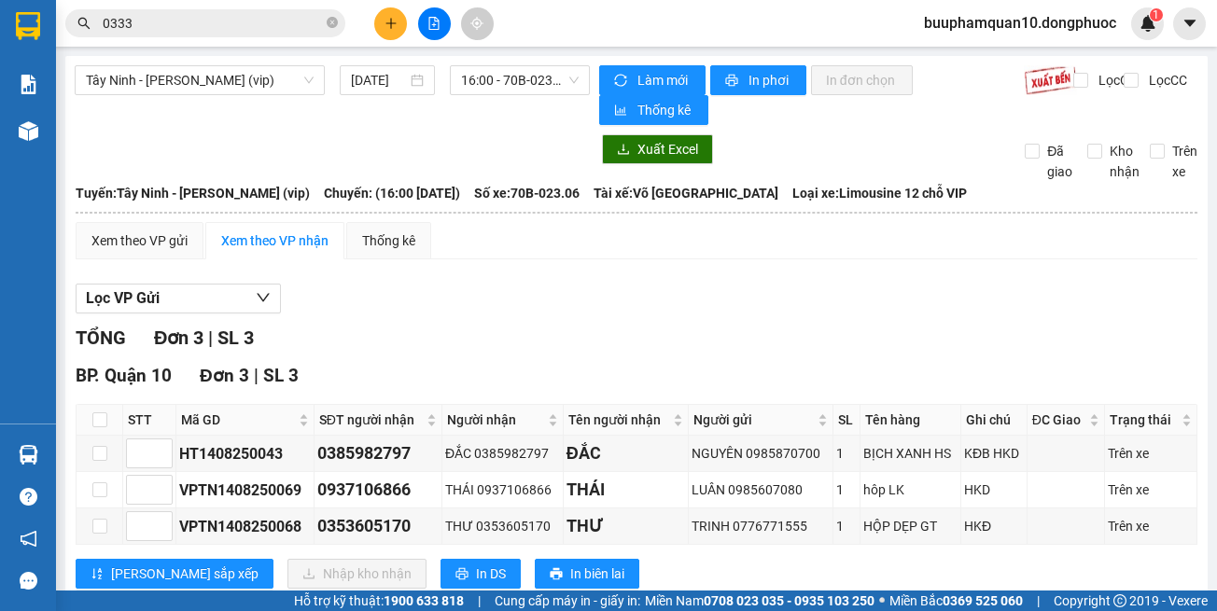
click at [844, 563] on td "Xem theo VP gửi Xem theo VP nhận Thống kê Lọc VP Gửi TỔNG Đơn 3 | SL 3 BP. Quậ…" at bounding box center [637, 417] width 1124 height 392
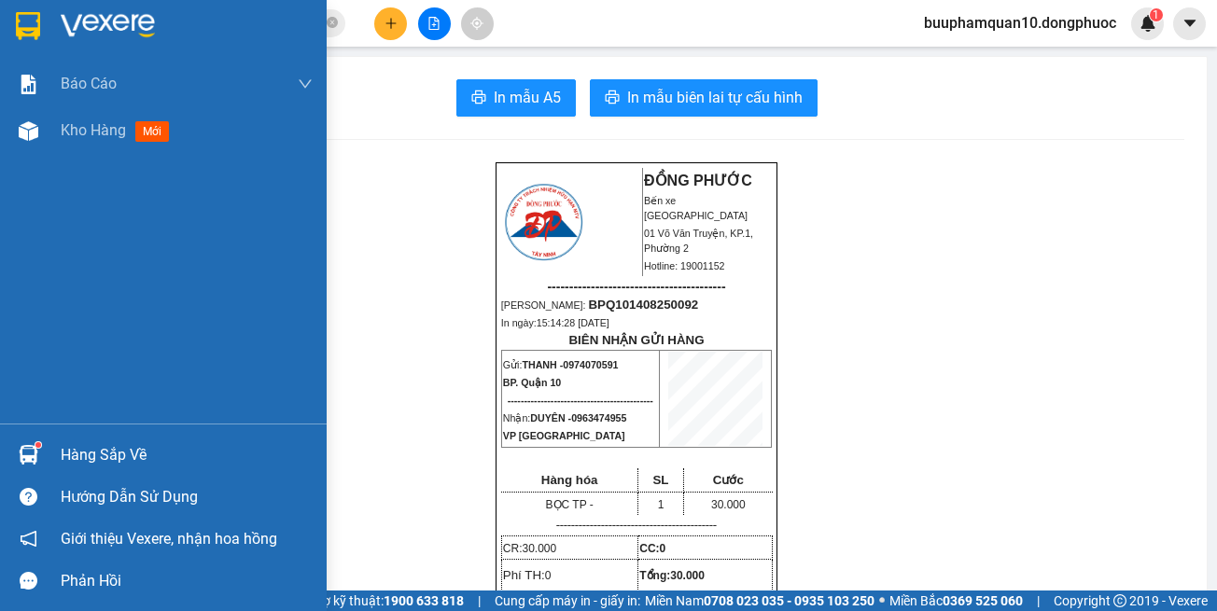
click at [13, 444] on div at bounding box center [28, 455] width 33 height 33
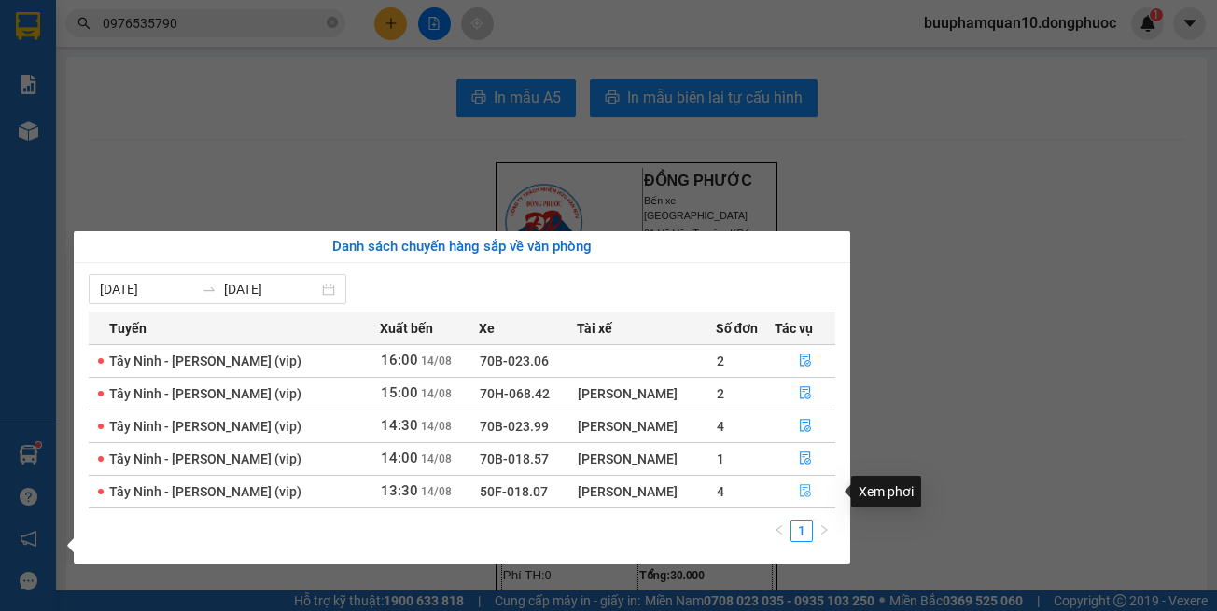
click at [796, 489] on button "button" at bounding box center [805, 492] width 59 height 30
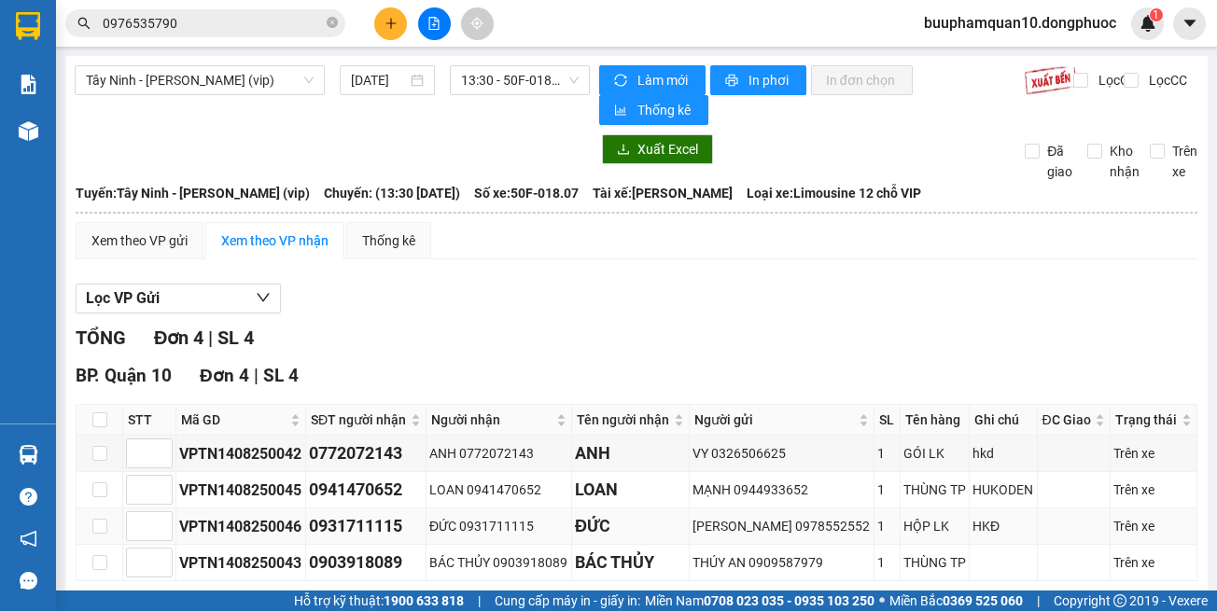
scroll to position [87, 0]
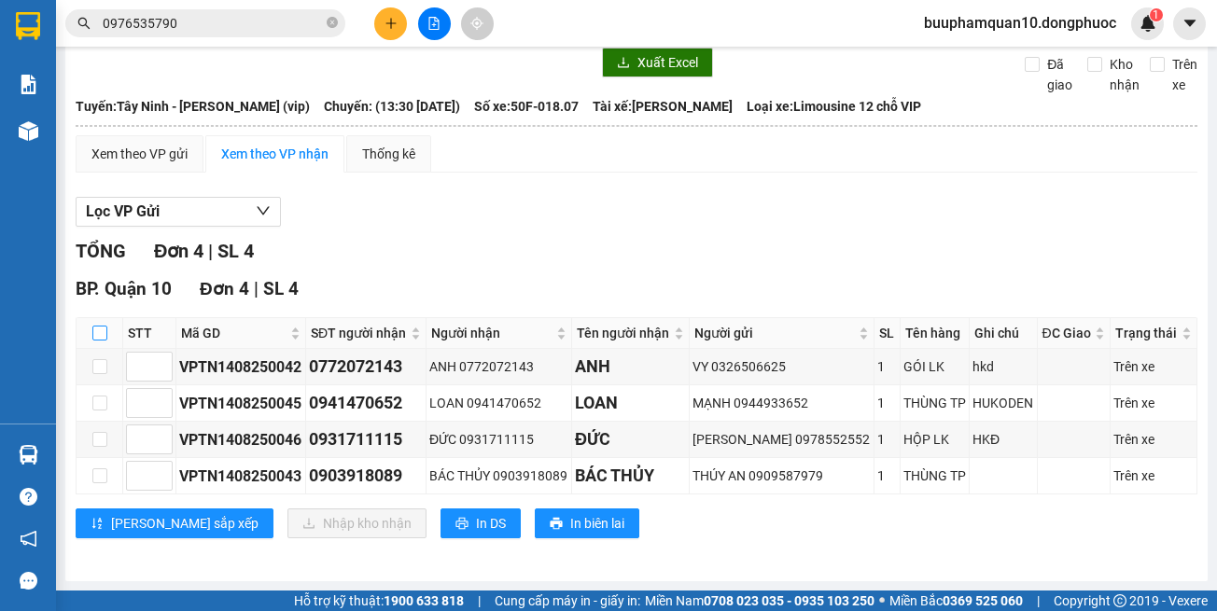
click at [102, 336] on input "checkbox" at bounding box center [99, 333] width 15 height 15
checkbox input "true"
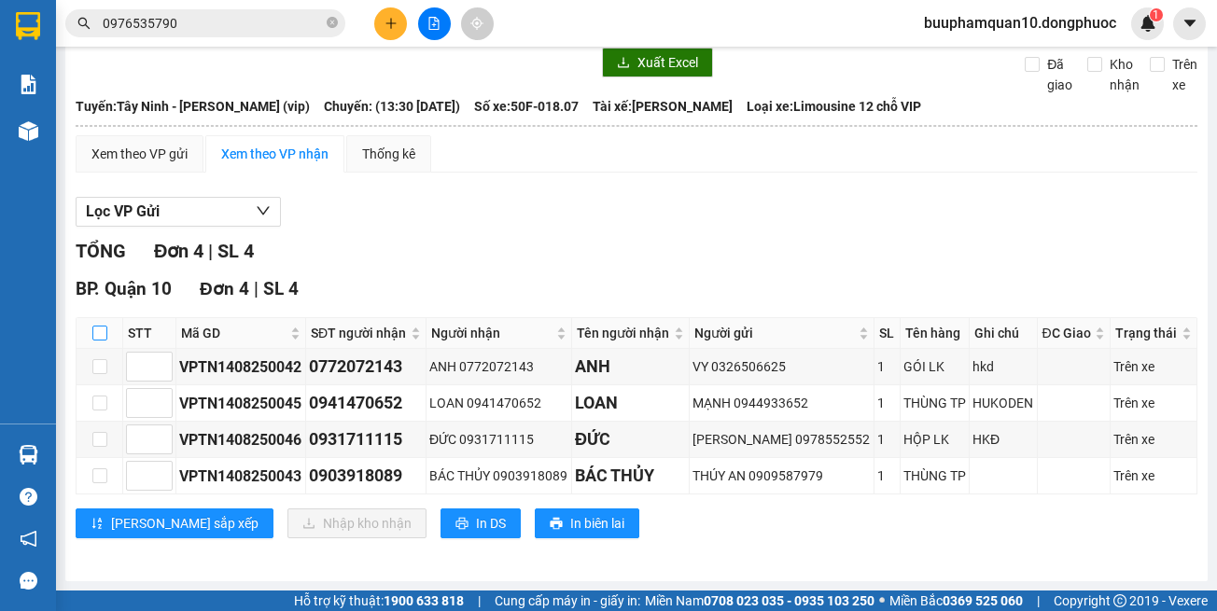
checkbox input "true"
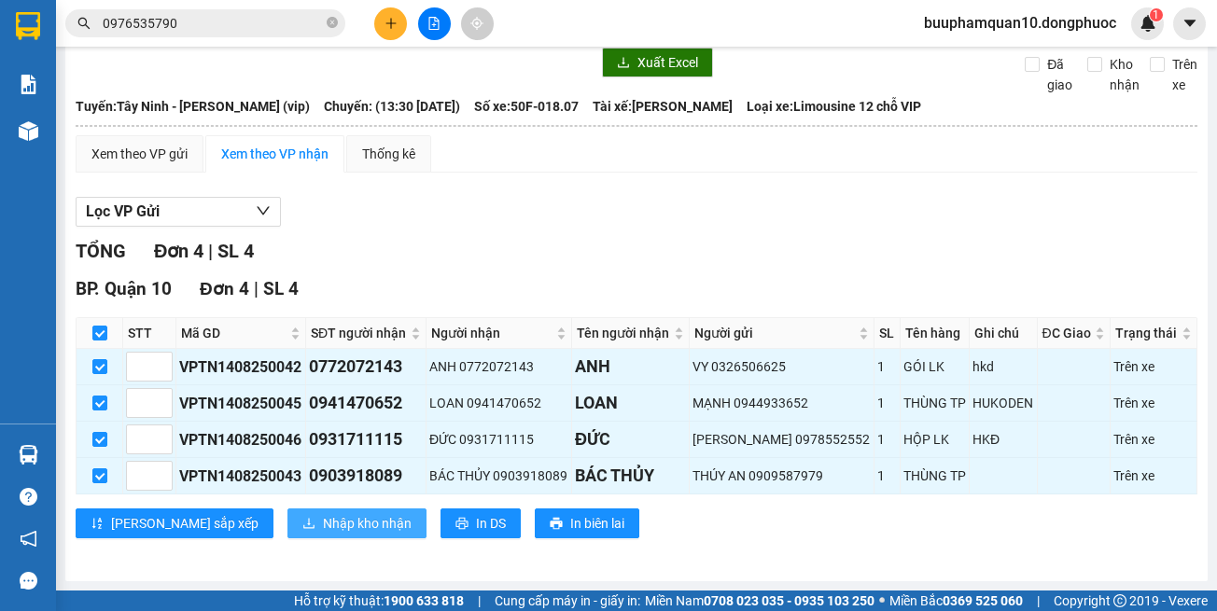
click at [287, 510] on button "Nhập kho nhận" at bounding box center [356, 524] width 139 height 30
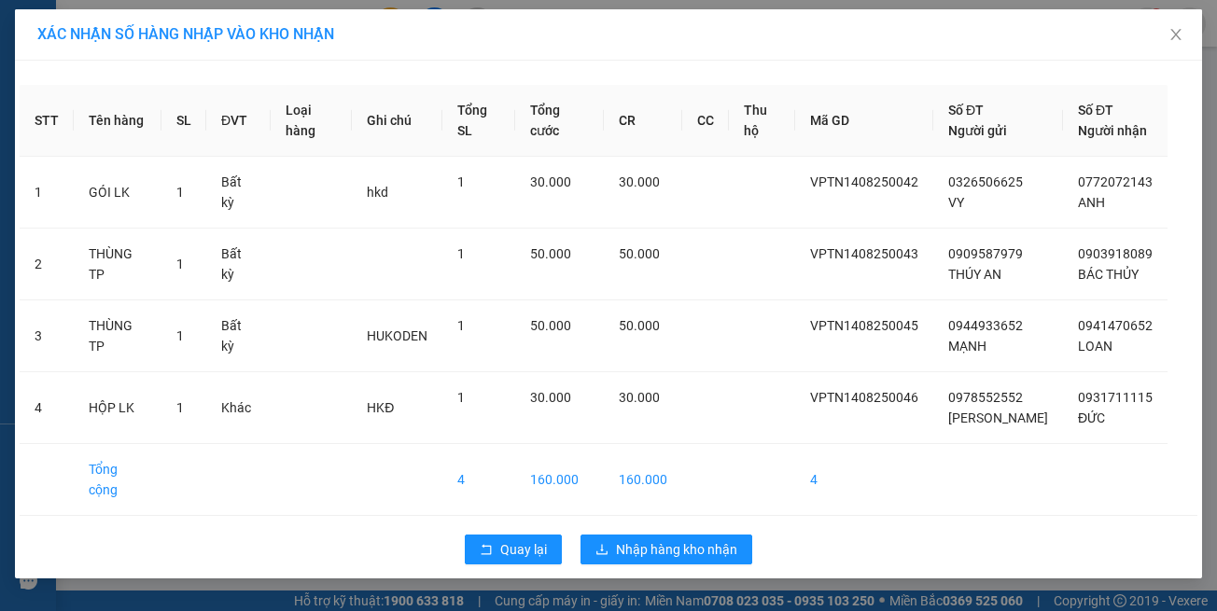
click at [917, 568] on div "XÁC NHẬN SỐ HÀNG NHẬP VÀO KHO NHẬN STT Tên hàng SL ĐVT Loại hàng Ghi chú Tổng S…" at bounding box center [608, 305] width 1217 height 611
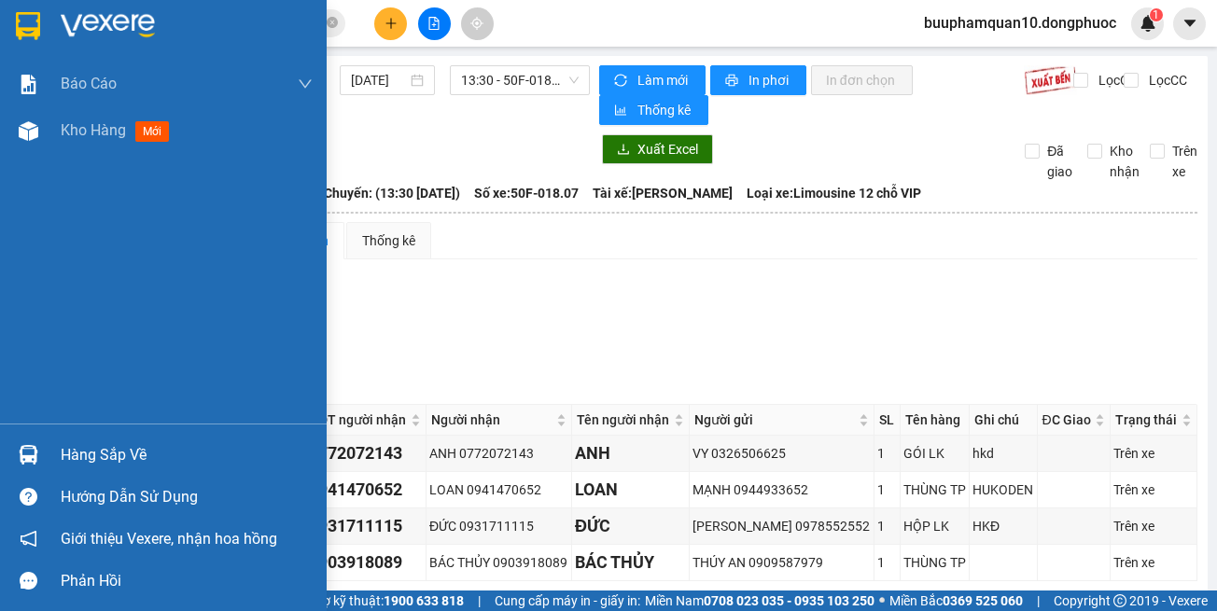
click at [21, 448] on img at bounding box center [29, 455] width 20 height 20
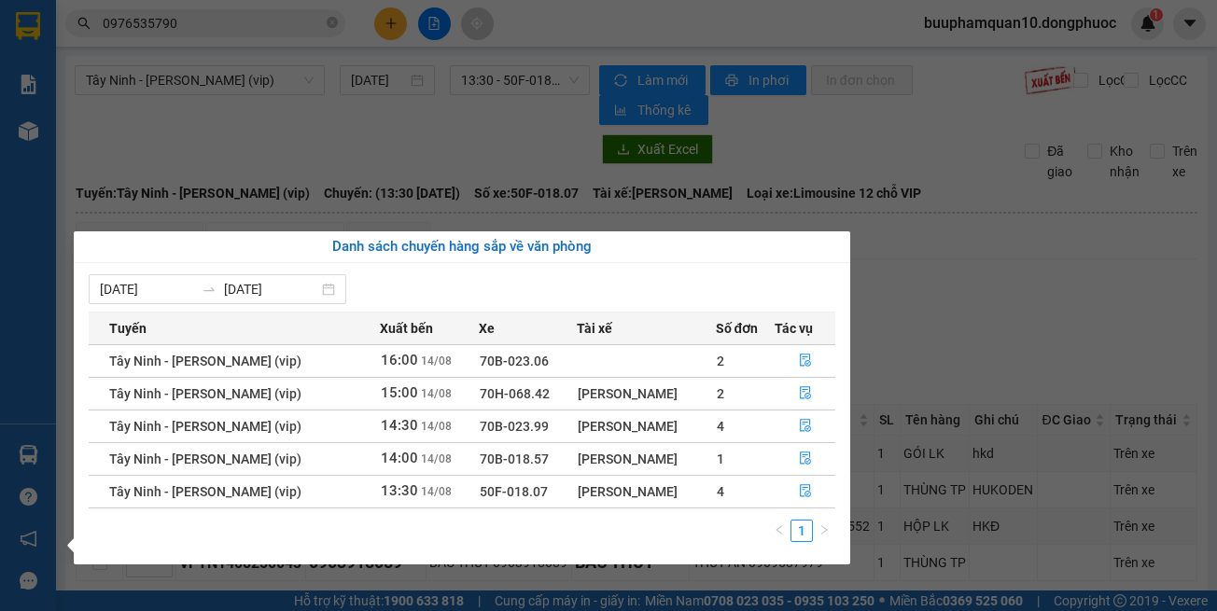
click at [960, 339] on section "Kết quả tìm kiếm ( 1 ) Bộ lọc Thuộc VP này Gửi 3 ngày gần nhất Mã ĐH Trạng thái…" at bounding box center [608, 305] width 1217 height 611
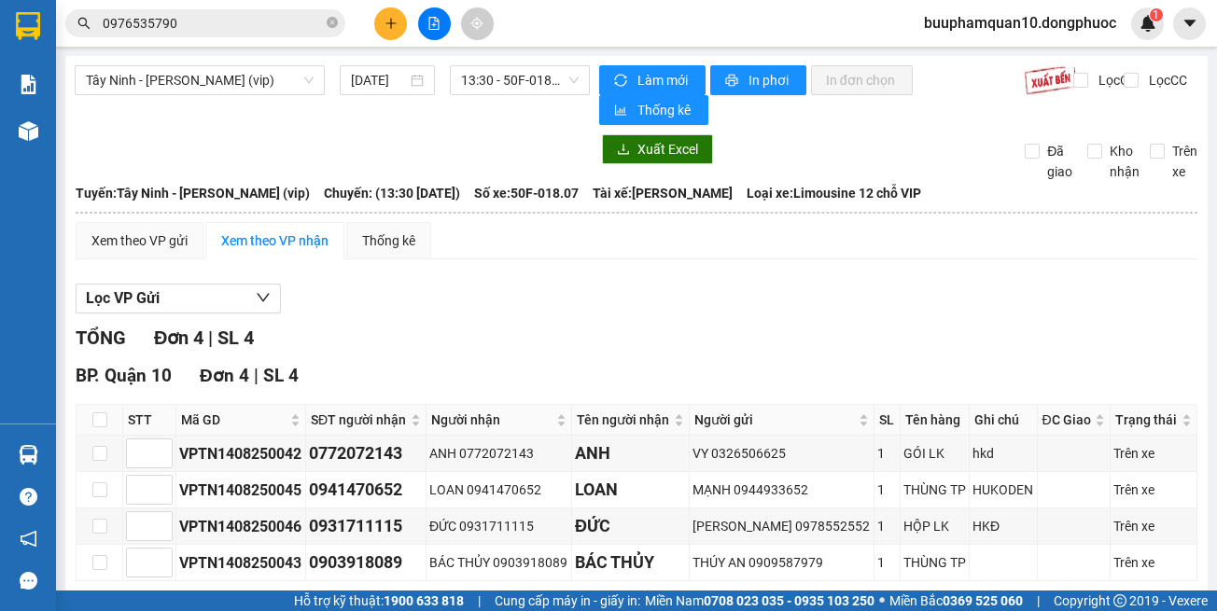
click at [291, 21] on input "0976535790" at bounding box center [213, 23] width 220 height 21
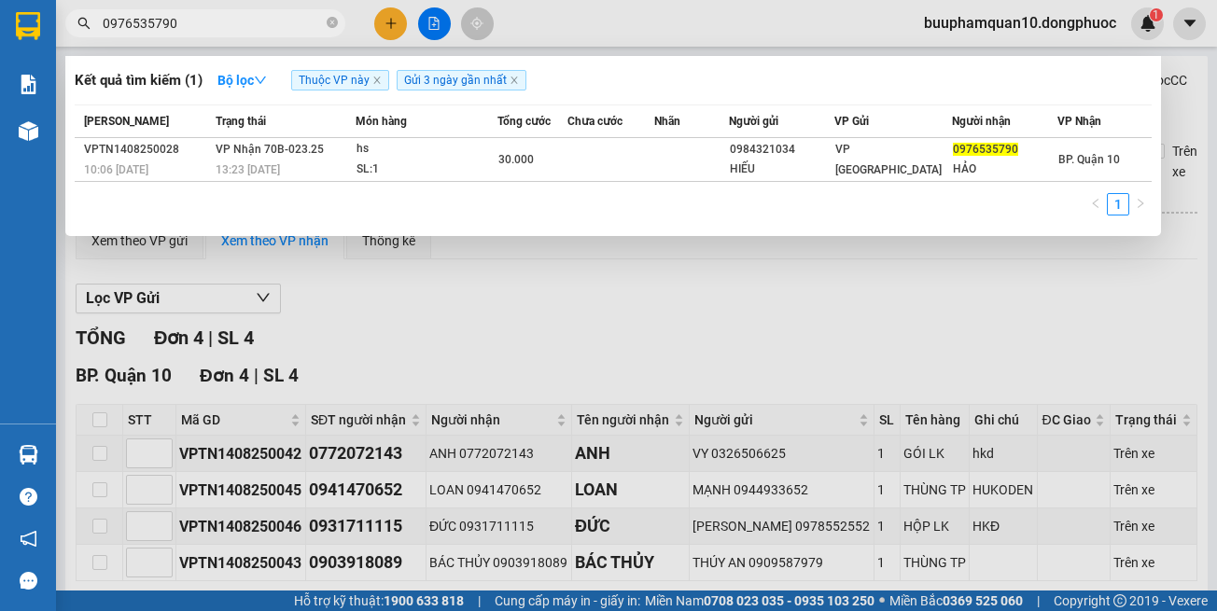
drag, startPoint x: 291, startPoint y: 21, endPoint x: 301, endPoint y: 13, distance: 13.3
click at [291, 20] on input "0976535790" at bounding box center [213, 23] width 220 height 21
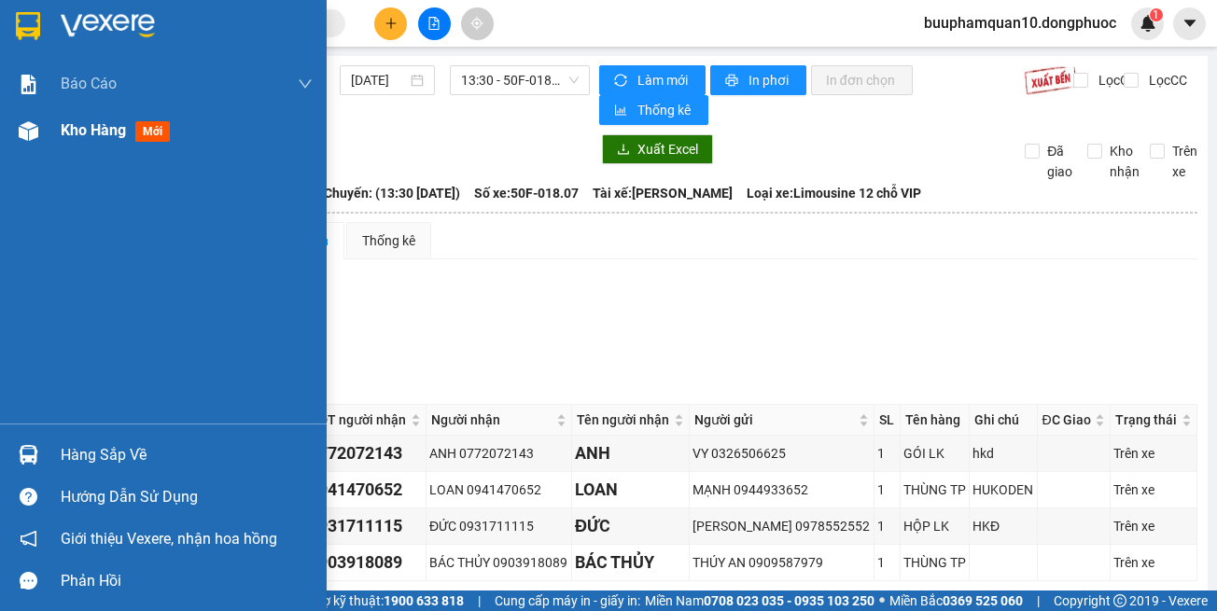
click at [59, 130] on div "Kho hàng mới" at bounding box center [163, 130] width 327 height 47
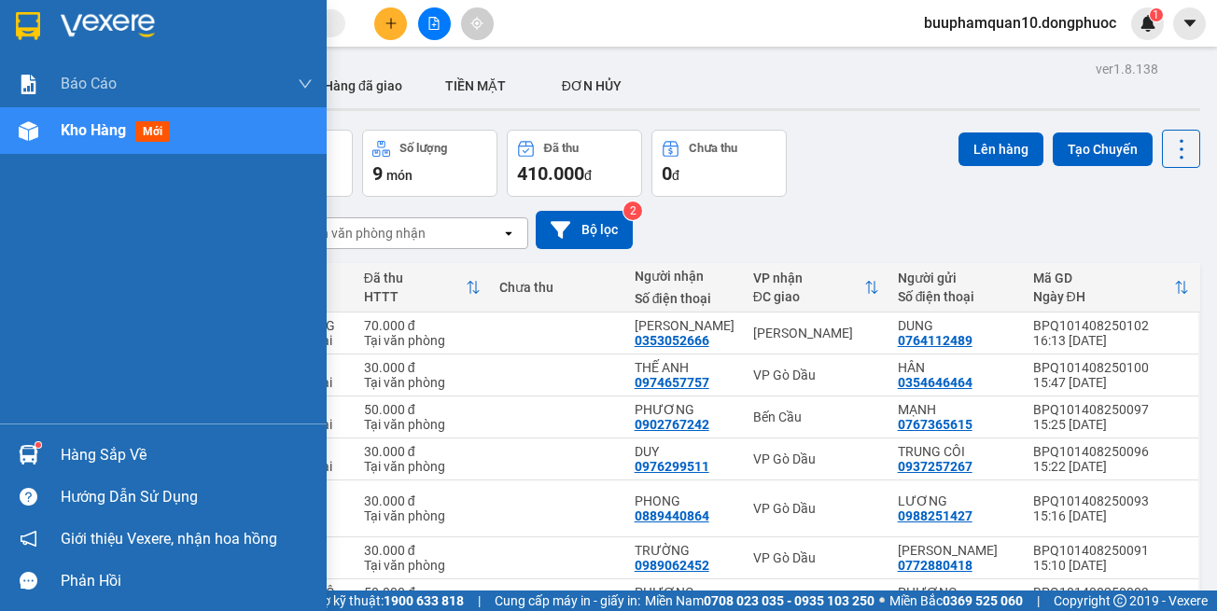
click at [77, 450] on div "Hàng sắp về" at bounding box center [187, 455] width 252 height 28
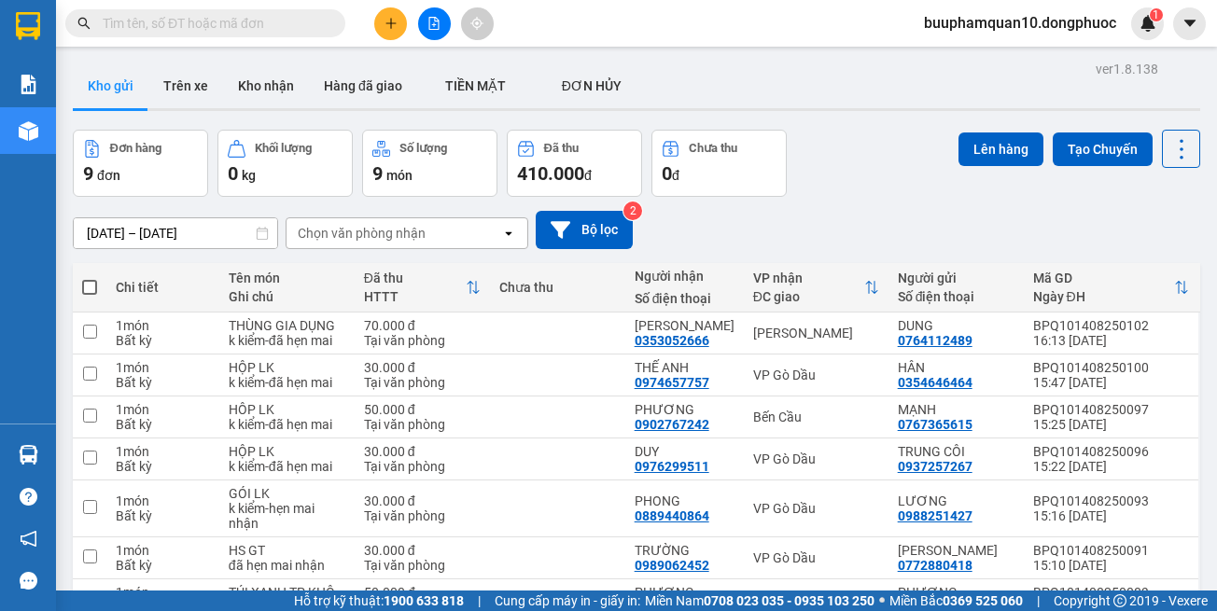
drag, startPoint x: 883, startPoint y: 121, endPoint x: 851, endPoint y: 93, distance: 42.3
click at [883, 115] on section "Kết quả tìm kiếm ( 1 ) Bộ lọc Thuộc VP này Gửi 3 ngày gần nhất Mã ĐH Trạng thái…" at bounding box center [608, 305] width 1217 height 611
drag, startPoint x: 238, startPoint y: 17, endPoint x: 260, endPoint y: 0, distance: 28.0
click at [239, 17] on input "text" at bounding box center [213, 23] width 220 height 21
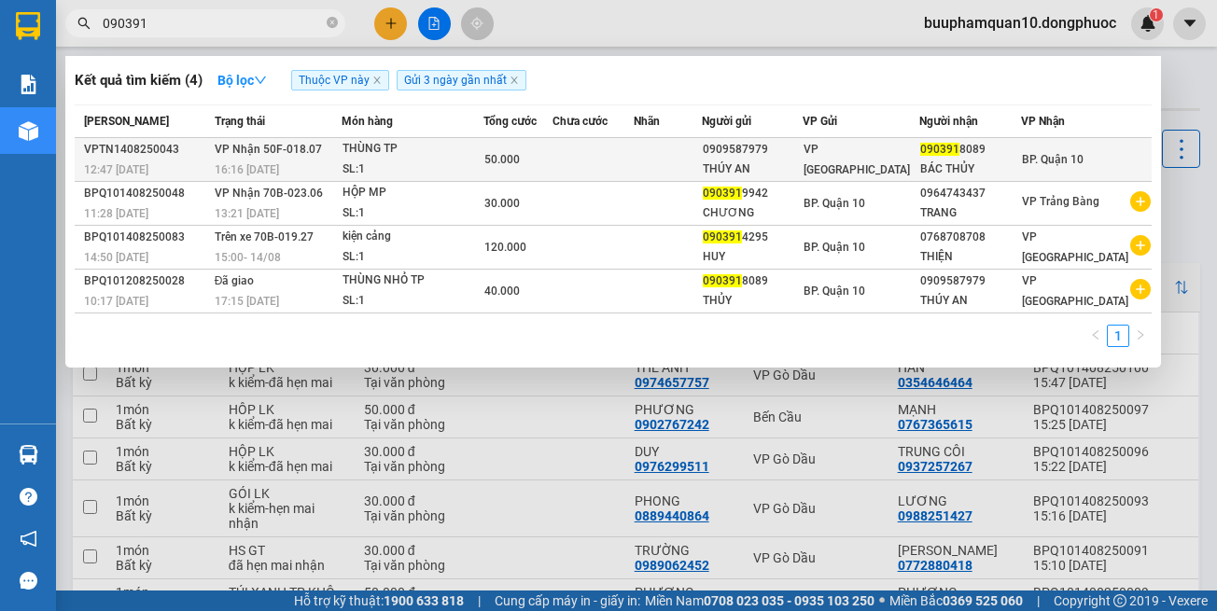
type input "090391"
click at [530, 148] on td "50.000" at bounding box center [517, 160] width 69 height 44
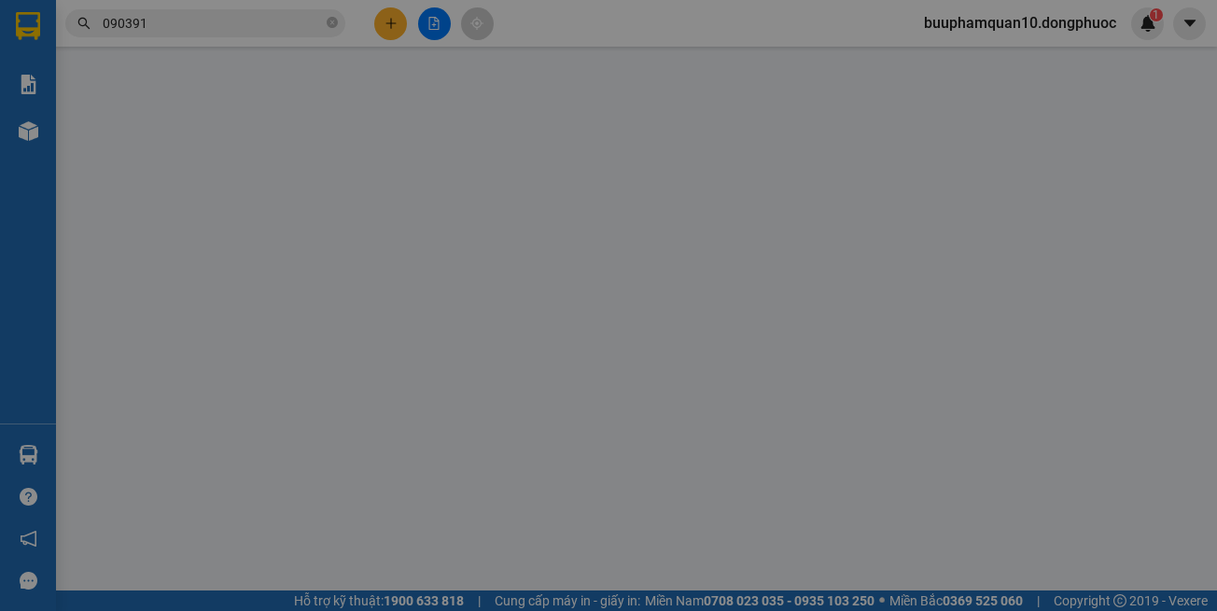
type input "0909587979"
type input "THÚY AN"
type input "0903918089"
type input "BÁC THỦY"
type input "50.000"
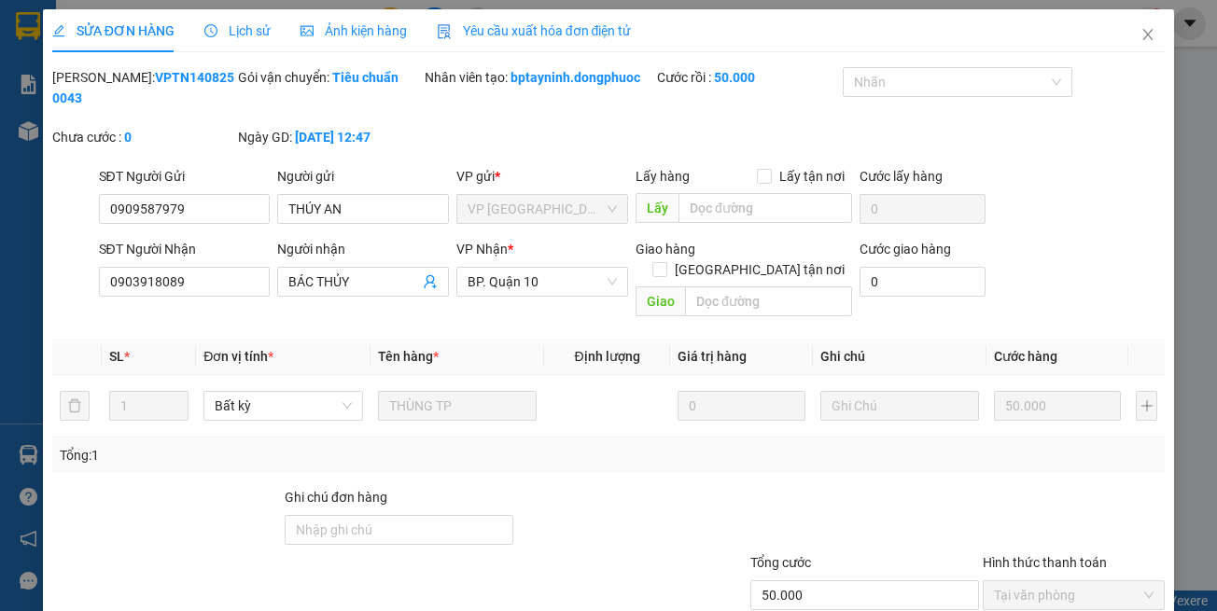
click at [589, 493] on div at bounding box center [631, 519] width 232 height 65
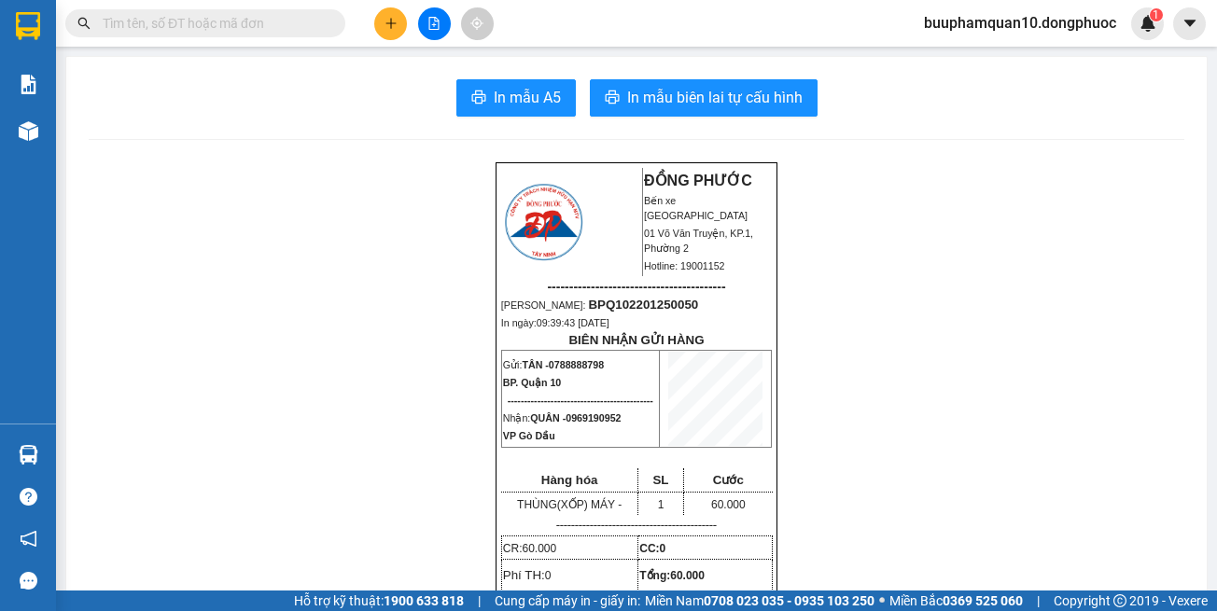
click at [319, 27] on input "text" at bounding box center [213, 23] width 220 height 21
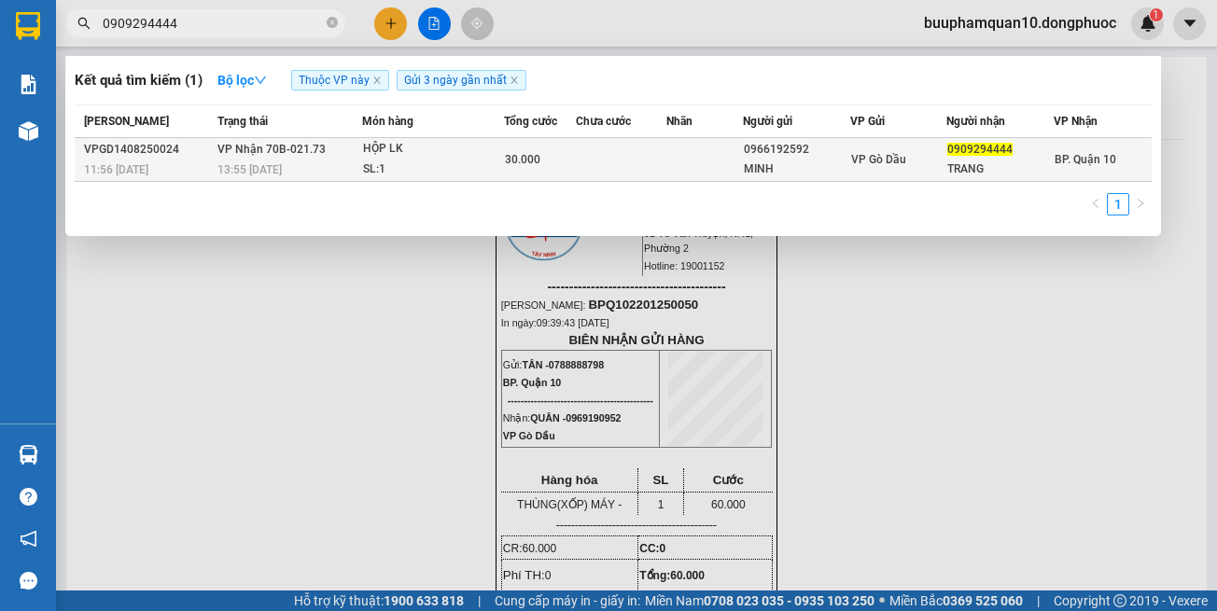
type input "0909294444"
click at [350, 159] on td "VP Nhận 70B-021.73 13:55 [DATE]" at bounding box center [287, 160] width 149 height 44
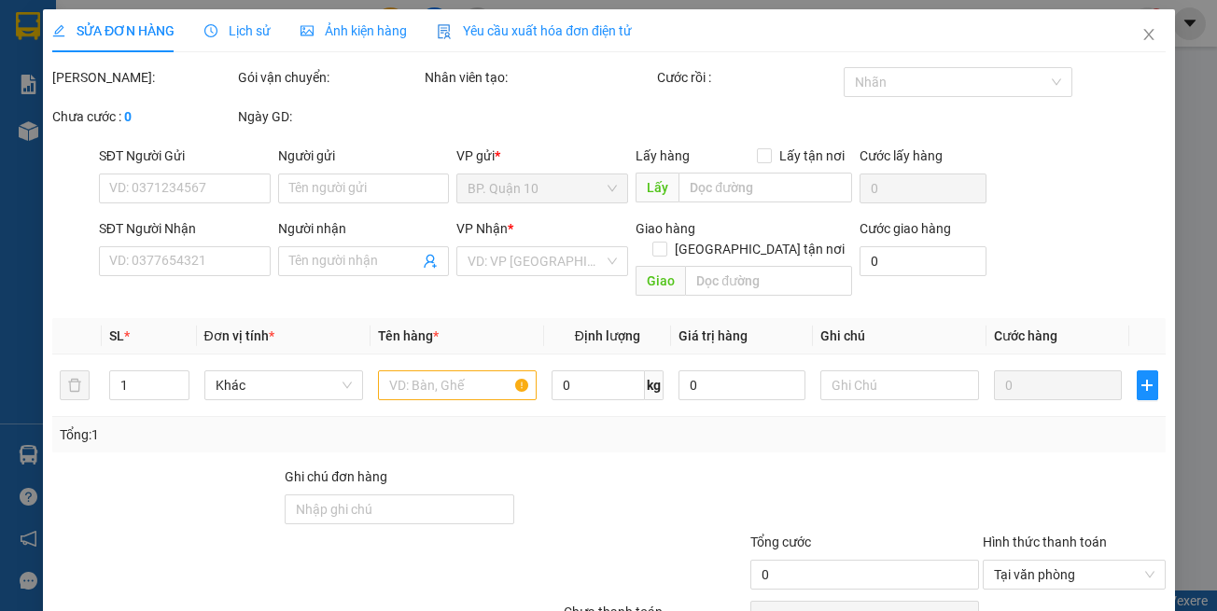
type input "0966192592"
type input "MINH"
type input "0909294444"
type input "TRANG"
type input "30.000"
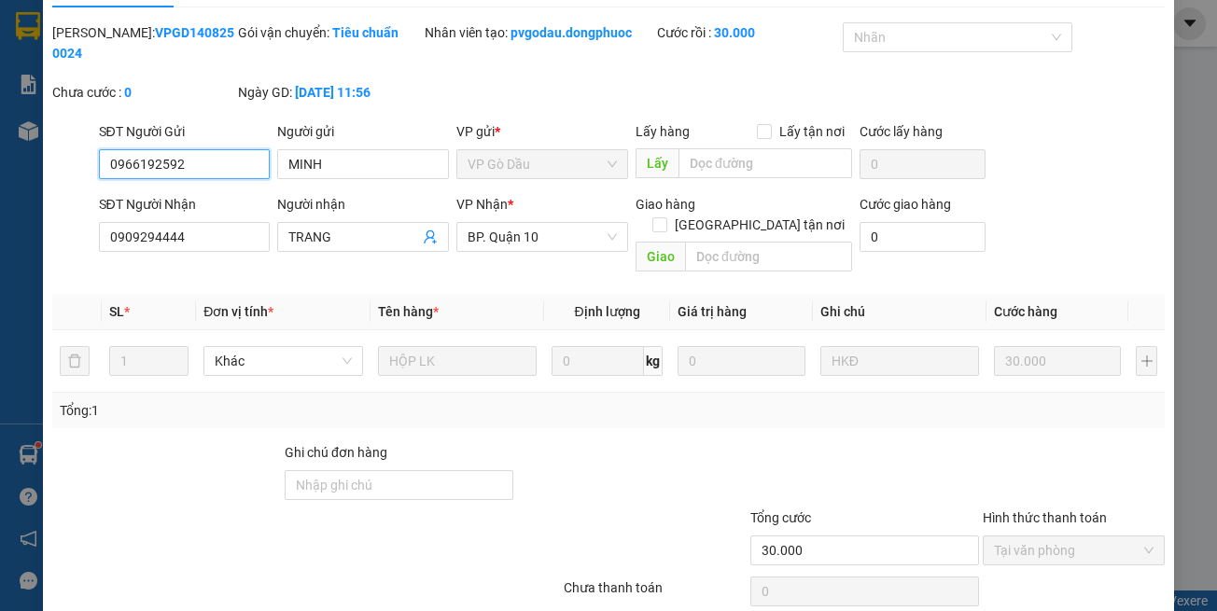
scroll to position [104, 0]
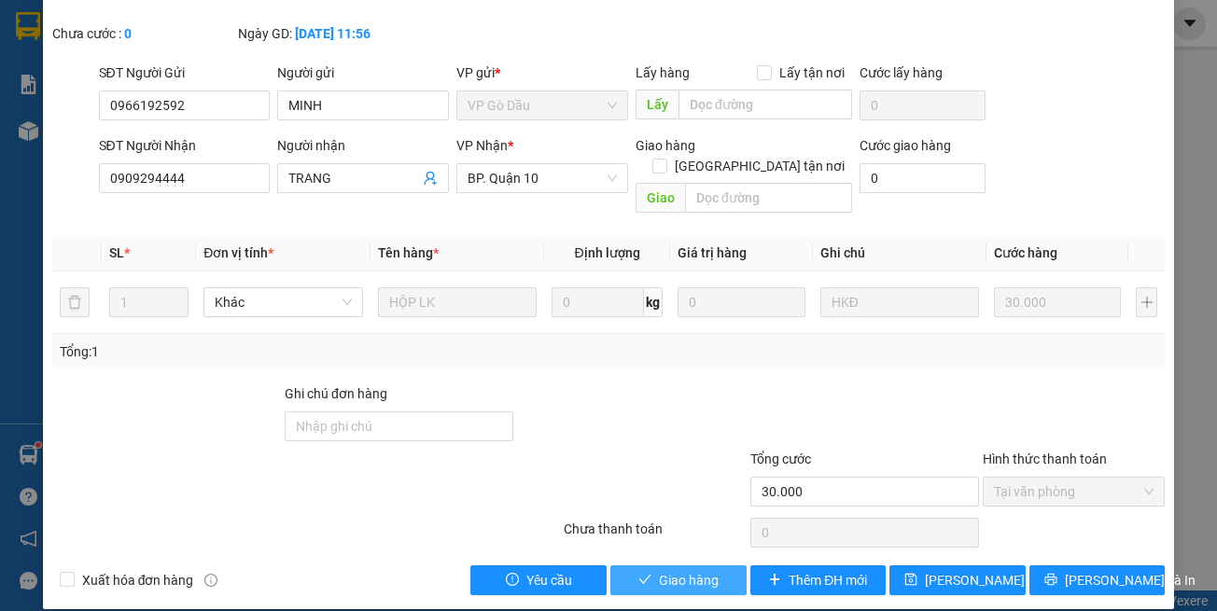
click at [646, 566] on button "Giao hàng" at bounding box center [678, 581] width 136 height 30
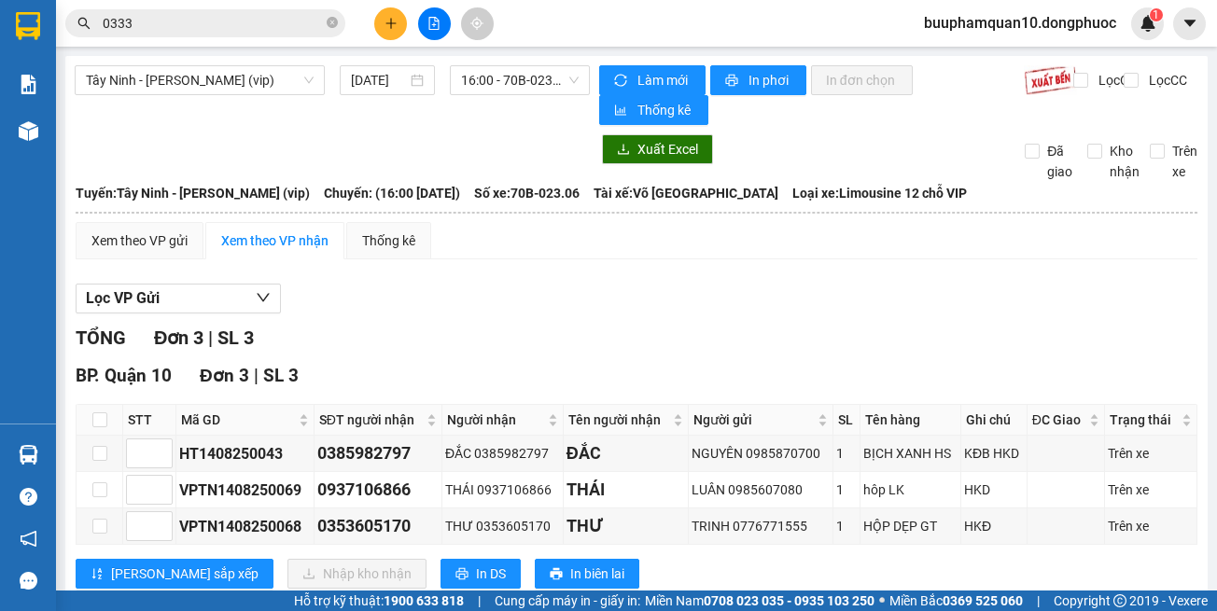
click at [381, 29] on button at bounding box center [390, 23] width 33 height 33
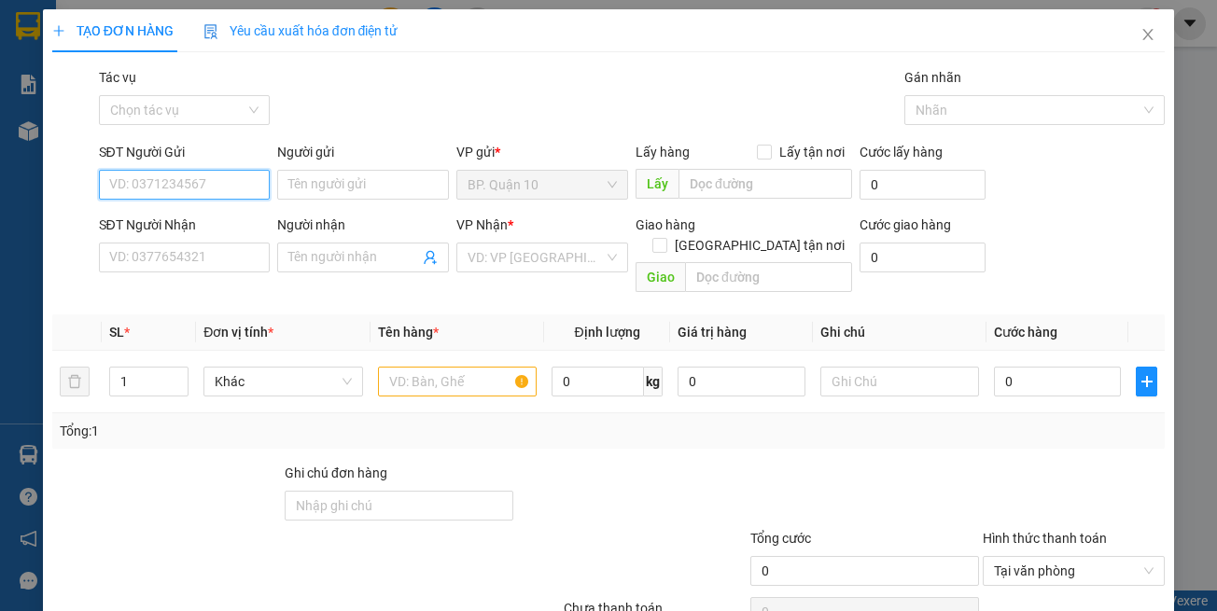
click at [224, 181] on input "SĐT Người Gửi" at bounding box center [185, 185] width 172 height 30
click at [259, 182] on input "SĐT Người Gửi" at bounding box center [185, 185] width 172 height 30
click at [255, 194] on input "SĐT Người Gửi" at bounding box center [185, 185] width 172 height 30
drag, startPoint x: 231, startPoint y: 225, endPoint x: 275, endPoint y: 288, distance: 77.1
click at [232, 229] on div "0767365615 - MẠNH" at bounding box center [181, 222] width 147 height 21
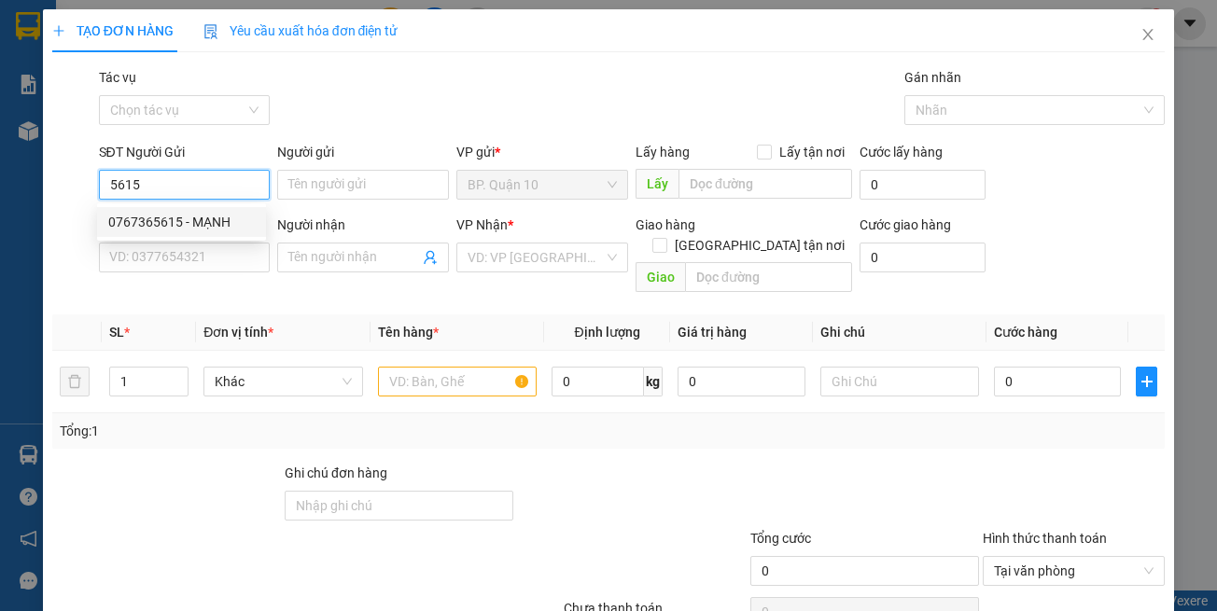
type input "0767365615"
type input "MẠNH"
type input "0902767242"
type input "PHƯƠNG"
type input "0767365615"
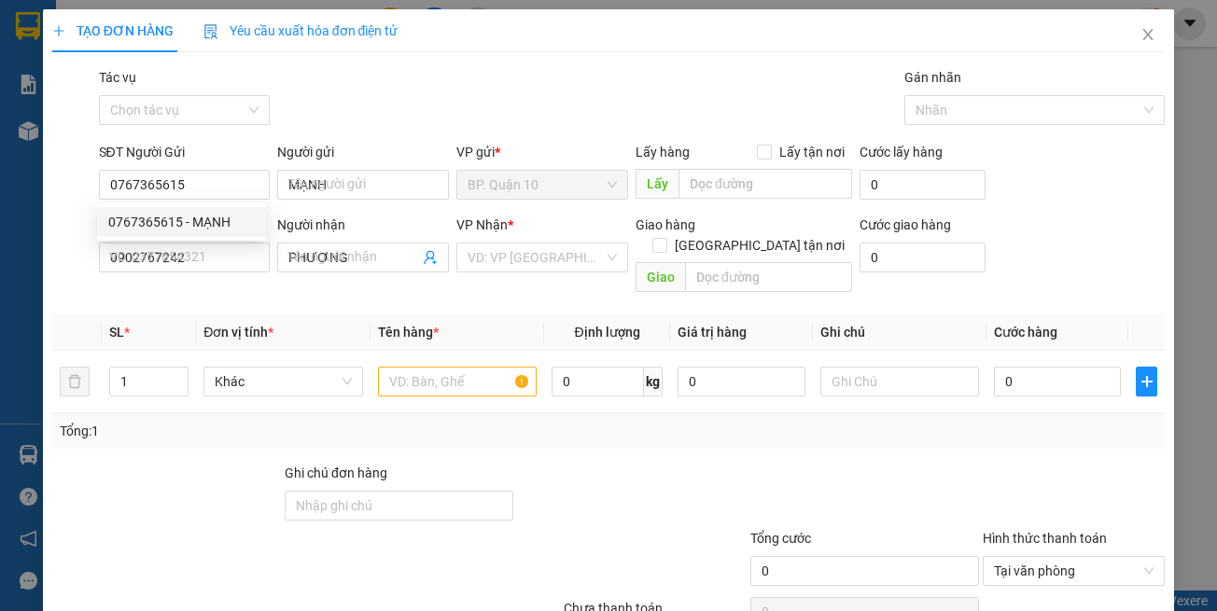
type input "50.000"
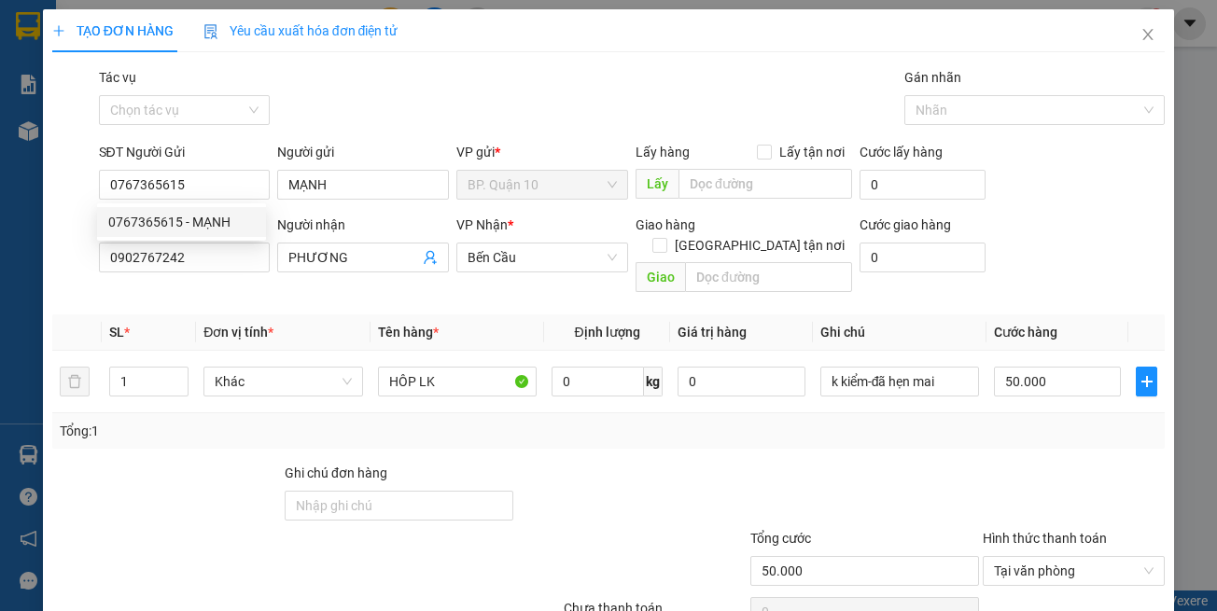
drag, startPoint x: 275, startPoint y: 288, endPoint x: 225, endPoint y: 257, distance: 59.6
click at [275, 287] on div "Transit Pickup Surcharge Ids Transit Deliver Surcharge Ids Transit Deliver Surc…" at bounding box center [608, 371] width 1113 height 608
click at [224, 257] on input "0902767242" at bounding box center [185, 258] width 172 height 30
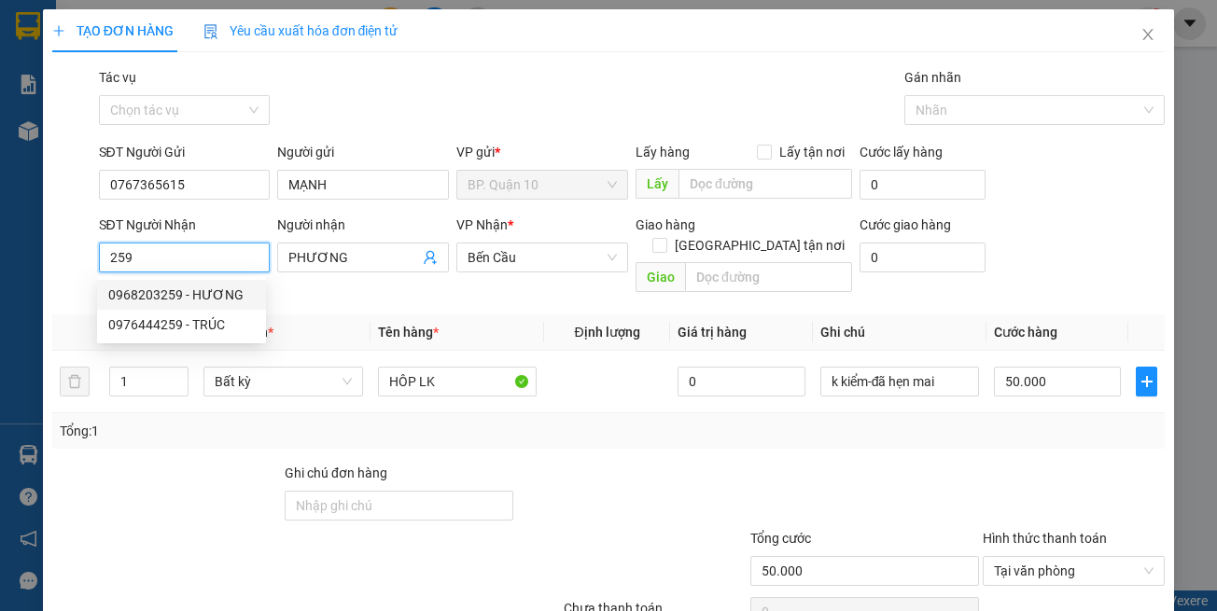
click at [209, 292] on div "0968203259 - HƯƠNG" at bounding box center [181, 295] width 147 height 21
type input "0968203259"
type input "HƯƠNG"
type input "40.000"
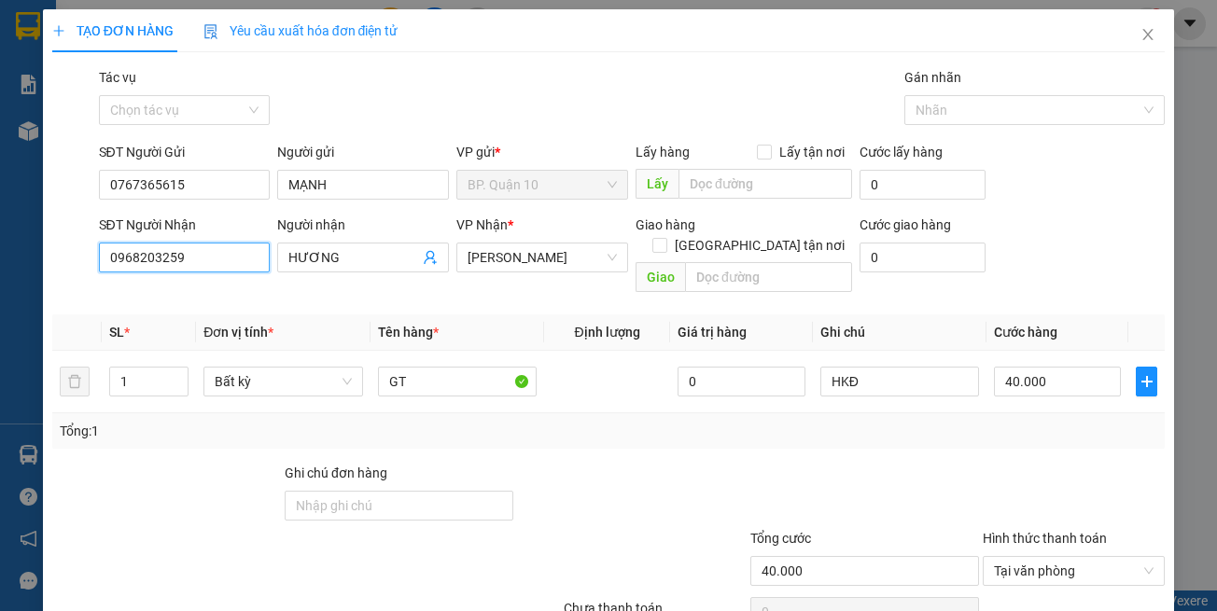
drag, startPoint x: 223, startPoint y: 246, endPoint x: 0, endPoint y: 246, distance: 223.1
click at [0, 246] on div "TẠO ĐƠN HÀNG Yêu cầu xuất hóa đơn điện tử Transit Pickup Surcharge Ids Transit …" at bounding box center [608, 305] width 1217 height 611
type input "0966192592"
drag, startPoint x: 227, startPoint y: 287, endPoint x: 480, endPoint y: 294, distance: 253.0
click at [232, 287] on div "0966192592 - [PERSON_NAME]" at bounding box center [200, 295] width 184 height 21
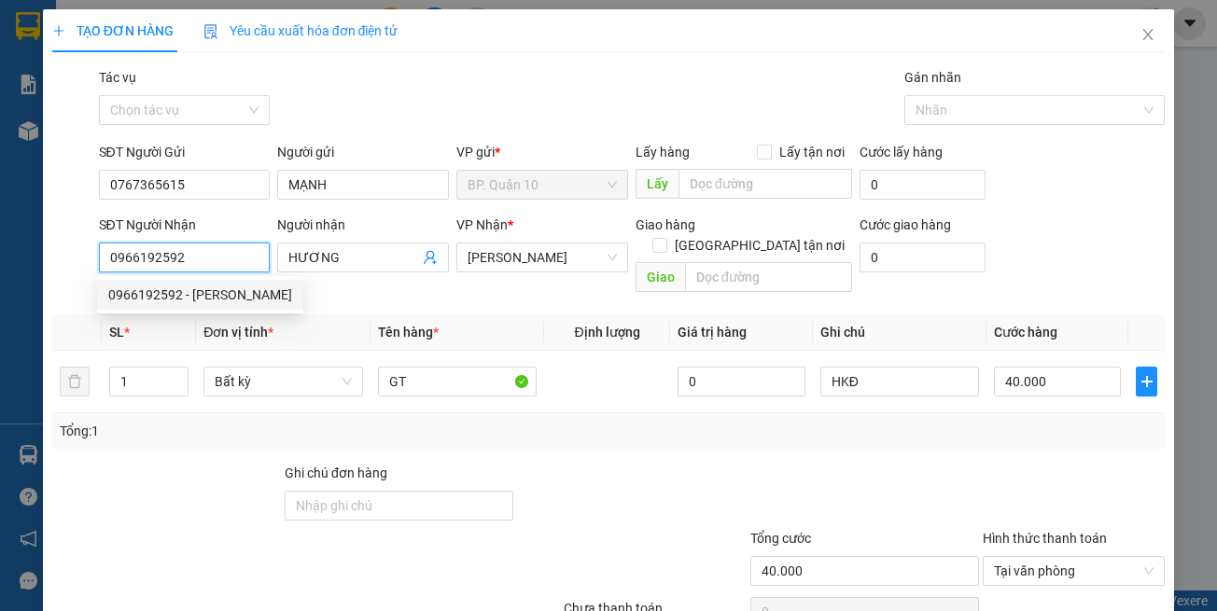
type input "MINH"
type input "30.000"
type input "0966192592"
drag, startPoint x: 491, startPoint y: 298, endPoint x: 512, endPoint y: 339, distance: 46.3
click at [496, 315] on th "Tên hàng *" at bounding box center [458, 333] width 174 height 36
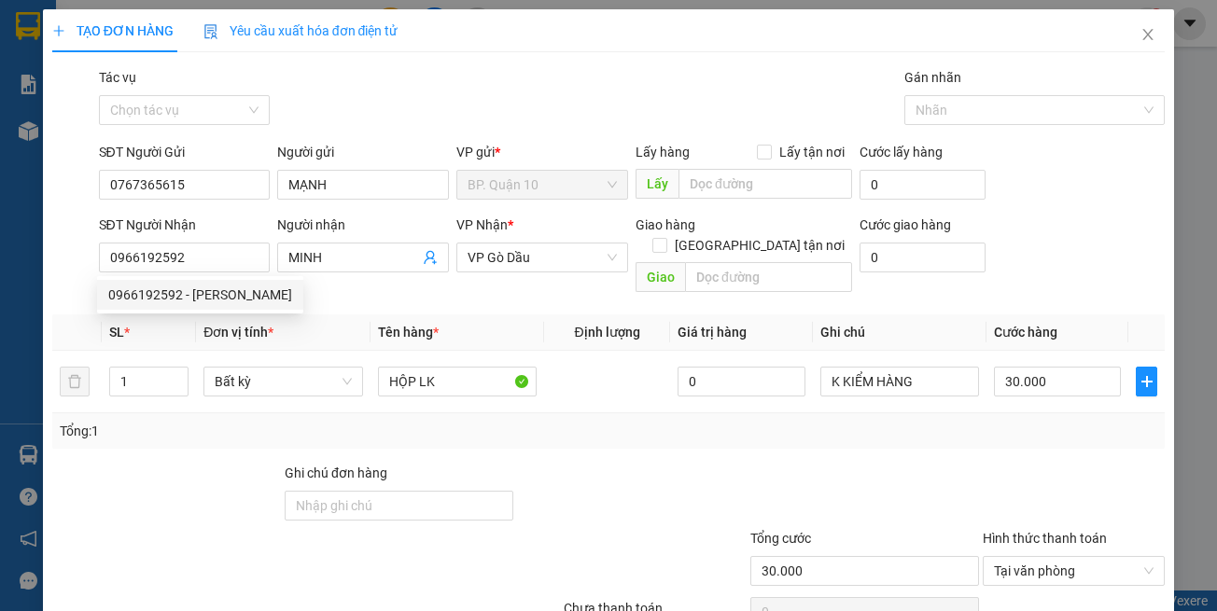
drag, startPoint x: 485, startPoint y: 417, endPoint x: 555, endPoint y: 384, distance: 77.6
click at [485, 421] on div "Tổng: 1" at bounding box center [609, 431] width 1099 height 21
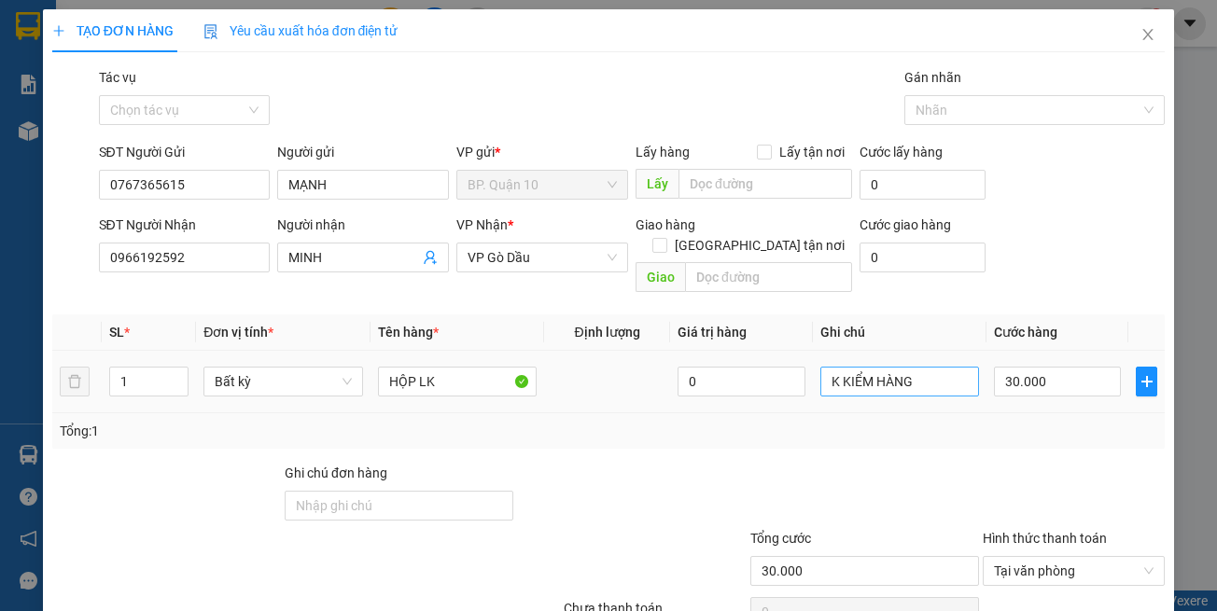
drag, startPoint x: 870, startPoint y: 413, endPoint x: 933, endPoint y: 359, distance: 83.4
click at [875, 421] on div "Tổng: 1" at bounding box center [609, 431] width 1099 height 21
drag, startPoint x: 933, startPoint y: 359, endPoint x: 444, endPoint y: 340, distance: 489.5
click at [470, 351] on tr "1 Bất kỳ HỘP LK 0 K KIỂM HÀNG 30.000" at bounding box center [608, 382] width 1113 height 63
paste input "k kiểm-đã hẹn mai"
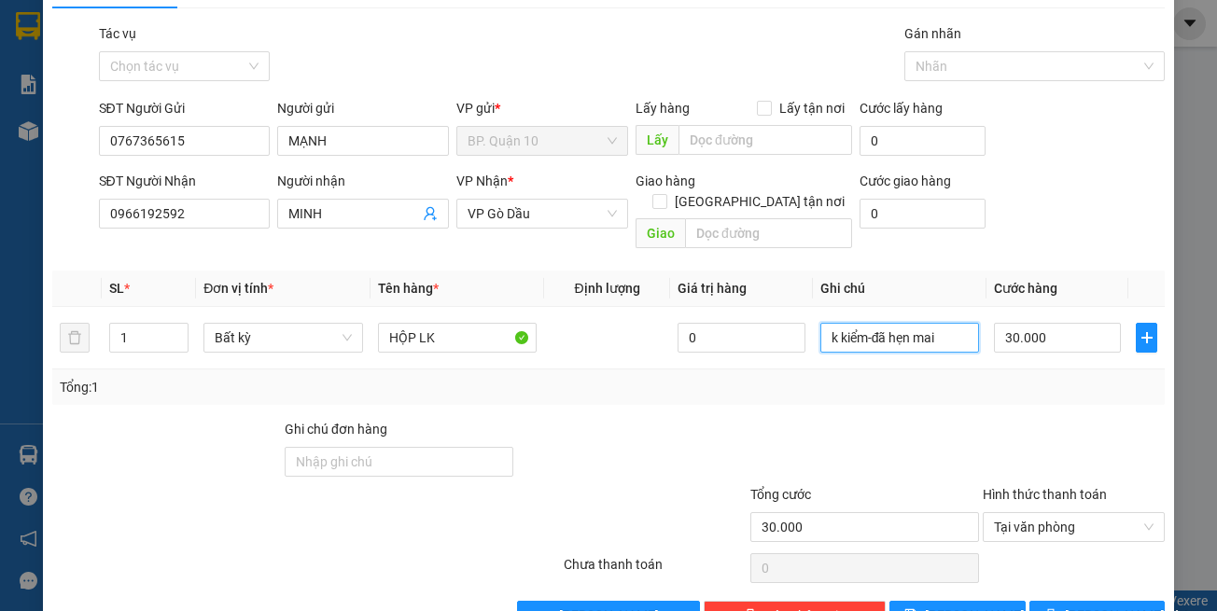
scroll to position [79, 0]
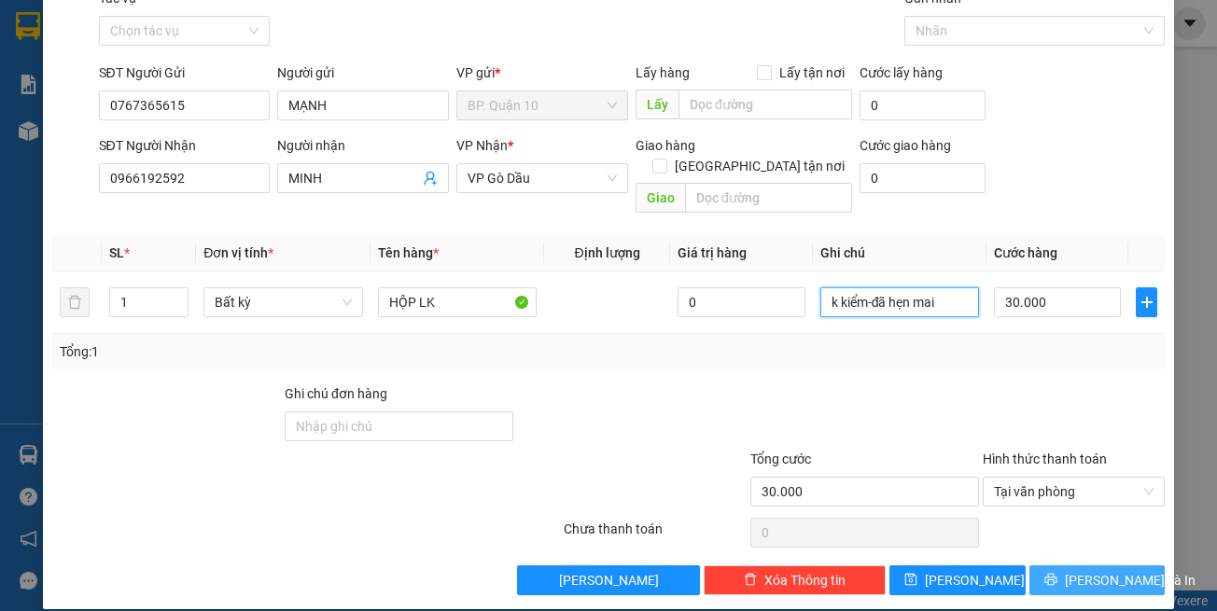
type input "k kiểm-đã hẹn mai"
click at [1053, 568] on button "[PERSON_NAME] và In" at bounding box center [1097, 581] width 136 height 30
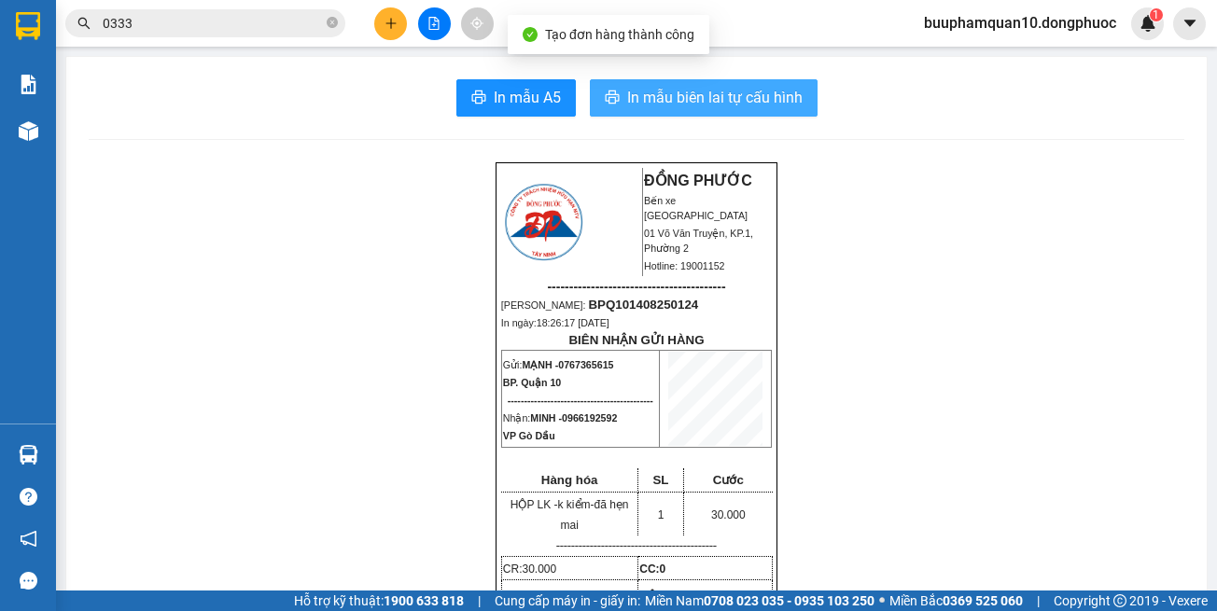
click at [784, 88] on span "In mẫu biên lai tự cấu hình" at bounding box center [714, 97] width 175 height 23
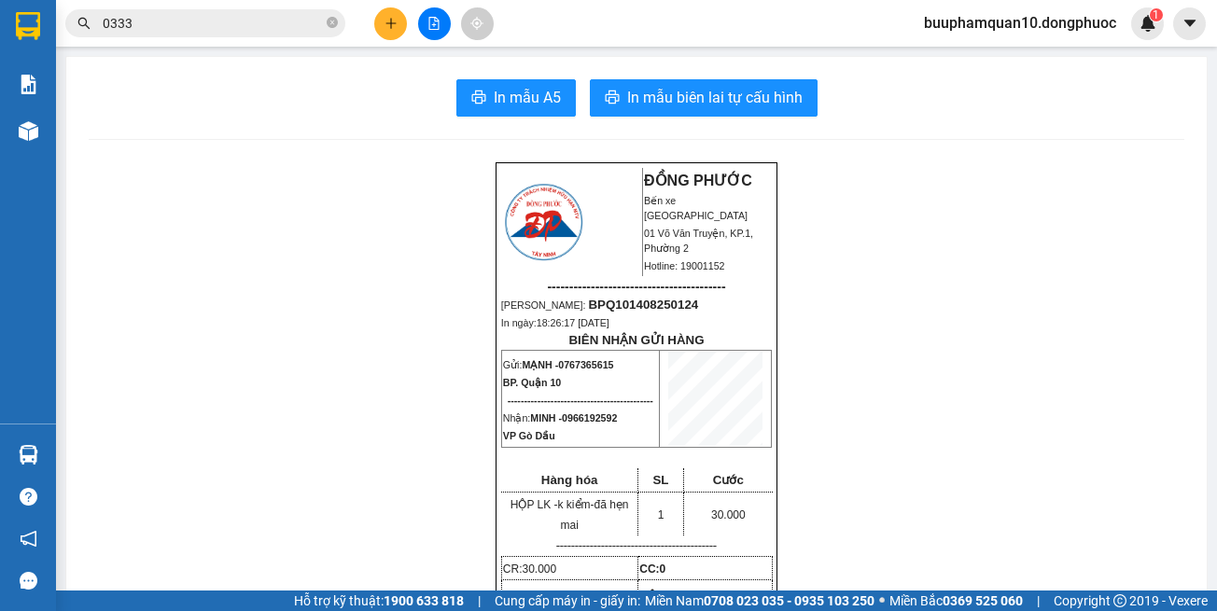
click at [393, 21] on icon "plus" at bounding box center [391, 23] width 13 height 13
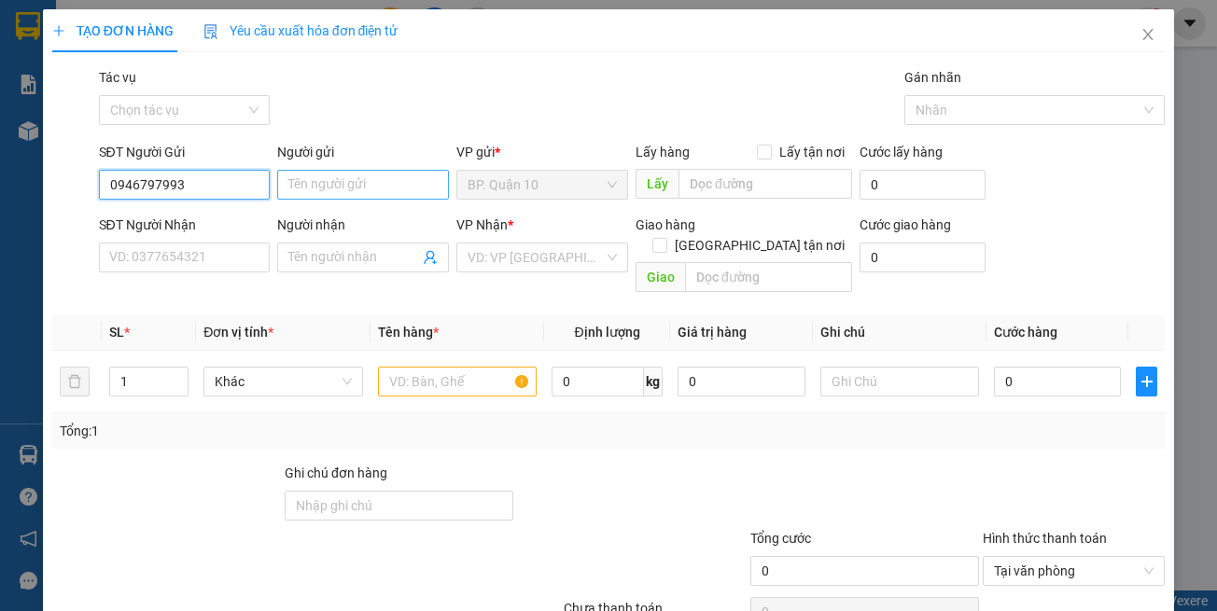
type input "0946797993"
click at [383, 175] on input "Người gửi" at bounding box center [363, 185] width 172 height 30
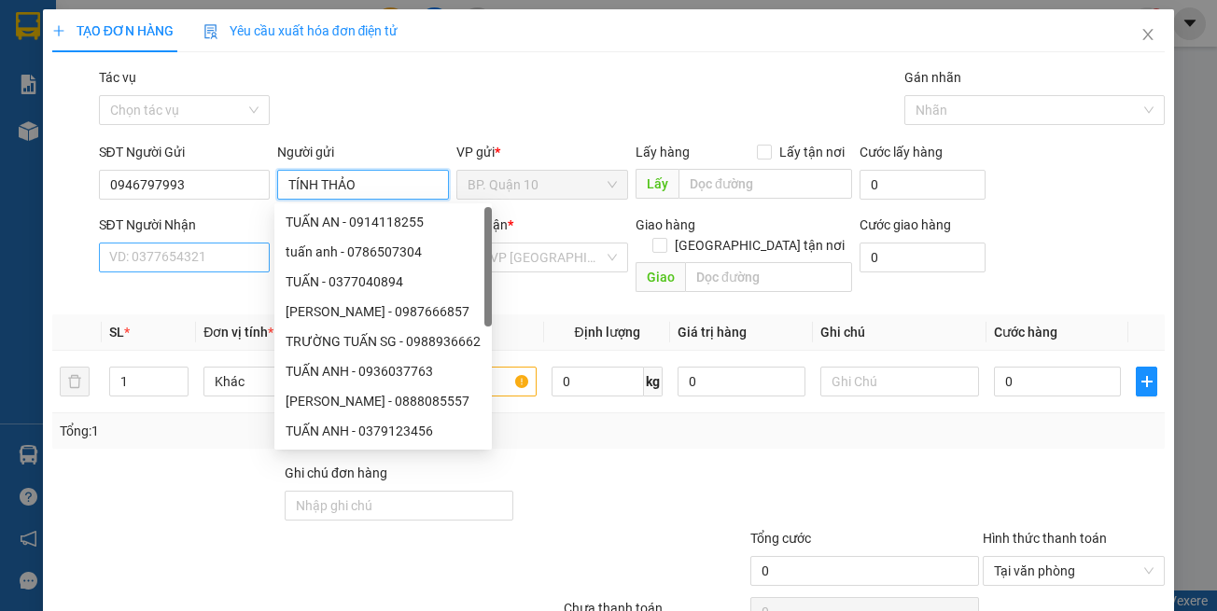
type input "TÍNH THẢO"
click at [221, 245] on input "SĐT Người Nhận" at bounding box center [185, 258] width 172 height 30
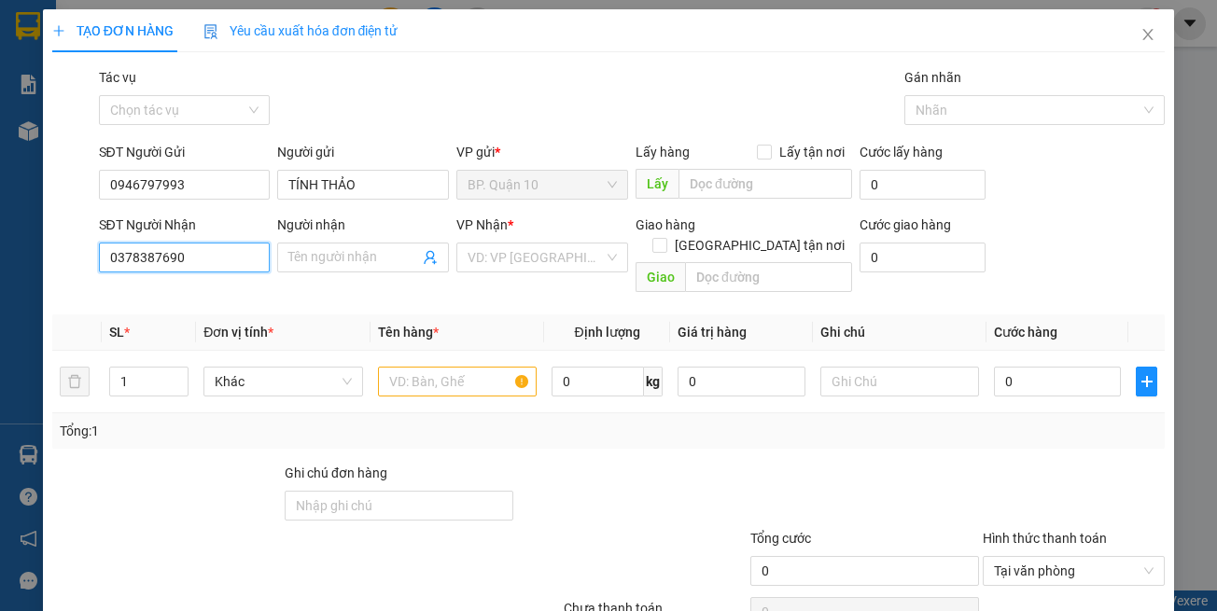
type input "0378387690"
click at [173, 281] on div "Transit Pickup Surcharge Ids Transit Deliver Surcharge Ids Transit Deliver Surc…" at bounding box center [608, 371] width 1113 height 608
click at [163, 275] on div "SĐT Người Nhận 0378387690" at bounding box center [185, 247] width 172 height 65
click at [225, 290] on div "Transit Pickup Surcharge Ids Transit Deliver Surcharge Ids Transit Deliver Surc…" at bounding box center [608, 371] width 1113 height 608
click at [356, 253] on input "Người nhận" at bounding box center [353, 257] width 131 height 21
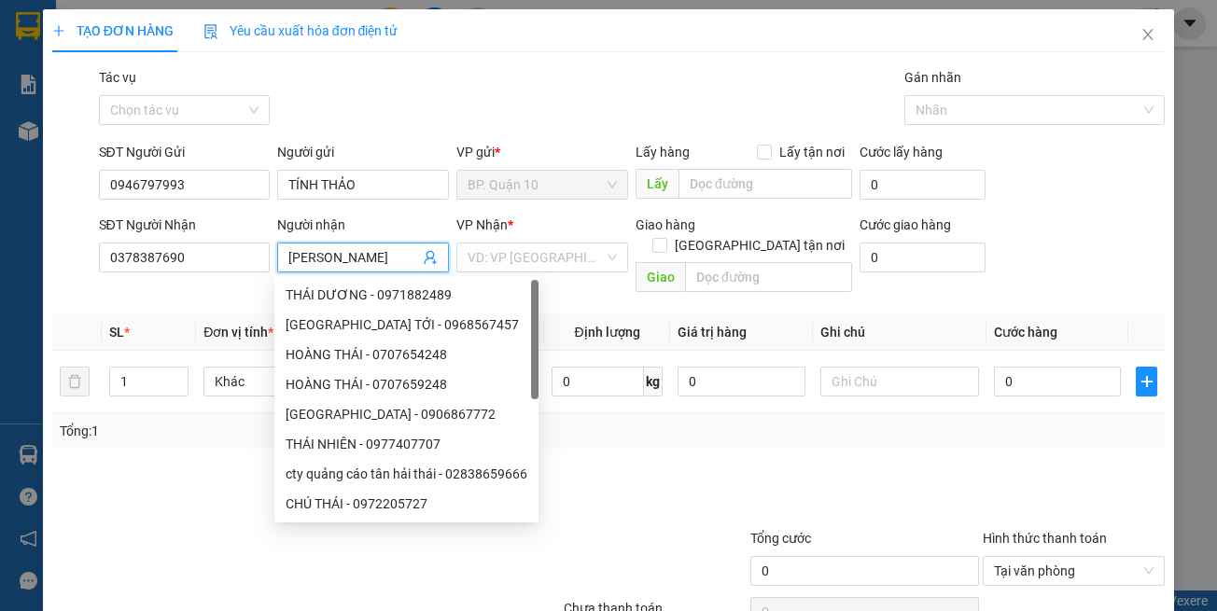
type input "[PERSON_NAME]"
click at [506, 239] on div "VP Nhận *" at bounding box center [542, 229] width 172 height 28
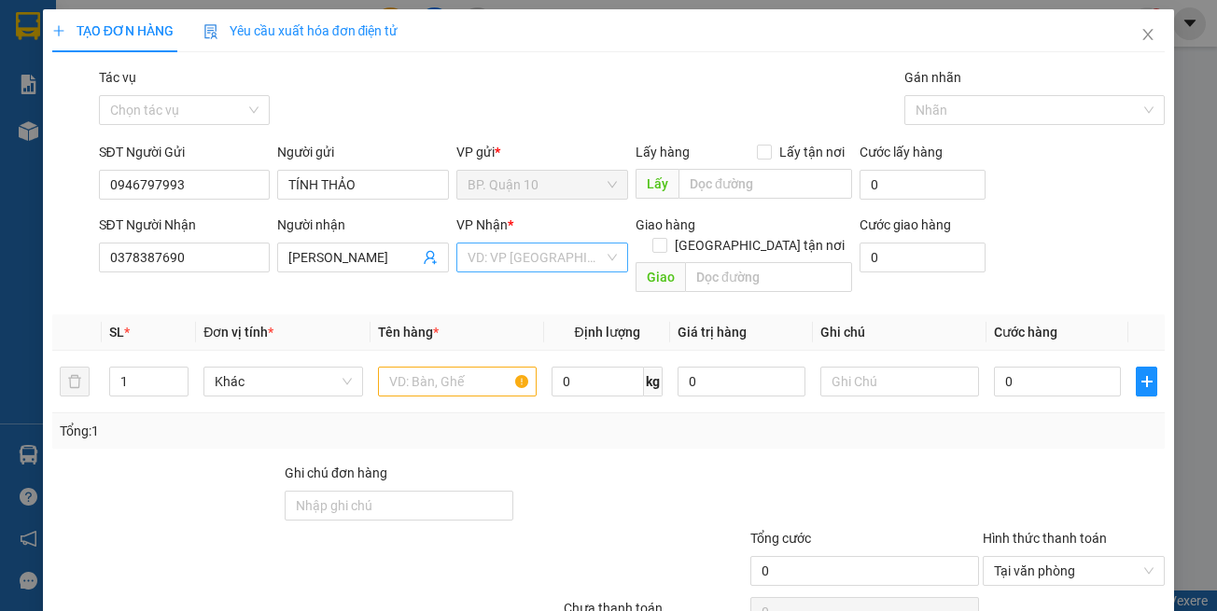
click at [510, 257] on input "search" at bounding box center [536, 258] width 136 height 28
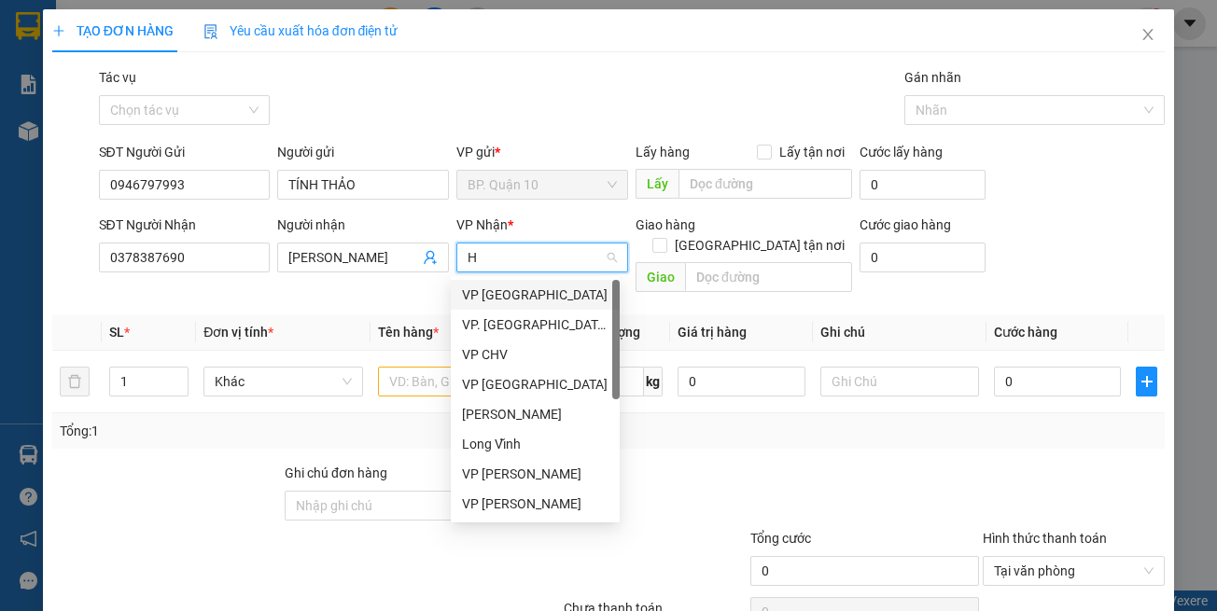
type input "HT"
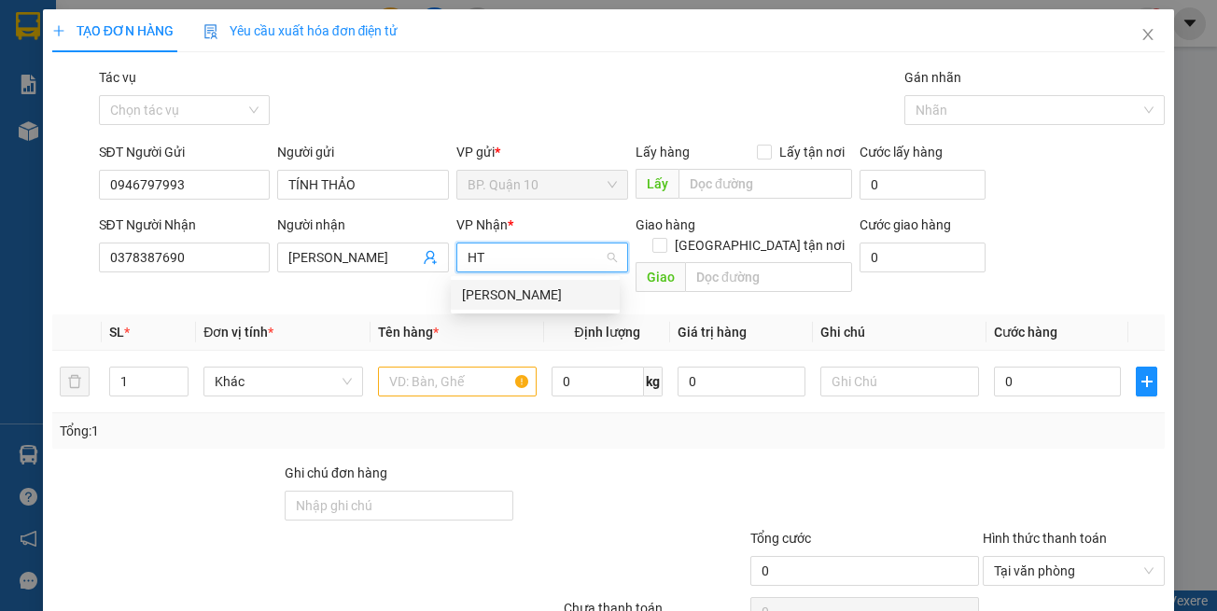
click at [503, 294] on div "[PERSON_NAME]" at bounding box center [535, 295] width 147 height 21
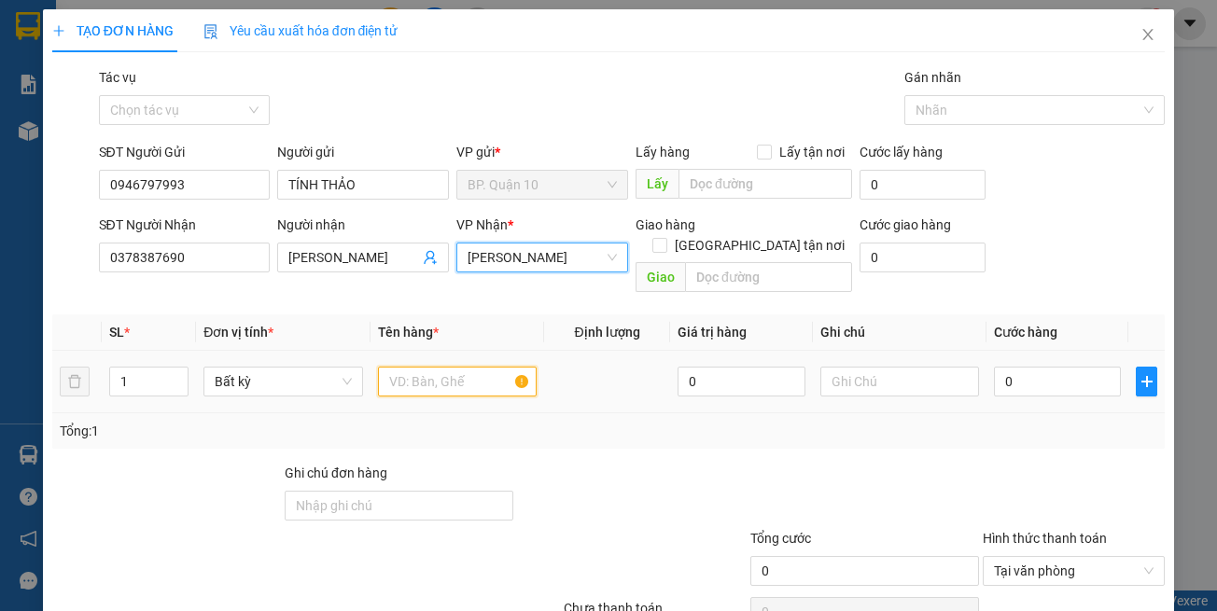
click at [502, 367] on input "text" at bounding box center [457, 382] width 159 height 30
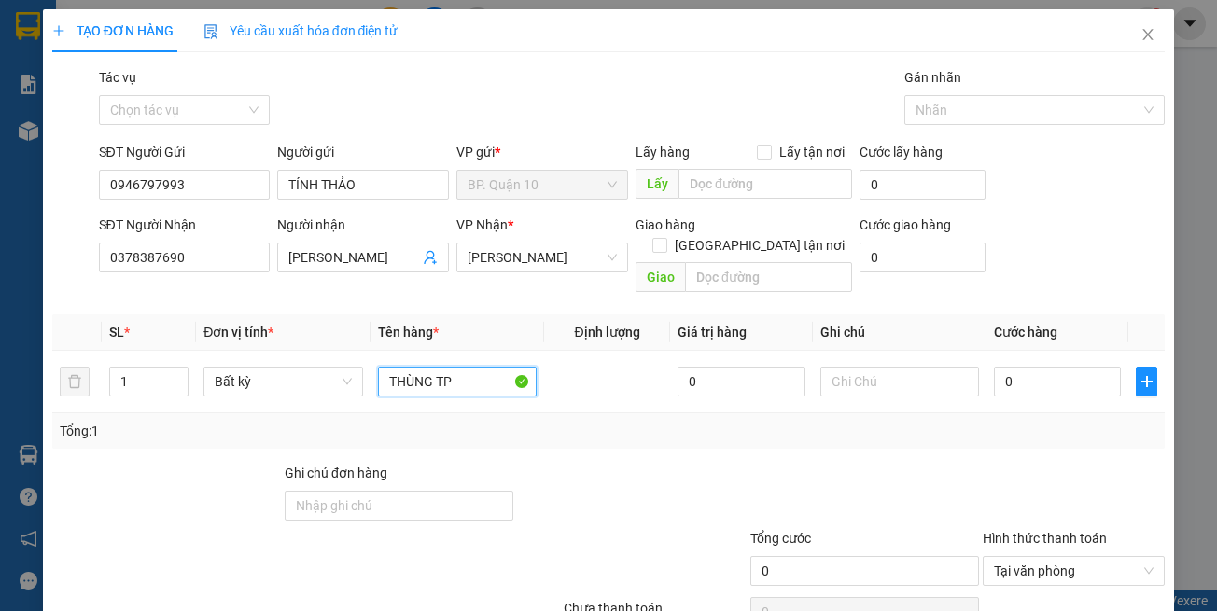
type input "THÙNG TP"
drag, startPoint x: 375, startPoint y: 186, endPoint x: 0, endPoint y: 136, distance: 378.4
click at [0, 142] on div "TẠO ĐƠN HÀNG Yêu cầu xuất hóa đơn điện tử Transit Pickup Surcharge Ids Transit …" at bounding box center [608, 305] width 1217 height 611
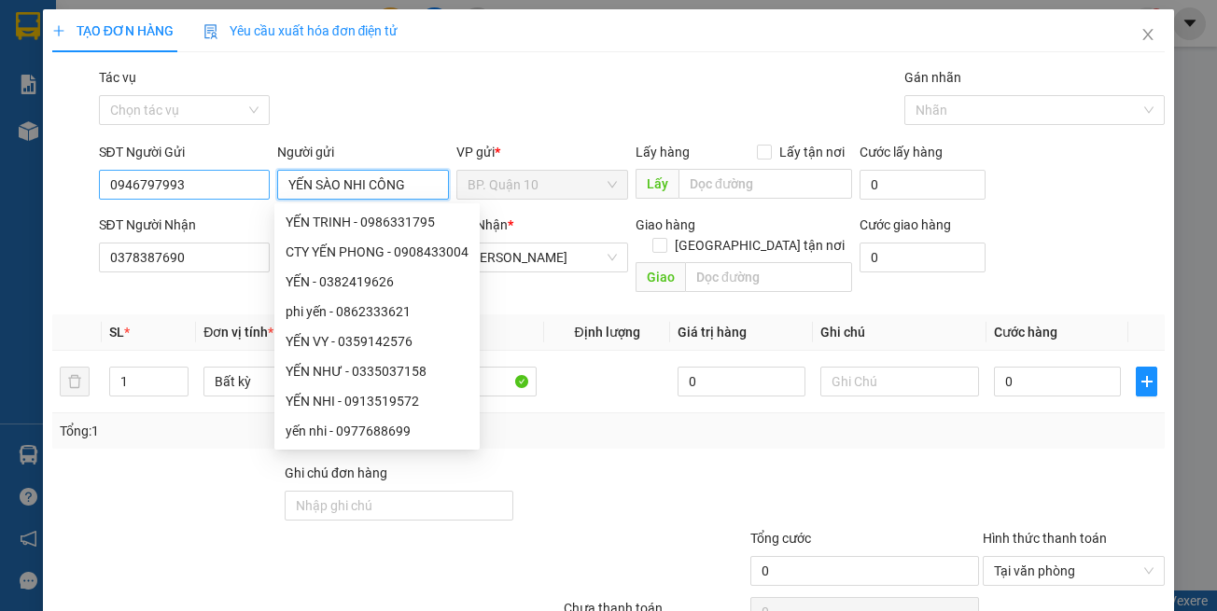
type input "YẾN SÀO NHI CÔNG"
drag, startPoint x: 186, startPoint y: 196, endPoint x: 0, endPoint y: 258, distance: 195.7
click at [0, 258] on div "TẠO ĐƠN HÀNG Yêu cầu xuất hóa đơn điện tử Transit Pickup Surcharge Ids Transit …" at bounding box center [608, 305] width 1217 height 611
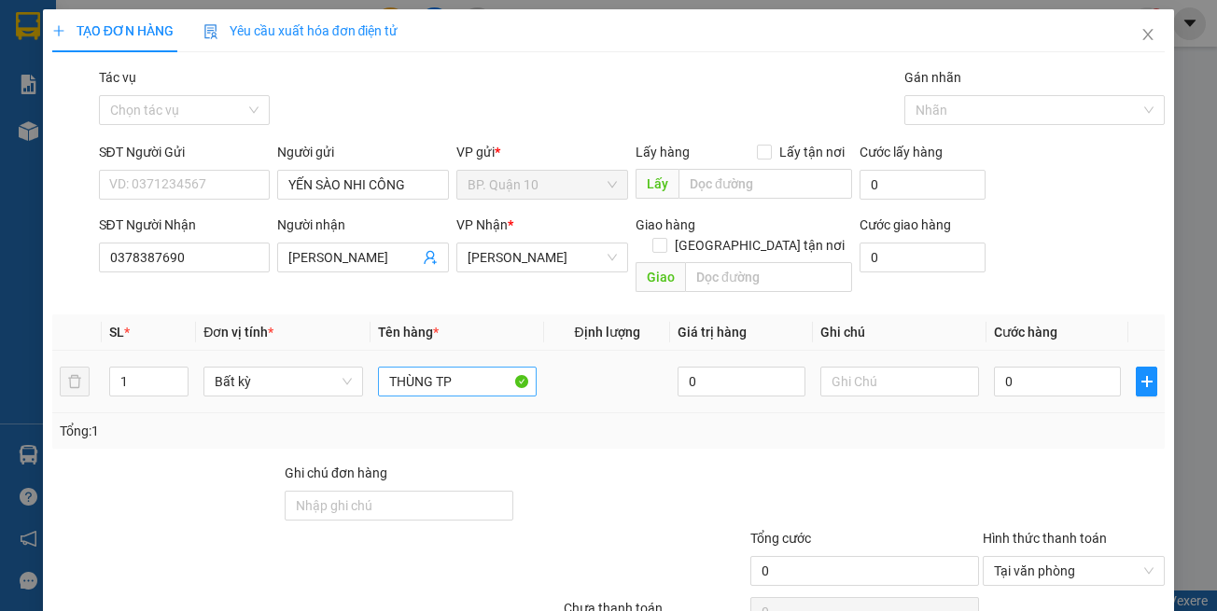
drag, startPoint x: 502, startPoint y: 408, endPoint x: 474, endPoint y: 352, distance: 62.6
click at [502, 421] on div "Tổng: 1" at bounding box center [609, 431] width 1099 height 21
click at [469, 367] on input "THÙNG TP" at bounding box center [457, 382] width 159 height 30
click at [446, 413] on div "Tổng: 1" at bounding box center [608, 430] width 1113 height 35
click at [451, 367] on input "THÙNG TP" at bounding box center [457, 382] width 159 height 30
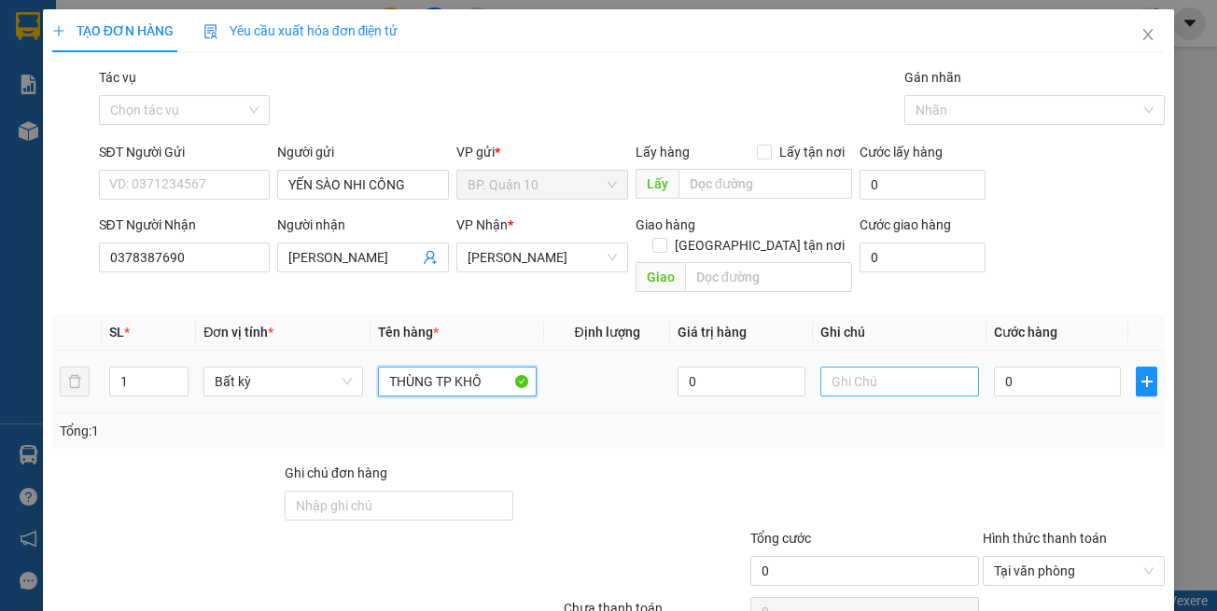
type input "THÙNG TP KHÔ"
click at [911, 367] on input "text" at bounding box center [899, 382] width 159 height 30
paste input "k kiểm-đã hẹn mai"
drag, startPoint x: 862, startPoint y: 365, endPoint x: 658, endPoint y: 365, distance: 204.4
click at [667, 365] on tr "1 Bất kỳ THÙNG TP KHÔ 0 k kiểm-đã hẹn mai 0" at bounding box center [608, 382] width 1113 height 63
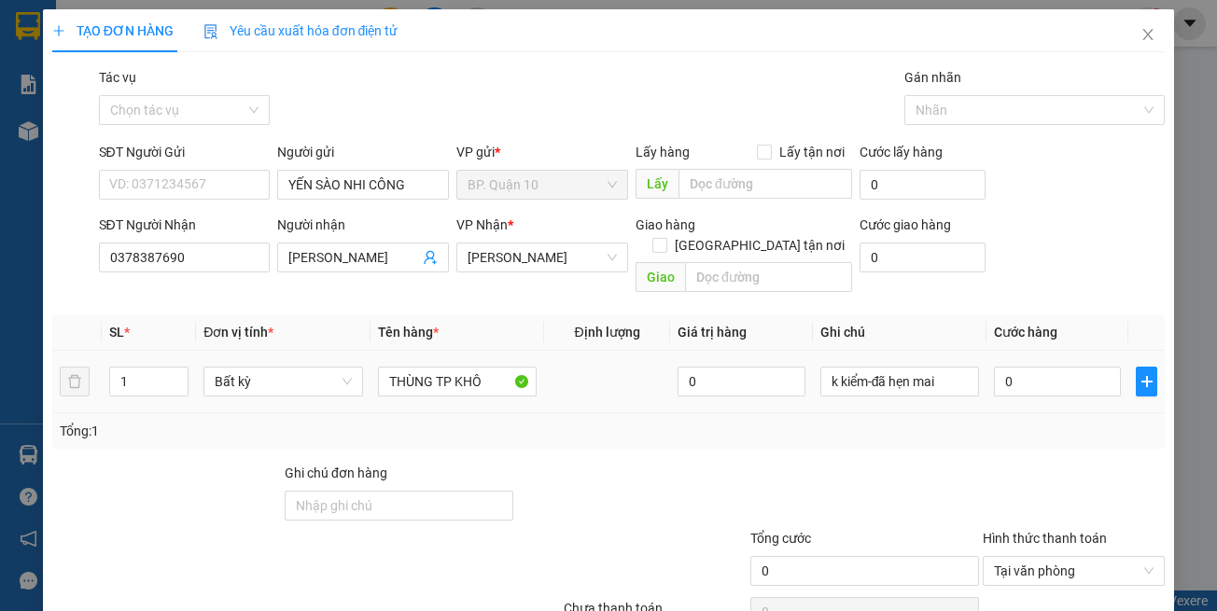
click at [892, 421] on div "Tổng: 1" at bounding box center [609, 431] width 1099 height 21
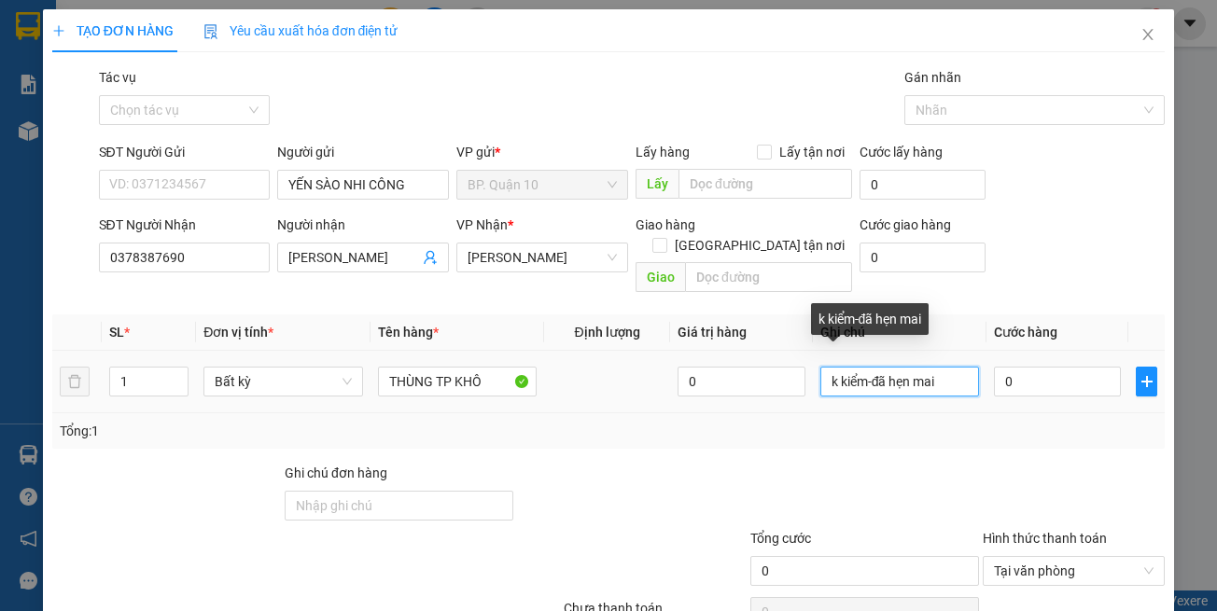
drag, startPoint x: 856, startPoint y: 366, endPoint x: 615, endPoint y: 346, distance: 241.6
click at [615, 351] on tr "1 Bất kỳ THÙNG TP KHÔ 0 k kiểm-đã hẹn mai 0" at bounding box center [608, 382] width 1113 height 63
type input "k kiểm-hư k đền-đã hẹn mai"
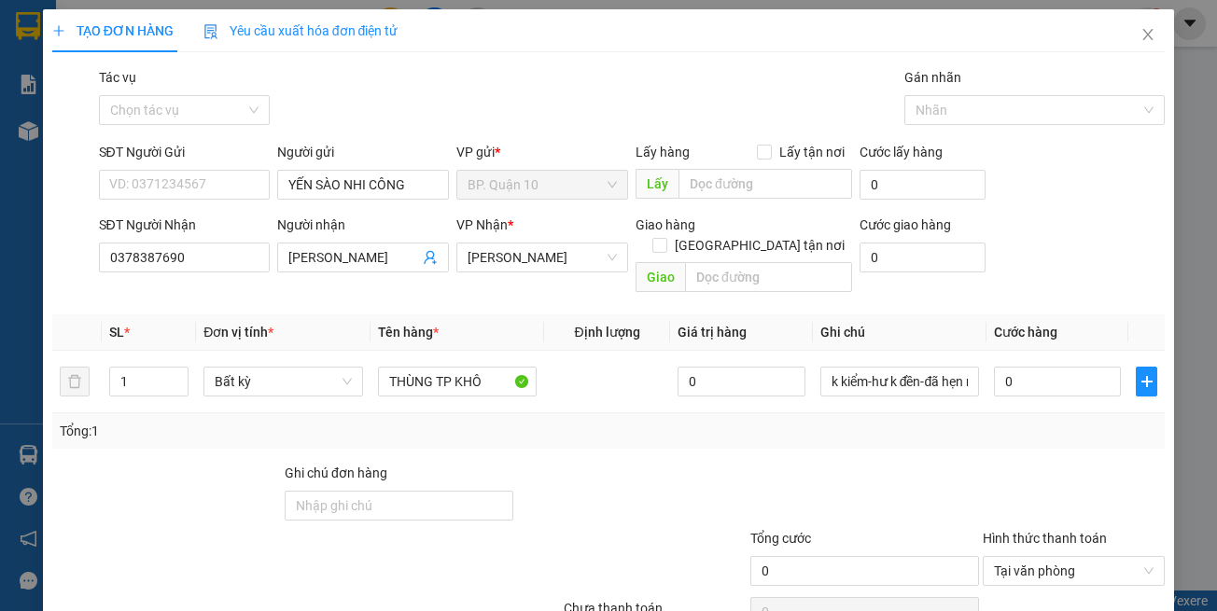
drag, startPoint x: 1000, startPoint y: 427, endPoint x: 1013, endPoint y: 409, distance: 22.8
click at [1001, 426] on div "Tổng: 1" at bounding box center [608, 430] width 1113 height 35
click at [1025, 367] on input "0" at bounding box center [1057, 382] width 127 height 30
click at [1060, 370] on input "0" at bounding box center [1057, 382] width 127 height 30
type input "01"
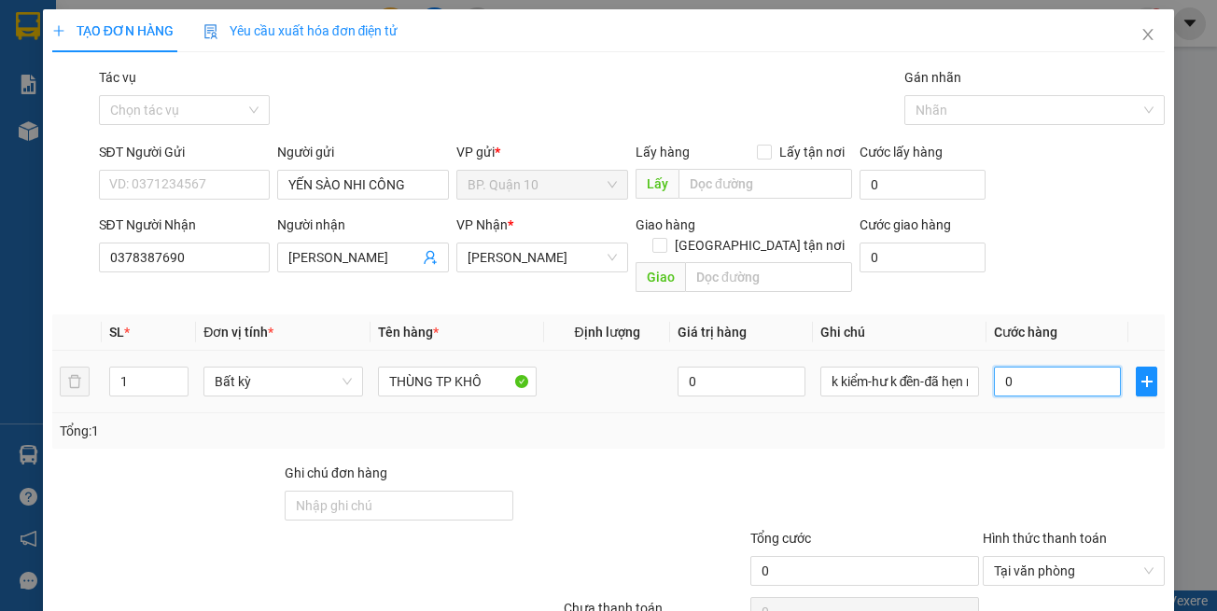
type input "1"
type input "012"
type input "12"
type input "0.120"
type input "120"
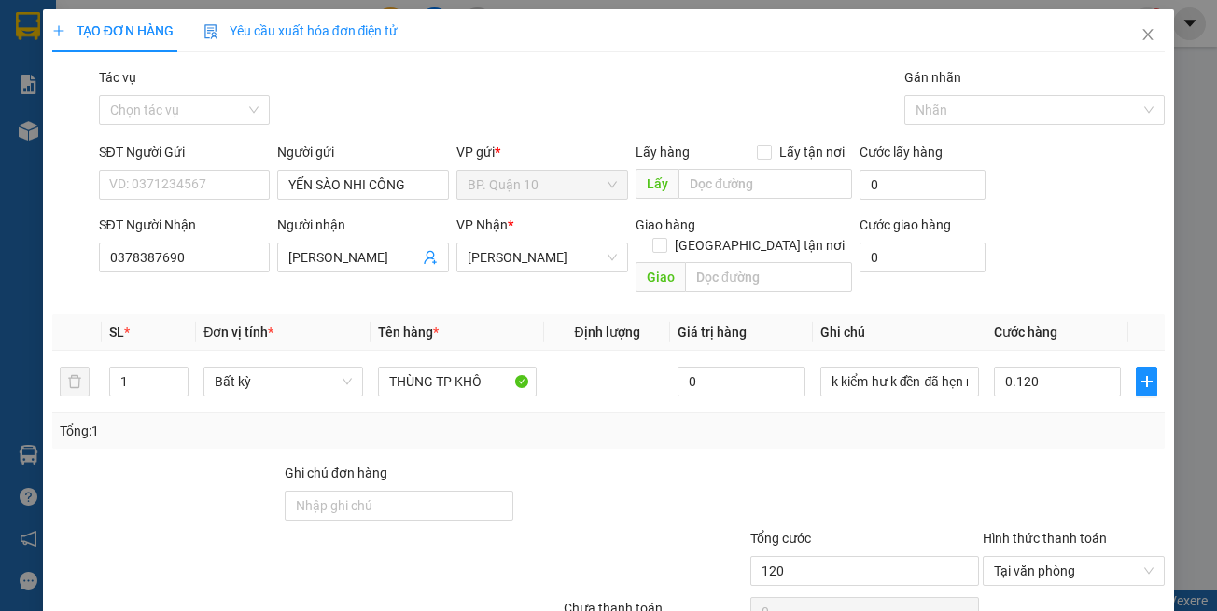
type input "120.000"
click at [982, 463] on div at bounding box center [1074, 495] width 186 height 65
click at [141, 184] on input "SĐT Người Gửi" at bounding box center [185, 185] width 172 height 30
type input "0946797993"
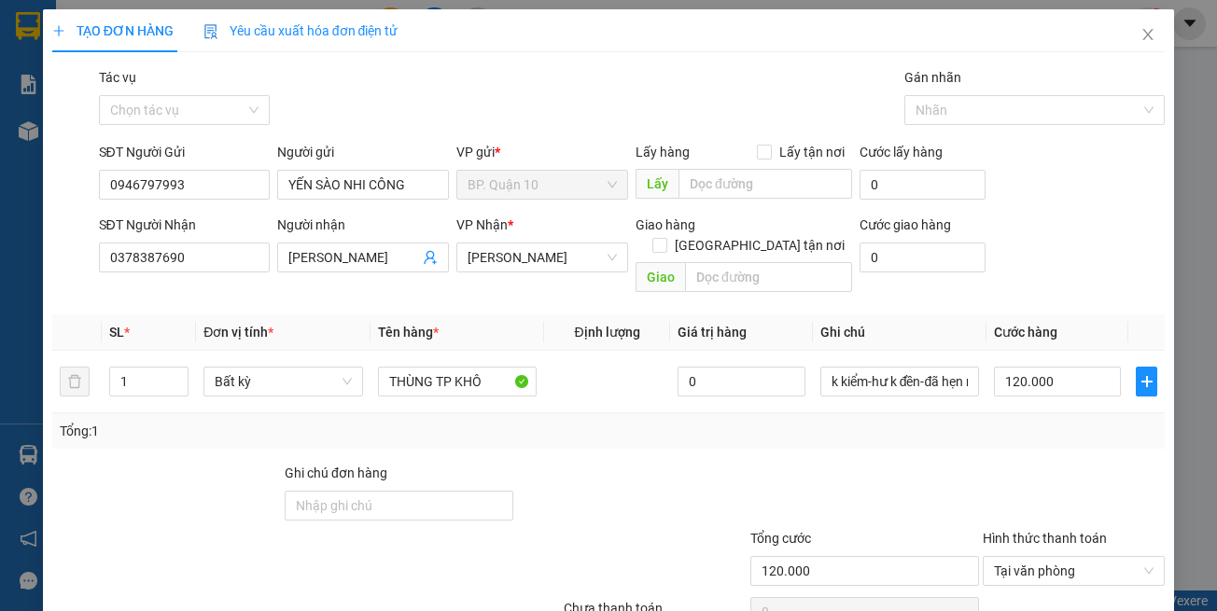
click at [693, 463] on div at bounding box center [631, 495] width 232 height 65
click at [933, 421] on div "Tổng: 1" at bounding box center [609, 431] width 1099 height 21
drag, startPoint x: 223, startPoint y: 402, endPoint x: 894, endPoint y: 416, distance: 671.2
click at [239, 421] on div "Tổng: 1" at bounding box center [266, 431] width 412 height 21
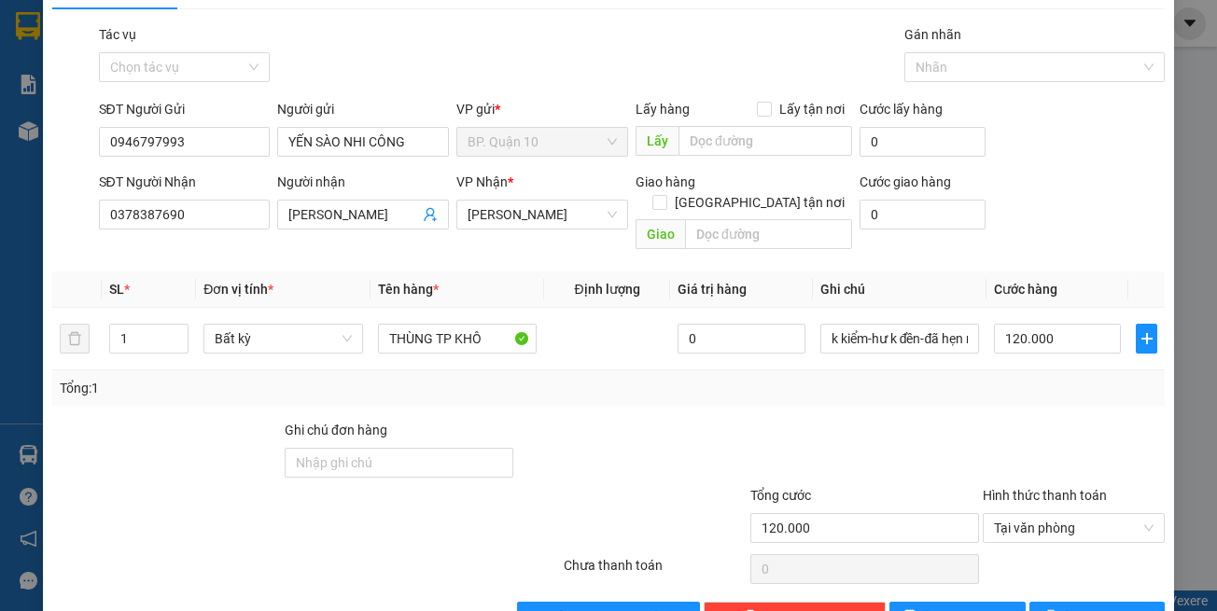
scroll to position [79, 0]
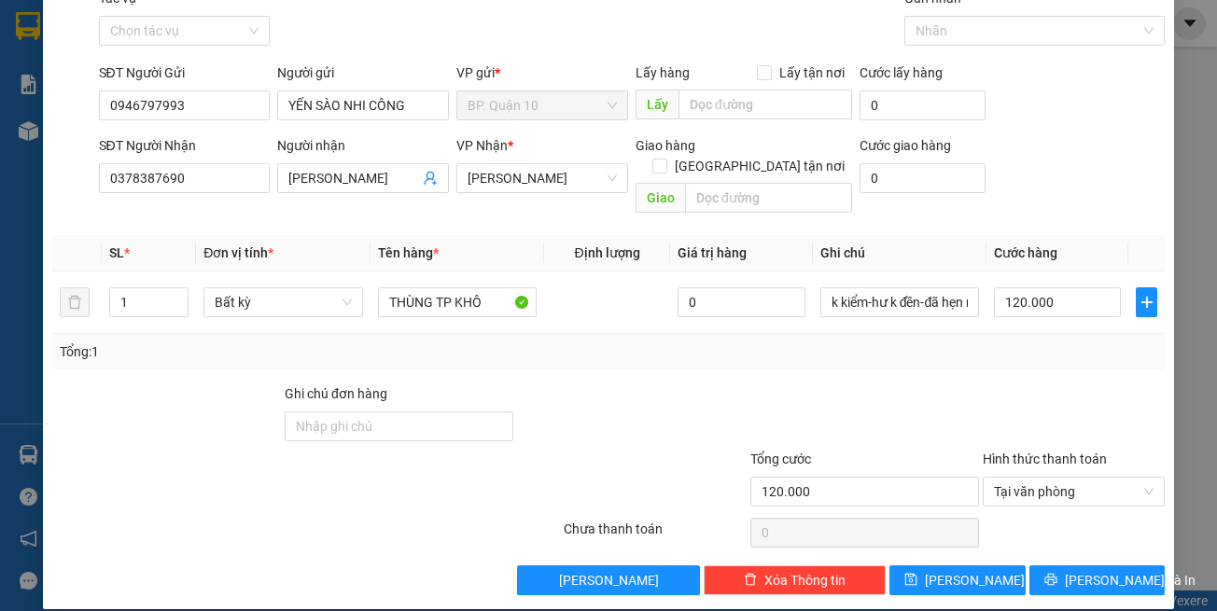
click at [1088, 540] on div "Transit Pickup Surcharge Ids Transit Deliver Surcharge Ids Transit Deliver Surc…" at bounding box center [608, 292] width 1113 height 608
drag, startPoint x: 1089, startPoint y: 553, endPoint x: 1026, endPoint y: 469, distance: 105.3
click at [1089, 570] on span "[PERSON_NAME] và In" at bounding box center [1130, 580] width 131 height 21
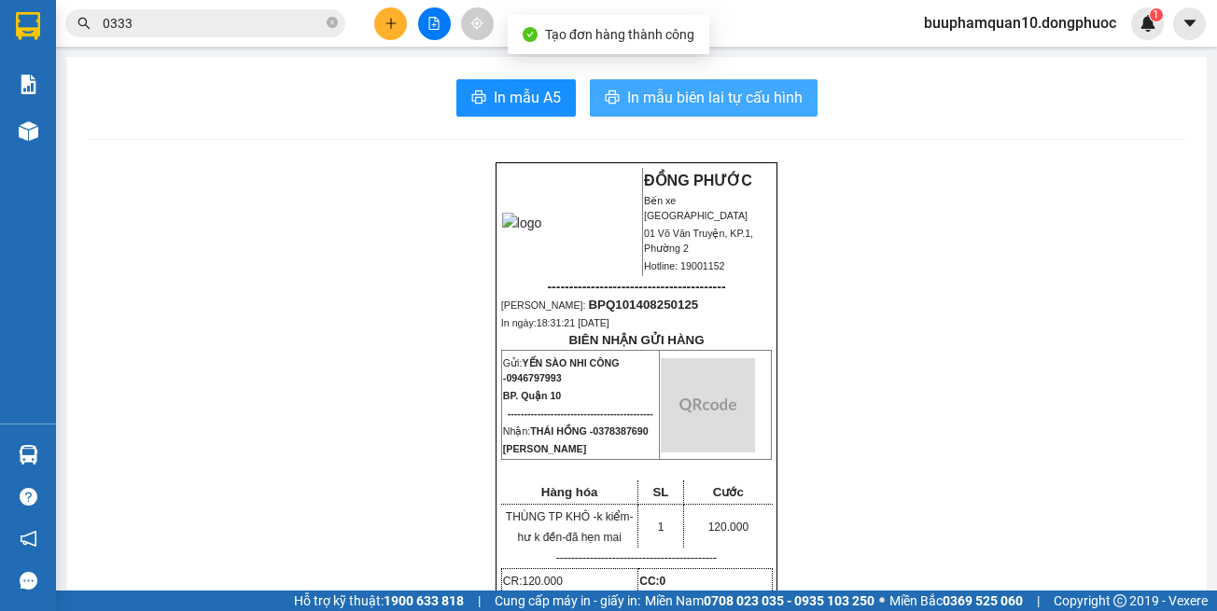
click at [665, 111] on button "In mẫu biên lai tự cấu hình" at bounding box center [704, 97] width 228 height 37
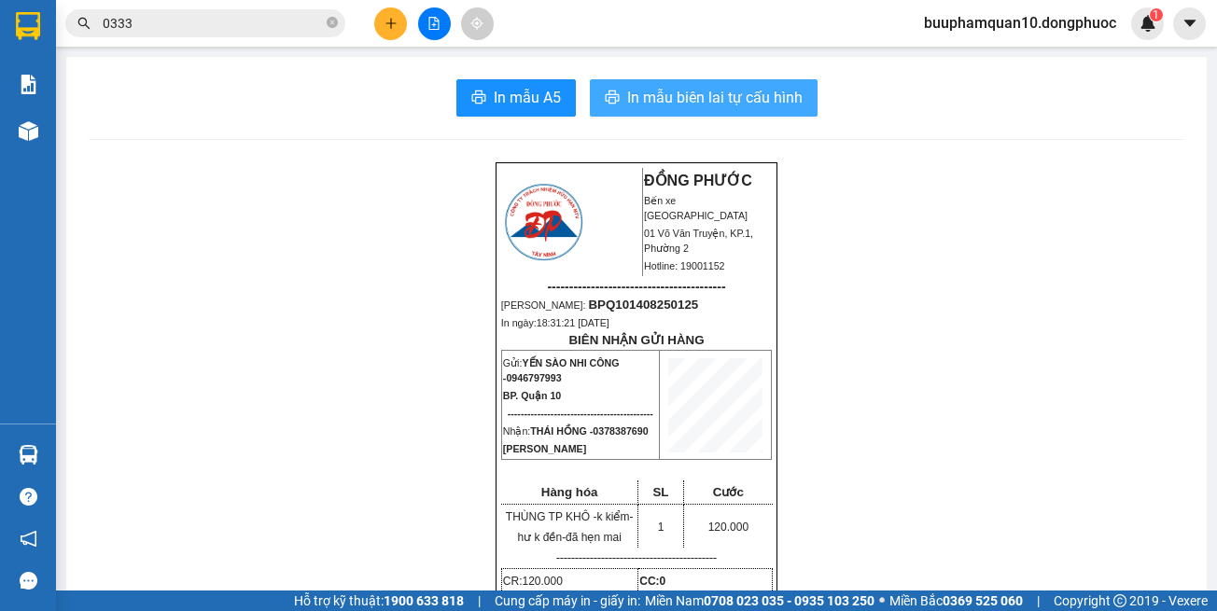
click at [674, 95] on span "In mẫu biên lai tự cấu hình" at bounding box center [714, 97] width 175 height 23
click at [336, 24] on icon "close-circle" at bounding box center [332, 22] width 11 height 11
click at [323, 26] on span at bounding box center [205, 23] width 280 height 28
click at [306, 25] on input "text" at bounding box center [213, 23] width 220 height 21
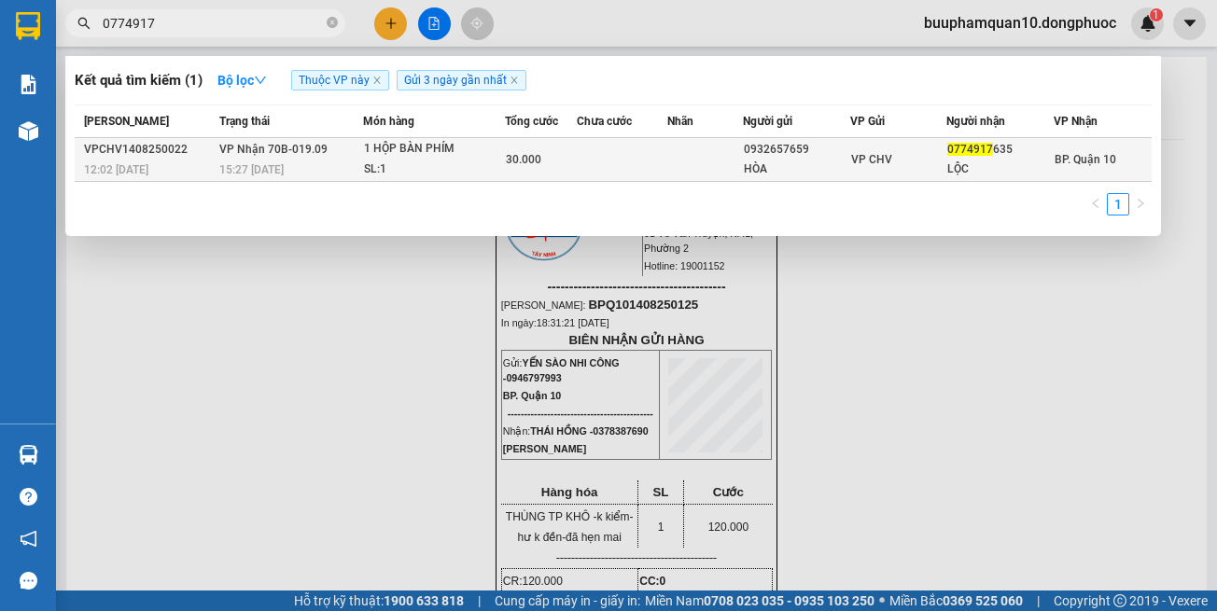
type input "0774917"
click at [674, 162] on td at bounding box center [705, 160] width 76 height 44
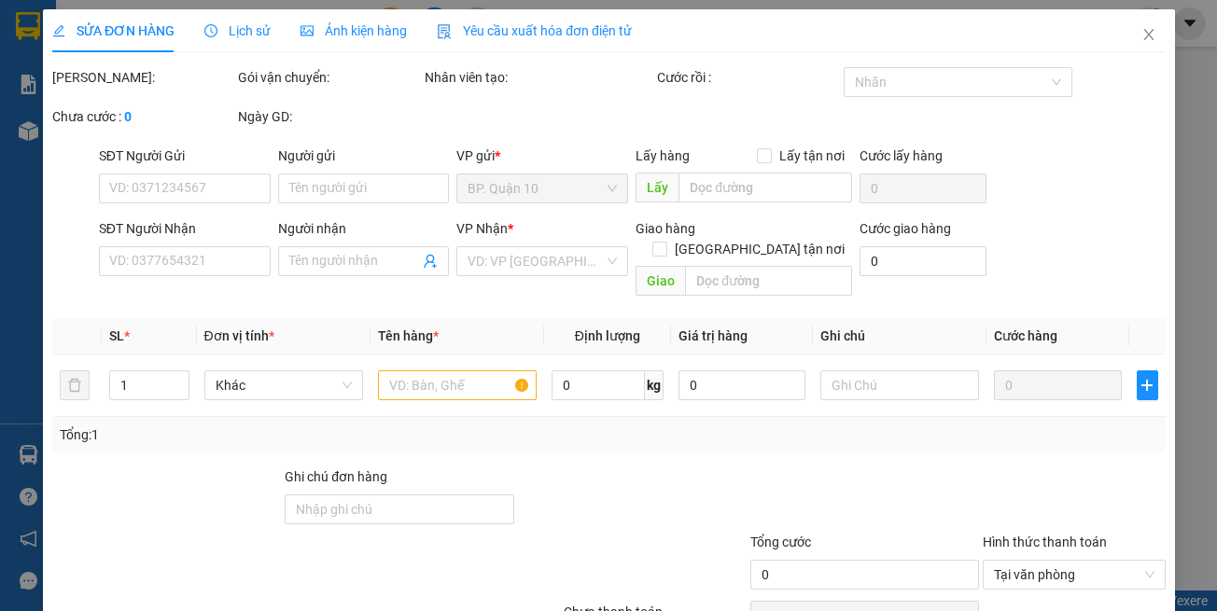
type input "0932657659"
type input "HÒA"
type input "0774917635"
type input "LỘC"
type input "30.000"
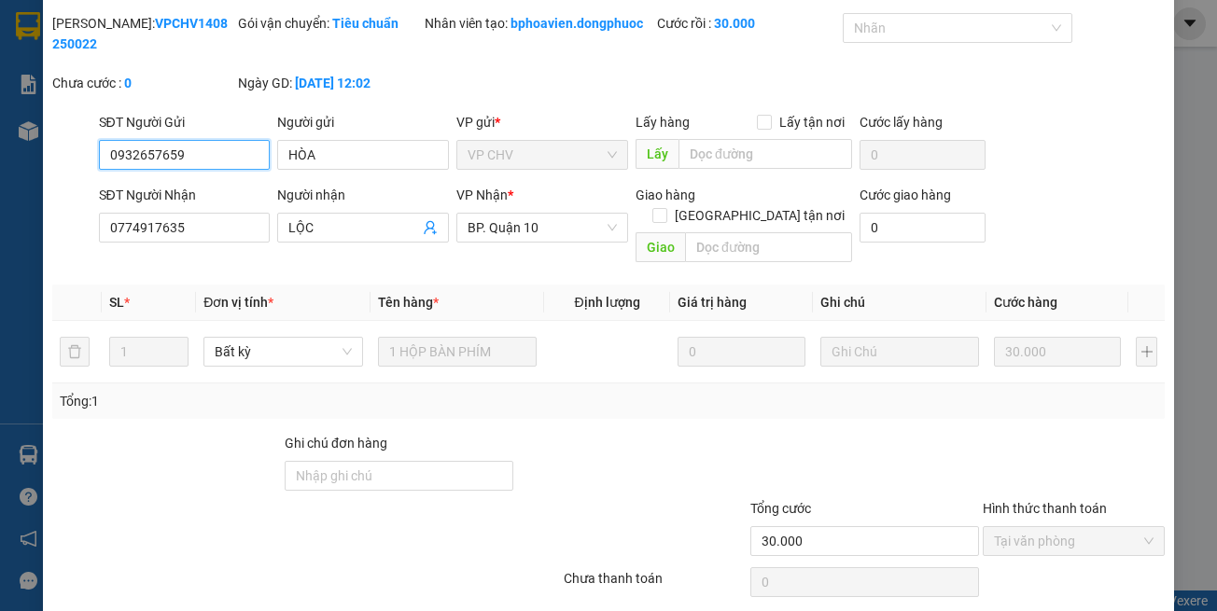
scroll to position [104, 0]
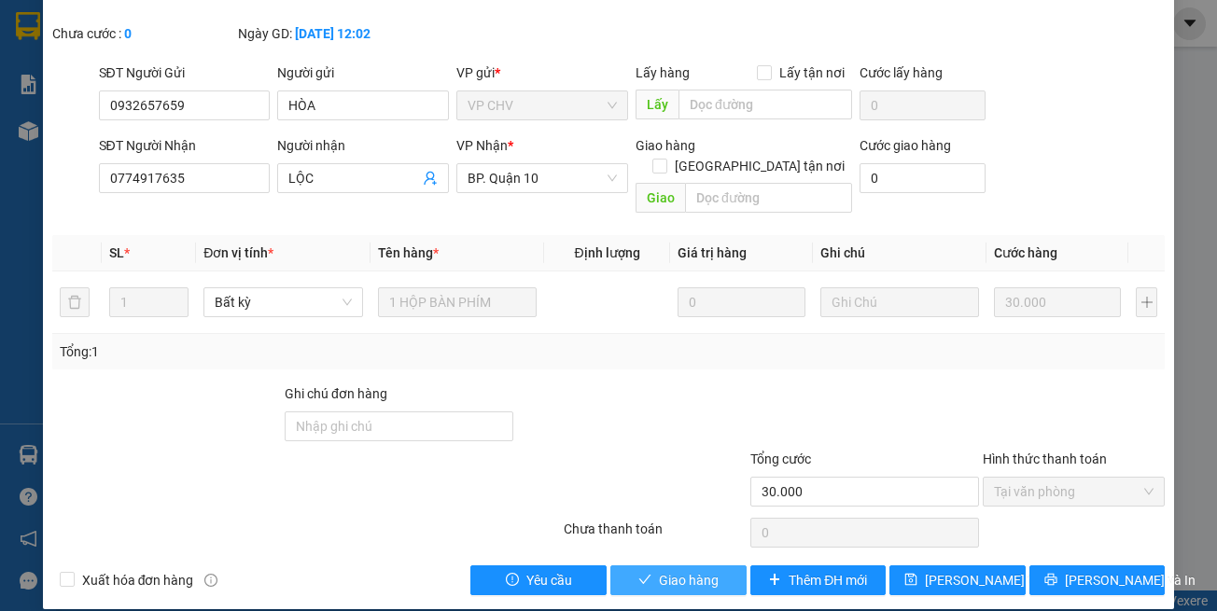
click at [676, 566] on button "Giao hàng" at bounding box center [678, 581] width 136 height 30
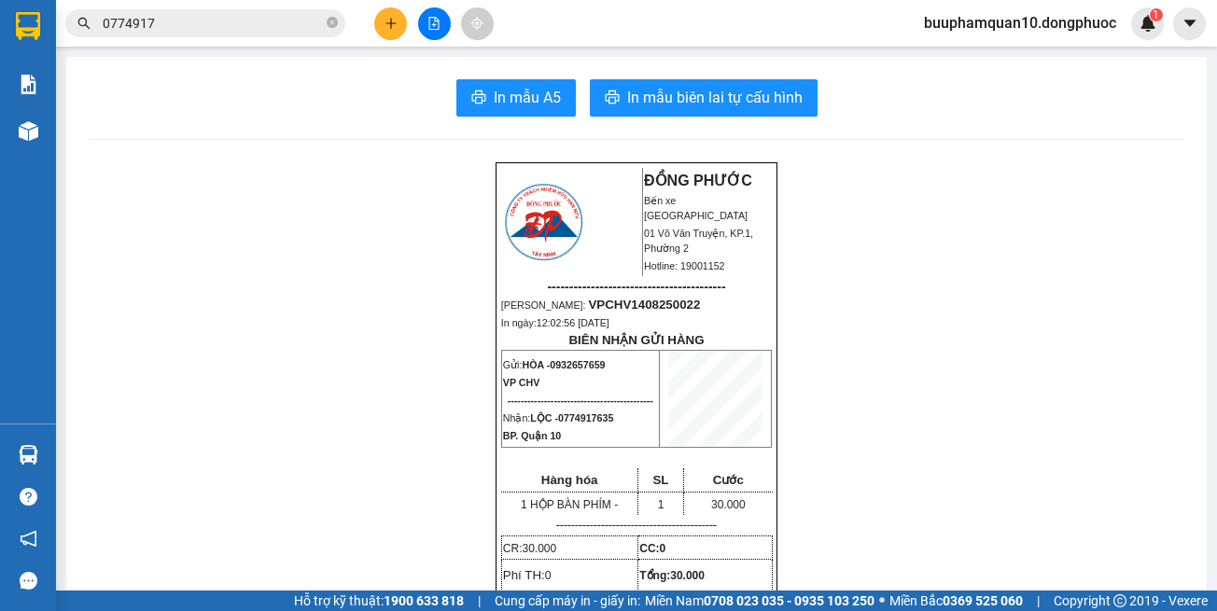
click at [203, 15] on input "0774917" at bounding box center [213, 23] width 220 height 21
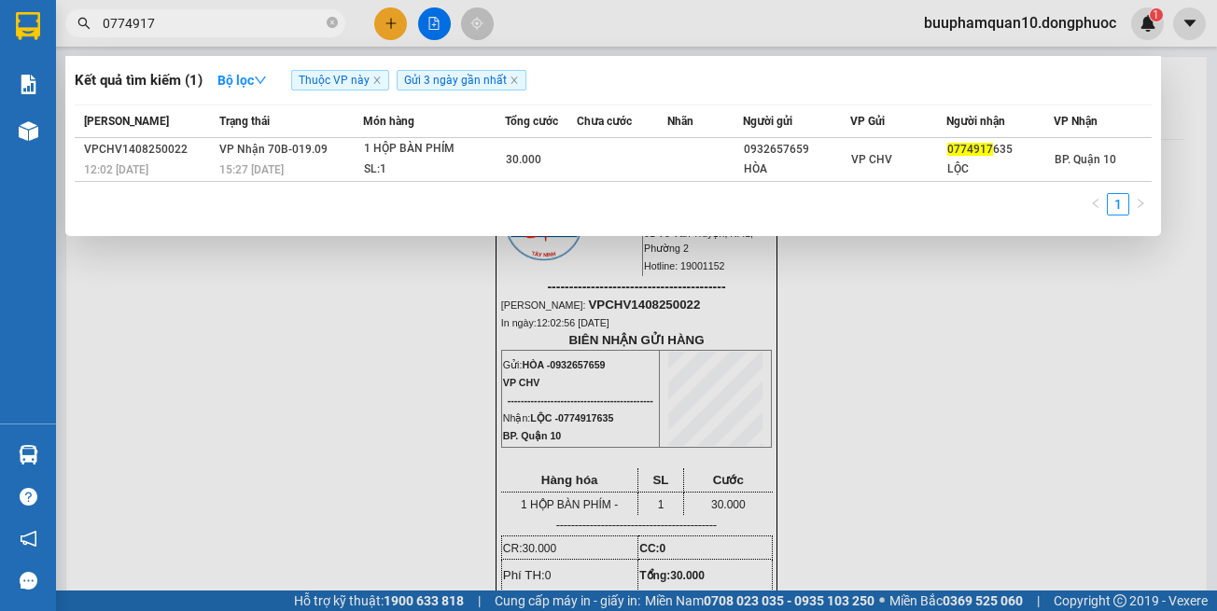
click at [203, 15] on input "0774917" at bounding box center [213, 23] width 220 height 21
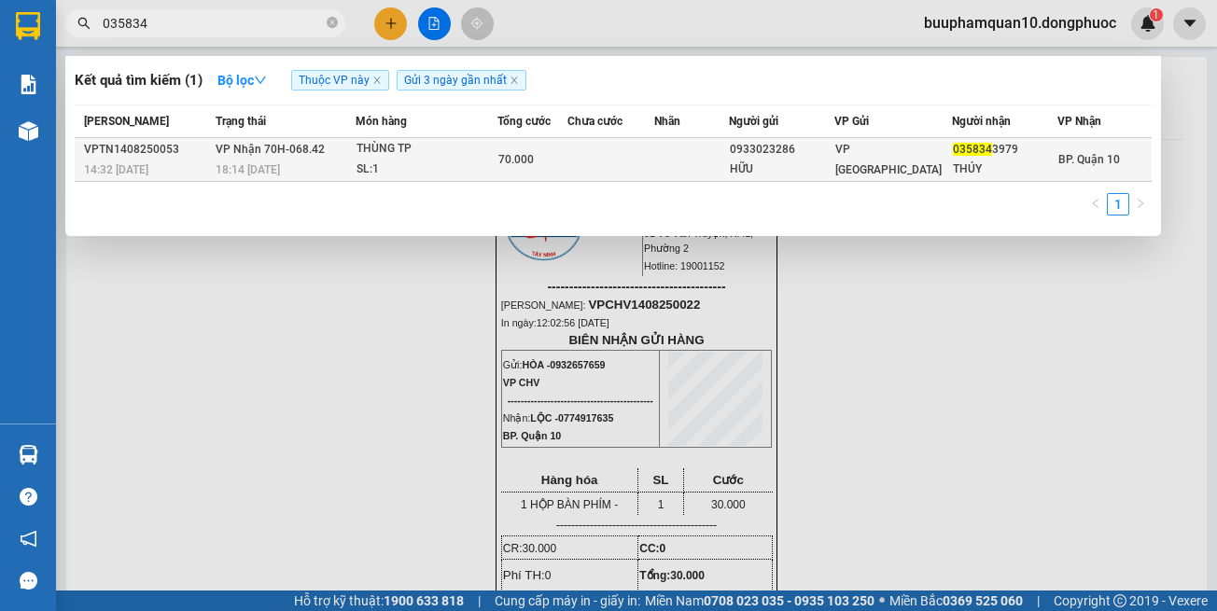
type input "035834"
click at [489, 155] on div "THÙNG TP" at bounding box center [427, 149] width 140 height 21
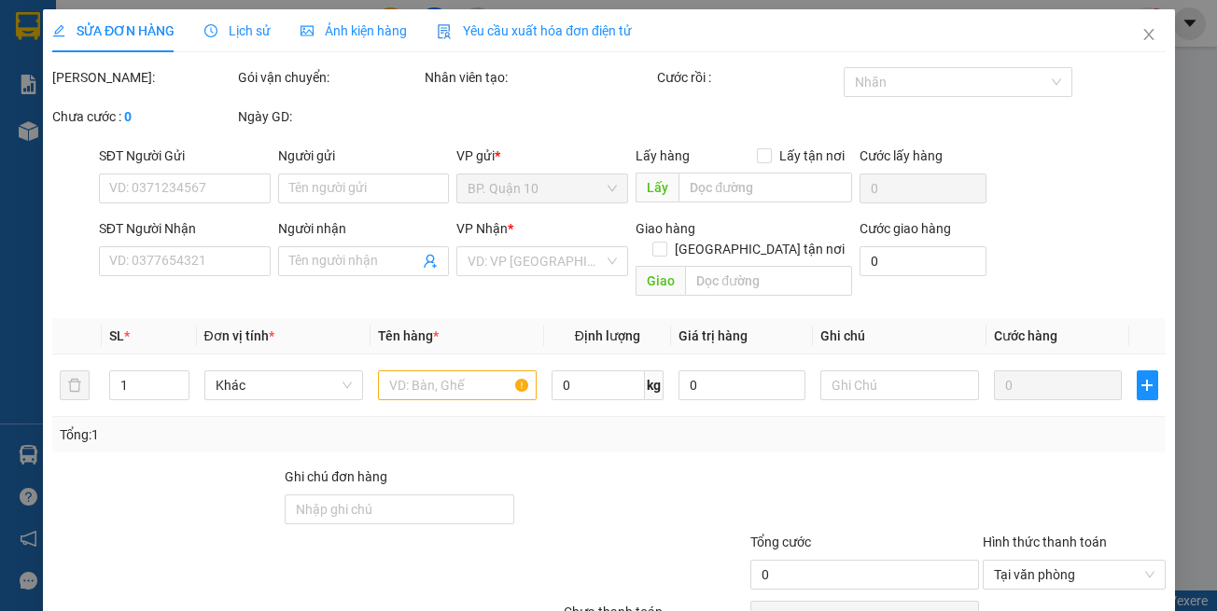
type input "0933023286"
type input "HỮU"
type input "0358343979"
type input "THÚY"
type input "70.000"
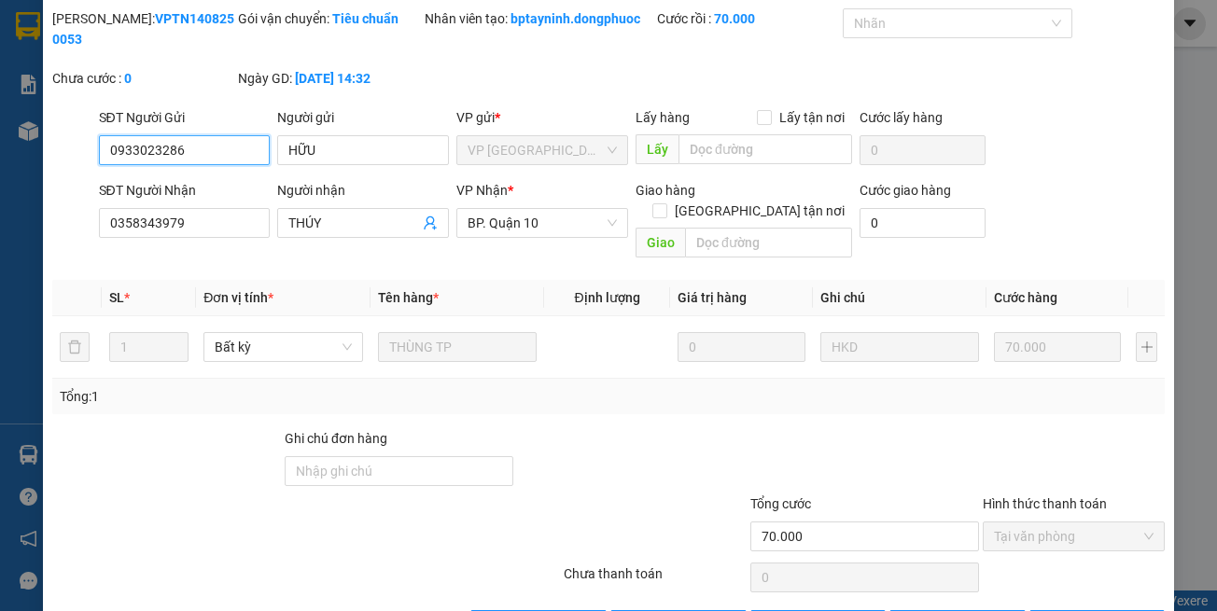
scroll to position [104, 0]
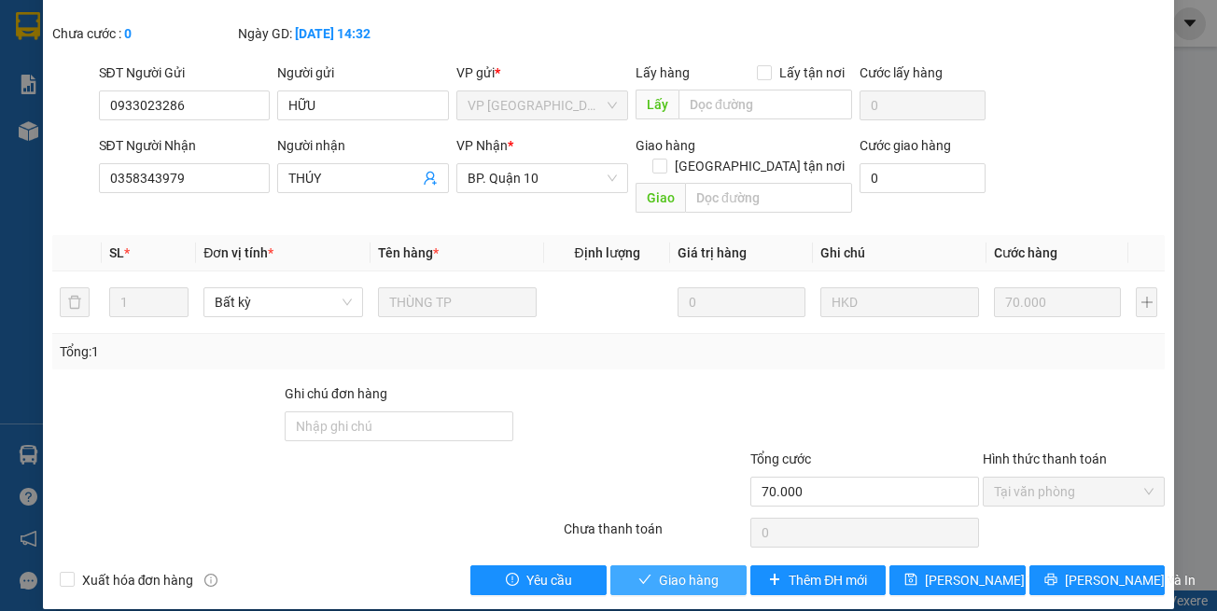
click at [677, 570] on span "Giao hàng" at bounding box center [689, 580] width 60 height 21
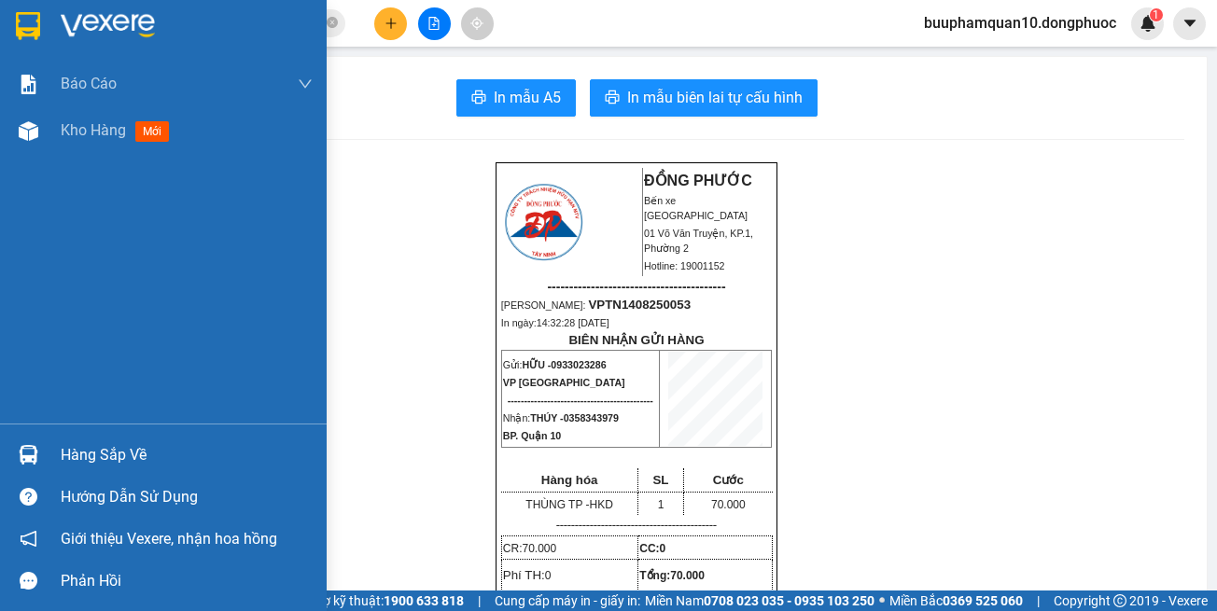
click at [162, 455] on div "Hàng sắp về" at bounding box center [187, 455] width 252 height 28
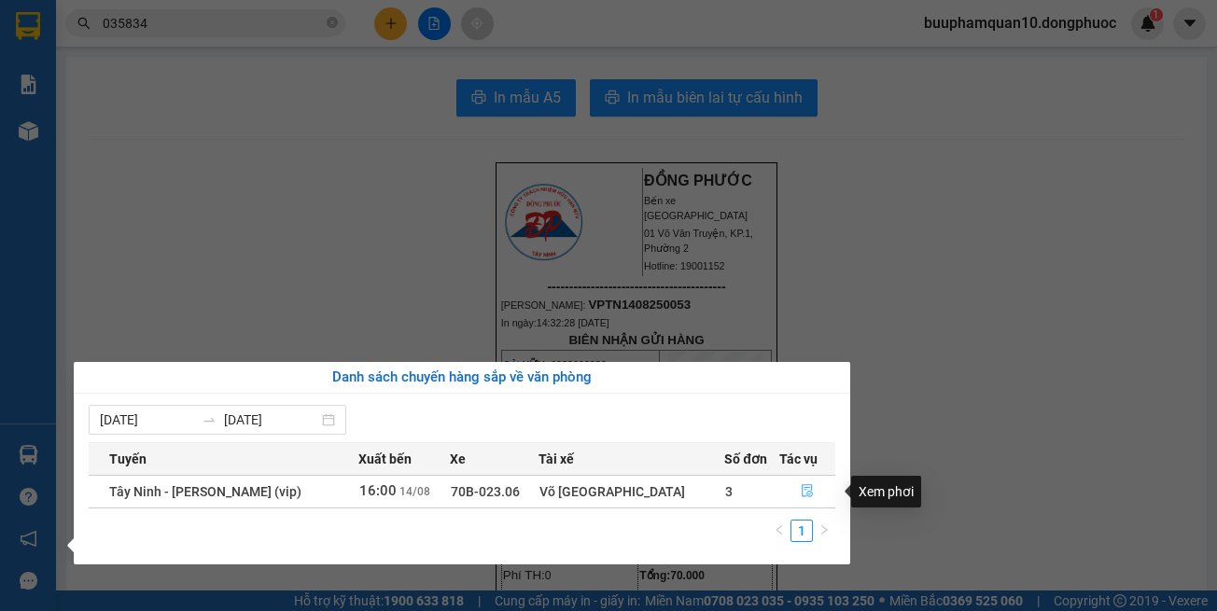
click at [803, 493] on icon "file-done" at bounding box center [807, 490] width 13 height 13
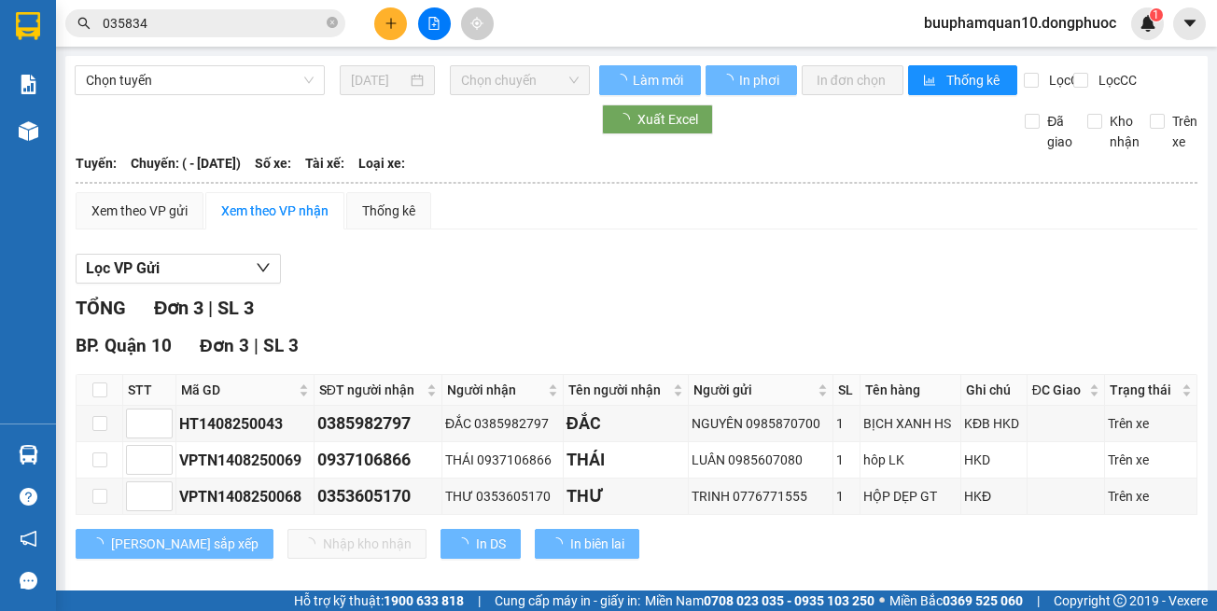
scroll to position [50, 0]
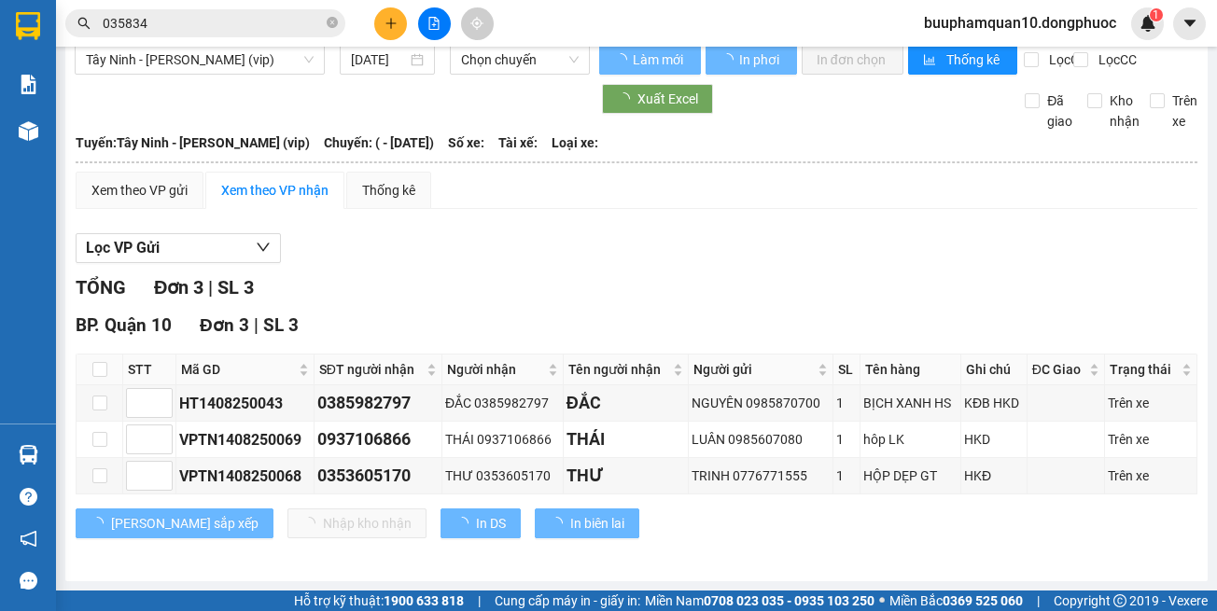
click at [810, 522] on div "Lưu sắp xếp Nhập kho nhận In DS In biên lai" at bounding box center [637, 524] width 1122 height 30
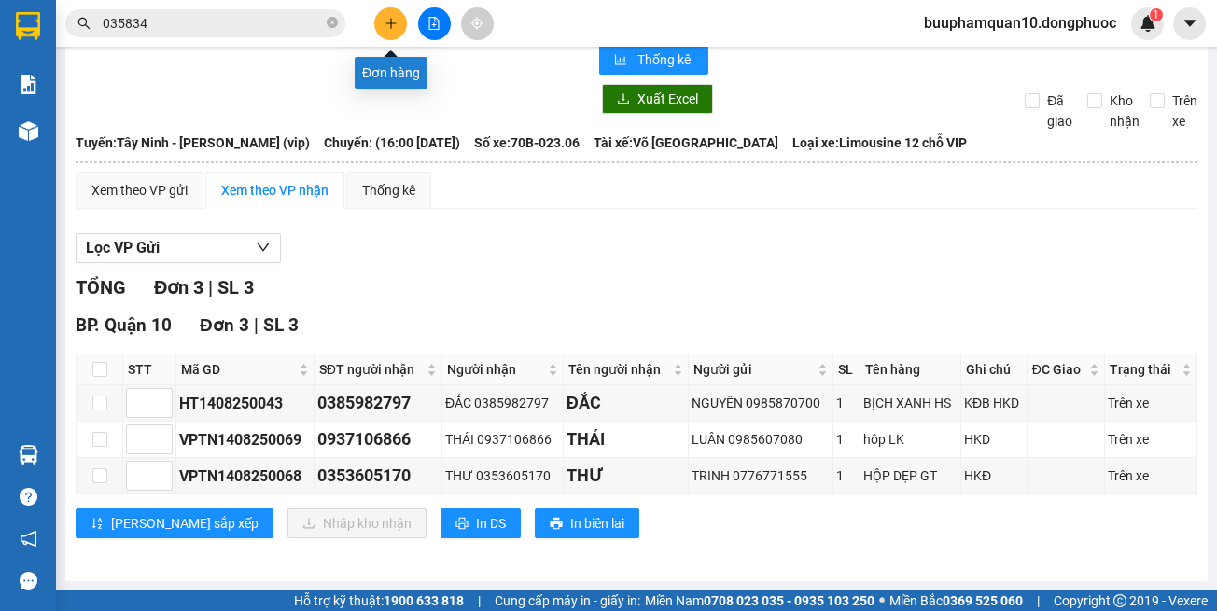
click at [382, 15] on button at bounding box center [390, 23] width 33 height 33
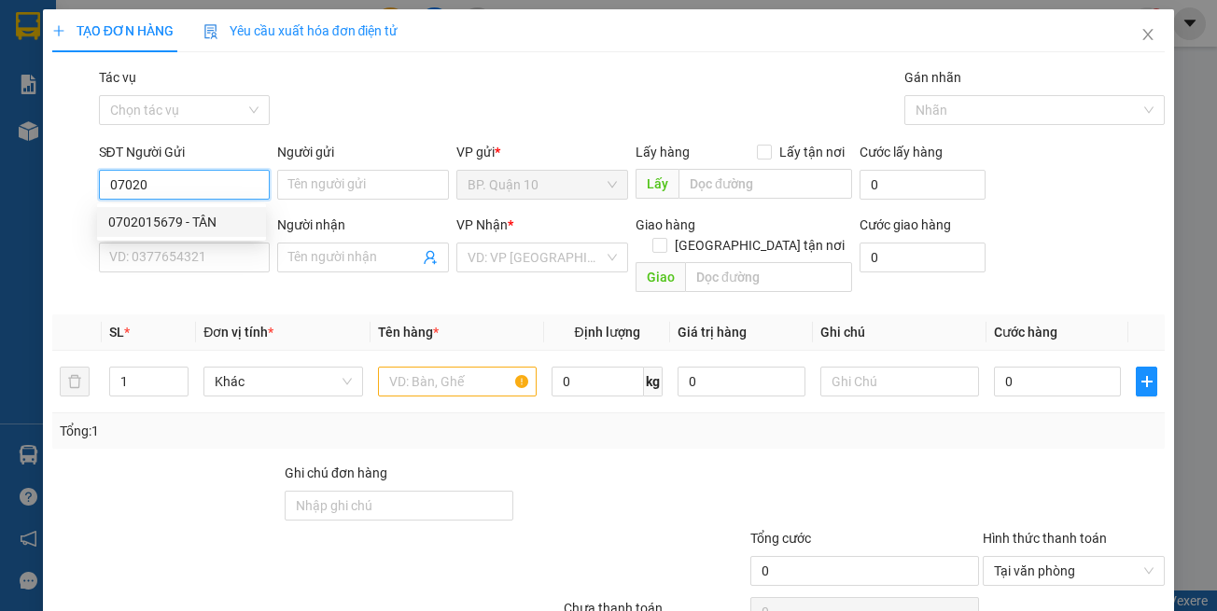
click at [210, 222] on div "0702015679 - TÂN" at bounding box center [181, 222] width 147 height 21
type input "0702015679"
type input "TÂN"
type input "0988300499"
type input "ÂN PHÁT"
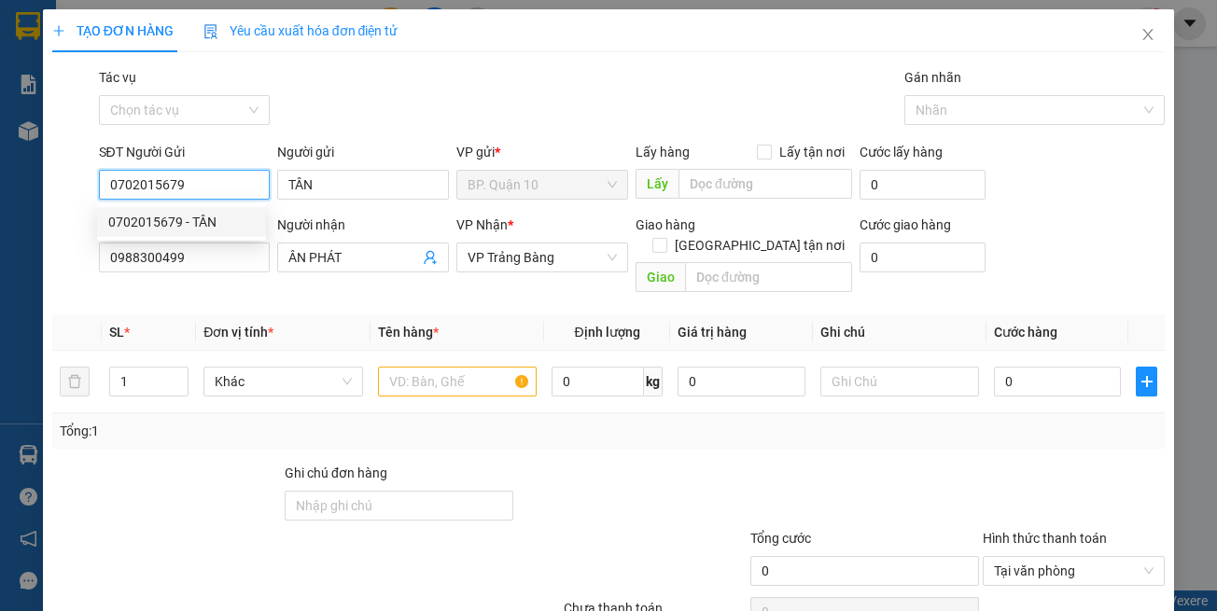
type input "30.000"
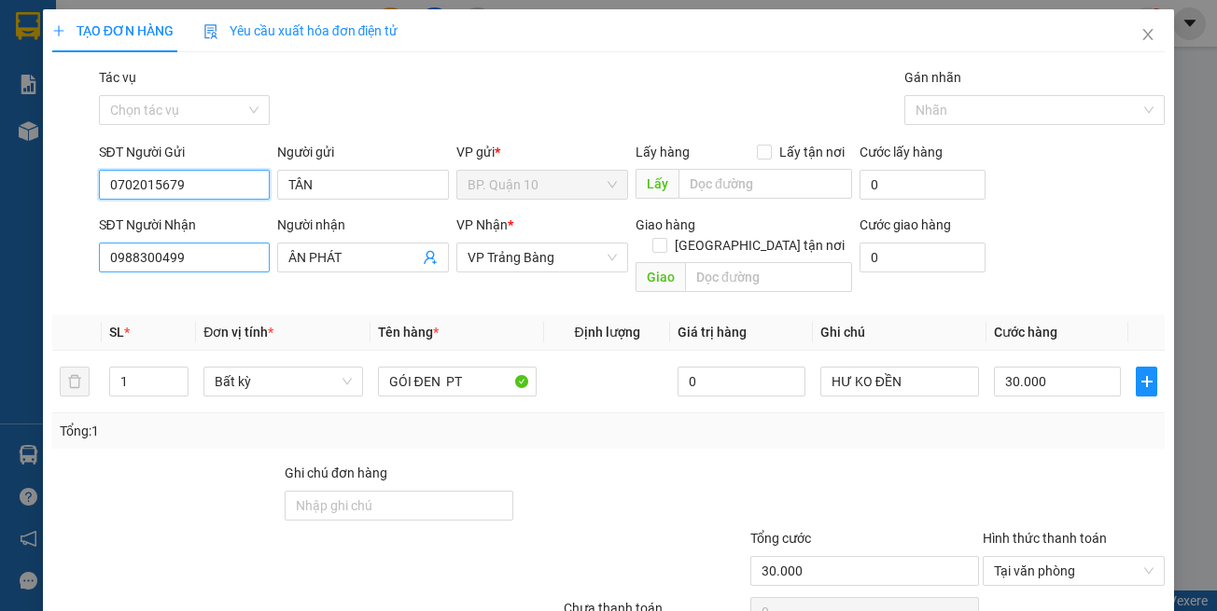
type input "0702015679"
click at [226, 265] on input "0988300499" at bounding box center [185, 258] width 172 height 30
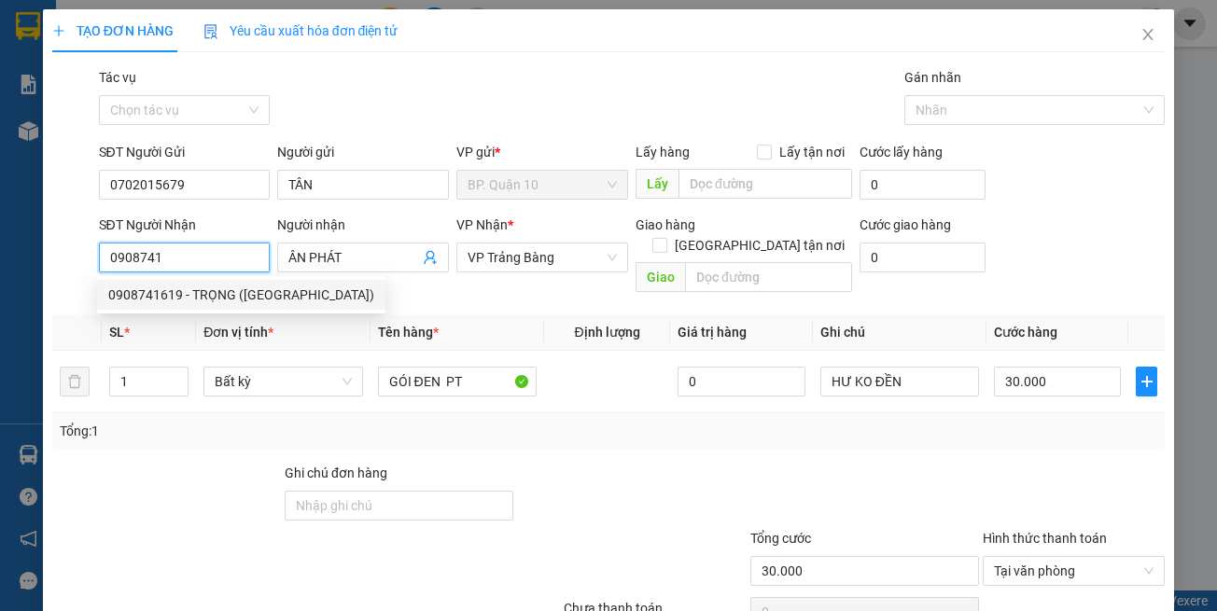
drag, startPoint x: 208, startPoint y: 295, endPoint x: 502, endPoint y: 313, distance: 294.5
click at [210, 294] on div "0908741619 - TRỌNG (HƯNG THỊNH)" at bounding box center [241, 295] width 266 height 21
type input "0908741619"
type input "TRỌNG (HƯNG THỊNH)"
type input "0908741619"
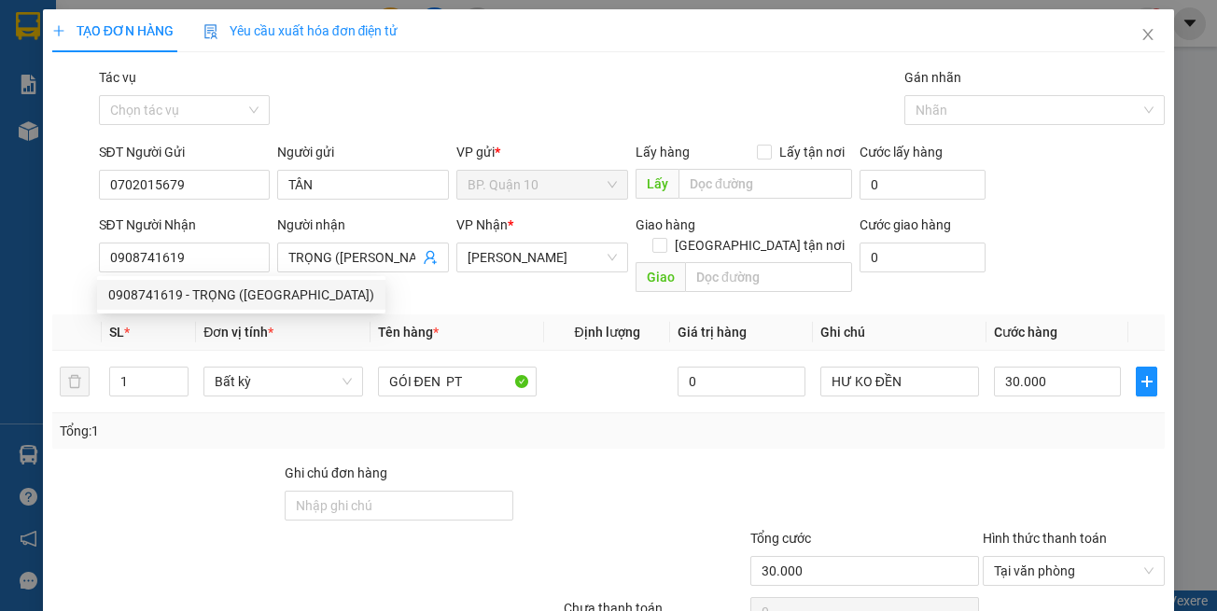
click at [596, 325] on span "Định lượng" at bounding box center [606, 332] width 65 height 15
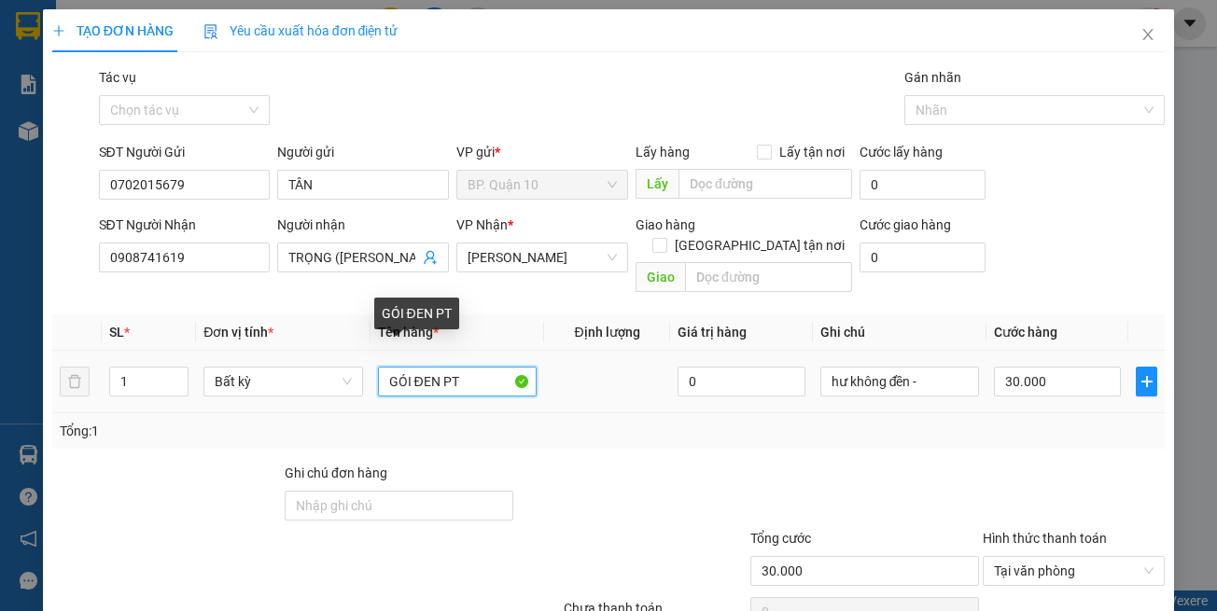
drag, startPoint x: 406, startPoint y: 357, endPoint x: 97, endPoint y: 357, distance: 308.9
click at [127, 358] on tr "1 Bất kỳ GÓI ĐEN PT 0 hư không đền - 30.000" at bounding box center [608, 382] width 1113 height 63
type input "HỘP ĐEN PT"
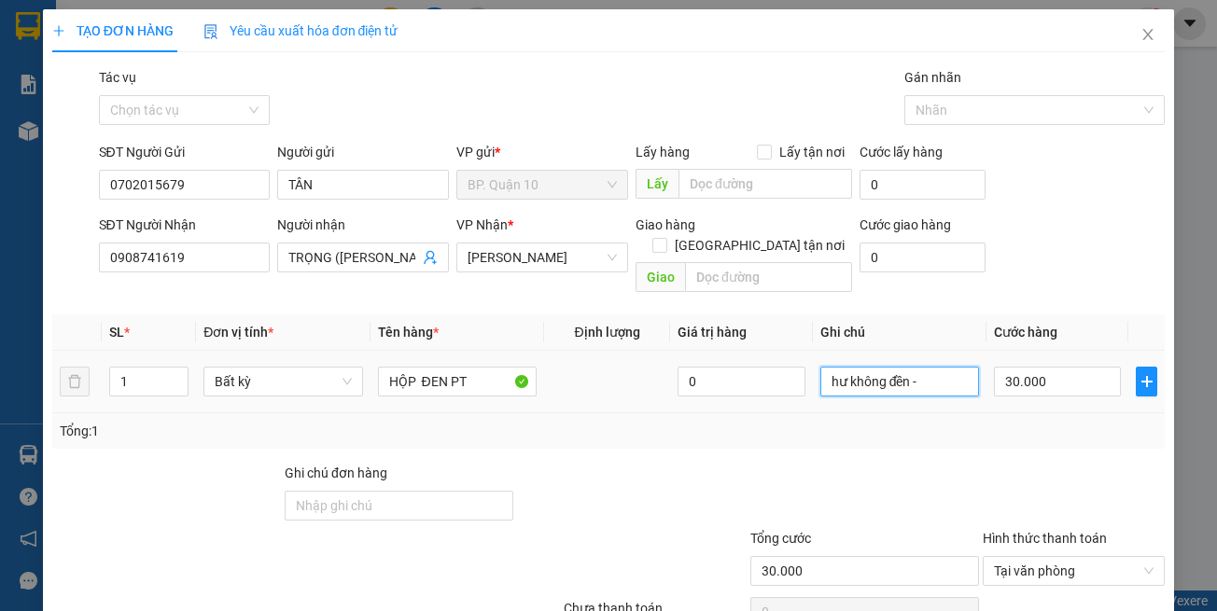
drag, startPoint x: 721, startPoint y: 365, endPoint x: 539, endPoint y: 365, distance: 181.1
click at [558, 365] on tr "1 Bất kỳ HỘP ĐEN PT 0 hư không đền - 30.000" at bounding box center [608, 382] width 1113 height 63
paste input "k kiểm-đã hẹn mai"
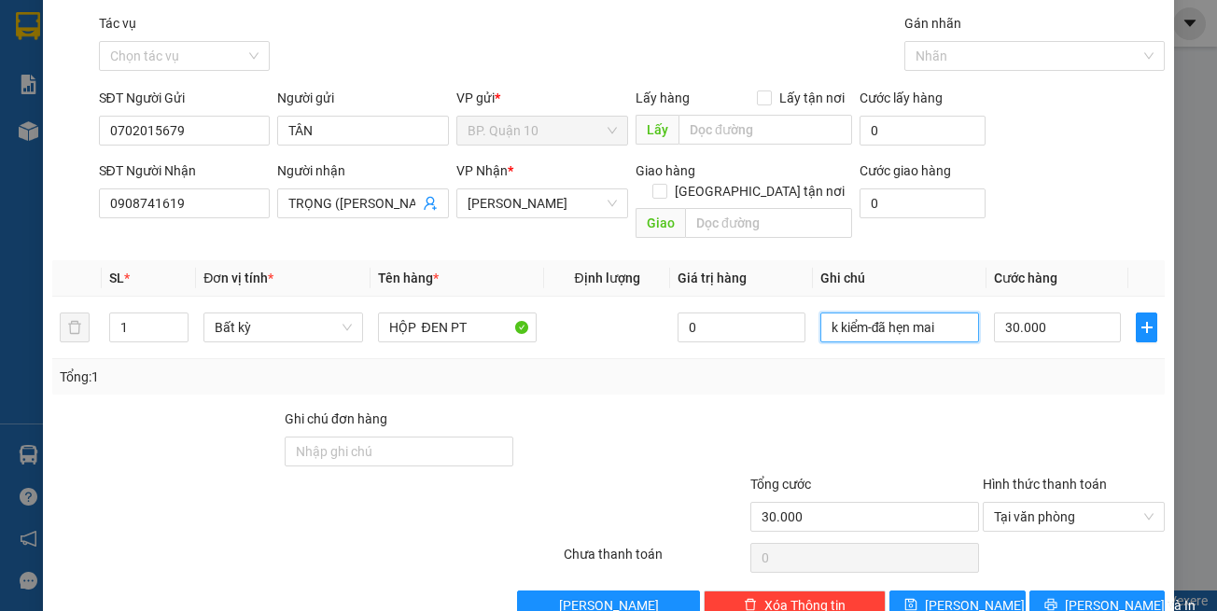
scroll to position [79, 0]
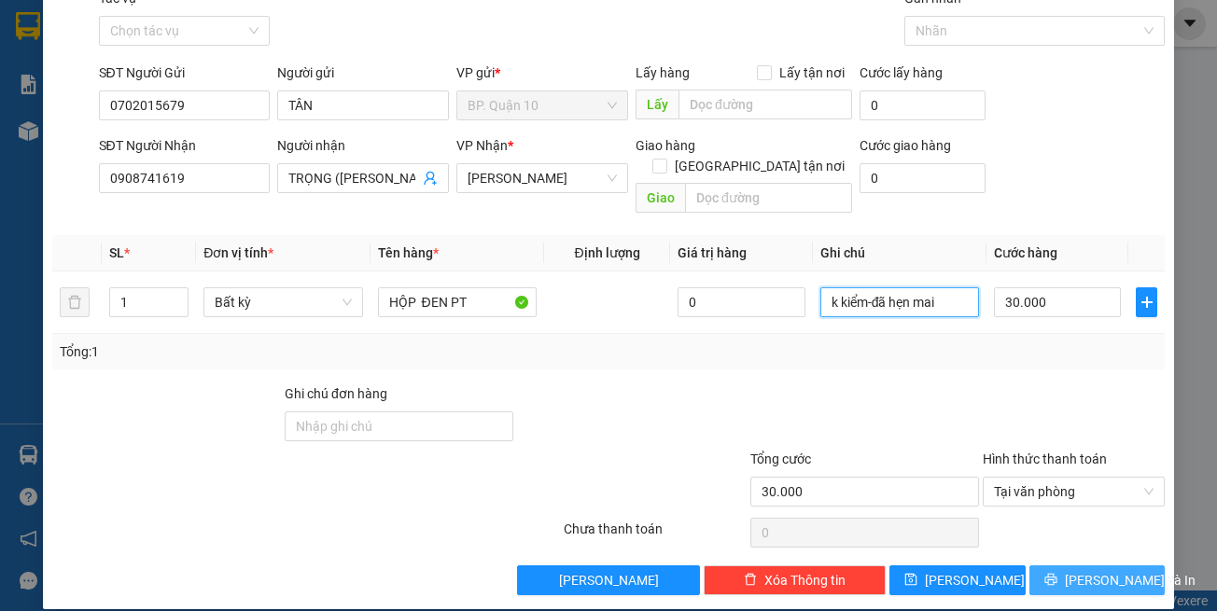
type input "k kiểm-đã hẹn mai"
drag, startPoint x: 1045, startPoint y: 548, endPoint x: 1046, endPoint y: 531, distance: 16.8
click at [1046, 566] on button "[PERSON_NAME] và In" at bounding box center [1097, 581] width 136 height 30
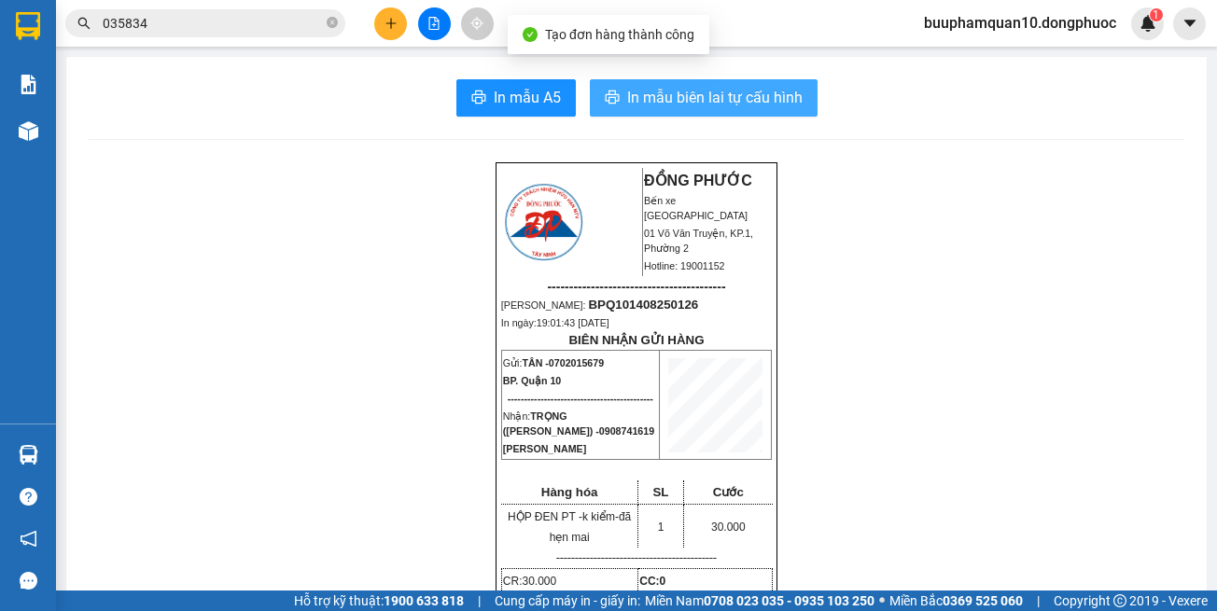
click at [683, 111] on button "In mẫu biên lai tự cấu hình" at bounding box center [704, 97] width 228 height 37
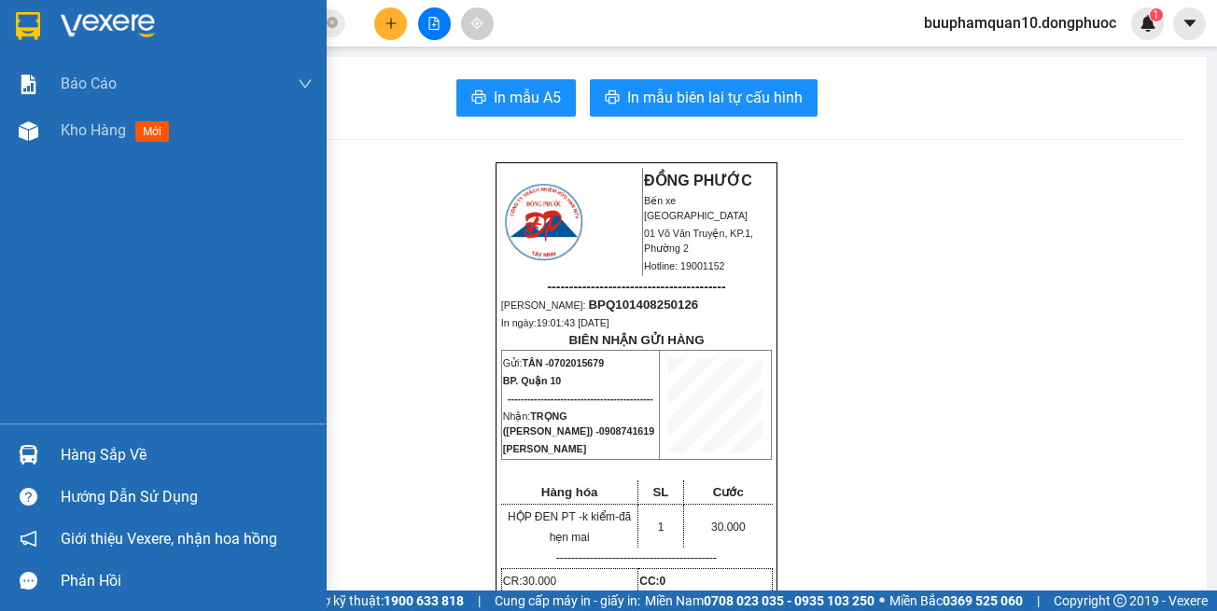
click at [35, 455] on img at bounding box center [29, 455] width 20 height 20
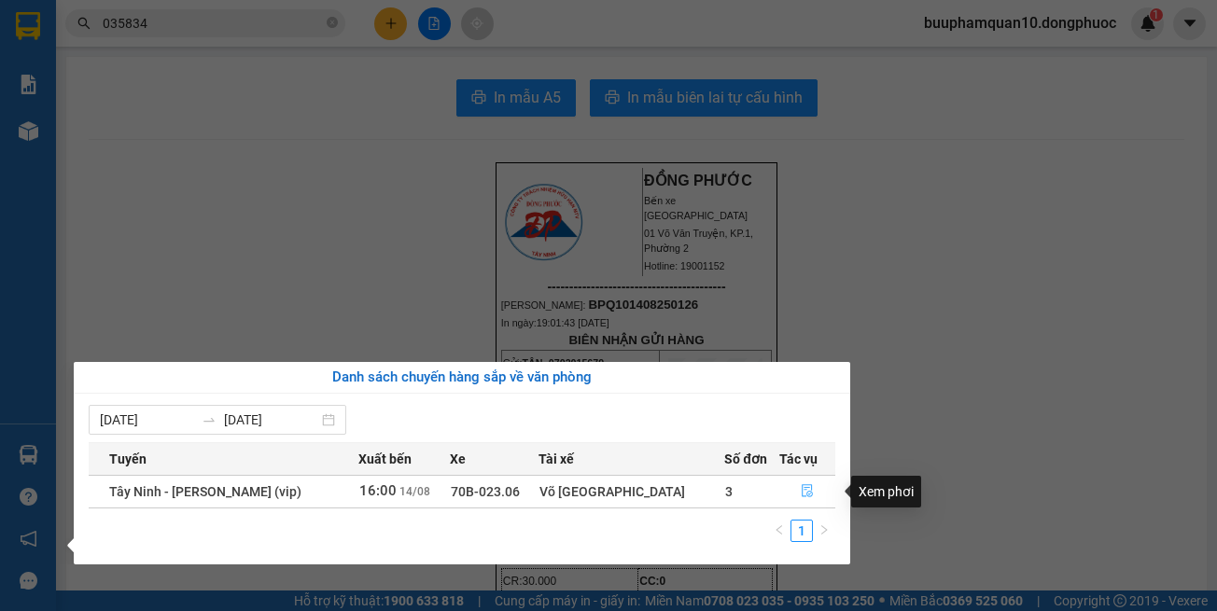
click at [802, 486] on icon "file-done" at bounding box center [807, 490] width 13 height 13
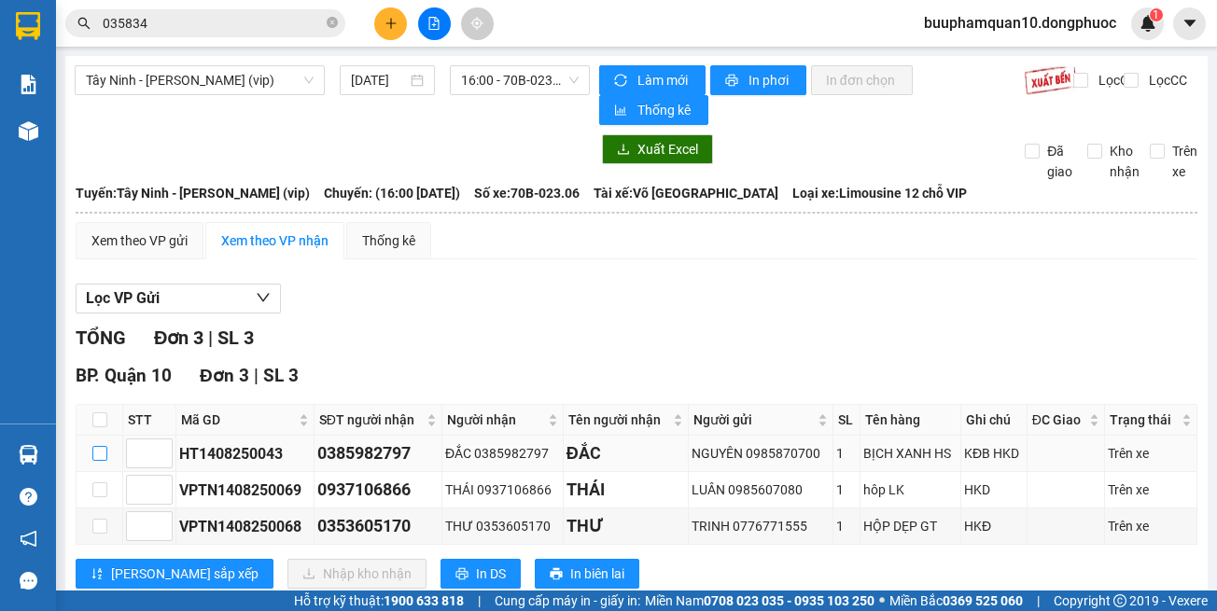
click at [99, 451] on input "checkbox" at bounding box center [99, 453] width 15 height 15
checkbox input "true"
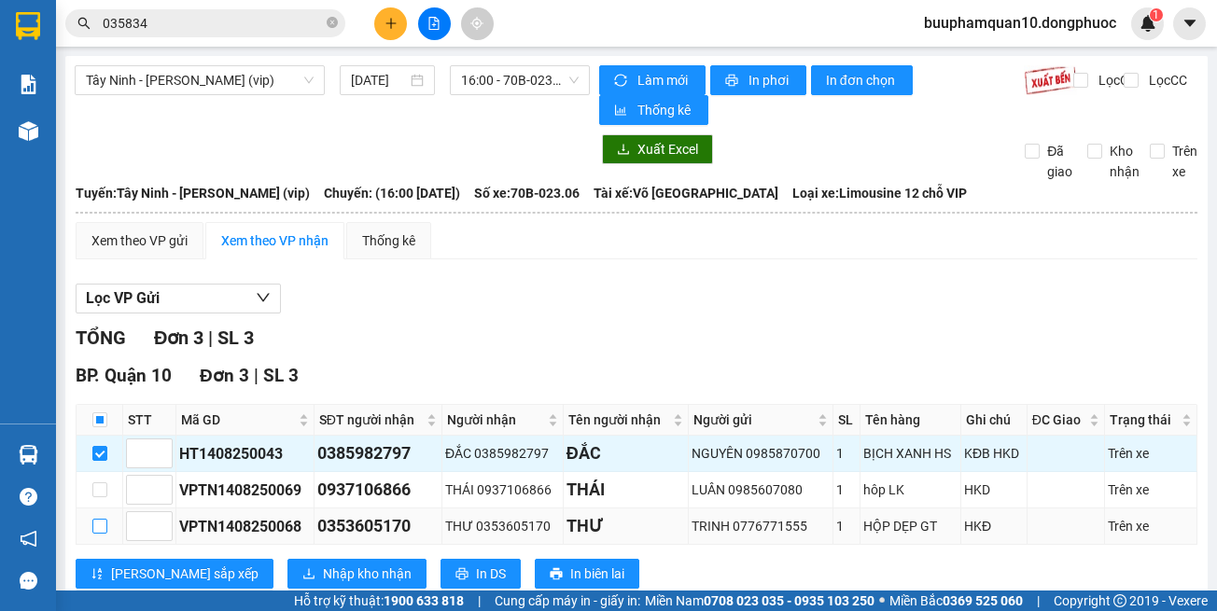
click at [95, 519] on input "checkbox" at bounding box center [99, 526] width 15 height 15
checkbox input "true"
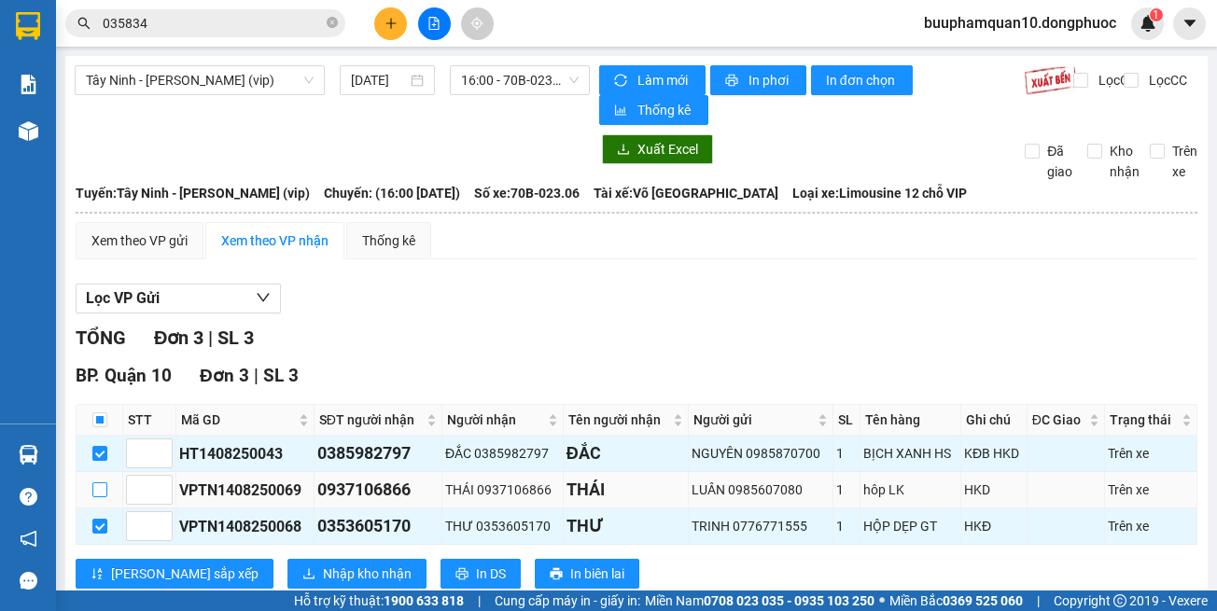
click at [104, 487] on input "checkbox" at bounding box center [99, 490] width 15 height 15
checkbox input "true"
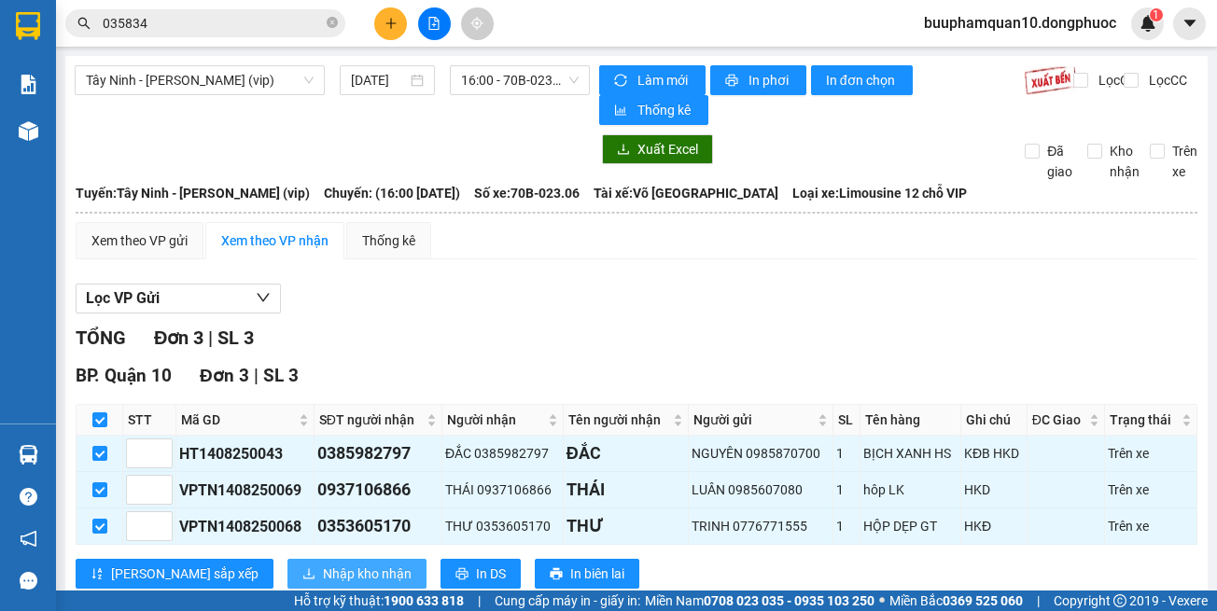
click at [323, 570] on span "Nhập kho nhận" at bounding box center [367, 574] width 89 height 21
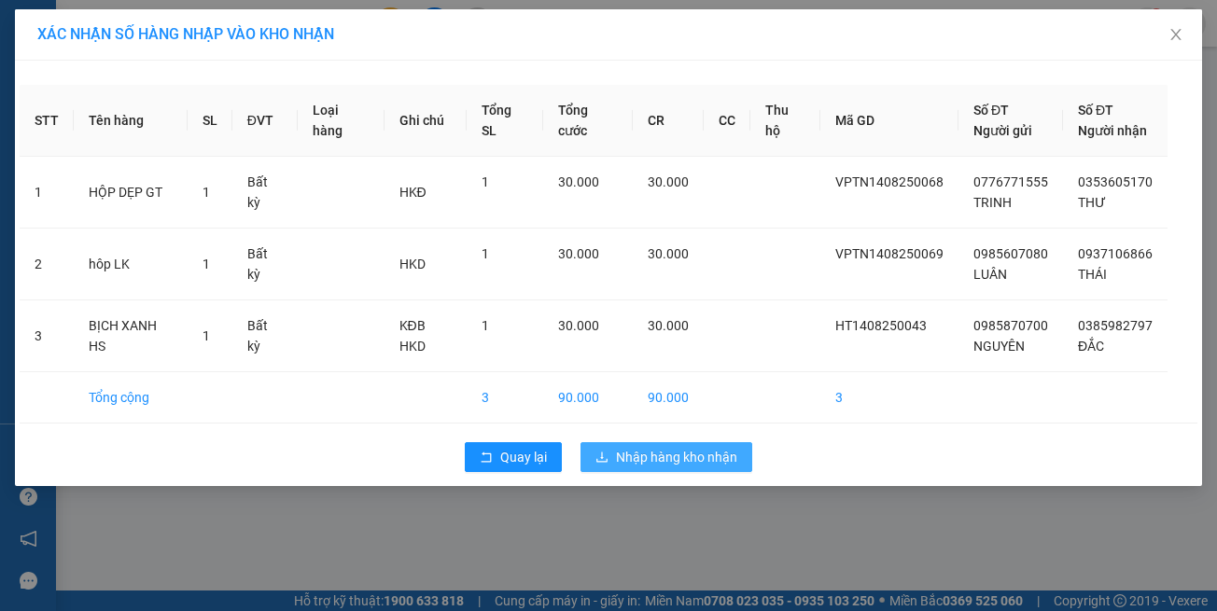
click at [676, 477] on div "Quay lại Nhập hàng kho nhận" at bounding box center [609, 457] width 1178 height 49
click at [673, 460] on span "Nhập hàng kho nhận" at bounding box center [676, 457] width 121 height 21
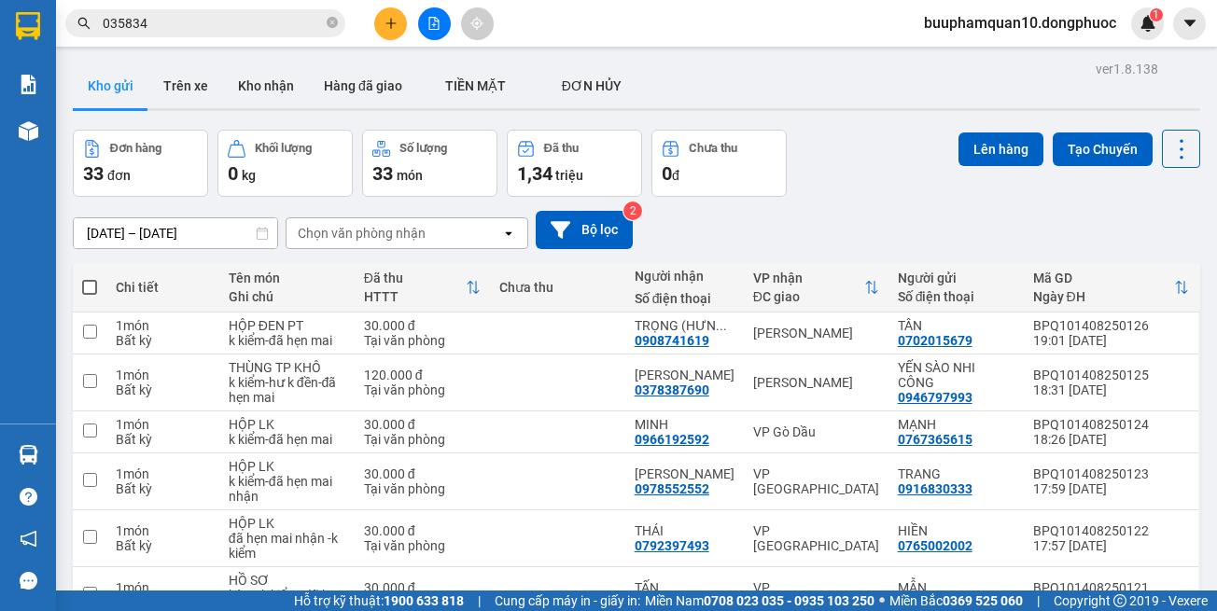
click at [312, 20] on input "035834" at bounding box center [213, 23] width 220 height 21
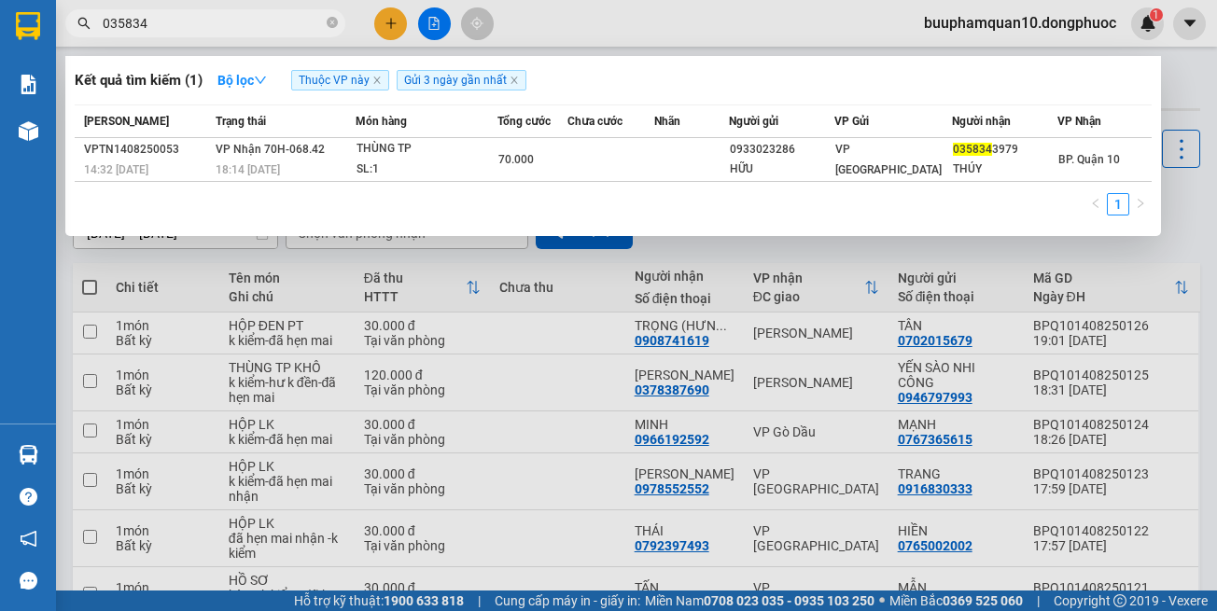
click at [312, 20] on input "035834" at bounding box center [213, 23] width 220 height 21
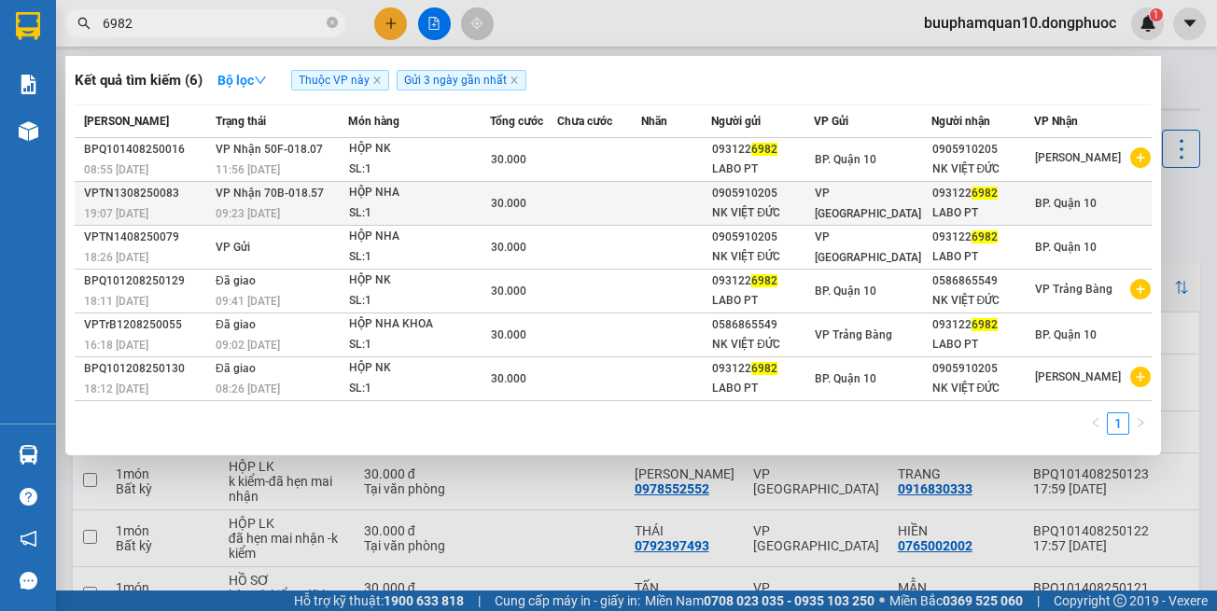
type input "6982"
click at [348, 197] on td "VP Nhận 70B-018.57 09:23 - 14/08" at bounding box center [279, 204] width 137 height 44
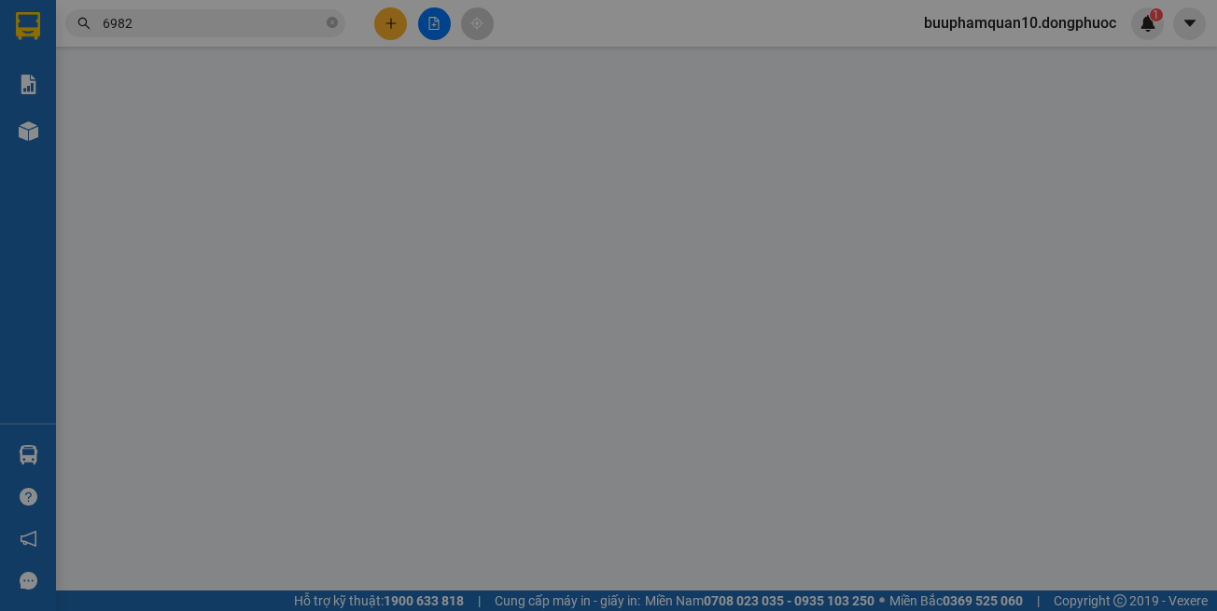
type input "0905910205"
type input "NK VIỆT ĐỨC"
type input "0931226982"
type input "LABO PT"
type input "30.000"
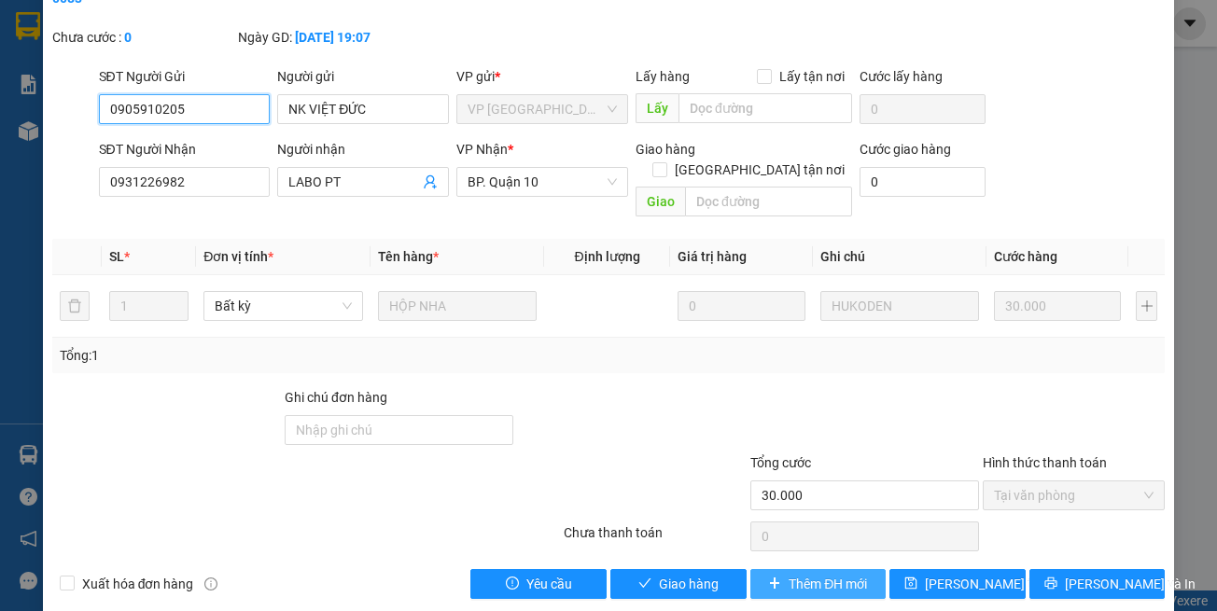
scroll to position [104, 0]
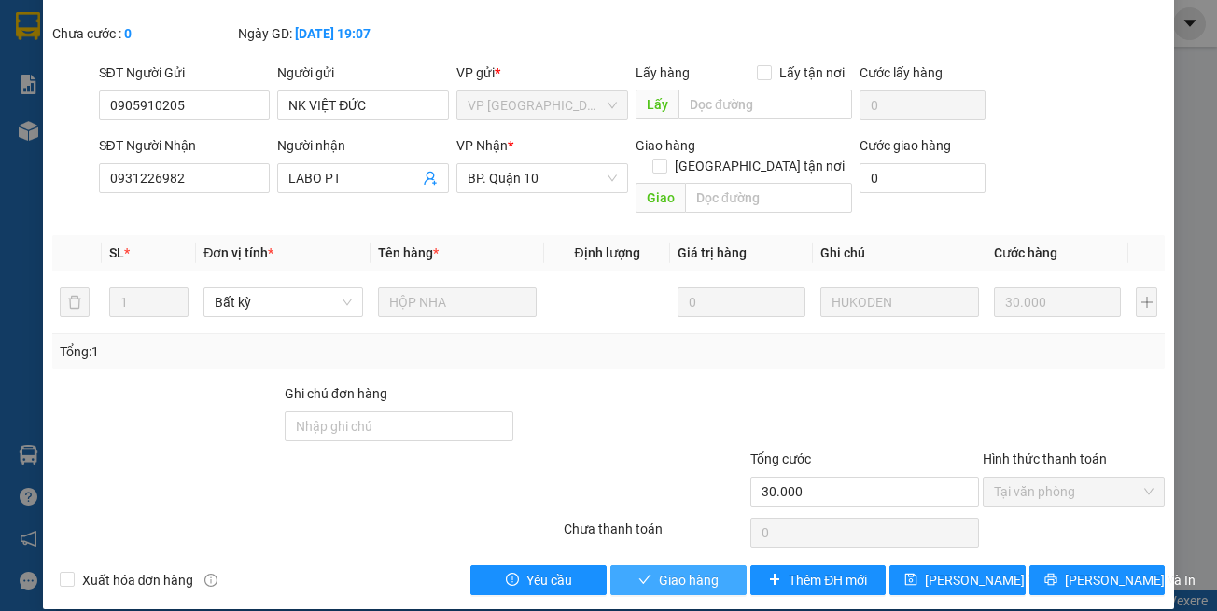
click at [659, 570] on span "Giao hàng" at bounding box center [689, 580] width 60 height 21
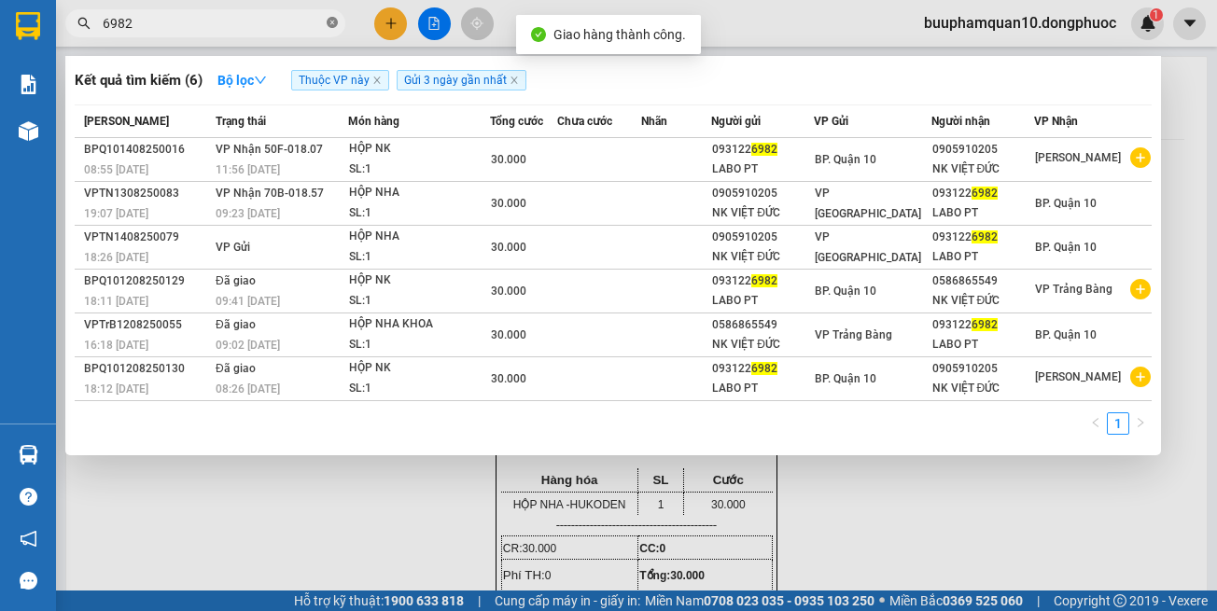
click at [331, 20] on icon "close-circle" at bounding box center [332, 22] width 11 height 11
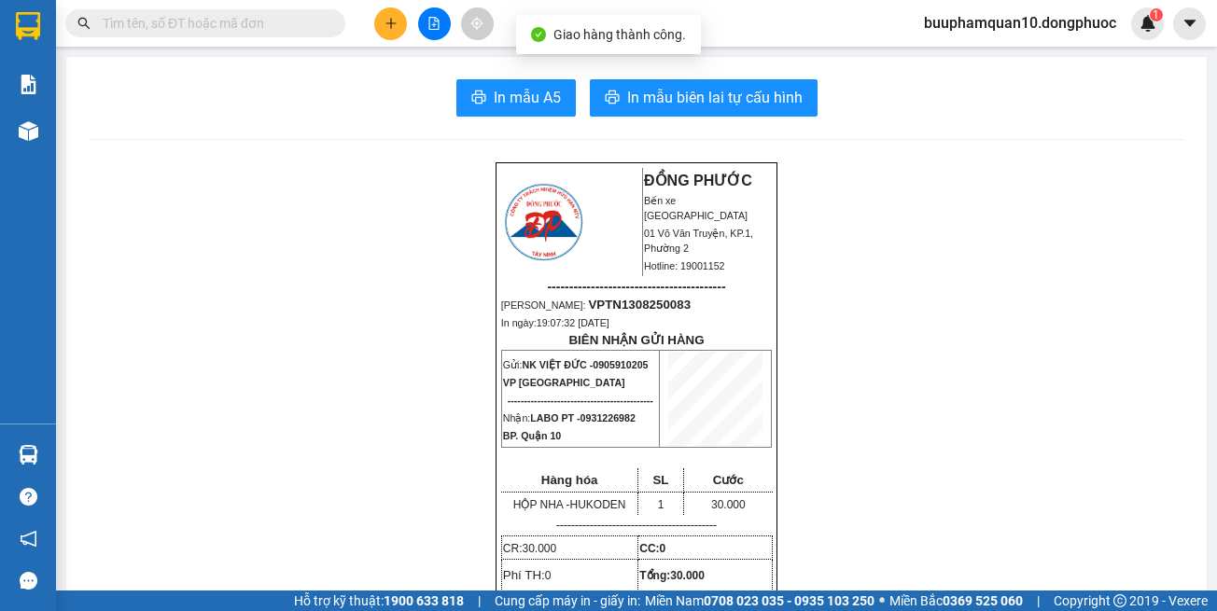
click at [298, 32] on input "text" at bounding box center [213, 23] width 220 height 21
click at [389, 18] on icon "plus" at bounding box center [391, 23] width 13 height 13
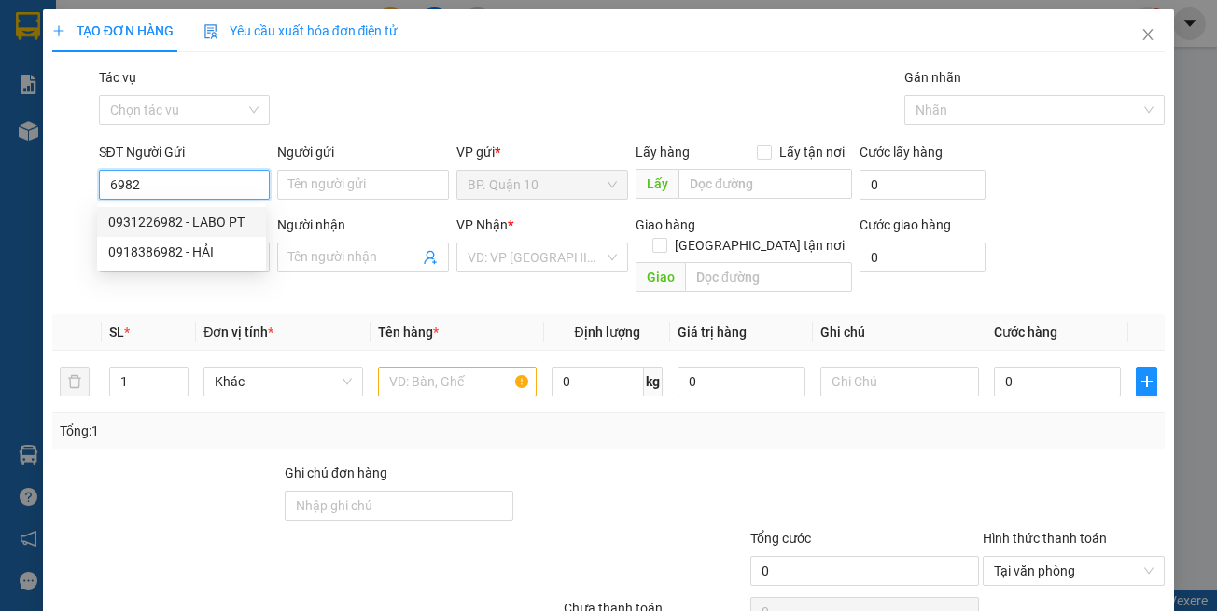
drag, startPoint x: 210, startPoint y: 210, endPoint x: 383, endPoint y: 296, distance: 192.8
click at [210, 212] on div "0931226982 - LABO PT" at bounding box center [181, 222] width 169 height 30
type input "0931226982"
type input "LABO PT"
type input "0905910205"
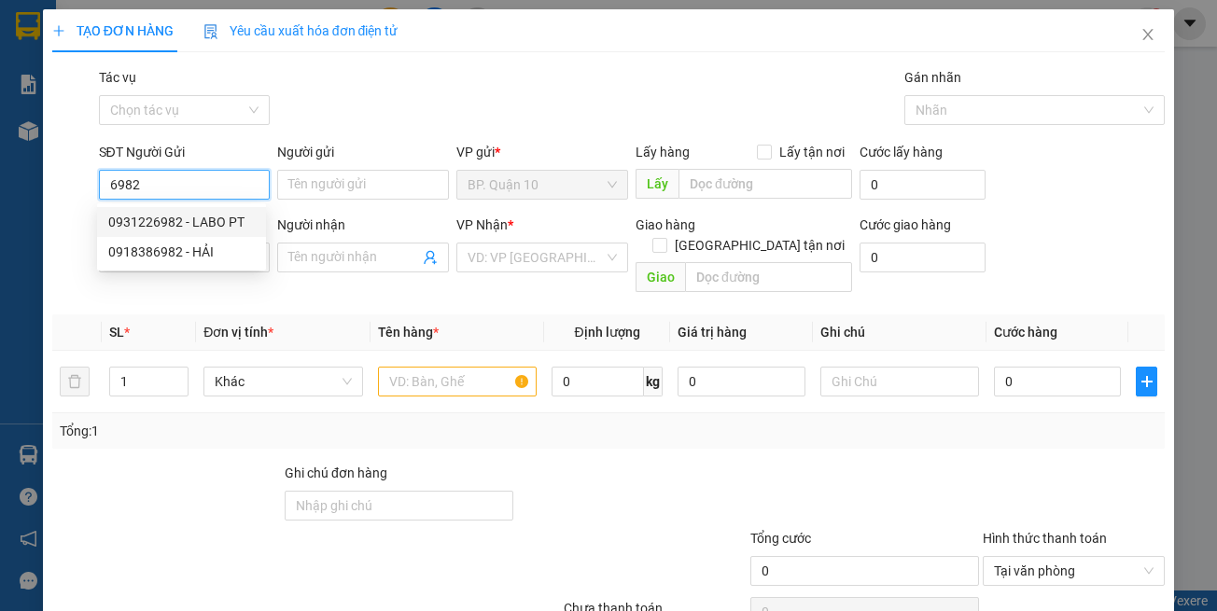
type input "NK VIỆT ĐỨC"
type input "30.000"
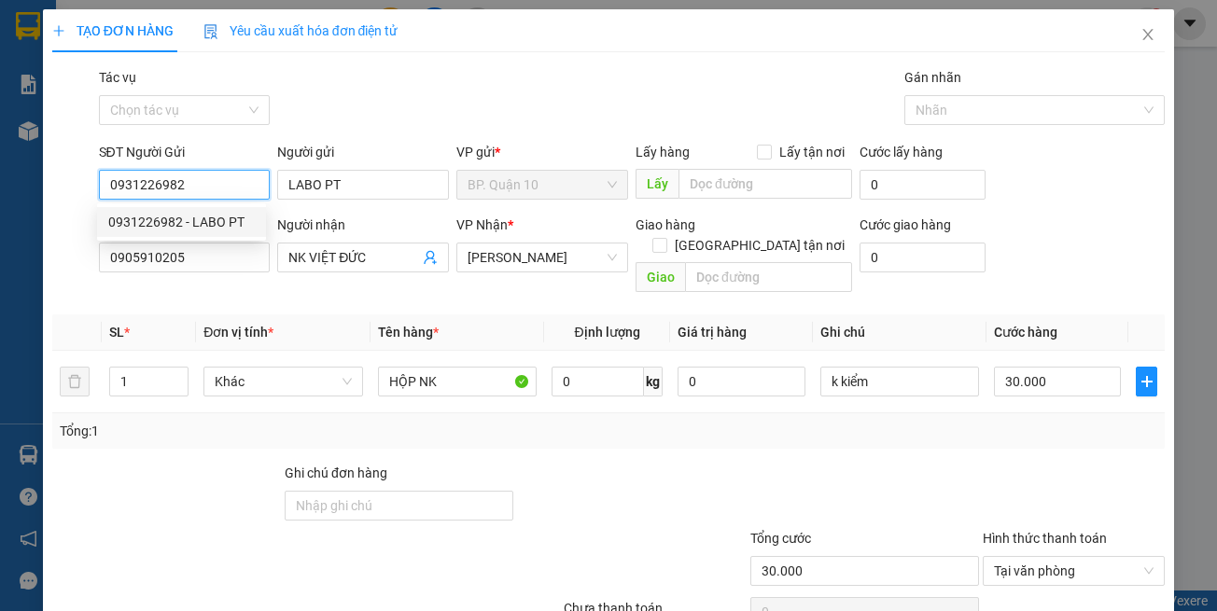
type input "0931226982"
click at [383, 315] on th "Tên hàng *" at bounding box center [458, 333] width 174 height 36
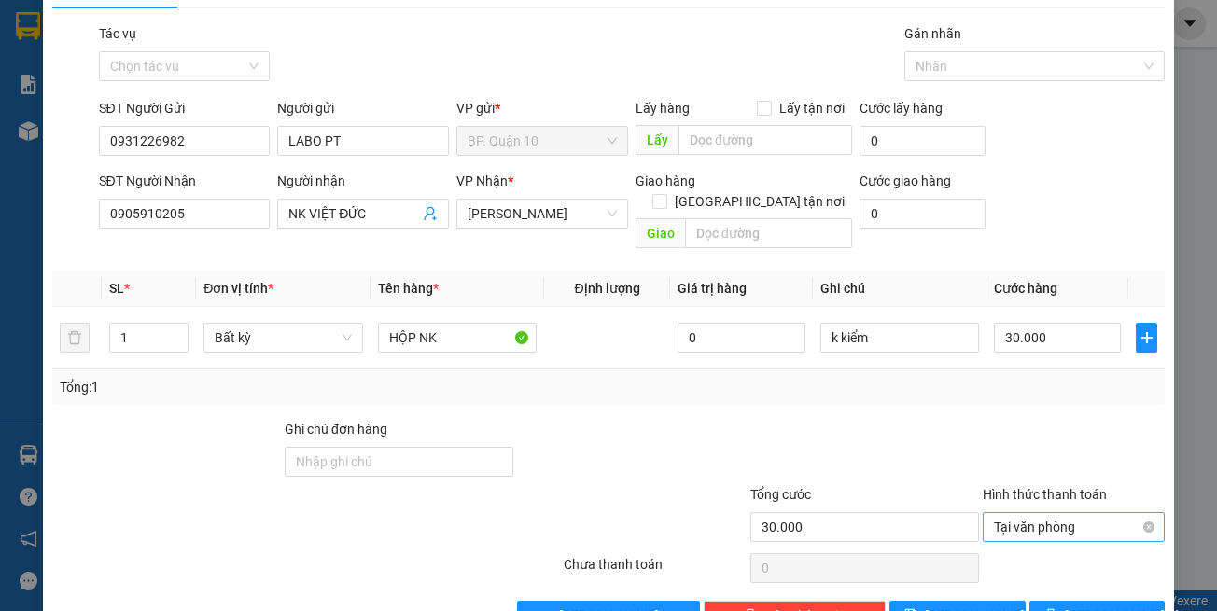
scroll to position [79, 0]
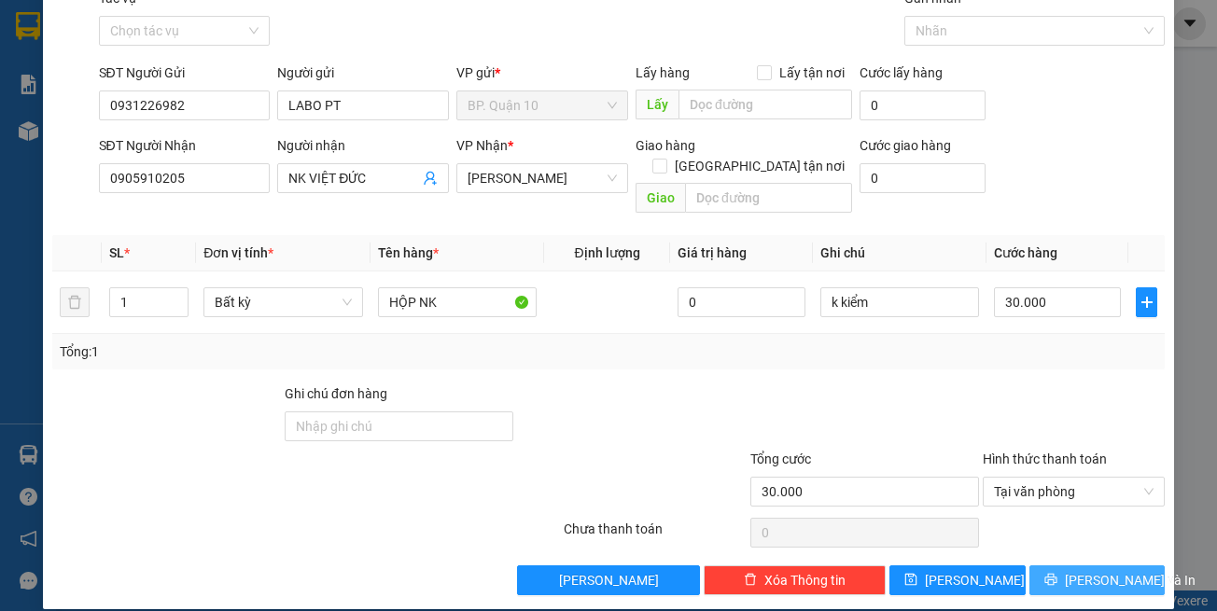
click at [1071, 570] on span "[PERSON_NAME] và In" at bounding box center [1130, 580] width 131 height 21
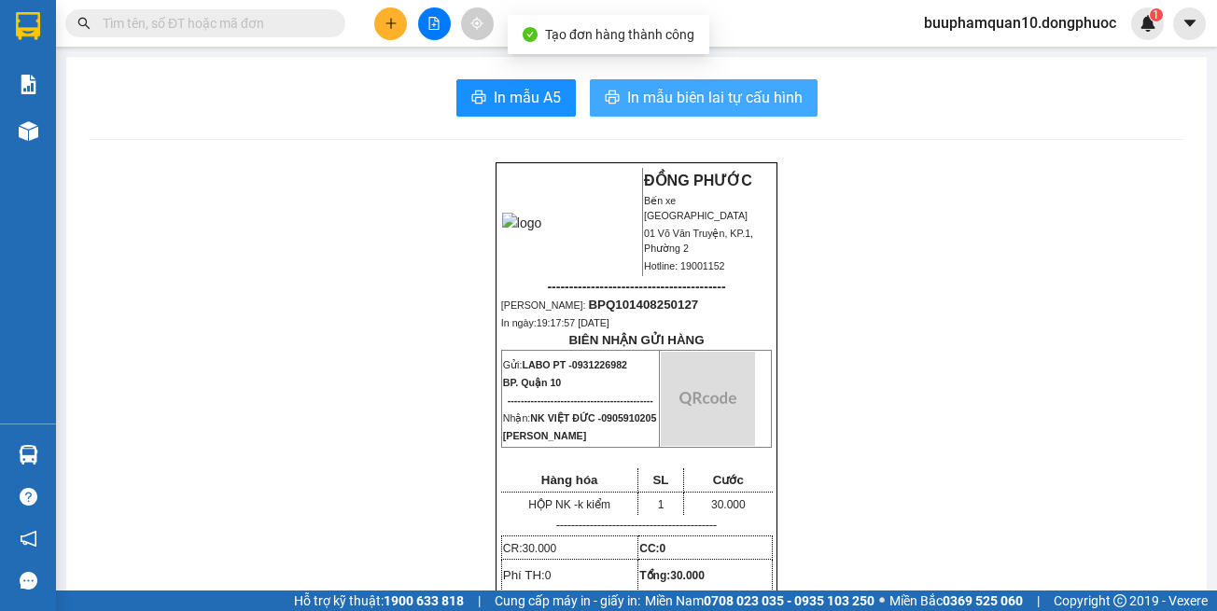
click at [644, 116] on button "In mẫu biên lai tự cấu hình" at bounding box center [704, 97] width 228 height 37
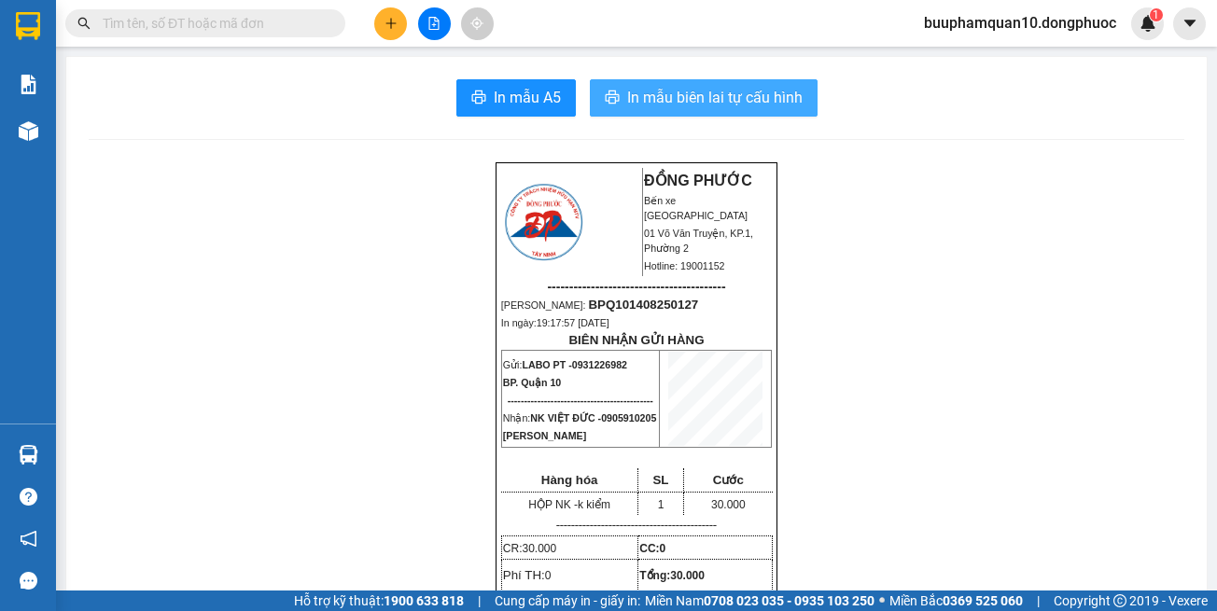
click at [695, 86] on span "In mẫu biên lai tự cấu hình" at bounding box center [714, 97] width 175 height 23
click at [385, 29] on icon "plus" at bounding box center [391, 23] width 13 height 13
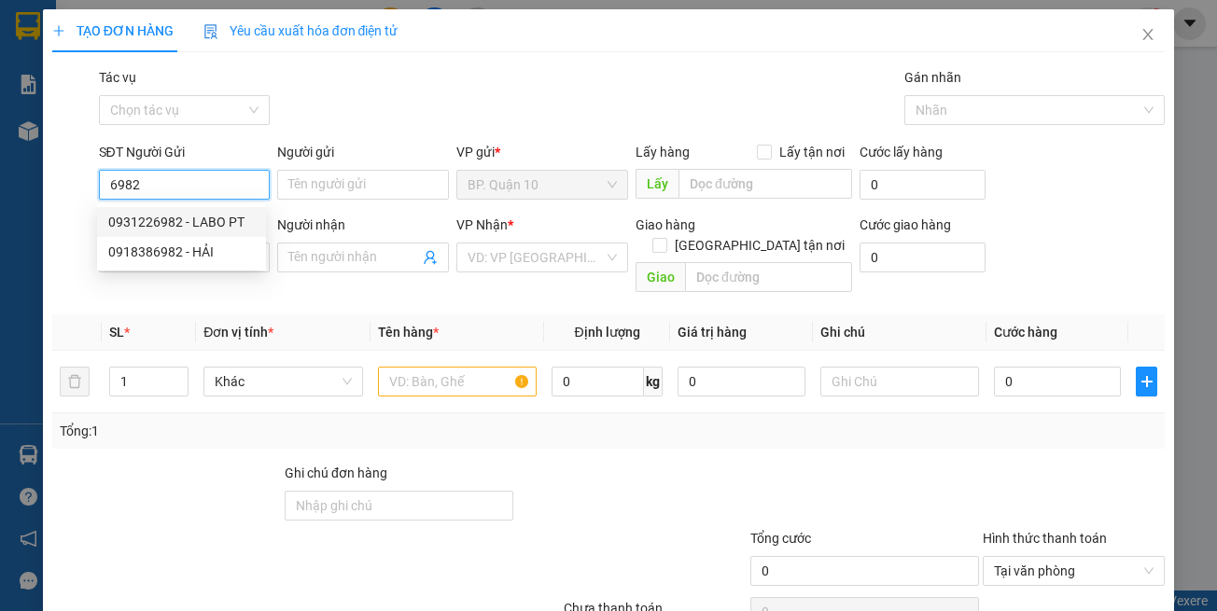
click at [196, 224] on div "0931226982 - LABO PT" at bounding box center [181, 222] width 147 height 21
type input "0931226982"
type input "LABO PT"
type input "0905910205"
type input "NK VIỆT ĐỨC"
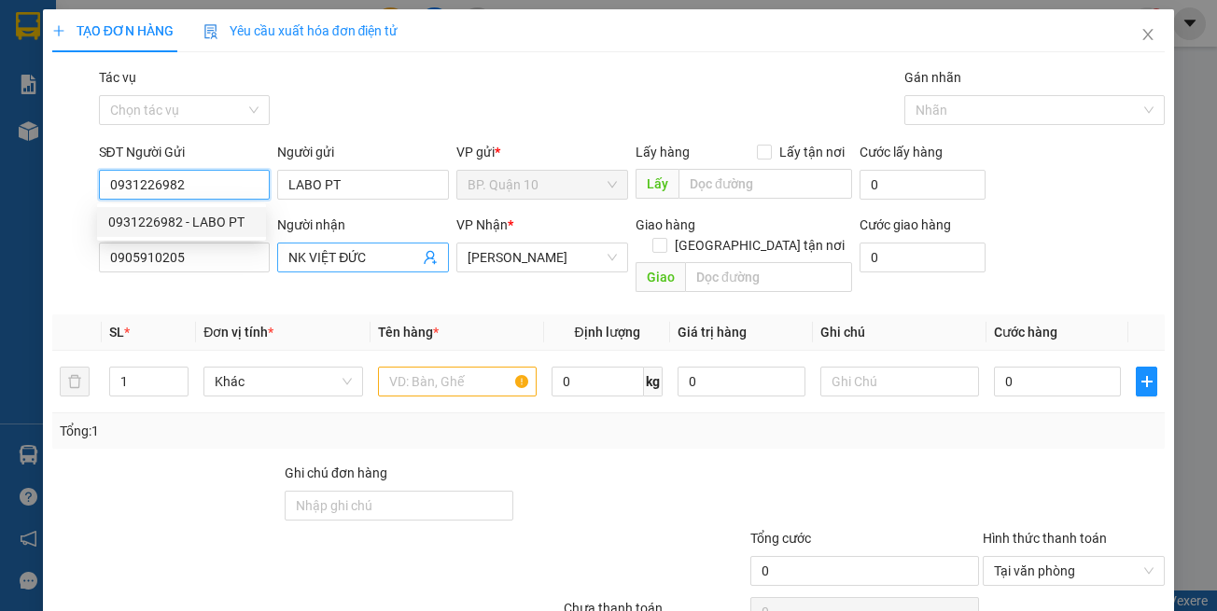
type input "30.000"
type input "0931226982"
click at [278, 272] on span "NK VIỆT ĐỨC" at bounding box center [363, 258] width 172 height 30
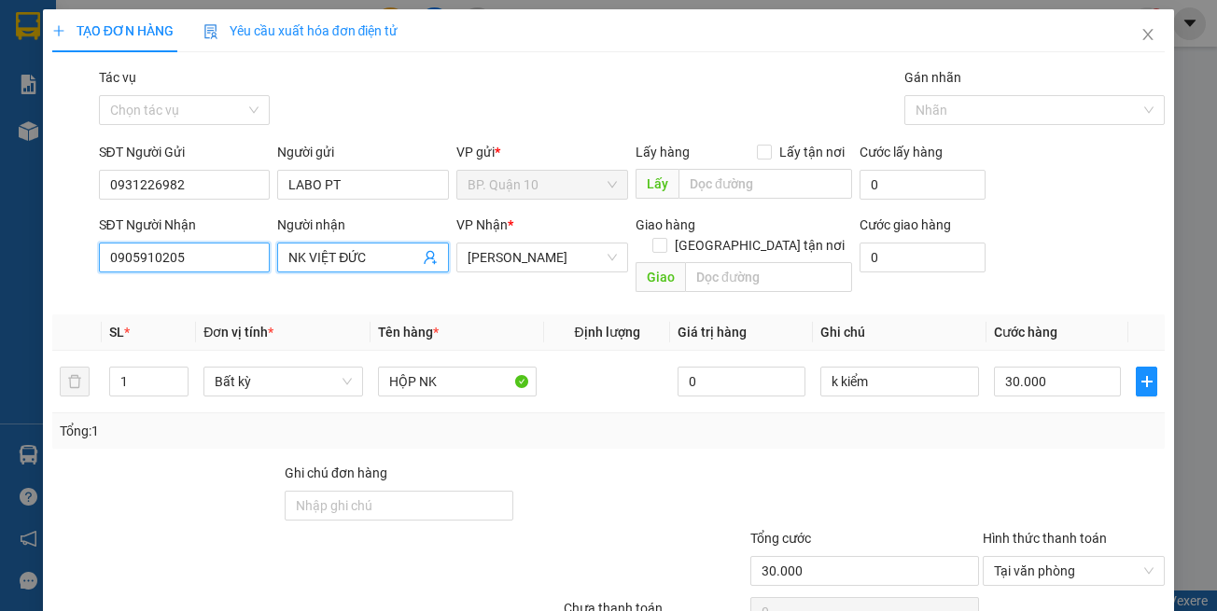
click at [253, 260] on input "0905910205" at bounding box center [185, 258] width 172 height 30
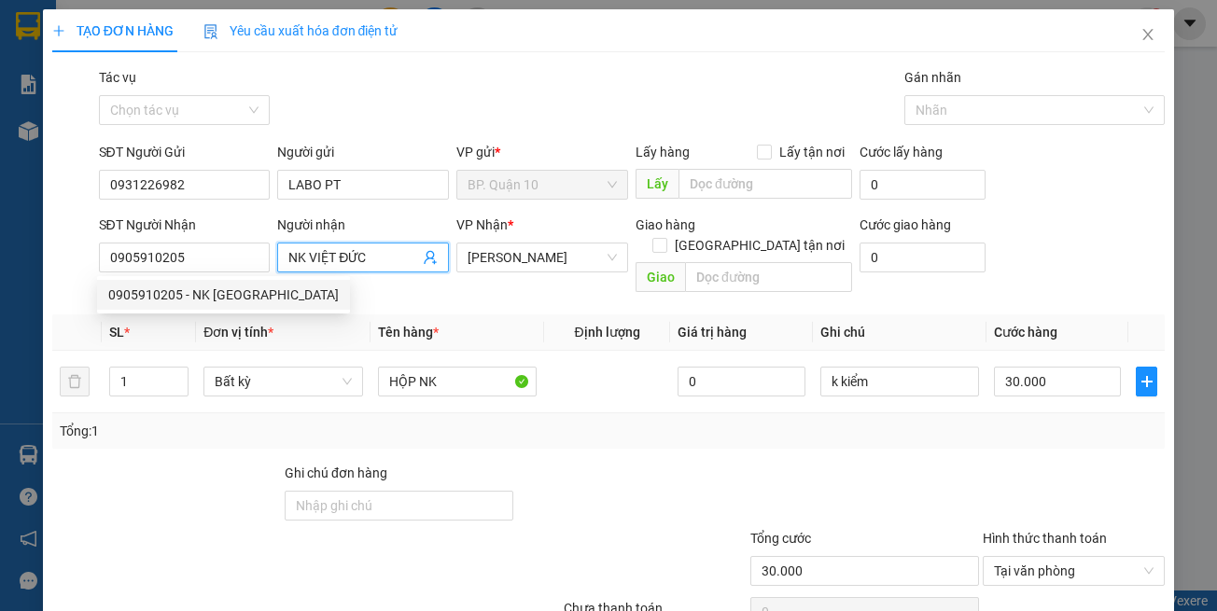
click at [423, 256] on icon "user-add" at bounding box center [430, 257] width 15 height 15
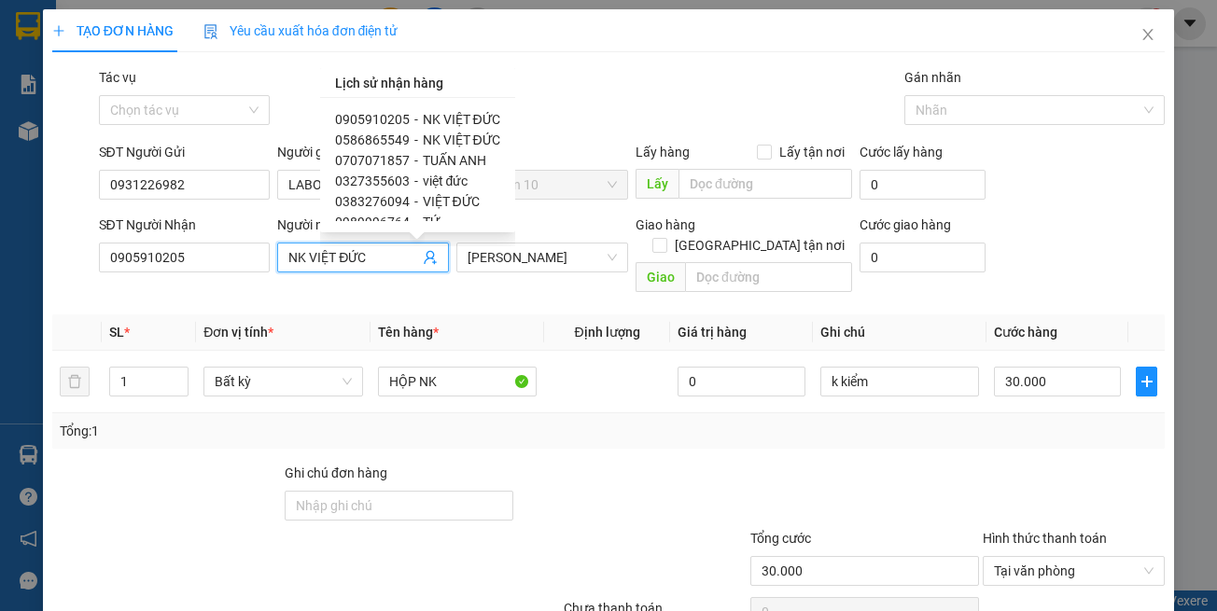
click at [432, 144] on span "NK VIỆT ĐỨC" at bounding box center [461, 140] width 77 height 15
type input "0586865549"
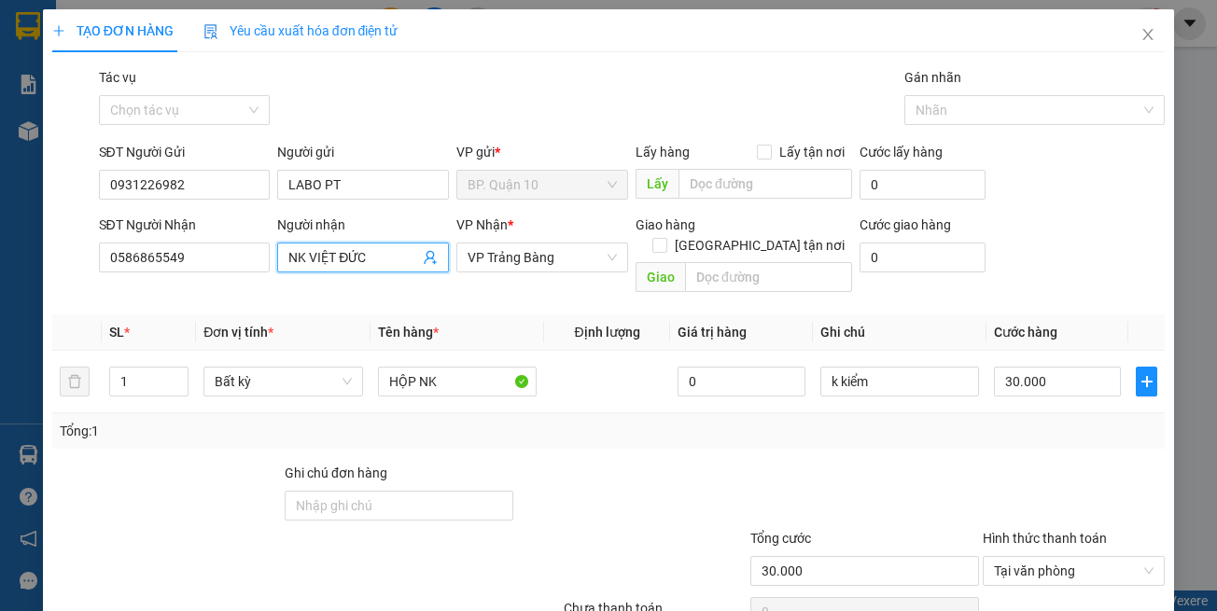
scroll to position [79, 0]
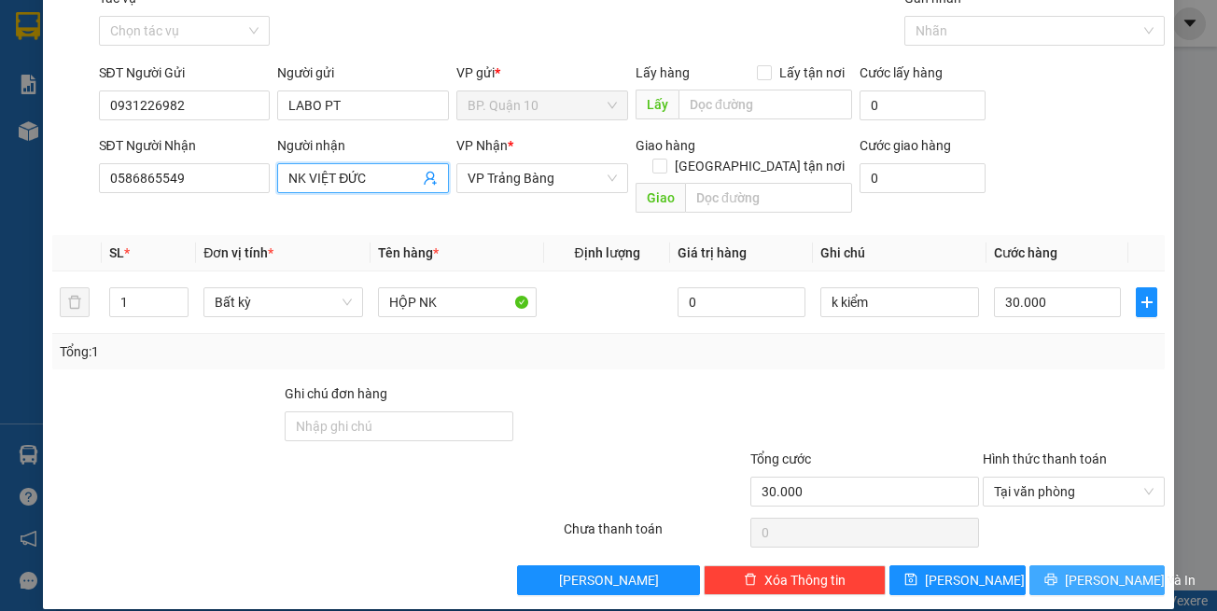
click at [1090, 570] on span "[PERSON_NAME] và In" at bounding box center [1130, 580] width 131 height 21
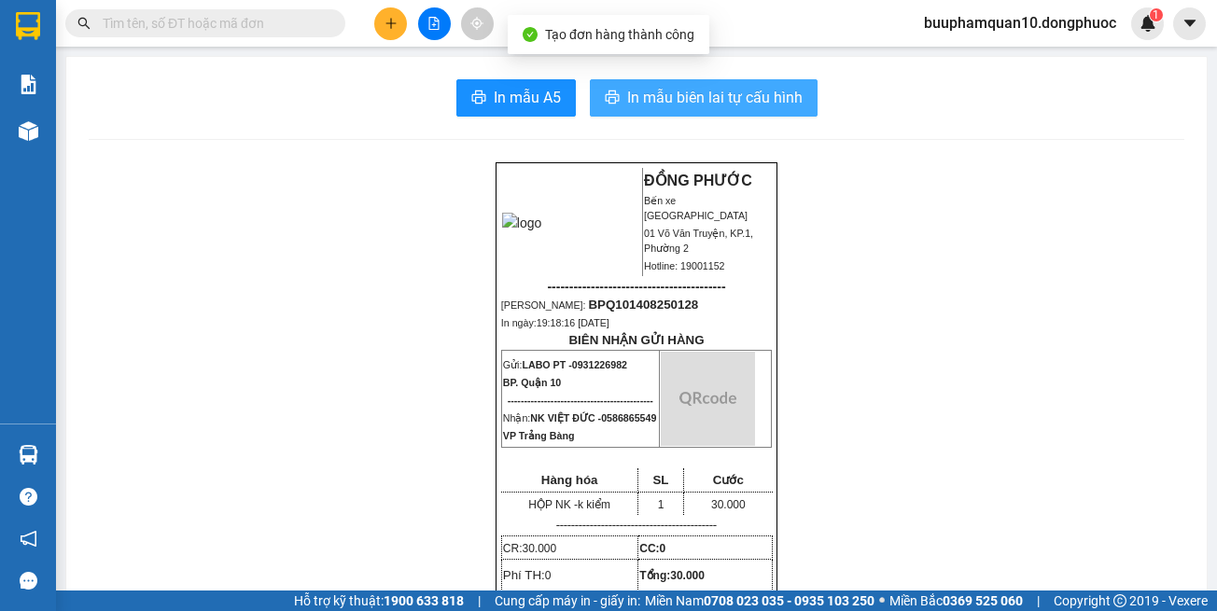
click at [707, 116] on button "In mẫu biên lai tự cấu hình" at bounding box center [704, 97] width 228 height 37
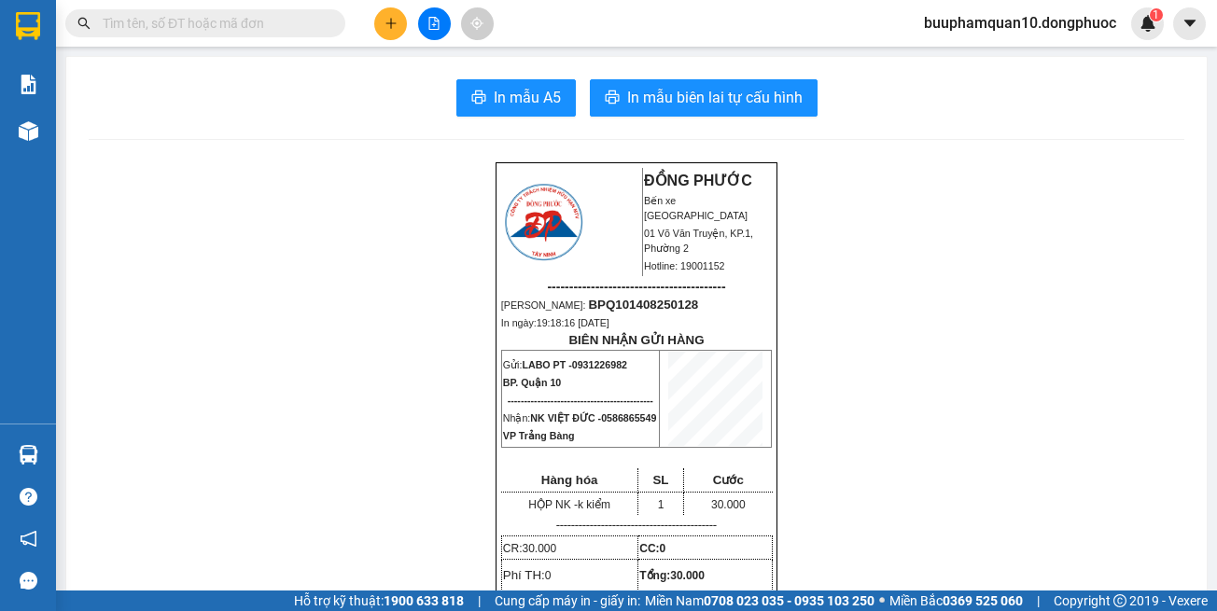
drag, startPoint x: 893, startPoint y: 487, endPoint x: 875, endPoint y: 487, distance: 18.7
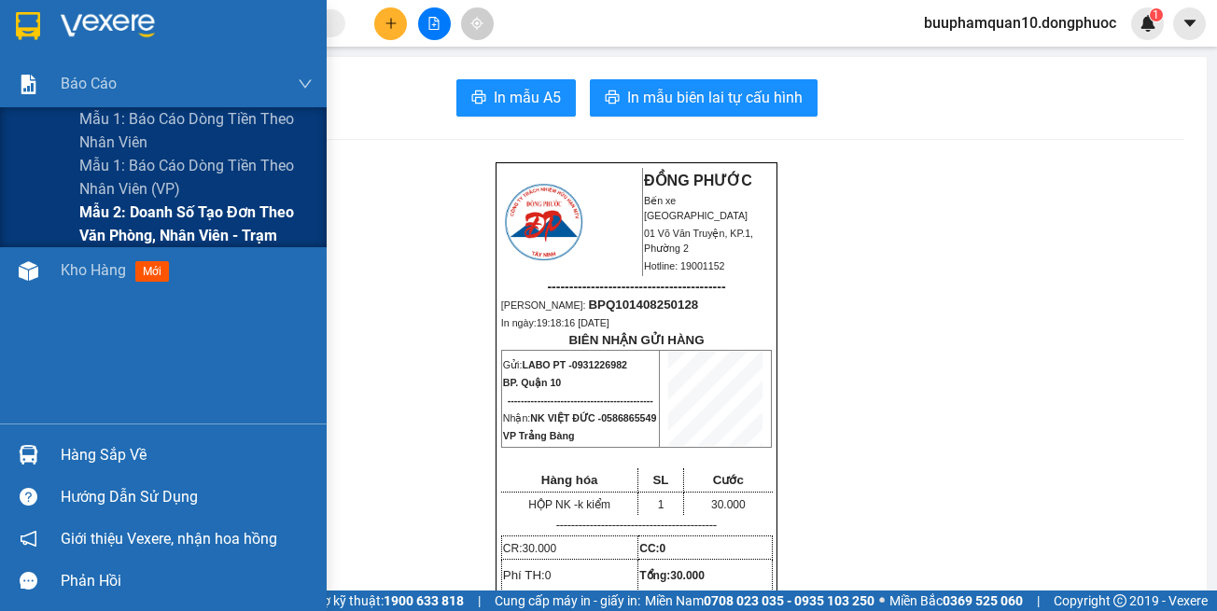
click at [140, 226] on span "Mẫu 2: Doanh số tạo đơn theo Văn phòng, nhân viên - Trạm" at bounding box center [195, 224] width 233 height 47
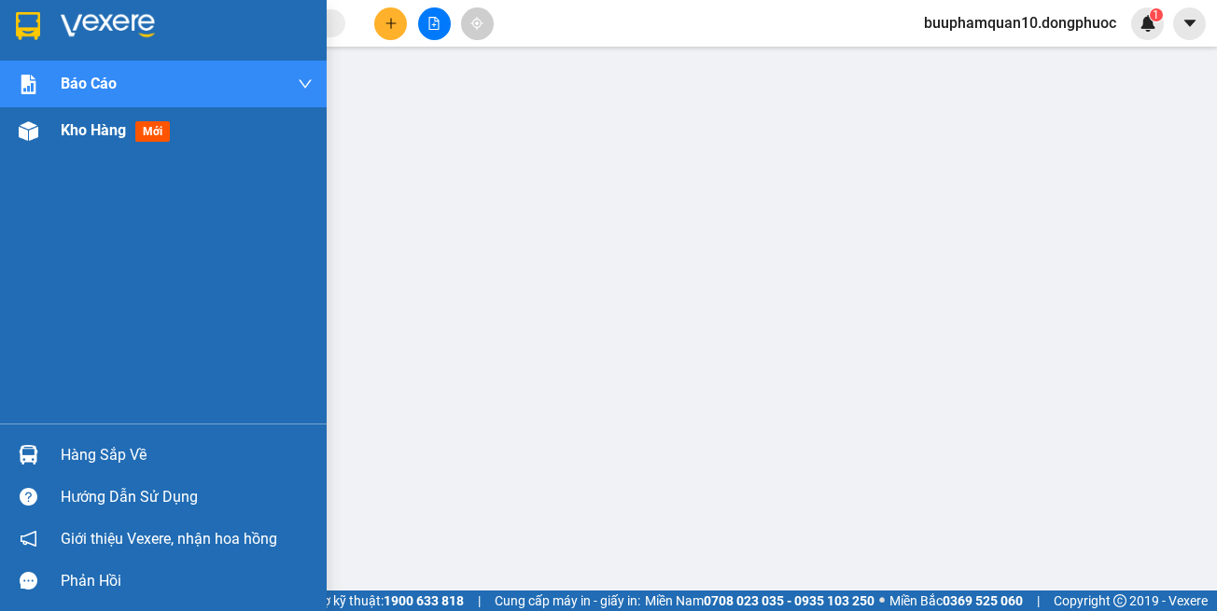
click at [58, 124] on div "Kho hàng mới" at bounding box center [163, 130] width 327 height 47
click at [117, 133] on span "Kho hàng" at bounding box center [93, 130] width 65 height 18
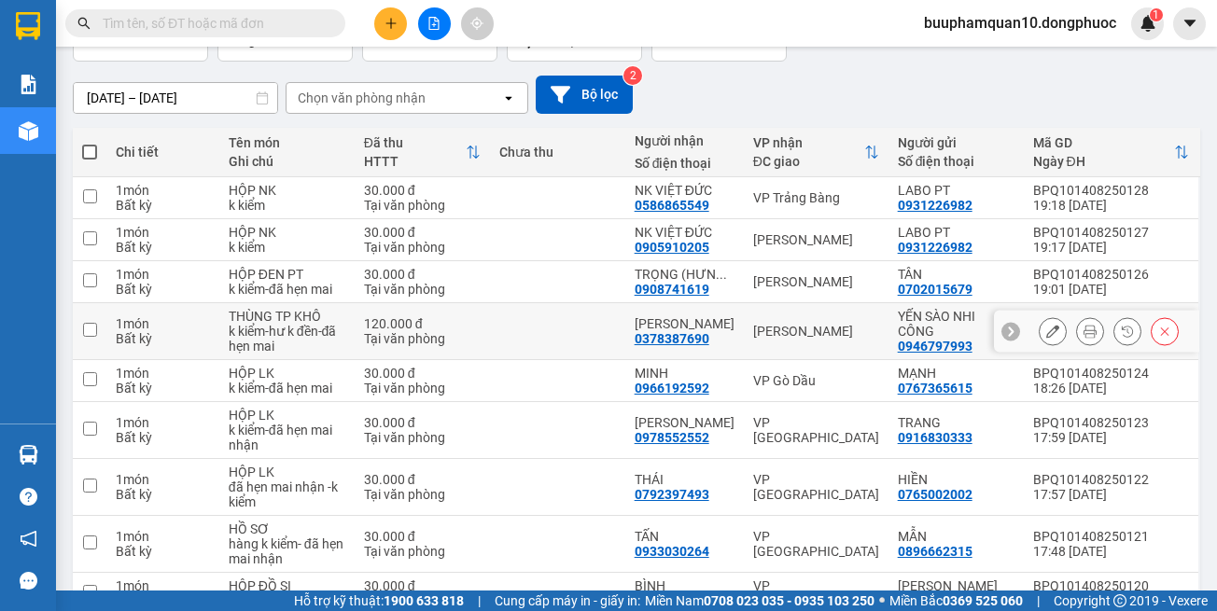
scroll to position [187, 0]
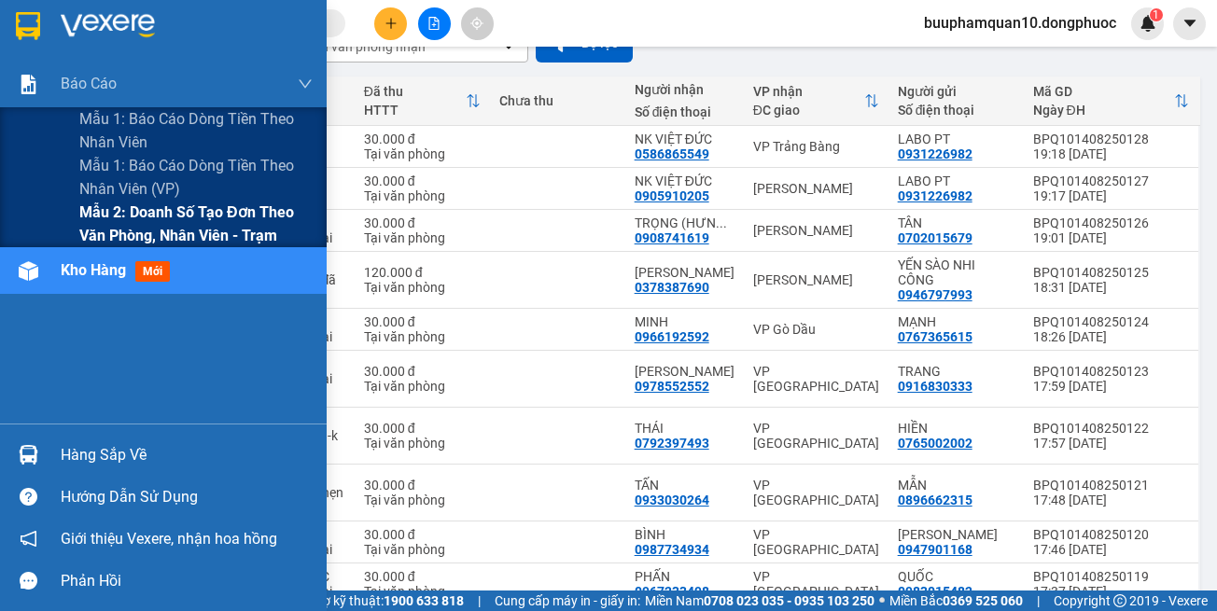
drag, startPoint x: 203, startPoint y: 228, endPoint x: 228, endPoint y: 204, distance: 33.7
click at [203, 227] on span "Mẫu 2: Doanh số tạo đơn theo Văn phòng, nhân viên - Trạm" at bounding box center [195, 224] width 233 height 47
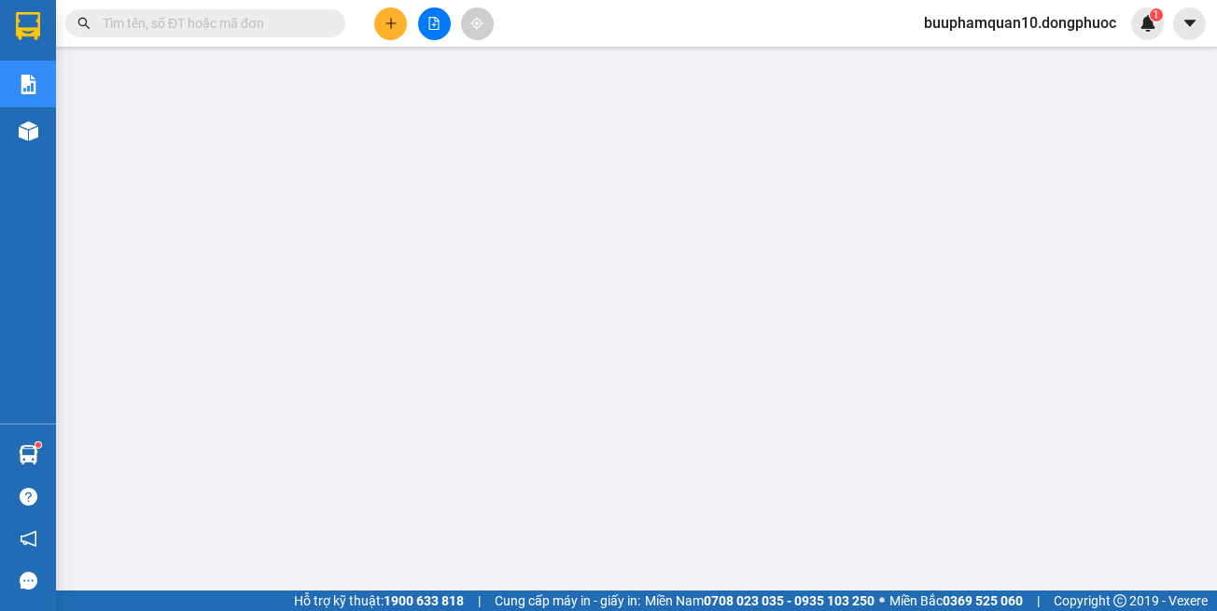
click at [263, 22] on input "text" at bounding box center [213, 23] width 220 height 21
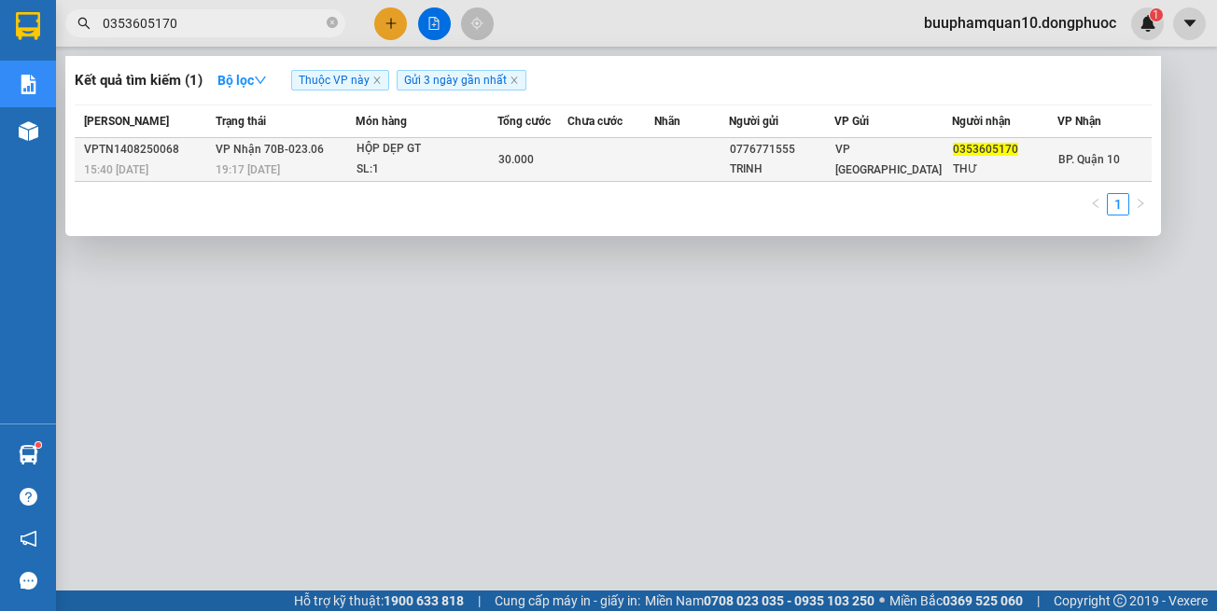
type input "0353605170"
click at [603, 171] on td at bounding box center [611, 160] width 88 height 44
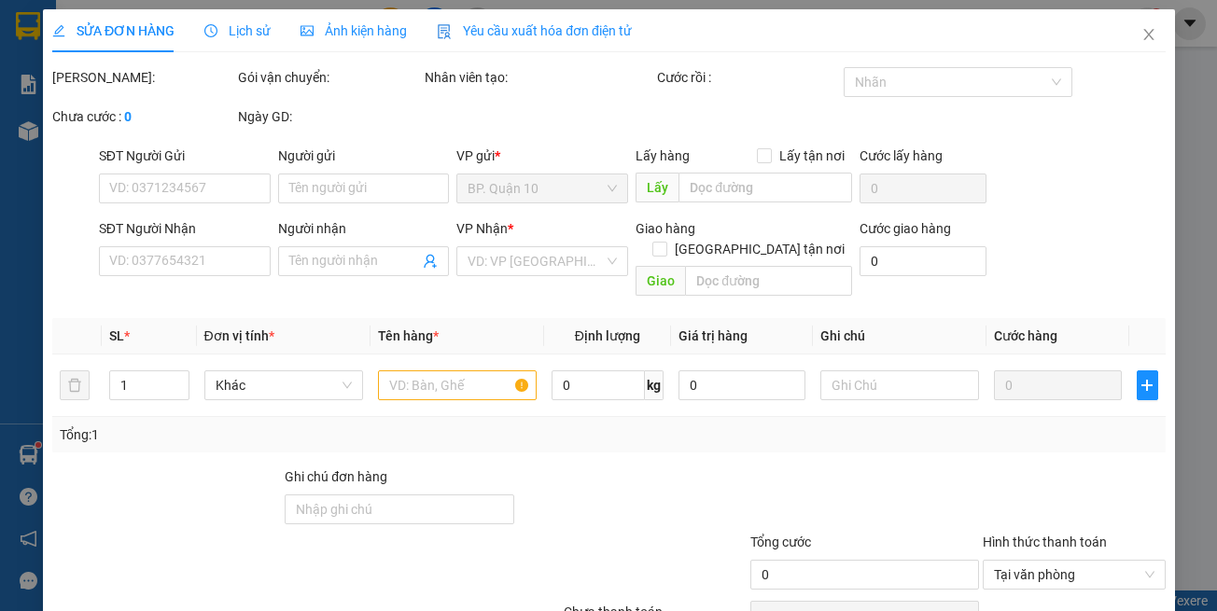
type input "0776771555"
type input "TRINH"
type input "0353605170"
type input "THƯ"
type input "30.000"
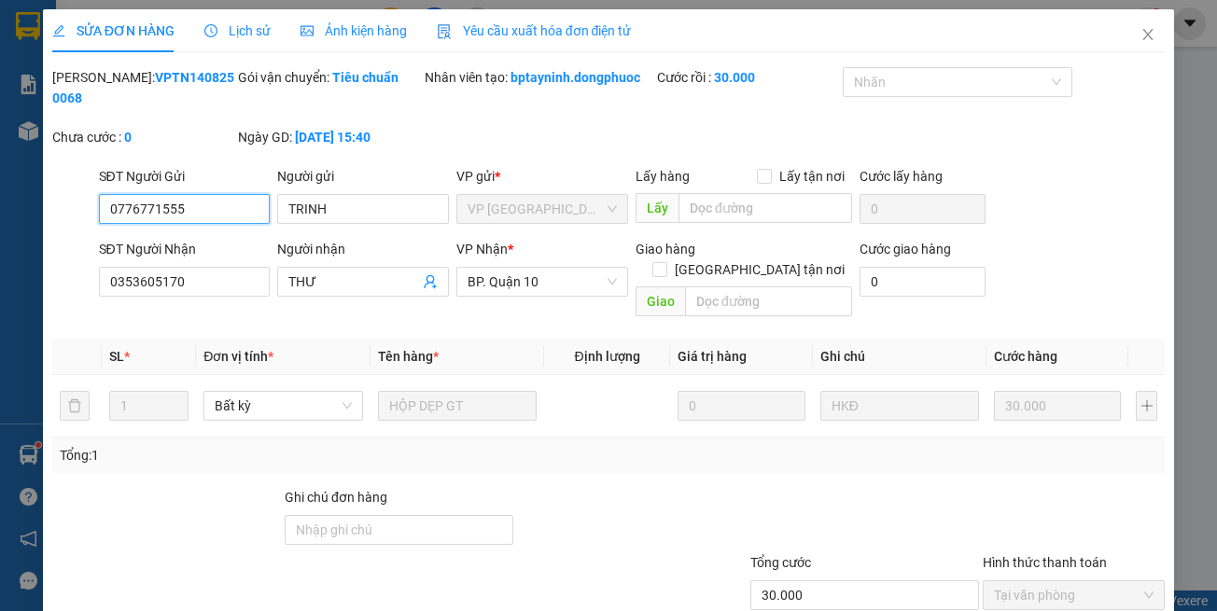
scroll to position [104, 0]
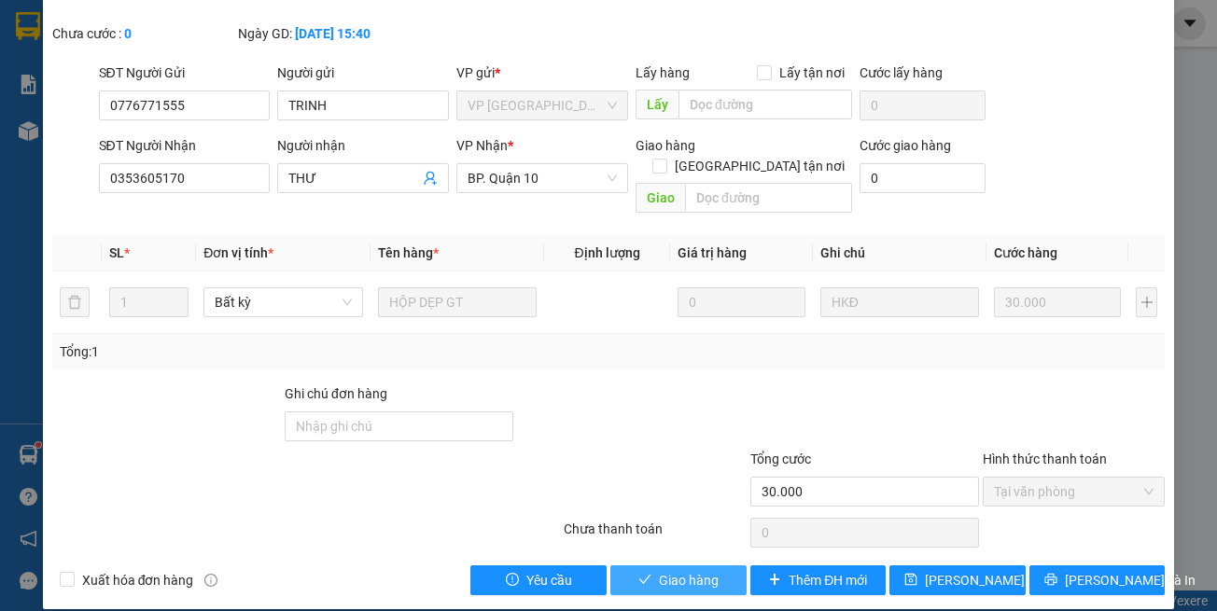
click at [708, 570] on span "Giao hàng" at bounding box center [689, 580] width 60 height 21
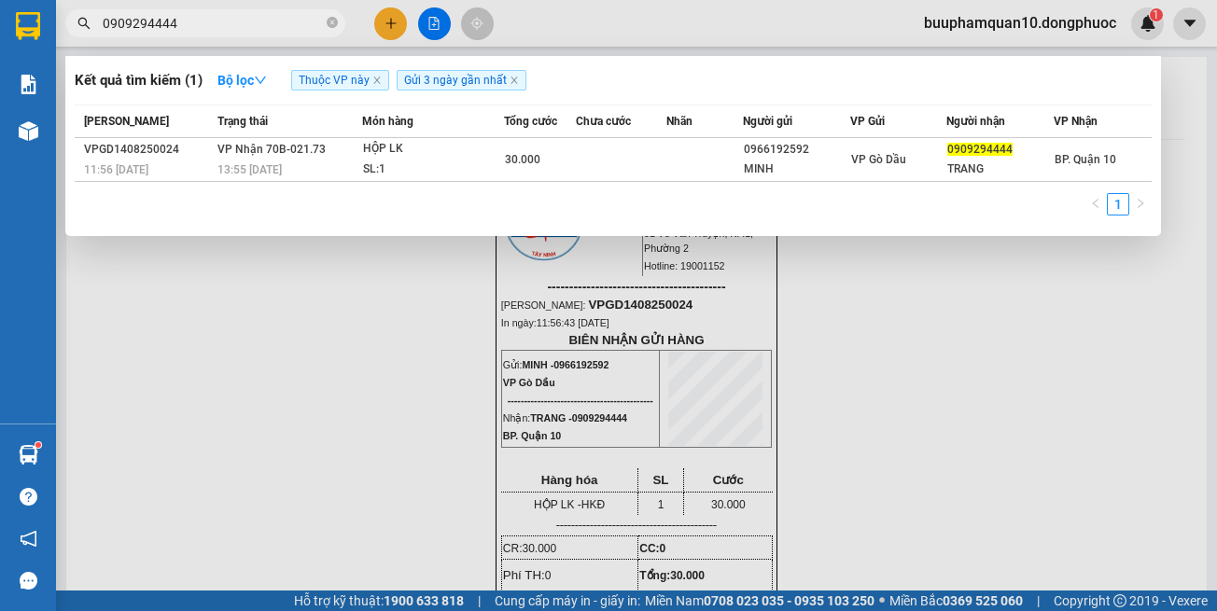
drag, startPoint x: 0, startPoint y: 0, endPoint x: 378, endPoint y: 47, distance: 380.9
click at [301, 34] on span "0909294444" at bounding box center [205, 23] width 280 height 28
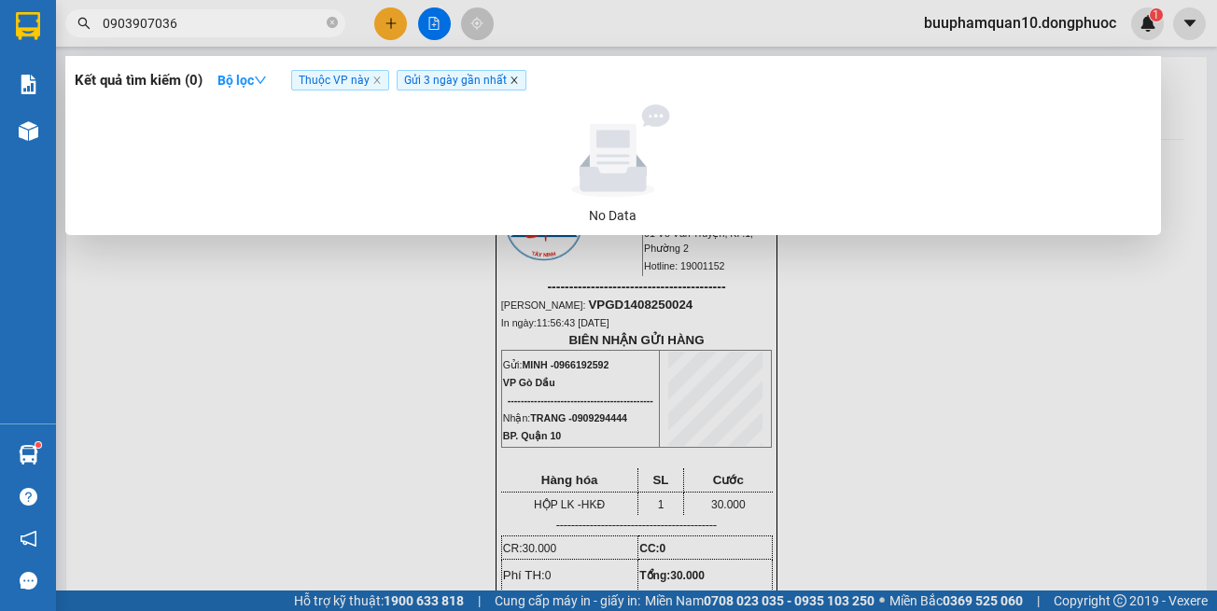
click at [516, 79] on icon "close" at bounding box center [514, 80] width 7 height 7
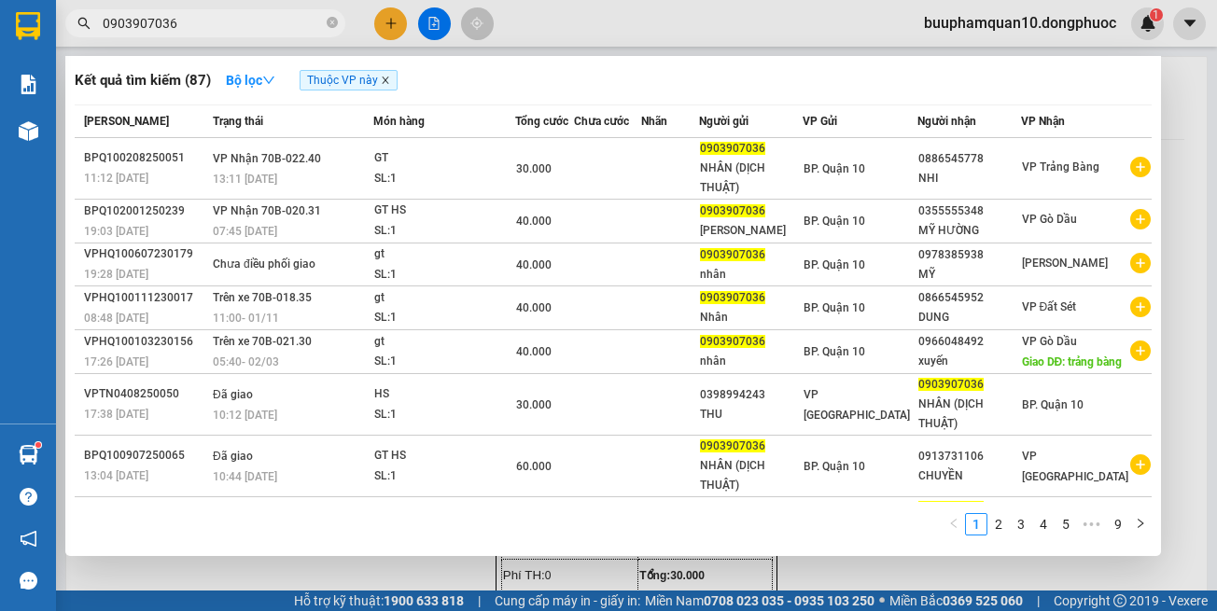
click at [389, 81] on icon "close" at bounding box center [385, 80] width 9 height 9
click at [300, 27] on input "0903907036" at bounding box center [213, 23] width 220 height 21
drag, startPoint x: 300, startPoint y: 27, endPoint x: 1146, endPoint y: 235, distance: 871.7
click at [342, 36] on div "0903907036" at bounding box center [182, 23] width 364 height 28
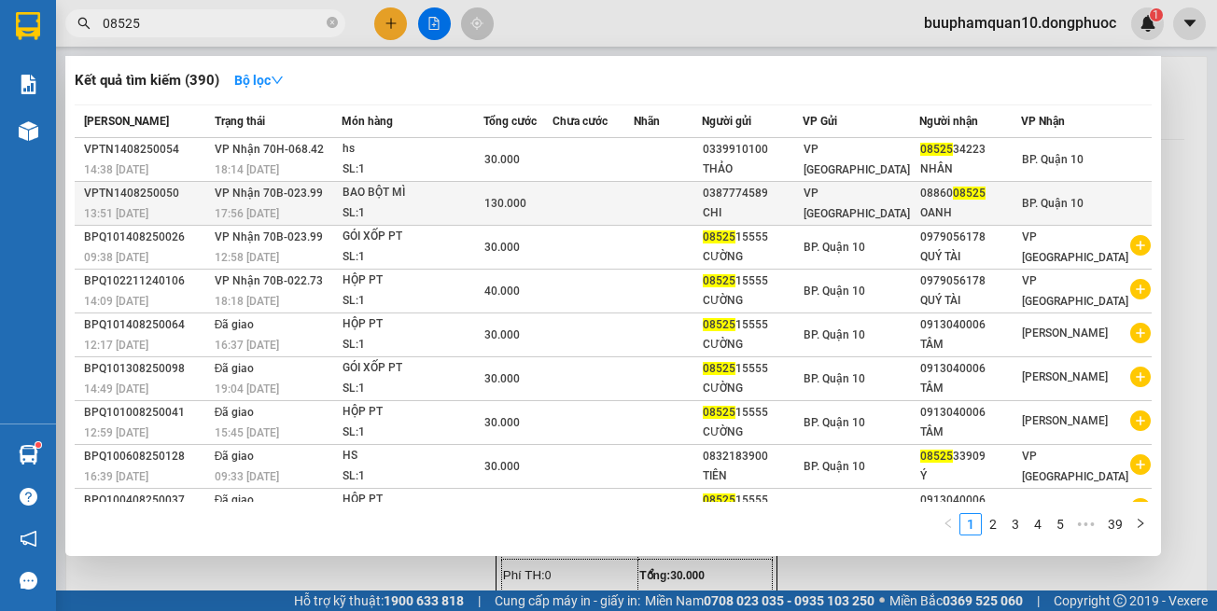
type input "08525"
click at [456, 189] on div "BAO BỘT MÌ" at bounding box center [413, 193] width 140 height 21
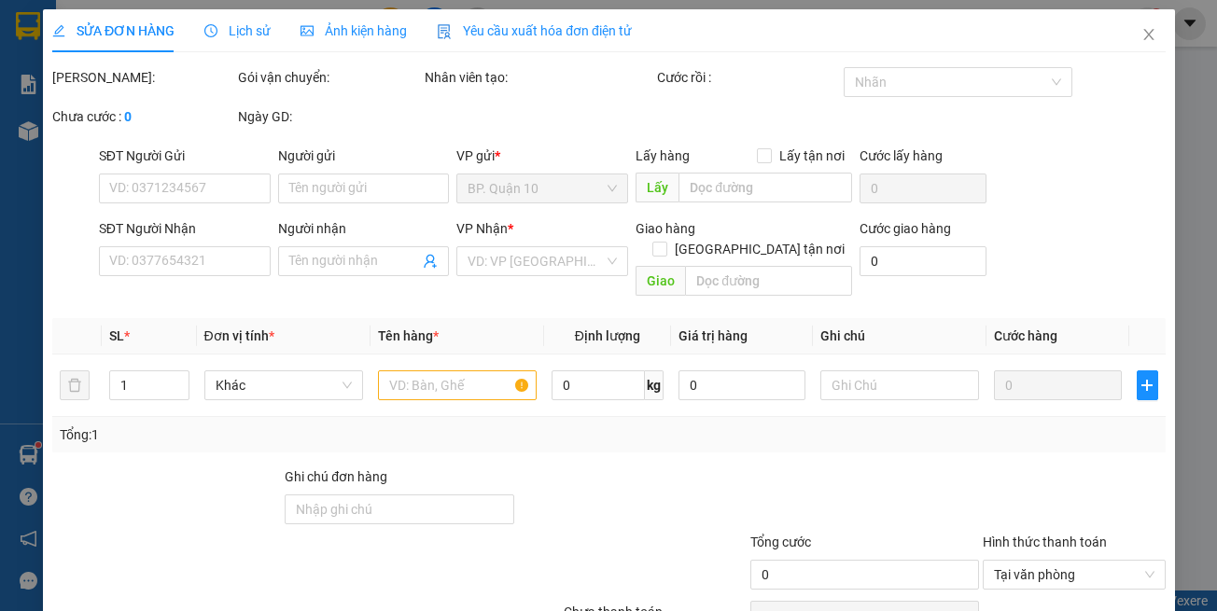
type input "0387774589"
type input "CHI"
type input "0886008525"
type input "OANH"
type input "130.000"
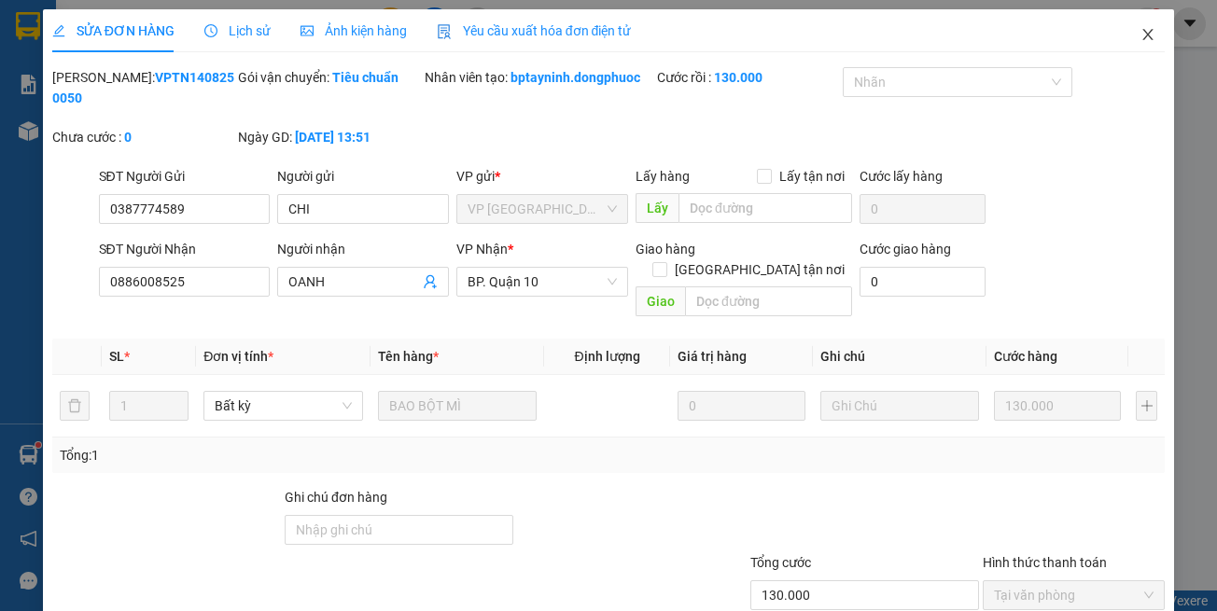
click at [1141, 29] on icon "close" at bounding box center [1148, 34] width 15 height 15
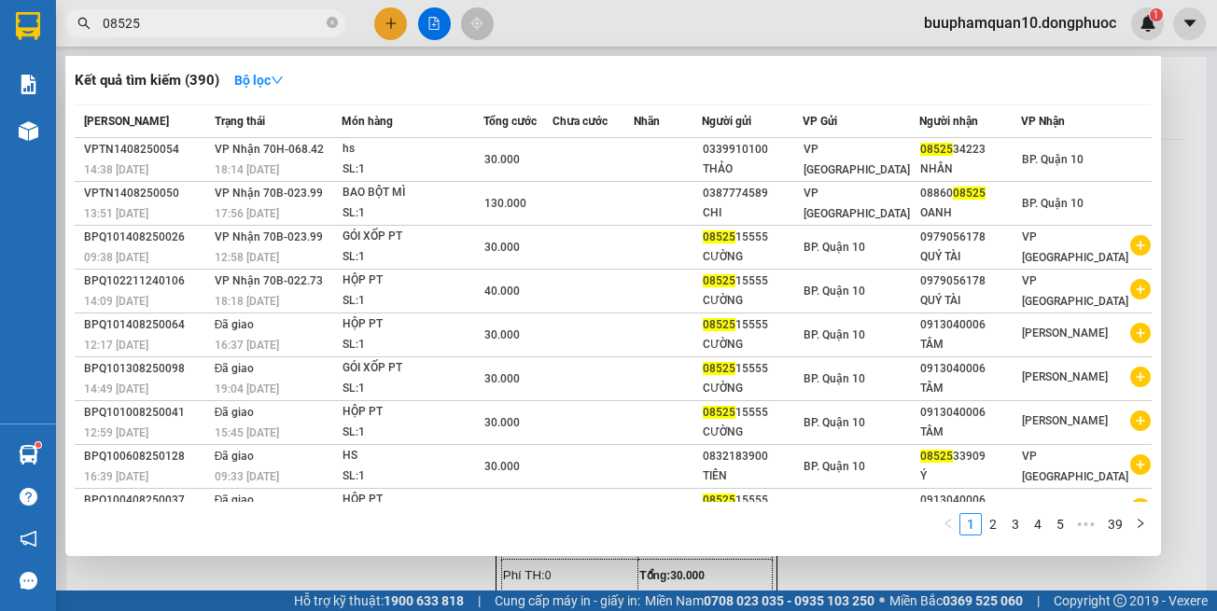
click at [249, 31] on input "08525" at bounding box center [213, 23] width 220 height 21
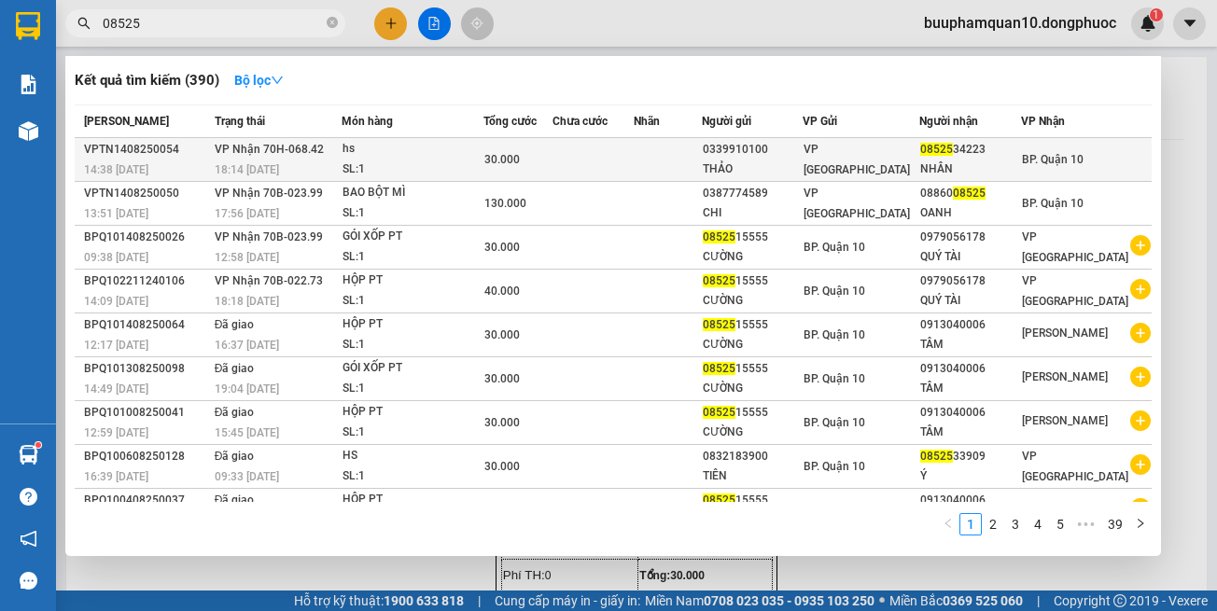
click at [550, 157] on div "30.000" at bounding box center [517, 159] width 67 height 21
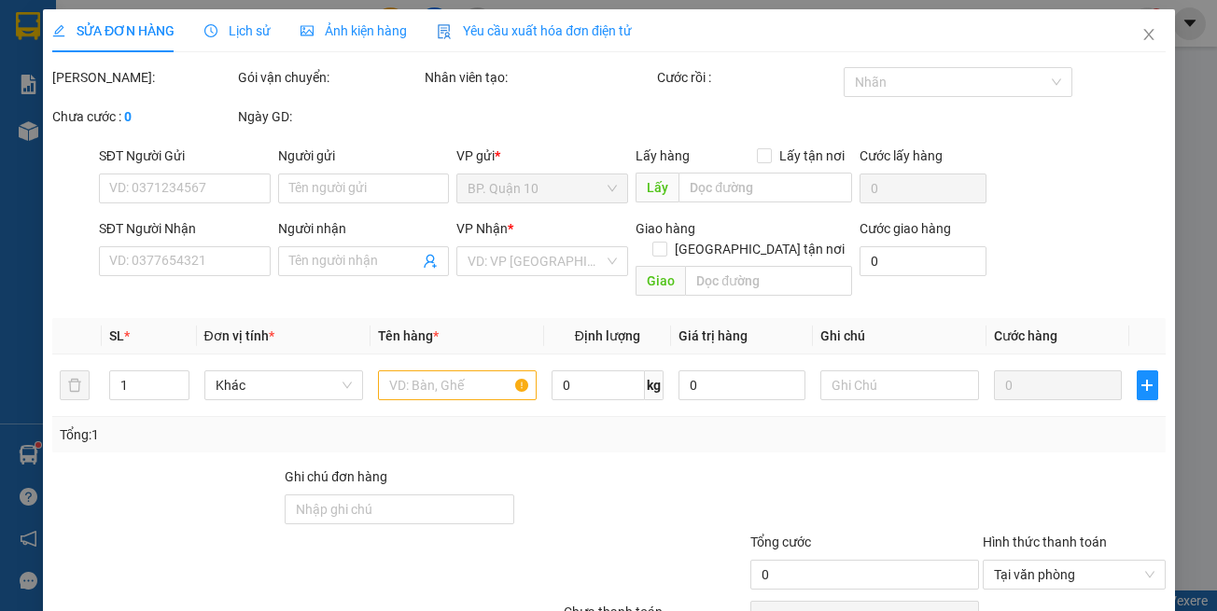
type input "0339910100"
type input "THẢO"
type input "0852534223"
type input "NHÂN"
type input "30.000"
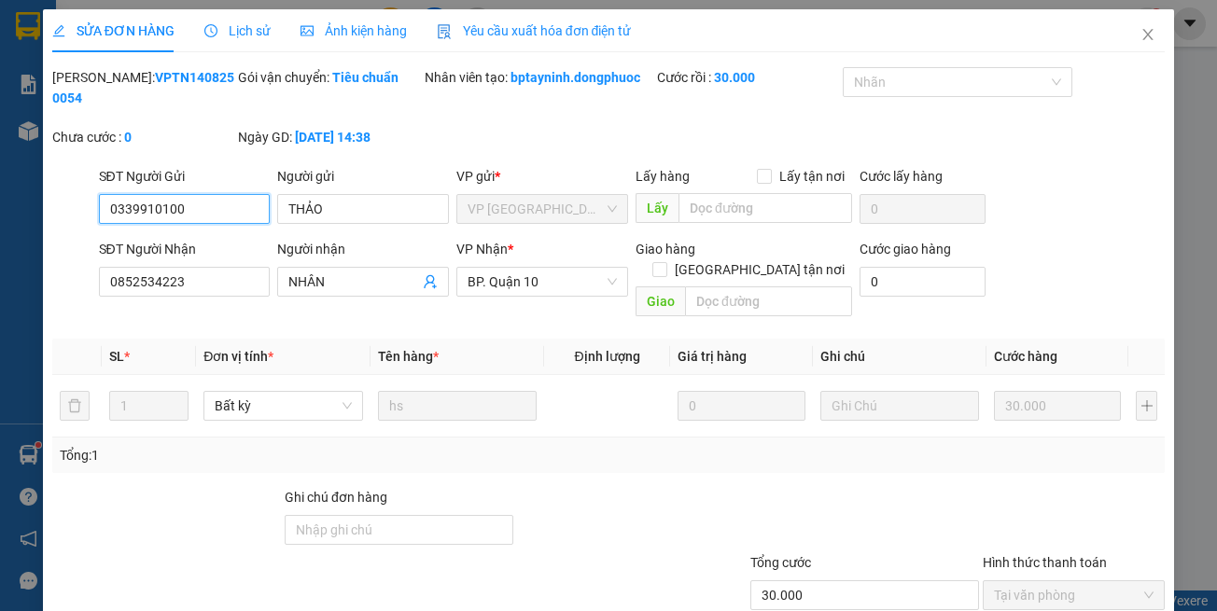
scroll to position [77, 0]
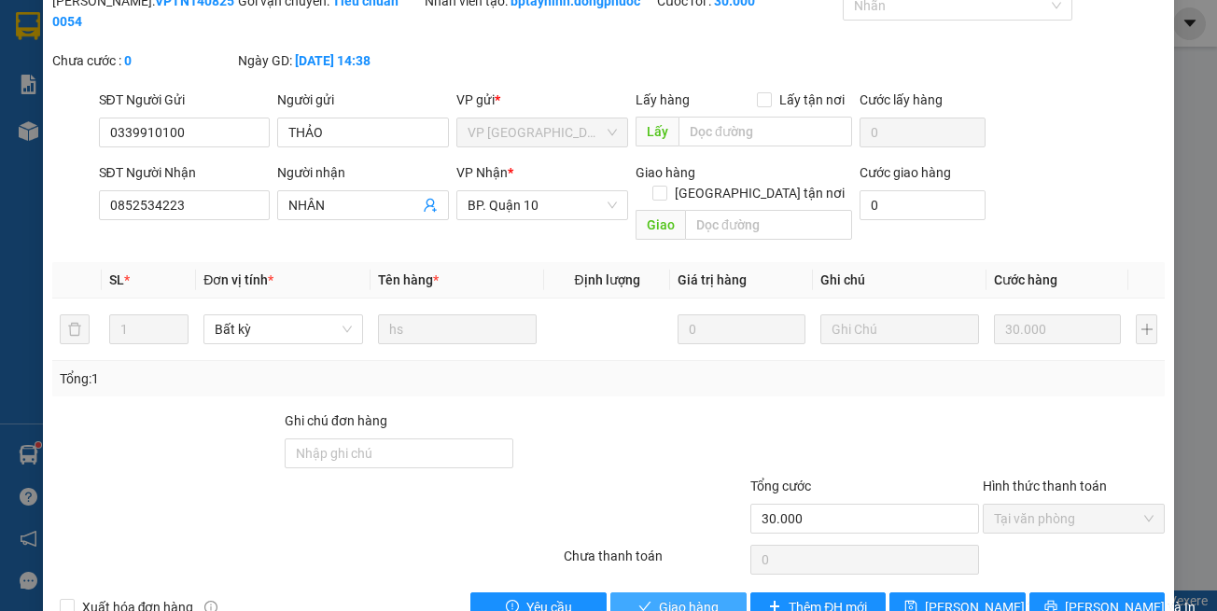
click at [642, 593] on button "Giao hàng" at bounding box center [678, 608] width 136 height 30
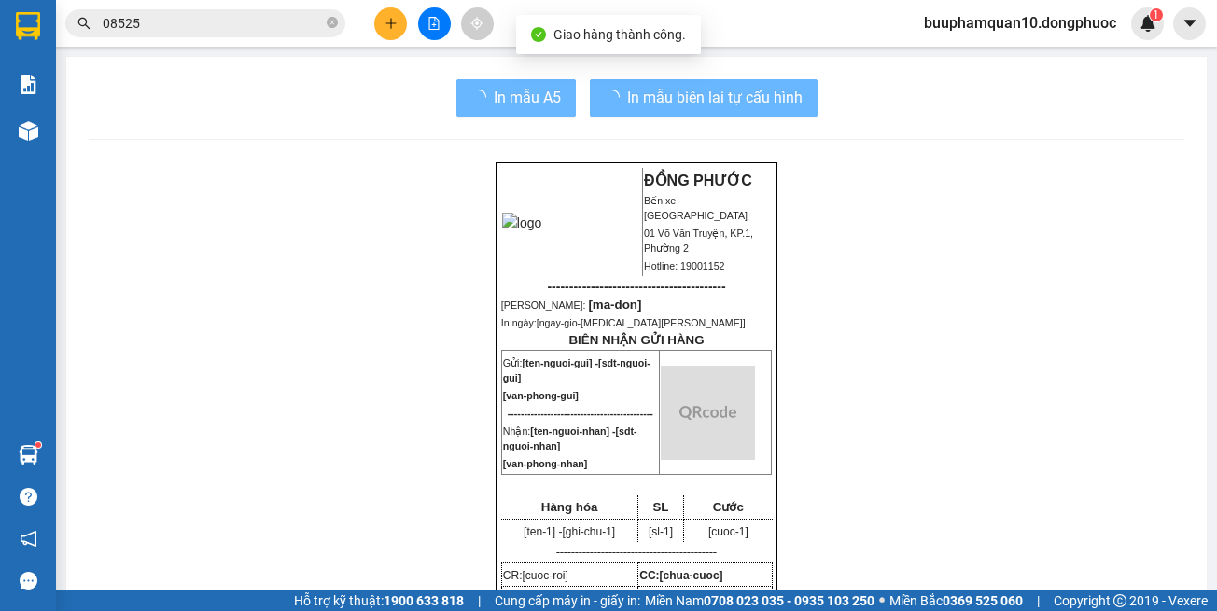
click at [721, 445] on img at bounding box center [708, 413] width 94 height 94
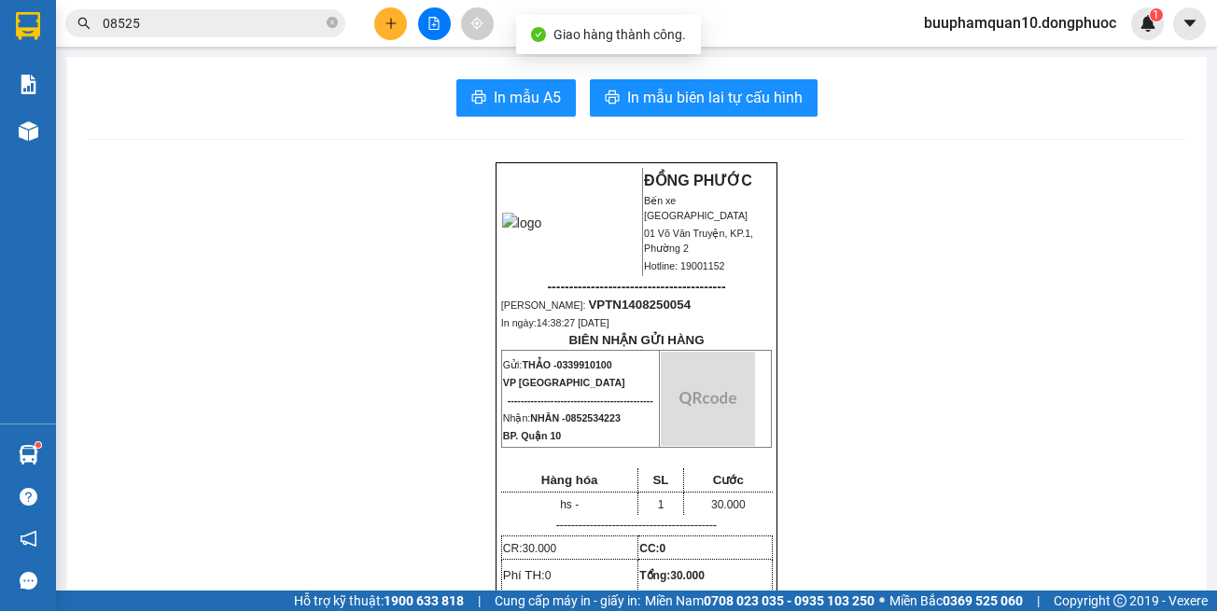
drag, startPoint x: 224, startPoint y: 168, endPoint x: 175, endPoint y: 57, distance: 121.2
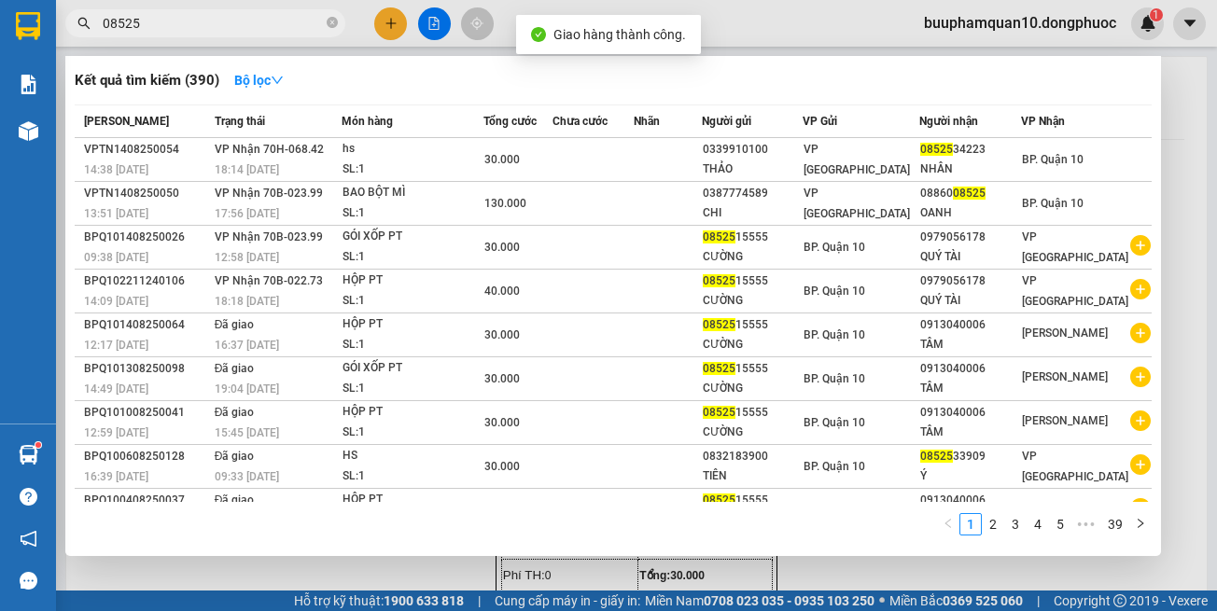
click at [179, 10] on span "08525" at bounding box center [205, 23] width 280 height 28
click at [184, 21] on input "08525" at bounding box center [213, 23] width 220 height 21
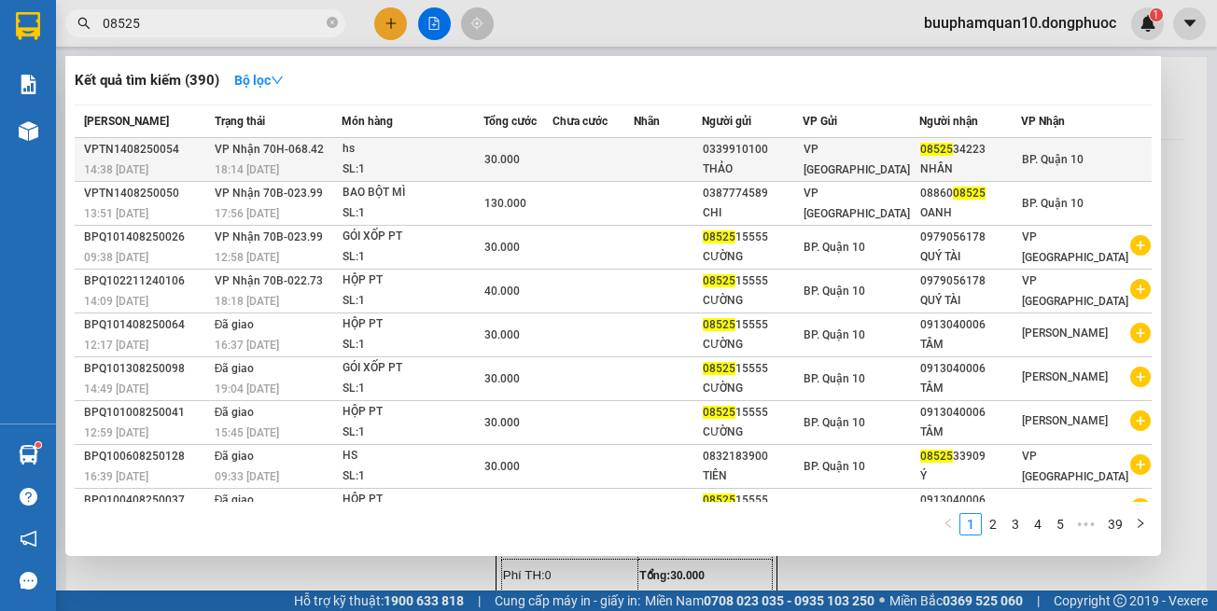
click at [519, 156] on span "30.000" at bounding box center [501, 159] width 35 height 13
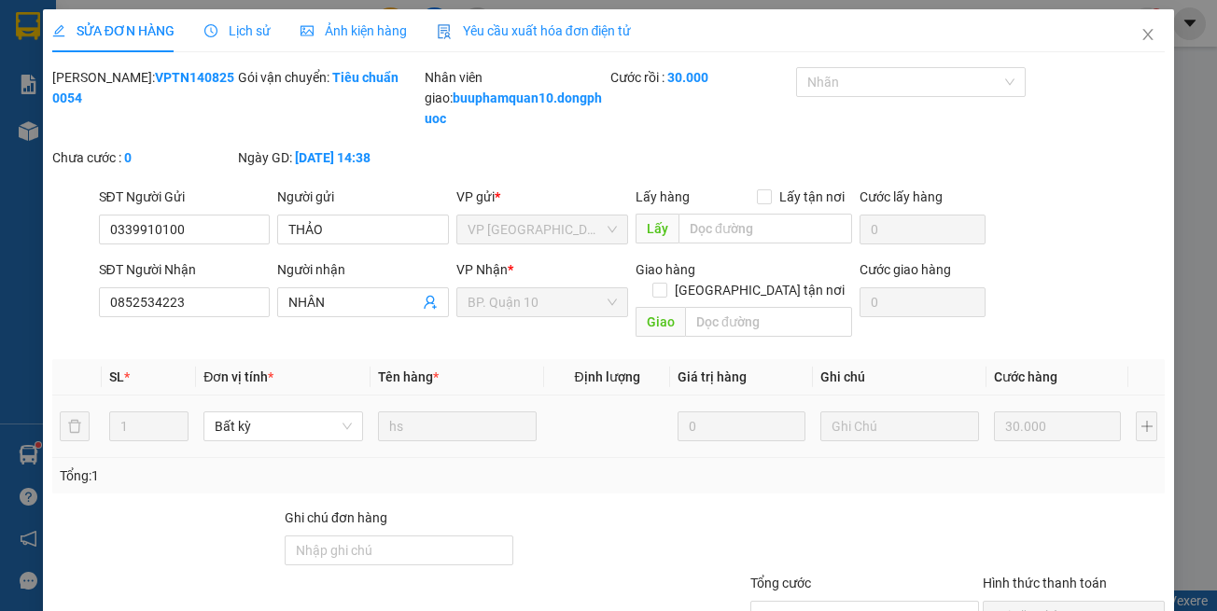
type input "0339910100"
type input "THẢO"
type input "0852534223"
type input "NHÂN"
type input "30.000"
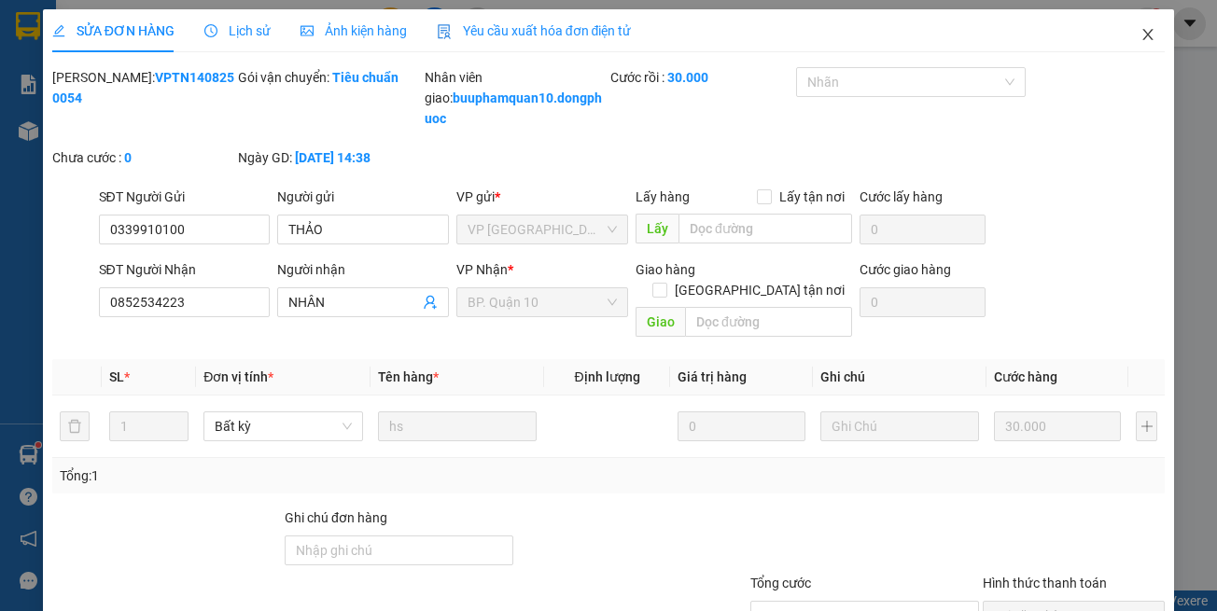
click at [1143, 40] on icon "close" at bounding box center [1148, 34] width 10 height 11
